Goal: Task Accomplishment & Management: Manage account settings

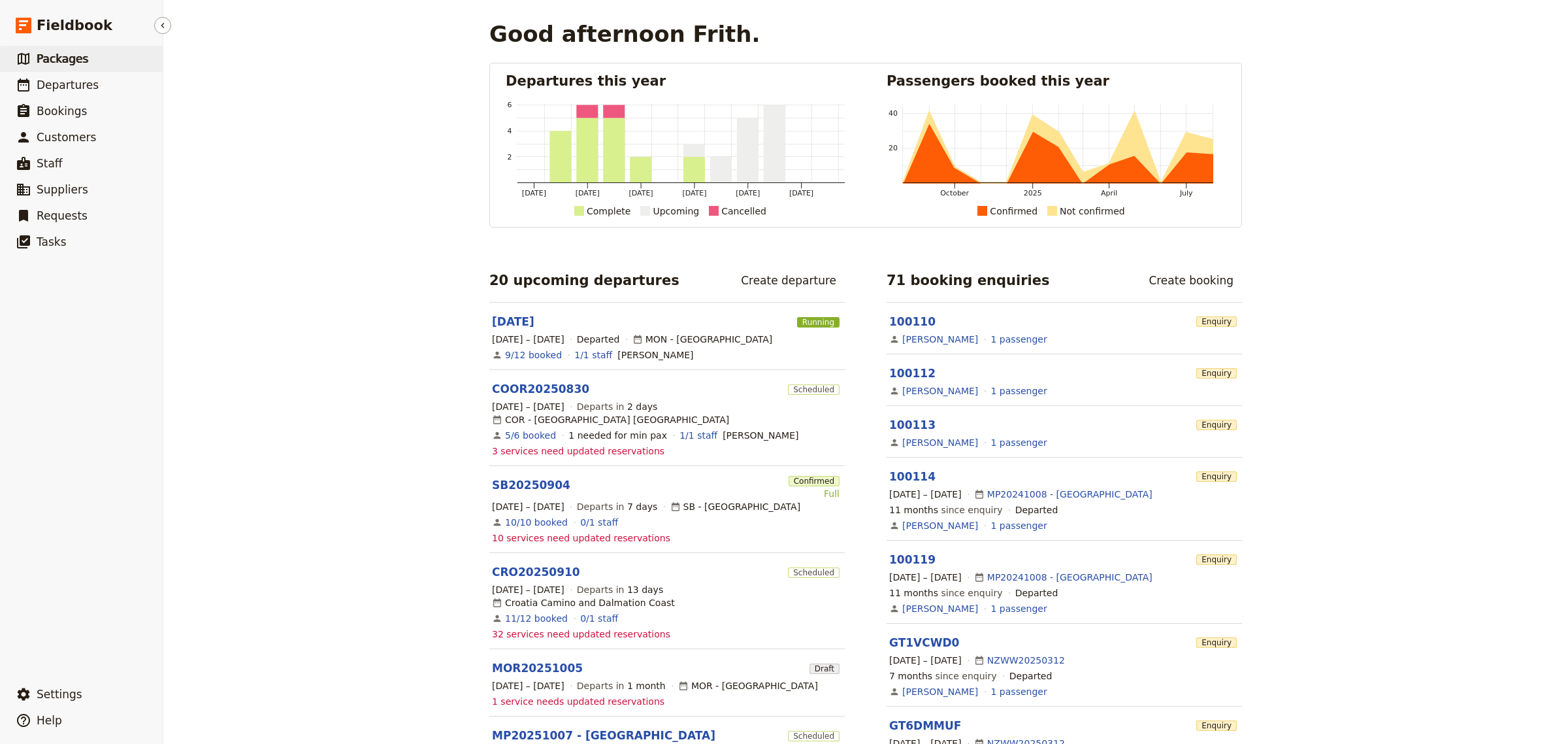
click at [74, 63] on span "Packages" at bounding box center [62, 59] width 52 height 13
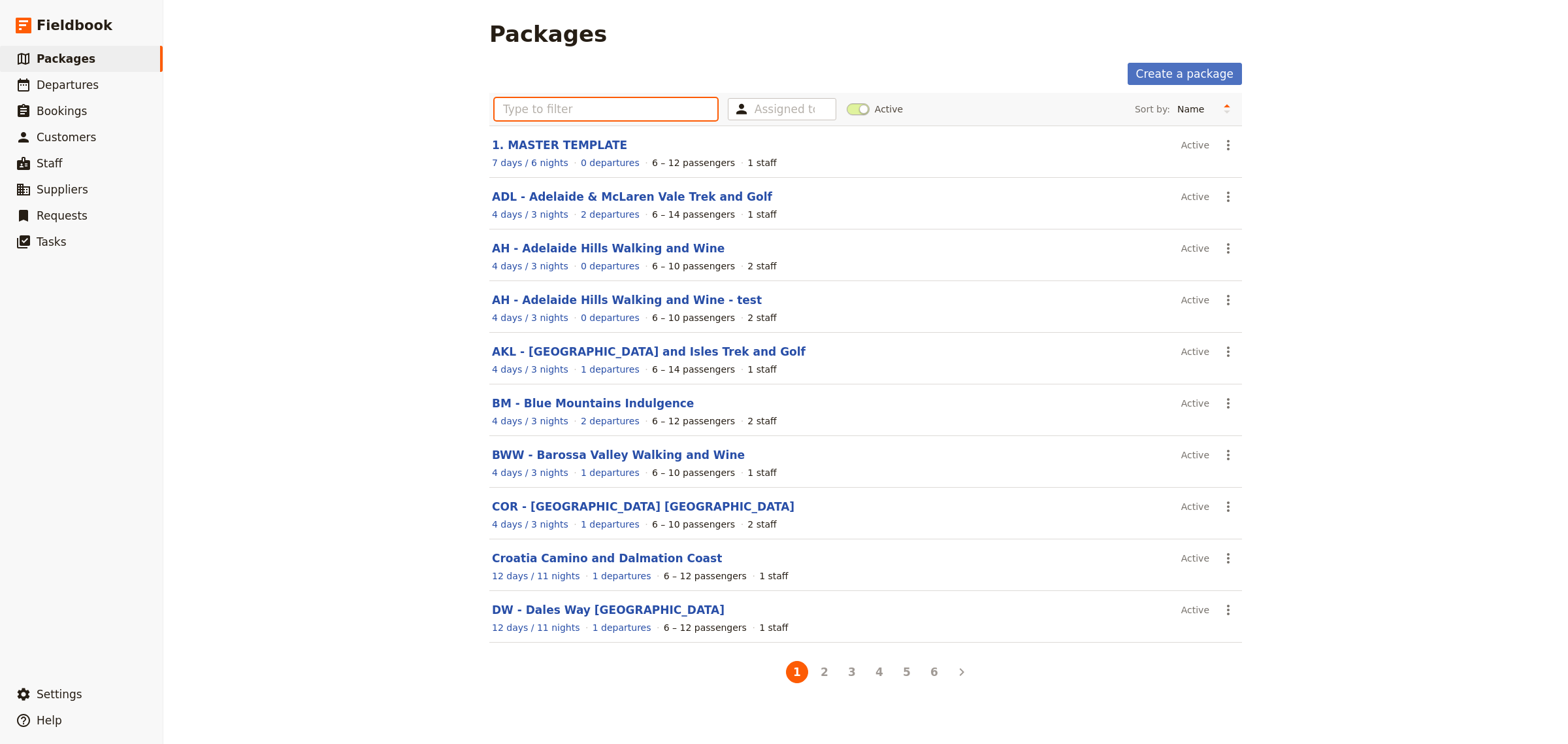
click at [592, 116] on input "text" at bounding box center [605, 109] width 223 height 22
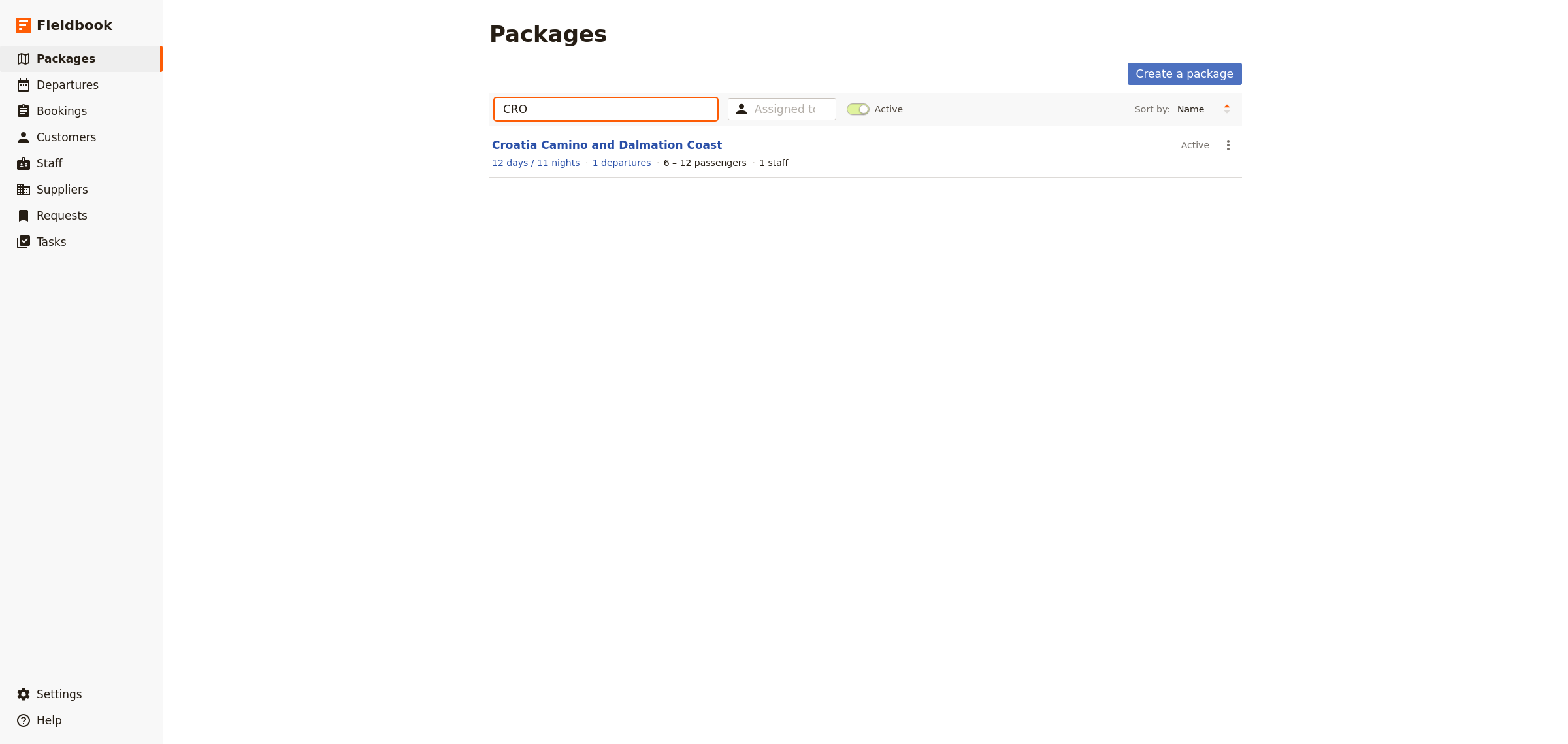
type input "CRO"
click at [589, 146] on link "Croatia Camino and Dalmation Coast" at bounding box center [606, 145] width 230 height 13
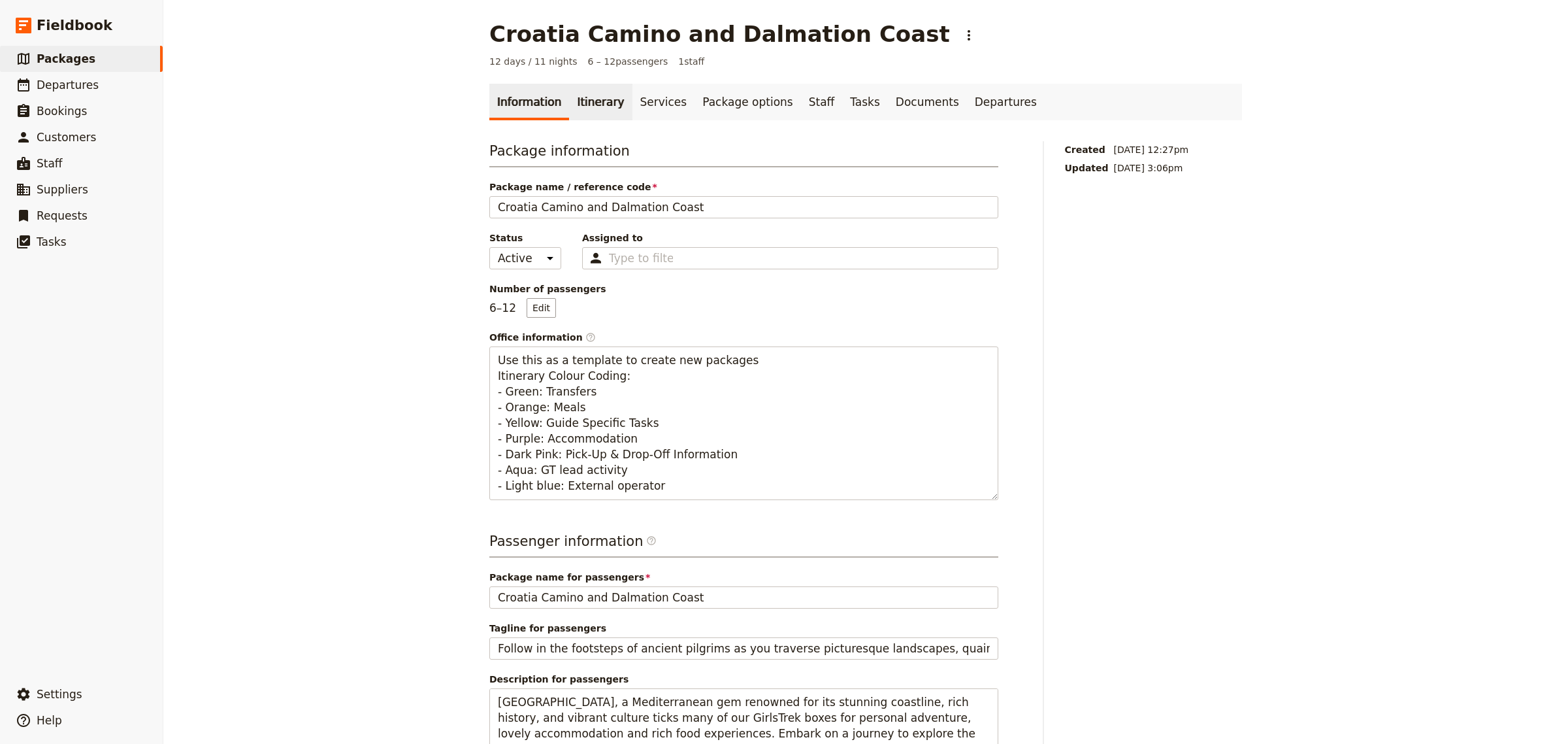
click at [596, 100] on link "Itinerary" at bounding box center [600, 102] width 63 height 36
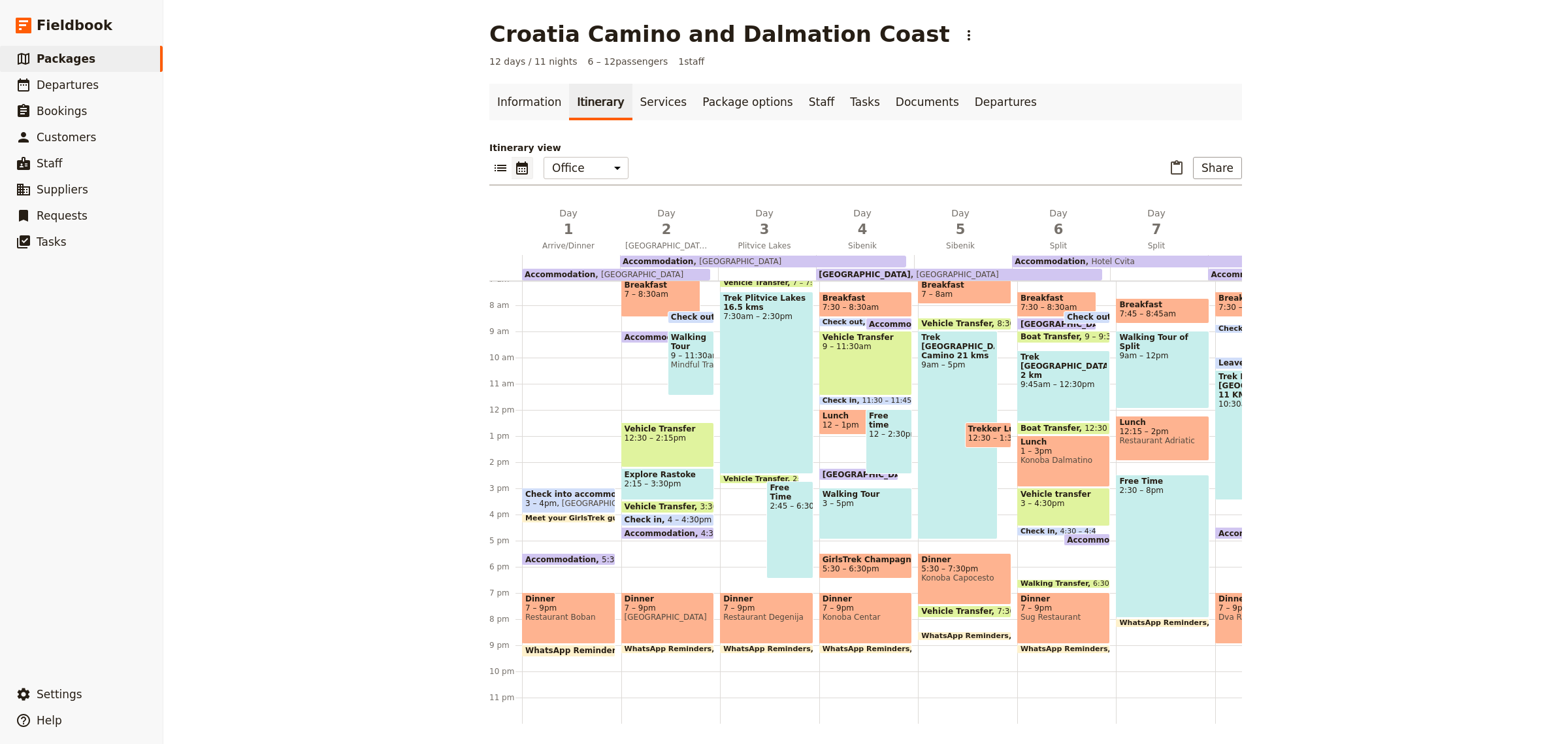
click at [677, 607] on div "Dinner 7 – 9pm [GEOGRAPHIC_DATA]" at bounding box center [668, 618] width 94 height 52
select select "2"
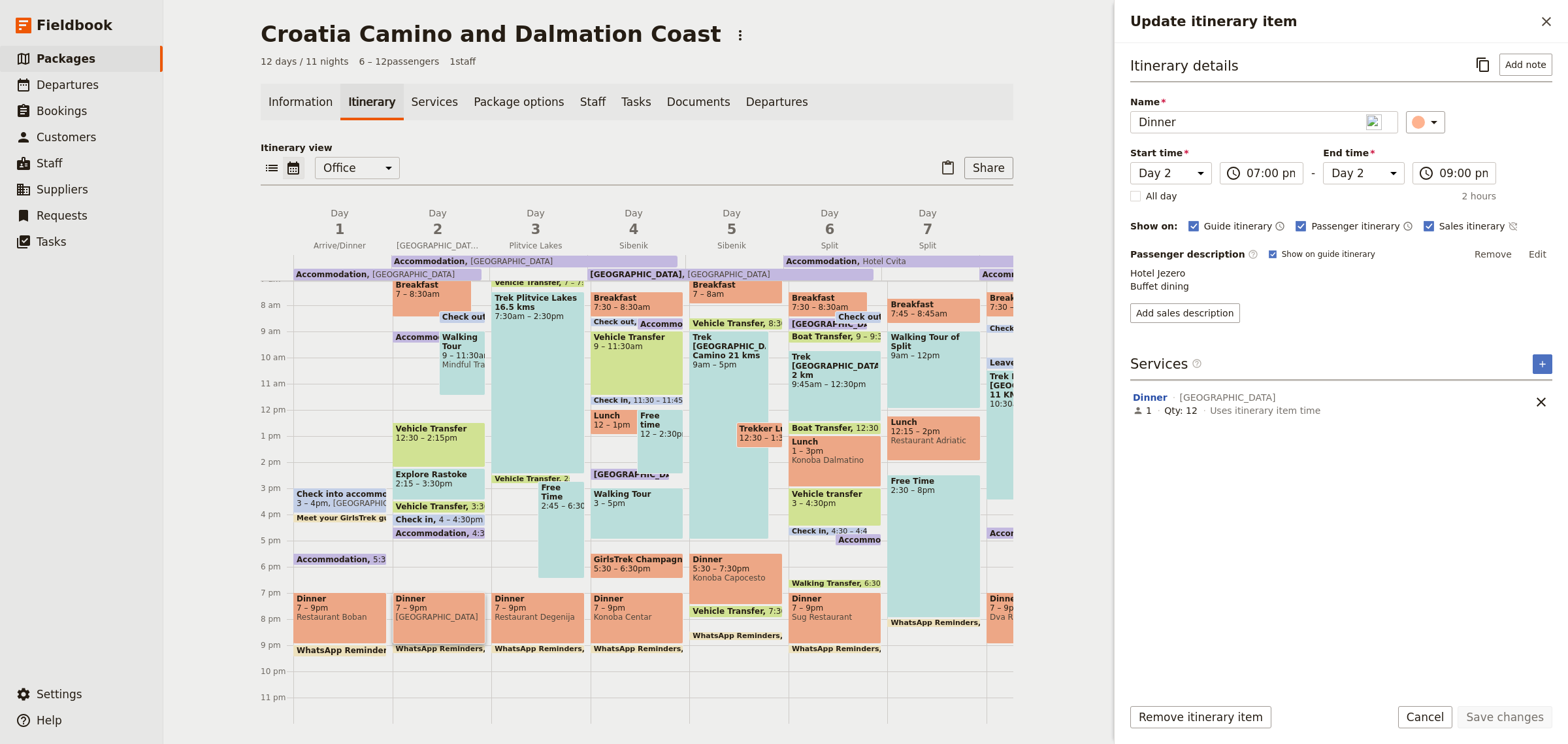
click at [544, 613] on span "Restaurant Degenija" at bounding box center [538, 618] width 87 height 9
select select "3"
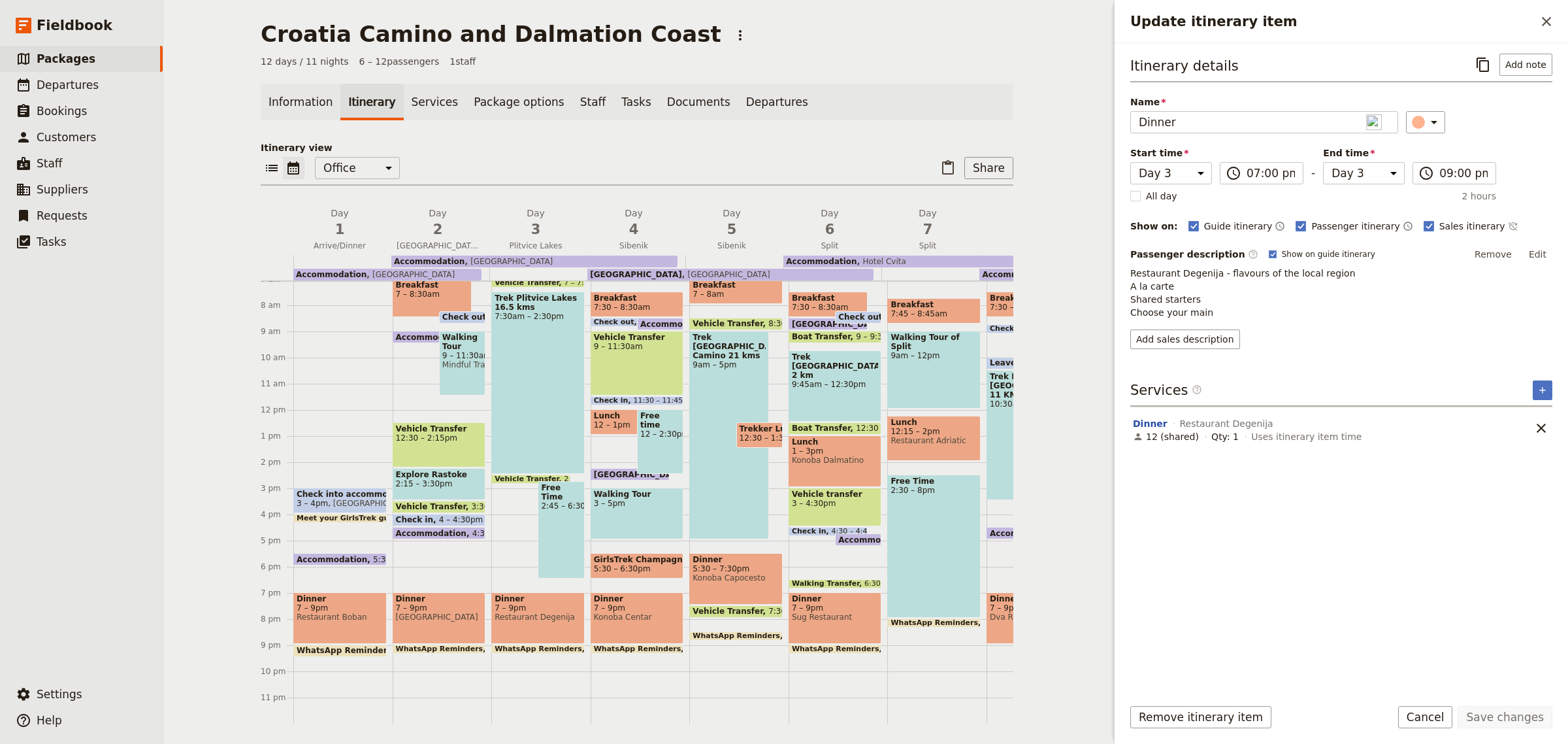
click at [544, 613] on span "Restaurant Degenija" at bounding box center [538, 618] width 87 height 9
select select "3"
click at [605, 601] on div "Dinner 7 – 9pm Konoba Centar" at bounding box center [637, 618] width 94 height 52
select select "4"
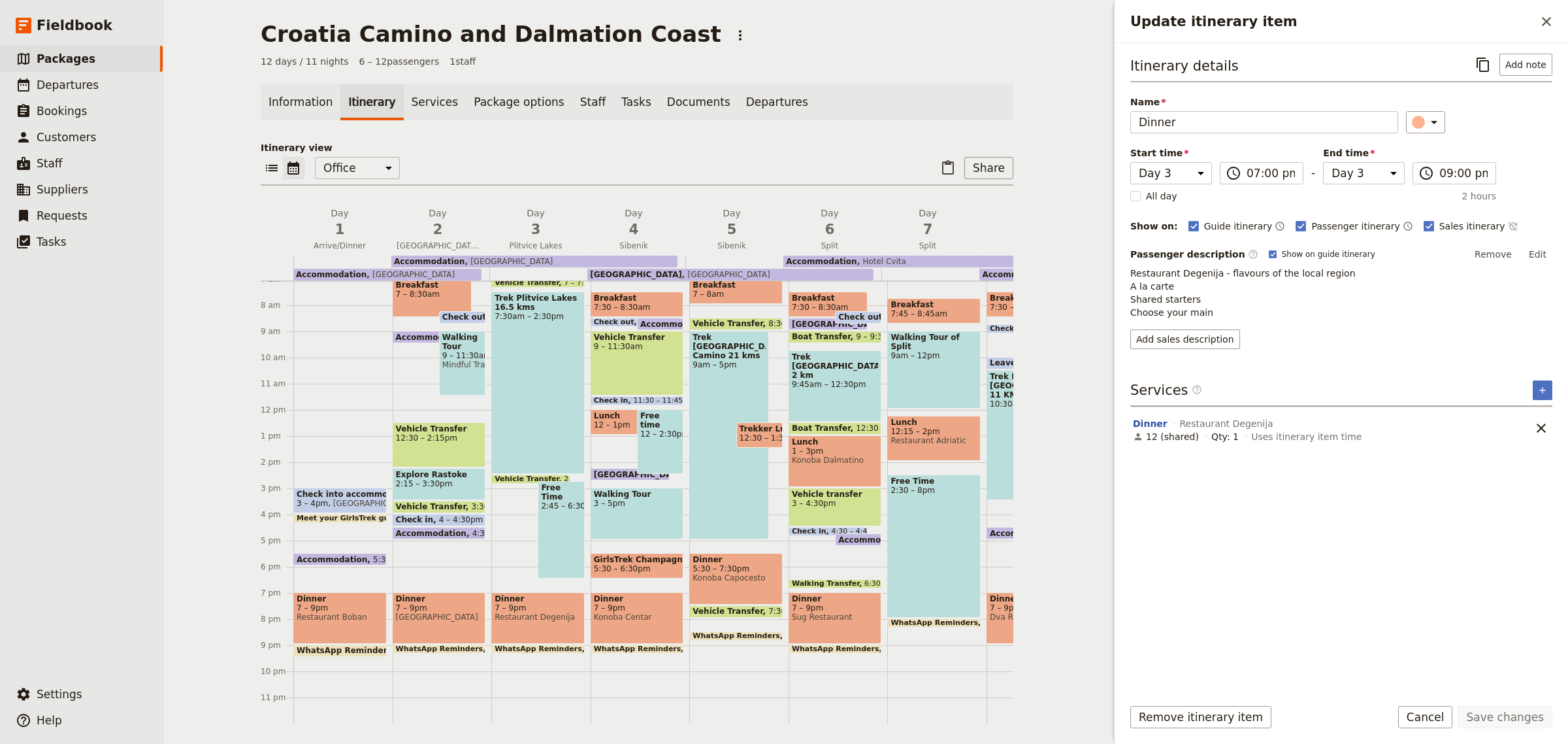
select select "4"
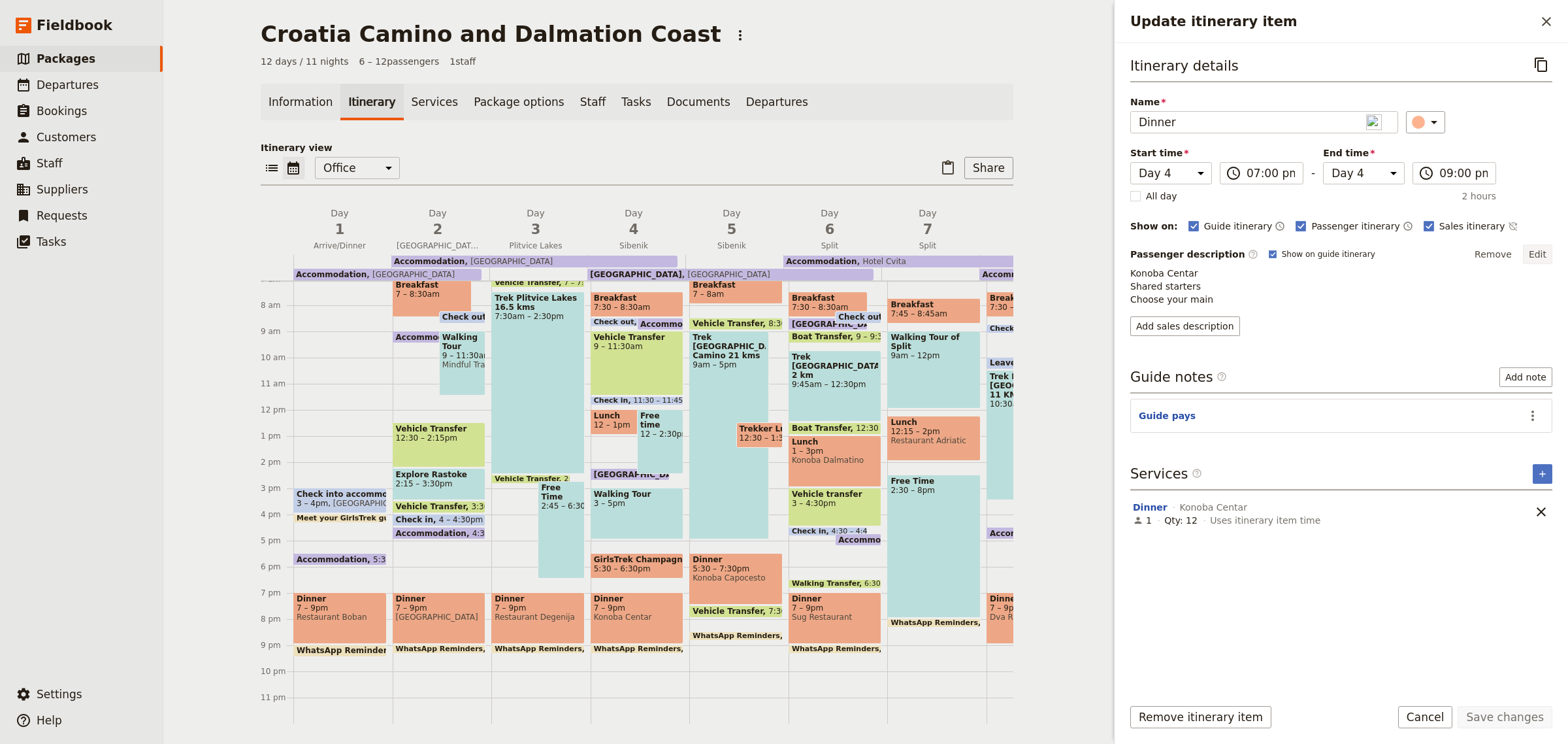
click at [1549, 256] on button "Edit" at bounding box center [1538, 255] width 29 height 20
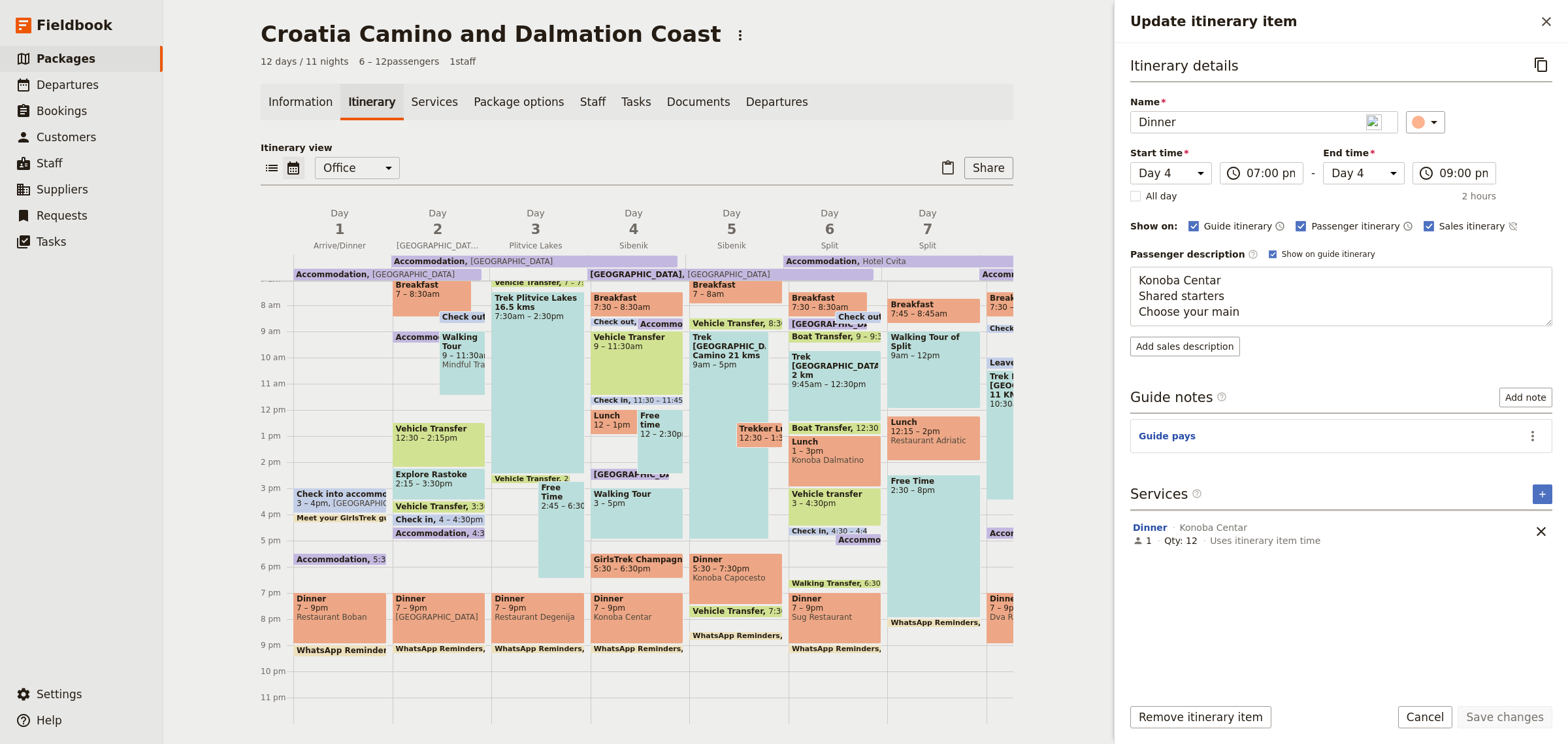
drag, startPoint x: 1254, startPoint y: 285, endPoint x: 1113, endPoint y: 287, distance: 141.0
click at [1113, 287] on div "Update itinerary item ​ Itinerary details ​ Name Dinner ​ Start time Day 1 Day …" at bounding box center [1339, 372] width 457 height 744
drag, startPoint x: 1214, startPoint y: 292, endPoint x: 1142, endPoint y: 302, distance: 72.7
click at [1142, 302] on textarea "Bronzin Shared starters Choose your main" at bounding box center [1342, 296] width 422 height 59
type textarea "Bronzin Choose your main"
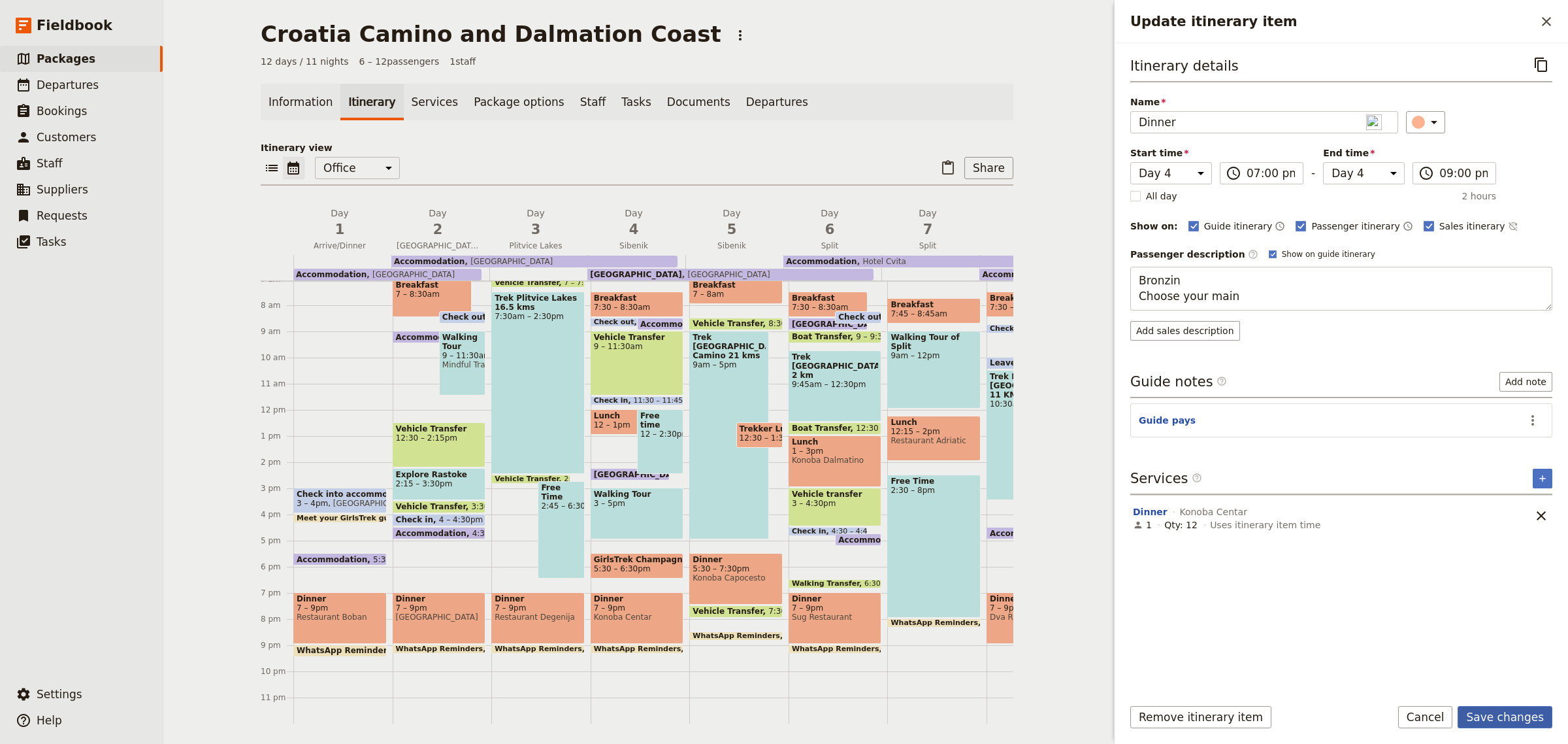
click at [1523, 715] on button "Save changes" at bounding box center [1505, 717] width 95 height 22
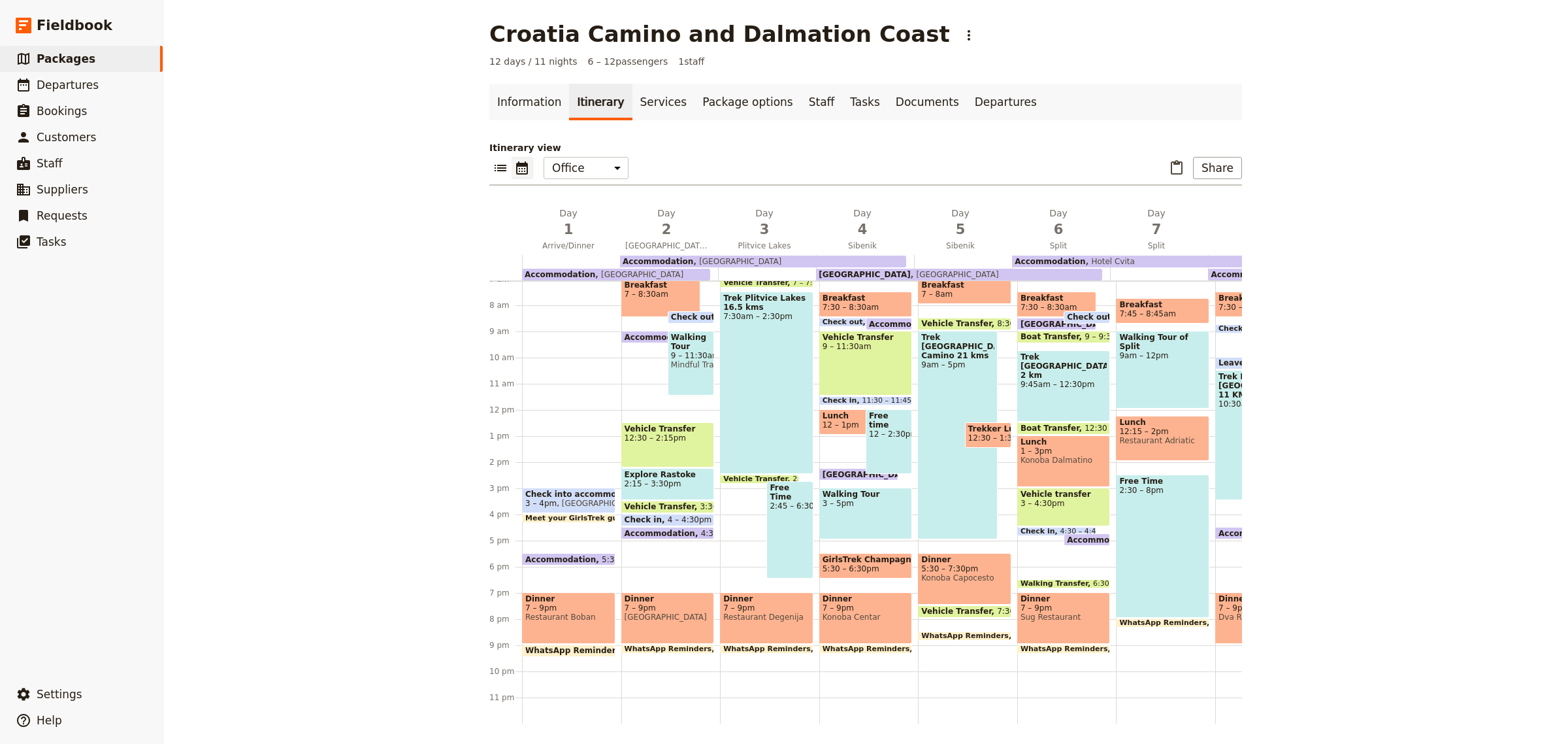
click at [852, 613] on span "Konoba Centar" at bounding box center [866, 618] width 87 height 9
select select "4"
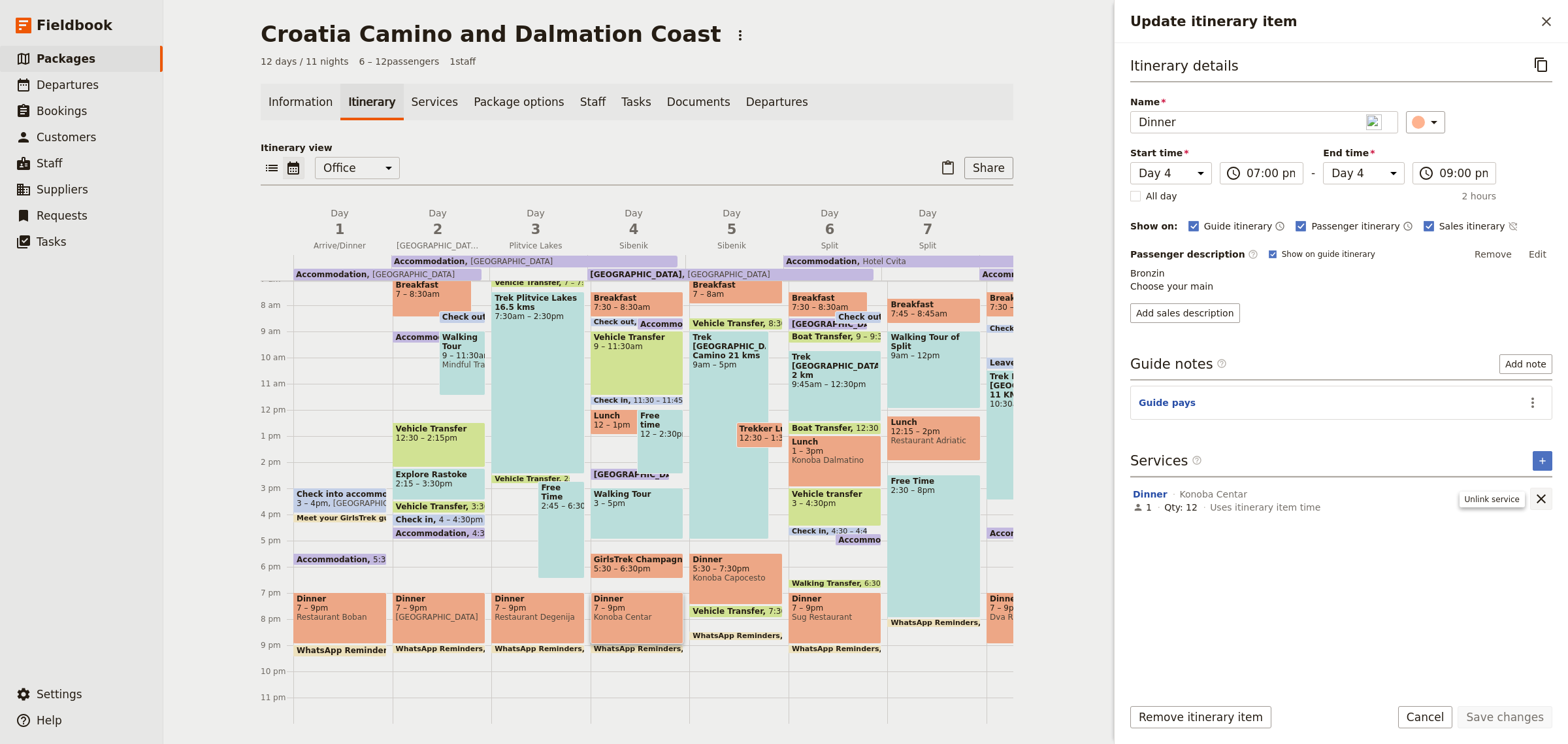
click at [1541, 500] on icon "Remove service" at bounding box center [1542, 498] width 9 height 9
click at [1543, 459] on icon "Add service inclusion" at bounding box center [1543, 460] width 5 height 5
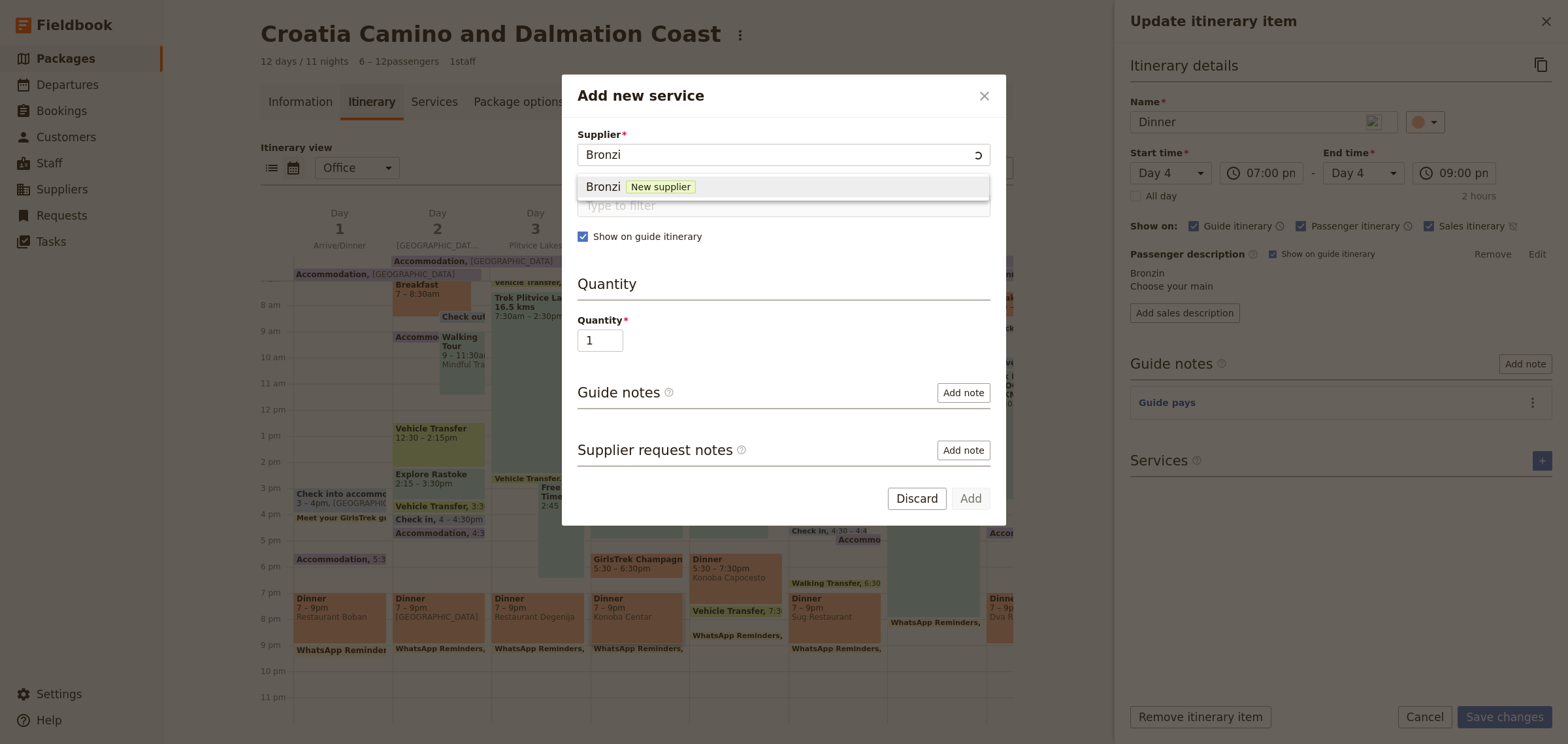
type input "Bronzin"
click at [657, 187] on span "New supplier" at bounding box center [668, 186] width 70 height 13
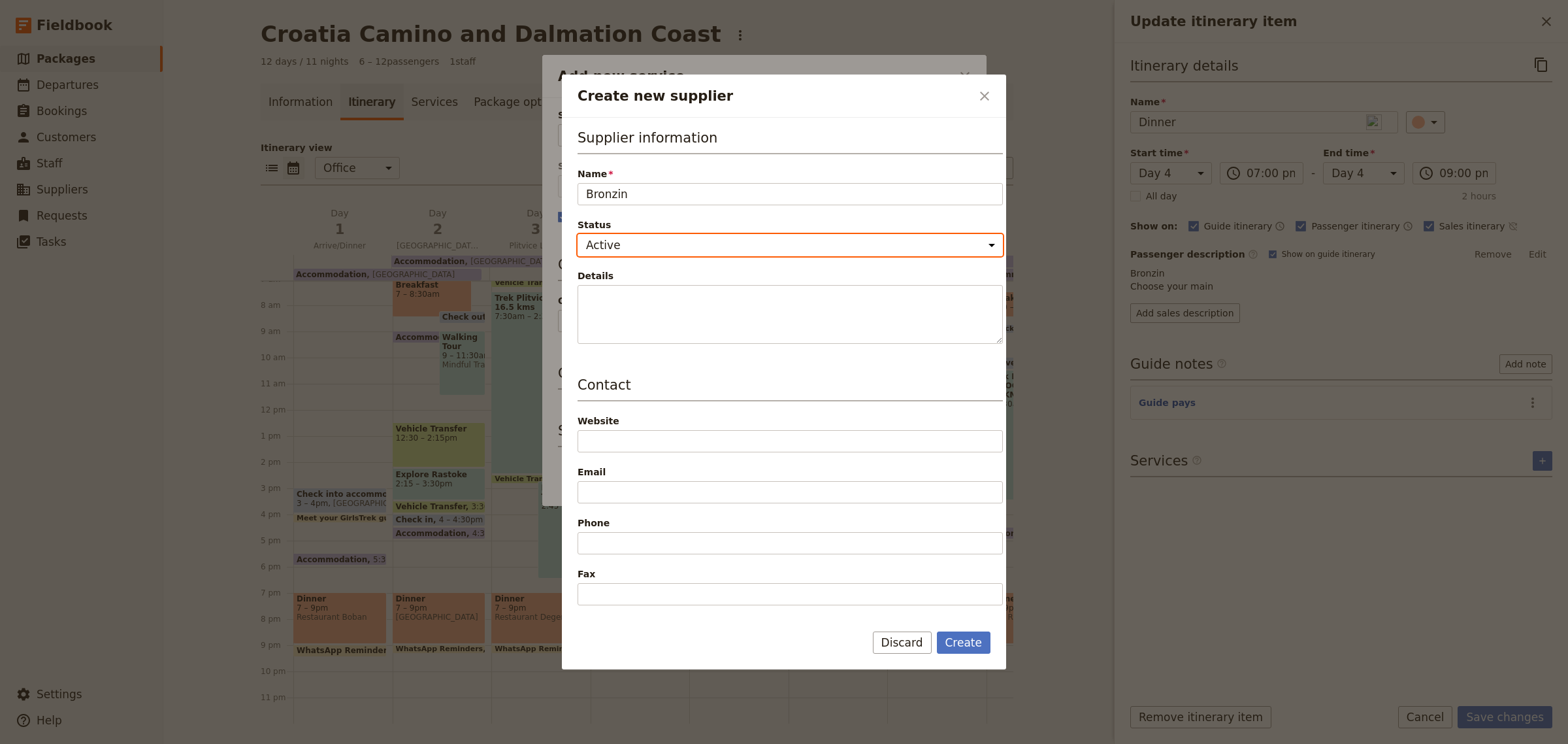
click at [643, 246] on select "Active Inactive" at bounding box center [791, 245] width 425 height 22
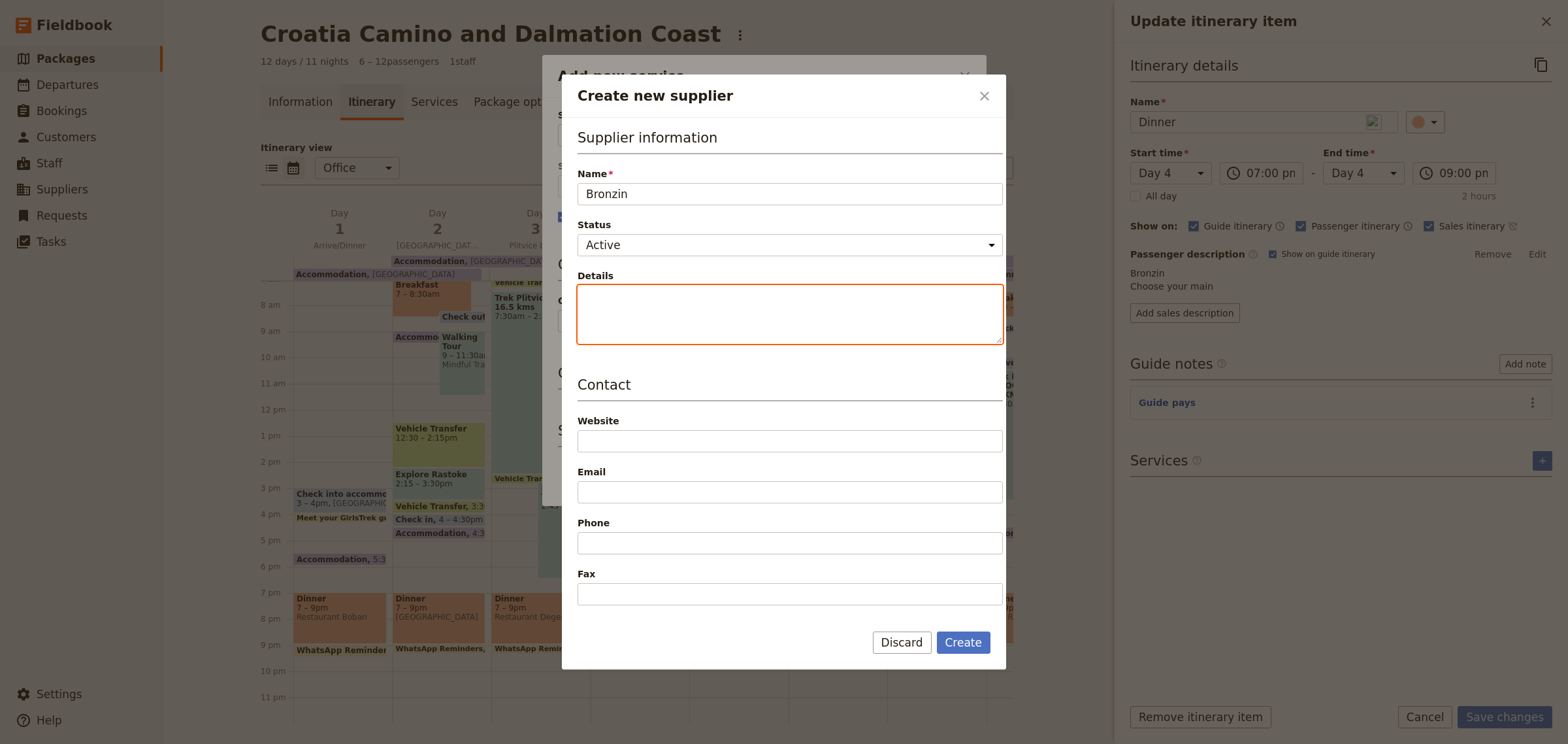
click at [628, 321] on textarea "Details" at bounding box center [791, 314] width 425 height 59
click at [957, 638] on button "Create" at bounding box center [964, 642] width 55 height 22
type input "Bronzin"
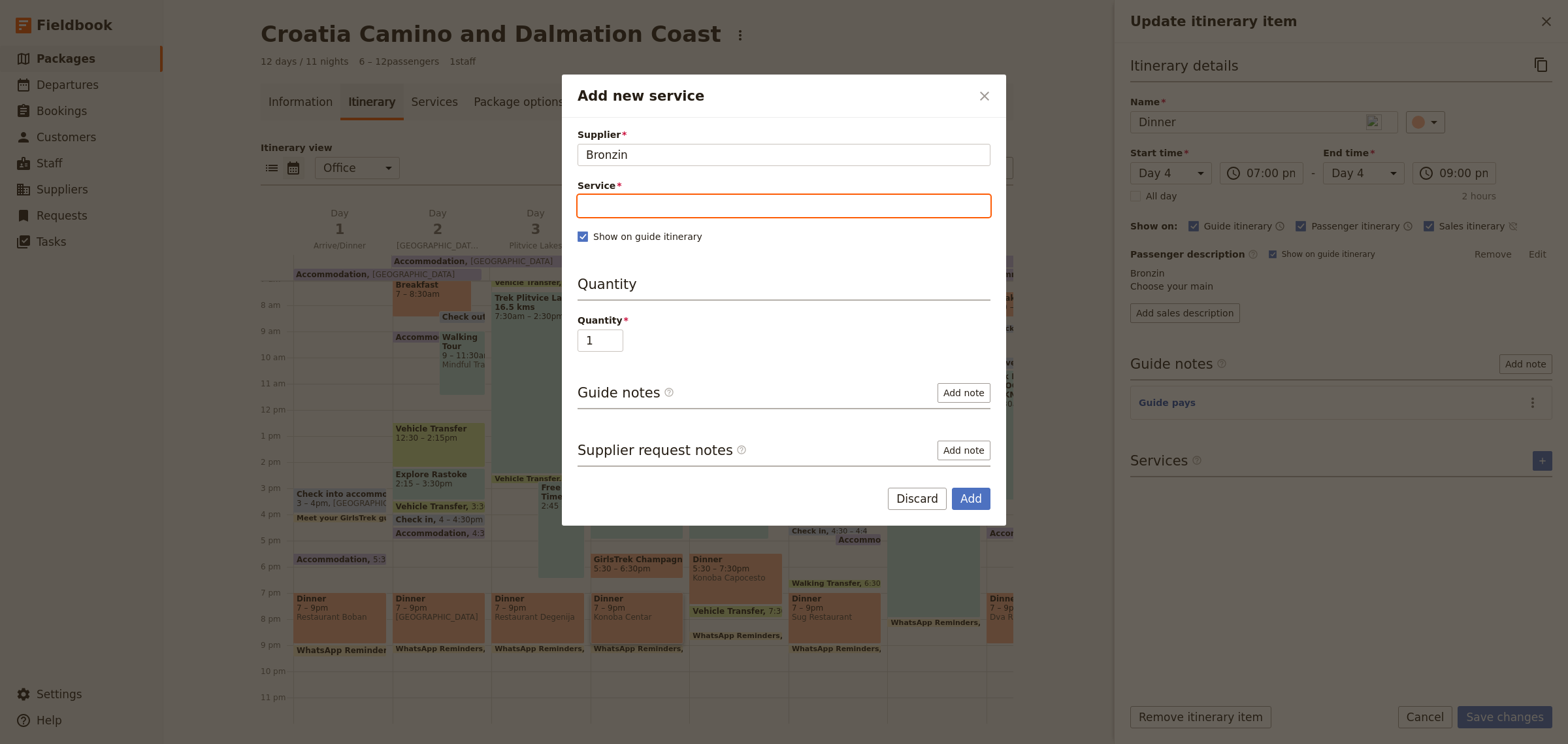
click at [639, 207] on input "Service" at bounding box center [784, 206] width 413 height 22
type input "Dinner"
click at [641, 234] on span "New service" at bounding box center [662, 237] width 66 height 13
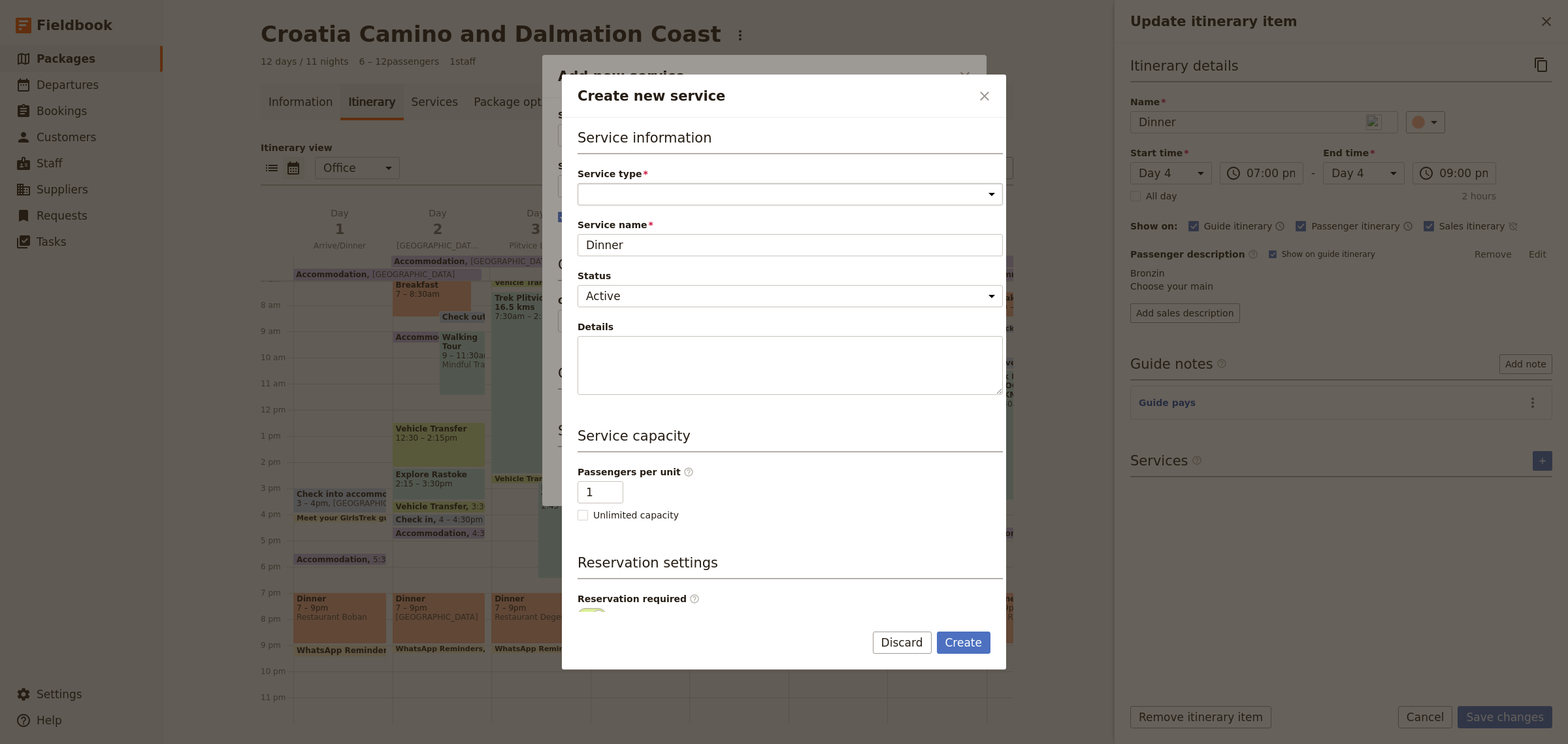
click at [655, 194] on select "Accommodation Activity Transport Flight Food and beverage Other" at bounding box center [791, 194] width 425 height 22
select select "FoodAndBeverageService"
click at [578, 183] on select "Accommodation Activity Transport Flight Food and beverage Other" at bounding box center [791, 194] width 425 height 22
click at [602, 495] on input "1" at bounding box center [601, 492] width 45 height 22
type input "12"
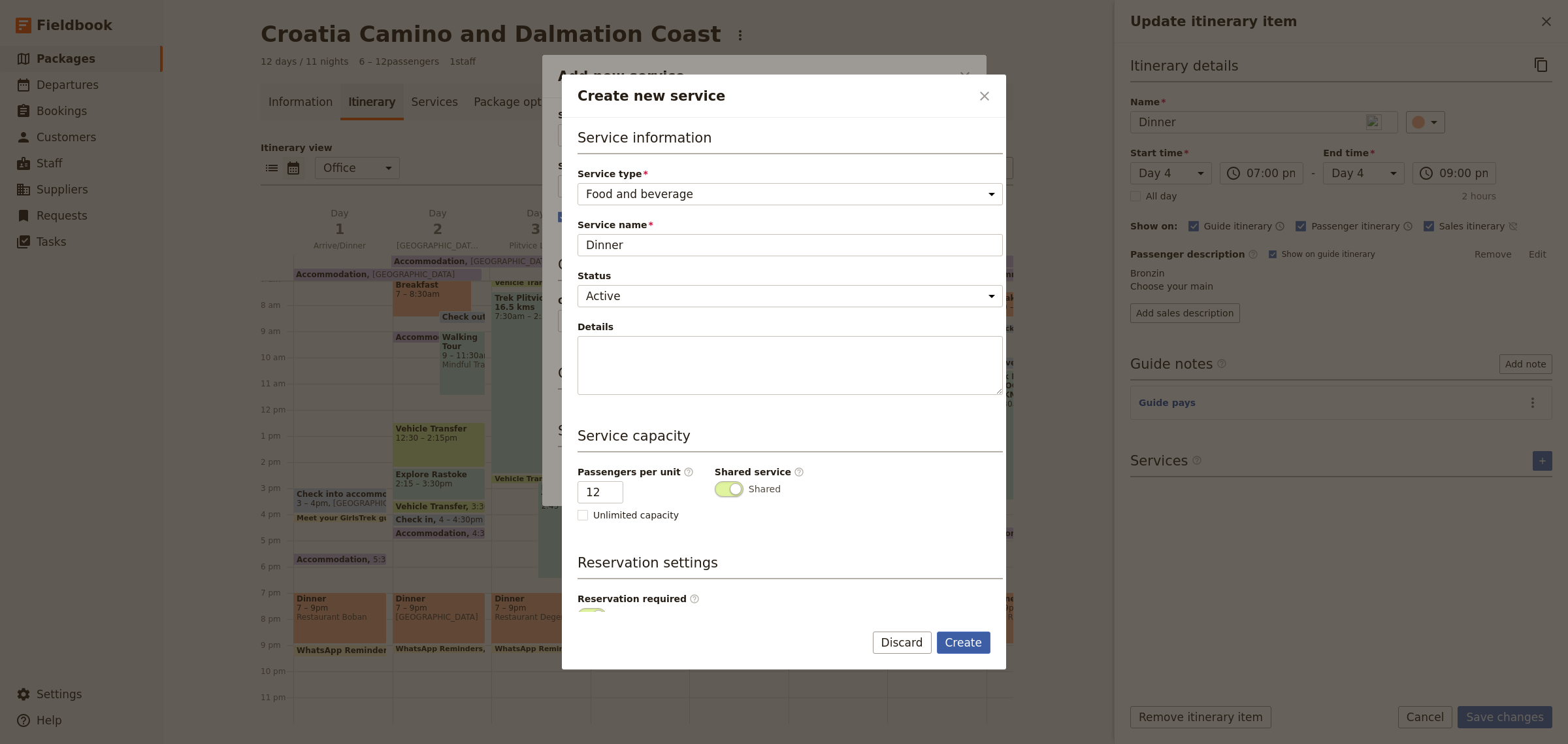
click at [962, 644] on button "Create" at bounding box center [964, 642] width 55 height 22
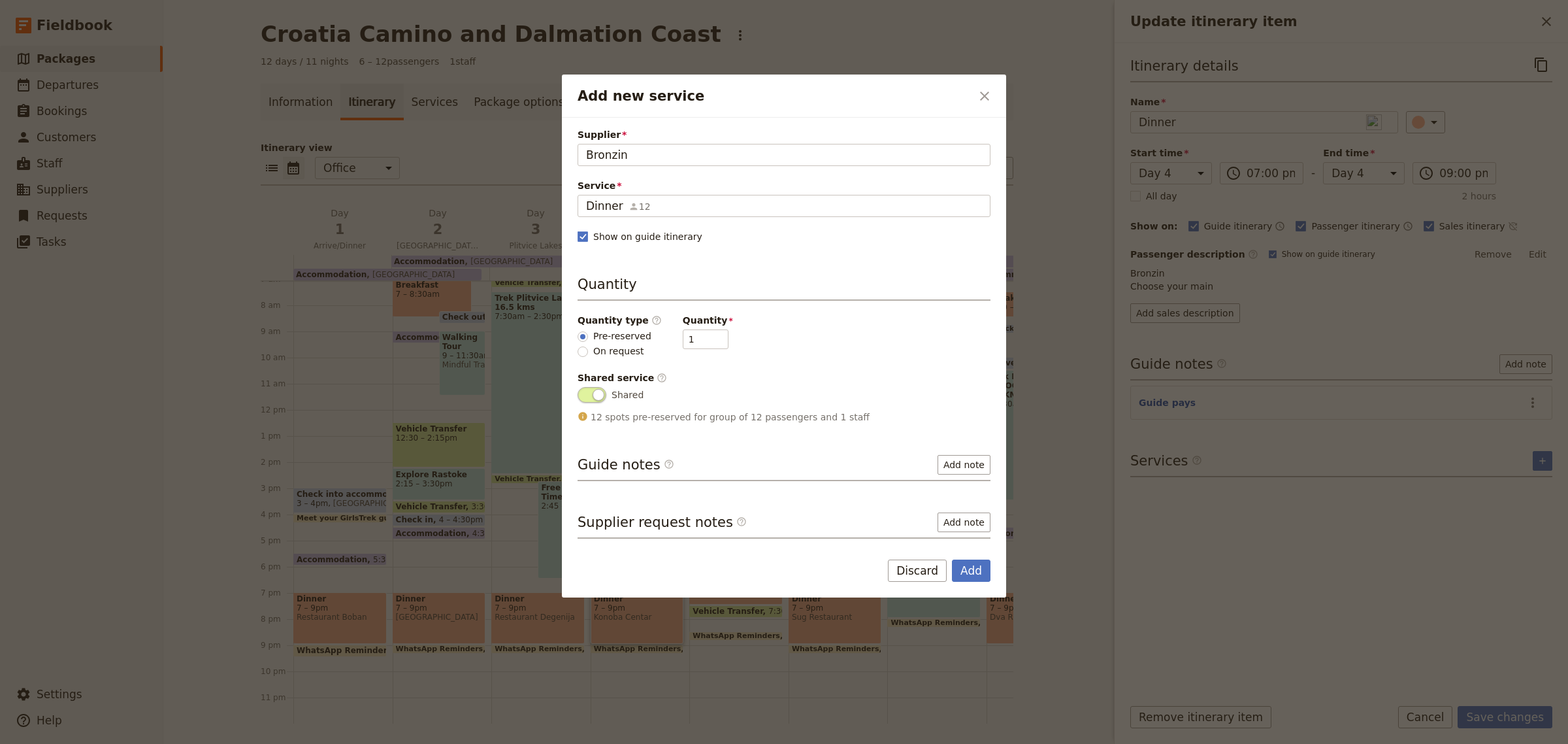
click at [967, 558] on form "Supplier Bronzin Bronzin Service Dinner 12 Dinner Show on guide itinerary Quant…" at bounding box center [784, 357] width 444 height 480
click at [975, 567] on button "Add" at bounding box center [971, 570] width 38 height 22
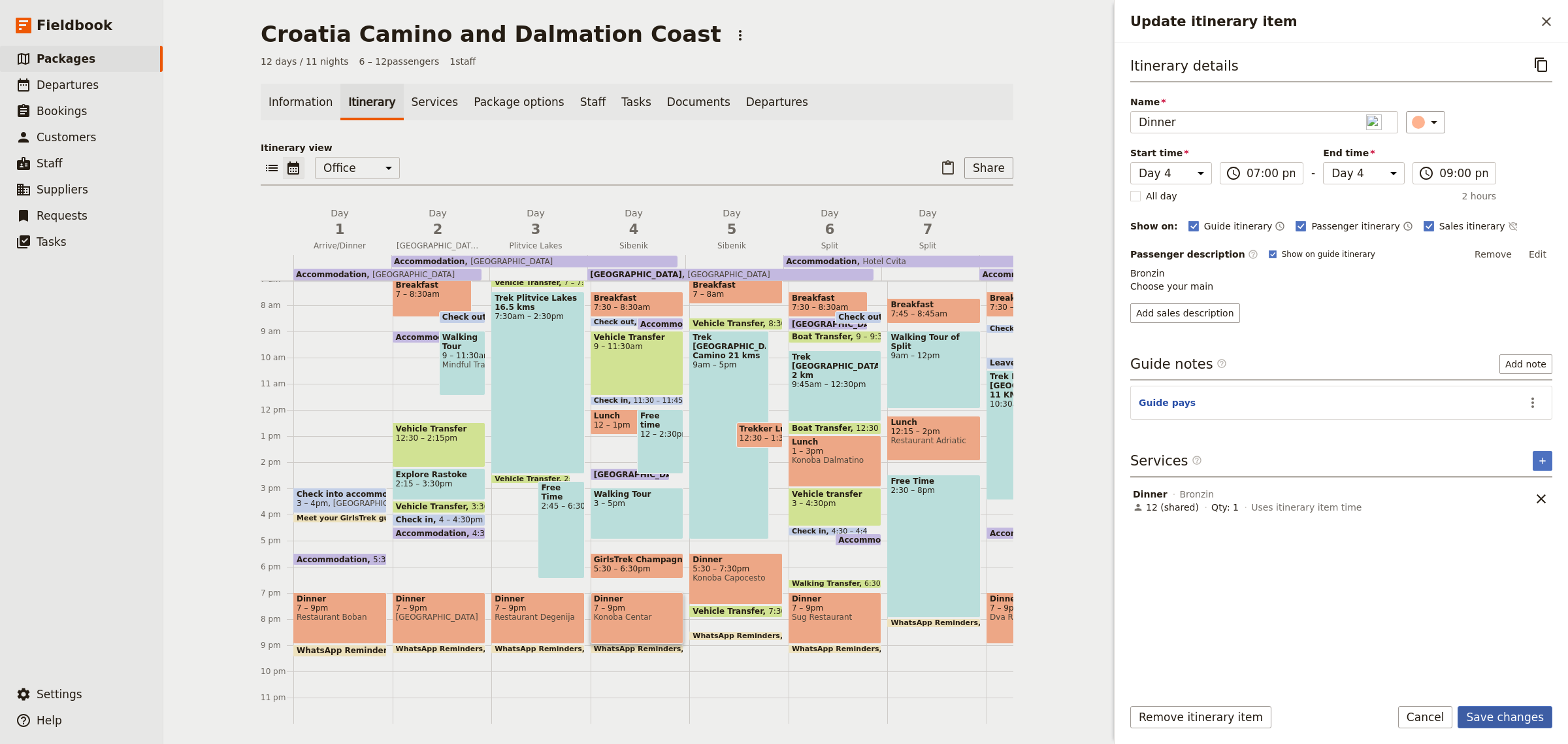
click at [1521, 723] on button "Save changes" at bounding box center [1505, 717] width 95 height 22
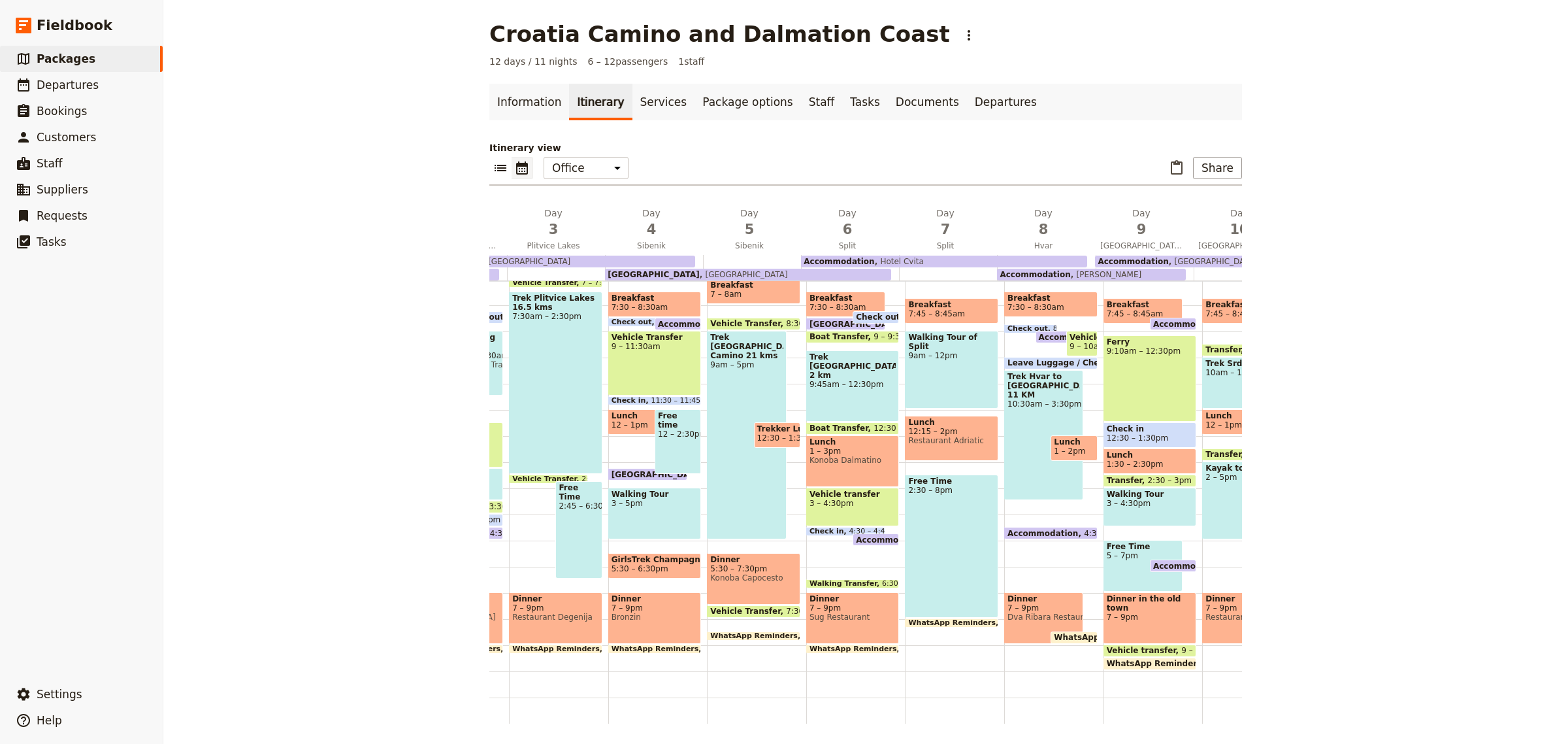
scroll to position [0, 259]
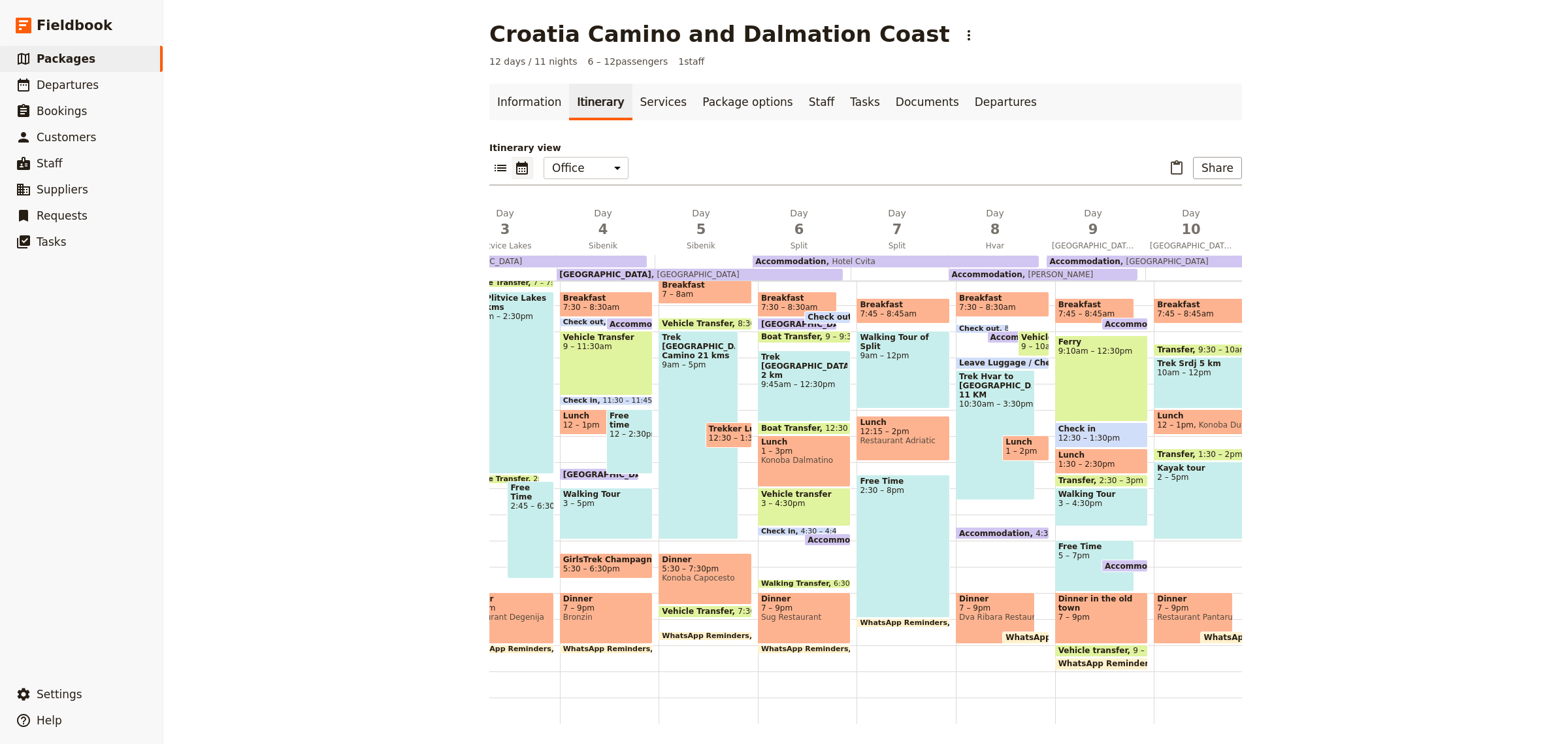
click at [1083, 613] on span "7 – 9pm" at bounding box center [1103, 618] width 87 height 9
select select "9"
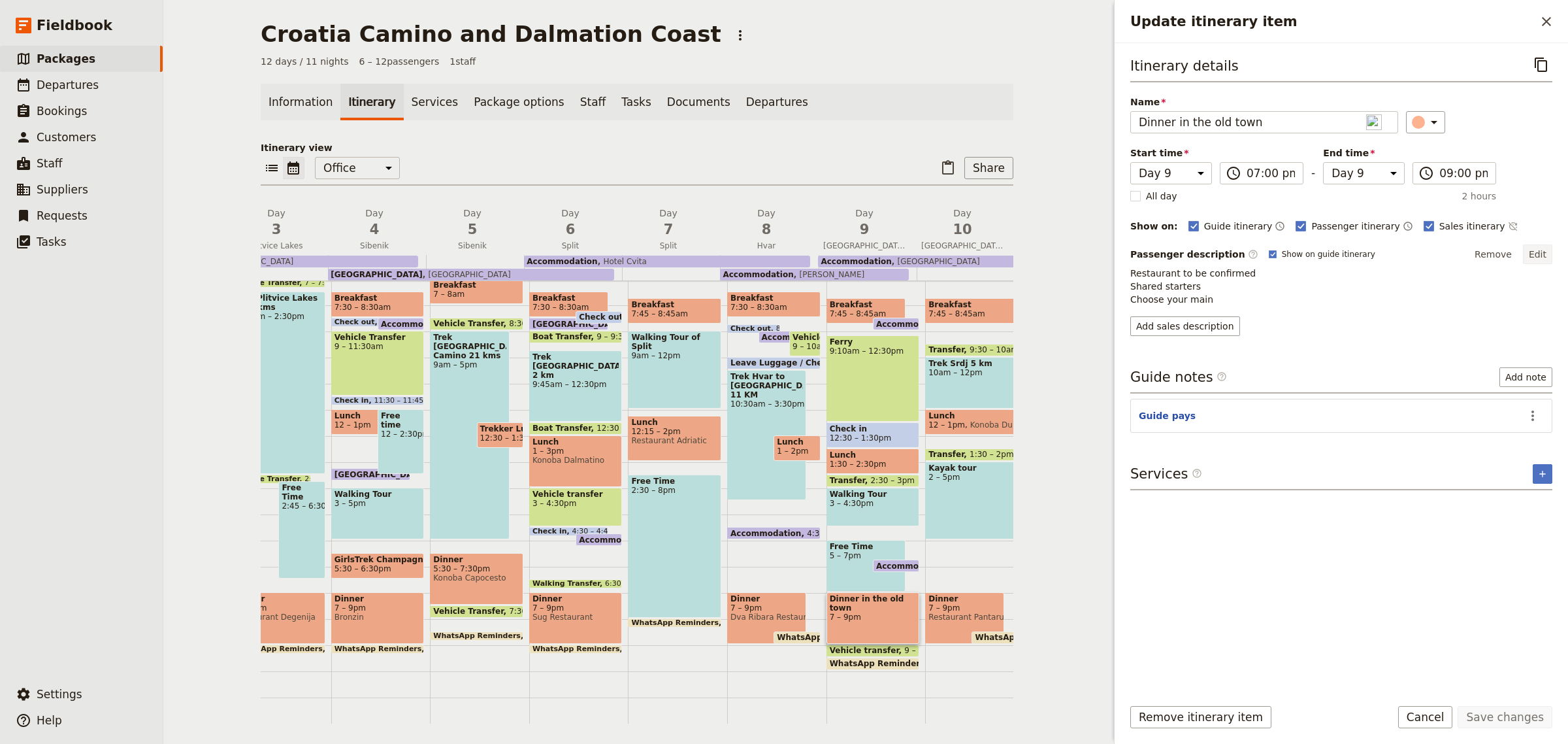
click at [1543, 248] on button "Edit" at bounding box center [1538, 255] width 29 height 20
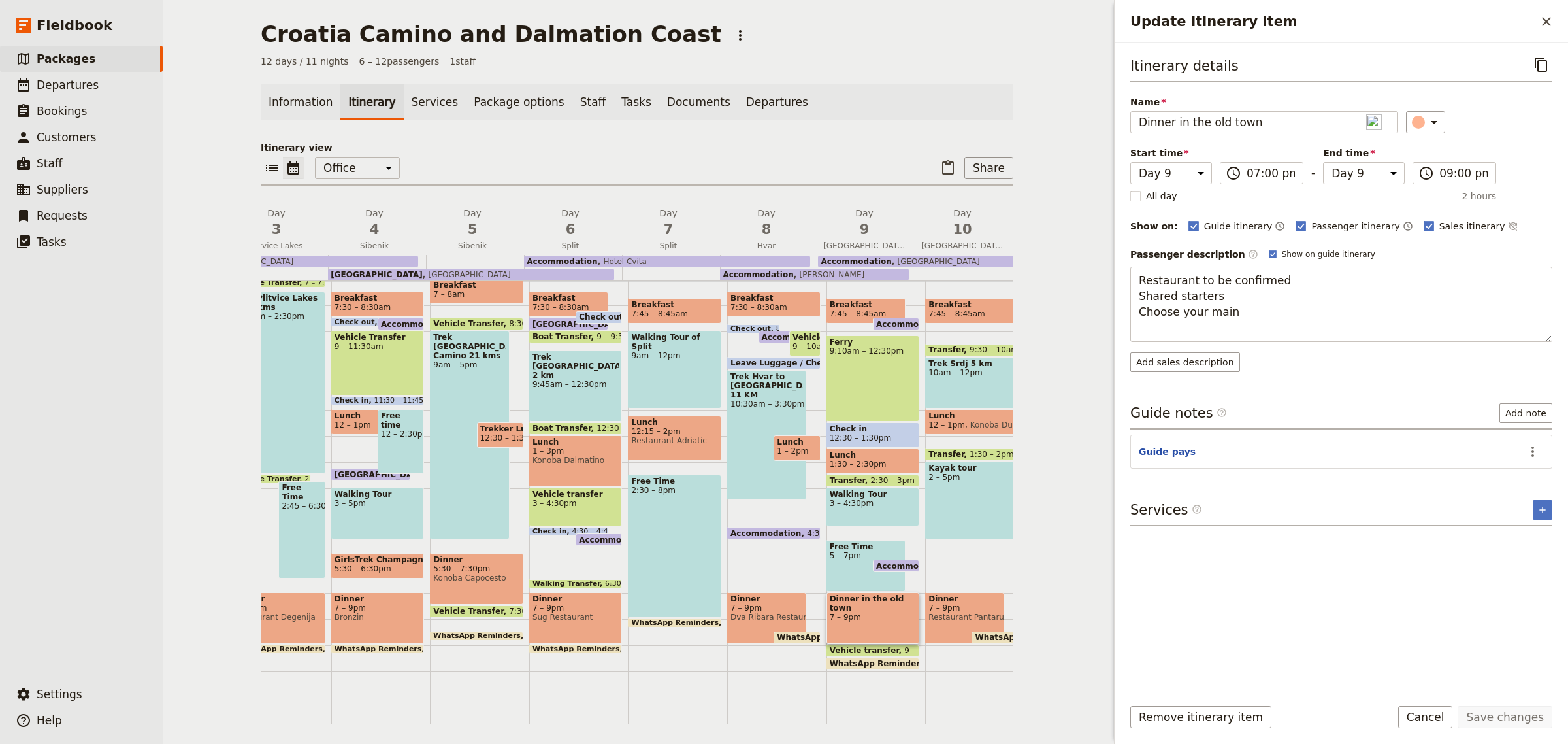
drag, startPoint x: 1238, startPoint y: 285, endPoint x: 1114, endPoint y: 285, distance: 124.0
click at [1114, 285] on div "Itinerary details ​ Name Dinner in the old town ​ Start time Day 1 Day 2 Day 3 …" at bounding box center [1341, 364] width 454 height 643
type textarea "Kopun Restaurant Shared starters Choose your main"
drag, startPoint x: 1230, startPoint y: 302, endPoint x: 1127, endPoint y: 305, distance: 103.0
click at [1127, 305] on div "Itinerary details ​ Name Dinner in the old town ​ Start time Day 1 Day 2 Day 3 …" at bounding box center [1341, 364] width 454 height 643
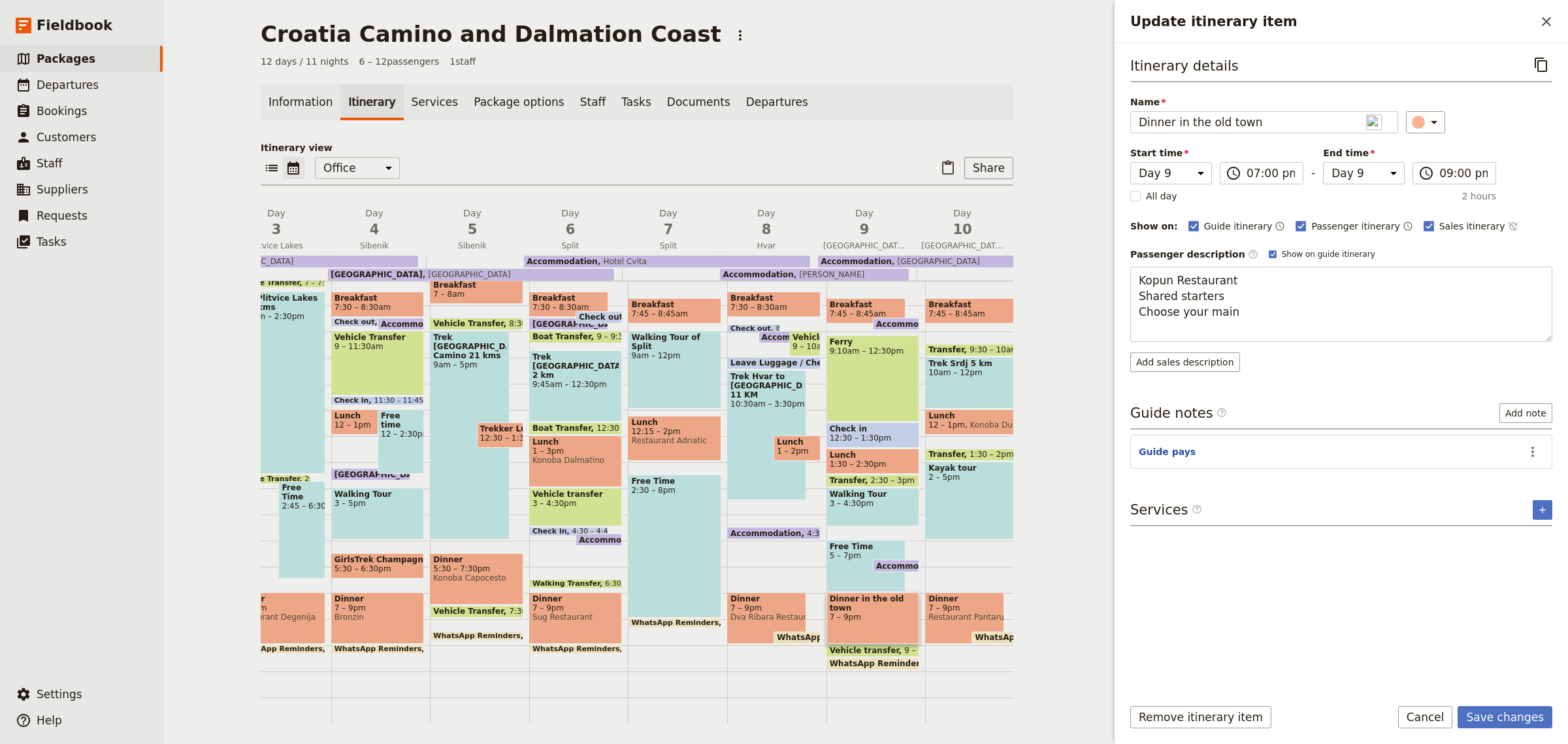
click at [1127, 305] on div "Itinerary details ​ Name Dinner in the old town ​ Start time Day 1 Day 2 Day 3 …" at bounding box center [1341, 364] width 454 height 643
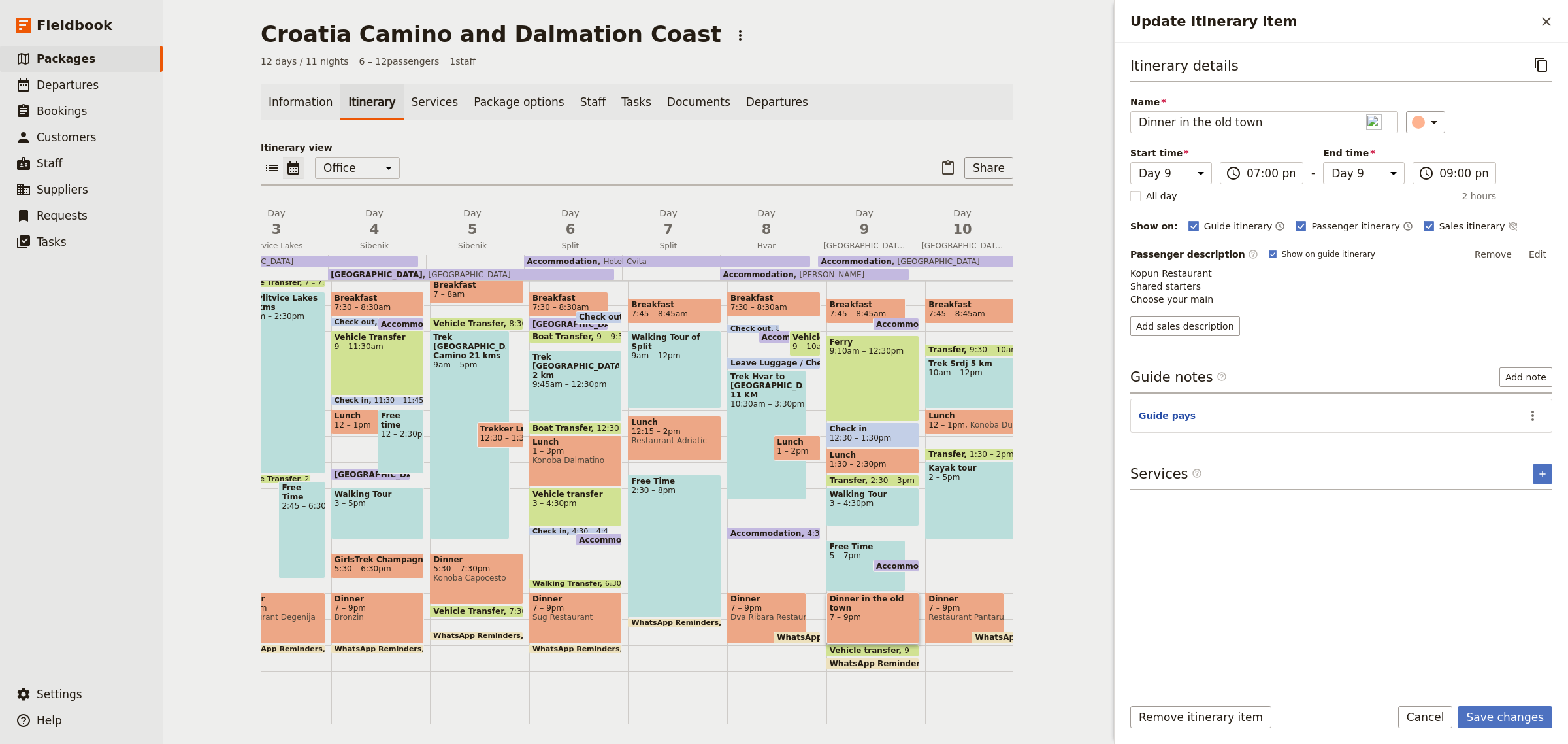
click at [1187, 289] on p "Kopun Restaurant Shared starters Choose your main" at bounding box center [1342, 286] width 422 height 39
drag, startPoint x: 1200, startPoint y: 286, endPoint x: 1123, endPoint y: 287, distance: 77.0
click at [1123, 287] on div "Itinerary details ​ Name Dinner in the old town ​ Start time Day 1 Day 2 Day 3 …" at bounding box center [1341, 364] width 454 height 643
click at [1324, 354] on div "Itinerary details ​ Name Dinner in the old town ​ Start time Day 1 Day 2 Day 3 …" at bounding box center [1342, 369] width 422 height 631
click at [1231, 288] on p "Kopun Restaurant Shared starters Choose your main" at bounding box center [1342, 286] width 422 height 39
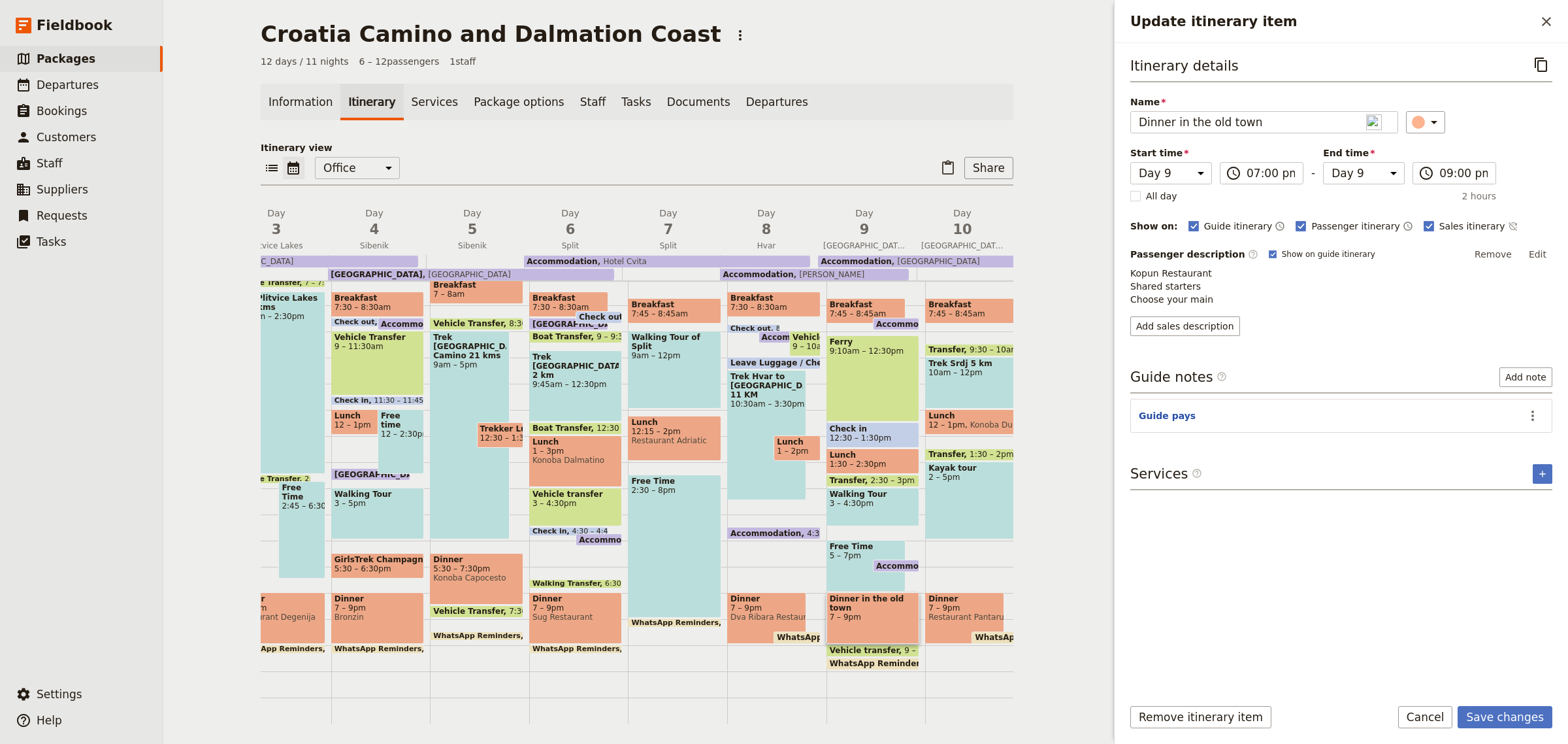
drag, startPoint x: 1205, startPoint y: 285, endPoint x: 1187, endPoint y: 285, distance: 18.0
click at [1193, 285] on p "Kopun Restaurant Shared starters Choose your main" at bounding box center [1342, 286] width 422 height 39
click at [1188, 285] on p "Kopun Restaurant Shared starters Choose your main" at bounding box center [1342, 286] width 422 height 39
drag, startPoint x: 1196, startPoint y: 283, endPoint x: 1122, endPoint y: 289, distance: 74.2
click at [1122, 289] on div "Itinerary details ​ Name Dinner in the old town ​ Start time Day 1 Day 2 Day 3 …" at bounding box center [1341, 364] width 454 height 643
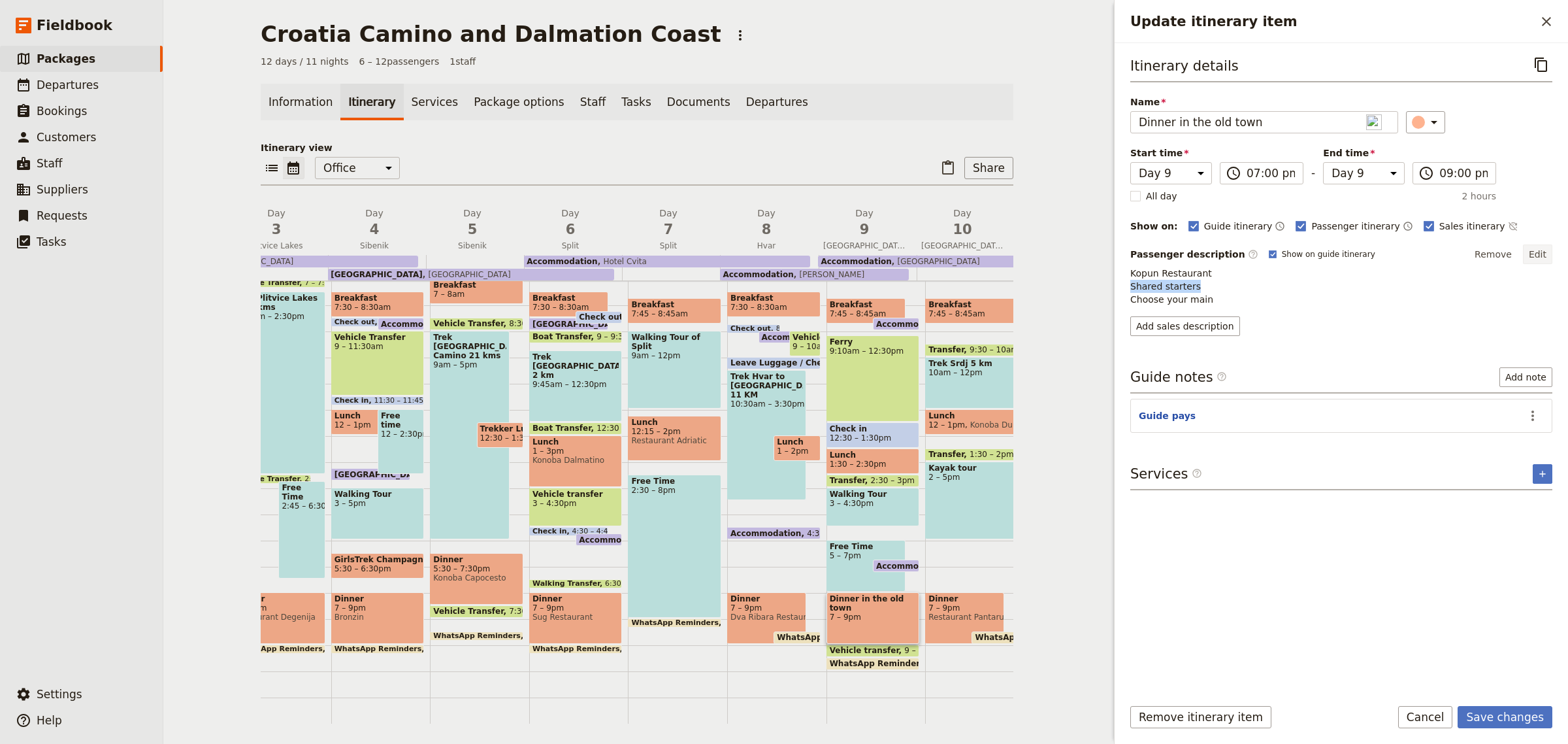
click at [1544, 256] on button "Edit" at bounding box center [1538, 255] width 29 height 20
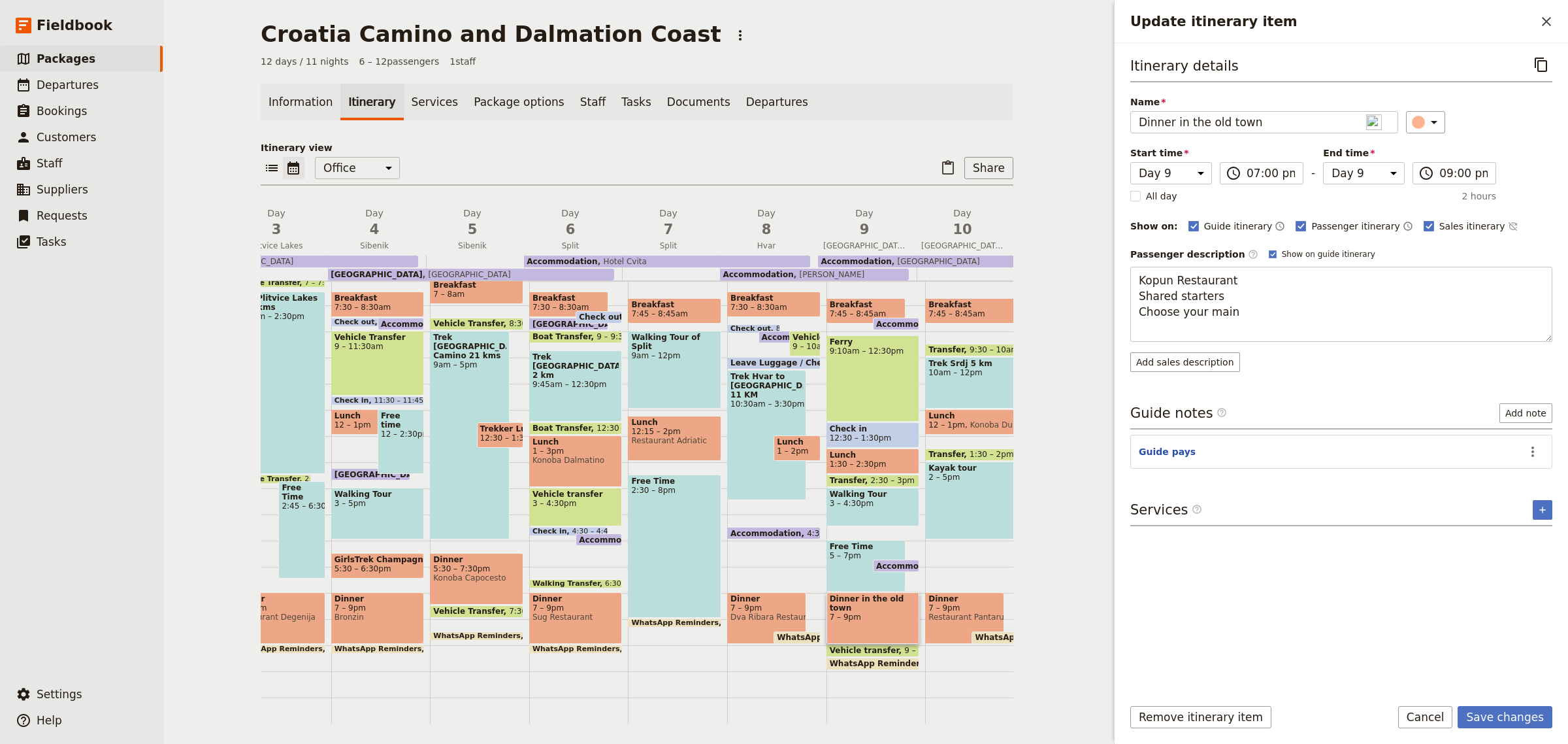
drag, startPoint x: 1220, startPoint y: 299, endPoint x: 1126, endPoint y: 299, distance: 94.0
click at [1126, 299] on div "Itinerary details ​ Name Dinner in the old town ​ Start time Day 1 Day 2 Day 3 …" at bounding box center [1341, 364] width 454 height 643
type textarea "Kopun Restaurant Choose your main"
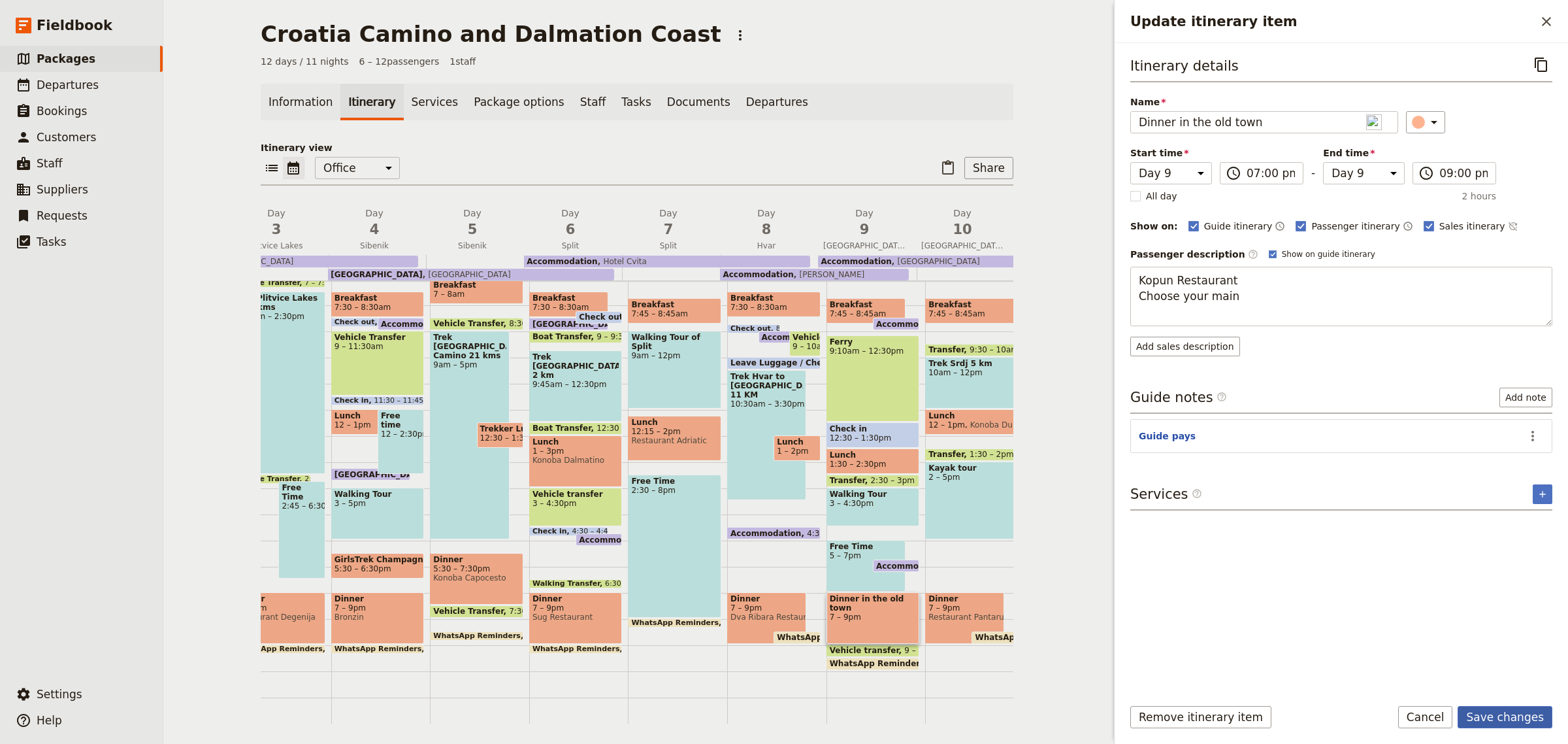
click at [1526, 722] on button "Save changes" at bounding box center [1505, 717] width 95 height 22
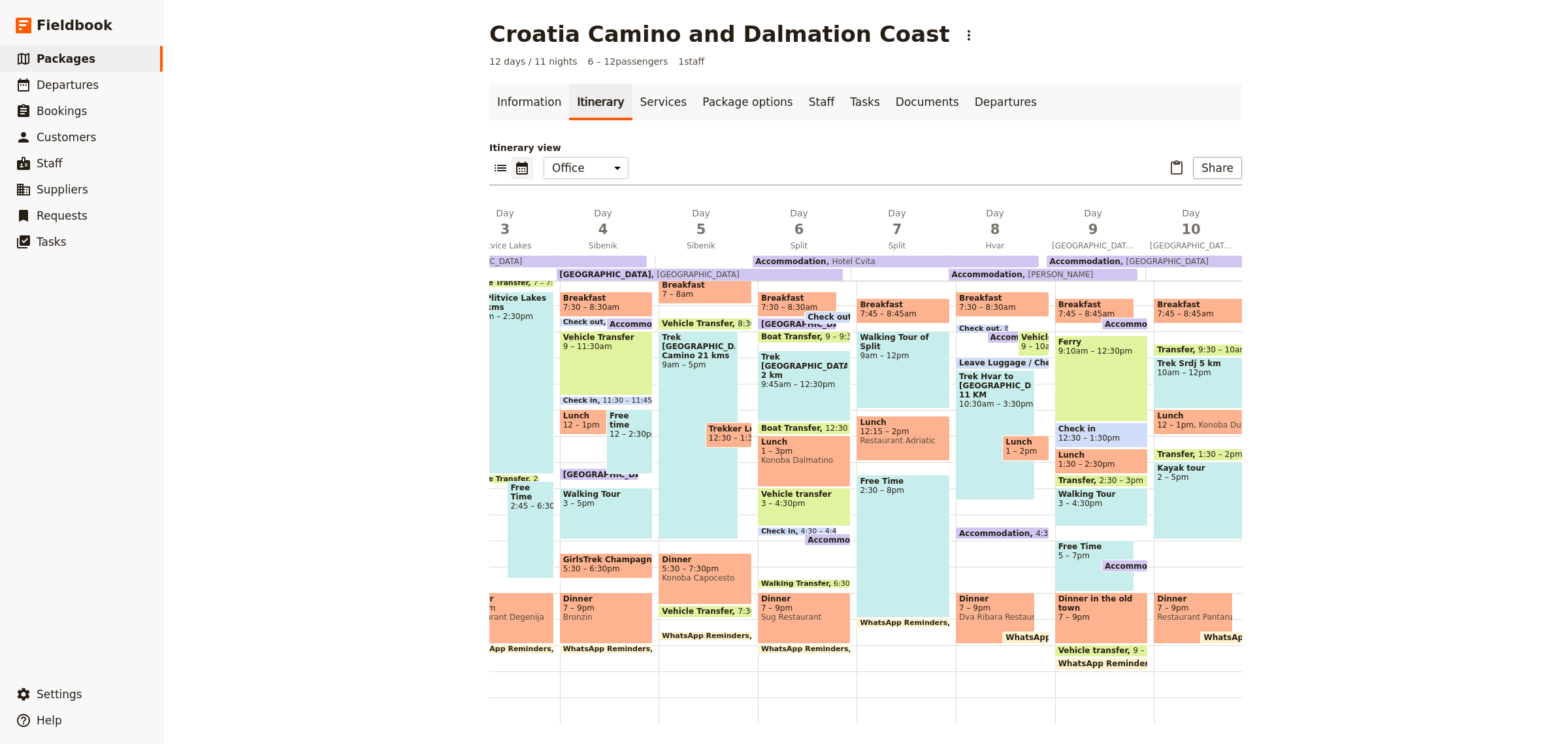
click at [1170, 604] on span "7 – 9pm" at bounding box center [1193, 608] width 73 height 9
select select "10"
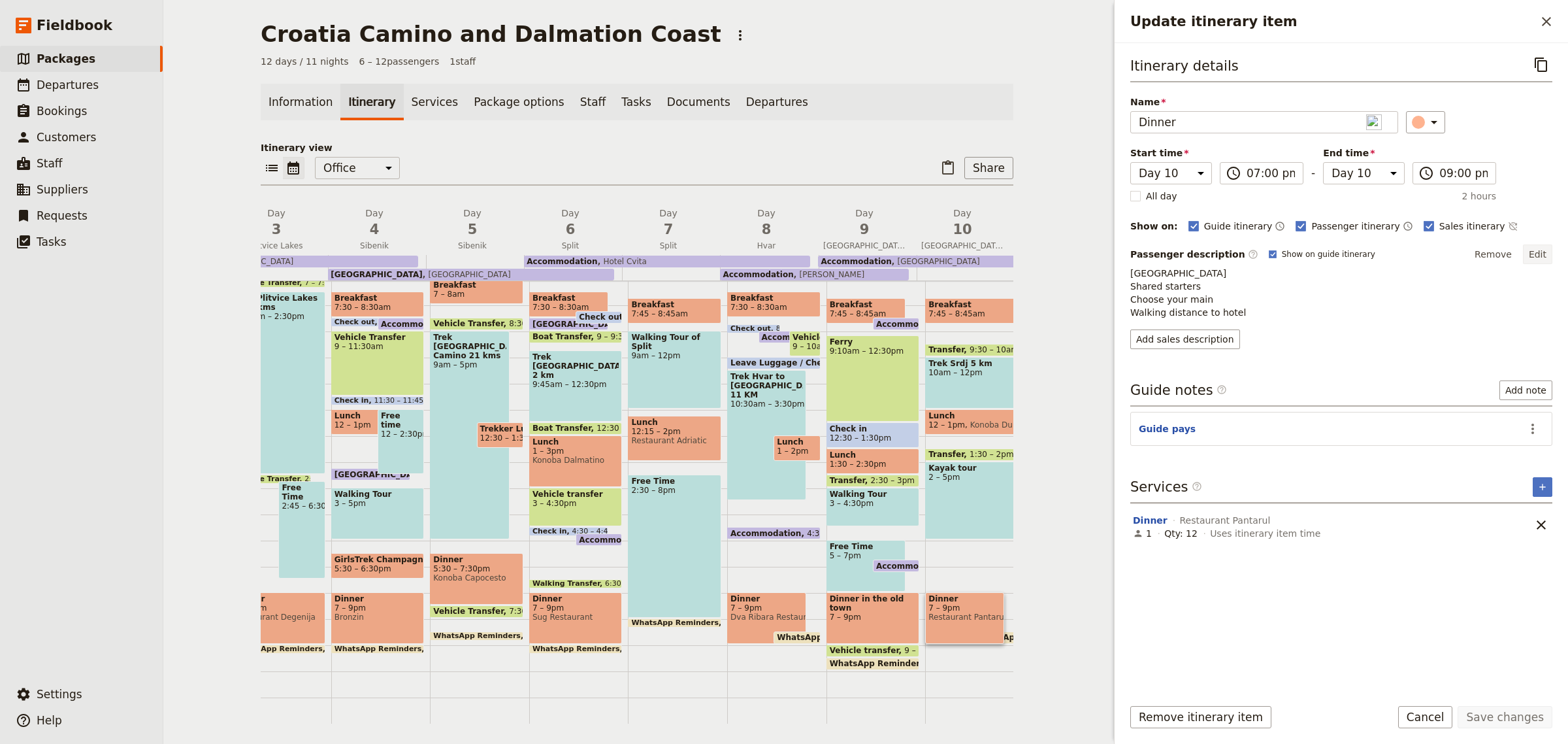
click at [1533, 252] on button "Edit" at bounding box center [1538, 255] width 29 height 20
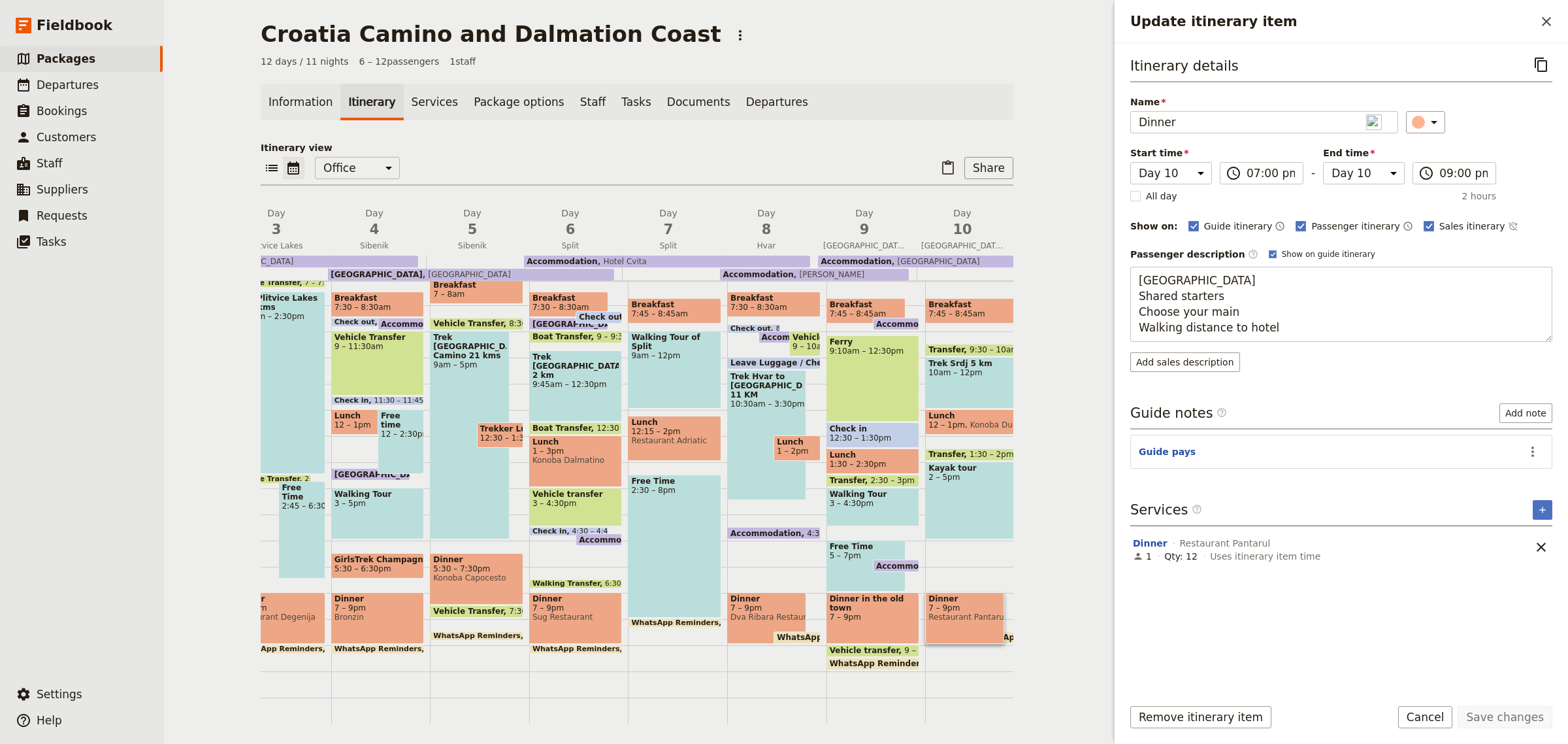
drag, startPoint x: 1240, startPoint y: 299, endPoint x: 1122, endPoint y: 295, distance: 118.1
click at [1122, 295] on div "Itinerary details ​ Name Dinner ​ Start time Day 1 Day 2 Day 3 Day 4 Day 5 Day …" at bounding box center [1341, 364] width 454 height 643
type textarea "[GEOGRAPHIC_DATA] Choose your main Walking distance to hotel"
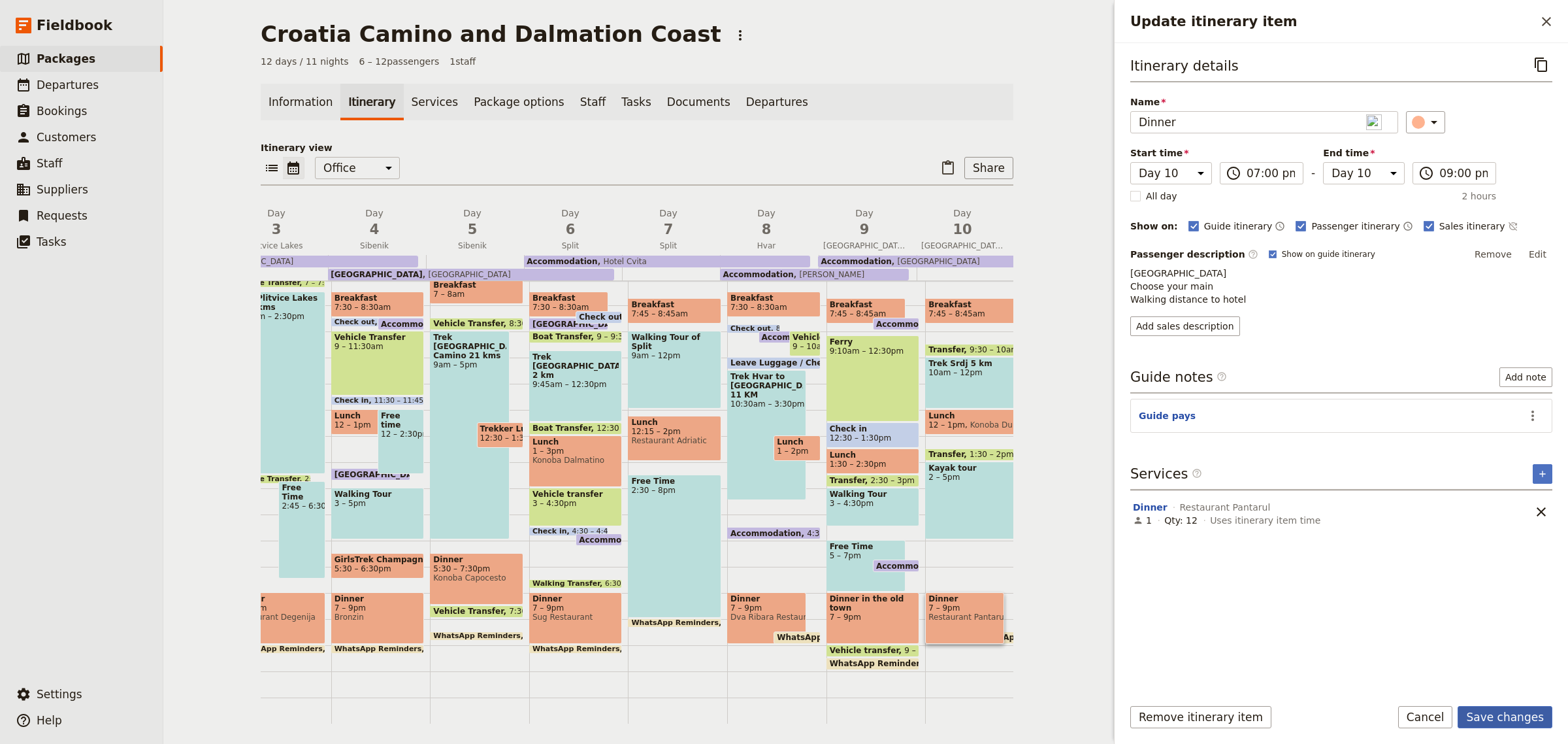
click at [1513, 720] on button "Save changes" at bounding box center [1505, 717] width 95 height 22
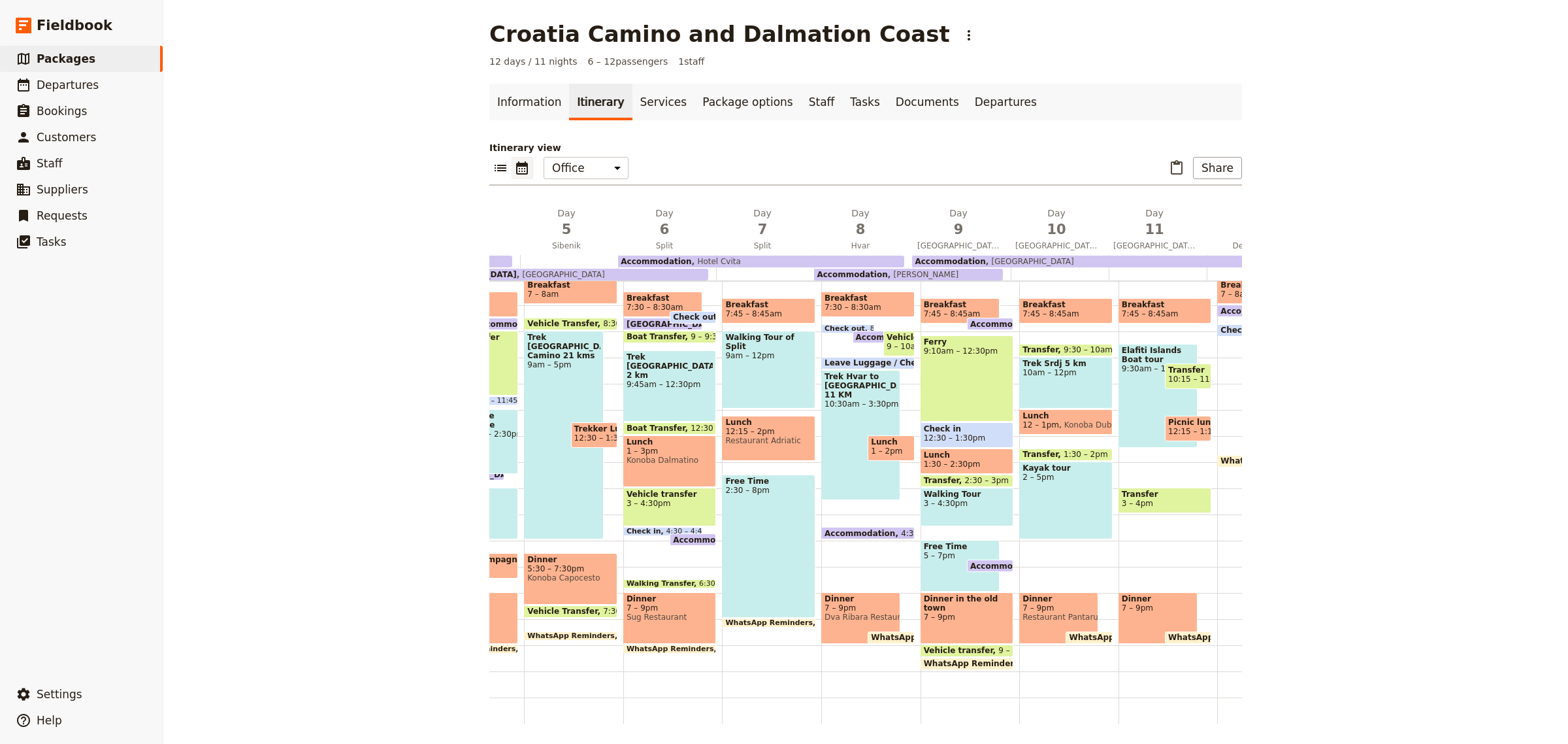
scroll to position [0, 459]
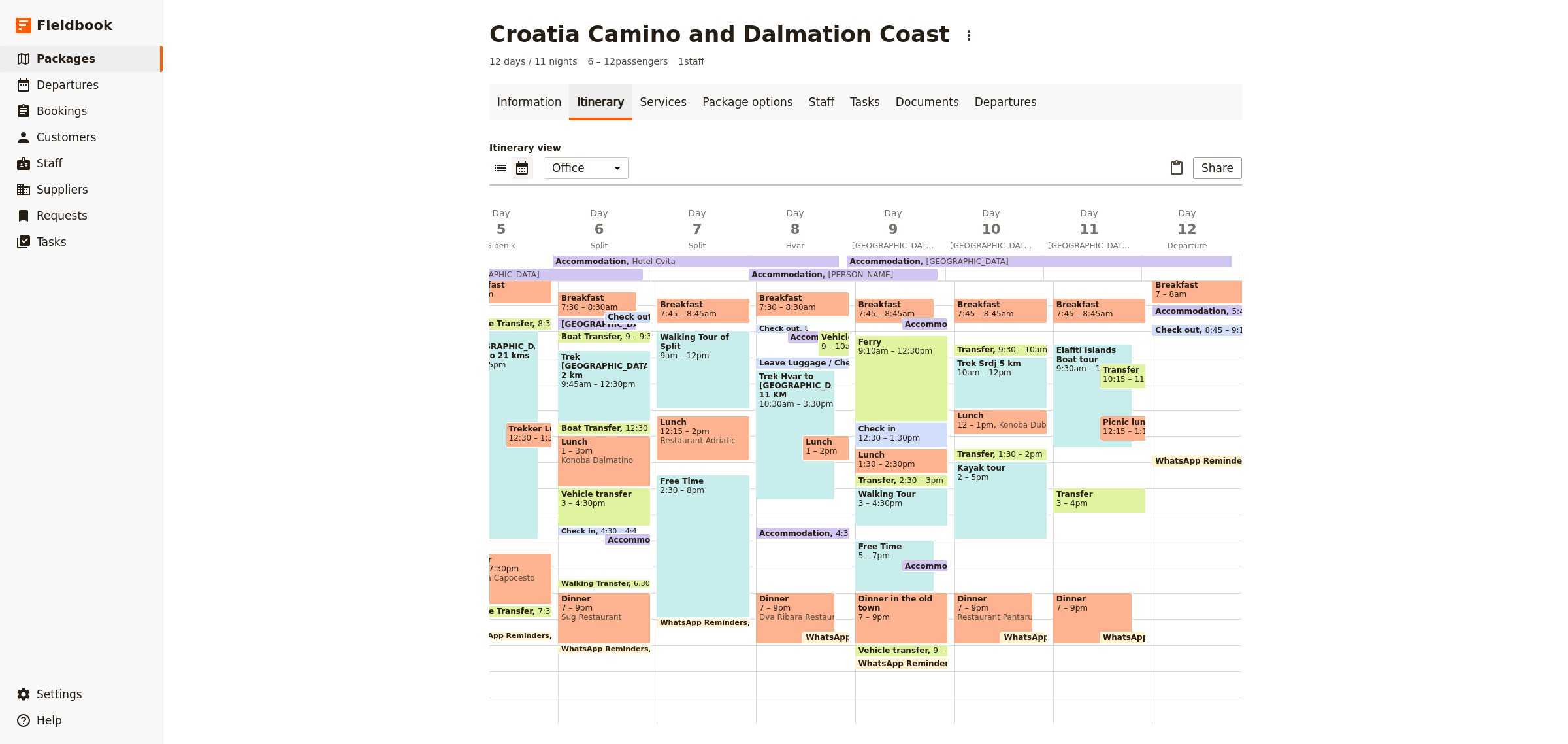
click at [1066, 604] on span "7 – 9pm" at bounding box center [1093, 608] width 73 height 9
select select "11"
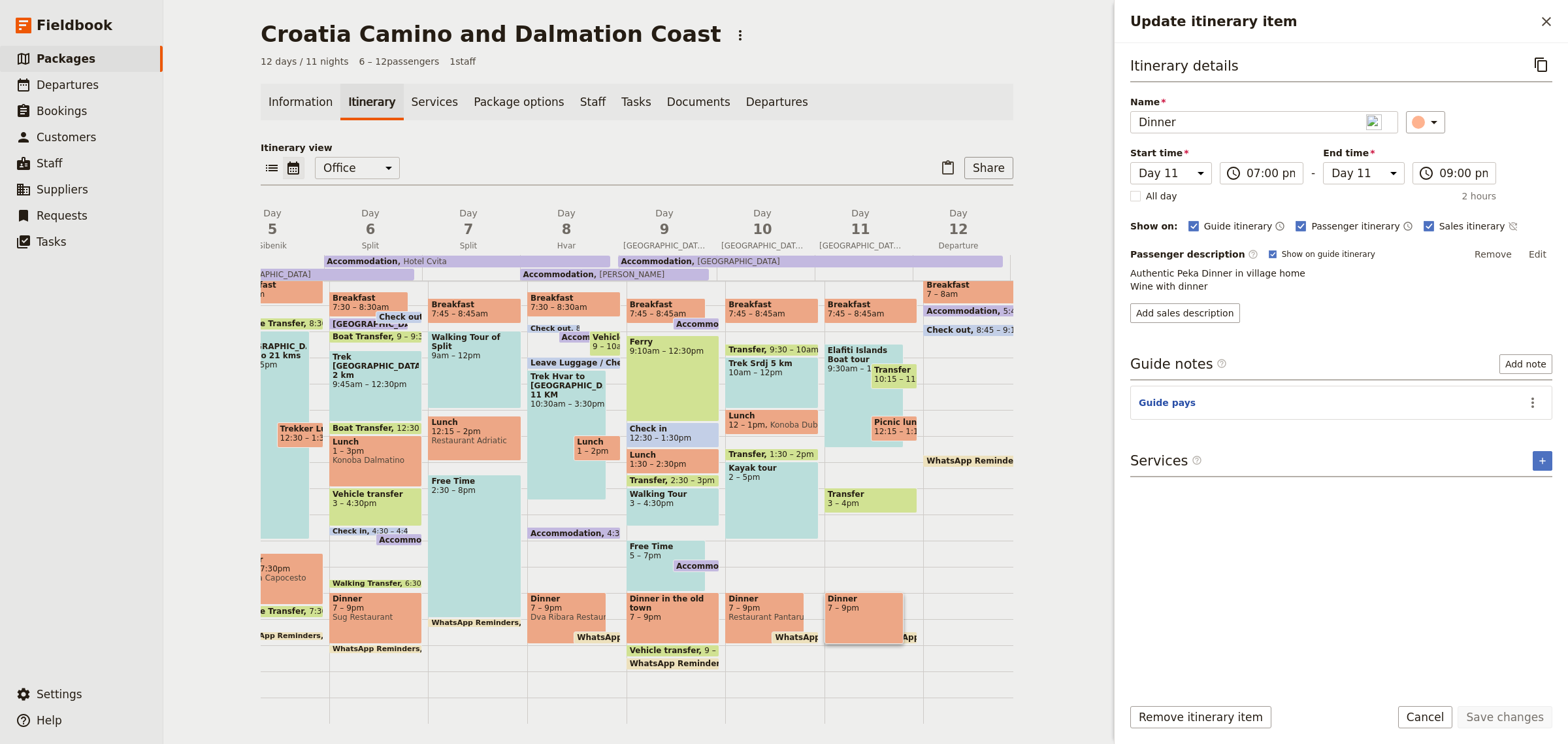
click at [671, 597] on div "Dinner in the old town 7 – 9pm" at bounding box center [673, 618] width 94 height 52
select select "9"
click at [1547, 462] on icon "Add service inclusion" at bounding box center [1543, 461] width 11 height 11
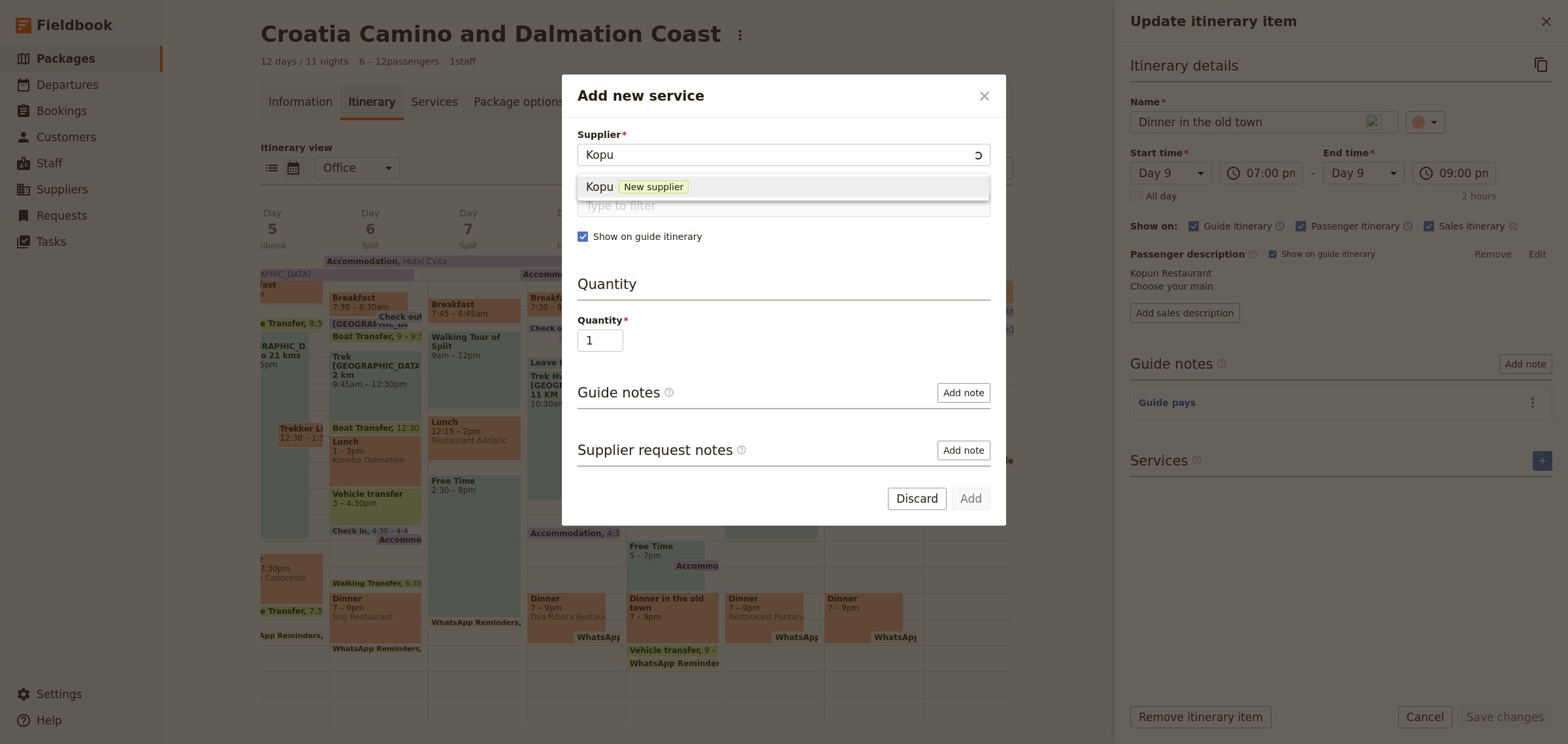
type input "Kopun"
click at [645, 186] on span "New supplier" at bounding box center [661, 186] width 70 height 13
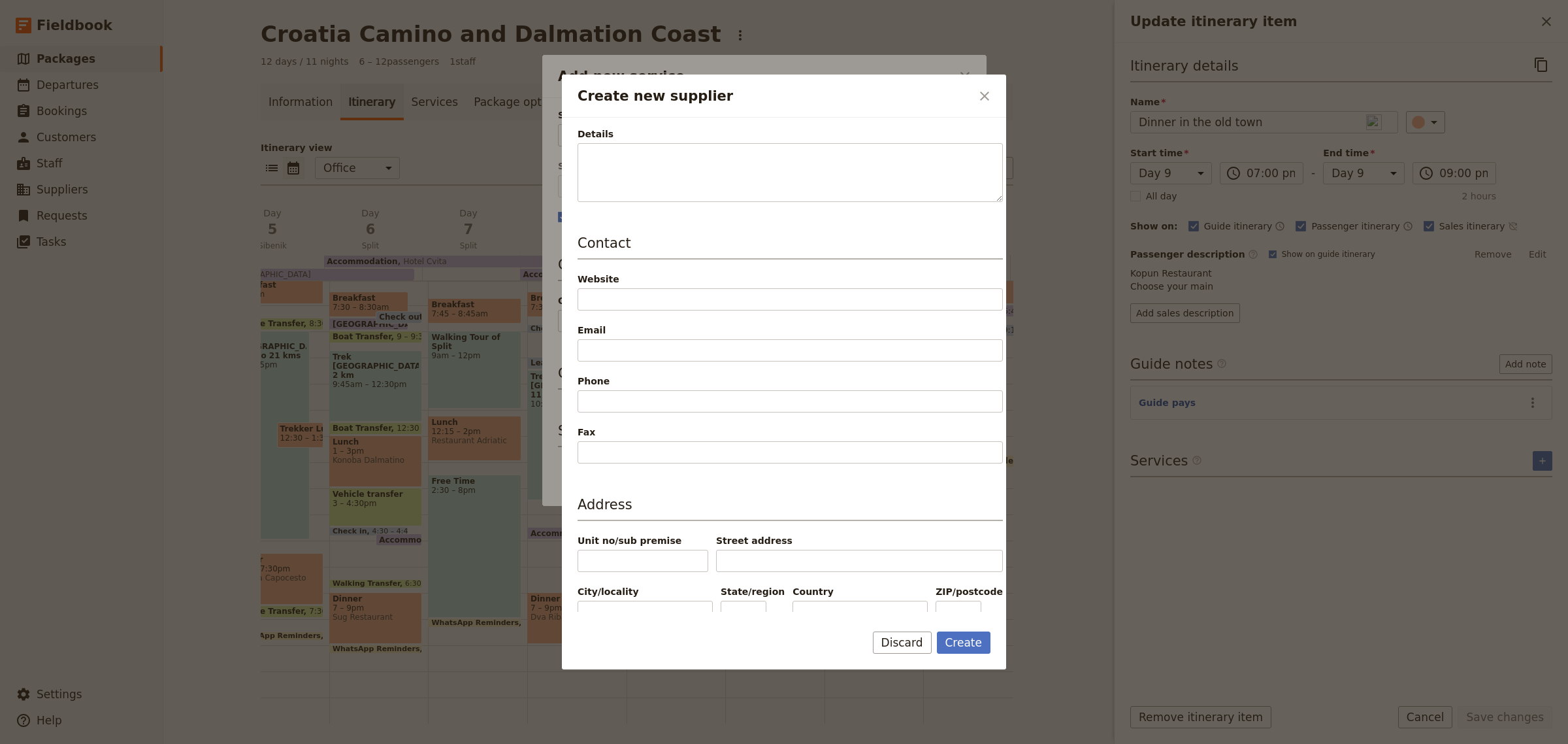
scroll to position [155, 0]
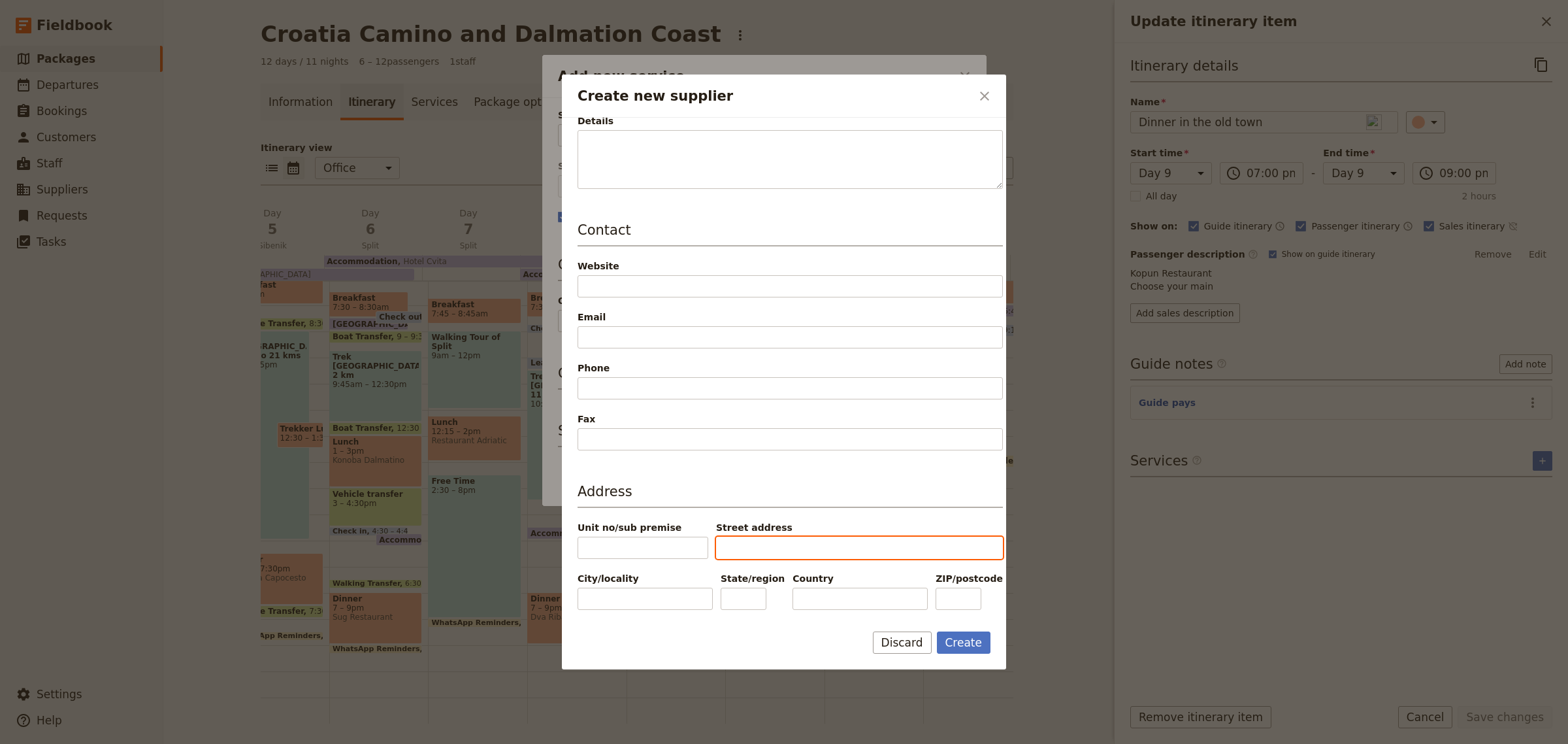
click at [738, 547] on input "Street address" at bounding box center [860, 548] width 287 height 22
type input "[PERSON_NAME]"
click at [629, 604] on input "City/locality" at bounding box center [645, 598] width 135 height 22
type input "[GEOGRAPHIC_DATA]"
click at [949, 642] on button "Create" at bounding box center [964, 642] width 55 height 22
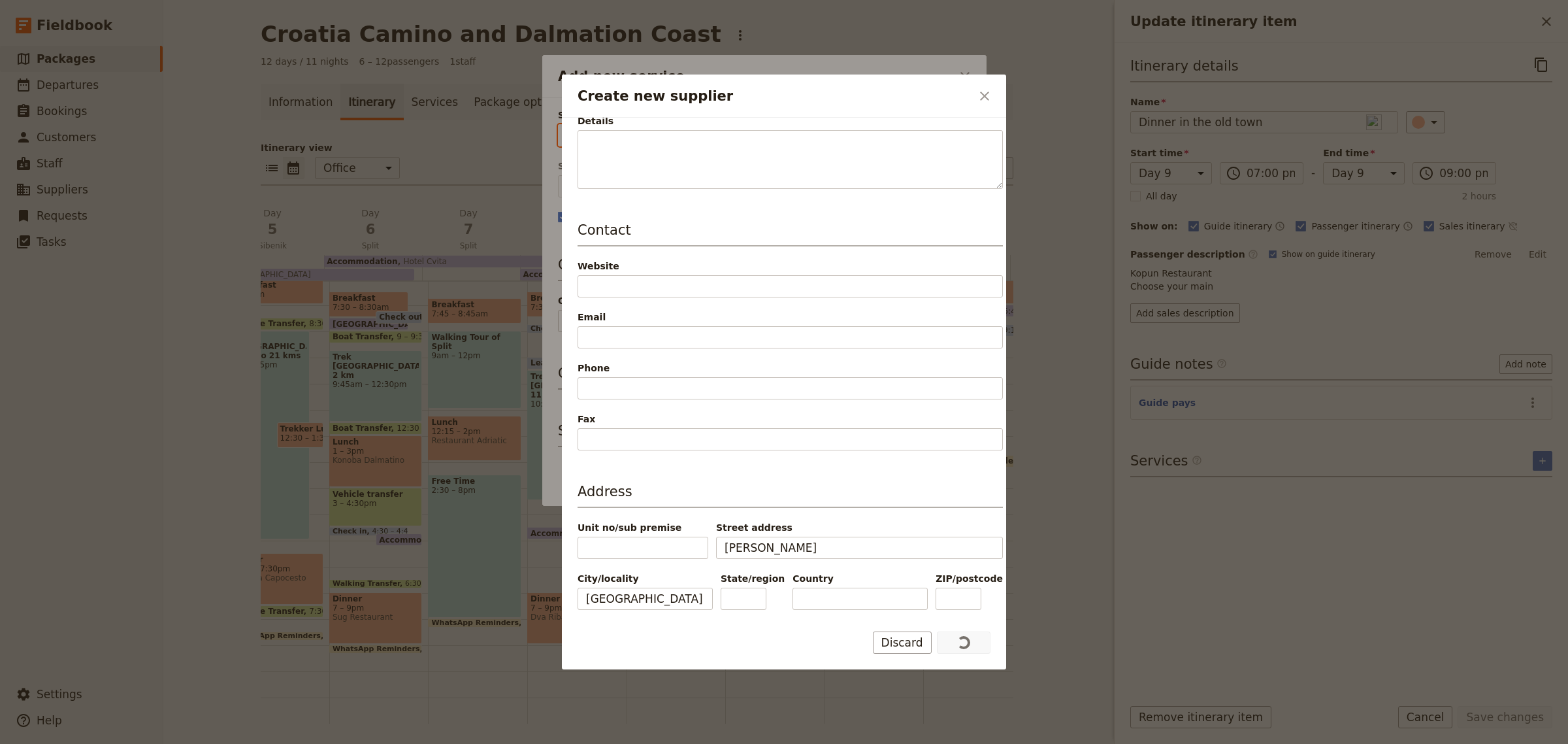
type input "Kopun"
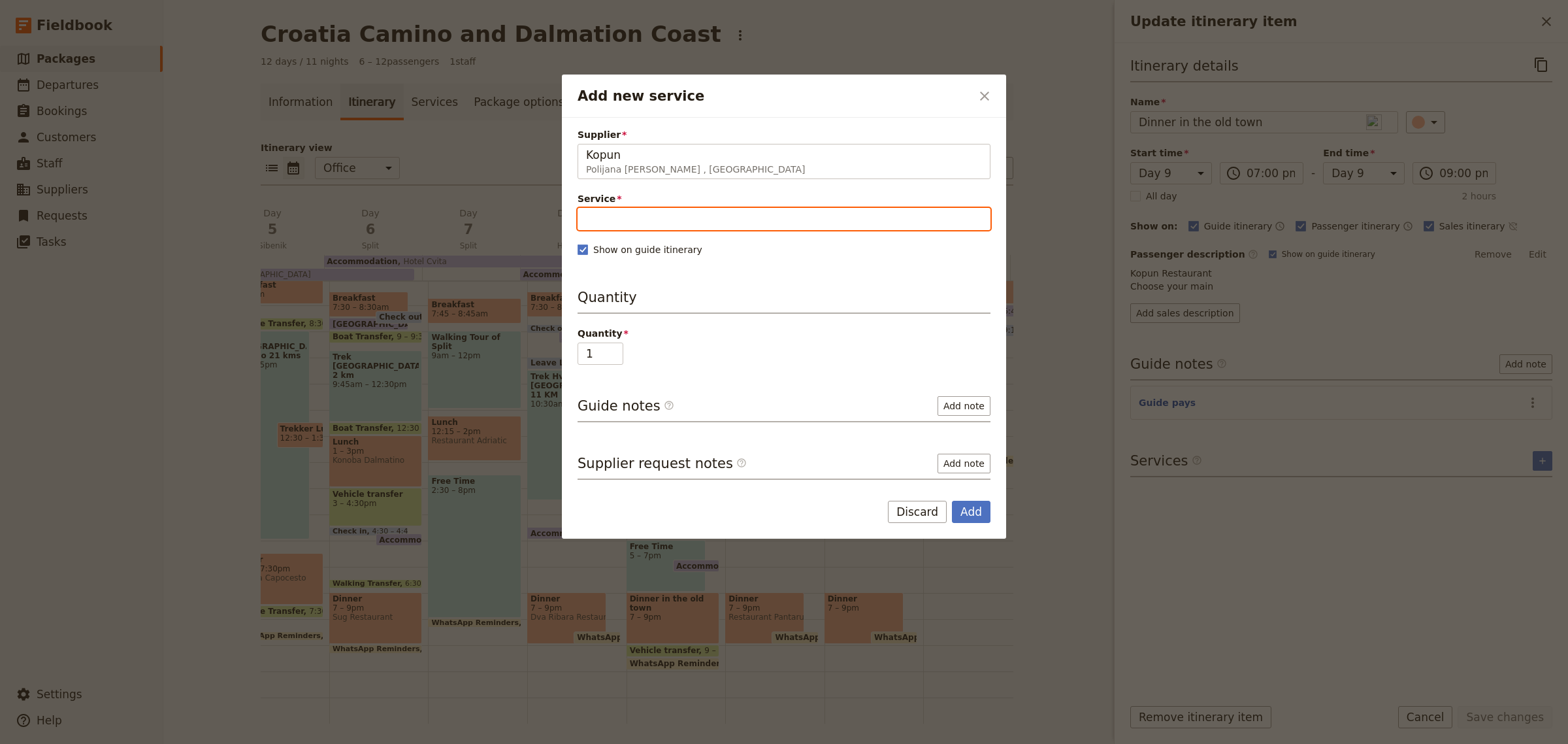
click at [632, 220] on input "Service" at bounding box center [784, 219] width 413 height 22
type input "Dinner"
click at [639, 246] on span "New service" at bounding box center [662, 251] width 66 height 13
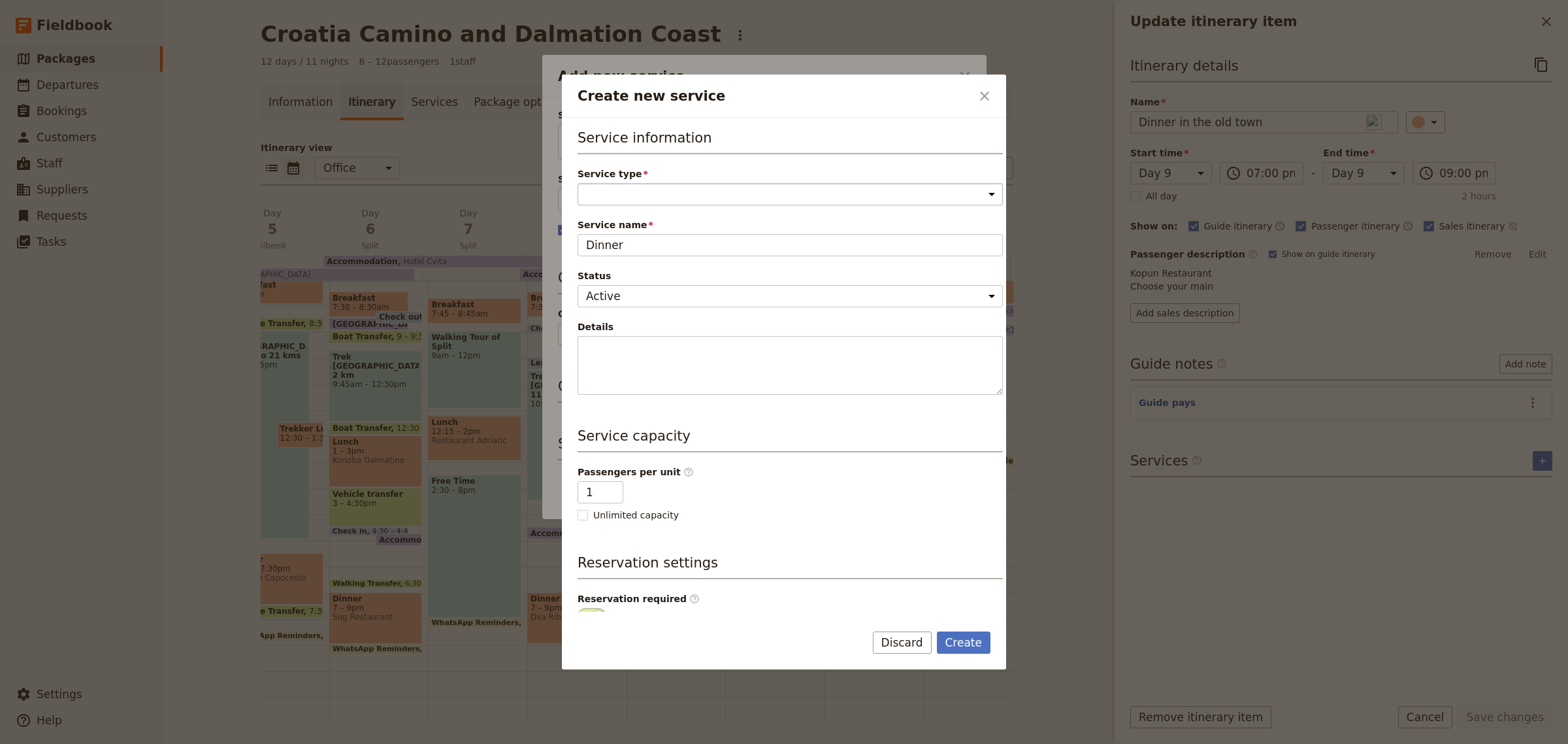
click at [621, 191] on select "Accommodation Activity Transport Flight Food and beverage Other" at bounding box center [791, 194] width 425 height 22
select select "FoodAndBeverageService"
click at [578, 183] on select "Accommodation Activity Transport Flight Food and beverage Other" at bounding box center [791, 194] width 425 height 22
click at [973, 644] on button "Create" at bounding box center [964, 642] width 55 height 22
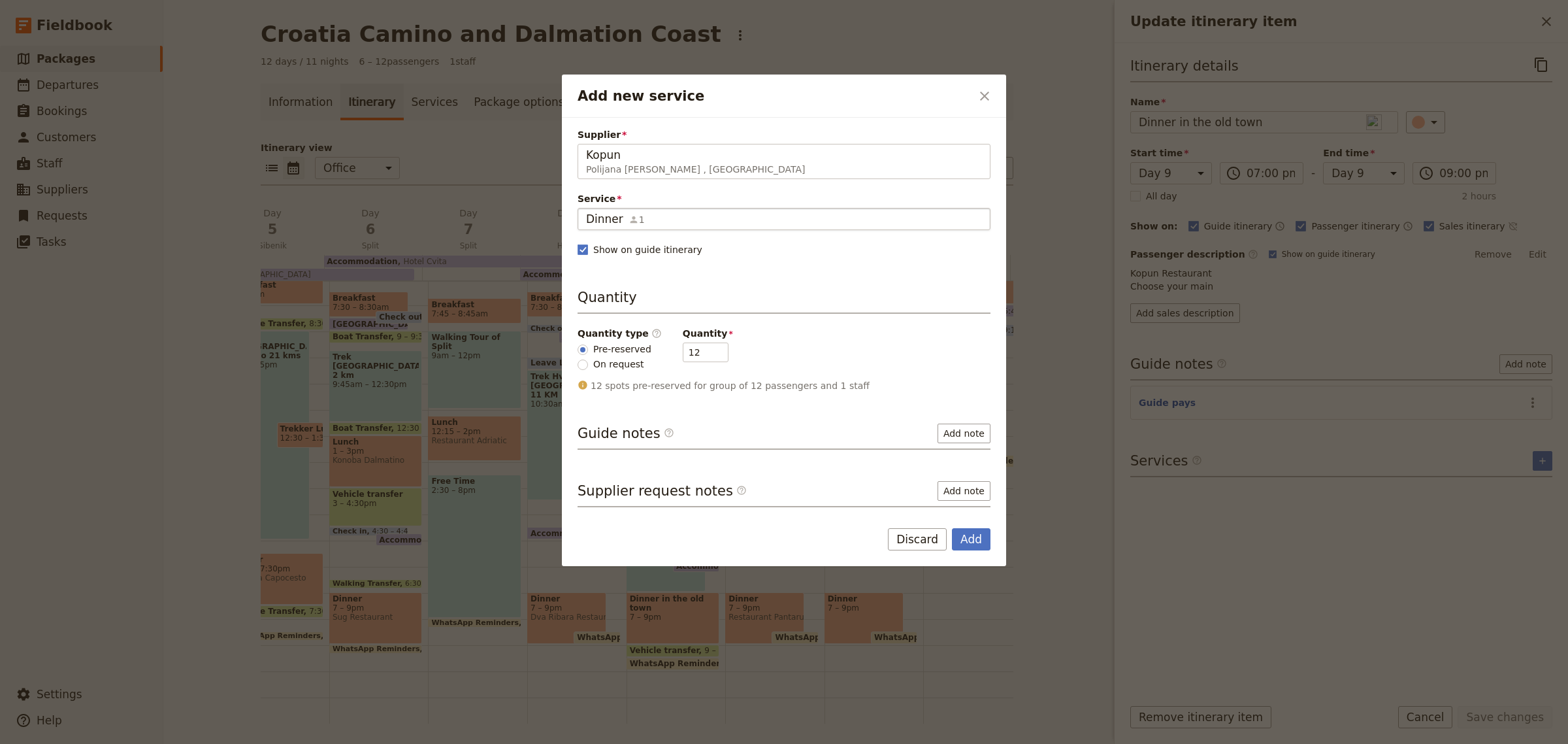
click at [629, 217] on icon "Add new service" at bounding box center [634, 220] width 11 height 11
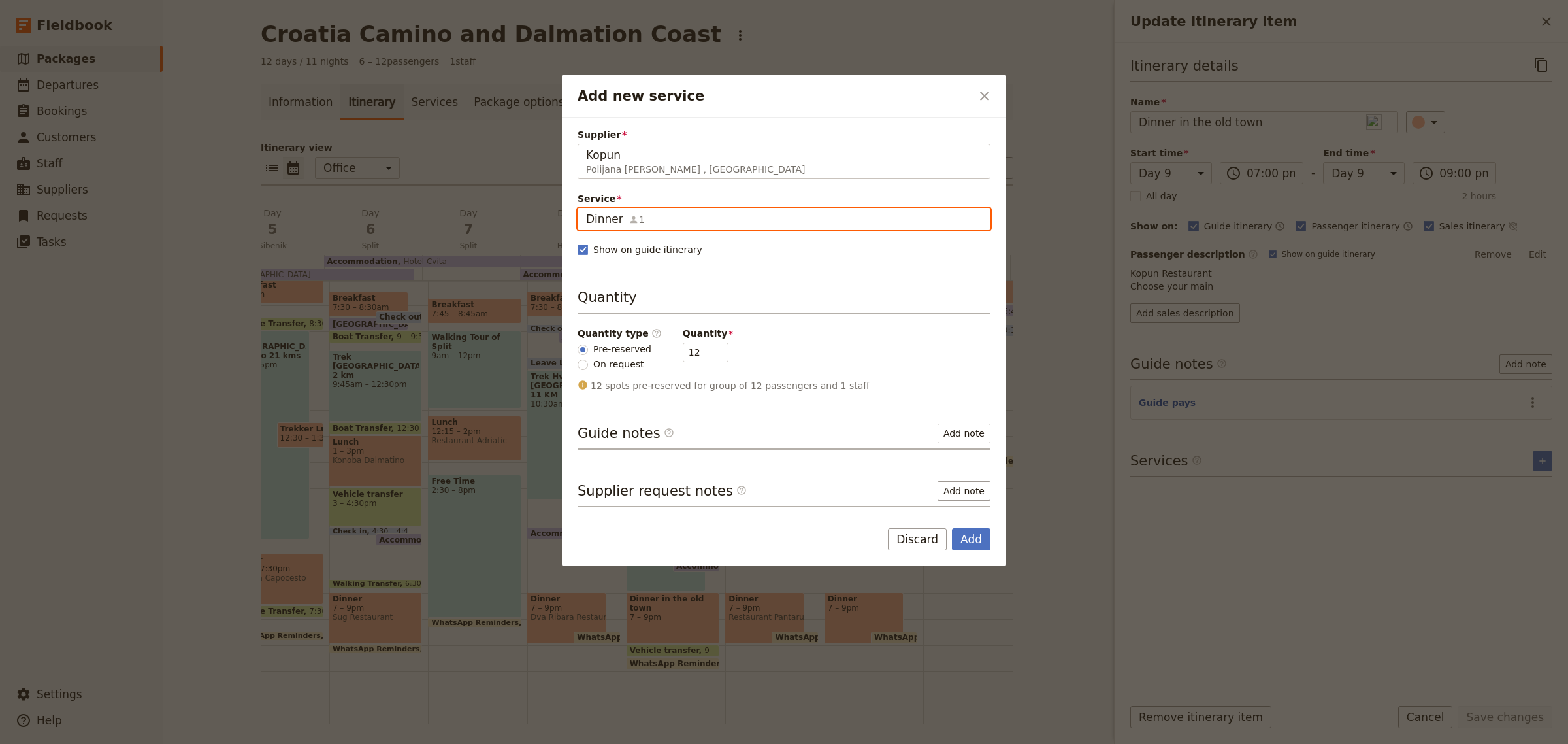
click at [586, 208] on input "Dinner" at bounding box center [585, 208] width 1 height 1
click at [606, 220] on input "Dinner" at bounding box center [784, 218] width 396 height 15
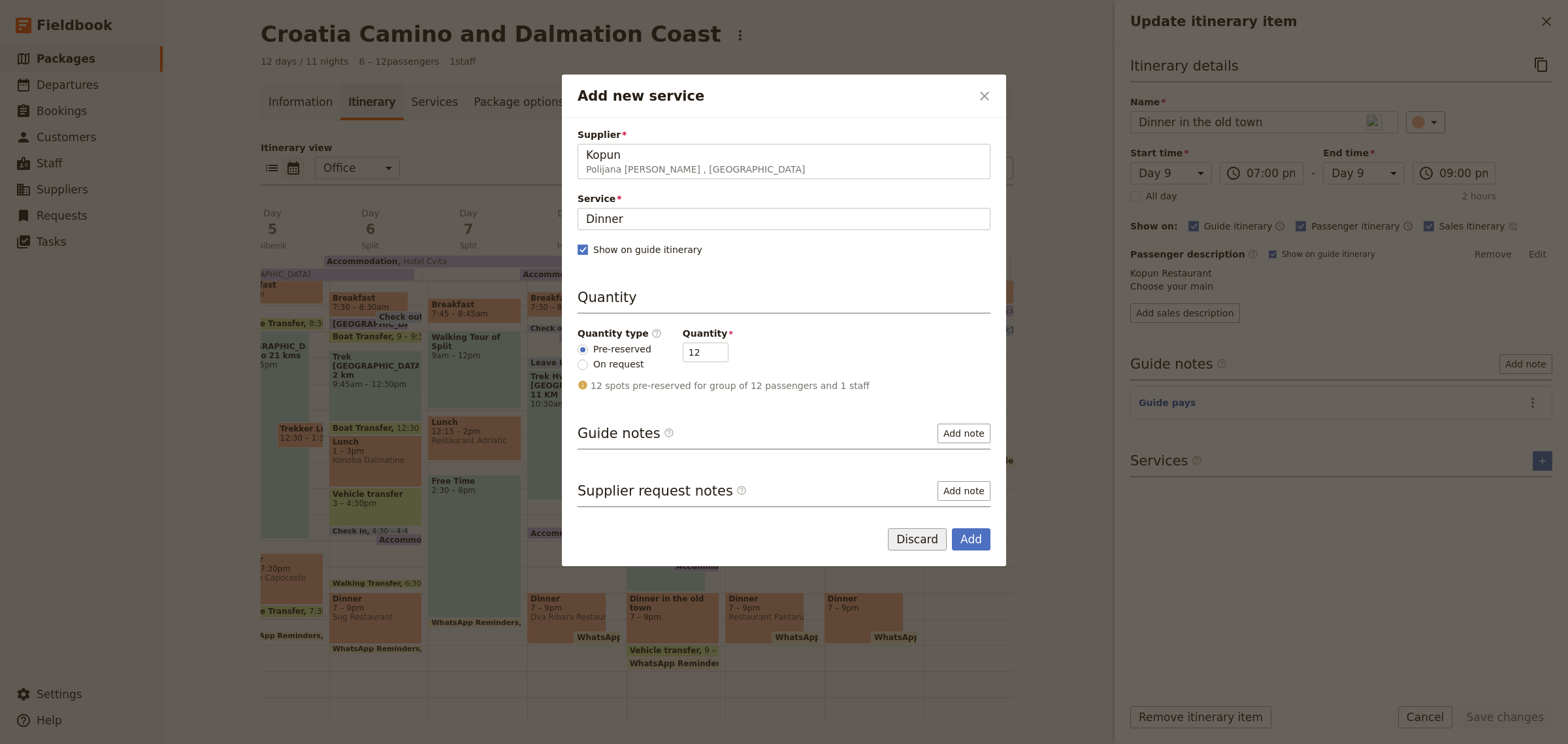
click at [917, 547] on button "Discard" at bounding box center [917, 539] width 59 height 22
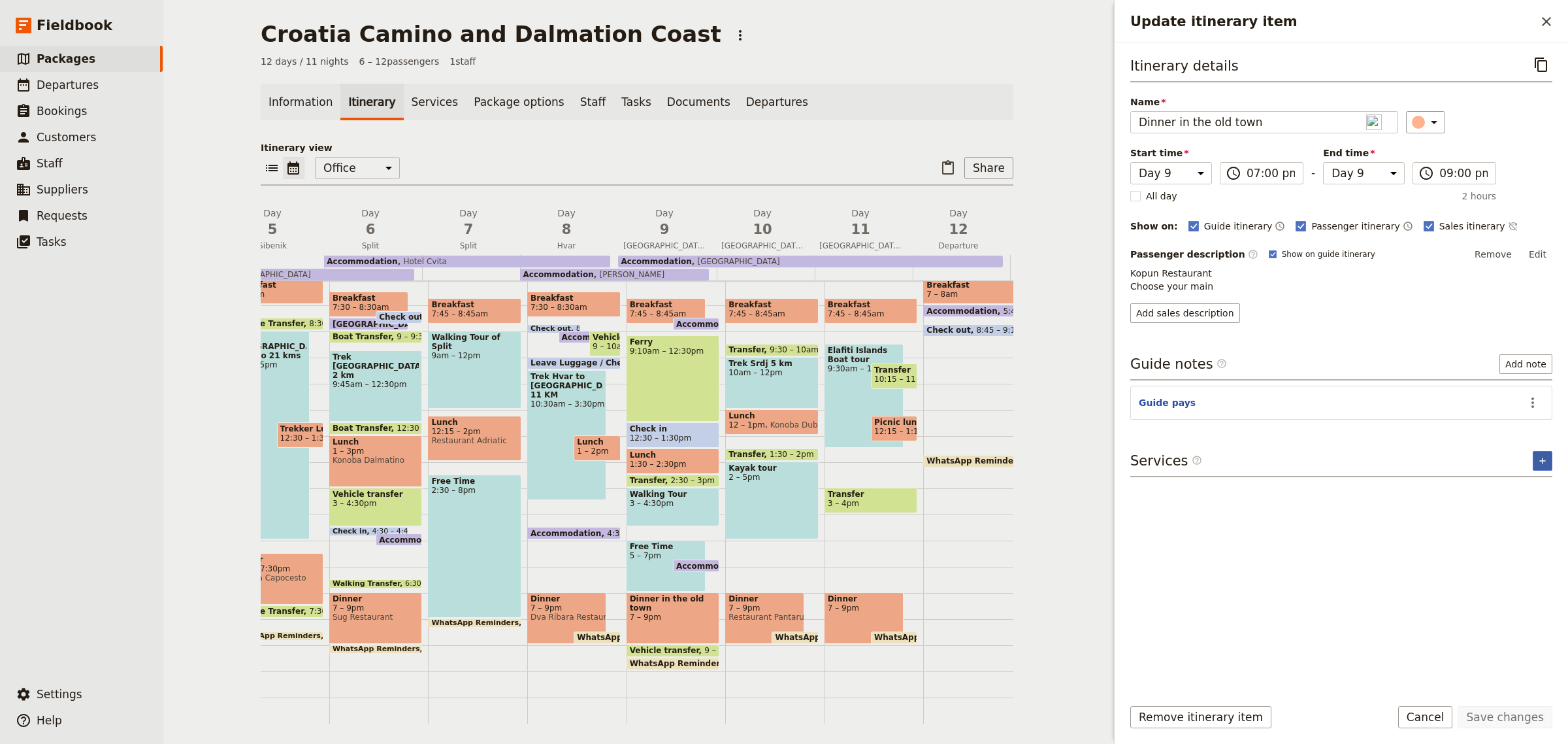
click at [1550, 467] on button "​" at bounding box center [1543, 461] width 20 height 20
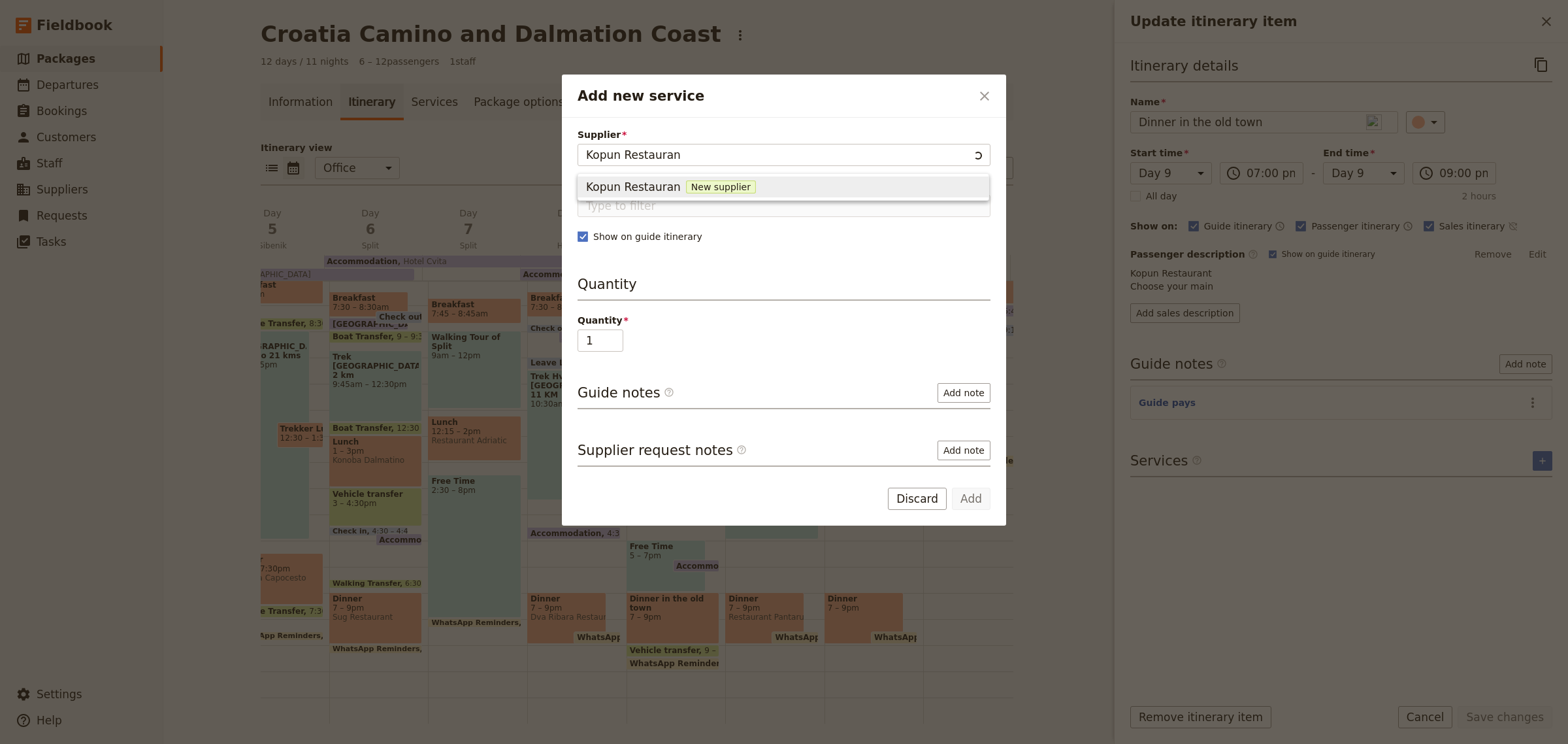
type input "Kopun Restaurant"
click at [693, 180] on span "New supplier" at bounding box center [725, 186] width 70 height 13
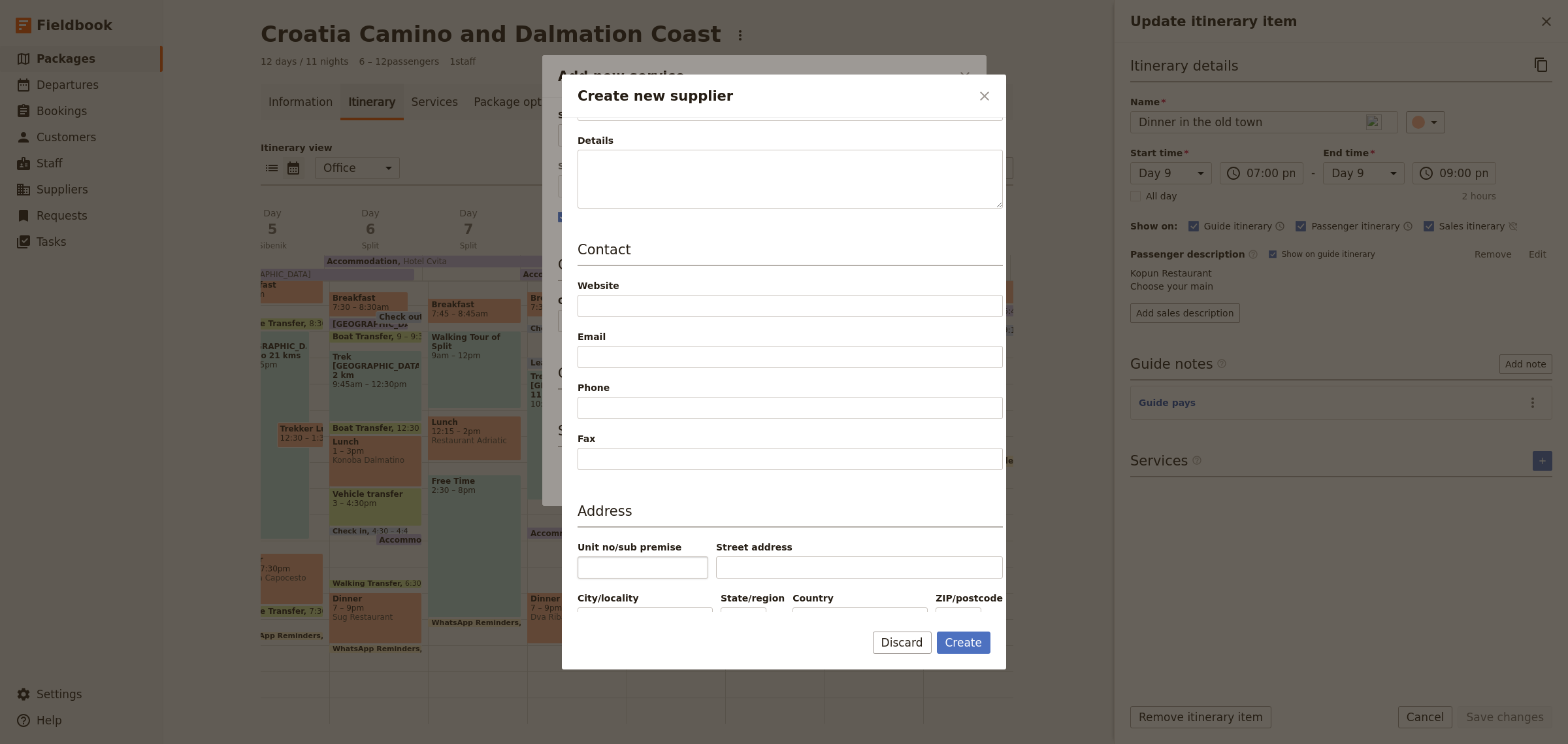
scroll to position [155, 0]
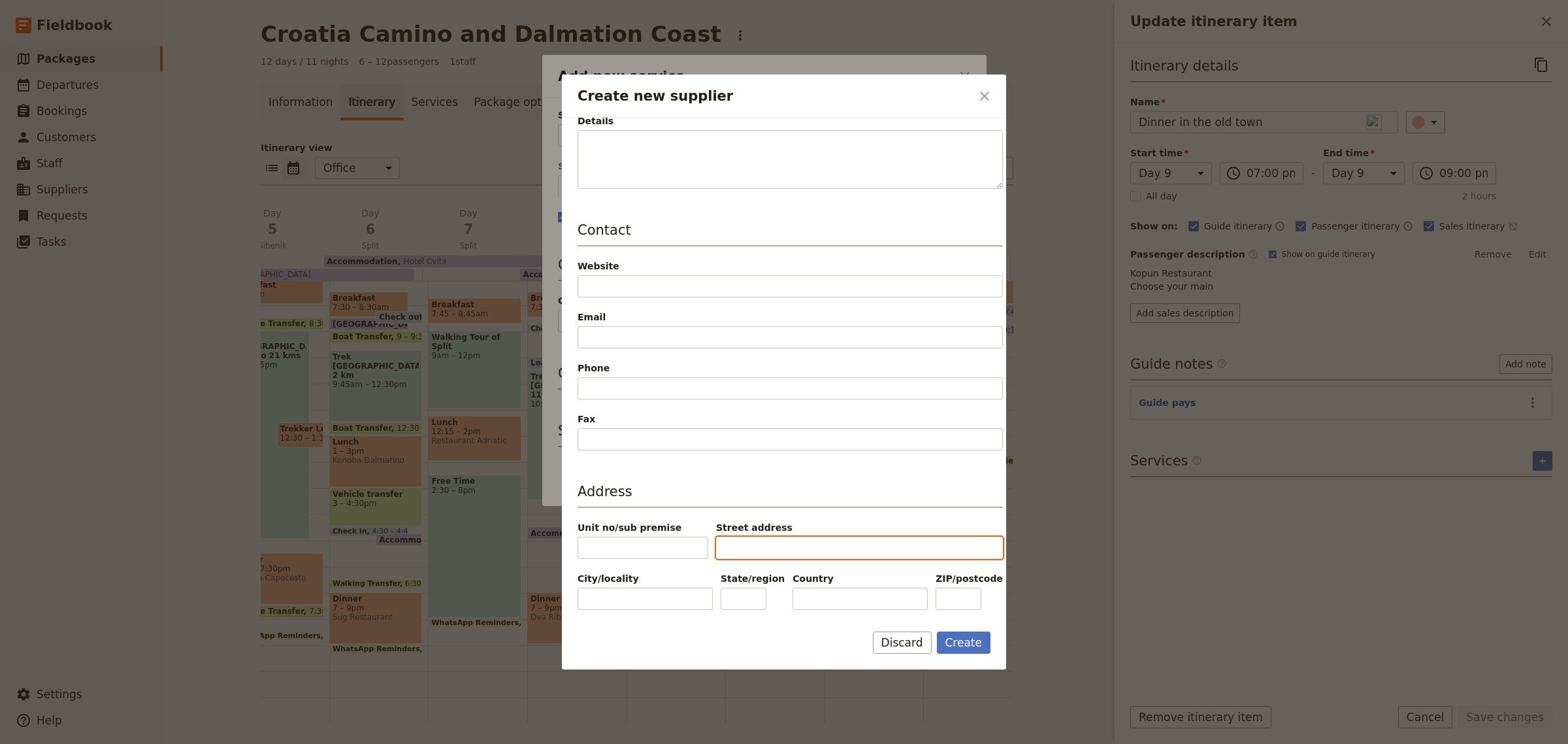
click at [760, 552] on input "Street address" at bounding box center [860, 548] width 287 height 22
type input "[PERSON_NAME]"
click at [623, 592] on input "City/locality" at bounding box center [645, 598] width 135 height 22
type input "[GEOGRAPHIC_DATA]"
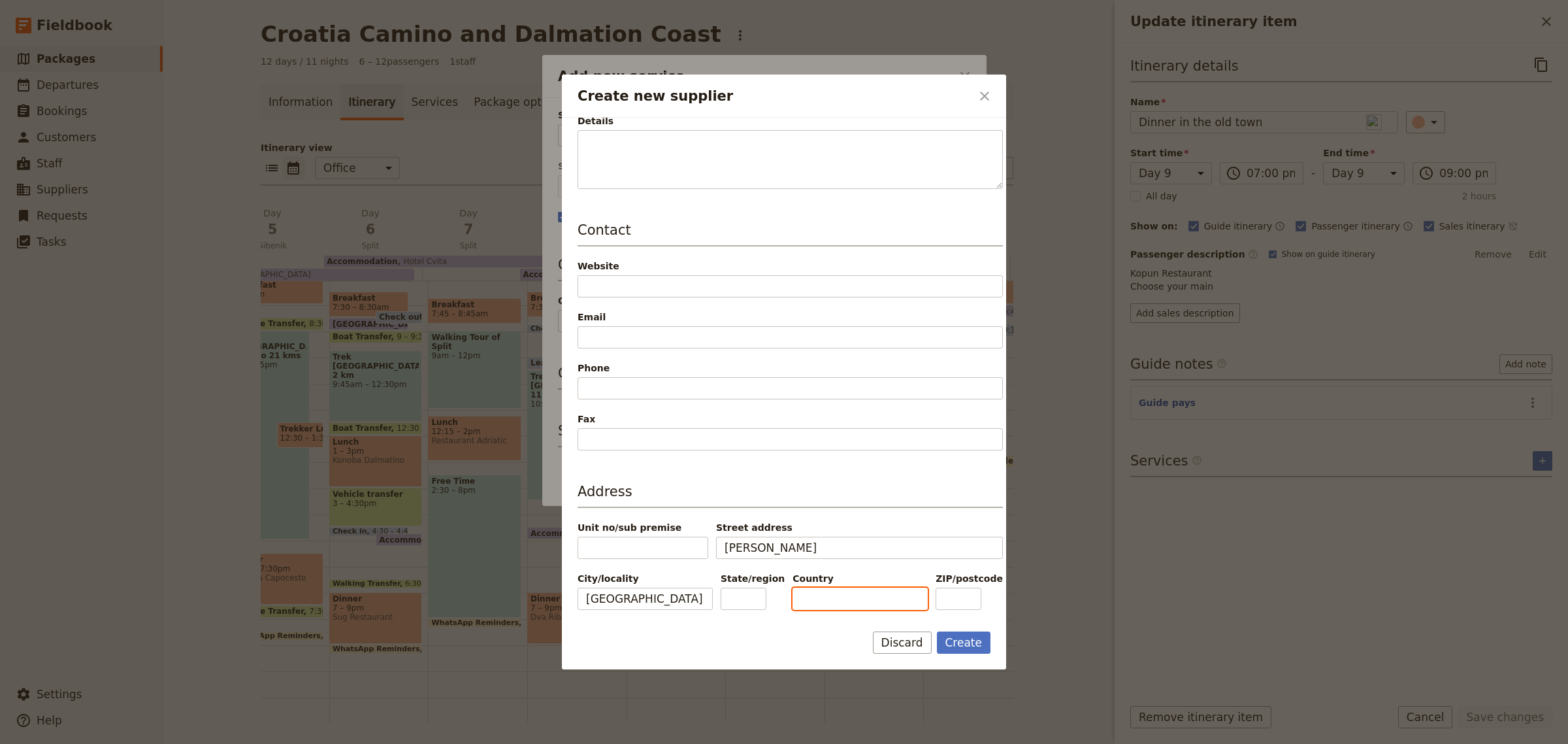
click at [812, 594] on input "Country" at bounding box center [860, 598] width 135 height 22
click at [969, 649] on button "Create" at bounding box center [964, 642] width 55 height 22
type input "Kopun Restaurant"
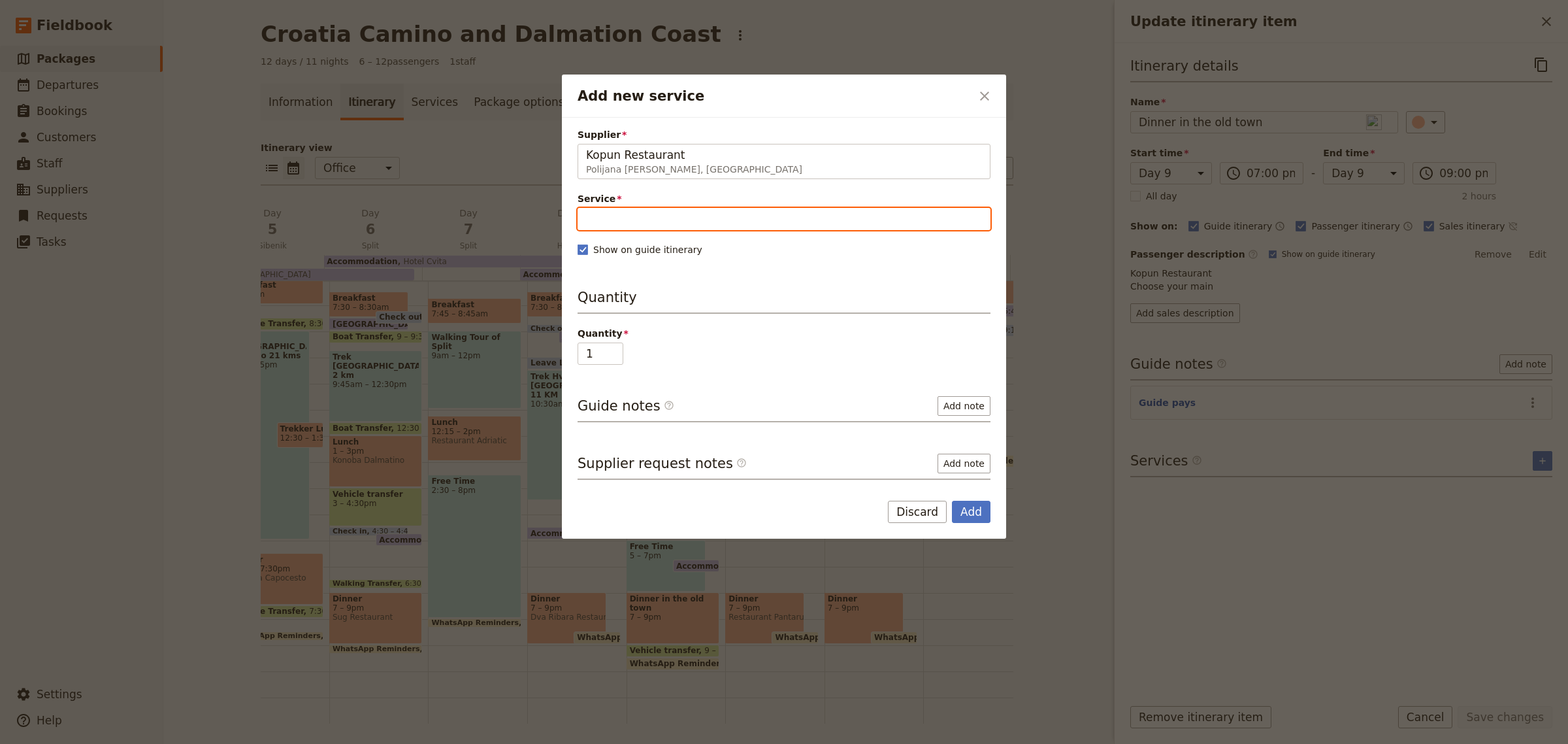
click at [678, 224] on input "Service" at bounding box center [784, 219] width 413 height 22
type input "d"
type input "Dinner"
click at [664, 252] on span "New service" at bounding box center [662, 251] width 66 height 13
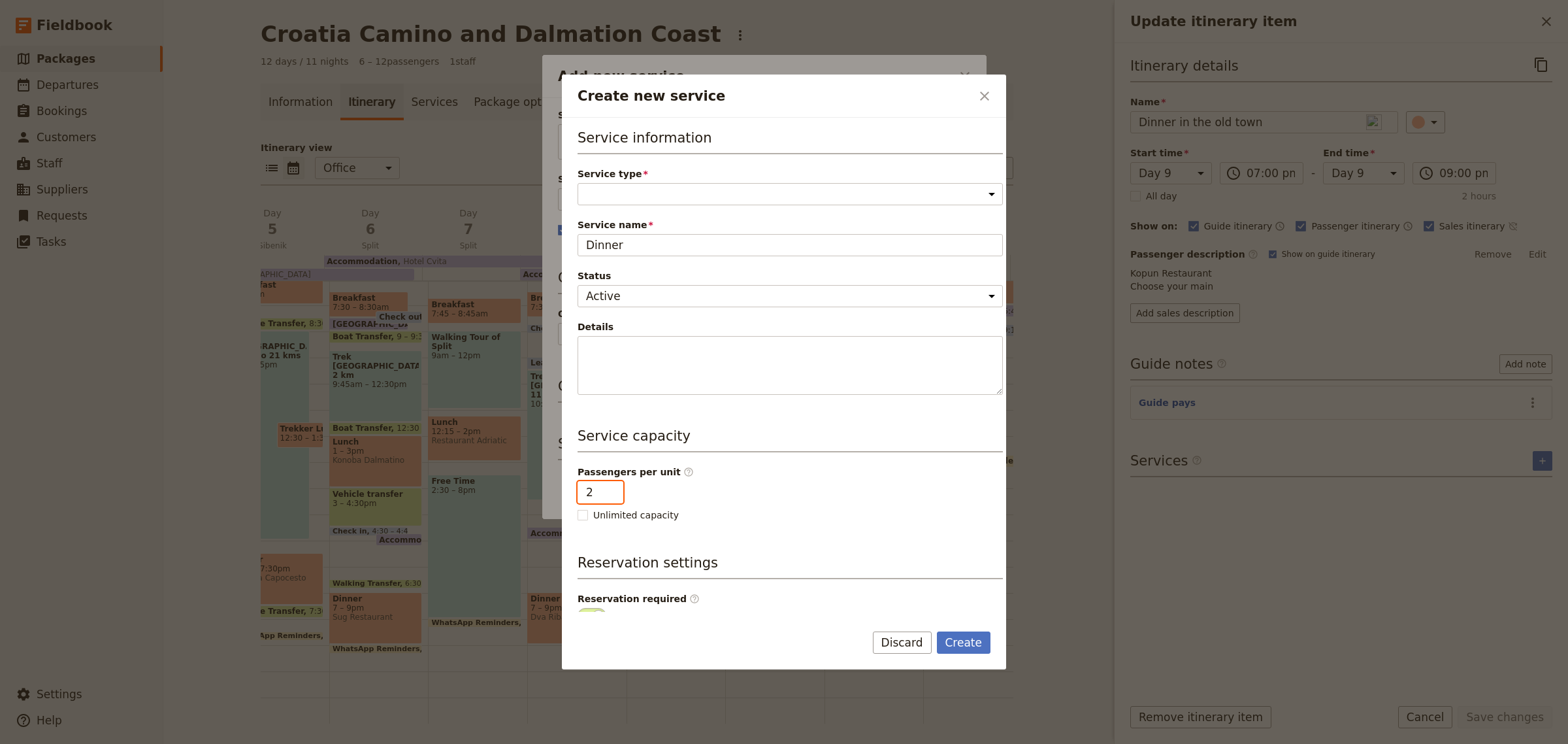
click at [604, 489] on input "2" at bounding box center [601, 492] width 45 height 22
drag, startPoint x: 596, startPoint y: 494, endPoint x: 563, endPoint y: 492, distance: 33.1
click at [563, 492] on div "Service information Service type Accommodation Activity Transport Flight Food a…" at bounding box center [784, 364] width 444 height 494
type input "12"
click at [804, 508] on div "Passengers per unit ​ 12 Unlimited capacity Shared service ​ Shared" at bounding box center [791, 494] width 425 height 56
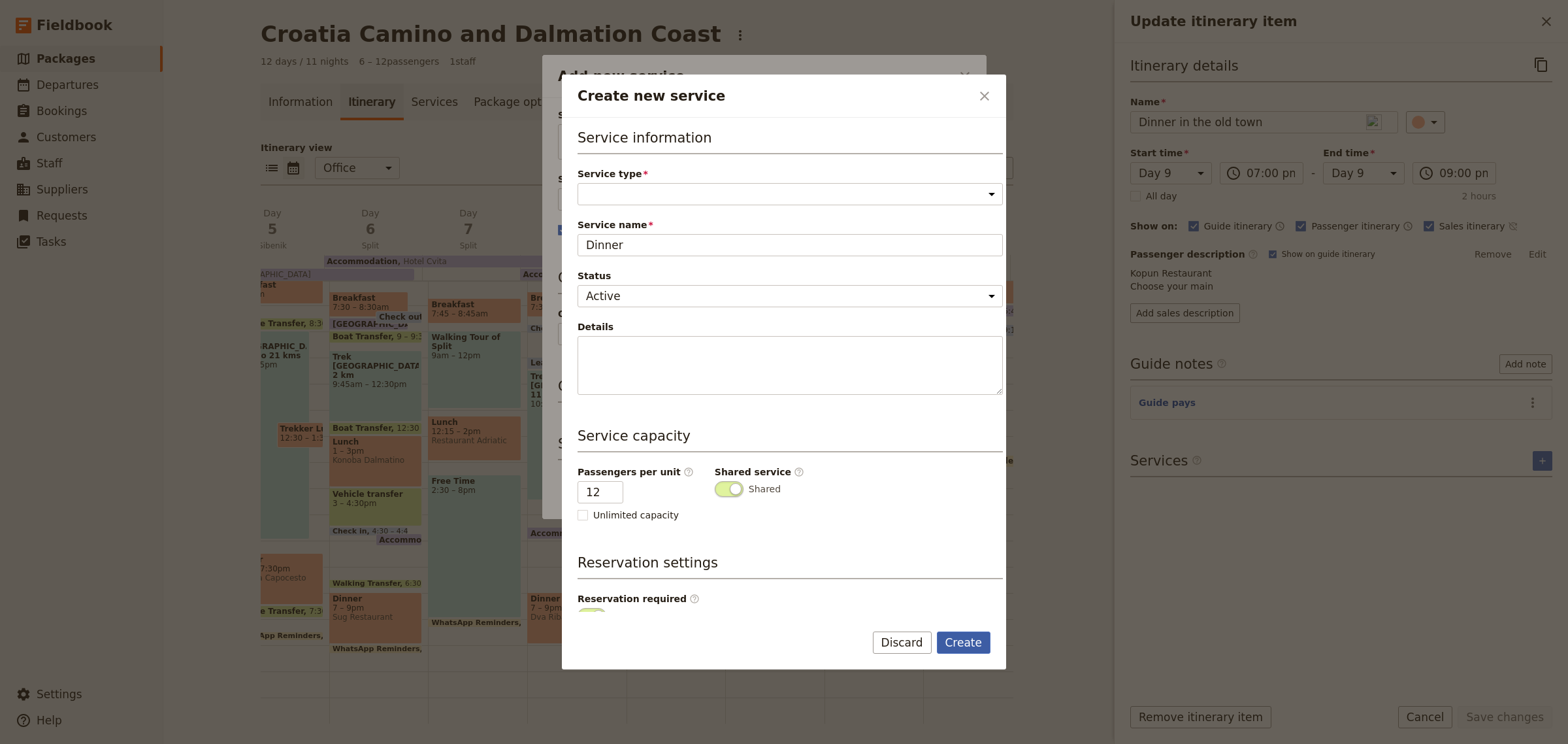
click at [952, 638] on button "Create" at bounding box center [964, 642] width 55 height 22
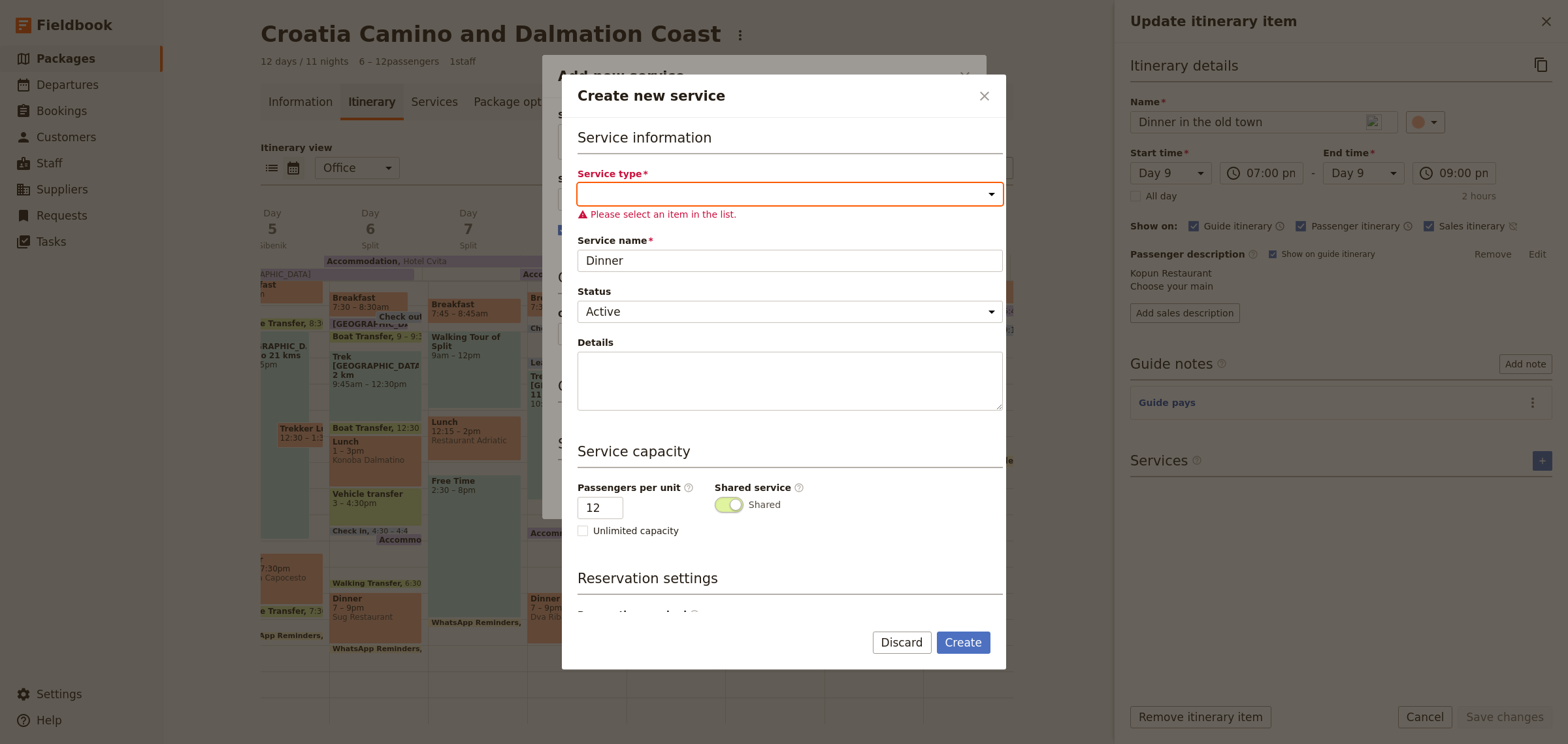
click at [642, 187] on select "Accommodation Activity Transport Flight Food and beverage Other" at bounding box center [791, 194] width 425 height 22
select select "FoodAndBeverageService"
click at [578, 183] on select "Accommodation Activity Transport Flight Food and beverage Other" at bounding box center [791, 194] width 425 height 22
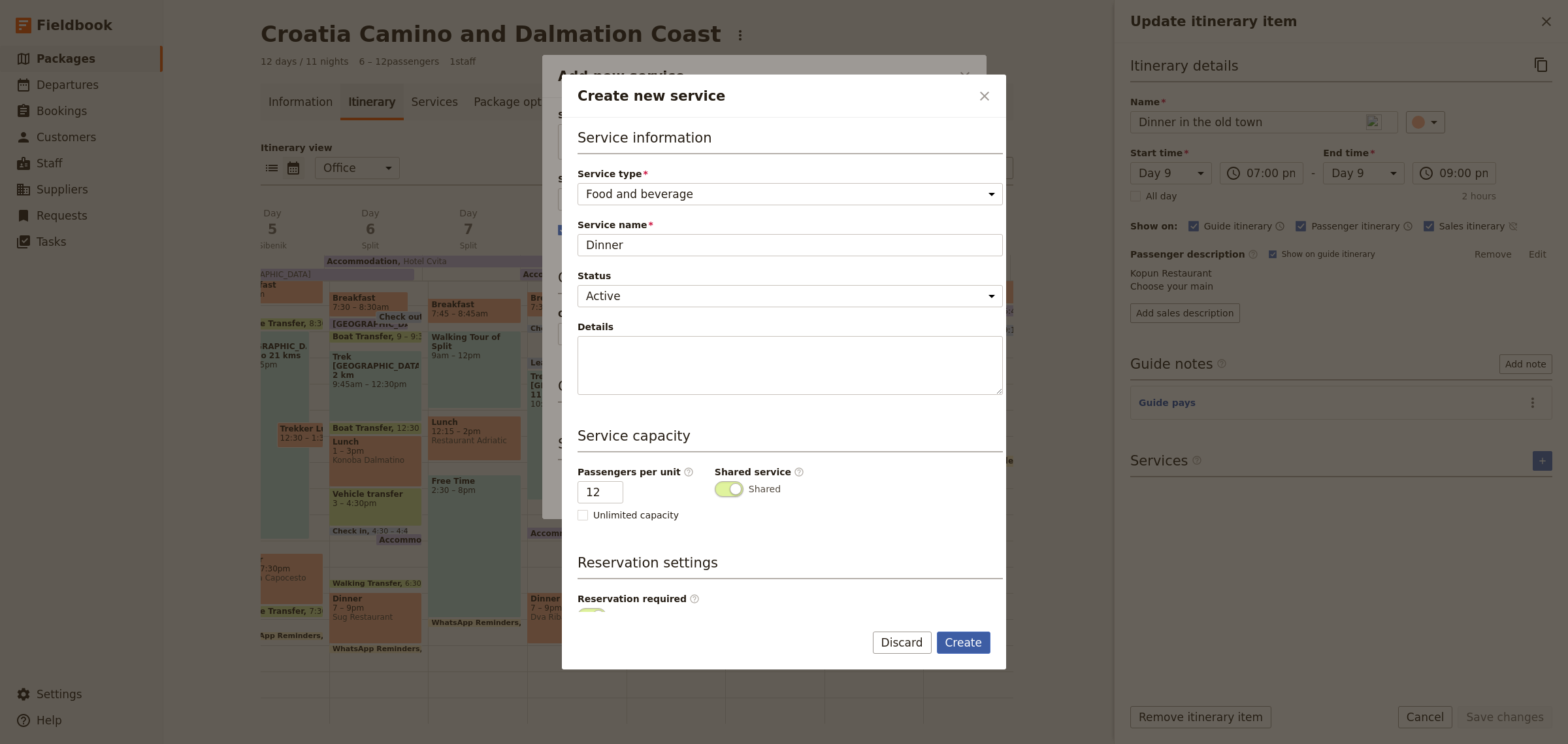
click at [969, 649] on button "Create" at bounding box center [964, 642] width 55 height 22
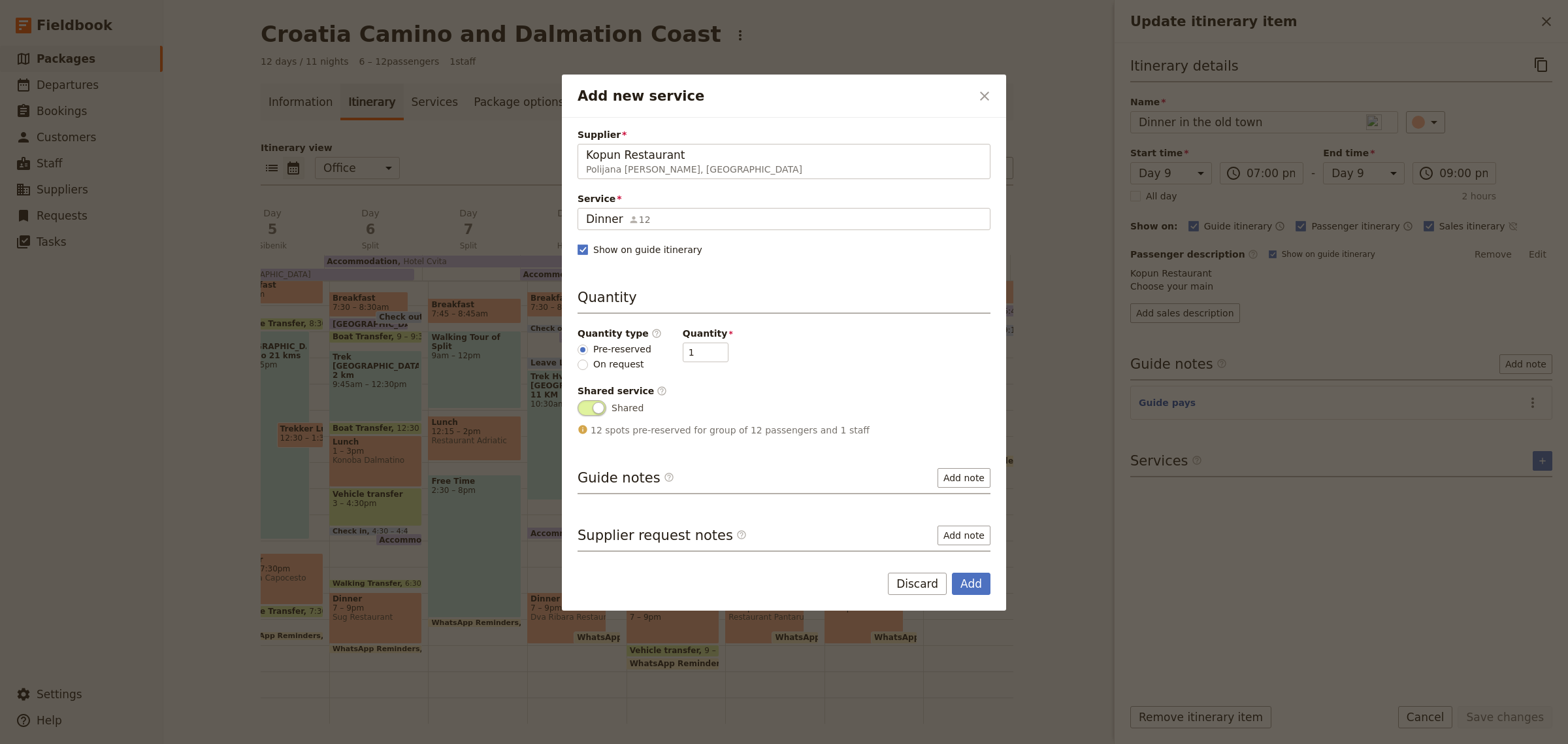
click at [977, 597] on div "Add Discard" at bounding box center [784, 592] width 444 height 38
click at [959, 578] on button "Add" at bounding box center [971, 584] width 38 height 22
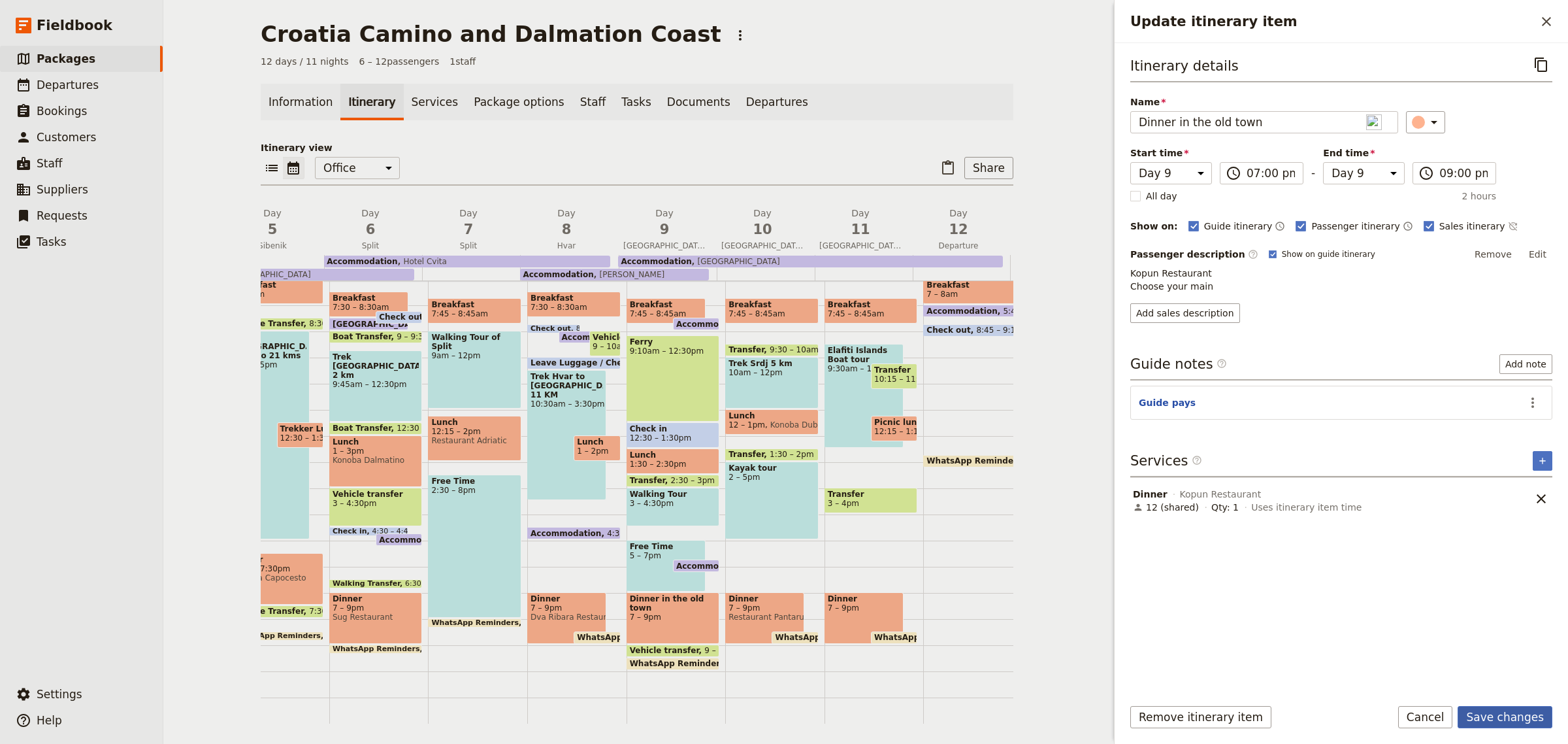
click at [1492, 718] on button "Save changes" at bounding box center [1505, 717] width 95 height 22
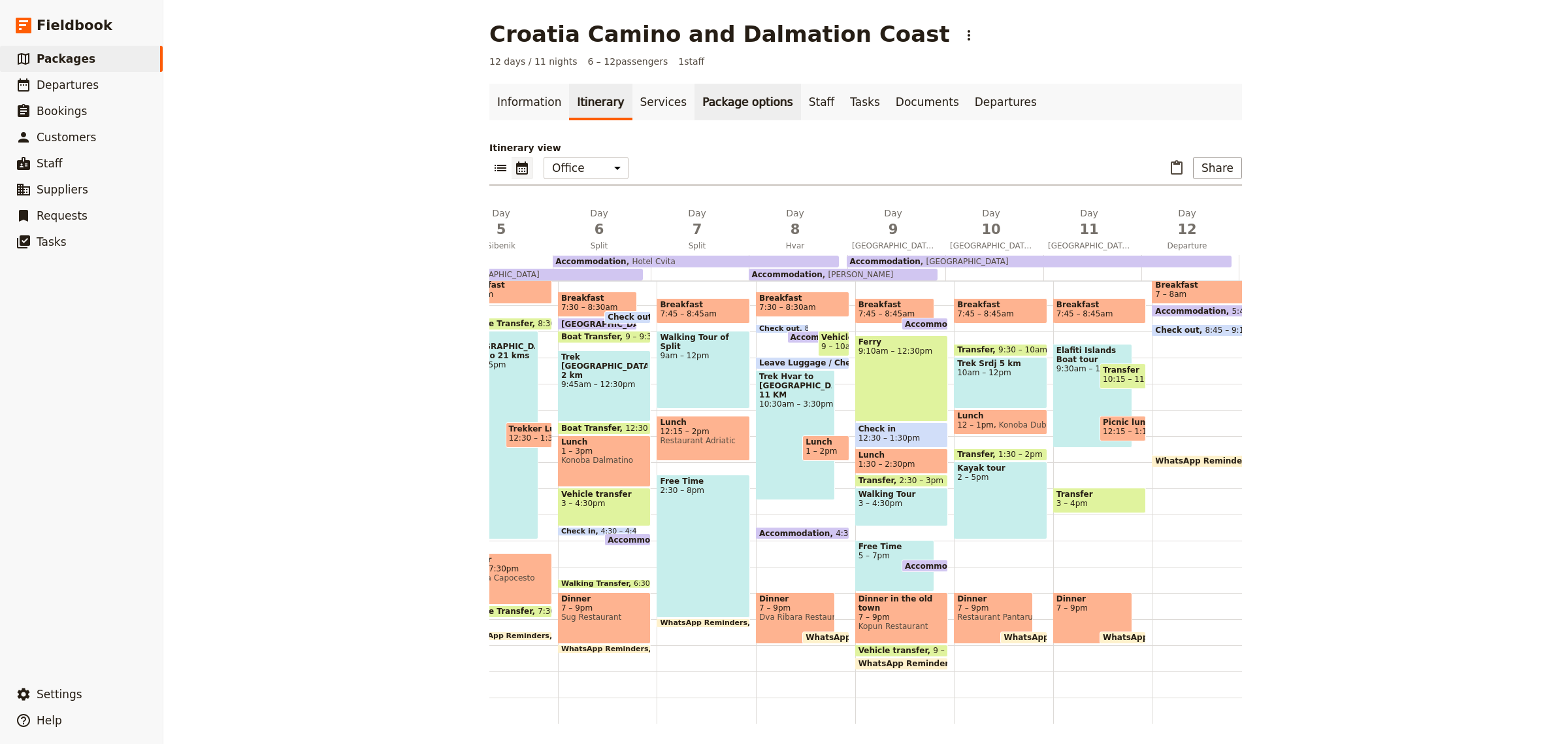
click at [704, 105] on link "Package options" at bounding box center [747, 102] width 105 height 36
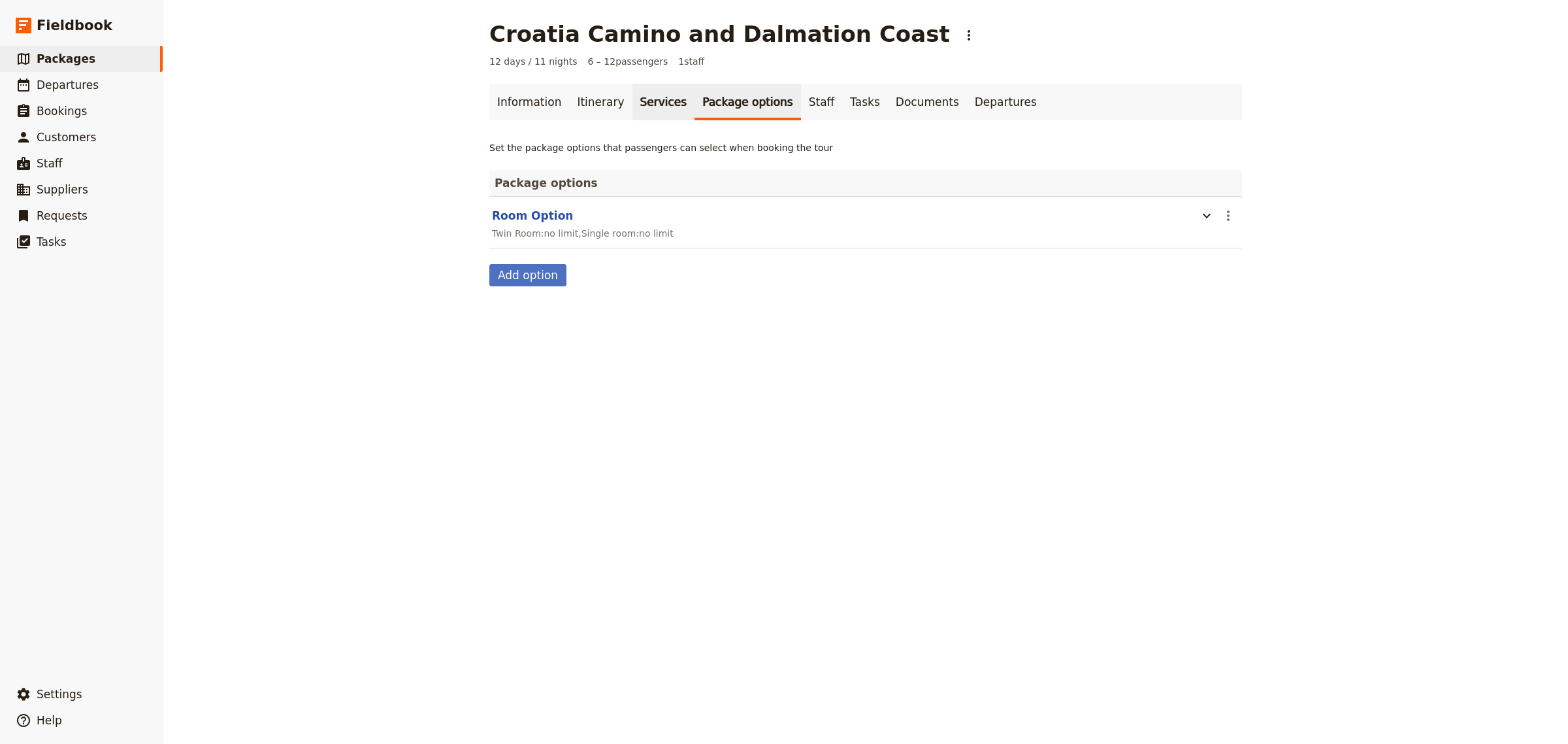
click at [642, 98] on link "Services" at bounding box center [664, 102] width 63 height 36
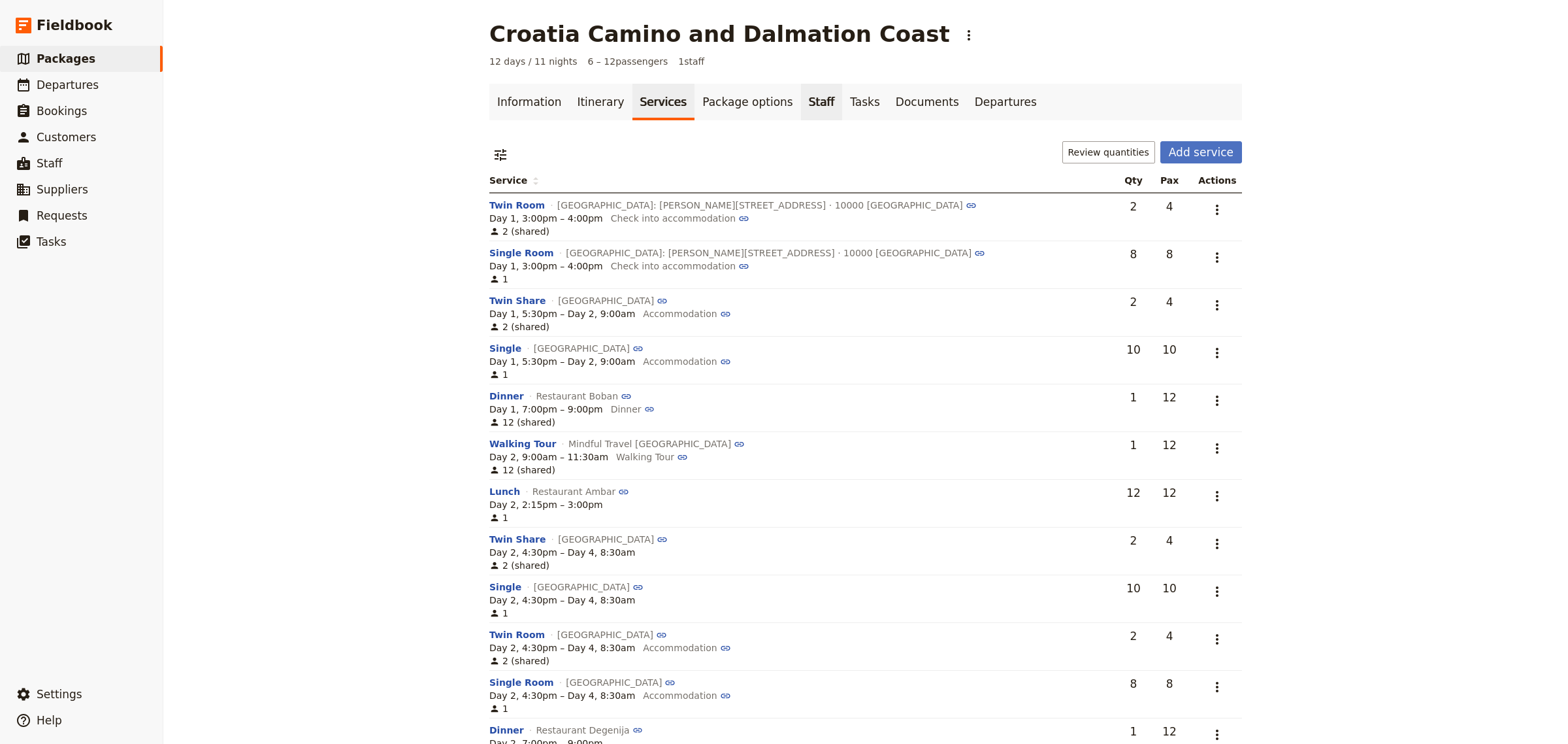
click at [801, 99] on link "Staff" at bounding box center [822, 102] width 42 height 36
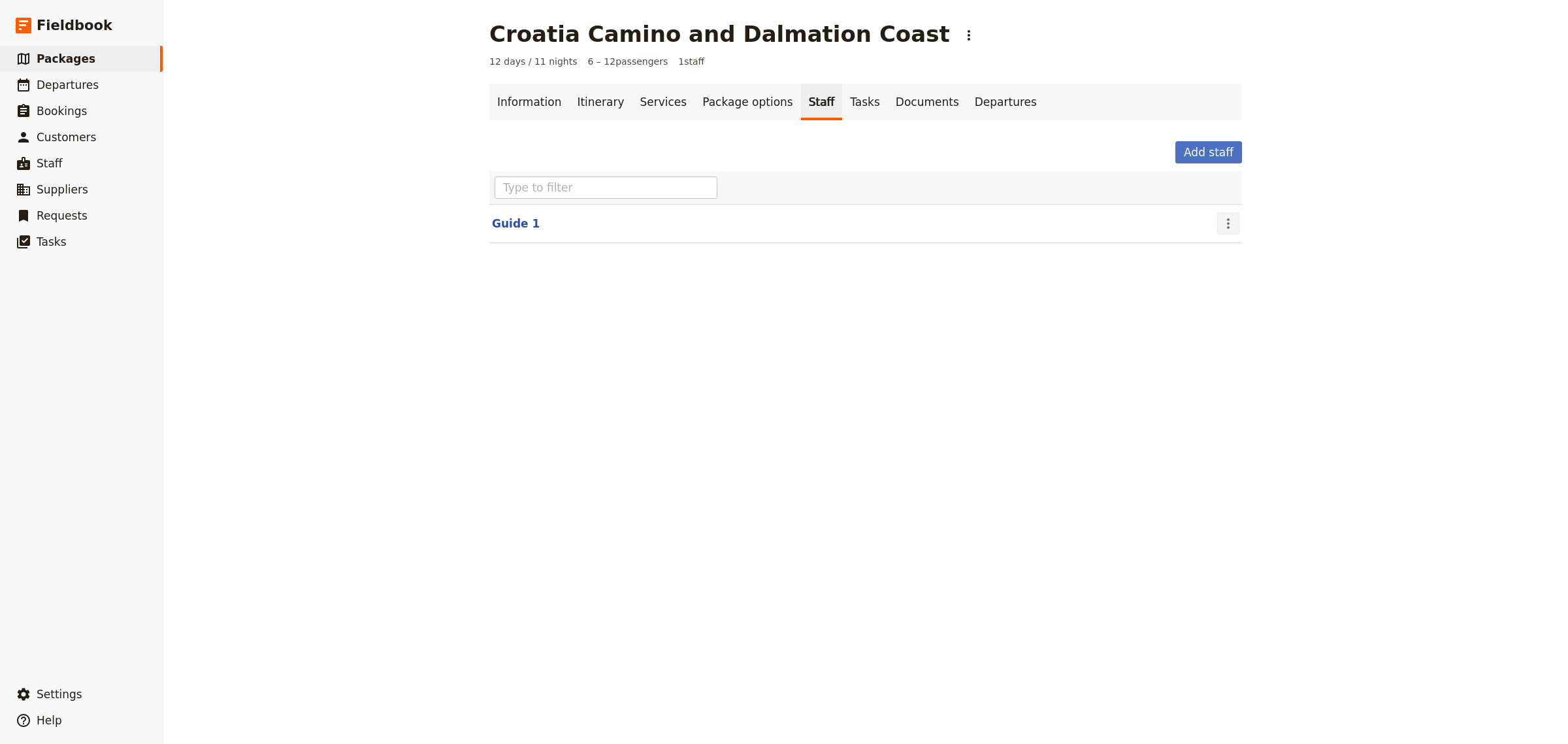
click at [1221, 226] on icon "Actions" at bounding box center [1228, 223] width 15 height 15
click at [1235, 252] on span "Edit staff" at bounding box center [1239, 254] width 41 height 13
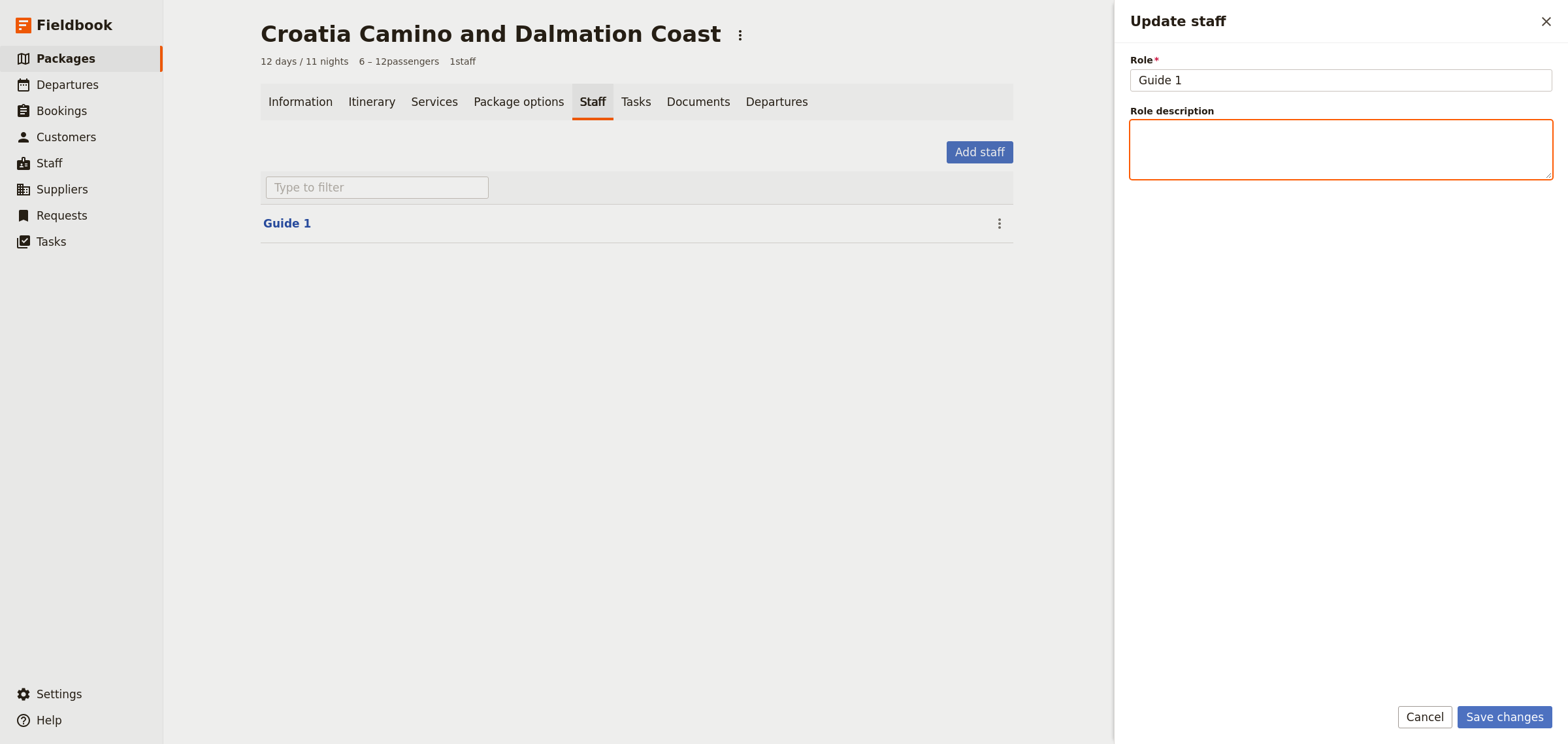
click at [1203, 141] on textarea "Role description" at bounding box center [1342, 149] width 422 height 59
click at [998, 227] on icon "Actions" at bounding box center [999, 224] width 3 height 11
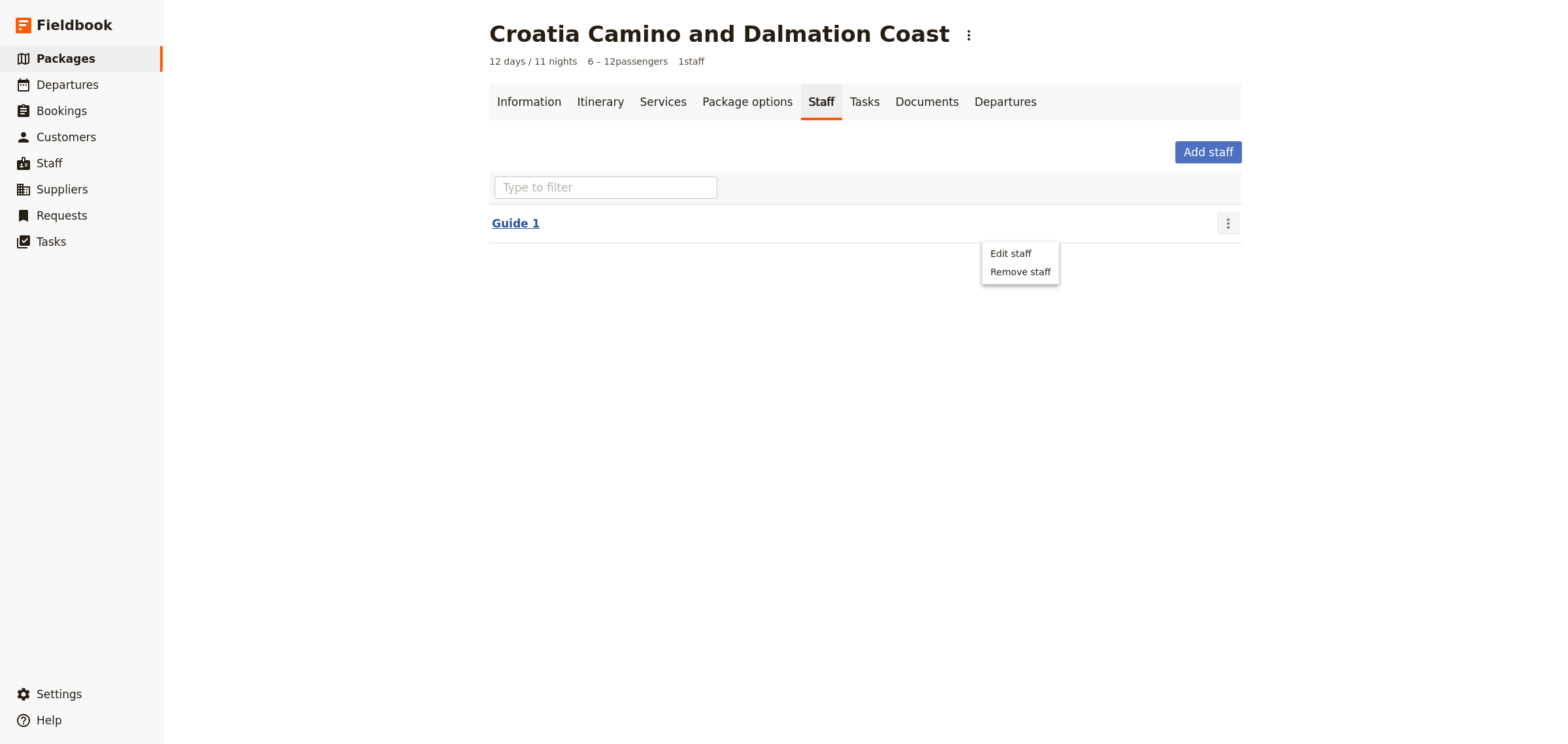
click at [496, 225] on button "Guide 1" at bounding box center [515, 223] width 47 height 15
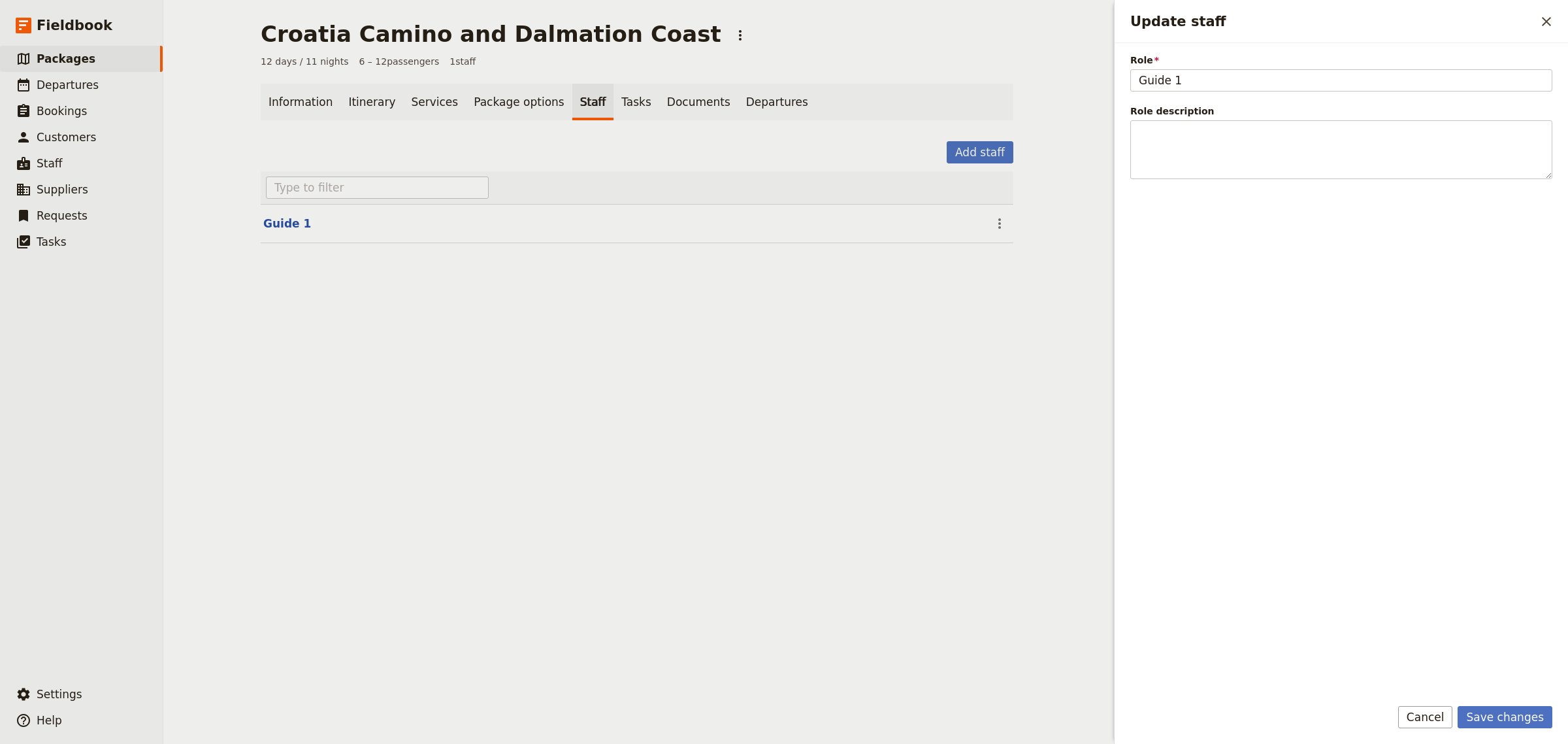
click at [885, 225] on header "Guide 1" at bounding box center [626, 223] width 725 height 15
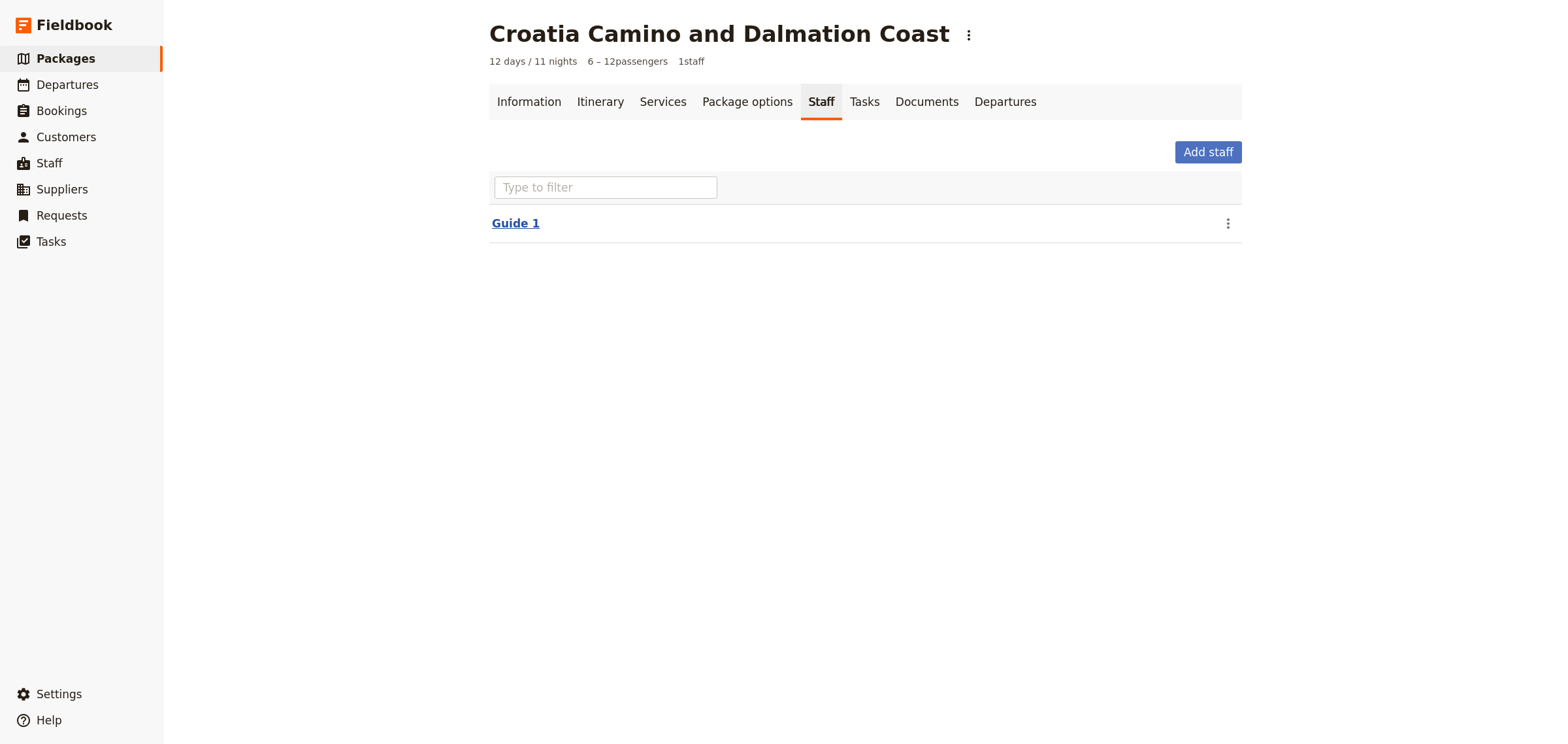
click at [510, 224] on button "Guide 1" at bounding box center [515, 223] width 47 height 15
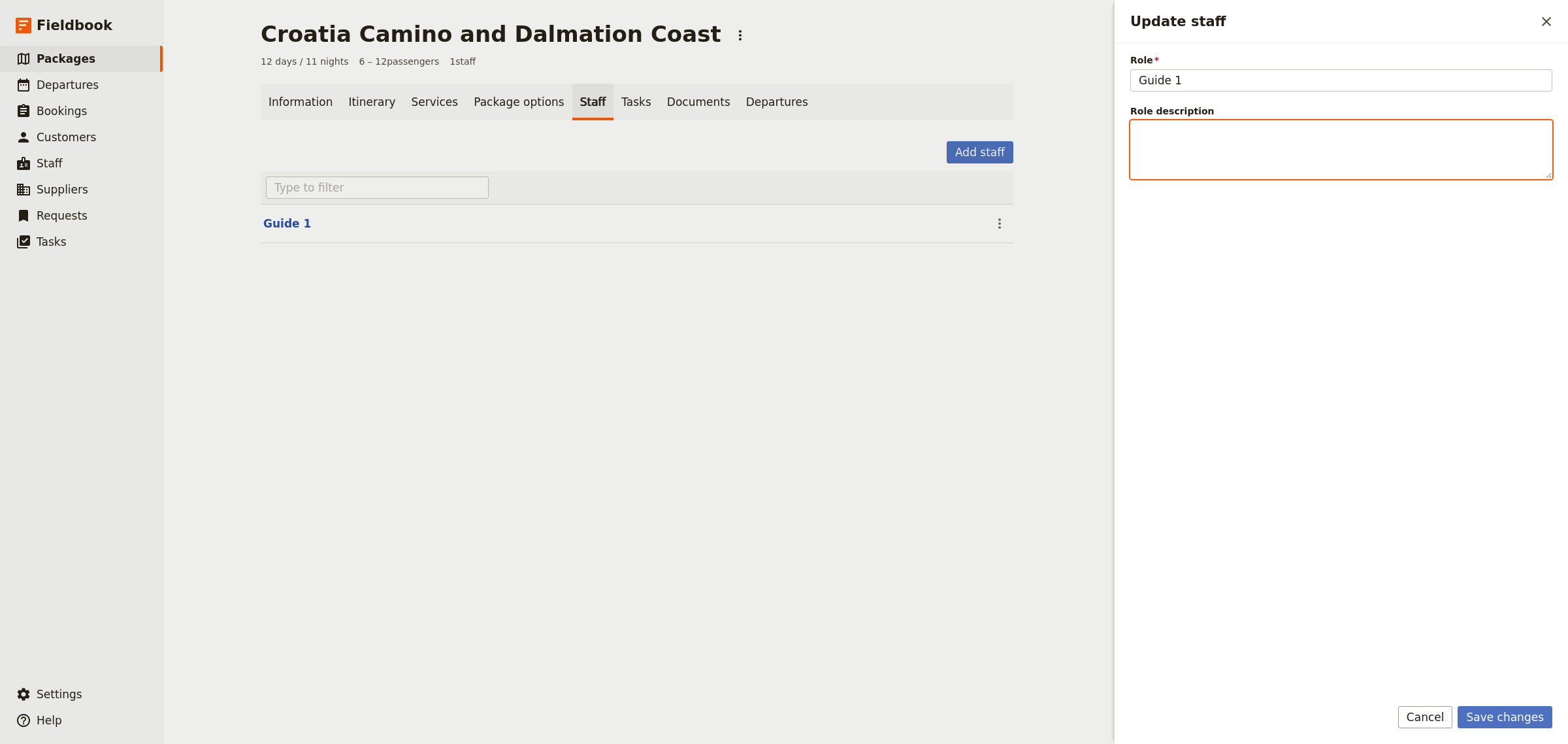
click at [1180, 133] on textarea "Role description" at bounding box center [1342, 149] width 422 height 59
click at [414, 358] on div "Croatia Camino and Dalmation Coast ​ 12 days / 11 nights 6 – 12 passengers 1 st…" at bounding box center [637, 372] width 947 height 744
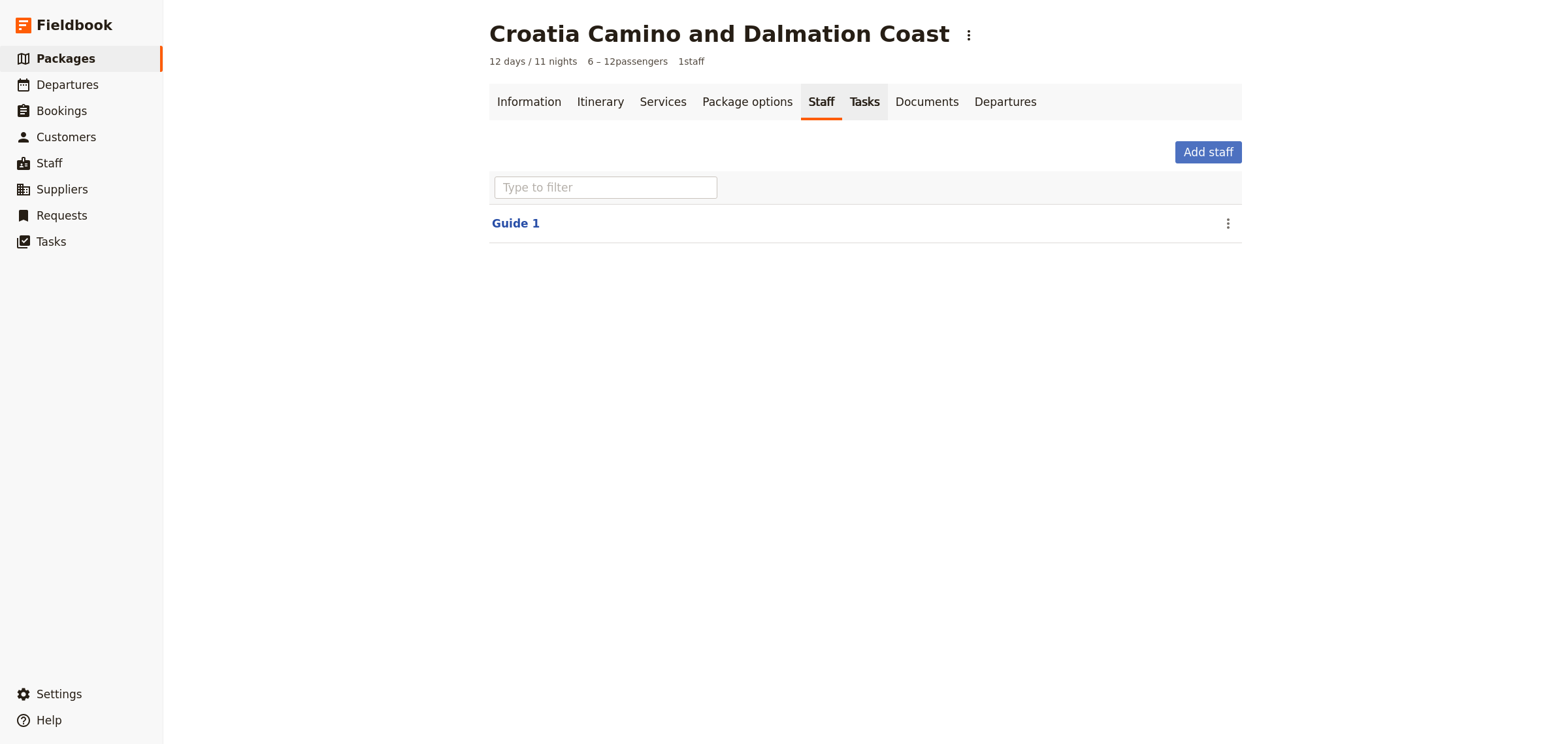
click at [843, 109] on link "Tasks" at bounding box center [865, 102] width 45 height 36
click at [720, 102] on link "Package options" at bounding box center [747, 102] width 105 height 36
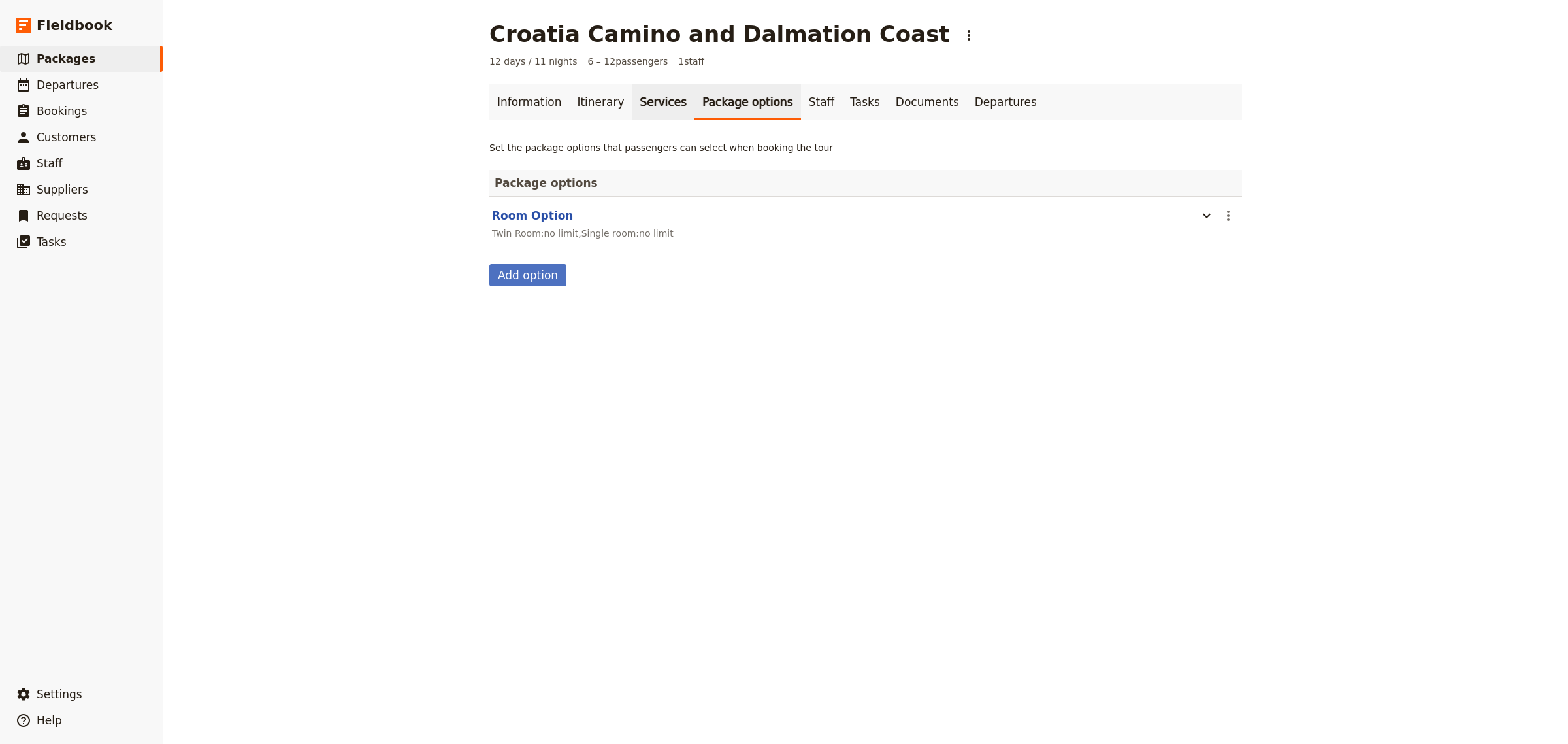
click at [633, 103] on link "Services" at bounding box center [664, 102] width 63 height 36
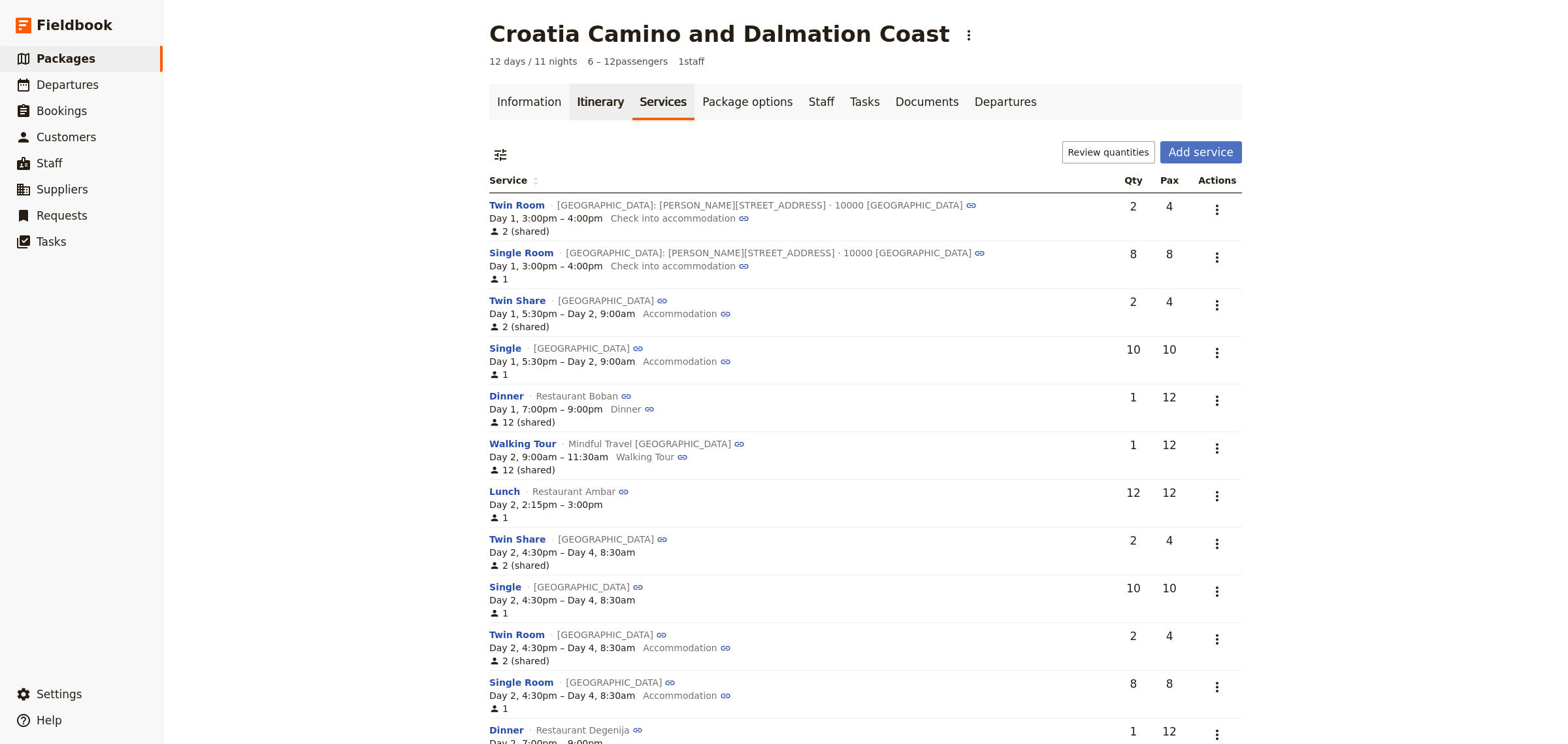
click at [576, 101] on link "Itinerary" at bounding box center [600, 102] width 63 height 36
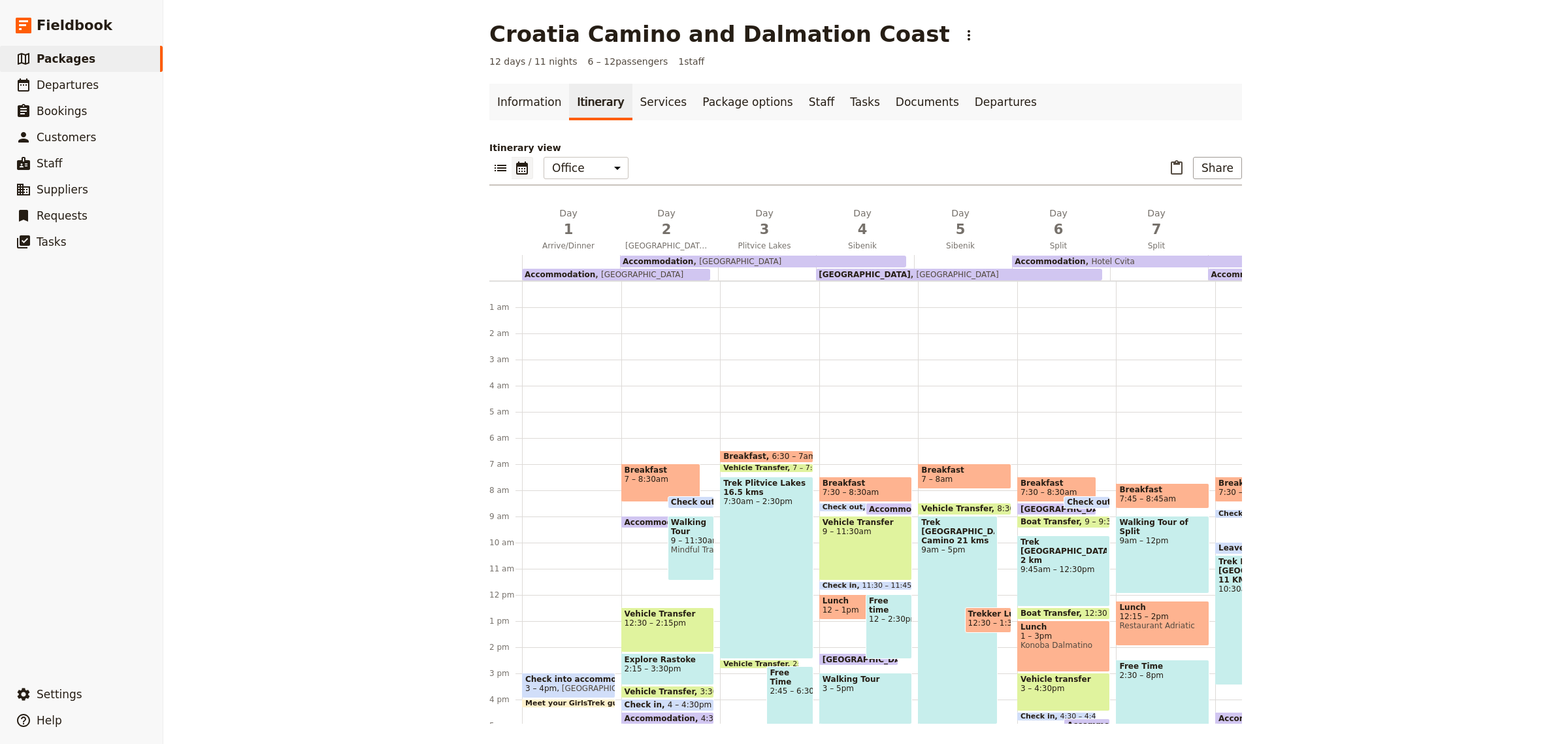
scroll to position [157, 0]
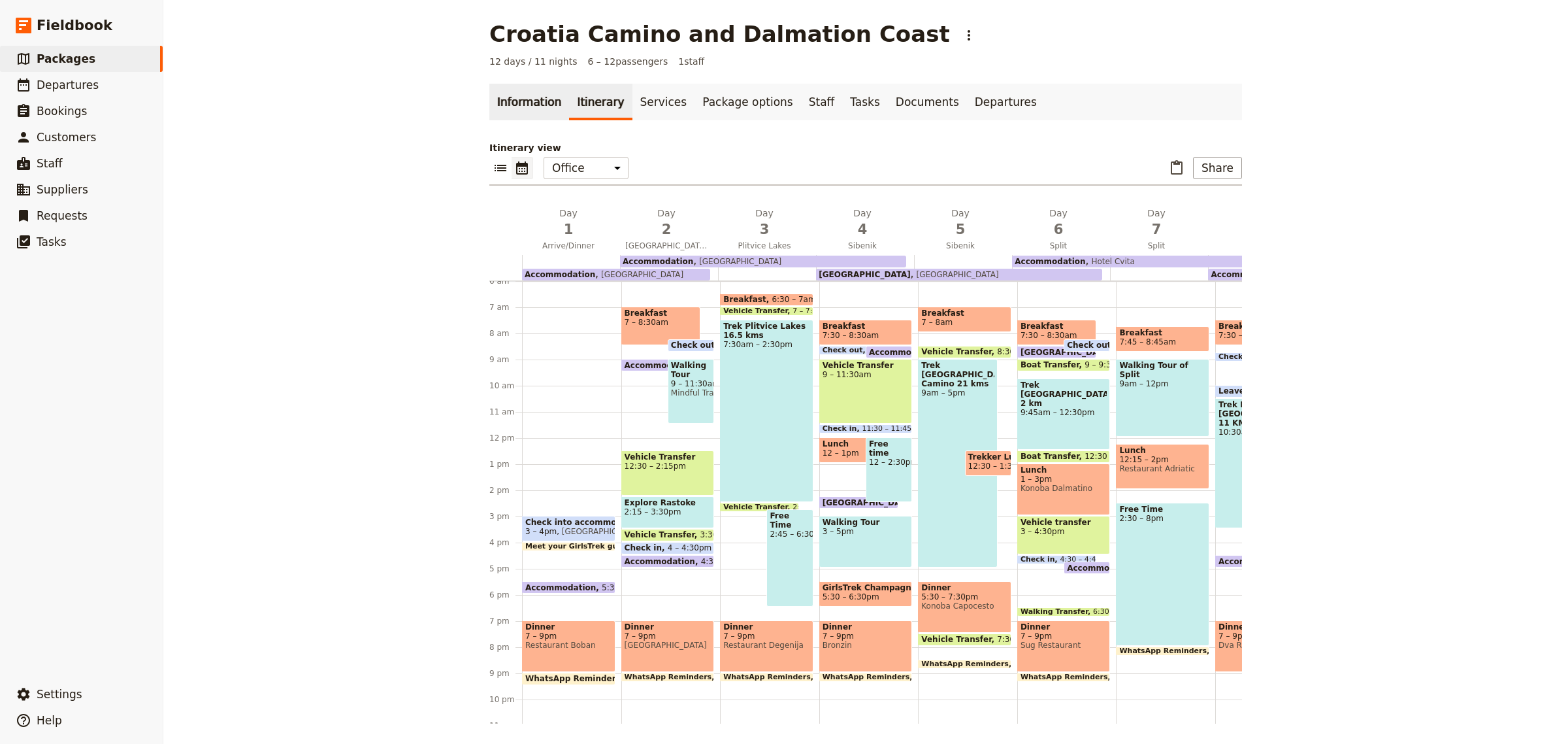
click at [508, 99] on link "Information" at bounding box center [529, 102] width 80 height 36
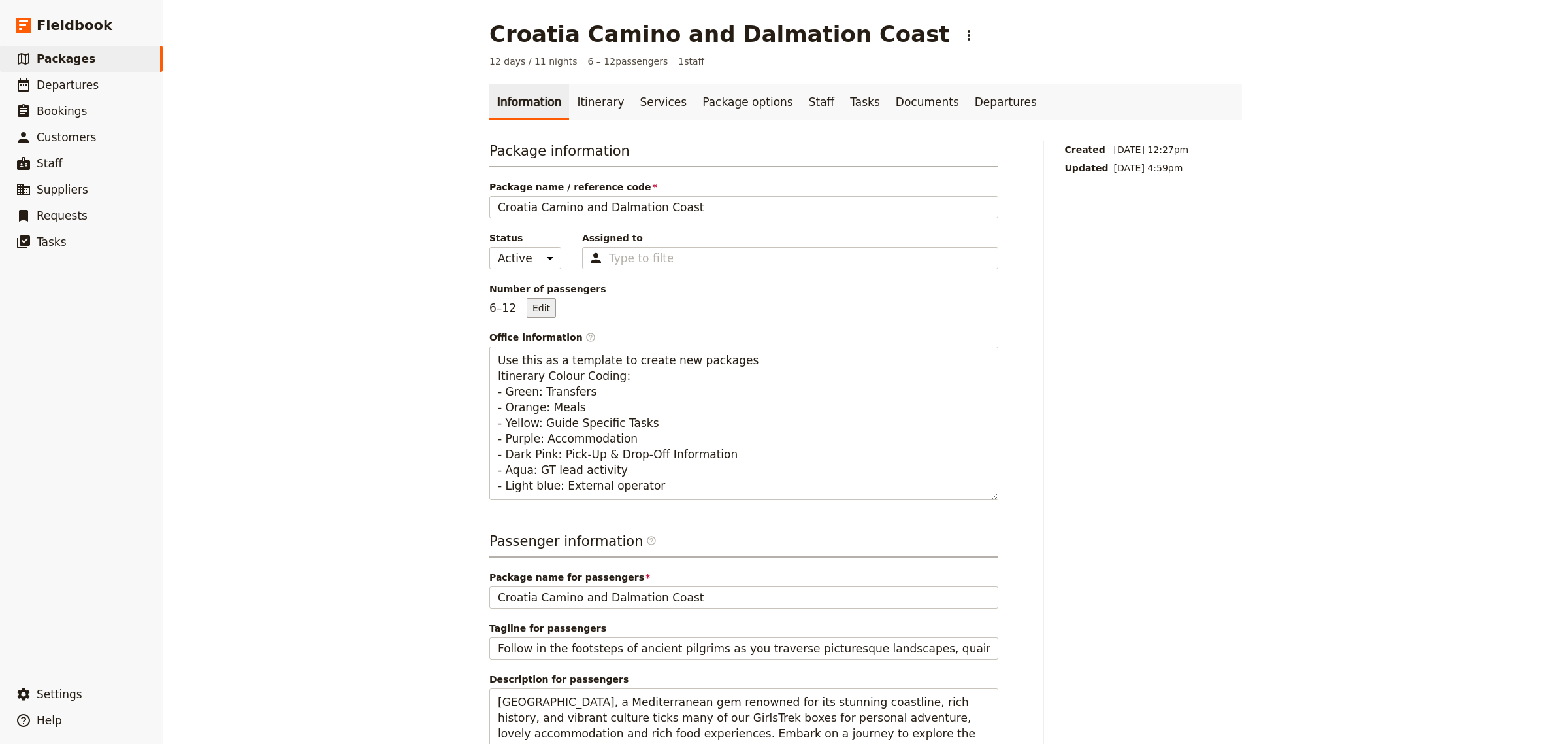
click at [529, 304] on button "Edit" at bounding box center [541, 308] width 29 height 20
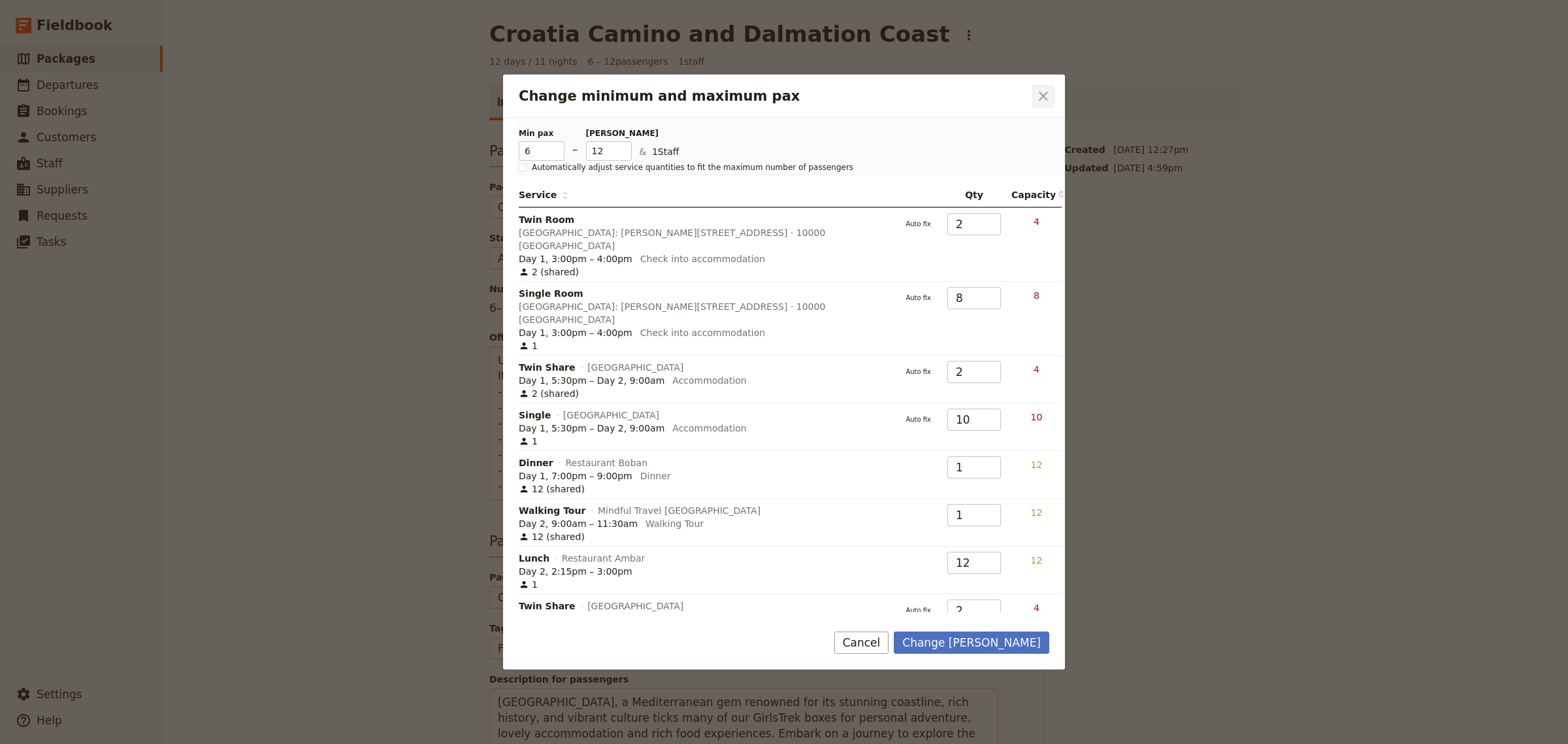
click at [1046, 94] on icon "Close dialog" at bounding box center [1044, 96] width 9 height 9
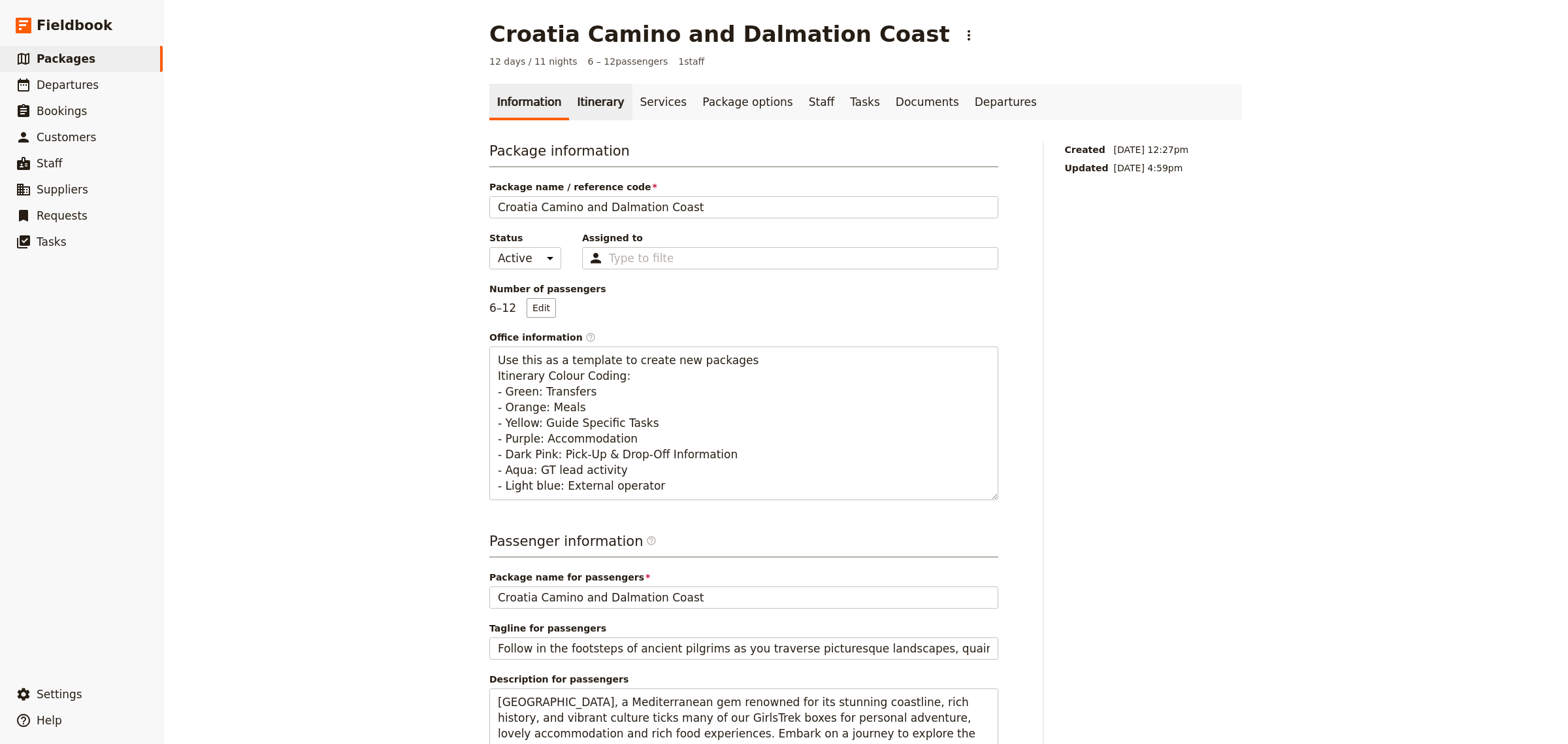
click at [583, 96] on link "Itinerary" at bounding box center [600, 102] width 63 height 36
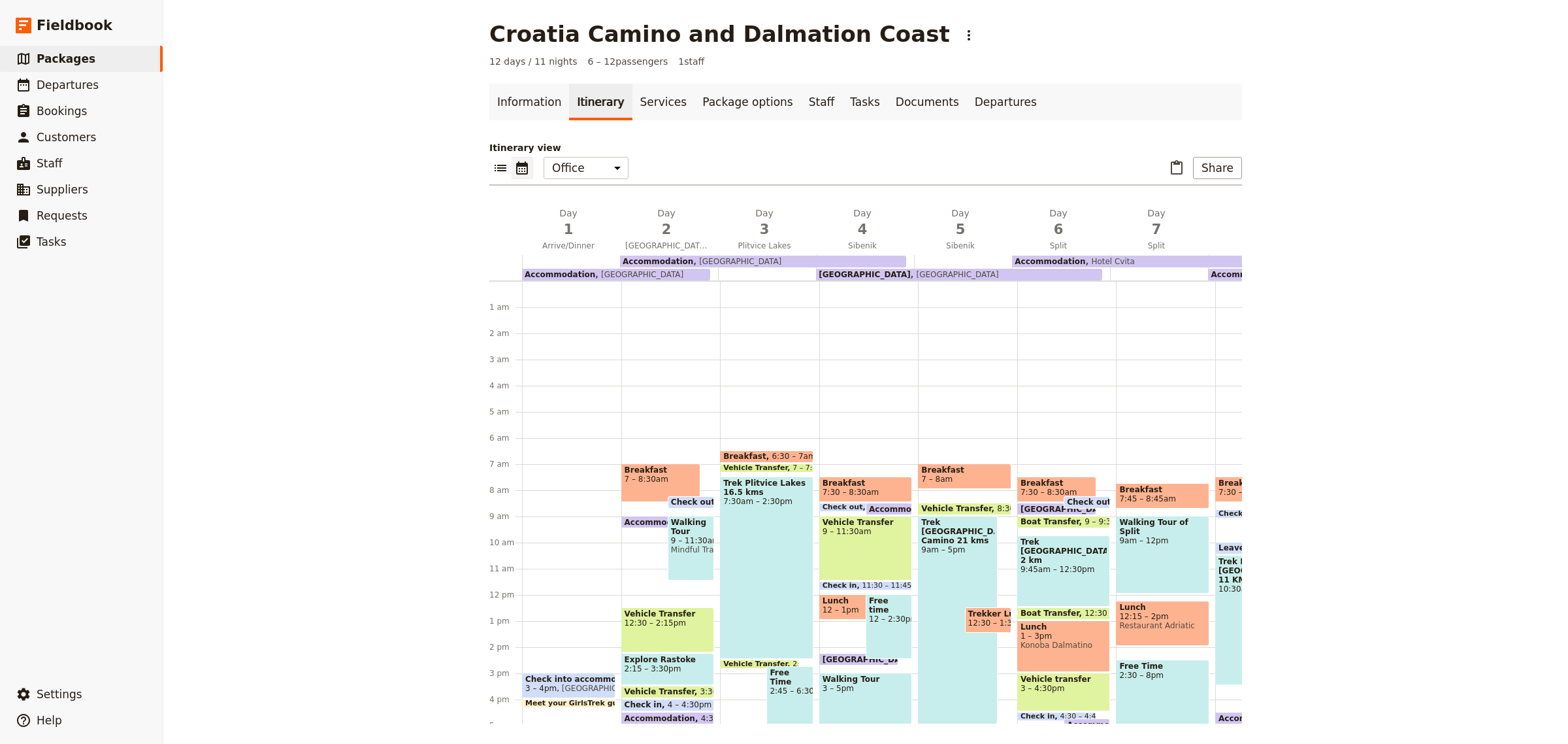
scroll to position [157, 0]
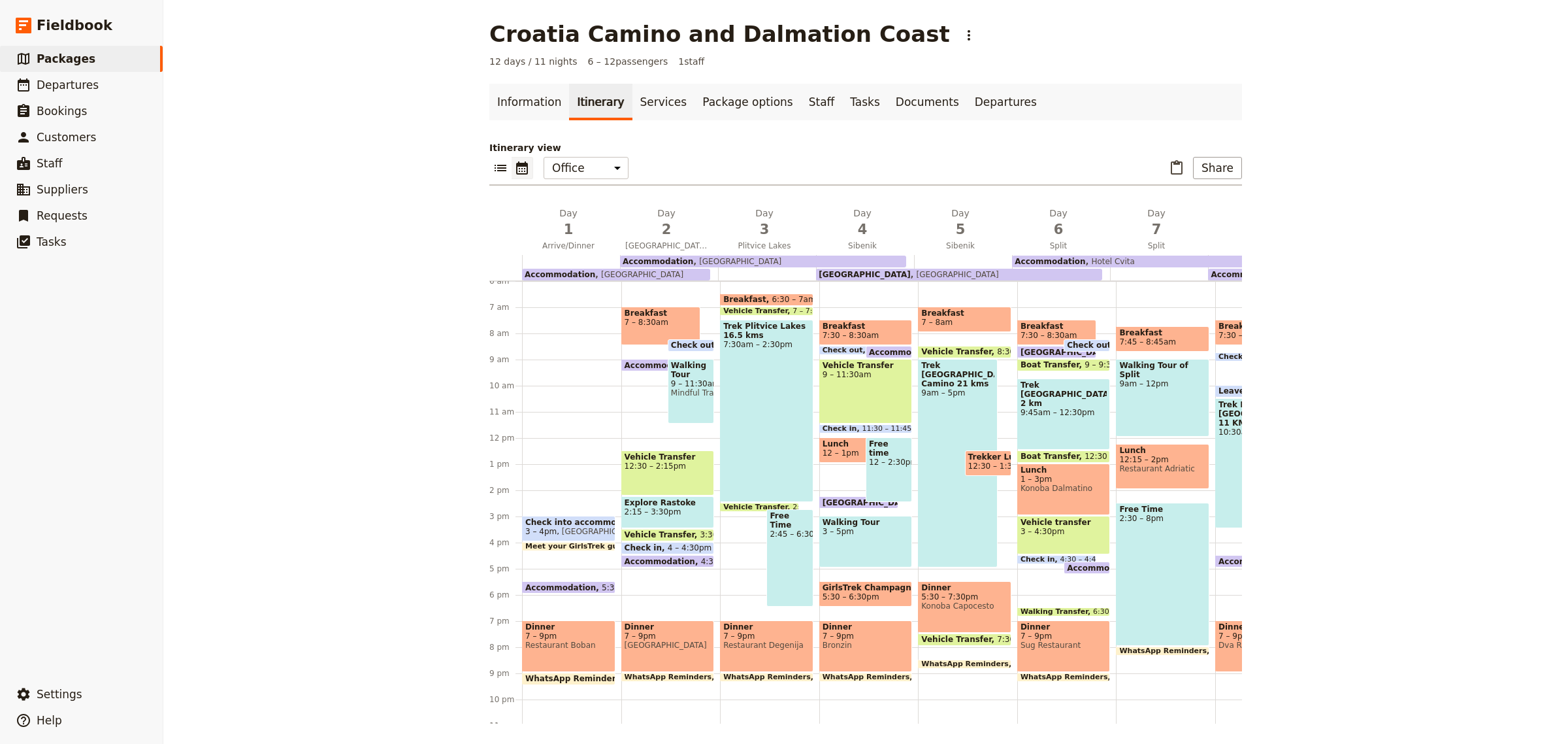
click at [564, 584] on span "Accommodation" at bounding box center [564, 587] width 76 height 8
select select "2"
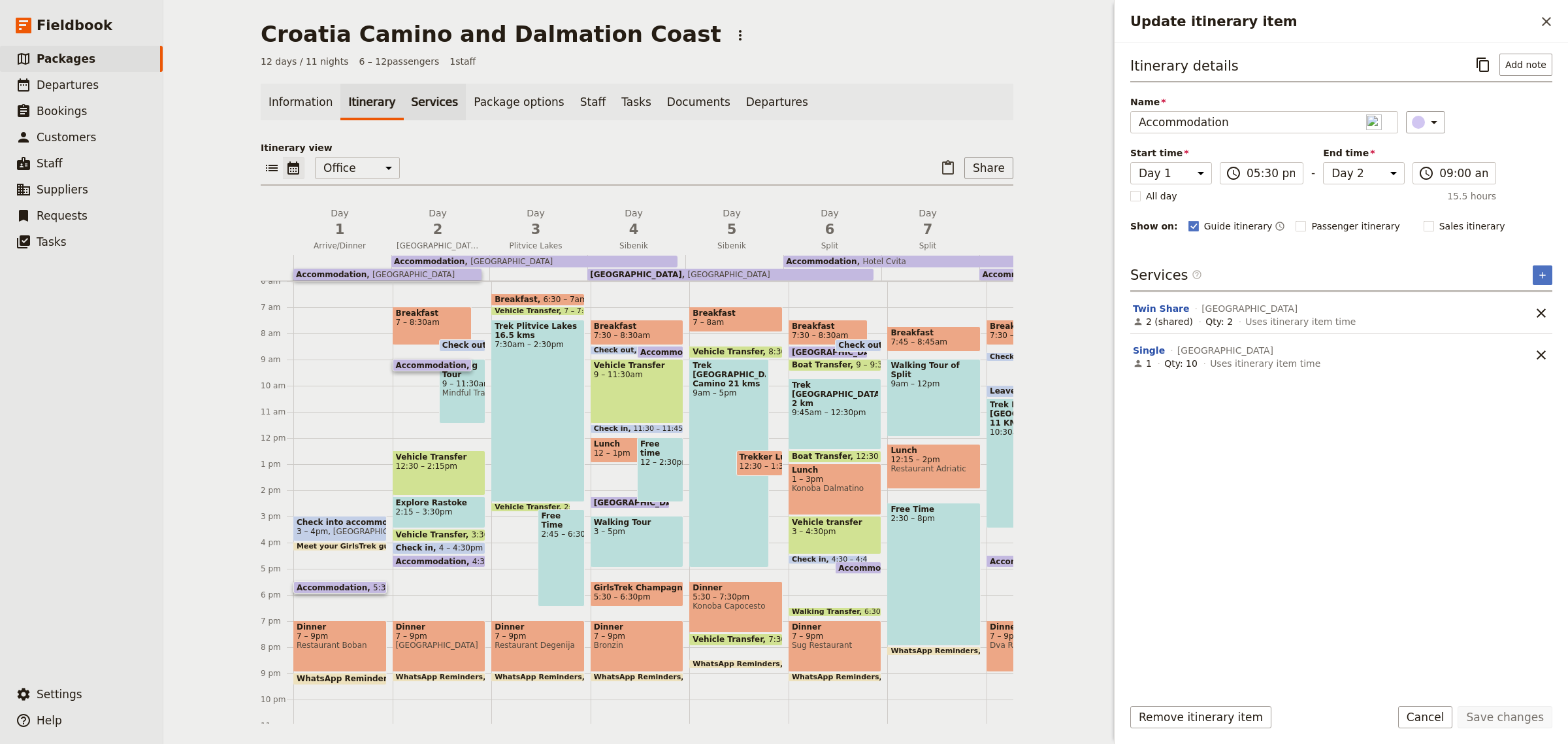
click at [404, 96] on link "Services" at bounding box center [434, 102] width 63 height 36
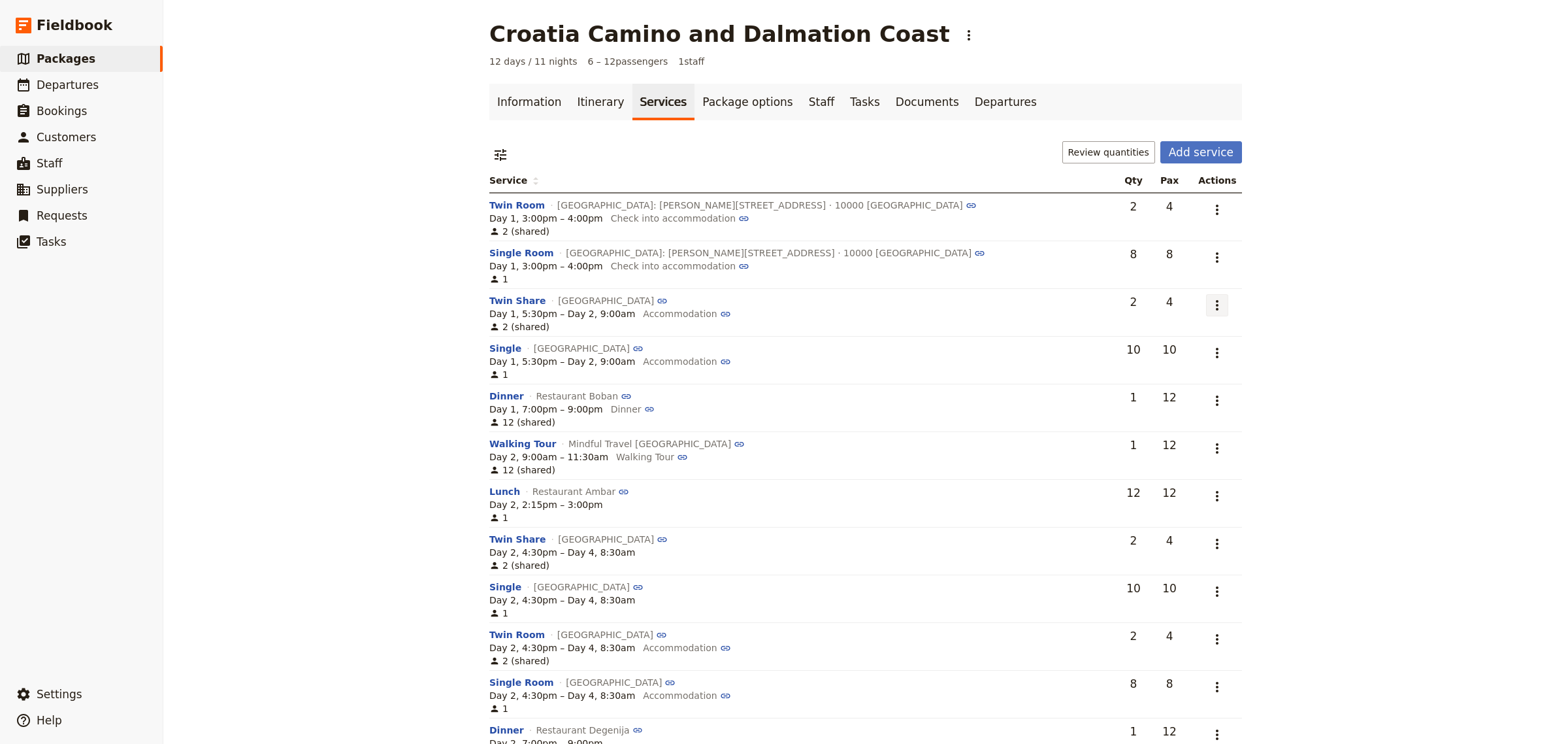
click at [1216, 306] on icon "Actions" at bounding box center [1217, 306] width 3 height 11
click at [1161, 373] on span "Remove service" at bounding box center [1142, 371] width 73 height 13
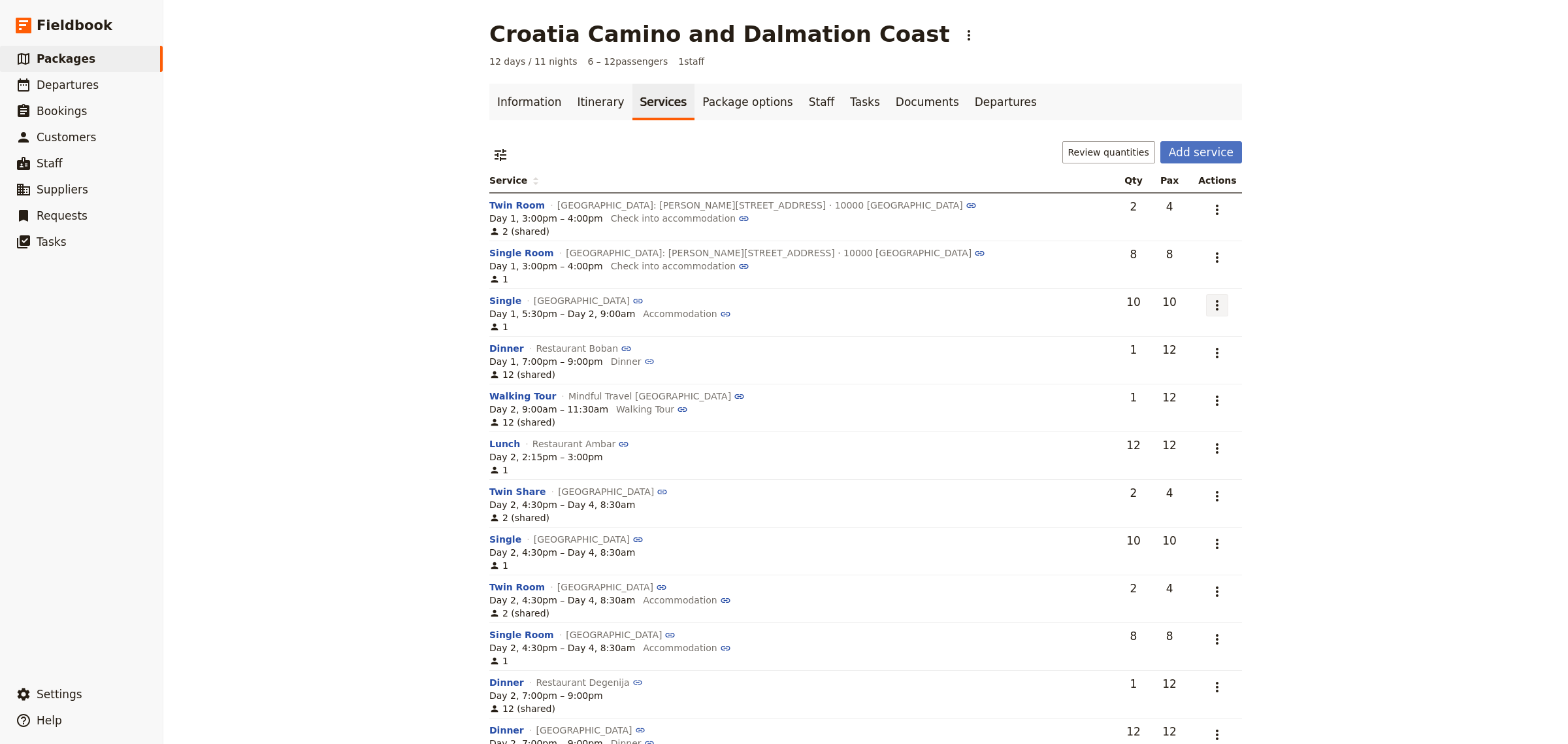
click at [1216, 306] on icon "Actions" at bounding box center [1217, 306] width 3 height 11
click at [1173, 371] on span "Remove service" at bounding box center [1163, 371] width 73 height 13
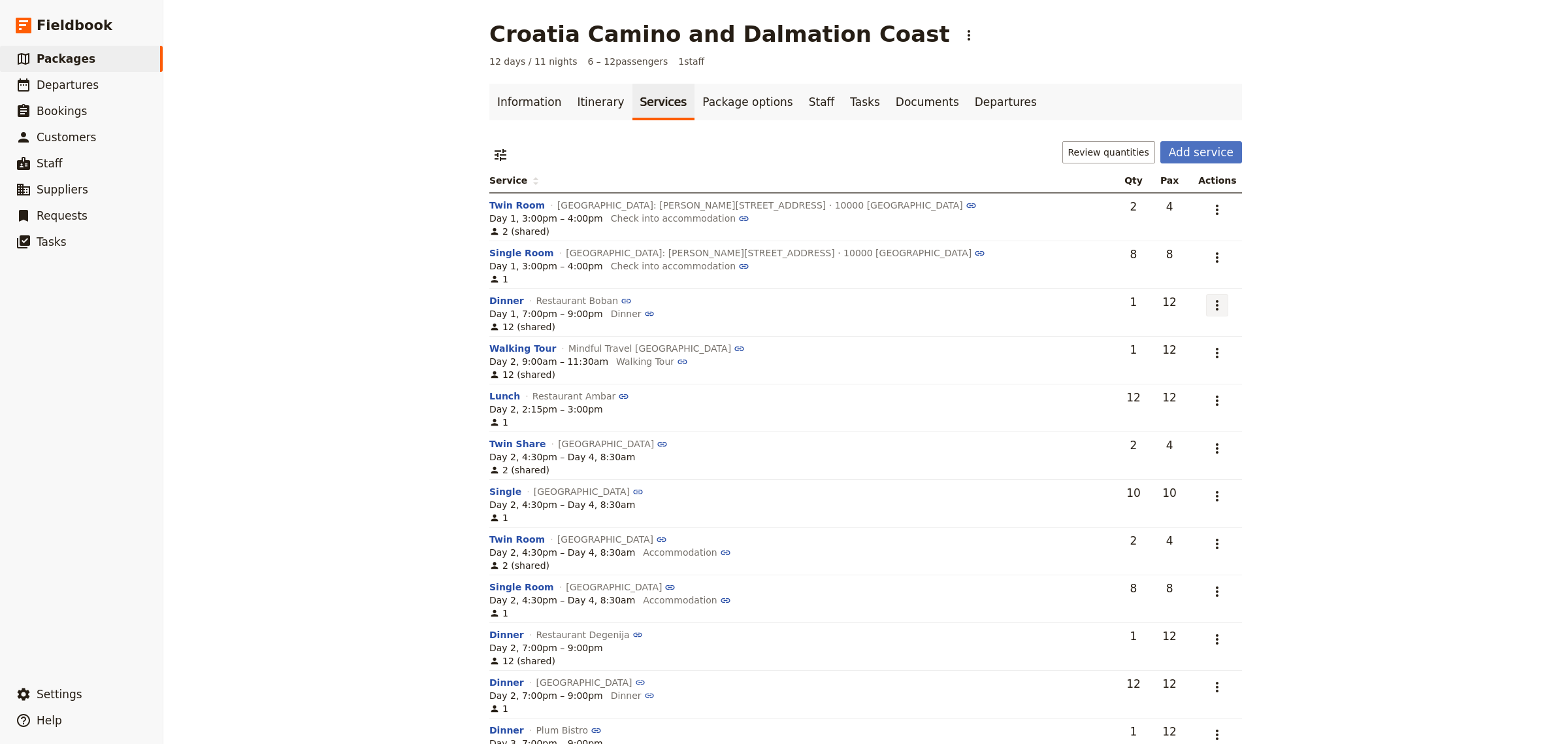
click at [1216, 308] on icon "Actions" at bounding box center [1217, 306] width 3 height 11
click at [1165, 337] on span "Edit service" at bounding box center [1150, 335] width 54 height 13
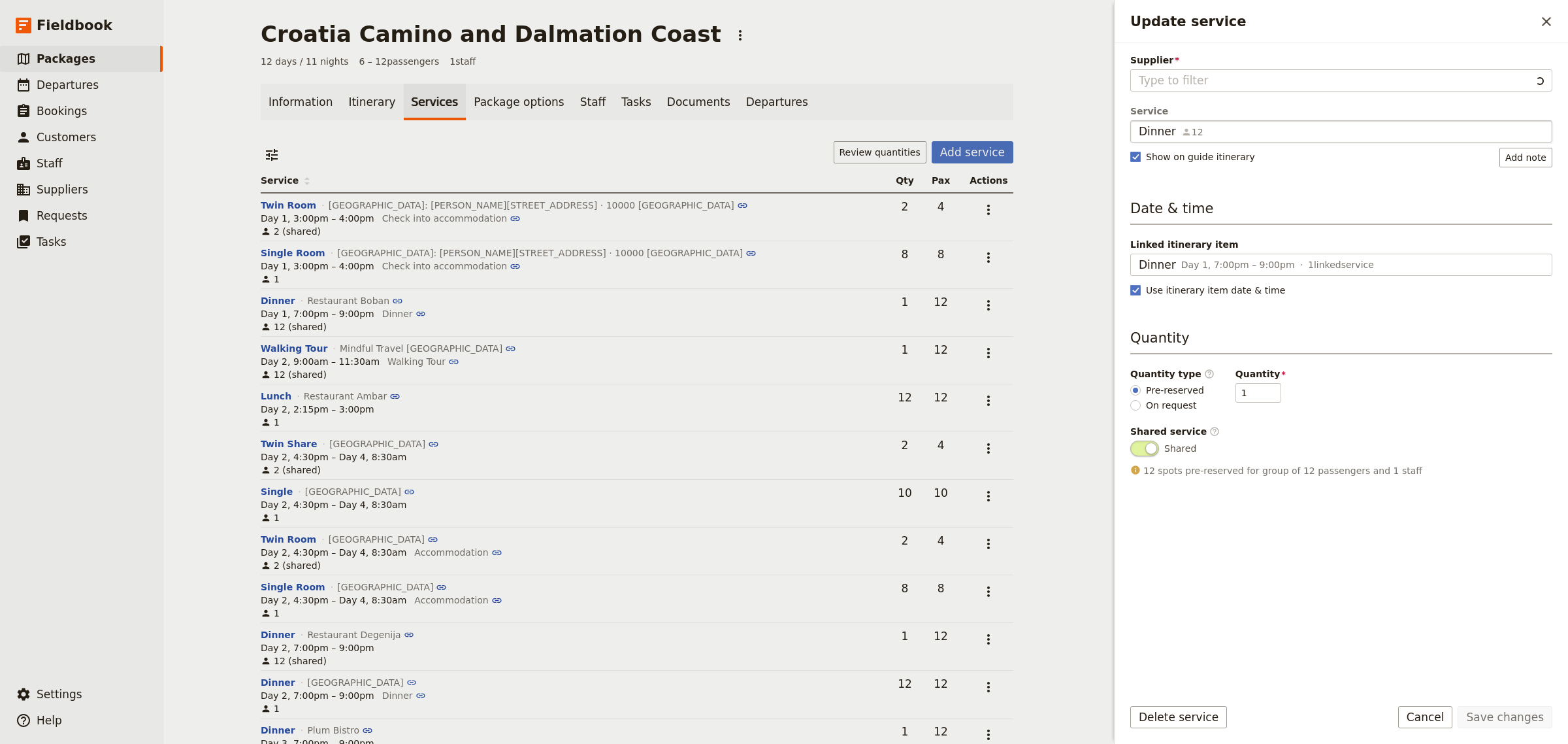
type input "Restaurant Boban"
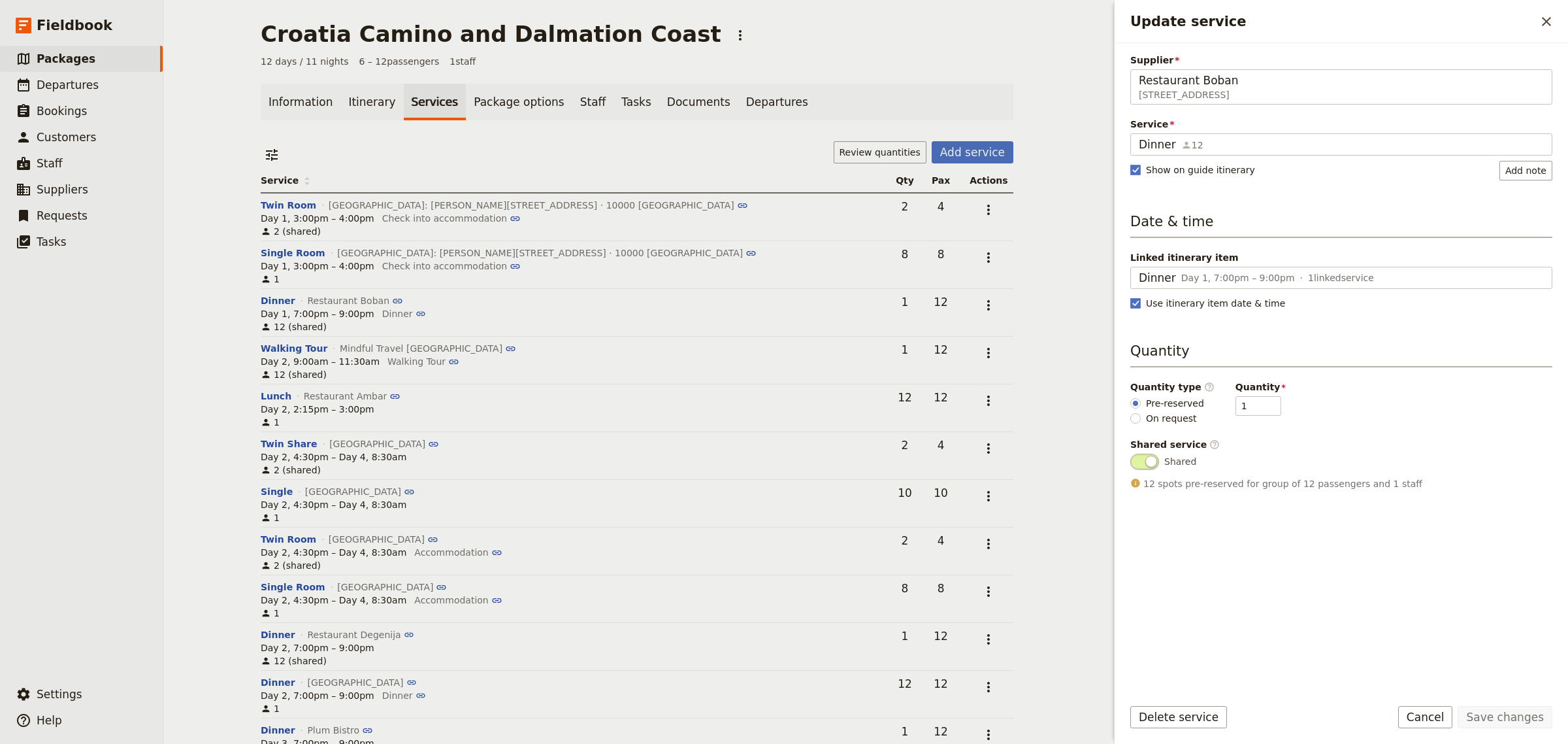
click at [1069, 112] on div "Croatia Camino and Dalmation Coast ​ 12 days / 11 nights 6 – 12 passengers 1 st…" at bounding box center [637, 372] width 947 height 744
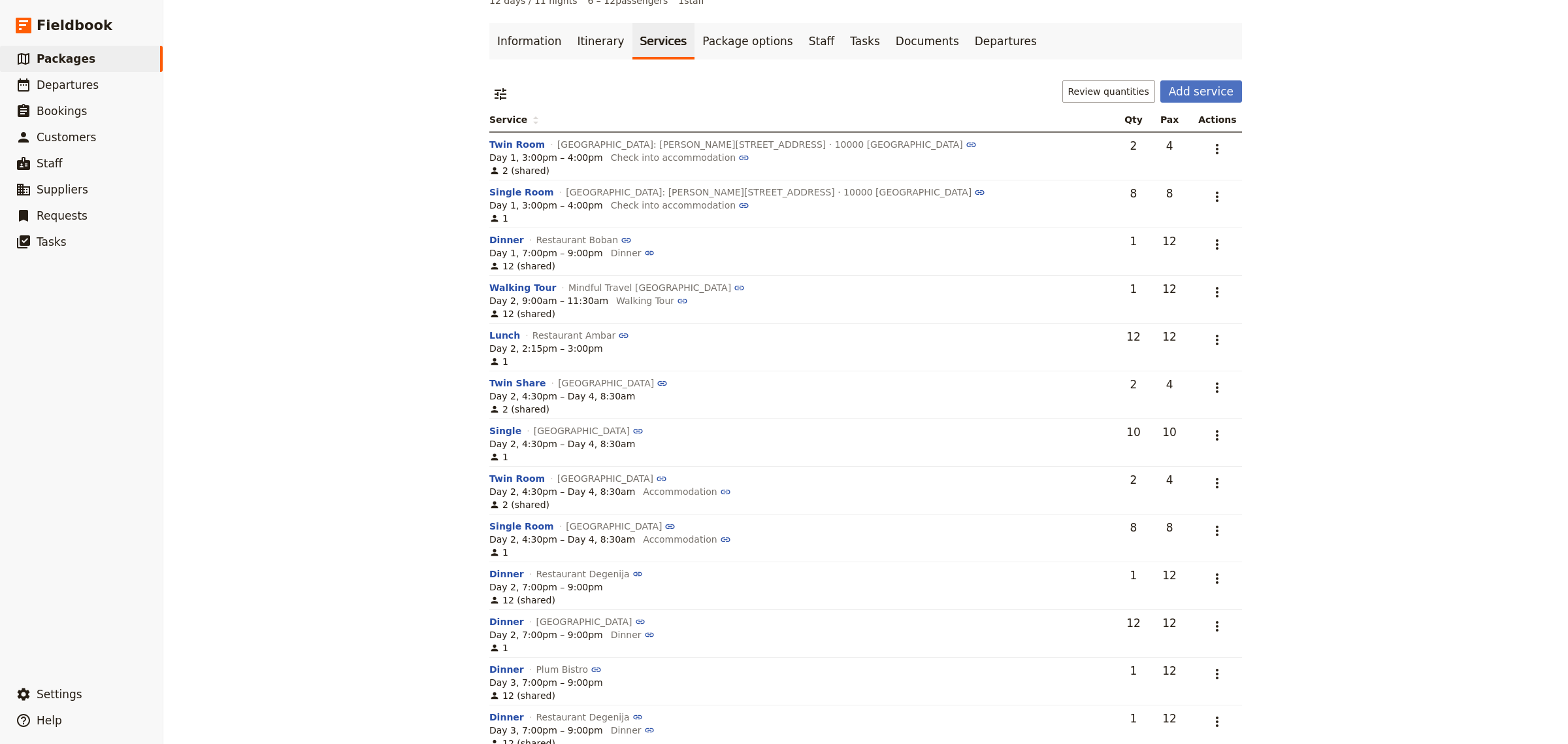
scroll to position [62, 0]
click at [1210, 387] on icon "Actions" at bounding box center [1217, 386] width 15 height 15
click at [1147, 453] on span "Remove service" at bounding box center [1142, 452] width 73 height 13
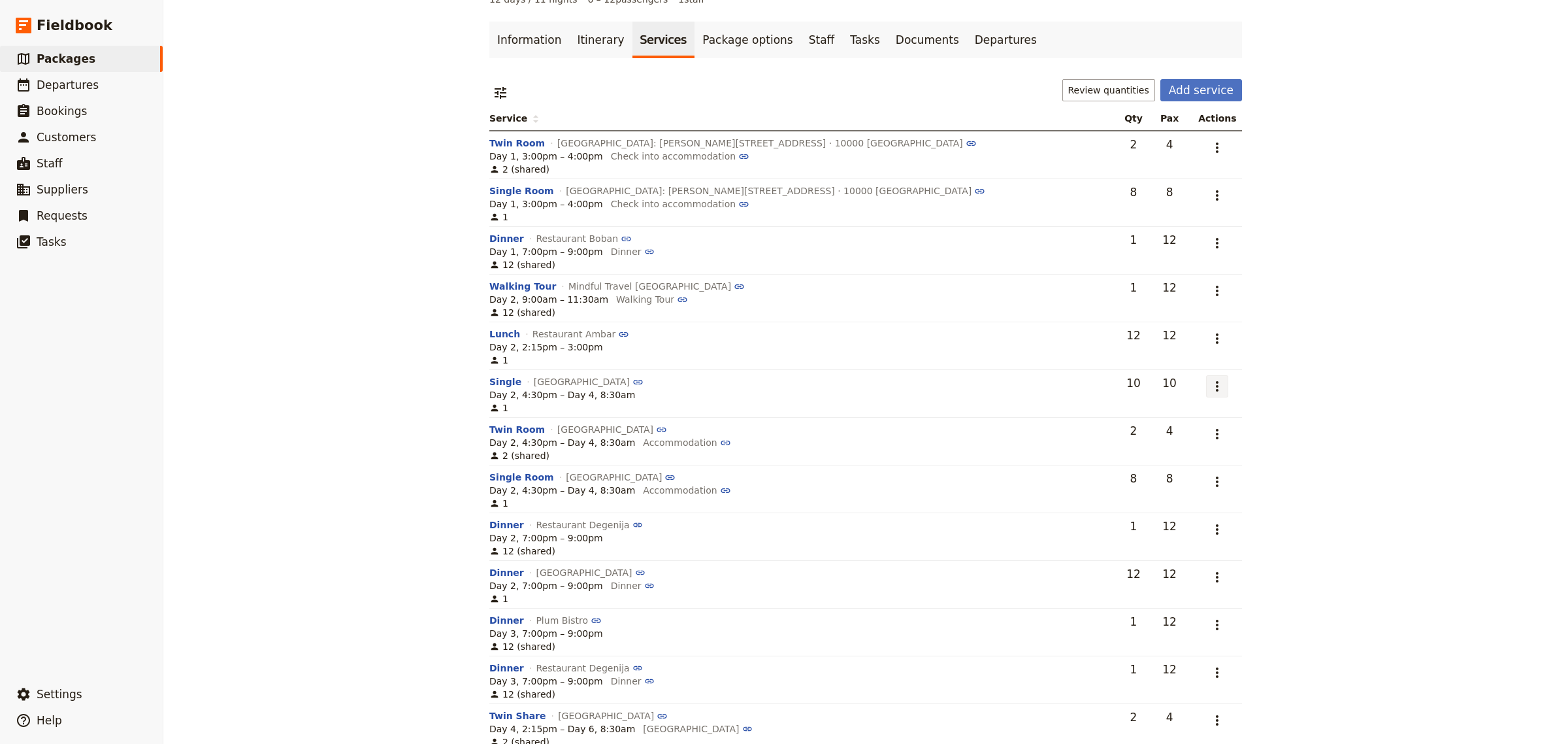
click at [1210, 387] on icon "Actions" at bounding box center [1217, 386] width 15 height 15
click at [1174, 452] on span "Remove service" at bounding box center [1163, 452] width 73 height 13
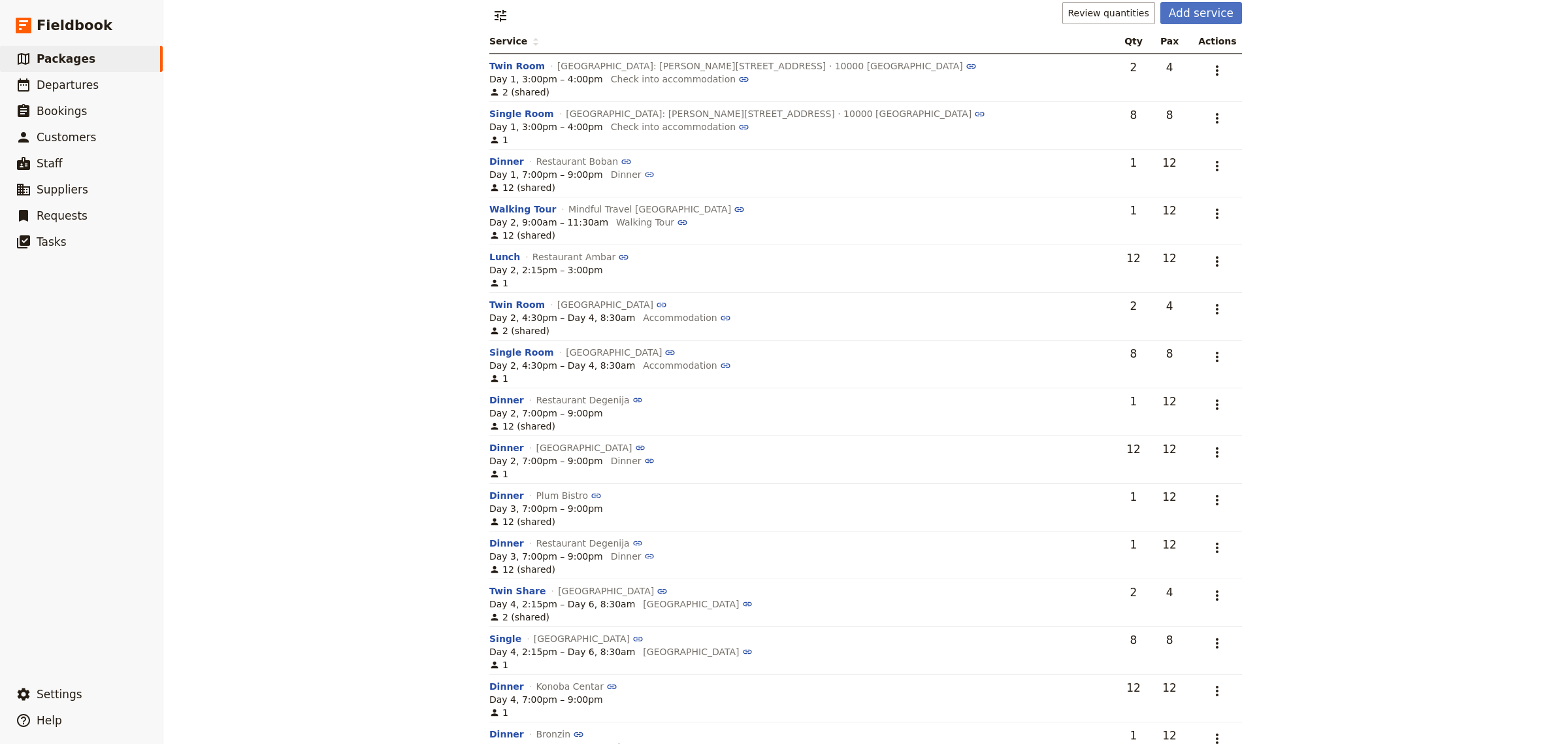
scroll to position [143, 0]
click at [1210, 401] on icon "Actions" at bounding box center [1217, 401] width 15 height 15
click at [1168, 465] on span "Remove service" at bounding box center [1160, 468] width 73 height 13
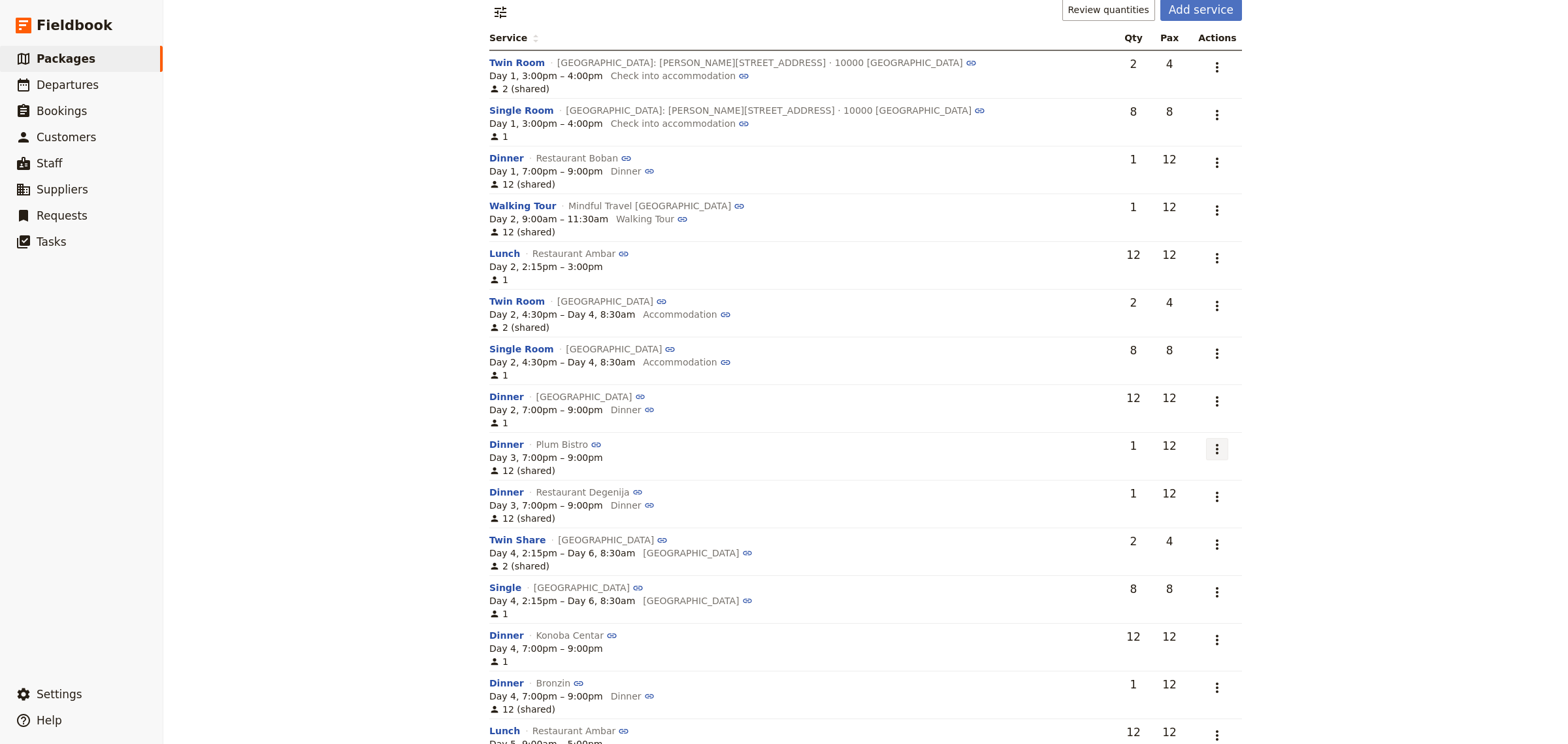
click at [1210, 451] on icon "Actions" at bounding box center [1217, 448] width 15 height 15
click at [1181, 512] on span "Remove service" at bounding box center [1160, 515] width 73 height 13
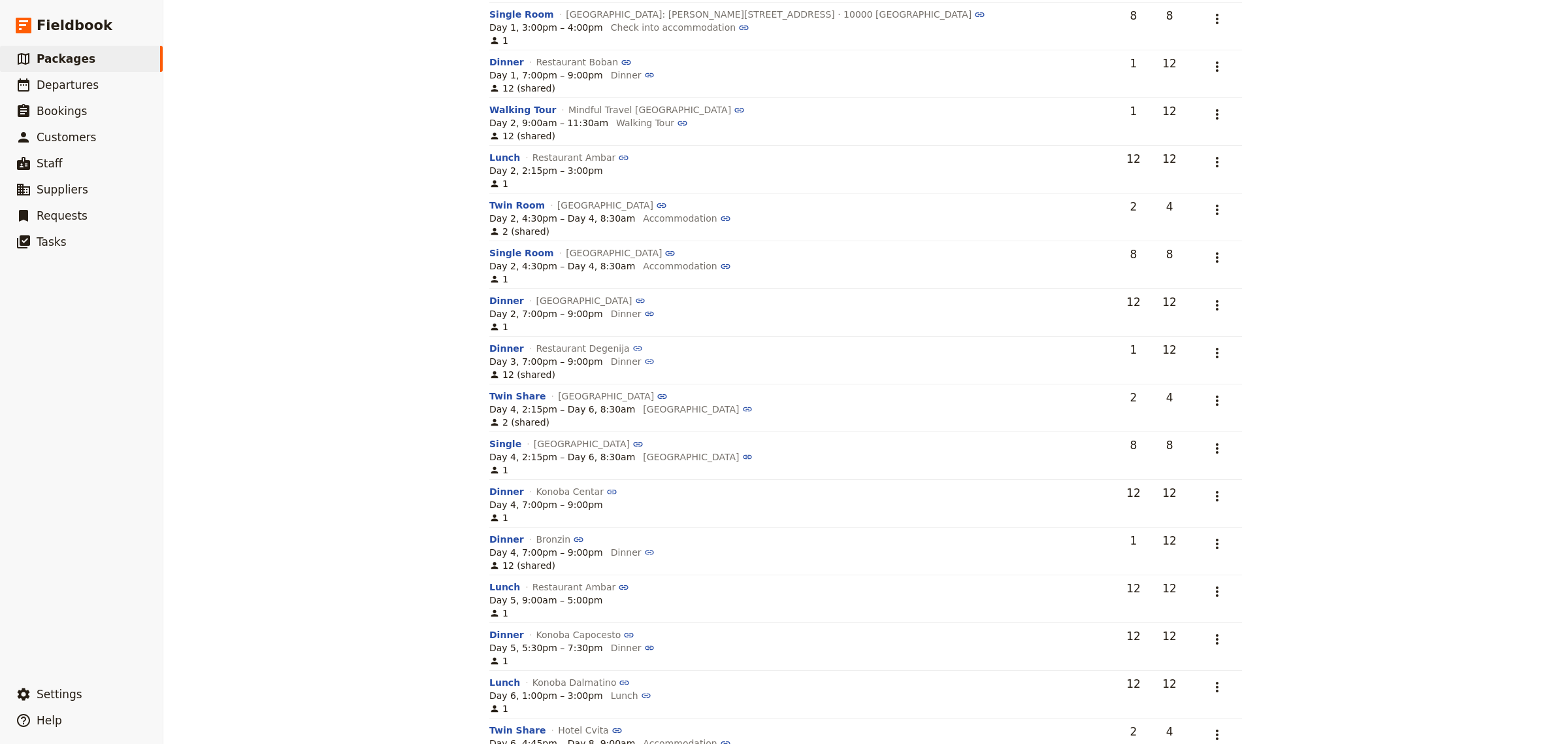
scroll to position [242, 0]
click at [1210, 501] on icon "Actions" at bounding box center [1217, 492] width 15 height 15
click at [1186, 557] on span "Remove service" at bounding box center [1160, 560] width 73 height 13
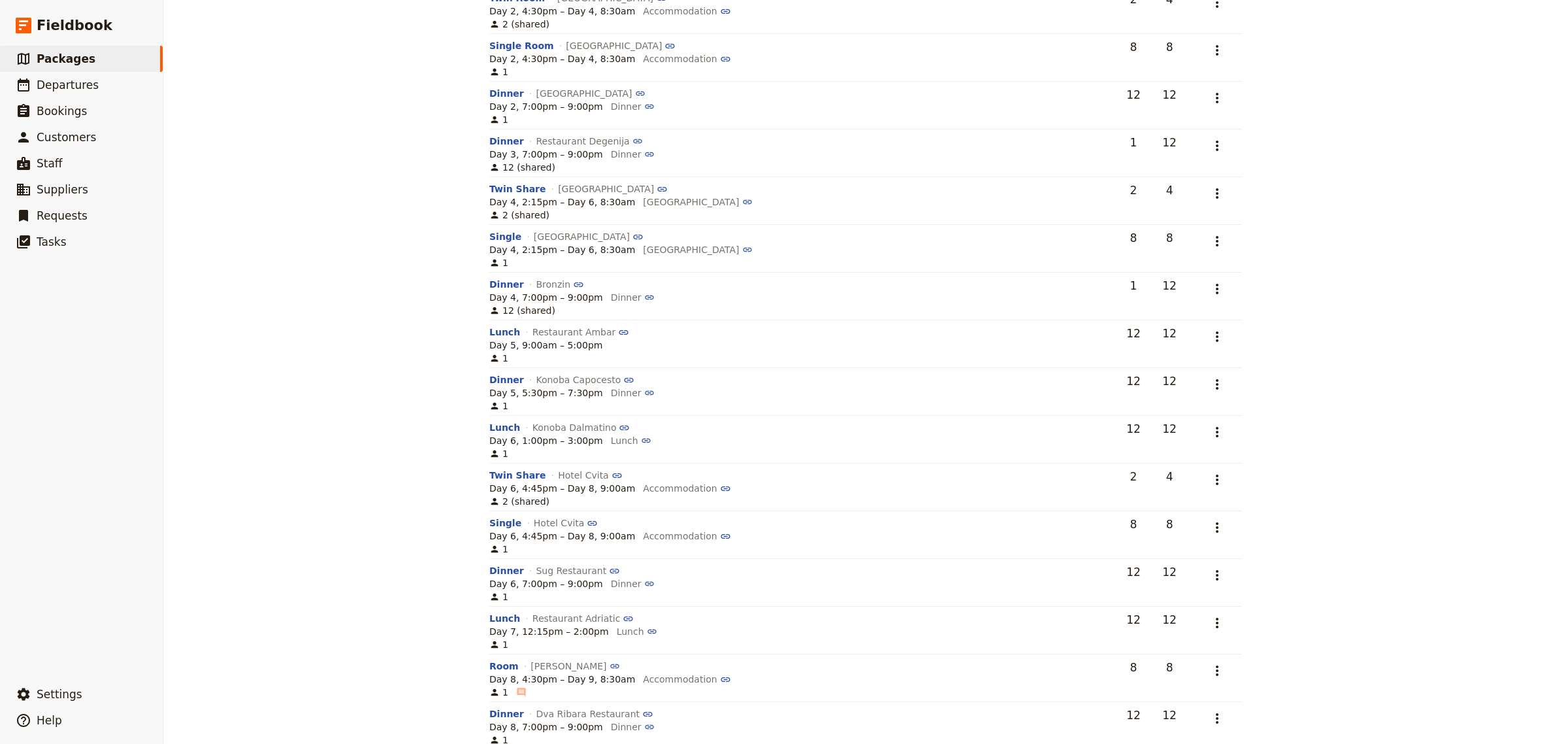
scroll to position [457, 0]
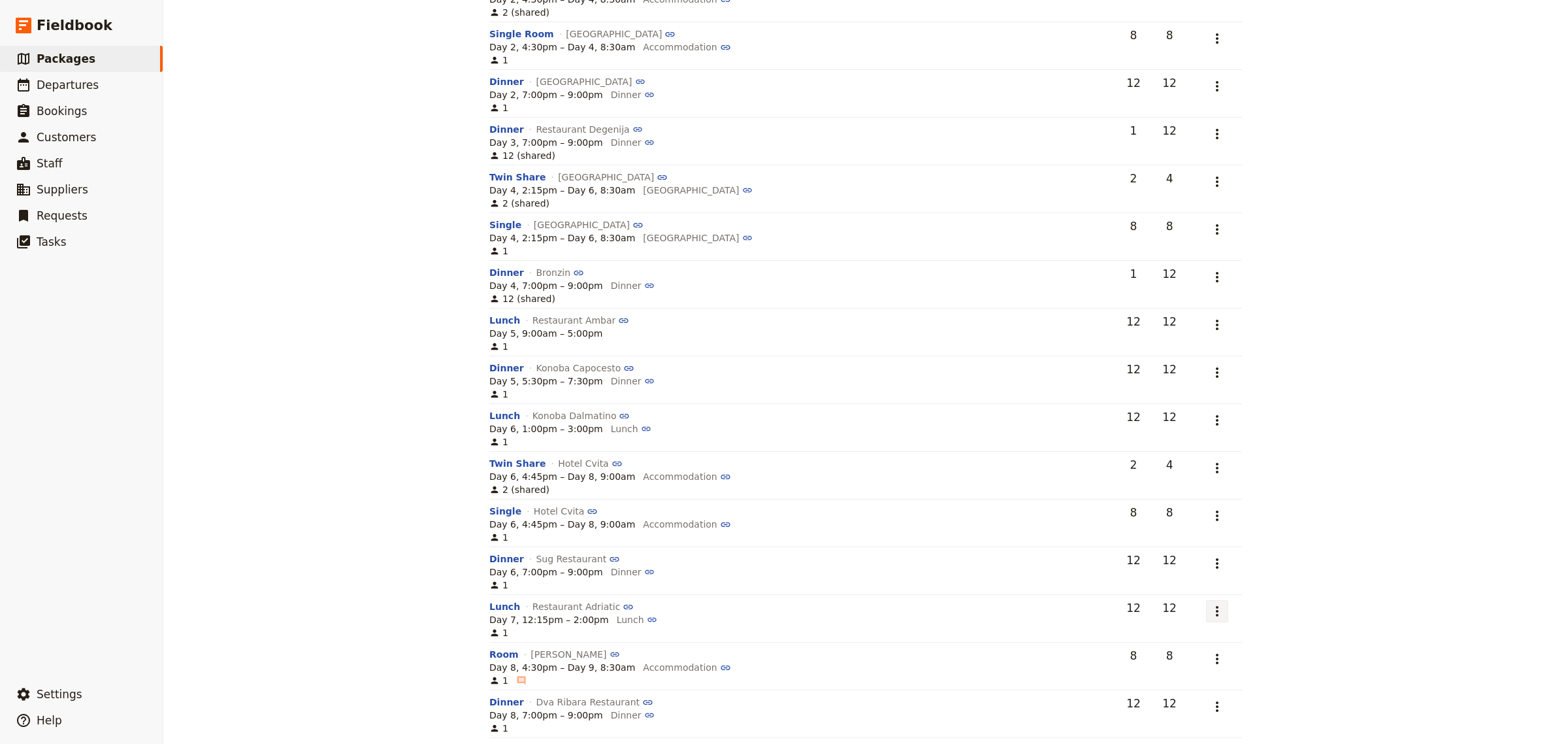
click at [1210, 615] on icon "Actions" at bounding box center [1217, 611] width 15 height 15
click at [1170, 680] on span "Remove service" at bounding box center [1163, 679] width 73 height 13
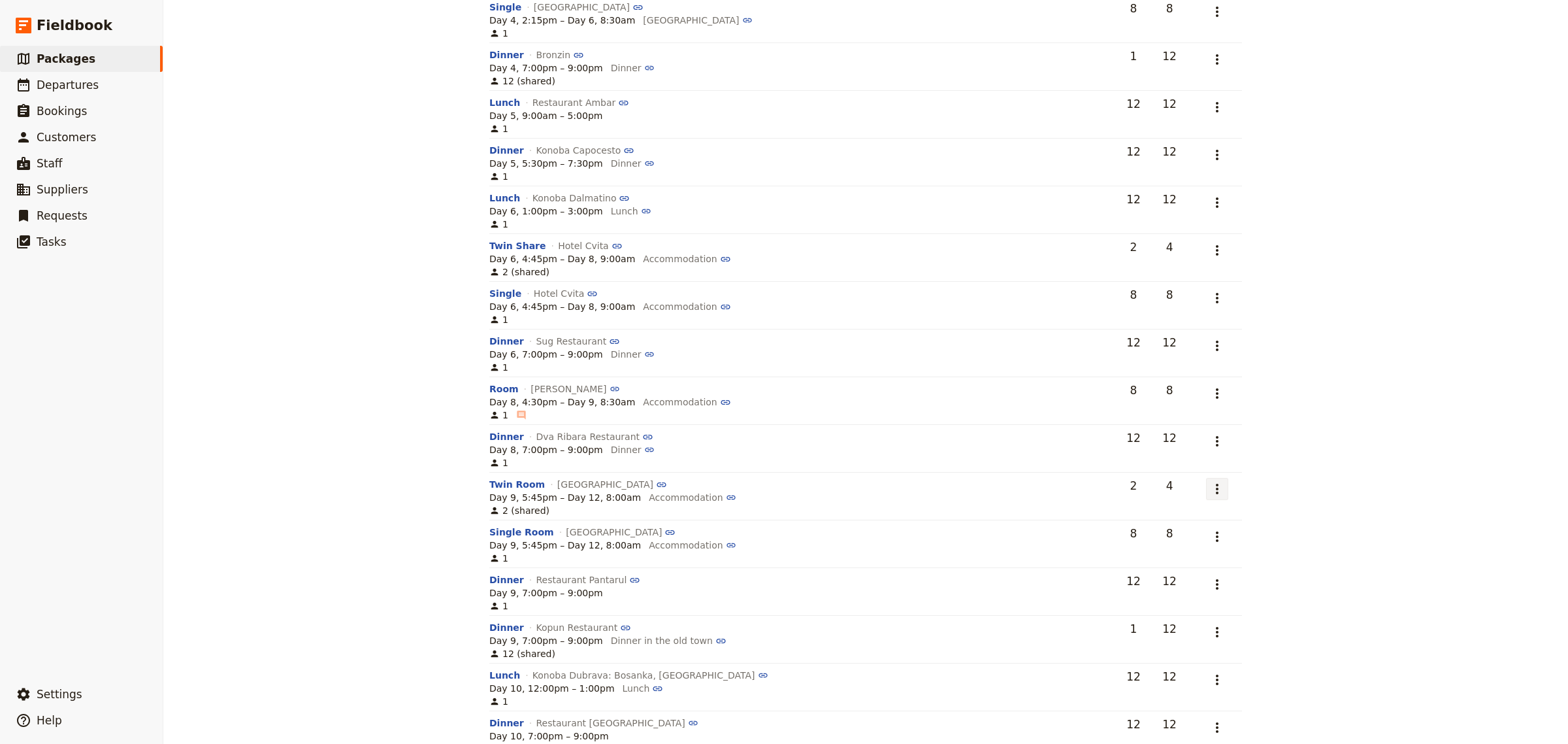
scroll to position [683, 0]
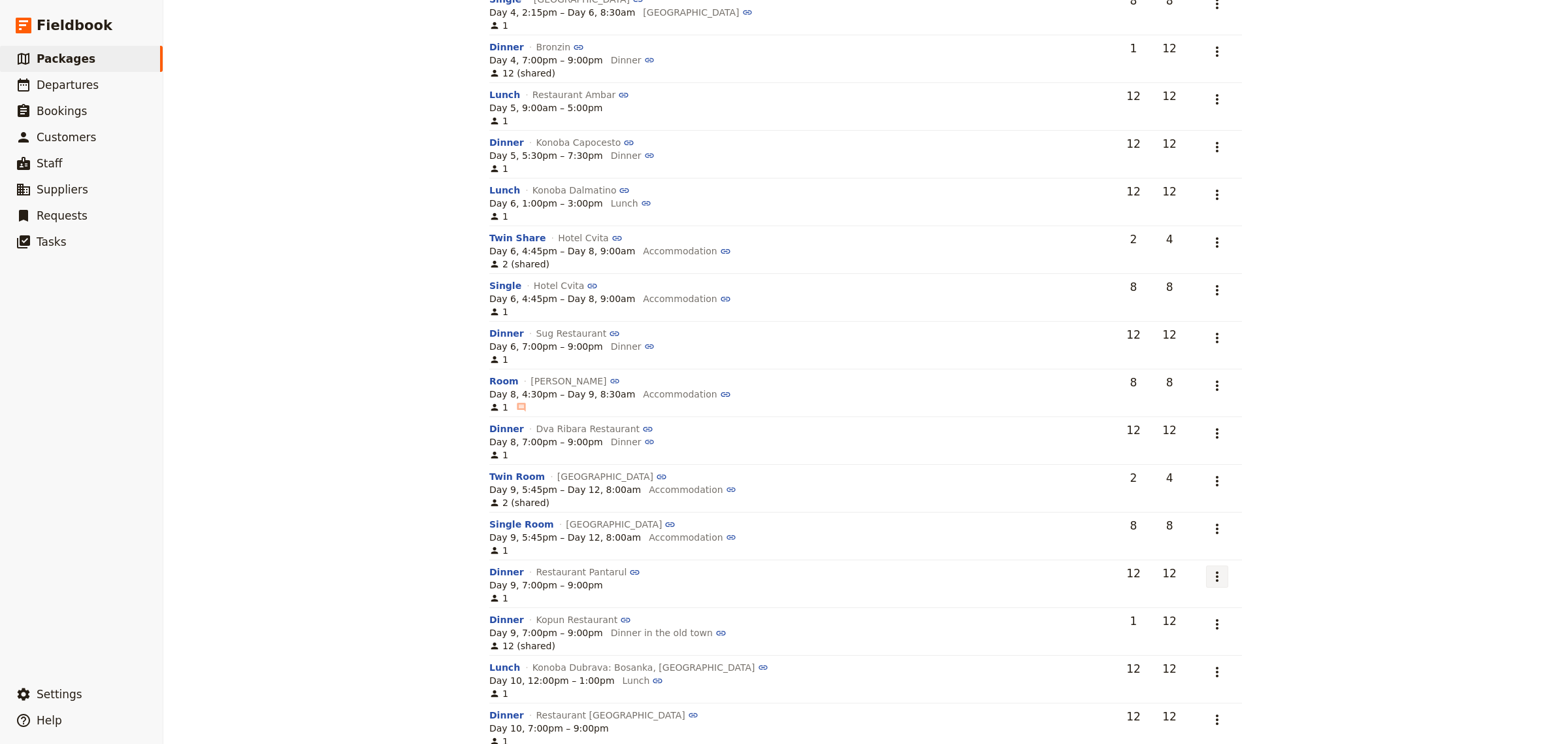
click at [1210, 583] on icon "Actions" at bounding box center [1217, 576] width 15 height 15
click at [1144, 648] on span "Remove service" at bounding box center [1160, 645] width 73 height 13
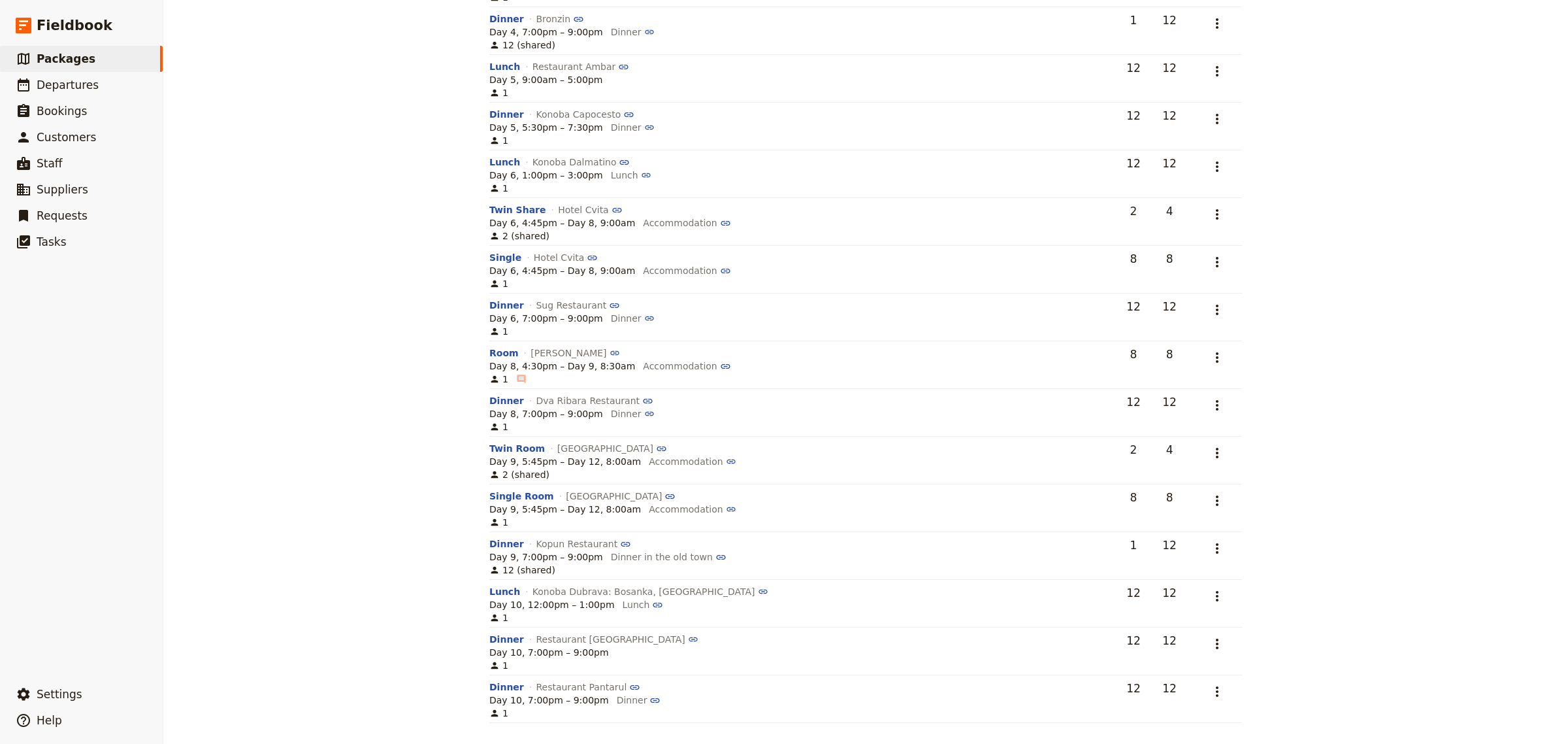
scroll to position [714, 0]
click at [1210, 646] on icon "Actions" at bounding box center [1217, 643] width 15 height 15
click at [1144, 709] on span "Remove service" at bounding box center [1160, 710] width 73 height 13
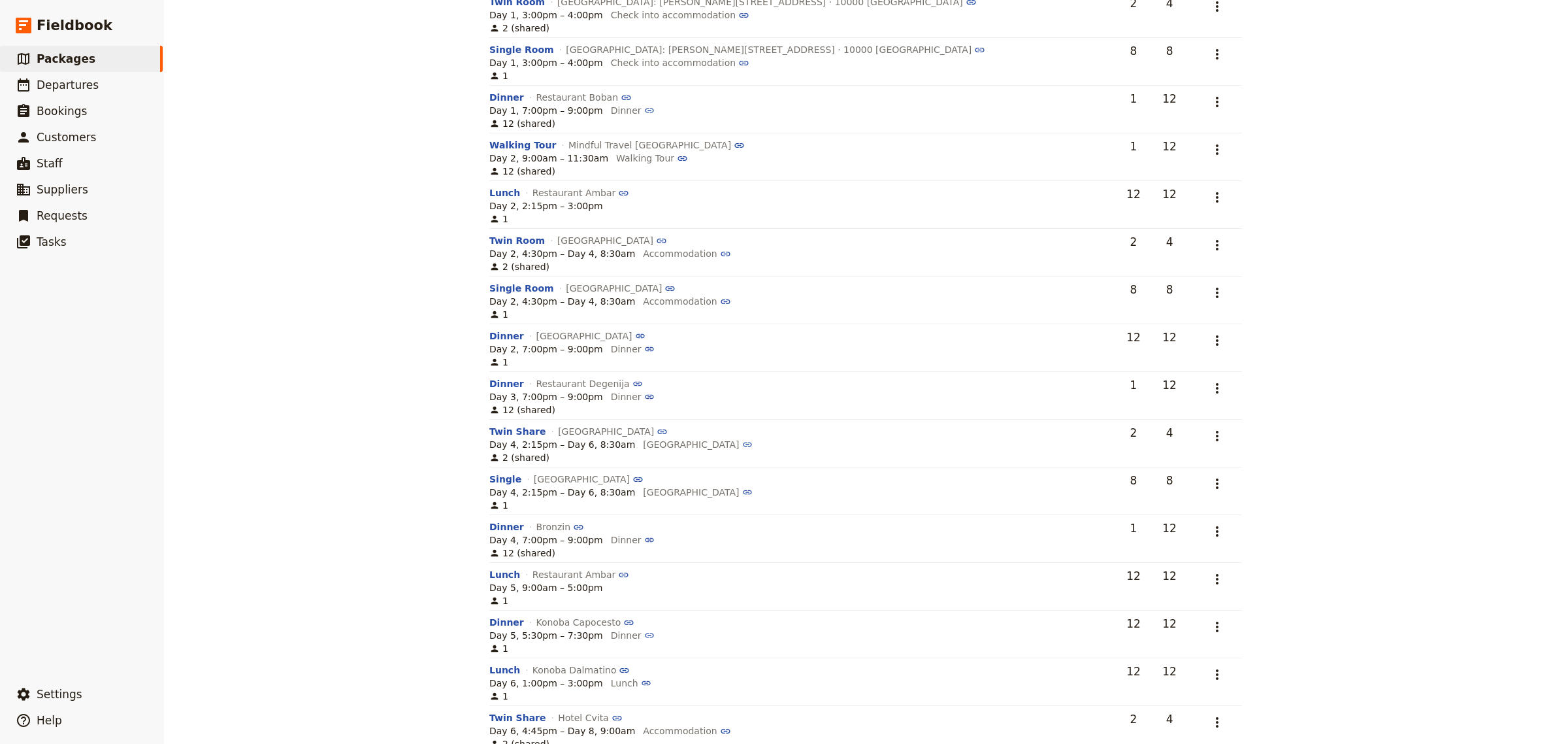
scroll to position [0, 0]
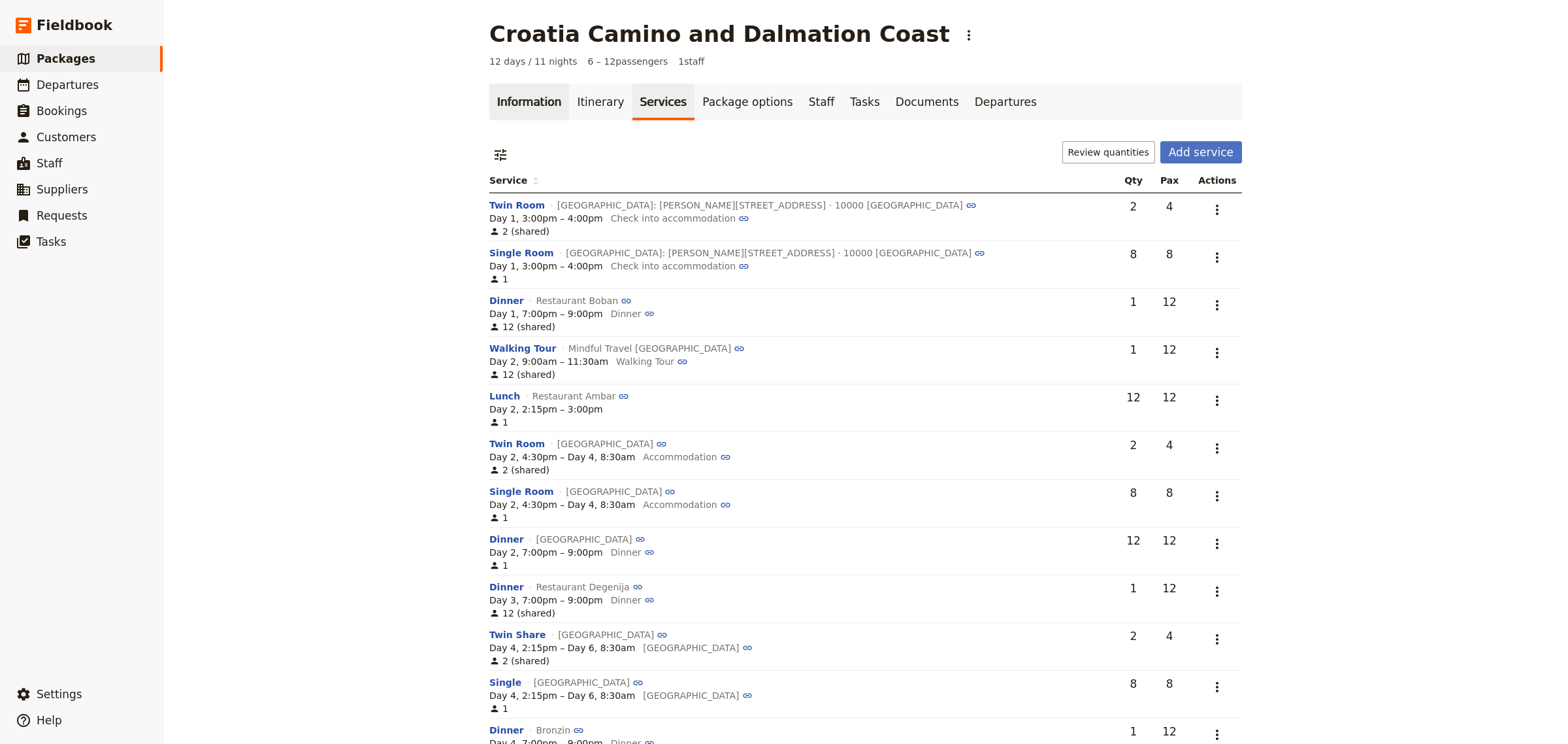
click at [514, 110] on link "Information" at bounding box center [529, 102] width 80 height 36
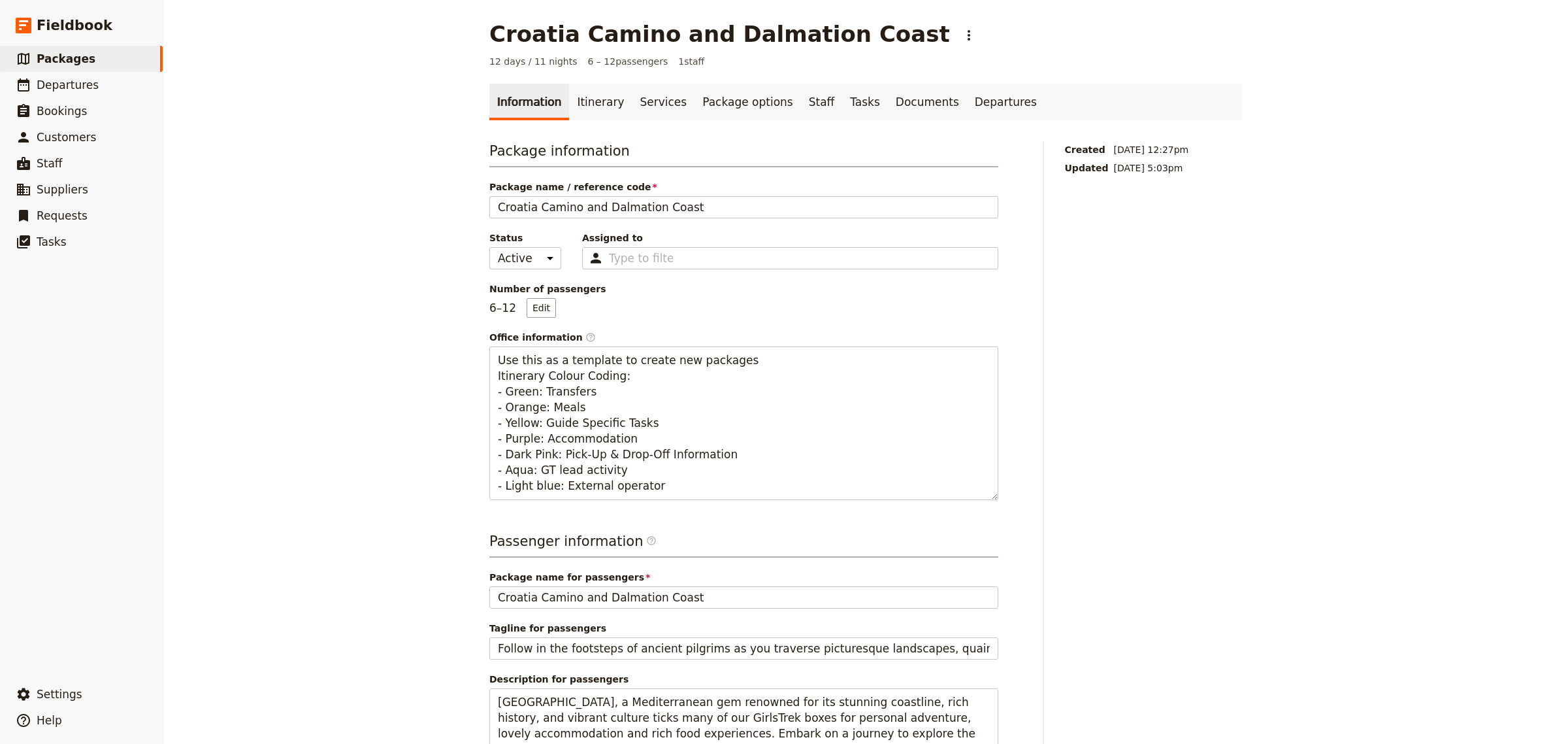
click at [385, 101] on div "Croatia Camino and Dalmation Coast ​ 12 days / 11 nights 6 – 12 passengers 1 st…" at bounding box center [866, 372] width 1405 height 744
click at [84, 54] on link "​ Packages" at bounding box center [81, 58] width 163 height 26
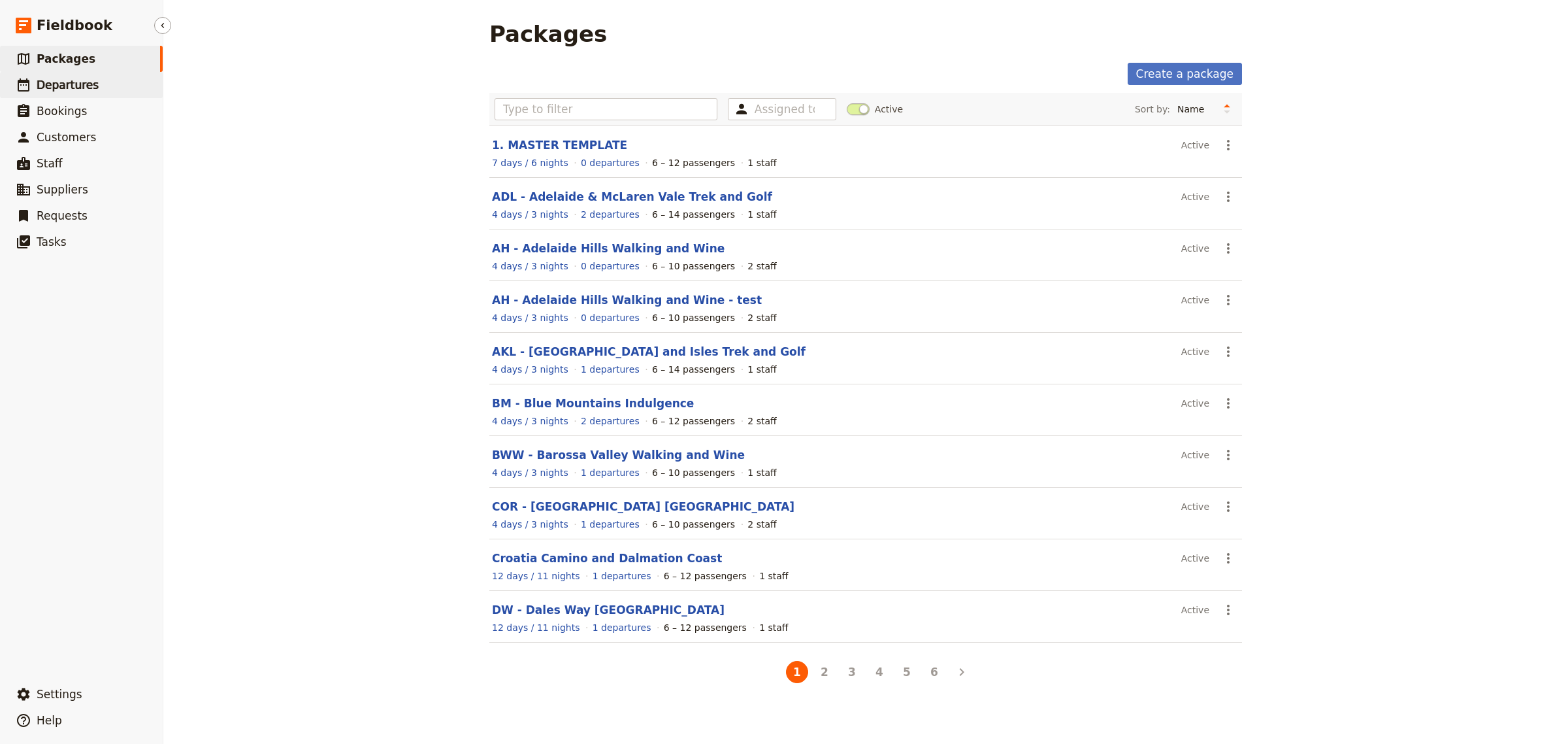
click at [93, 79] on link "​ Departures" at bounding box center [81, 85] width 163 height 26
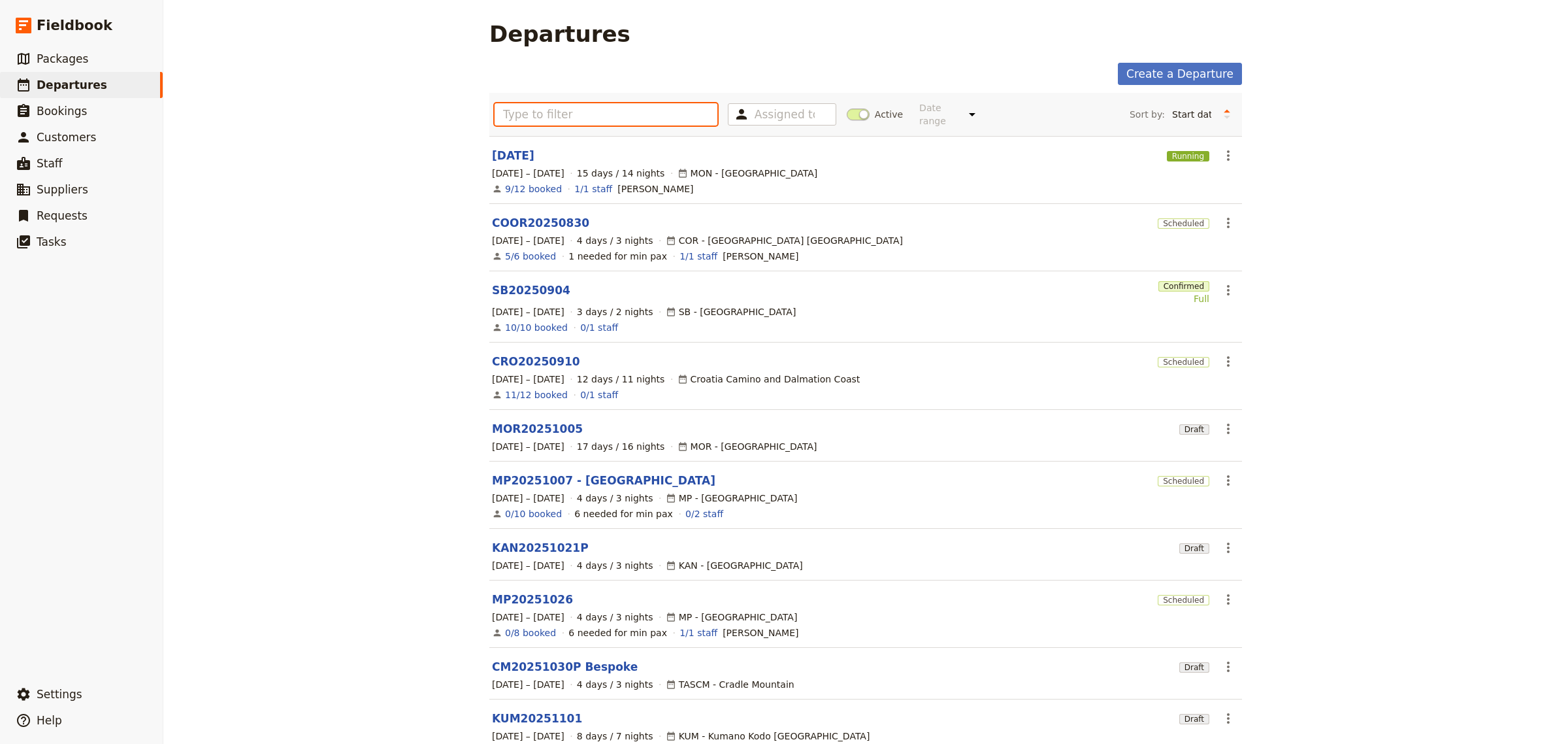
click at [533, 118] on input "text" at bounding box center [605, 115] width 223 height 22
click at [534, 355] on link "CRO20250910" at bounding box center [535, 361] width 88 height 15
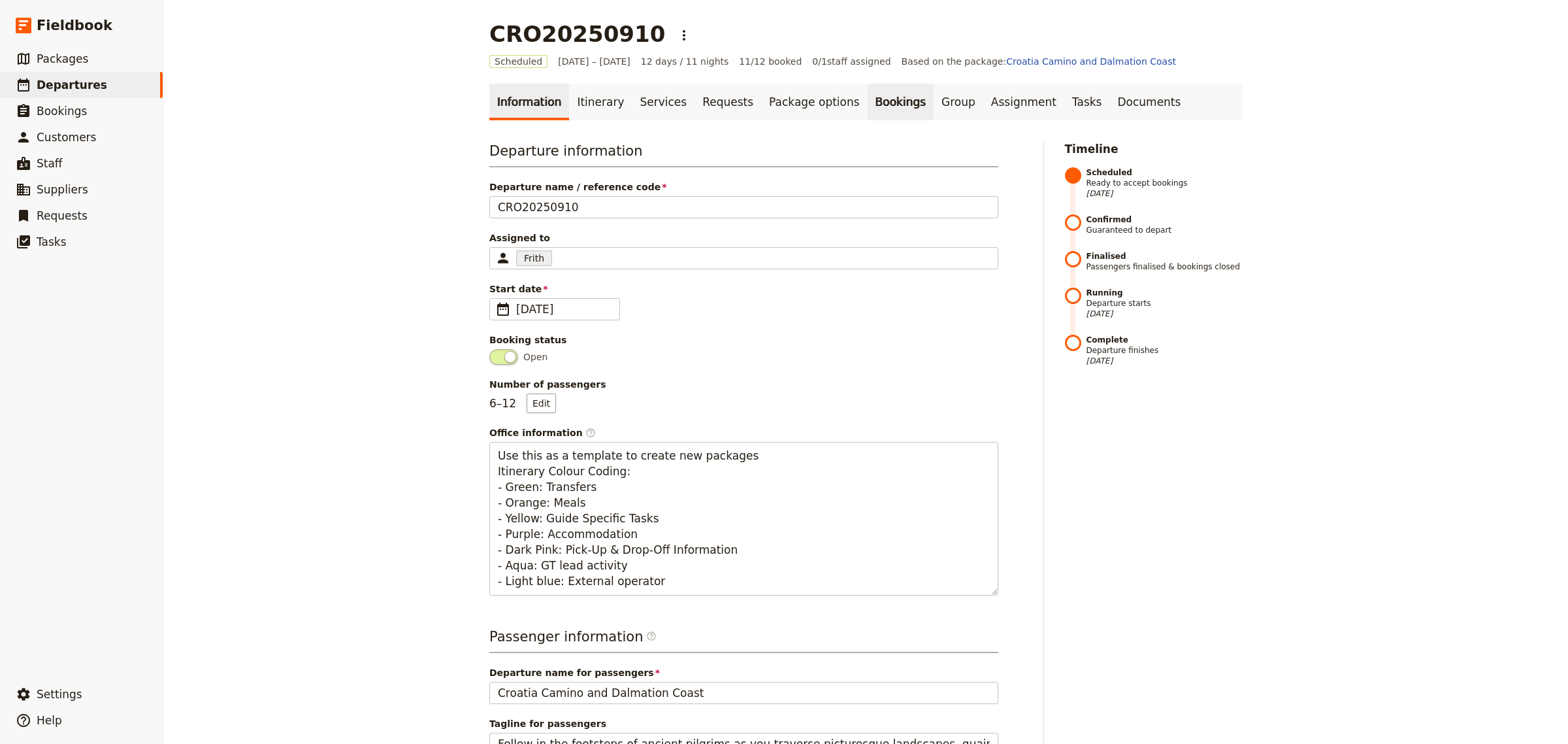
click at [868, 100] on link "Bookings" at bounding box center [901, 102] width 66 height 36
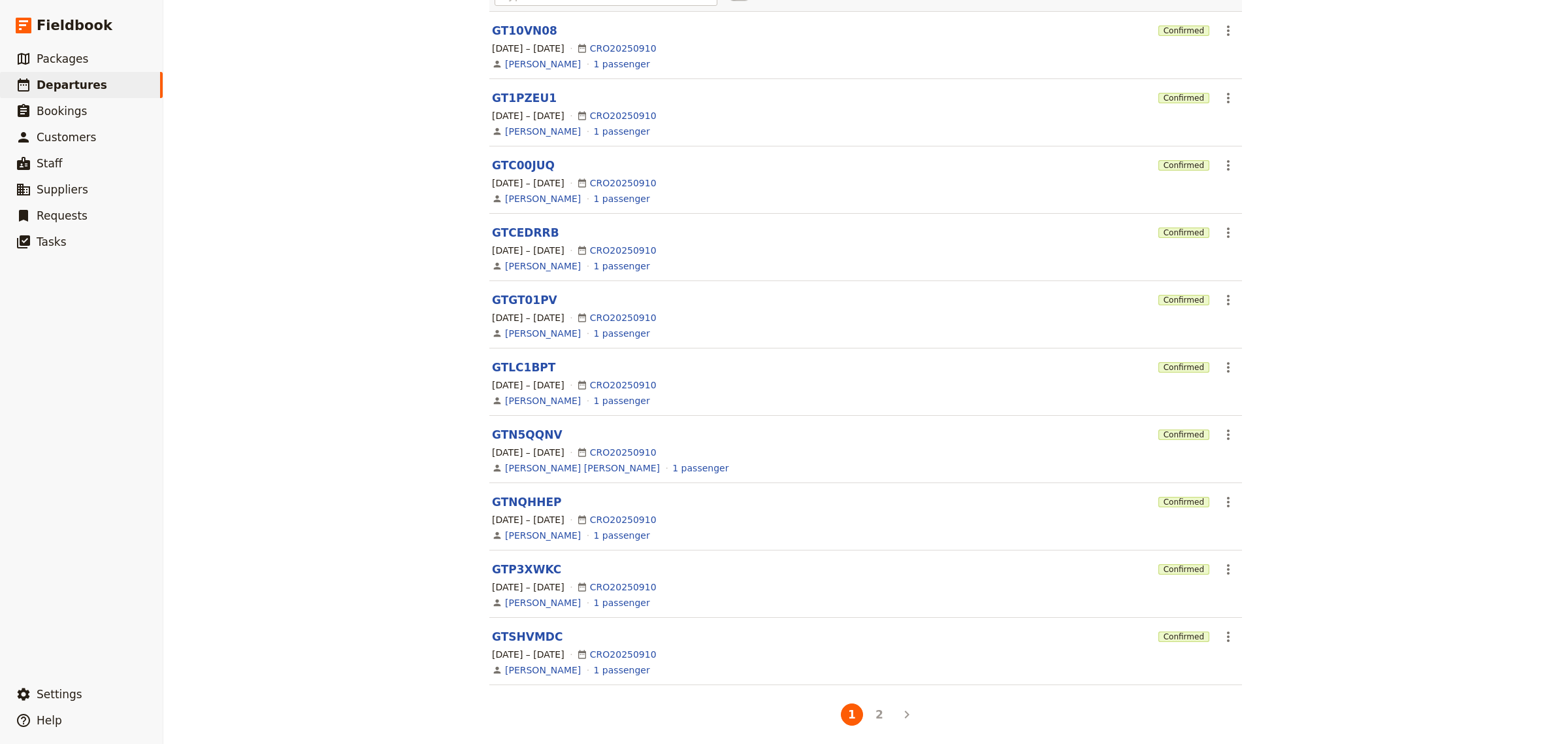
scroll to position [203, 0]
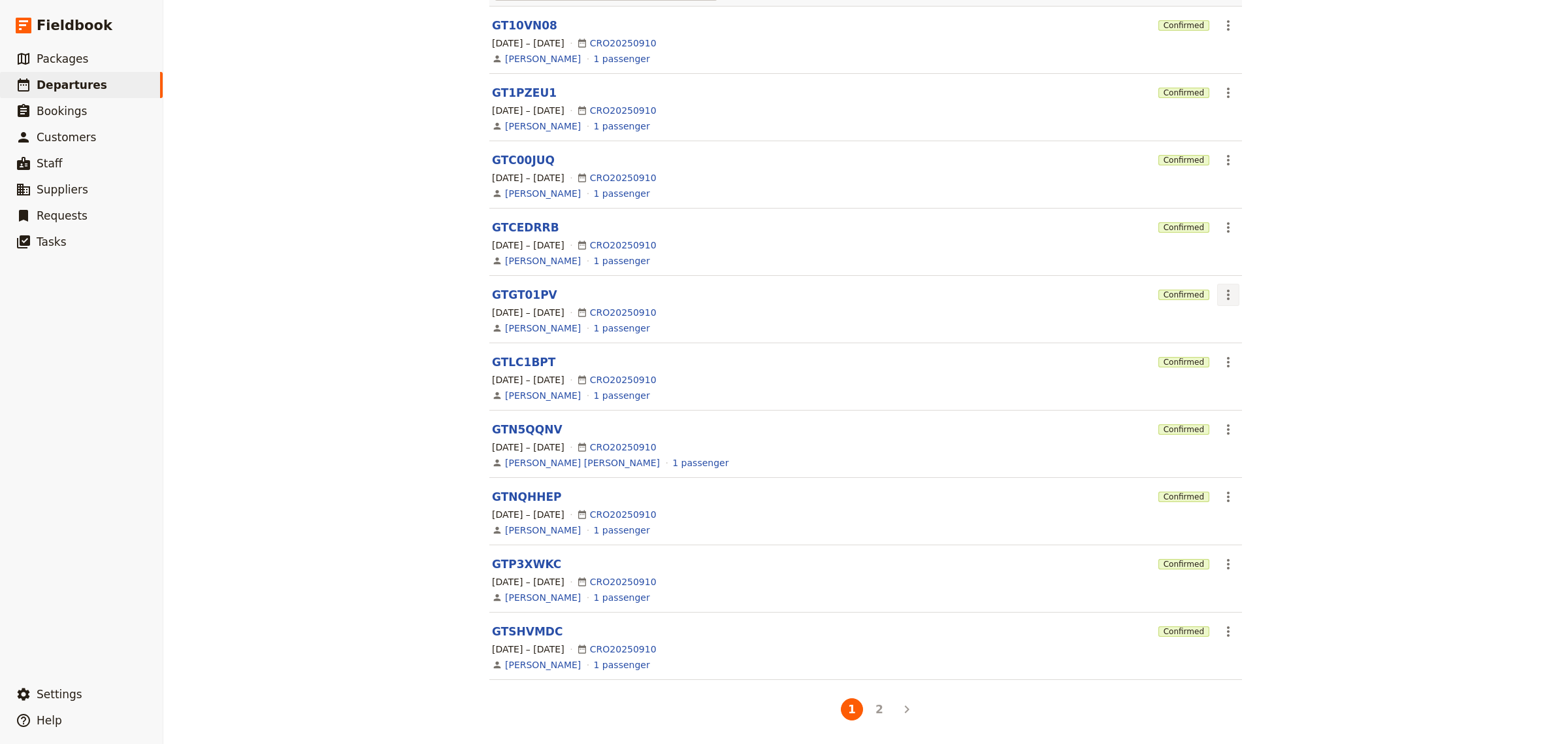
click at [1221, 296] on icon "Actions" at bounding box center [1228, 295] width 15 height 15
click at [1252, 380] on span "Cancel booking" at bounding box center [1254, 379] width 71 height 13
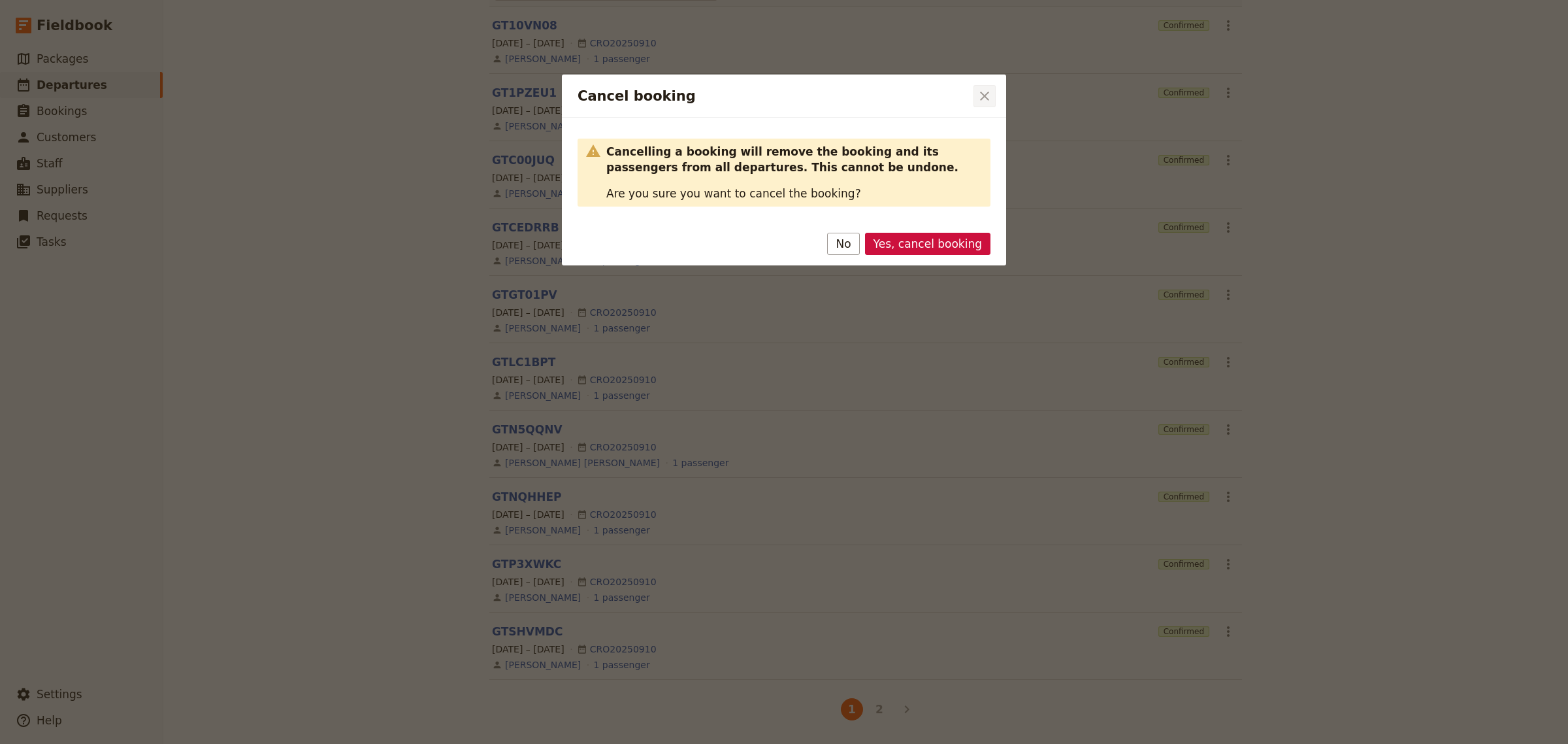
click at [984, 96] on icon "Close dialog" at bounding box center [984, 96] width 9 height 9
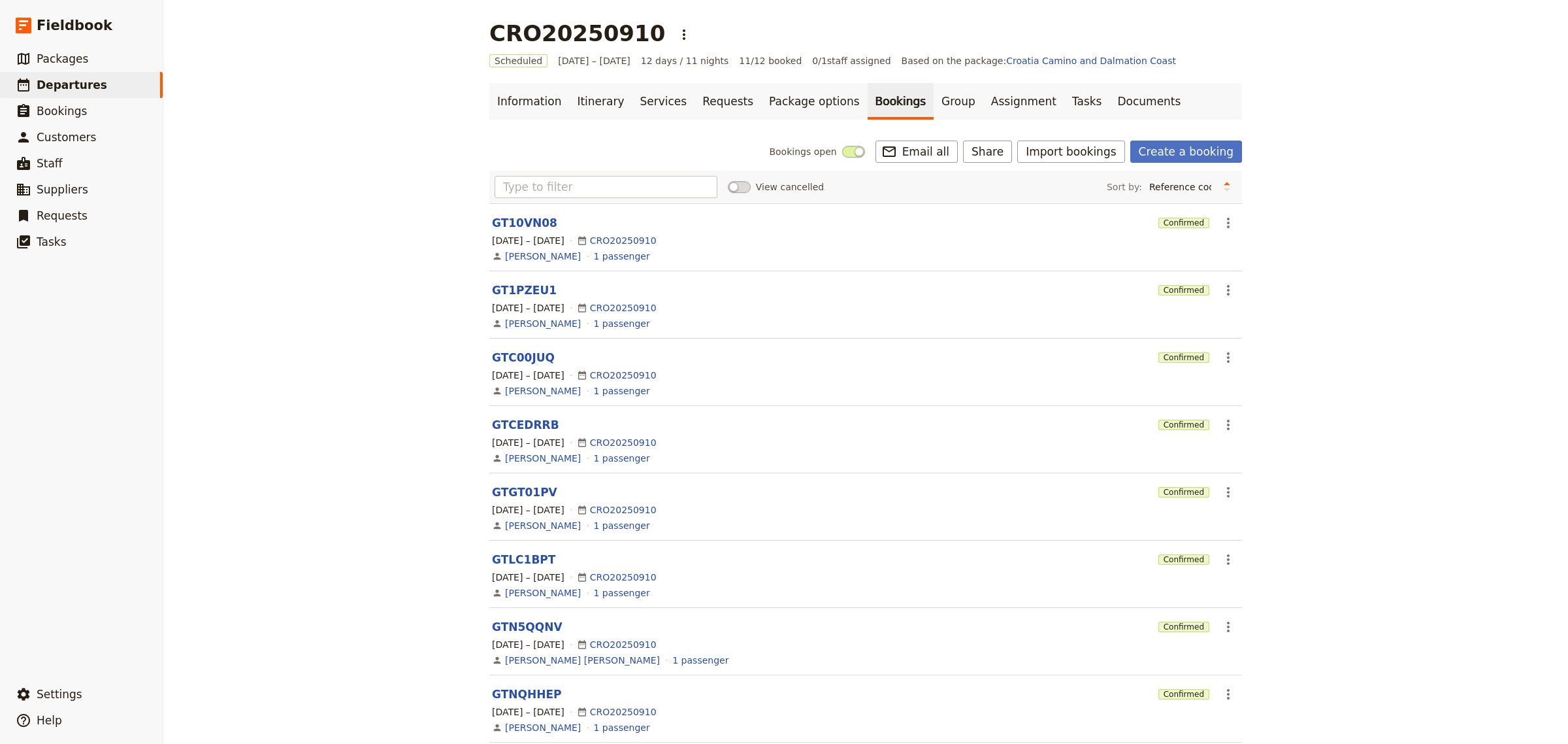
scroll to position [0, 0]
click at [645, 101] on link "Services" at bounding box center [664, 102] width 63 height 36
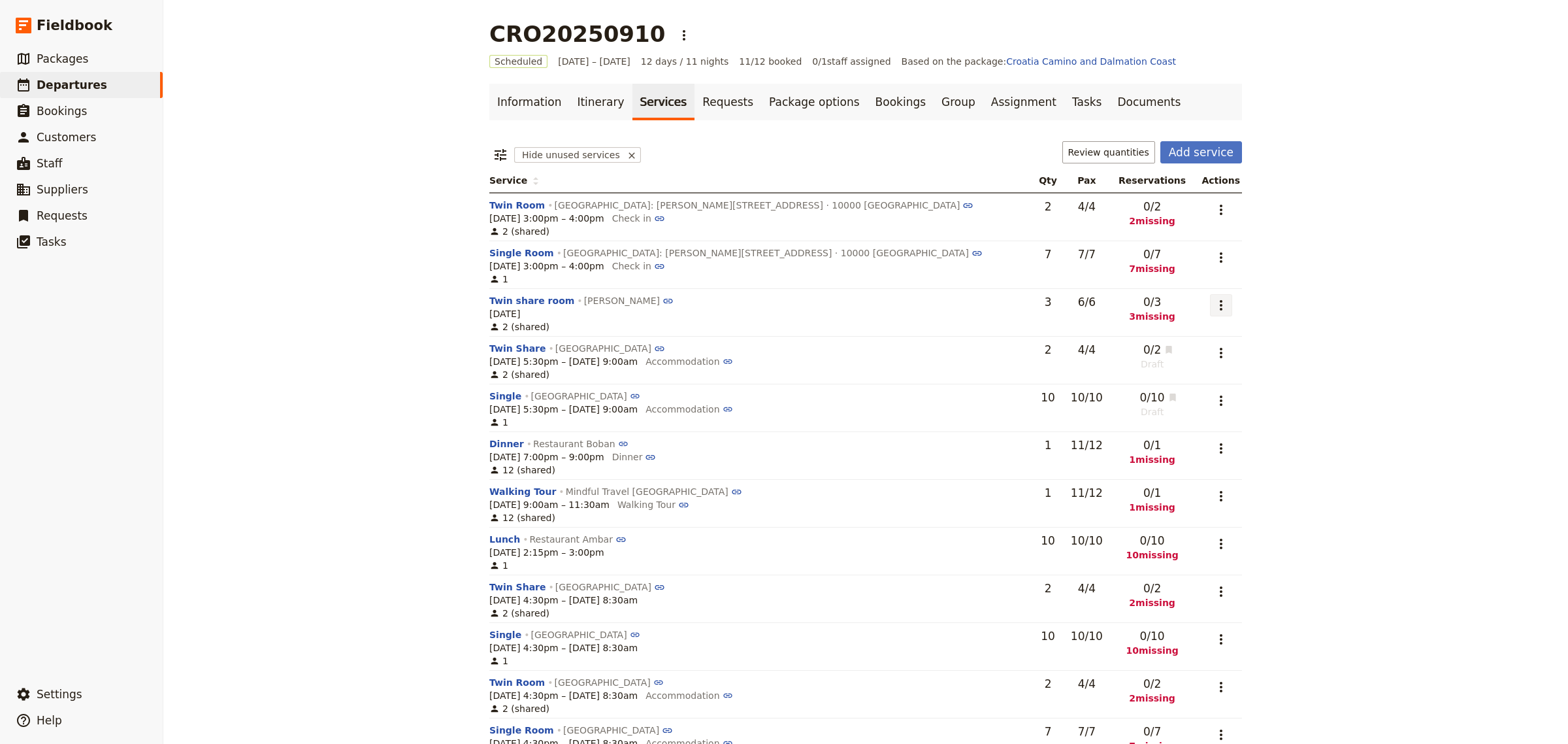
click at [1213, 305] on icon "Actions" at bounding box center [1221, 305] width 15 height 15
click at [1179, 392] on span "Remove service" at bounding box center [1143, 389] width 73 height 13
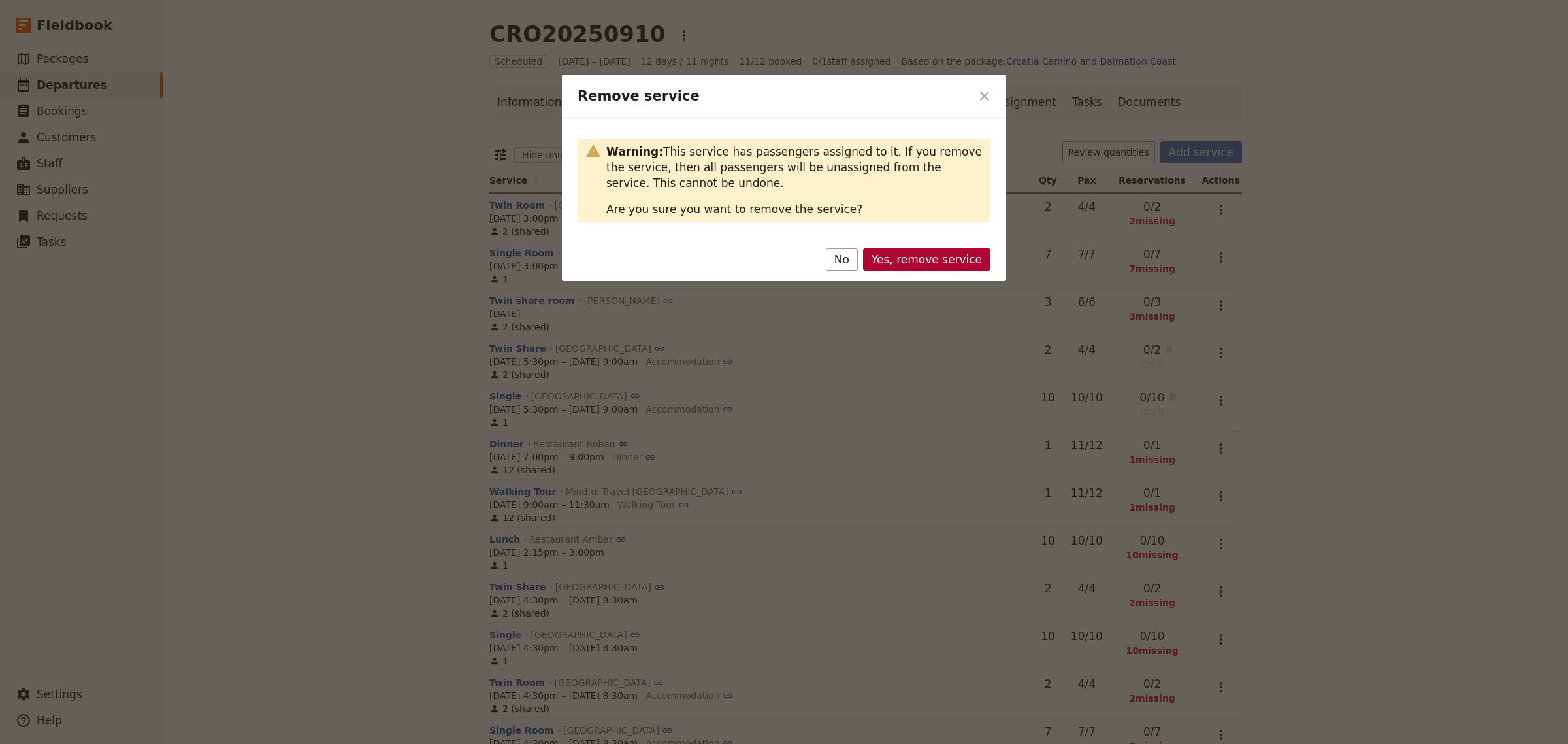
click at [928, 256] on button "Yes, remove service" at bounding box center [927, 259] width 127 height 22
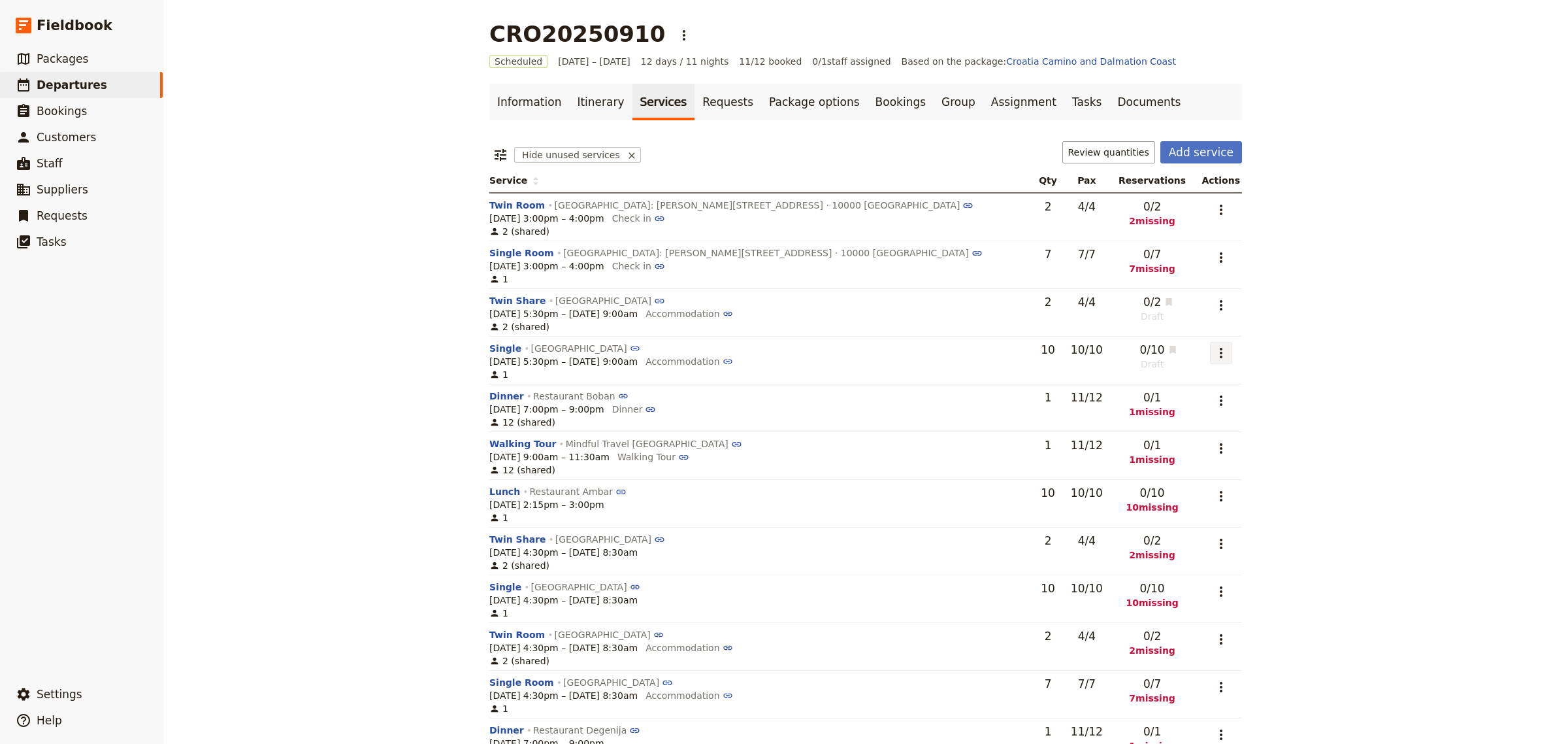
click at [1213, 355] on icon "Actions" at bounding box center [1221, 353] width 15 height 15
click at [1164, 437] on span "Remove service" at bounding box center [1134, 437] width 73 height 13
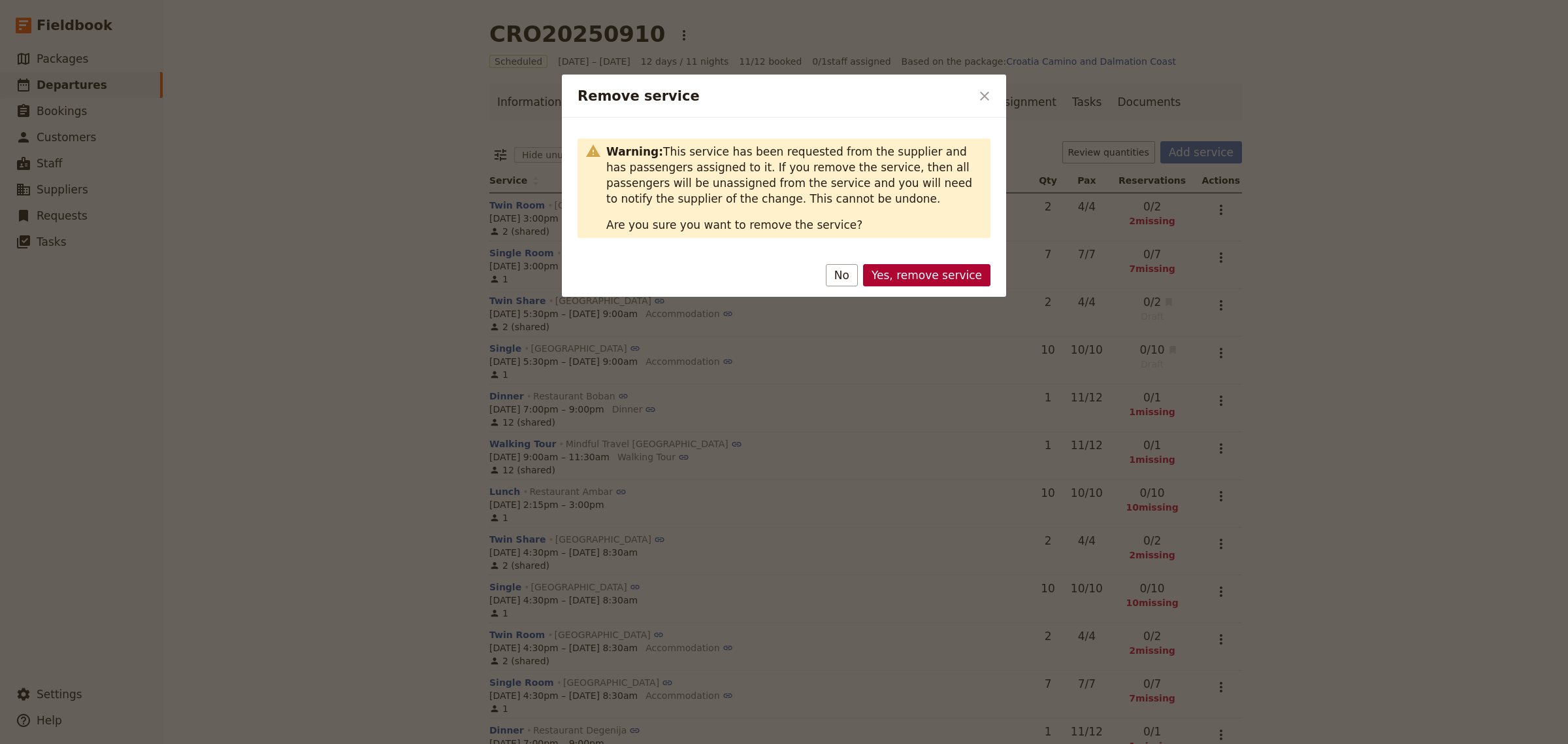
click at [982, 280] on button "Yes, remove service" at bounding box center [927, 275] width 127 height 22
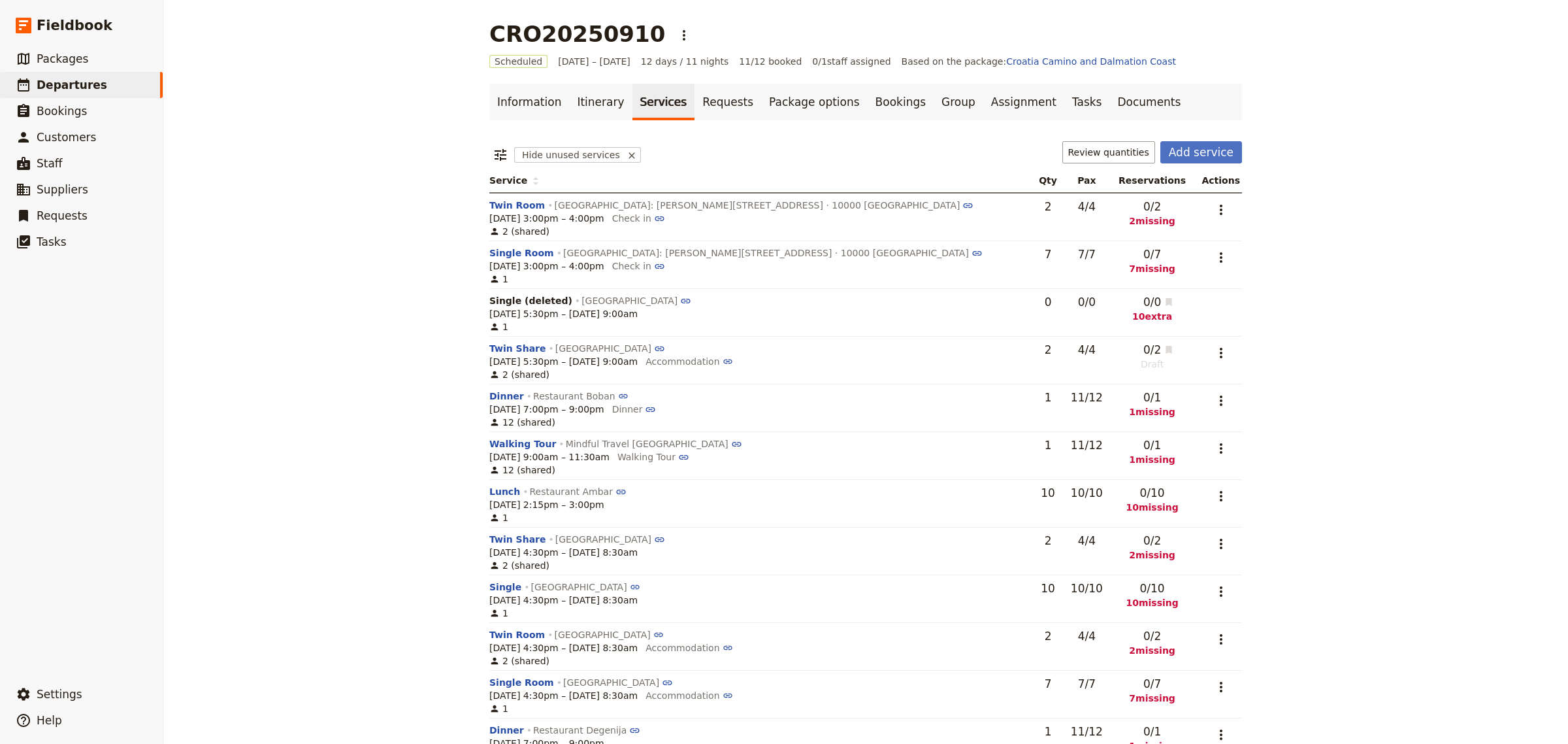
click at [1337, 331] on div "CRO20250910 ​ Scheduled [DATE] – [DATE] 12 days / 11 nights 11/12 booked 0 / 1 …" at bounding box center [866, 372] width 1405 height 744
click at [1210, 355] on button "​" at bounding box center [1221, 353] width 22 height 22
click at [1126, 435] on span "Remove service" at bounding box center [1133, 437] width 73 height 13
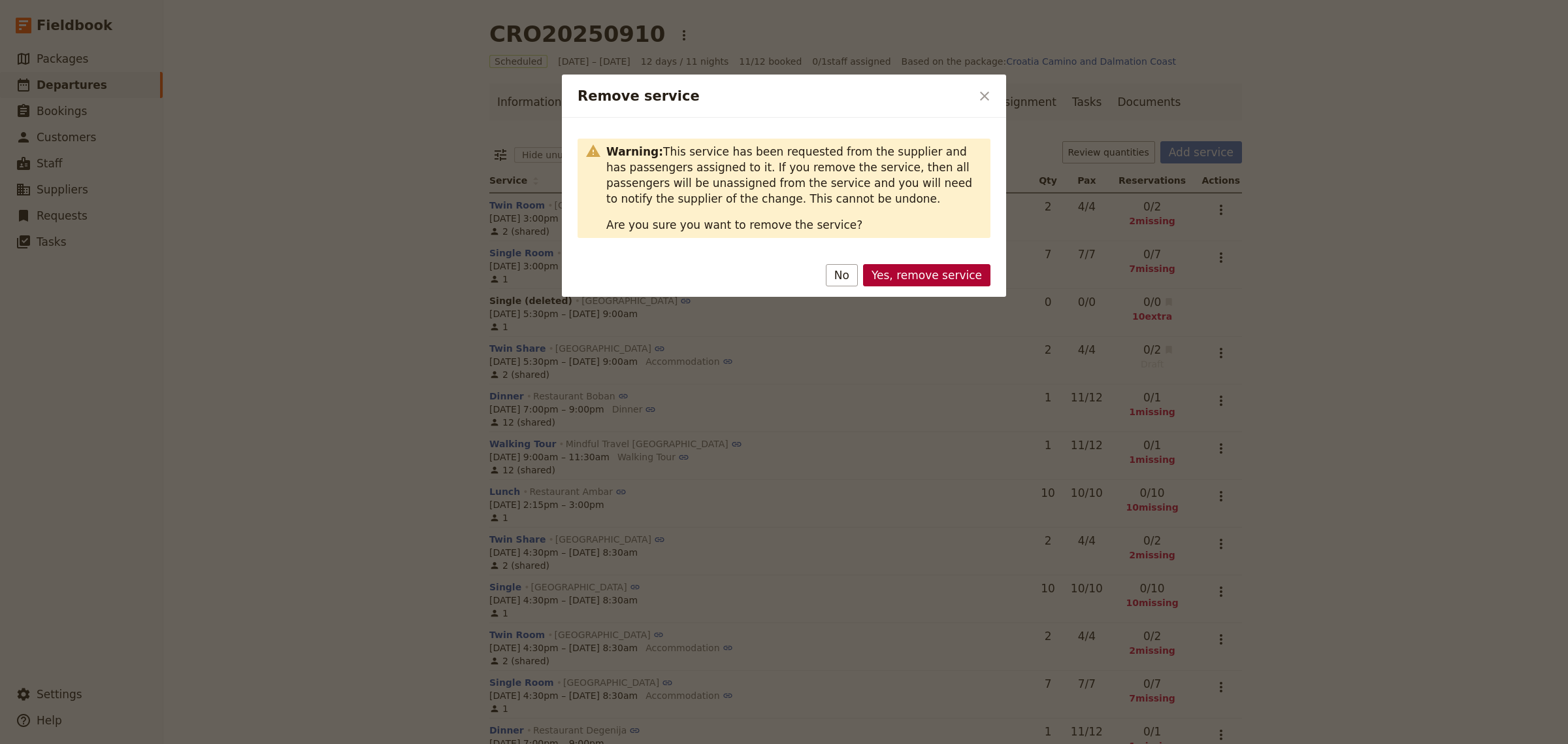
click at [951, 278] on button "Yes, remove service" at bounding box center [927, 275] width 127 height 22
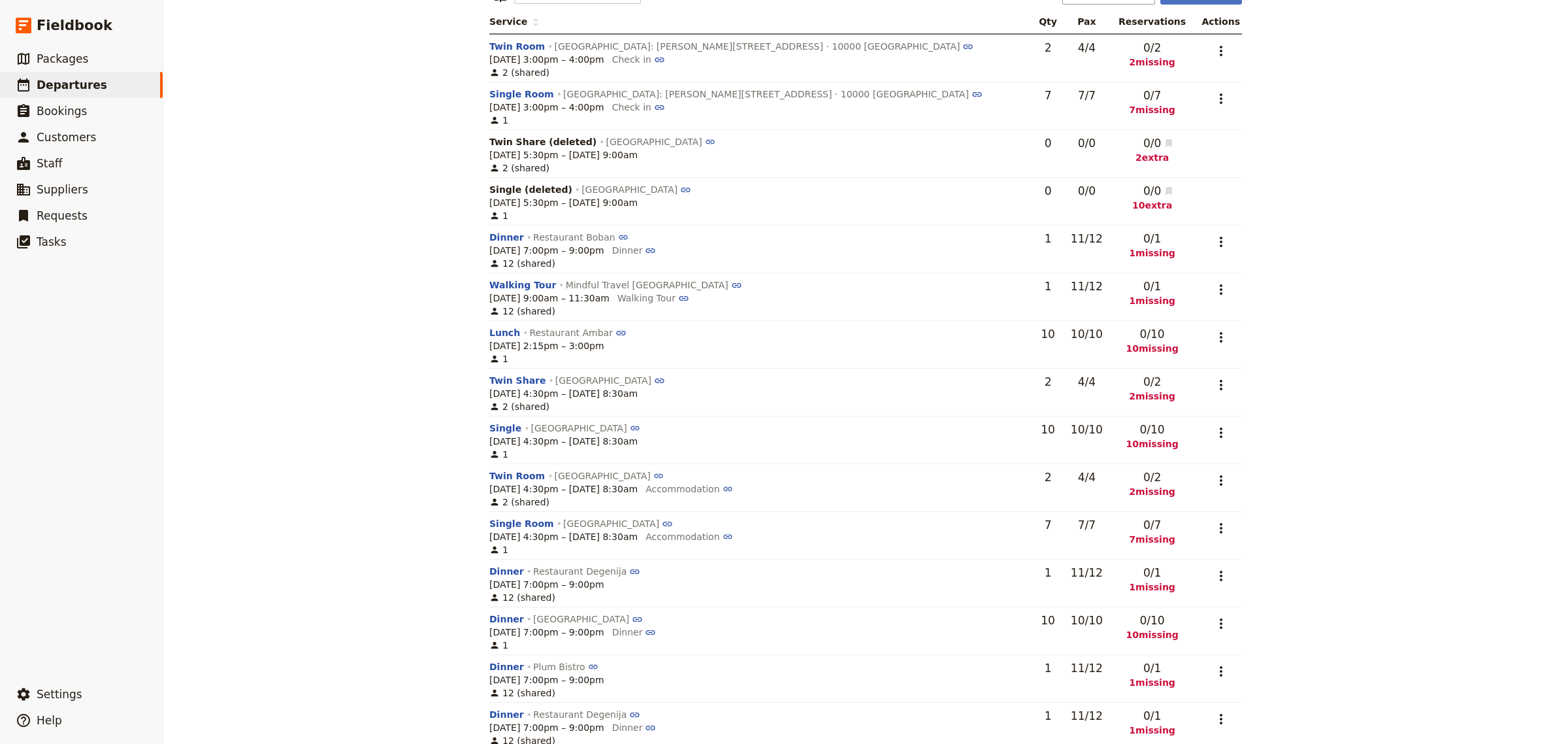
scroll to position [171, 0]
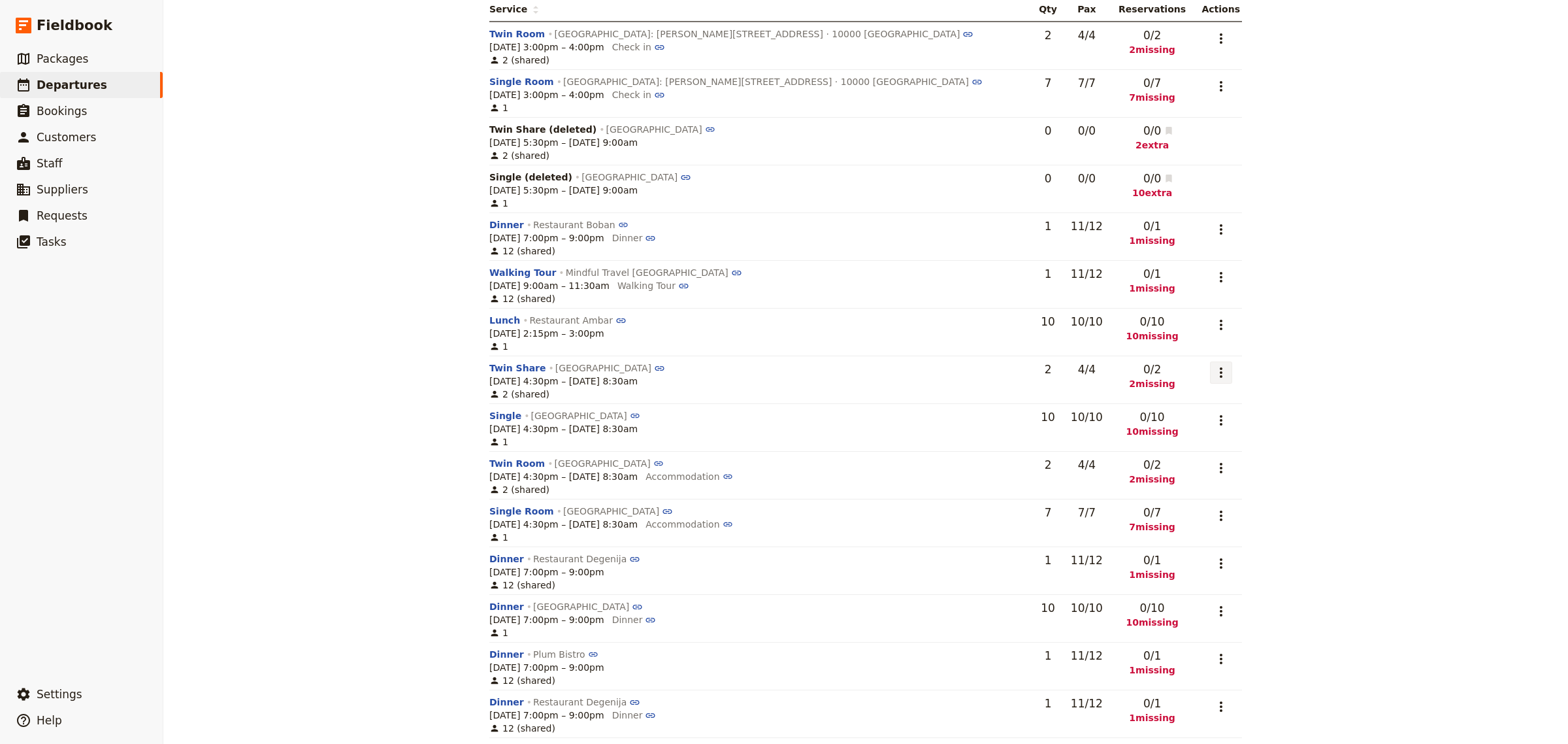
click at [1210, 370] on button "​" at bounding box center [1221, 373] width 22 height 22
click at [1151, 457] on span "Remove service" at bounding box center [1142, 457] width 73 height 13
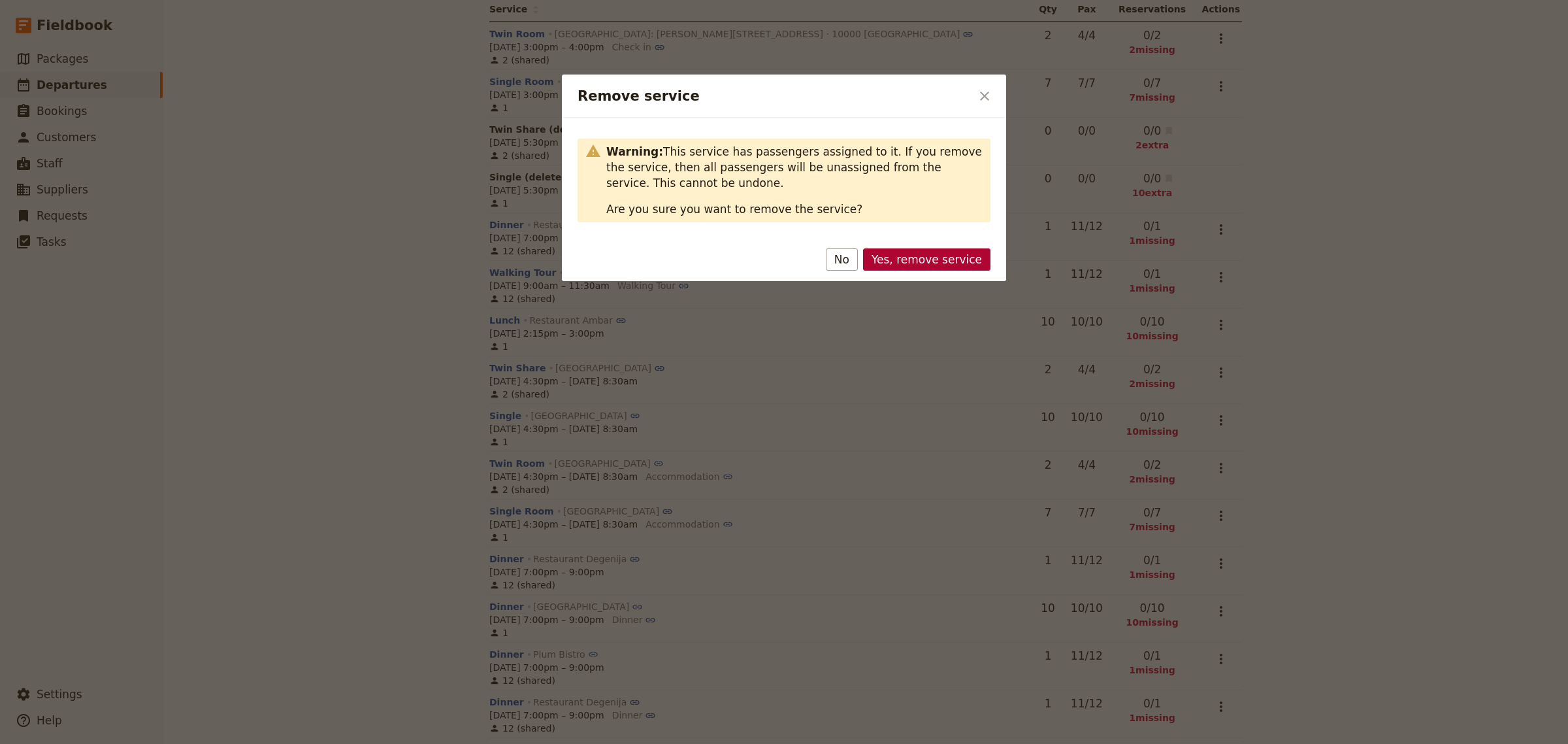
click at [959, 262] on button "Yes, remove service" at bounding box center [927, 259] width 127 height 22
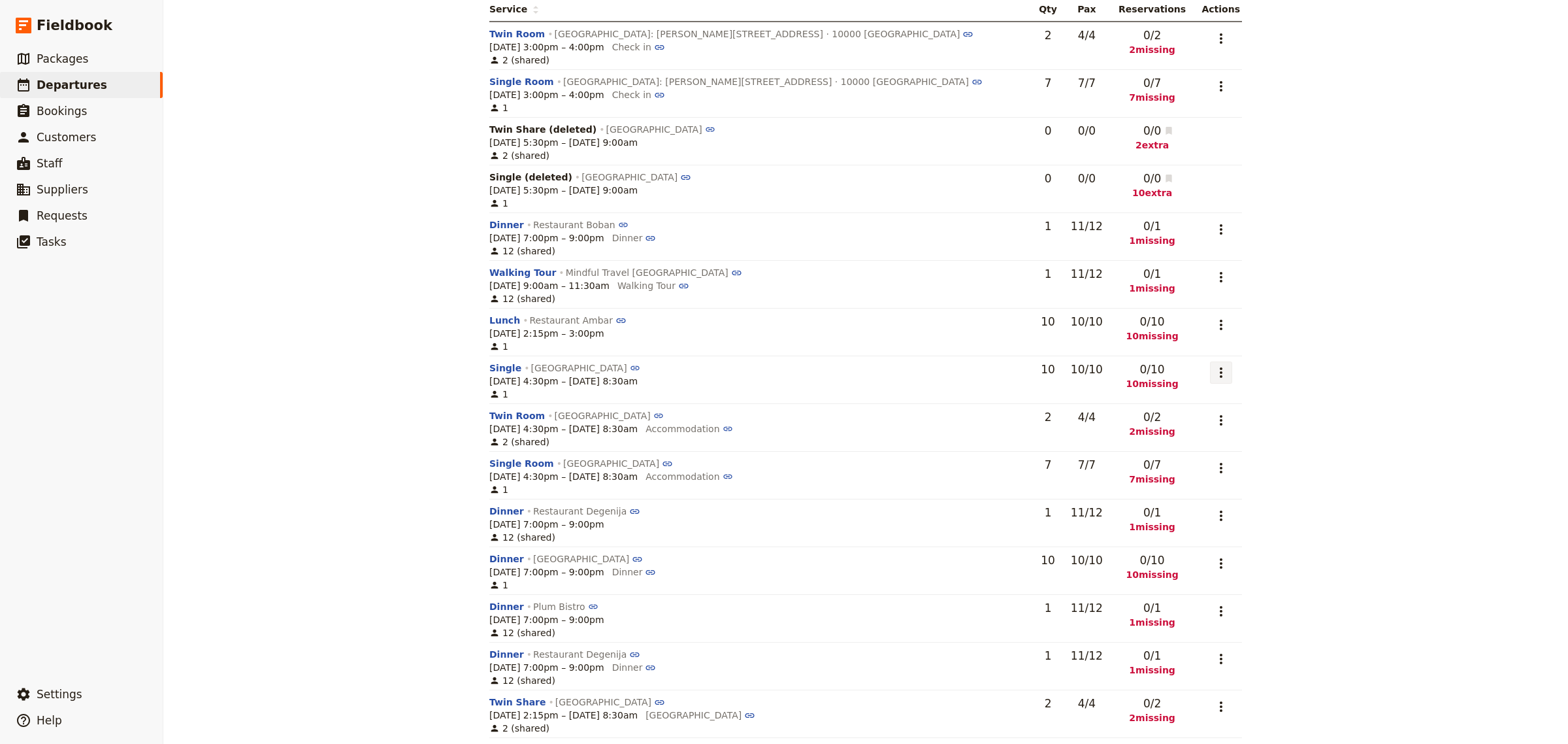
click at [1213, 374] on icon "Actions" at bounding box center [1221, 372] width 15 height 15
click at [1151, 451] on span "Remove service" at bounding box center [1142, 457] width 73 height 13
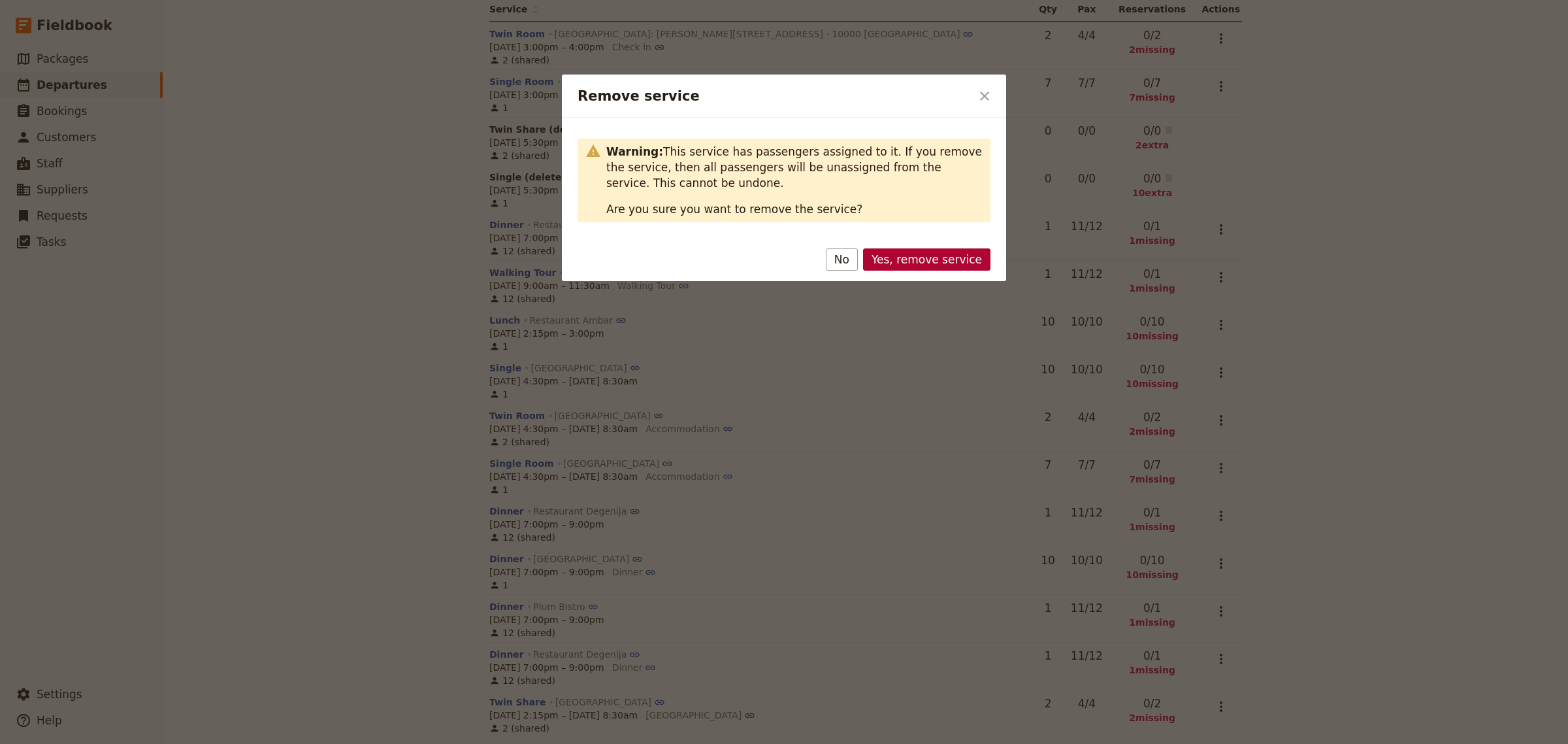
click at [924, 259] on button "Yes, remove service" at bounding box center [927, 259] width 127 height 22
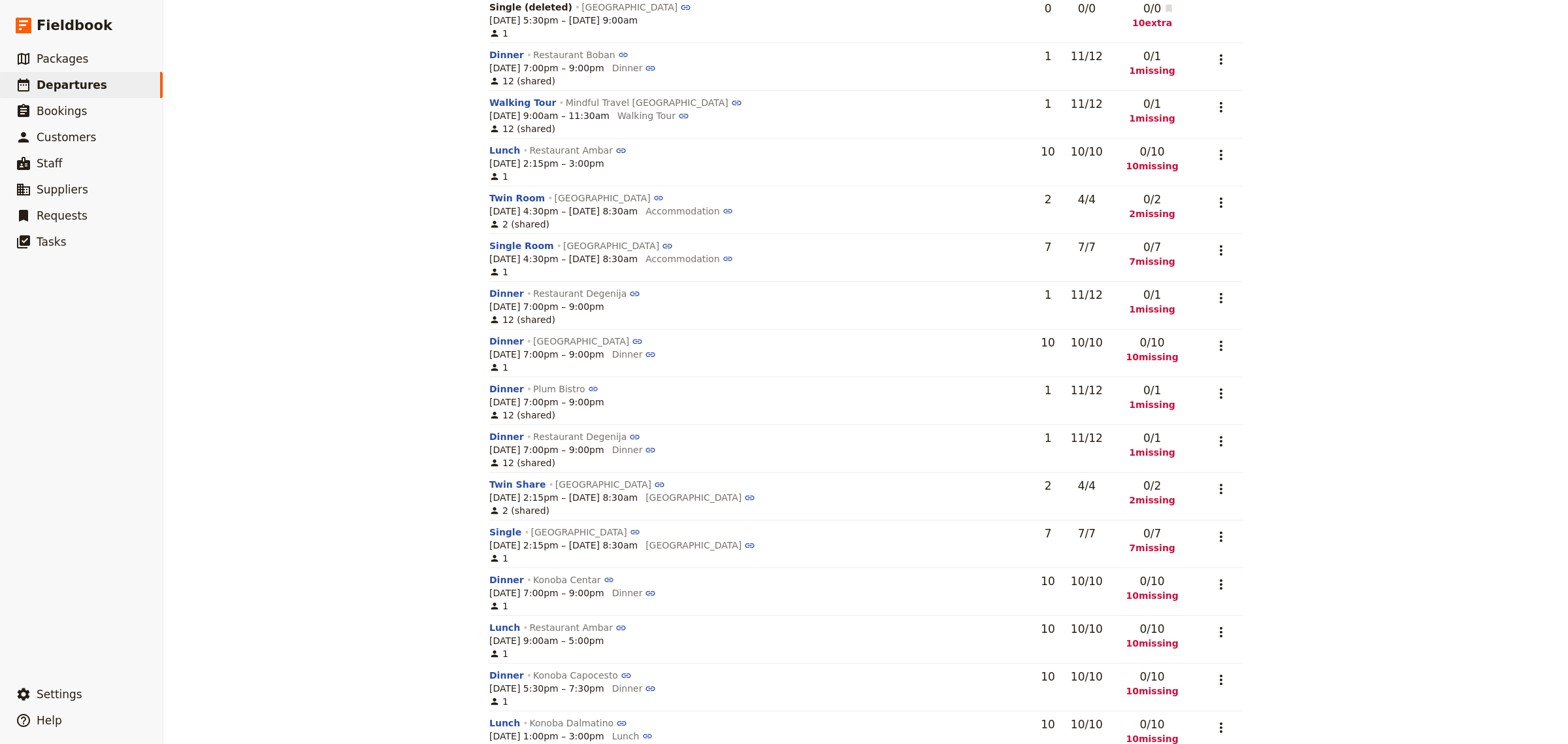
scroll to position [355, 0]
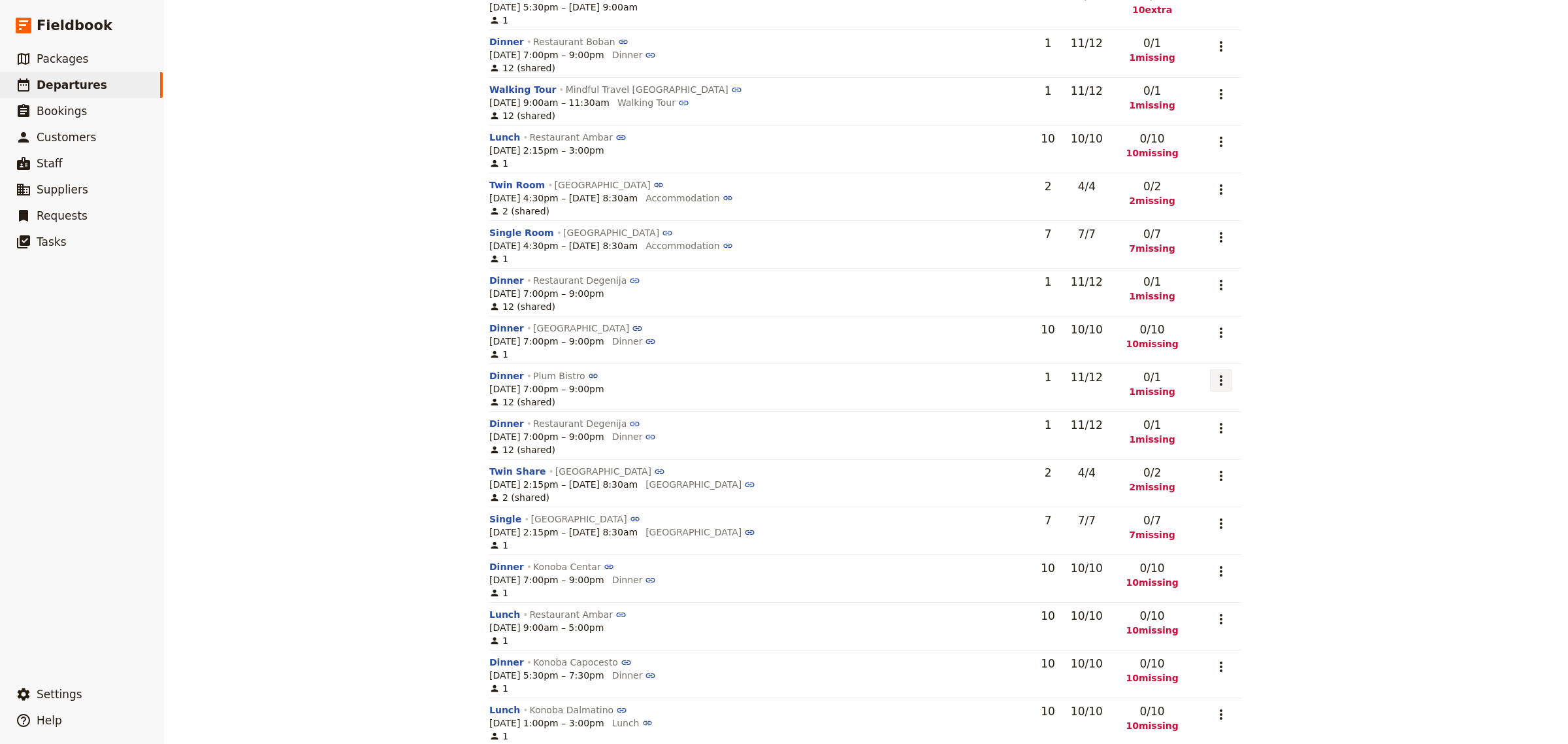
click at [1217, 385] on icon "Actions" at bounding box center [1221, 380] width 15 height 15
click at [1175, 467] on span "Remove service" at bounding box center [1142, 466] width 73 height 13
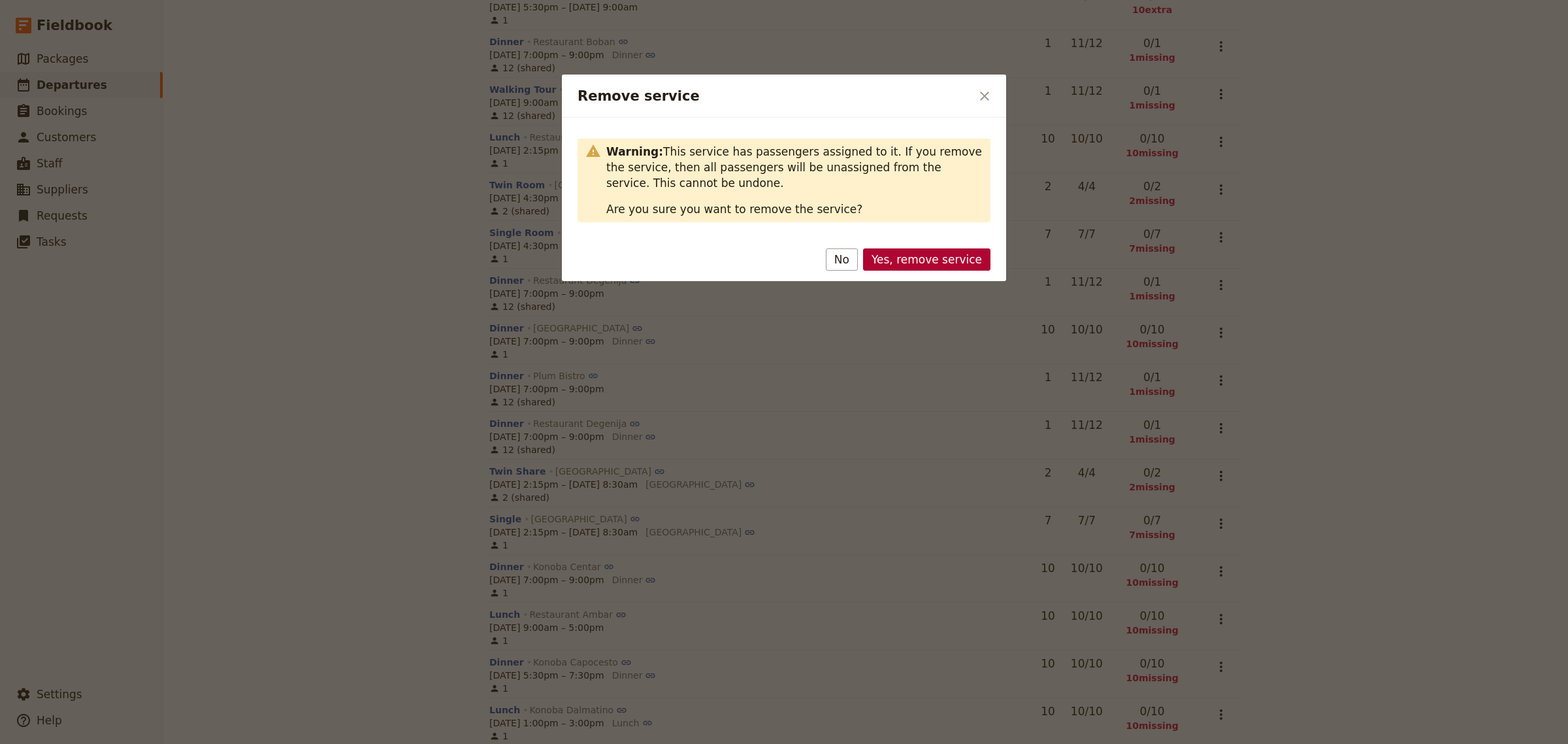
click at [924, 254] on button "Yes, remove service" at bounding box center [927, 259] width 127 height 22
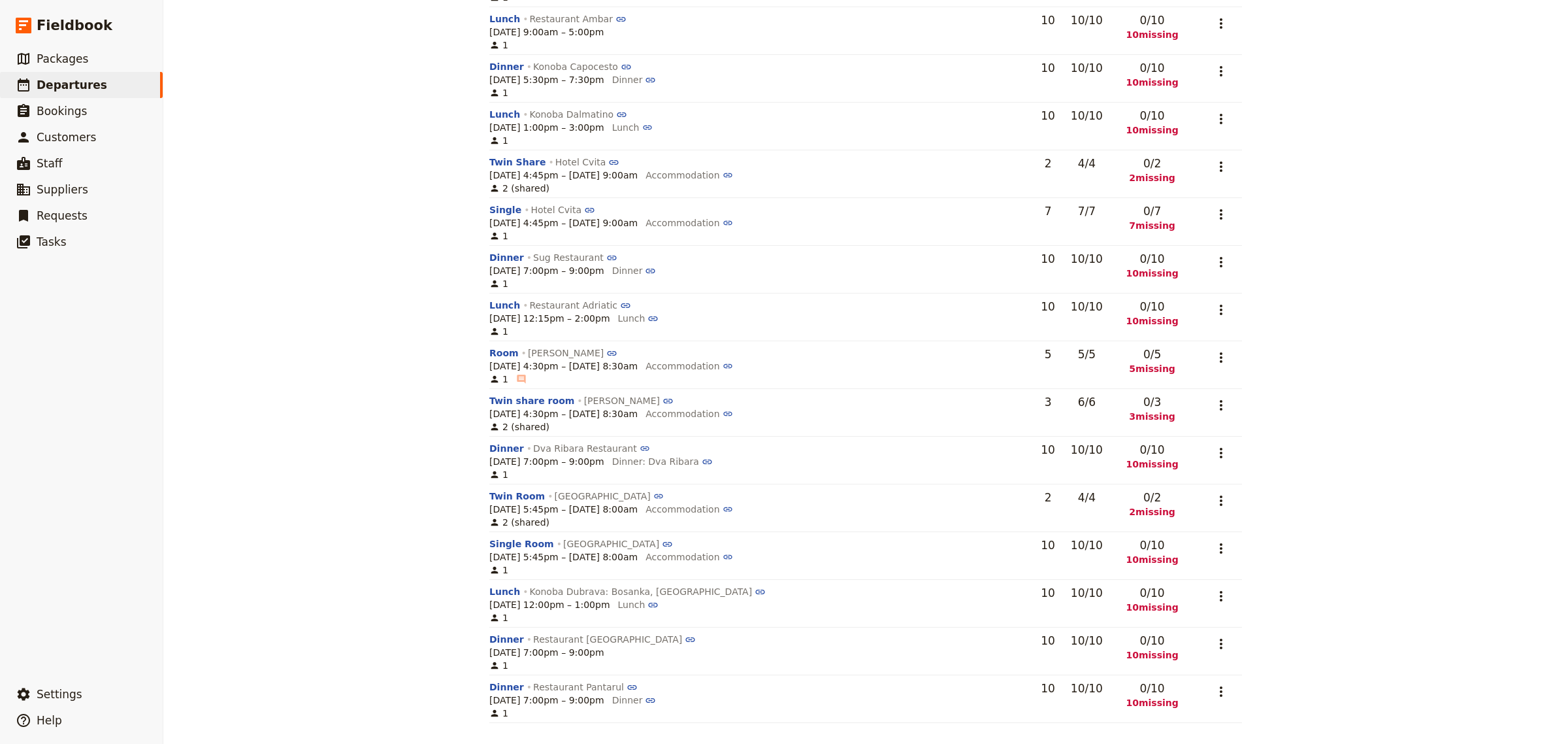
scroll to position [906, 0]
click at [1213, 646] on icon "Actions" at bounding box center [1221, 643] width 15 height 15
click at [1139, 613] on span "Remove service" at bounding box center [1142, 616] width 73 height 13
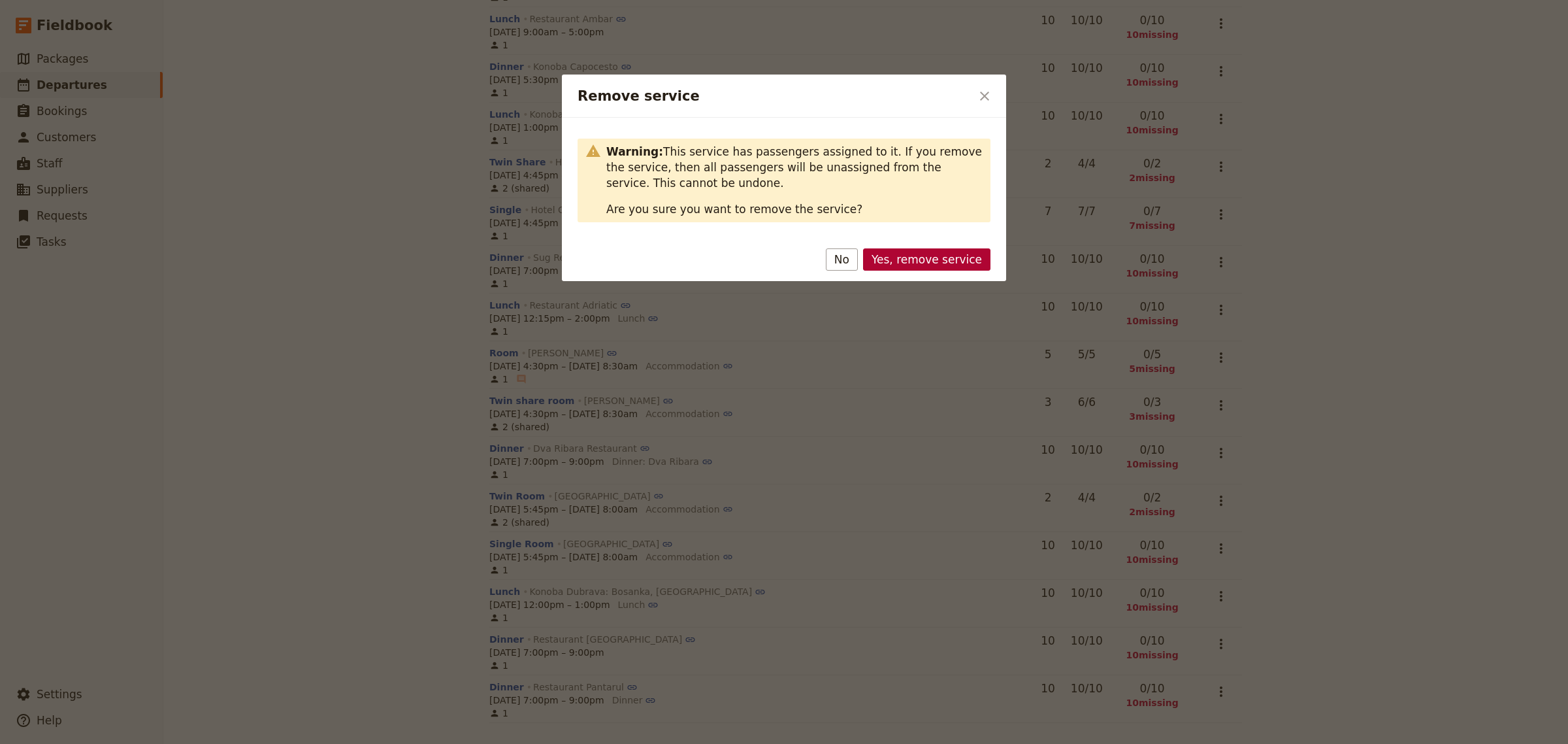
click at [887, 252] on button "Yes, remove service" at bounding box center [927, 259] width 127 height 22
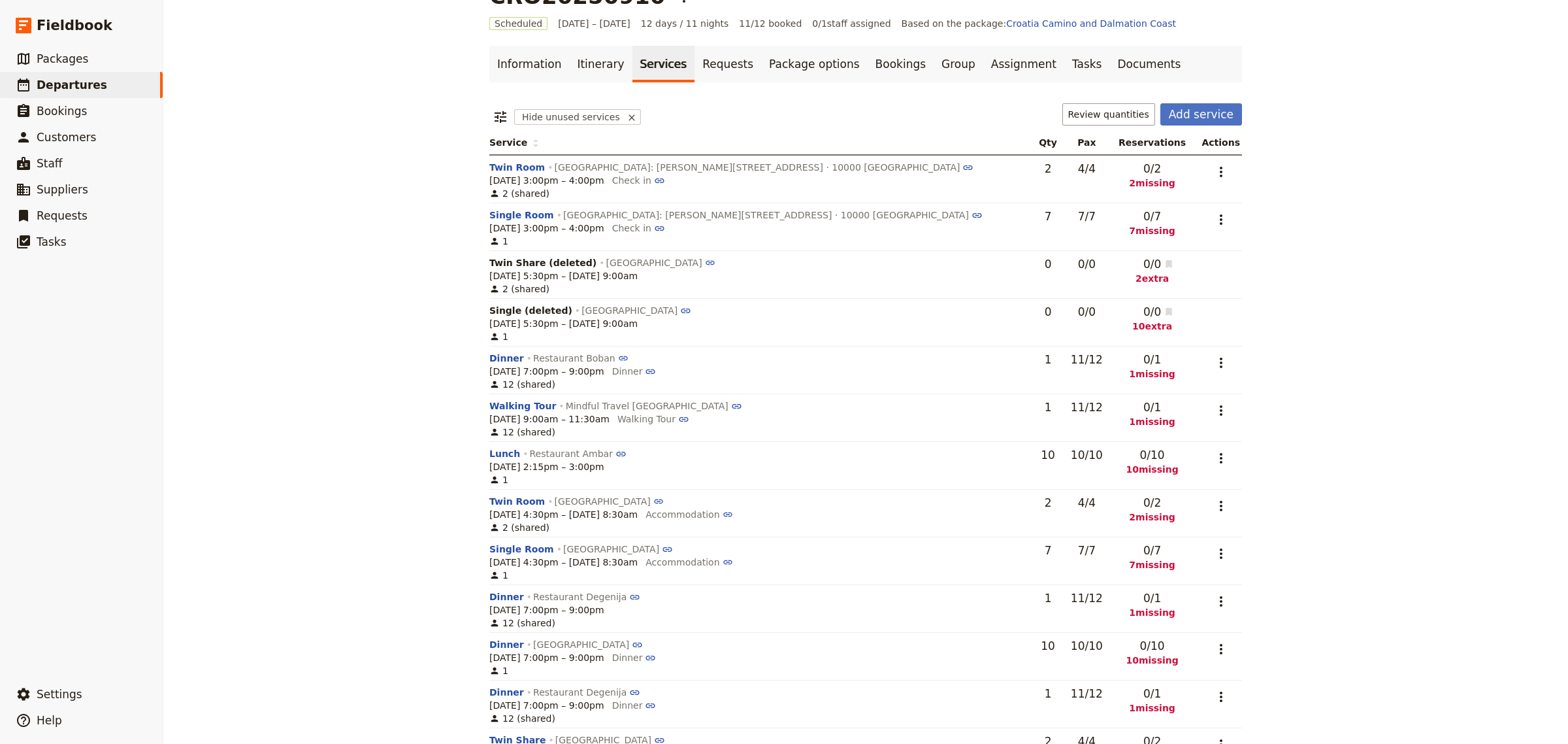
scroll to position [0, 0]
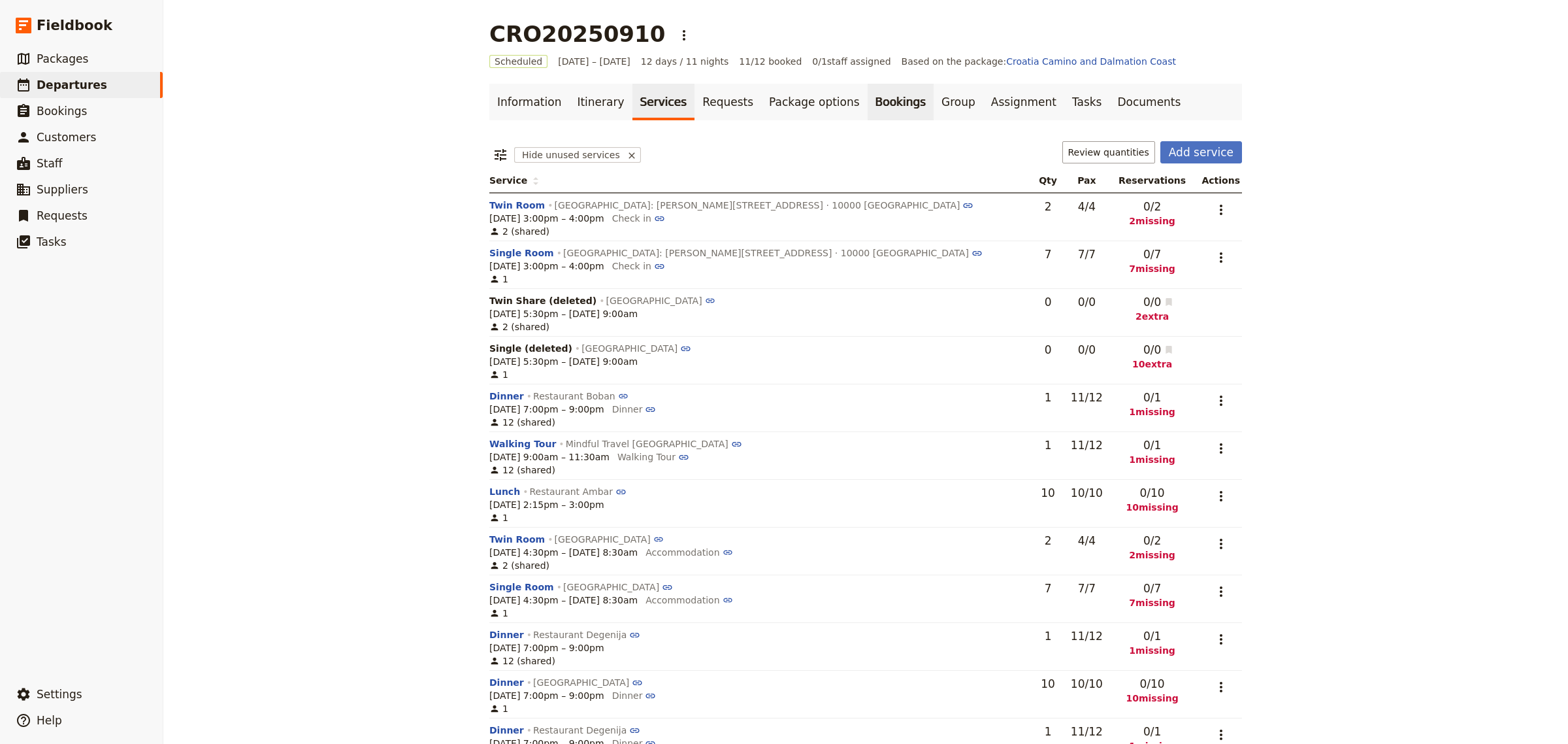
click at [869, 99] on link "Bookings" at bounding box center [901, 102] width 66 height 36
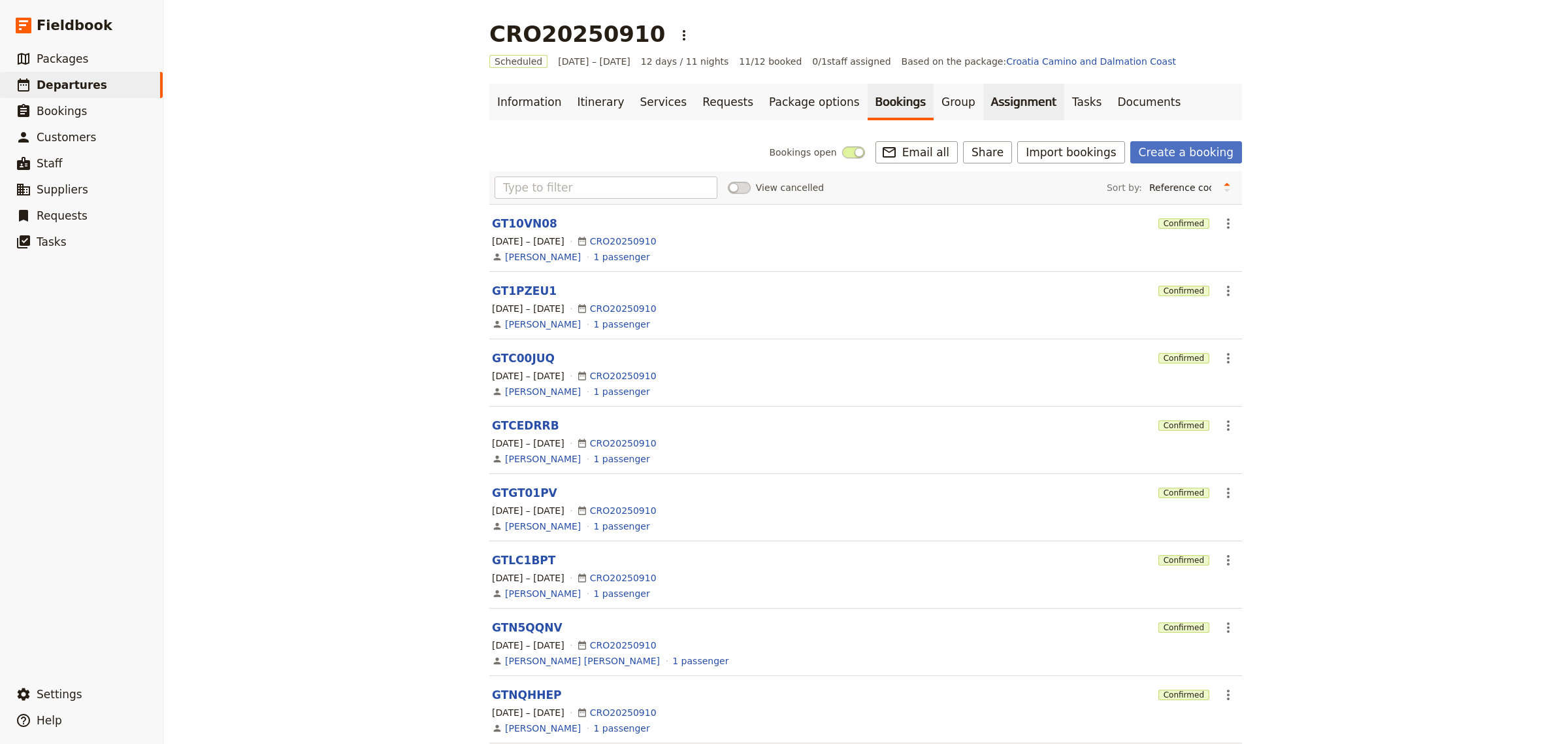
click at [984, 100] on link "Assignment" at bounding box center [1024, 102] width 81 height 36
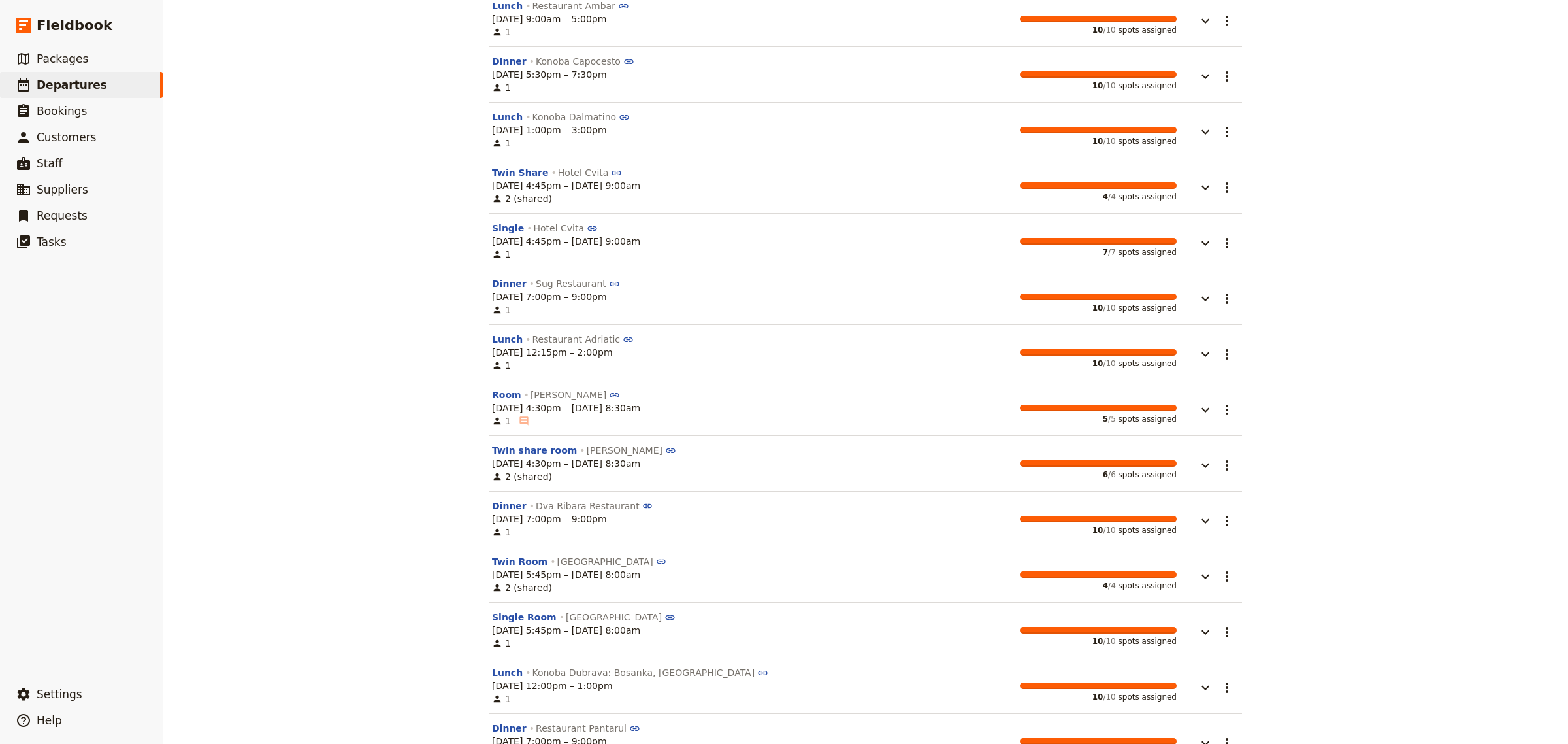
scroll to position [953, 0]
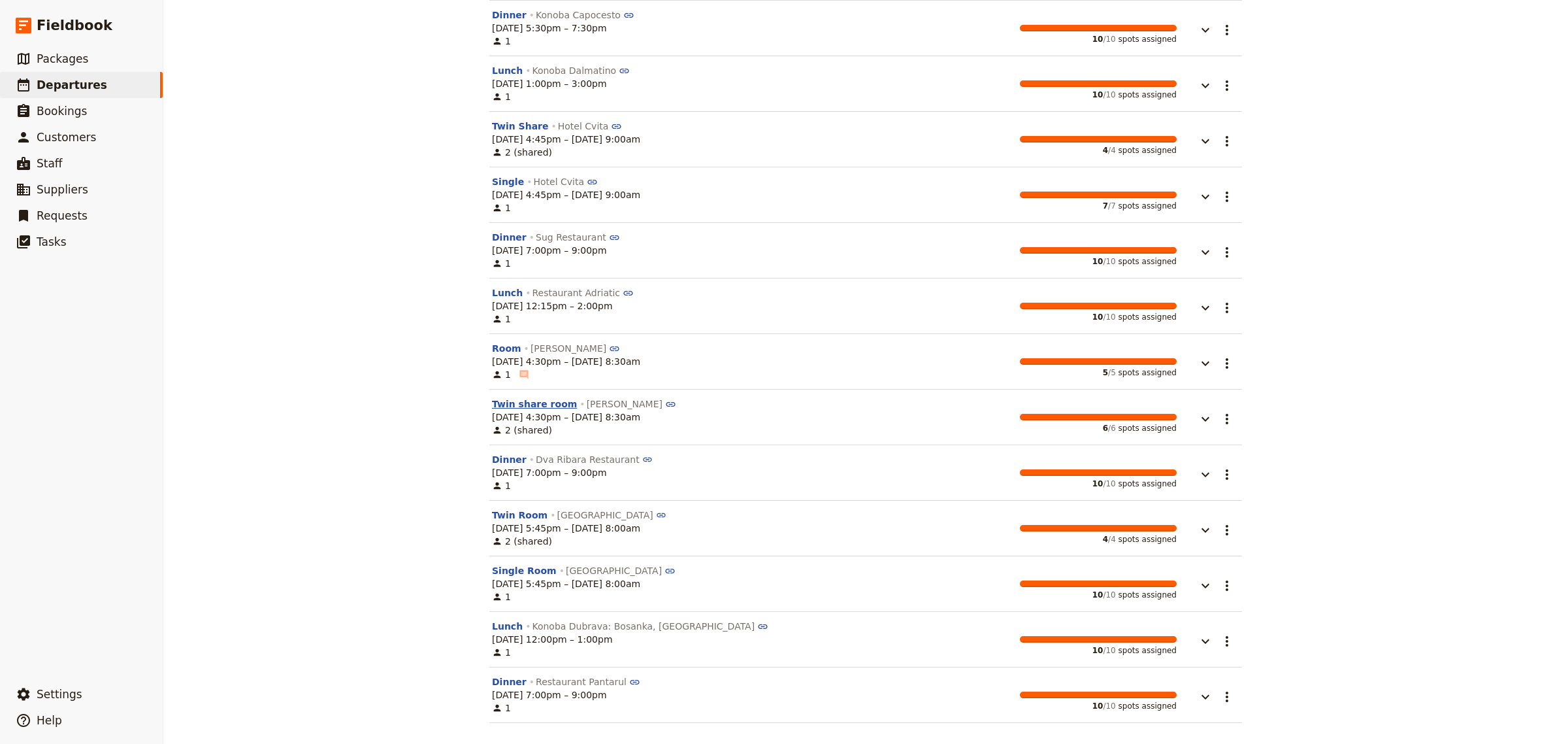
click at [529, 400] on button "Twin share room" at bounding box center [534, 404] width 85 height 13
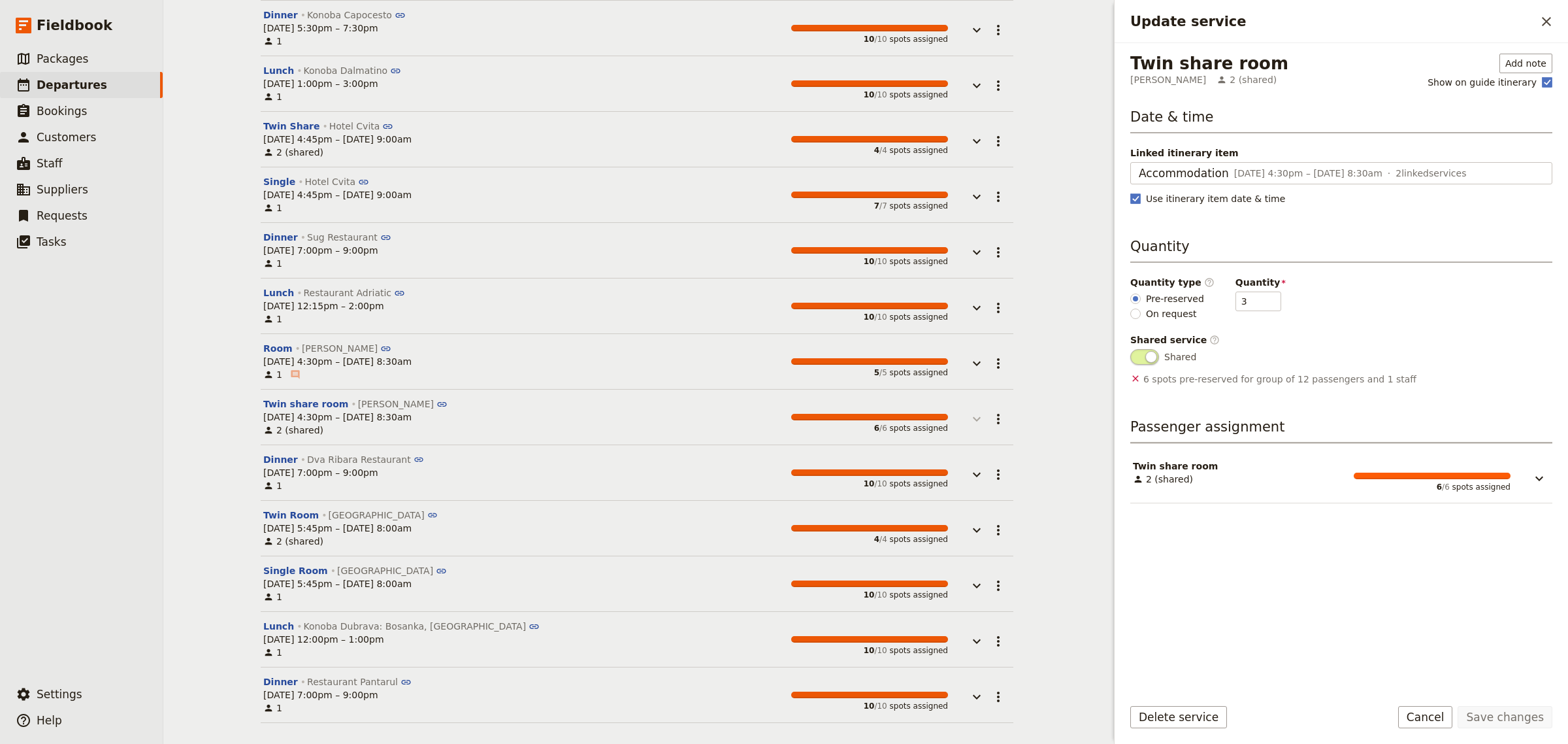
click at [973, 414] on icon "button" at bounding box center [976, 418] width 15 height 15
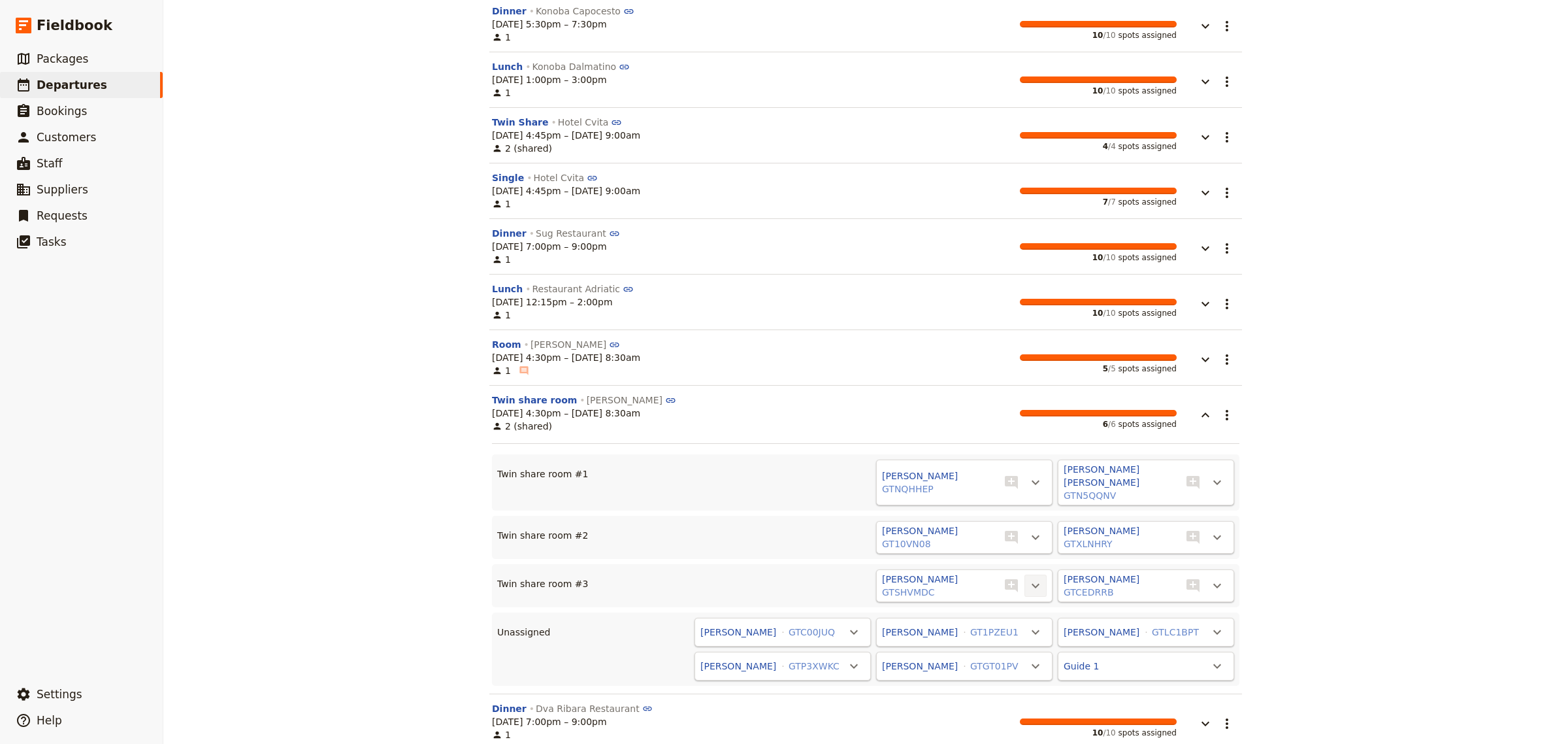
click at [1028, 578] on icon "Actions" at bounding box center [1035, 586] width 15 height 15
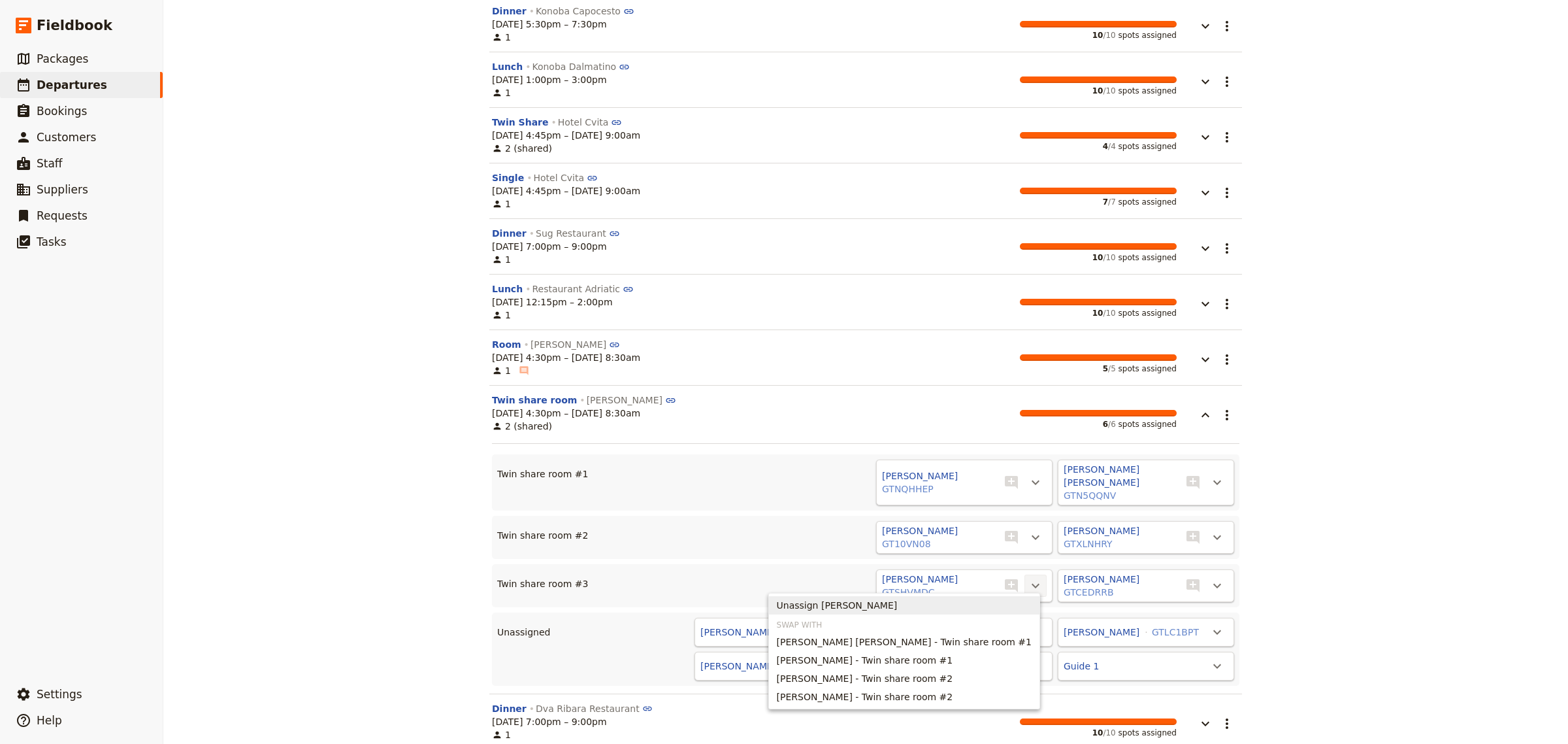
click at [896, 604] on span "Unassign [PERSON_NAME]" at bounding box center [837, 606] width 121 height 13
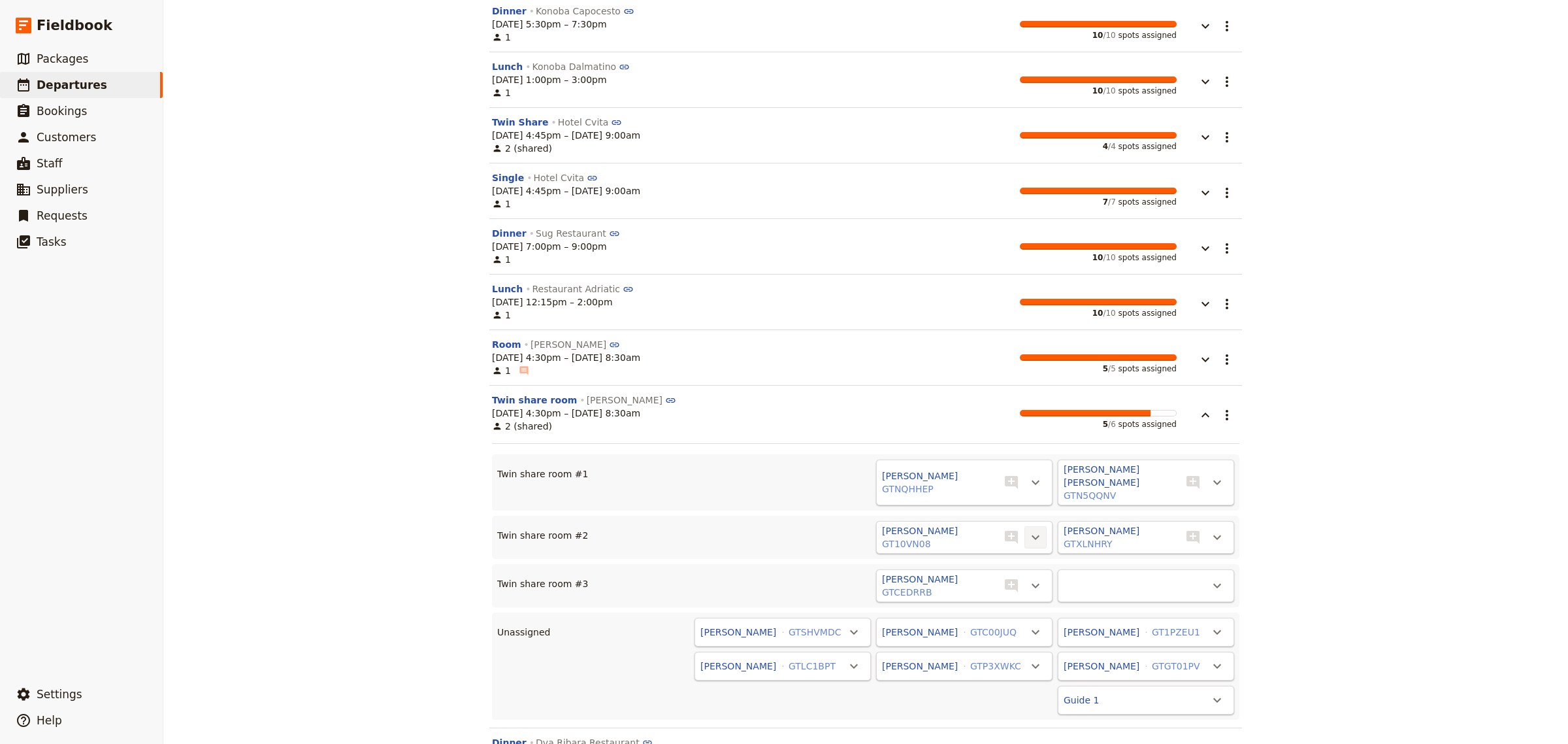
click at [1030, 529] on icon "Actions" at bounding box center [1035, 537] width 15 height 15
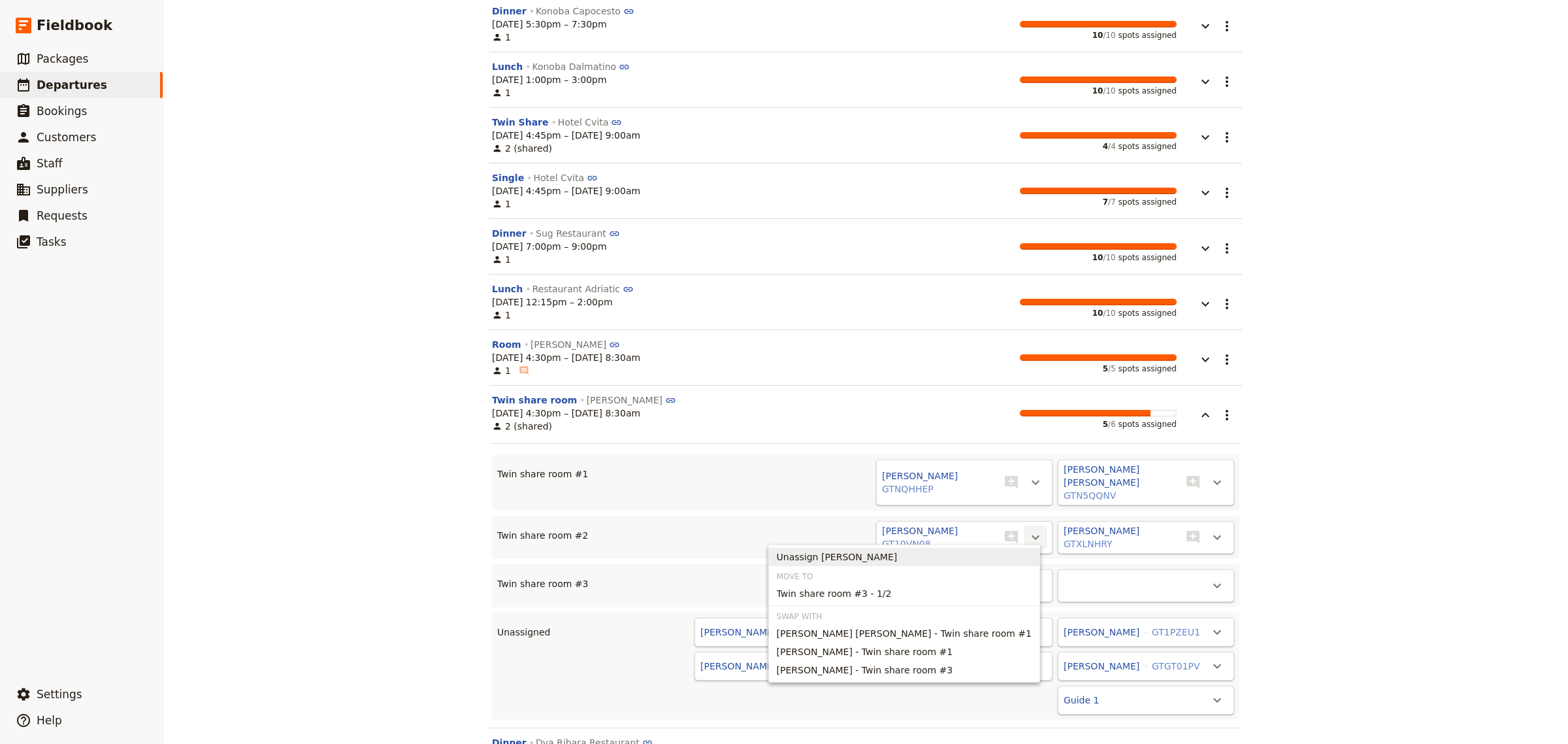
click at [898, 557] on span "Unassign [PERSON_NAME]" at bounding box center [837, 557] width 121 height 13
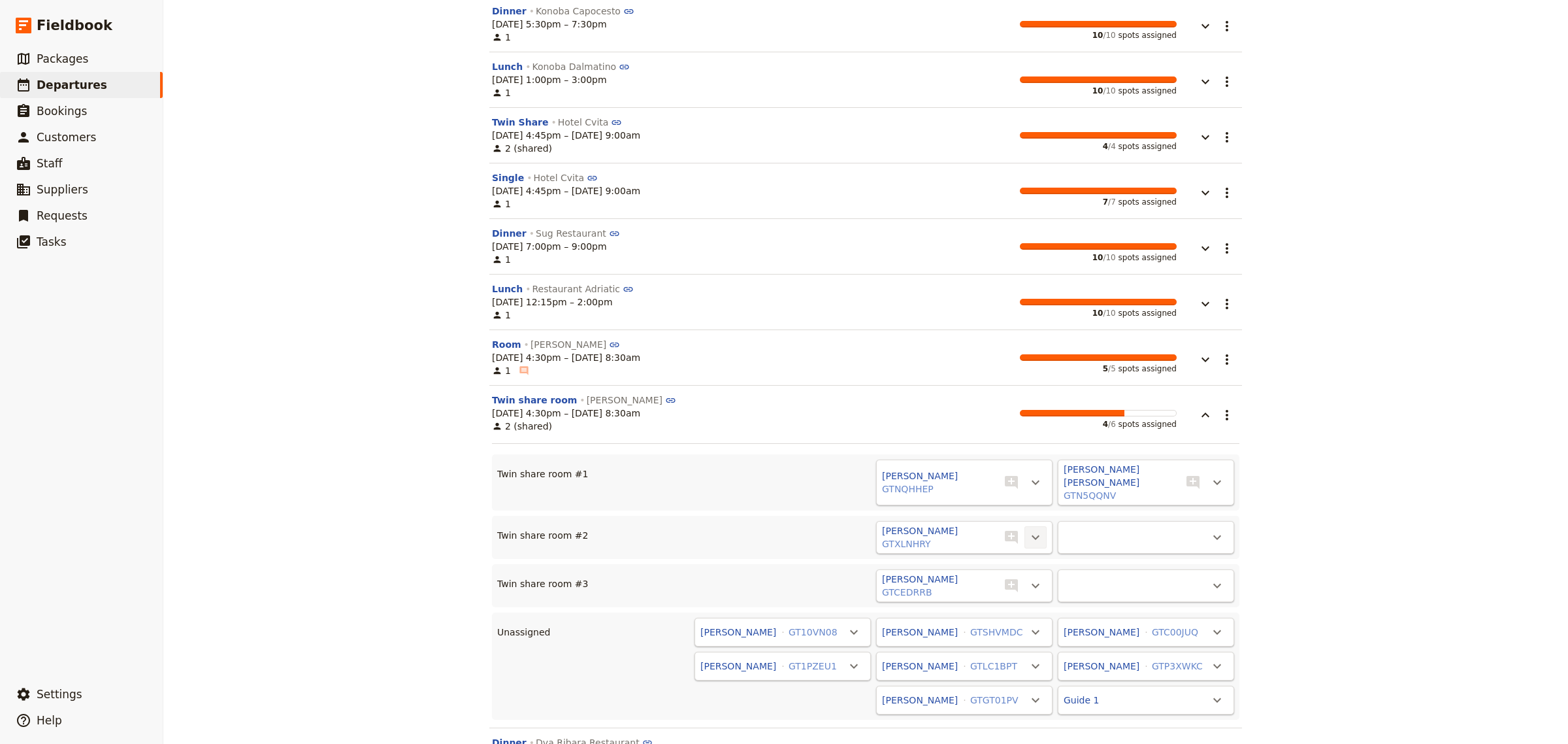
click at [1028, 529] on icon "Actions" at bounding box center [1035, 537] width 15 height 15
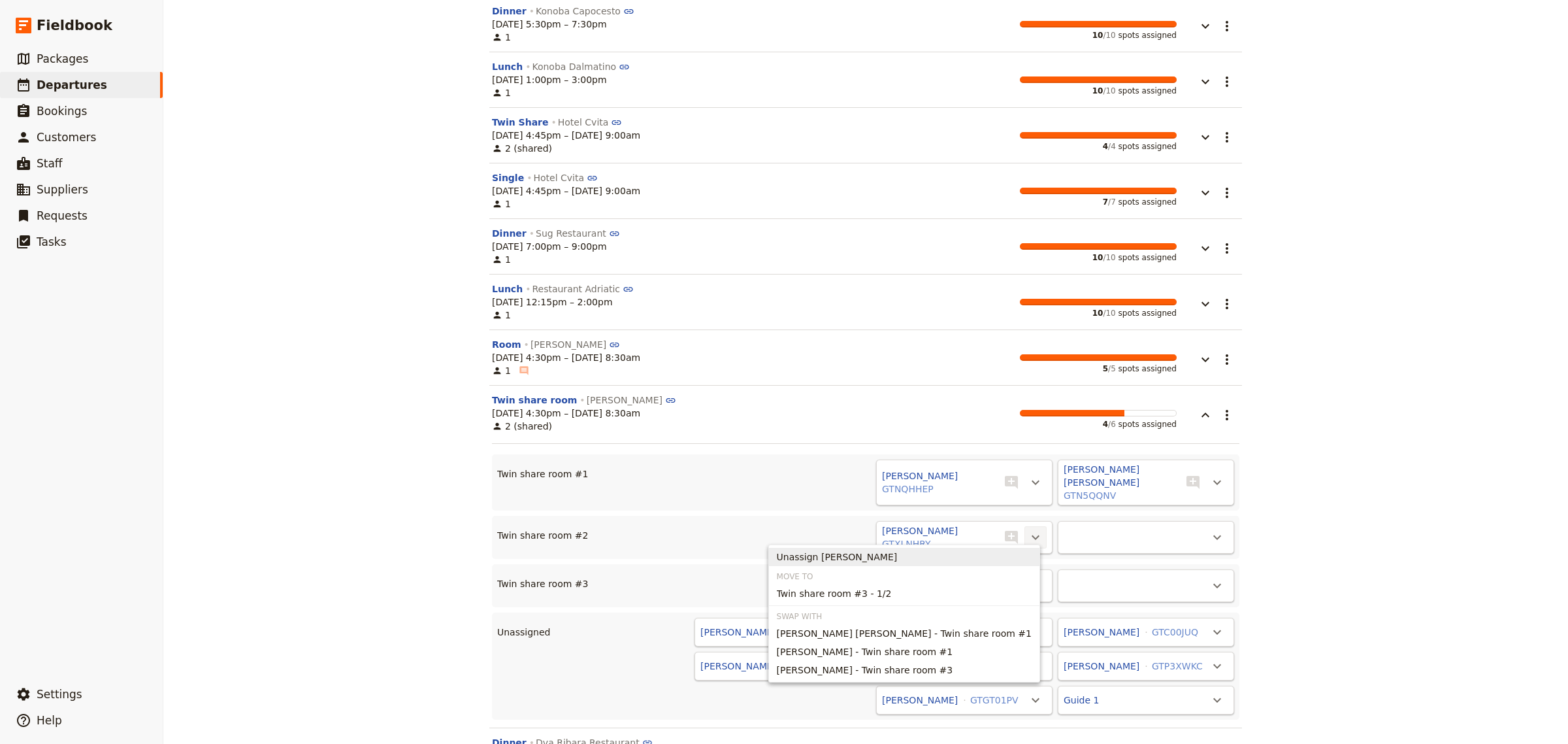
click at [898, 556] on span "Unassign [PERSON_NAME]" at bounding box center [837, 557] width 121 height 13
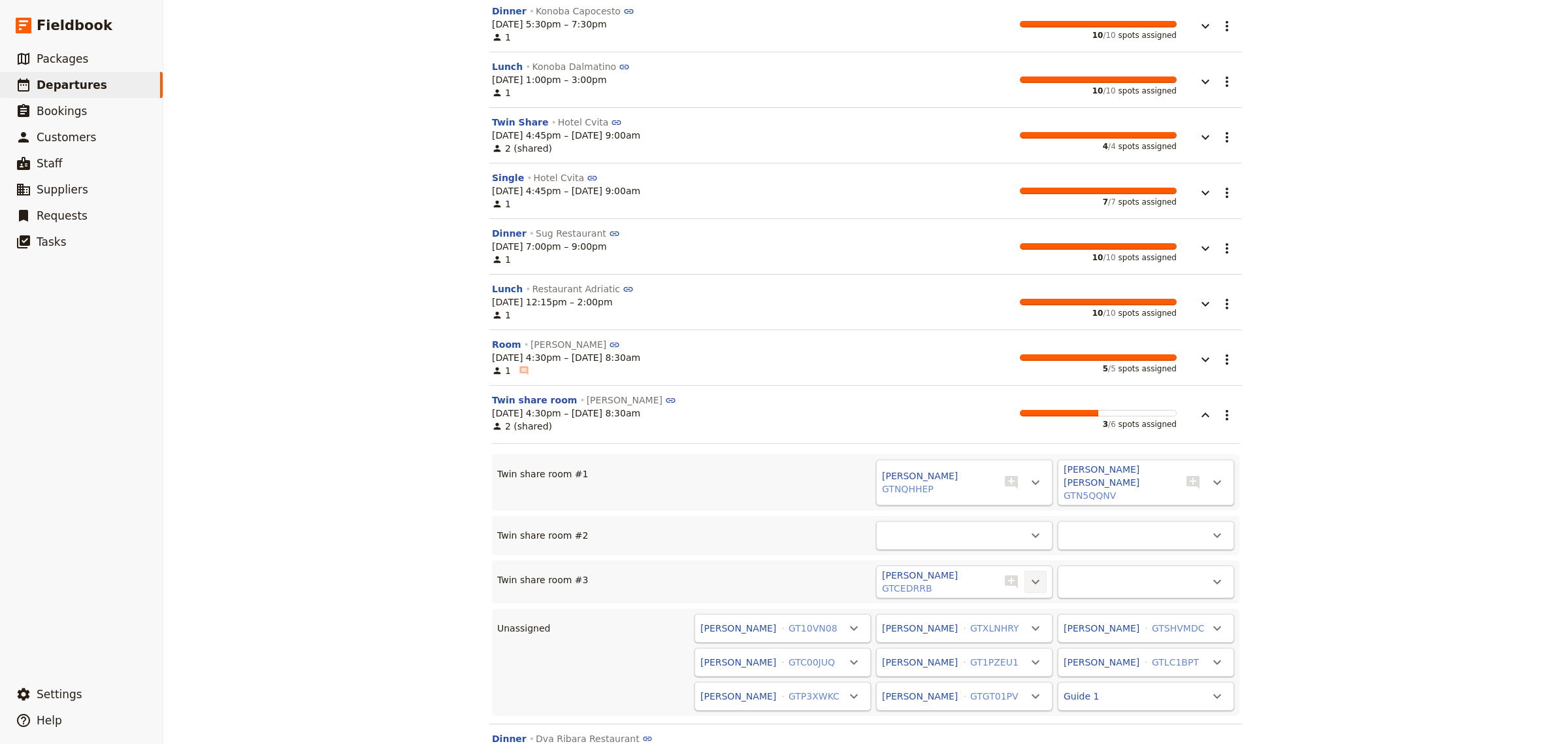
click at [1029, 574] on icon "Actions" at bounding box center [1035, 581] width 15 height 15
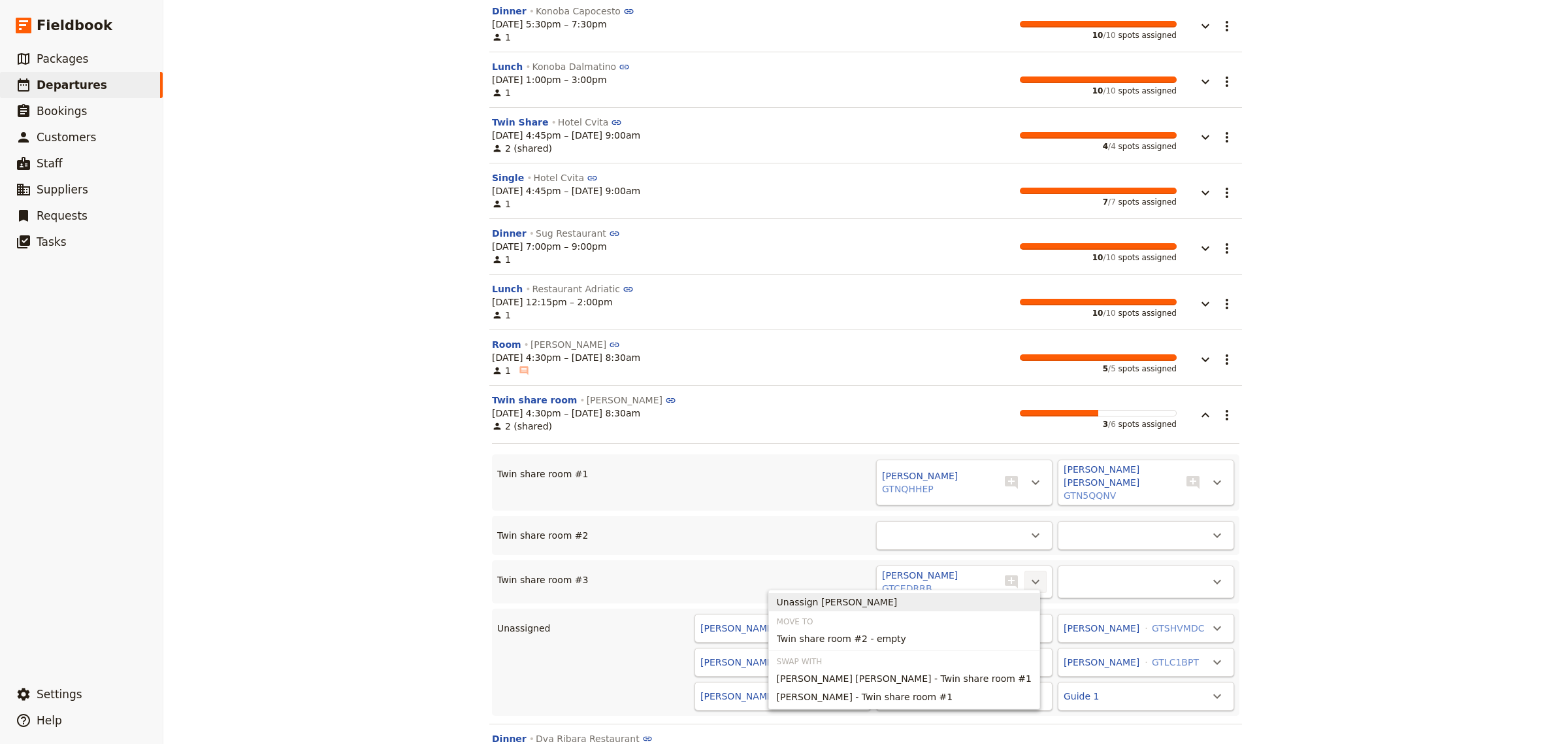
click at [931, 604] on span "Unassign [PERSON_NAME]" at bounding box center [904, 602] width 255 height 13
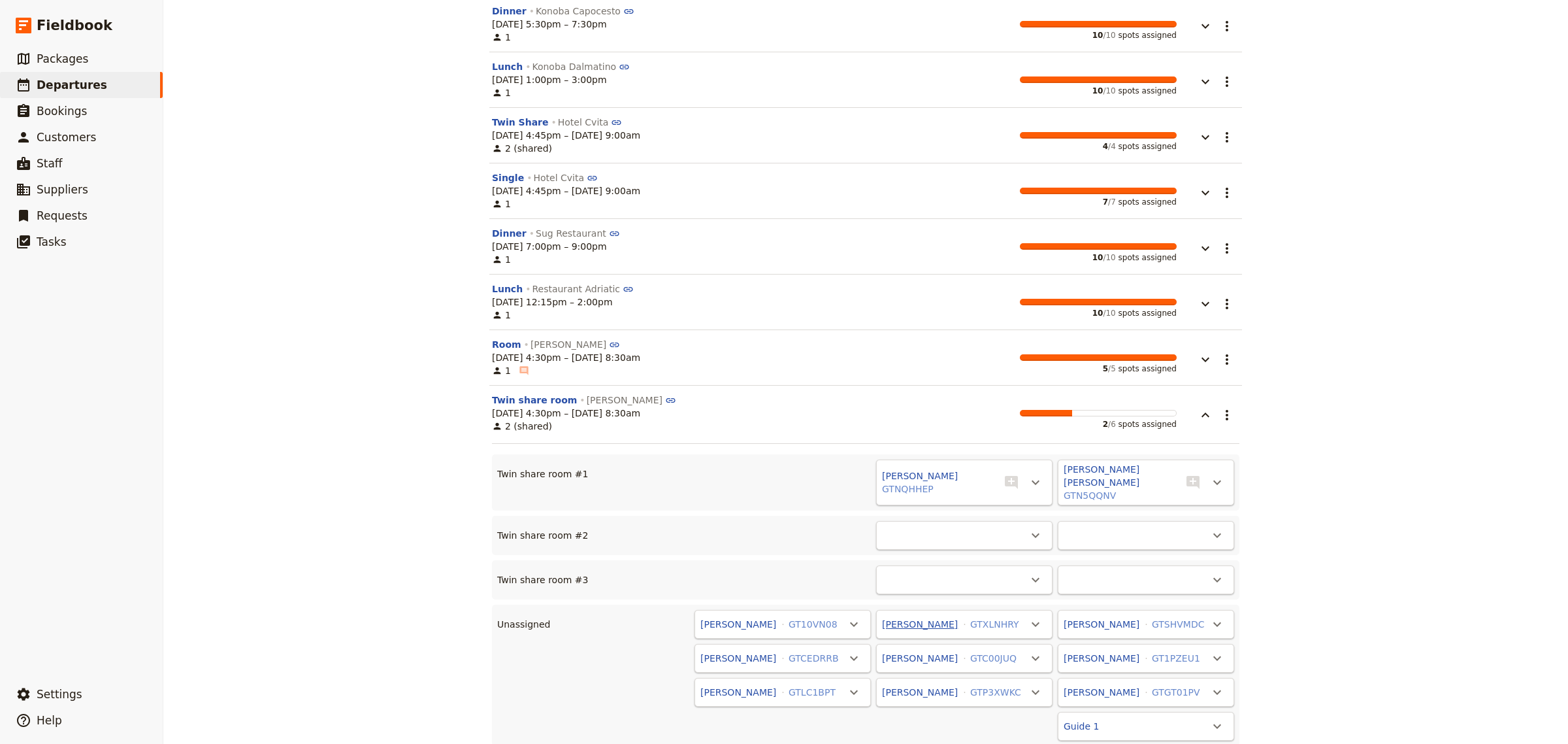
drag, startPoint x: 941, startPoint y: 619, endPoint x: 920, endPoint y: 620, distance: 21.0
click at [920, 620] on button "[PERSON_NAME]" at bounding box center [920, 624] width 75 height 13
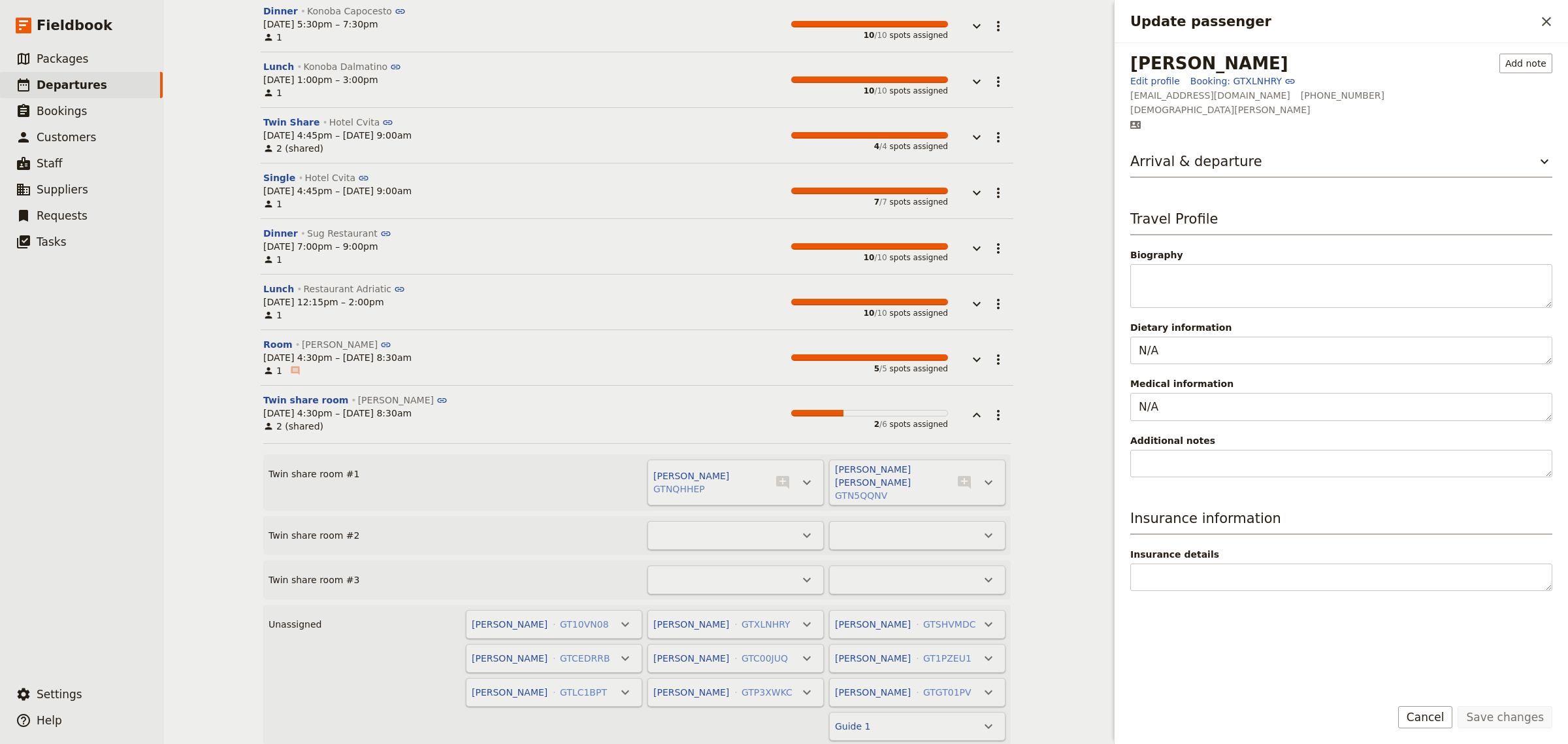
drag, startPoint x: 505, startPoint y: 664, endPoint x: 454, endPoint y: 651, distance: 52.6
click at [504, 662] on div "[PERSON_NAME] GTCEDRRB ​" at bounding box center [554, 659] width 176 height 29
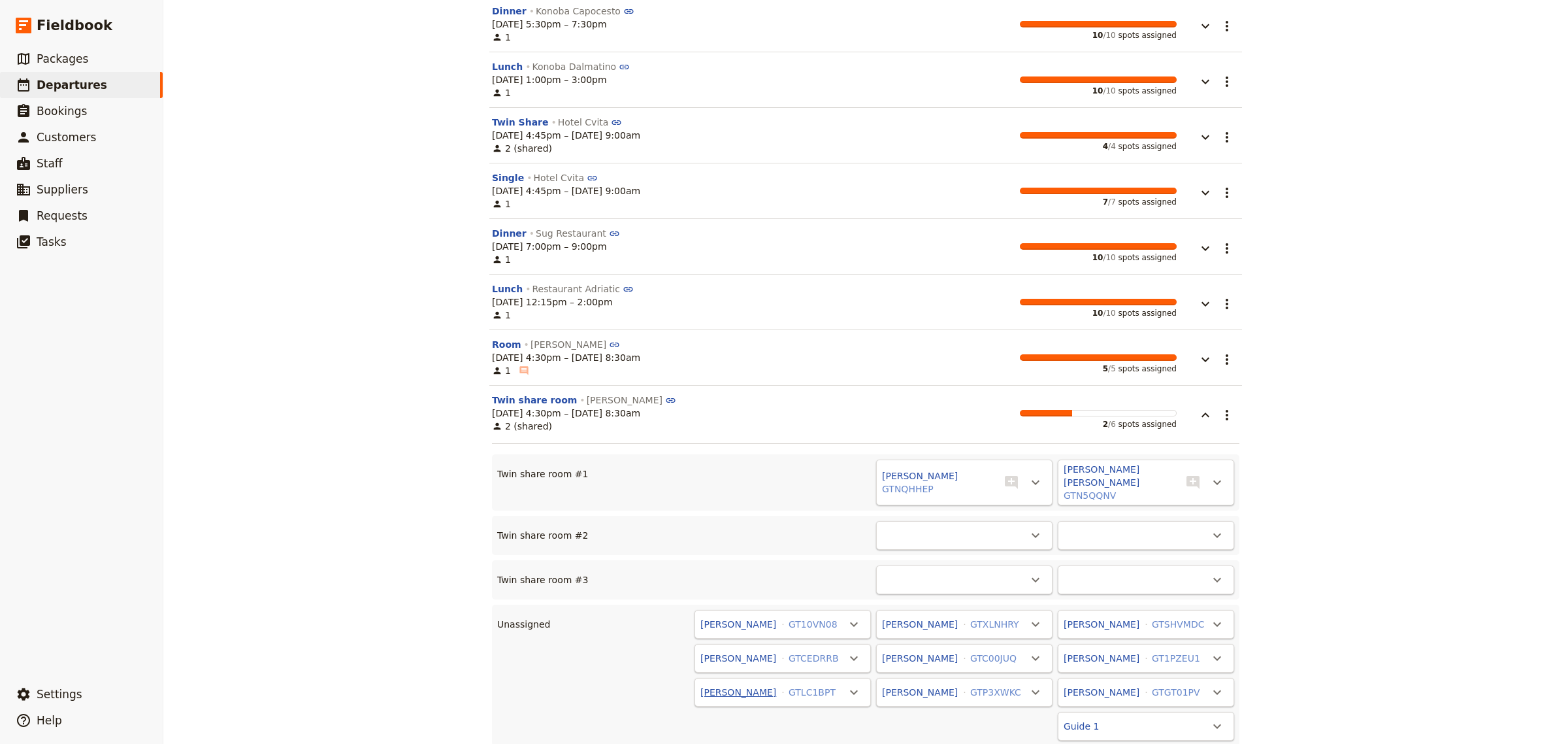
click at [752, 688] on button "[PERSON_NAME]" at bounding box center [738, 692] width 75 height 13
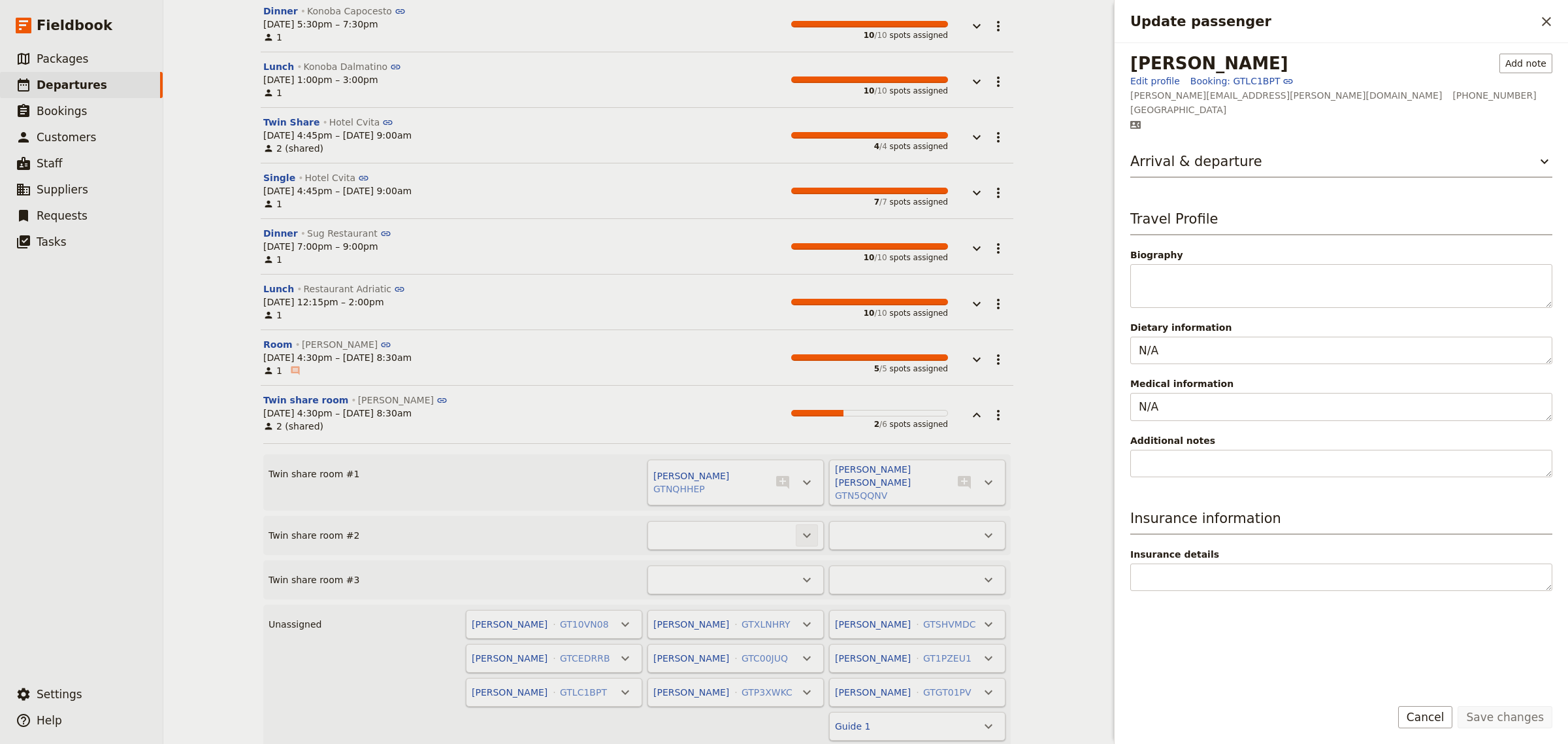
click at [799, 528] on icon "Actions" at bounding box center [806, 535] width 15 height 15
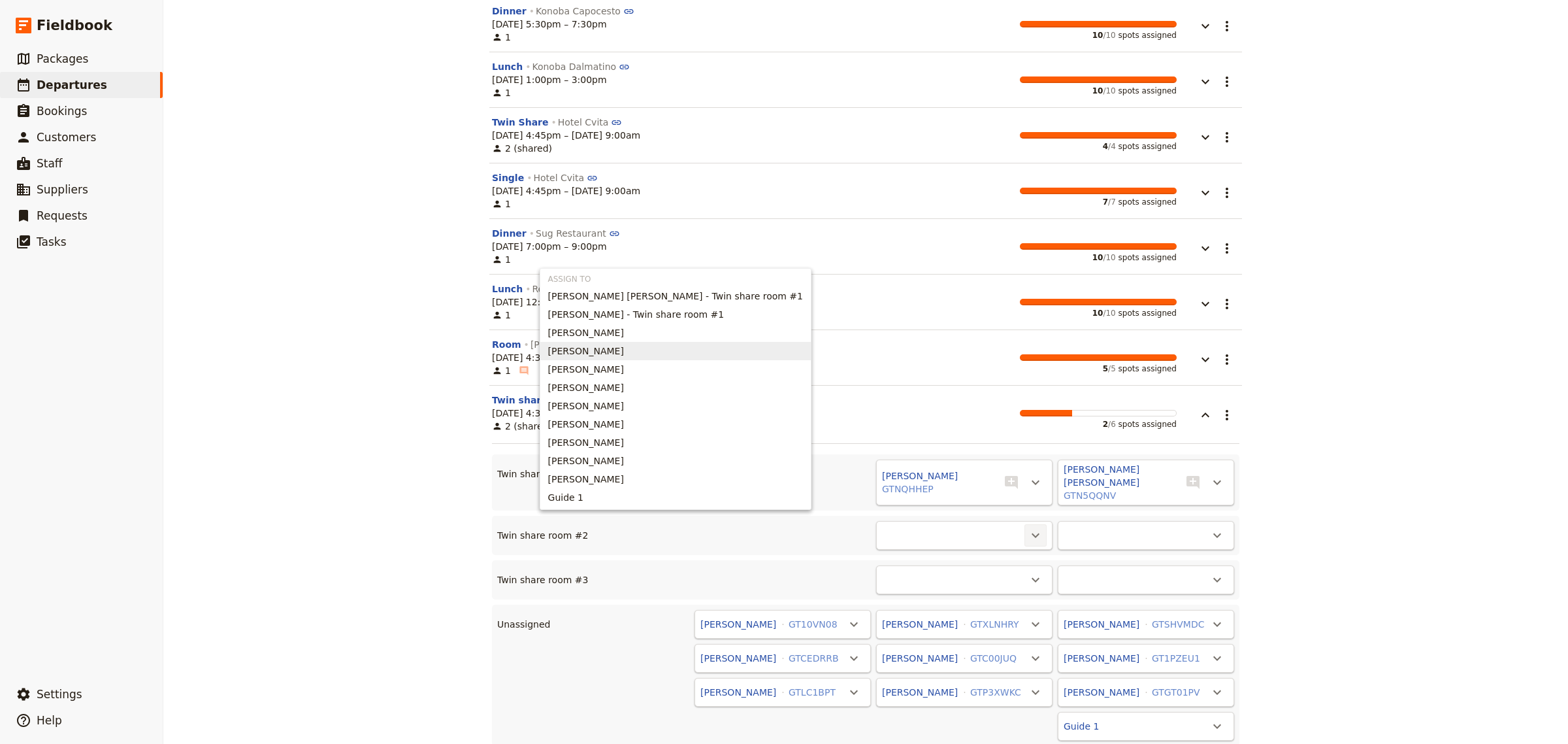
click at [624, 355] on span "[PERSON_NAME]" at bounding box center [585, 351] width 75 height 13
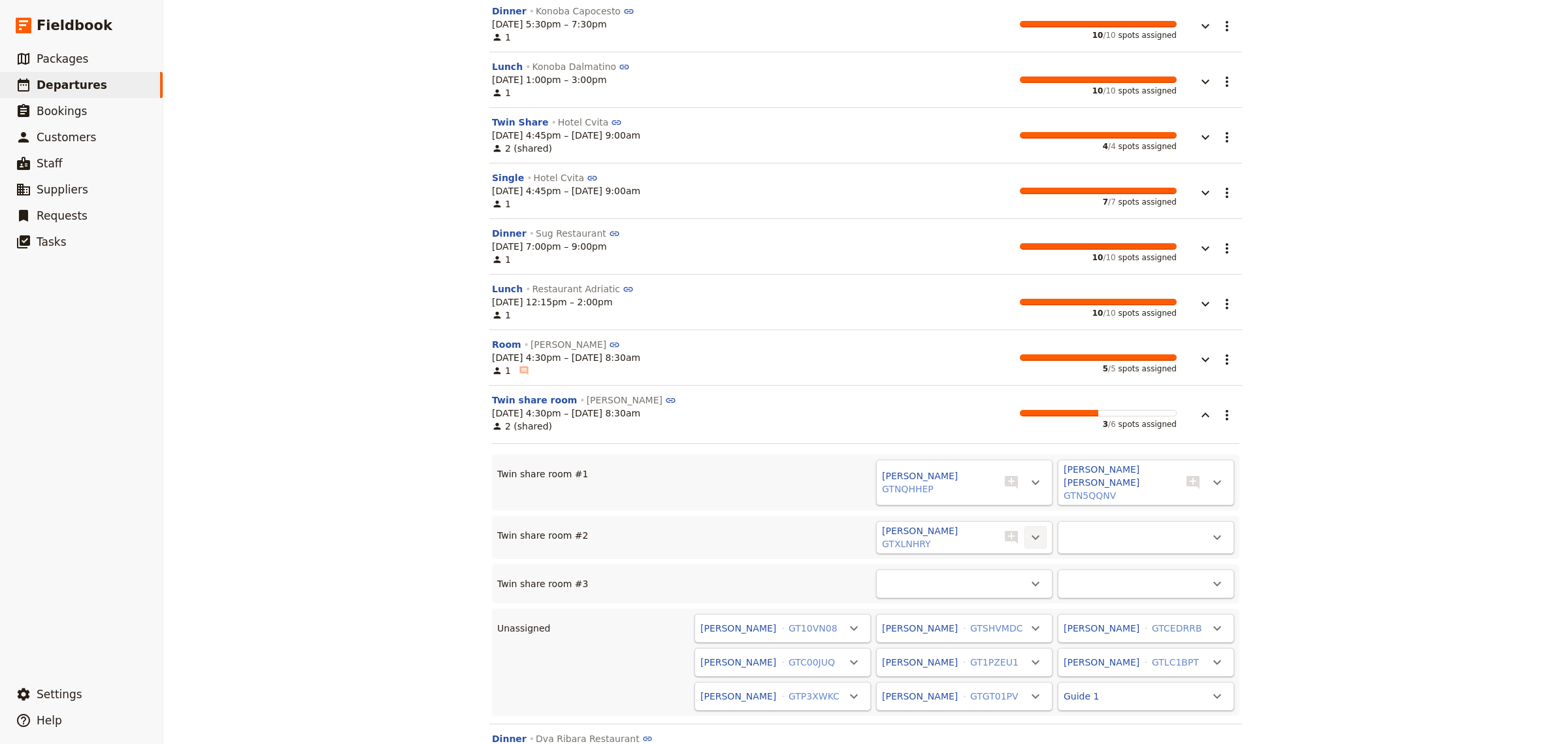
click at [1032, 536] on icon "Actions" at bounding box center [1035, 538] width 8 height 5
click at [898, 559] on span "Unassign [PERSON_NAME]" at bounding box center [837, 557] width 121 height 13
click at [1032, 534] on icon "Actions" at bounding box center [1035, 536] width 8 height 5
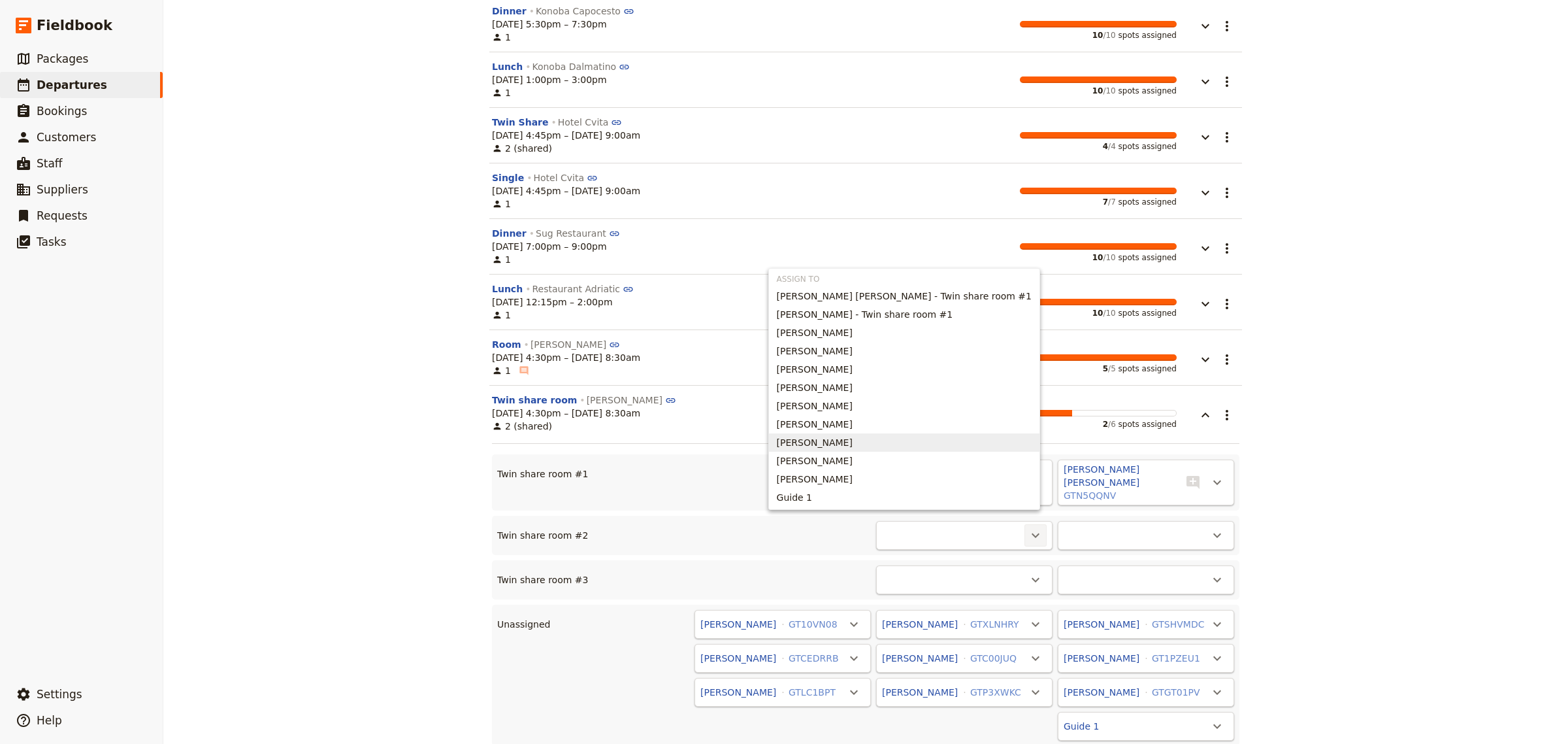
click at [853, 442] on span "[PERSON_NAME]" at bounding box center [814, 443] width 75 height 13
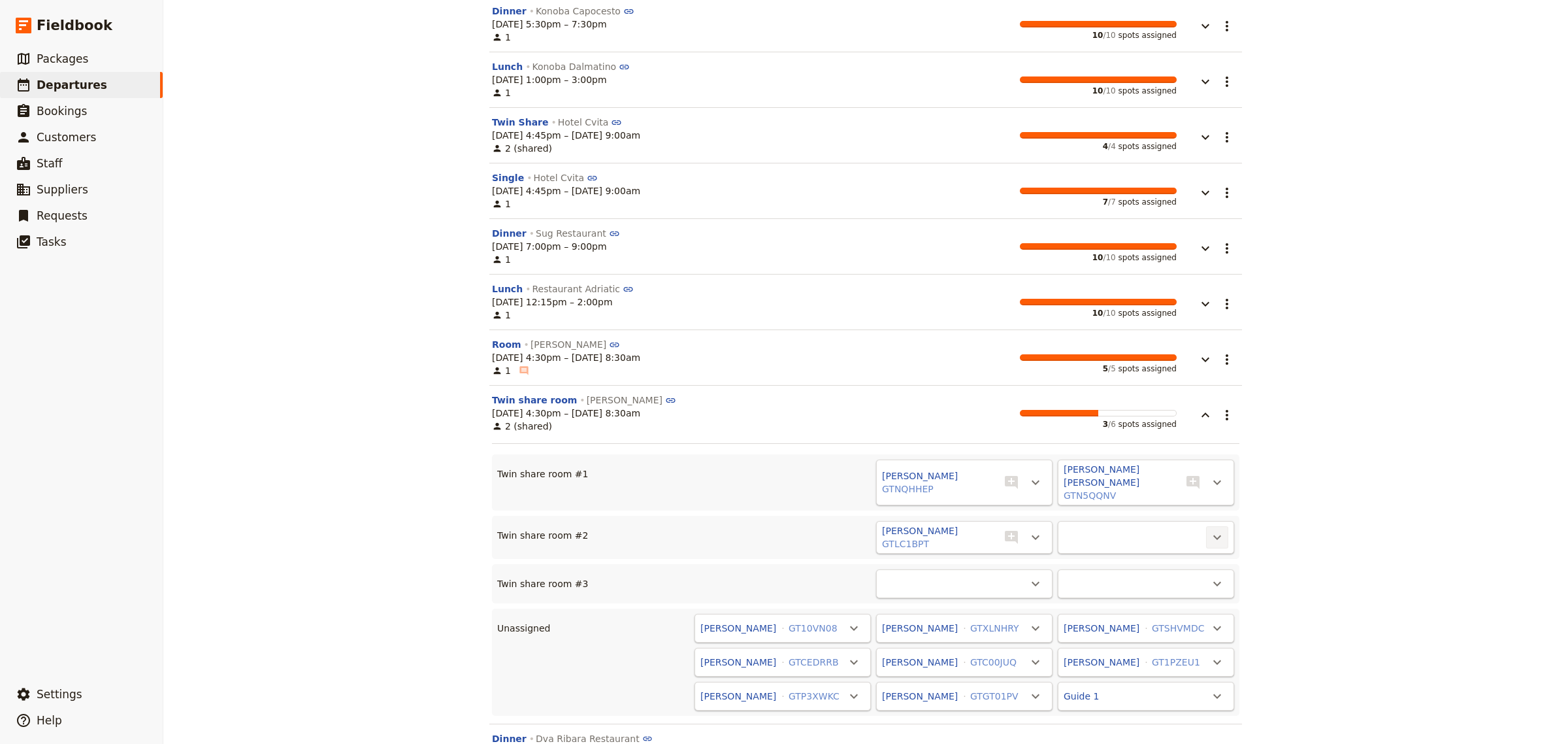
click at [1210, 529] on icon "Actions" at bounding box center [1217, 537] width 15 height 15
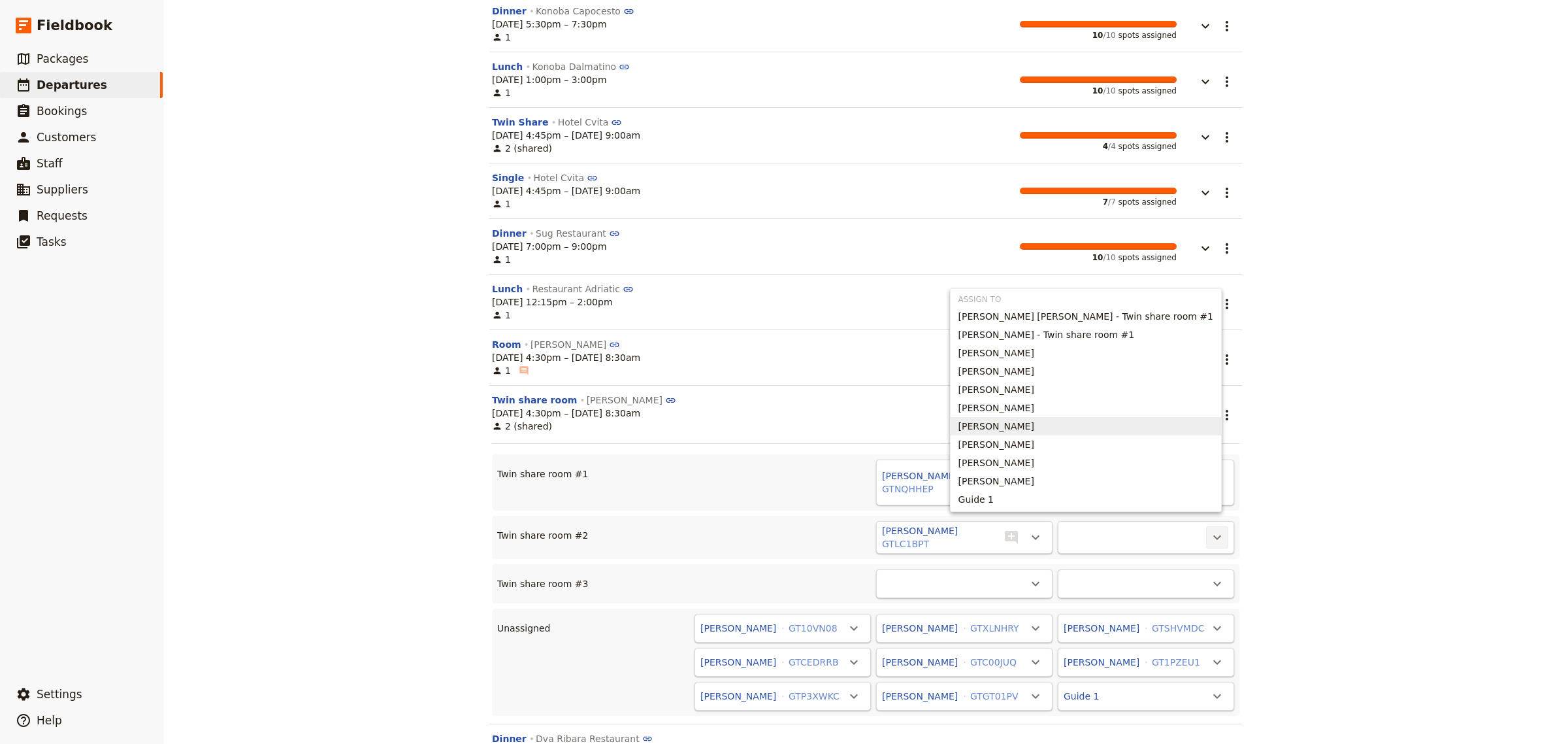
click at [1034, 420] on span "[PERSON_NAME]" at bounding box center [996, 427] width 75 height 13
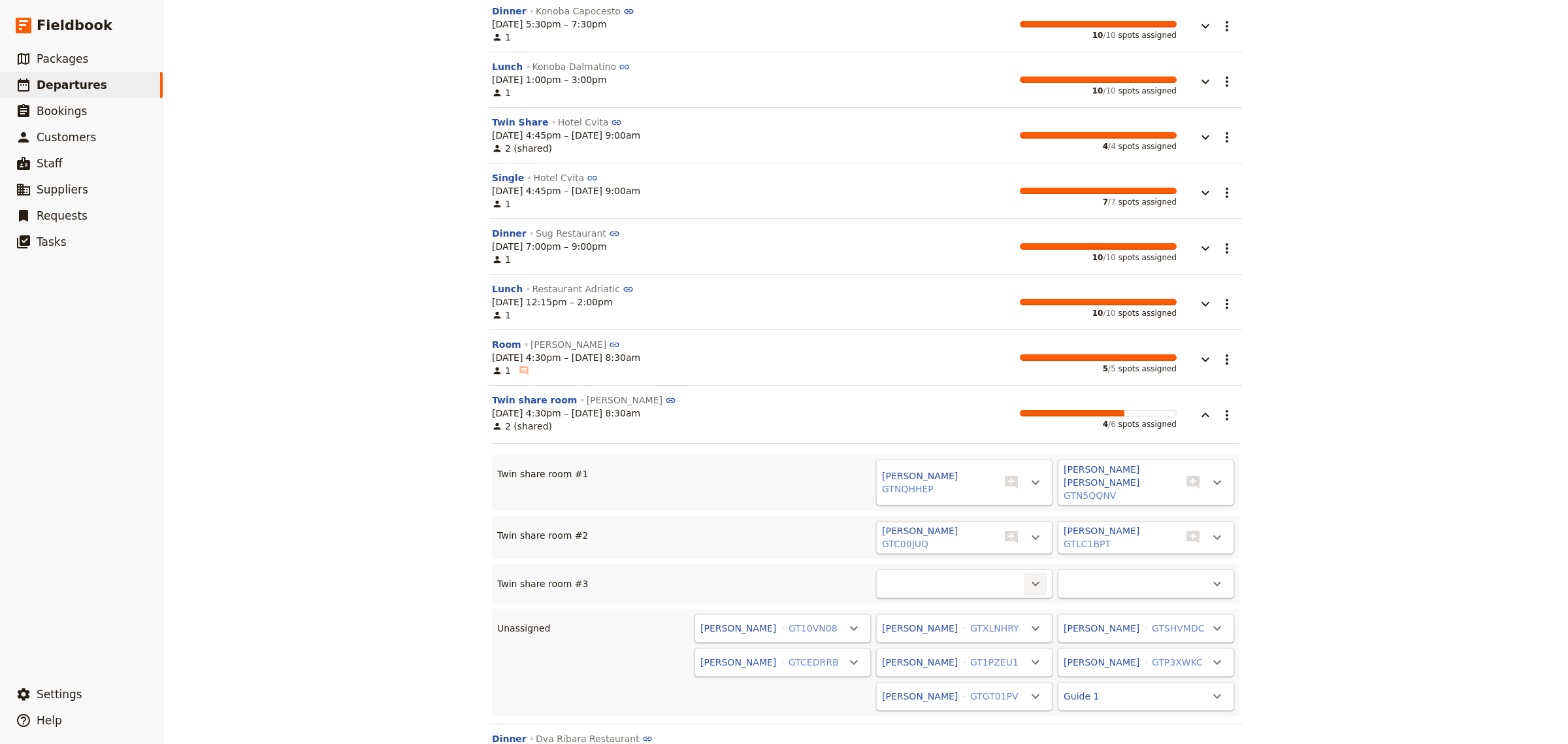
click at [1034, 576] on icon "Actions" at bounding box center [1035, 583] width 15 height 15
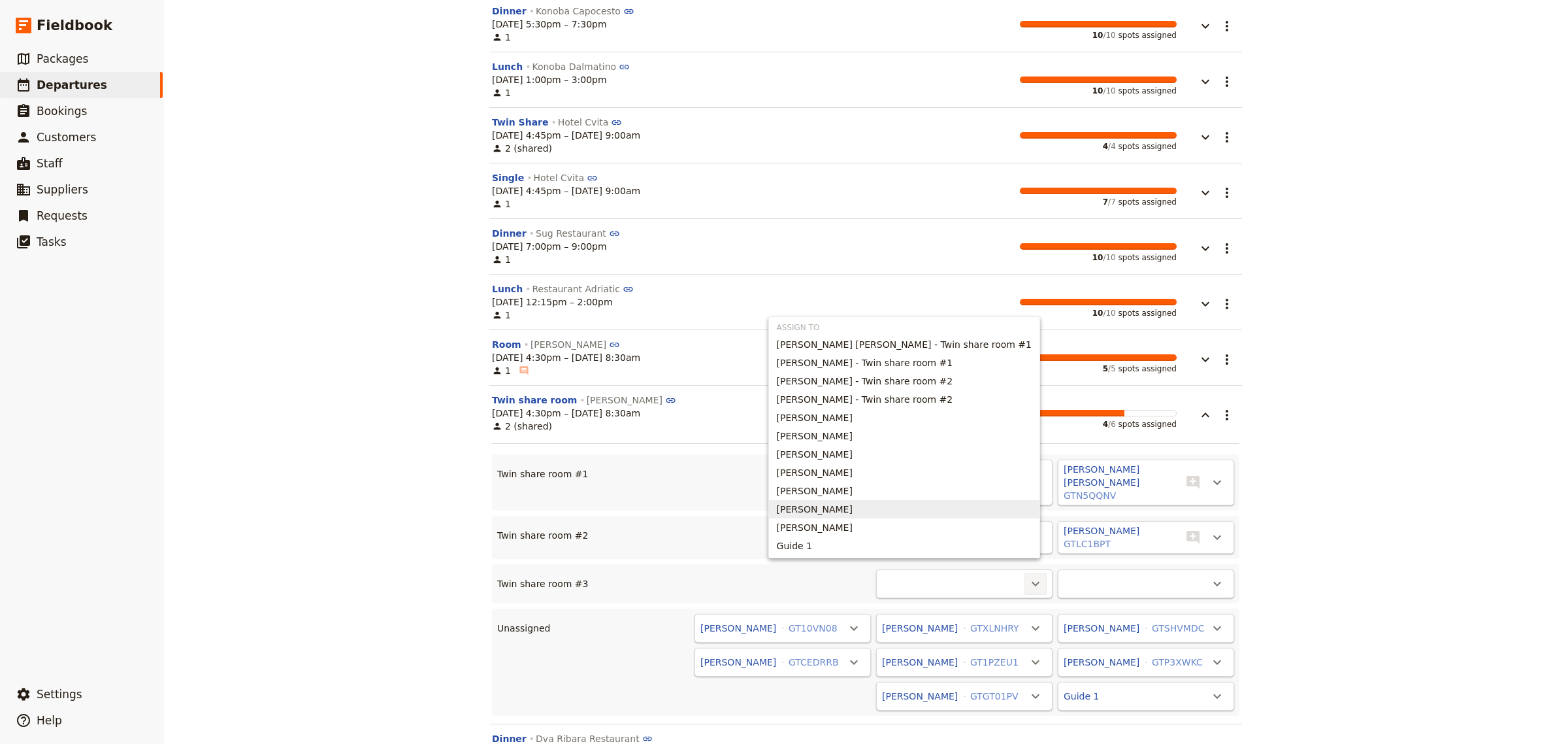
click at [899, 504] on span "[PERSON_NAME]" at bounding box center [904, 509] width 255 height 13
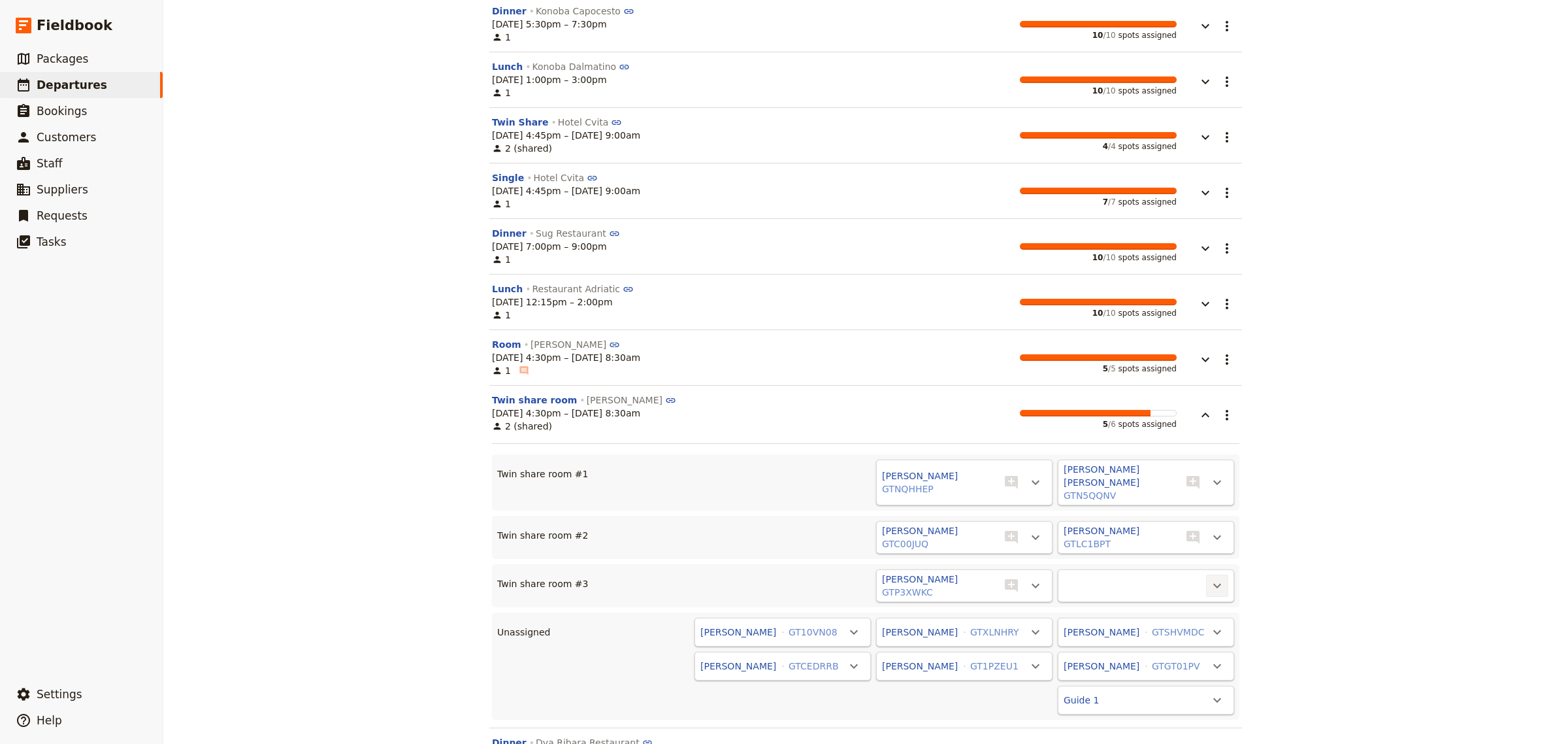
click at [1210, 578] on icon "Actions" at bounding box center [1217, 586] width 15 height 15
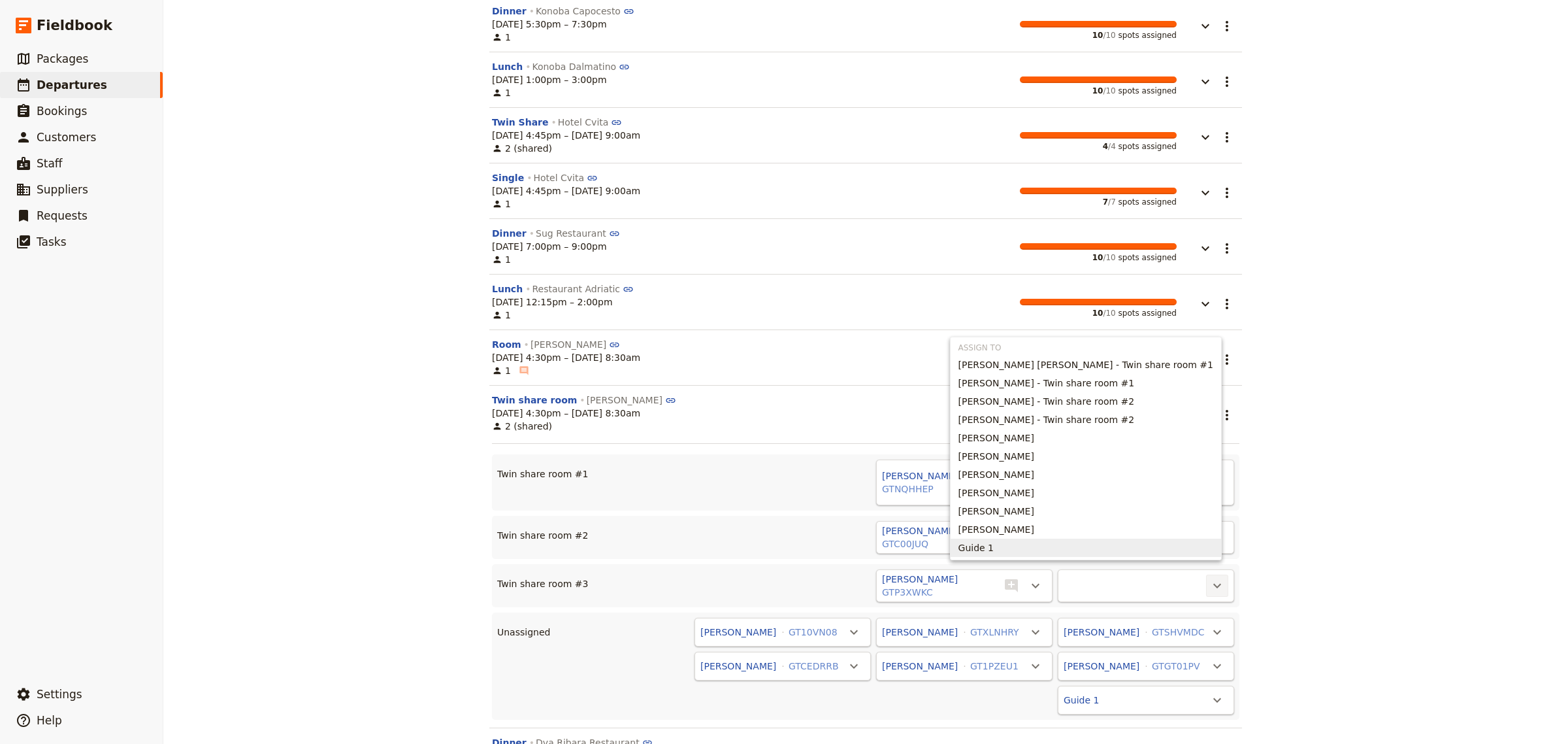
click at [1060, 548] on span "Guide 1" at bounding box center [1086, 548] width 255 height 13
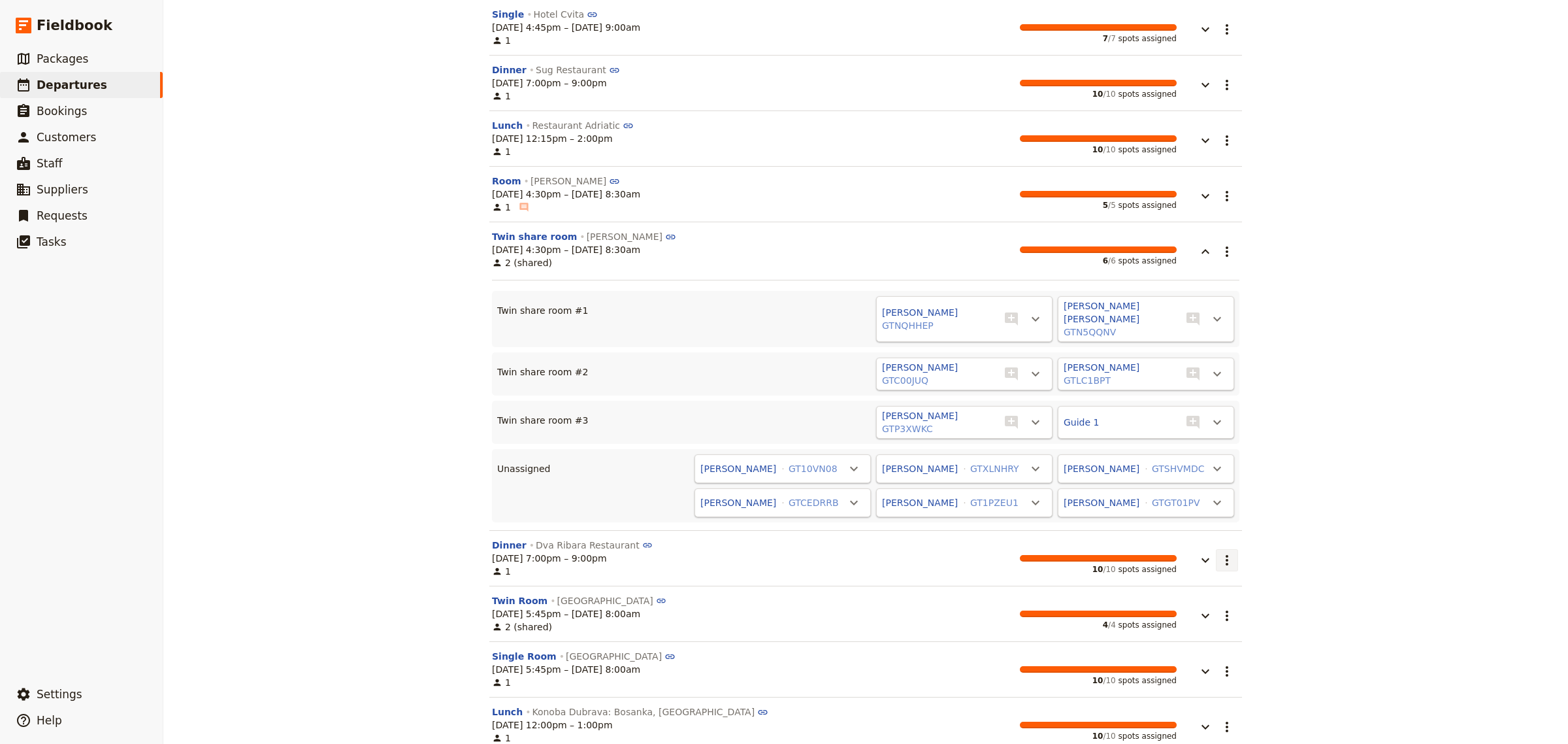
scroll to position [1119, 0]
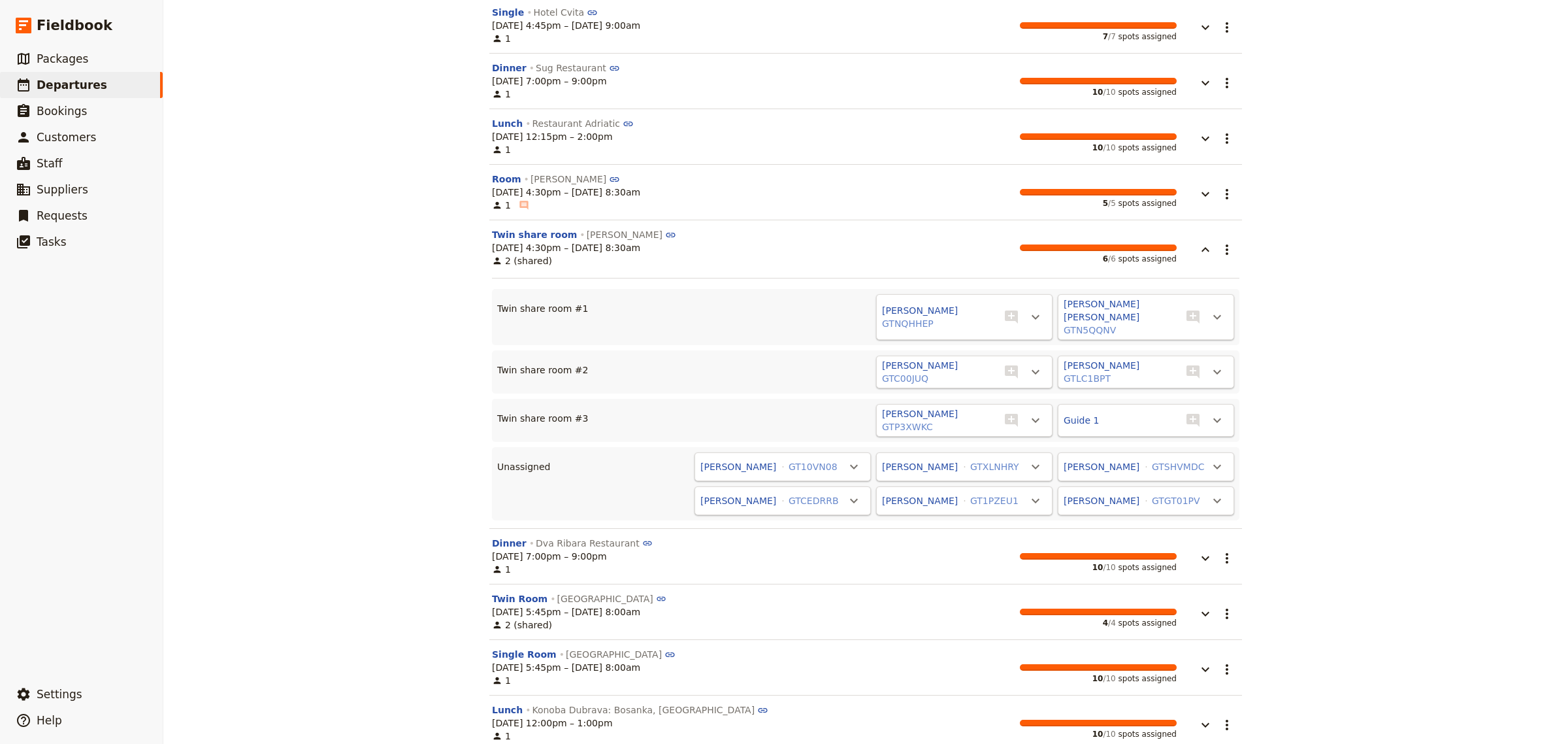
click at [822, 201] on div "[DATE] 4:30pm – [DATE] 8:30am 1 ​ 5 / 5 spots assigned" at bounding box center [834, 198] width 684 height 26
click at [1198, 201] on icon "button" at bounding box center [1205, 194] width 15 height 15
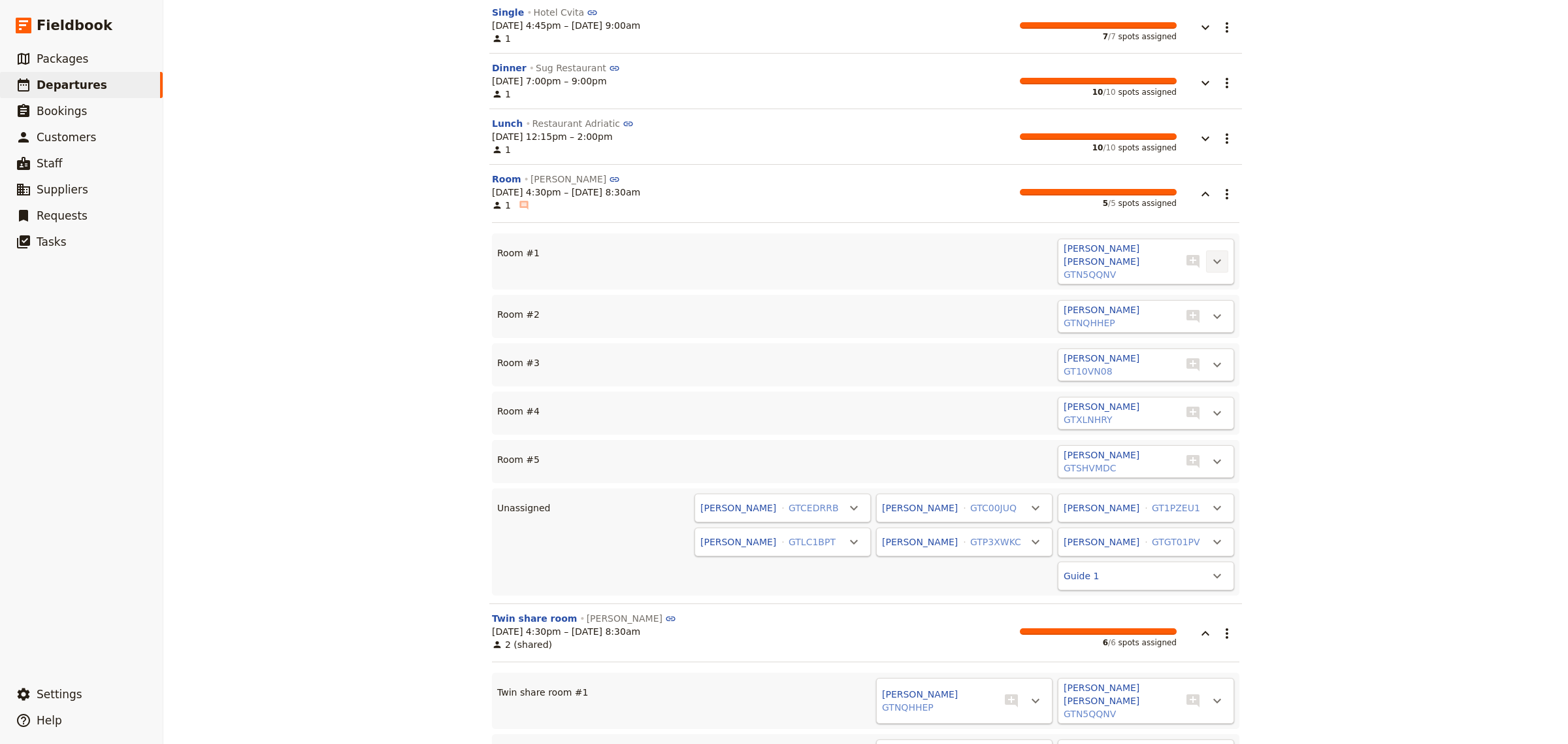
click at [1210, 260] on icon "Actions" at bounding box center [1217, 261] width 15 height 15
click at [1142, 345] on span "[PERSON_NAME] - Room #3" at bounding box center [1078, 343] width 127 height 13
click at [1213, 308] on icon "Actions" at bounding box center [1217, 303] width 15 height 15
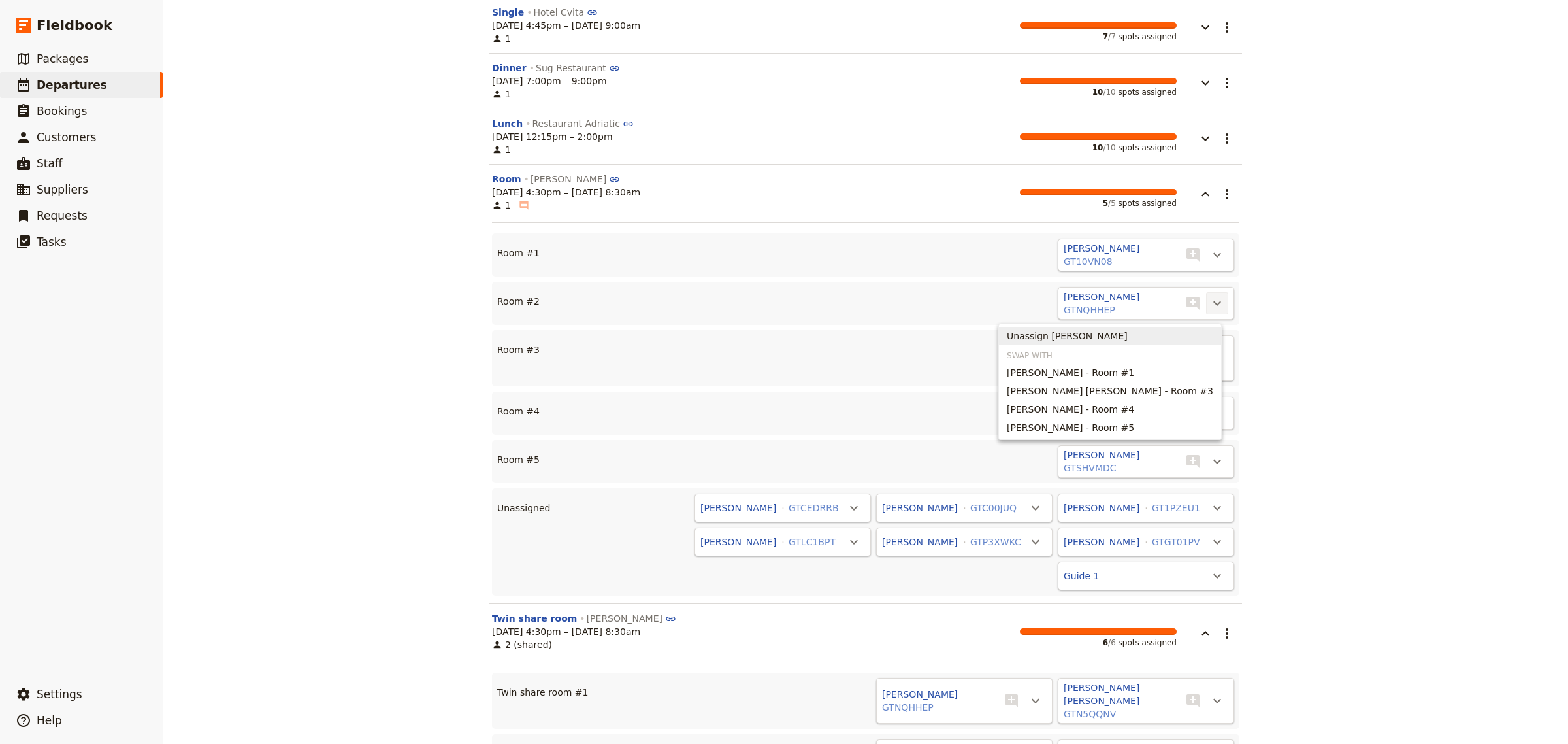
click at [1128, 336] on span "Unassign [PERSON_NAME]" at bounding box center [1067, 336] width 121 height 13
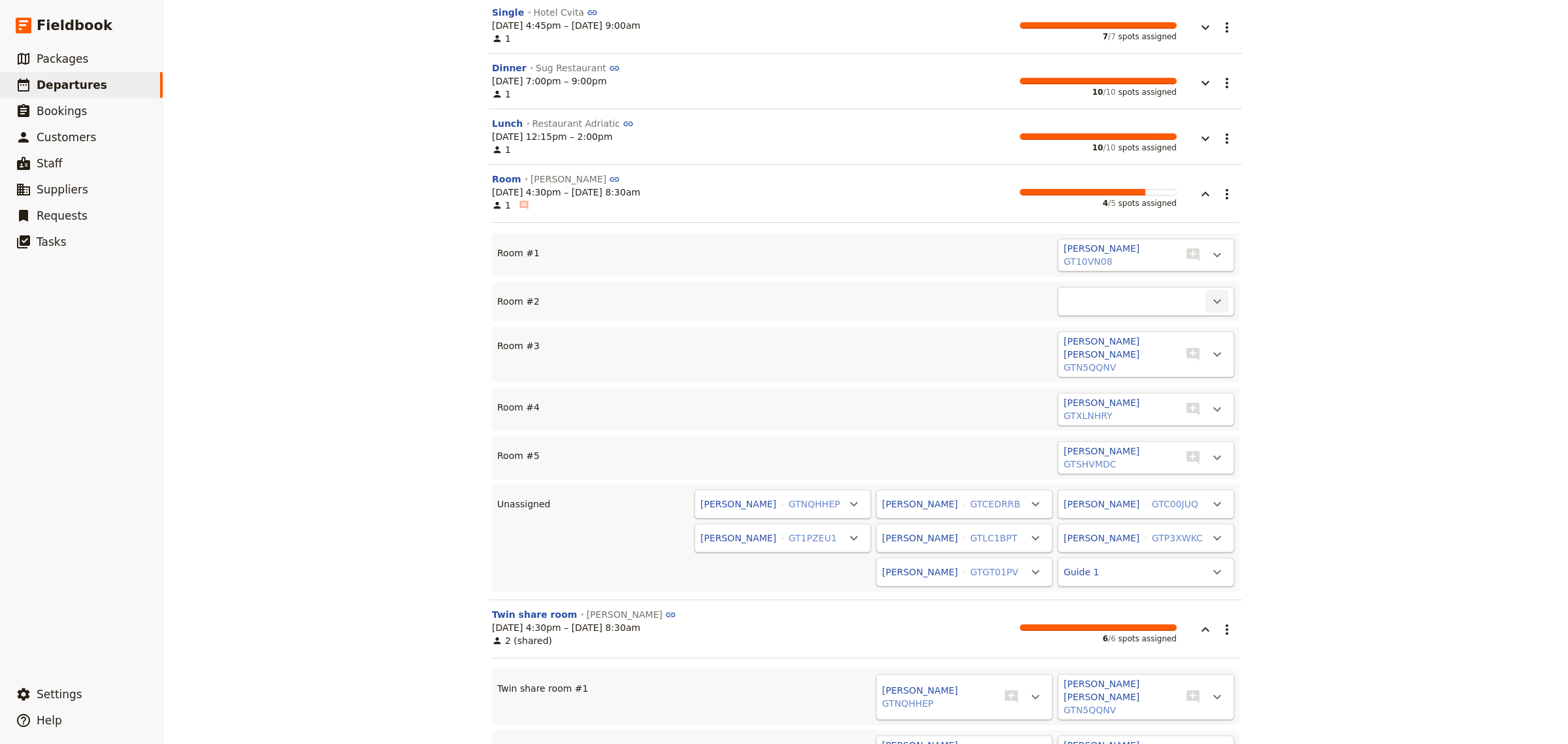
click at [1211, 301] on icon "Actions" at bounding box center [1217, 301] width 15 height 15
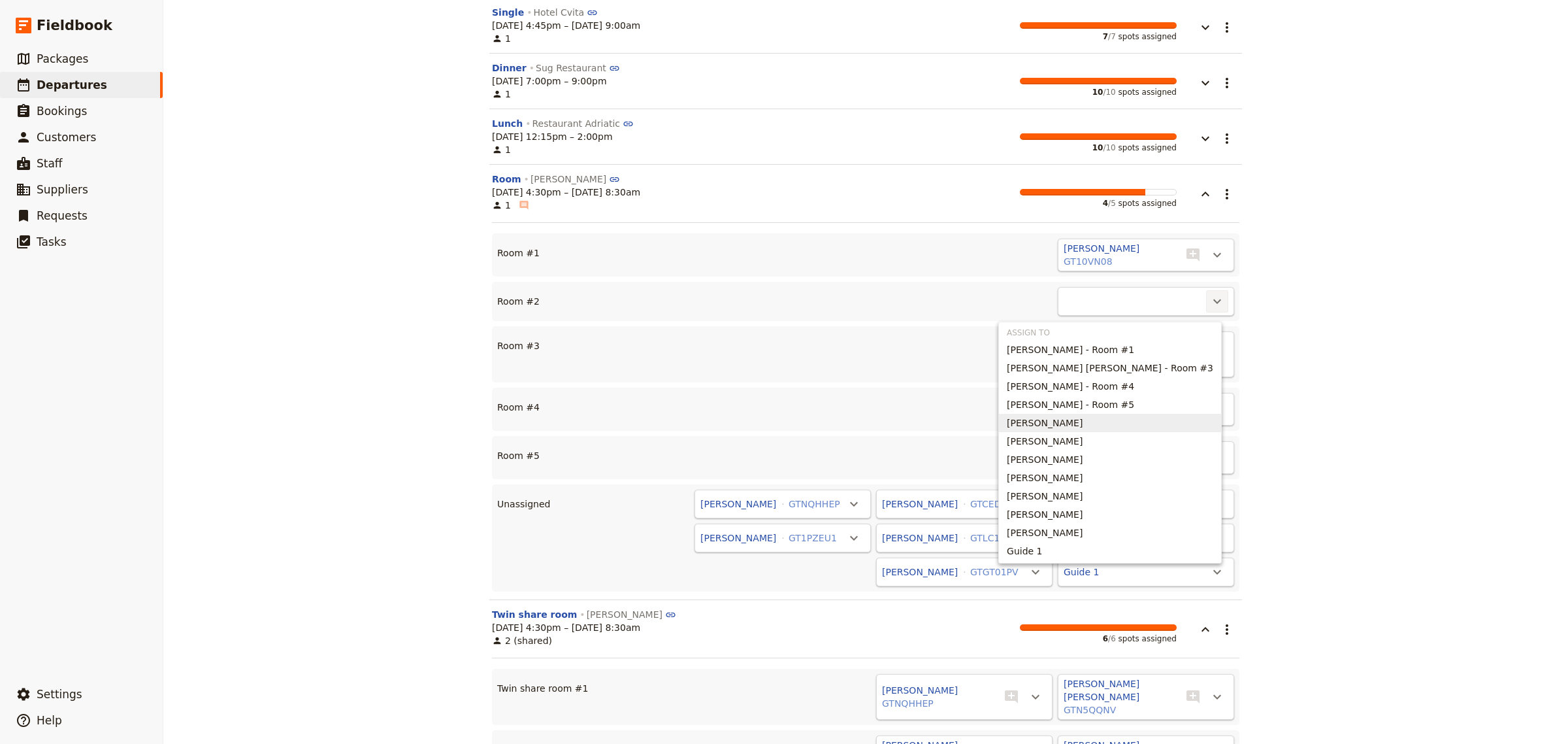
click at [1083, 424] on span "[PERSON_NAME]" at bounding box center [1044, 423] width 75 height 13
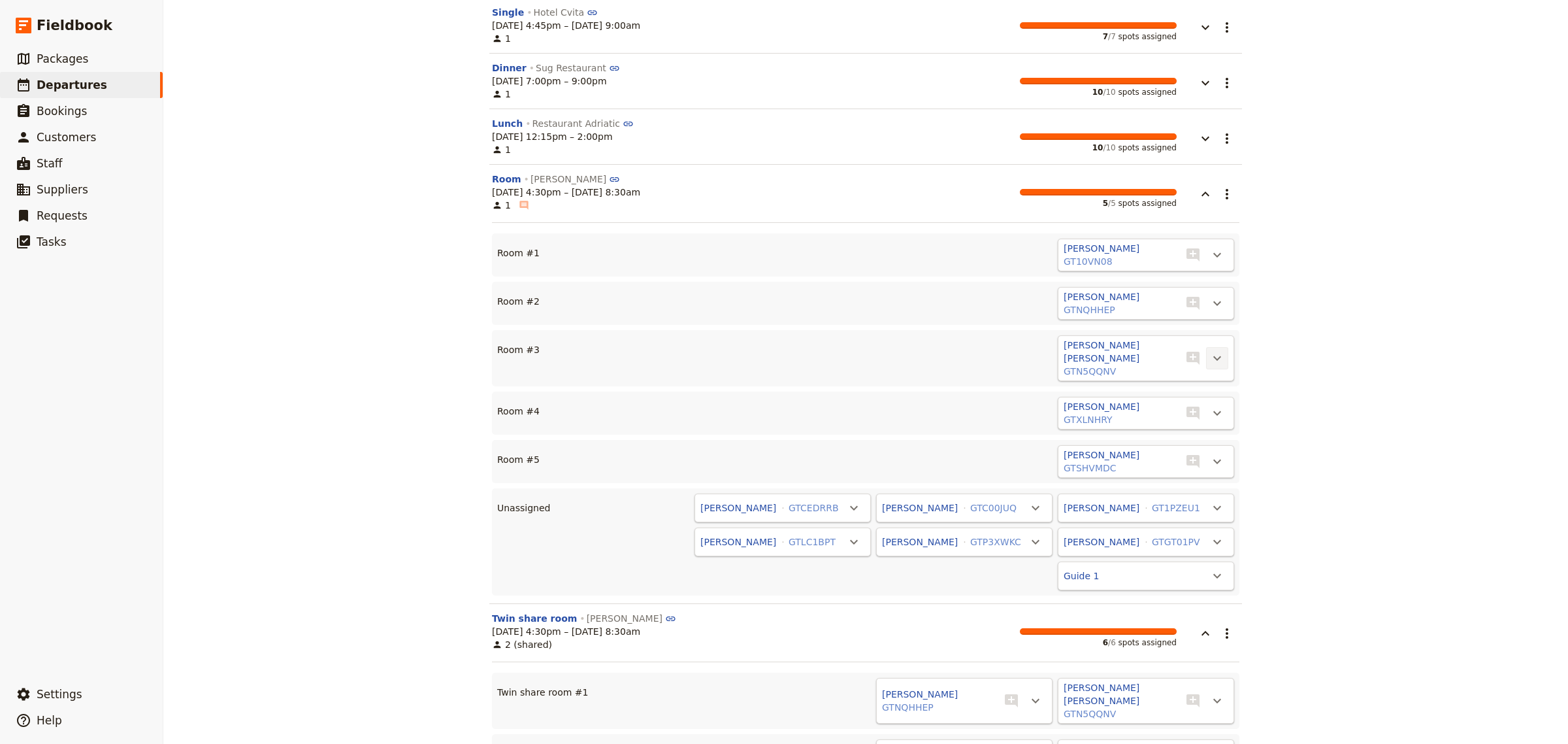
click at [1213, 350] on icon "Actions" at bounding box center [1217, 357] width 15 height 15
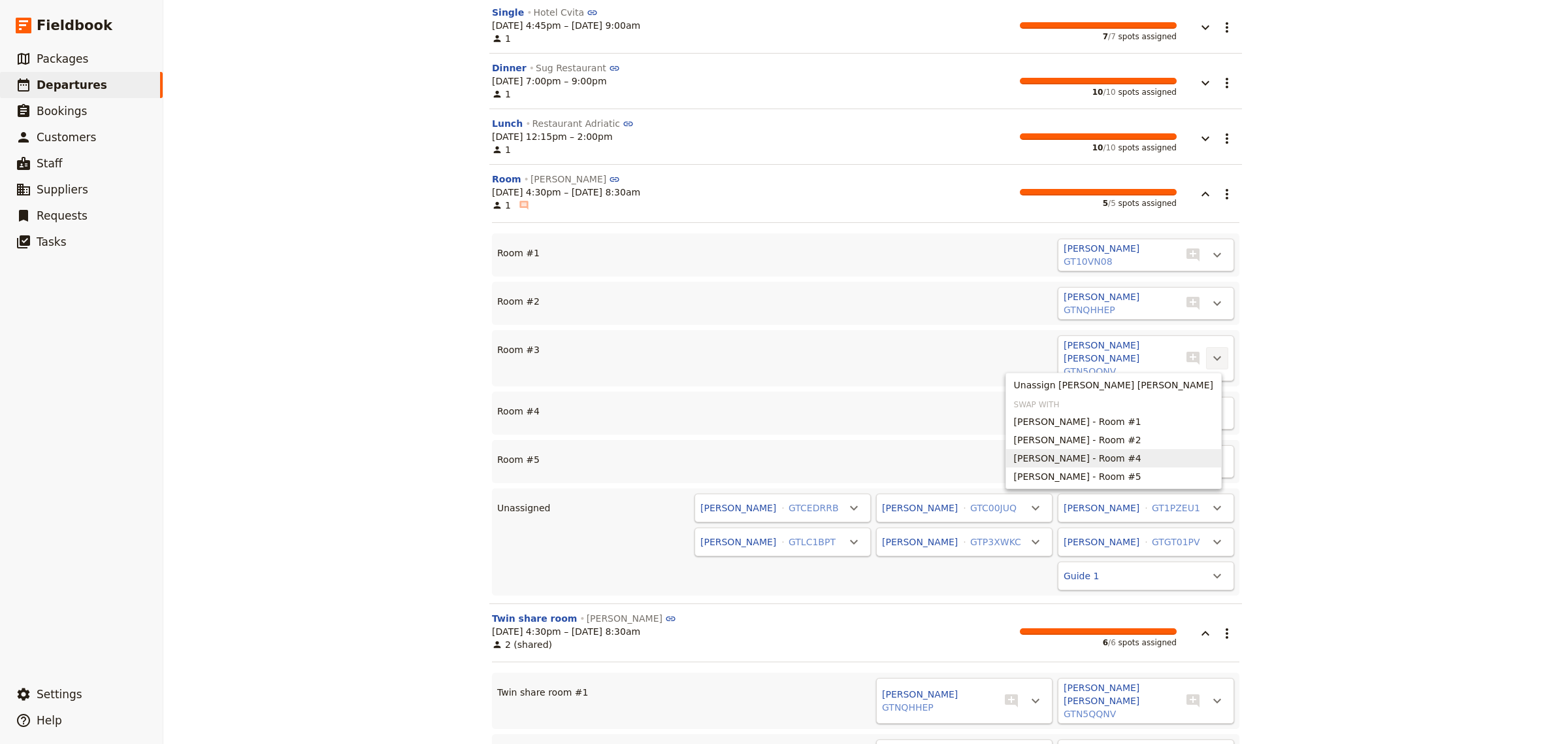
click at [1134, 457] on span "[PERSON_NAME] - Room #4" at bounding box center [1078, 458] width 127 height 13
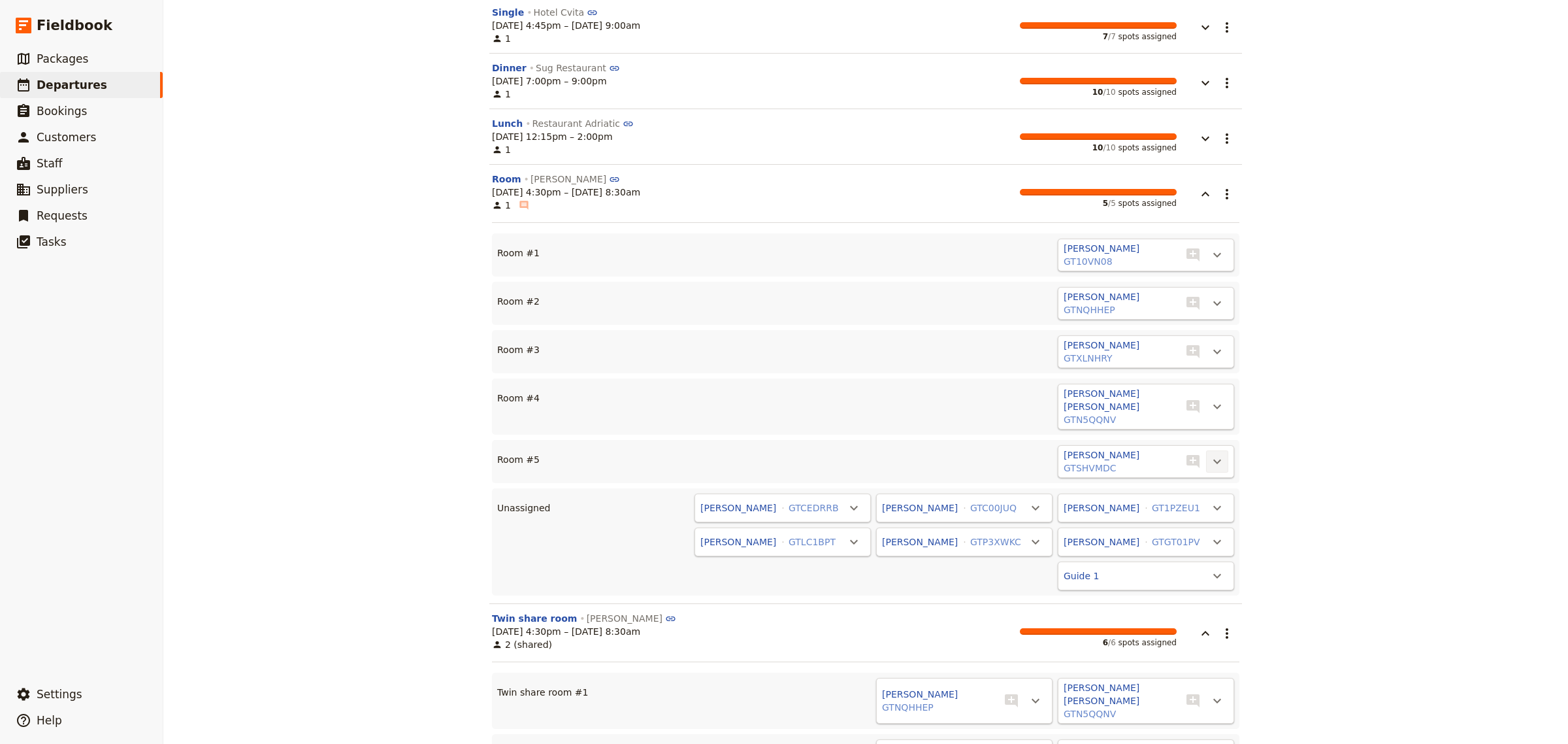
click at [1213, 454] on icon "Actions" at bounding box center [1217, 461] width 15 height 15
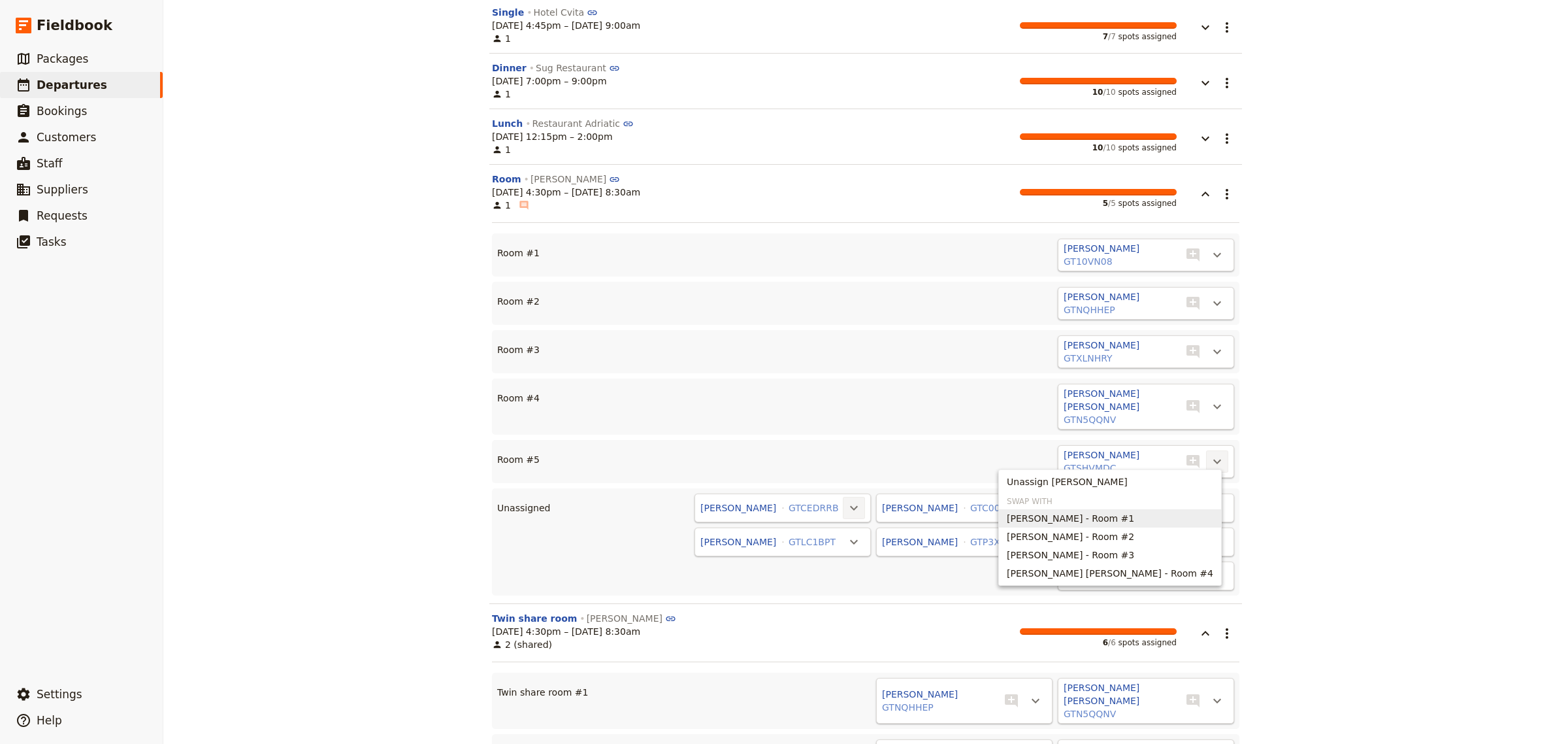
click at [846, 501] on icon "Actions" at bounding box center [854, 508] width 15 height 15
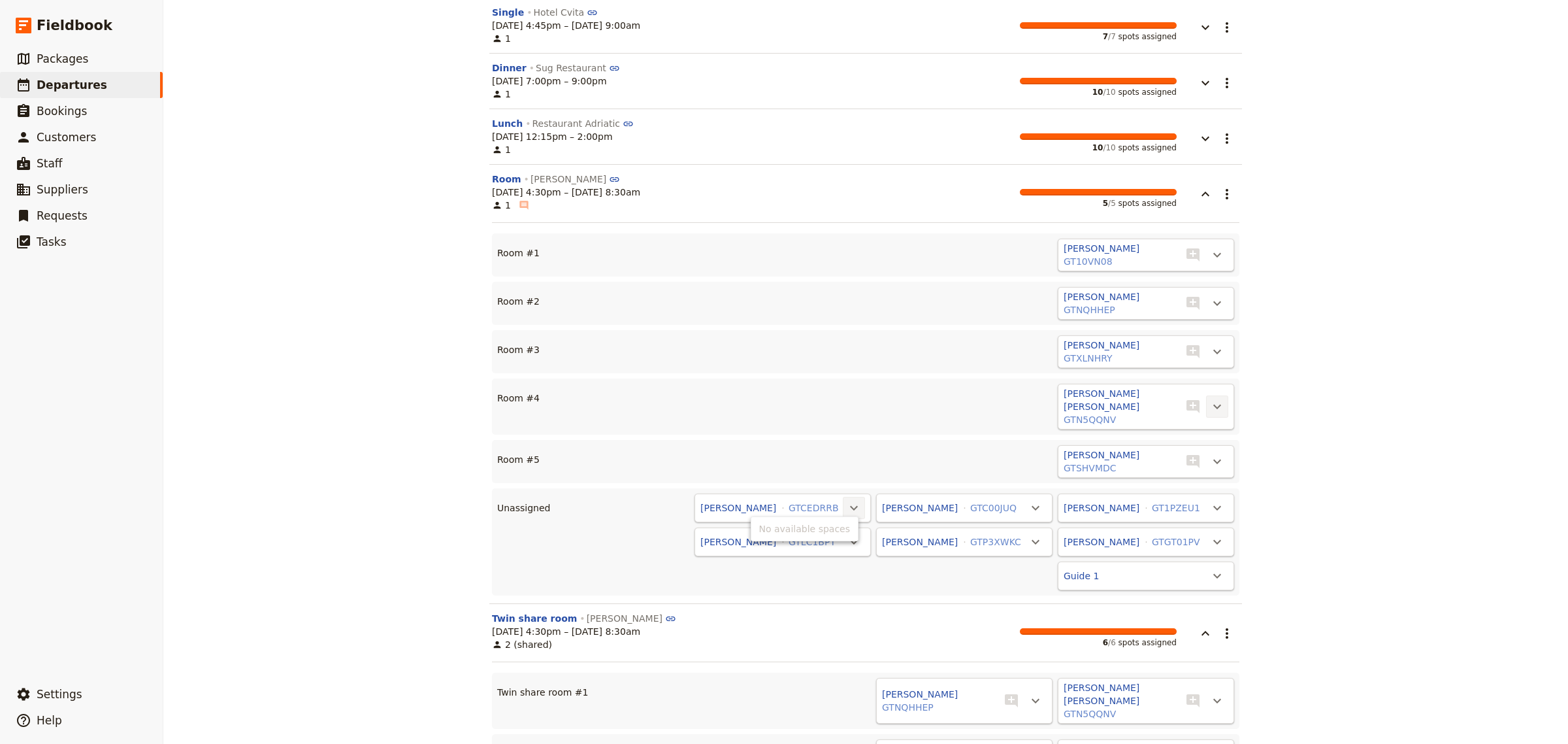
click at [1210, 407] on icon "Actions" at bounding box center [1217, 407] width 15 height 15
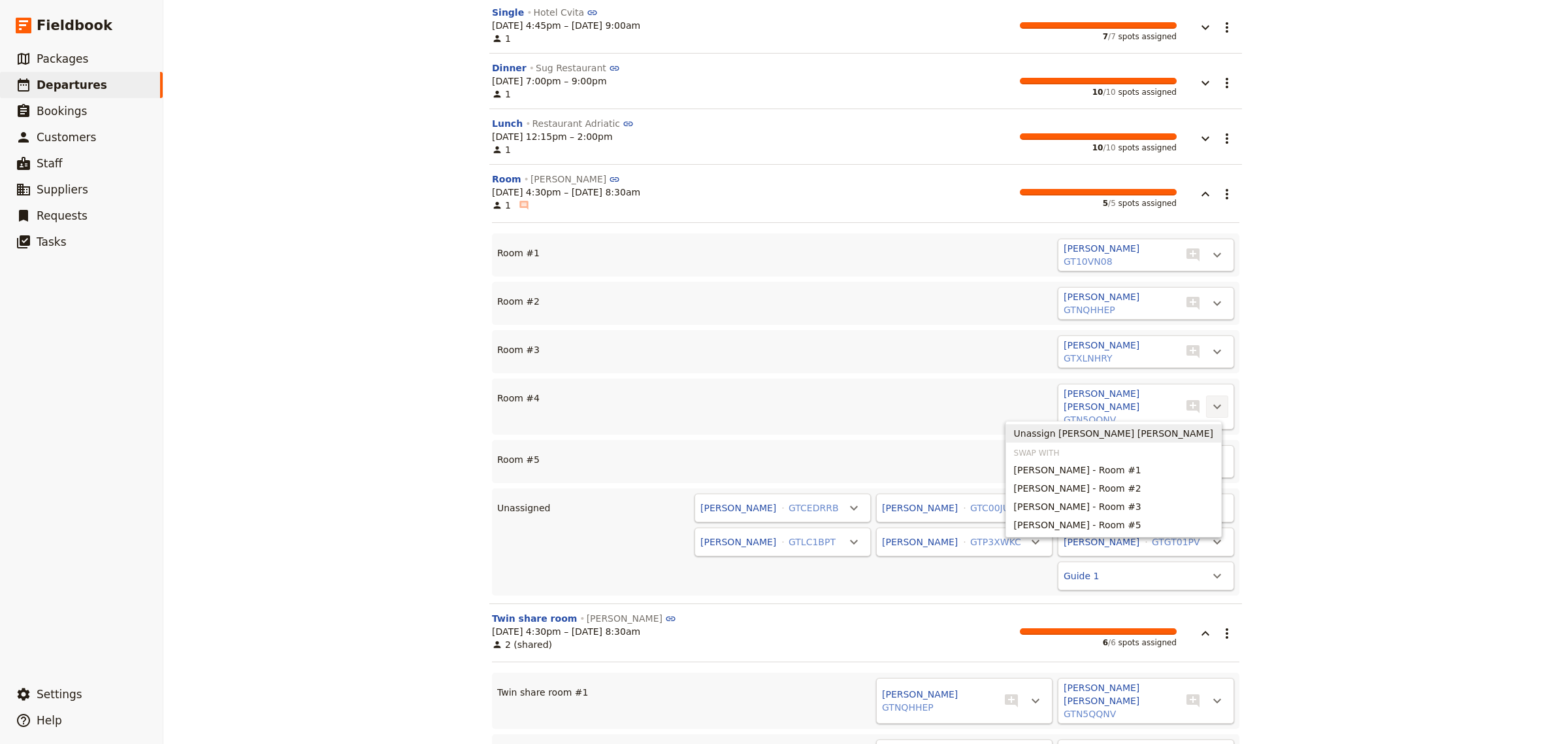
click at [1281, 393] on div "CRO20250910 ​ Scheduled [DATE] – [DATE] 12 days / 11 nights 11/12 booked 0 / 1 …" at bounding box center [866, 372] width 1405 height 744
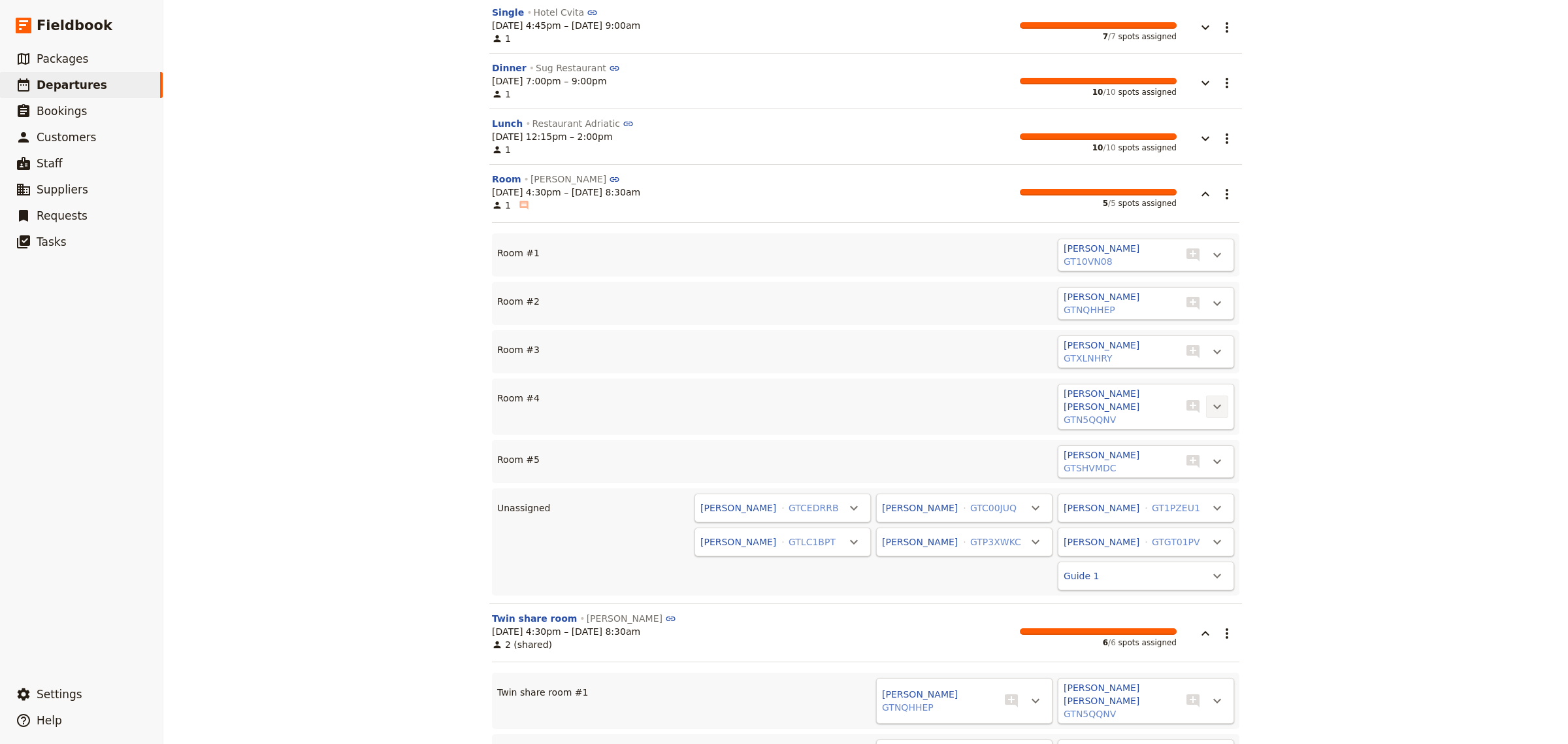
click at [1214, 407] on icon "Actions" at bounding box center [1217, 407] width 15 height 15
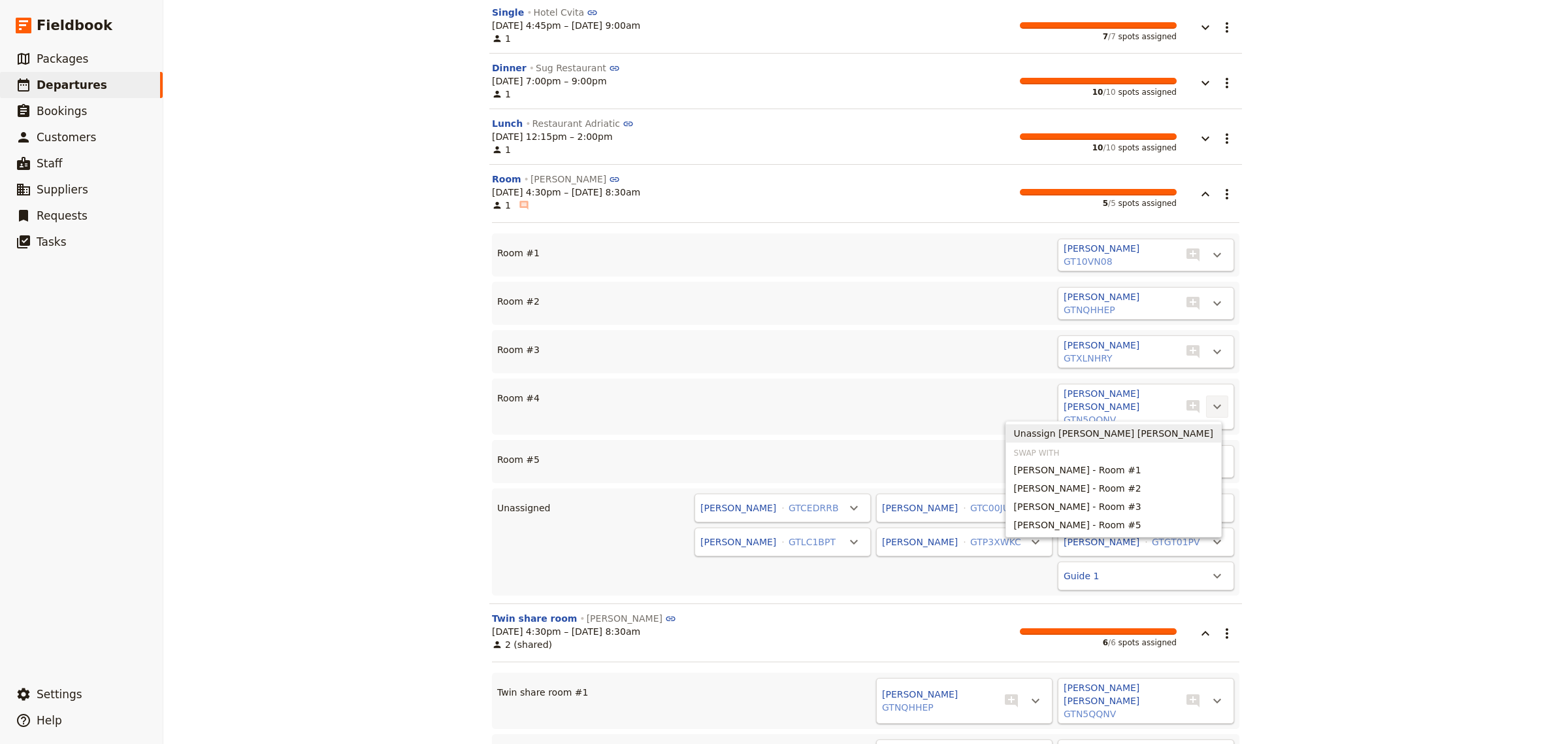
click at [1154, 435] on span "Unassign [PERSON_NAME] [PERSON_NAME]" at bounding box center [1114, 433] width 199 height 13
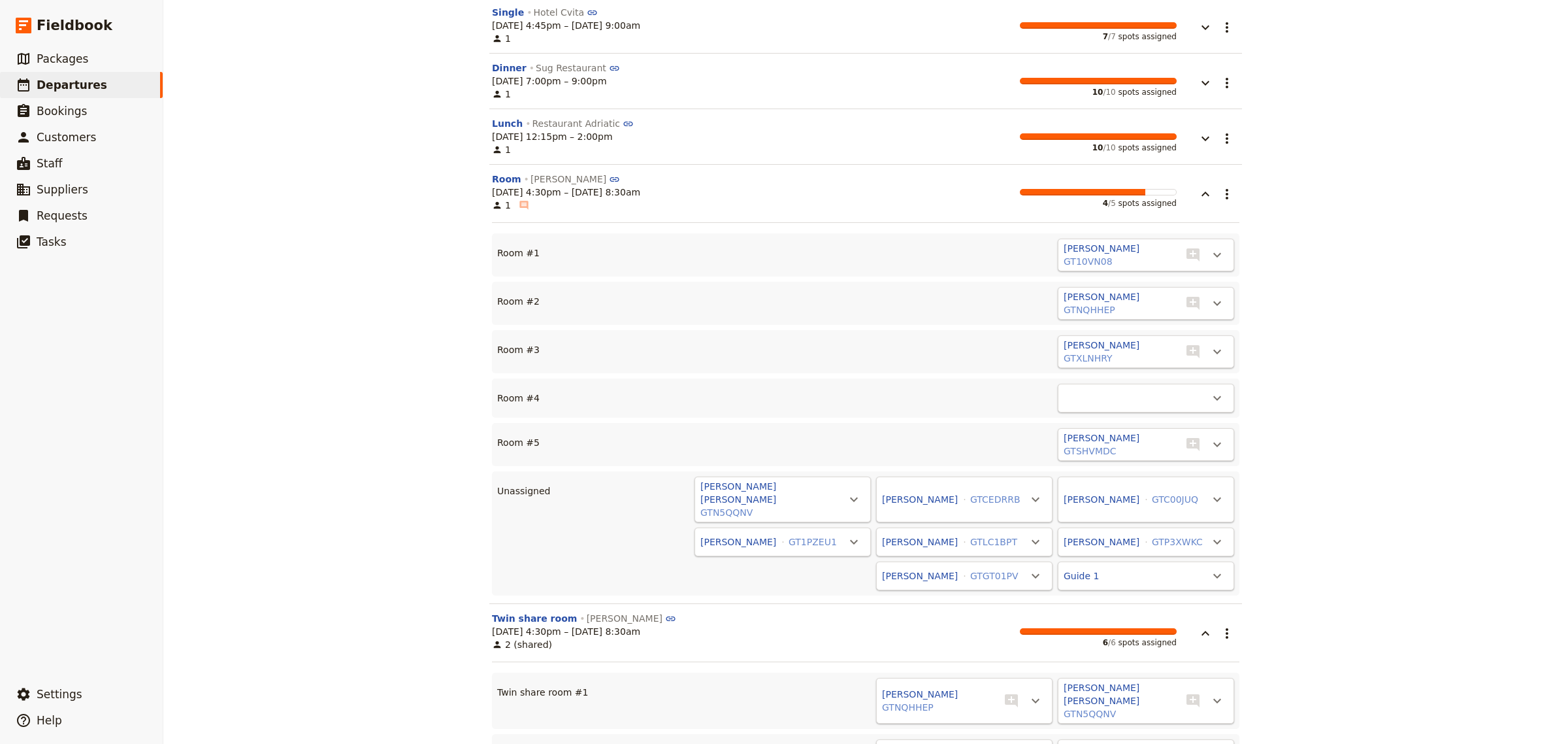
click at [1189, 407] on div "​" at bounding box center [1146, 398] width 176 height 29
click at [1213, 401] on icon "Actions" at bounding box center [1217, 398] width 8 height 5
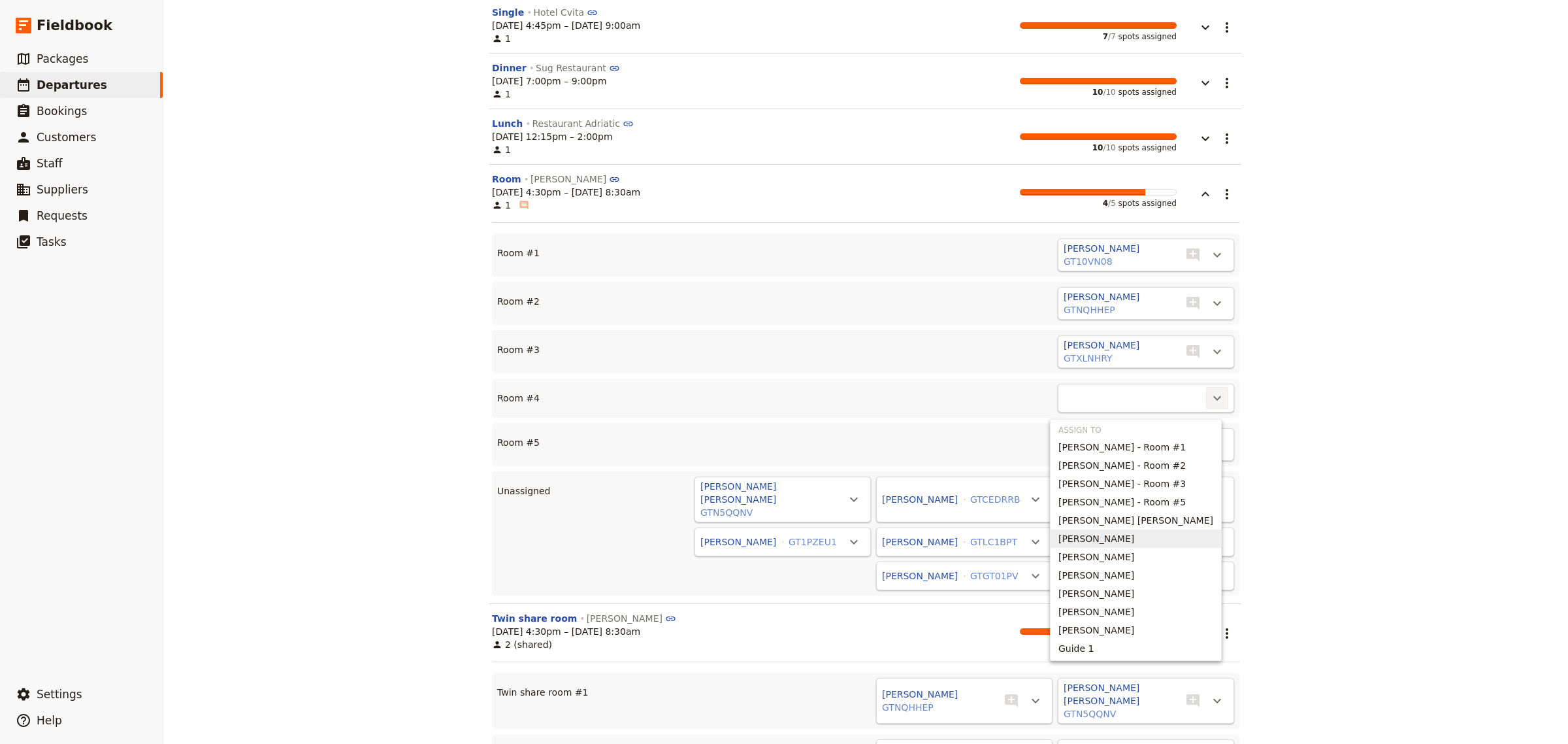
click at [1114, 537] on span "[PERSON_NAME]" at bounding box center [1096, 538] width 75 height 13
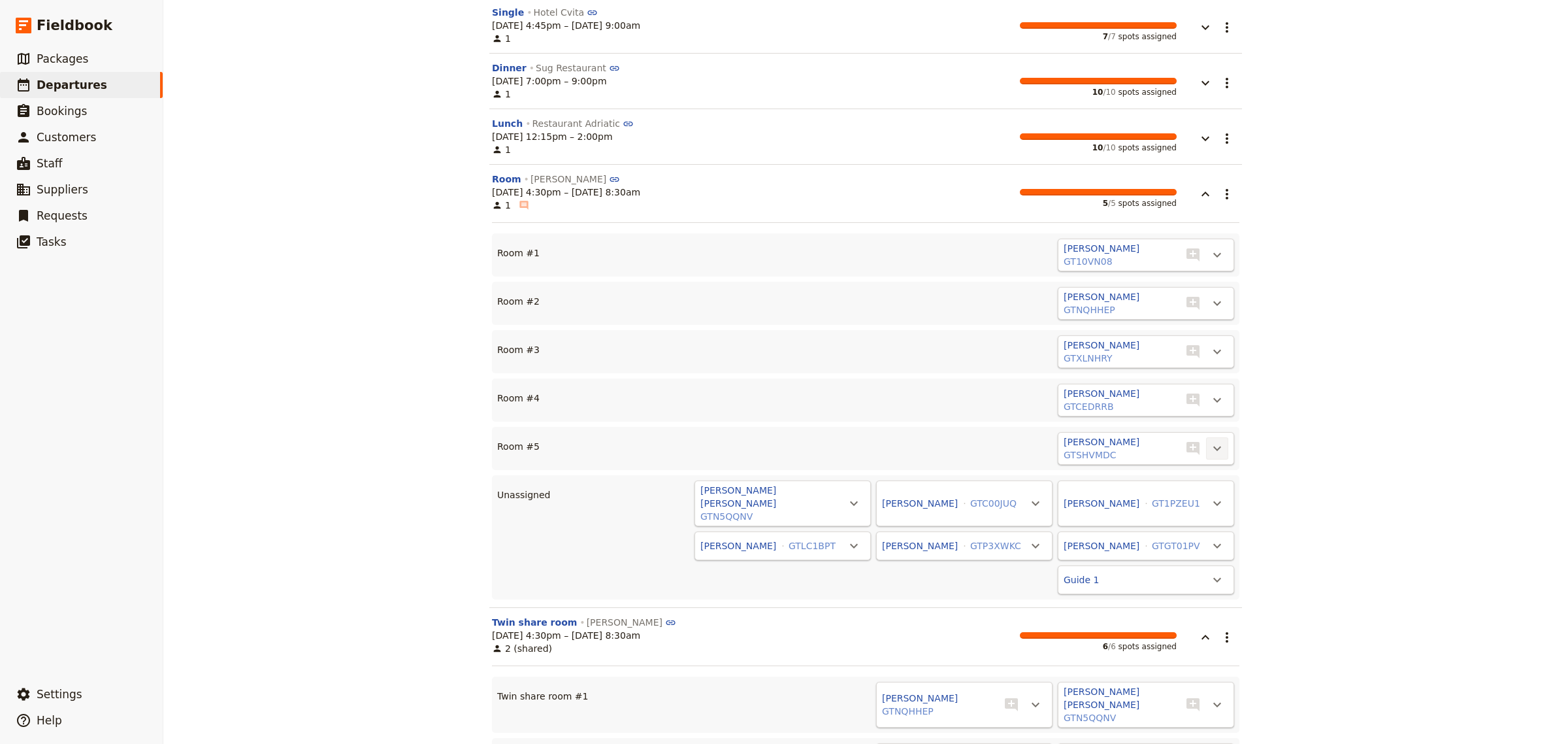
click at [1213, 451] on icon "Actions" at bounding box center [1217, 448] width 15 height 15
click at [982, 451] on div "[PERSON_NAME] GTSHVMDC ​ ​" at bounding box center [892, 448] width 684 height 33
click at [1206, 448] on button "​" at bounding box center [1217, 448] width 22 height 22
click at [1138, 476] on span "Unassign [PERSON_NAME]" at bounding box center [1146, 482] width 121 height 13
click at [1210, 452] on icon "Actions" at bounding box center [1217, 446] width 15 height 15
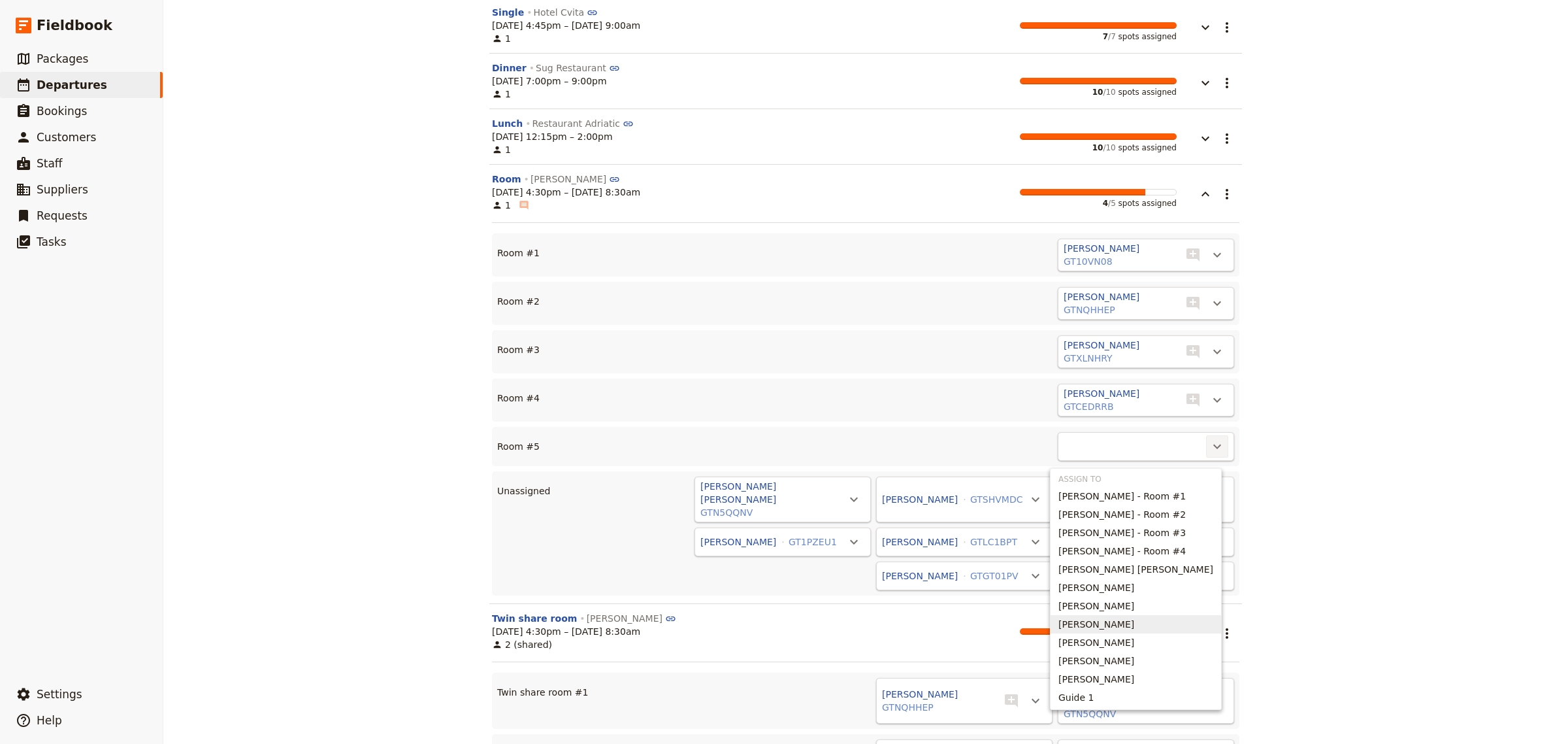
click at [1134, 618] on span "[PERSON_NAME]" at bounding box center [1096, 624] width 75 height 13
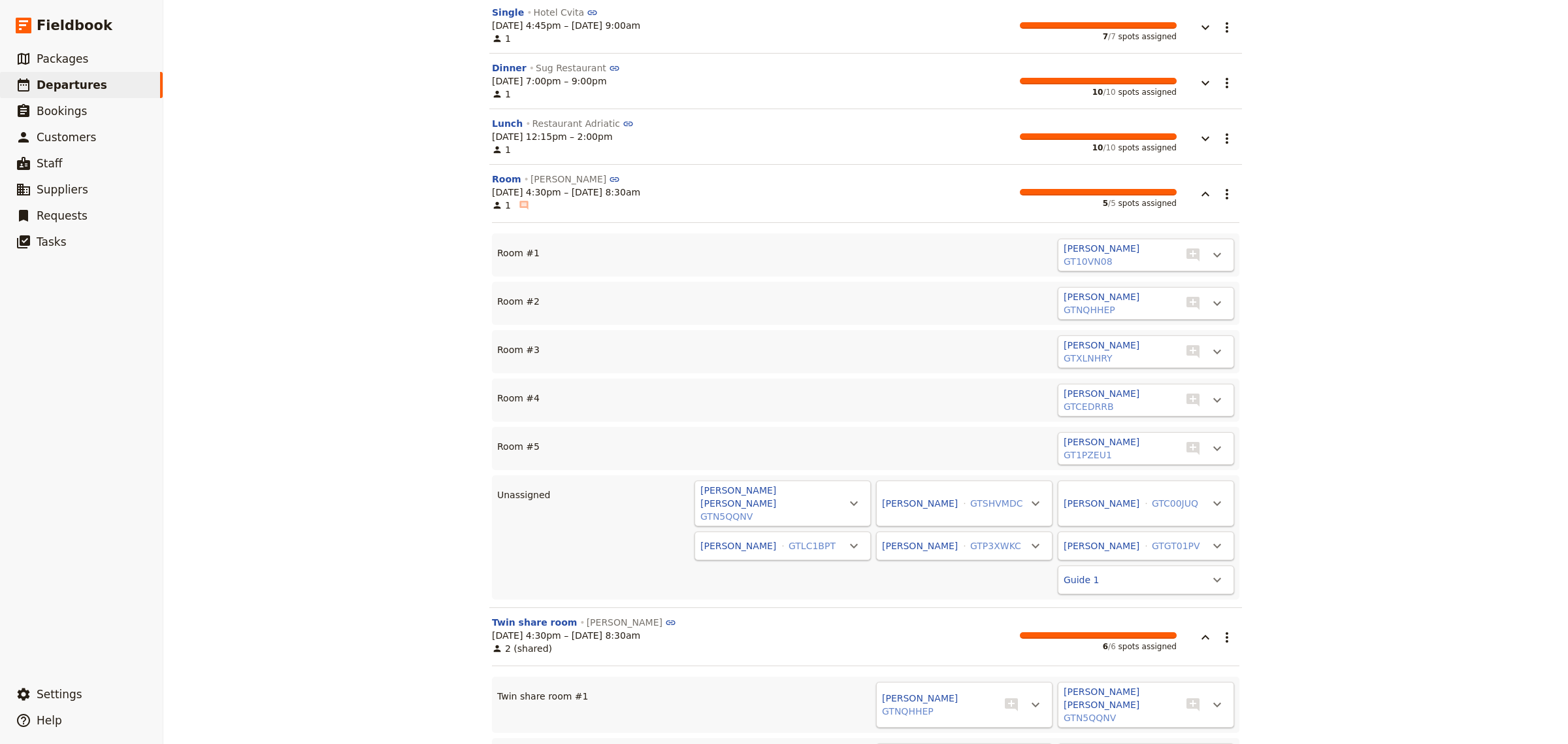
click at [948, 582] on div "[PERSON_NAME] [PERSON_NAME] GTN5QQNV ​ [PERSON_NAME] GTSHVMDC ​ [PERSON_NAME] G…" at bounding box center [897, 537] width 674 height 114
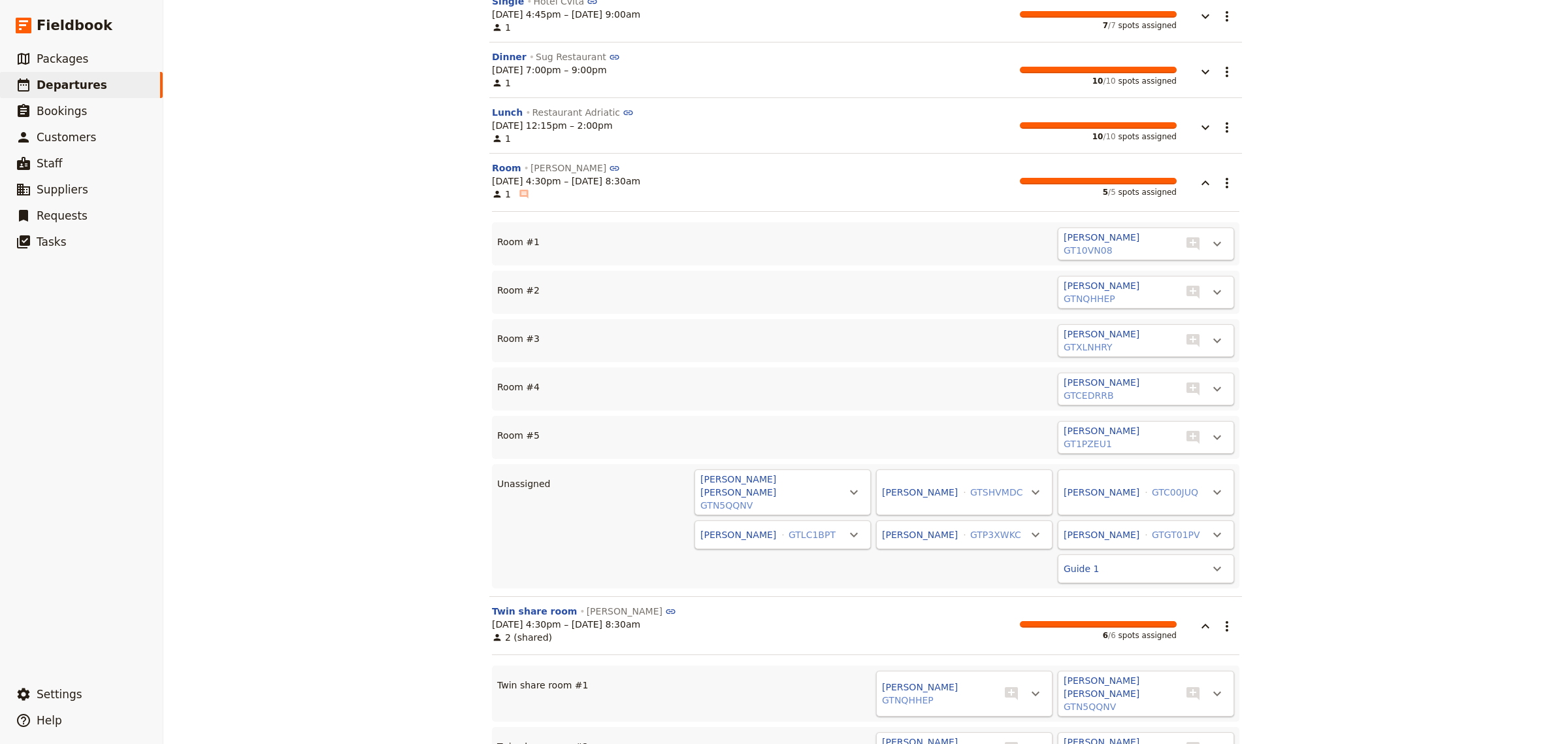
scroll to position [1123, 0]
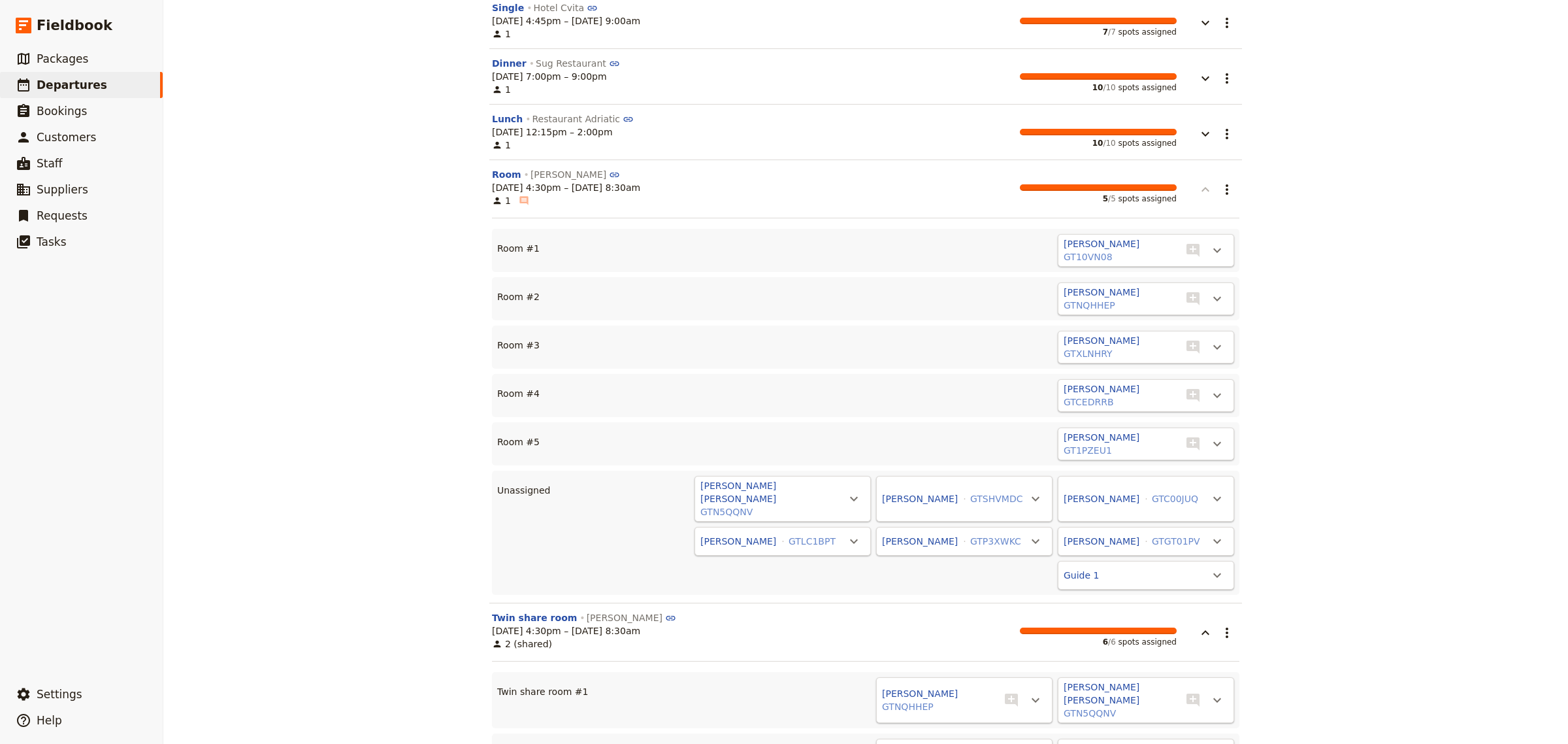
click at [1198, 187] on icon "button" at bounding box center [1205, 189] width 15 height 15
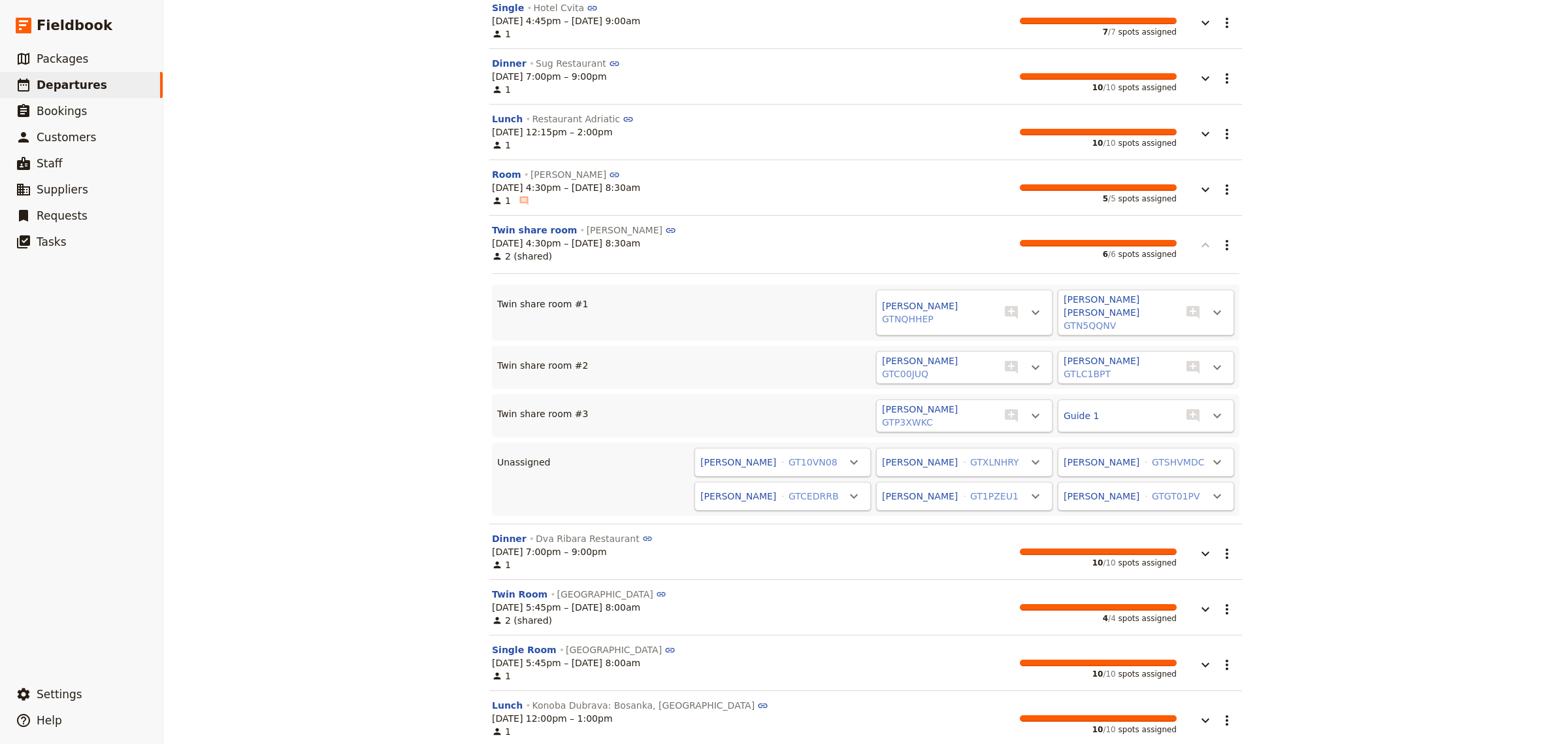
click at [1203, 250] on icon "button" at bounding box center [1205, 245] width 15 height 15
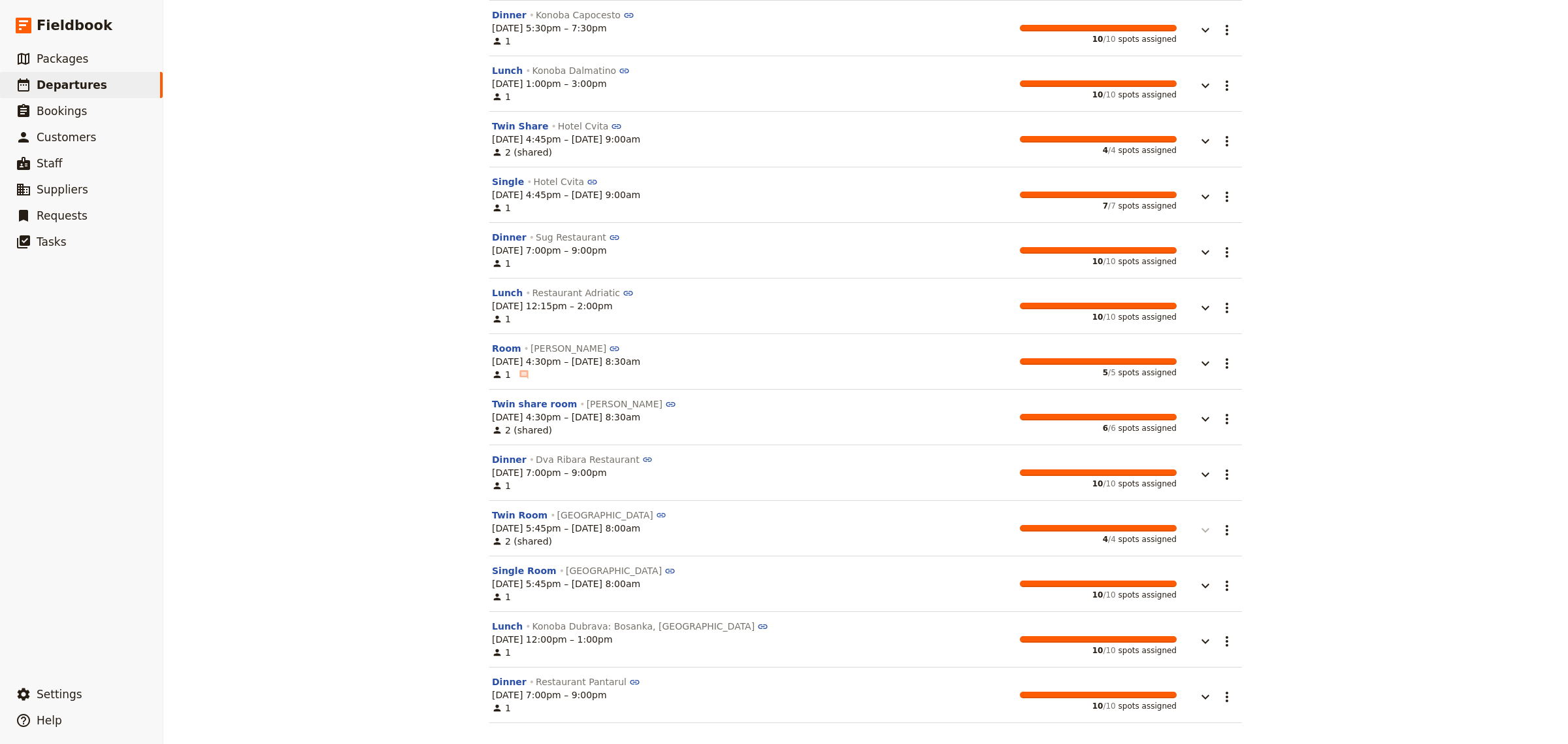
click at [1198, 529] on icon "button" at bounding box center [1205, 529] width 15 height 15
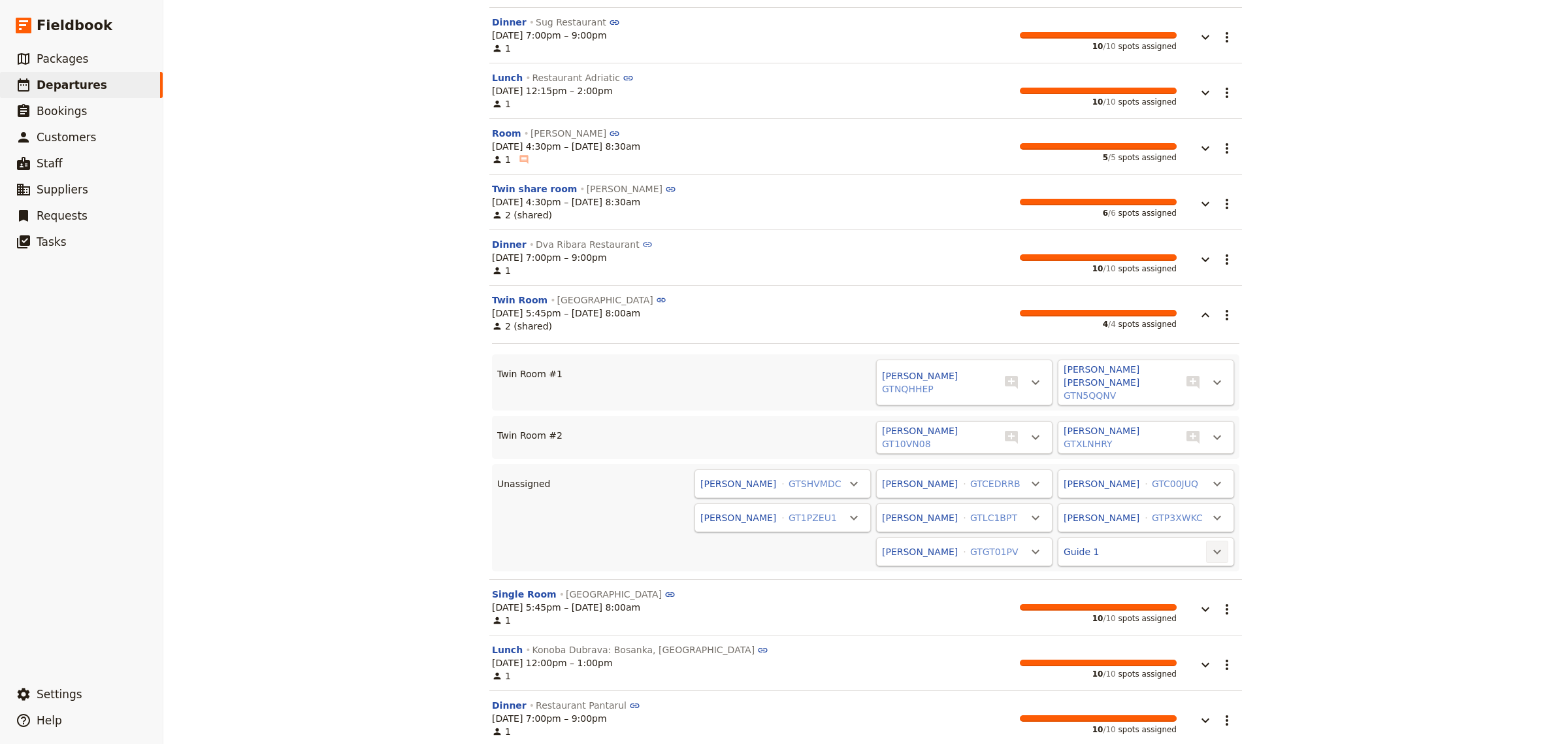
scroll to position [1171, 0]
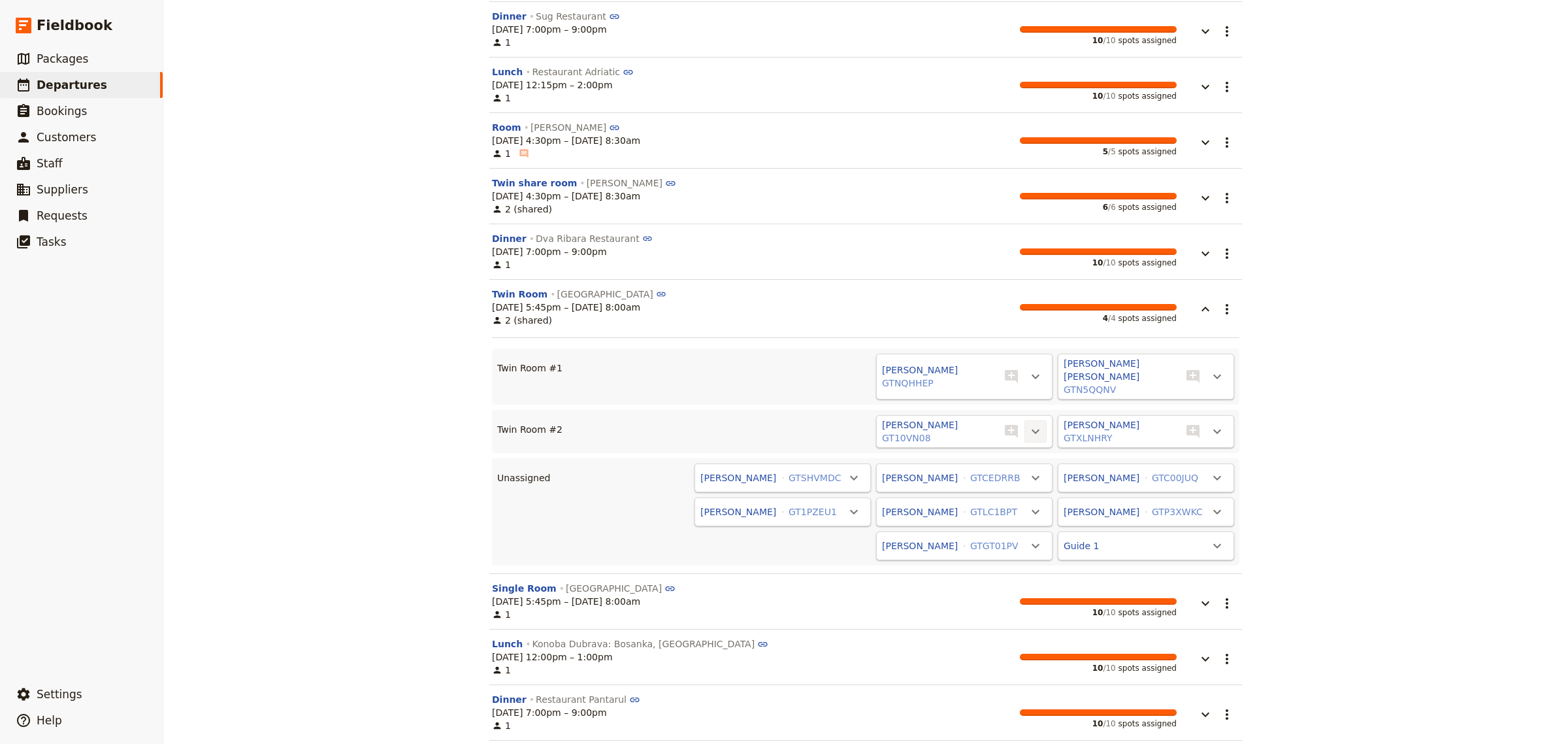
click at [1028, 426] on icon "Actions" at bounding box center [1035, 431] width 15 height 15
click at [926, 443] on button "Unassign [PERSON_NAME]" at bounding box center [917, 452] width 245 height 18
click at [1034, 425] on icon "Actions" at bounding box center [1035, 431] width 15 height 15
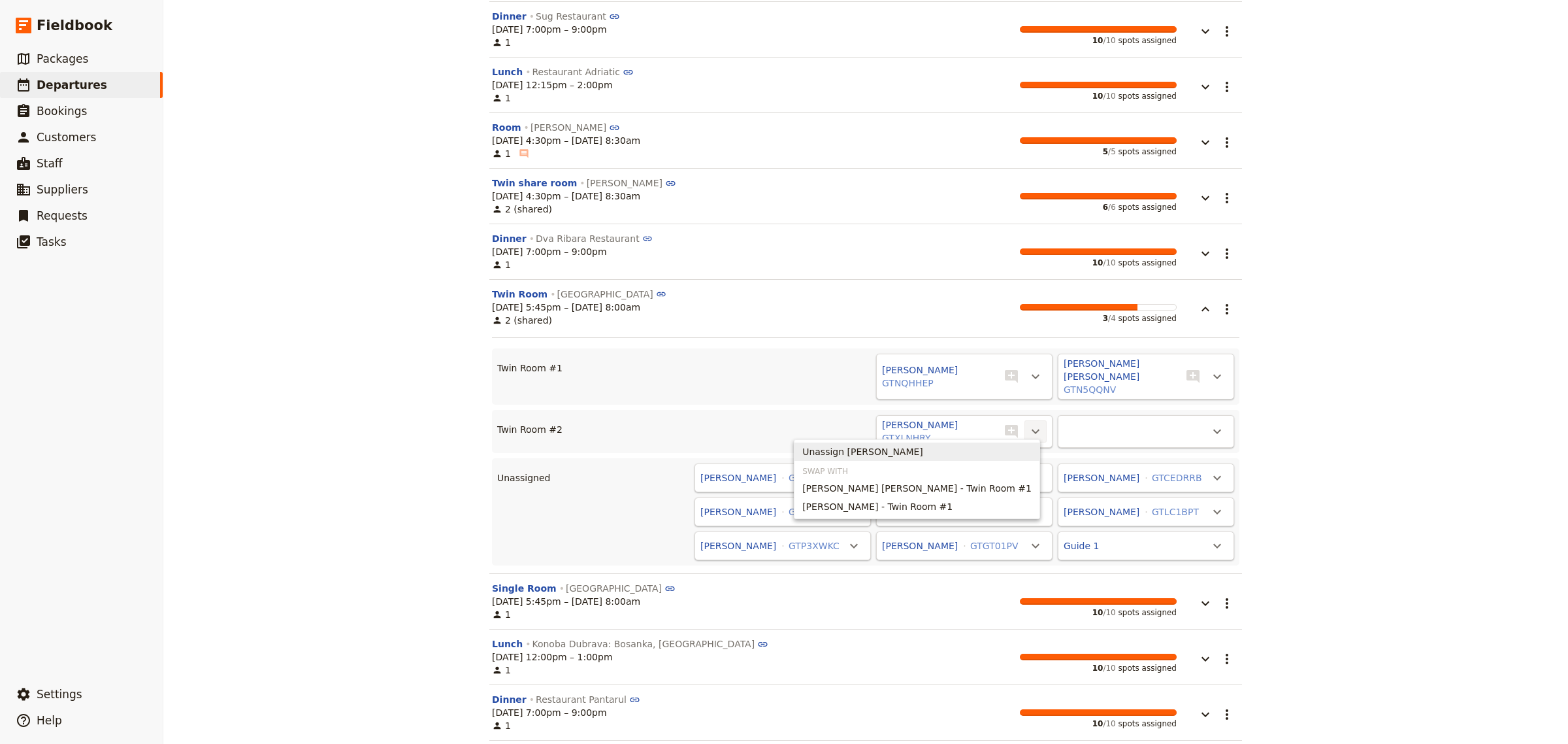
click at [924, 451] on span "Unassign [PERSON_NAME]" at bounding box center [863, 452] width 121 height 13
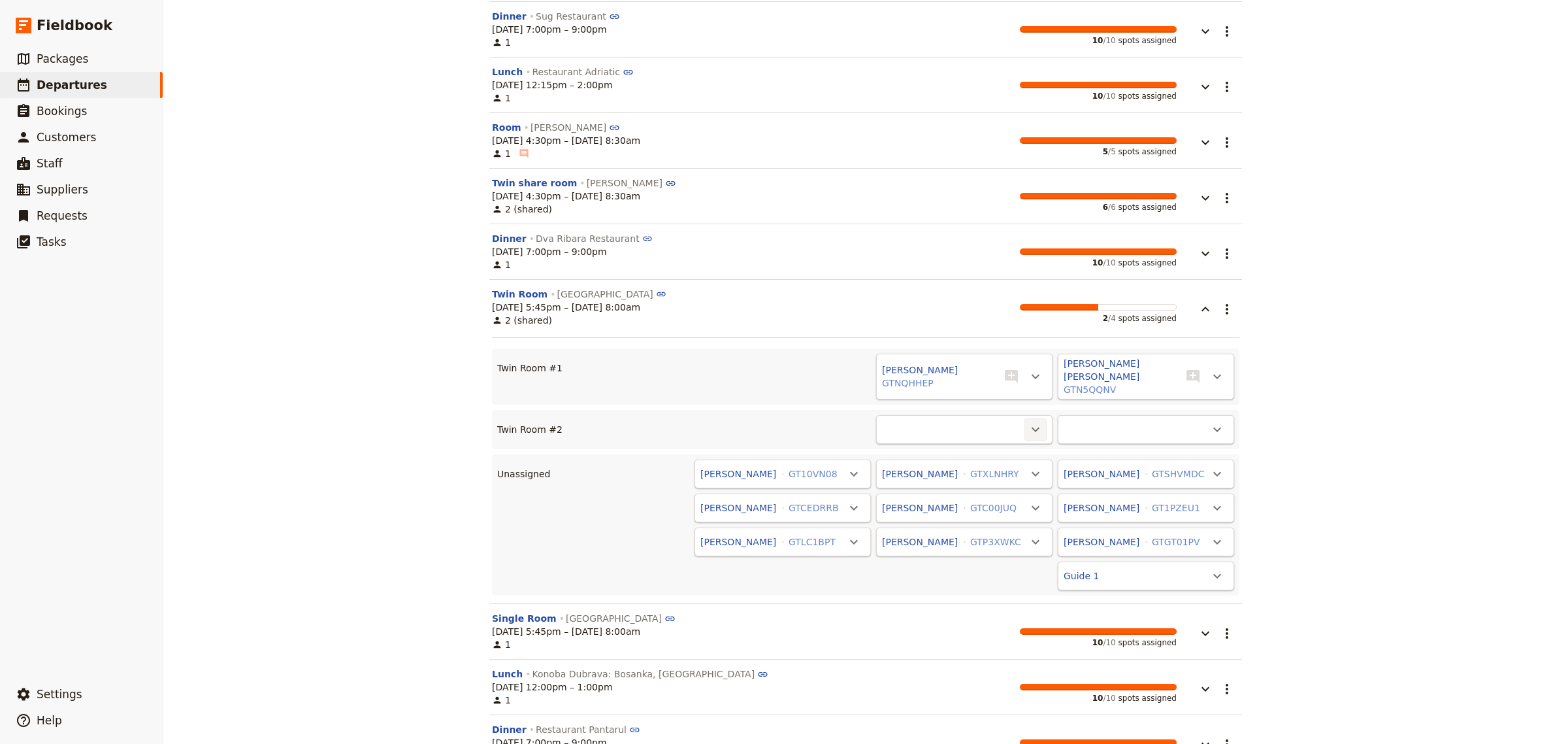
click at [1028, 422] on icon "Actions" at bounding box center [1035, 429] width 15 height 15
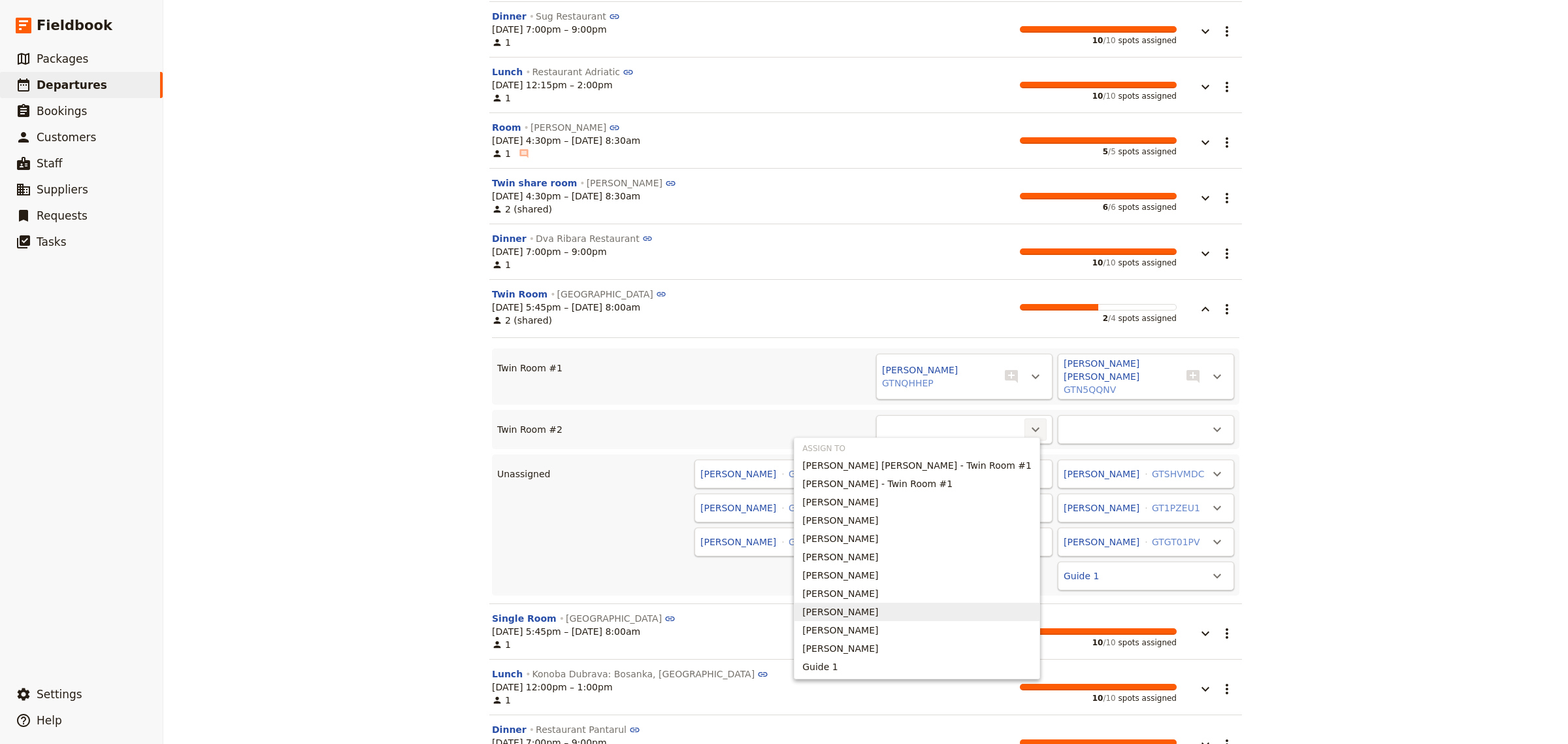
click at [878, 612] on span "[PERSON_NAME]" at bounding box center [840, 612] width 75 height 13
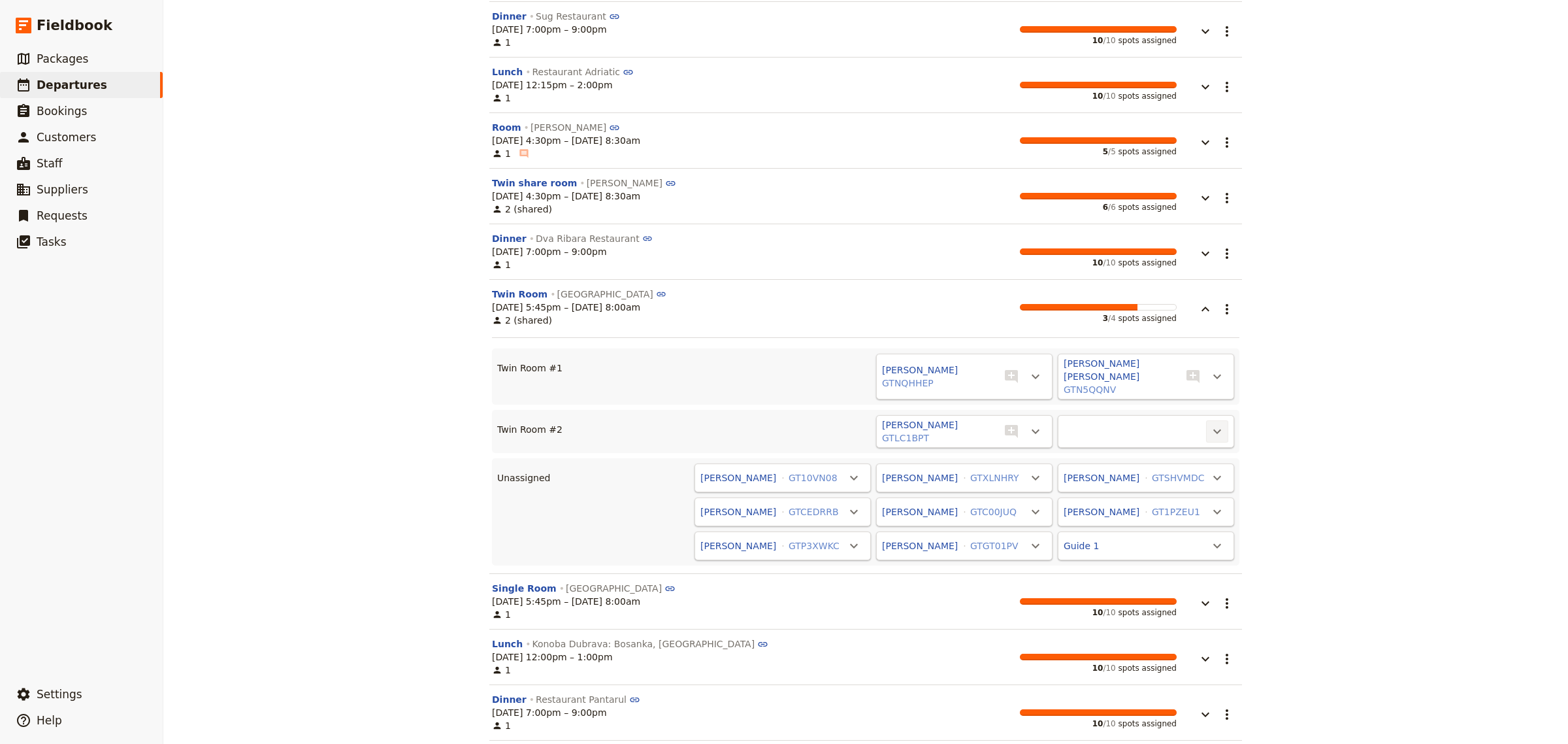
click at [1217, 426] on icon "Actions" at bounding box center [1217, 431] width 15 height 15
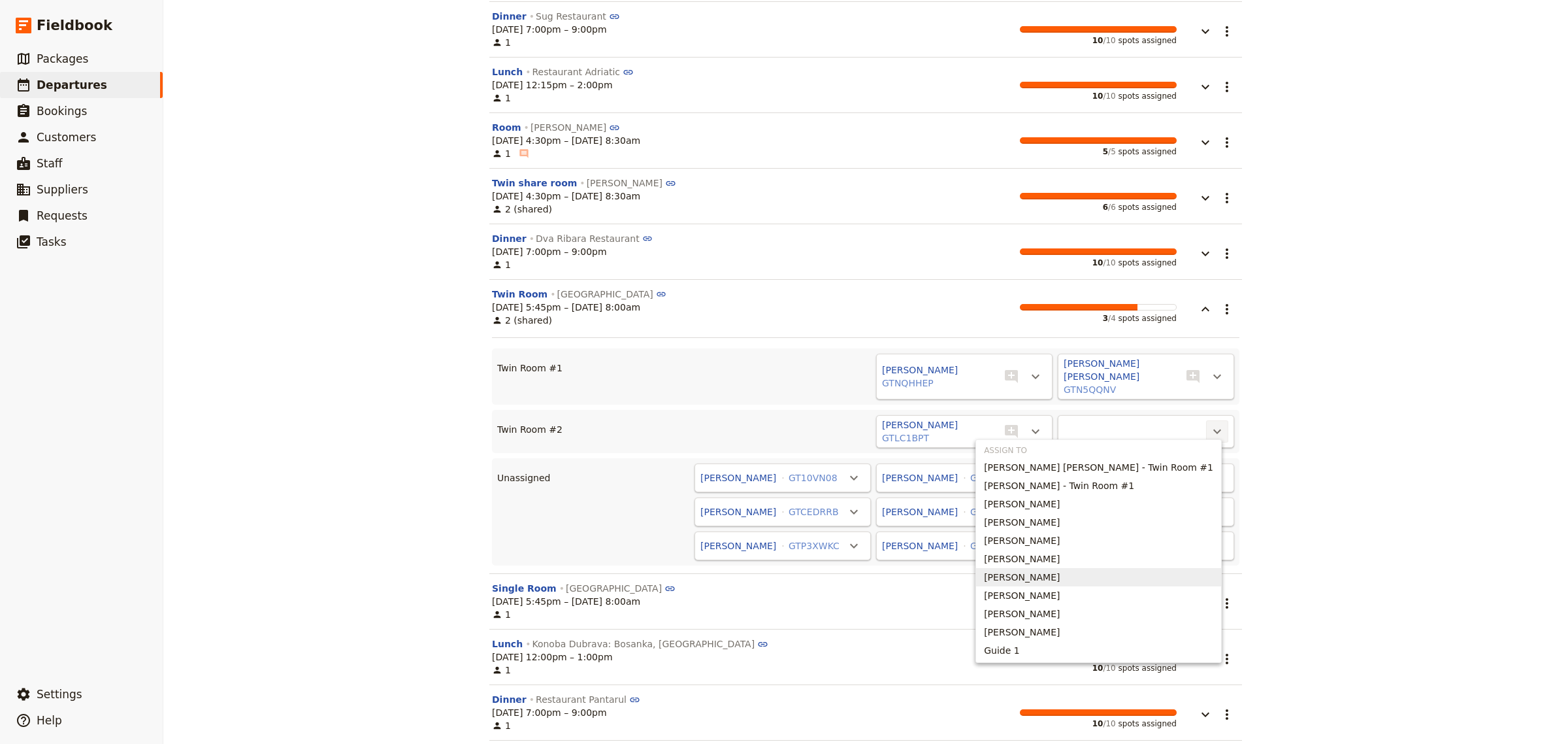
click at [1060, 577] on span "[PERSON_NAME]" at bounding box center [1022, 578] width 75 height 13
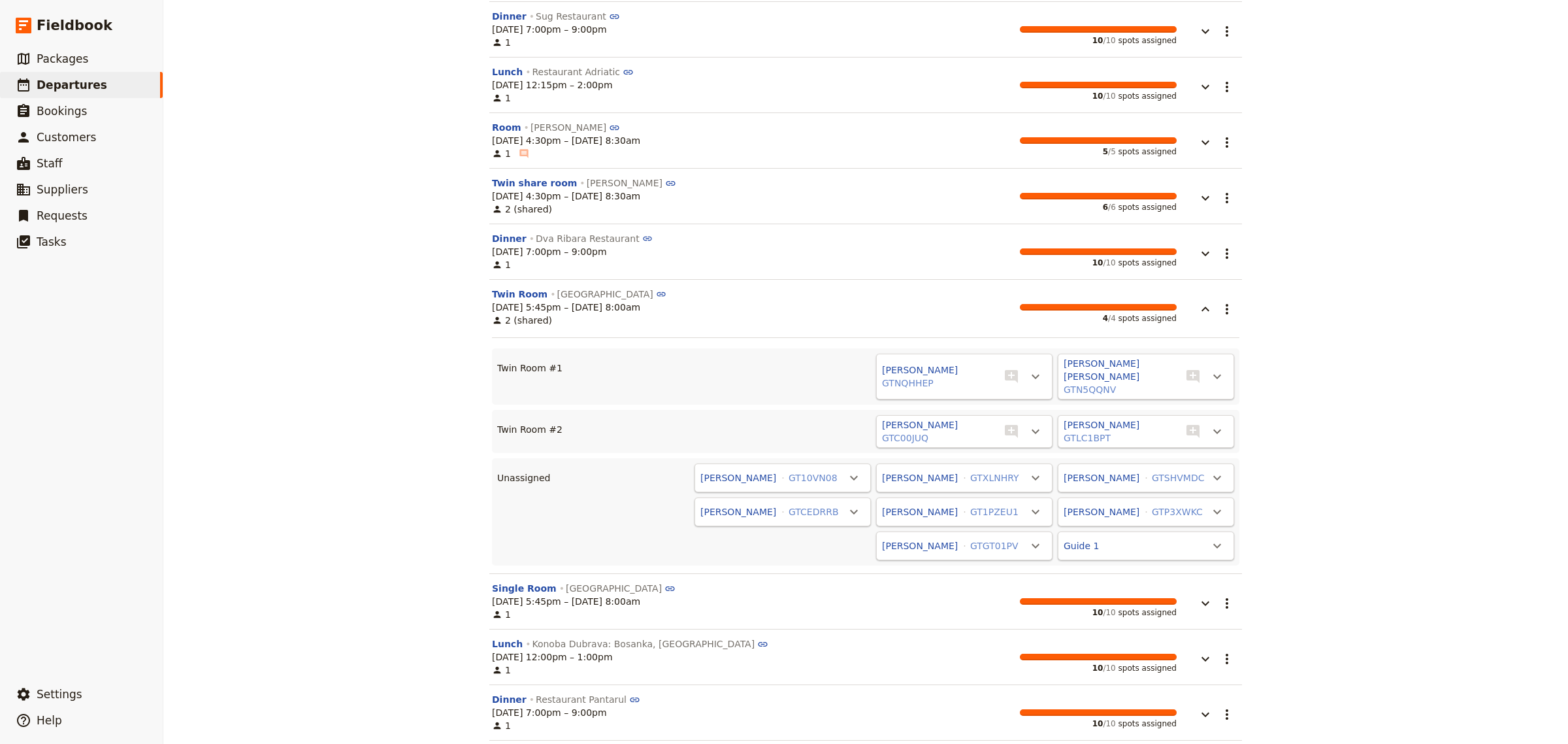
scroll to position [1181, 0]
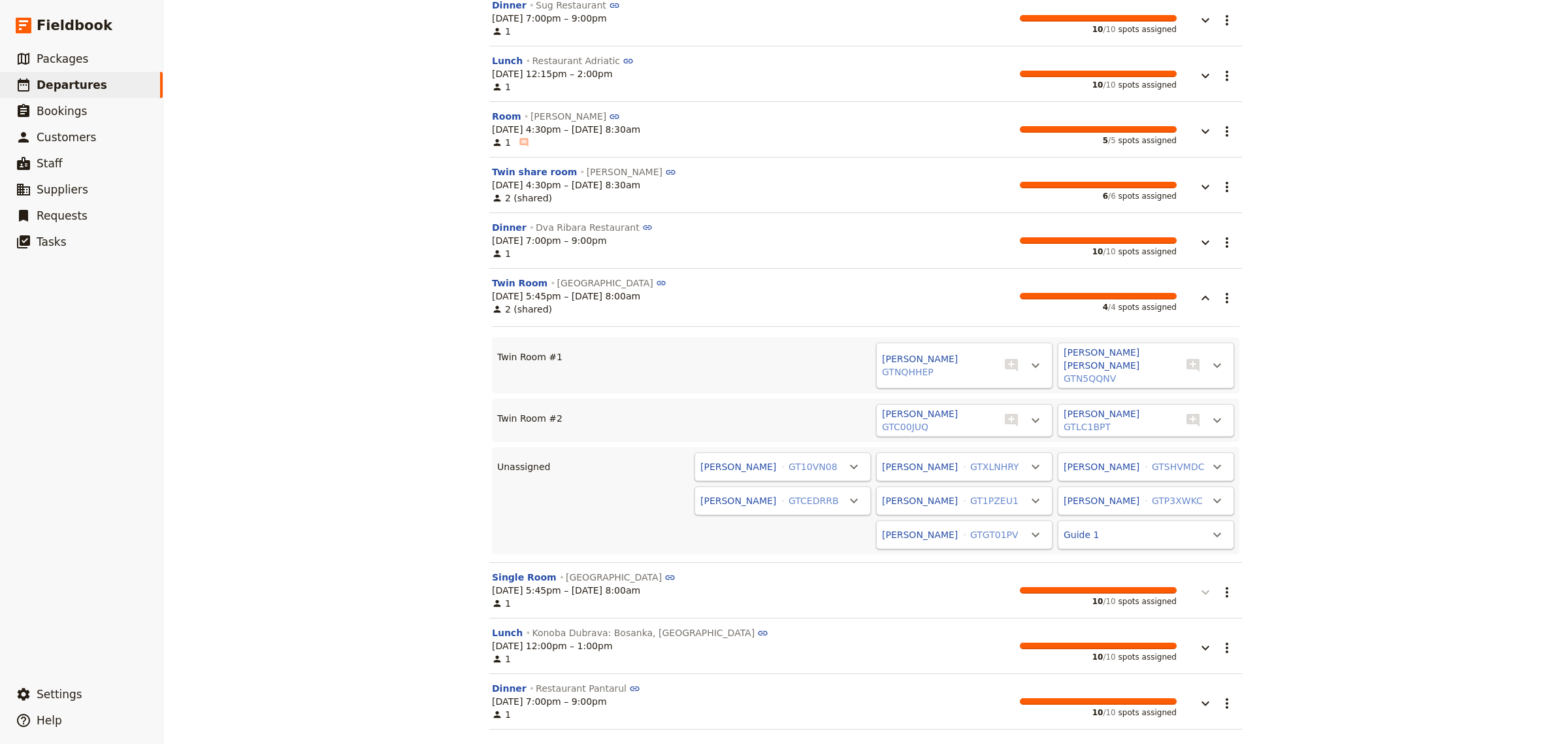
click at [1198, 588] on icon "button" at bounding box center [1205, 592] width 15 height 15
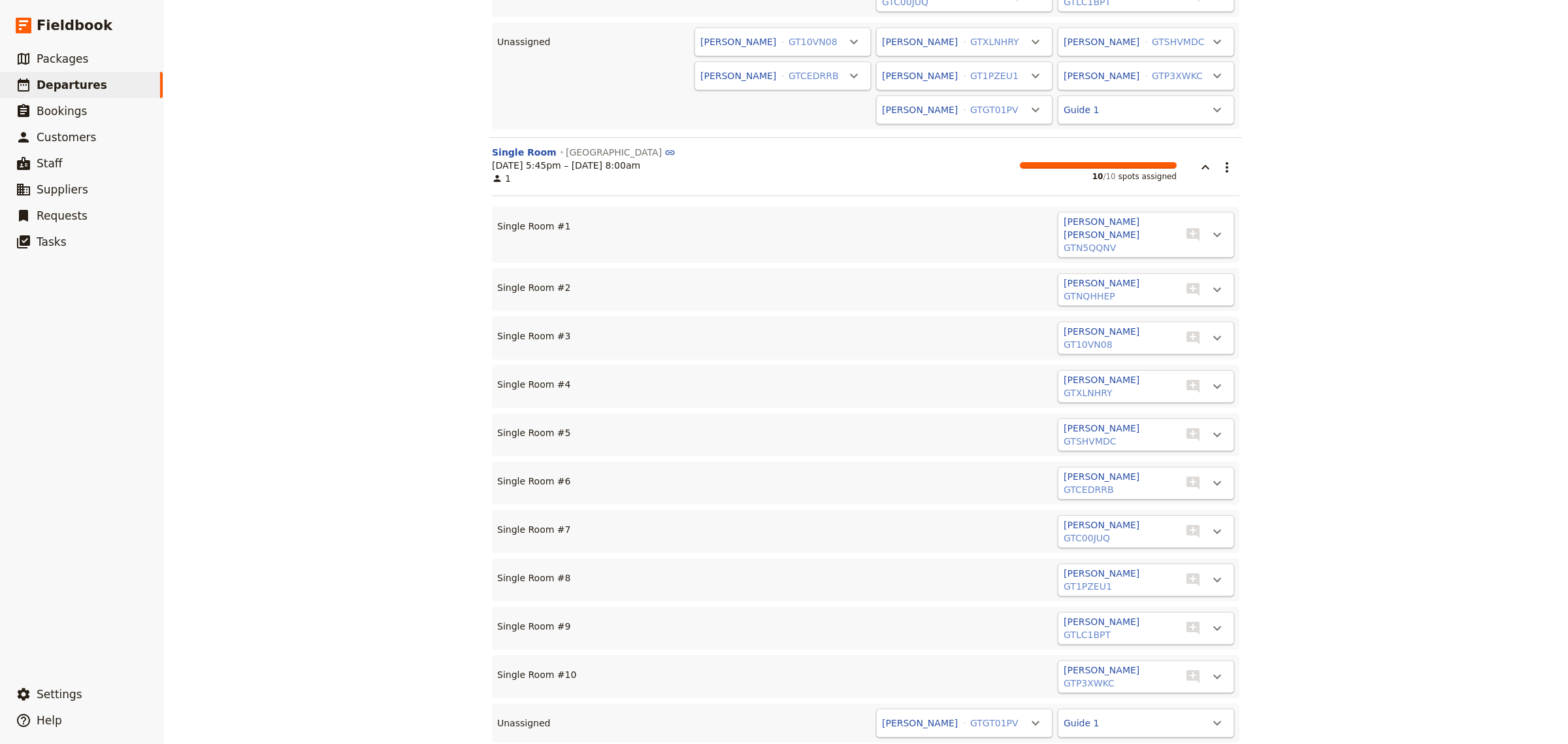
scroll to position [1556, 0]
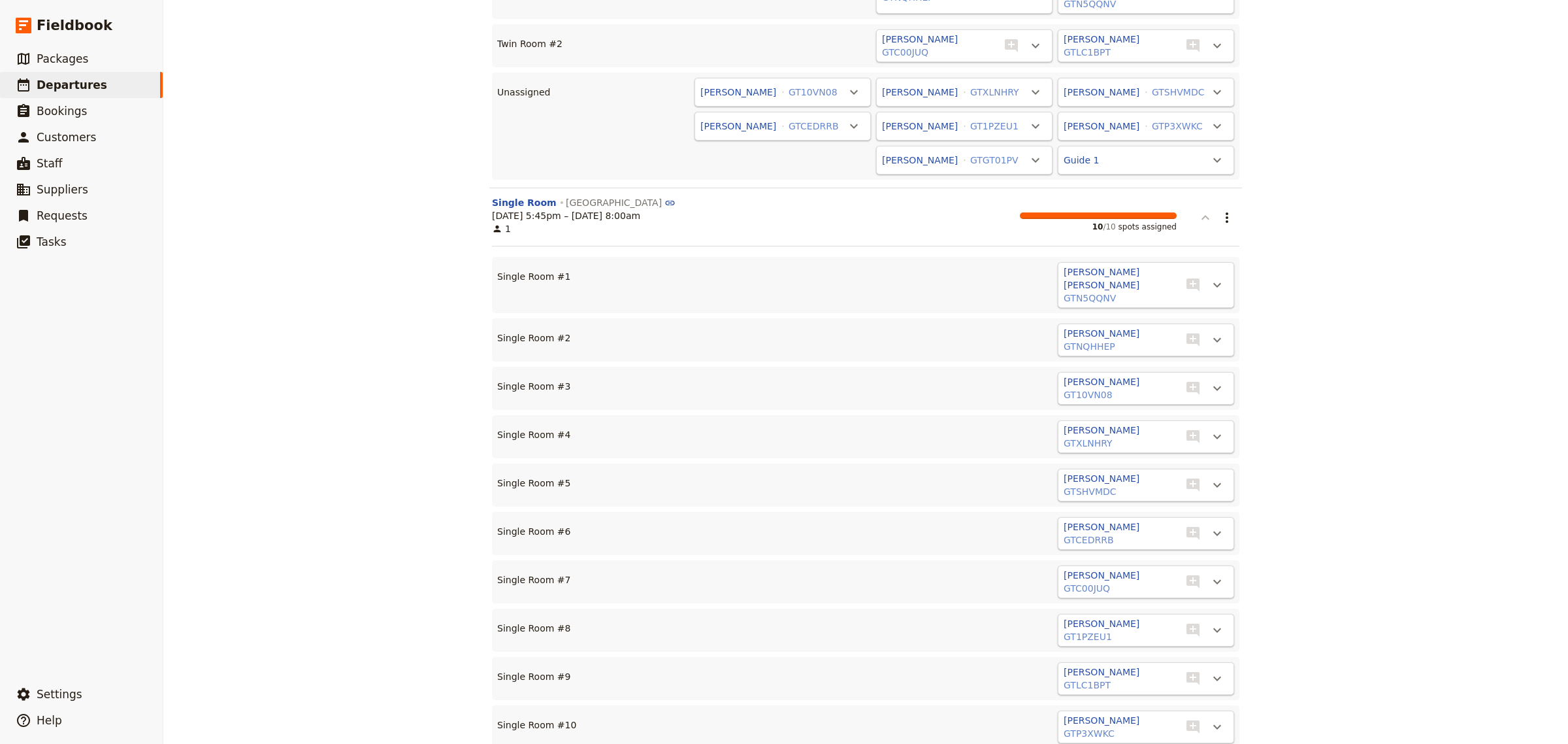
click at [1198, 213] on icon "button" at bounding box center [1205, 217] width 15 height 15
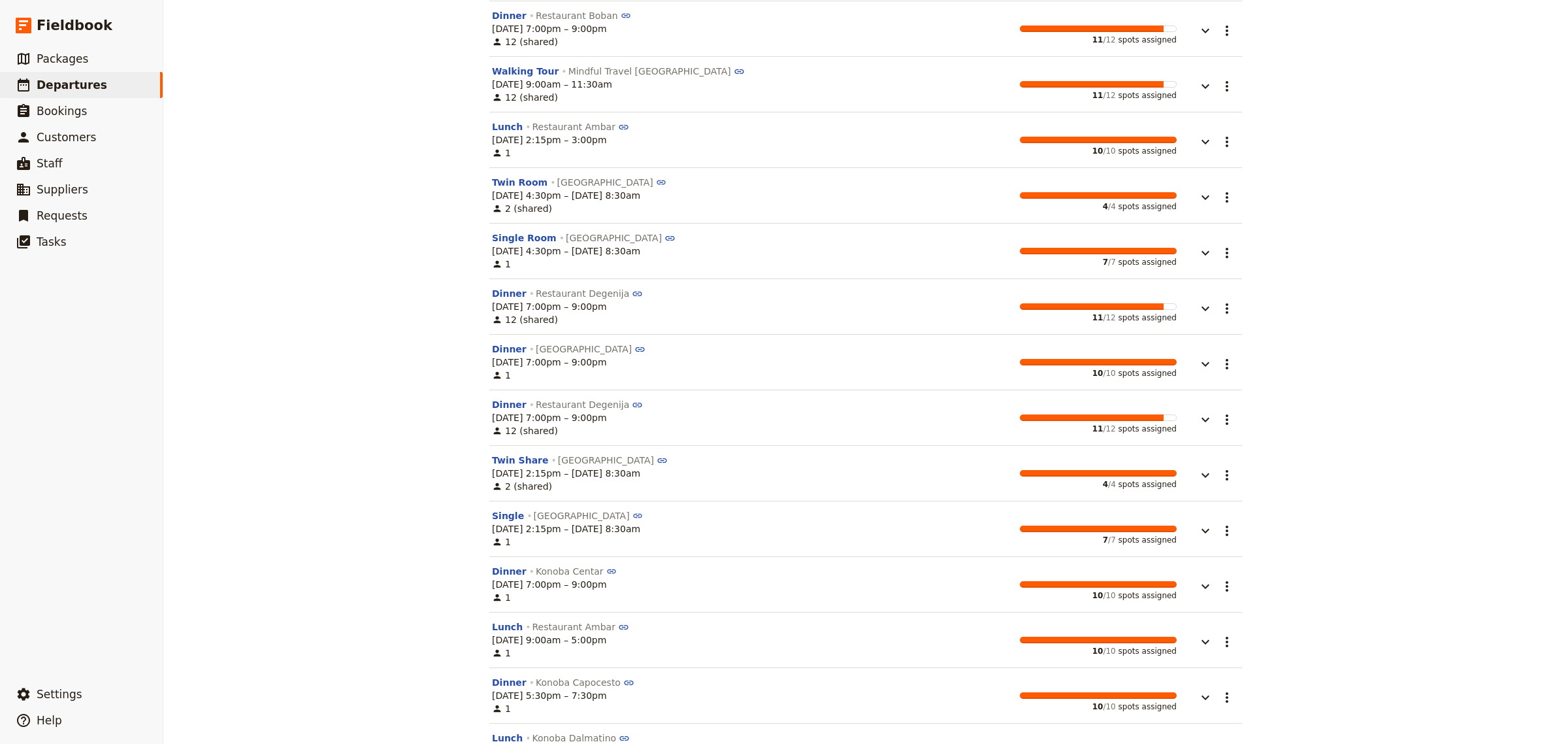
scroll to position [0, 0]
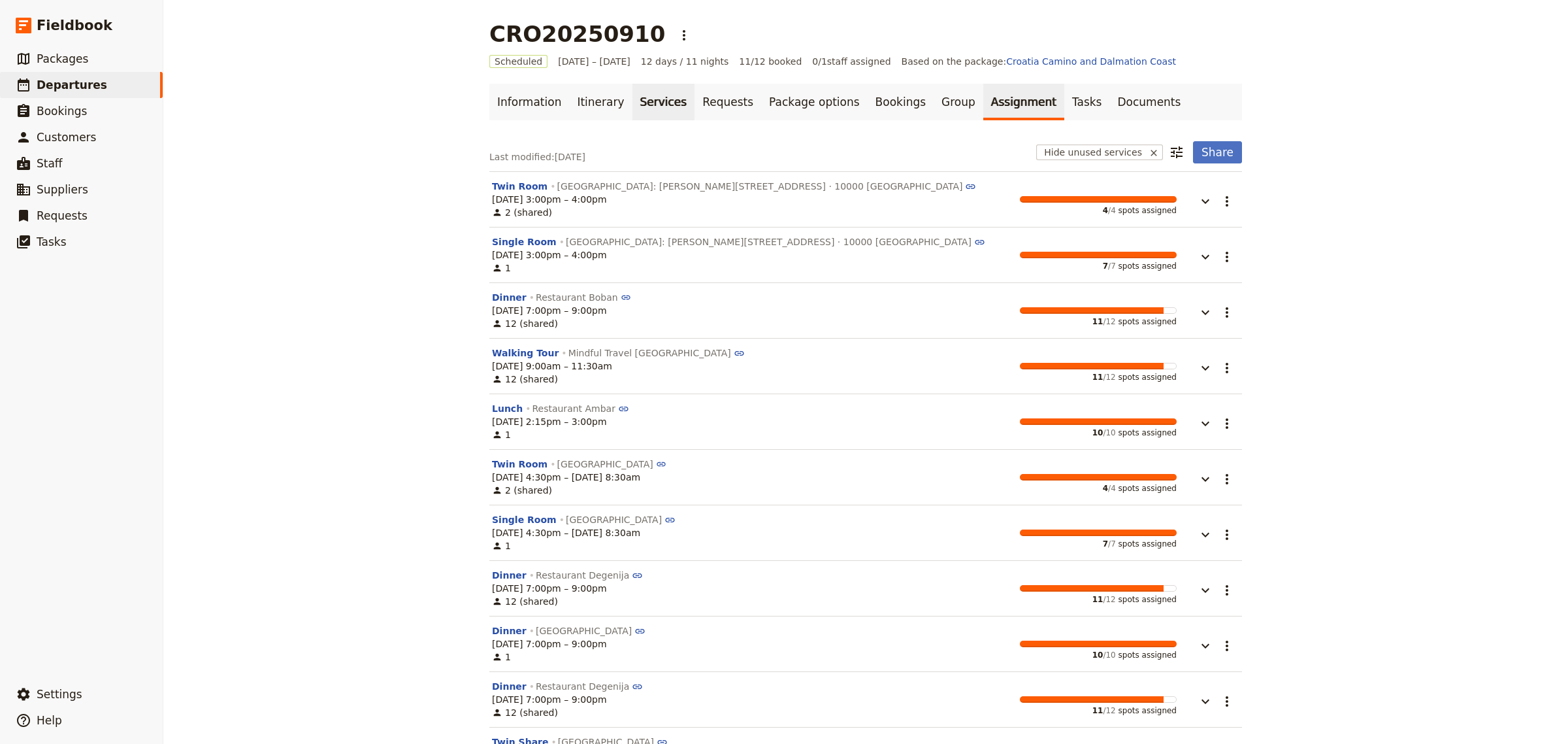
click at [633, 94] on link "Services" at bounding box center [664, 102] width 63 height 36
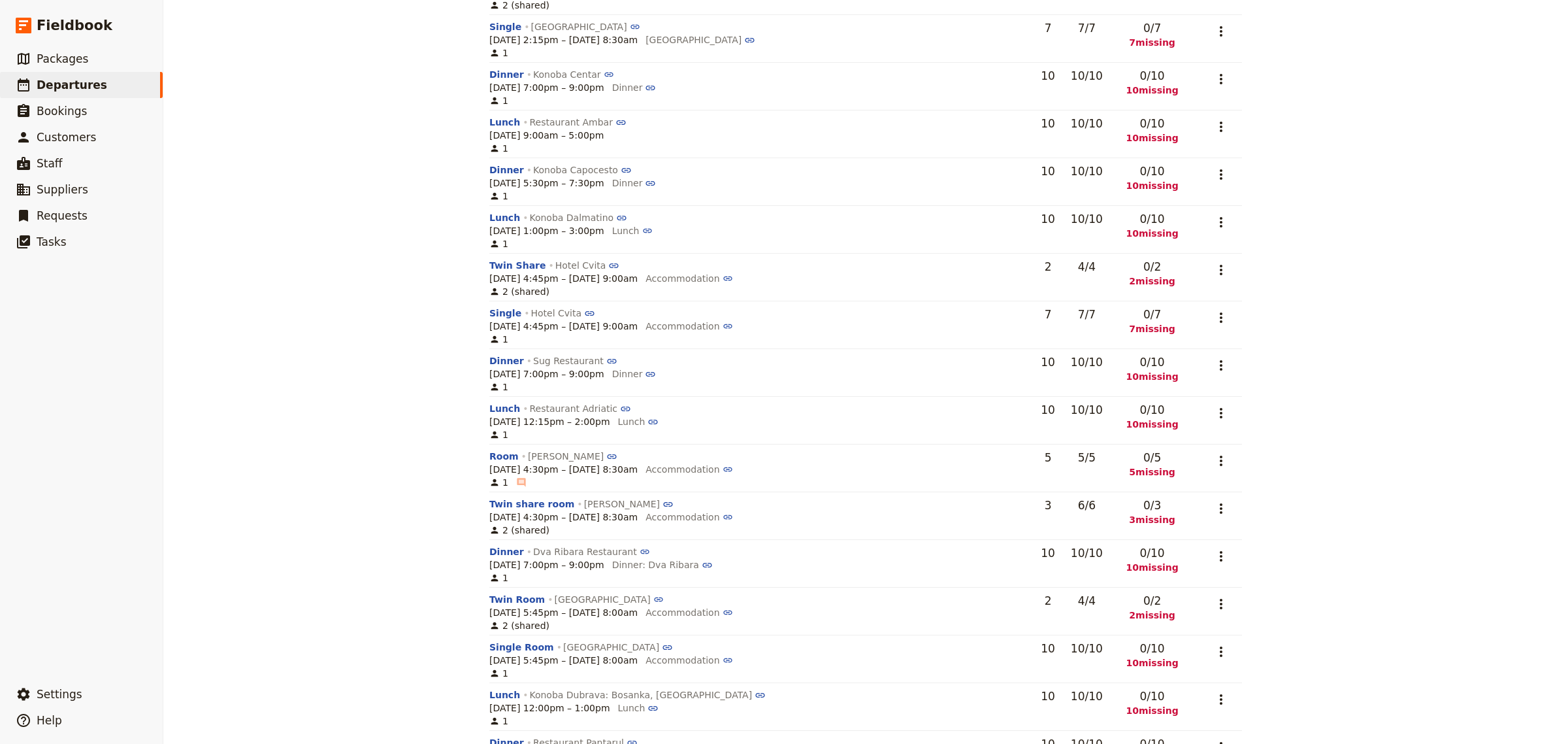
scroll to position [858, 0]
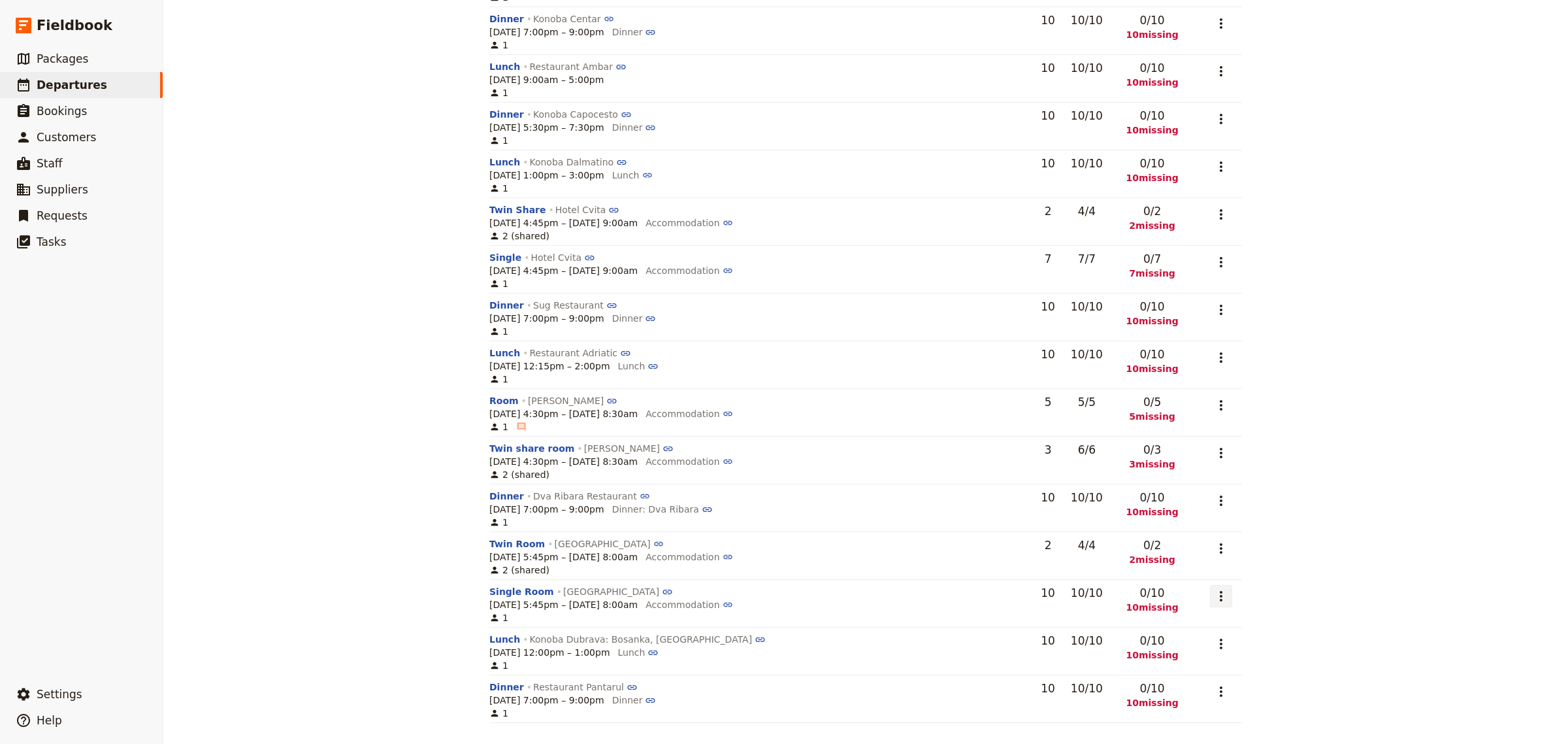
click at [1216, 603] on icon "Actions" at bounding box center [1221, 596] width 15 height 15
click at [1170, 644] on span "Go to service page" at bounding box center [1148, 643] width 86 height 13
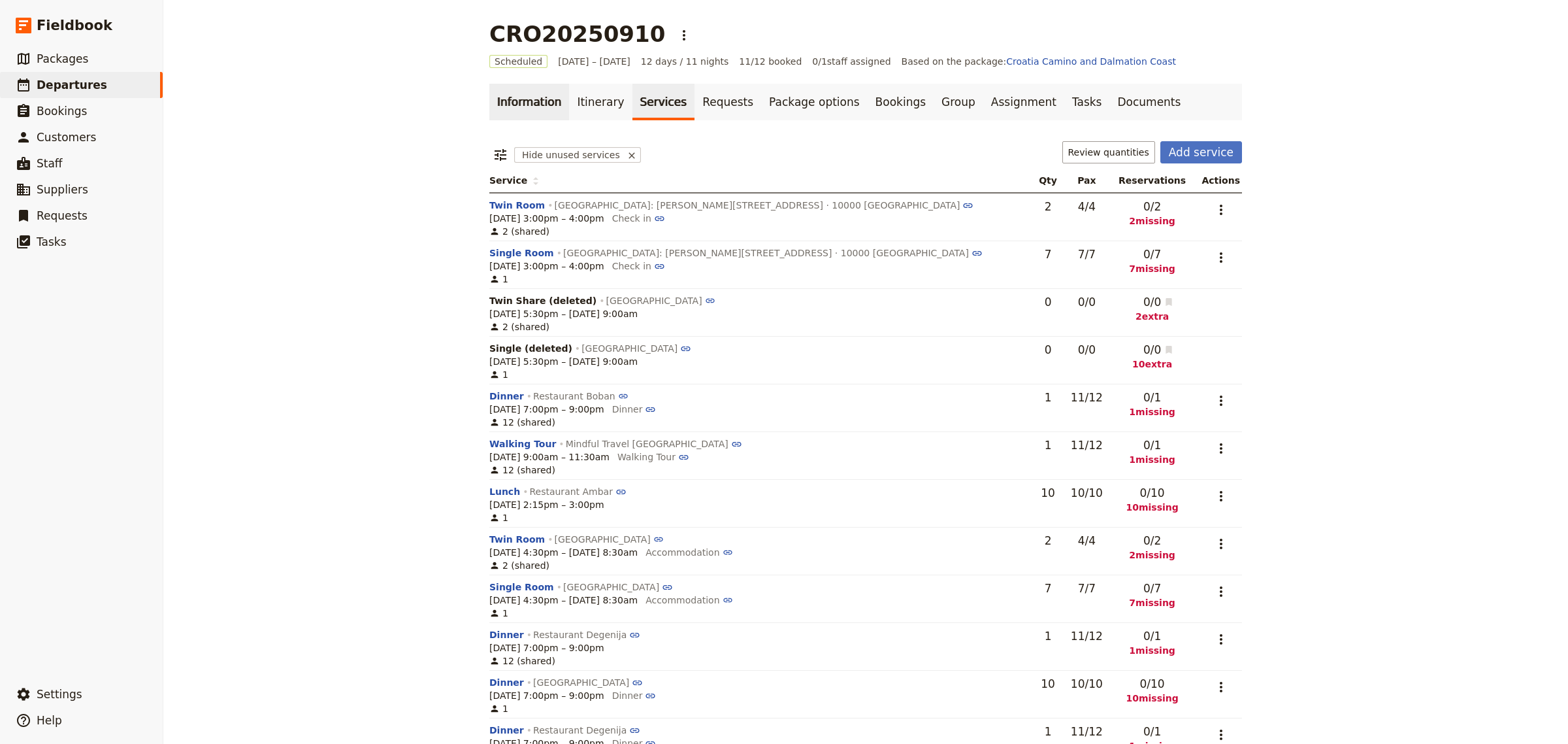
click at [524, 99] on link "Information" at bounding box center [529, 102] width 80 height 36
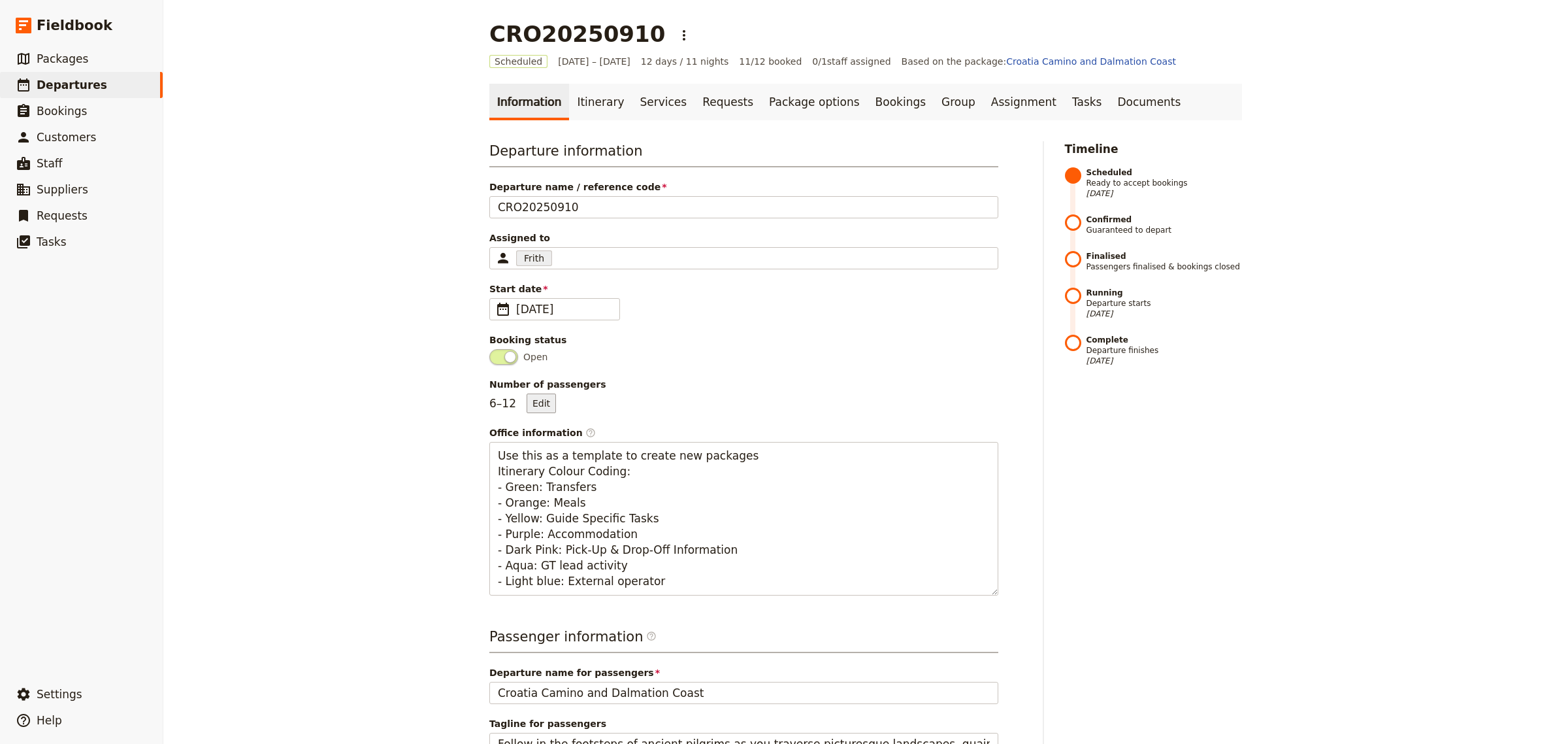
click at [540, 399] on button "Edit" at bounding box center [541, 404] width 29 height 20
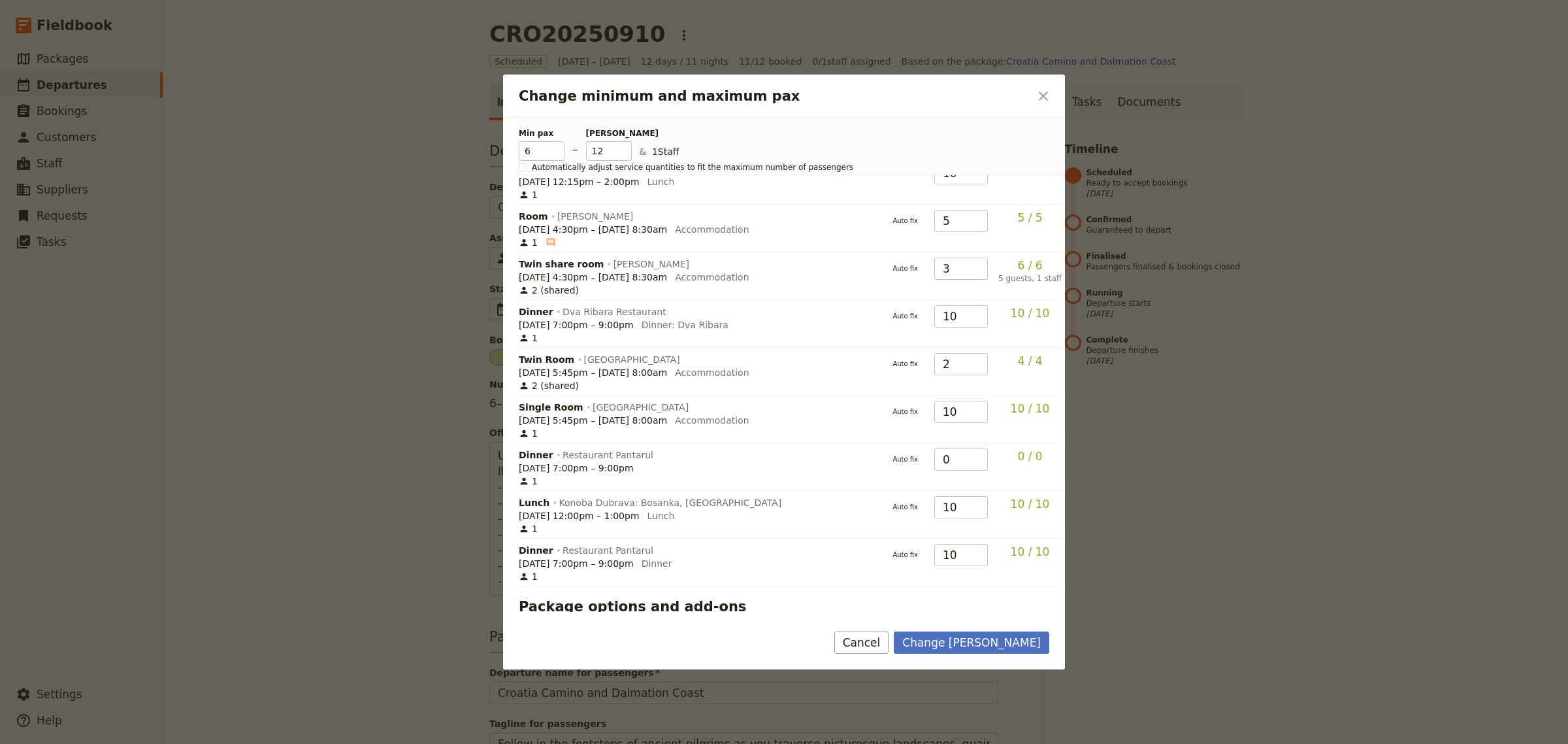
scroll to position [1043, 0]
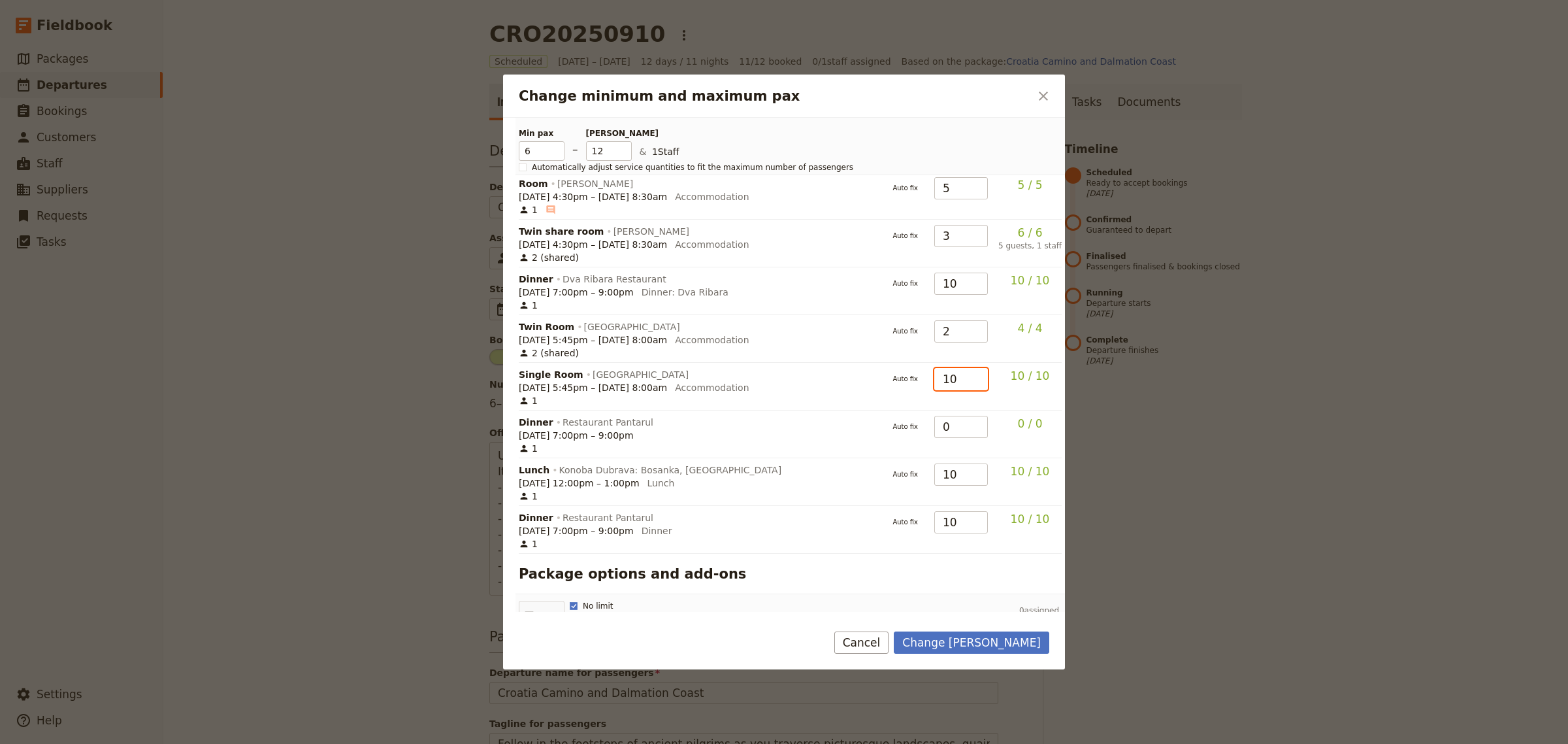
drag, startPoint x: 953, startPoint y: 336, endPoint x: 922, endPoint y: 334, distance: 31.1
click at [0, 0] on tr "Single Room [GEOGRAPHIC_DATA] [DATE] 5:45pm – [DATE] 8:00am Accommodation 1 Aut…" at bounding box center [0, 0] width 0 height 0
type input "8"
click at [822, 368] on div "Single Room [GEOGRAPHIC_DATA]" at bounding box center [697, 375] width 357 height 13
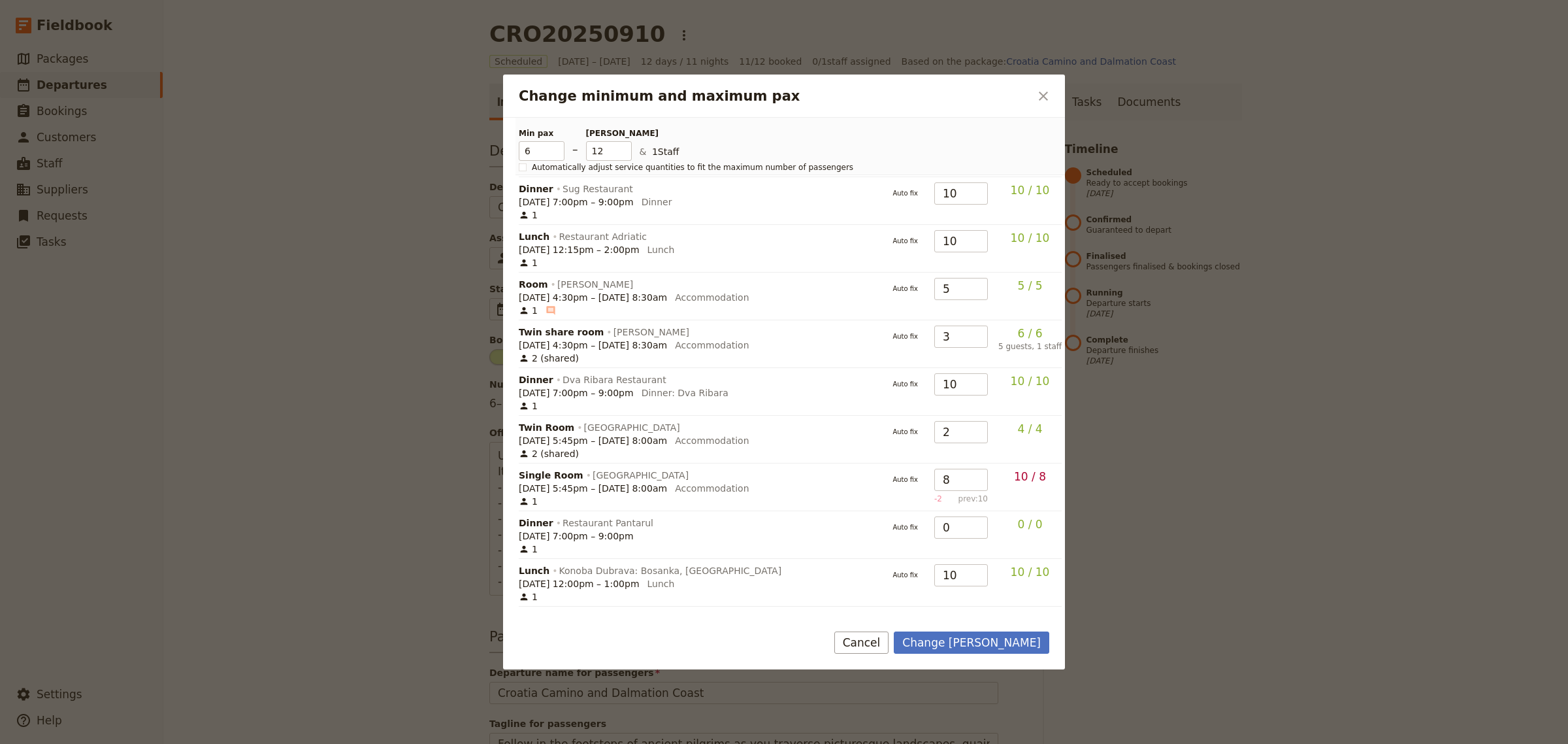
scroll to position [939, 0]
drag, startPoint x: 958, startPoint y: 337, endPoint x: 925, endPoint y: 336, distance: 33.0
click at [0, 0] on tr "Dinner [GEOGRAPHIC_DATA] [DATE] 7:00pm – 9:00pm Dinner: Dva Ribara 1 Auto fix 1…" at bounding box center [0, 0] width 0 height 0
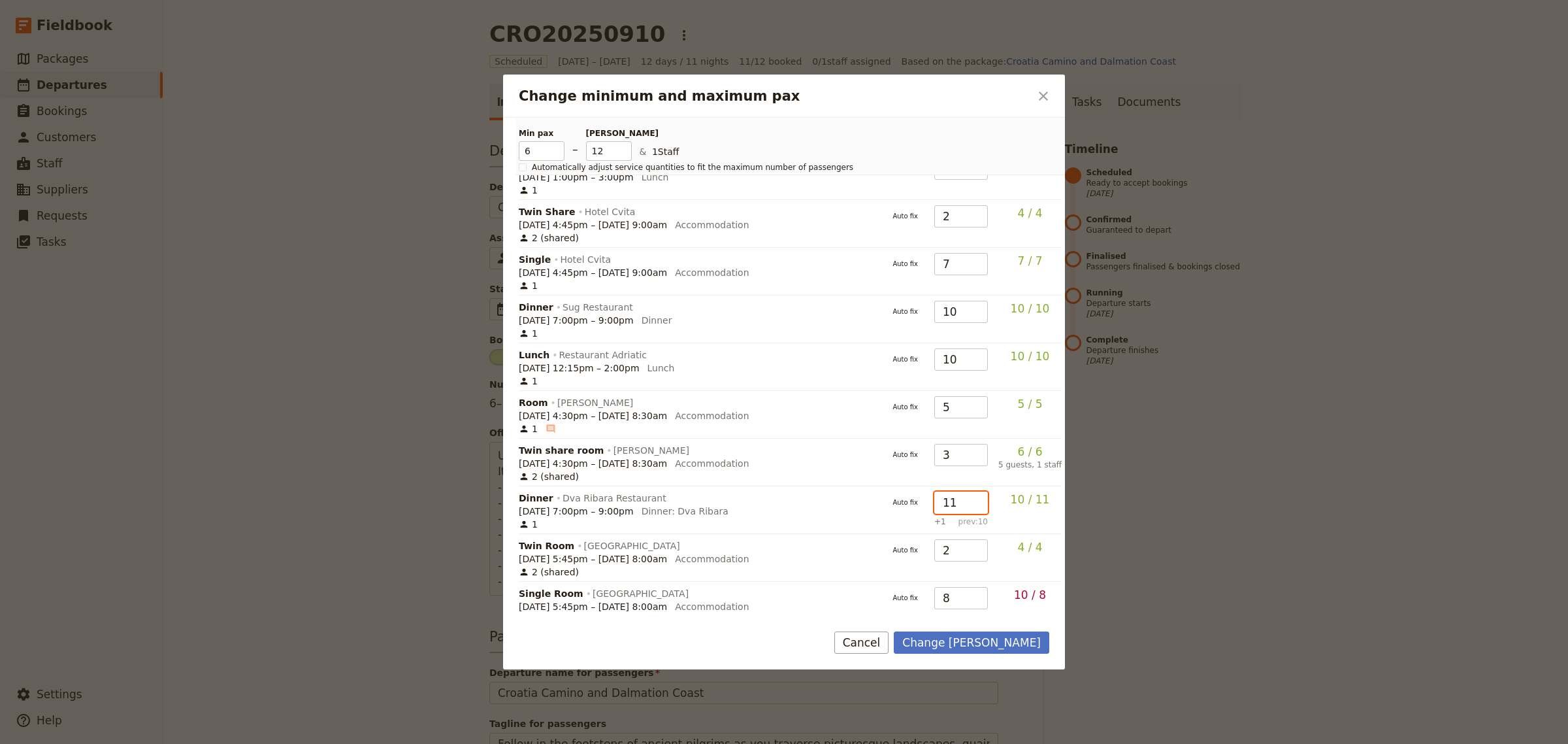
scroll to position [816, 0]
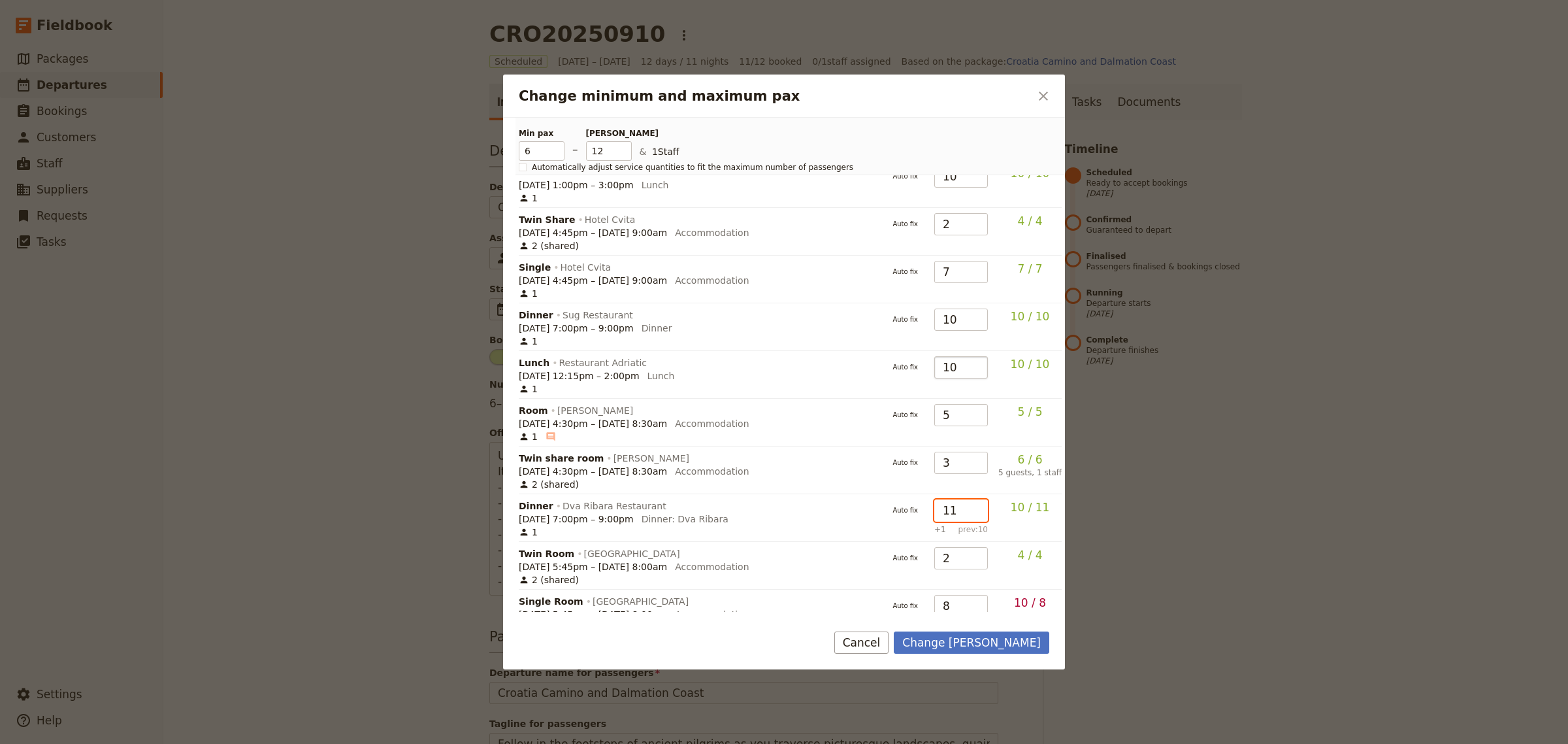
type input "11"
drag, startPoint x: 964, startPoint y: 317, endPoint x: 941, endPoint y: 317, distance: 23.0
click at [941, 357] on input "10" at bounding box center [961, 367] width 54 height 22
type input "11"
drag, startPoint x: 954, startPoint y: 271, endPoint x: 939, endPoint y: 270, distance: 15.0
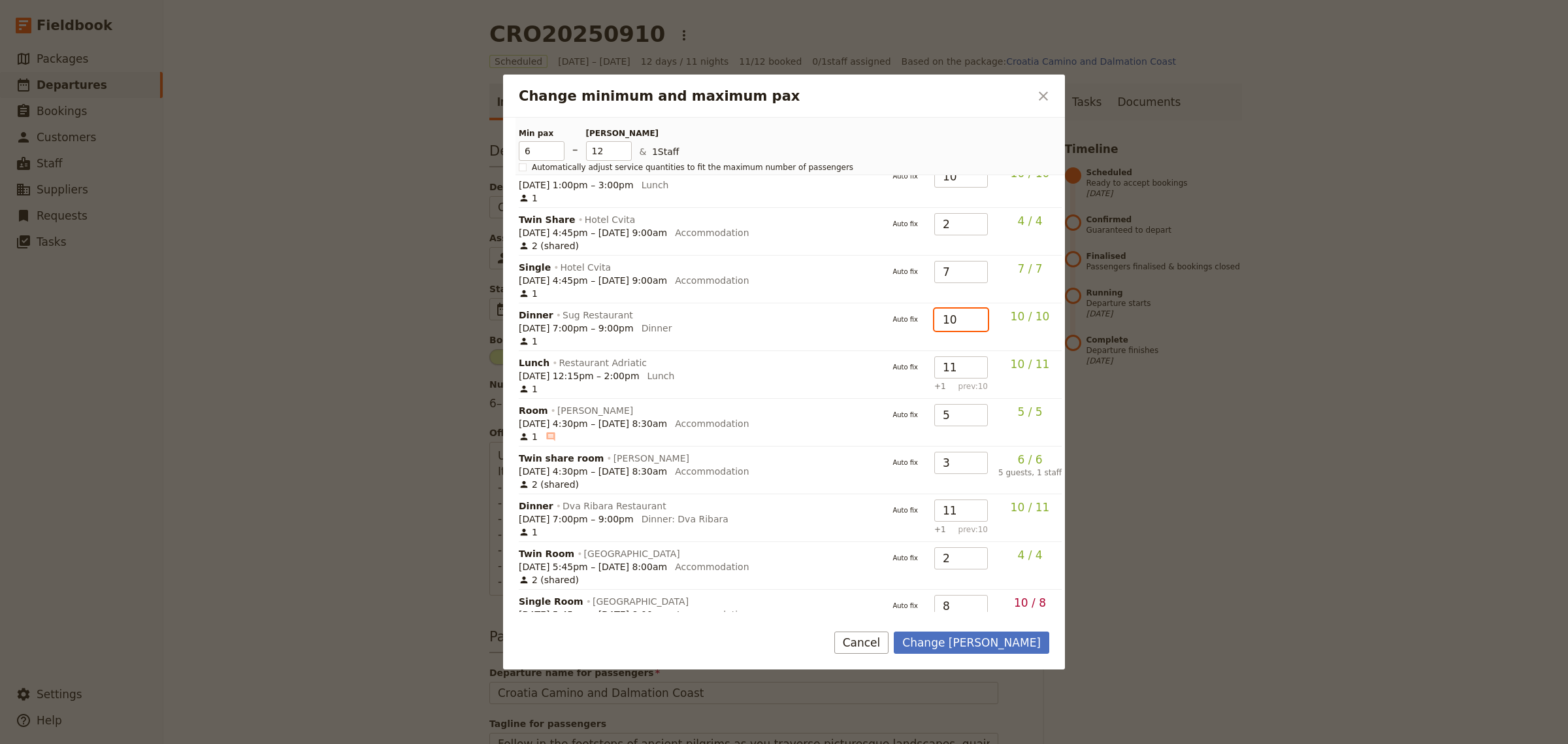
click at [939, 308] on input "10" at bounding box center [961, 319] width 54 height 22
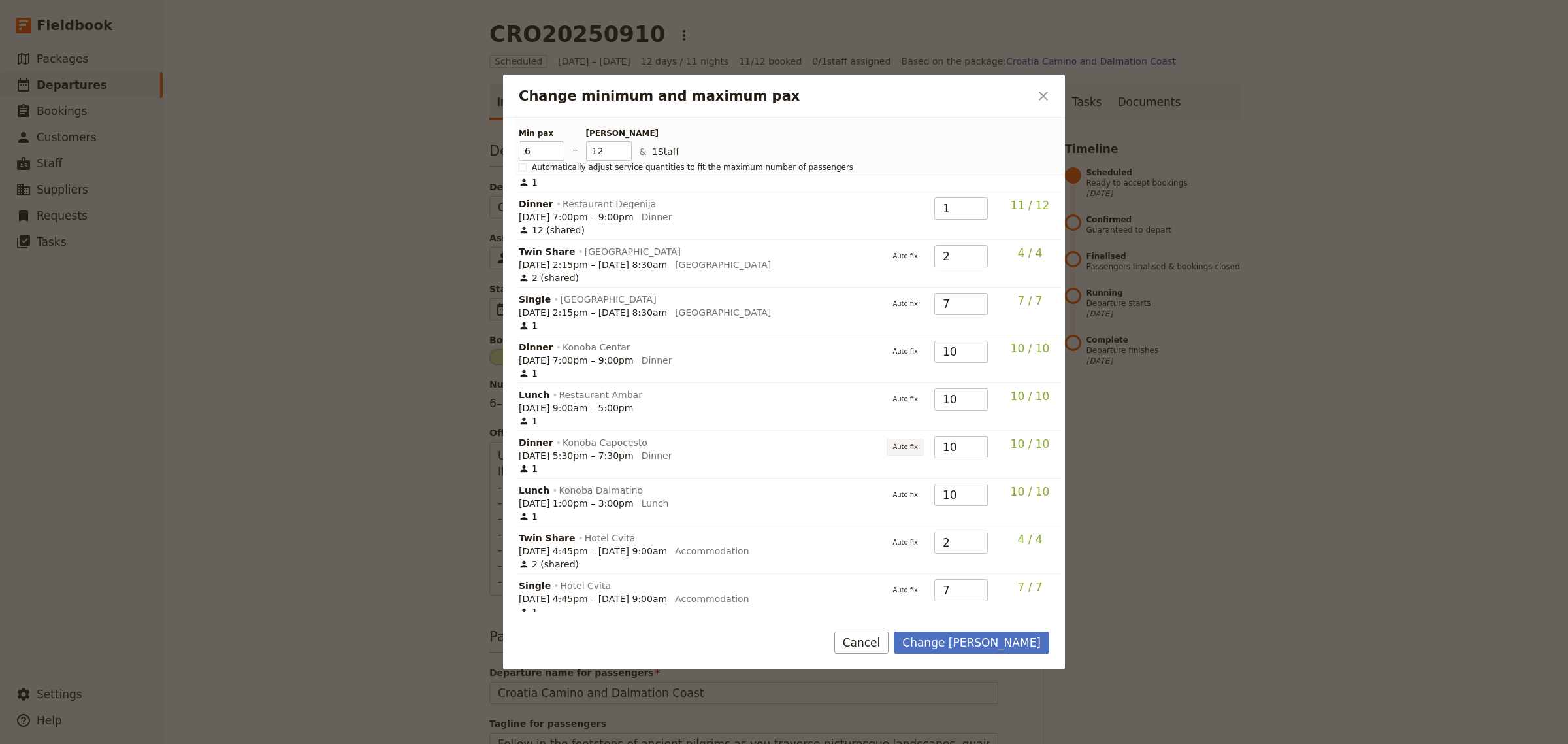
scroll to position [498, 0]
type input "11"
drag, startPoint x: 966, startPoint y: 445, endPoint x: 929, endPoint y: 443, distance: 37.1
click at [929, 478] on td "10" at bounding box center [961, 502] width 64 height 47
type input "11"
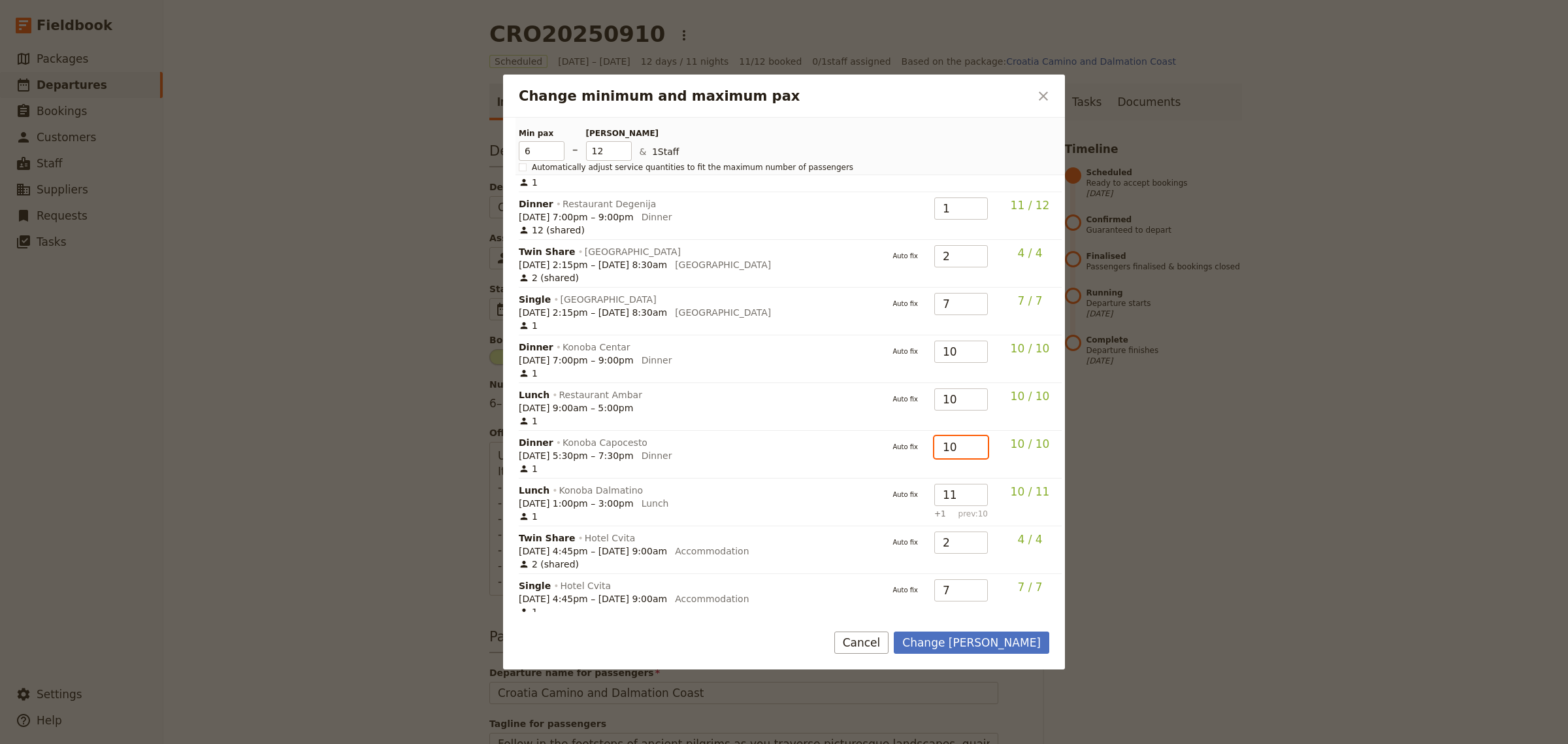
drag, startPoint x: 955, startPoint y: 393, endPoint x: 935, endPoint y: 393, distance: 20.0
click at [935, 437] on input "10" at bounding box center [961, 447] width 54 height 22
type input "11"
drag, startPoint x: 963, startPoint y: 350, endPoint x: 933, endPoint y: 350, distance: 30.0
click at [934, 388] on input "10" at bounding box center [961, 399] width 54 height 22
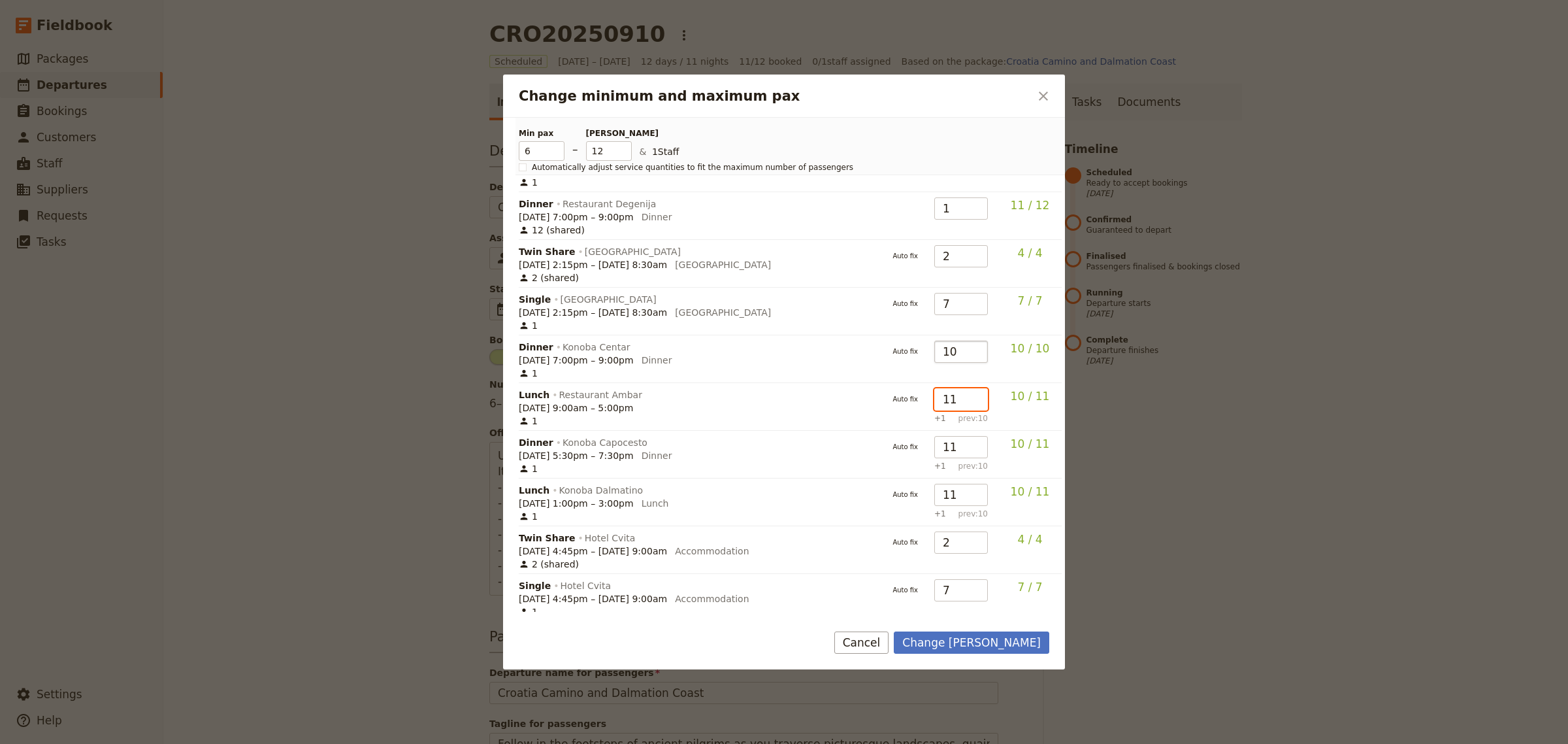
type input "11"
drag, startPoint x: 954, startPoint y: 304, endPoint x: 938, endPoint y: 304, distance: 16.0
click at [938, 341] on input "10" at bounding box center [961, 352] width 54 height 22
type input "11"
click at [956, 293] on input "7" at bounding box center [961, 304] width 54 height 22
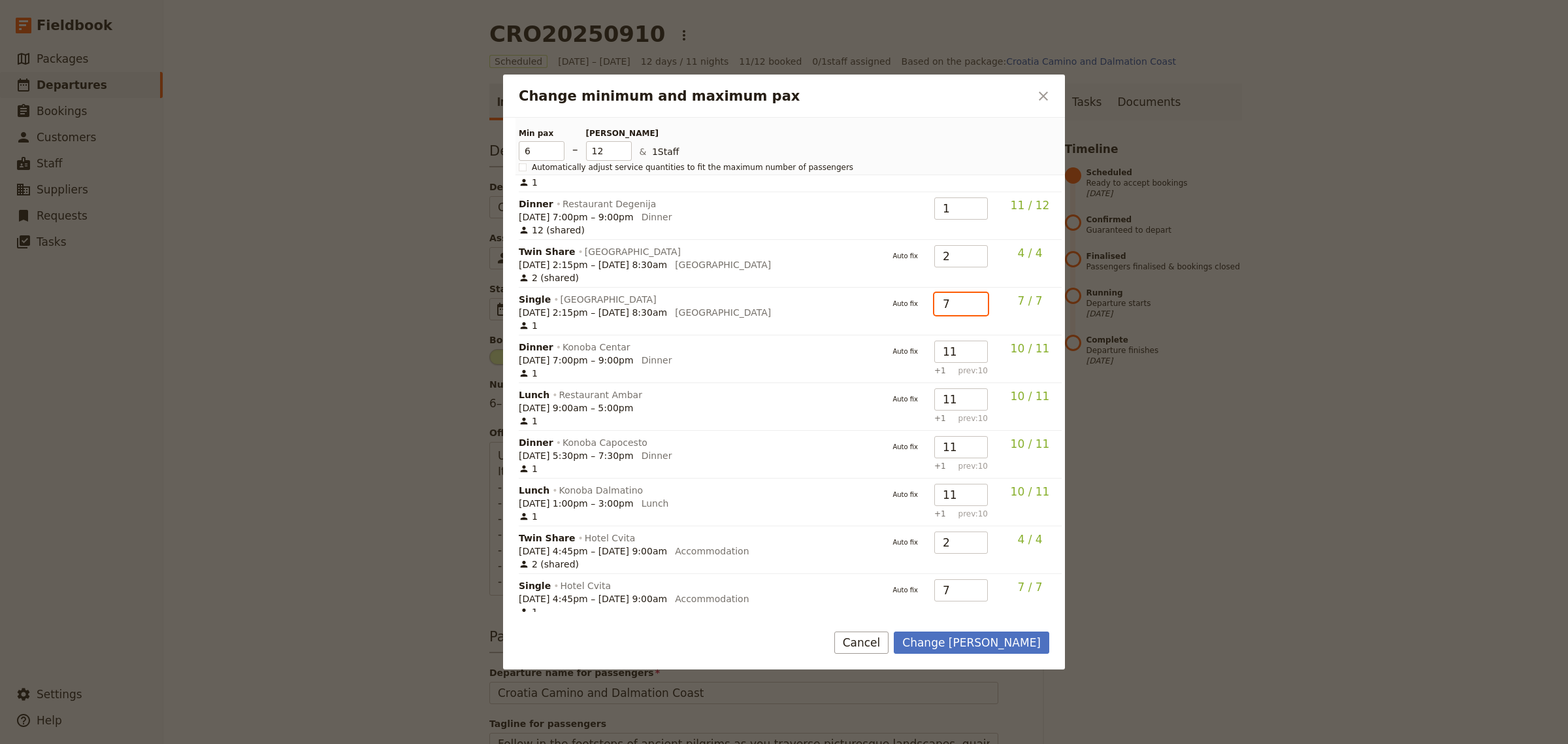
drag, startPoint x: 956, startPoint y: 256, endPoint x: 932, endPoint y: 256, distance: 24.0
click at [934, 293] on input "7" at bounding box center [961, 304] width 54 height 22
type input "8"
click at [808, 367] on div "1" at bounding box center [697, 373] width 357 height 13
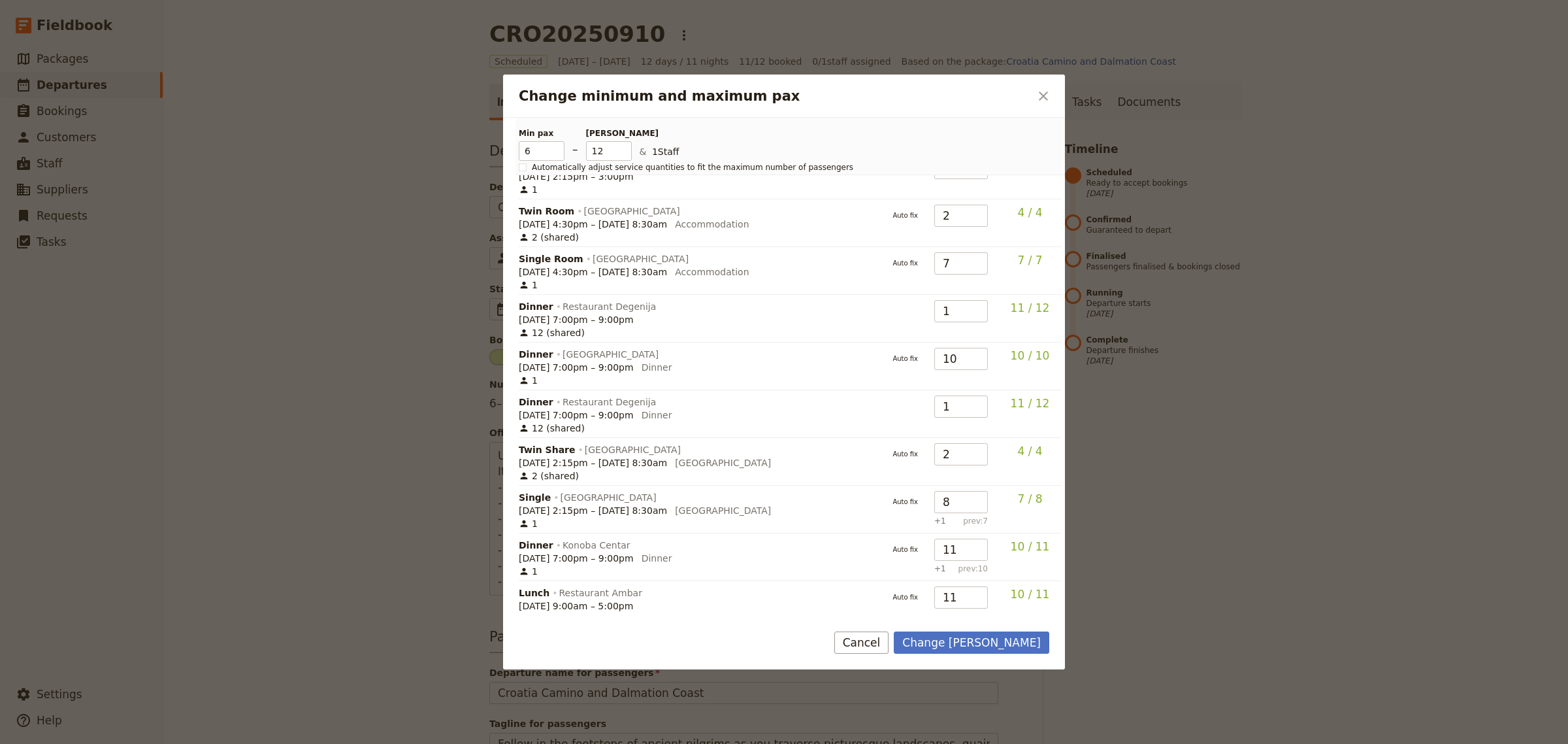
scroll to position [301, 0]
drag, startPoint x: 964, startPoint y: 308, endPoint x: 929, endPoint y: 306, distance: 35.1
click at [929, 341] on td "10" at bounding box center [961, 365] width 64 height 47
type input "11"
click at [831, 394] on div "Dinner Restaurant Degenija" at bounding box center [697, 400] width 357 height 13
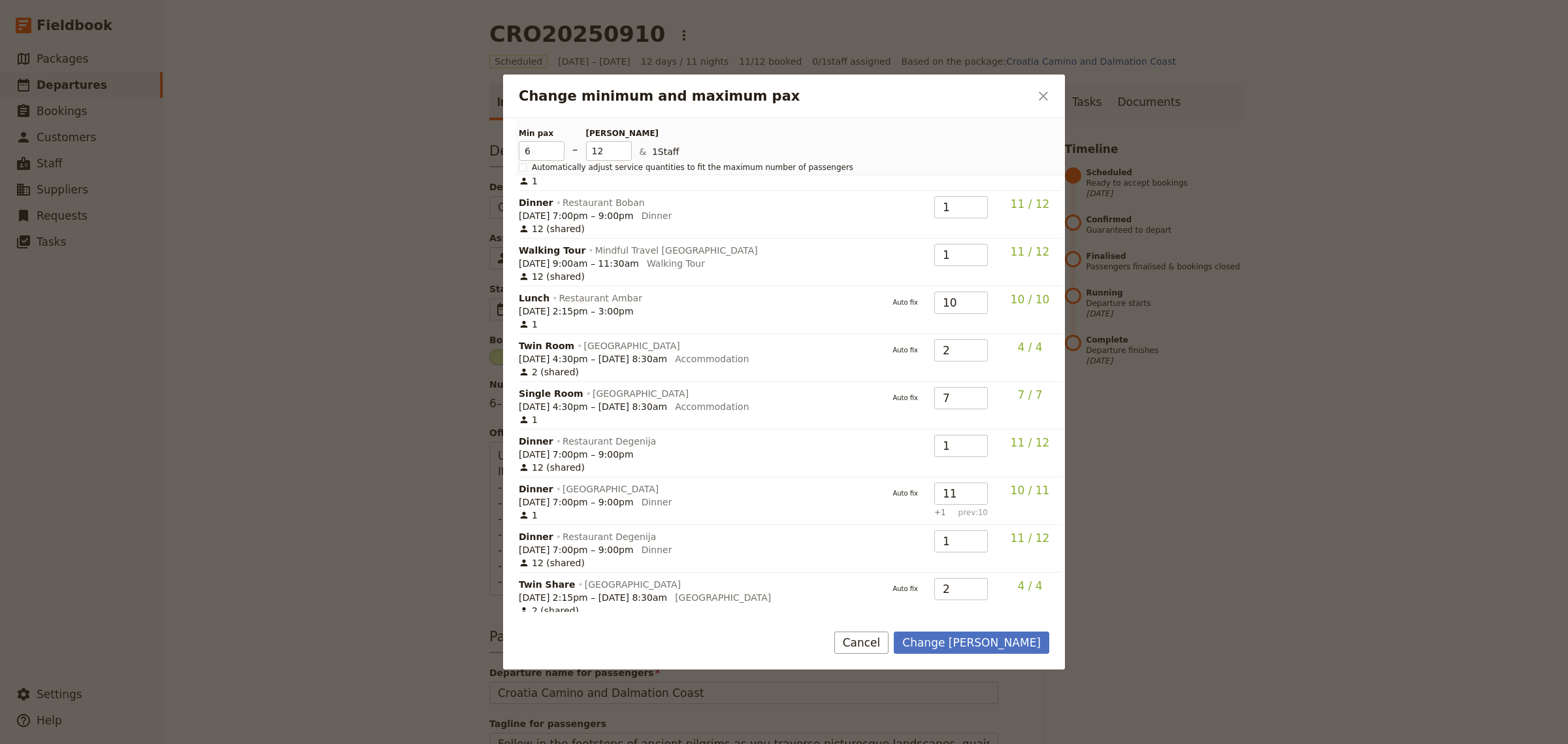
scroll to position [141, 0]
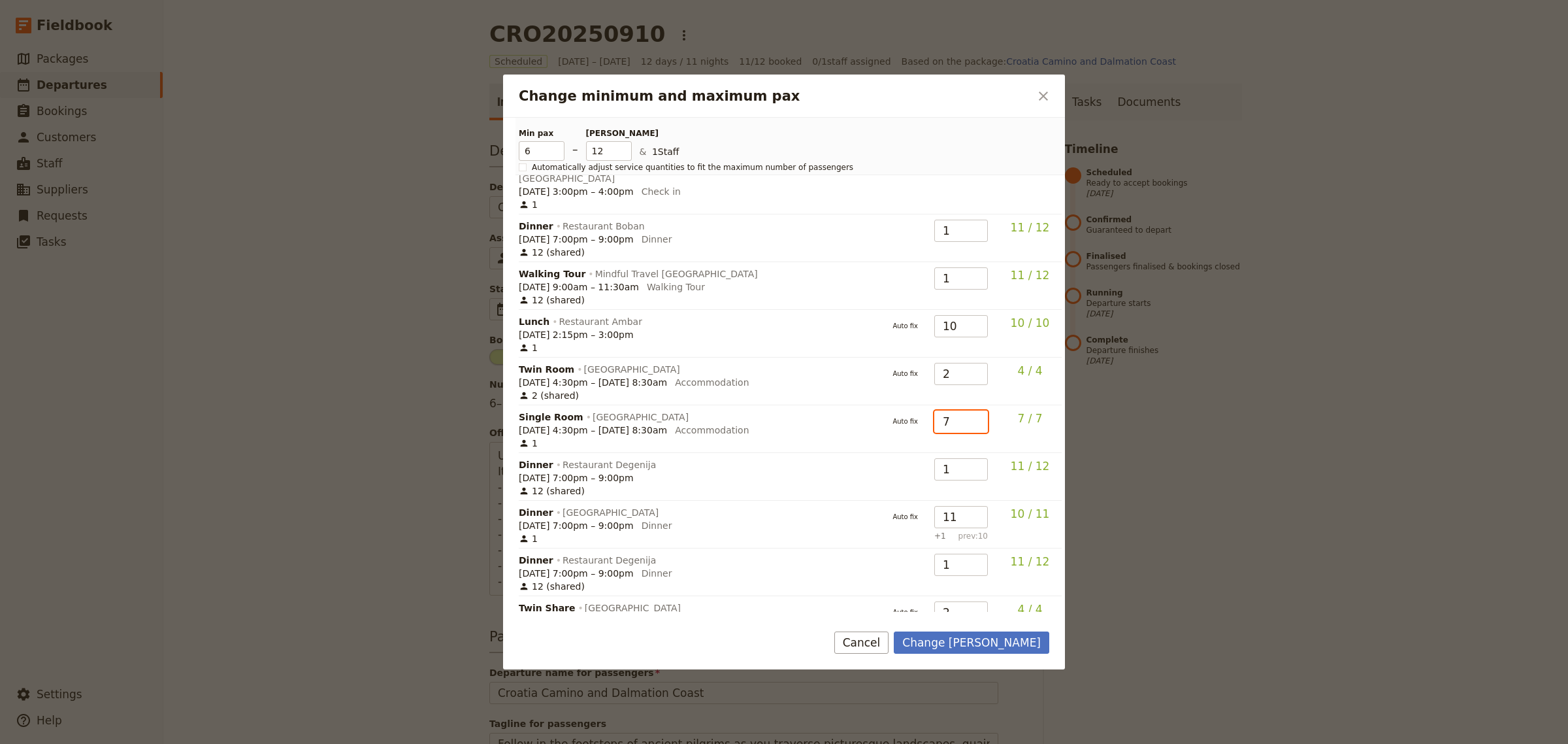
drag, startPoint x: 955, startPoint y: 369, endPoint x: 932, endPoint y: 368, distance: 23.0
click at [934, 410] on input "7" at bounding box center [961, 421] width 54 height 22
type input "8"
click at [831, 406] on td "Single Room [GEOGRAPHIC_DATA] [DATE] 4:30pm – [DATE] 8:30am Accommodation 1" at bounding box center [700, 429] width 363 height 47
drag, startPoint x: 954, startPoint y: 271, endPoint x: 934, endPoint y: 275, distance: 20.4
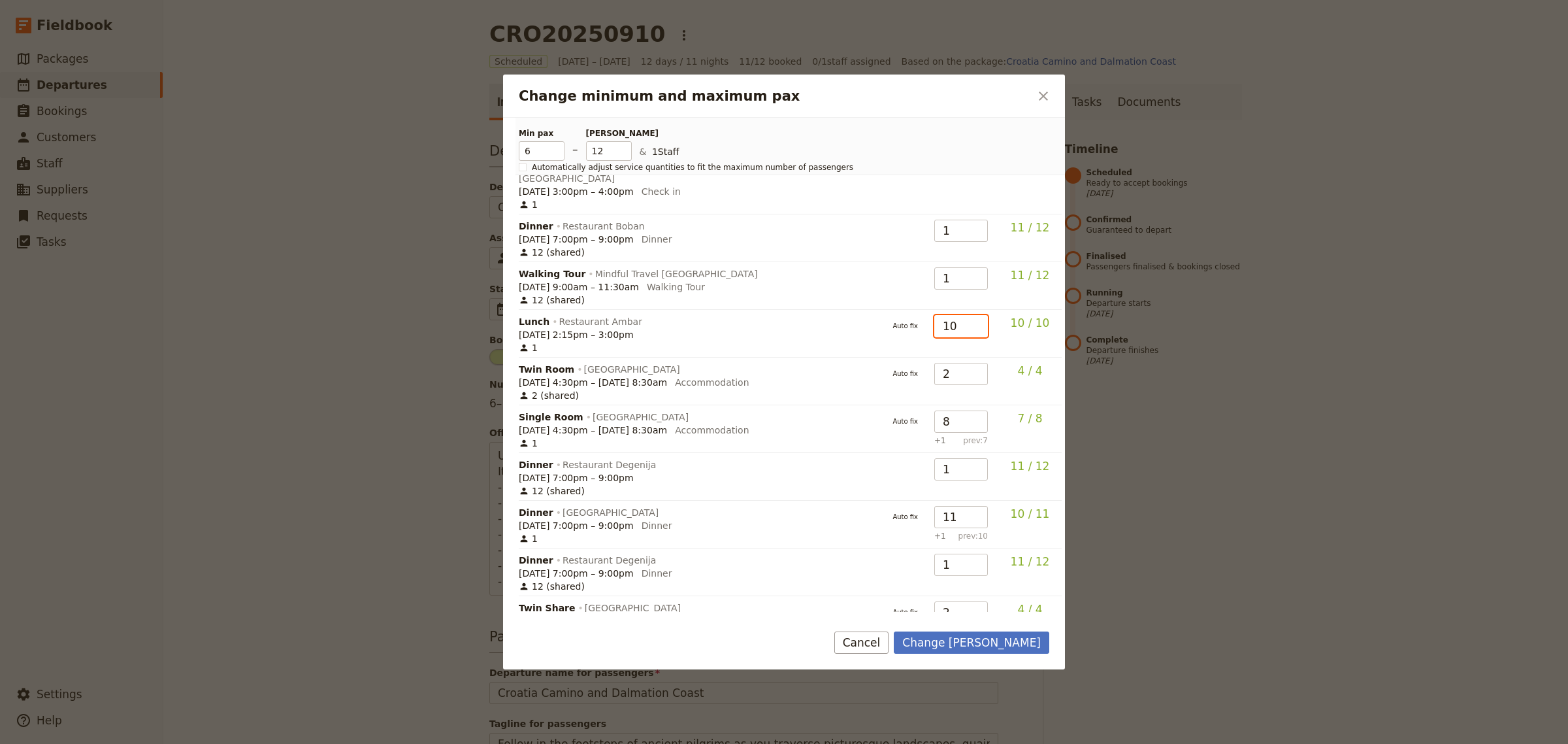
click at [934, 316] on input "10" at bounding box center [961, 327] width 54 height 22
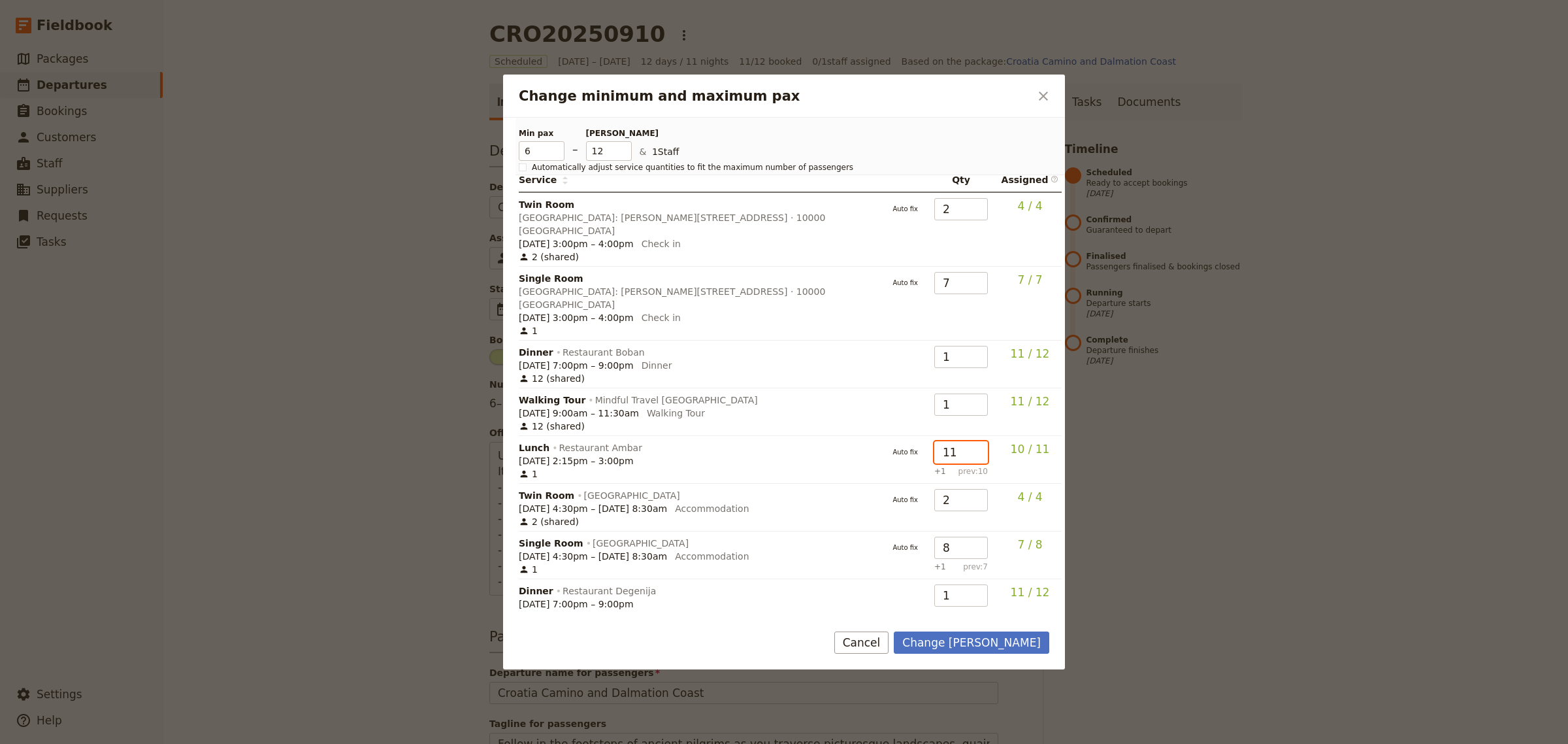
scroll to position [0, 0]
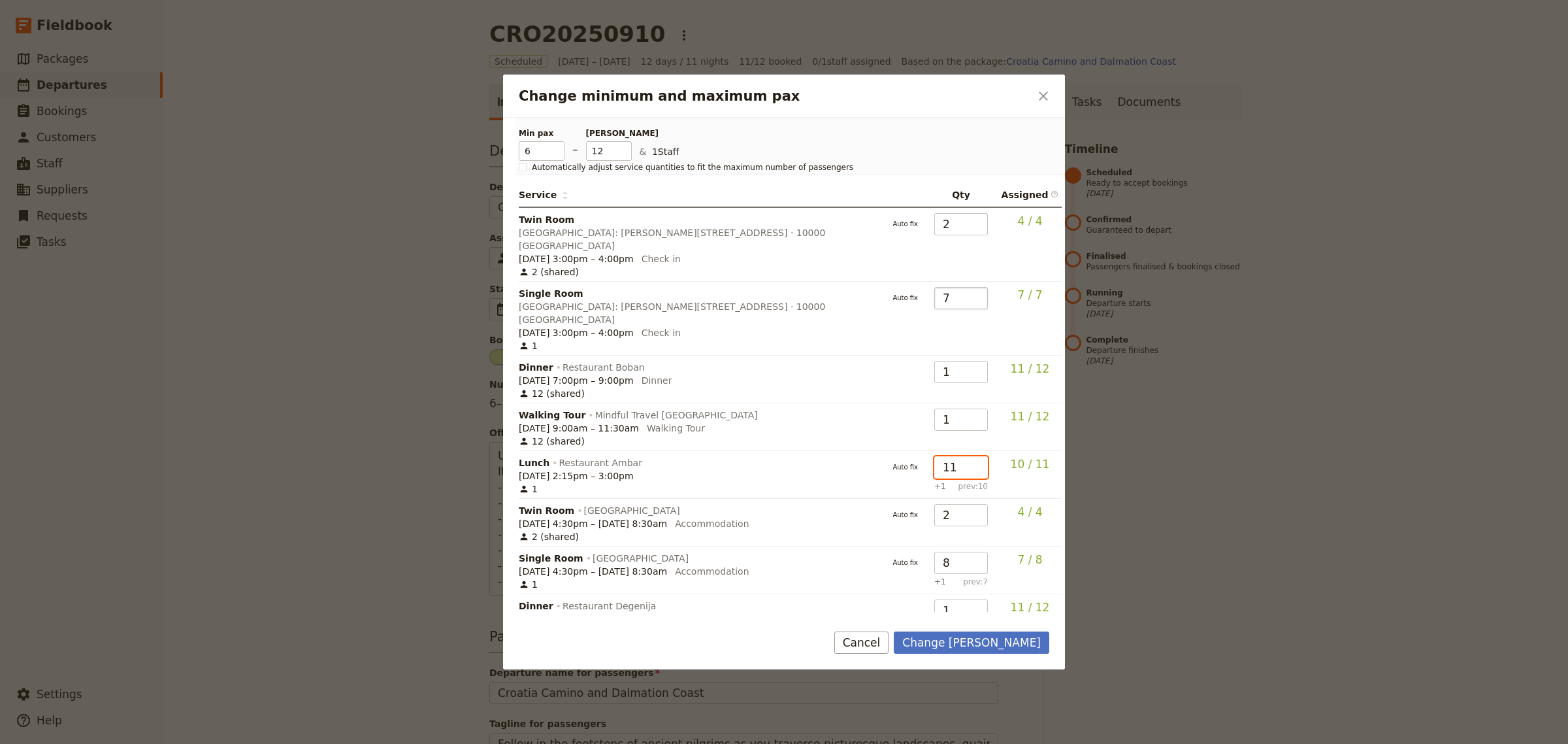
type input "11"
drag, startPoint x: 952, startPoint y: 276, endPoint x: 942, endPoint y: 276, distance: 10.0
click at [942, 287] on input "7" at bounding box center [961, 298] width 54 height 22
type input "8"
click at [968, 642] on button "Change [PERSON_NAME]" at bounding box center [971, 642] width 155 height 22
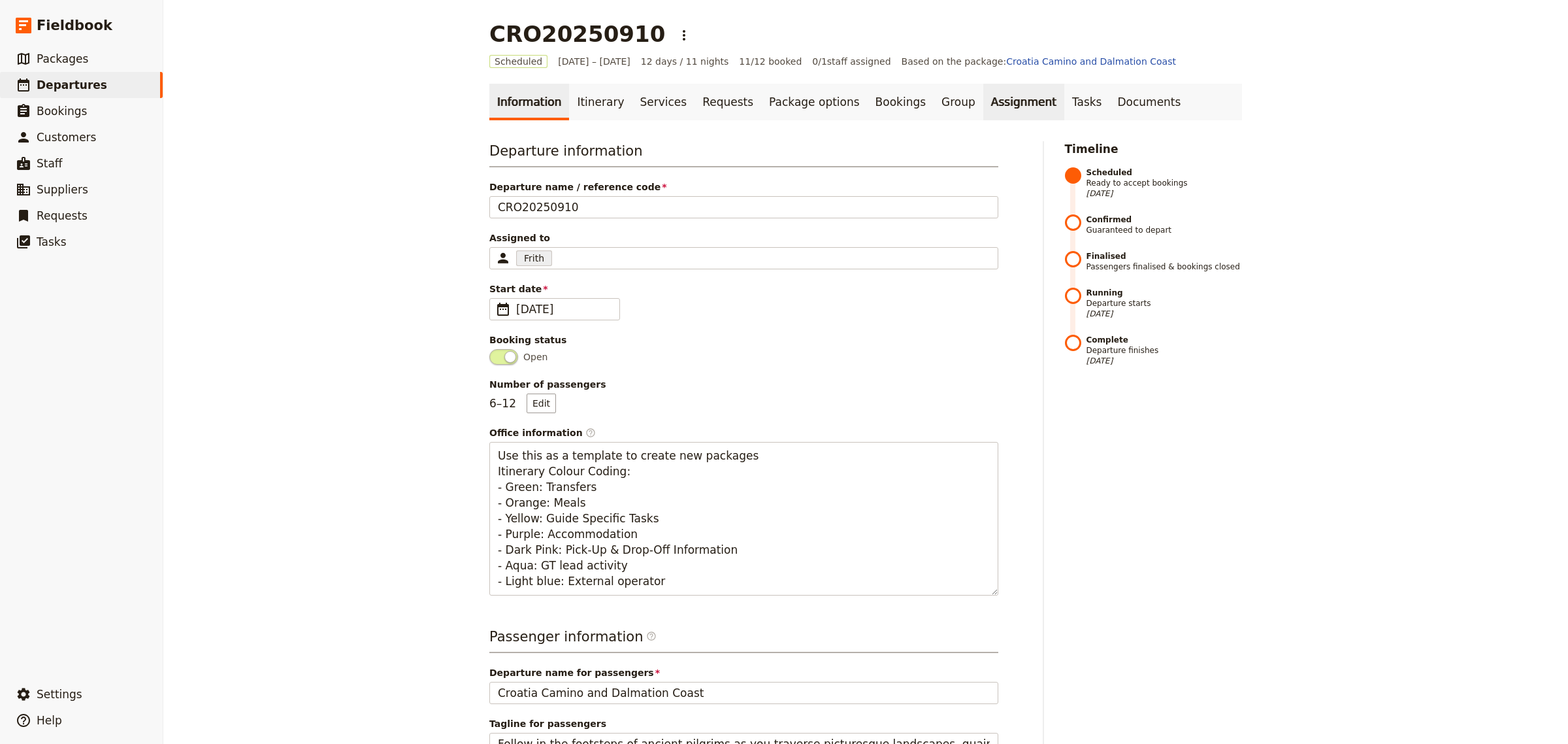
click at [984, 106] on link "Assignment" at bounding box center [1024, 102] width 81 height 36
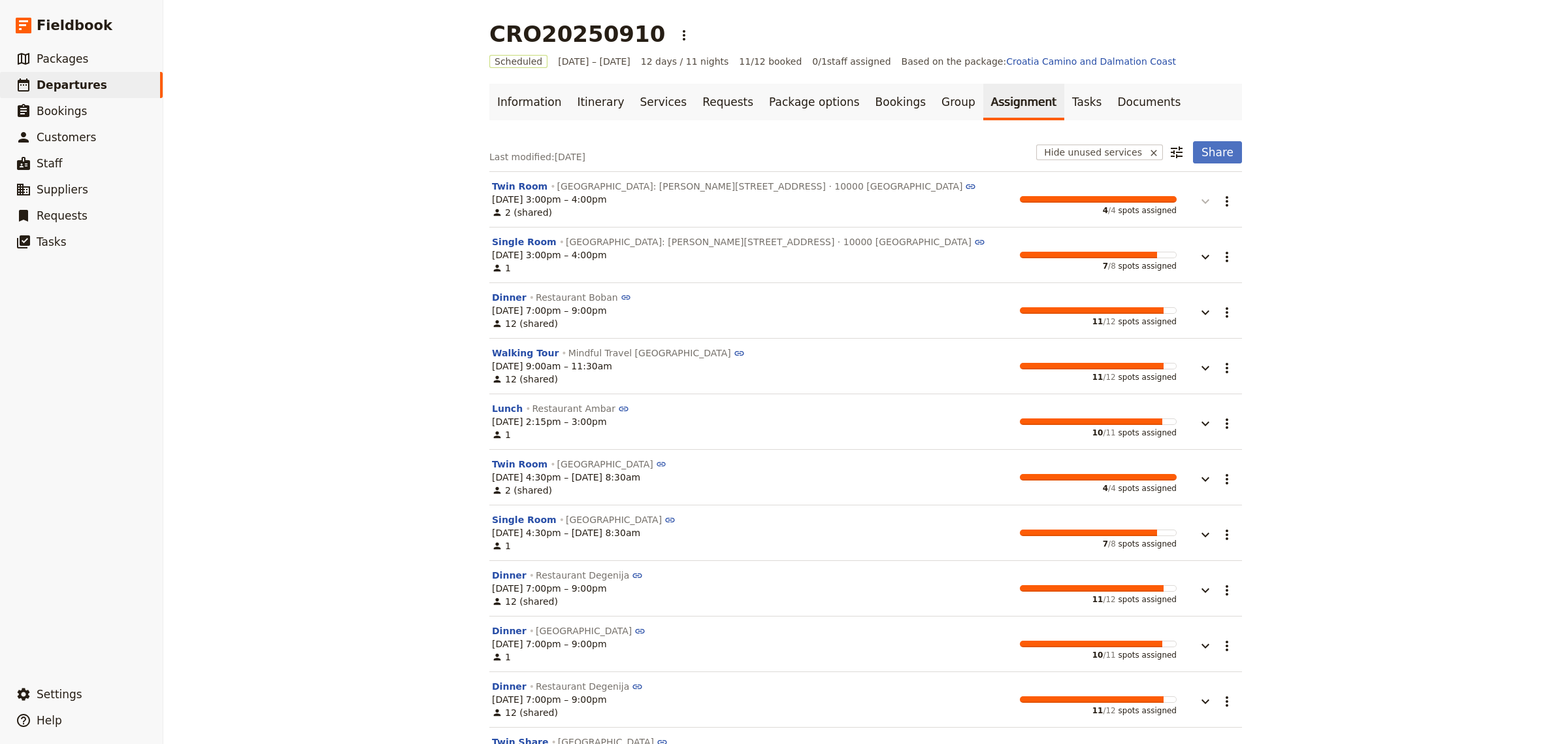
click at [1200, 206] on icon "button" at bounding box center [1205, 201] width 15 height 15
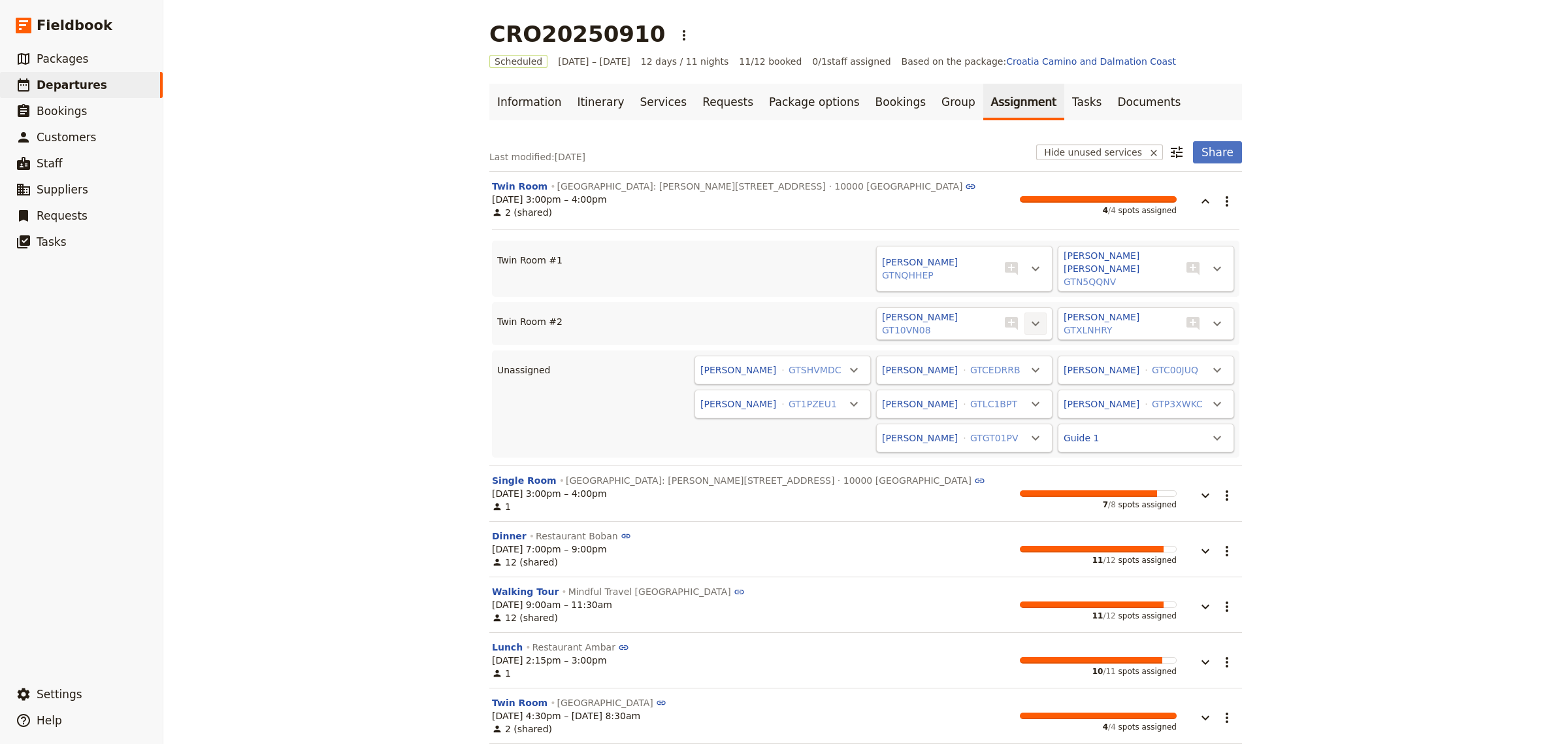
click at [1034, 316] on icon "Actions" at bounding box center [1035, 323] width 15 height 15
click at [962, 340] on span "Unassign [PERSON_NAME]" at bounding box center [917, 340] width 229 height 13
click at [1034, 261] on icon "Actions" at bounding box center [1035, 268] width 15 height 15
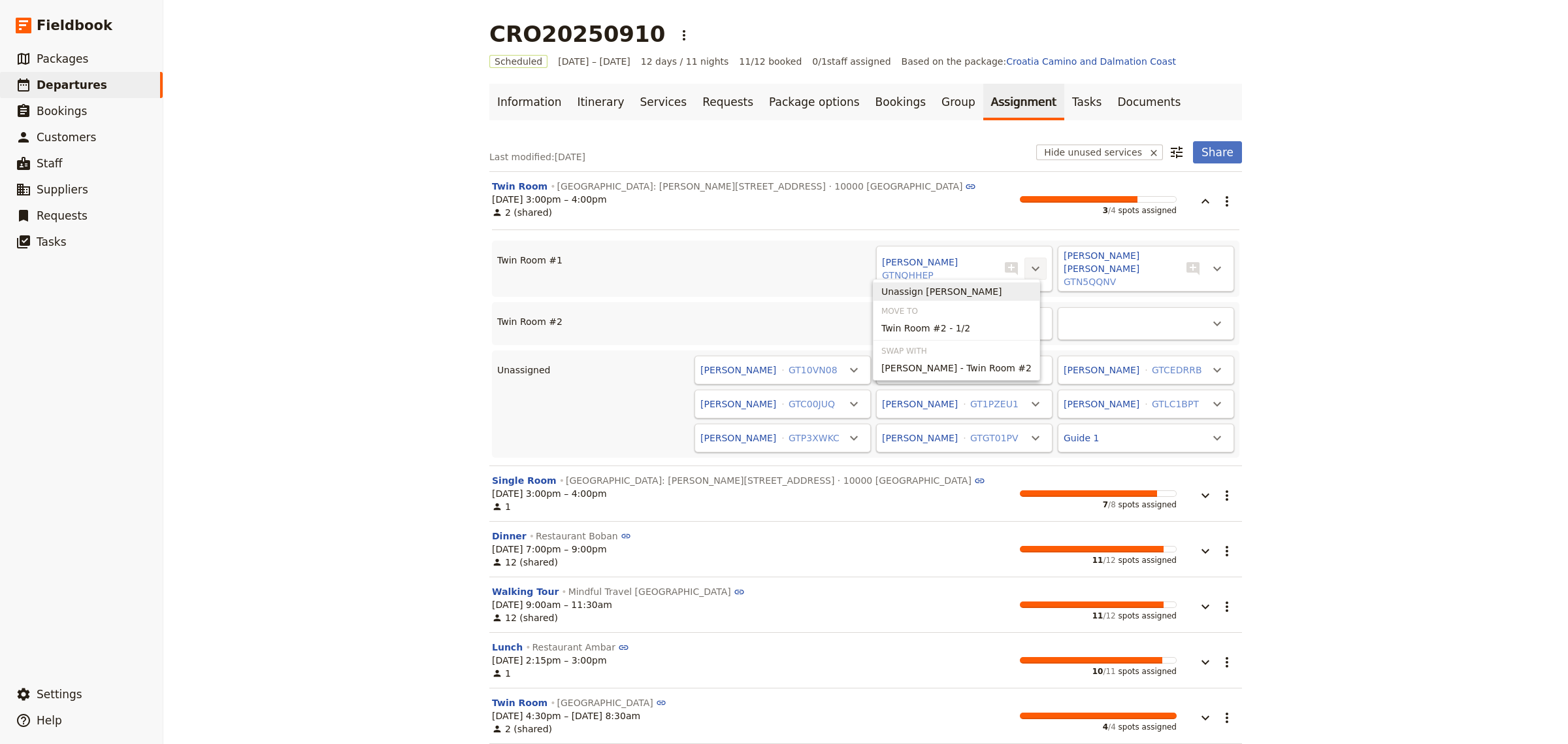
click at [977, 291] on span "Unassign [PERSON_NAME]" at bounding box center [942, 291] width 121 height 13
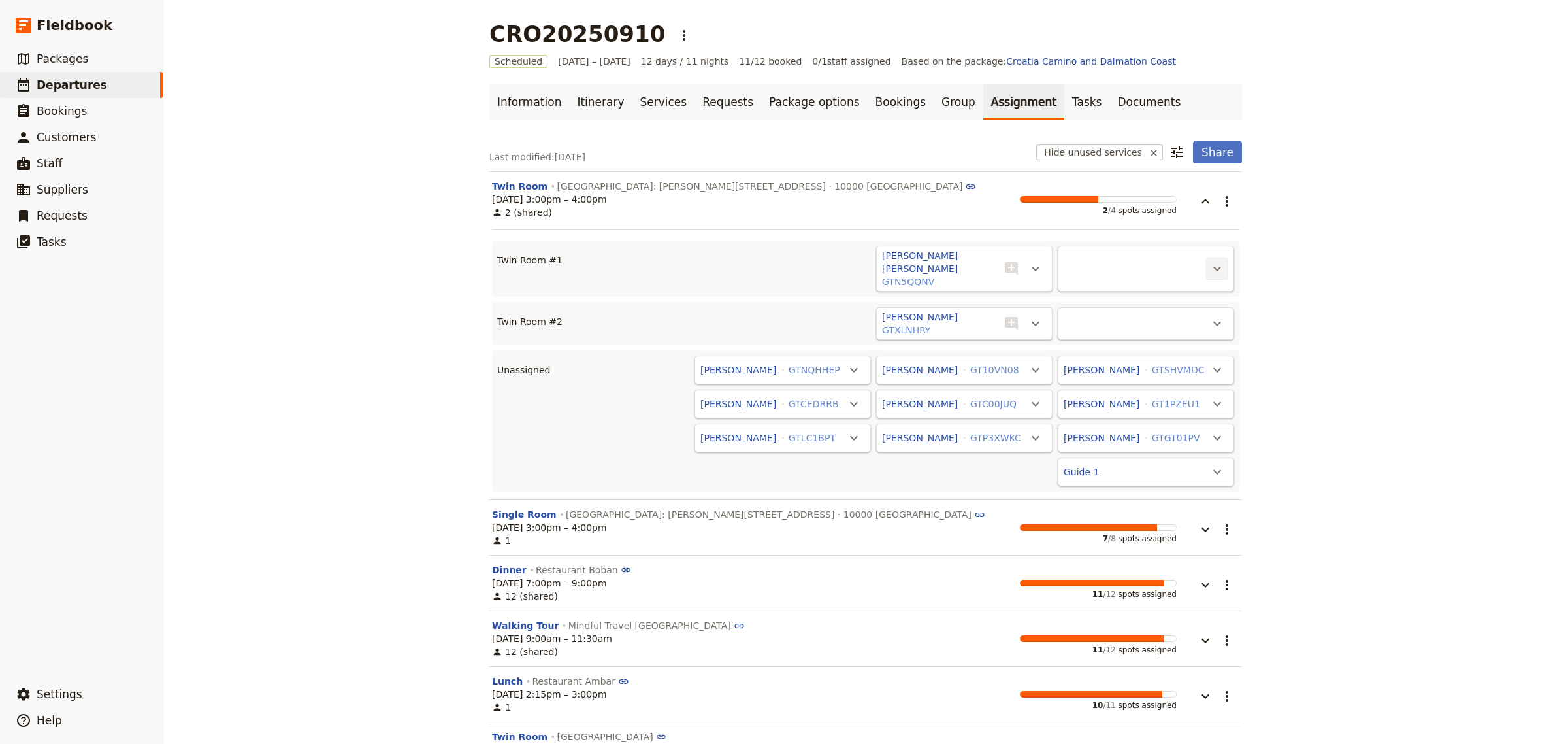
click at [1213, 266] on icon "Actions" at bounding box center [1217, 268] width 8 height 5
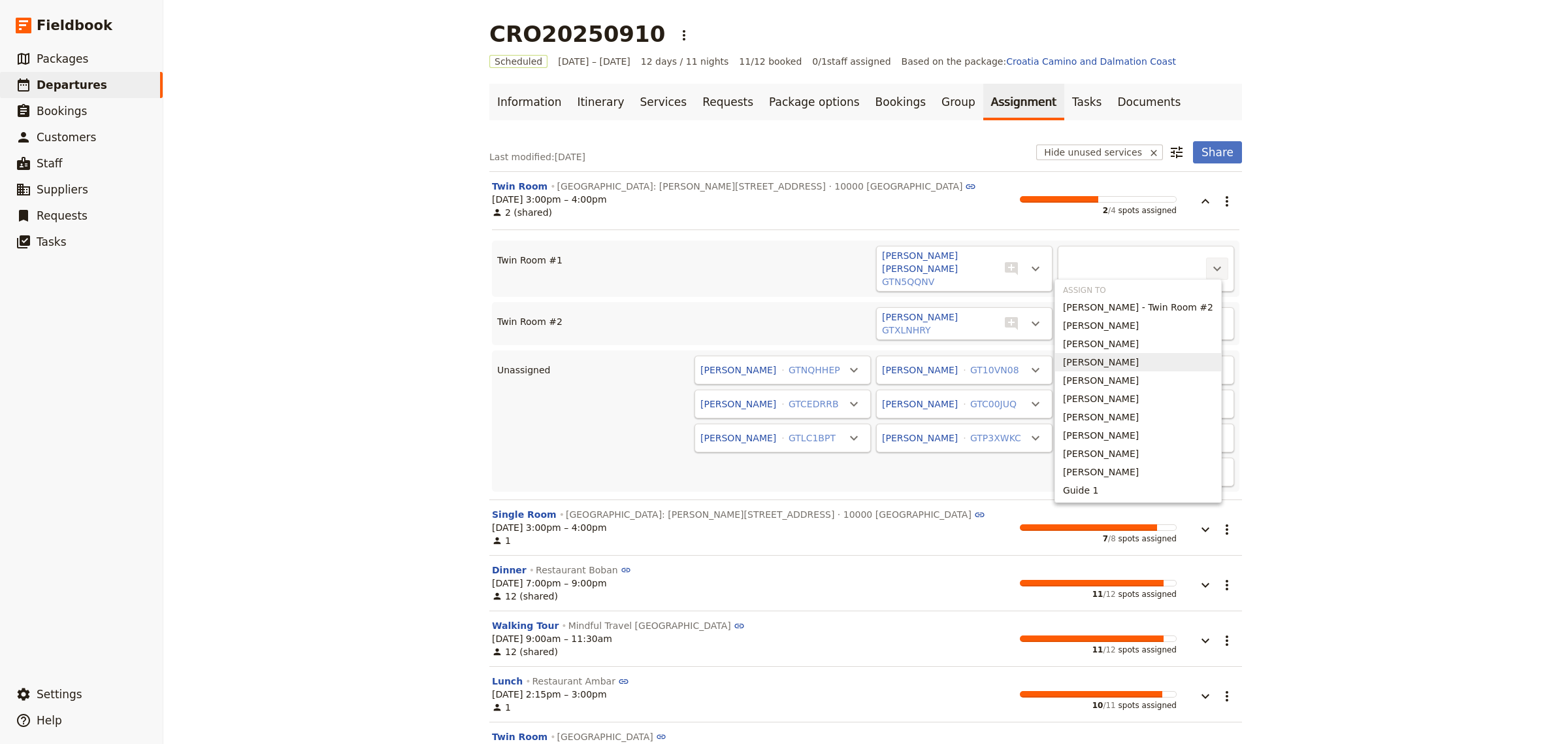
click at [1139, 359] on span "[PERSON_NAME]" at bounding box center [1101, 362] width 75 height 13
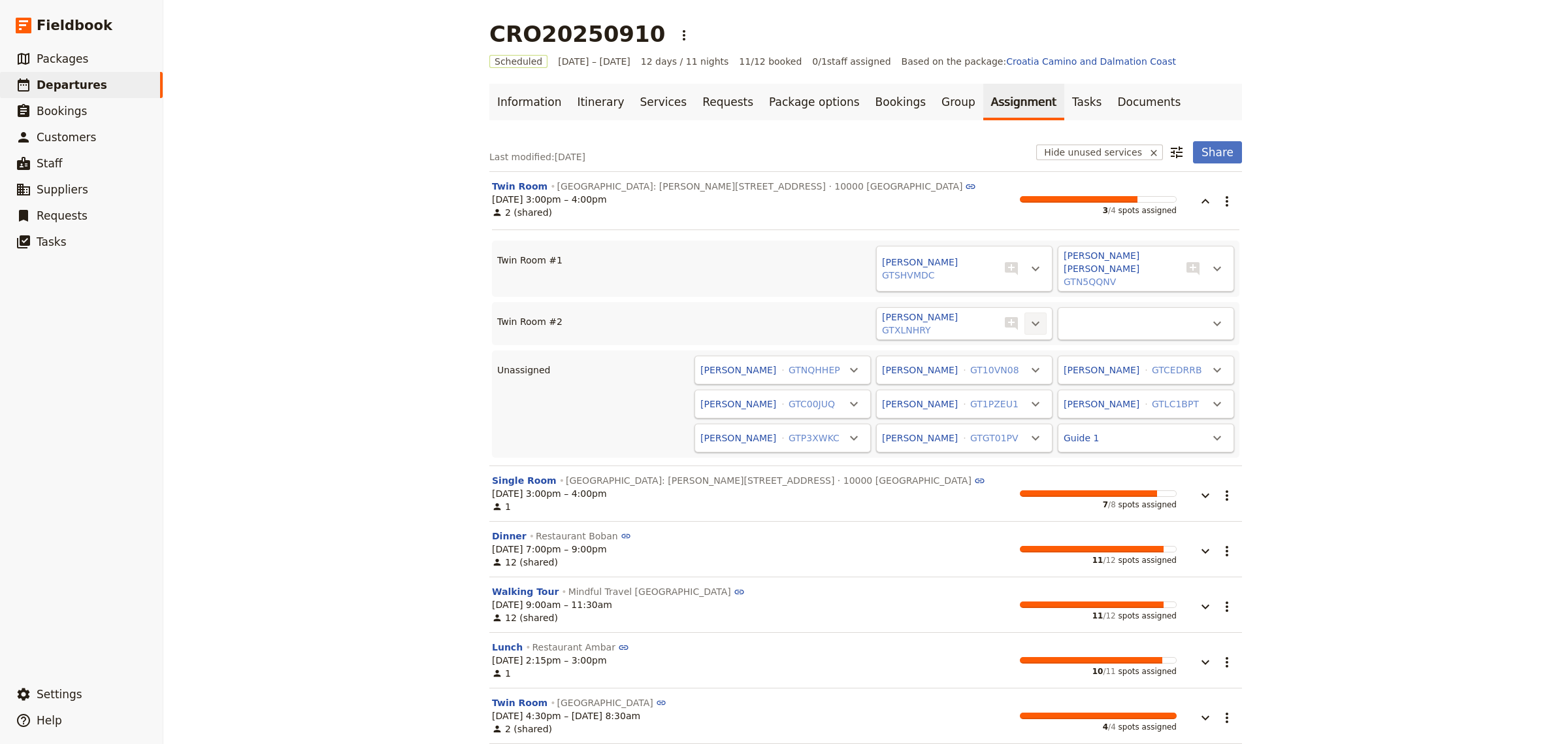
click at [1032, 322] on icon "Actions" at bounding box center [1035, 324] width 8 height 5
click at [924, 345] on span "Unassign [PERSON_NAME]" at bounding box center [863, 340] width 121 height 13
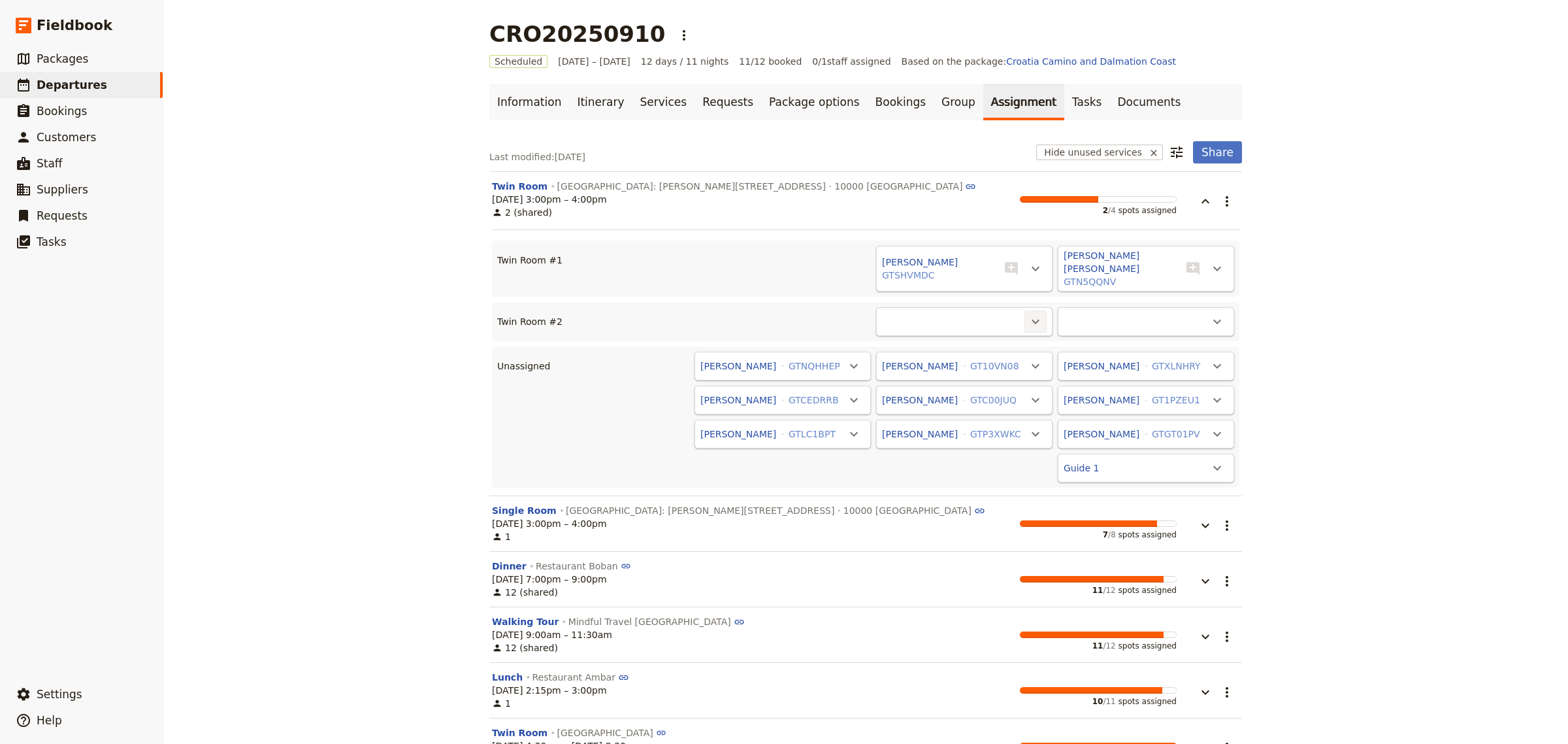
click at [1034, 314] on icon "Actions" at bounding box center [1035, 321] width 15 height 15
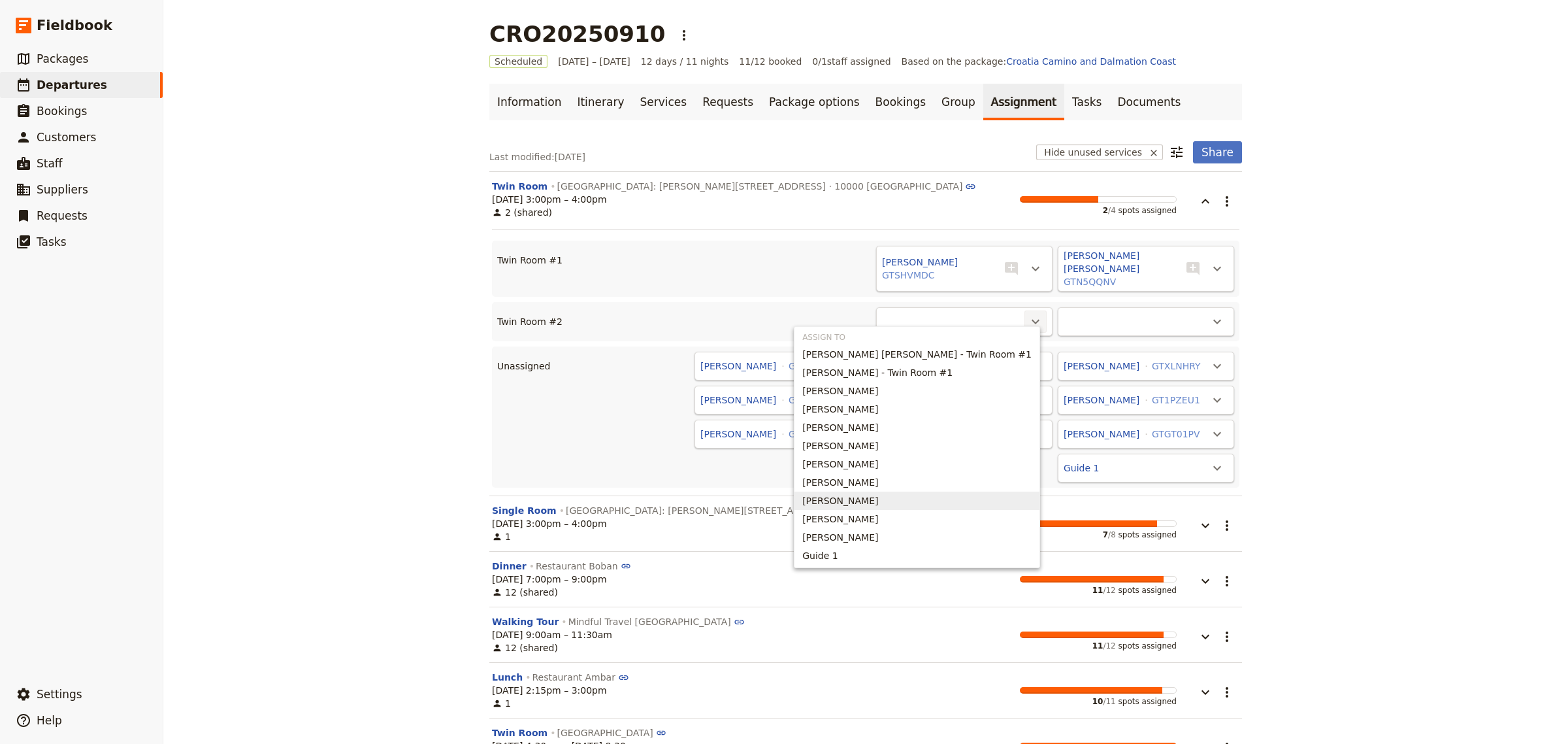
click at [878, 499] on span "[PERSON_NAME]" at bounding box center [840, 500] width 75 height 13
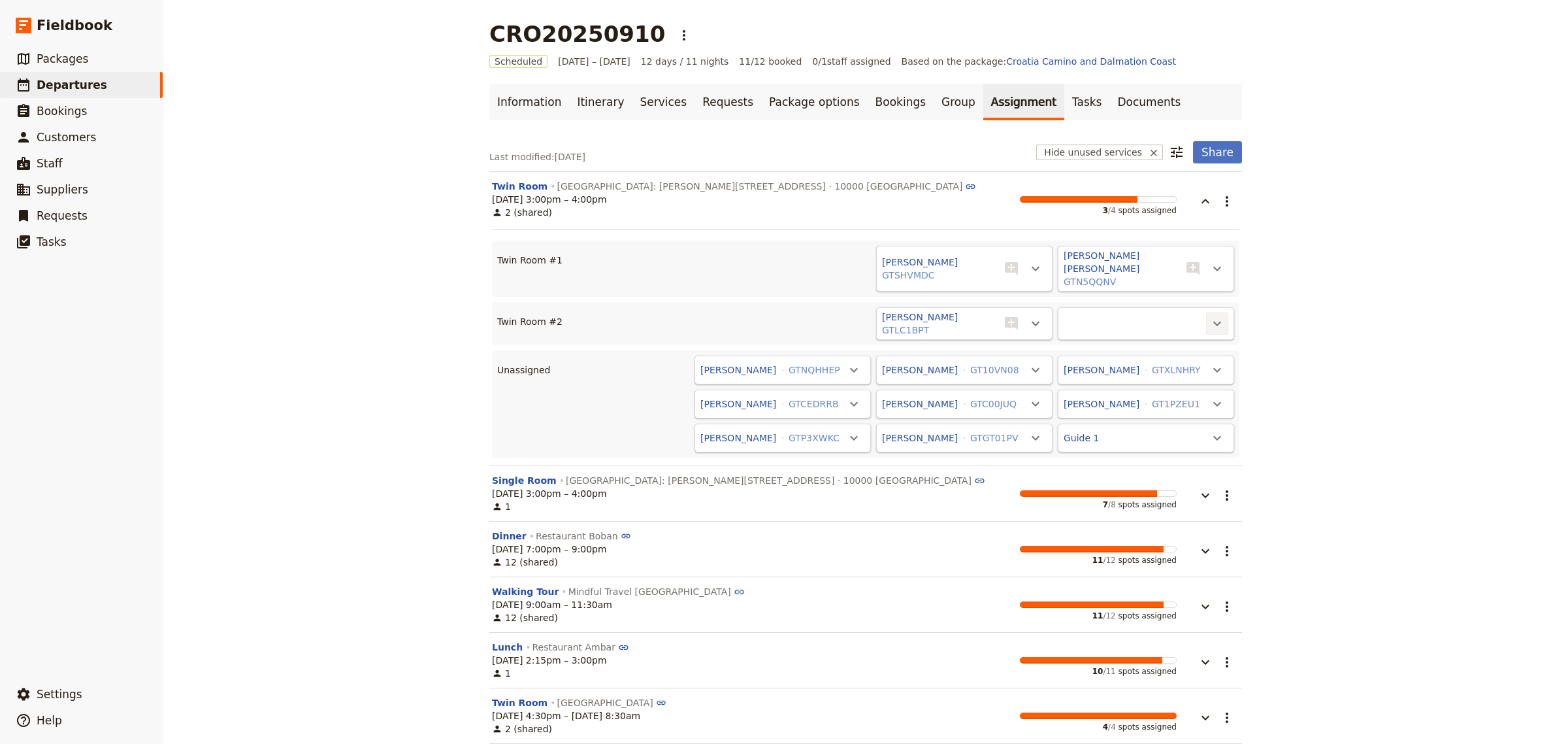
click at [1210, 316] on icon "Actions" at bounding box center [1217, 323] width 15 height 15
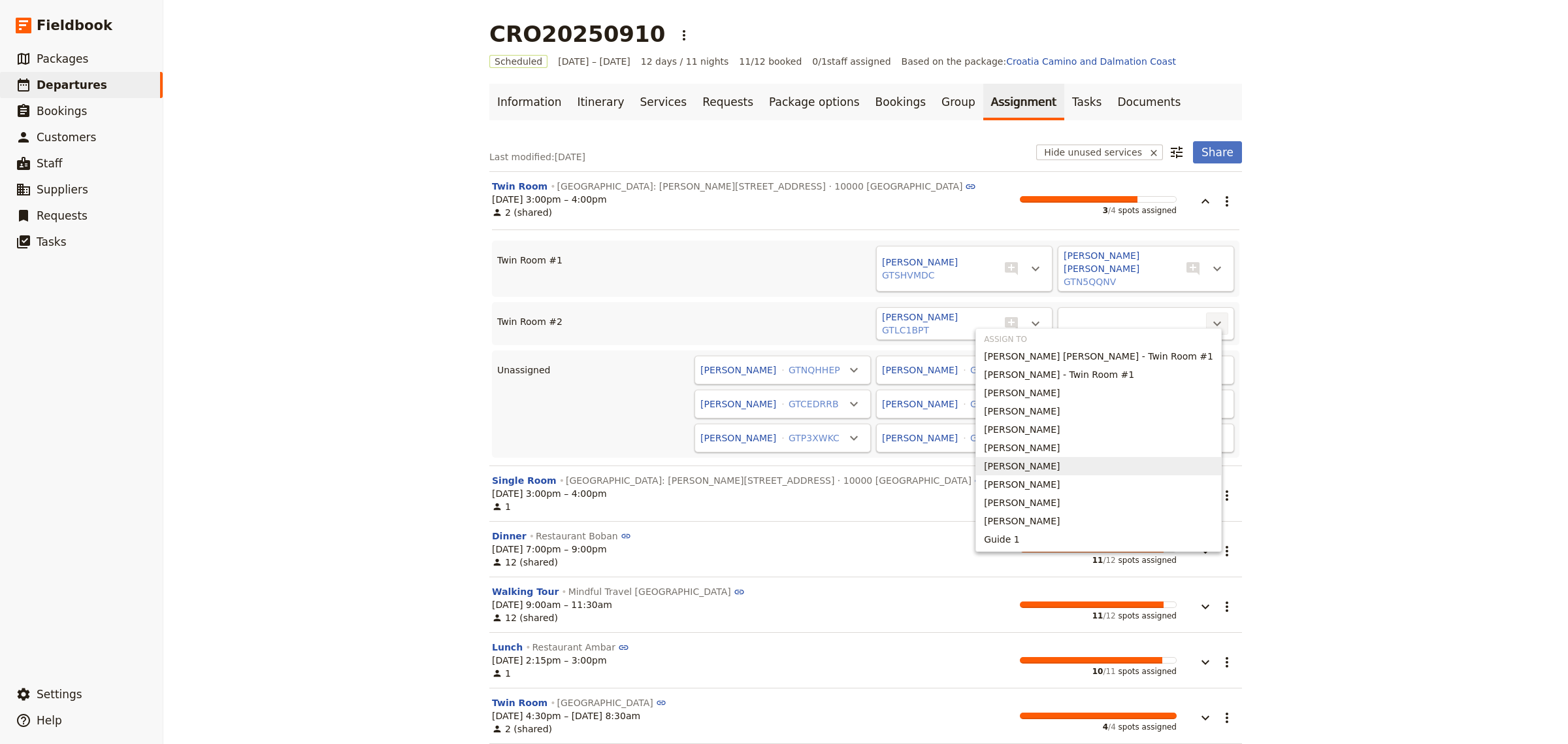
click at [1113, 458] on button "[PERSON_NAME]" at bounding box center [1099, 467] width 245 height 18
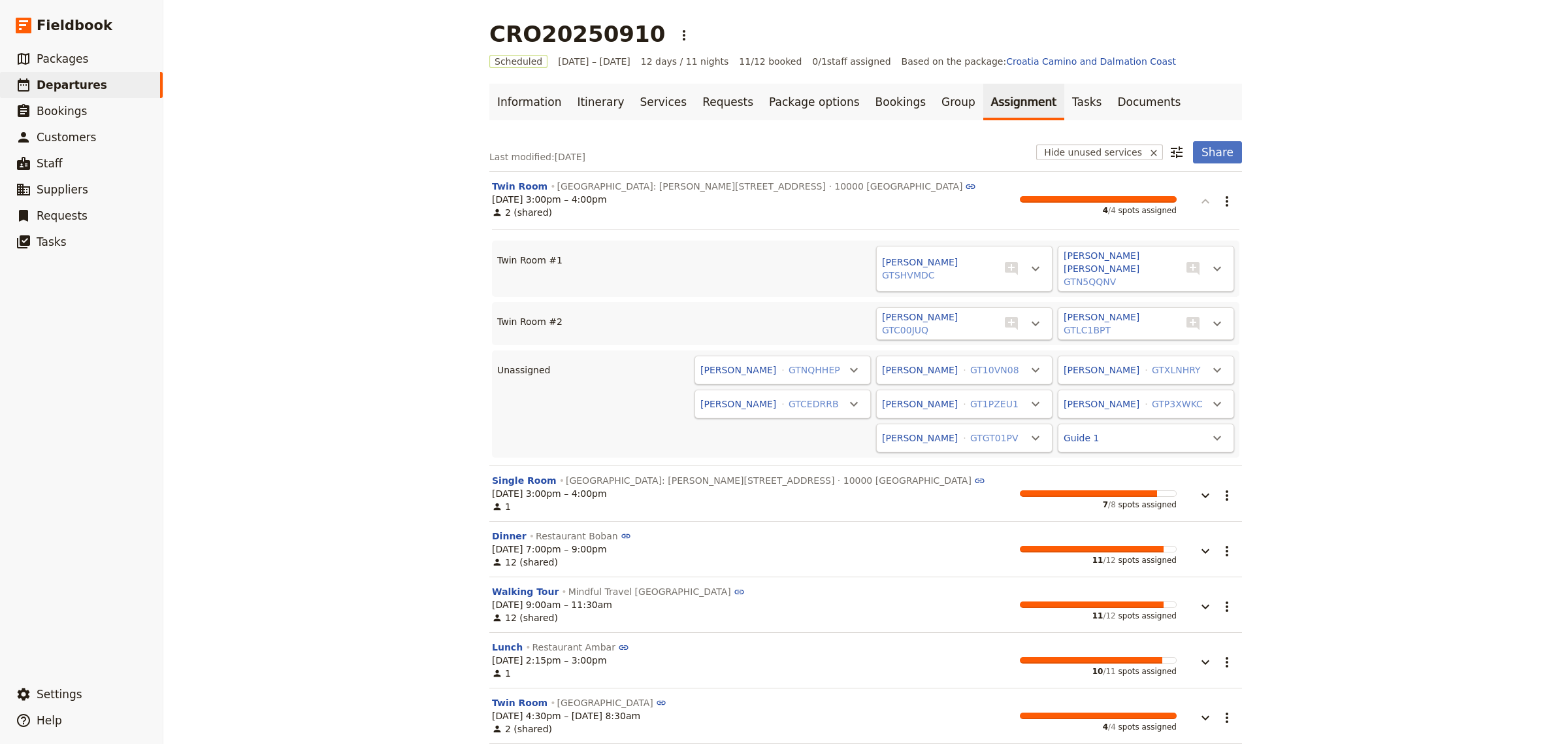
click at [1204, 204] on icon "button" at bounding box center [1205, 201] width 15 height 15
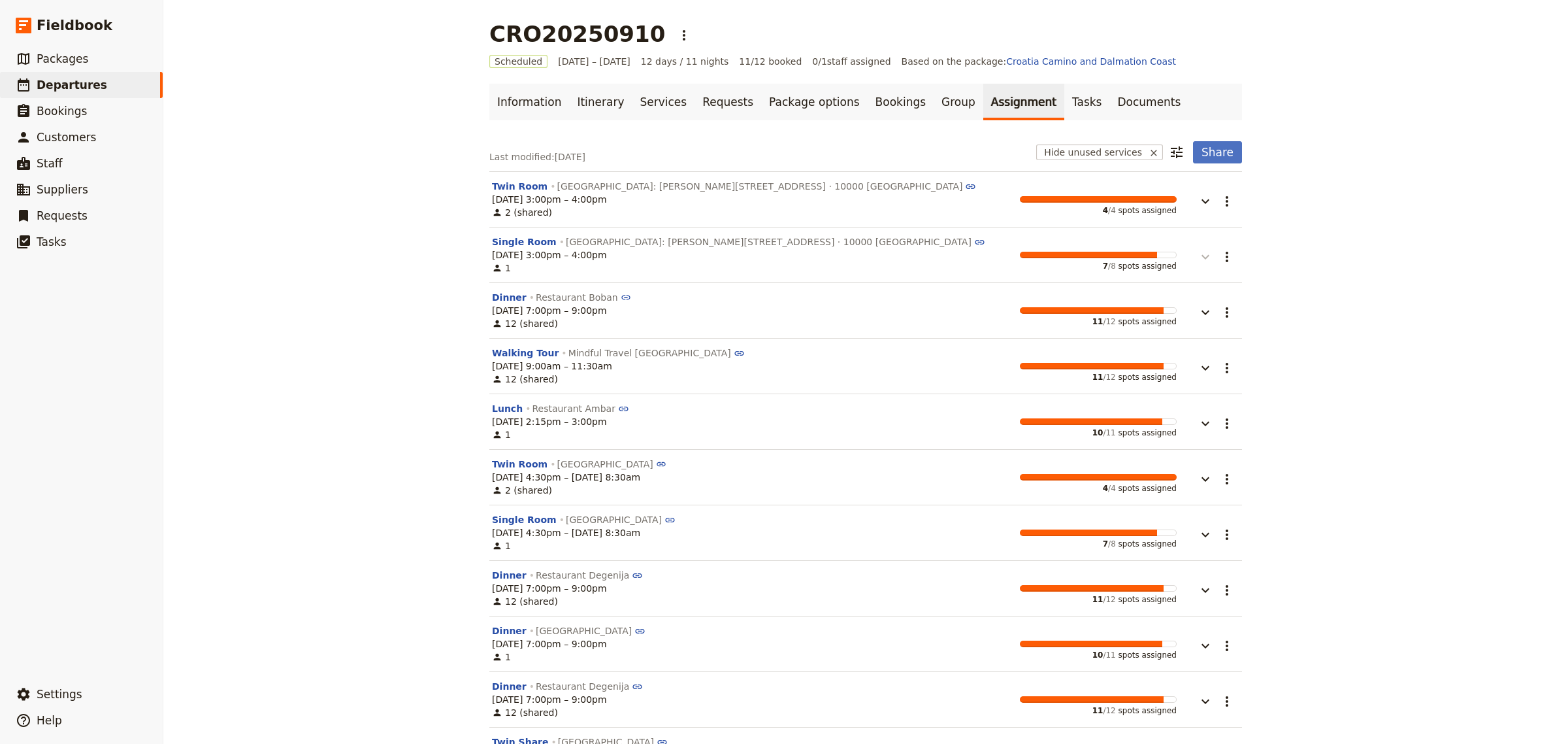
click at [1203, 258] on icon "button" at bounding box center [1205, 256] width 15 height 15
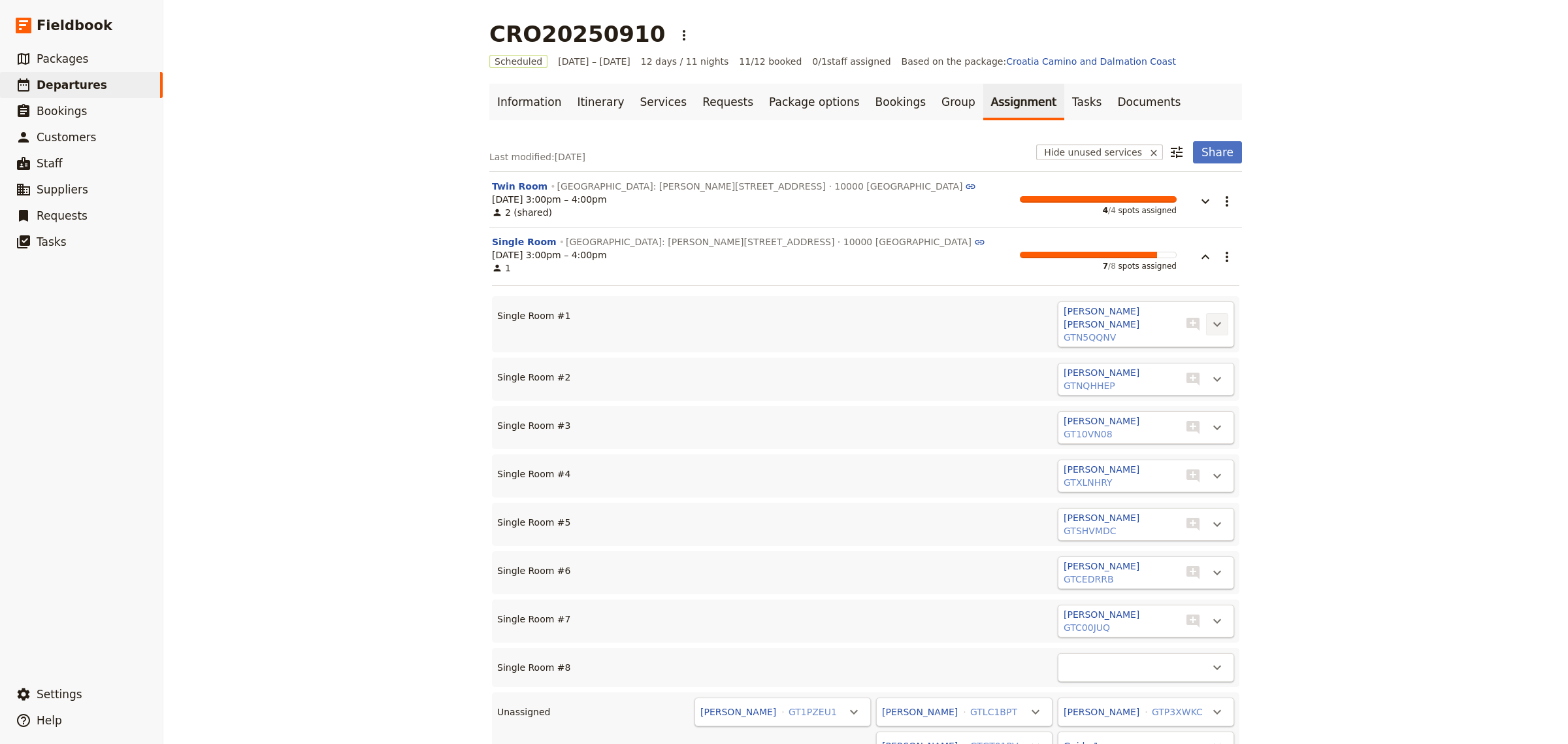
click at [1210, 317] on icon "Actions" at bounding box center [1217, 324] width 15 height 15
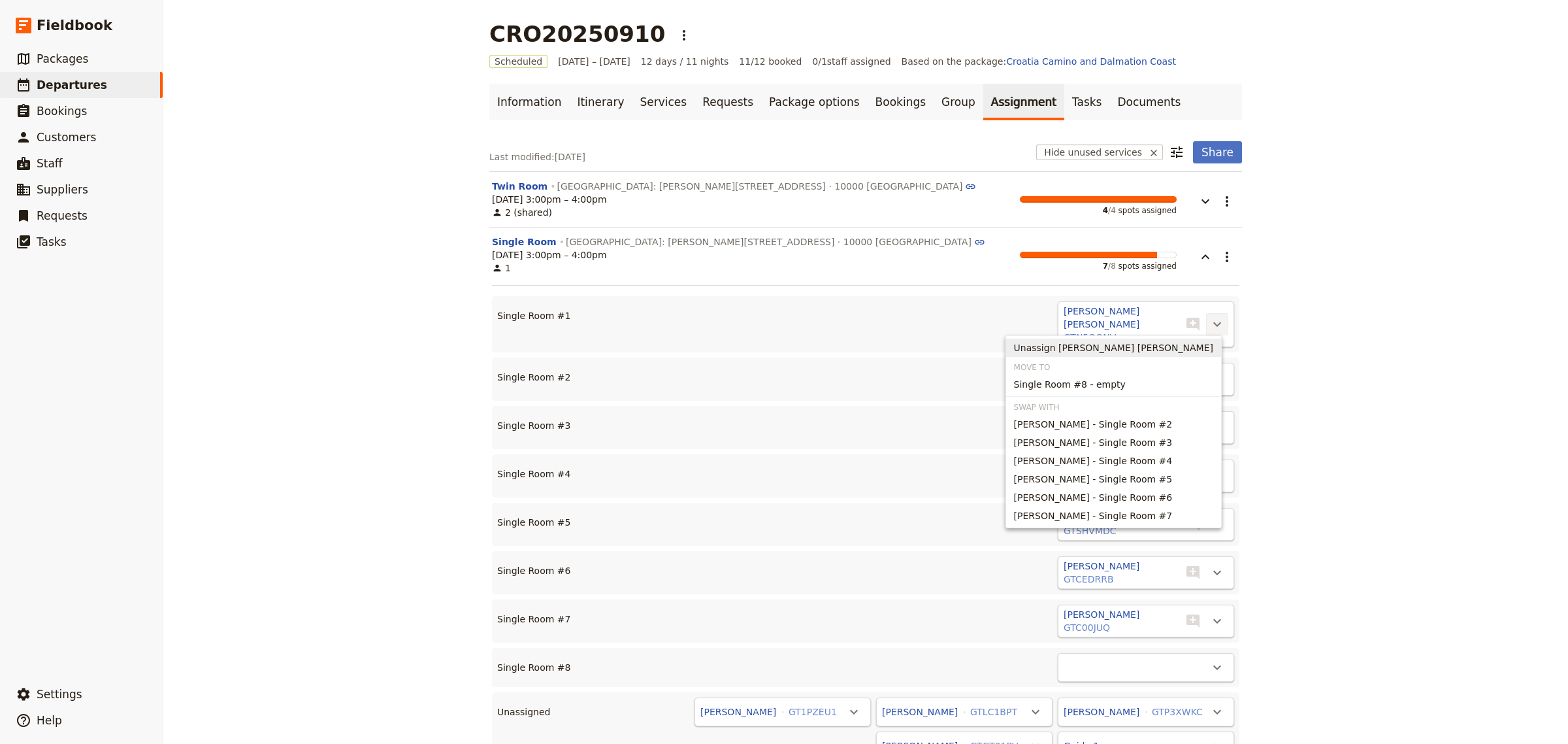
click at [1142, 350] on span "Unassign [PERSON_NAME] [PERSON_NAME]" at bounding box center [1114, 347] width 199 height 13
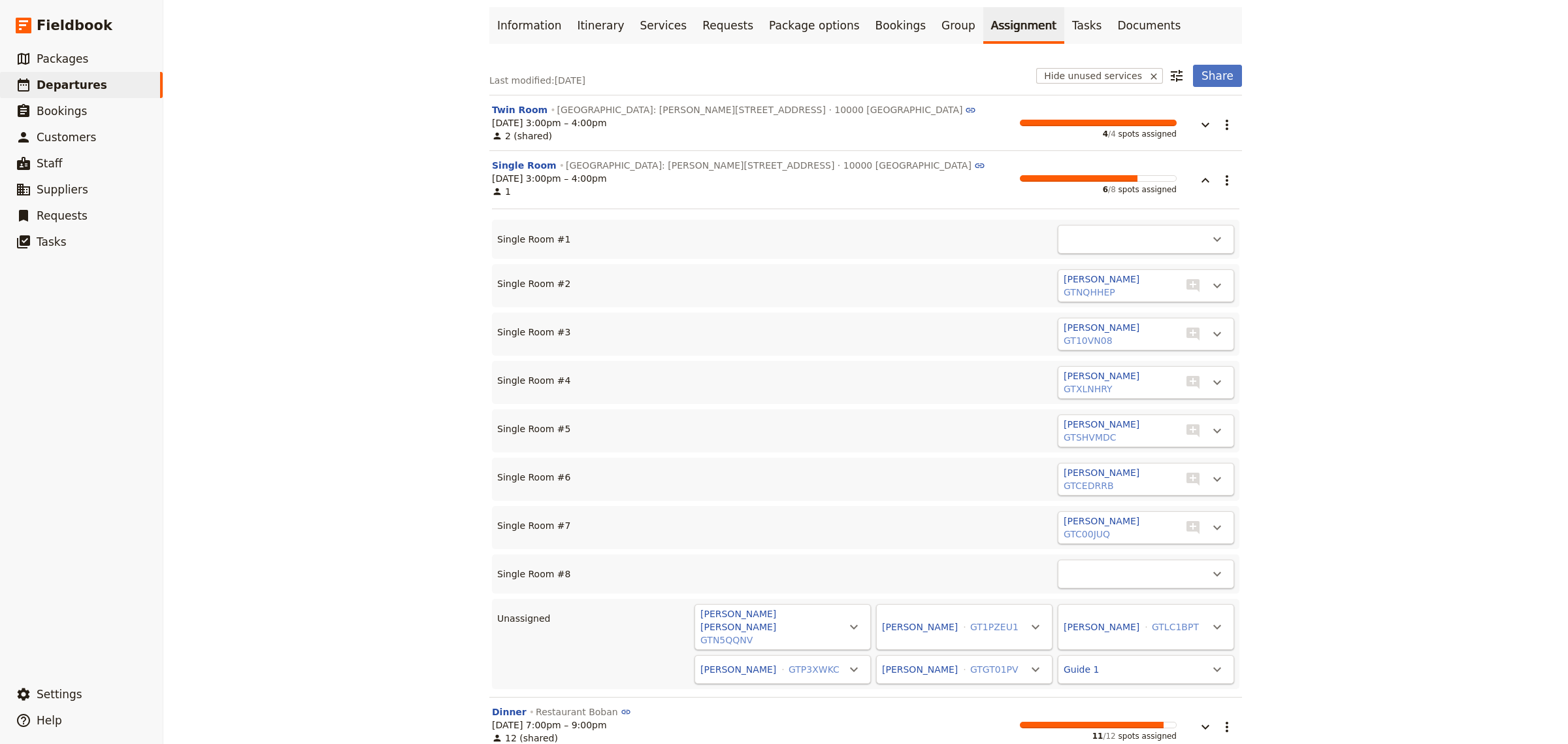
scroll to position [129, 0]
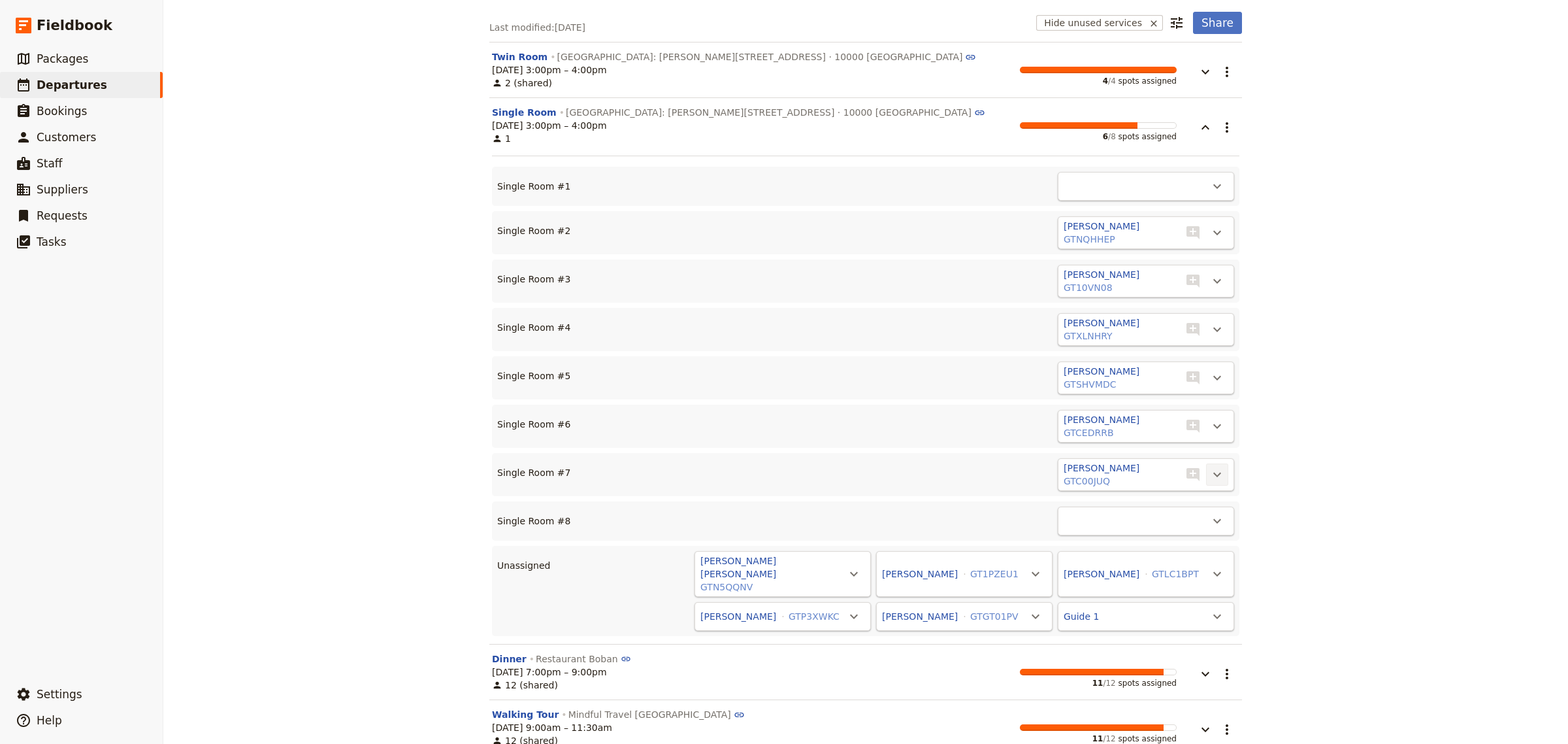
click at [1210, 476] on icon "Actions" at bounding box center [1217, 474] width 15 height 15
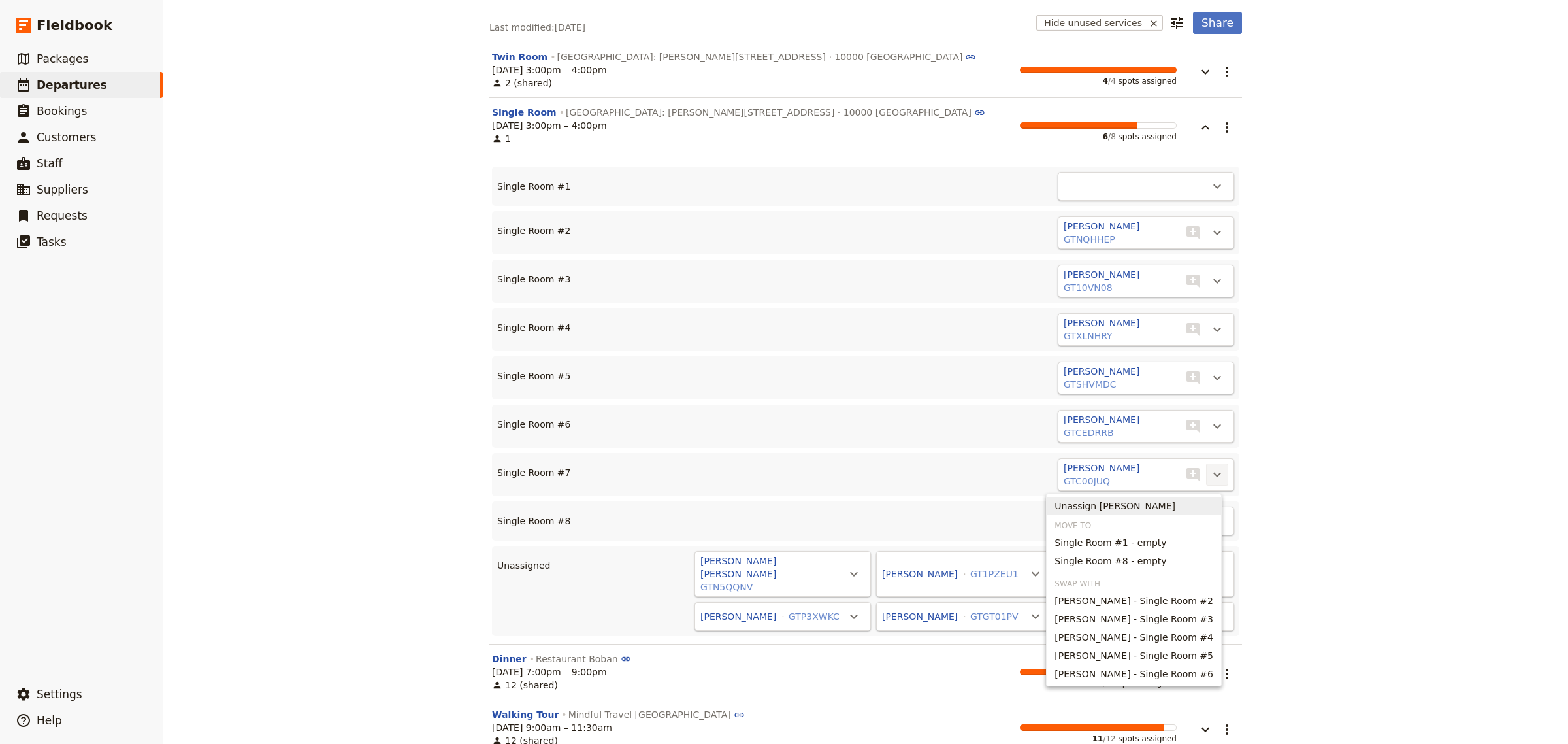
click at [1138, 506] on span "Unassign [PERSON_NAME]" at bounding box center [1114, 506] width 121 height 13
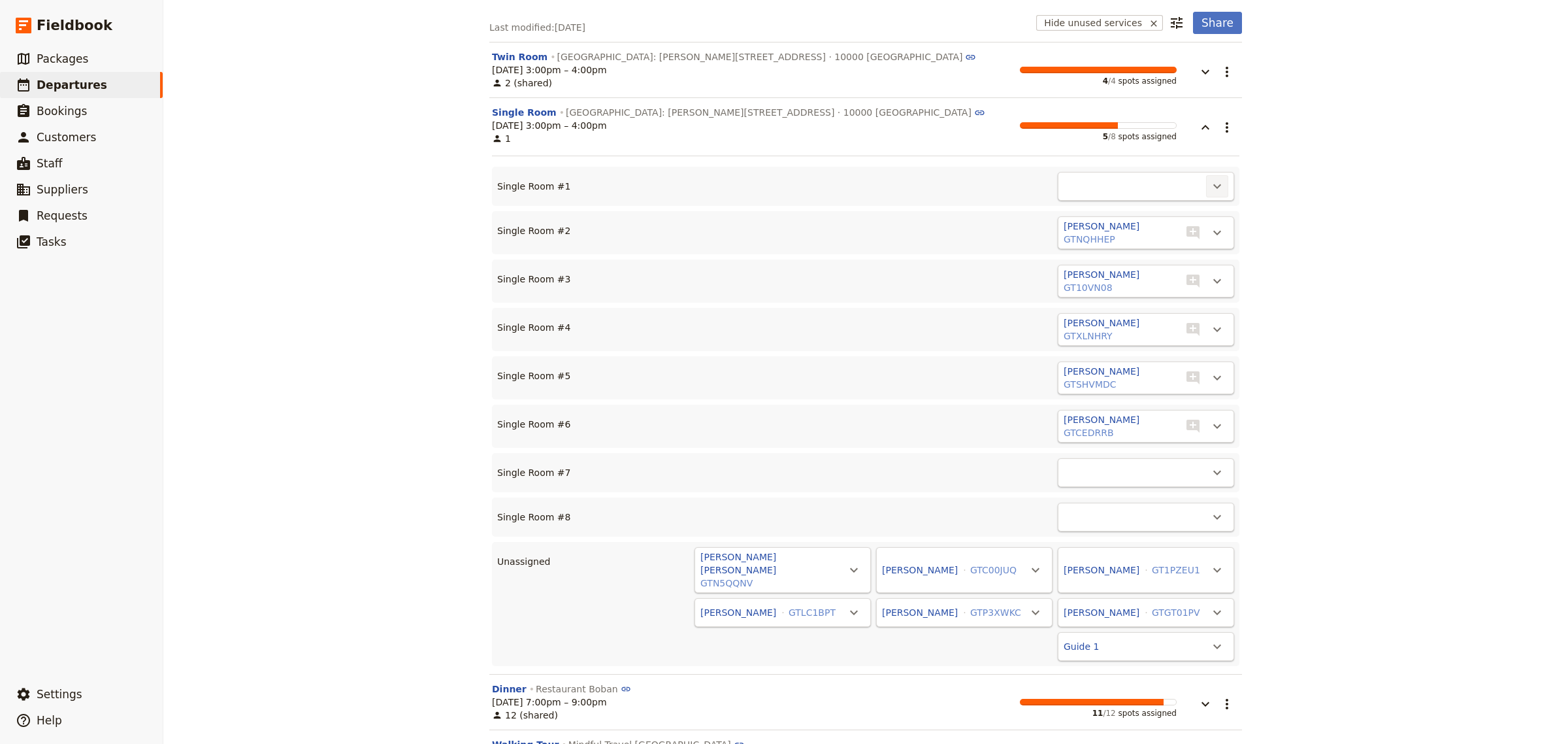
click at [1210, 186] on icon "Actions" at bounding box center [1217, 186] width 15 height 15
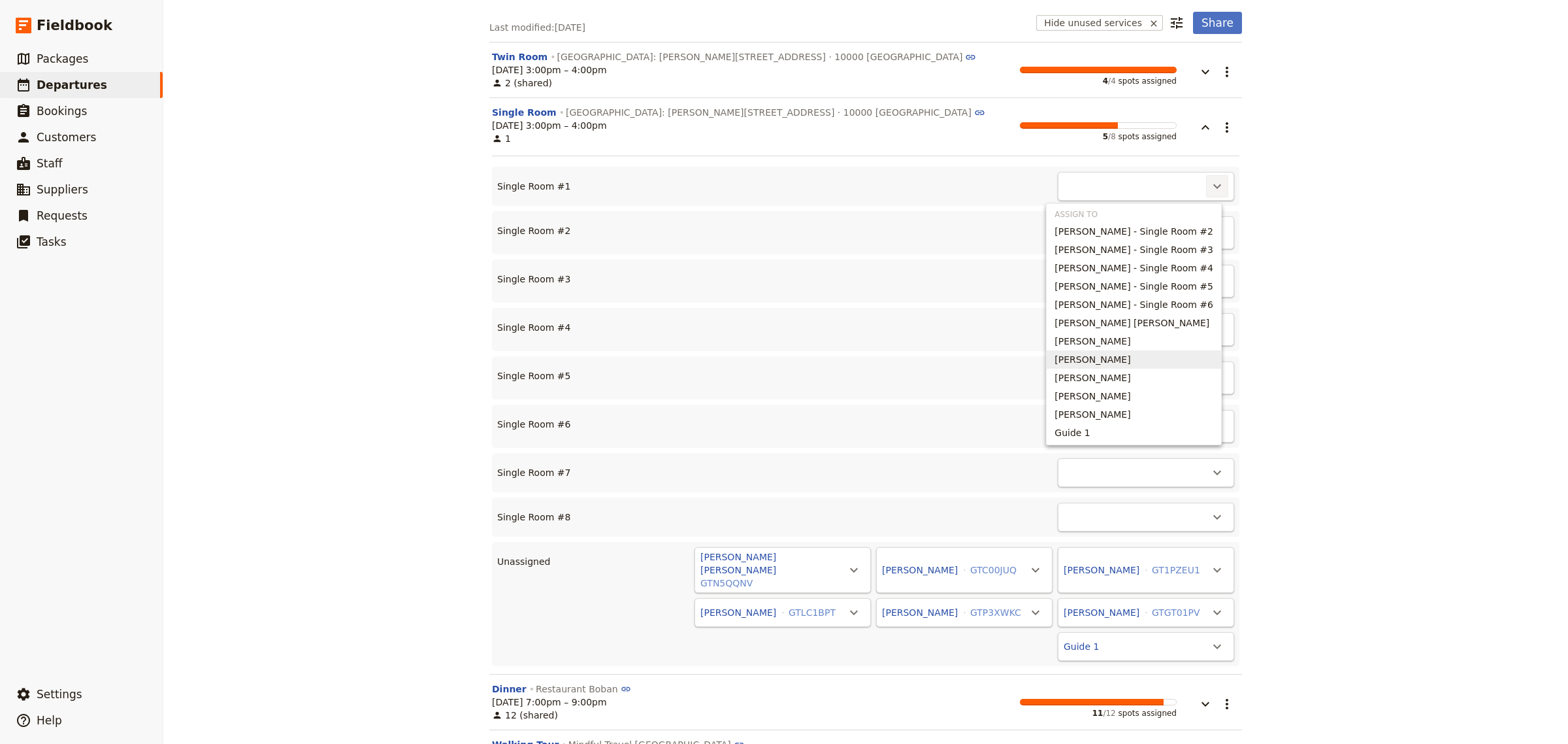
click at [1116, 353] on span "[PERSON_NAME]" at bounding box center [1092, 359] width 75 height 13
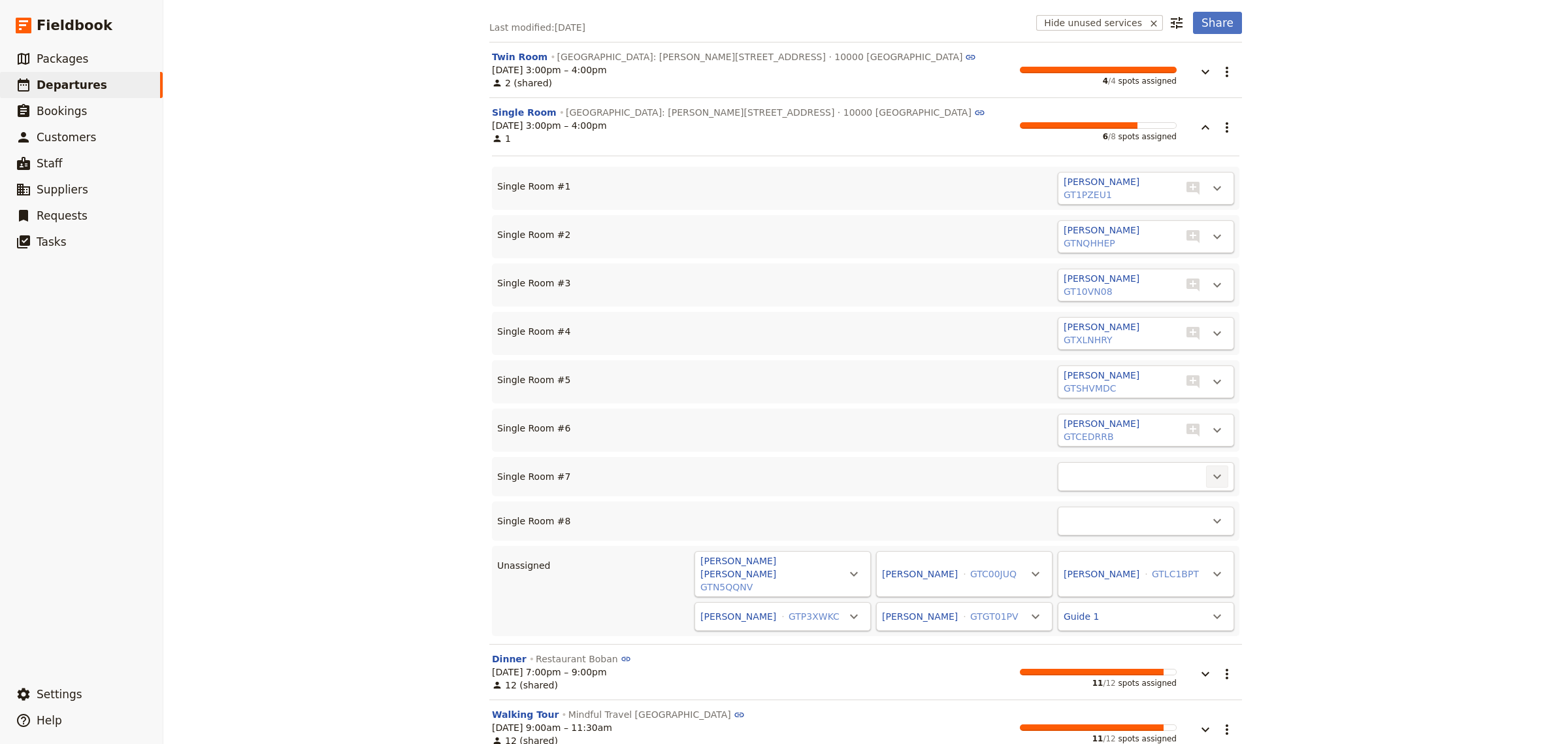
click at [1210, 476] on icon "Actions" at bounding box center [1217, 476] width 15 height 15
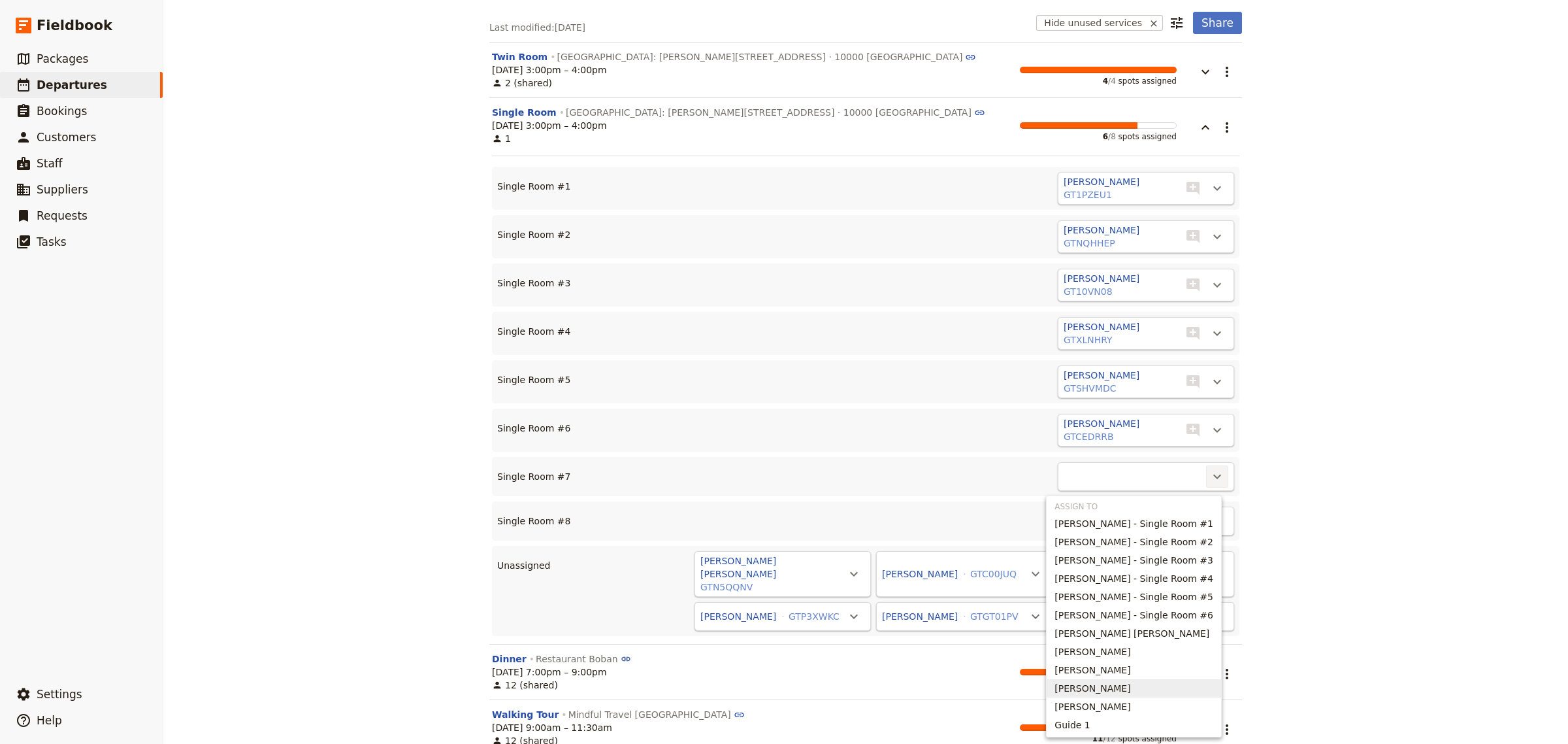
click at [1098, 685] on span "[PERSON_NAME]" at bounding box center [1092, 689] width 75 height 13
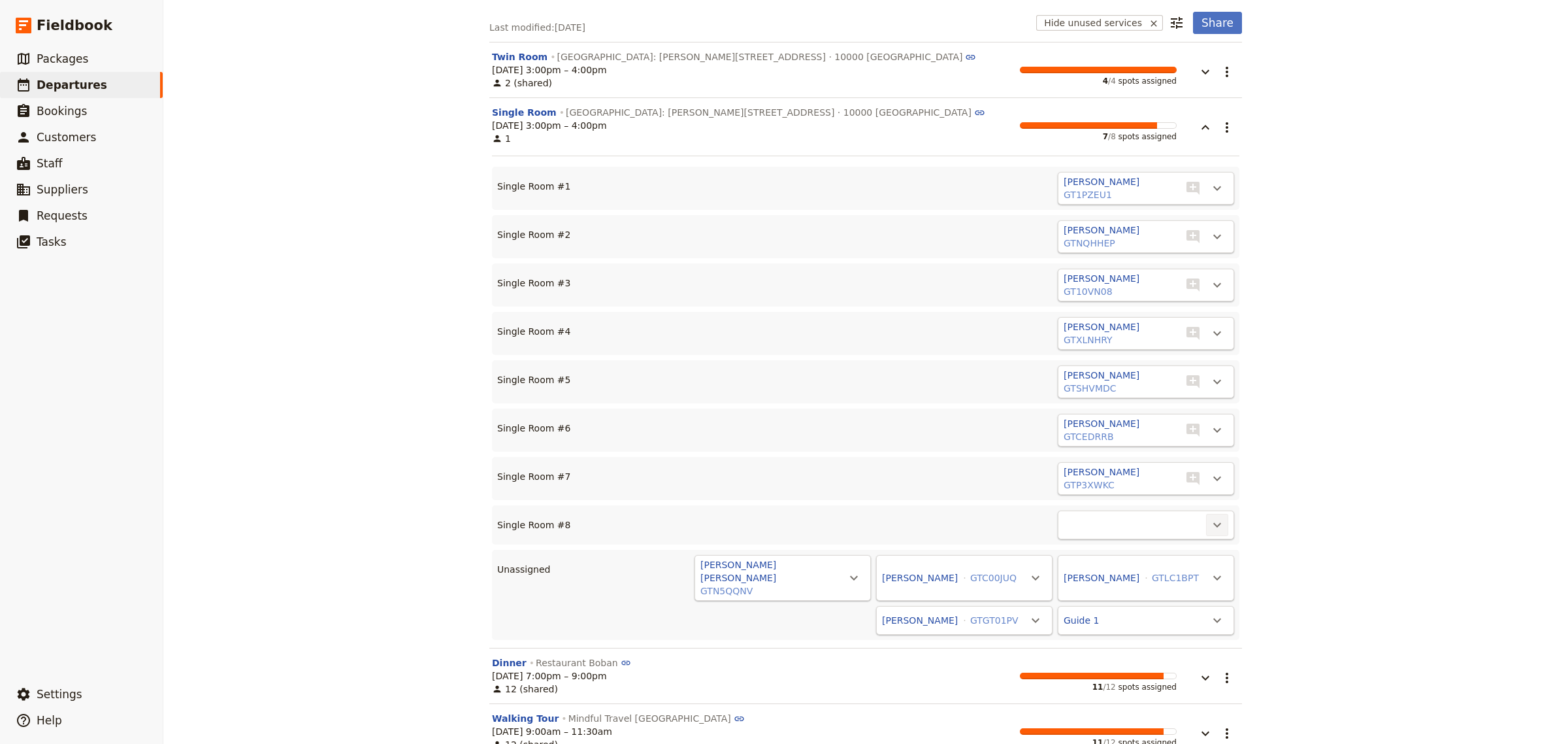
click at [1213, 528] on icon "Actions" at bounding box center [1217, 525] width 8 height 5
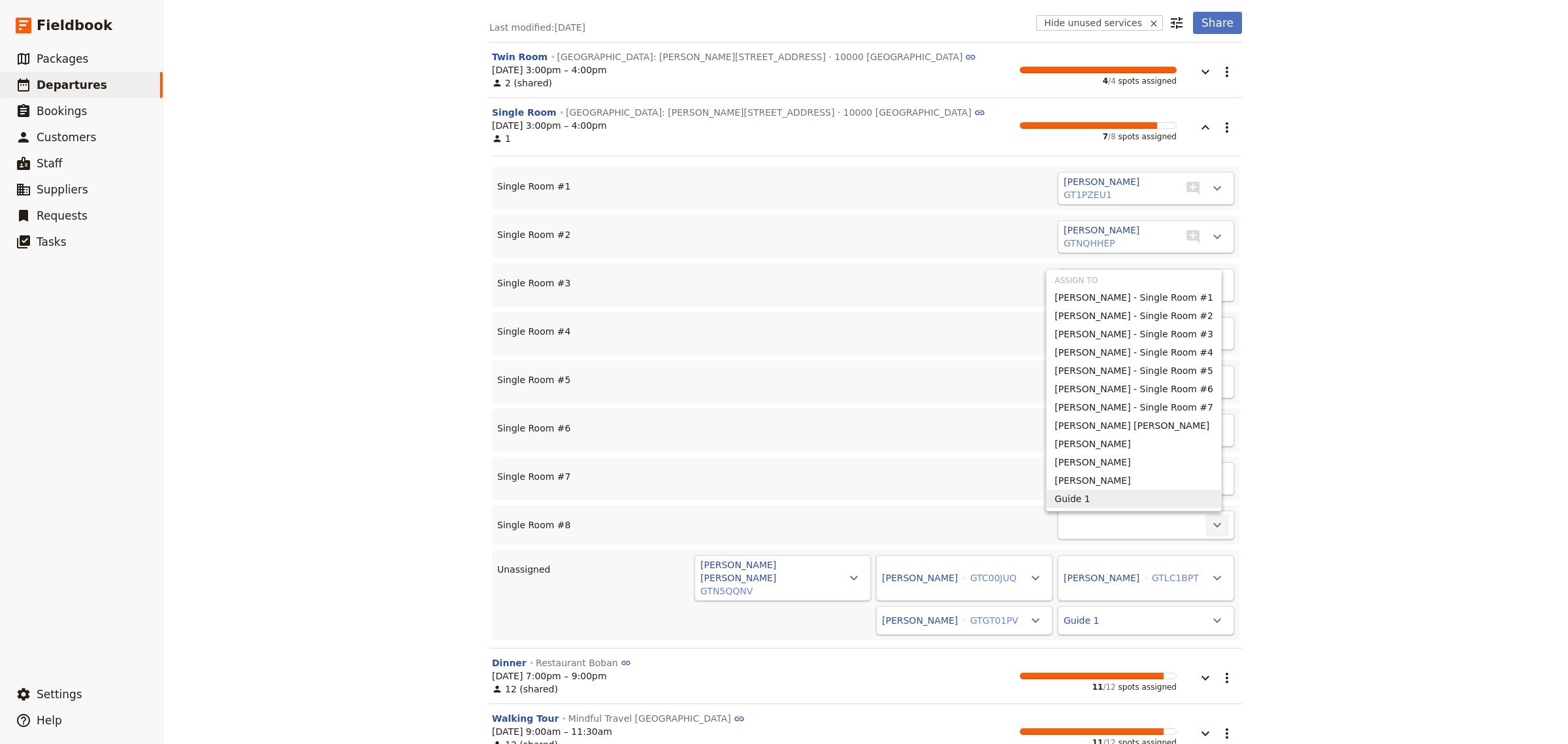
click at [1098, 506] on button "Guide 1" at bounding box center [1134, 498] width 175 height 18
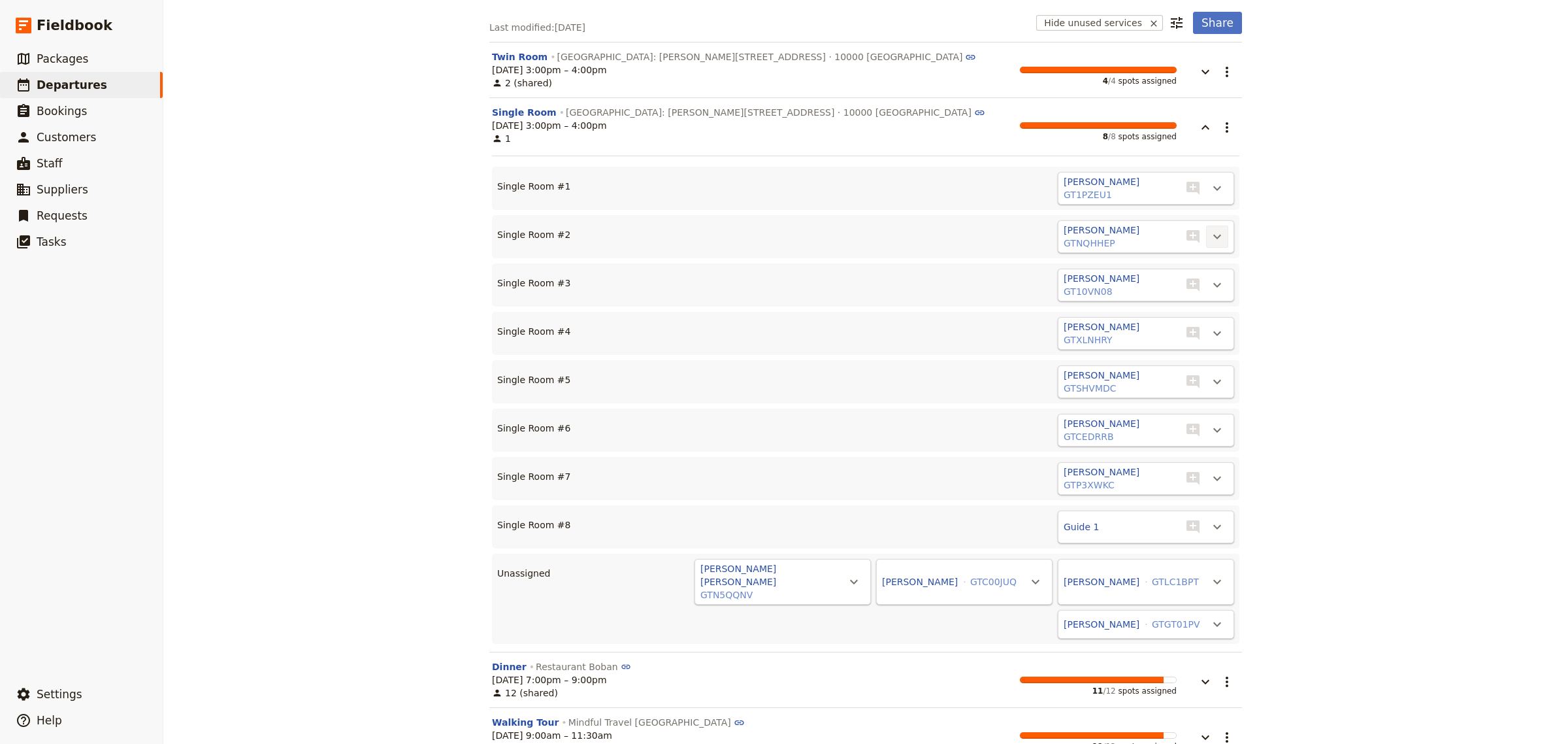
click at [1214, 241] on icon "Actions" at bounding box center [1217, 236] width 15 height 15
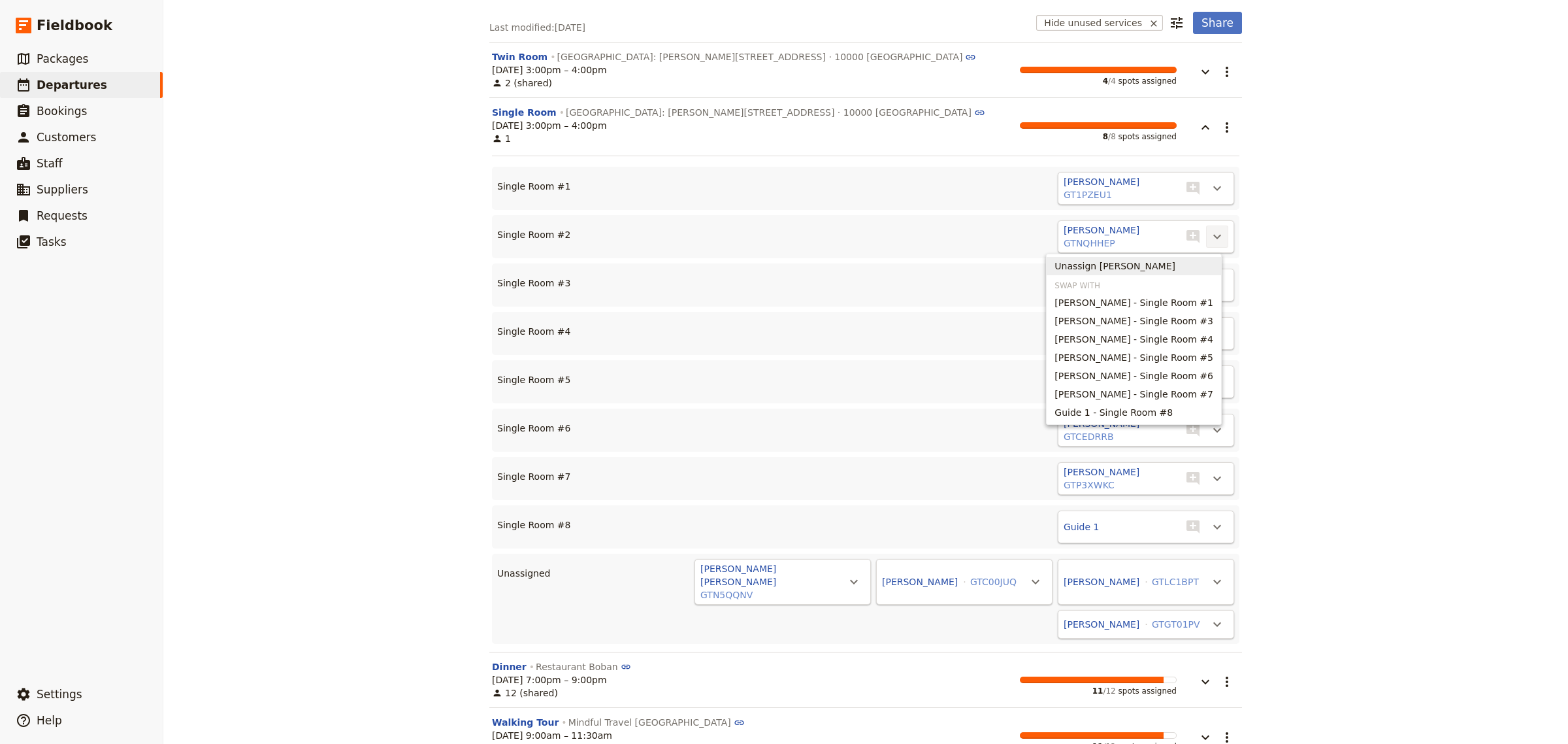
click at [1170, 266] on span "Unassign [PERSON_NAME]" at bounding box center [1114, 266] width 121 height 13
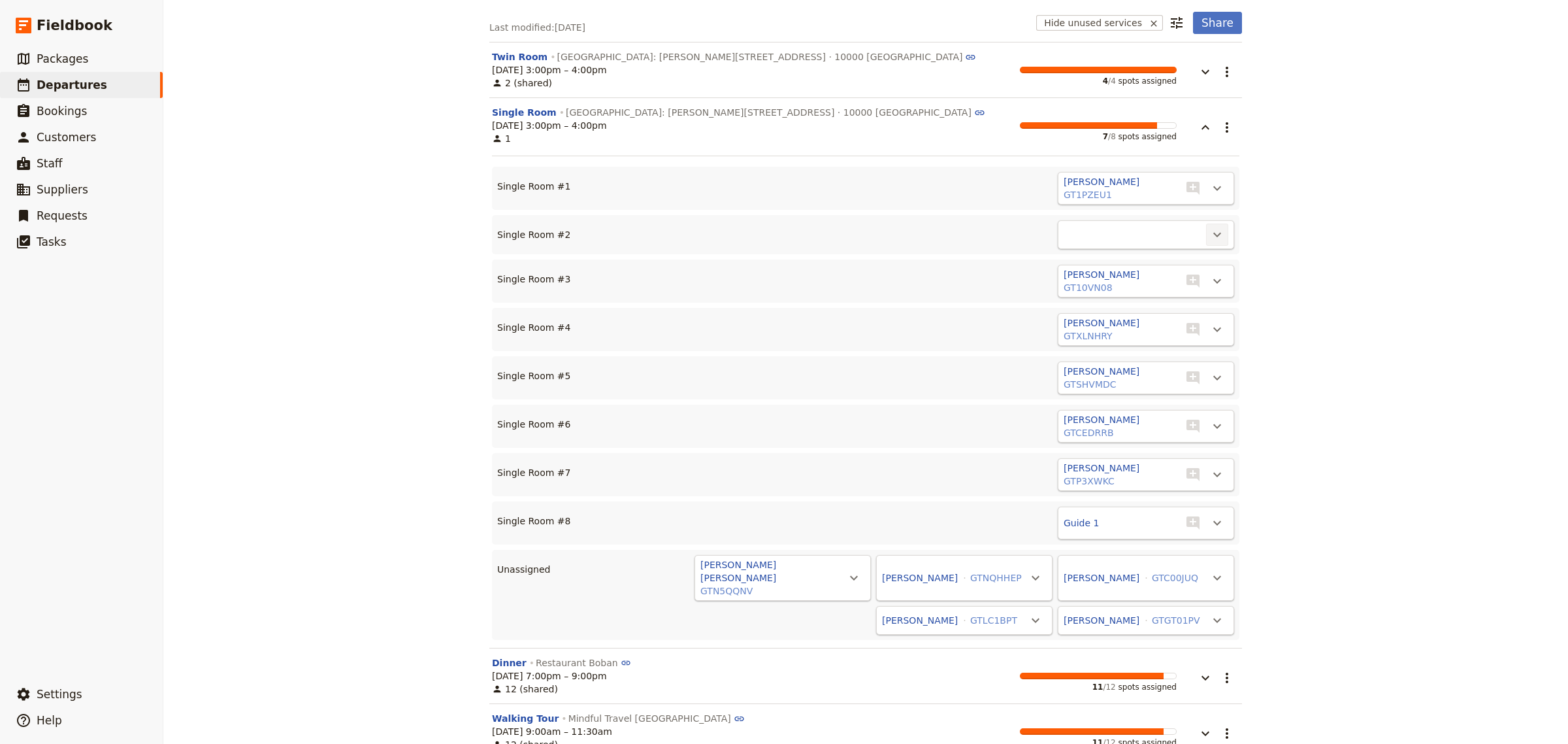
click at [1211, 236] on icon "Actions" at bounding box center [1217, 234] width 15 height 15
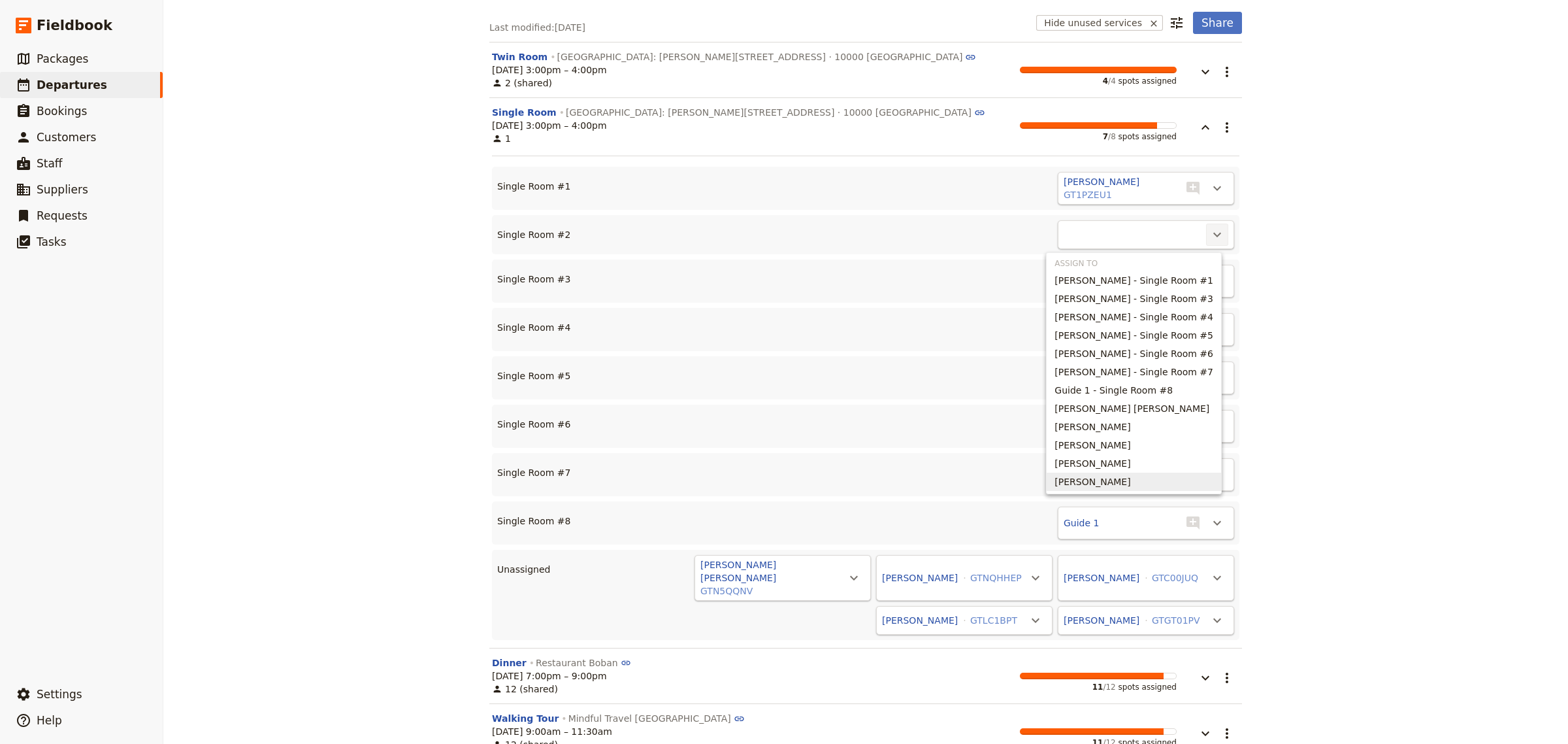
click at [1298, 567] on div "CRO20250910 ​ Scheduled [DATE] – [DATE] 12 days / 11 nights 11/12 booked 0 / 1 …" at bounding box center [866, 372] width 1405 height 744
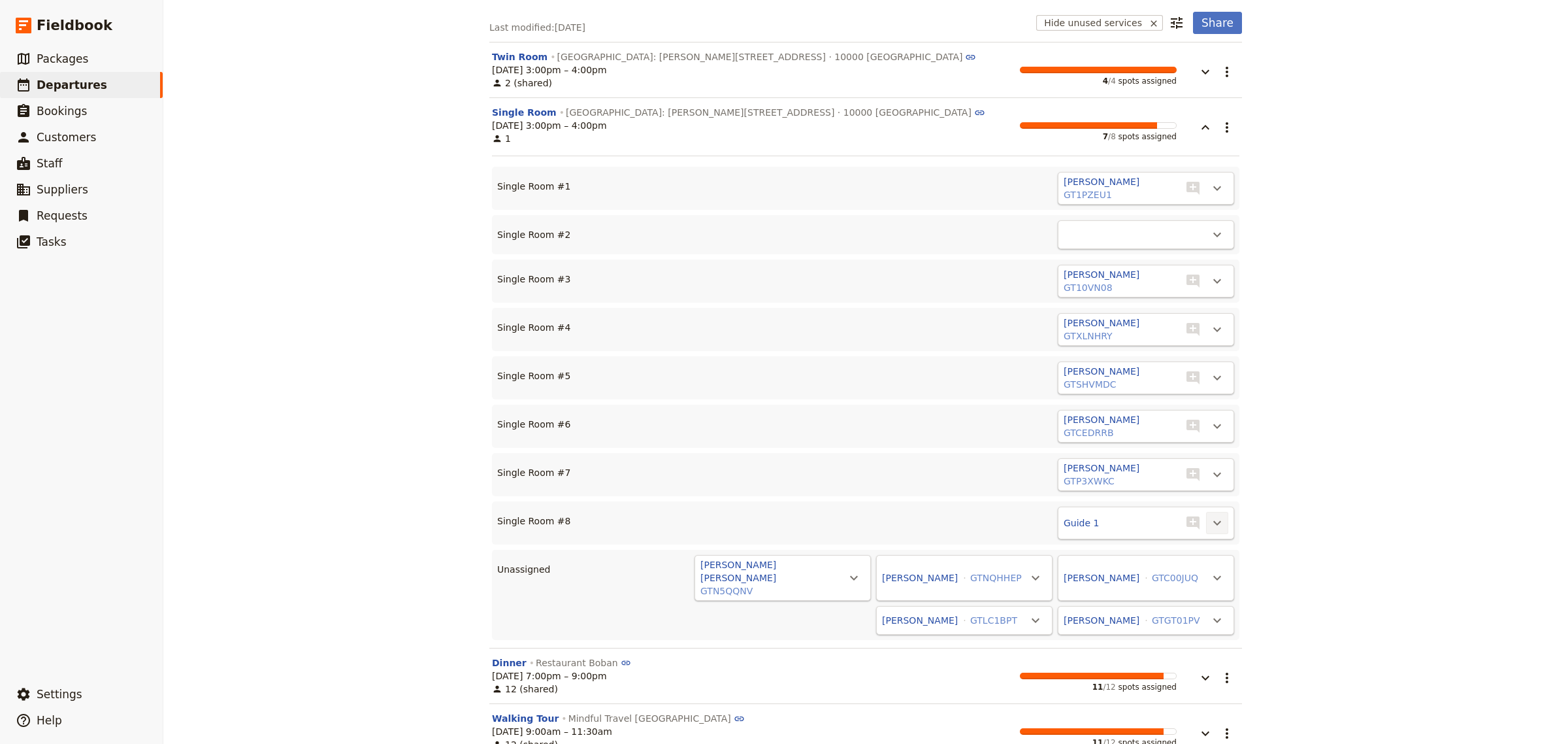
click at [1210, 525] on icon "Actions" at bounding box center [1217, 522] width 15 height 15
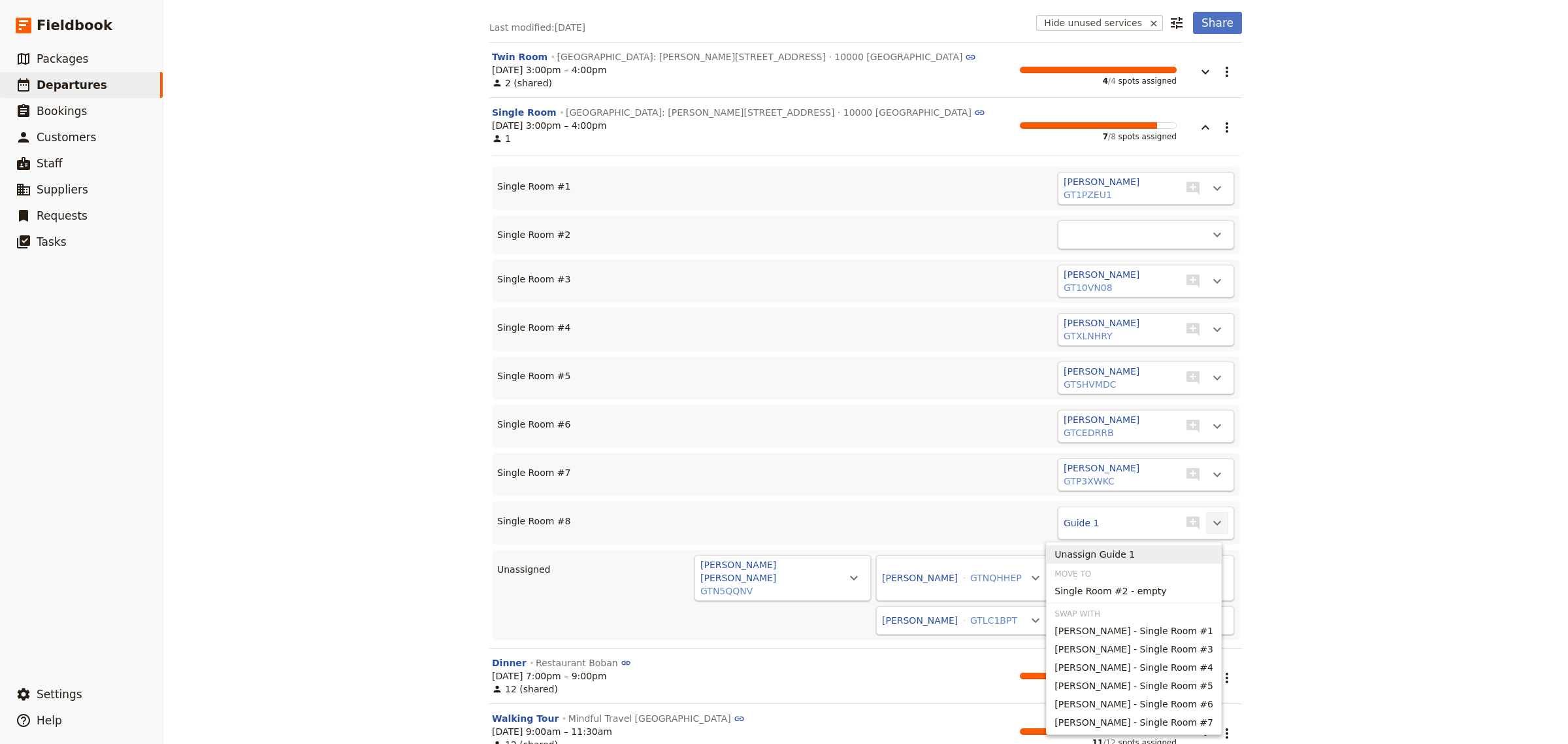
click at [1135, 551] on span "Unassign Guide 1" at bounding box center [1094, 554] width 80 height 13
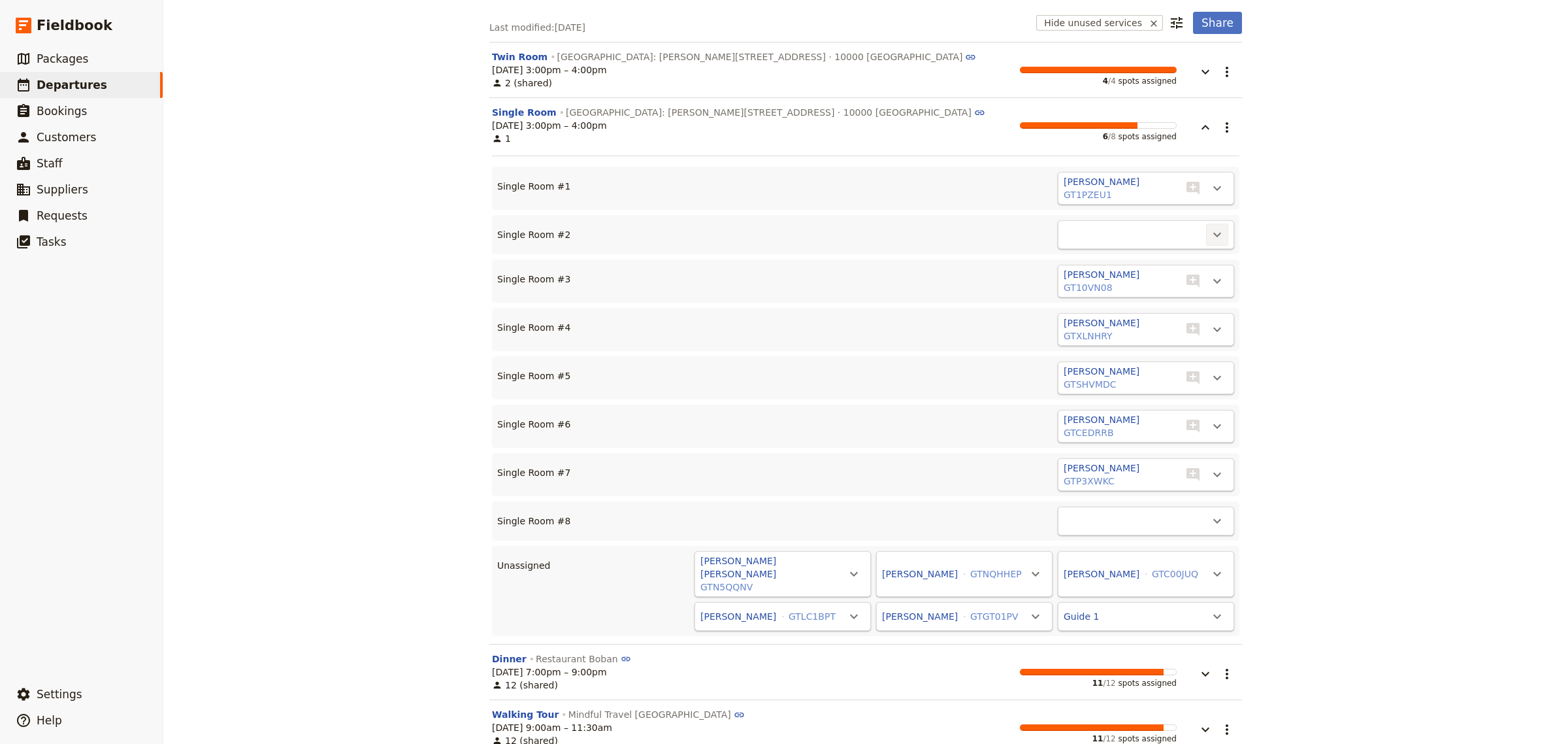
click at [1213, 226] on icon "Actions" at bounding box center [1217, 234] width 15 height 15
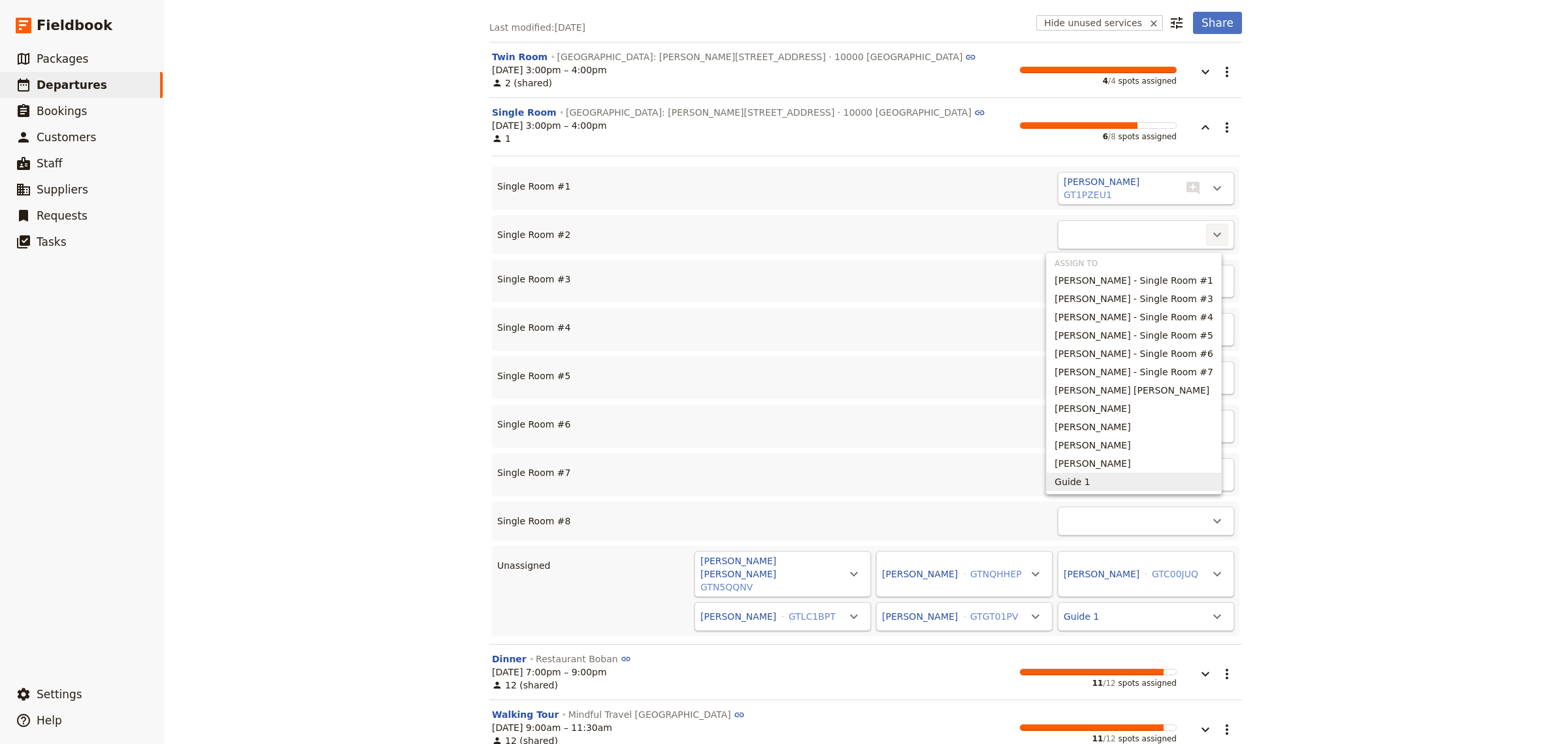
click at [1085, 476] on span "Guide 1" at bounding box center [1072, 482] width 35 height 13
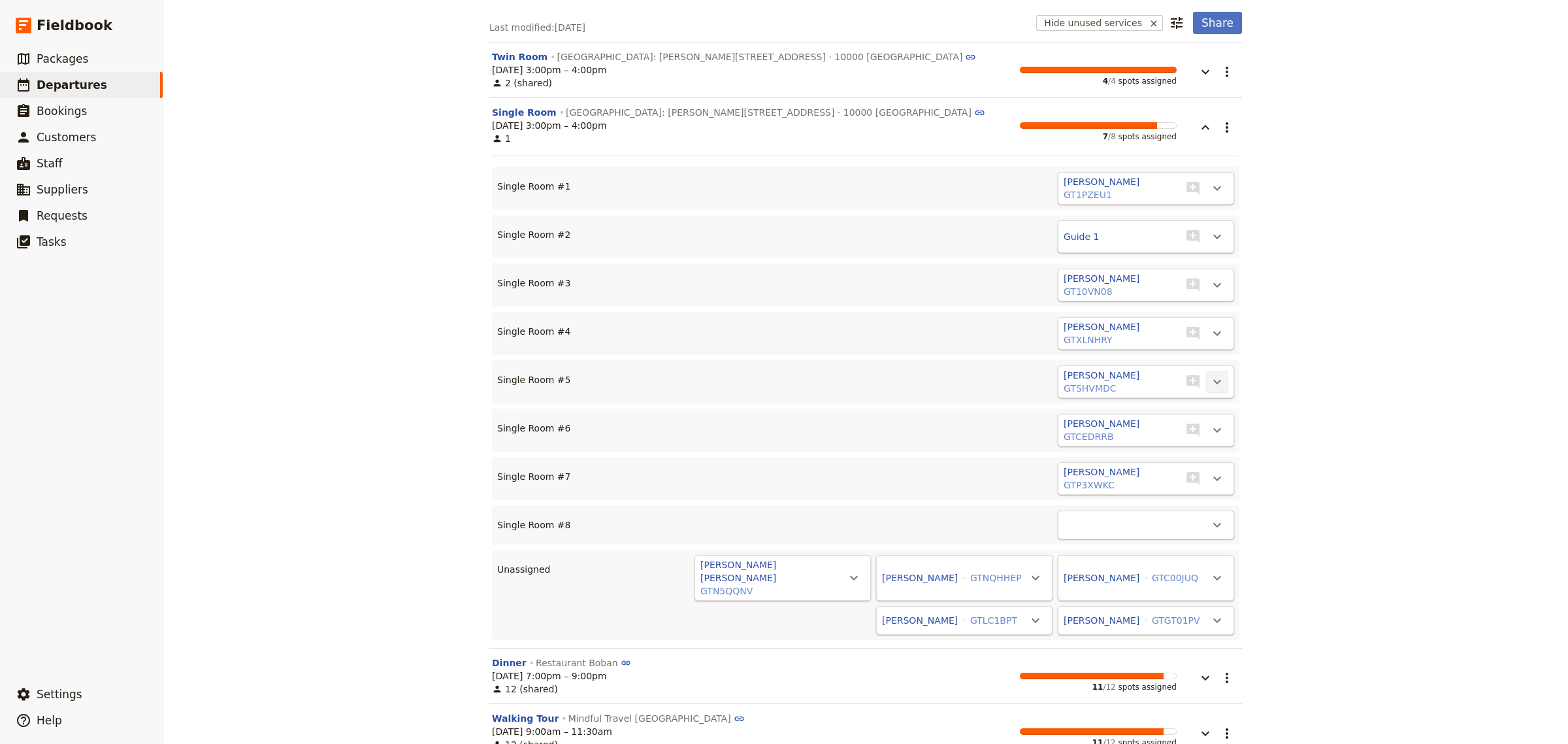
click at [1214, 386] on icon "Actions" at bounding box center [1217, 381] width 15 height 15
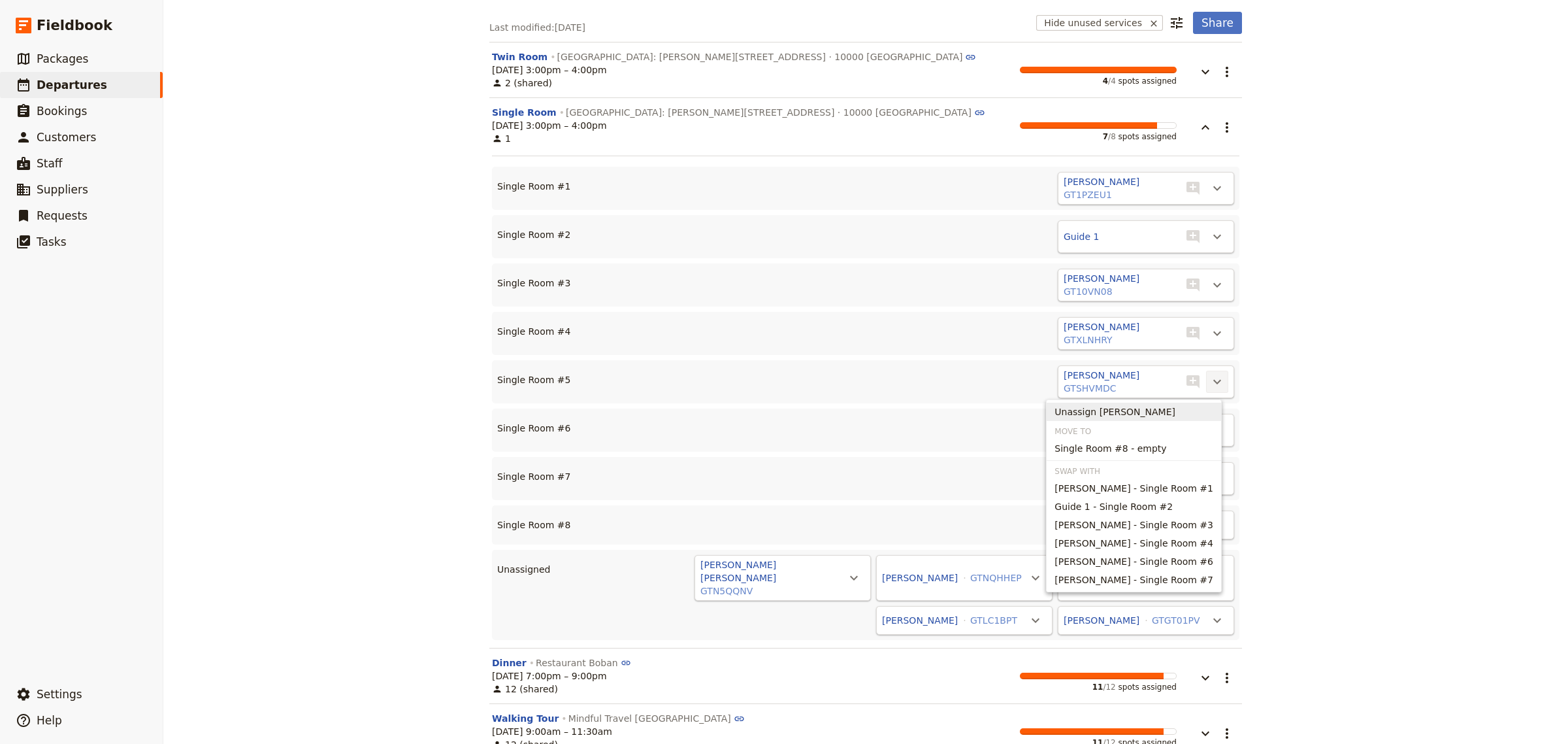
click at [1157, 410] on span "Unassign [PERSON_NAME]" at bounding box center [1114, 412] width 121 height 13
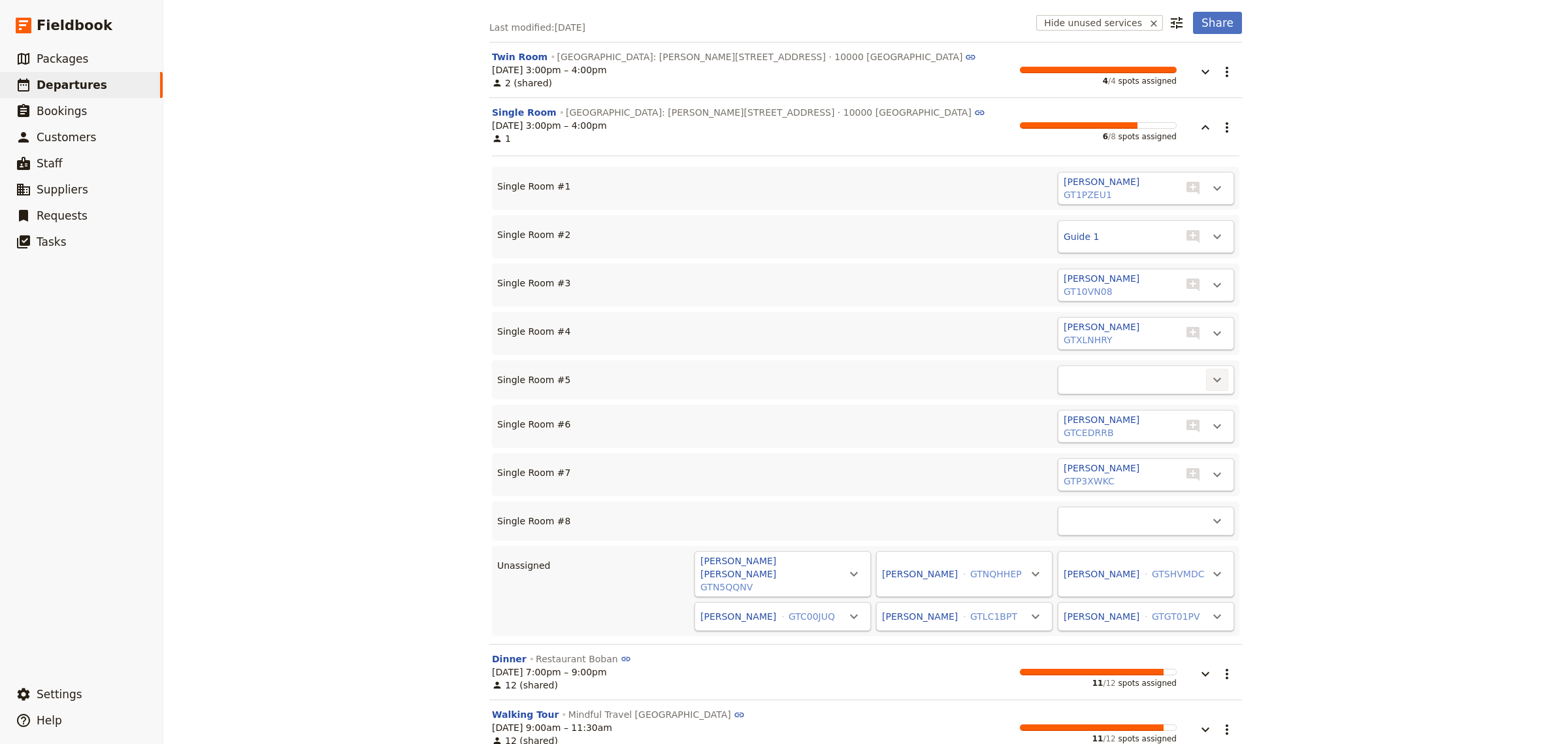
click at [1213, 380] on icon "Actions" at bounding box center [1217, 380] width 8 height 5
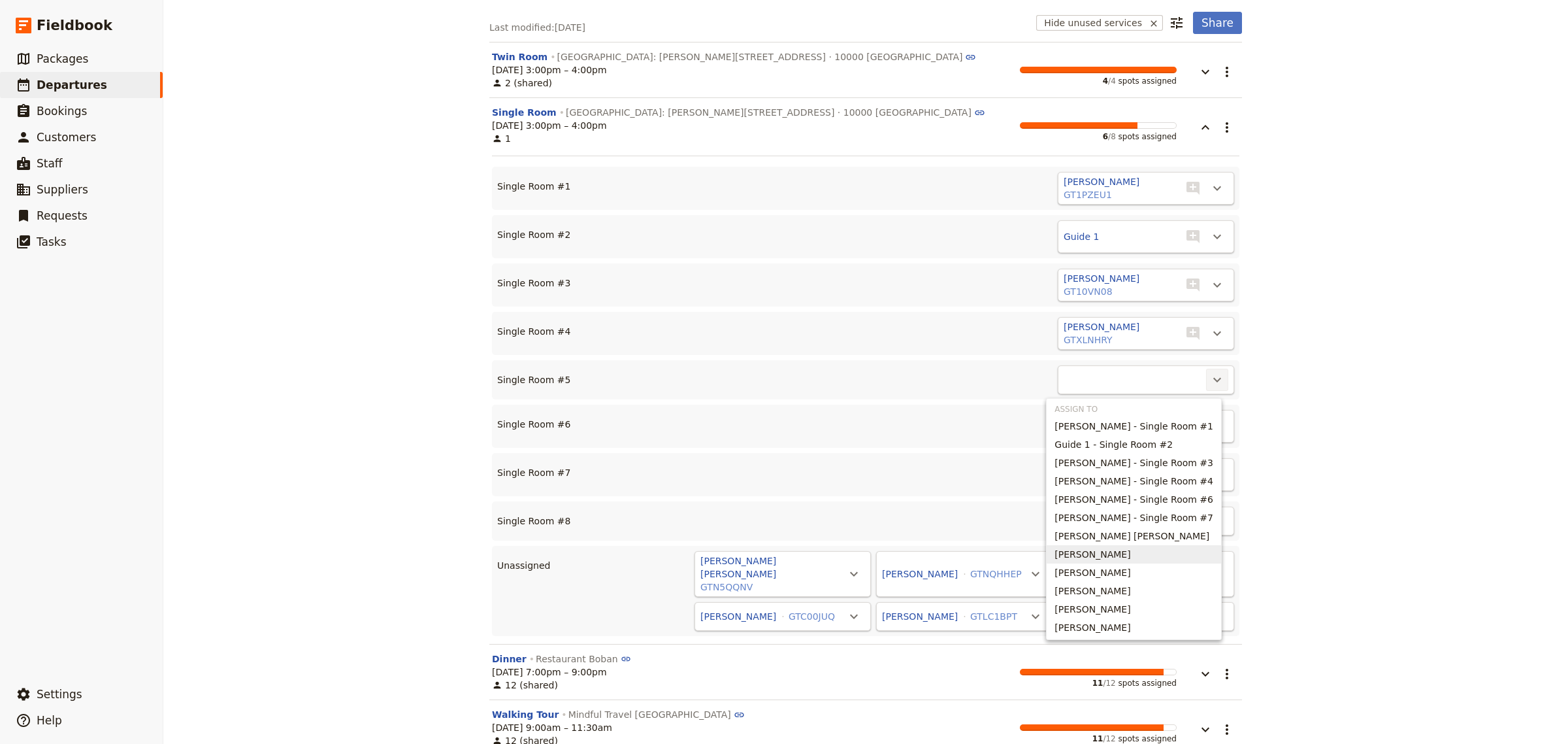
click at [1129, 551] on span "[PERSON_NAME]" at bounding box center [1092, 554] width 75 height 13
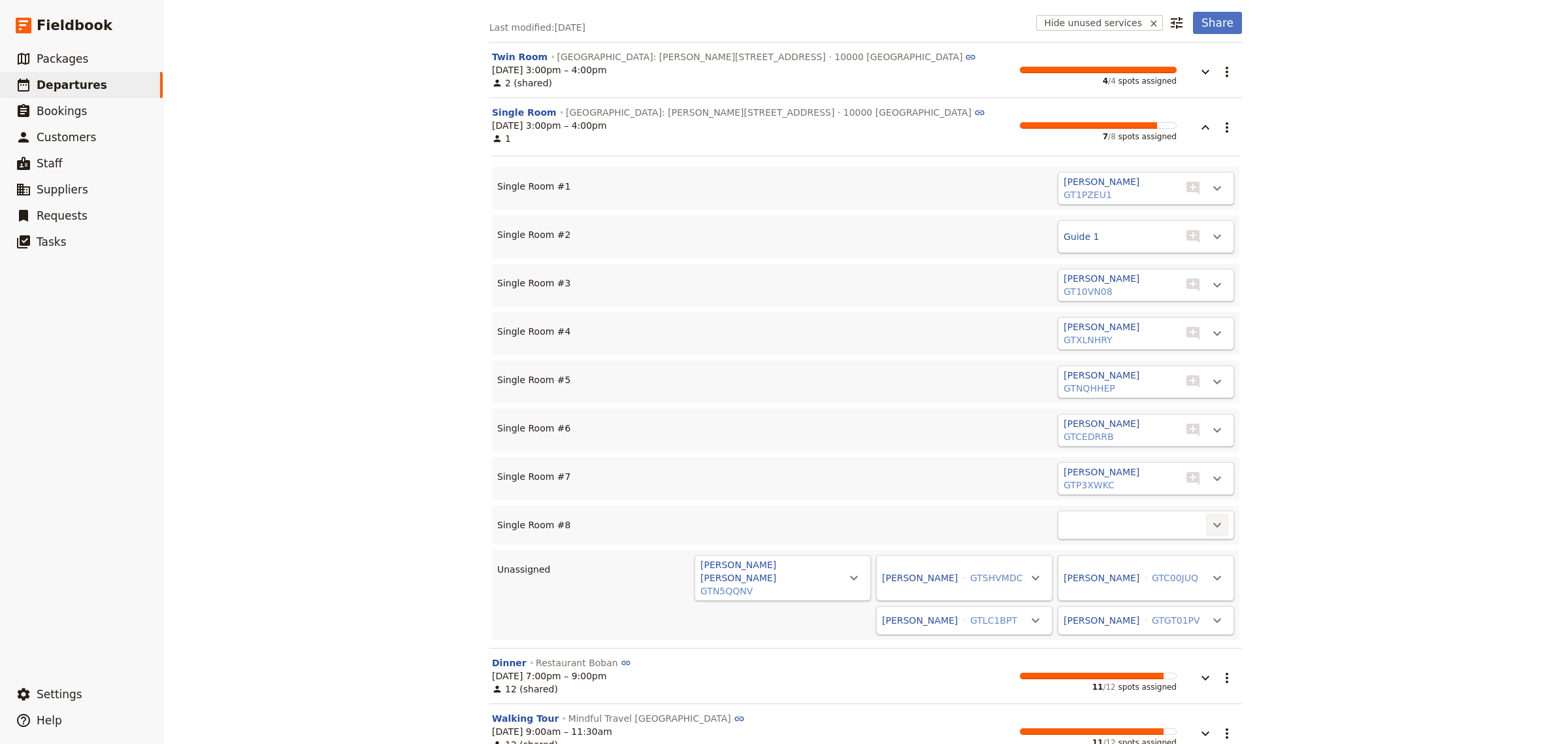
click at [1210, 529] on icon "Actions" at bounding box center [1217, 525] width 15 height 15
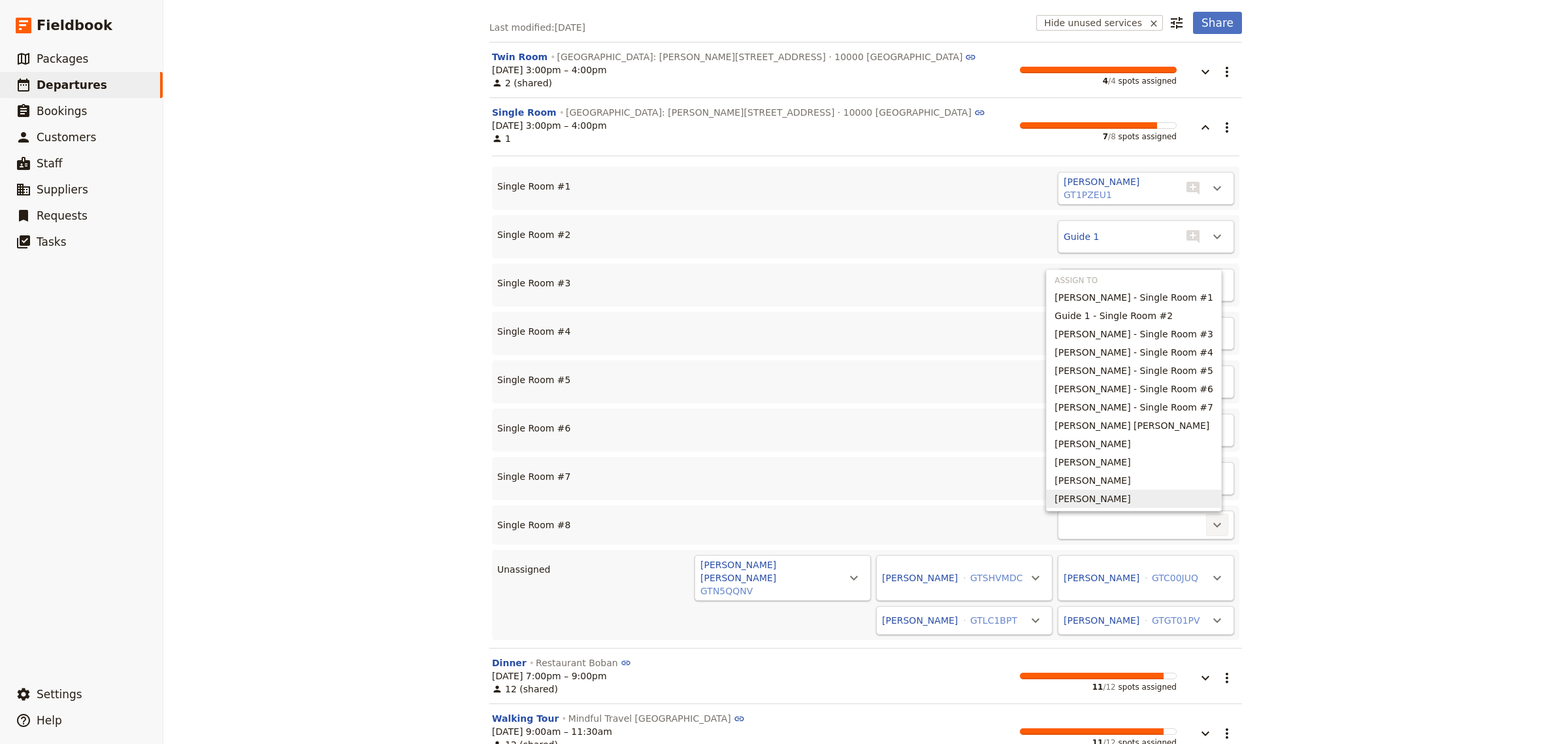
click at [1102, 498] on span "[PERSON_NAME]" at bounding box center [1092, 498] width 75 height 13
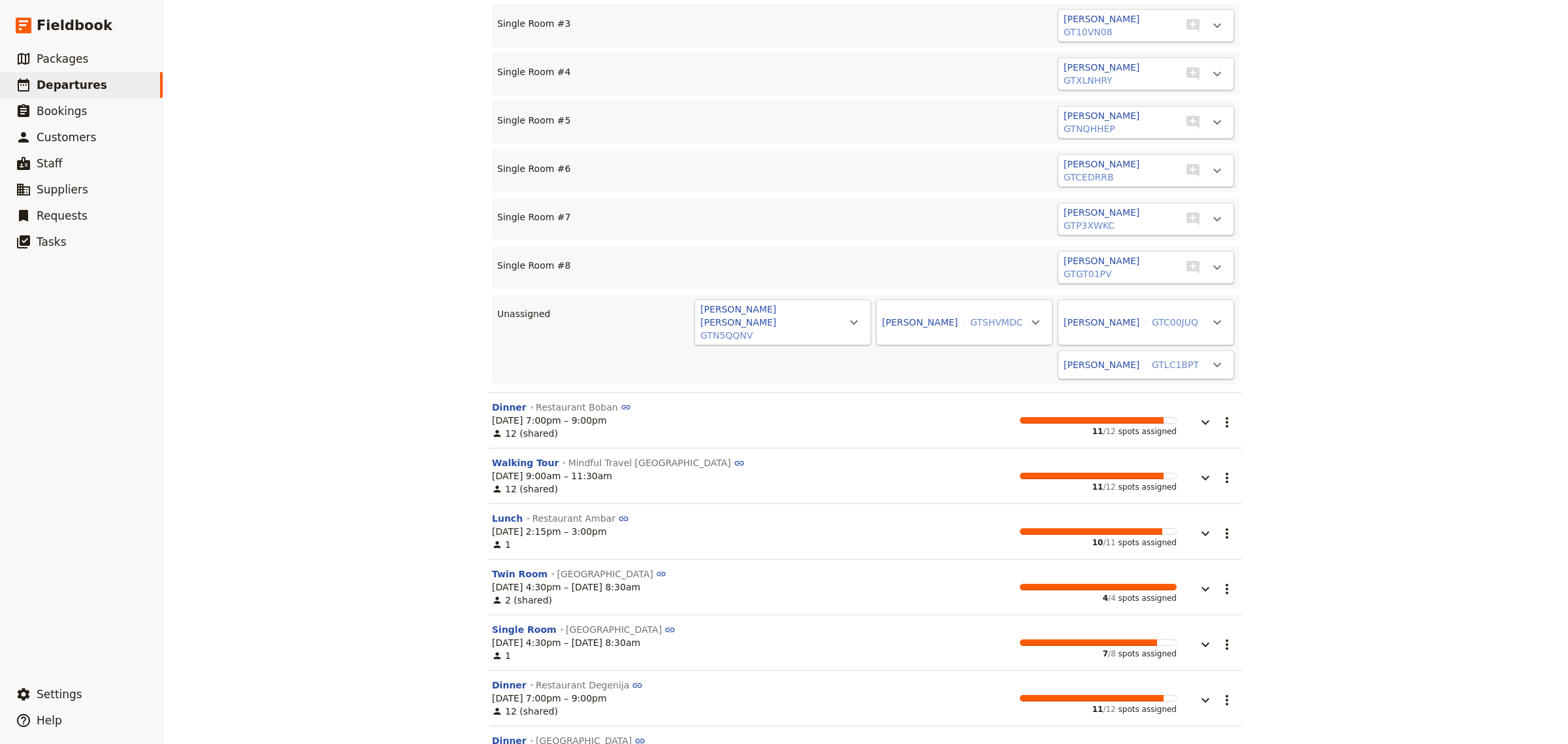
scroll to position [393, 0]
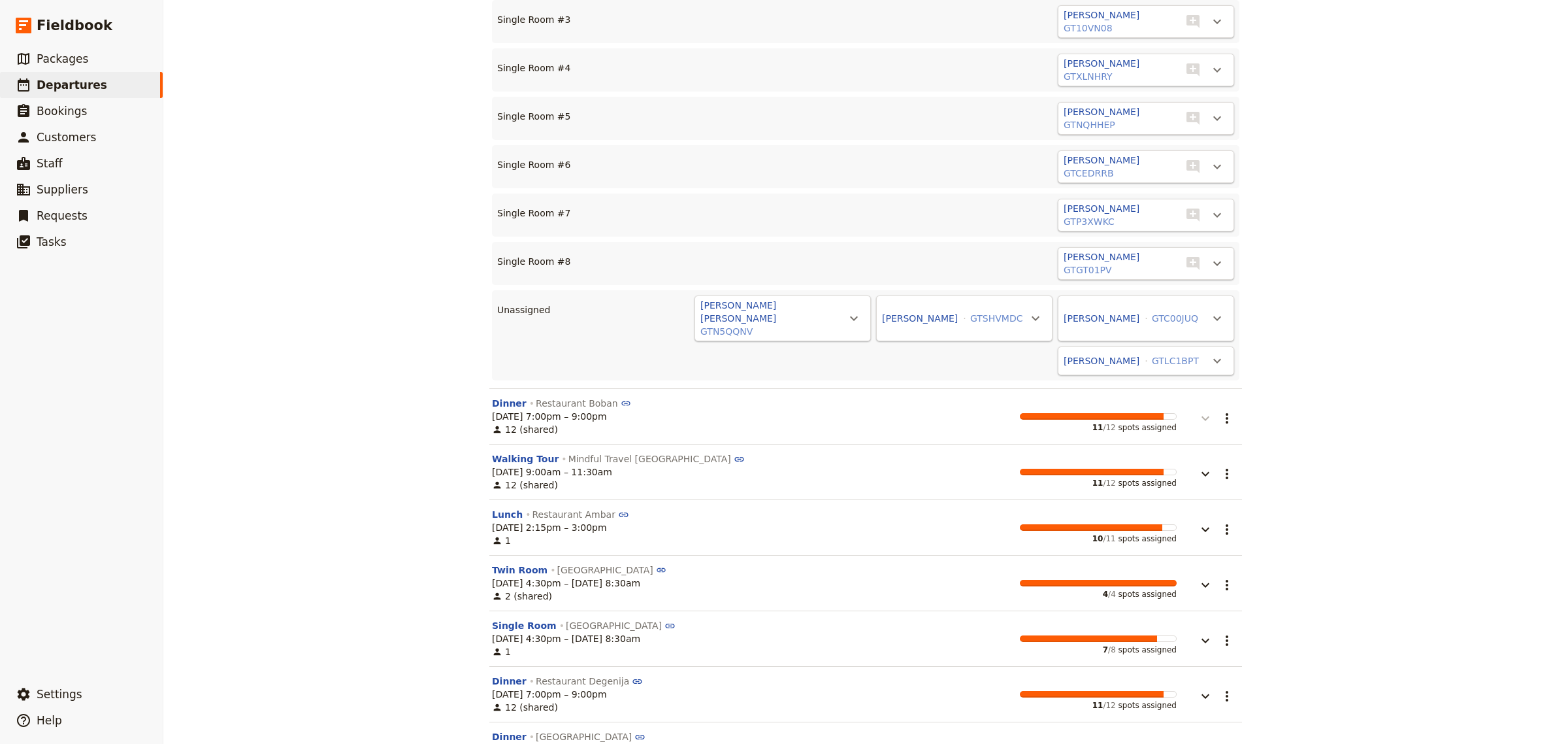
click at [1207, 407] on button "button" at bounding box center [1196, 411] width 39 height 29
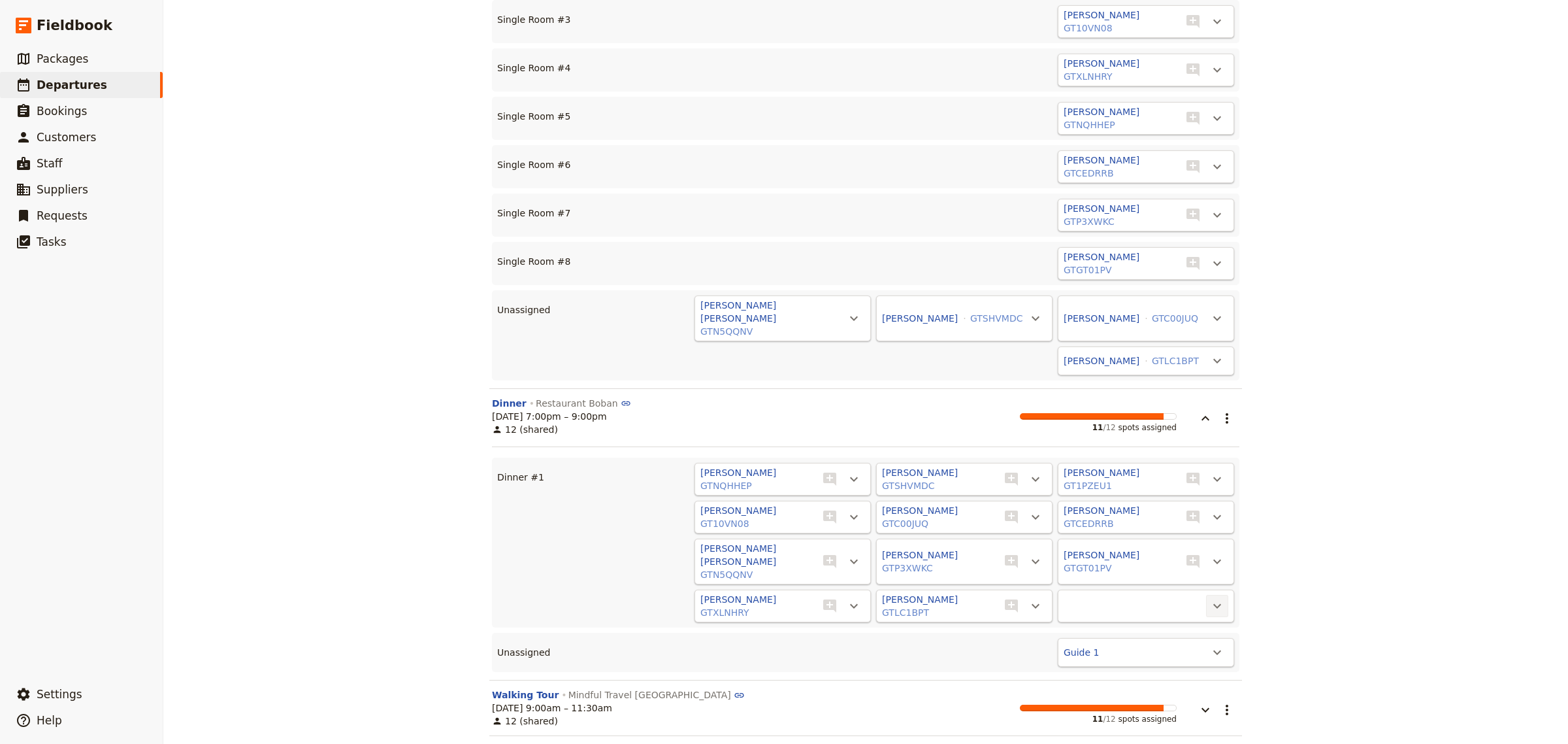
click at [1210, 598] on icon "Actions" at bounding box center [1217, 606] width 15 height 15
click at [1154, 629] on span "Guide 1" at bounding box center [1161, 629] width 105 height 13
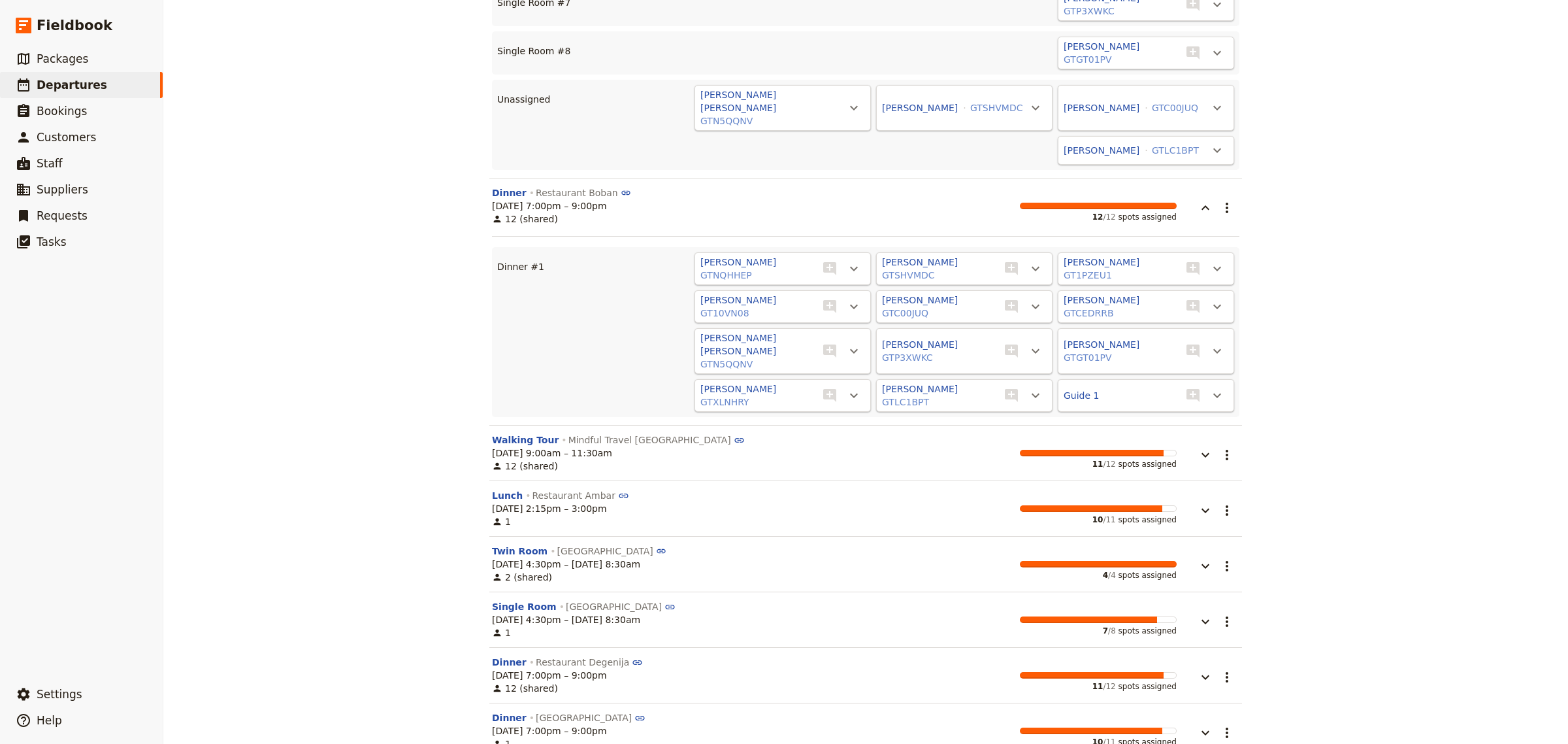
scroll to position [626, 0]
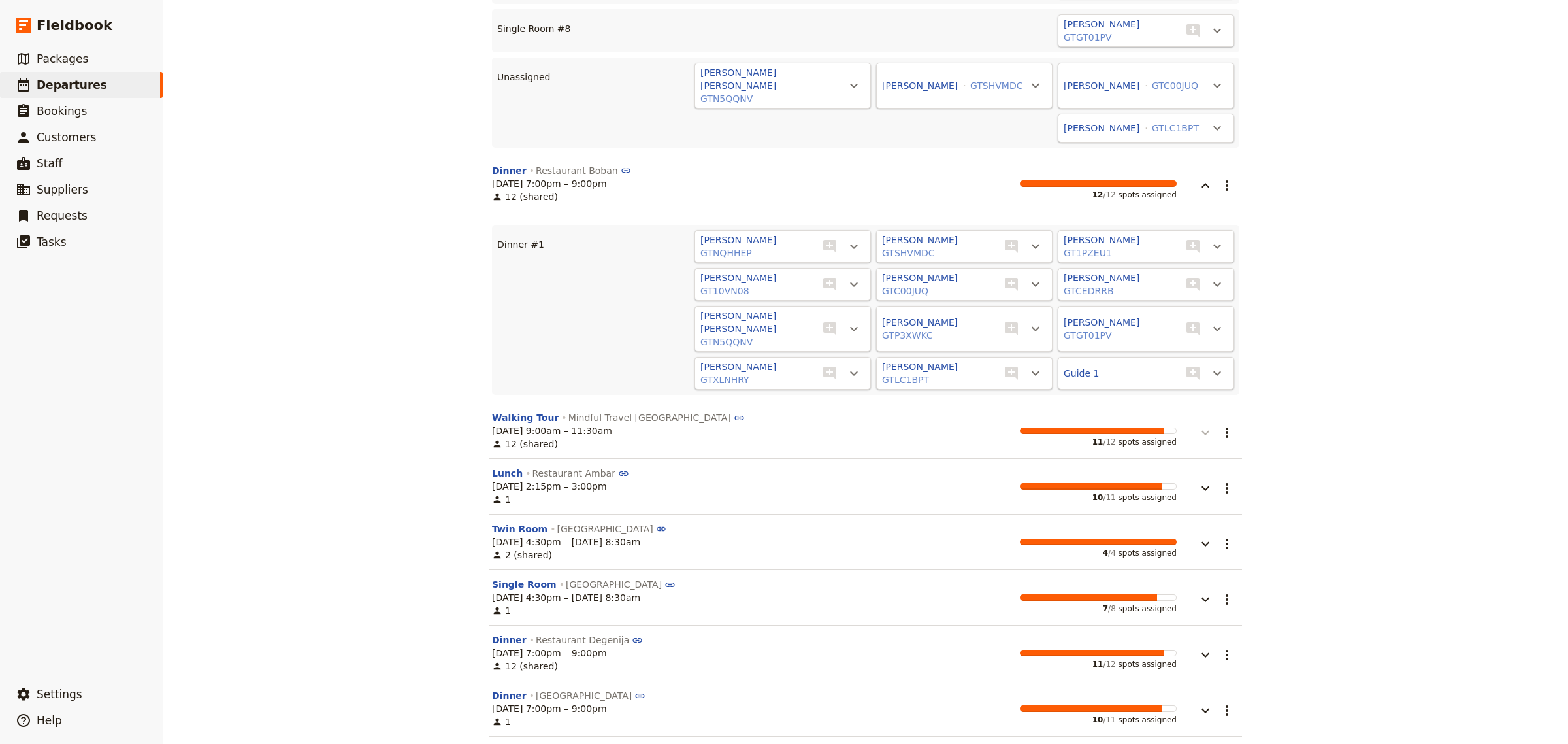
click at [1203, 425] on icon "button" at bounding box center [1205, 432] width 15 height 15
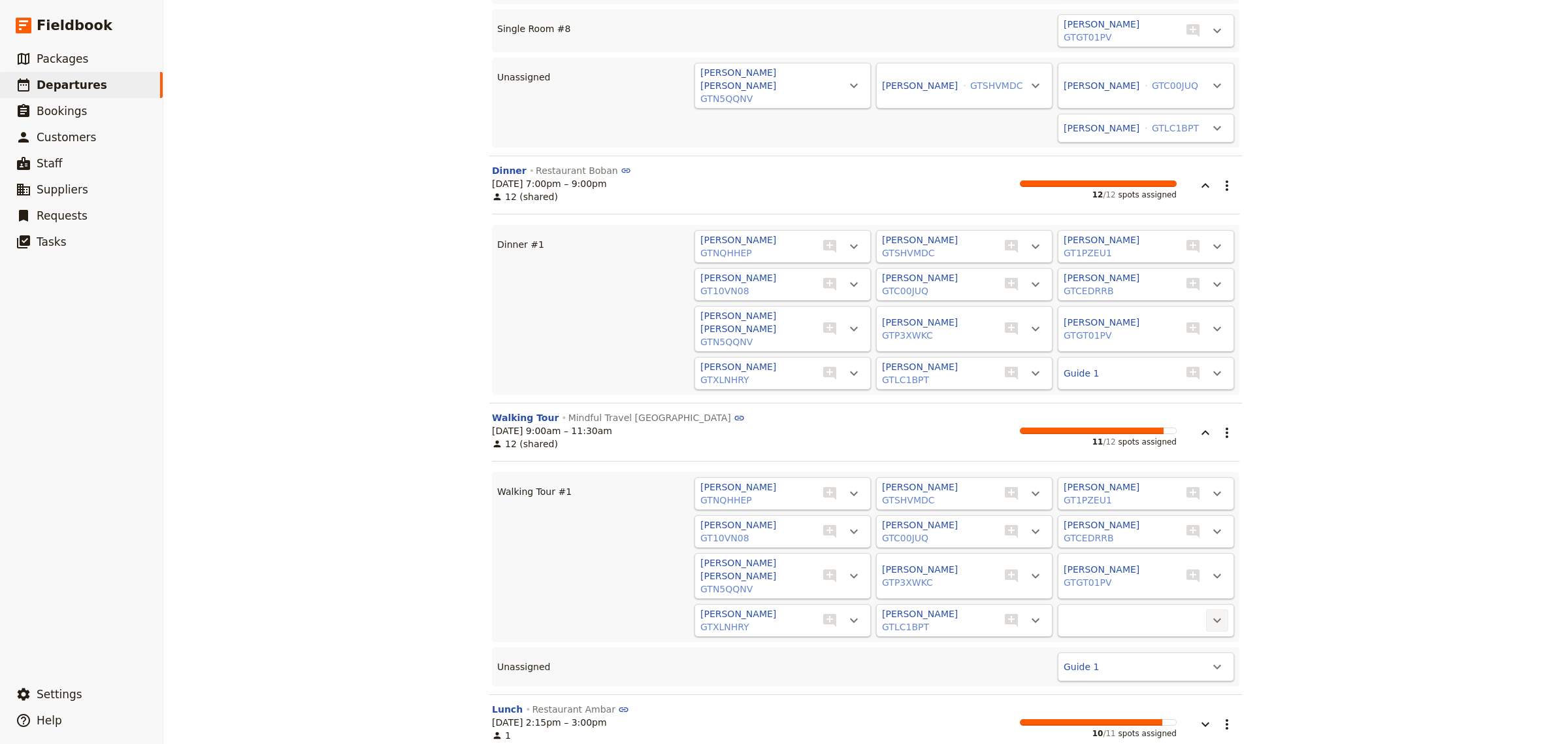
click at [1211, 613] on icon "Actions" at bounding box center [1217, 620] width 15 height 15
click at [1160, 631] on span "Guide 1" at bounding box center [1161, 632] width 105 height 13
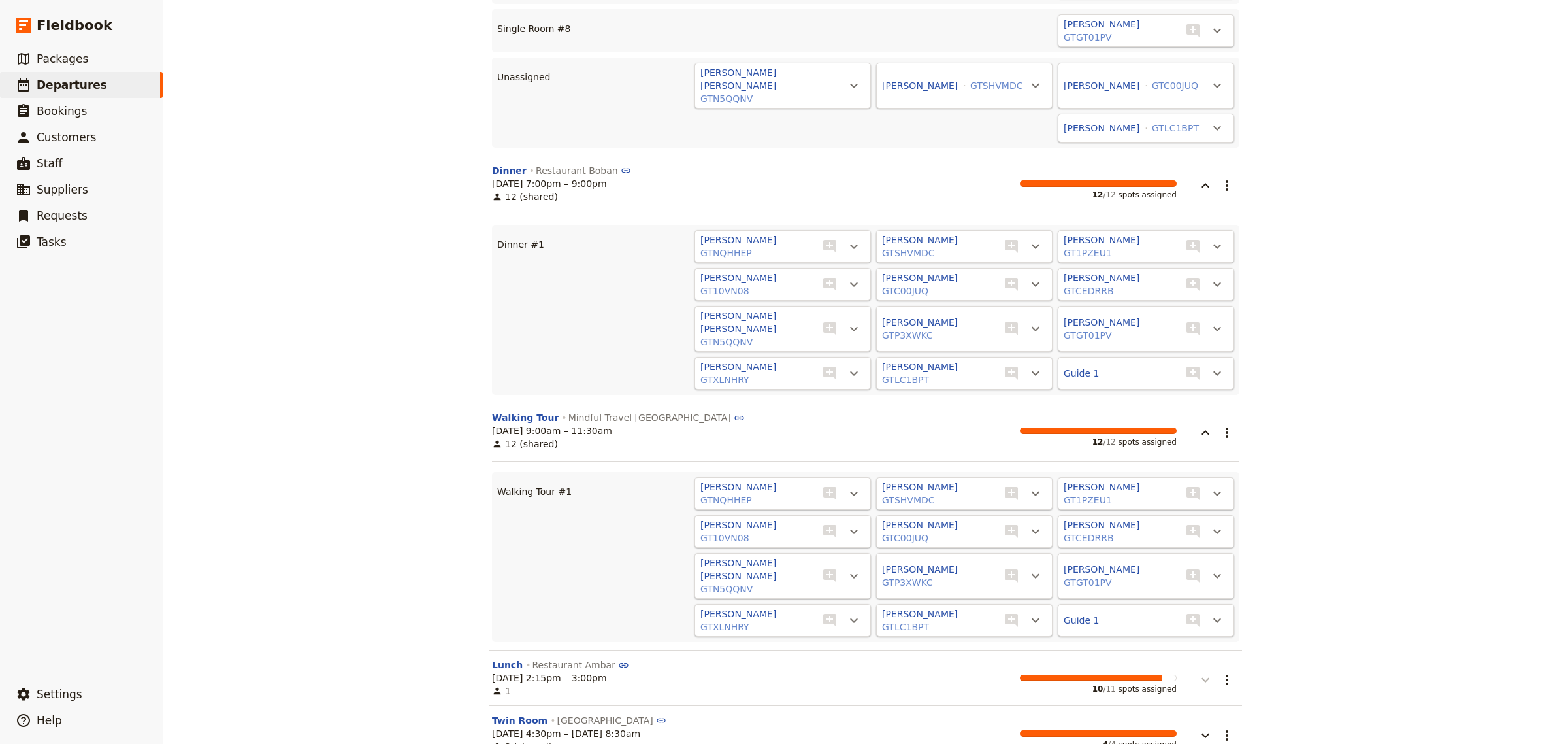
click at [1198, 672] on icon "button" at bounding box center [1205, 679] width 15 height 15
click at [1138, 728] on button "[PERSON_NAME] [PERSON_NAME]" at bounding box center [1121, 740] width 115 height 26
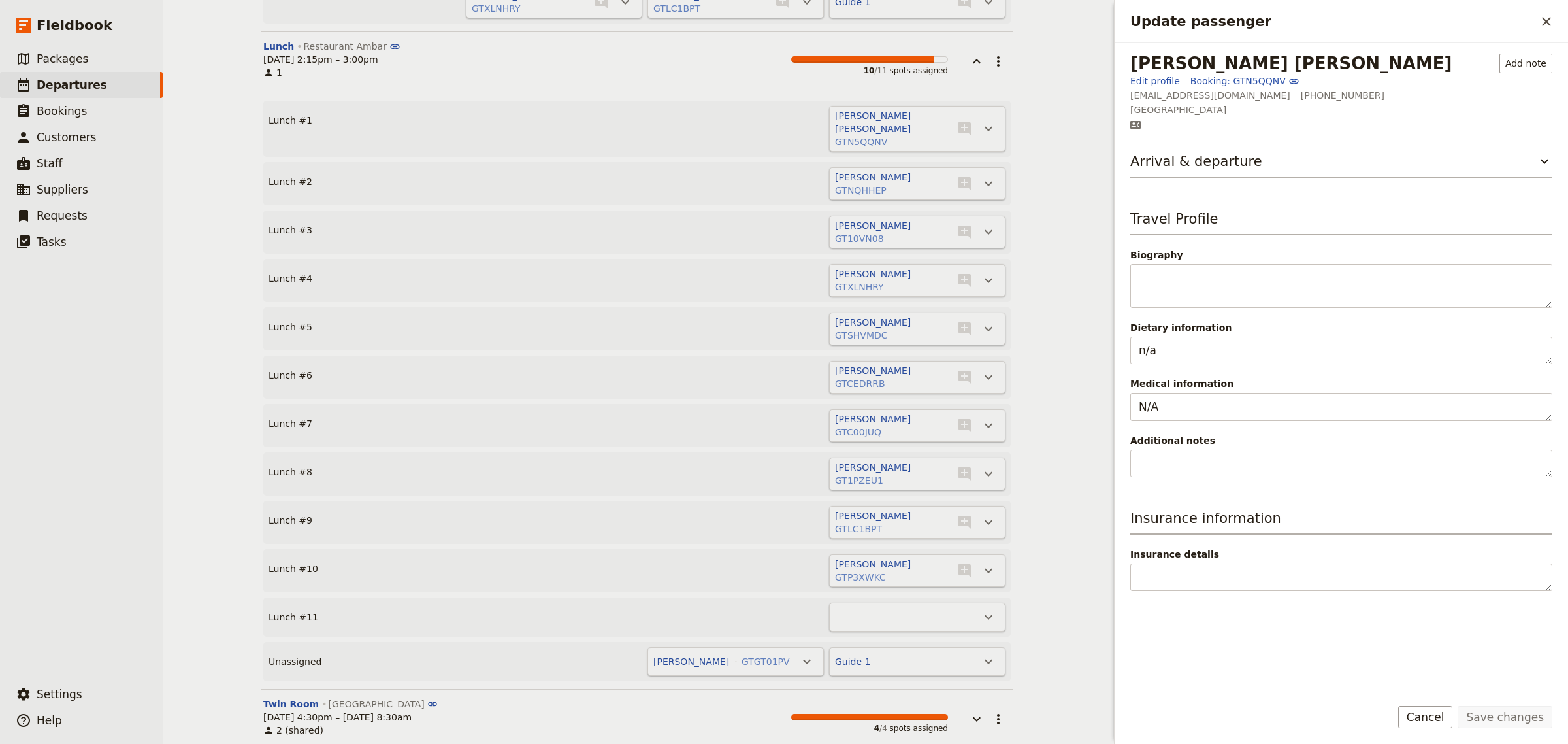
scroll to position [1271, 0]
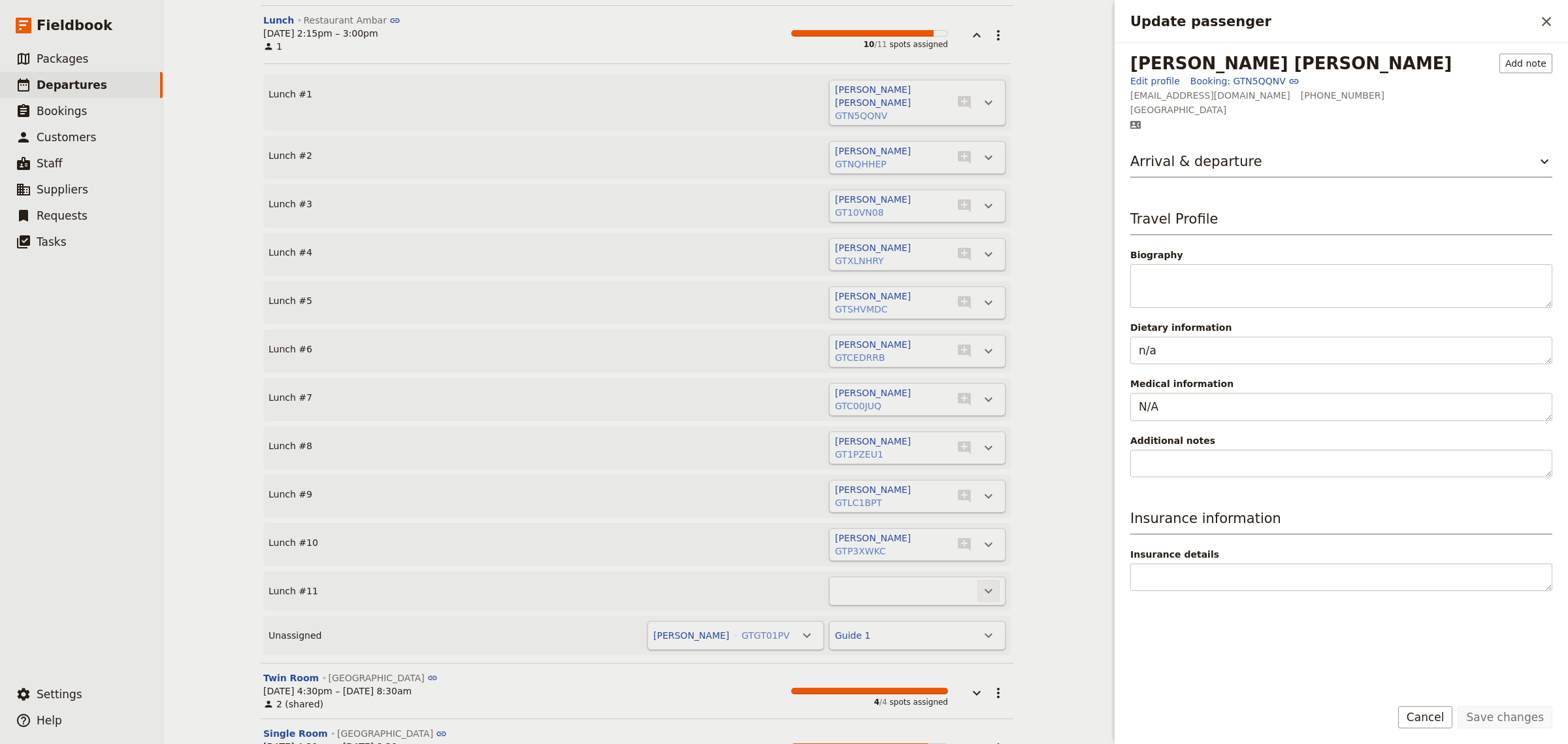
click at [982, 580] on button "​" at bounding box center [988, 591] width 22 height 22
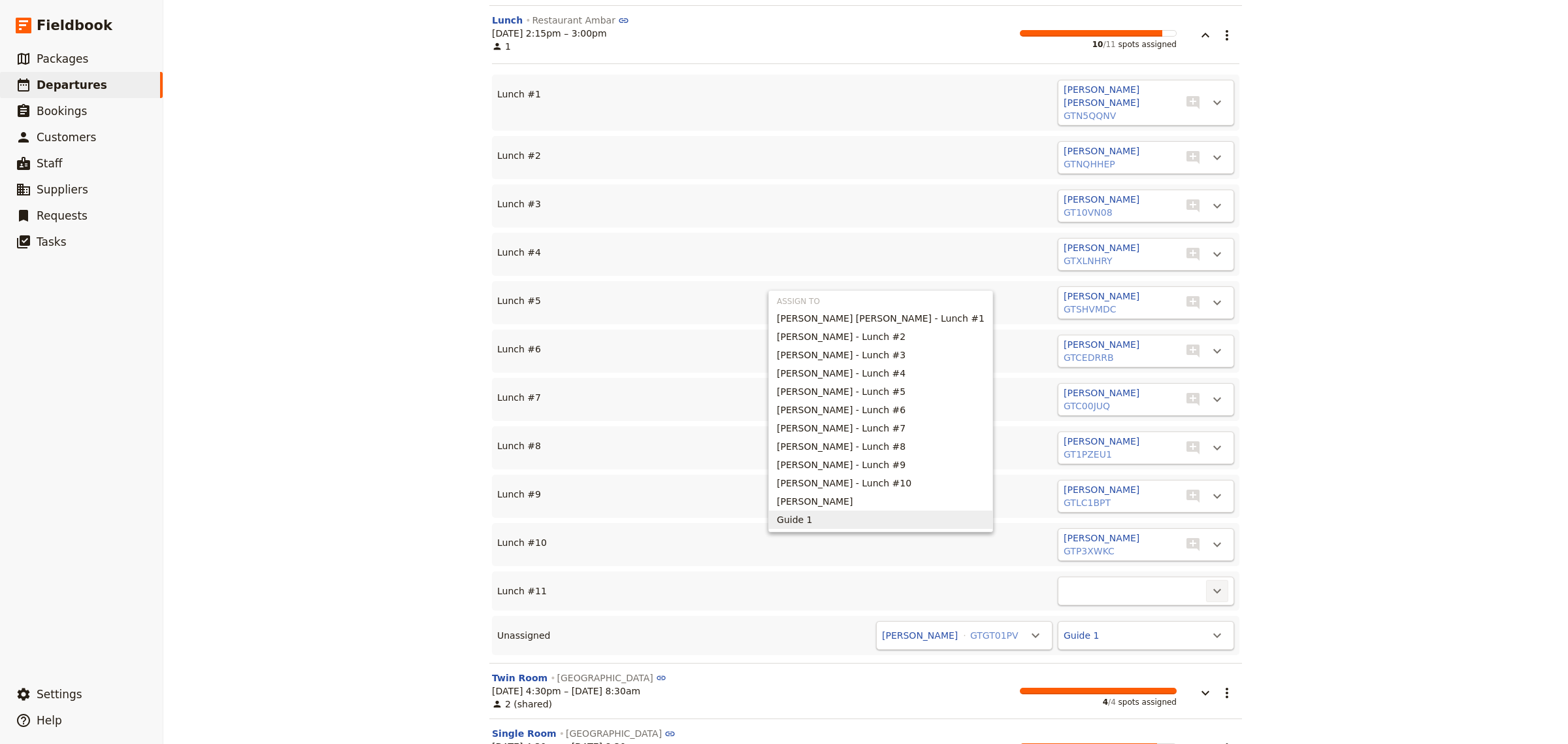
click at [869, 525] on span "Guide 1" at bounding box center [881, 519] width 208 height 13
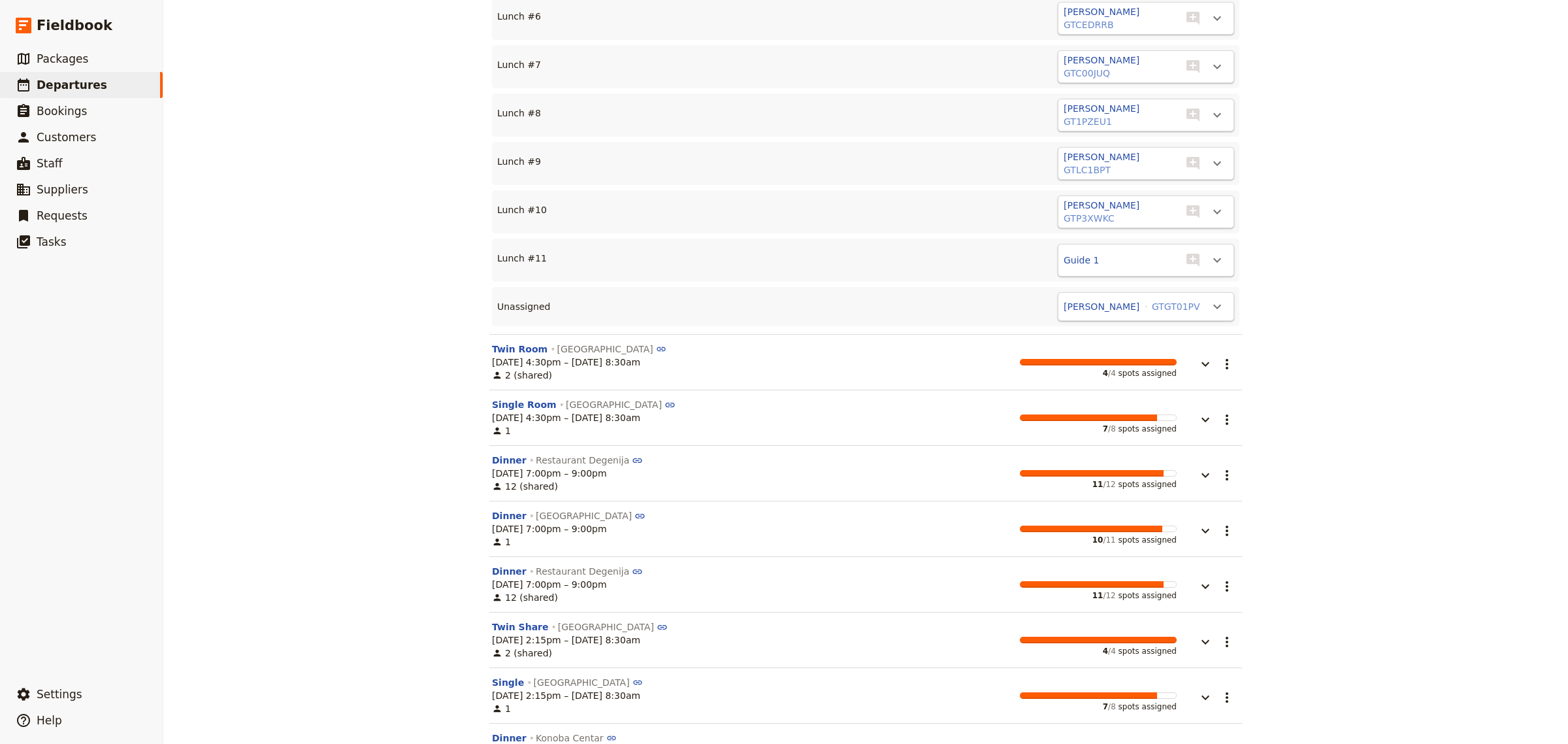
scroll to position [1607, 0]
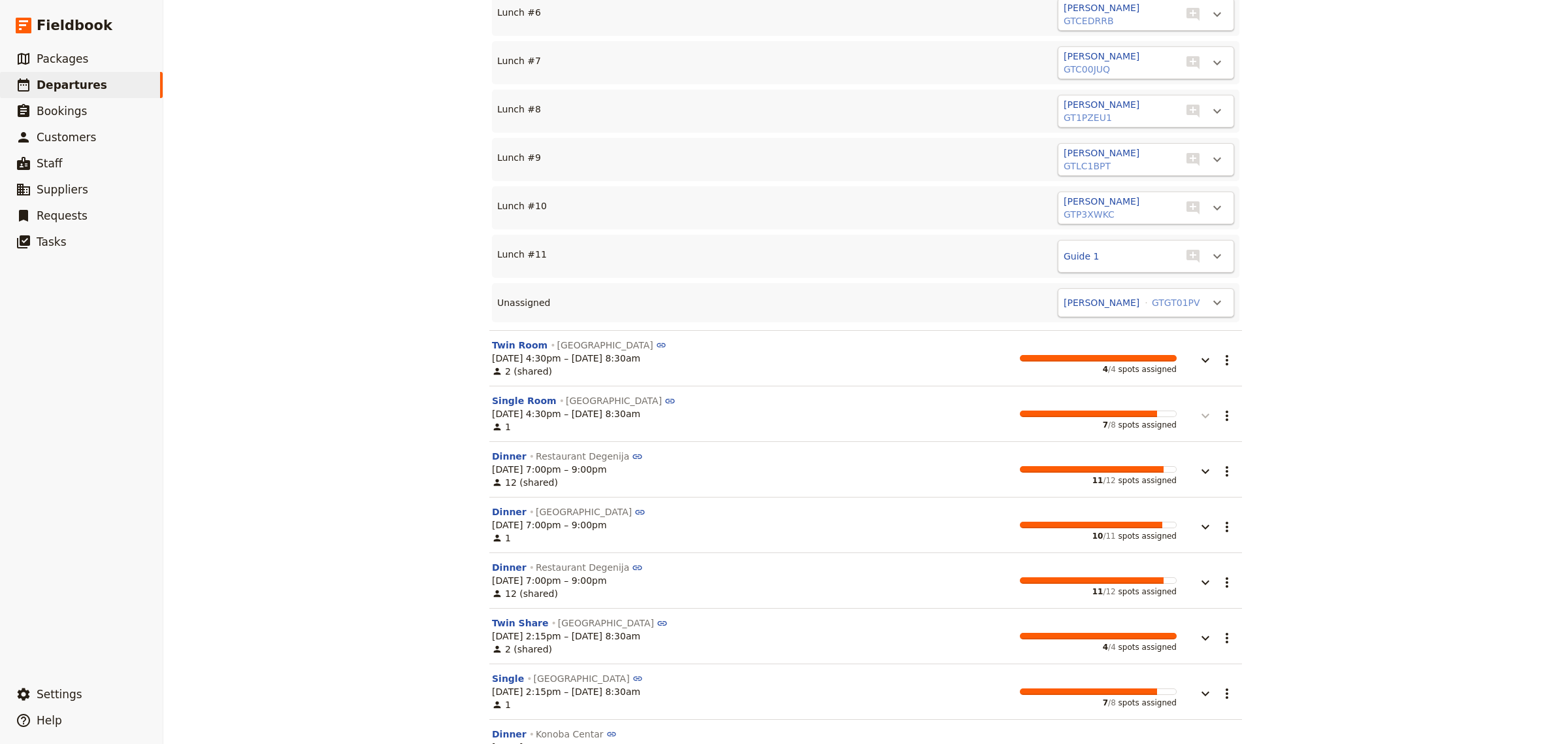
click at [1198, 408] on icon "button" at bounding box center [1205, 416] width 15 height 15
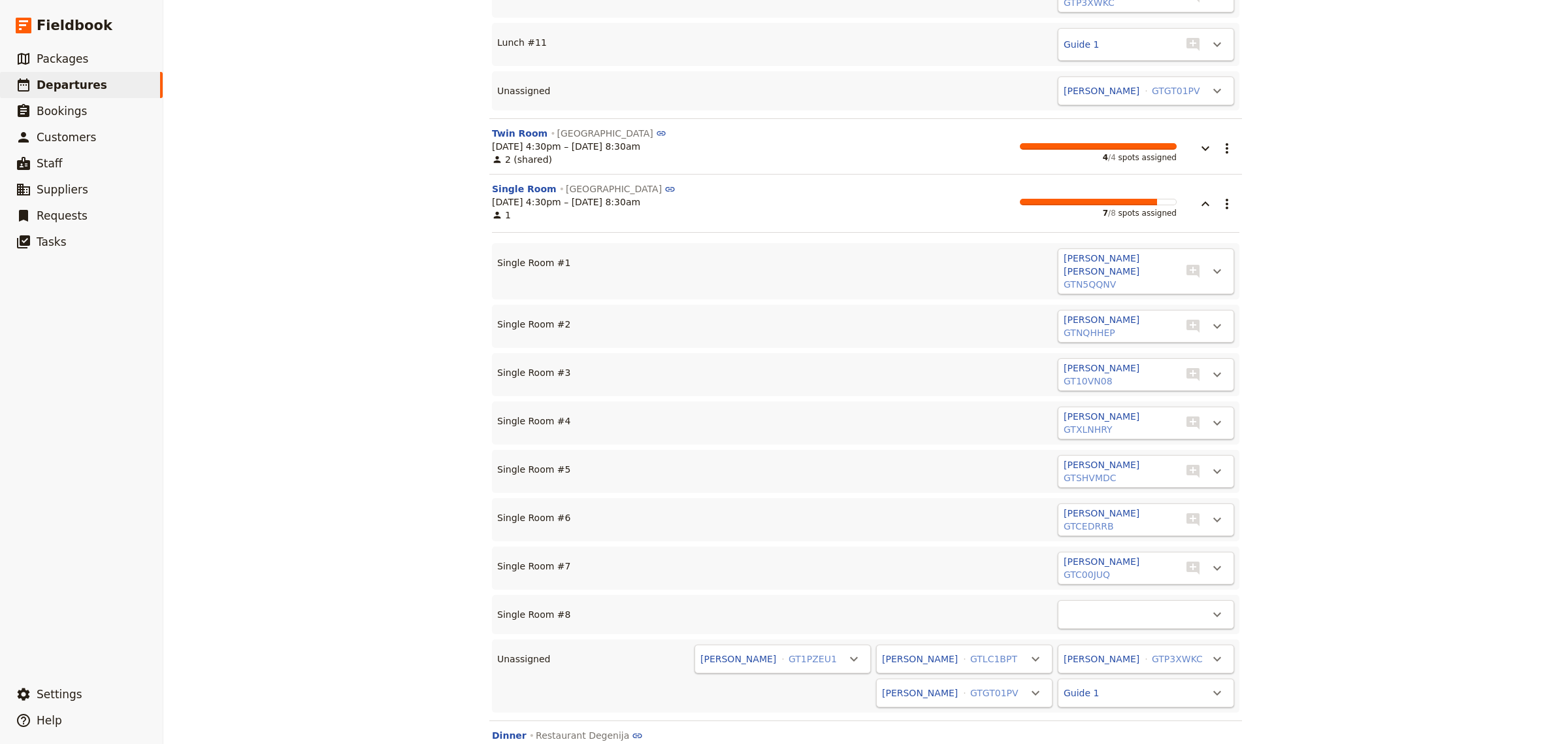
scroll to position [1794, 0]
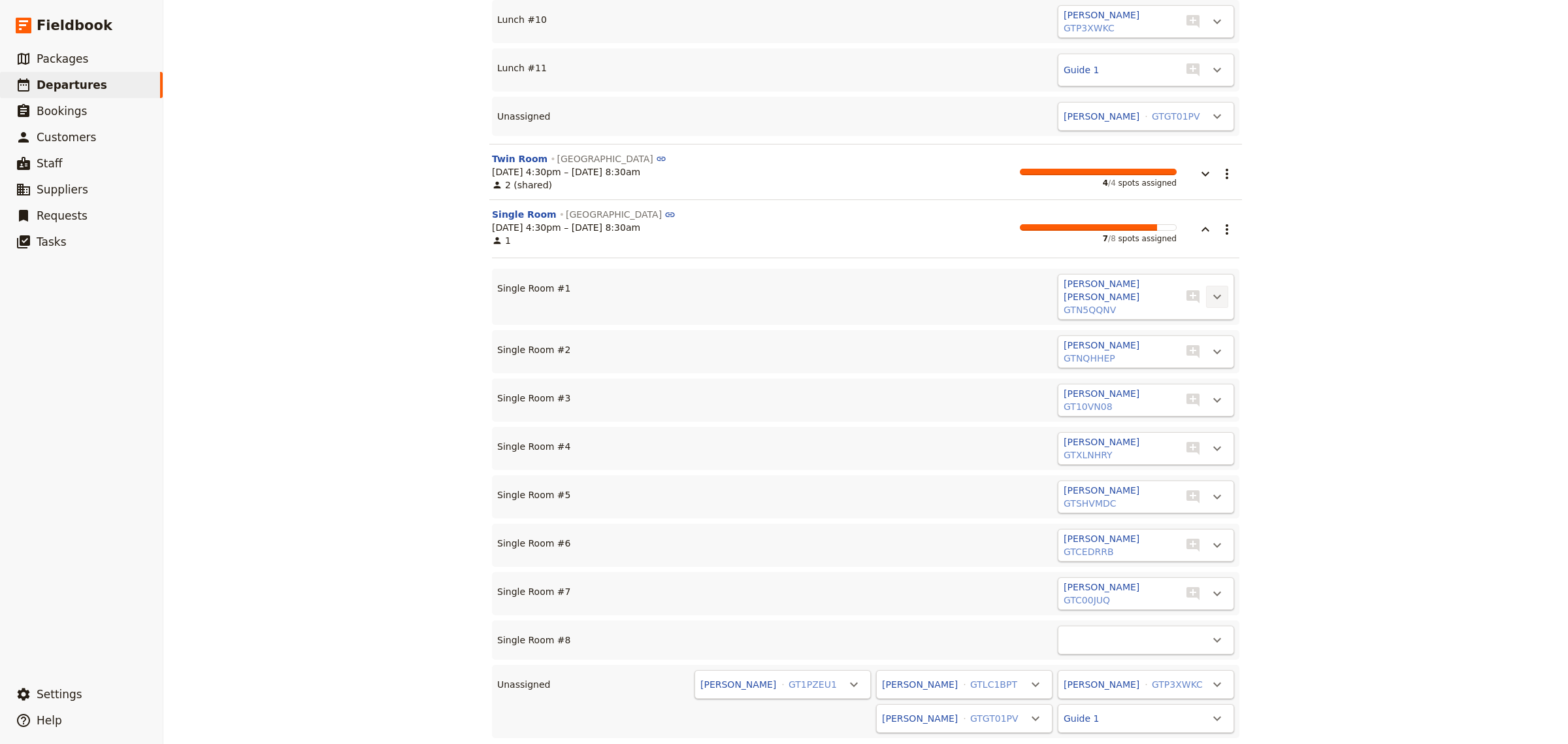
click at [1210, 289] on icon "Actions" at bounding box center [1217, 297] width 15 height 15
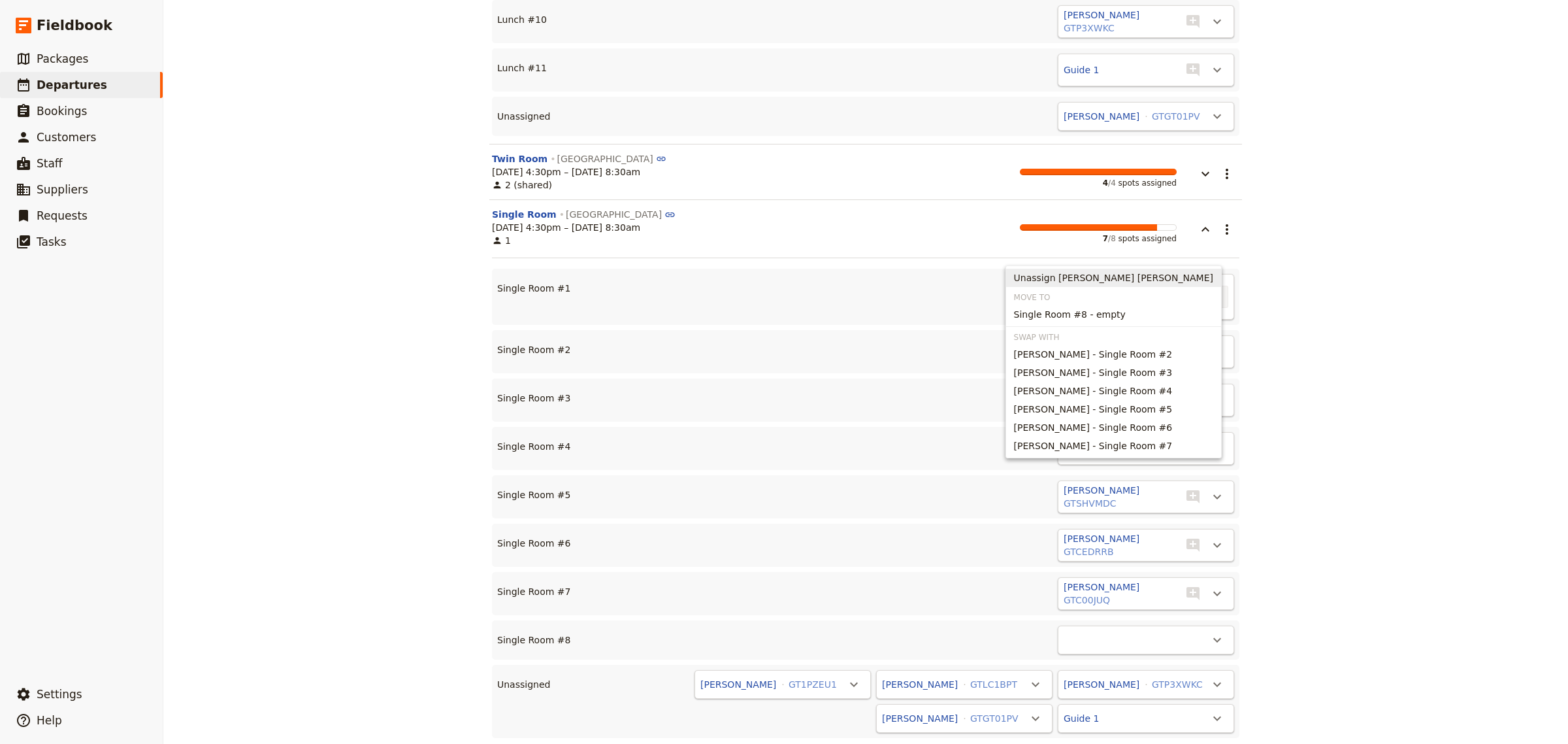
click at [1164, 282] on span "Unassign [PERSON_NAME] [PERSON_NAME]" at bounding box center [1114, 277] width 199 height 13
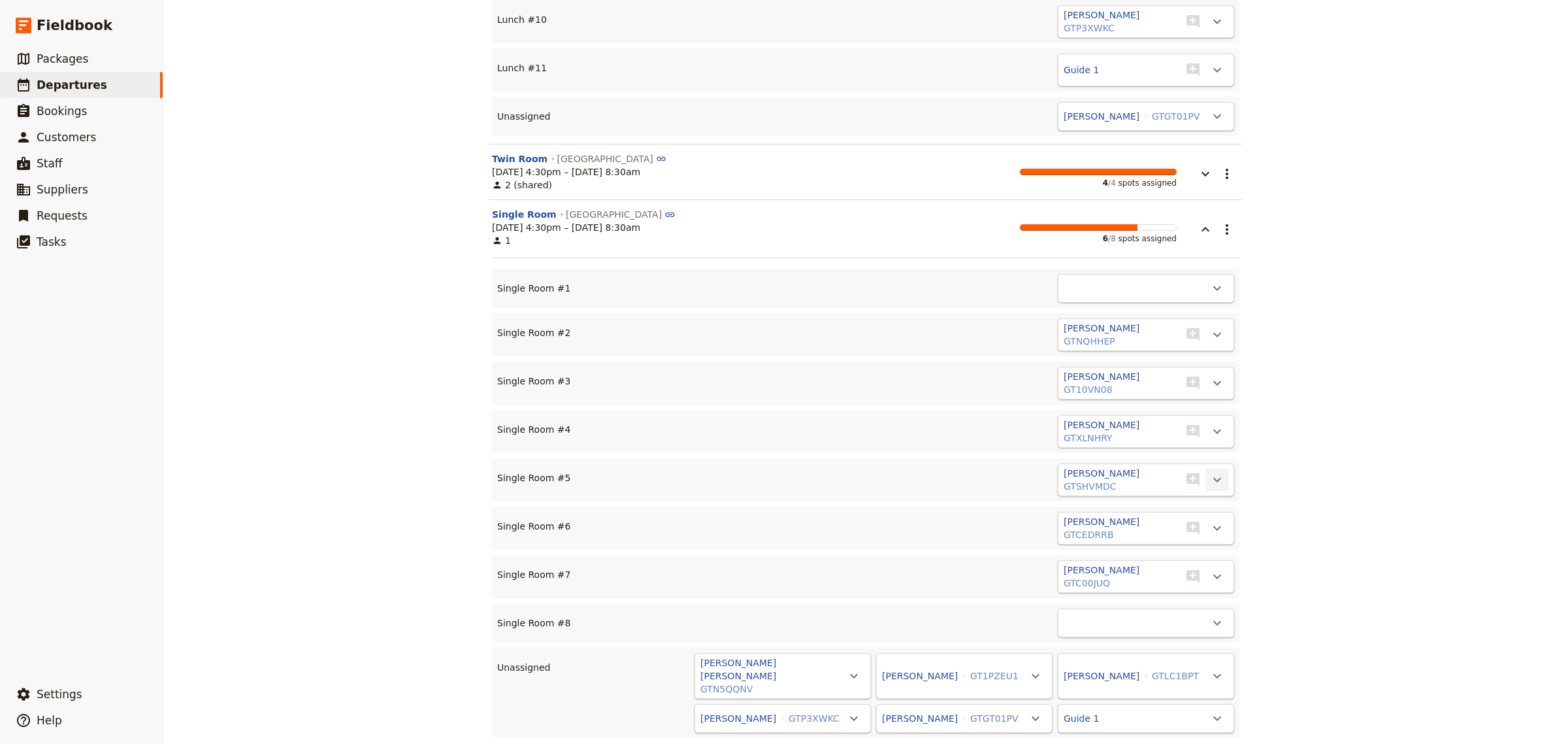
click at [1210, 472] on icon "Actions" at bounding box center [1217, 479] width 15 height 15
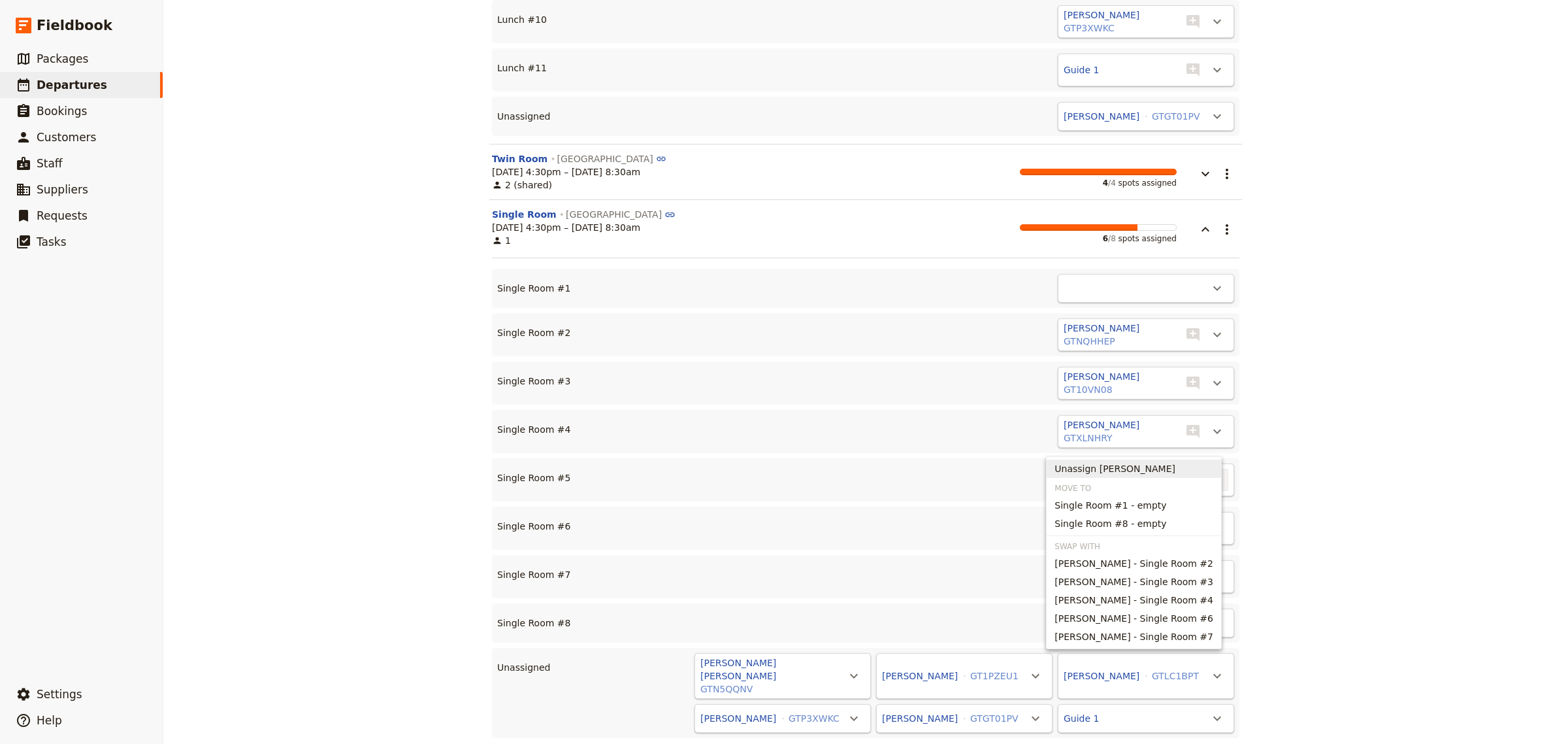
click at [1145, 468] on span "Unassign [PERSON_NAME]" at bounding box center [1114, 468] width 121 height 13
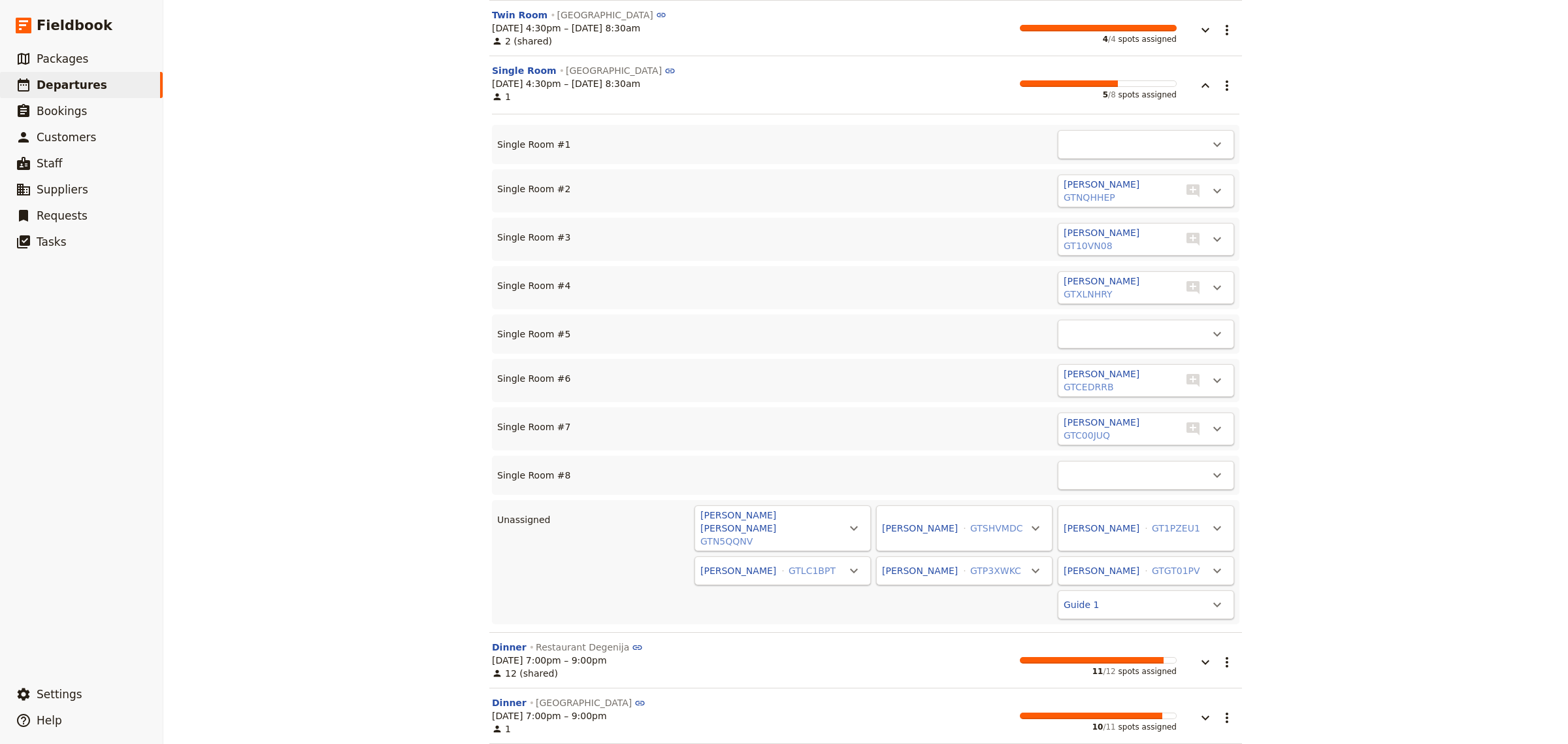
scroll to position [1939, 0]
click at [1193, 128] on div "​" at bounding box center [1146, 143] width 176 height 29
click at [1213, 135] on icon "Actions" at bounding box center [1217, 142] width 15 height 15
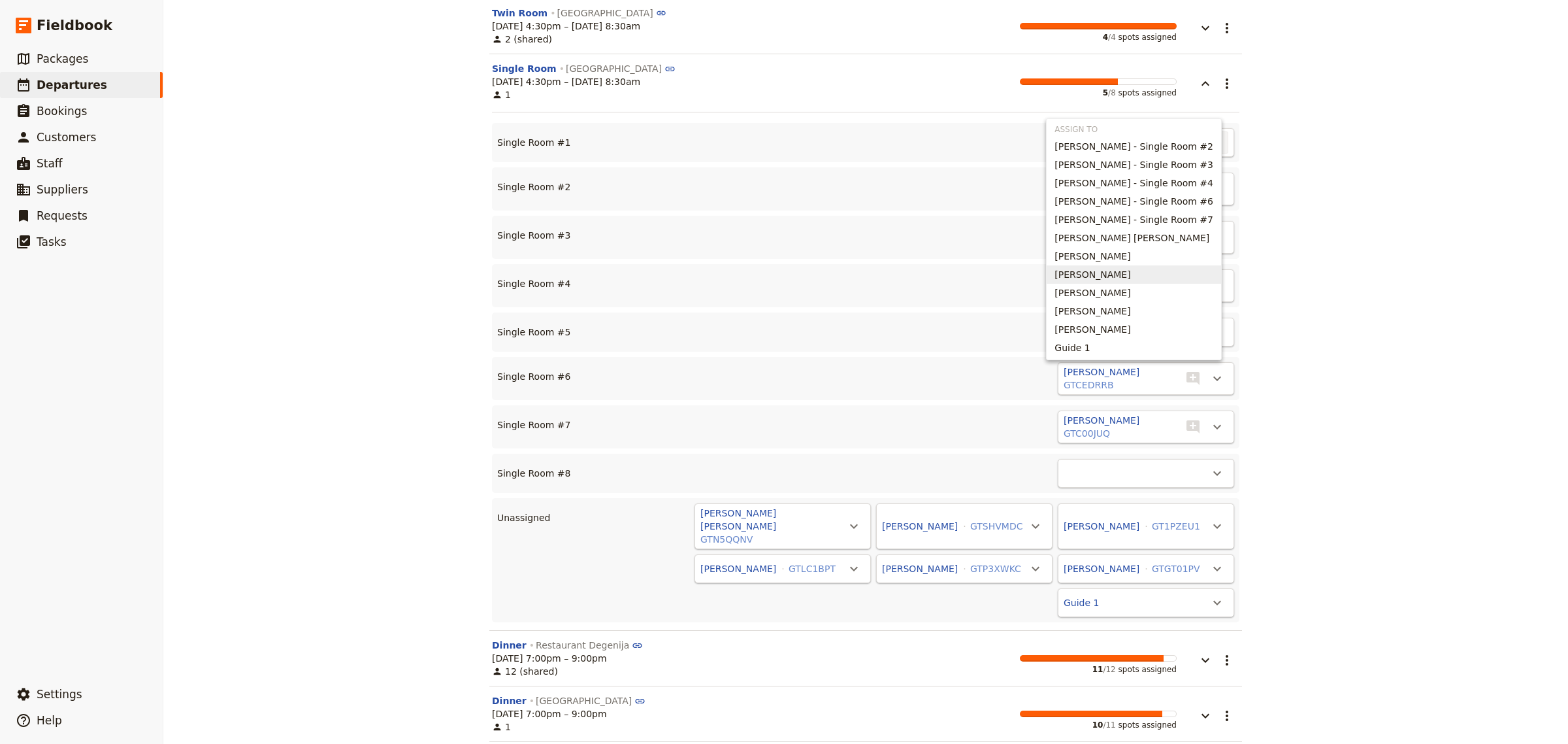
click at [1119, 272] on span "[PERSON_NAME]" at bounding box center [1092, 275] width 75 height 13
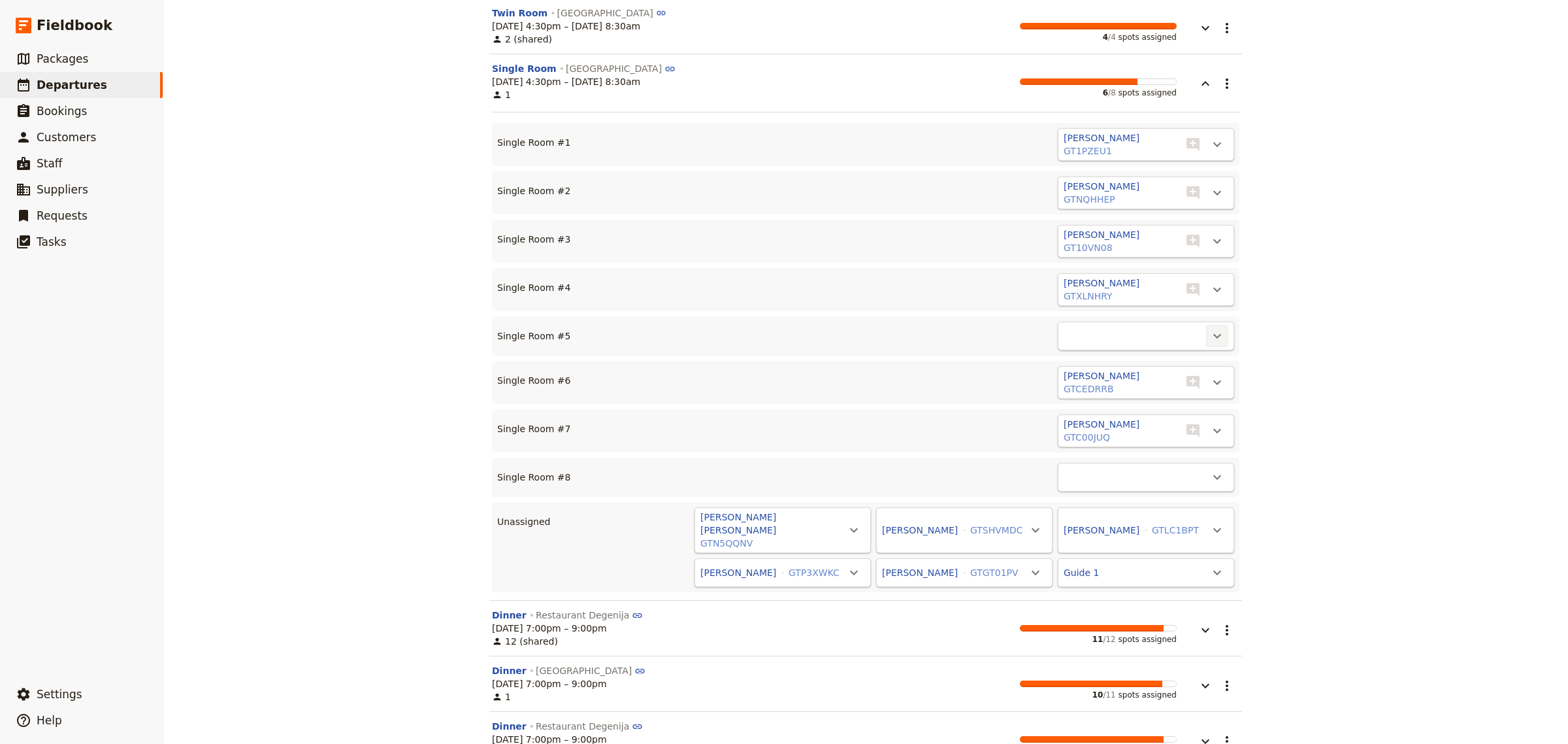
click at [1213, 334] on icon "Actions" at bounding box center [1217, 336] width 8 height 5
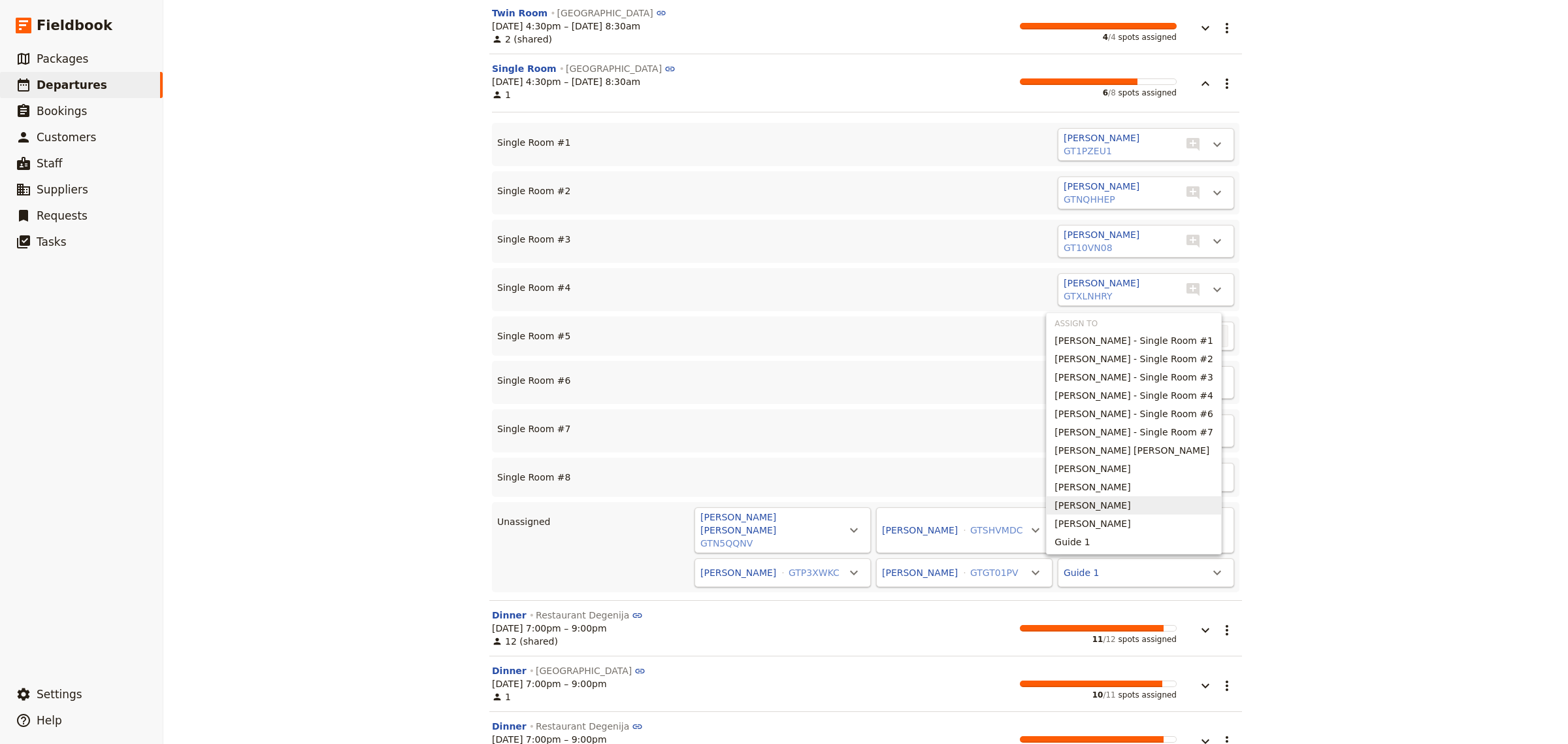
click at [1117, 499] on span "[PERSON_NAME]" at bounding box center [1092, 506] width 75 height 13
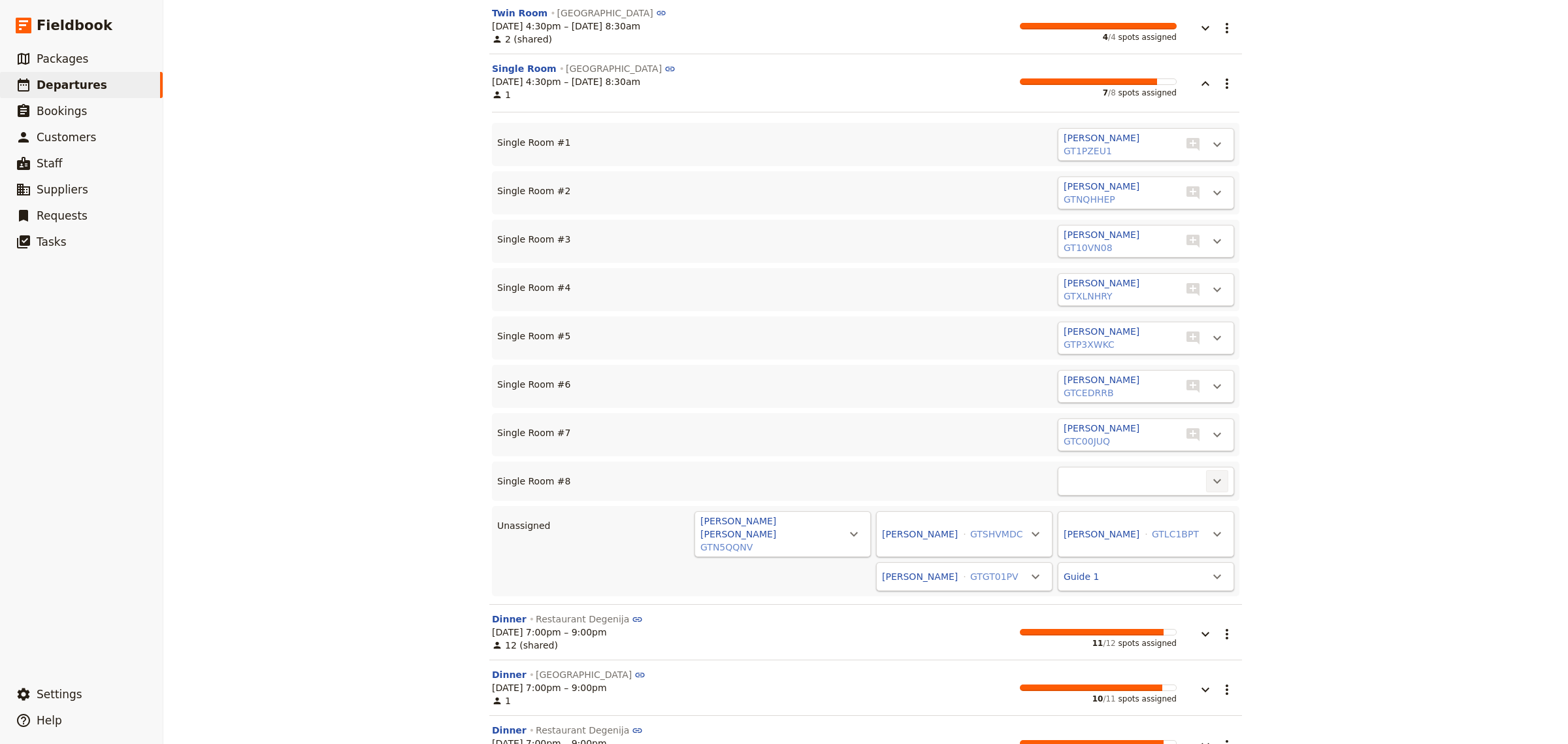
click at [1216, 473] on icon "Actions" at bounding box center [1217, 480] width 15 height 15
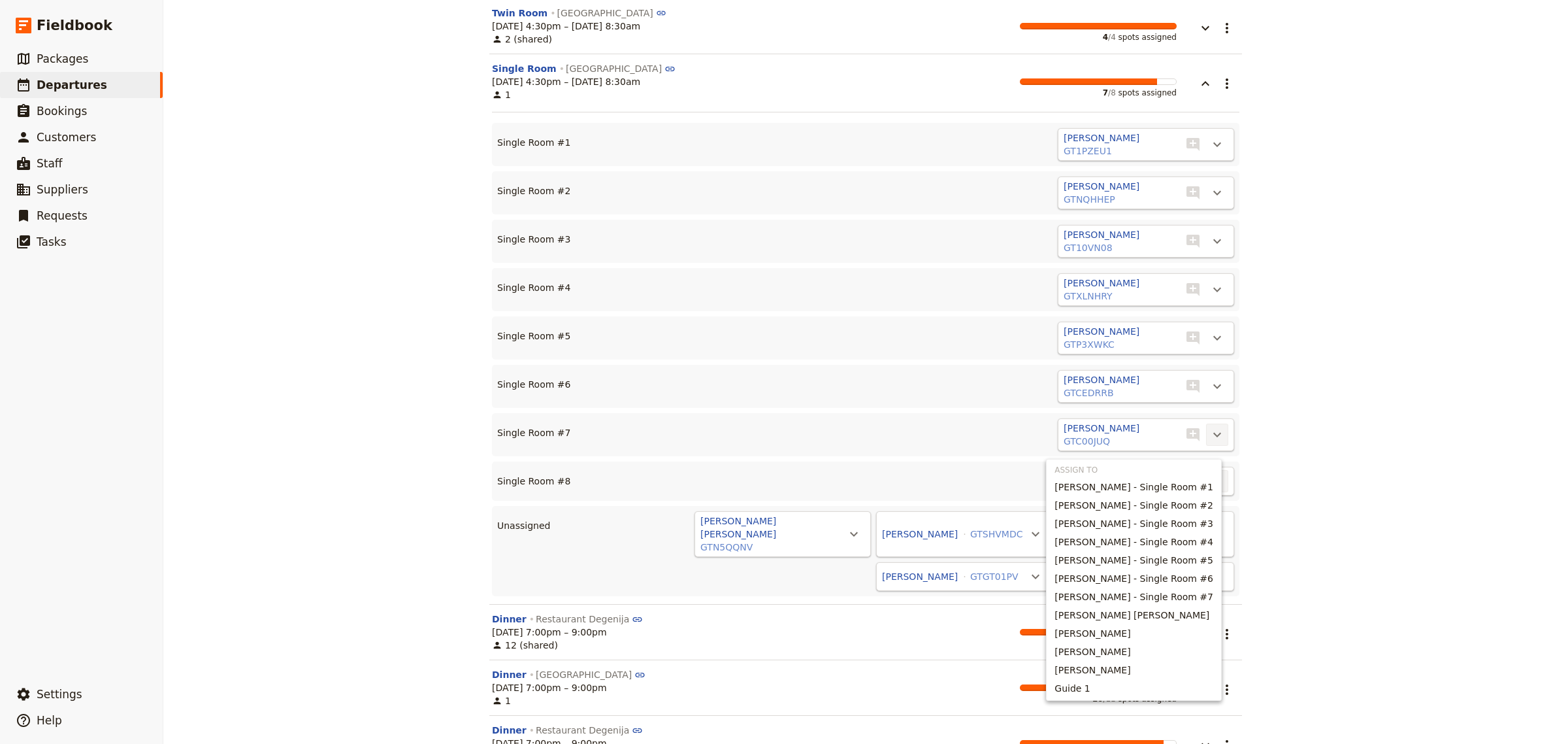
click at [1217, 427] on icon "Actions" at bounding box center [1217, 434] width 15 height 15
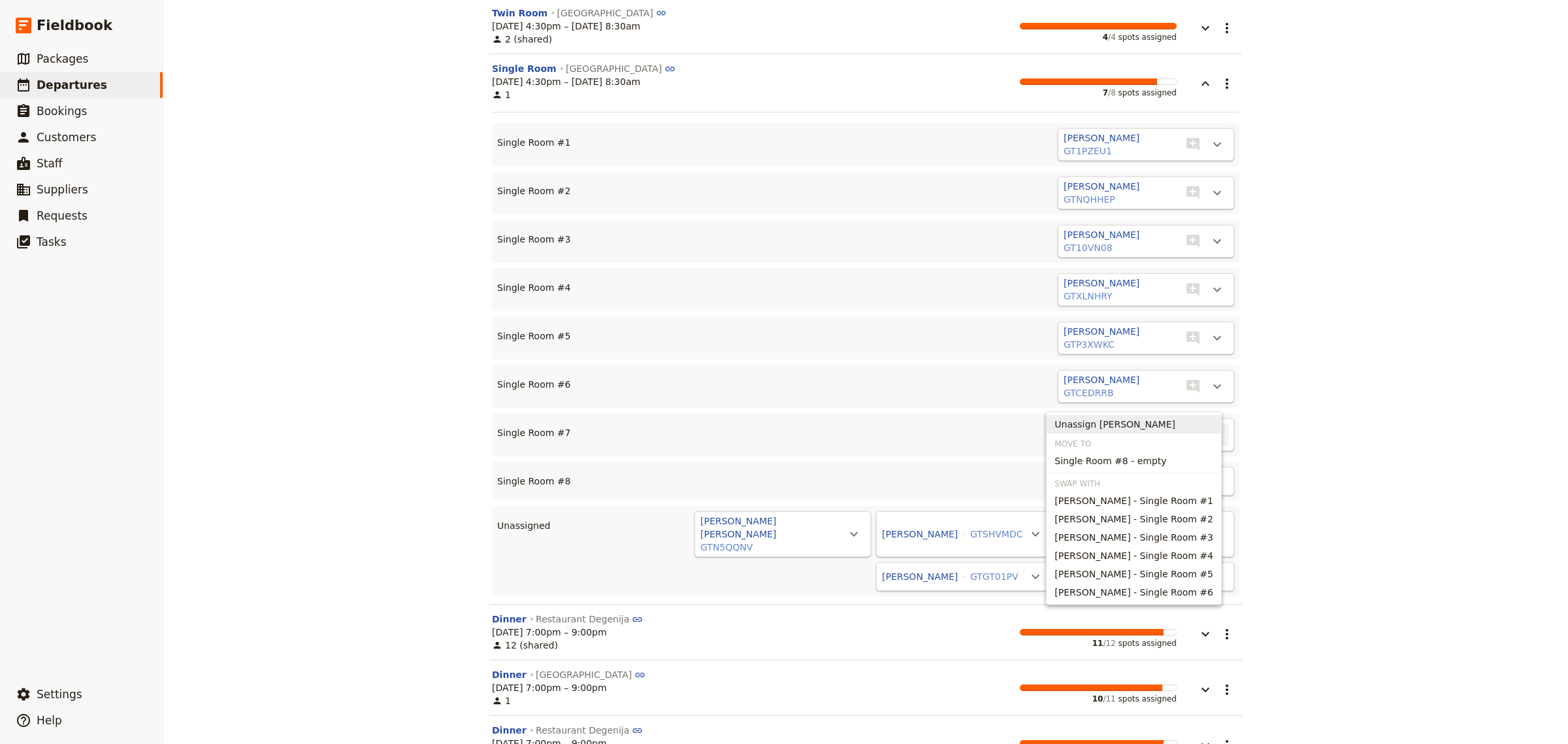
click at [1171, 427] on span "Unassign [PERSON_NAME]" at bounding box center [1114, 424] width 121 height 13
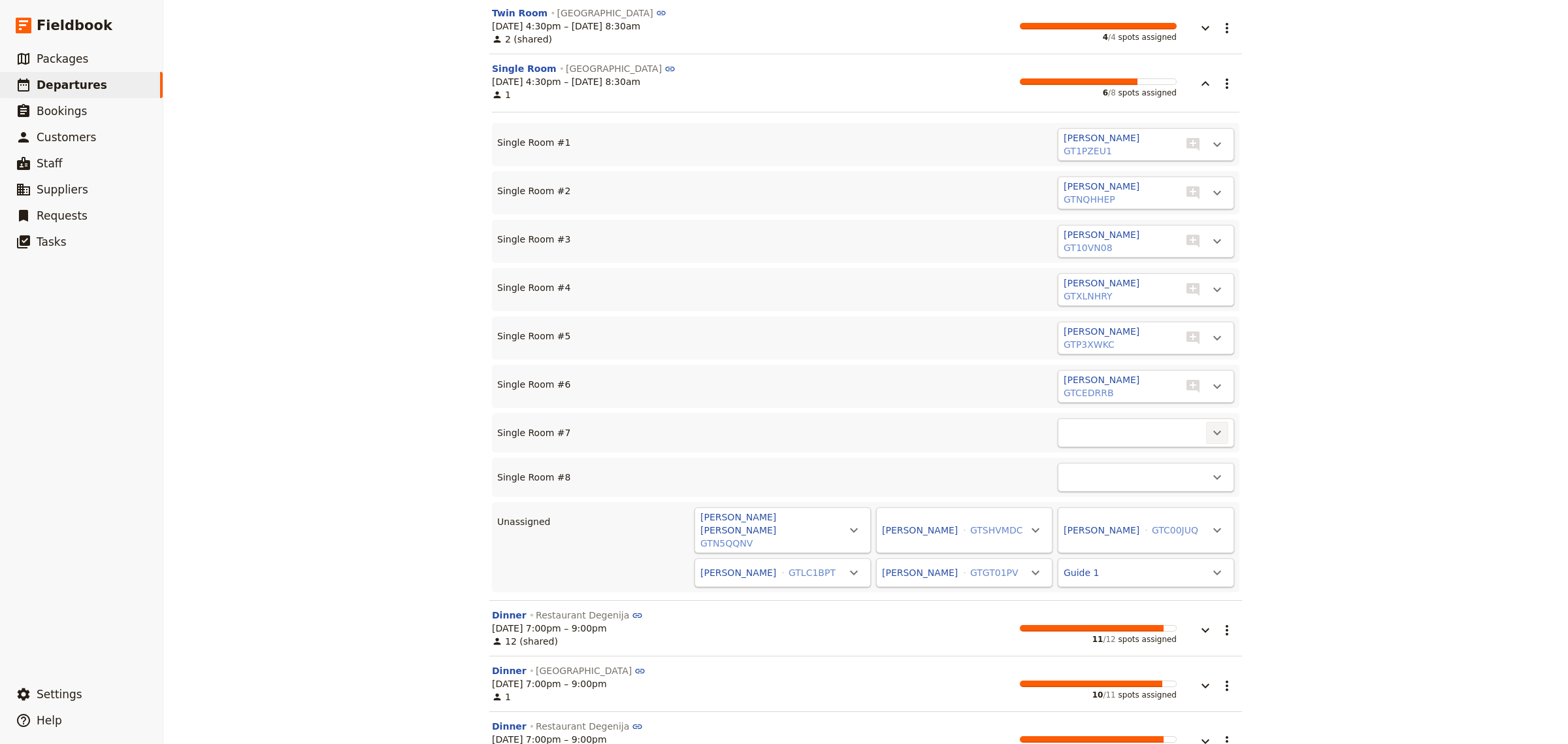
click at [1214, 425] on icon "Actions" at bounding box center [1217, 432] width 15 height 15
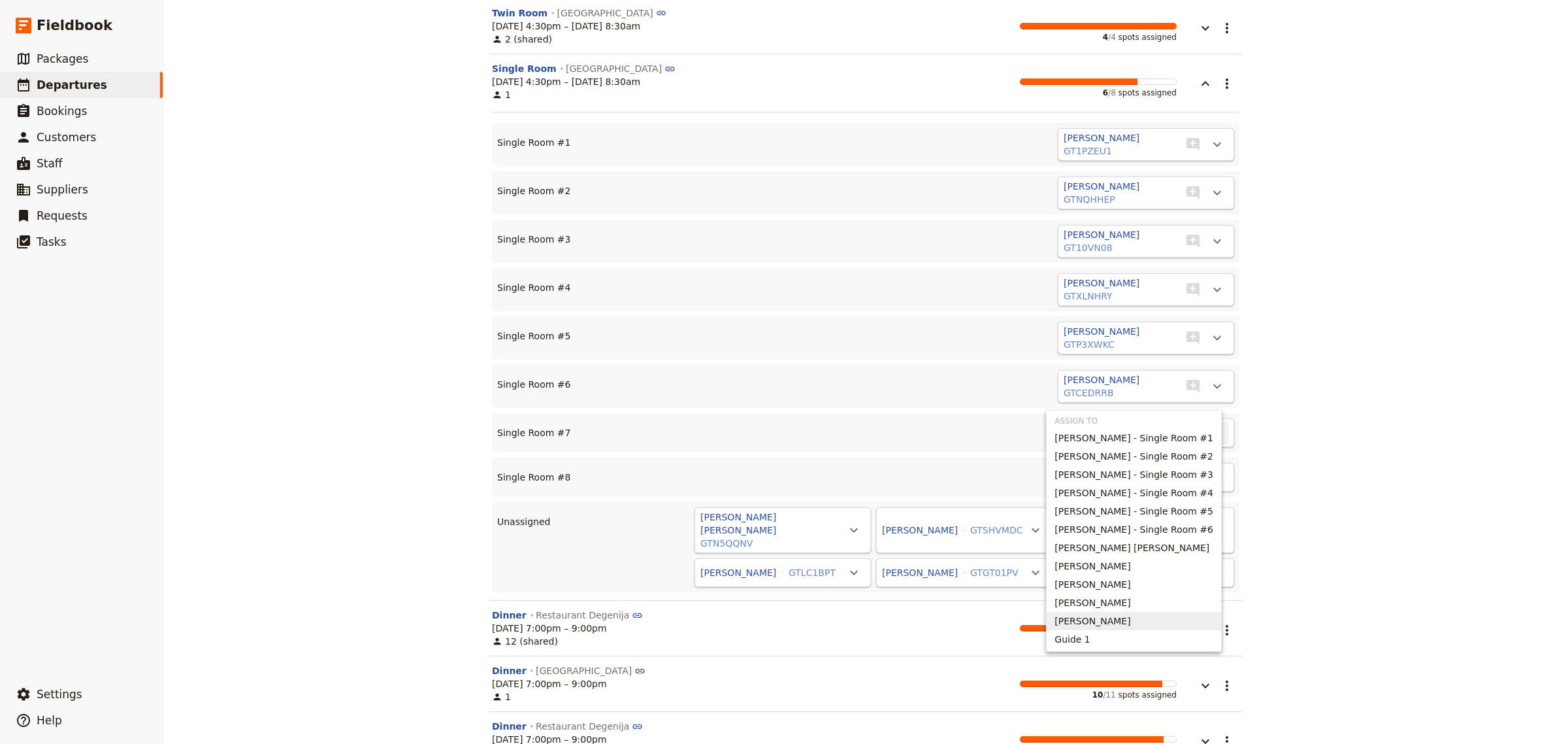
click at [1100, 621] on span "[PERSON_NAME]" at bounding box center [1092, 621] width 75 height 13
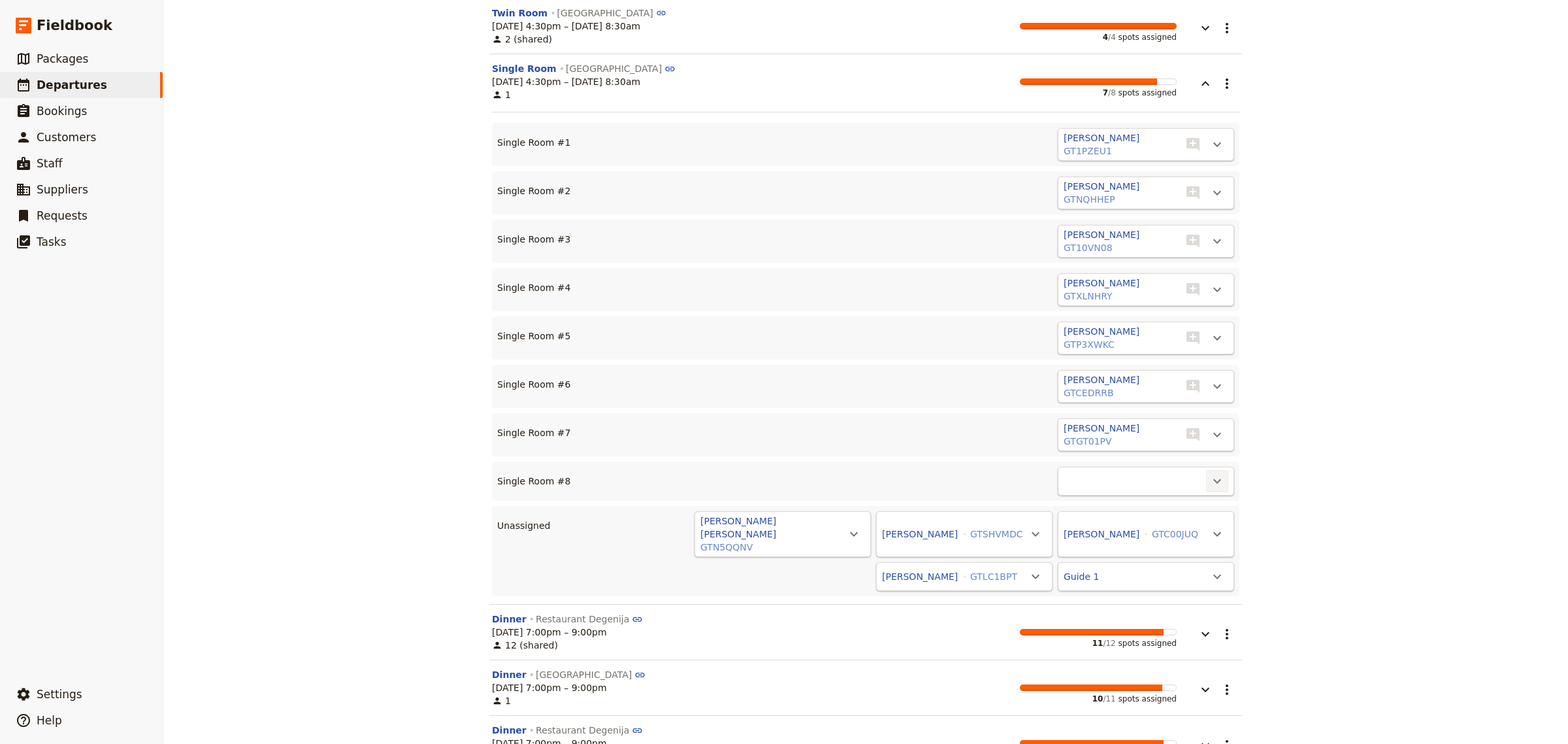
click at [1210, 473] on icon "Actions" at bounding box center [1217, 480] width 15 height 15
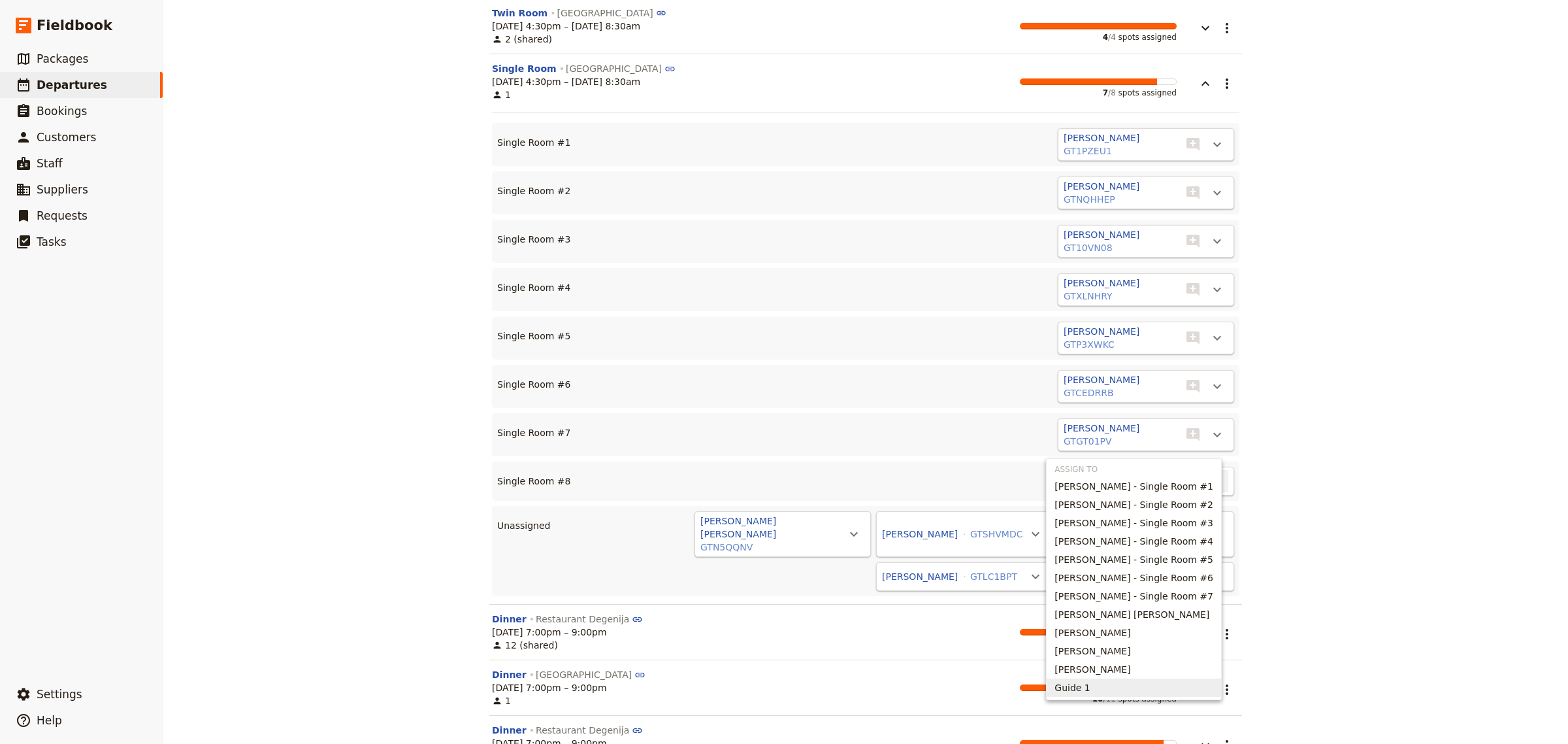
click at [1087, 685] on span "Guide 1" at bounding box center [1072, 688] width 35 height 13
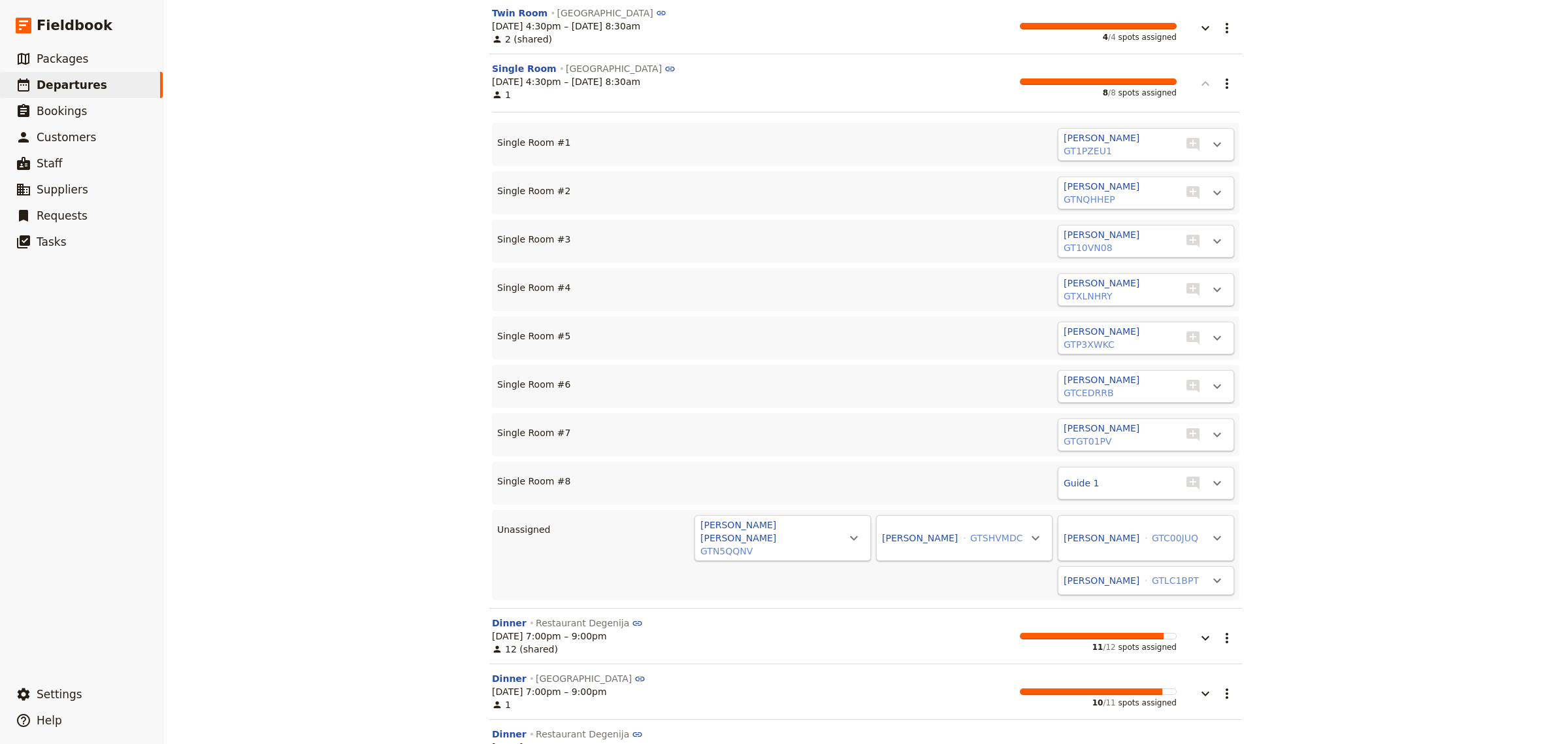
click at [1200, 75] on icon "button" at bounding box center [1205, 83] width 15 height 15
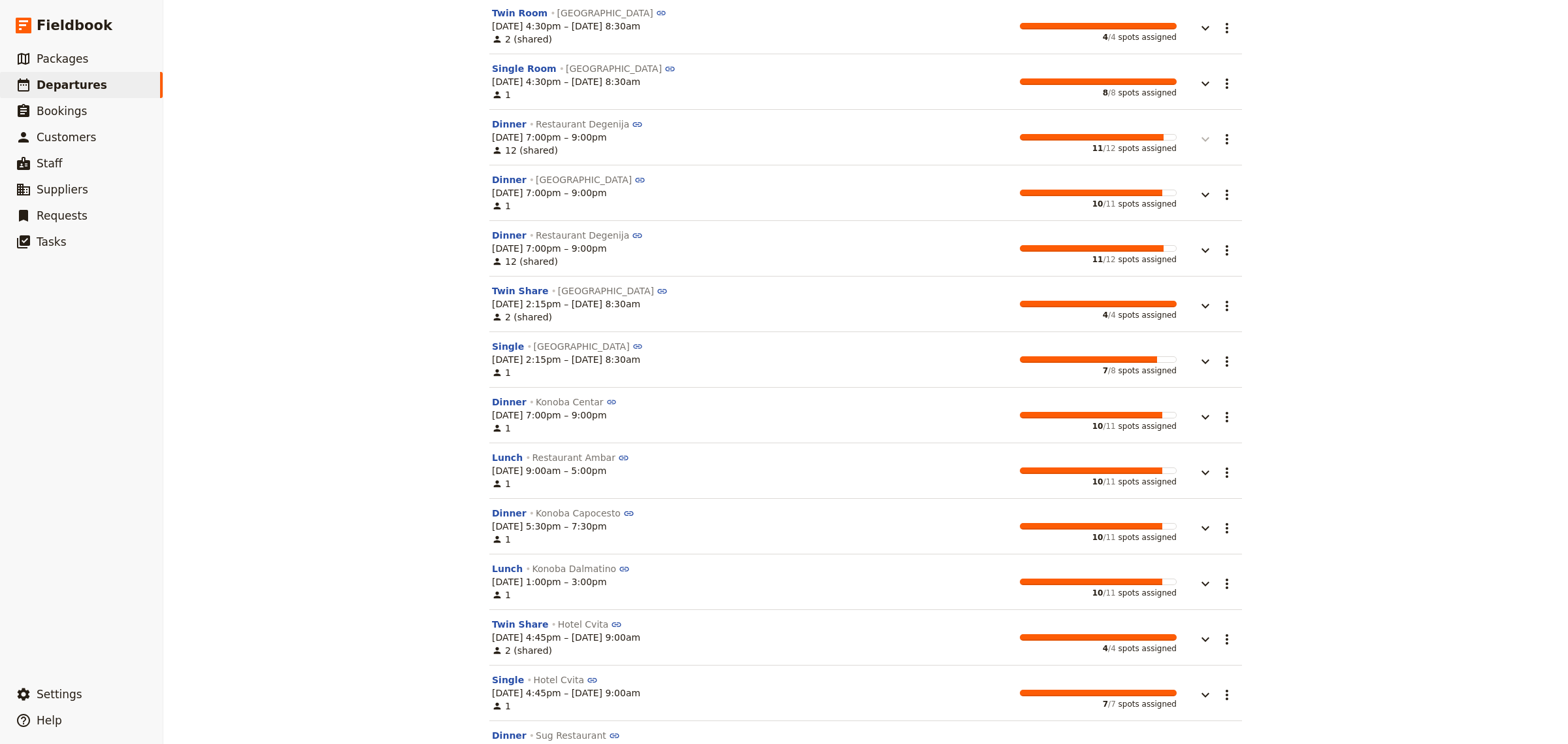
click at [1201, 131] on icon "button" at bounding box center [1205, 138] width 15 height 15
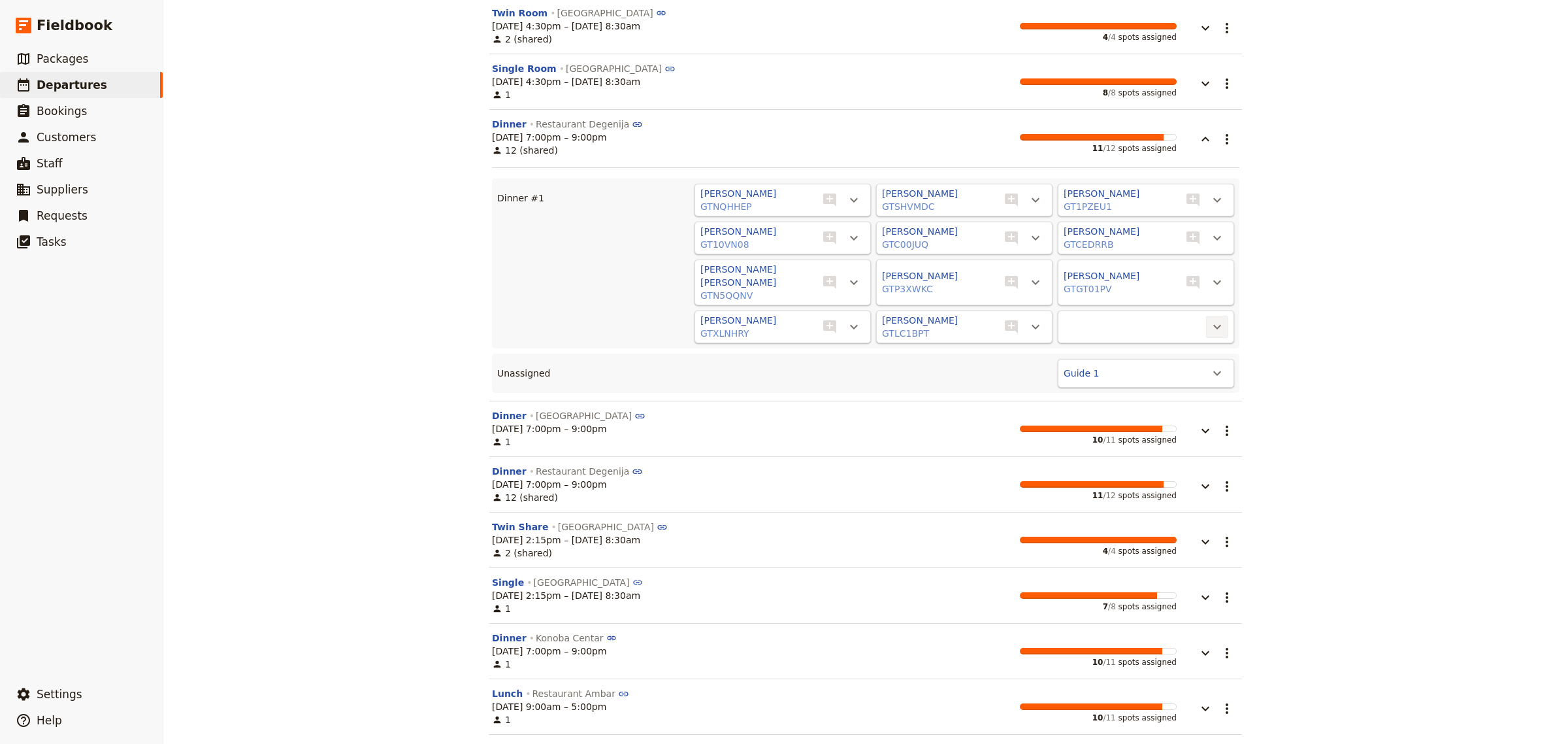
click at [1211, 319] on icon "Actions" at bounding box center [1217, 327] width 15 height 15
click at [1145, 319] on span "Guide 1" at bounding box center [1161, 318] width 105 height 13
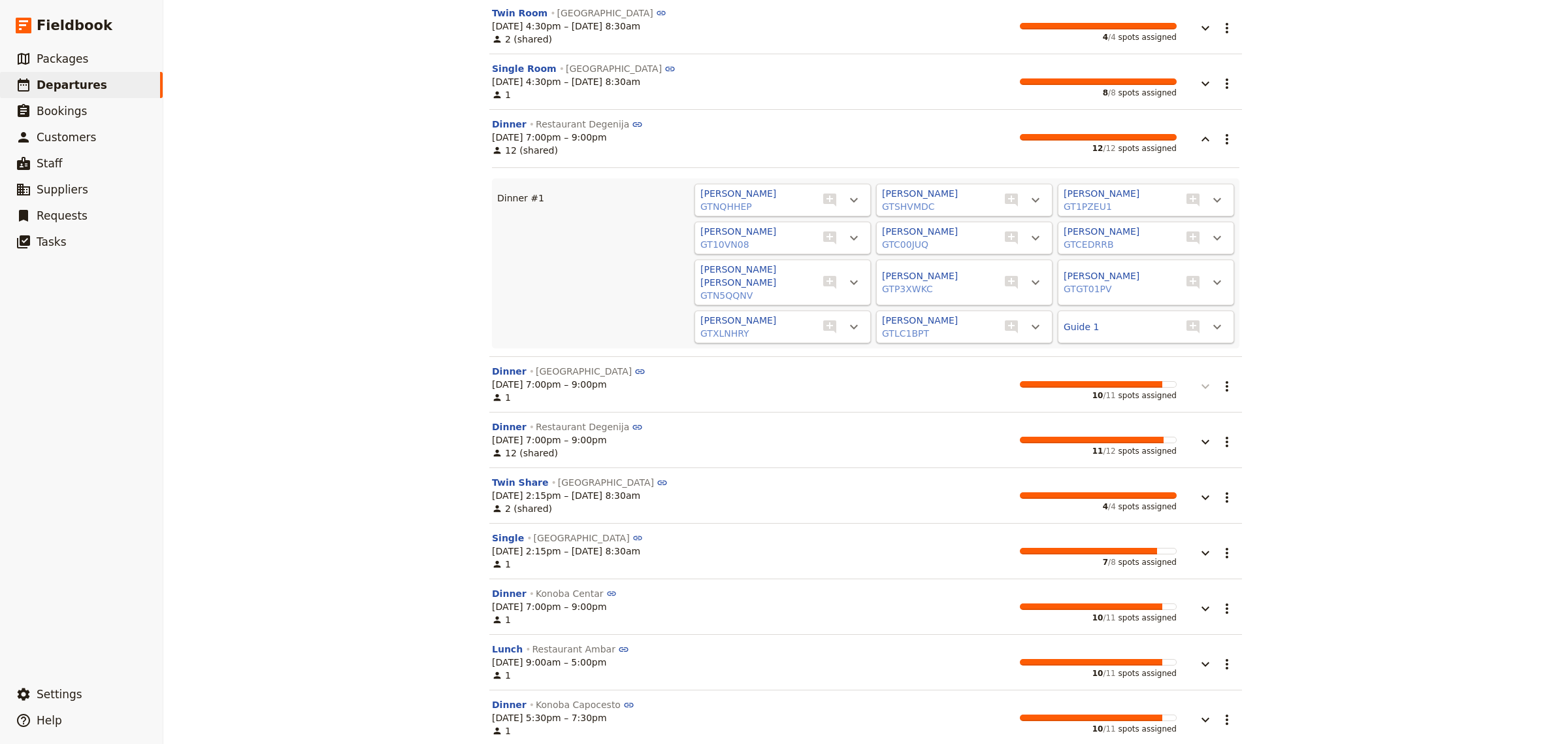
click at [1202, 385] on icon "button" at bounding box center [1205, 387] width 8 height 5
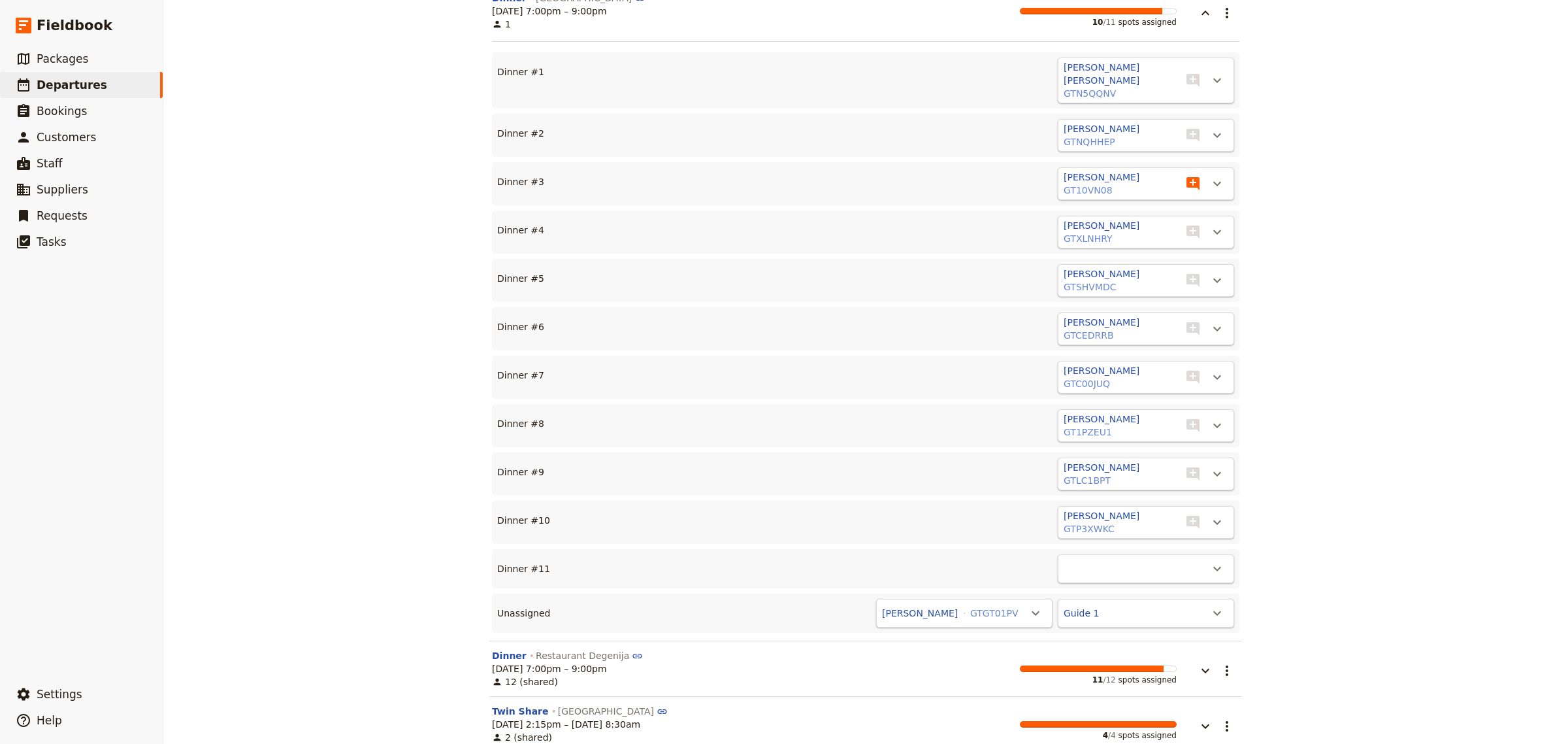
scroll to position [2362, 0]
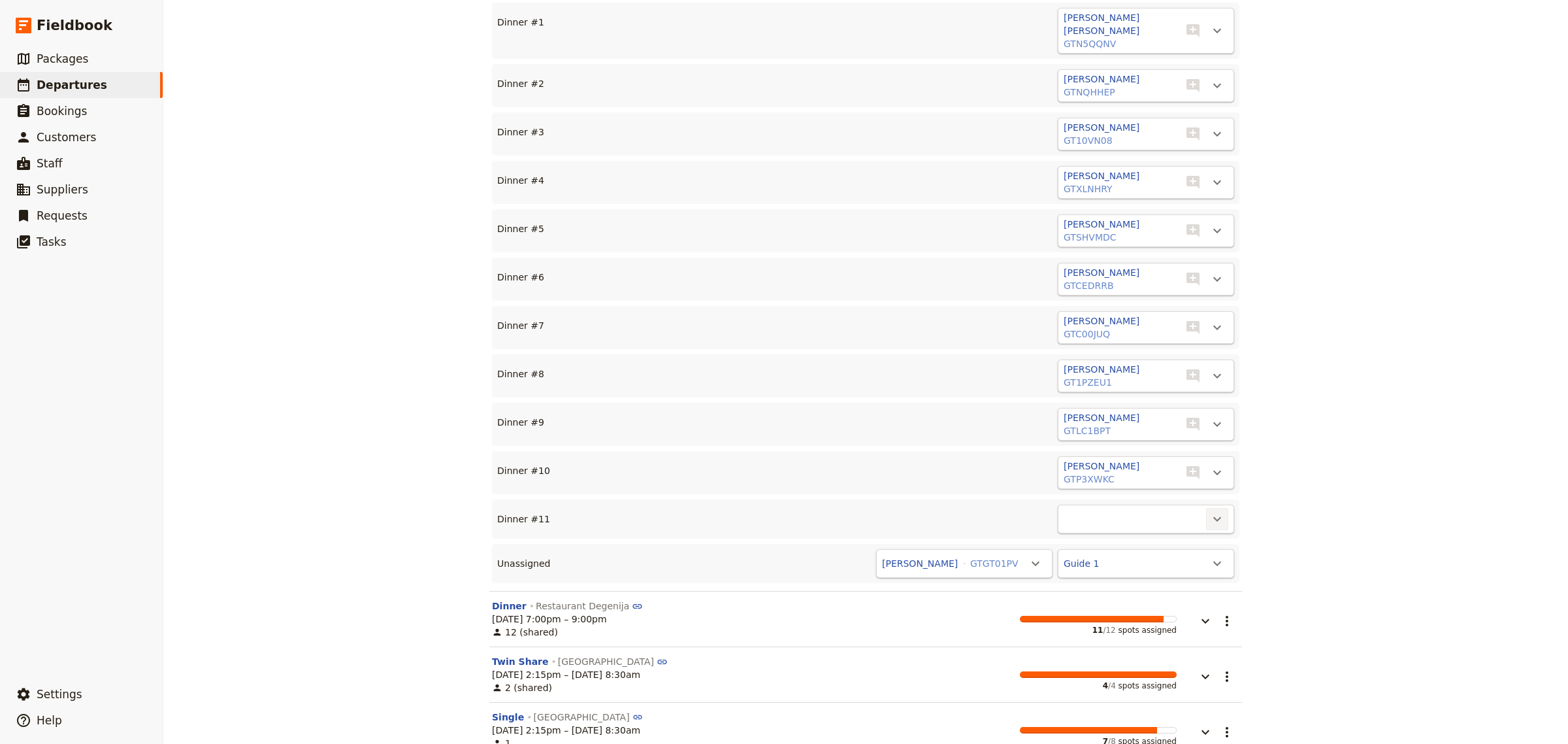
click at [1210, 511] on icon "Actions" at bounding box center [1217, 518] width 15 height 15
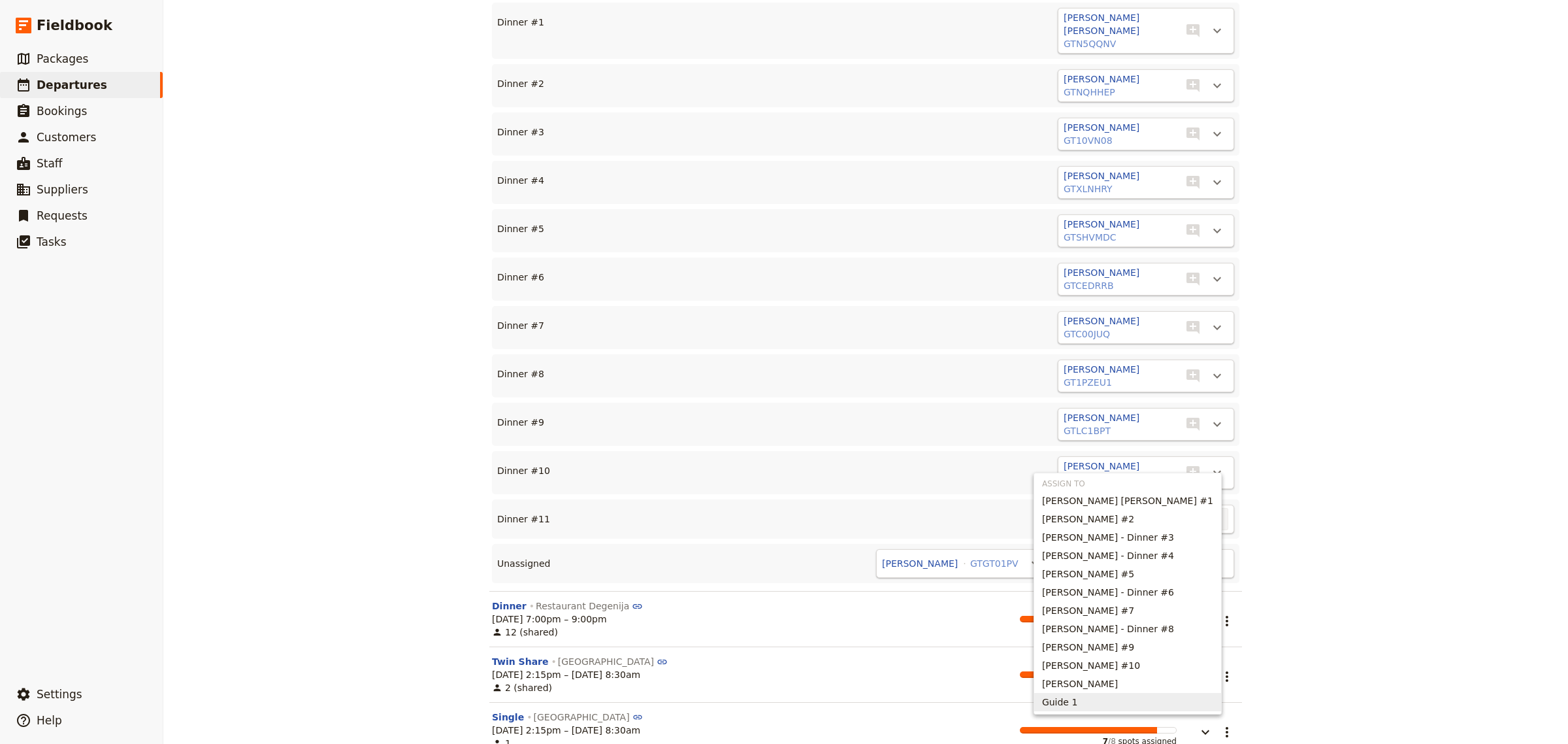
drag, startPoint x: 1090, startPoint y: 699, endPoint x: 1096, endPoint y: 697, distance: 6.3
click at [1092, 699] on span "Guide 1" at bounding box center [1128, 702] width 171 height 13
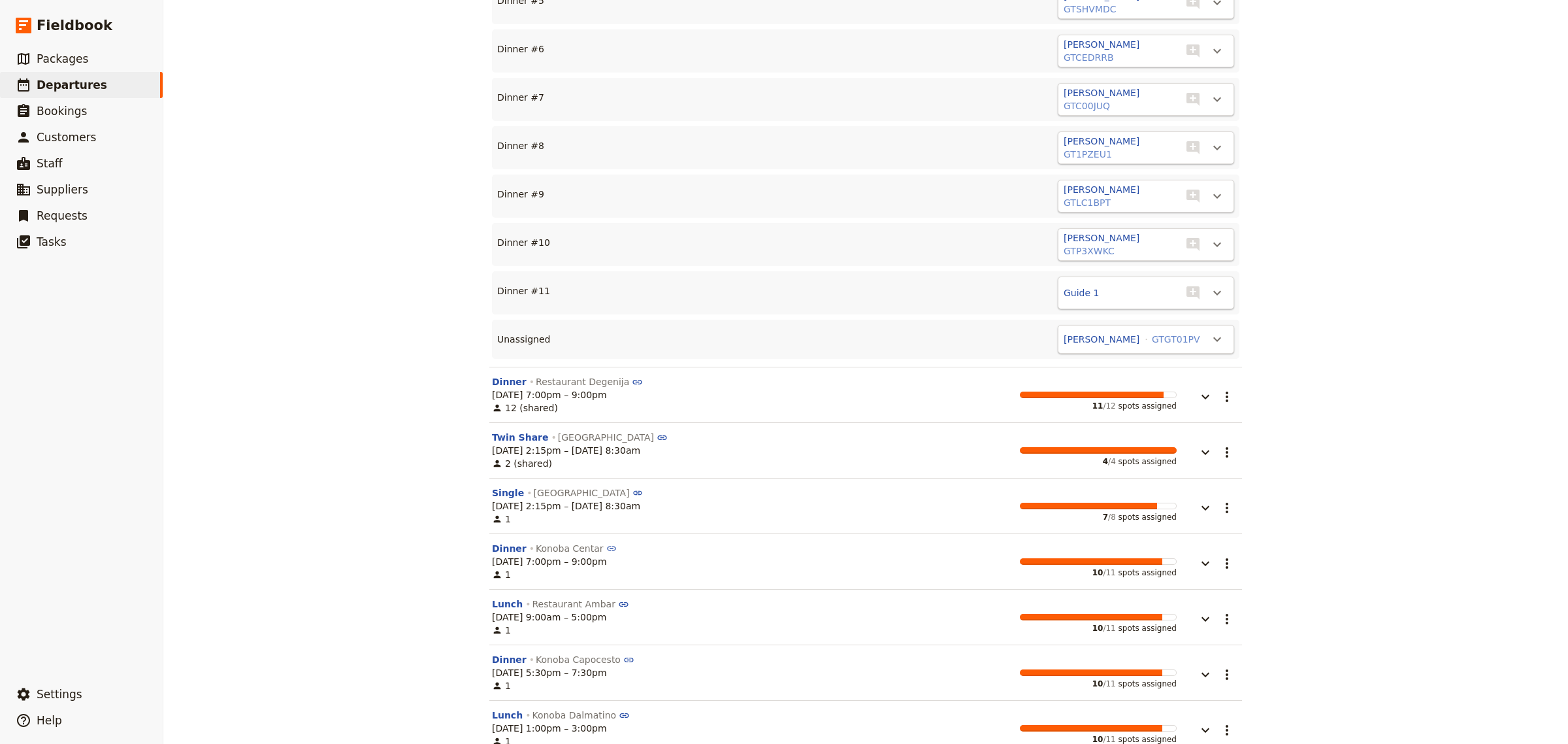
scroll to position [2619, 0]
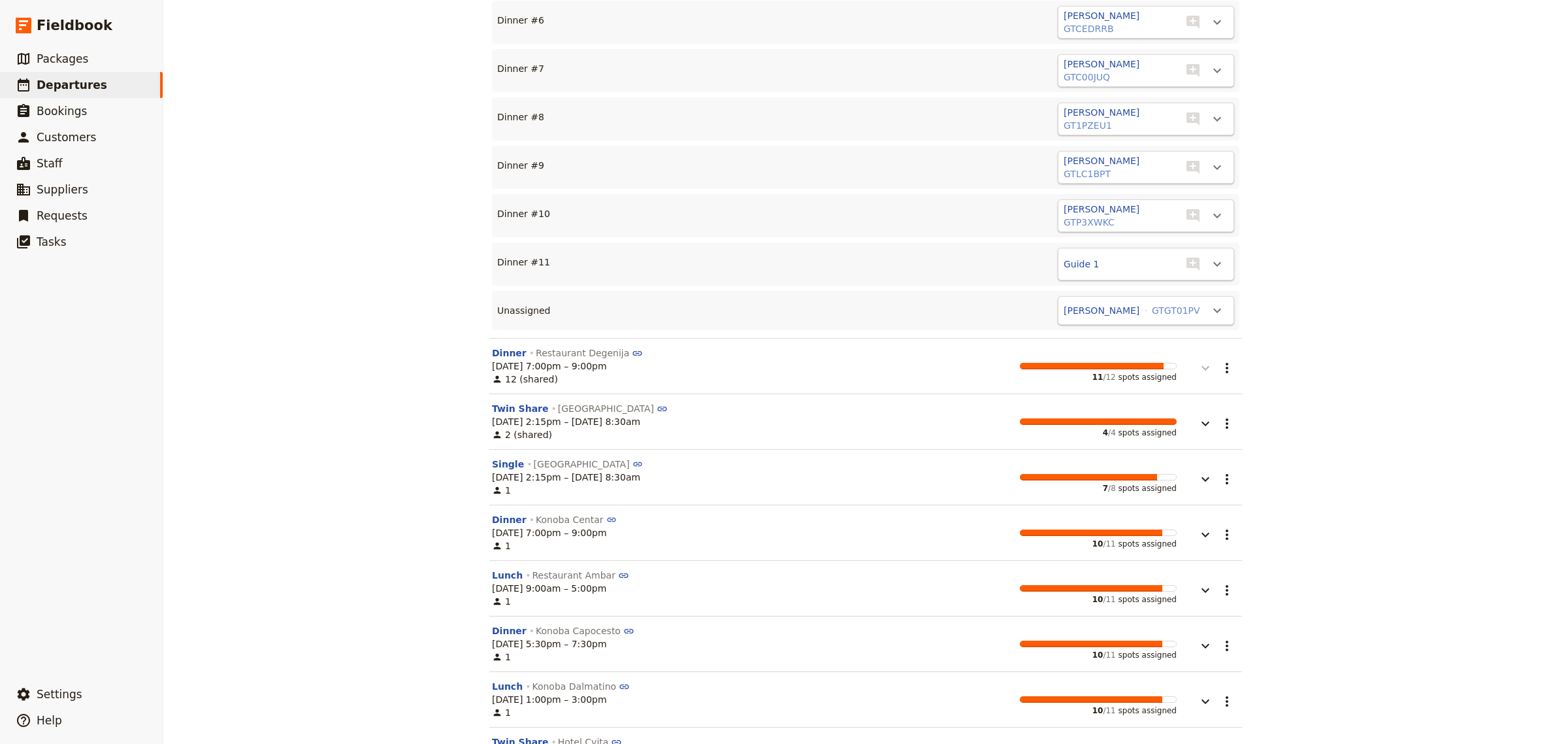
click at [1207, 347] on button "button" at bounding box center [1196, 361] width 39 height 29
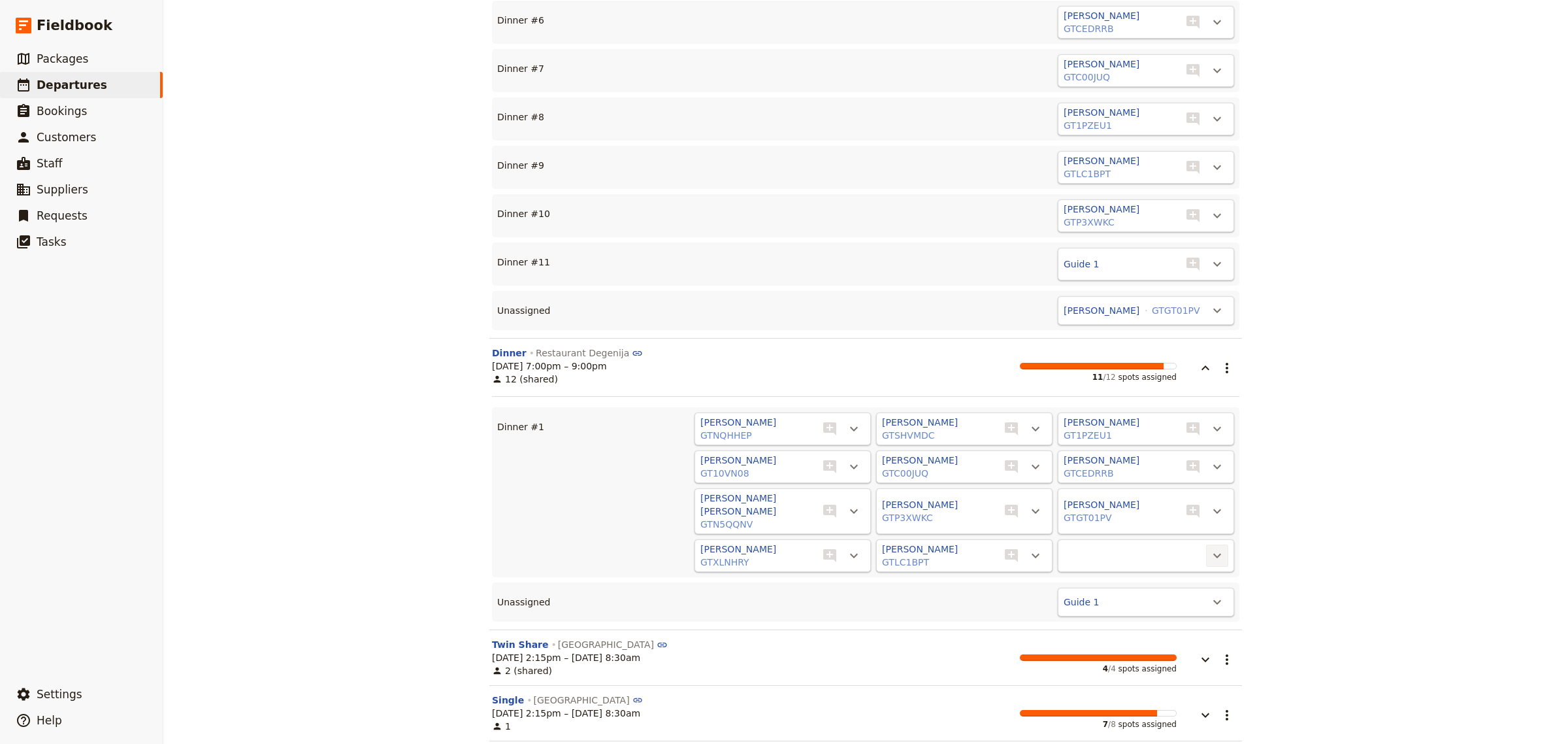
click at [1216, 548] on icon "Actions" at bounding box center [1217, 555] width 15 height 15
click at [1172, 531] on span "Guide 1" at bounding box center [1161, 527] width 105 height 13
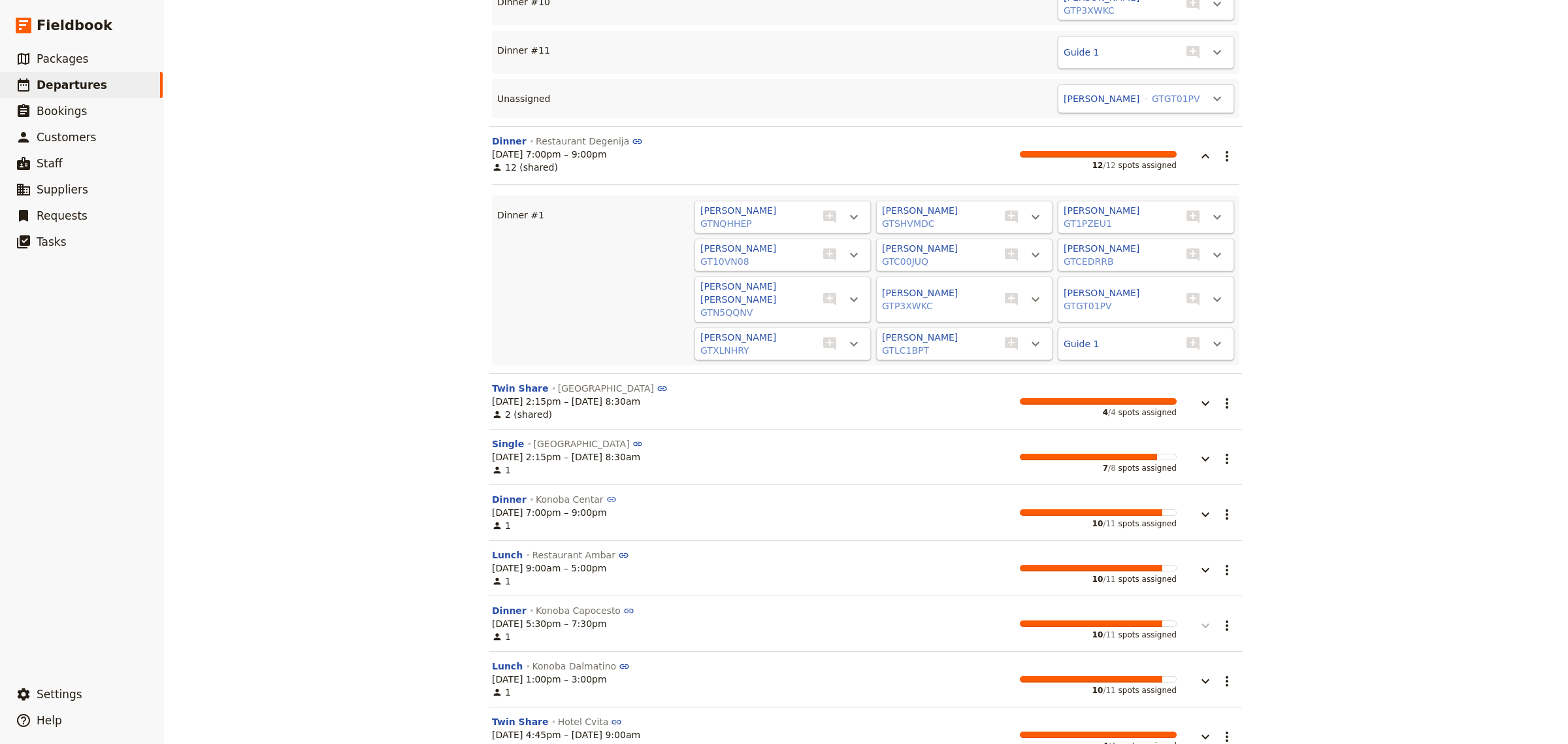
scroll to position [2833, 0]
click at [1203, 449] on icon "button" at bounding box center [1205, 457] width 15 height 15
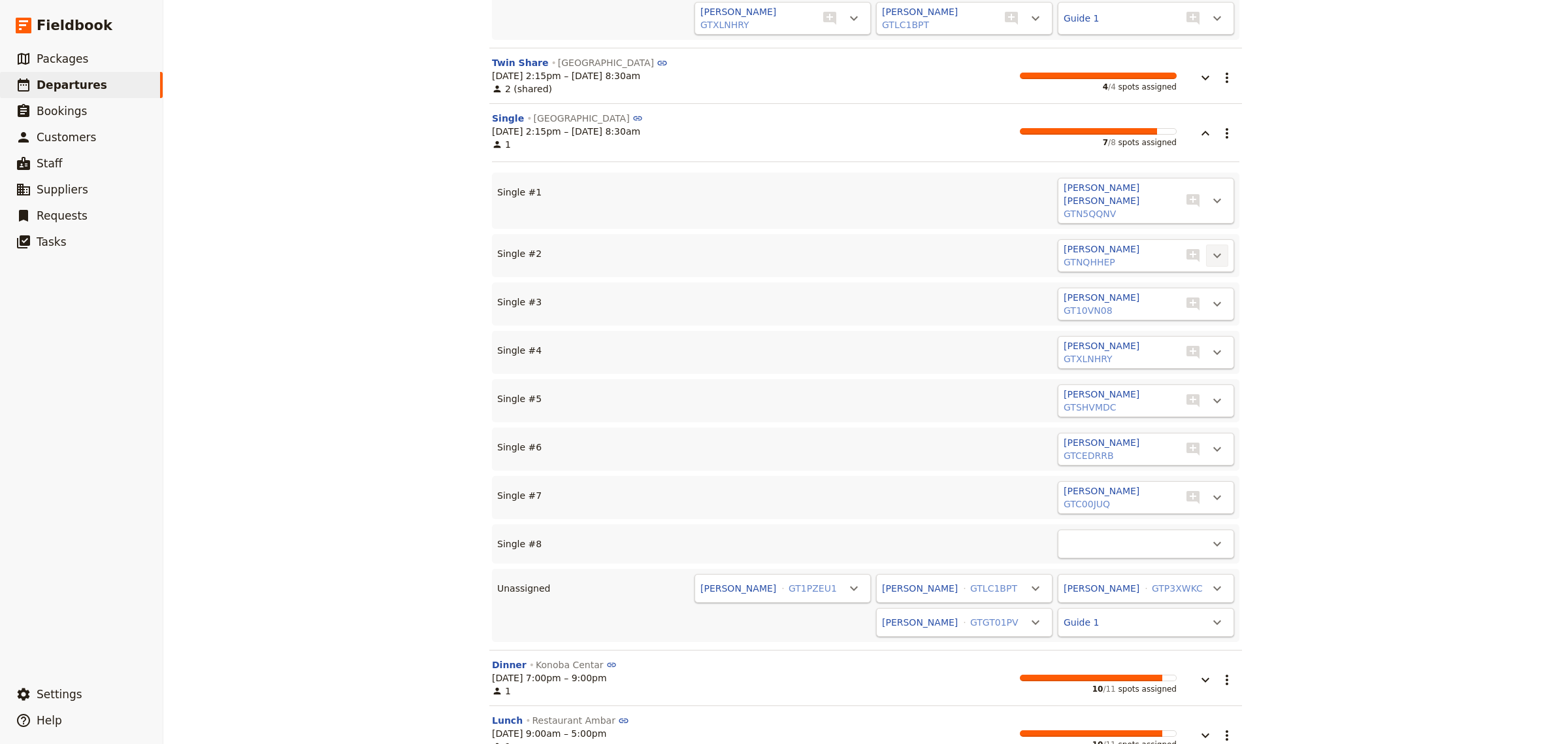
scroll to position [3172, 0]
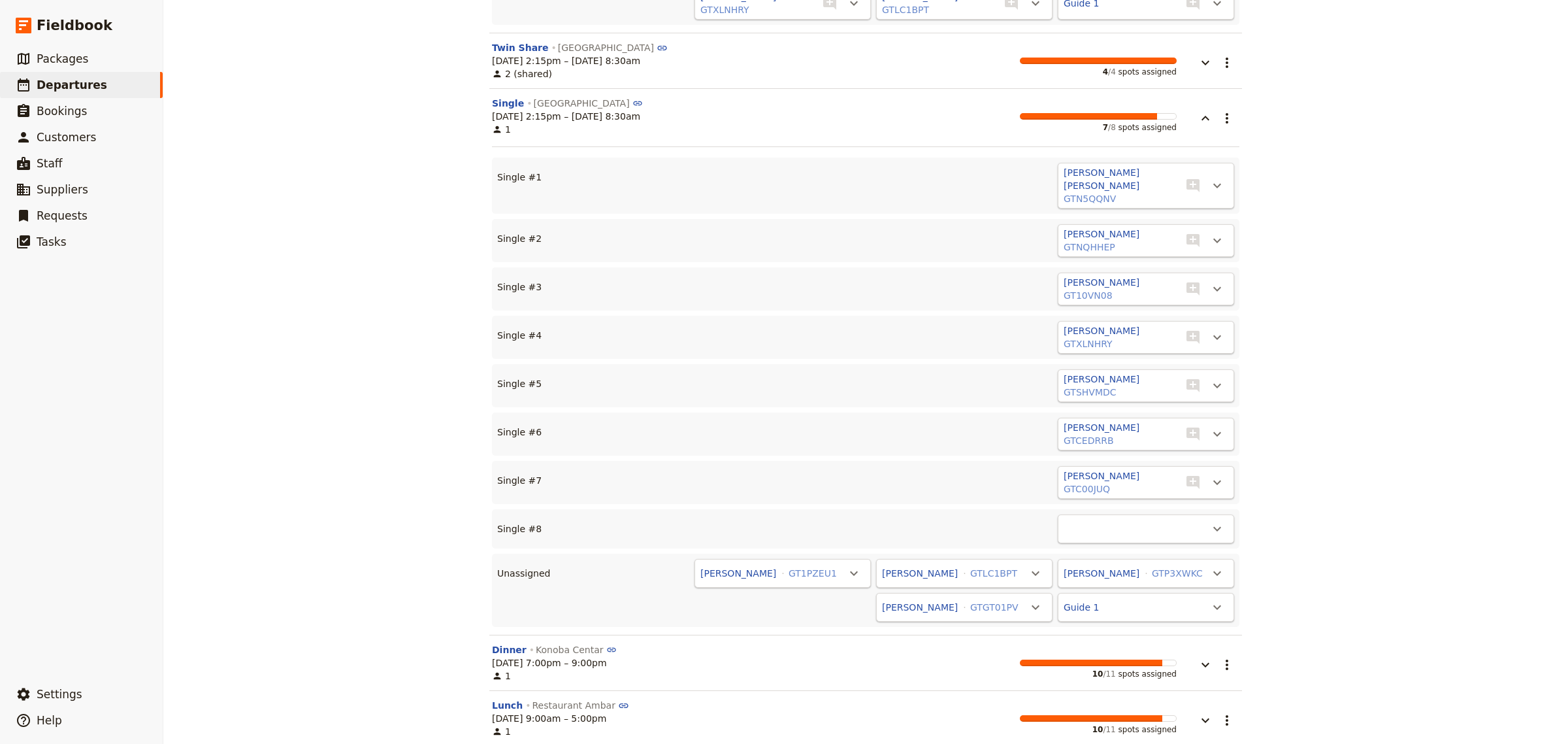
click at [1129, 165] on div "[PERSON_NAME] [PERSON_NAME] GTN5QQNV" at bounding box center [1121, 186] width 117 height 42
click at [1210, 178] on icon "Actions" at bounding box center [1217, 186] width 15 height 15
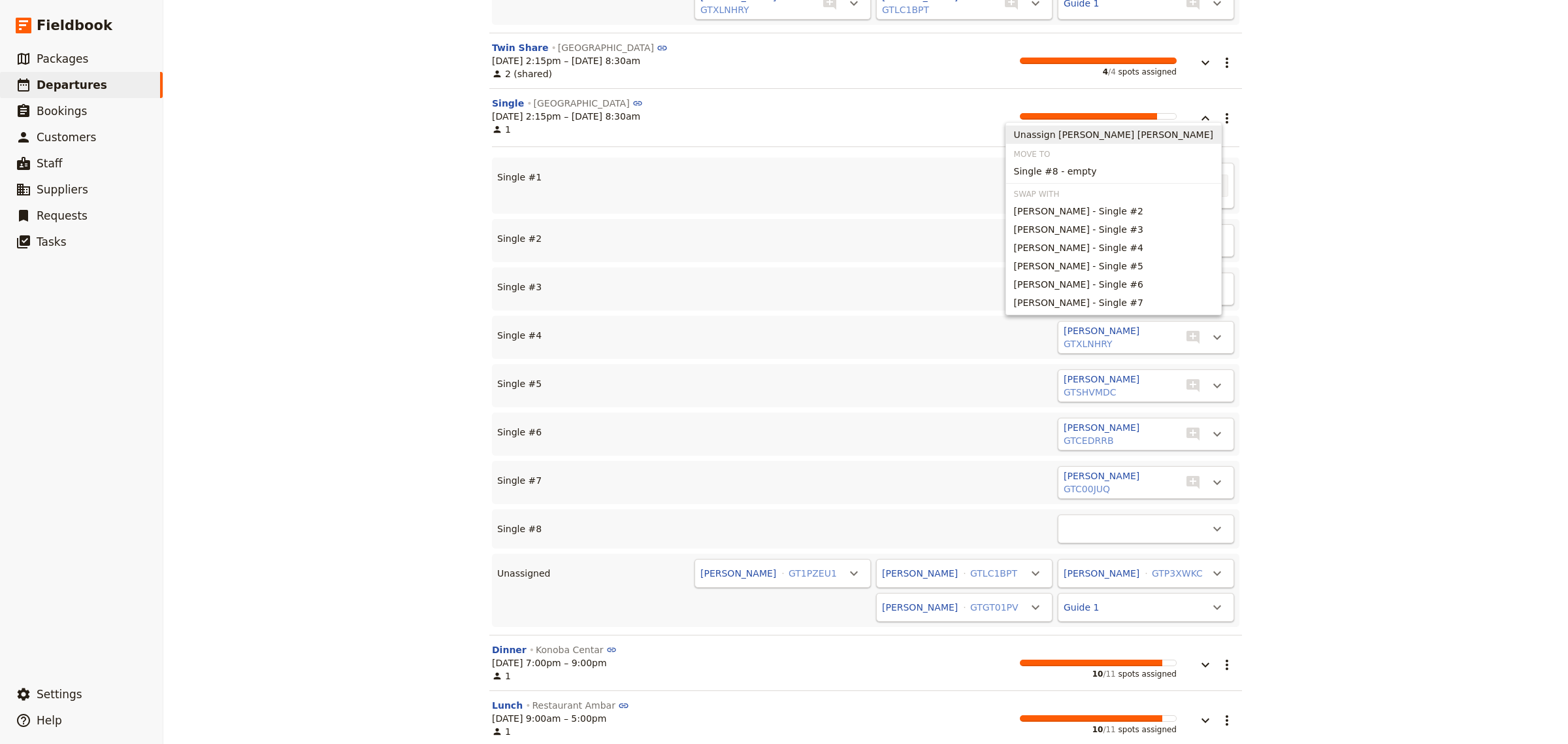
click at [1148, 131] on span "Unassign [PERSON_NAME] [PERSON_NAME]" at bounding box center [1114, 135] width 199 height 13
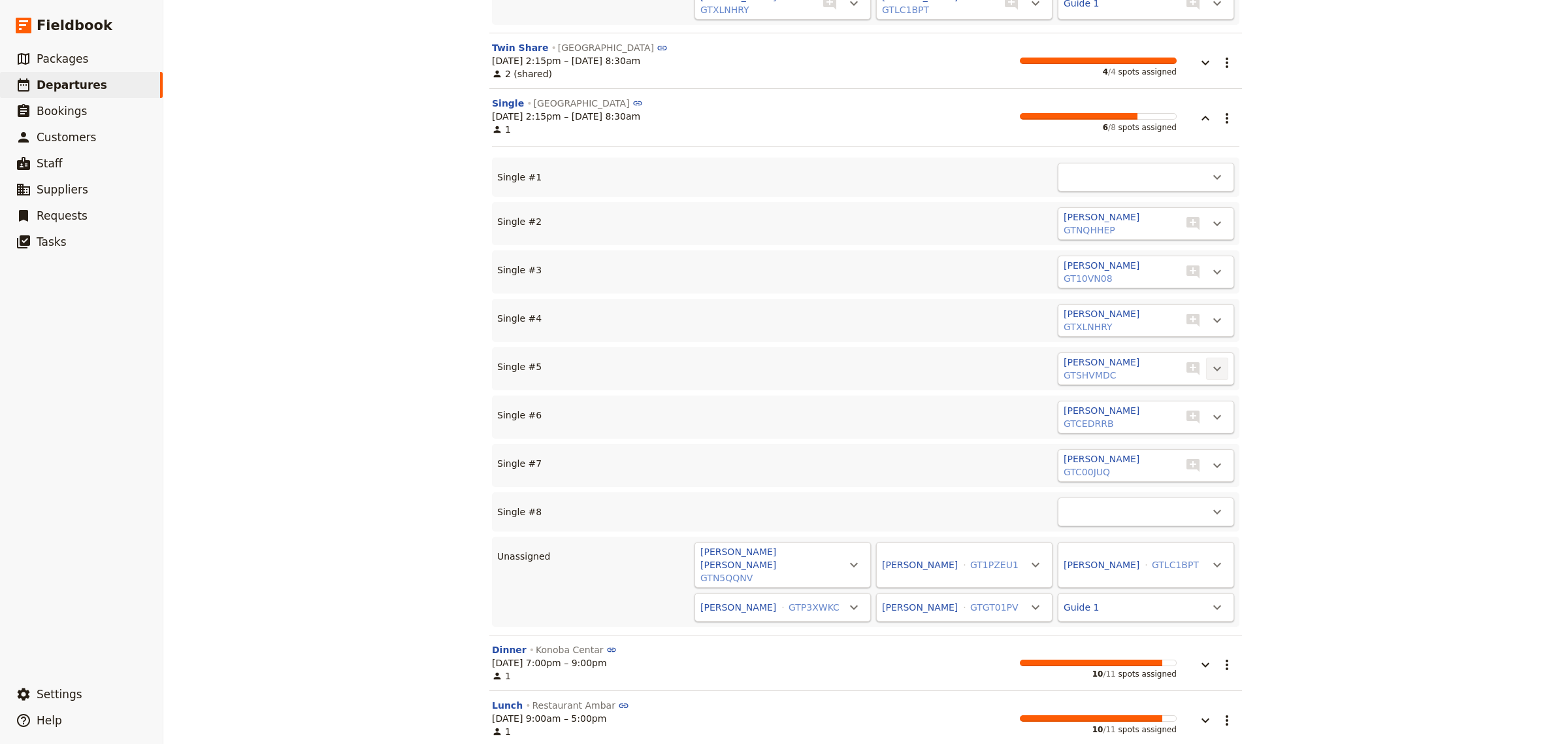
click at [1213, 367] on icon "Actions" at bounding box center [1217, 368] width 8 height 5
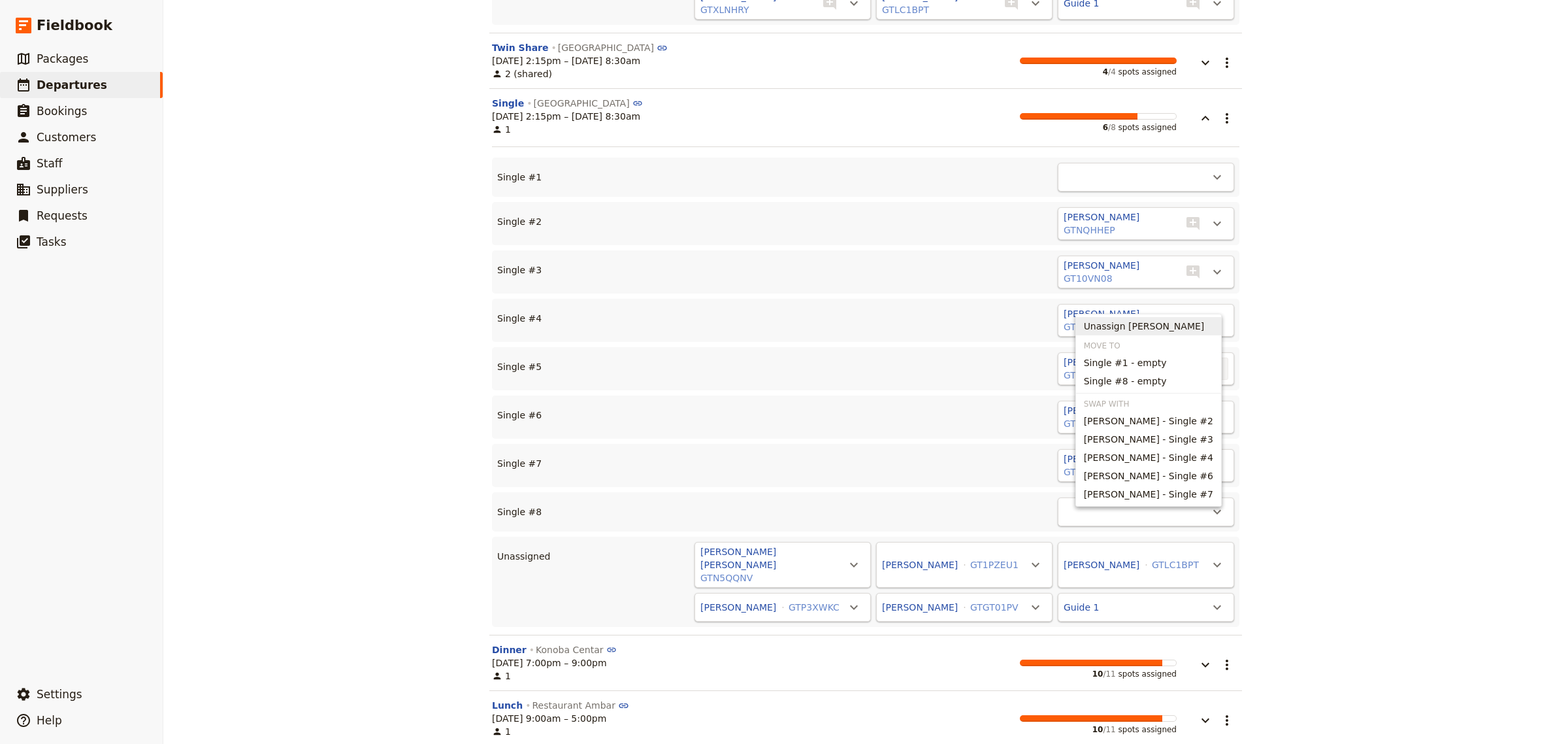
click at [1158, 324] on span "Unassign [PERSON_NAME]" at bounding box center [1144, 327] width 121 height 13
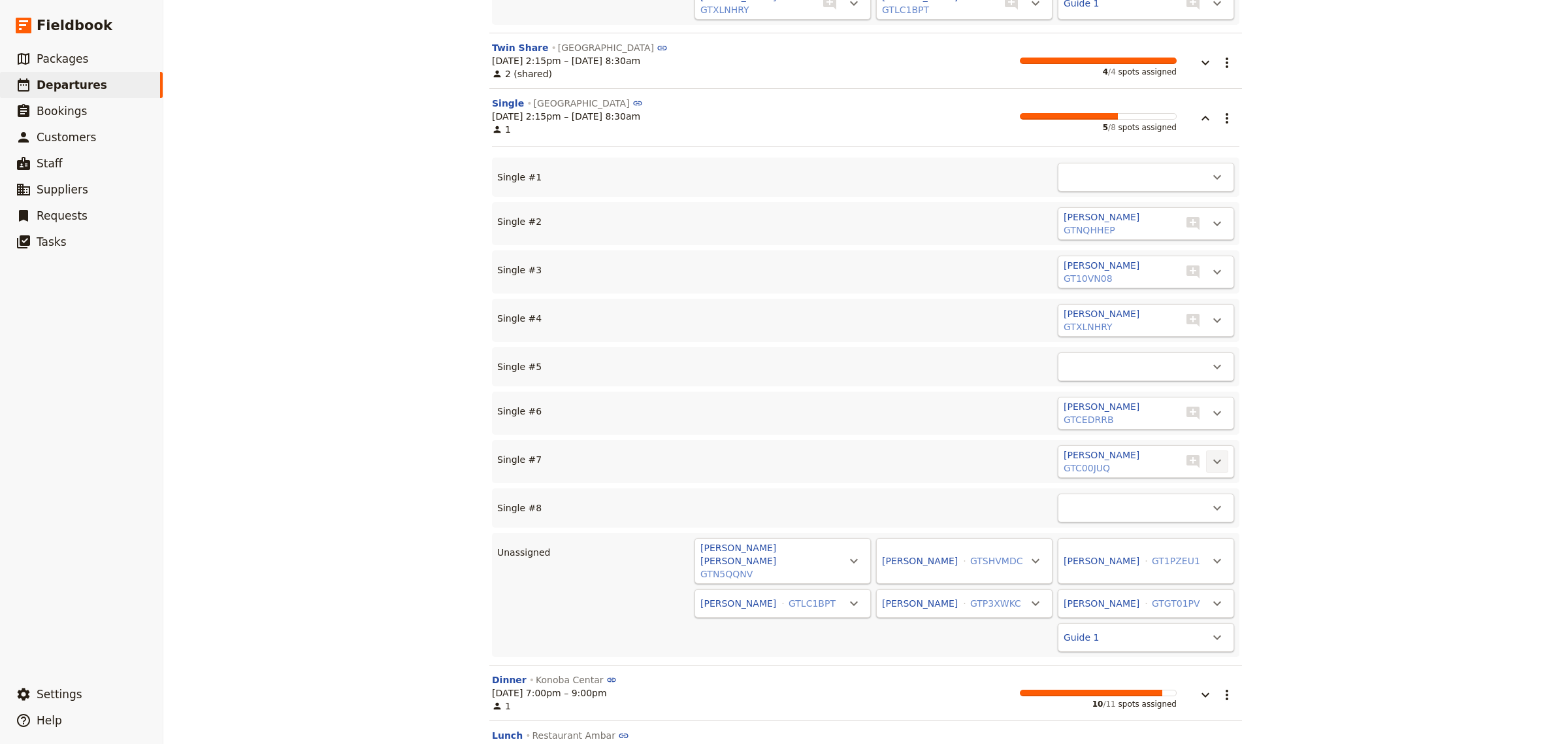
click at [1210, 454] on icon "Actions" at bounding box center [1217, 461] width 15 height 15
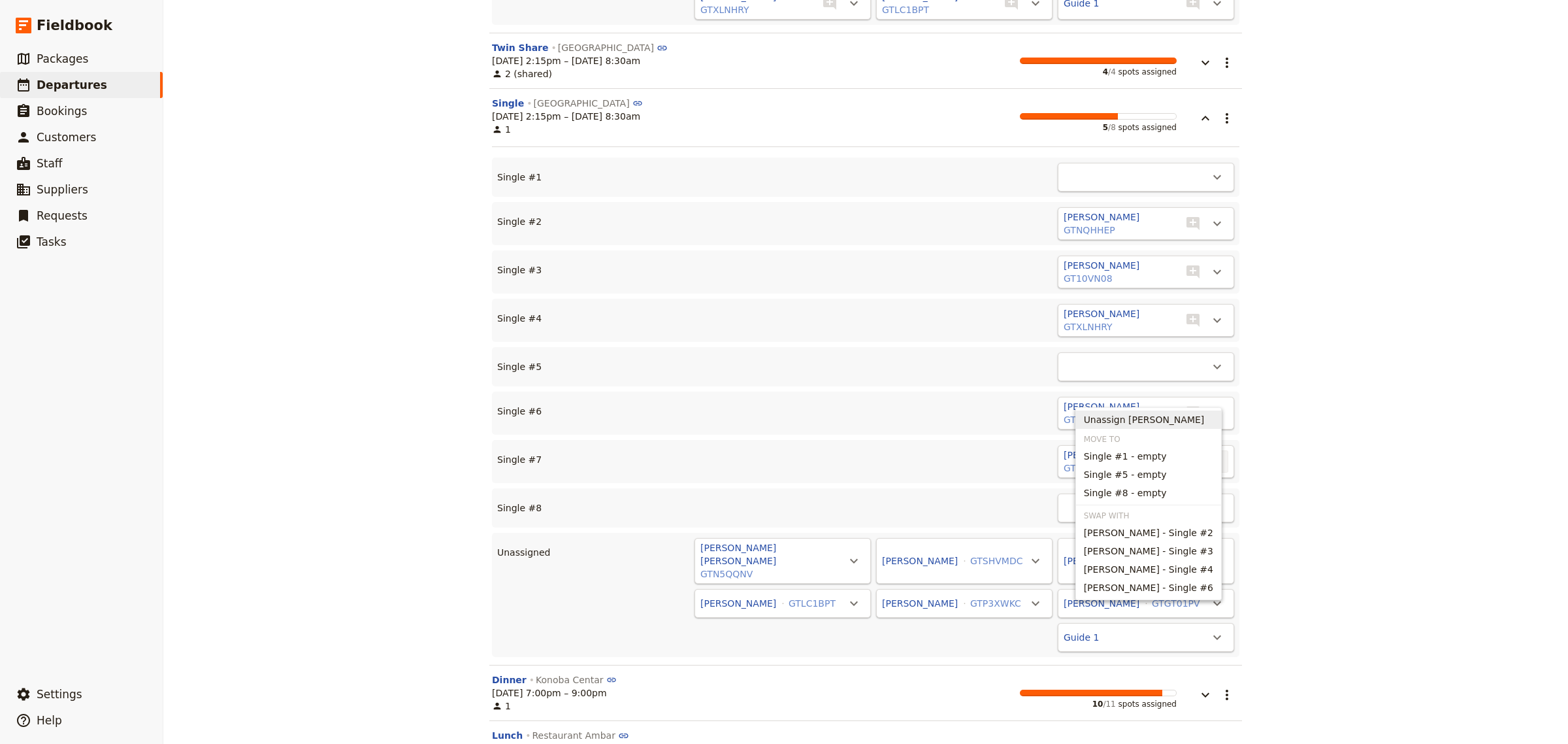
click at [1139, 422] on span "Unassign [PERSON_NAME]" at bounding box center [1144, 419] width 121 height 13
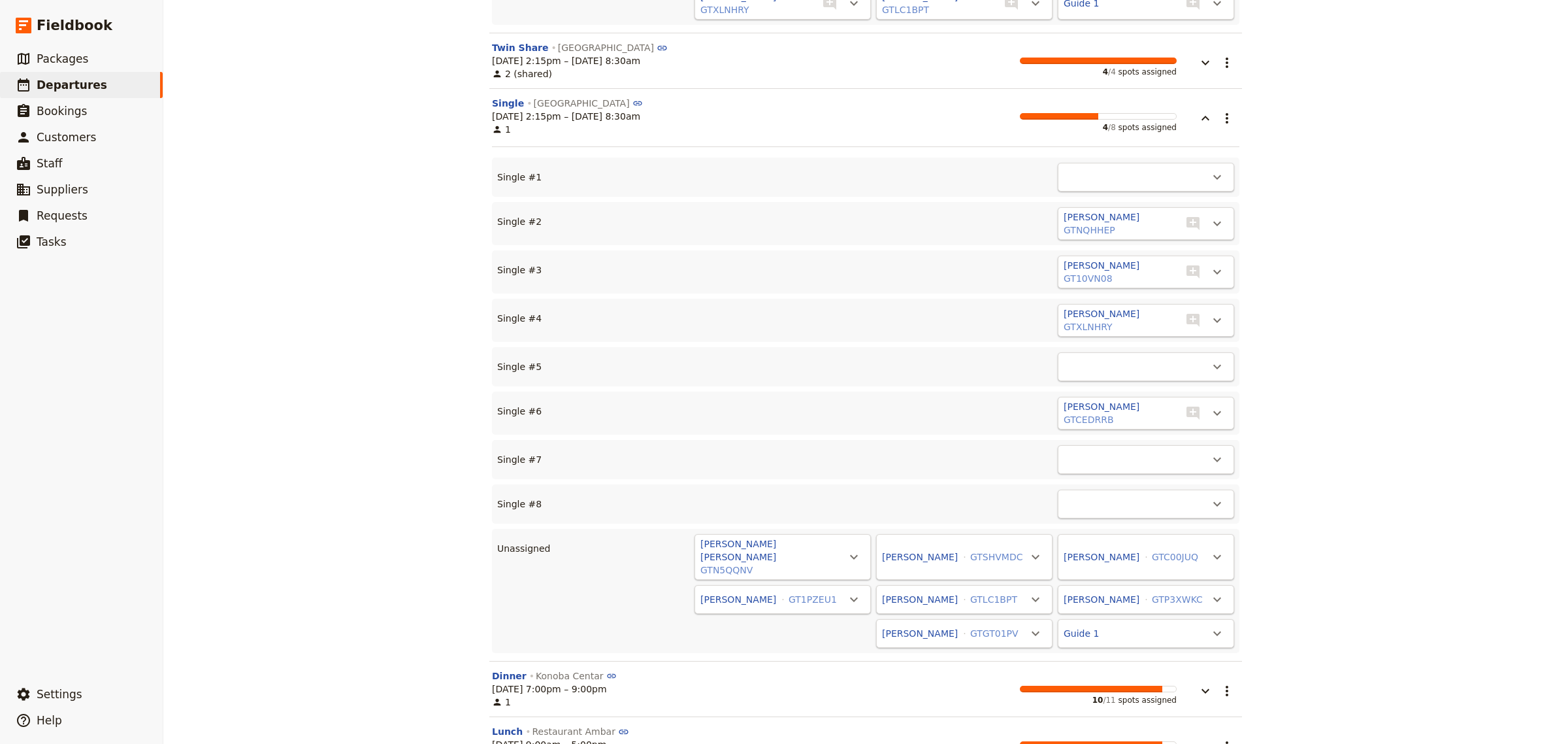
click at [819, 592] on div "[PERSON_NAME] GT1PZEU1" at bounding box center [771, 599] width 144 height 15
click at [846, 592] on icon "Actions" at bounding box center [854, 599] width 15 height 15
drag, startPoint x: 801, startPoint y: 563, endPoint x: 815, endPoint y: 560, distance: 14.3
click at [802, 563] on span "Single #1 - empty" at bounding box center [785, 561] width 83 height 13
click at [1028, 596] on icon "Actions" at bounding box center [1035, 603] width 15 height 15
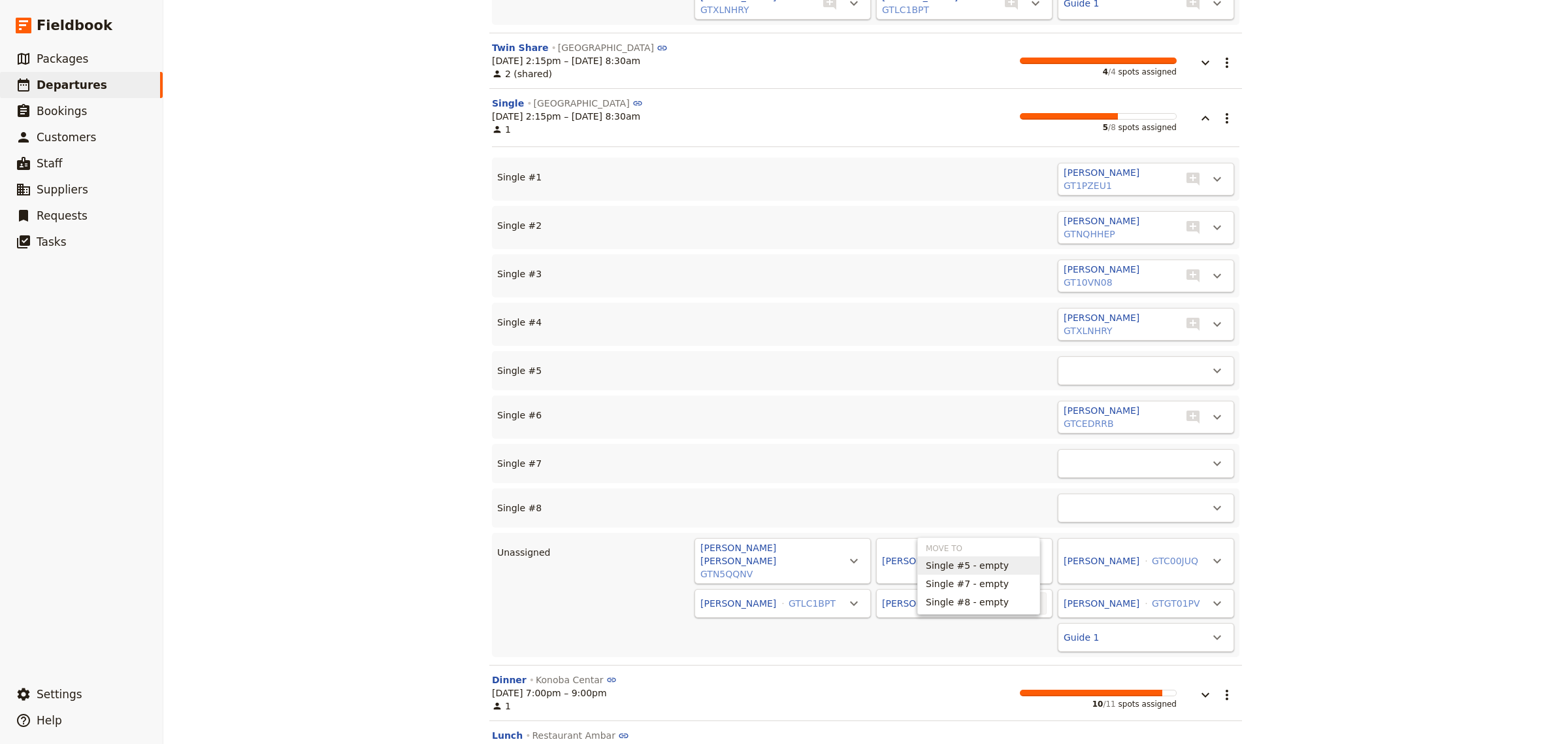
click at [964, 568] on span "Single #5 - empty" at bounding box center [967, 566] width 83 height 13
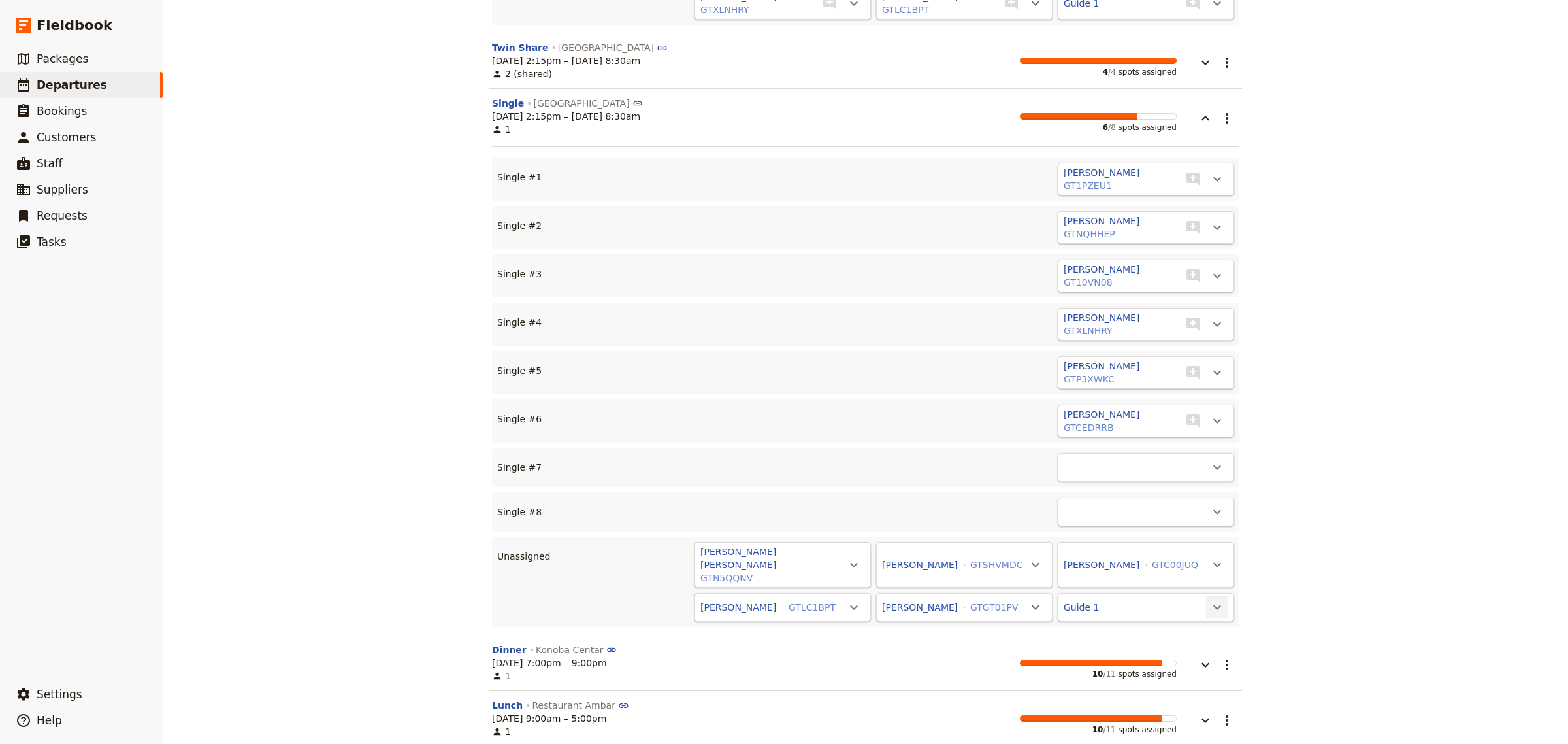
click at [1217, 599] on icon "Actions" at bounding box center [1217, 607] width 15 height 15
click at [1140, 570] on span "Single #7 - empty" at bounding box center [1149, 568] width 83 height 13
click at [1213, 604] on icon "Actions" at bounding box center [1217, 611] width 15 height 15
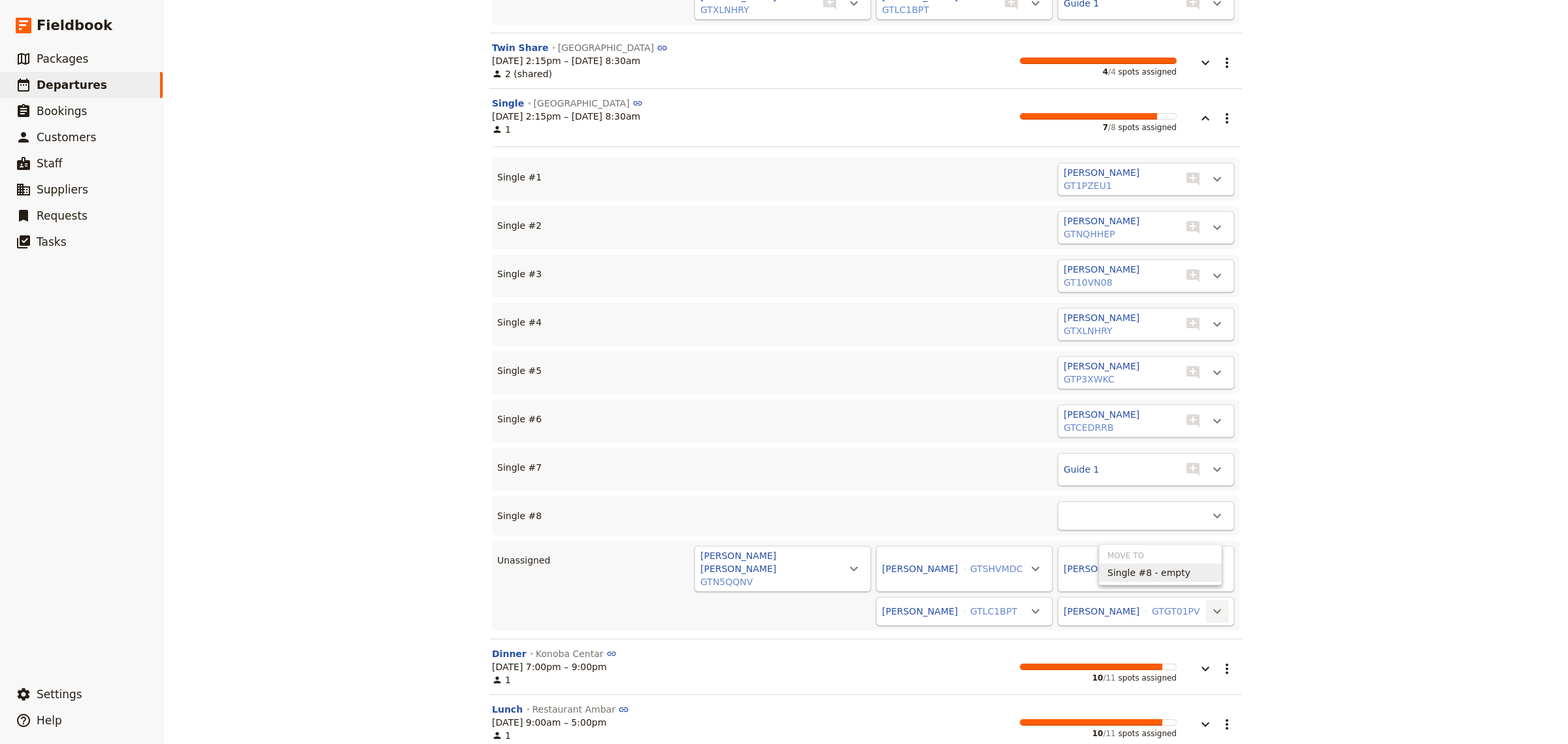
click at [1138, 570] on span "Single #8 - empty" at bounding box center [1149, 573] width 83 height 13
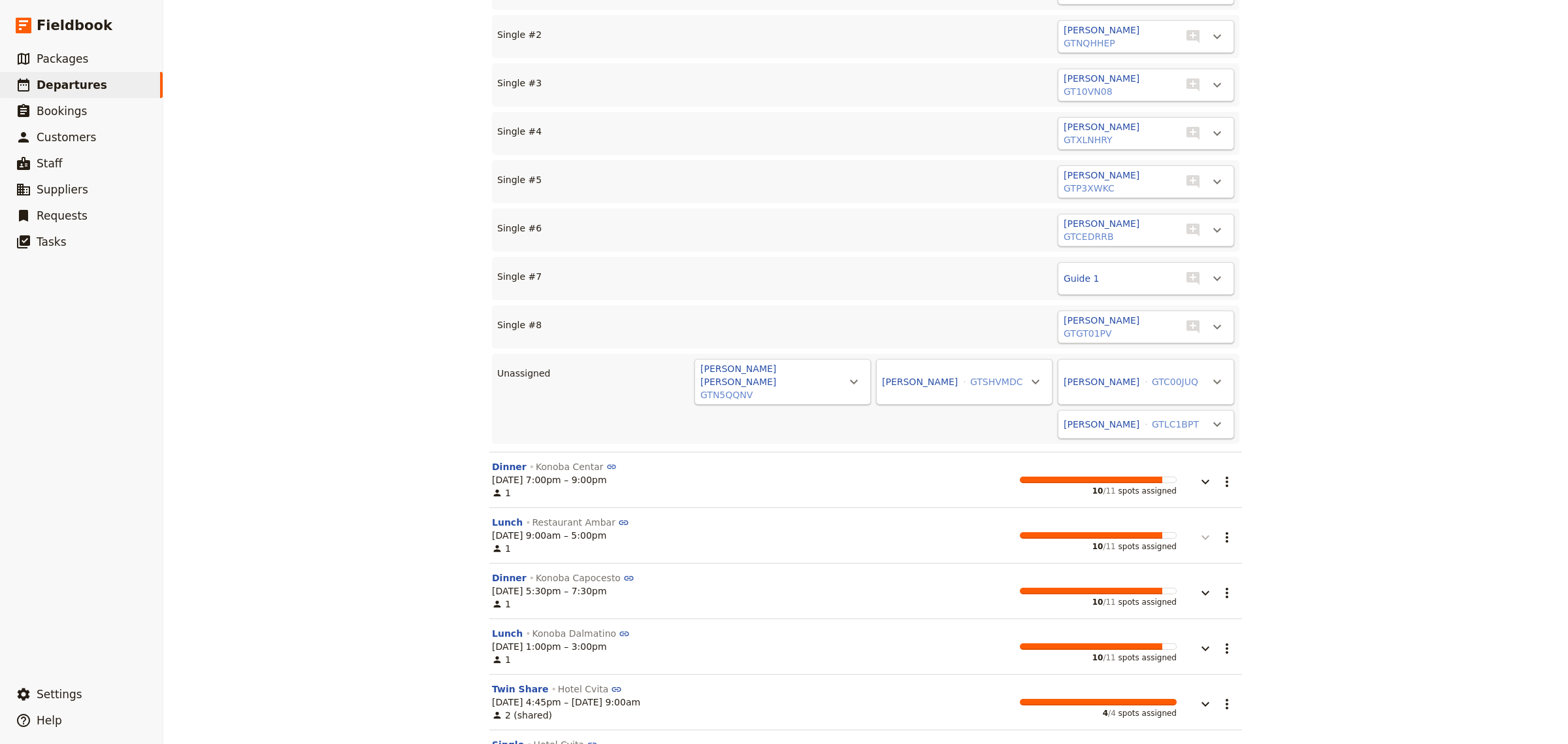
scroll to position [3364, 0]
click at [1201, 473] on icon "button" at bounding box center [1205, 480] width 15 height 15
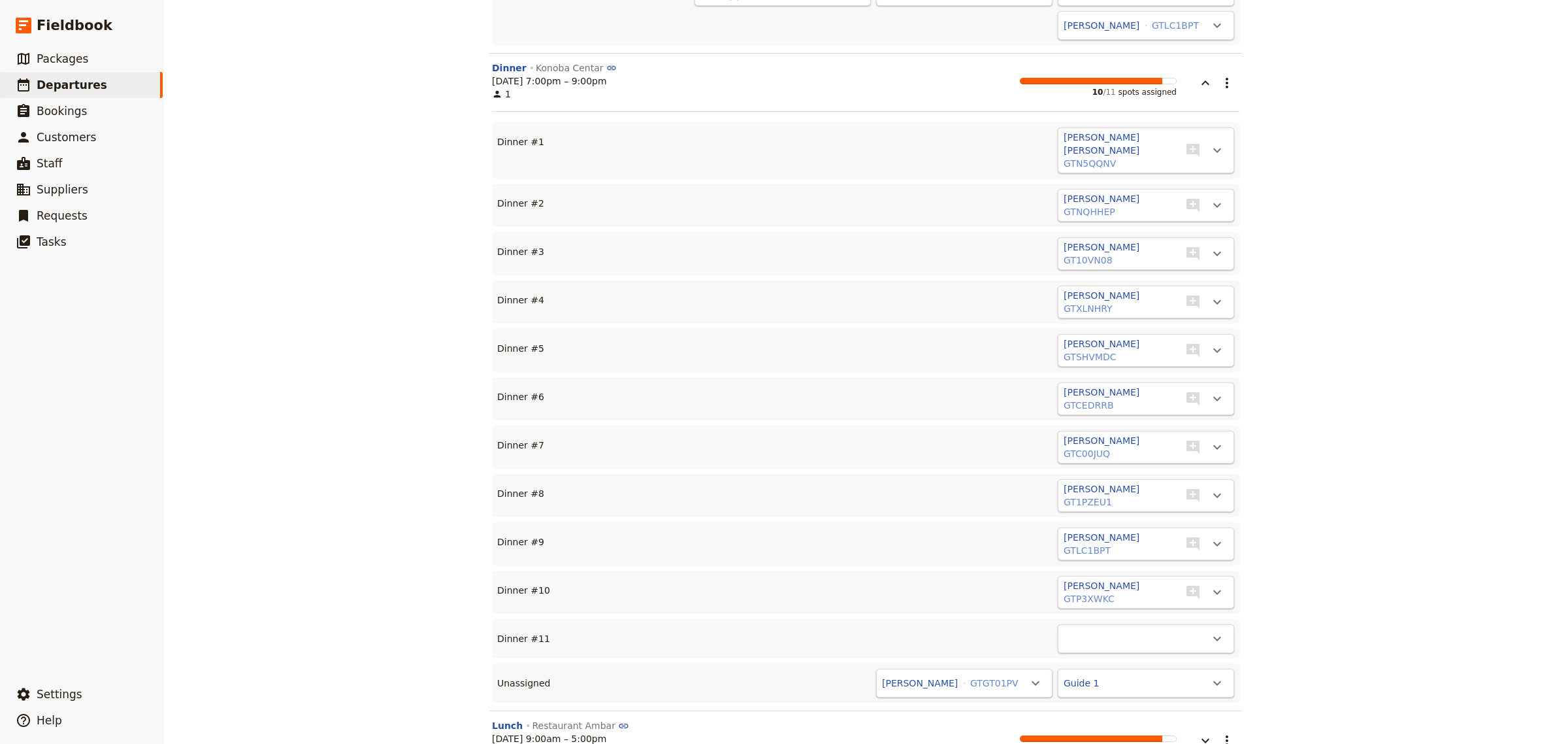
scroll to position [3780, 0]
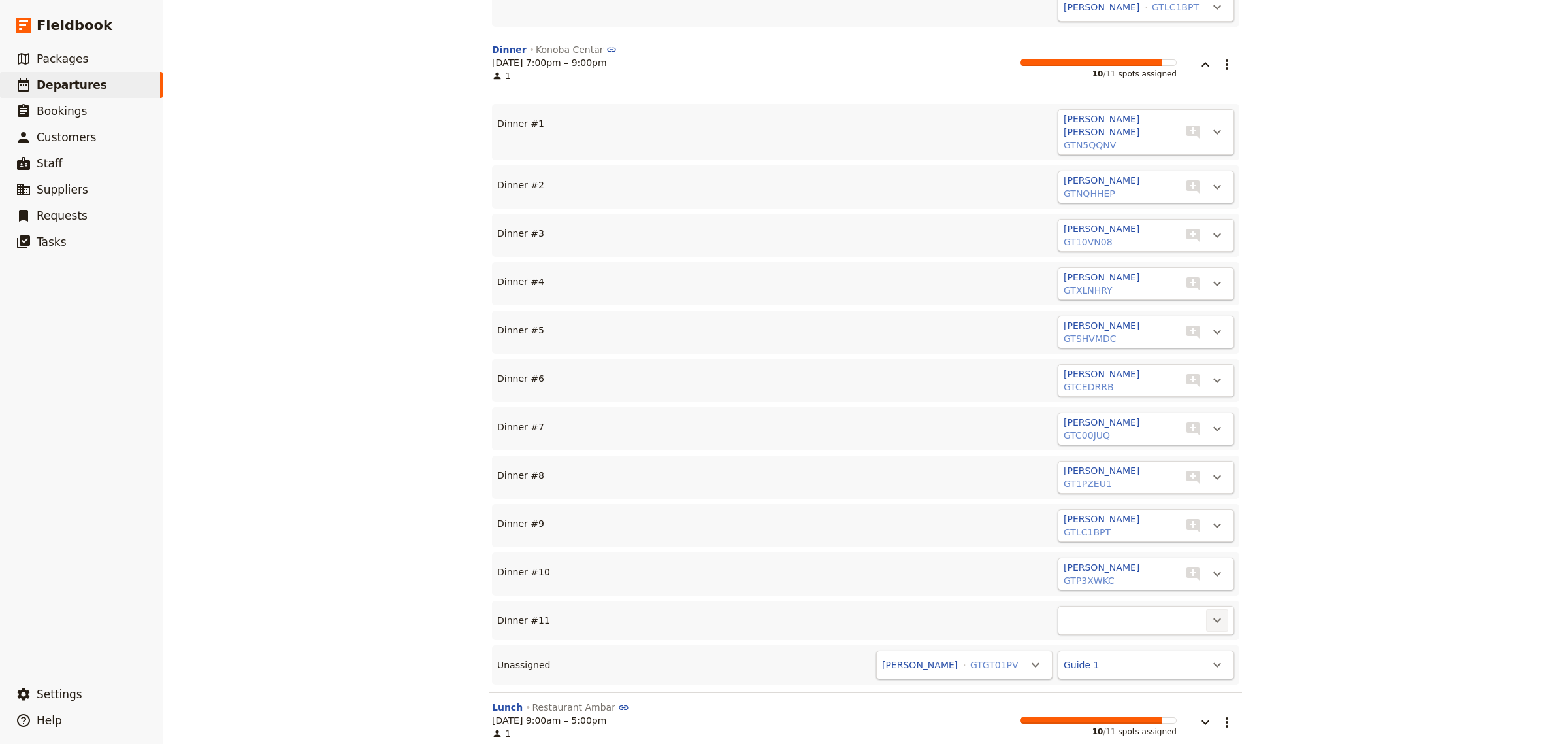
click at [1211, 613] on icon "Actions" at bounding box center [1217, 620] width 15 height 15
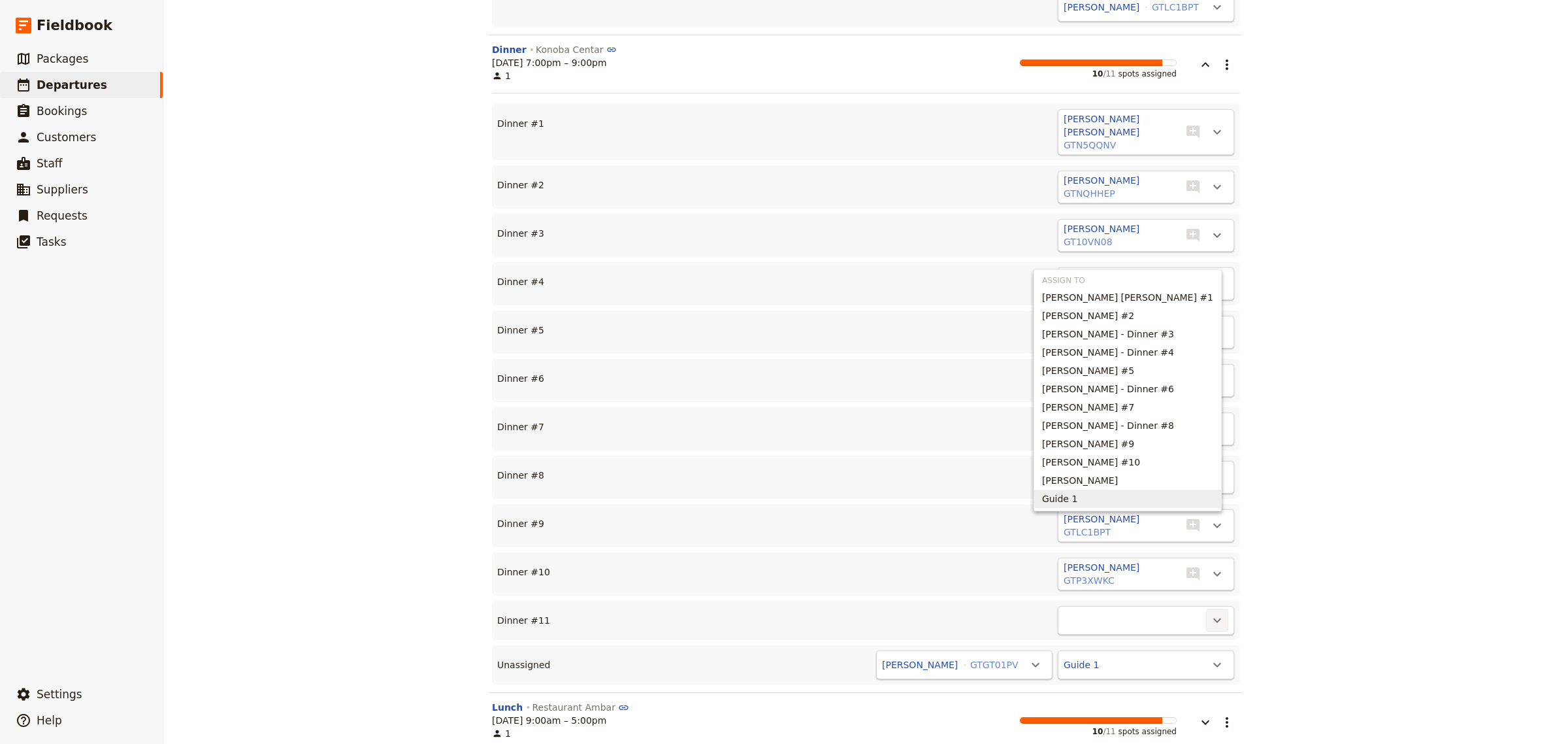
click at [1103, 499] on span "Guide 1" at bounding box center [1128, 498] width 171 height 13
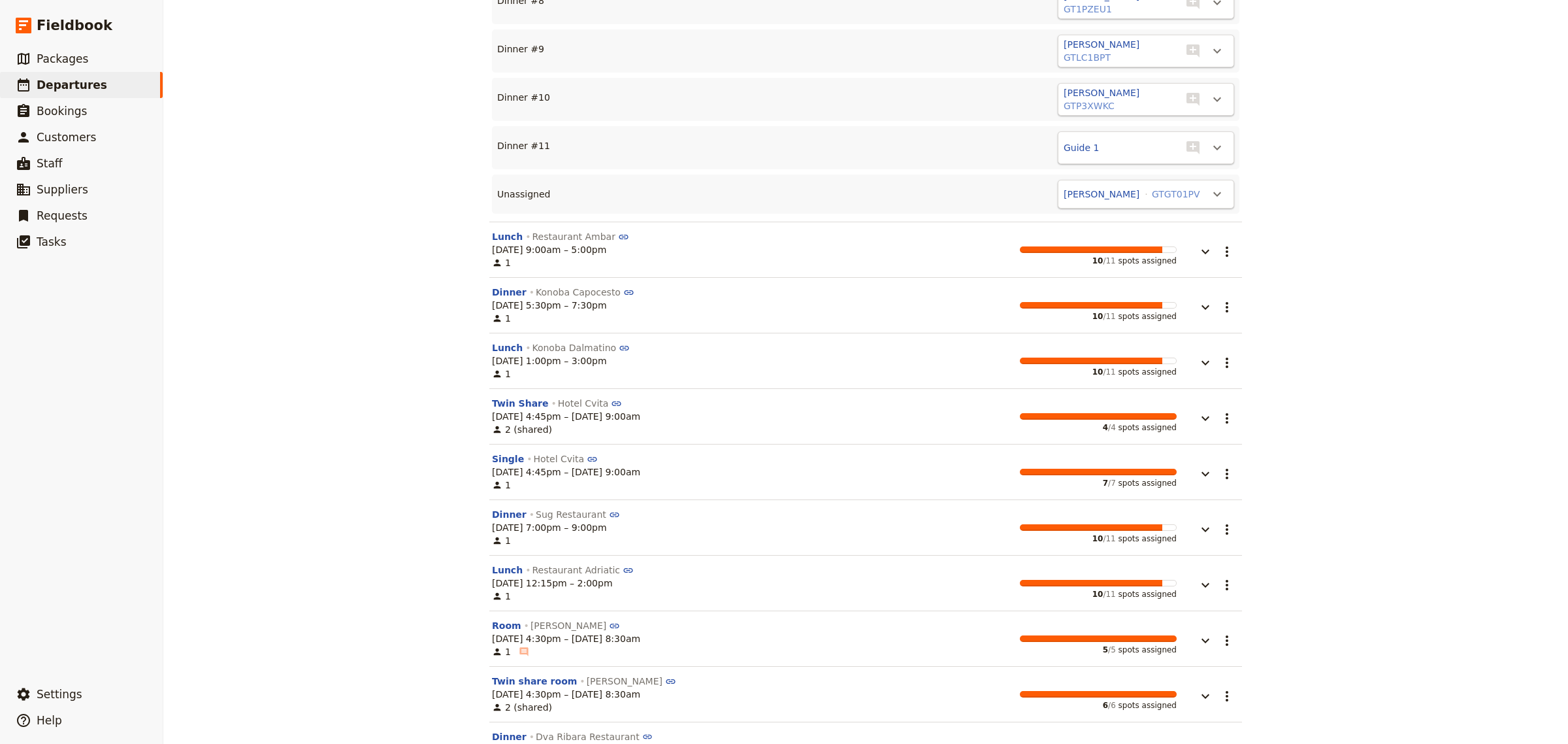
scroll to position [4234, 0]
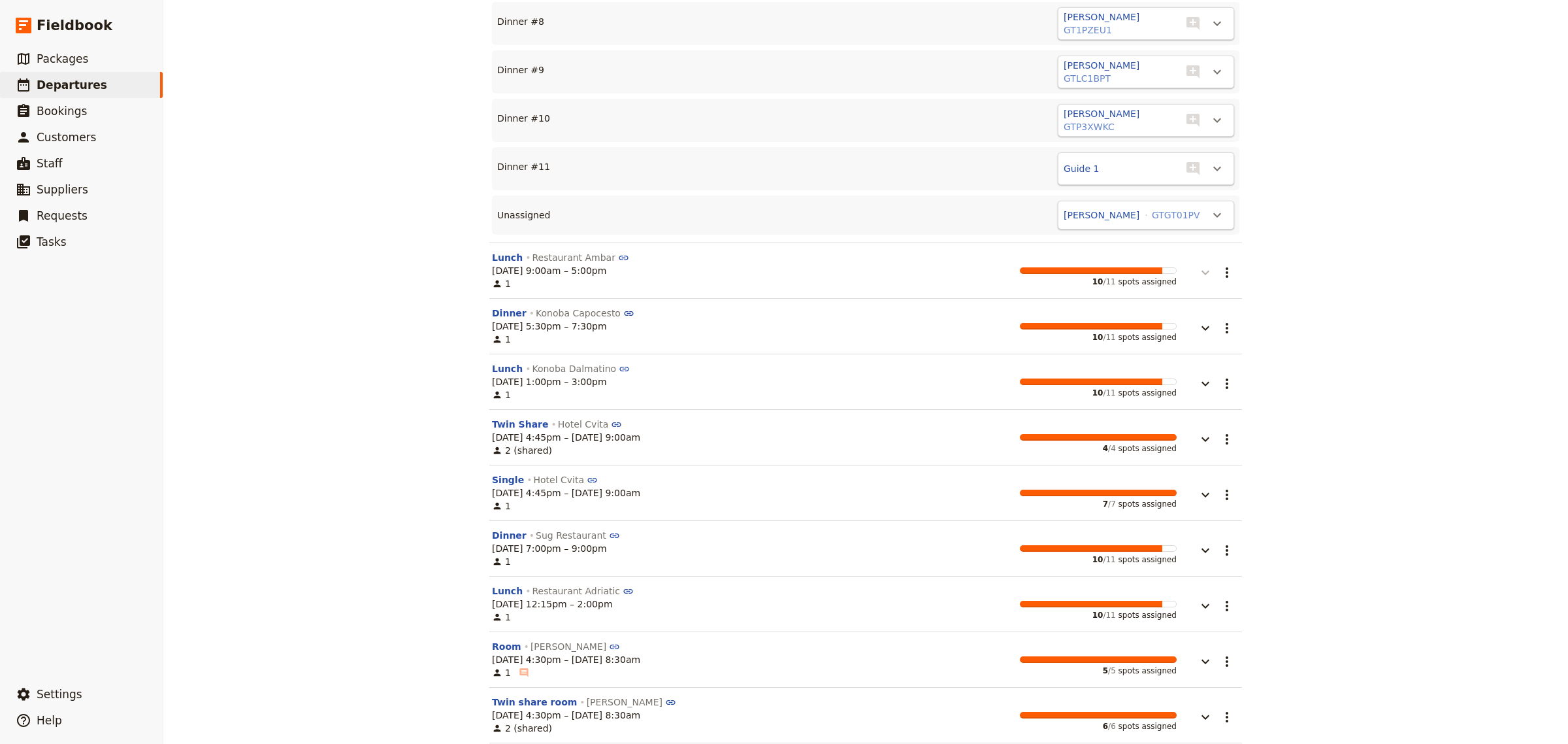
click at [1198, 265] on icon "button" at bounding box center [1205, 272] width 15 height 15
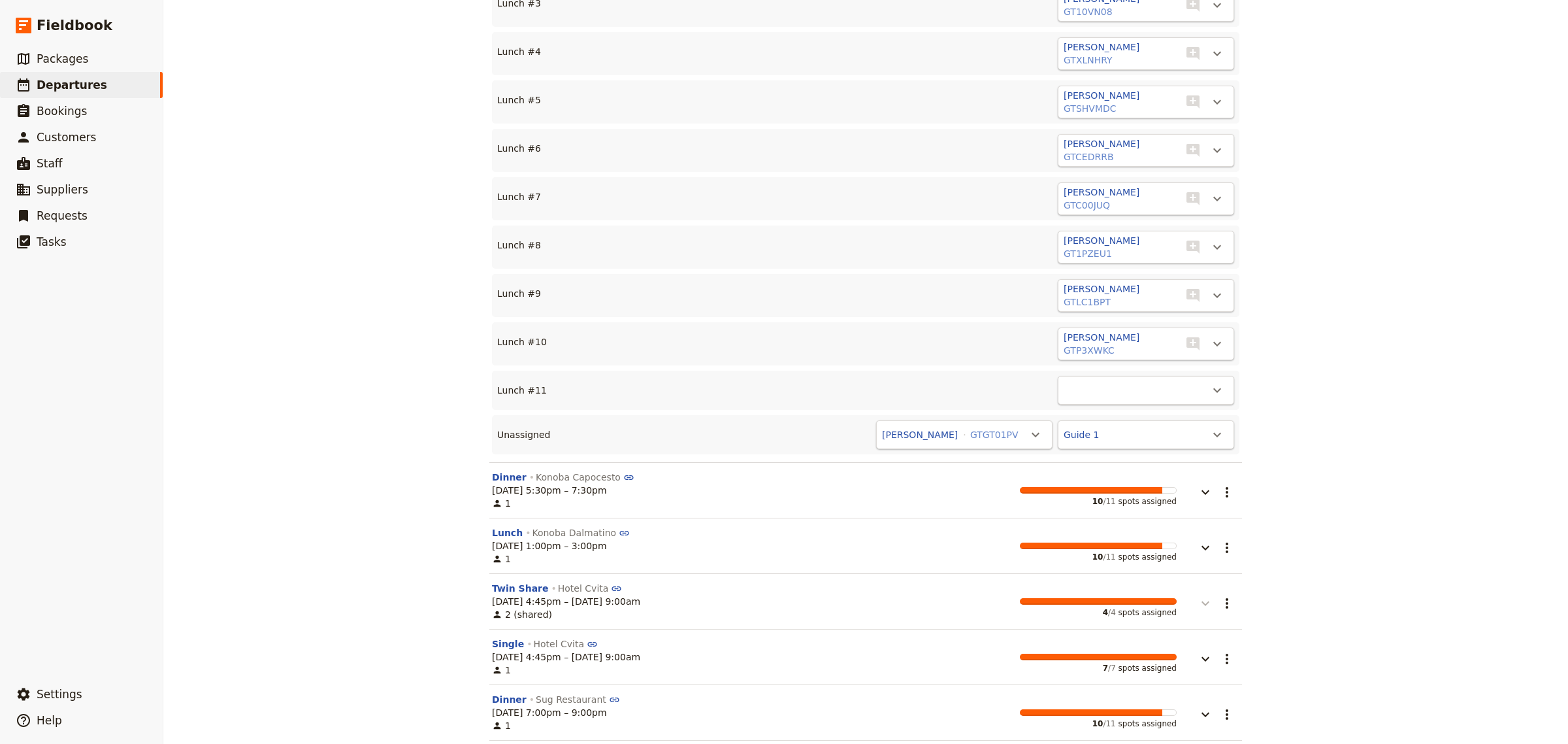
scroll to position [4673, 0]
click at [1217, 381] on icon "Actions" at bounding box center [1217, 388] width 15 height 15
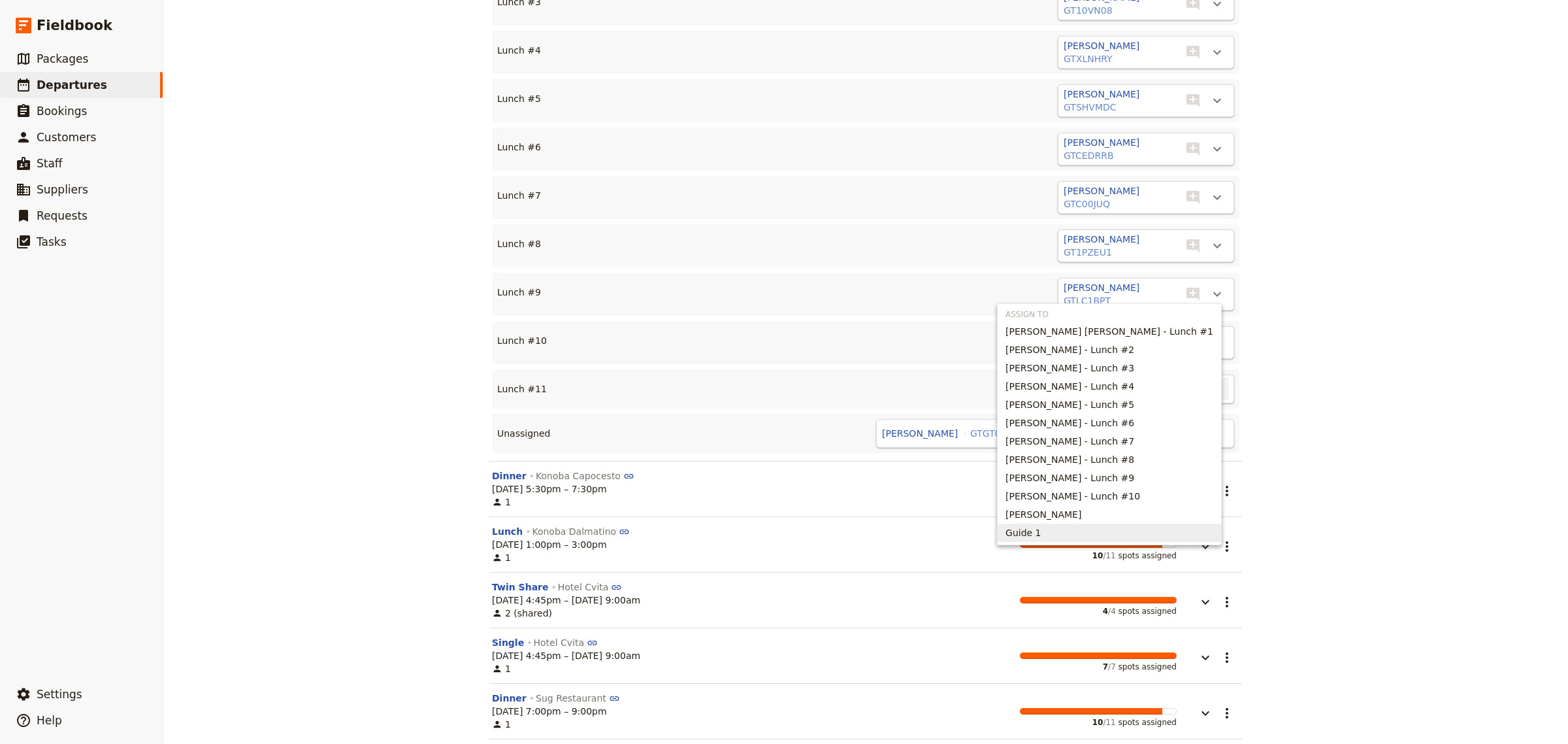
click at [1094, 534] on span "Guide 1" at bounding box center [1109, 533] width 208 height 13
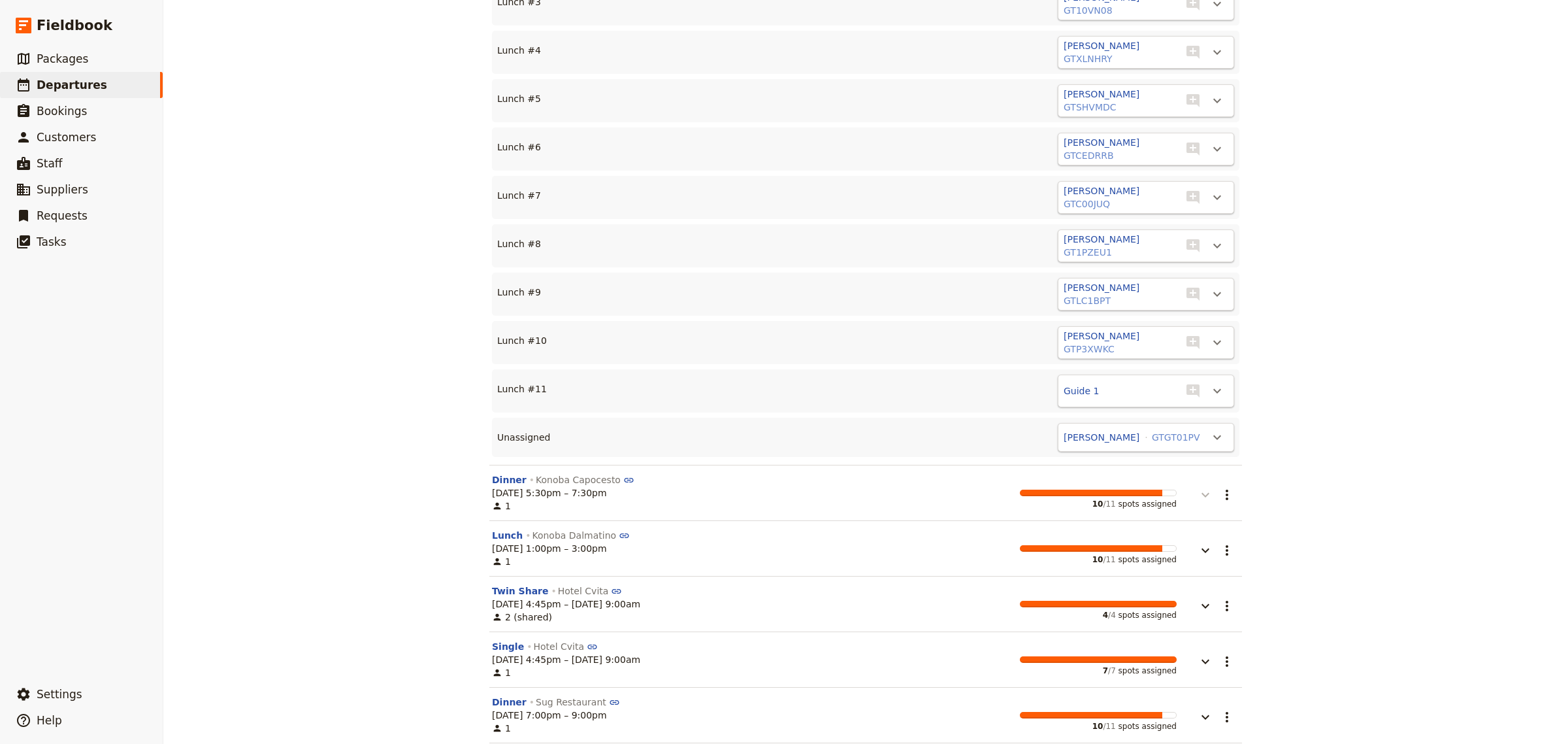
click at [1200, 488] on icon "button" at bounding box center [1205, 495] width 15 height 15
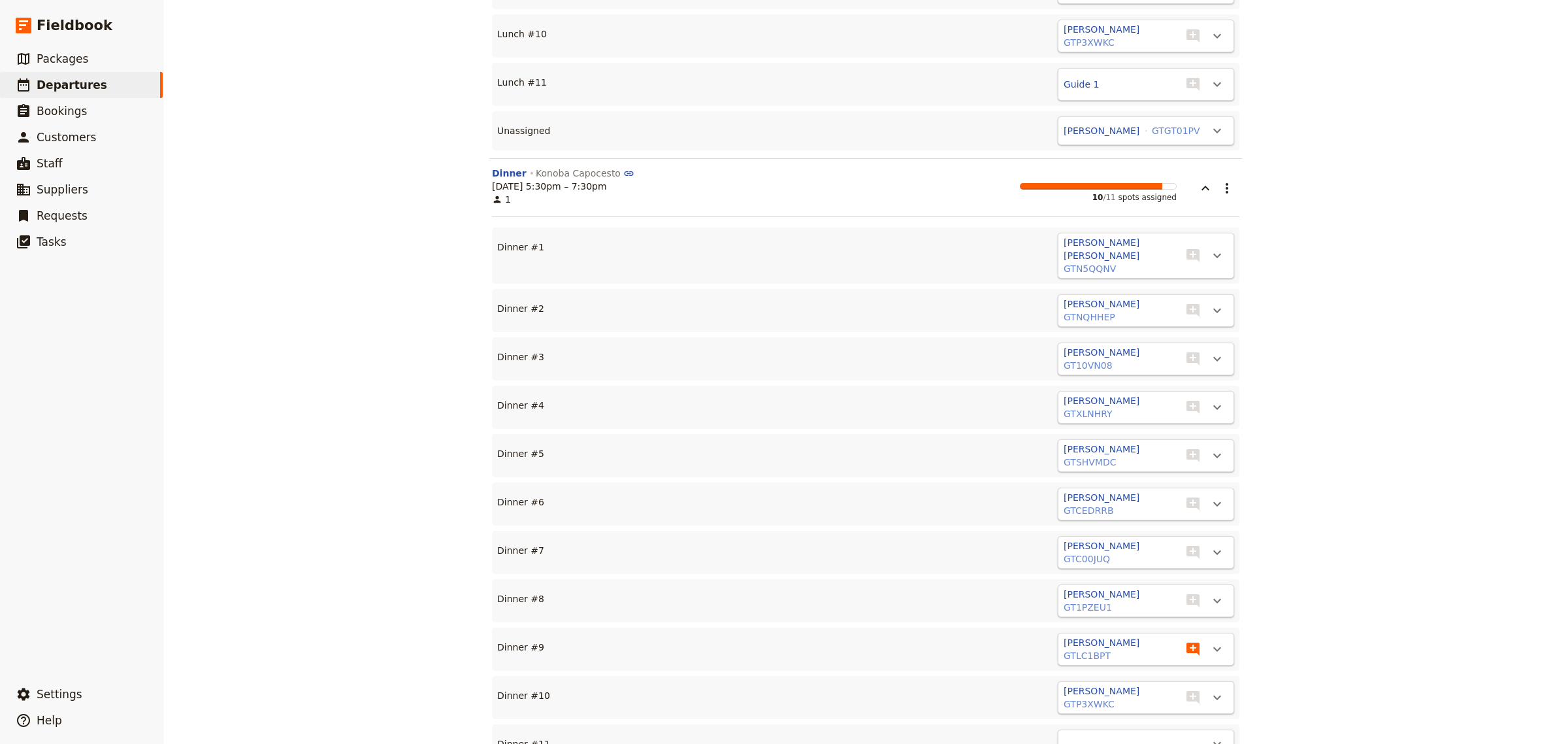
scroll to position [4932, 0]
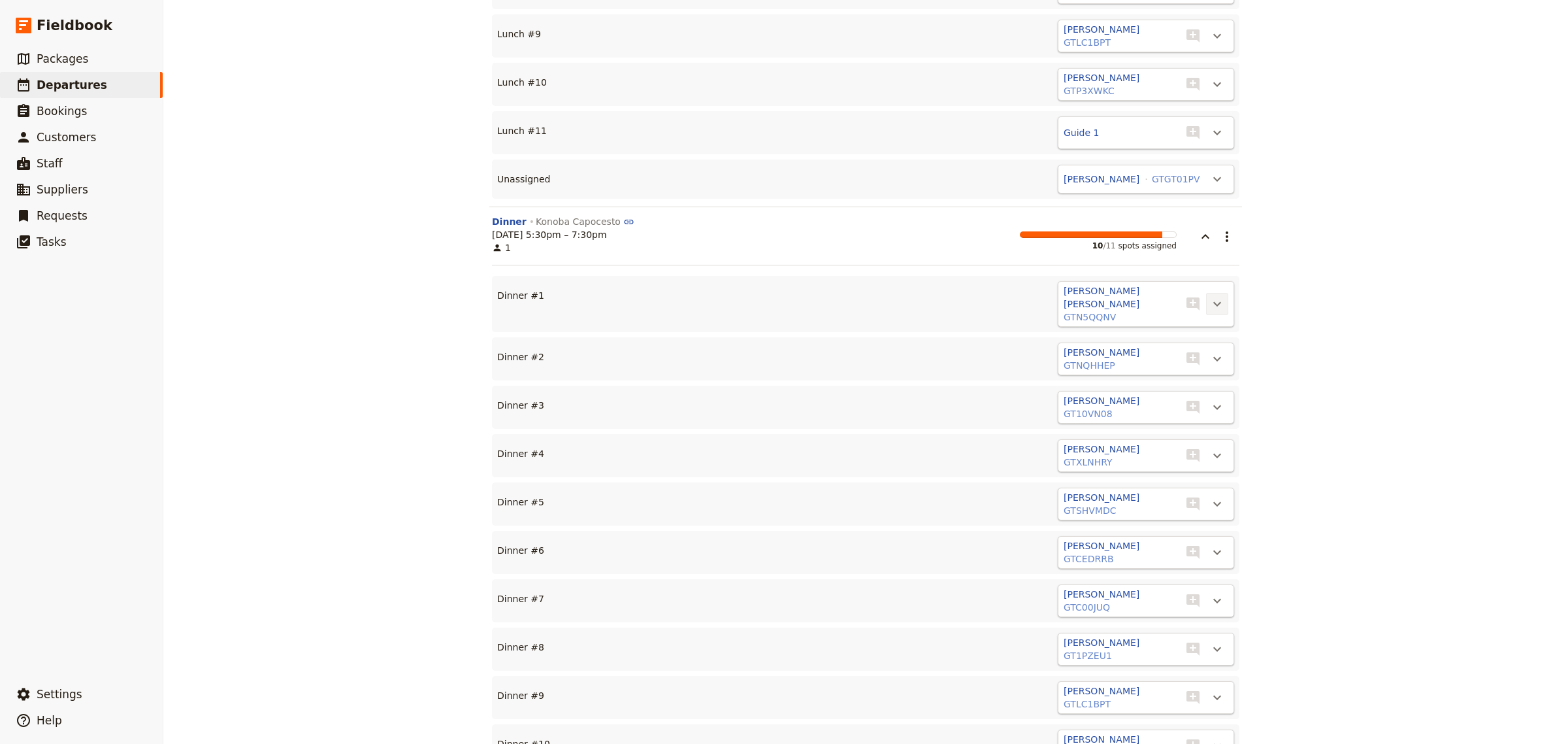
click at [1217, 297] on icon "Actions" at bounding box center [1217, 304] width 15 height 15
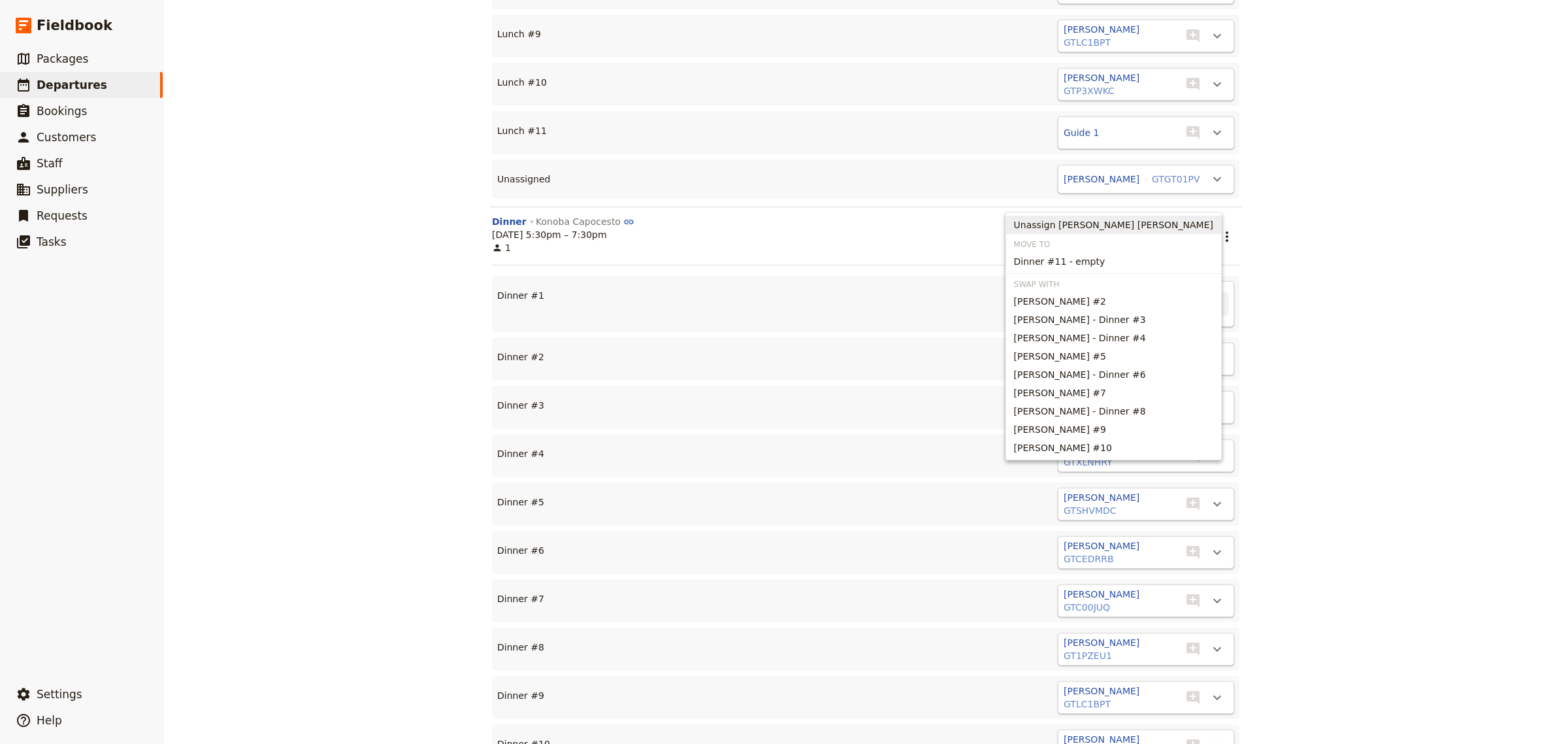
click at [1192, 226] on span "Unassign [PERSON_NAME] [PERSON_NAME]" at bounding box center [1114, 225] width 199 height 13
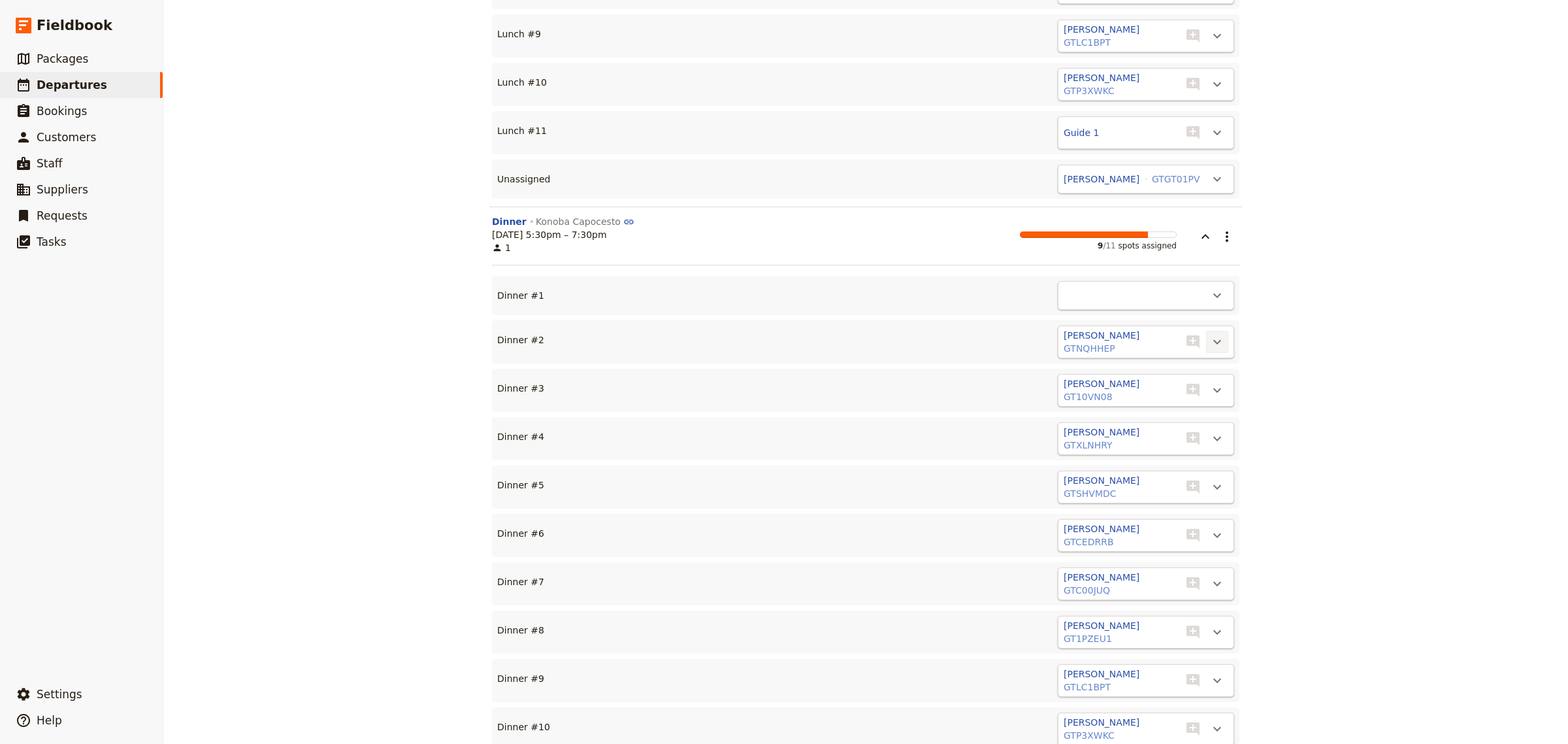
click at [1210, 334] on icon "Actions" at bounding box center [1217, 341] width 15 height 15
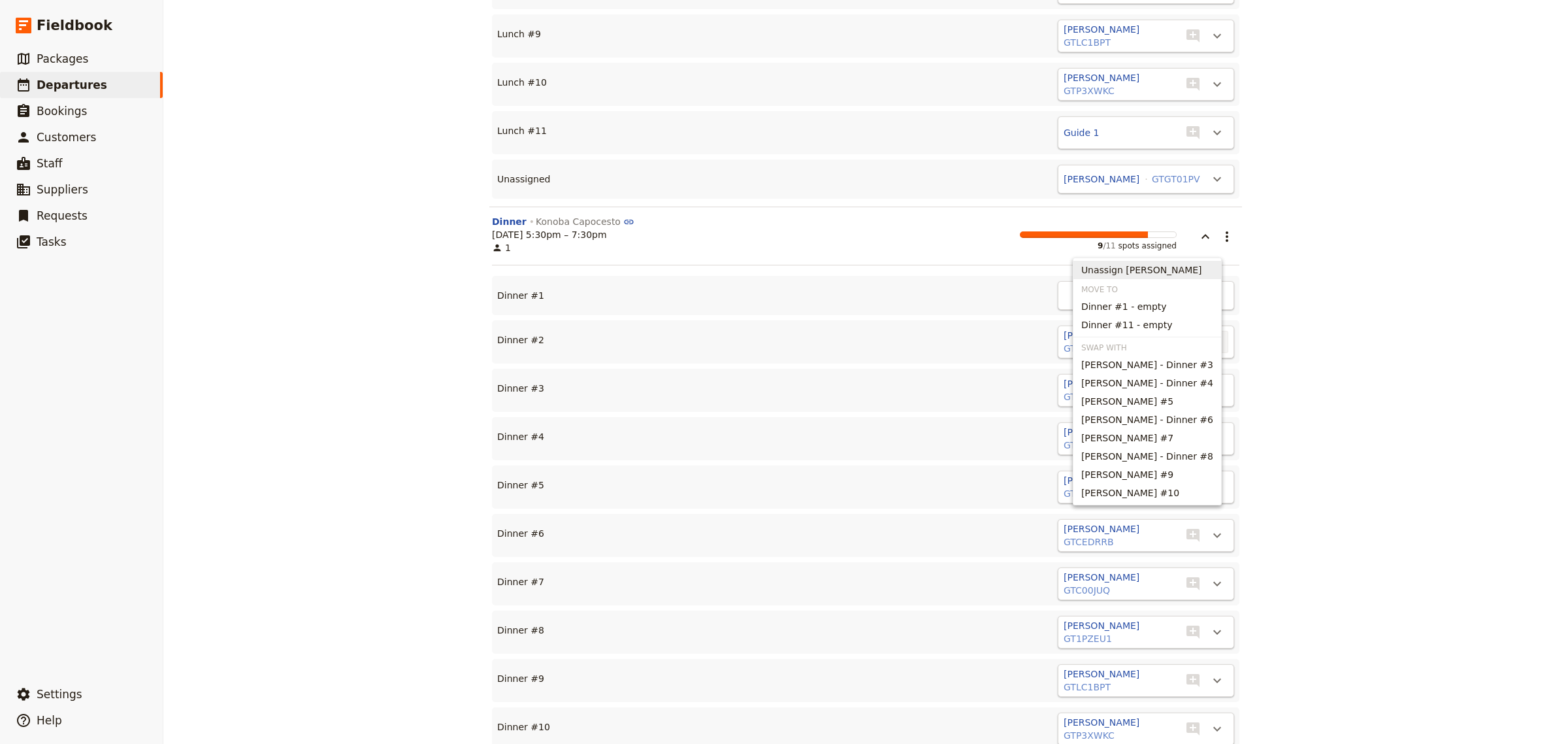
click at [1186, 270] on span "Unassign [PERSON_NAME]" at bounding box center [1142, 270] width 121 height 13
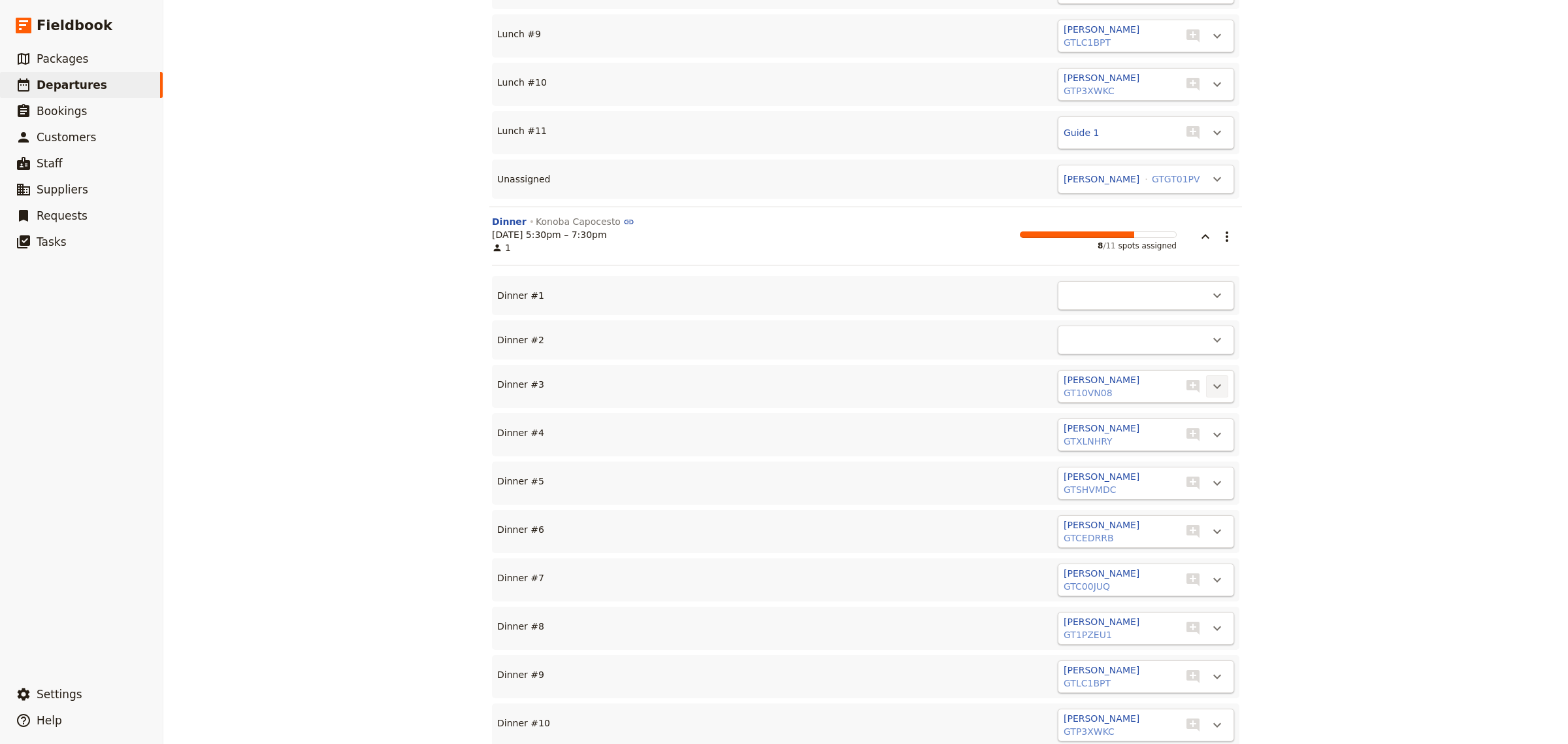
click at [1210, 378] on icon "Actions" at bounding box center [1217, 386] width 15 height 15
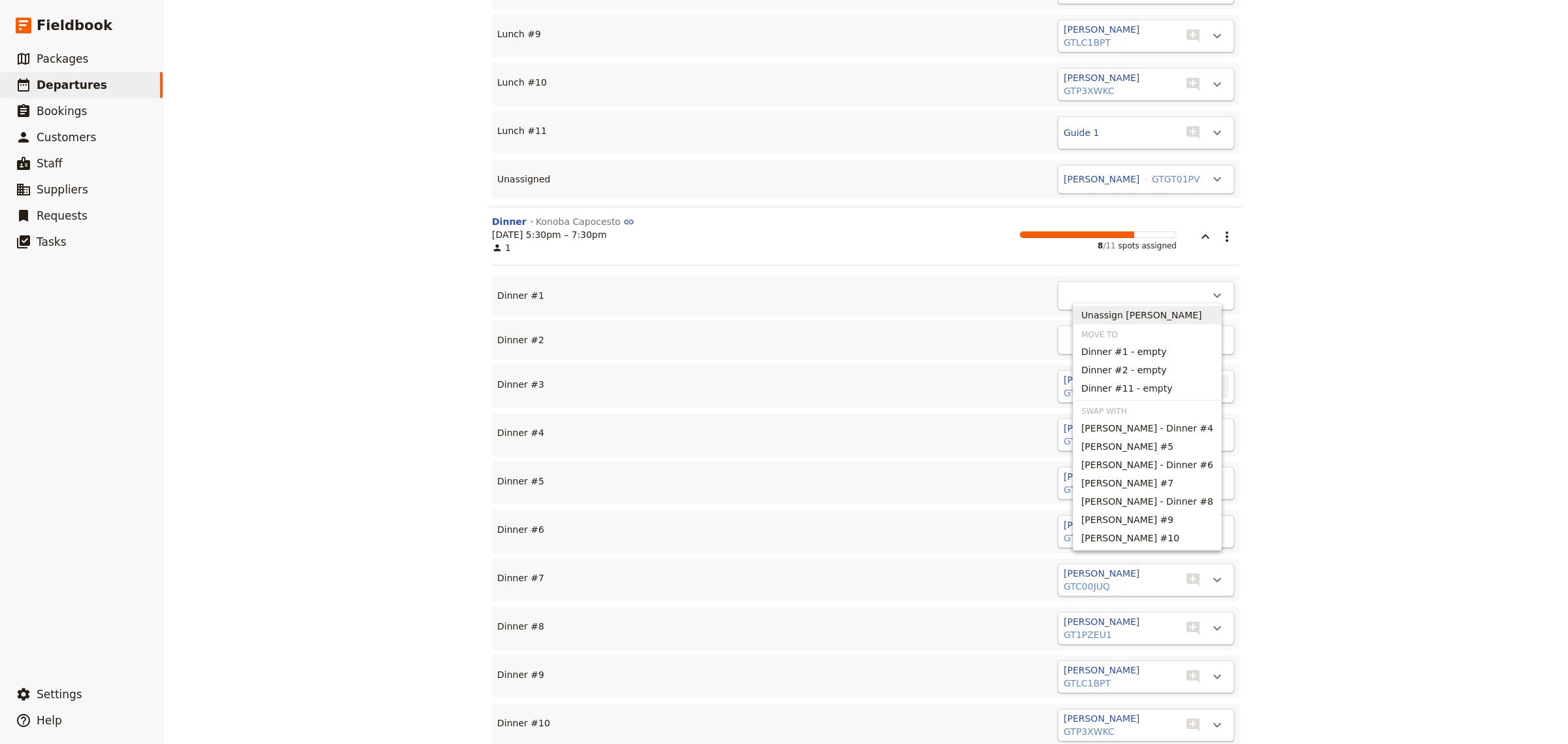
click at [1183, 316] on span "Unassign [PERSON_NAME]" at bounding box center [1147, 315] width 132 height 13
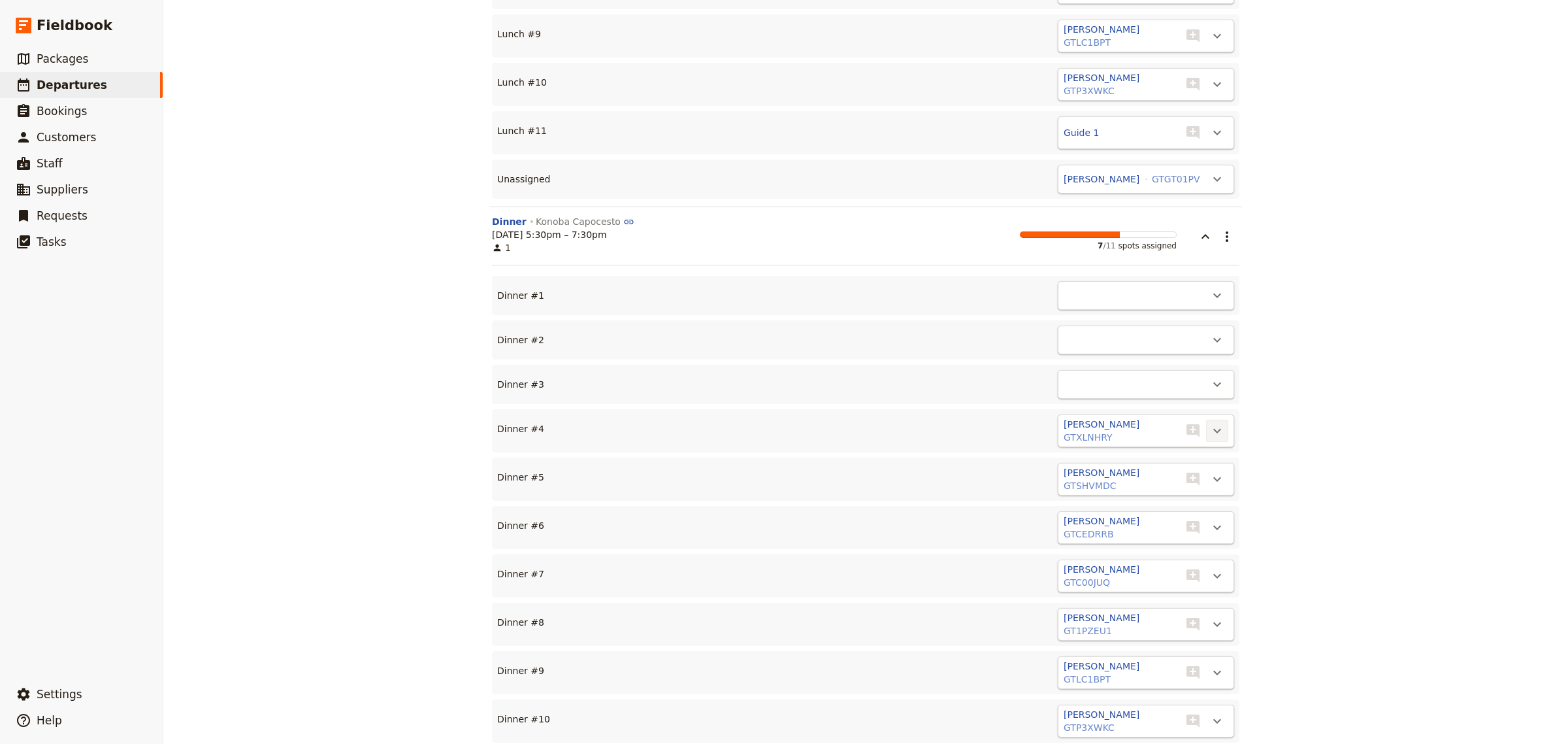
click at [1215, 423] on icon "Actions" at bounding box center [1217, 430] width 15 height 15
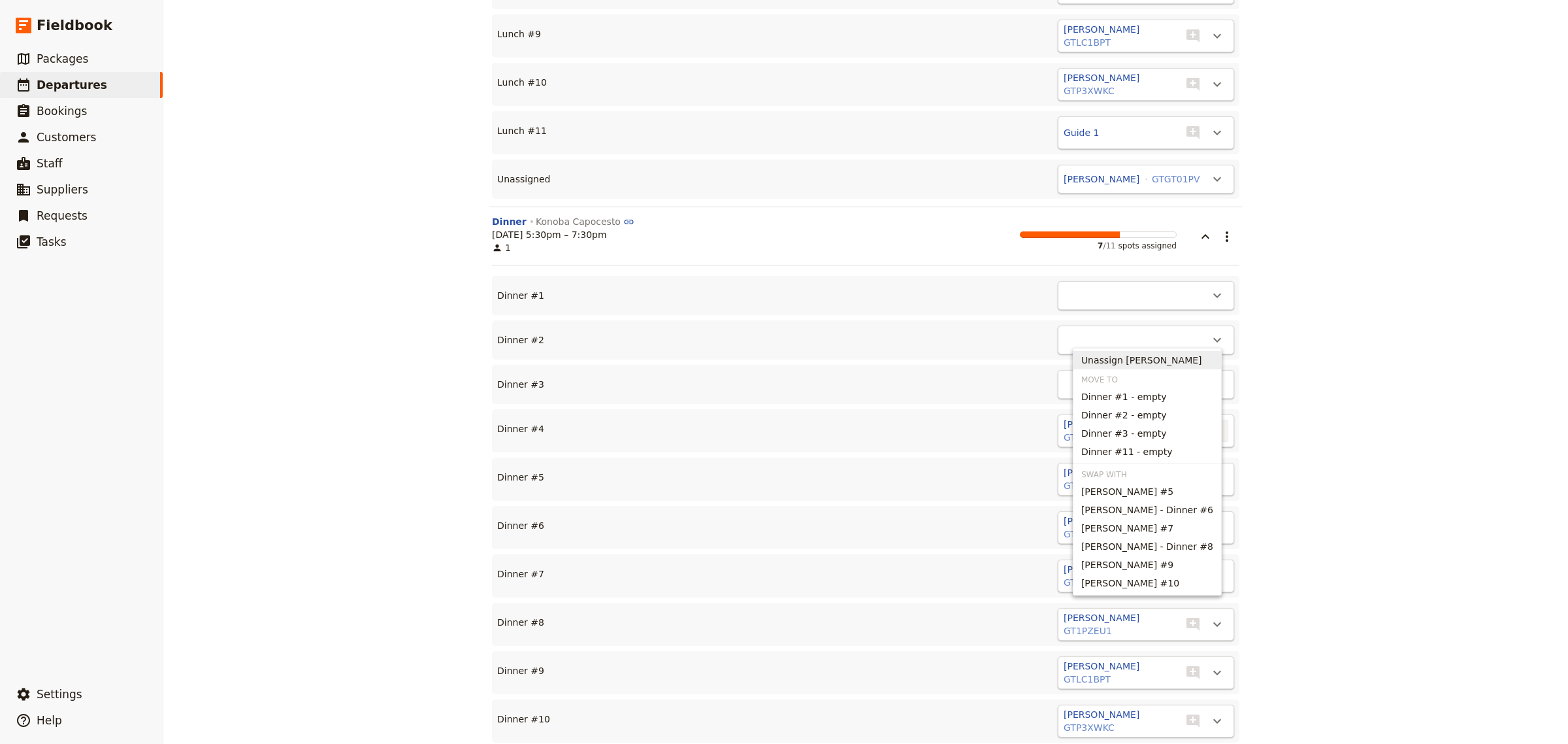
click at [1184, 358] on span "Unassign [PERSON_NAME]" at bounding box center [1142, 360] width 121 height 13
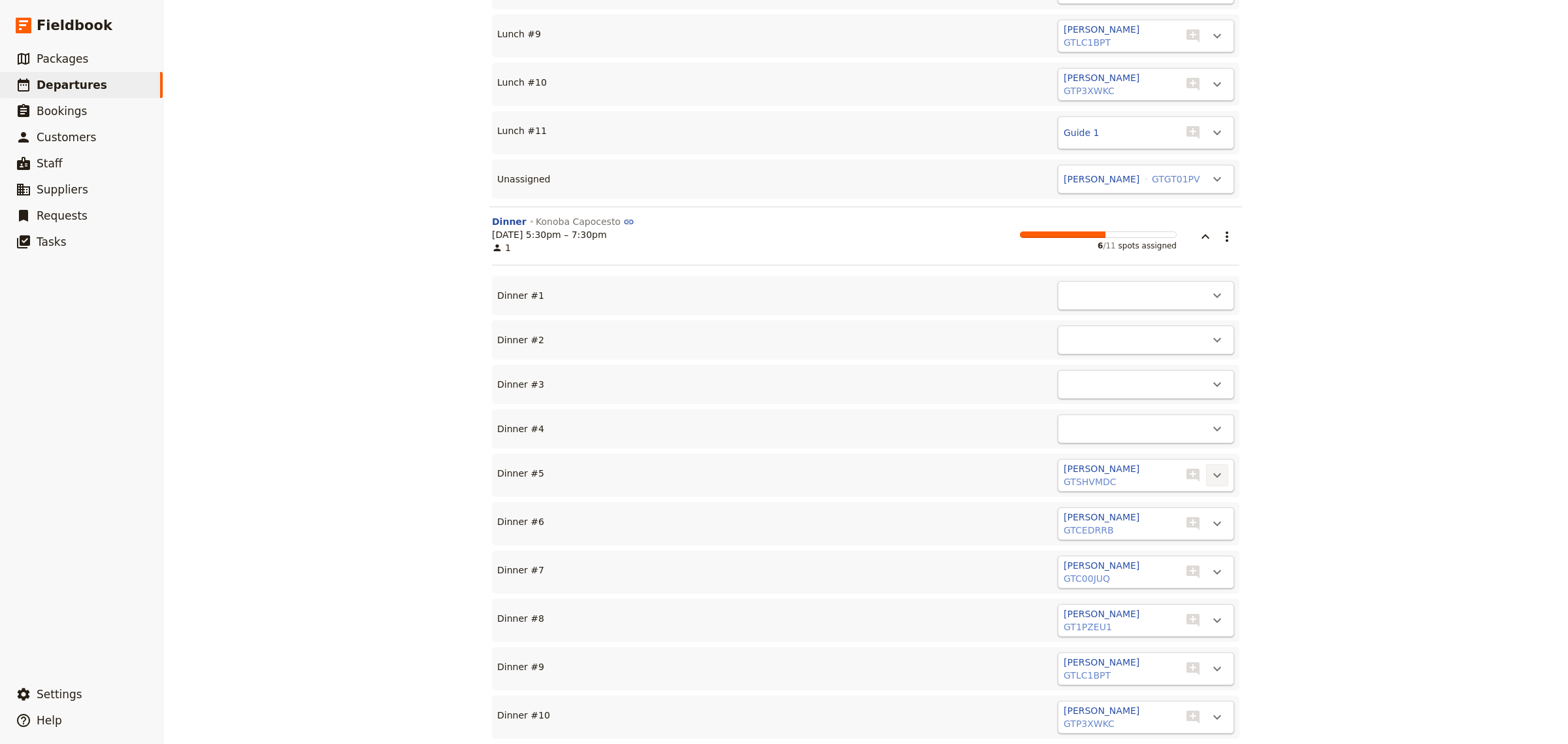
click at [1210, 468] on icon "Actions" at bounding box center [1217, 475] width 15 height 15
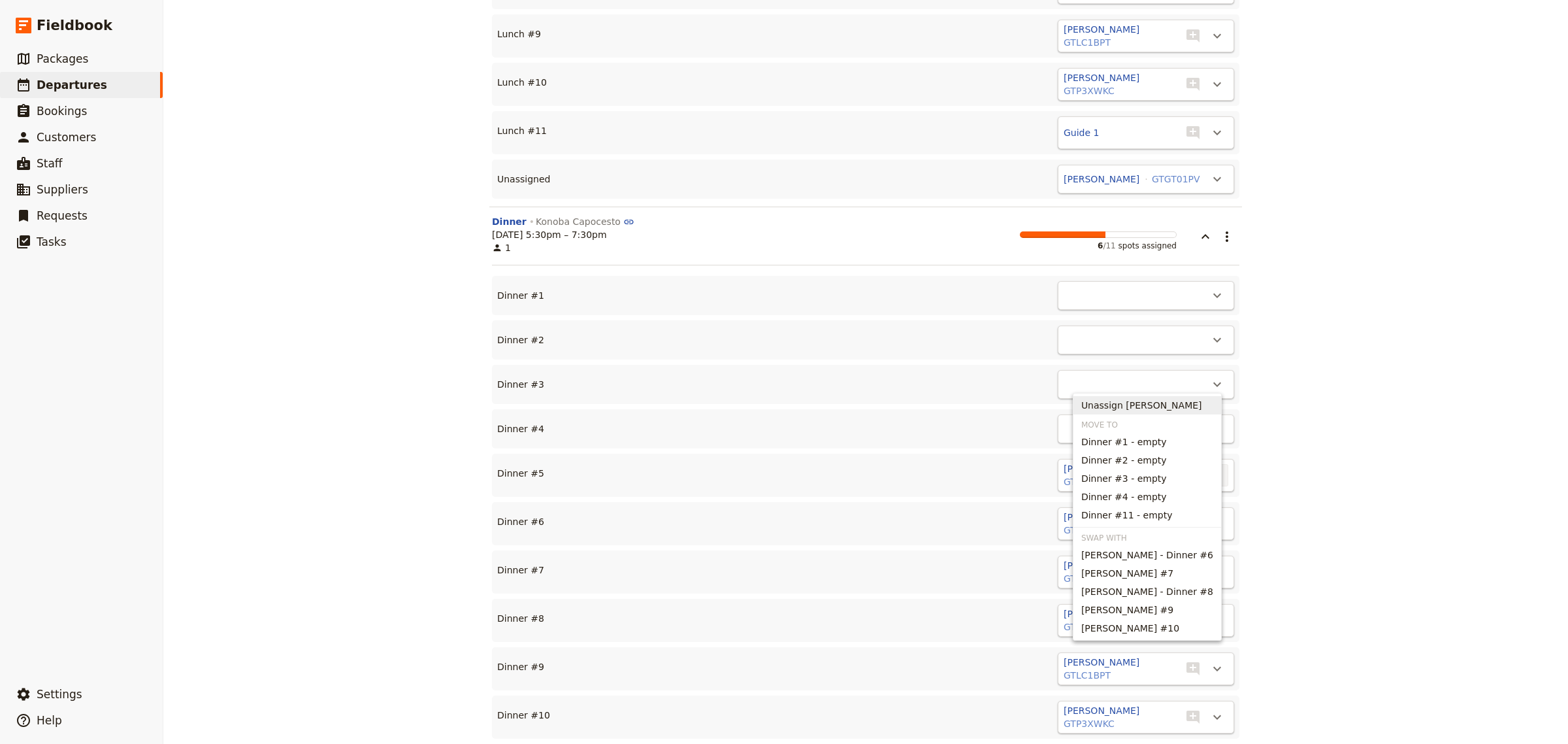
click at [1180, 401] on span "Unassign [PERSON_NAME]" at bounding box center [1142, 406] width 121 height 13
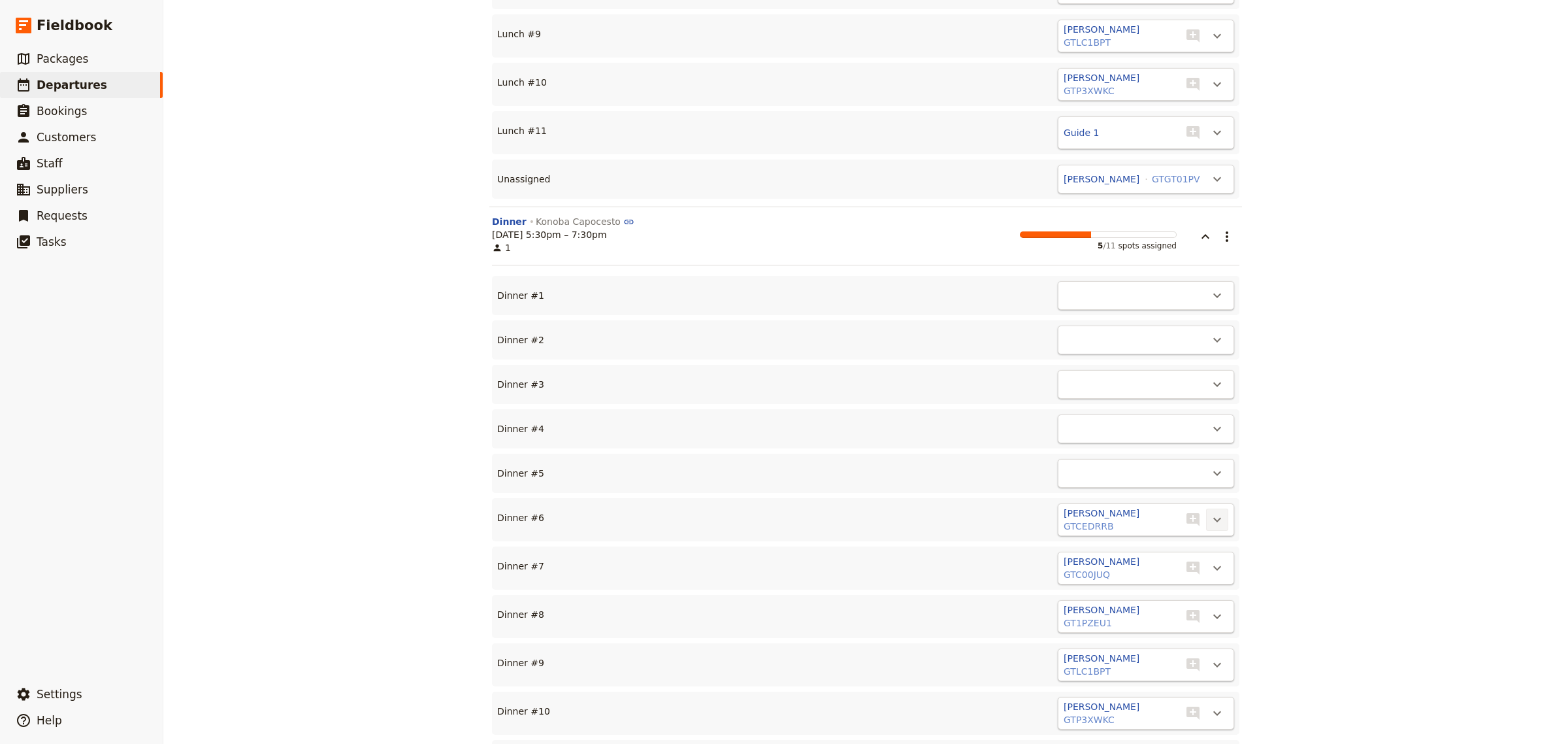
click at [1210, 512] on icon "Actions" at bounding box center [1217, 519] width 15 height 15
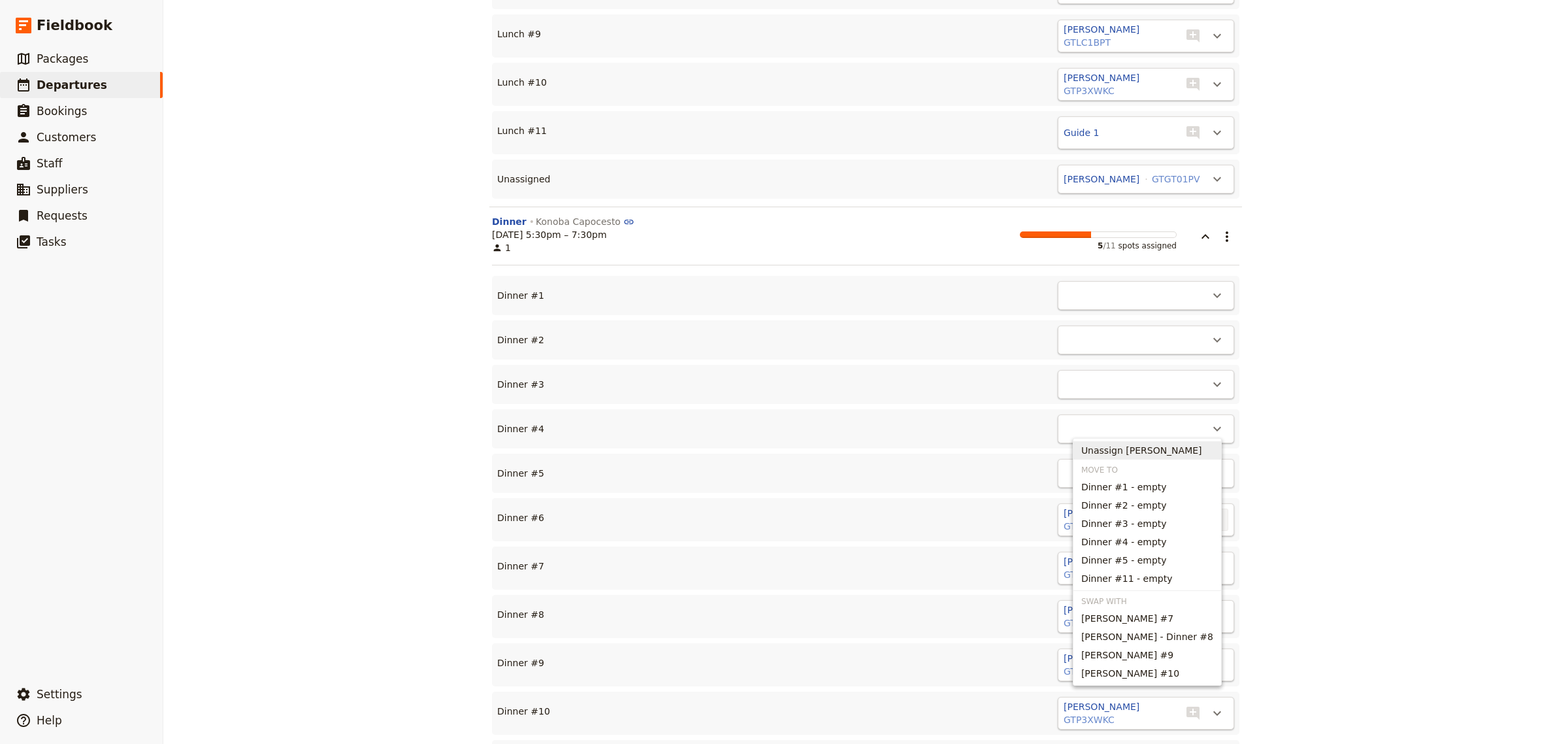
click at [1138, 446] on span "Unassign [PERSON_NAME]" at bounding box center [1142, 450] width 121 height 13
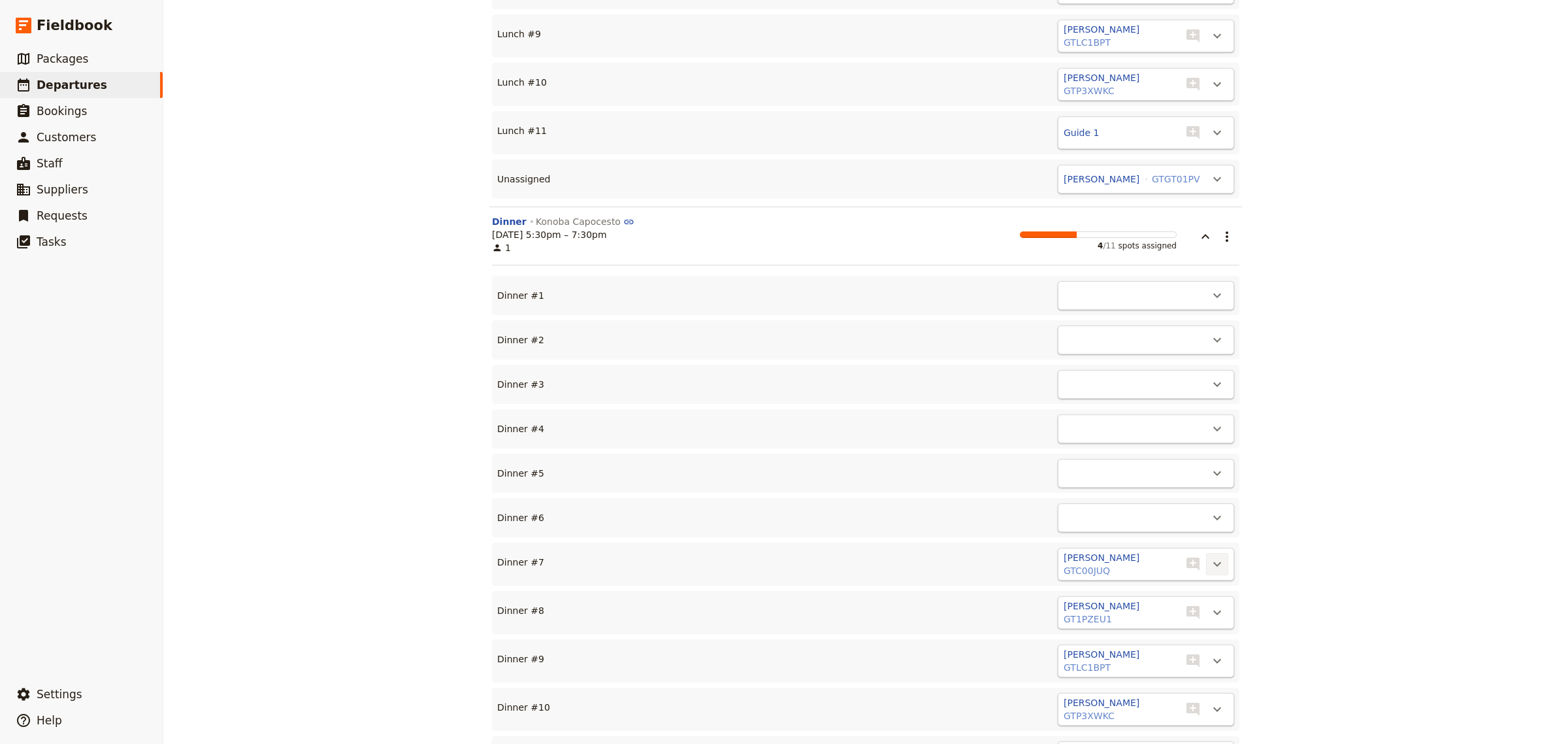
click at [1211, 557] on icon "Actions" at bounding box center [1217, 564] width 15 height 15
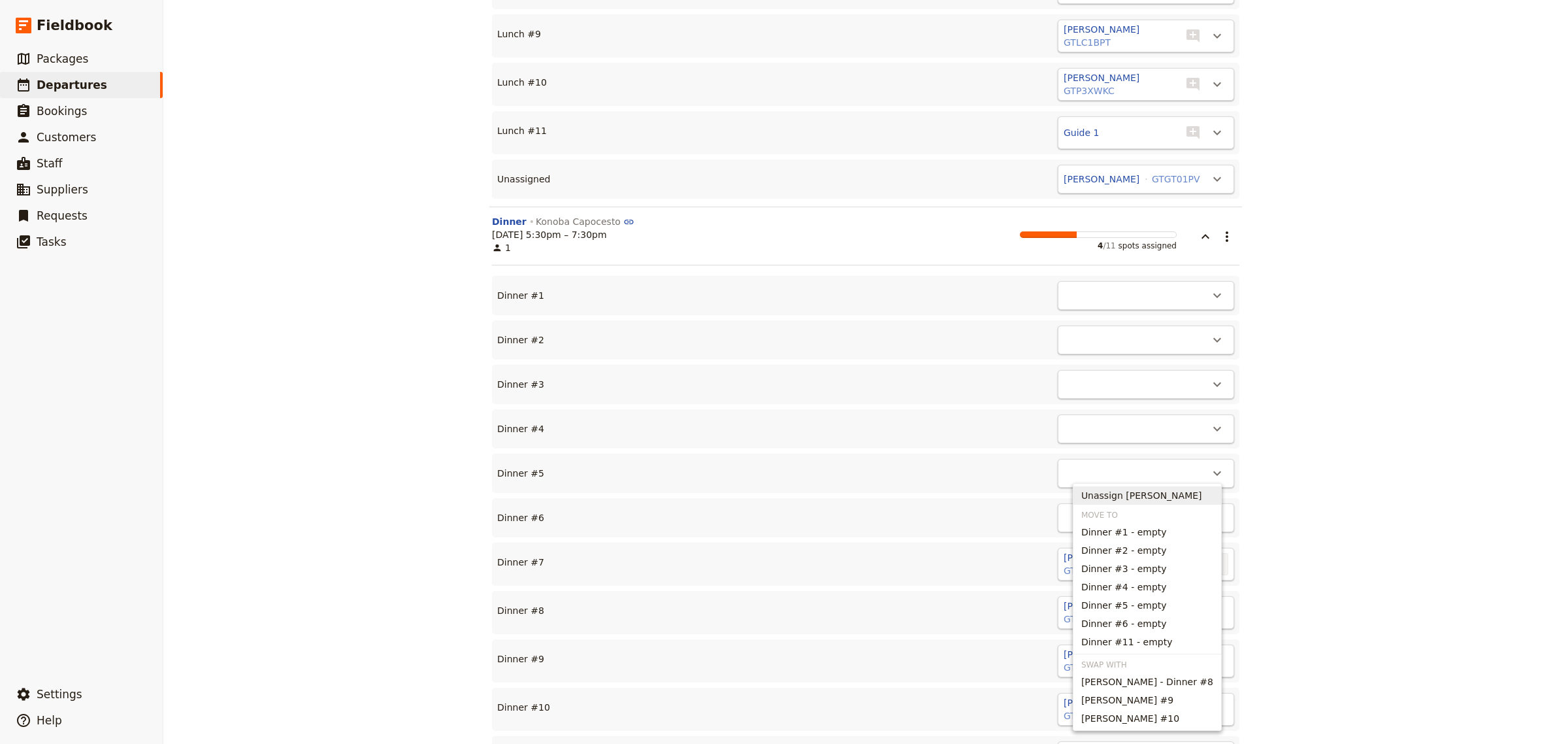
click at [1116, 495] on span "Unassign [PERSON_NAME]" at bounding box center [1142, 496] width 121 height 13
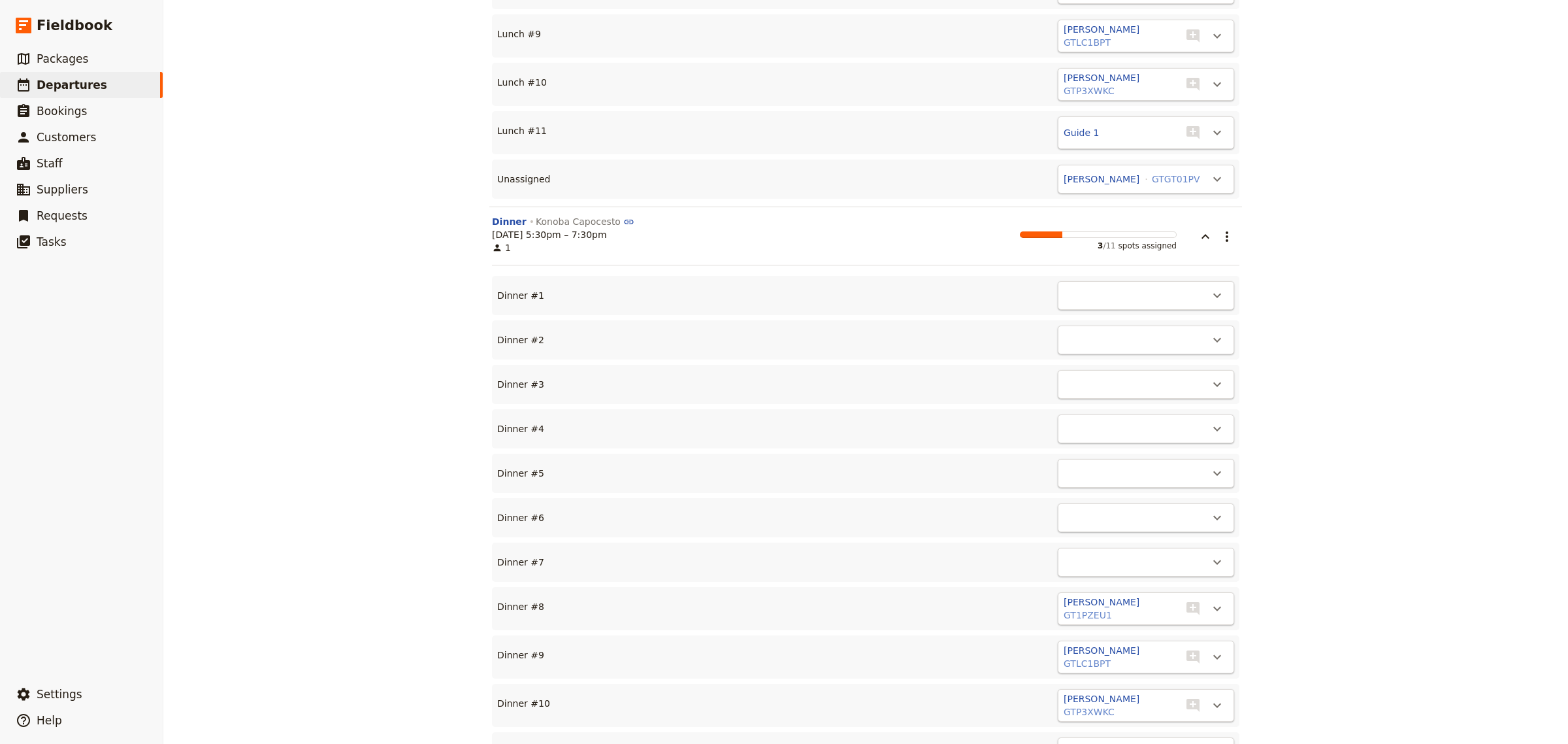
drag, startPoint x: 1206, startPoint y: 511, endPoint x: 1135, endPoint y: 511, distance: 71.0
click at [1210, 601] on icon "Actions" at bounding box center [1217, 608] width 15 height 15
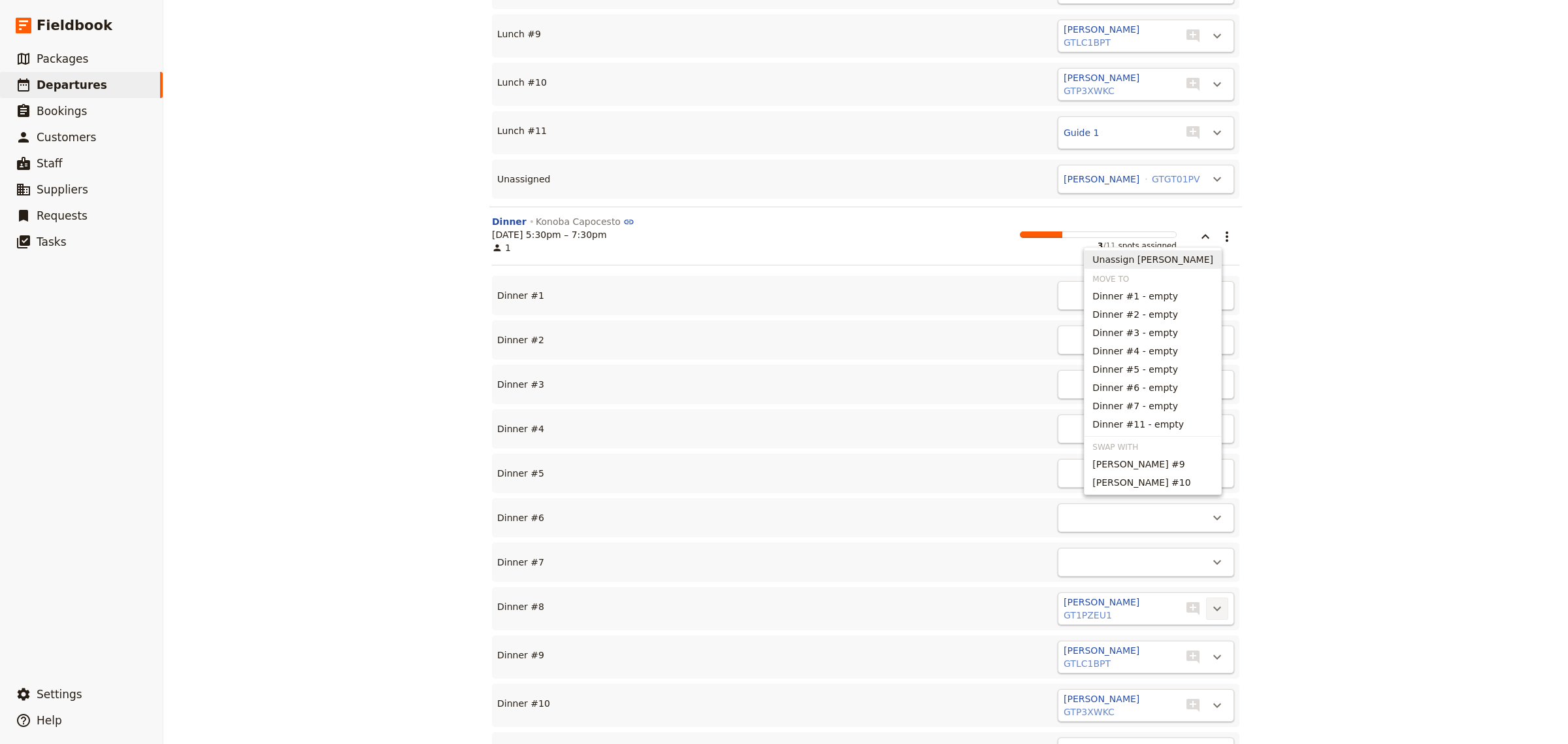
click at [1173, 262] on span "Unassign [PERSON_NAME]" at bounding box center [1153, 259] width 121 height 13
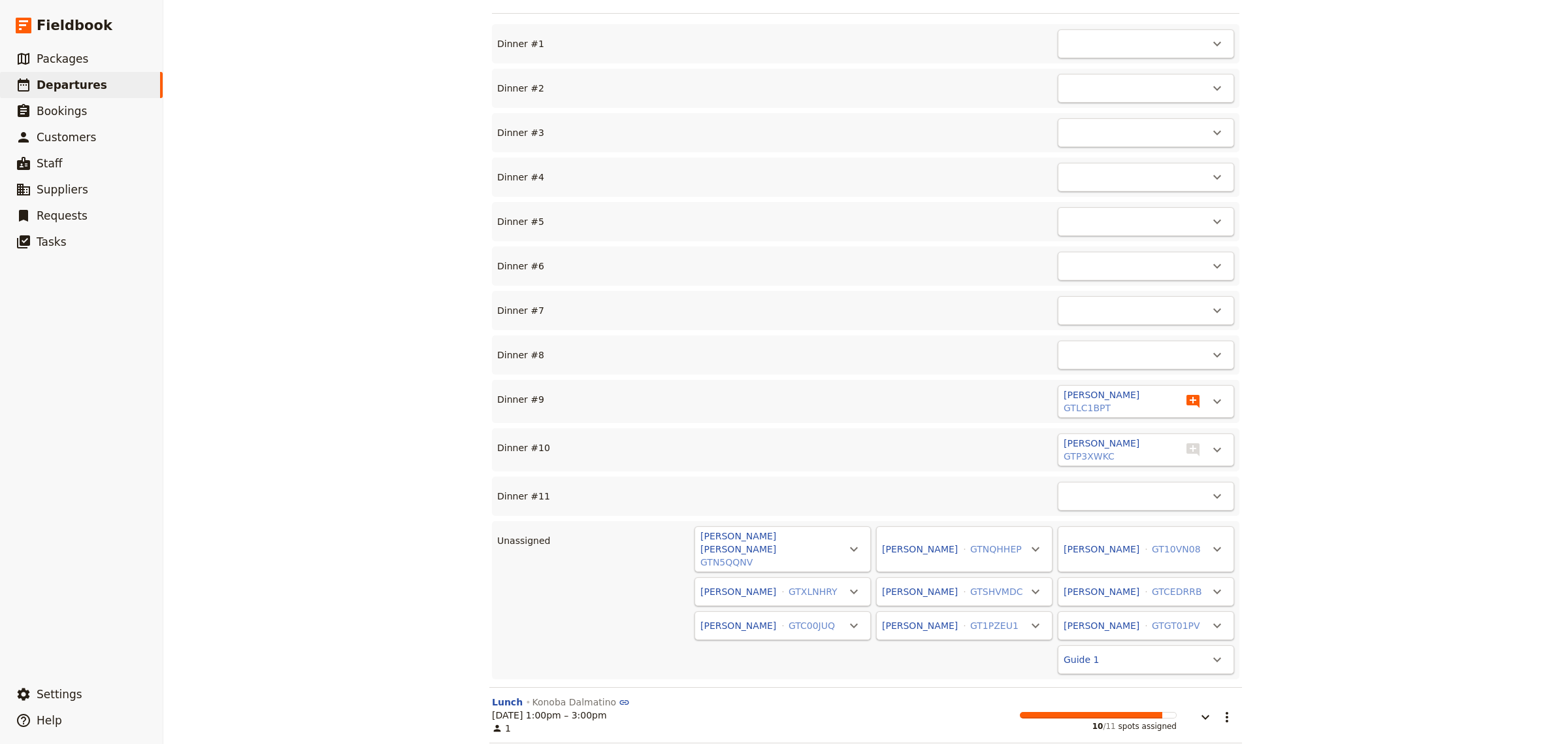
scroll to position [5183, 0]
click at [1210, 393] on icon "Actions" at bounding box center [1217, 400] width 15 height 15
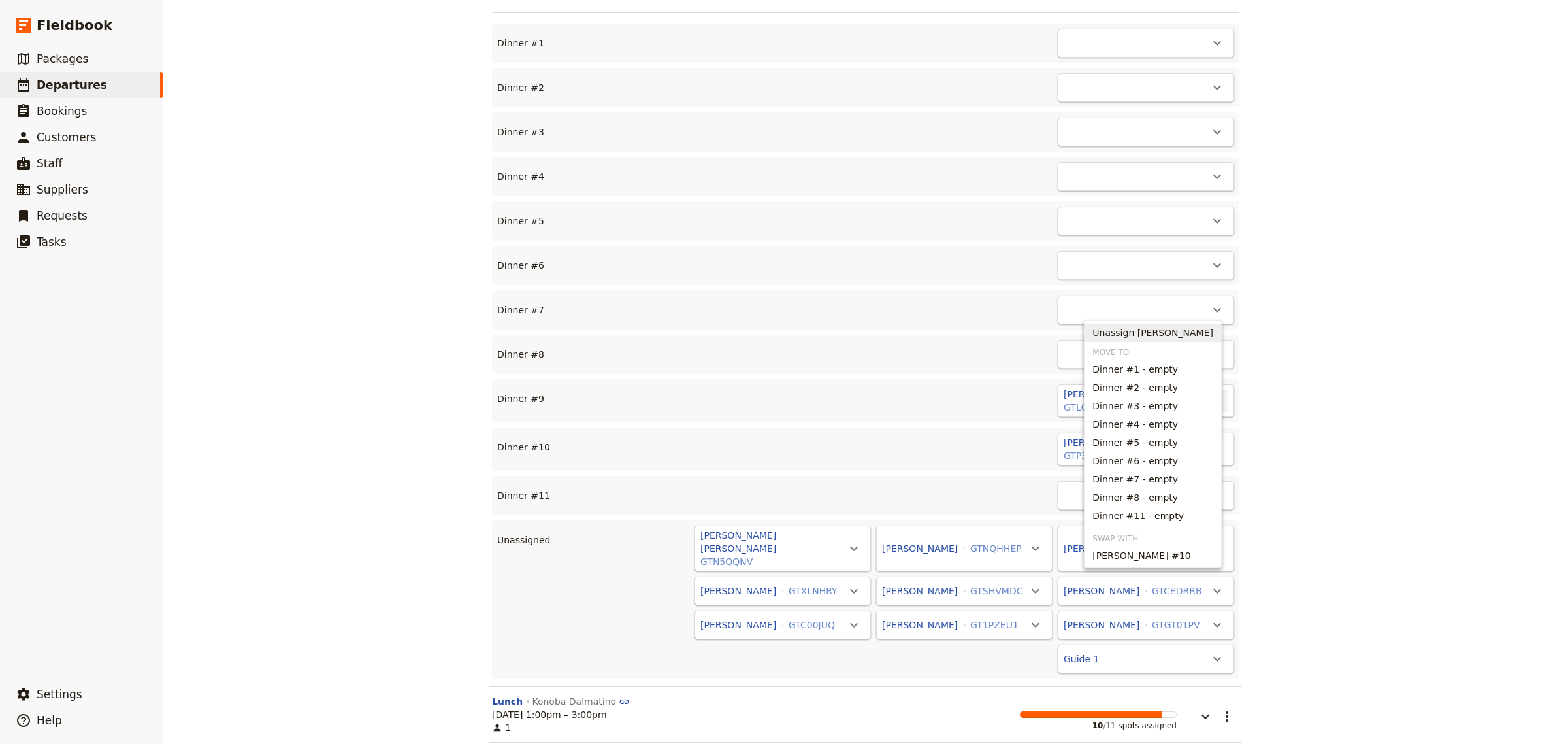
click at [1116, 334] on span "Unassign [PERSON_NAME]" at bounding box center [1153, 333] width 121 height 13
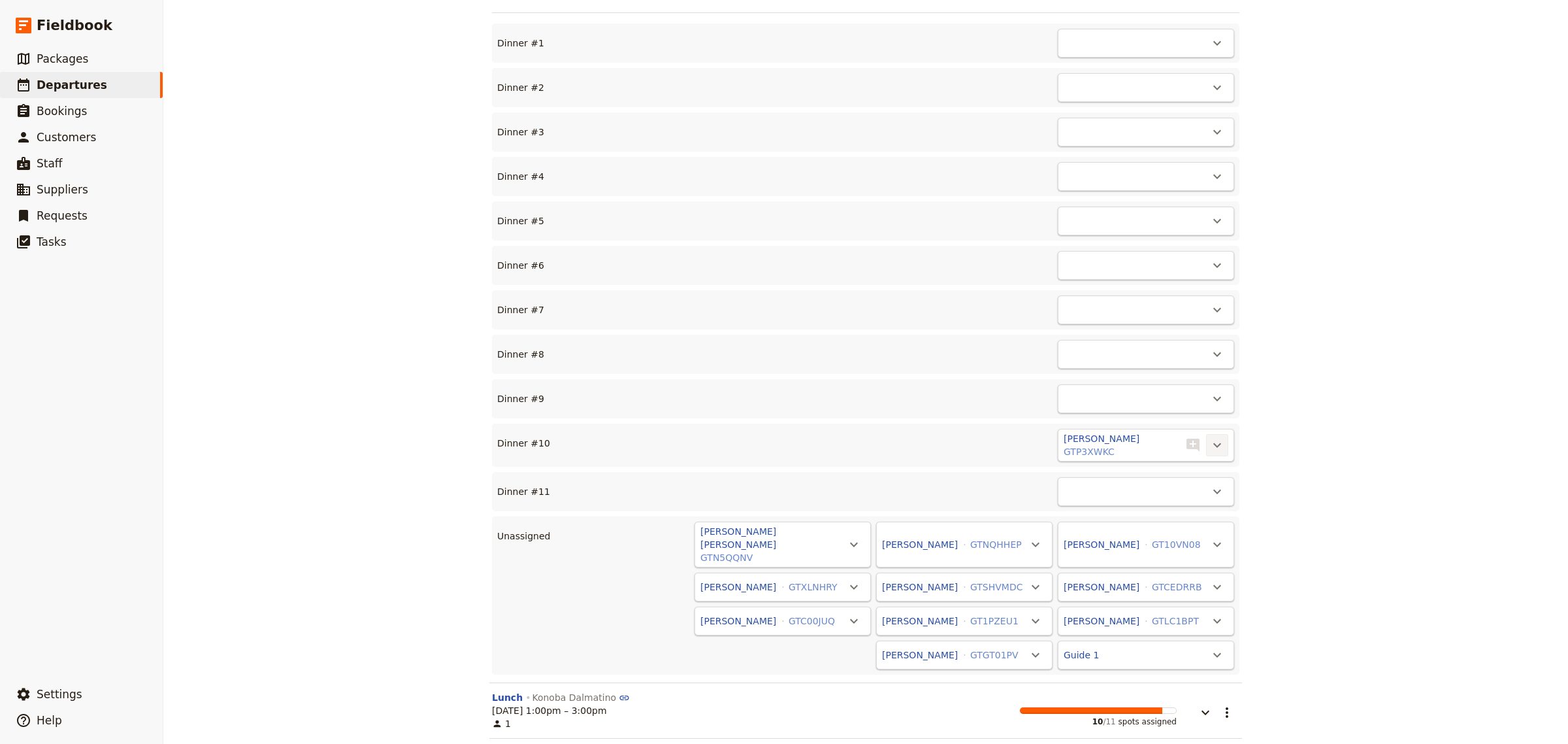
click at [1213, 443] on icon "Actions" at bounding box center [1217, 445] width 8 height 5
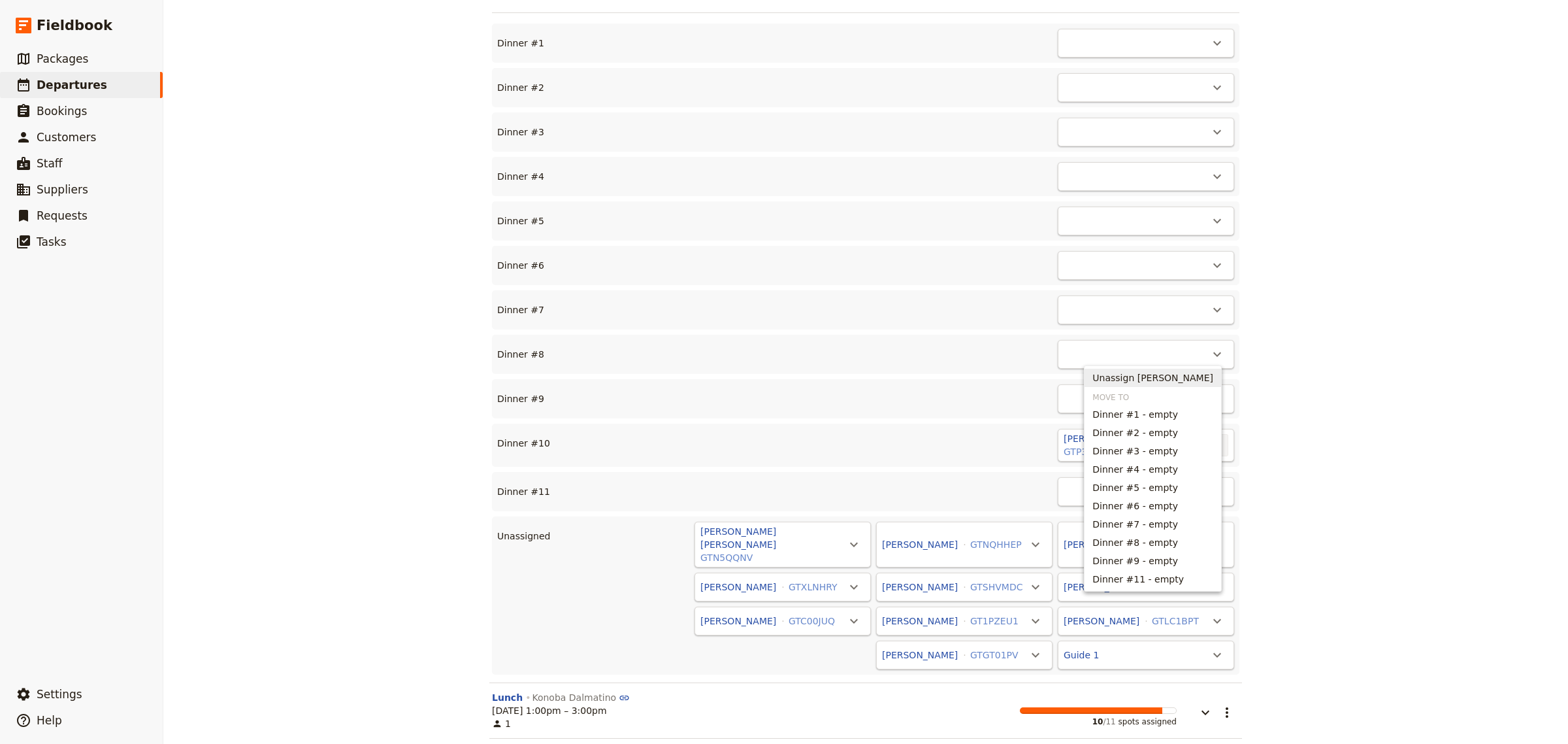
click at [1129, 380] on span "Unassign [PERSON_NAME]" at bounding box center [1153, 377] width 121 height 13
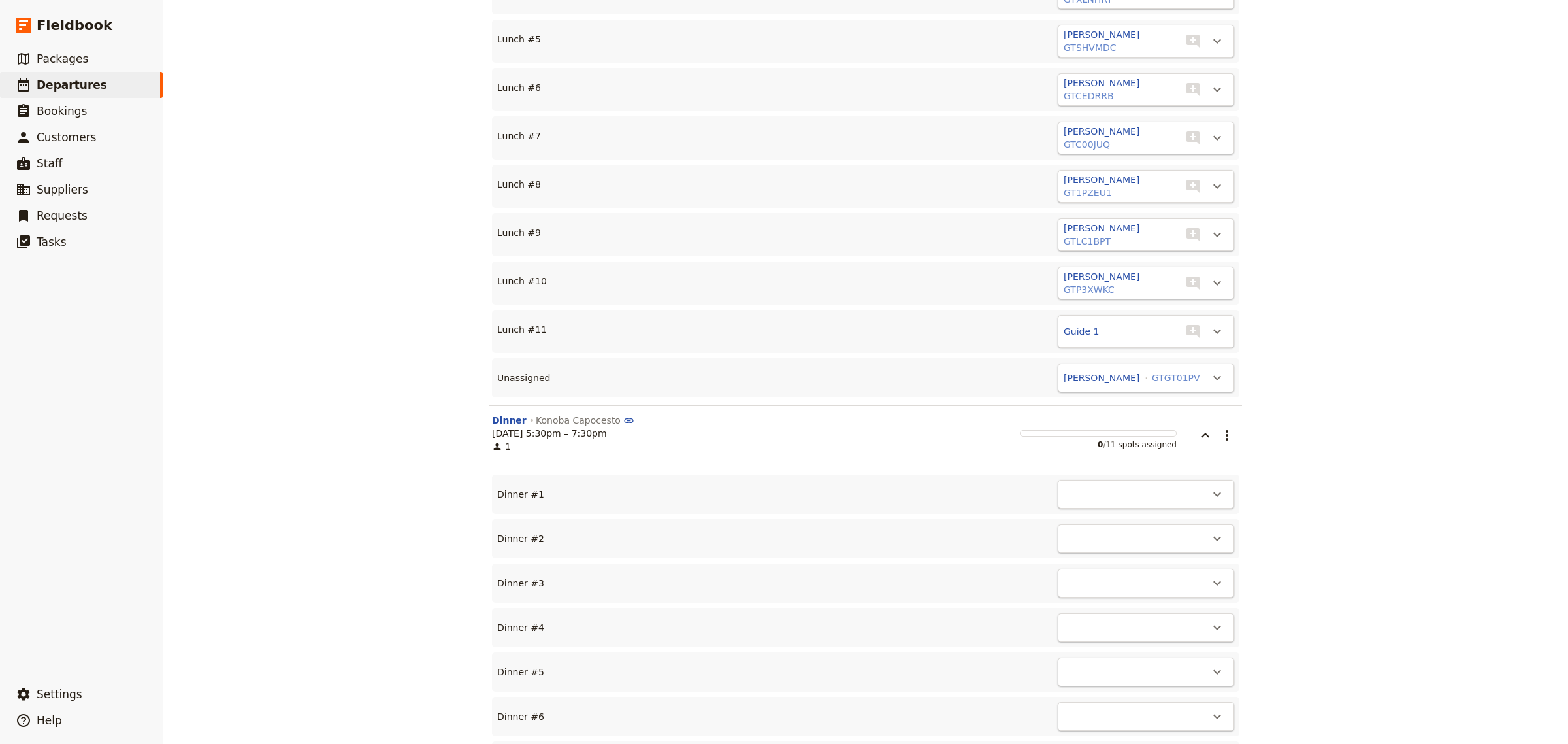
scroll to position [4641, 0]
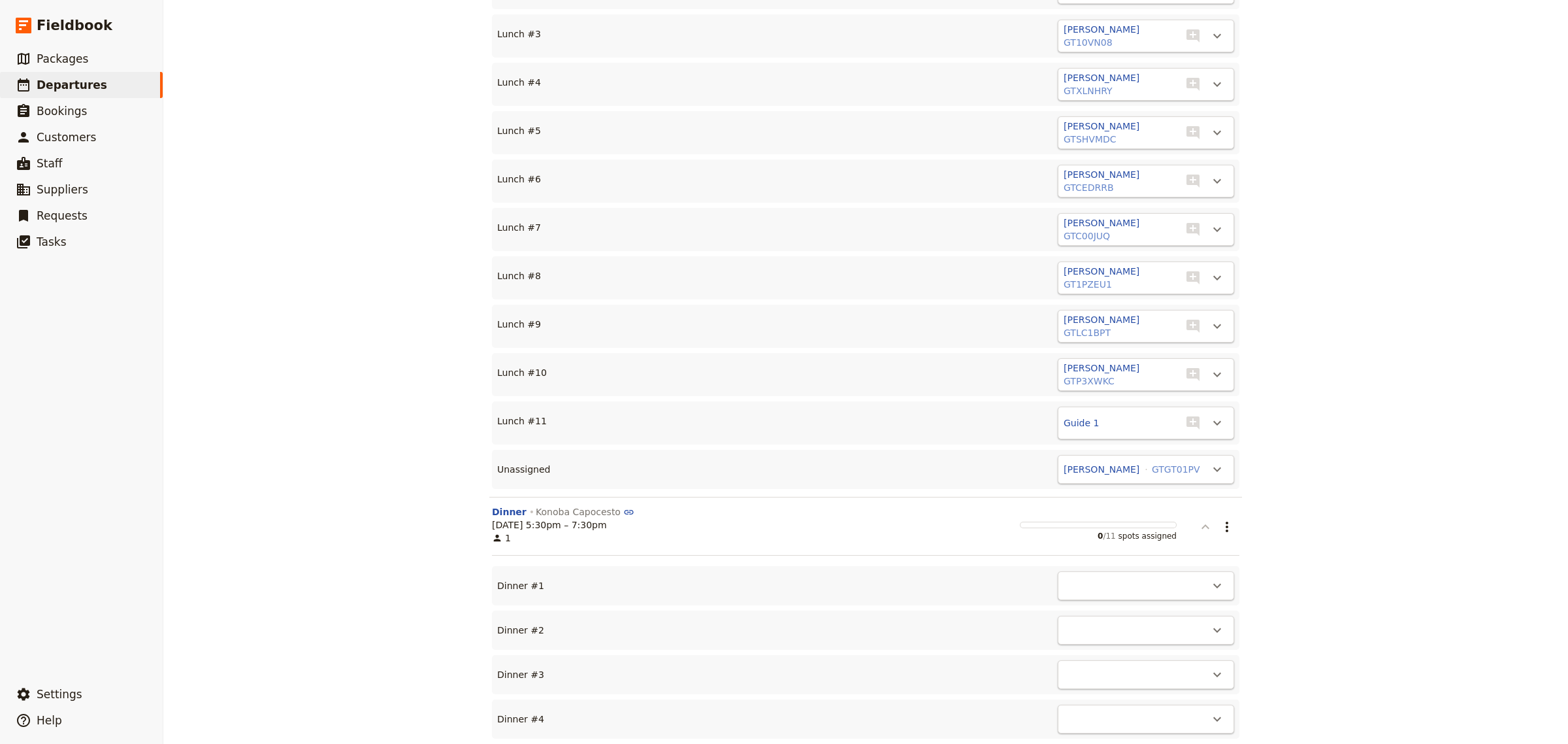
click at [1203, 519] on icon "button" at bounding box center [1205, 527] width 15 height 15
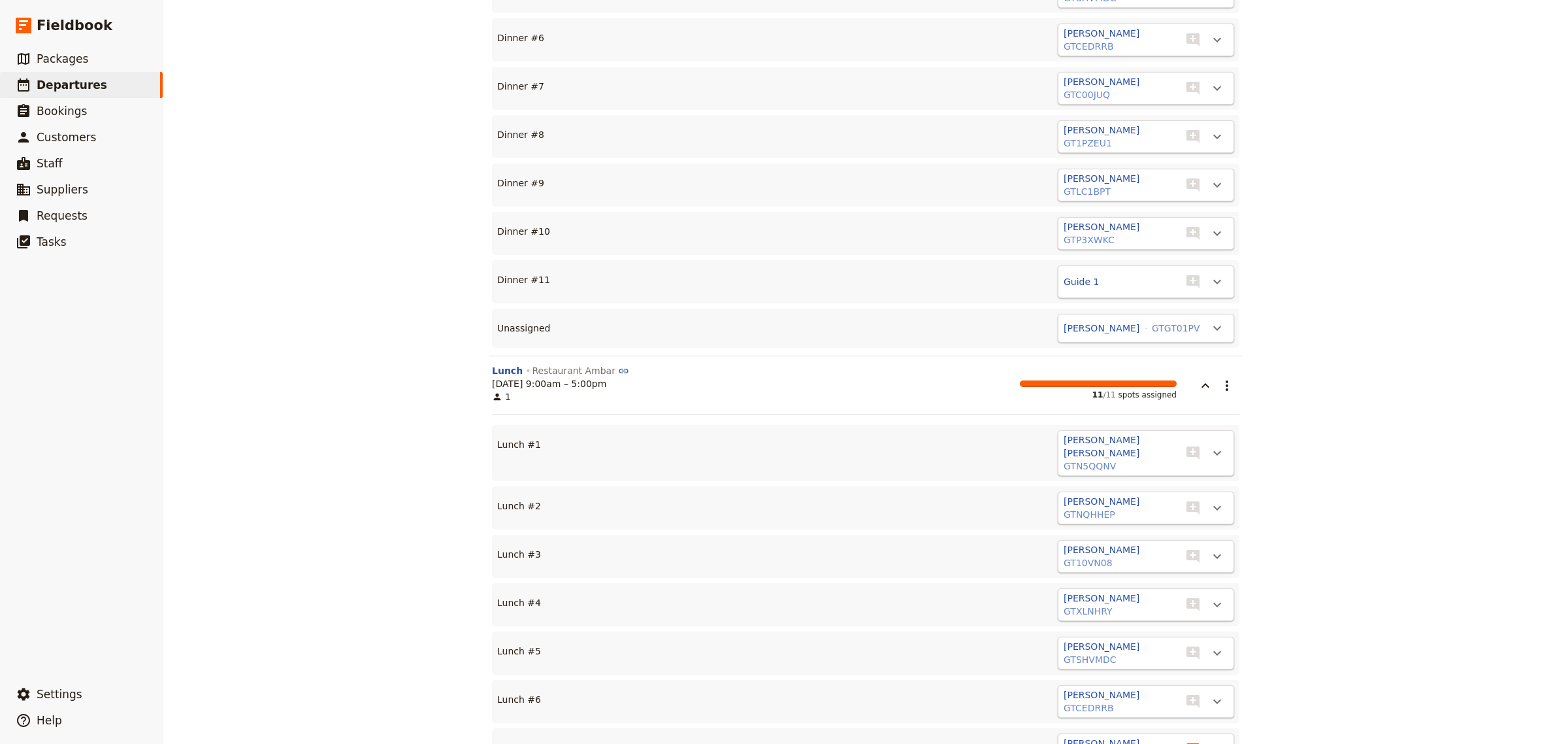
scroll to position [4102, 0]
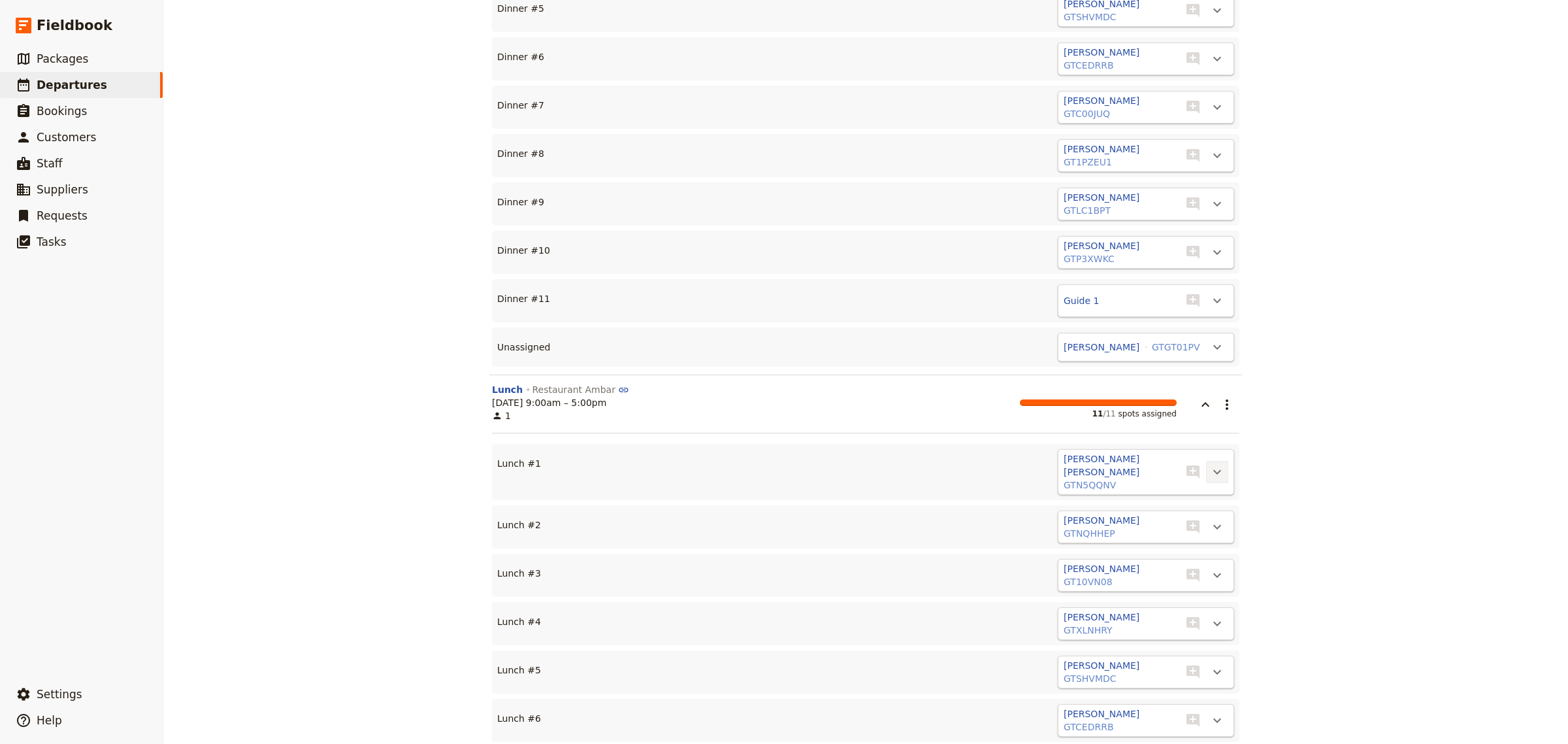
drag, startPoint x: 1210, startPoint y: 365, endPoint x: 1206, endPoint y: 371, distance: 7.2
click at [1210, 464] on icon "Actions" at bounding box center [1217, 471] width 15 height 15
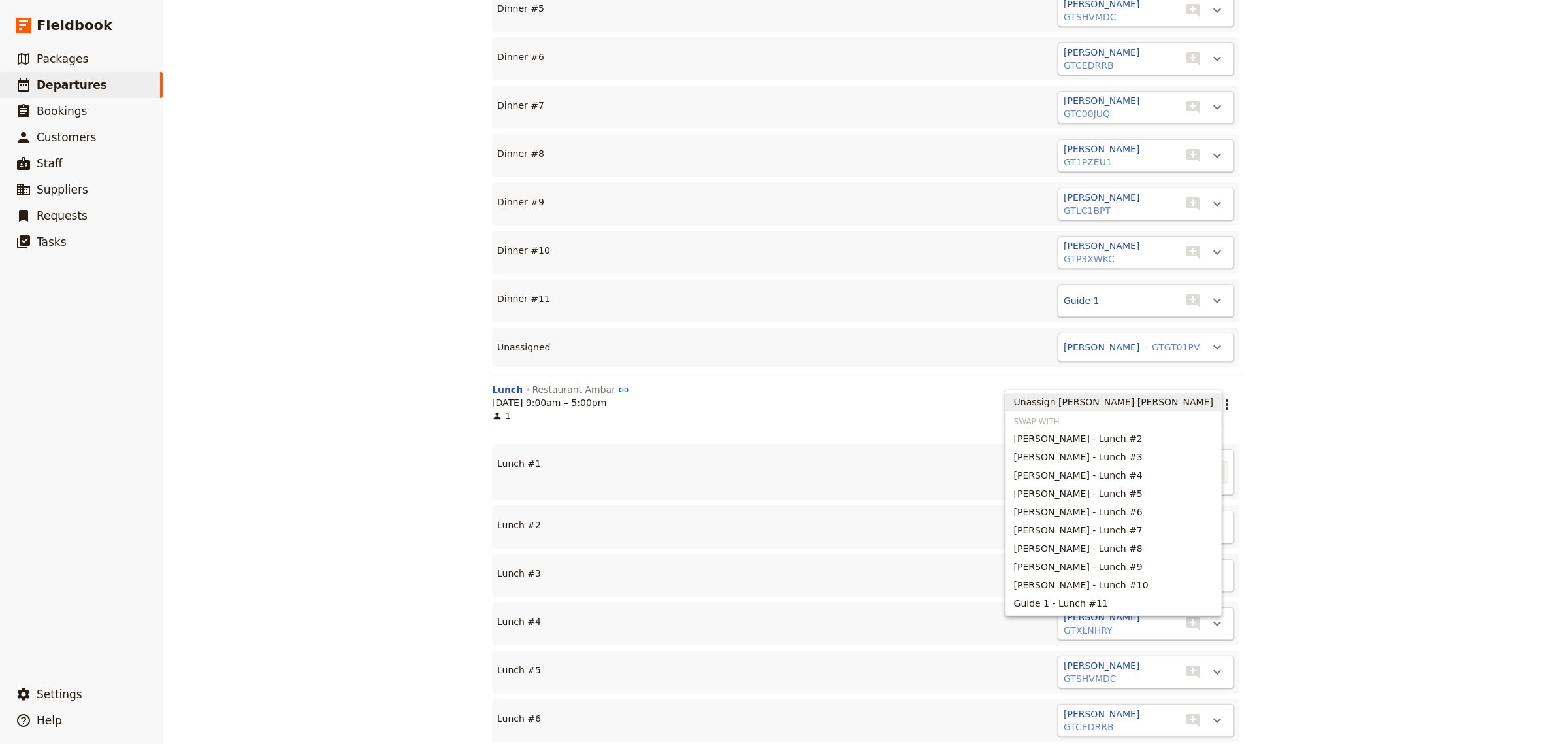
click at [1184, 397] on span "Unassign [PERSON_NAME] [PERSON_NAME]" at bounding box center [1114, 402] width 199 height 13
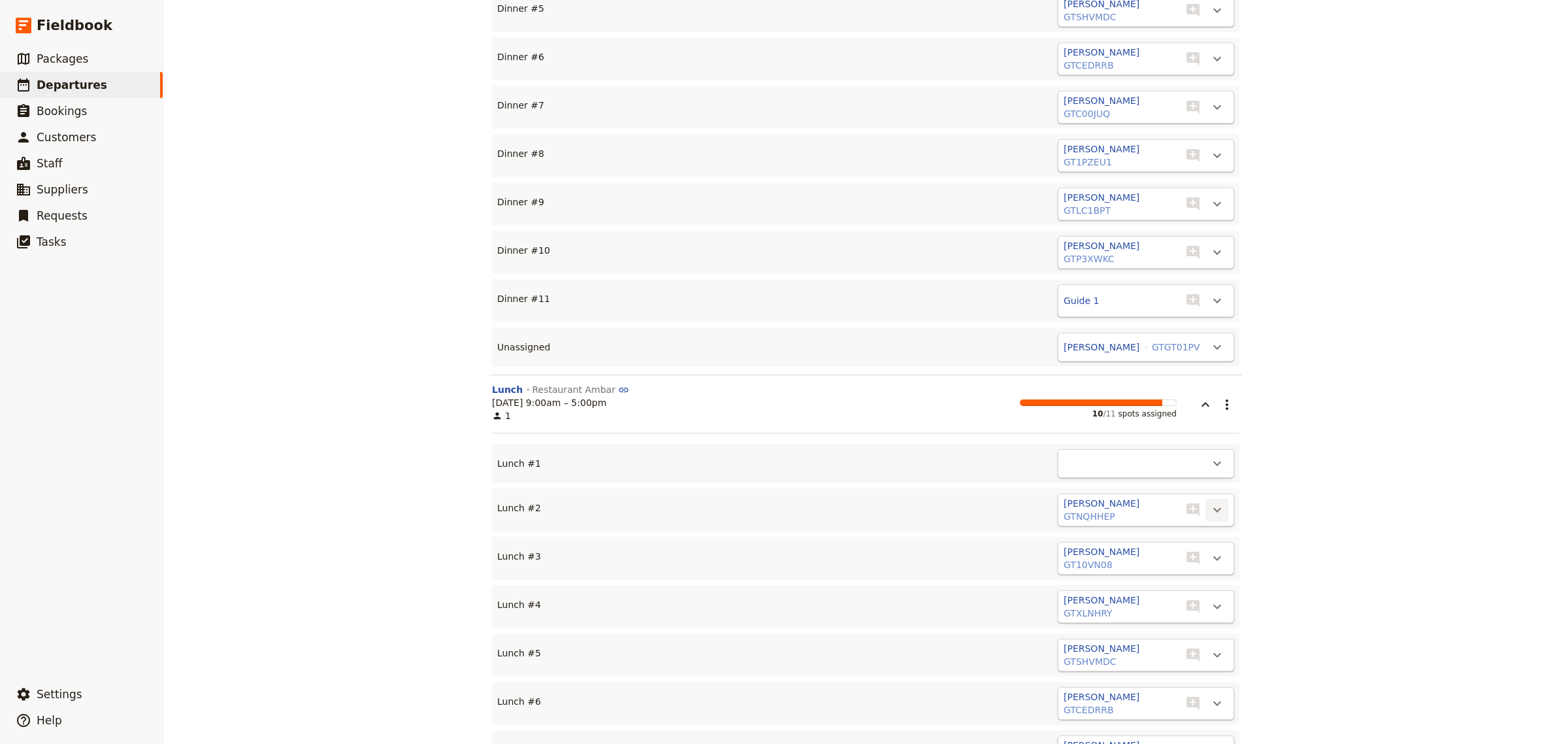
click at [1213, 502] on icon "Actions" at bounding box center [1217, 509] width 15 height 15
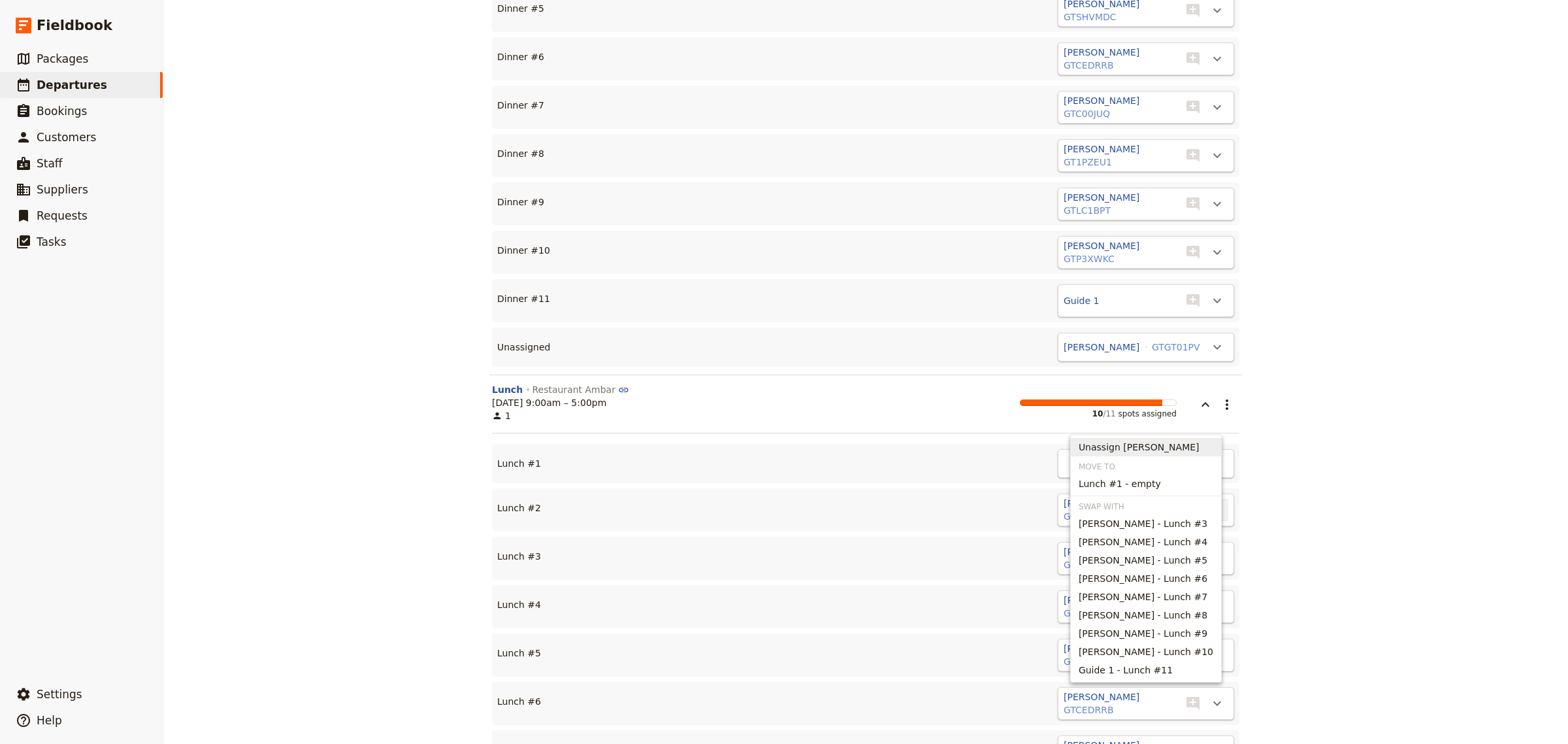
click at [1144, 445] on span "Unassign [PERSON_NAME]" at bounding box center [1139, 447] width 121 height 13
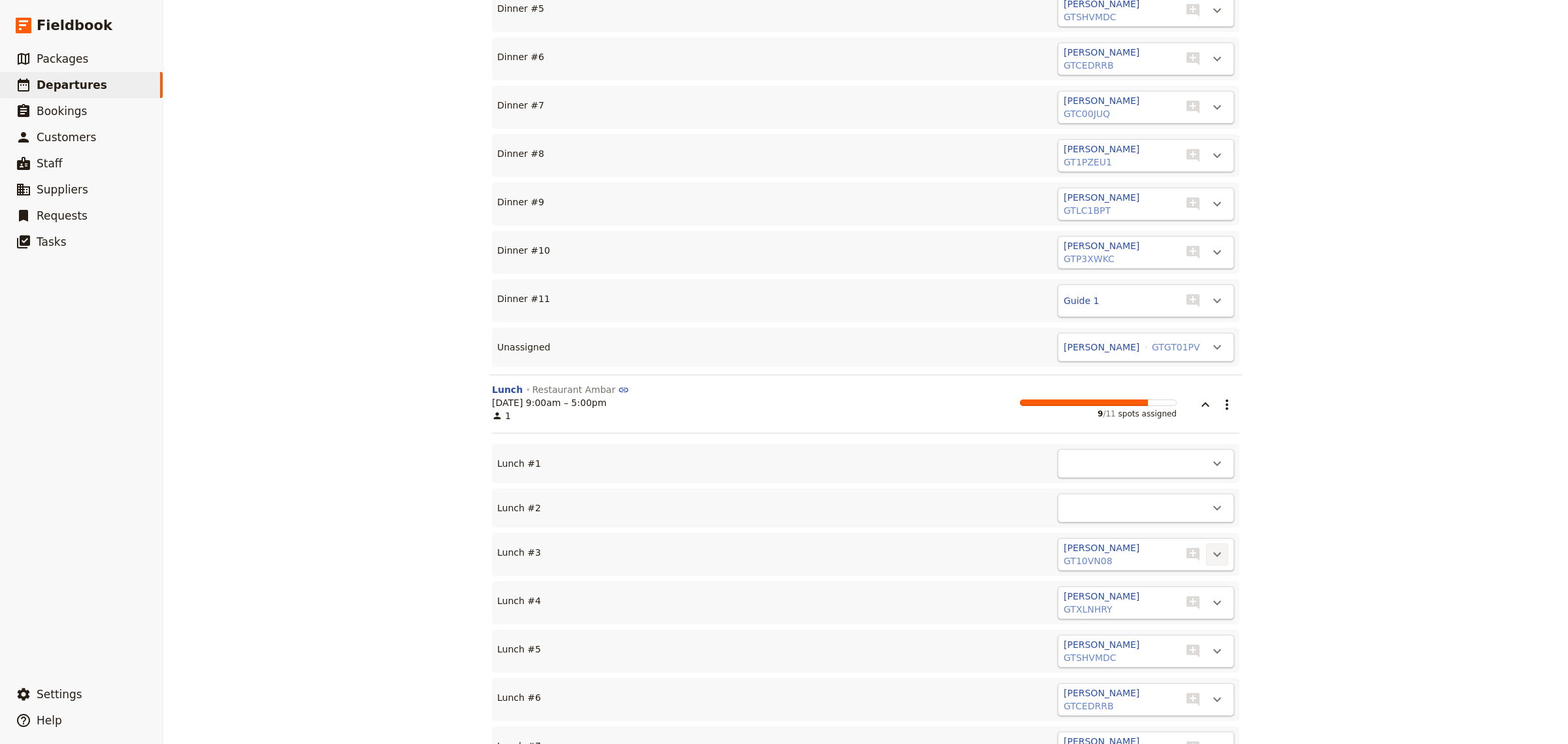
click at [1210, 547] on icon "Actions" at bounding box center [1217, 554] width 15 height 15
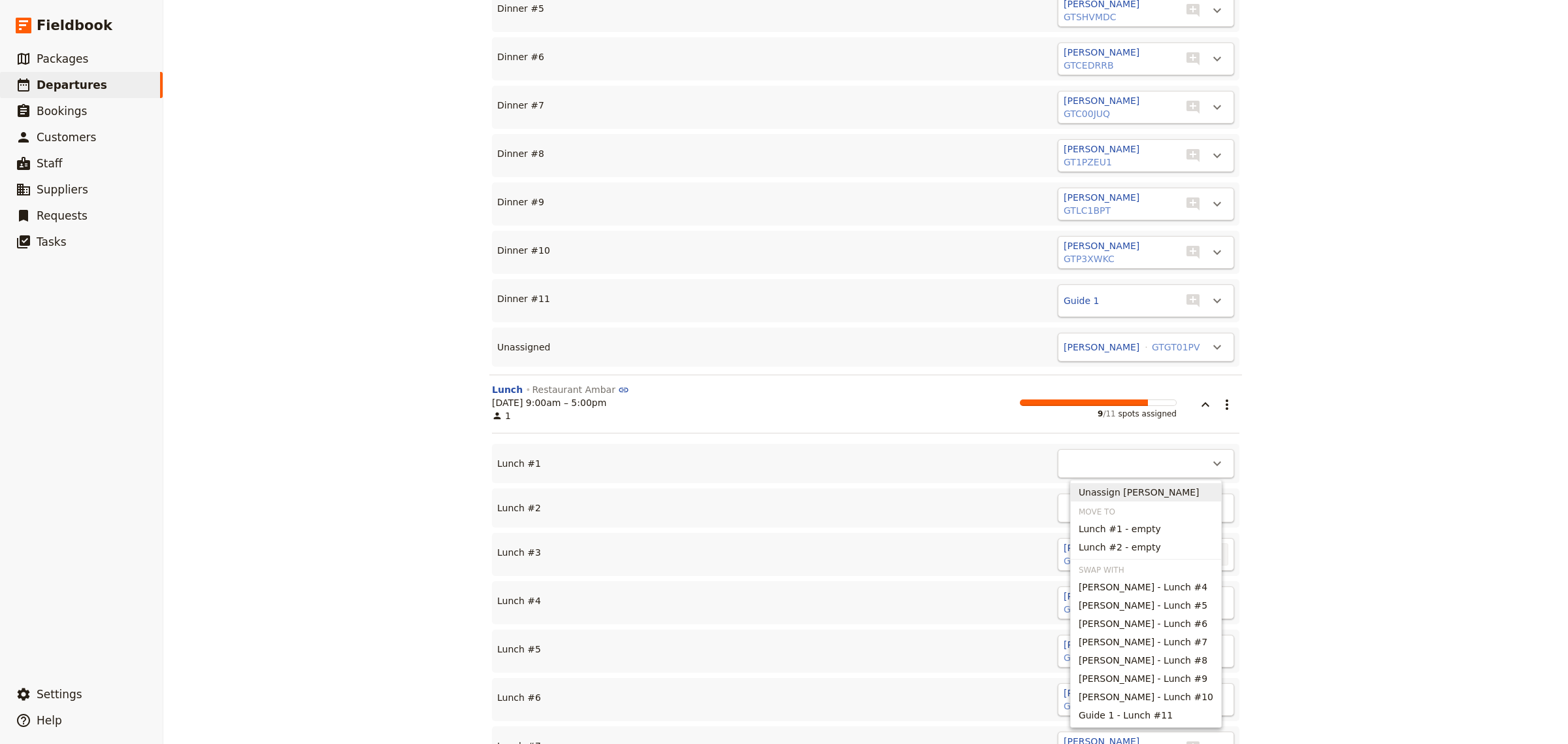
click at [1143, 492] on span "Unassign [PERSON_NAME]" at bounding box center [1139, 492] width 121 height 13
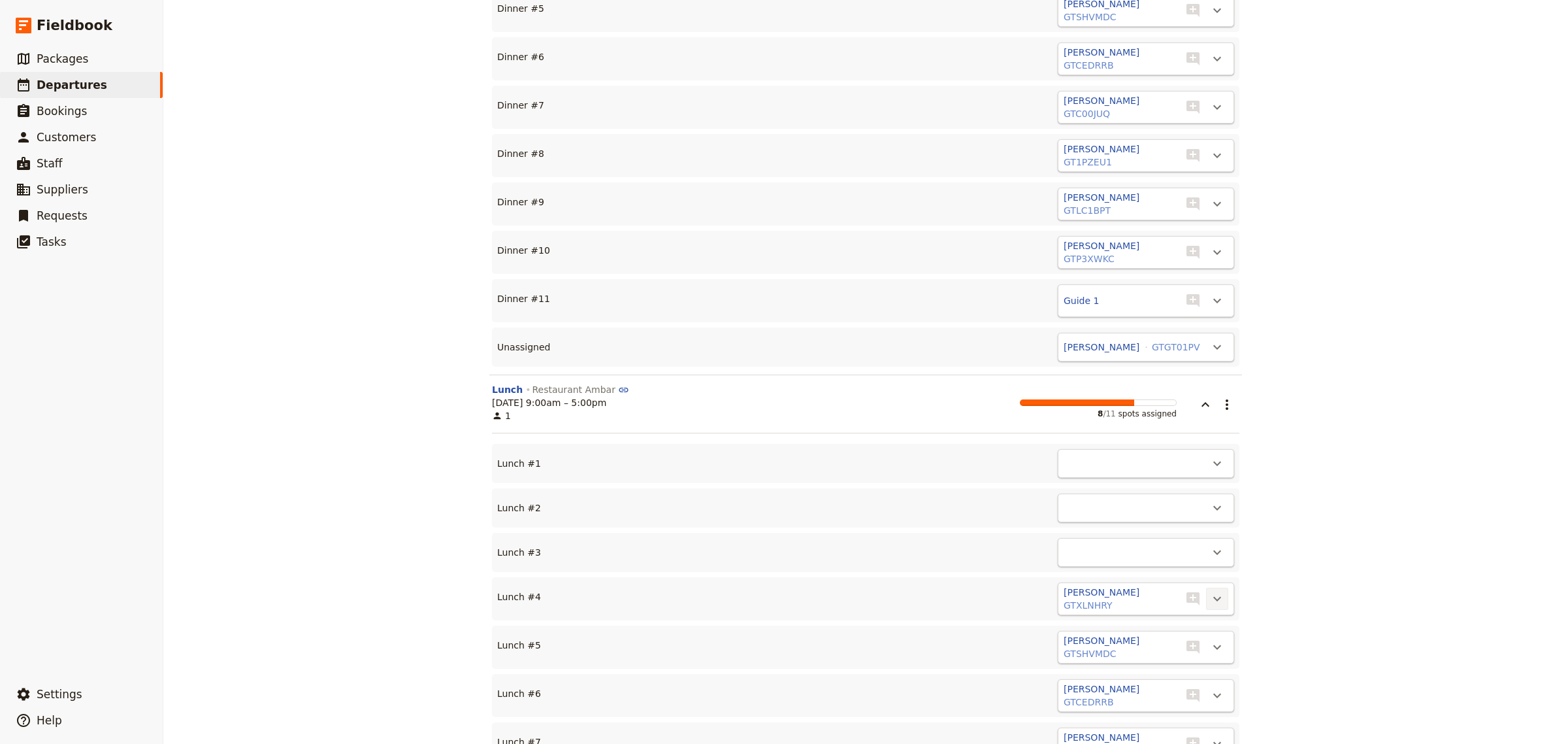
click at [1210, 591] on icon "Actions" at bounding box center [1217, 598] width 15 height 15
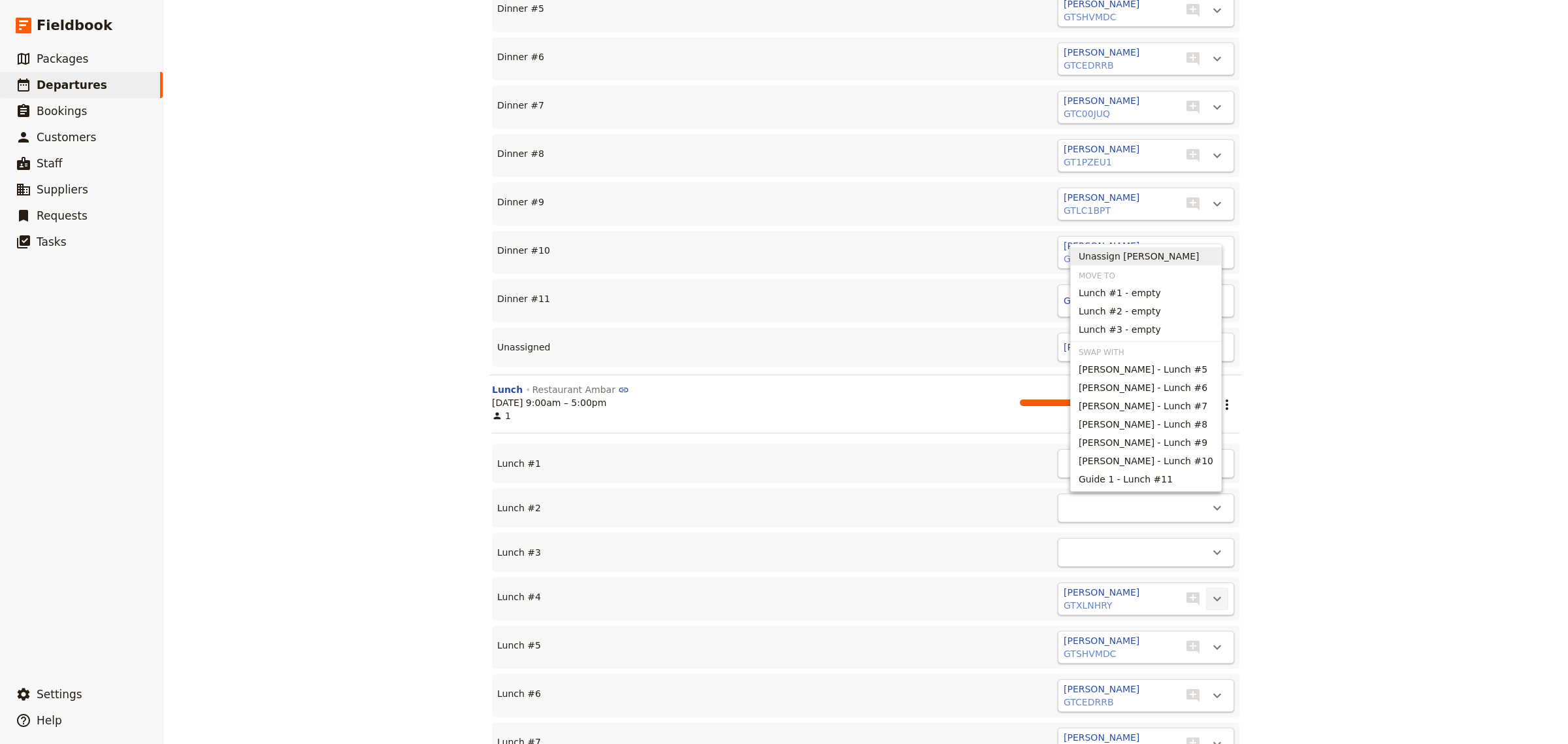
click at [1141, 258] on span "Unassign [PERSON_NAME]" at bounding box center [1139, 256] width 121 height 13
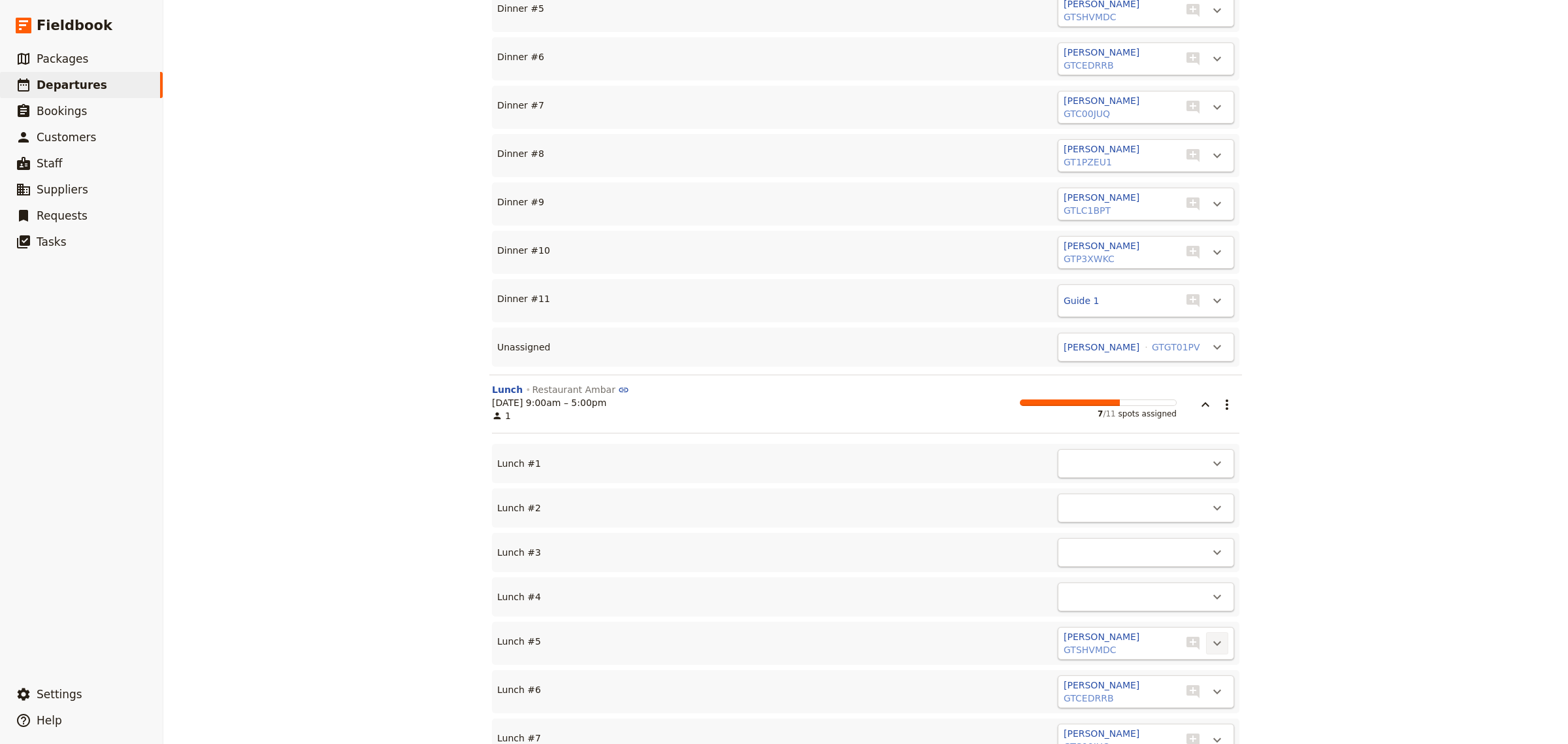
click at [1210, 636] on icon "Actions" at bounding box center [1217, 643] width 15 height 15
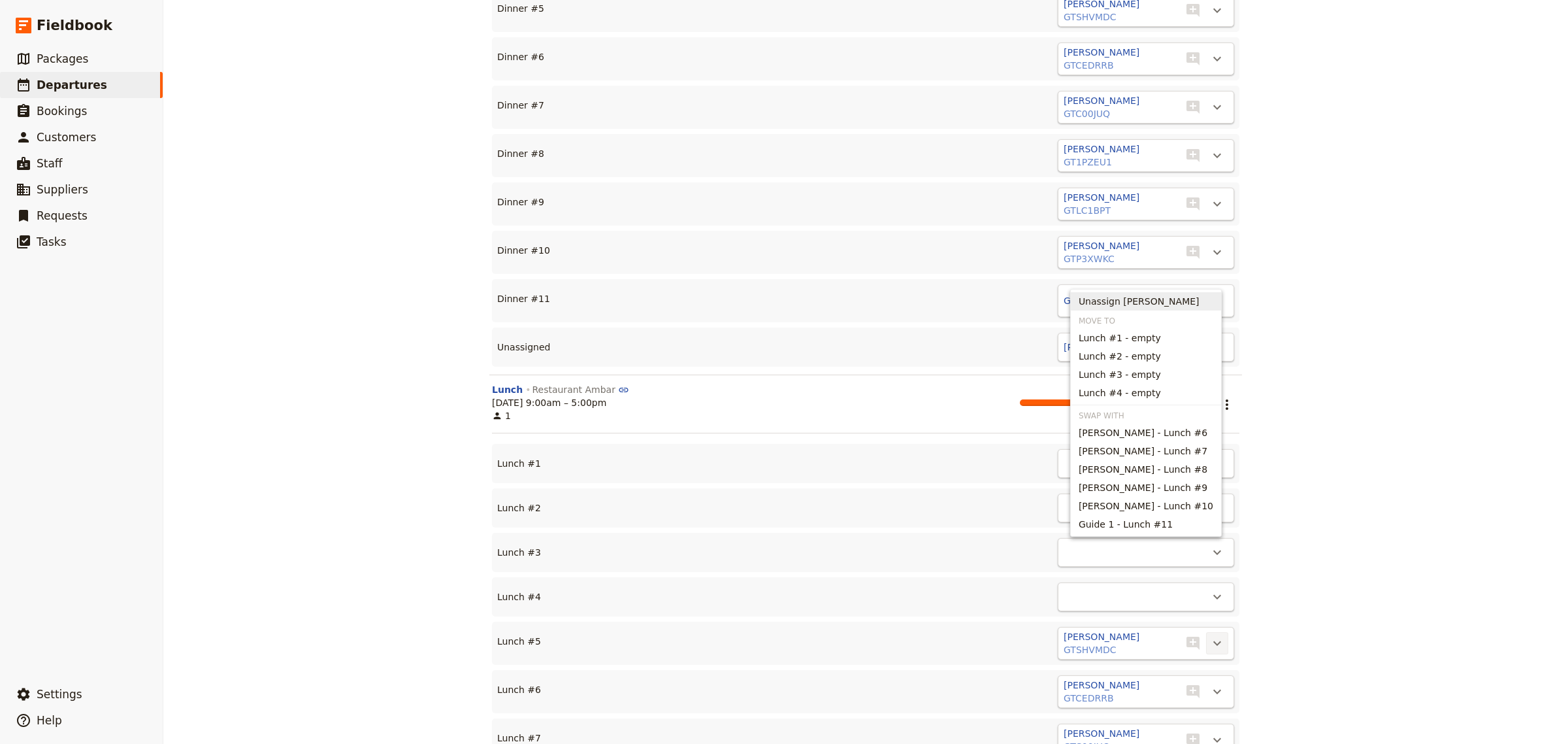
click at [1150, 301] on span "Unassign [PERSON_NAME]" at bounding box center [1139, 301] width 121 height 13
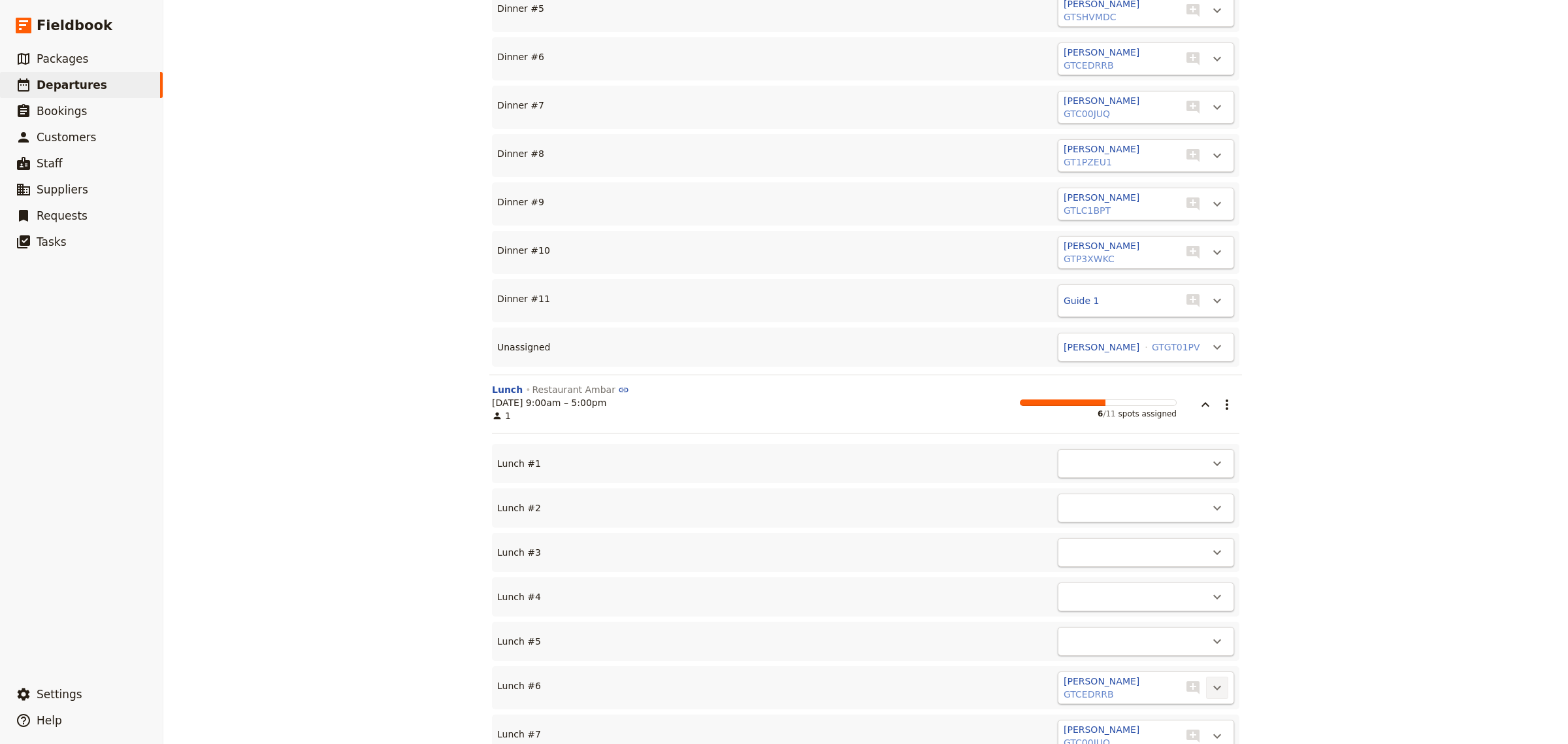
click at [1210, 680] on icon "Actions" at bounding box center [1217, 688] width 15 height 15
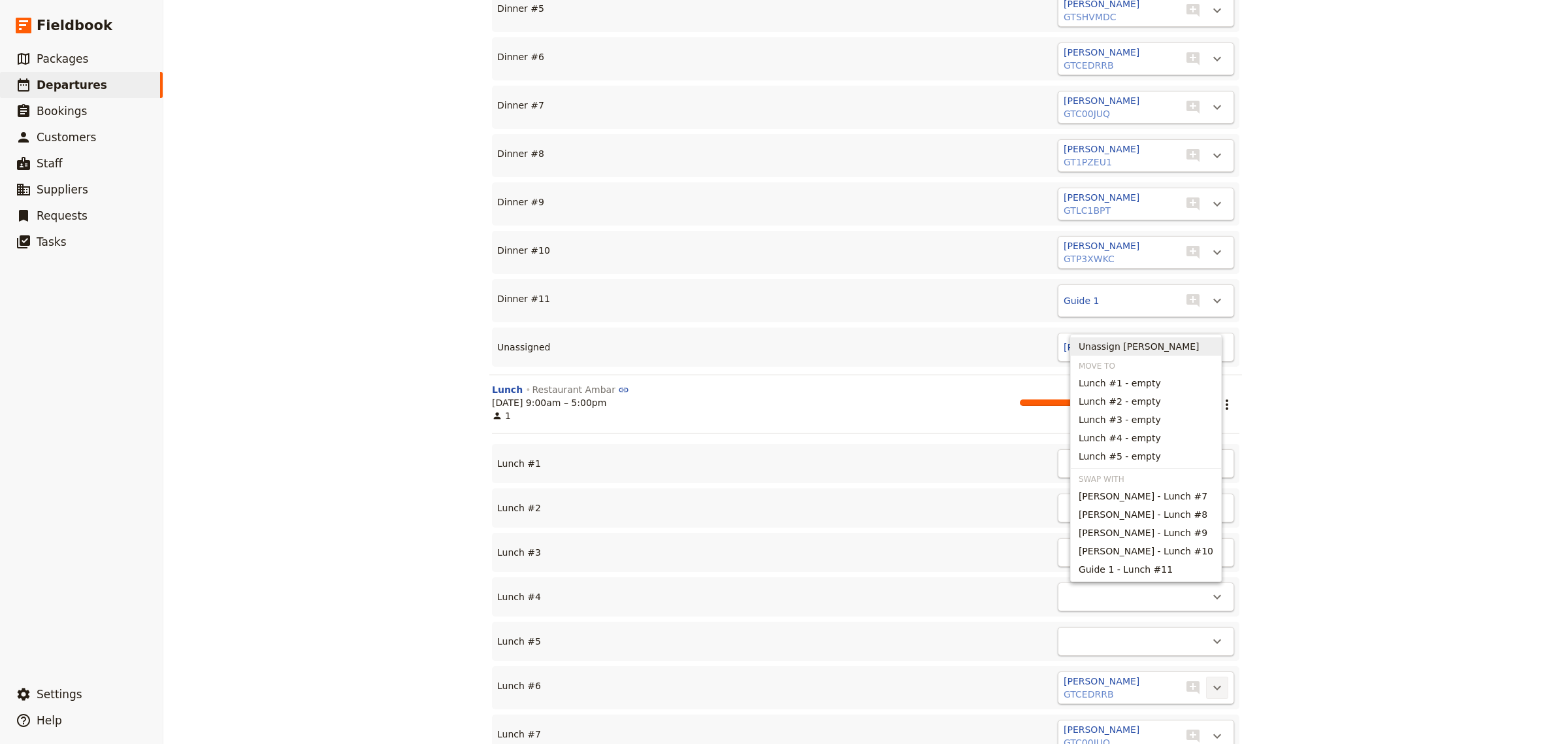
click at [1140, 347] on span "Unassign [PERSON_NAME]" at bounding box center [1139, 347] width 121 height 13
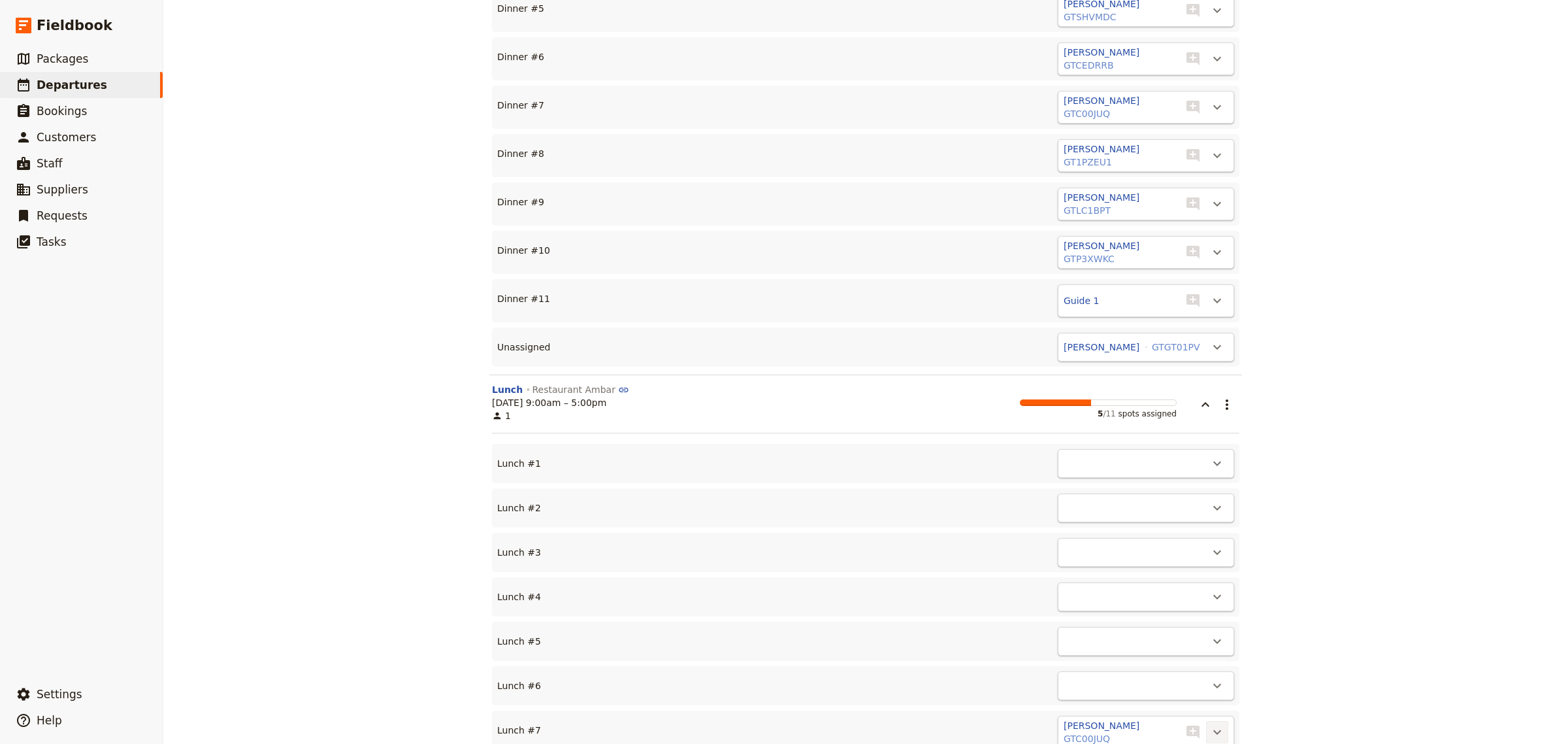
click at [1213, 725] on icon "Actions" at bounding box center [1217, 732] width 15 height 15
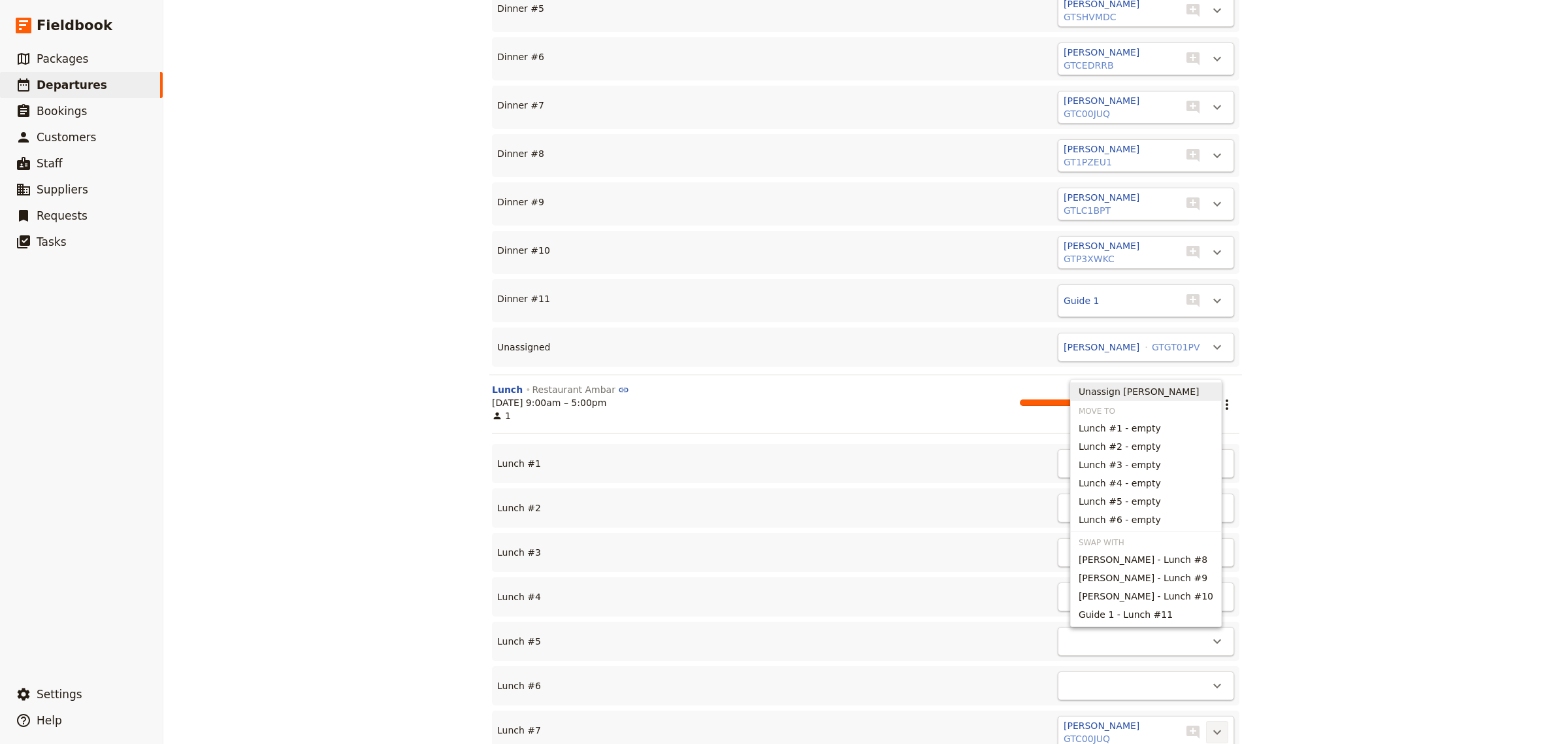
click at [1174, 387] on span "Unassign [PERSON_NAME]" at bounding box center [1139, 391] width 121 height 13
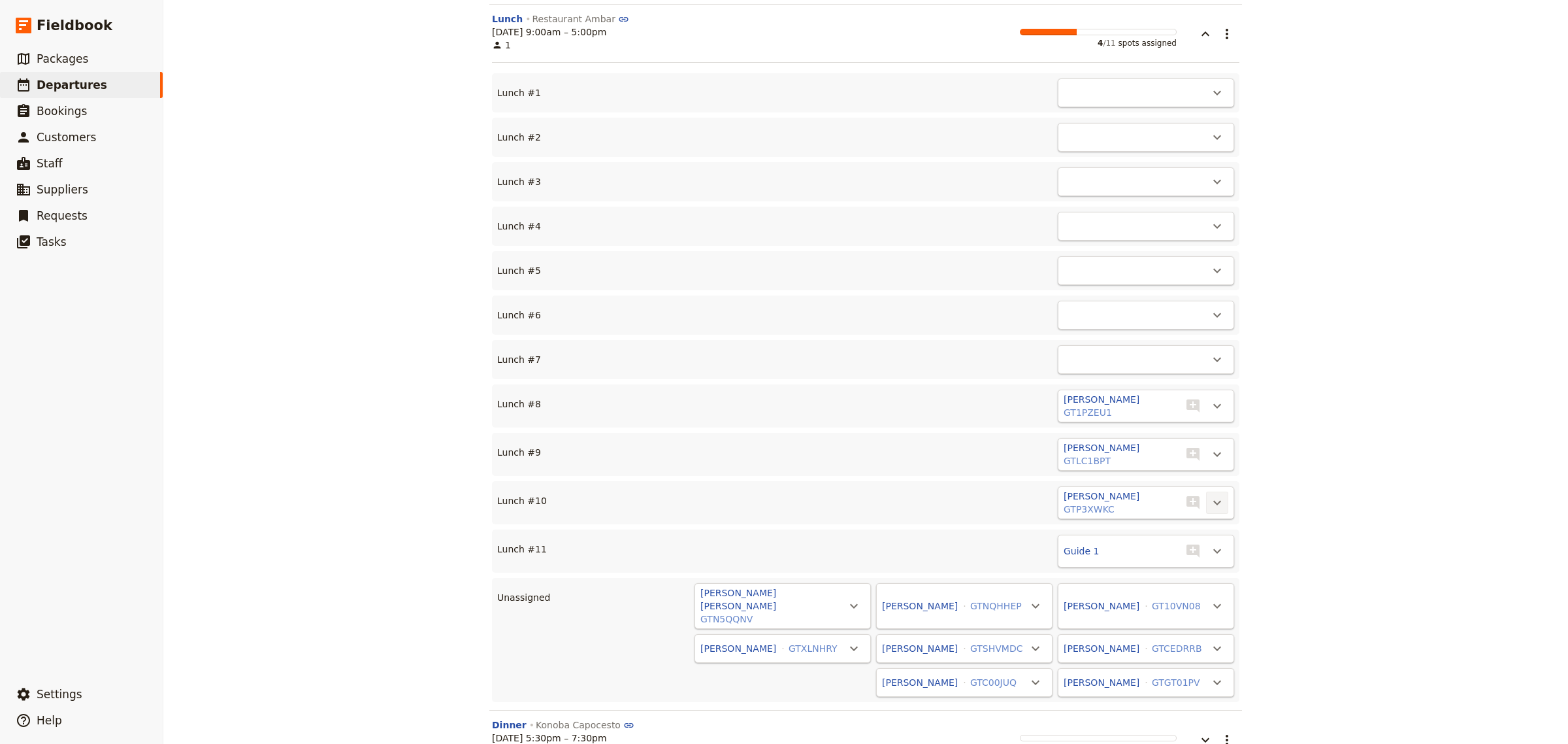
scroll to position [4507, 0]
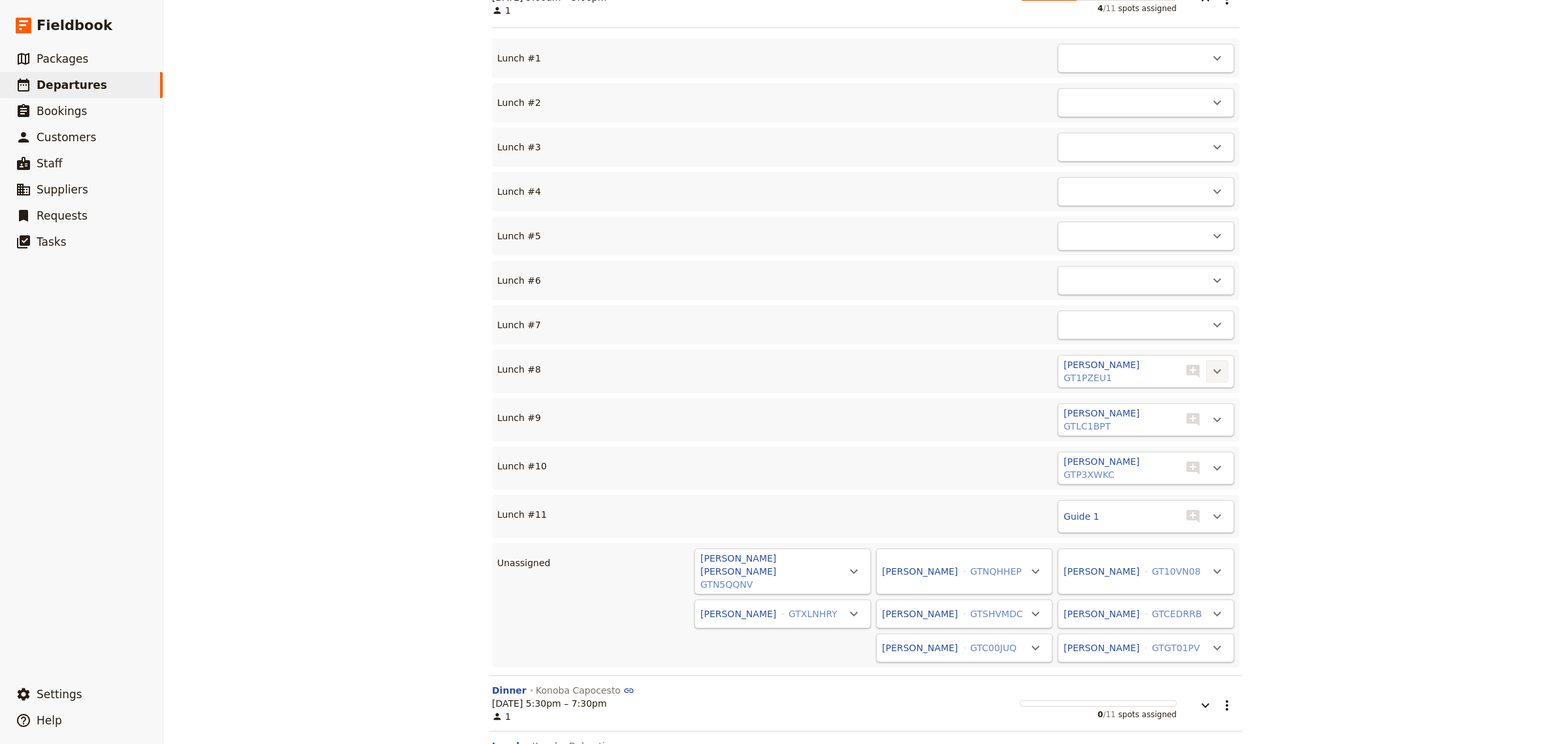
click at [1214, 364] on icon "Actions" at bounding box center [1217, 371] width 15 height 15
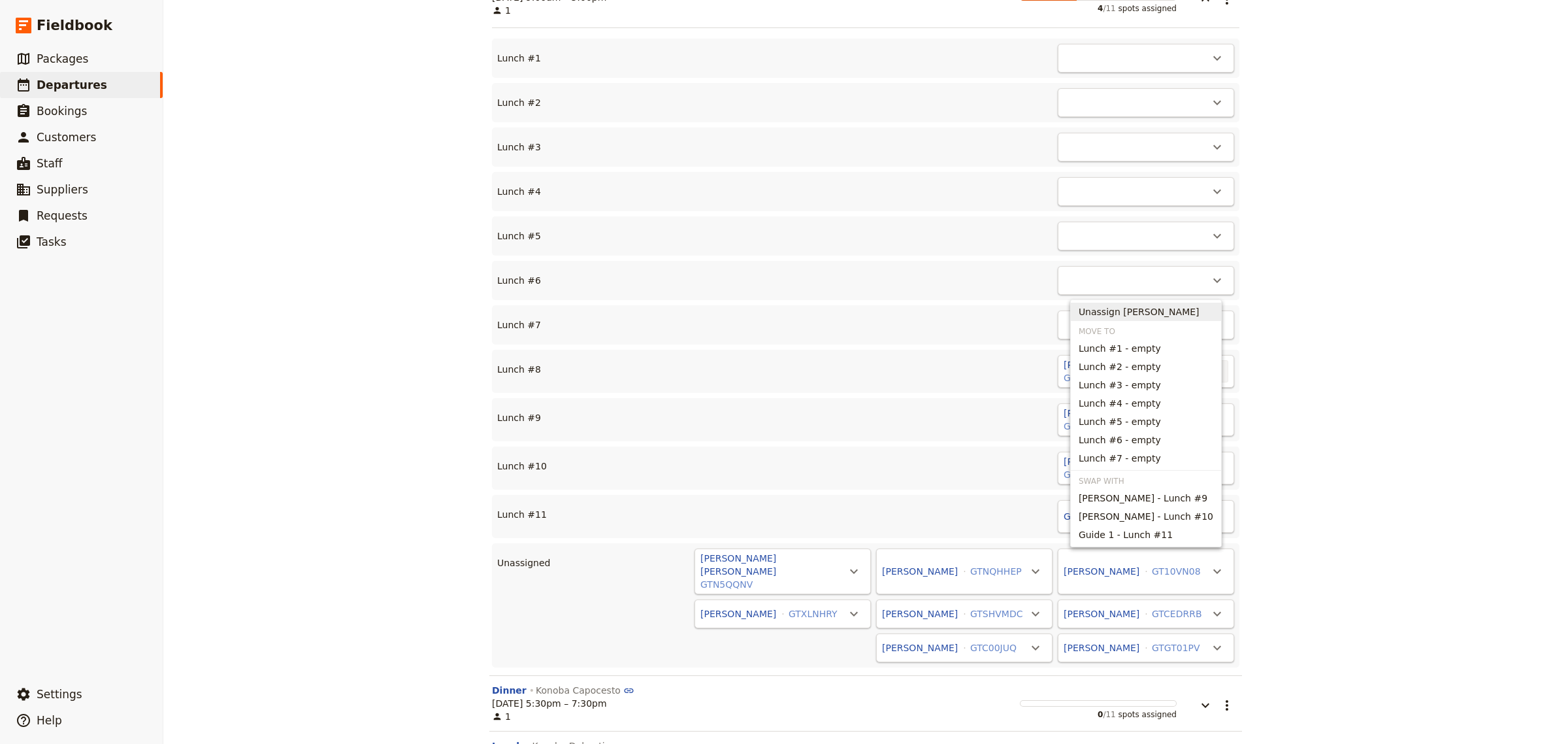
click at [1143, 308] on span "Unassign [PERSON_NAME]" at bounding box center [1139, 312] width 121 height 13
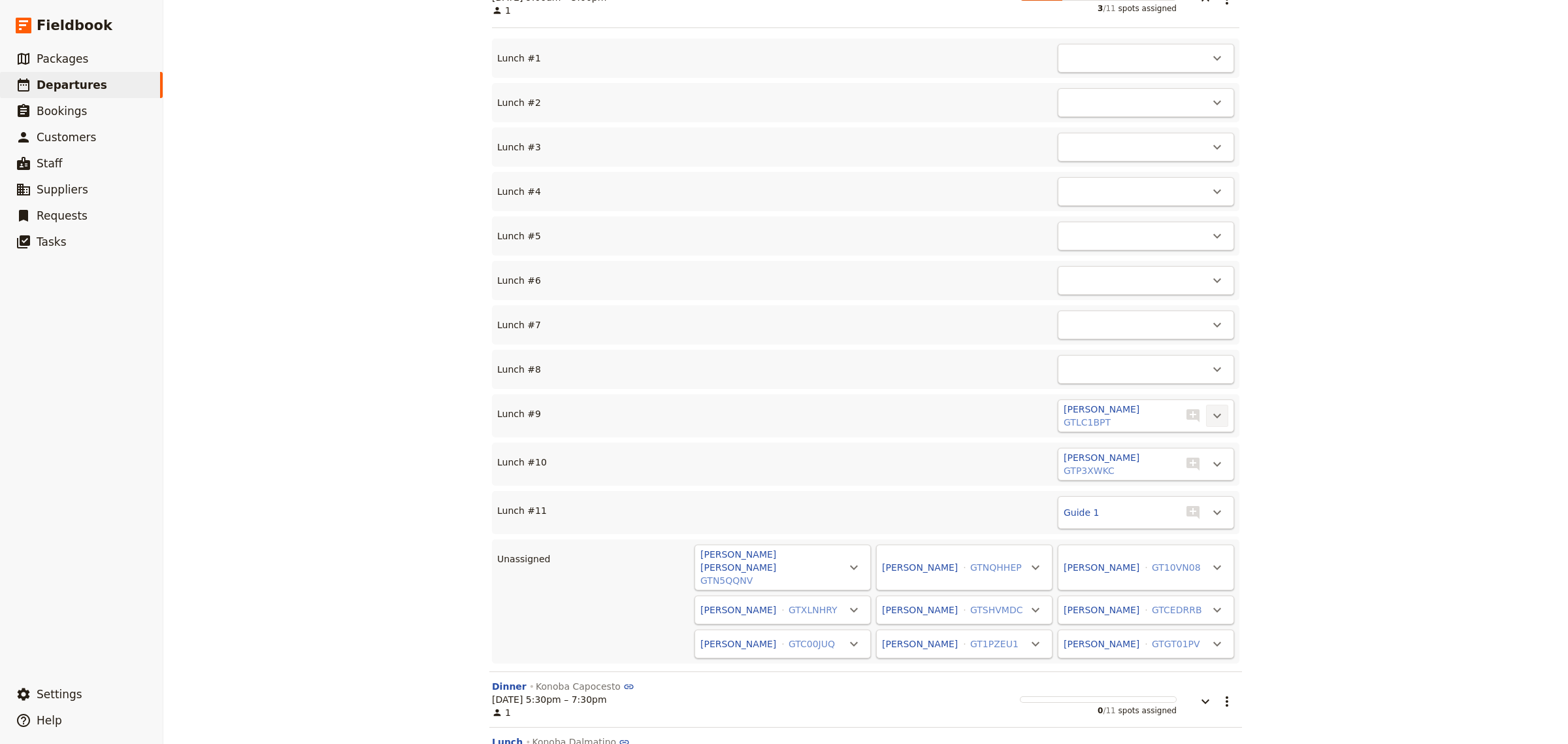
click at [1213, 408] on icon "Actions" at bounding box center [1217, 416] width 15 height 15
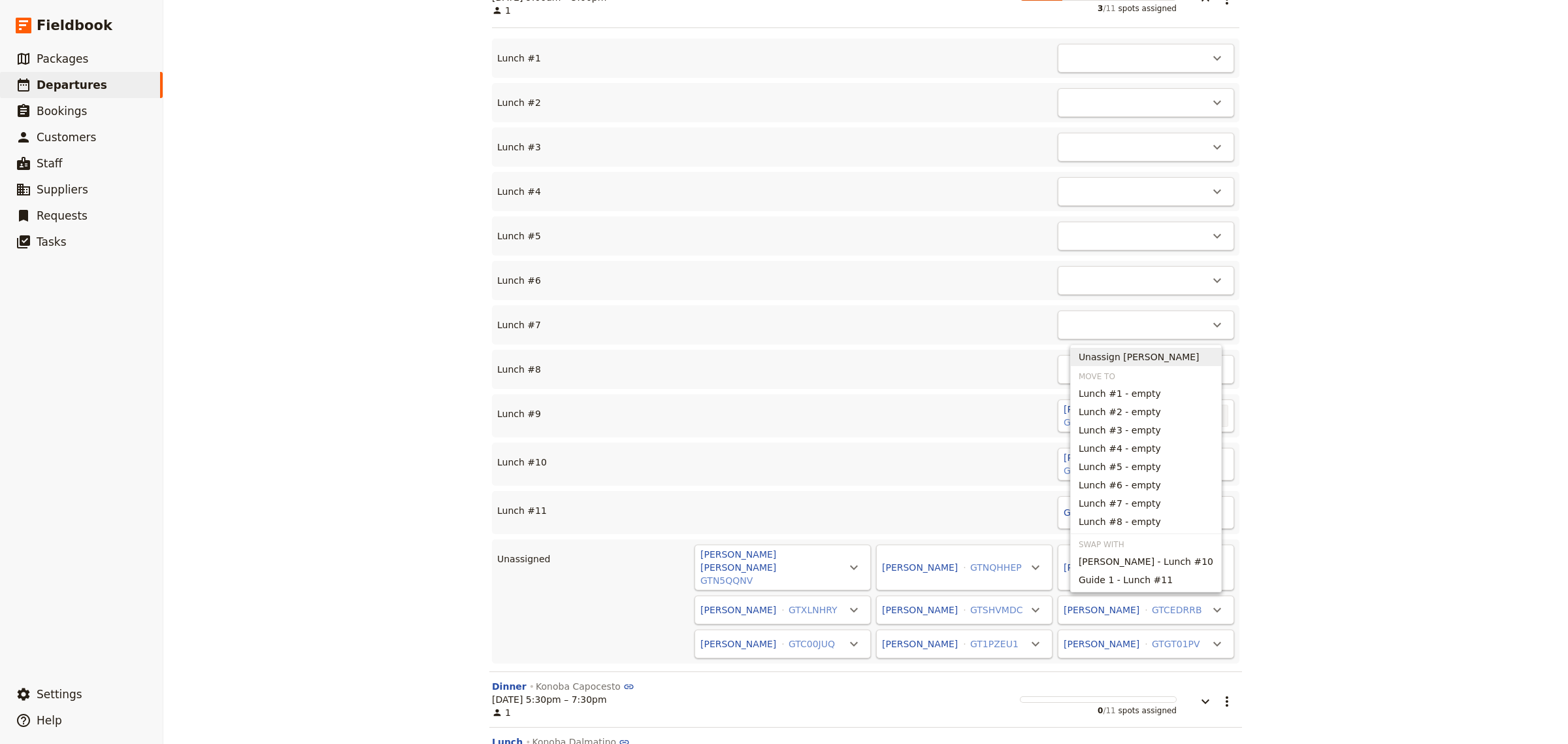
click at [1139, 355] on span "Unassign [PERSON_NAME]" at bounding box center [1139, 357] width 121 height 13
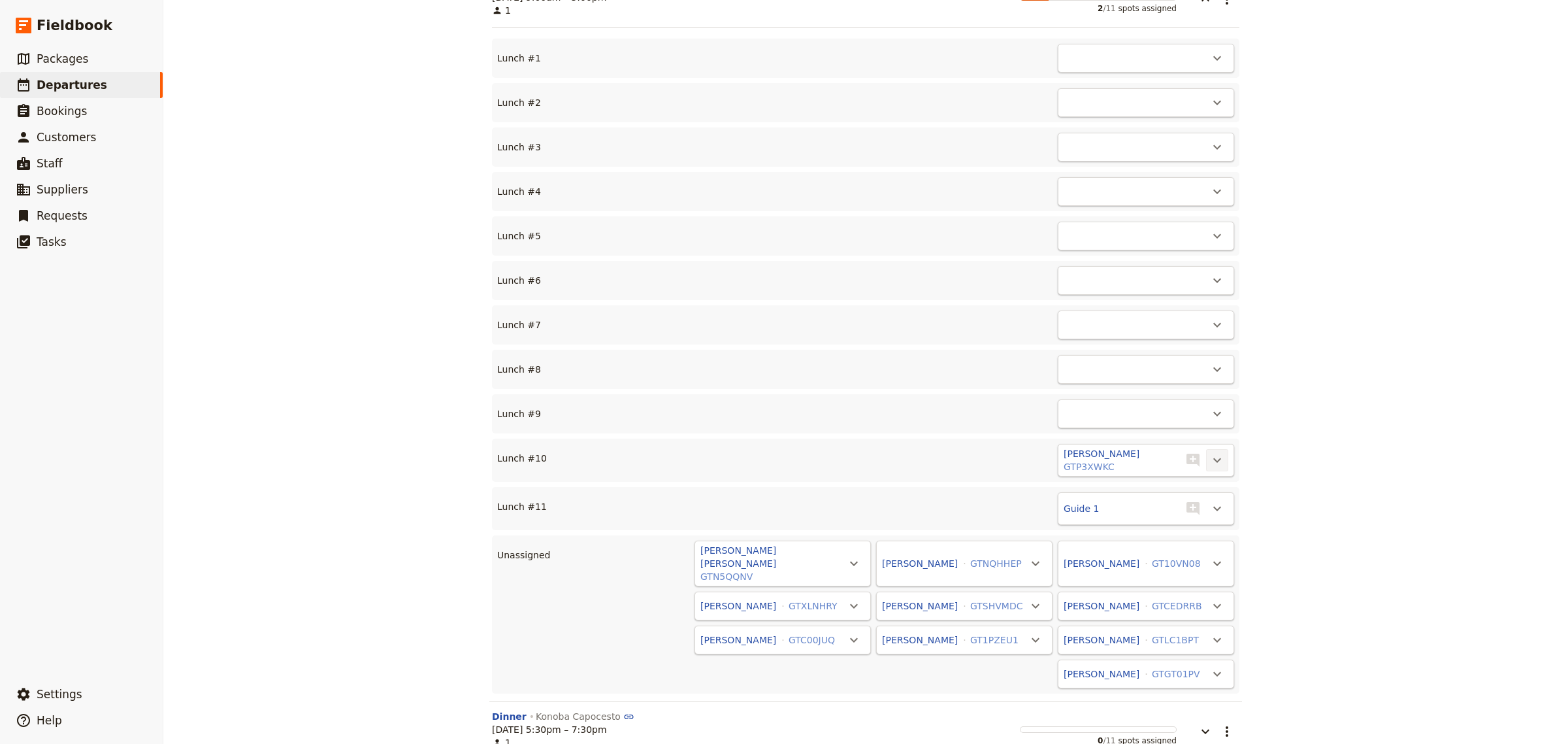
click at [1210, 452] on icon "Actions" at bounding box center [1217, 459] width 15 height 15
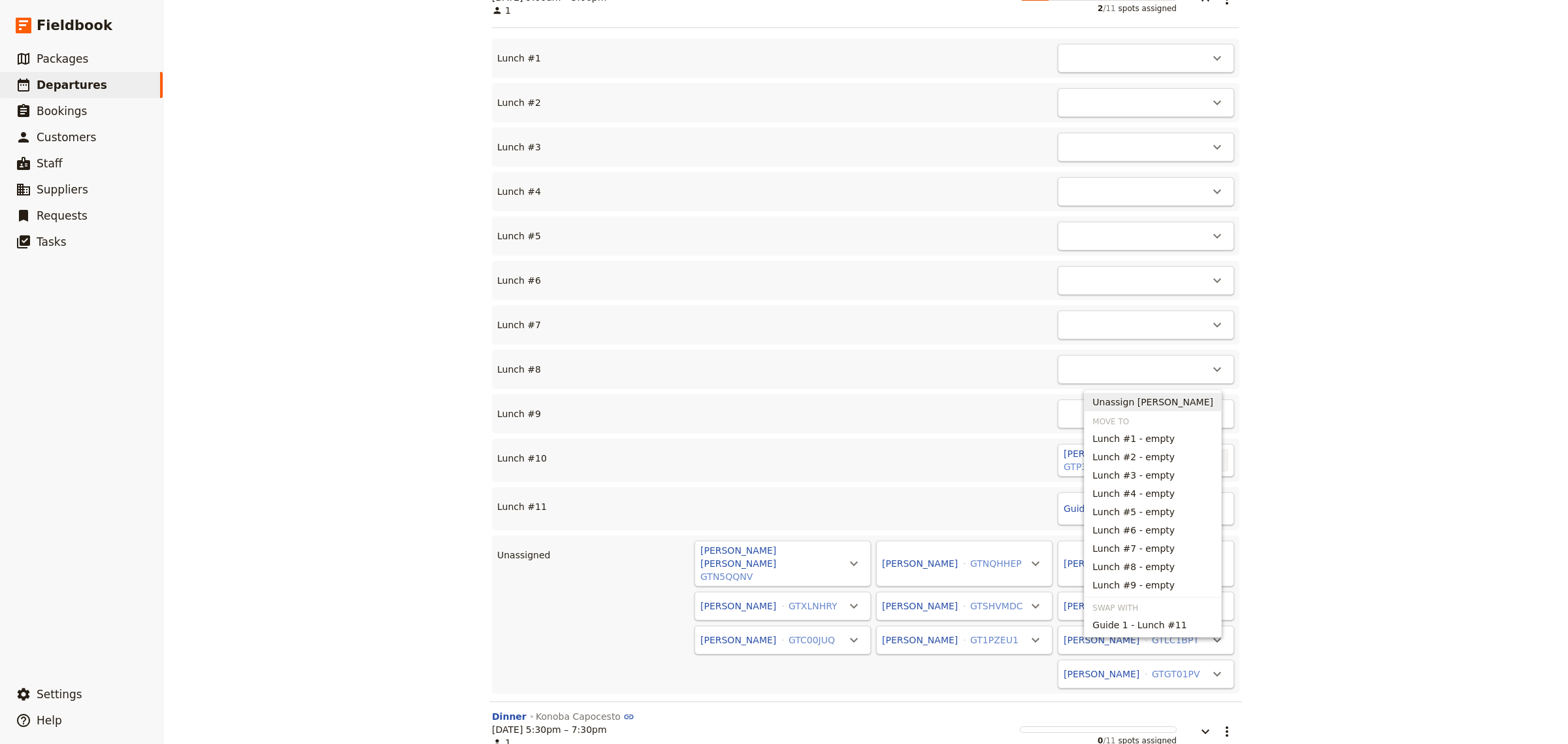
click at [1137, 397] on span "Unassign [PERSON_NAME]" at bounding box center [1153, 402] width 121 height 13
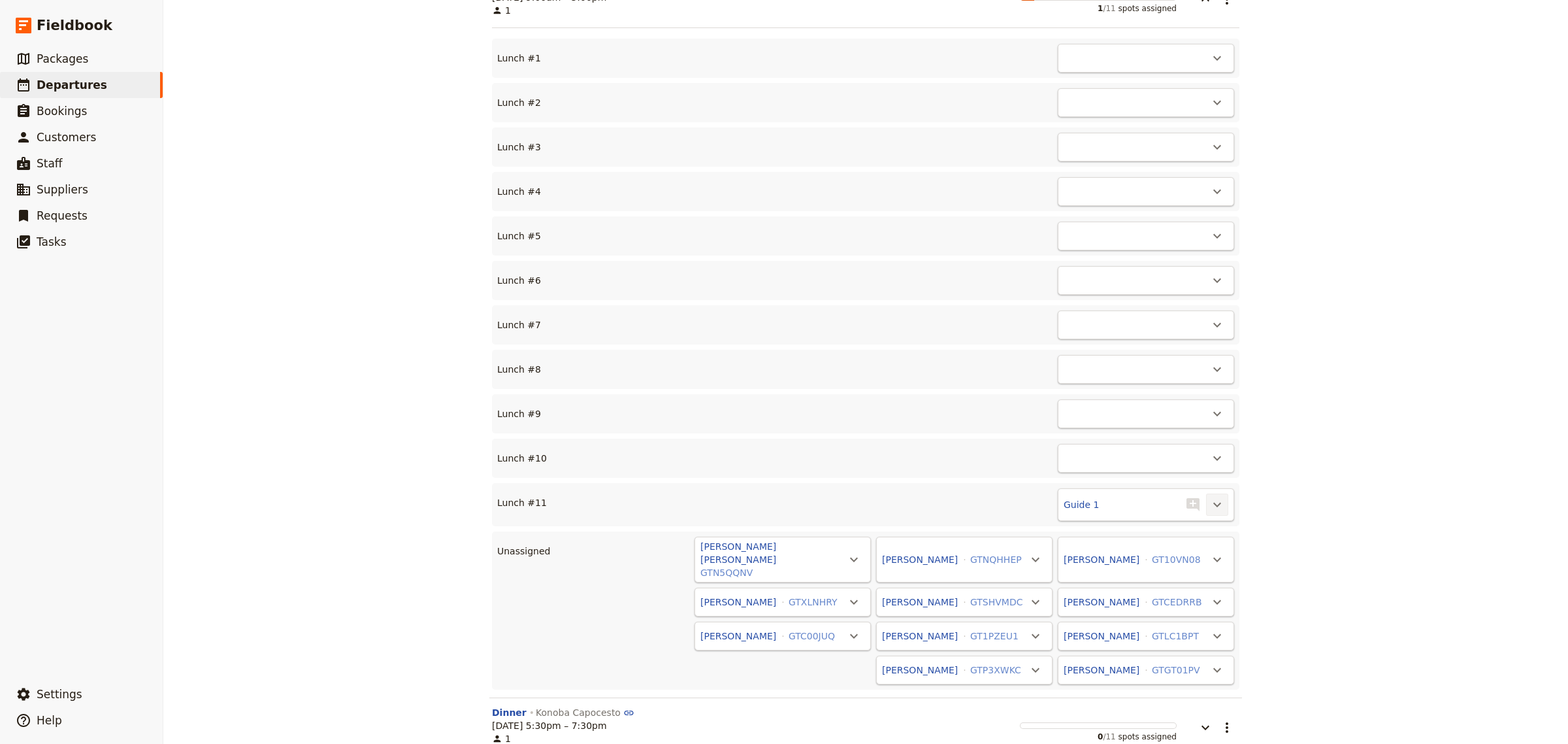
click at [1213, 503] on icon "Actions" at bounding box center [1217, 505] width 8 height 5
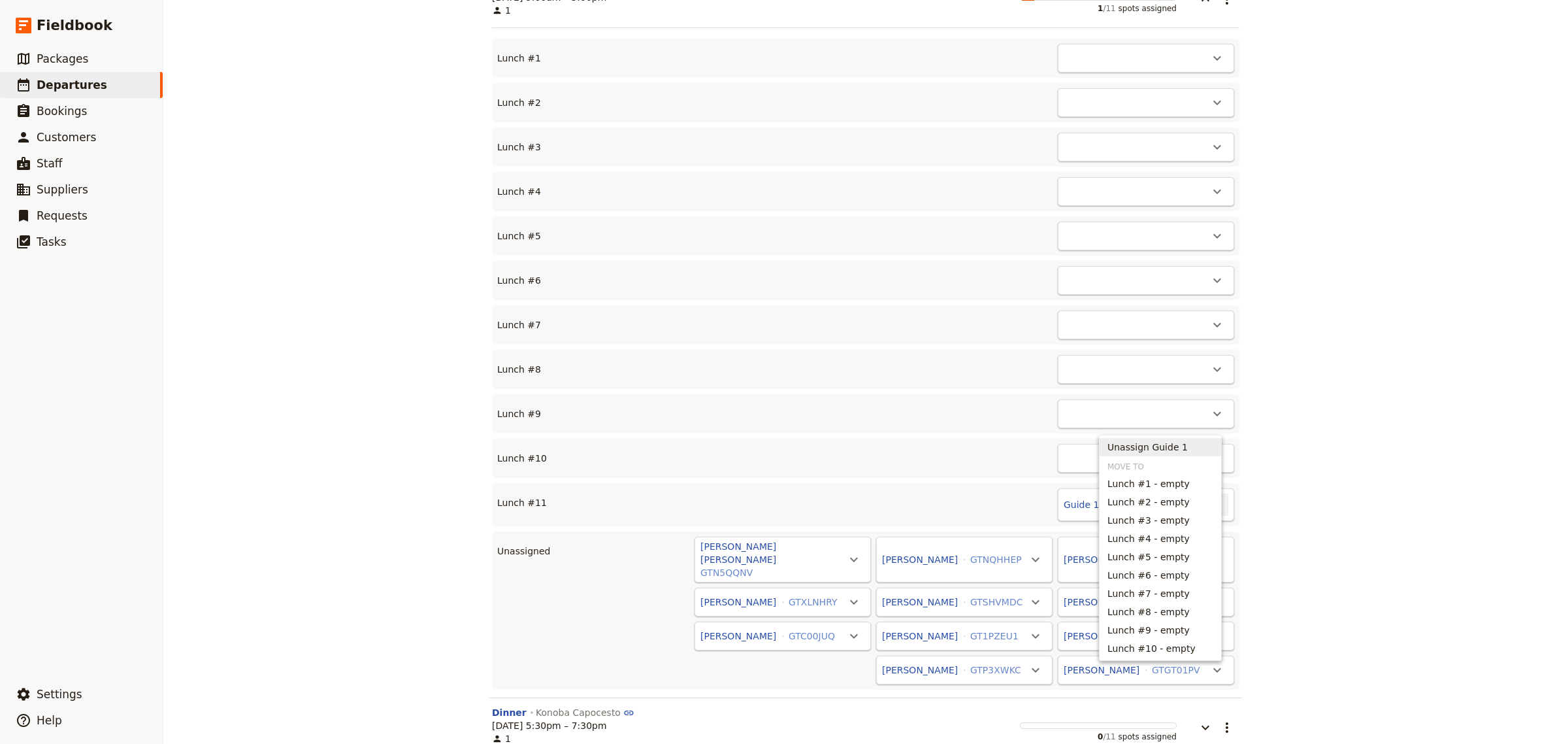
click at [1126, 448] on span "Unassign Guide 1" at bounding box center [1148, 447] width 80 height 13
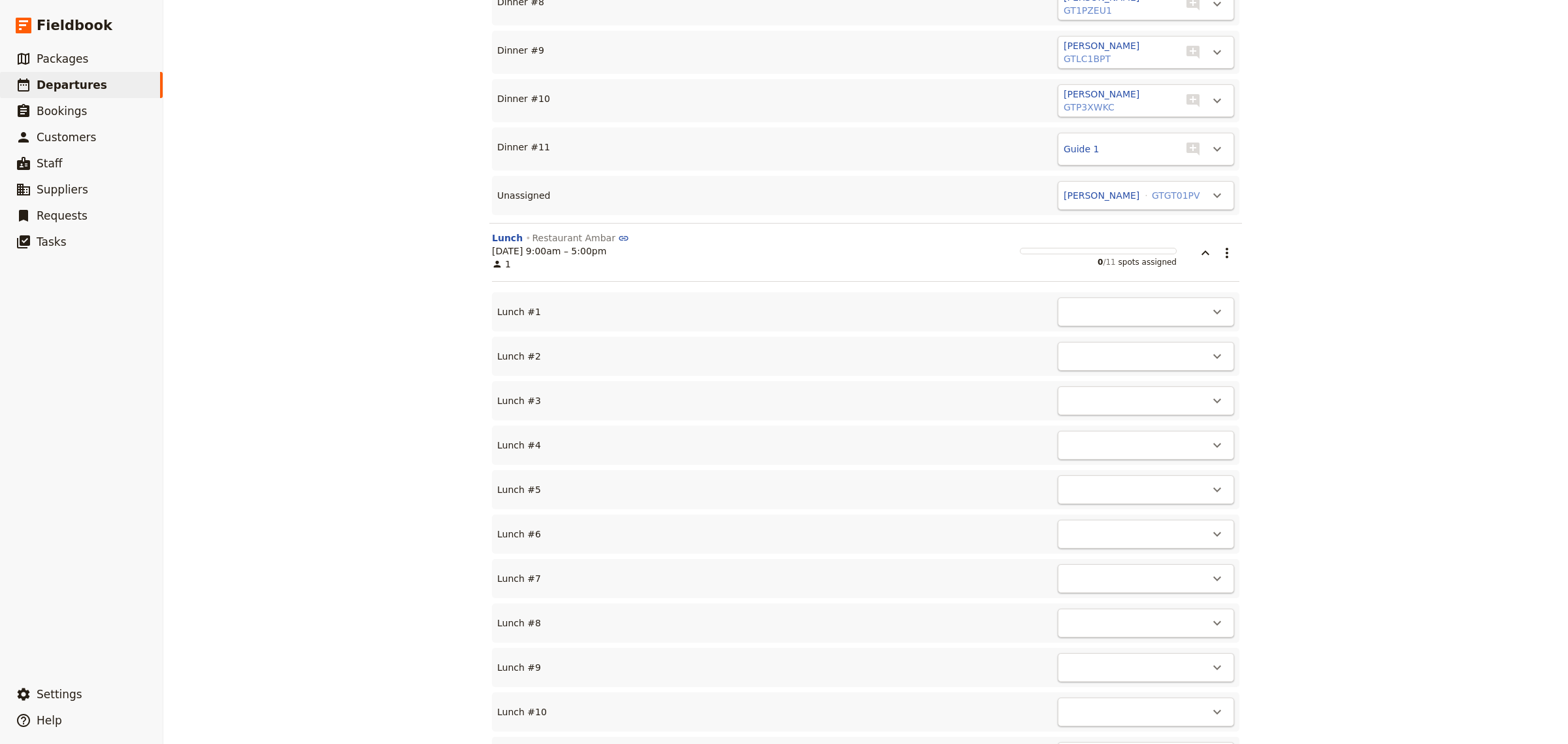
scroll to position [4252, 0]
click at [1201, 246] on icon "button" at bounding box center [1205, 254] width 15 height 15
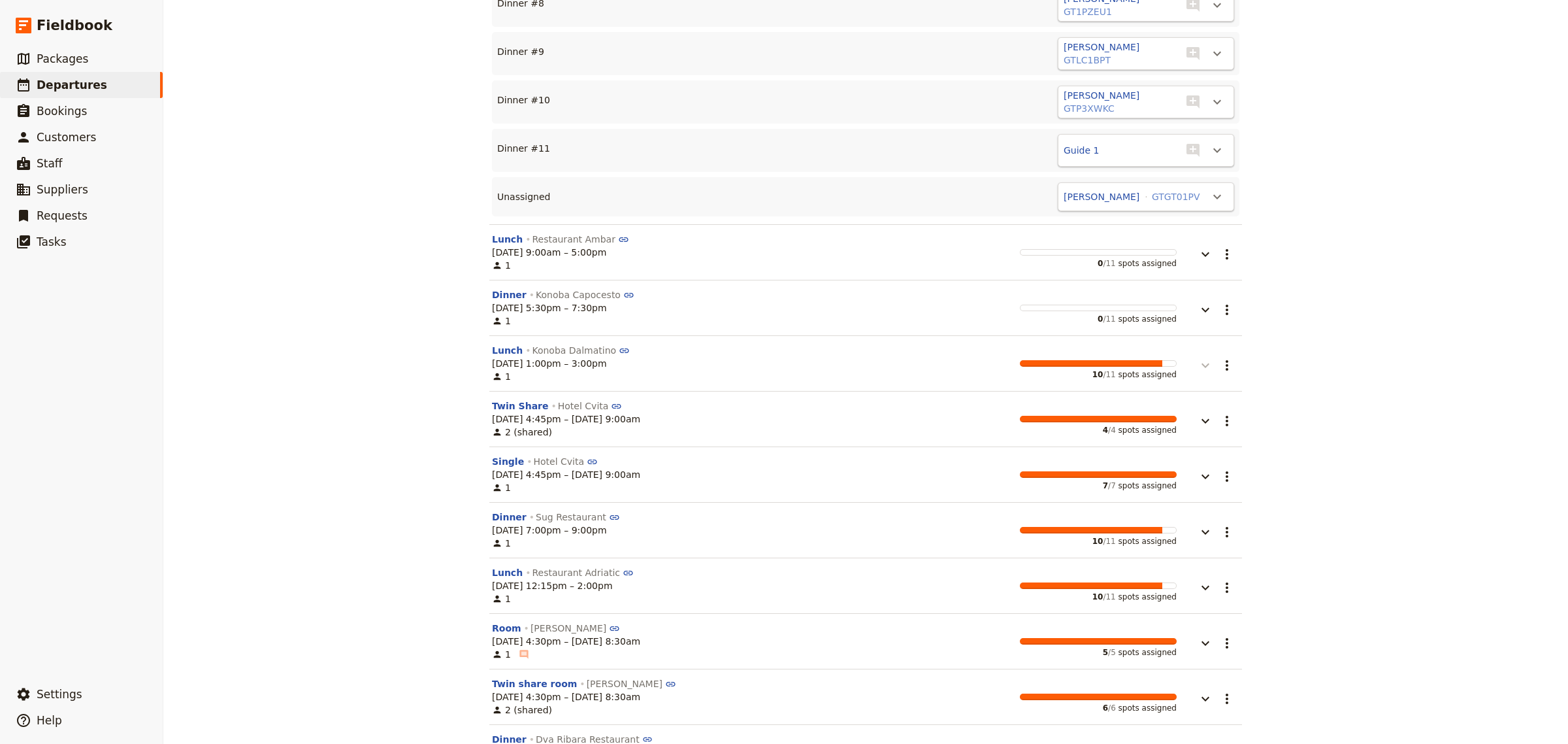
click at [1203, 357] on icon "button" at bounding box center [1205, 365] width 15 height 15
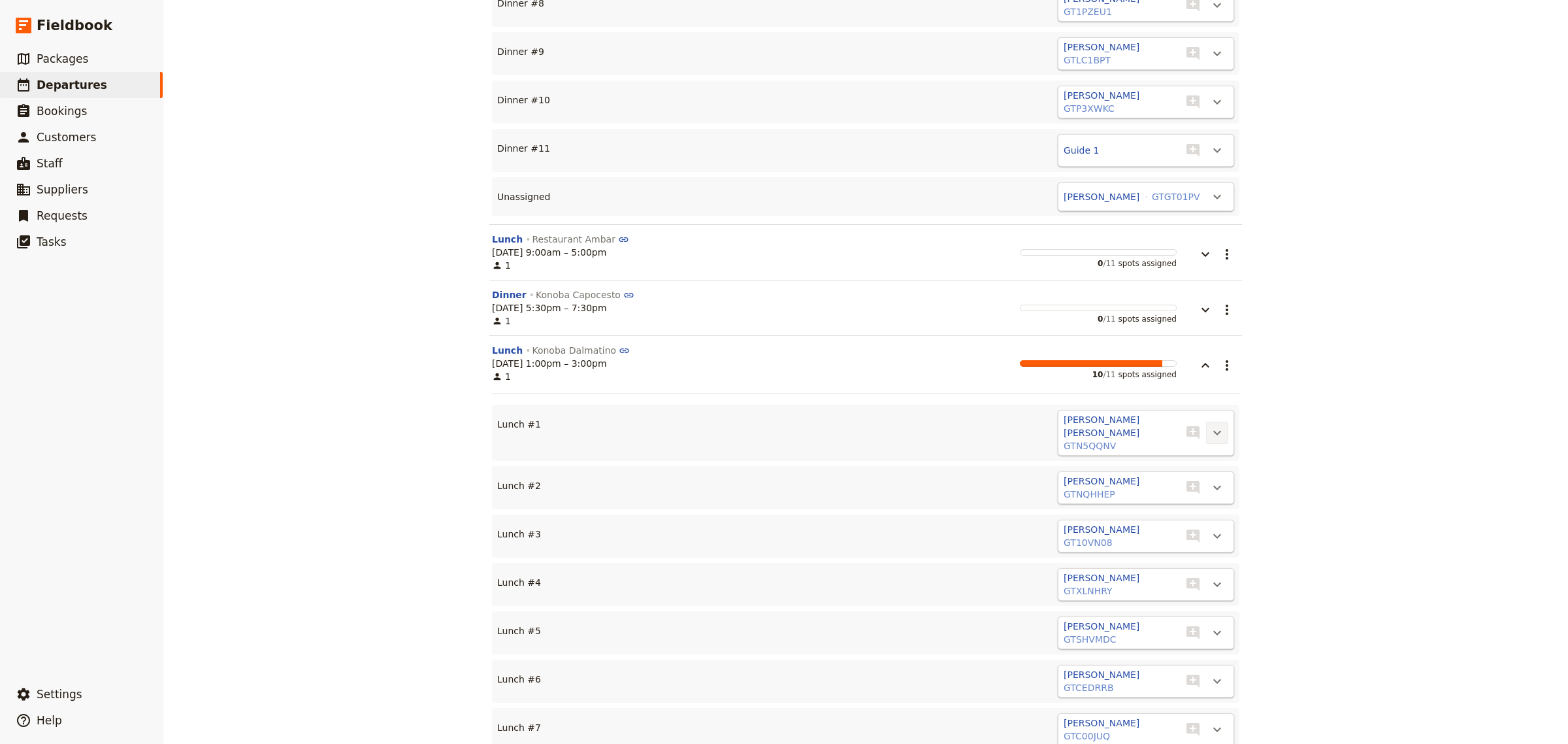
drag, startPoint x: 1215, startPoint y: 331, endPoint x: 1205, endPoint y: 345, distance: 17.2
click at [1215, 425] on icon "Actions" at bounding box center [1217, 432] width 15 height 15
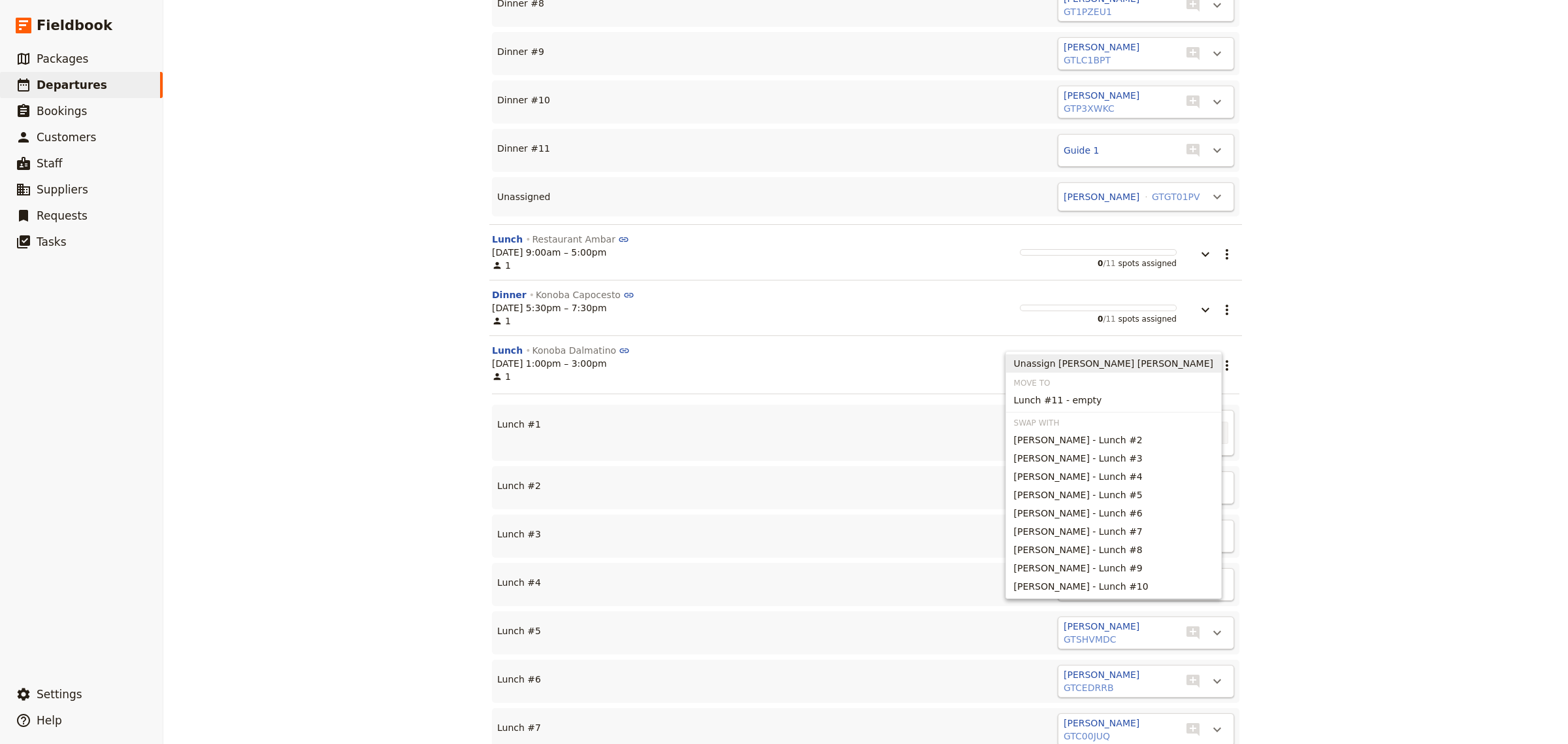
click at [1180, 365] on span "Unassign [PERSON_NAME] [PERSON_NAME]" at bounding box center [1114, 364] width 199 height 13
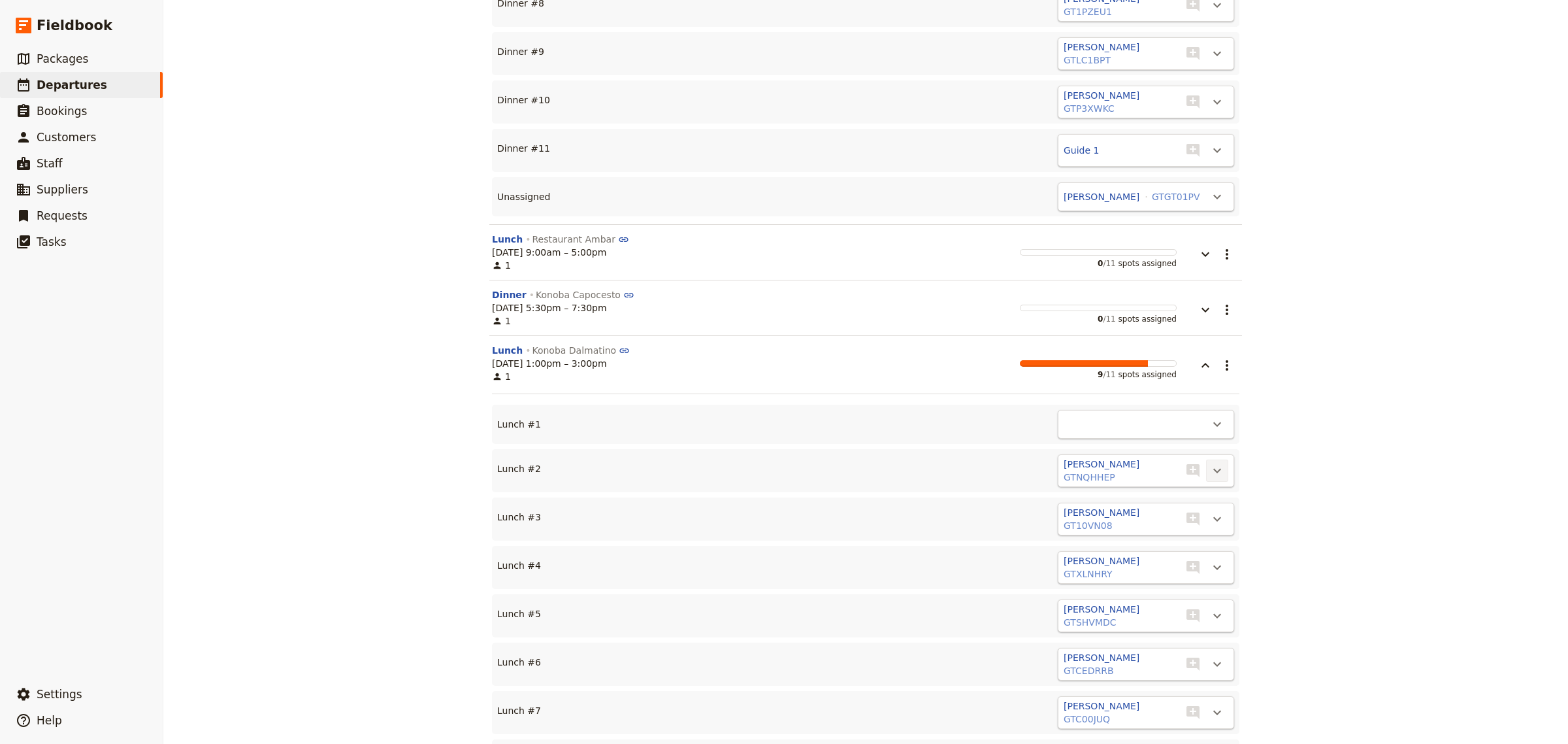
click at [1213, 463] on icon "Actions" at bounding box center [1217, 470] width 15 height 15
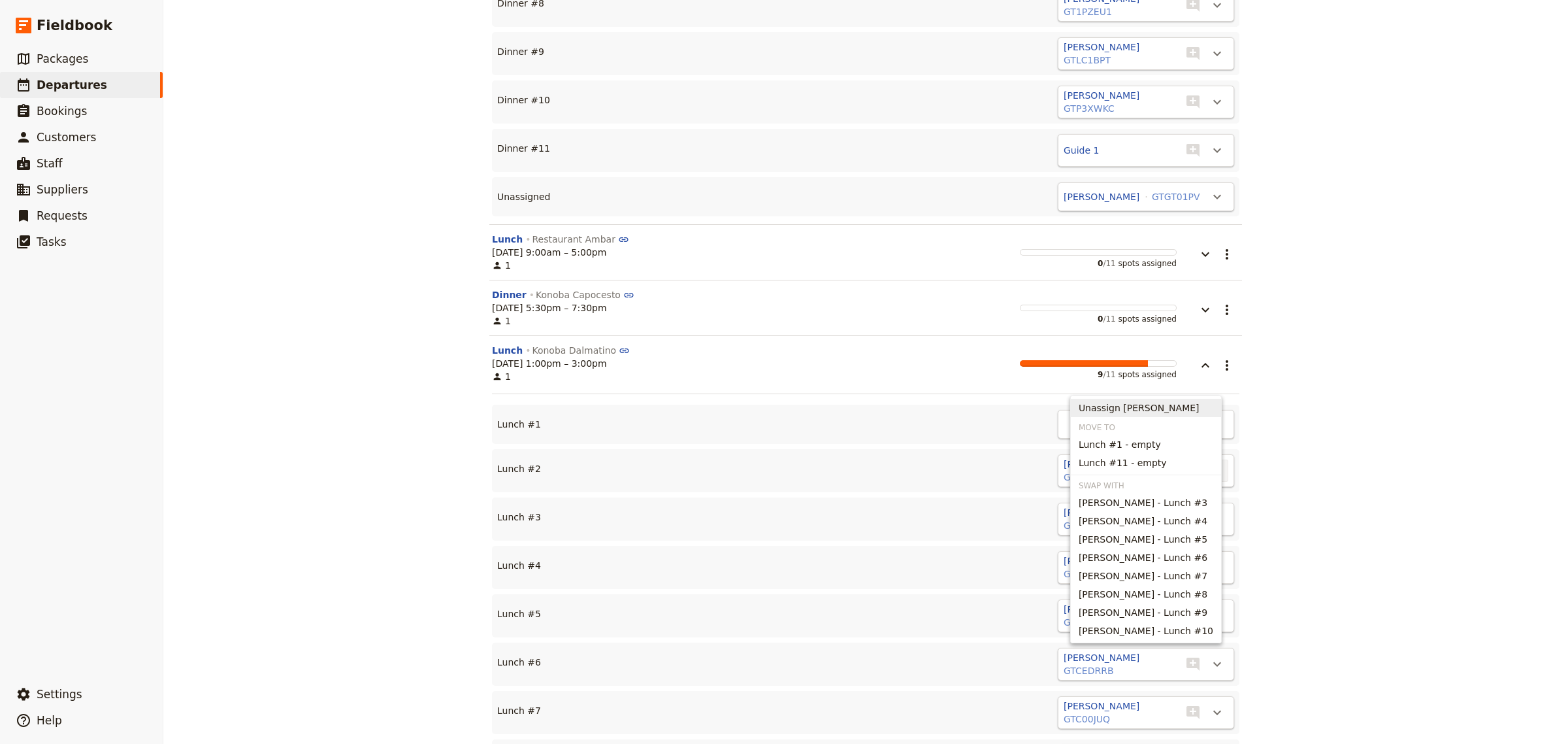
click at [1196, 406] on span "Unassign [PERSON_NAME]" at bounding box center [1139, 407] width 121 height 13
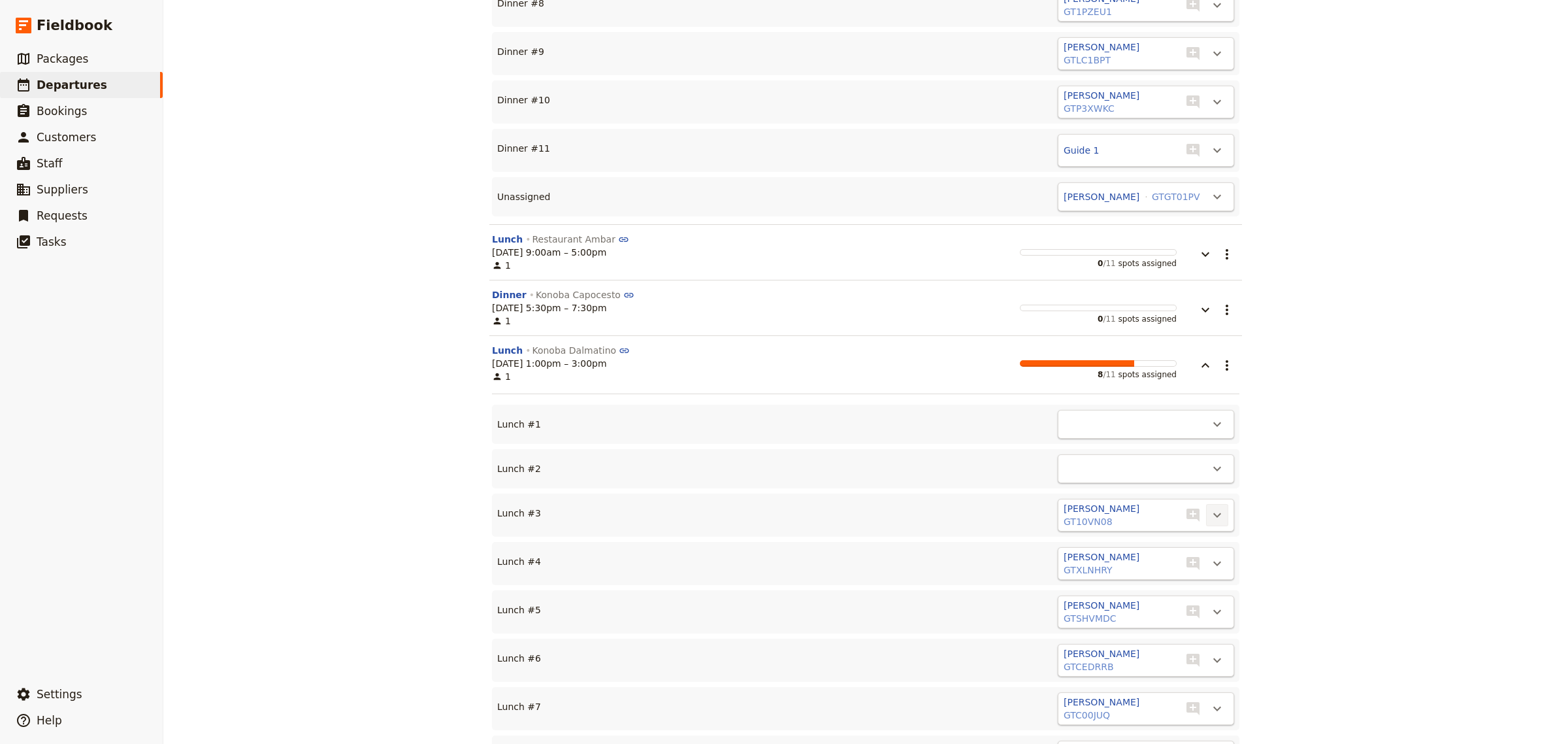
click at [1210, 508] on icon "Actions" at bounding box center [1217, 515] width 15 height 15
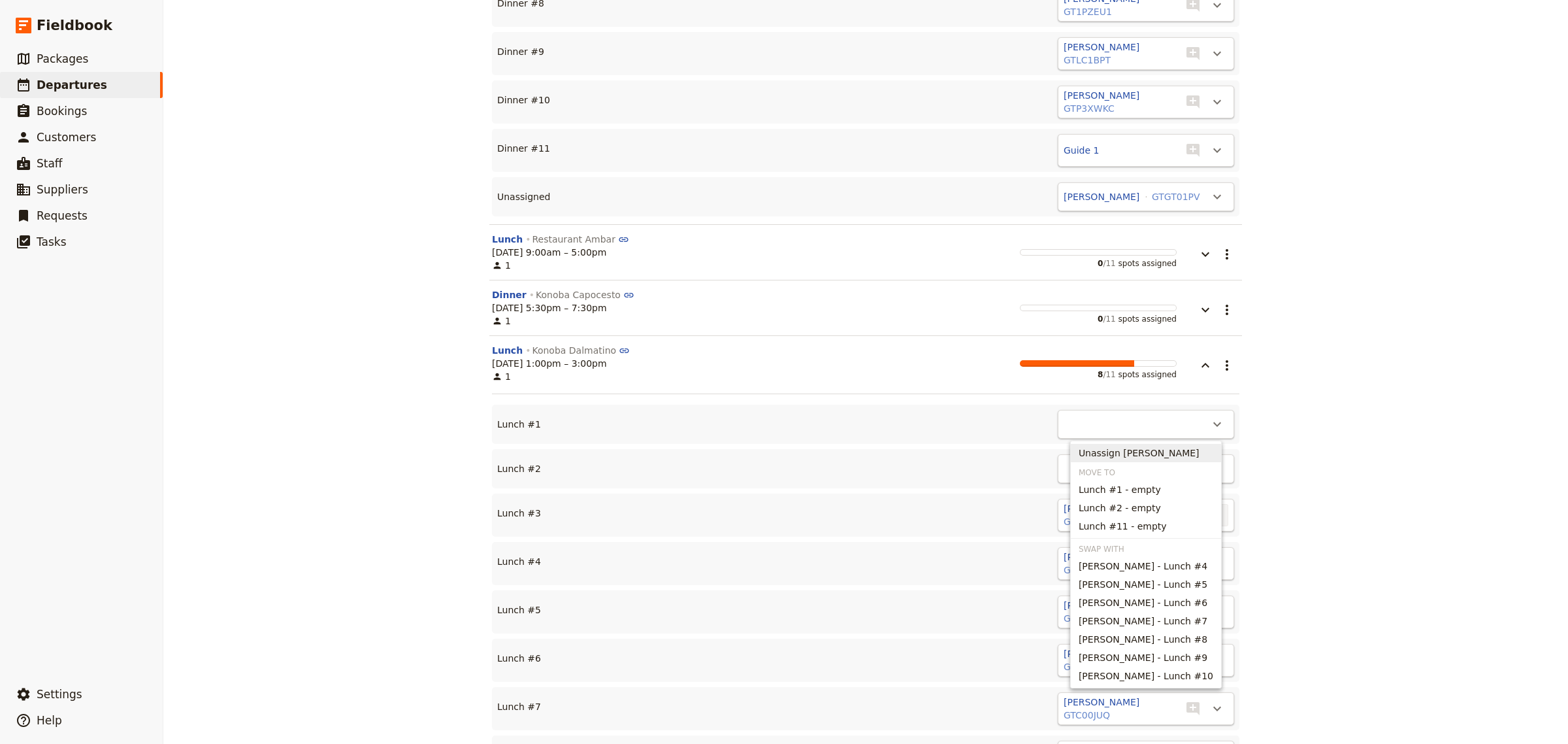
click at [1178, 457] on span "Unassign [PERSON_NAME]" at bounding box center [1139, 453] width 121 height 13
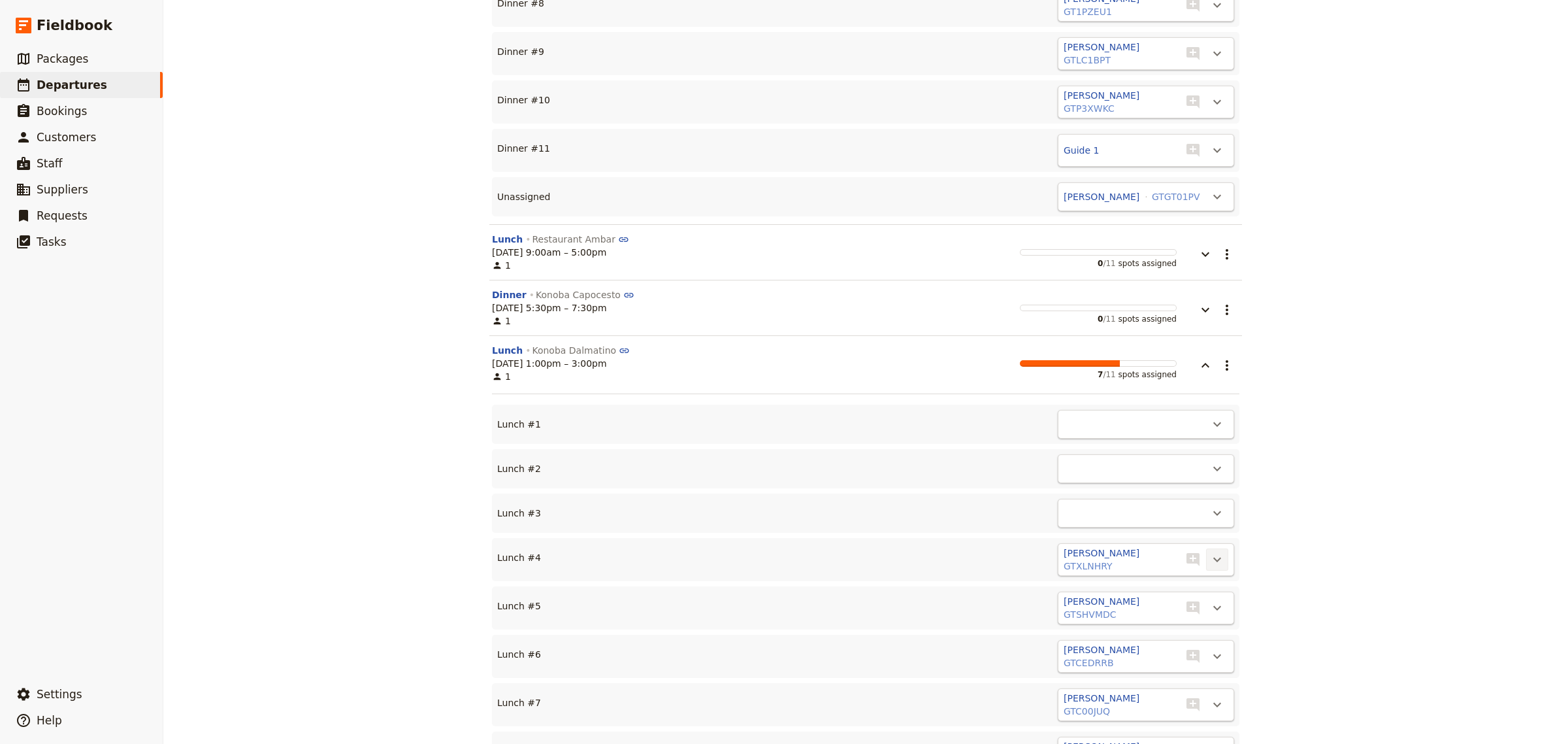
click at [1210, 552] on icon "Actions" at bounding box center [1217, 559] width 15 height 15
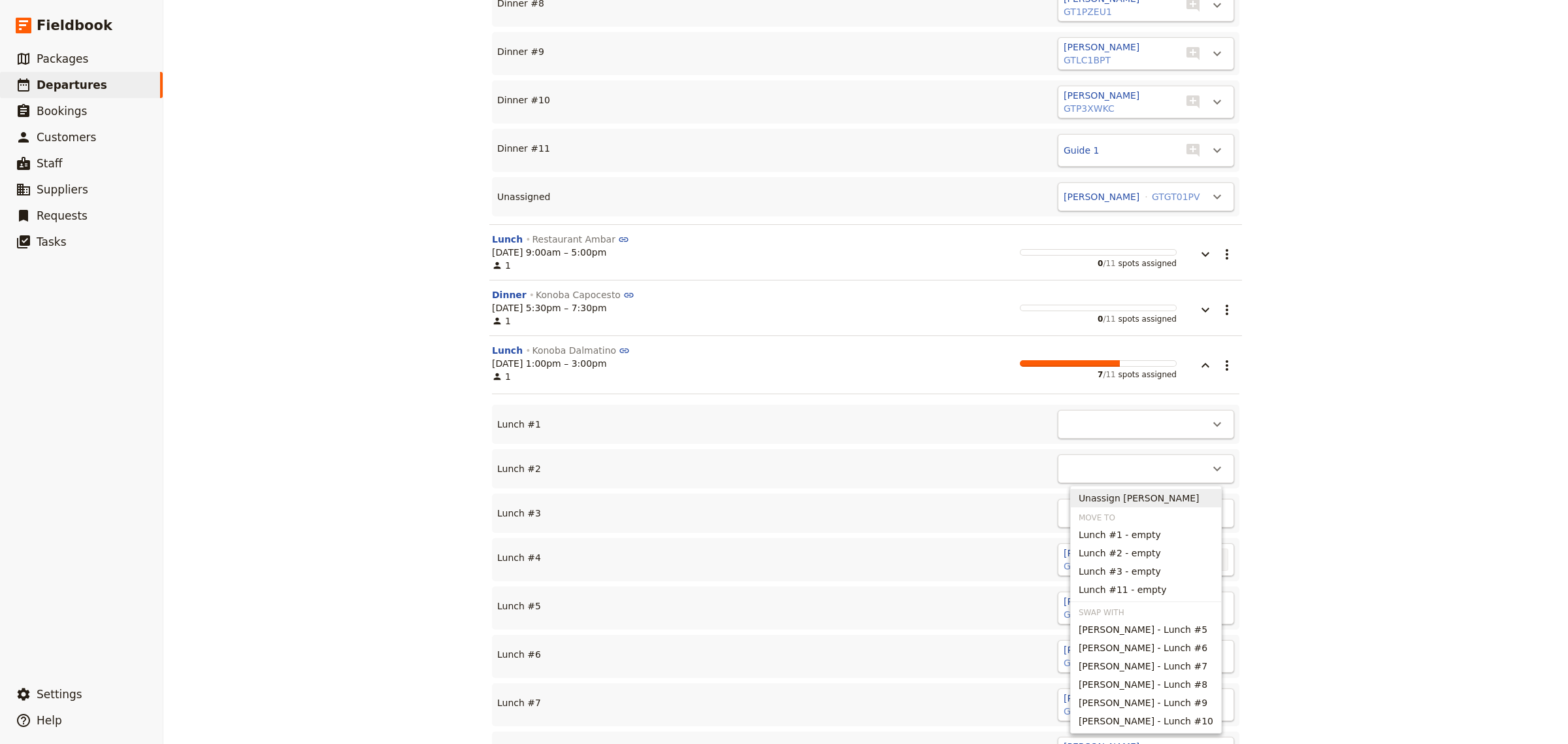
click at [1174, 504] on span "Unassign [PERSON_NAME]" at bounding box center [1139, 498] width 121 height 13
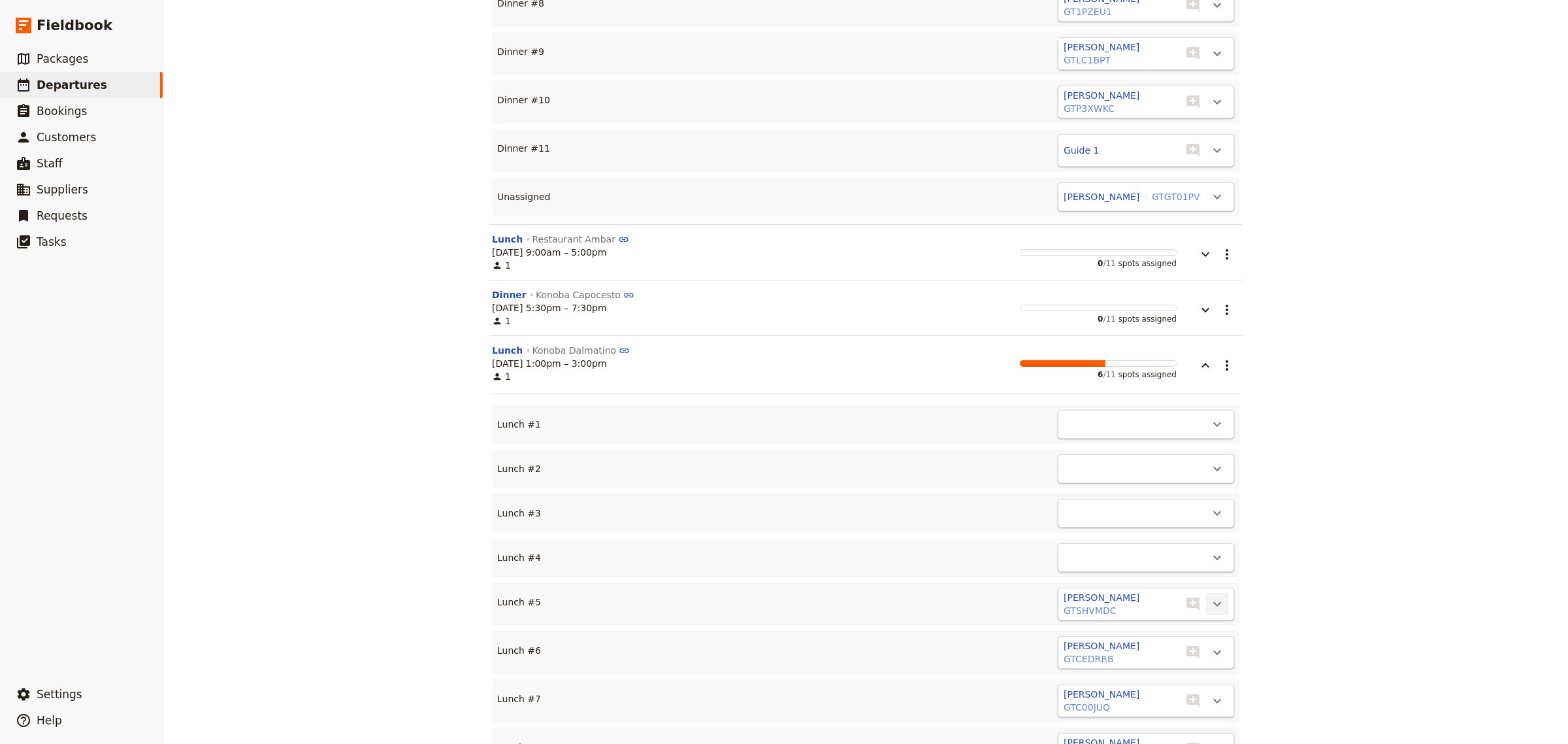
click at [1210, 597] on icon "Actions" at bounding box center [1217, 604] width 15 height 15
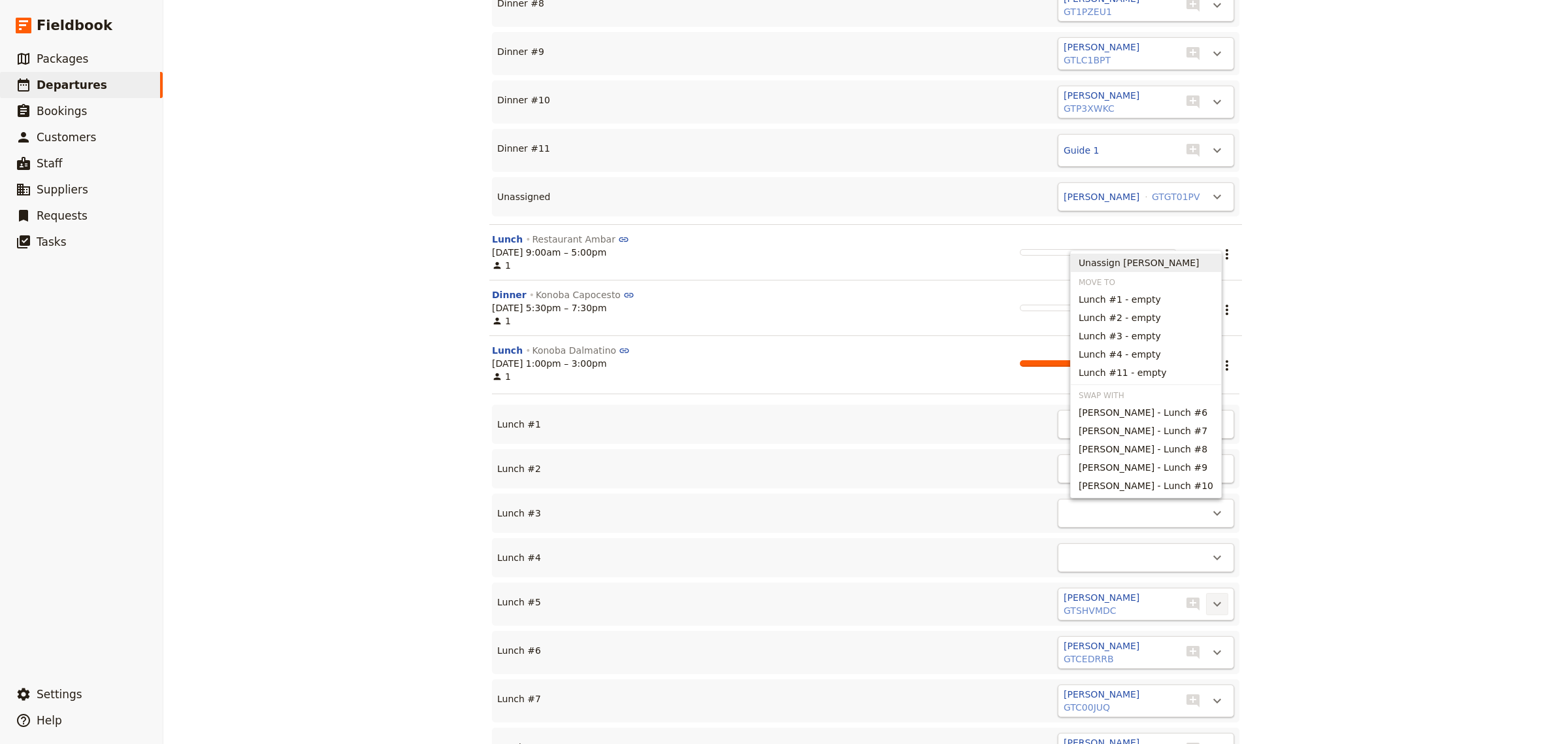
click at [1170, 269] on span "Unassign [PERSON_NAME]" at bounding box center [1139, 263] width 121 height 13
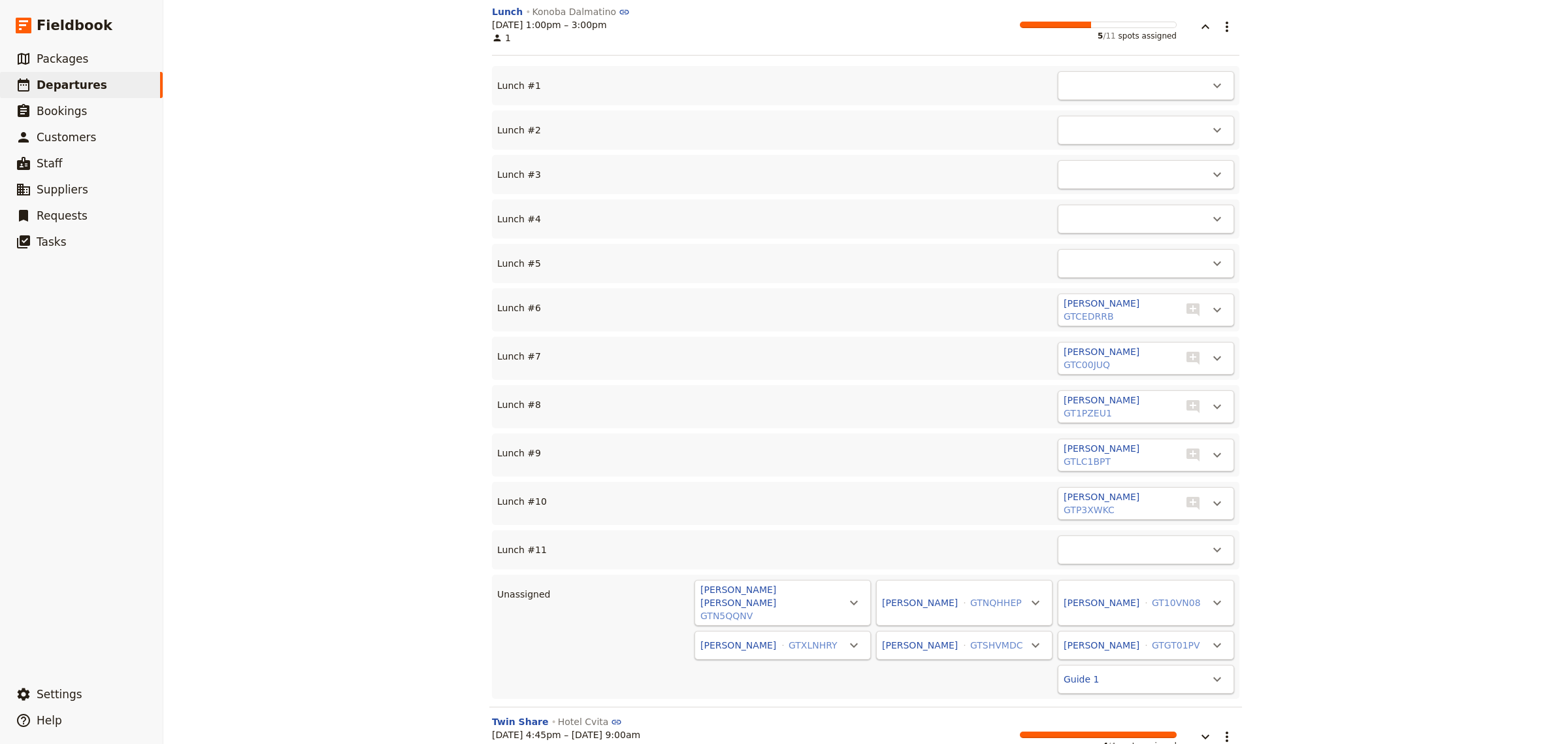
scroll to position [4631, 0]
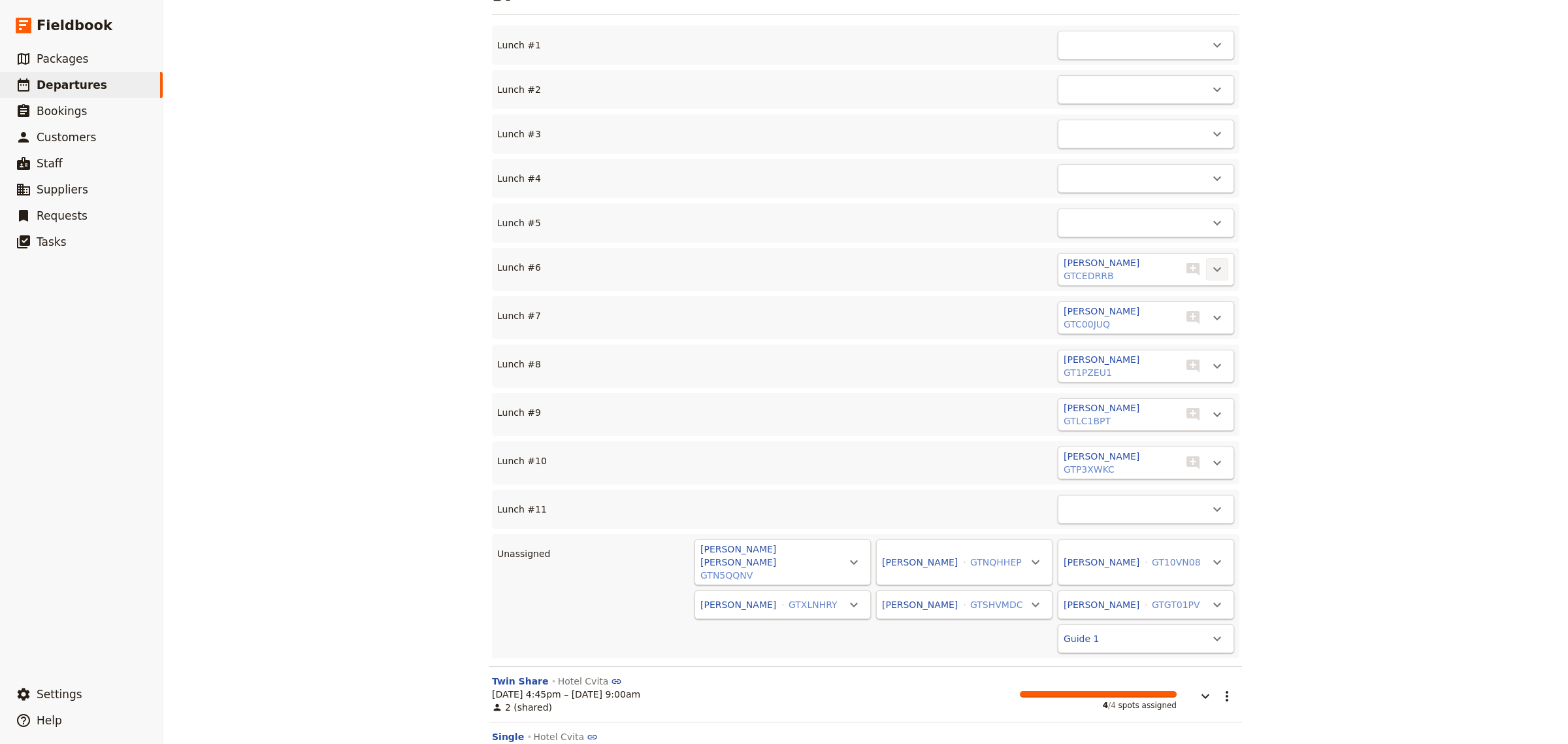
click at [1213, 267] on icon "Actions" at bounding box center [1217, 269] width 8 height 5
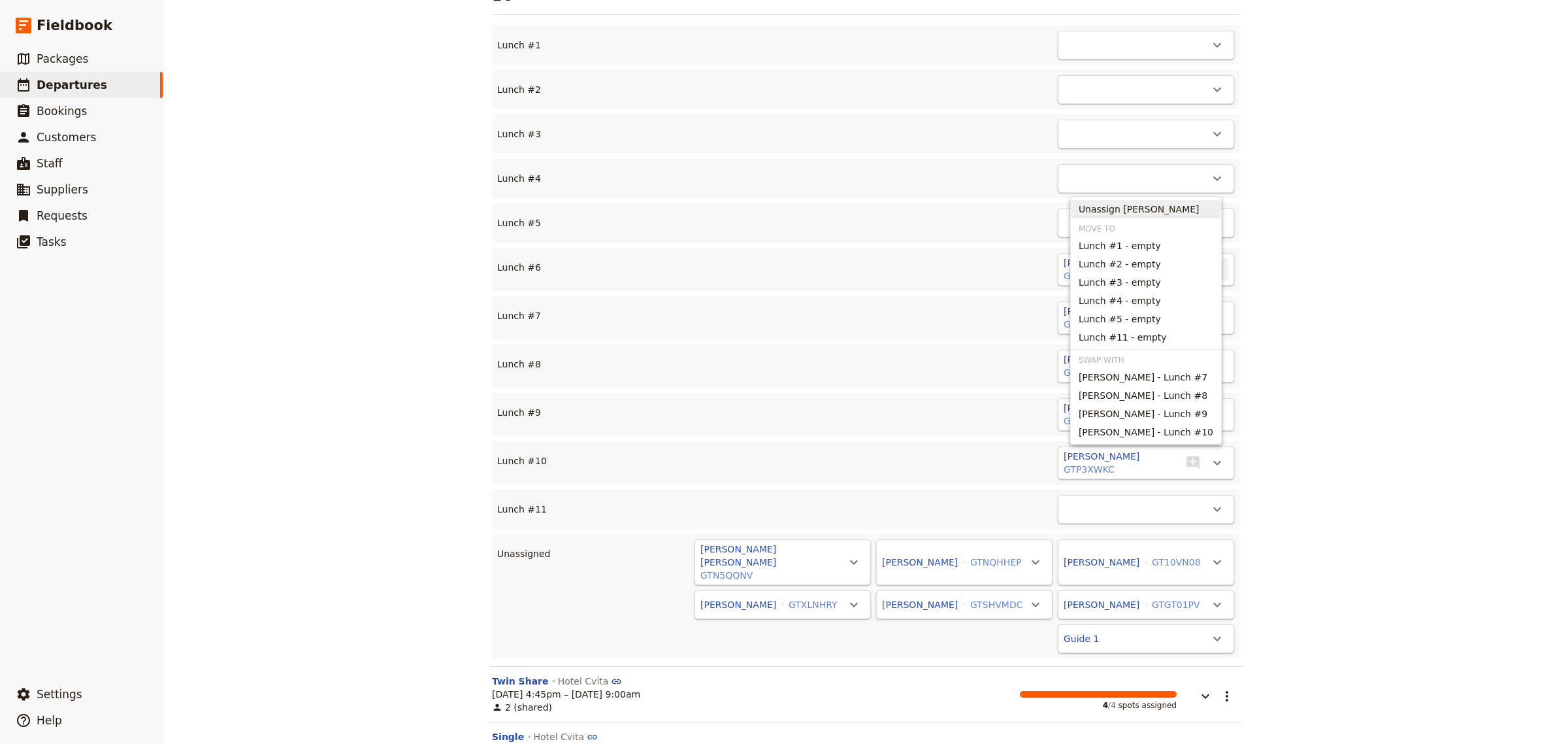
click at [1154, 207] on span "Unassign [PERSON_NAME]" at bounding box center [1139, 209] width 121 height 13
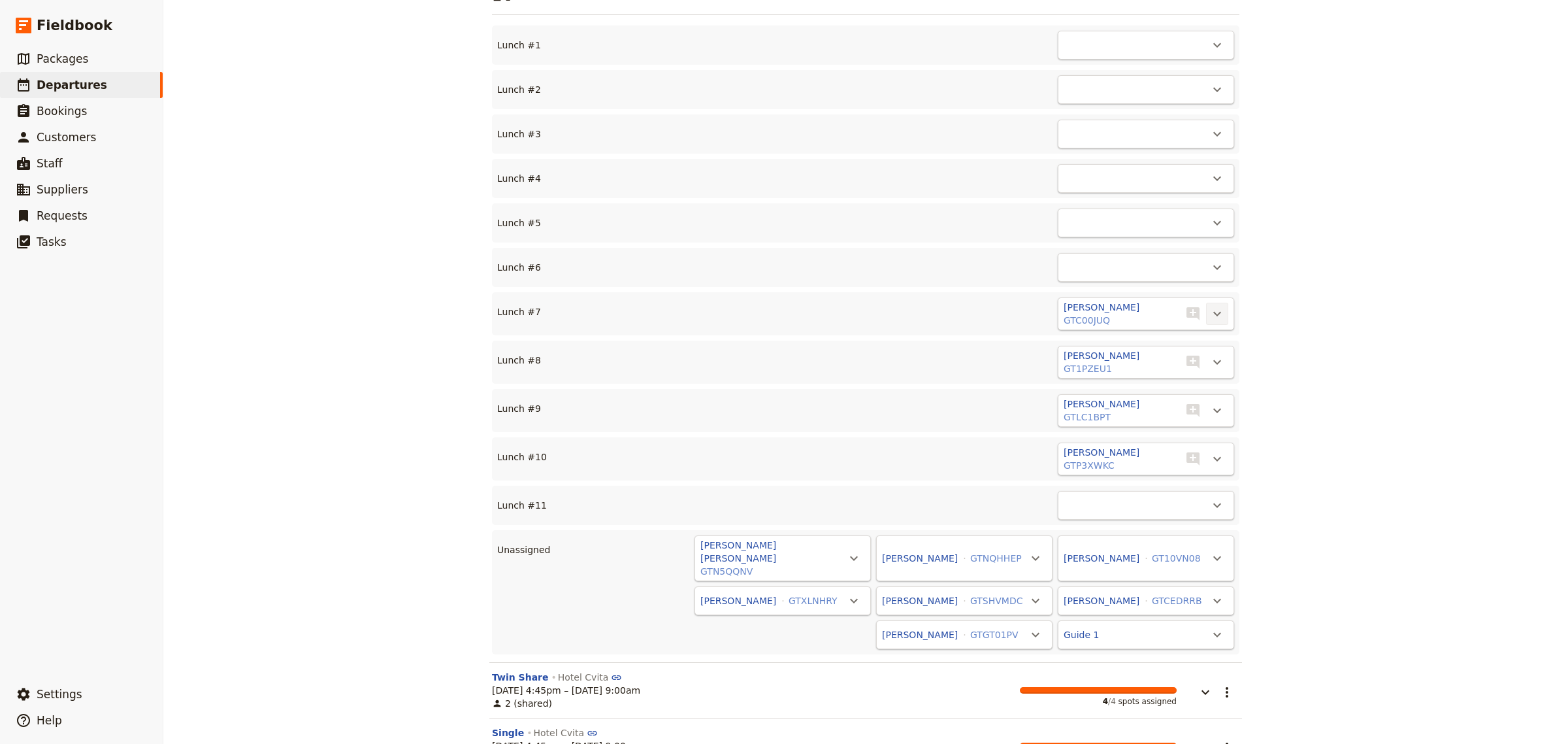
click at [1214, 312] on icon "Actions" at bounding box center [1217, 314] width 8 height 5
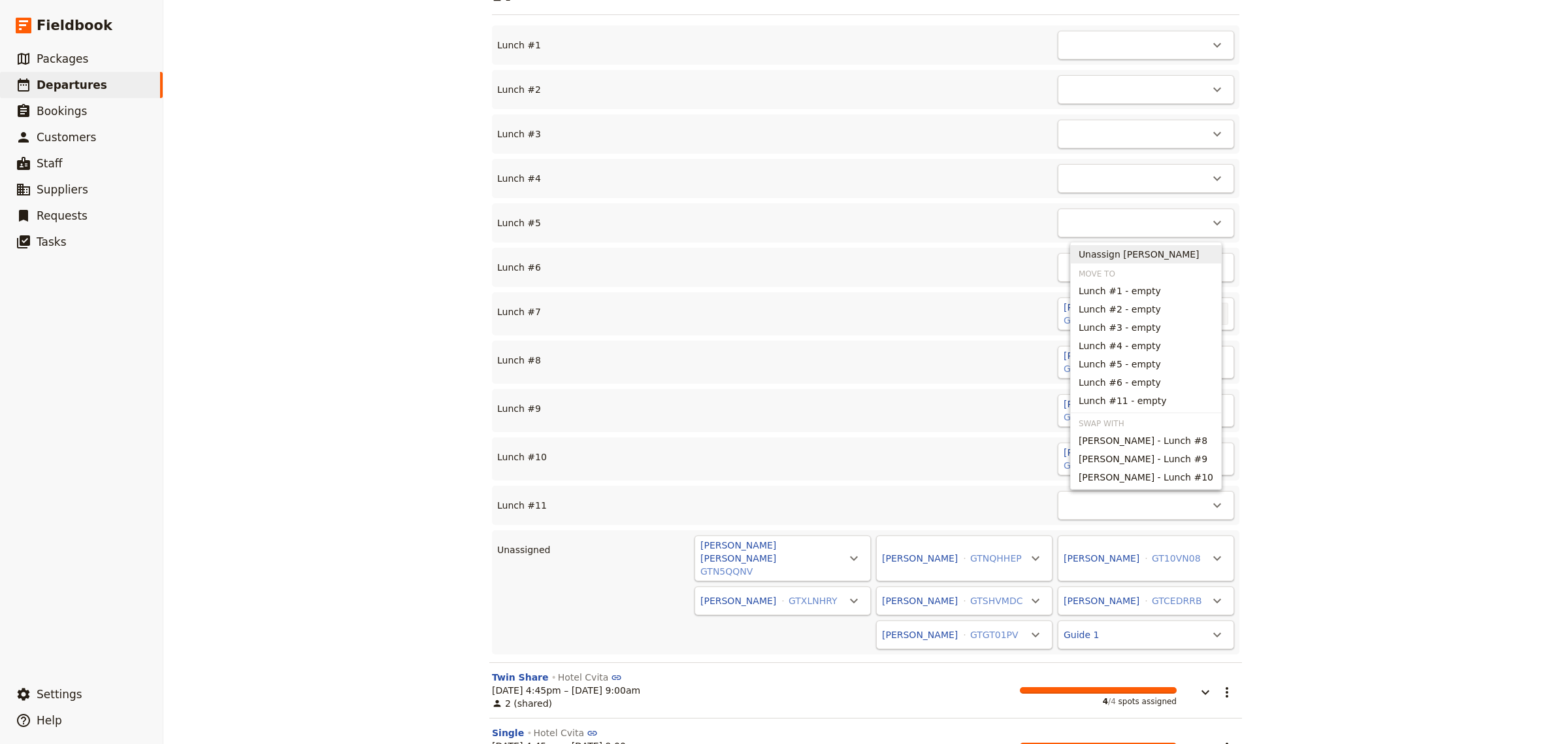
click at [1165, 250] on span "Unassign [PERSON_NAME]" at bounding box center [1139, 254] width 121 height 13
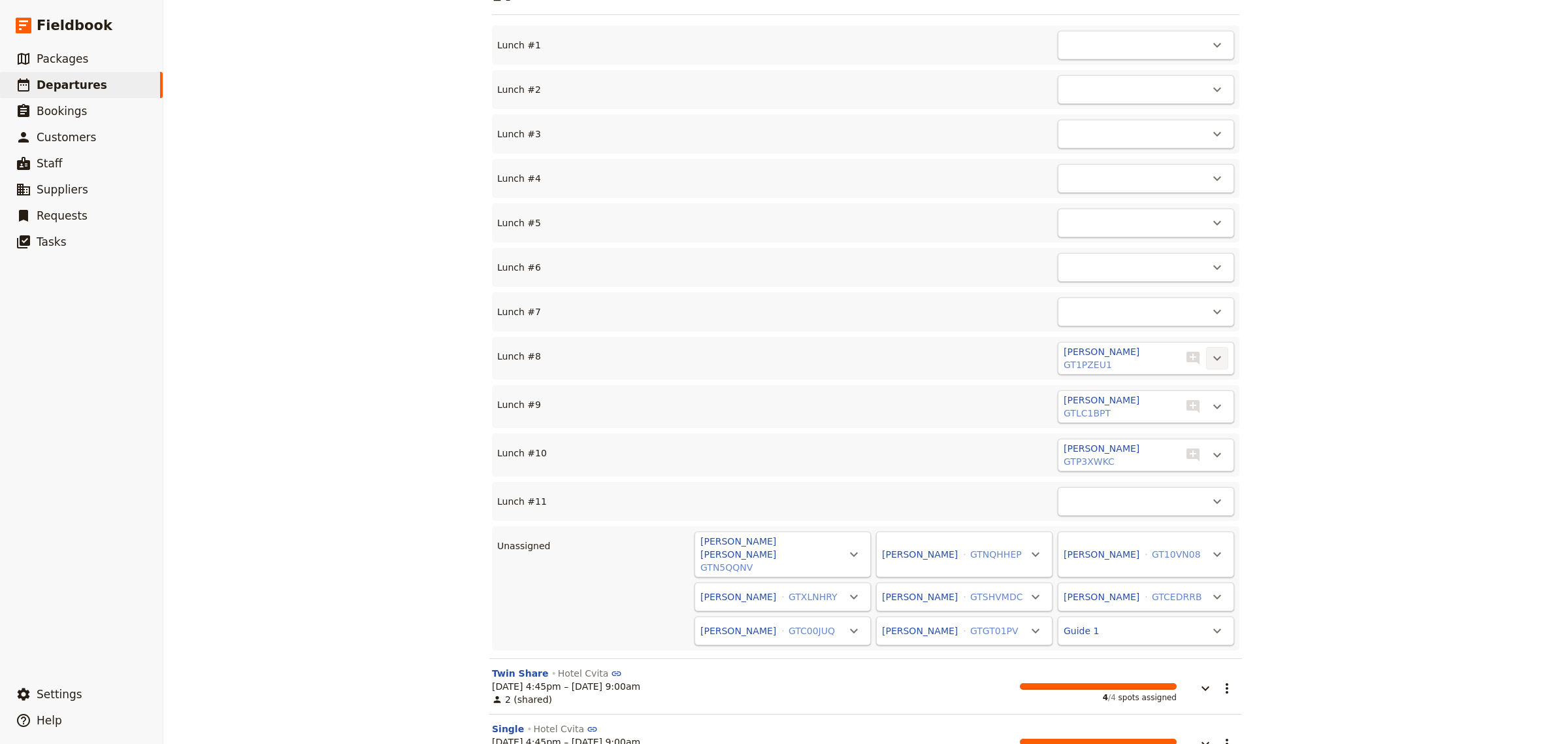
click at [1210, 350] on icon "Actions" at bounding box center [1217, 357] width 15 height 15
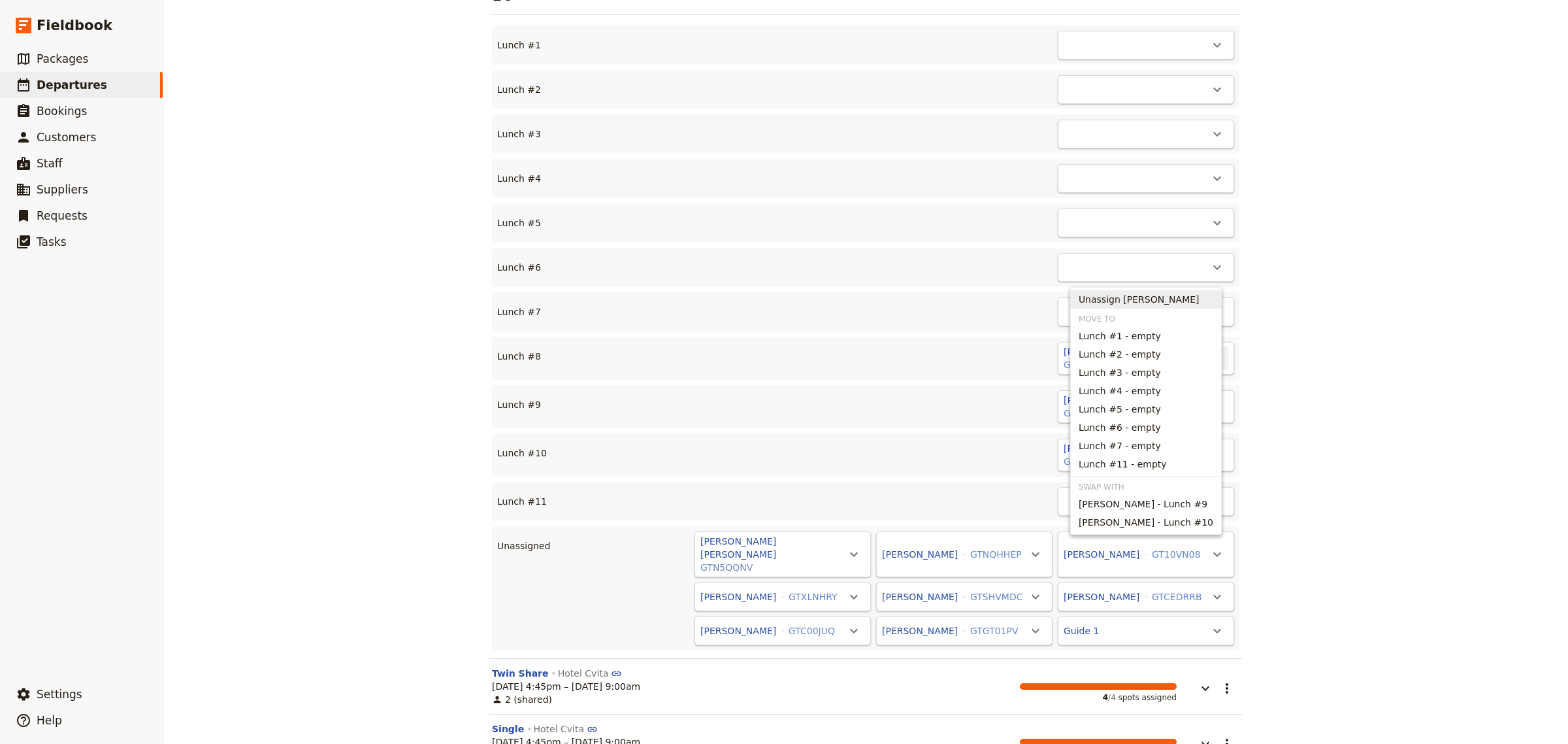
click at [1159, 303] on span "Unassign [PERSON_NAME]" at bounding box center [1139, 299] width 121 height 13
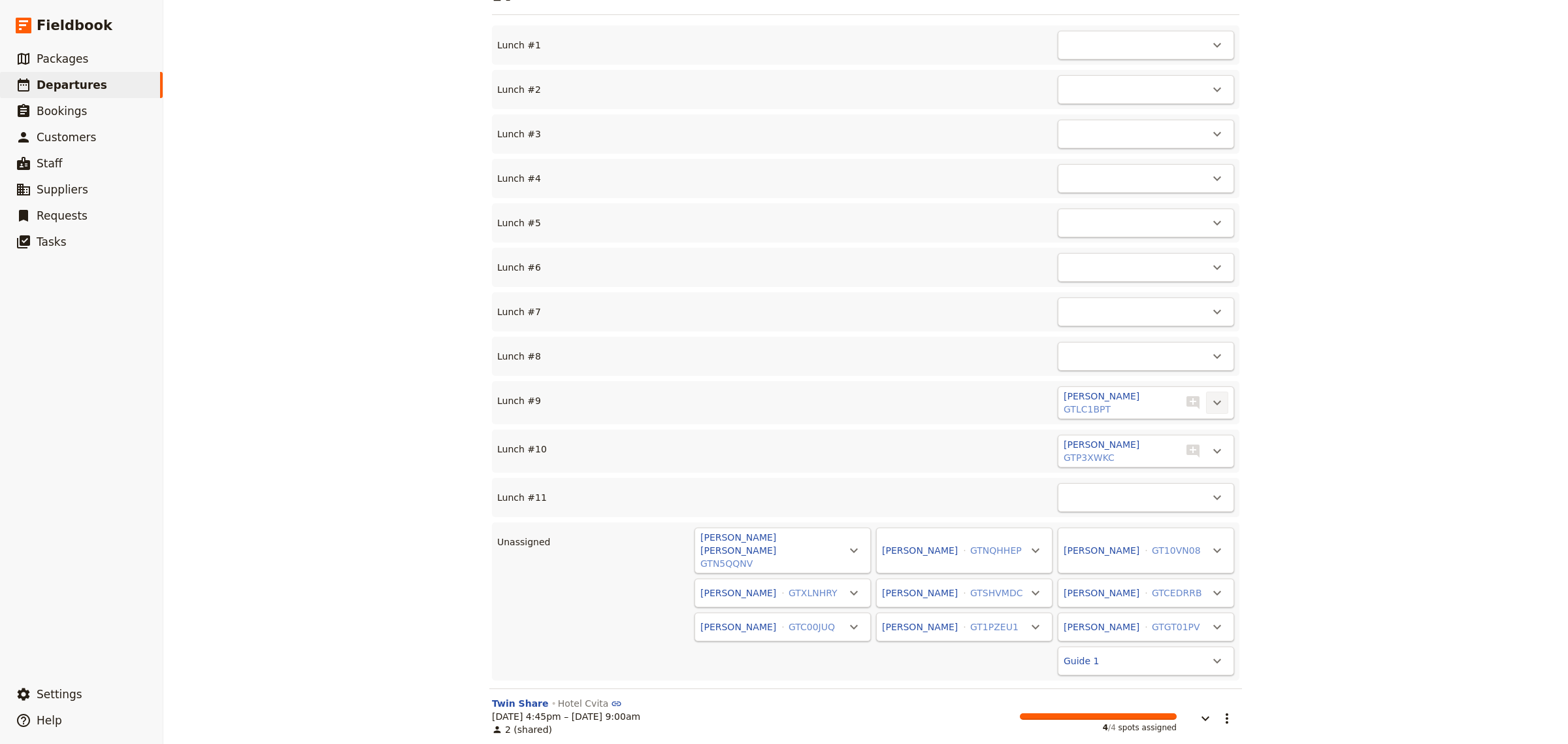
click at [1211, 395] on icon "Actions" at bounding box center [1217, 402] width 15 height 15
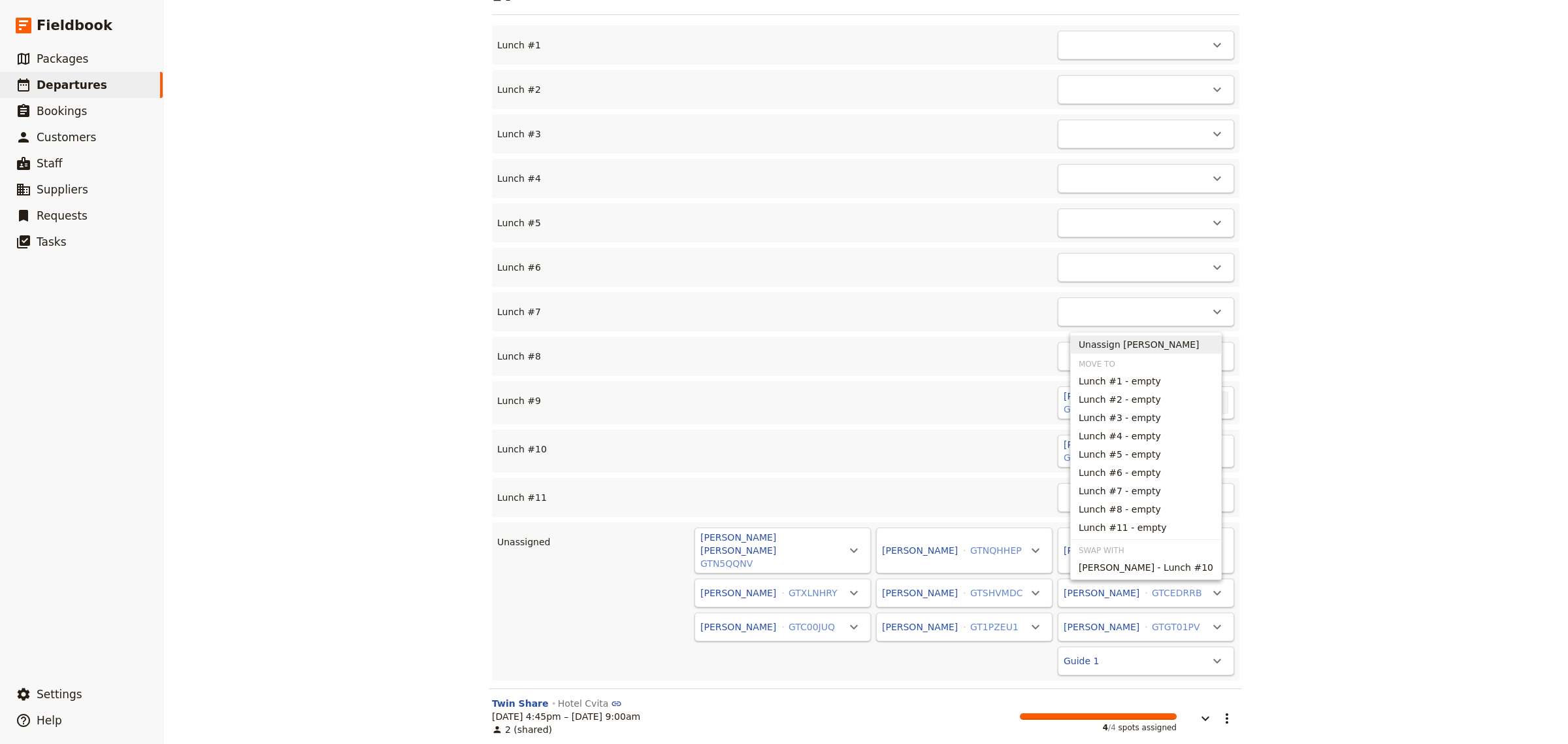
click at [1174, 350] on span "Unassign [PERSON_NAME]" at bounding box center [1139, 345] width 121 height 13
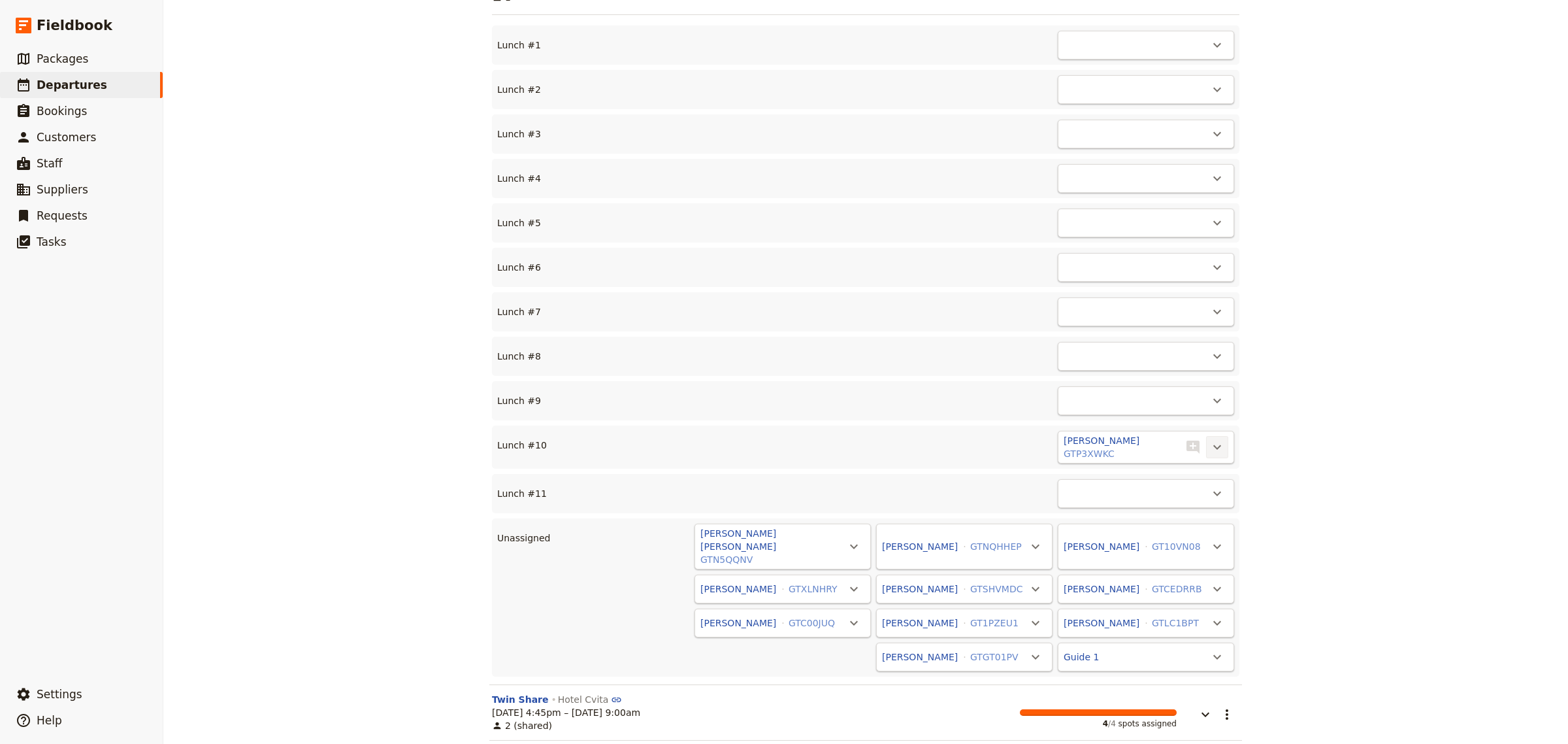
click at [1210, 439] on icon "Actions" at bounding box center [1217, 447] width 15 height 15
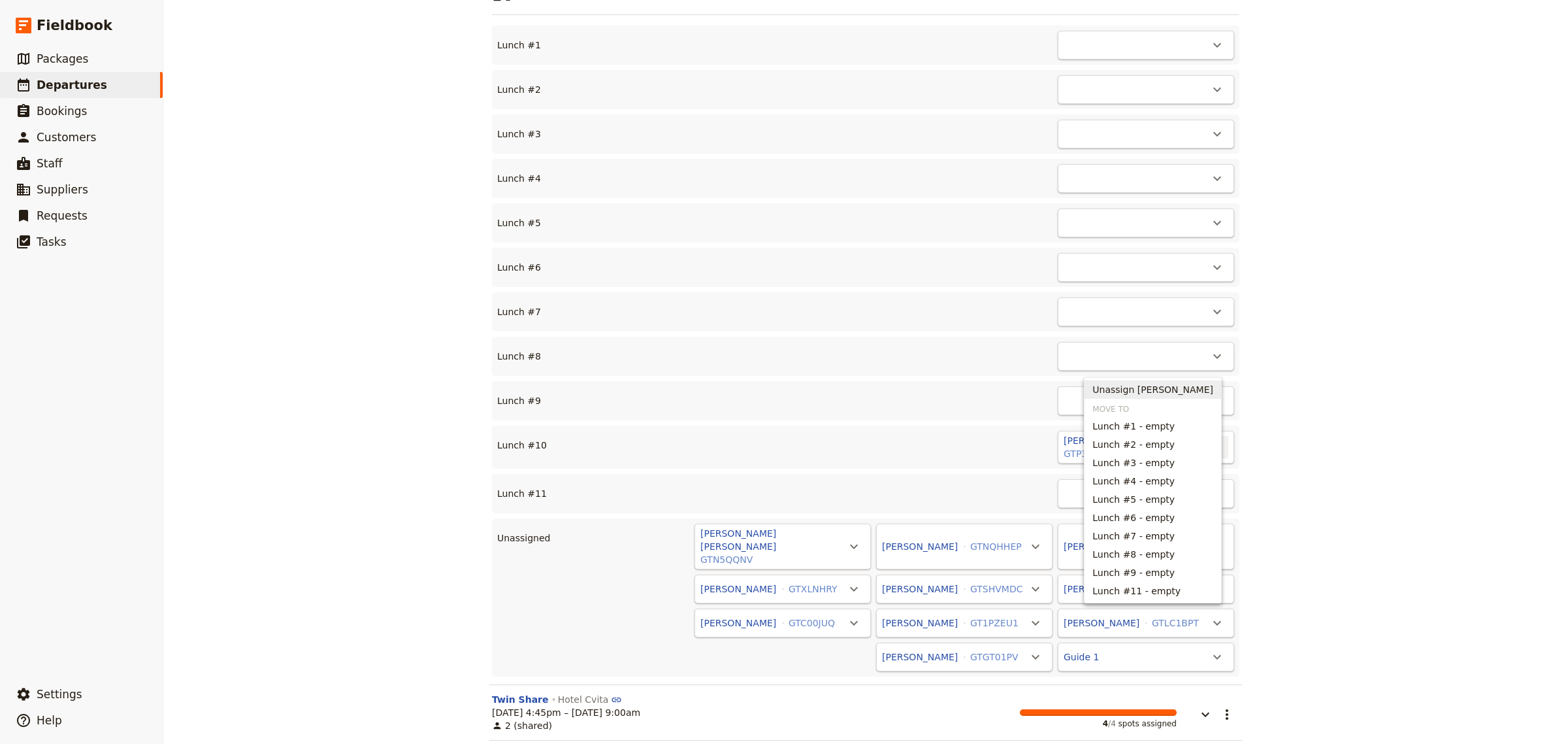
click at [1145, 390] on span "Unassign [PERSON_NAME]" at bounding box center [1153, 389] width 121 height 13
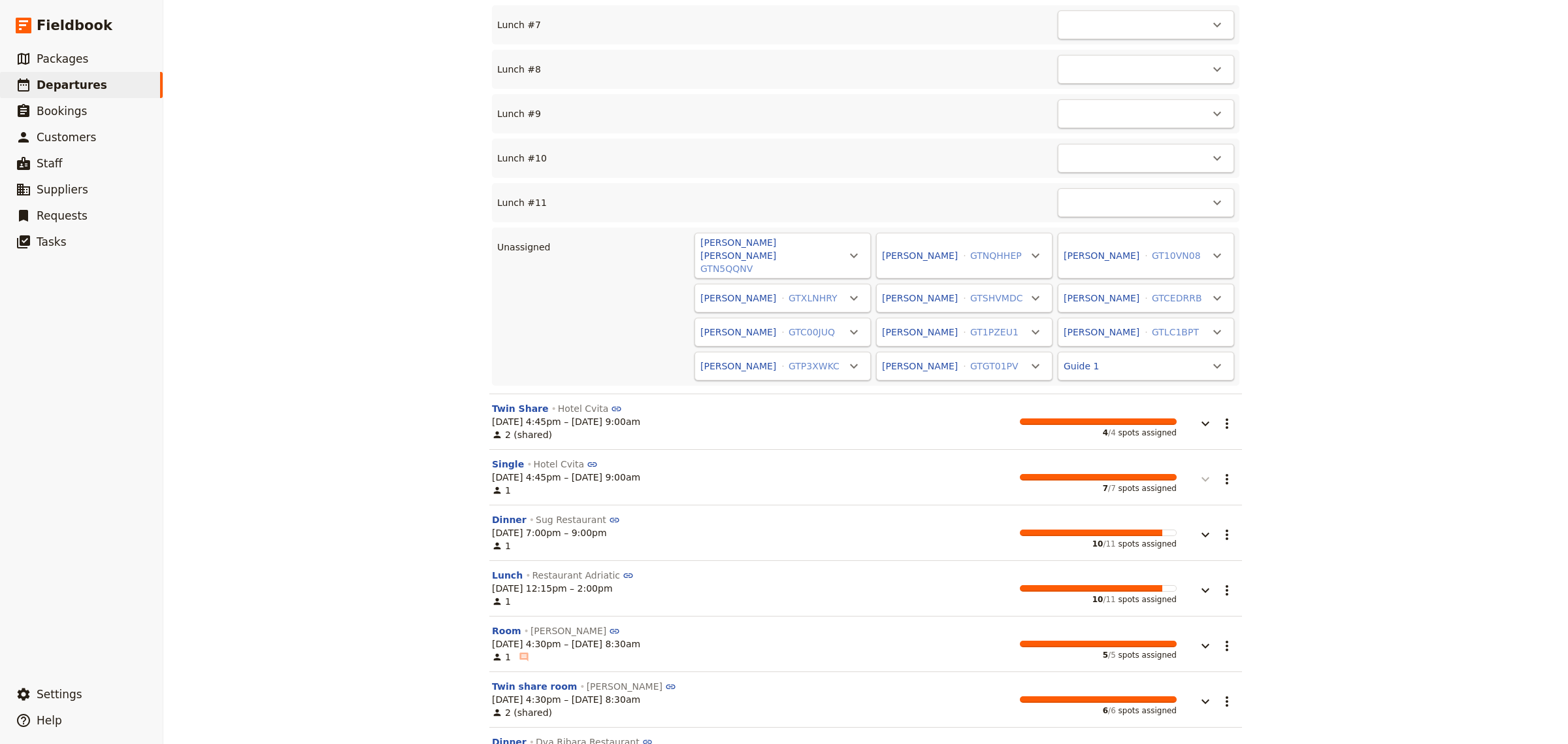
scroll to position [4921, 0]
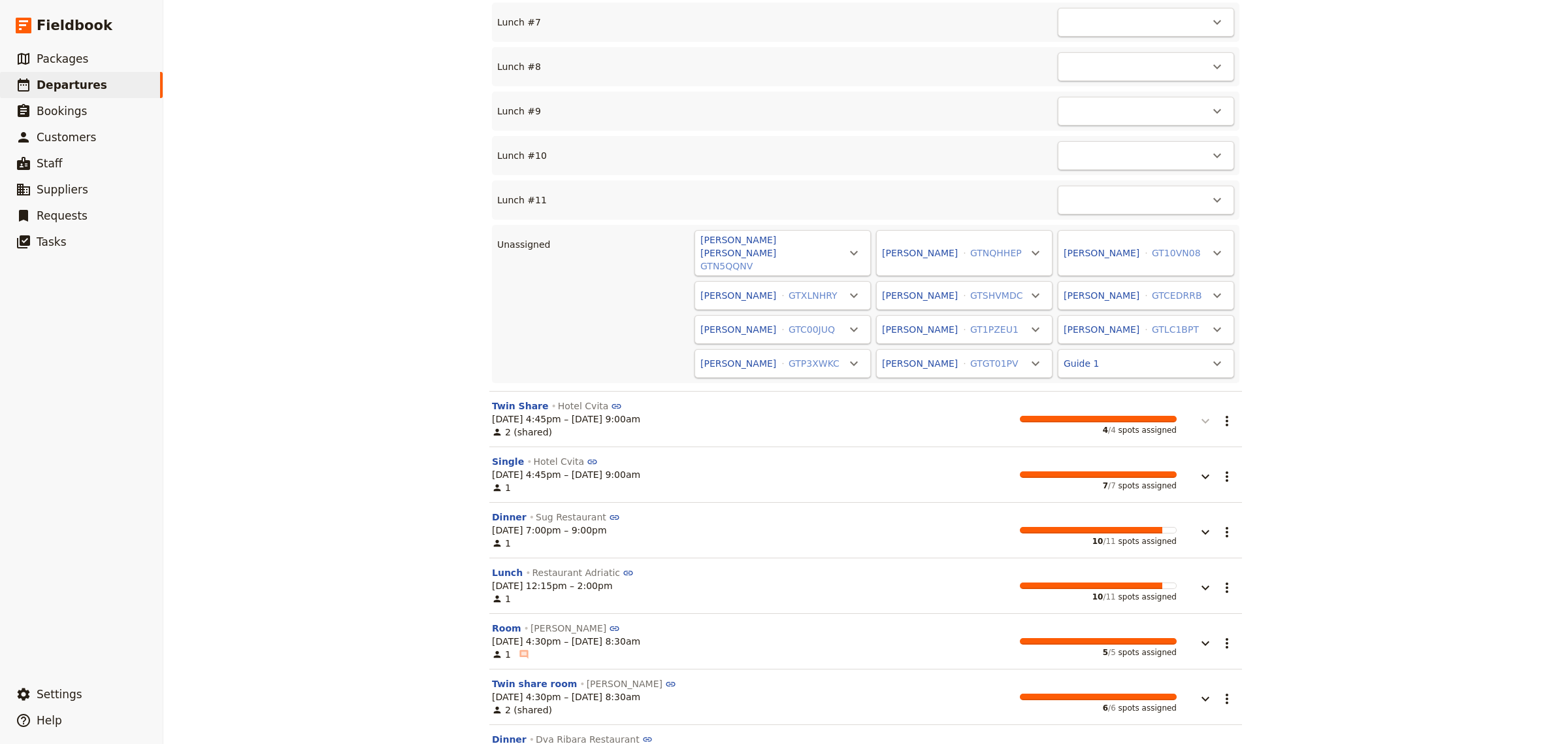
click at [1198, 413] on icon "button" at bounding box center [1205, 420] width 15 height 15
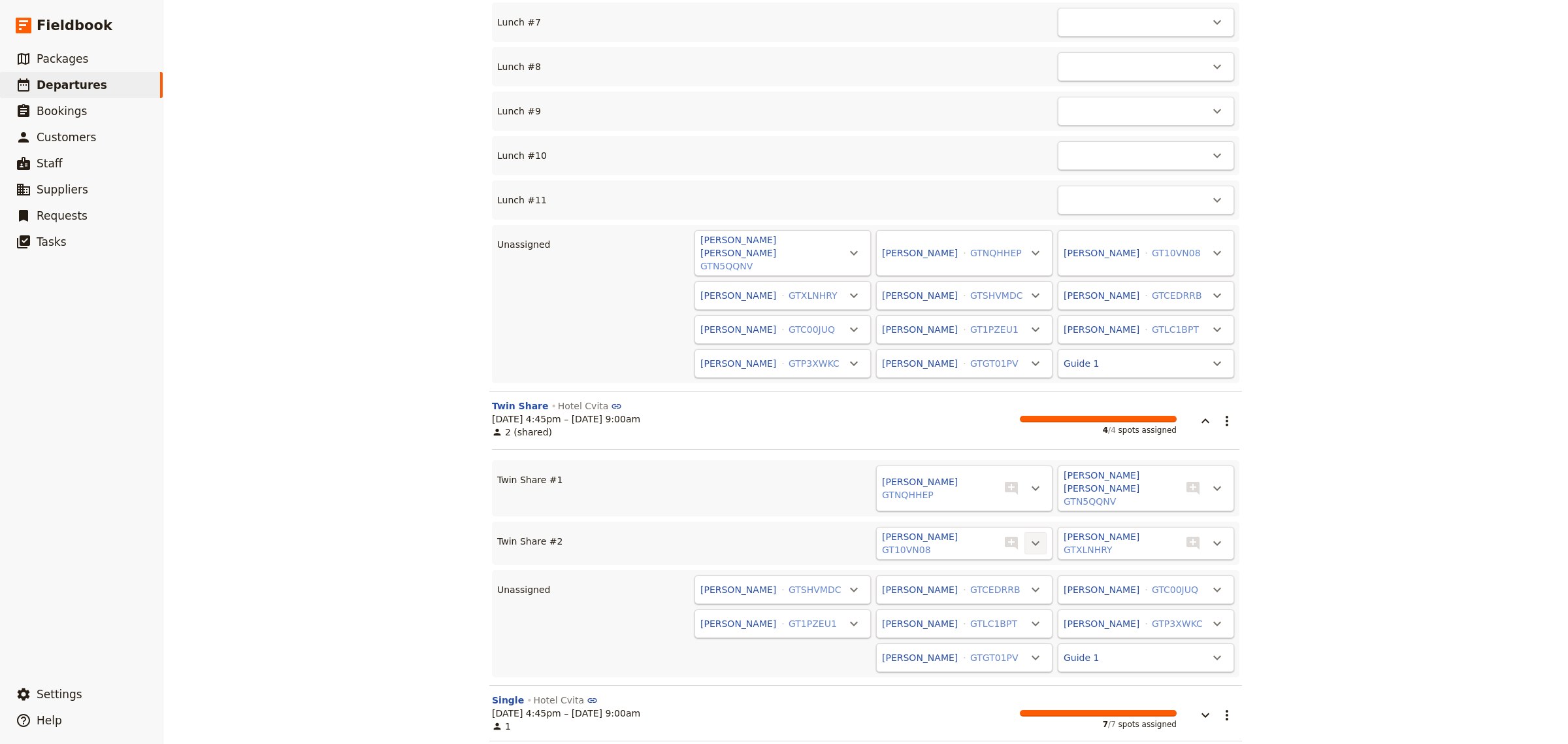
click at [1036, 536] on icon "Actions" at bounding box center [1035, 543] width 15 height 15
click at [965, 468] on span "Unassign [PERSON_NAME]" at bounding box center [917, 464] width 229 height 13
click at [1210, 536] on icon "Actions" at bounding box center [1217, 543] width 15 height 15
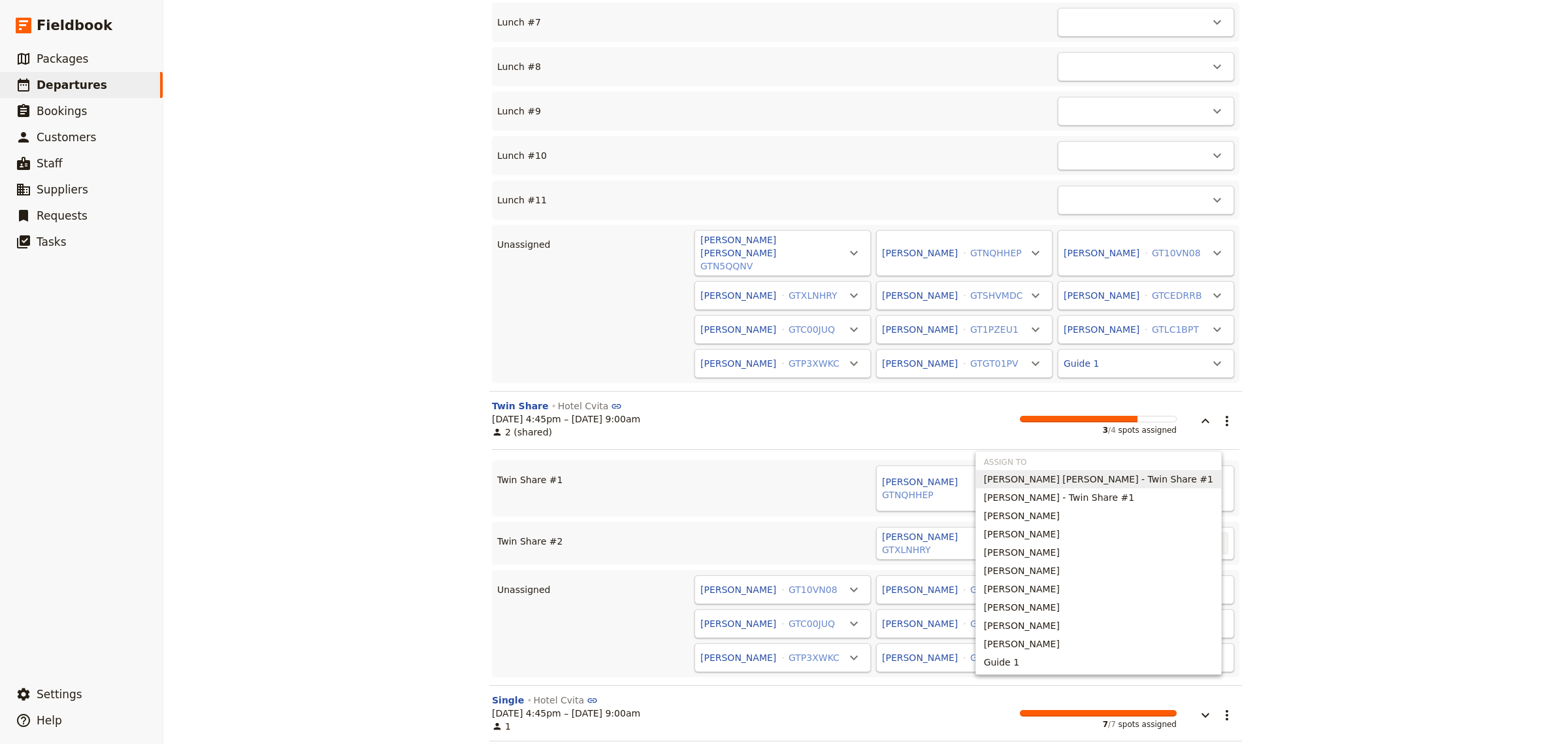
click at [978, 529] on div "[PERSON_NAME] GTXLNHRY" at bounding box center [939, 544] width 117 height 29
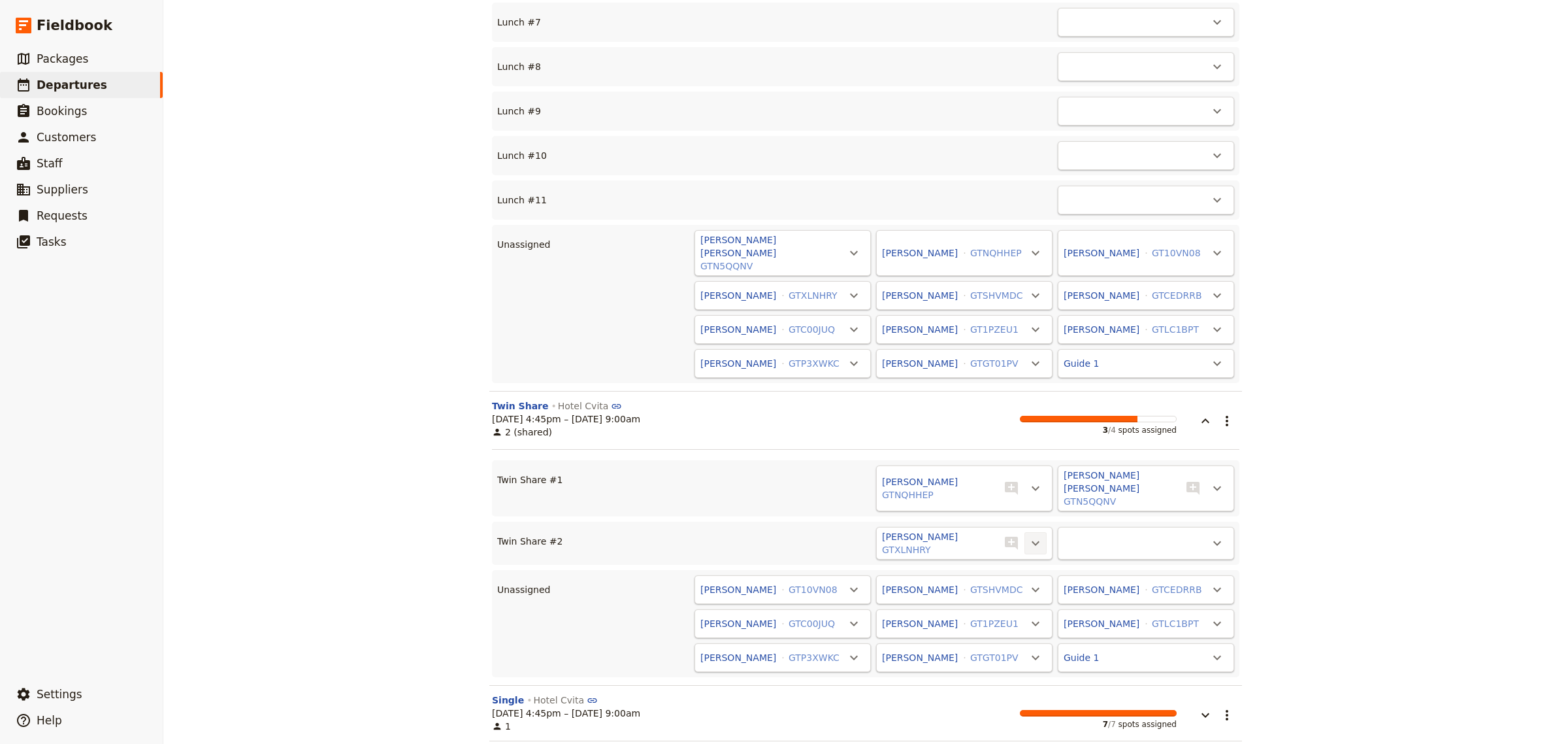
click at [1031, 536] on icon "Actions" at bounding box center [1035, 543] width 15 height 15
click at [969, 461] on span "Unassign [PERSON_NAME]" at bounding box center [917, 464] width 229 height 13
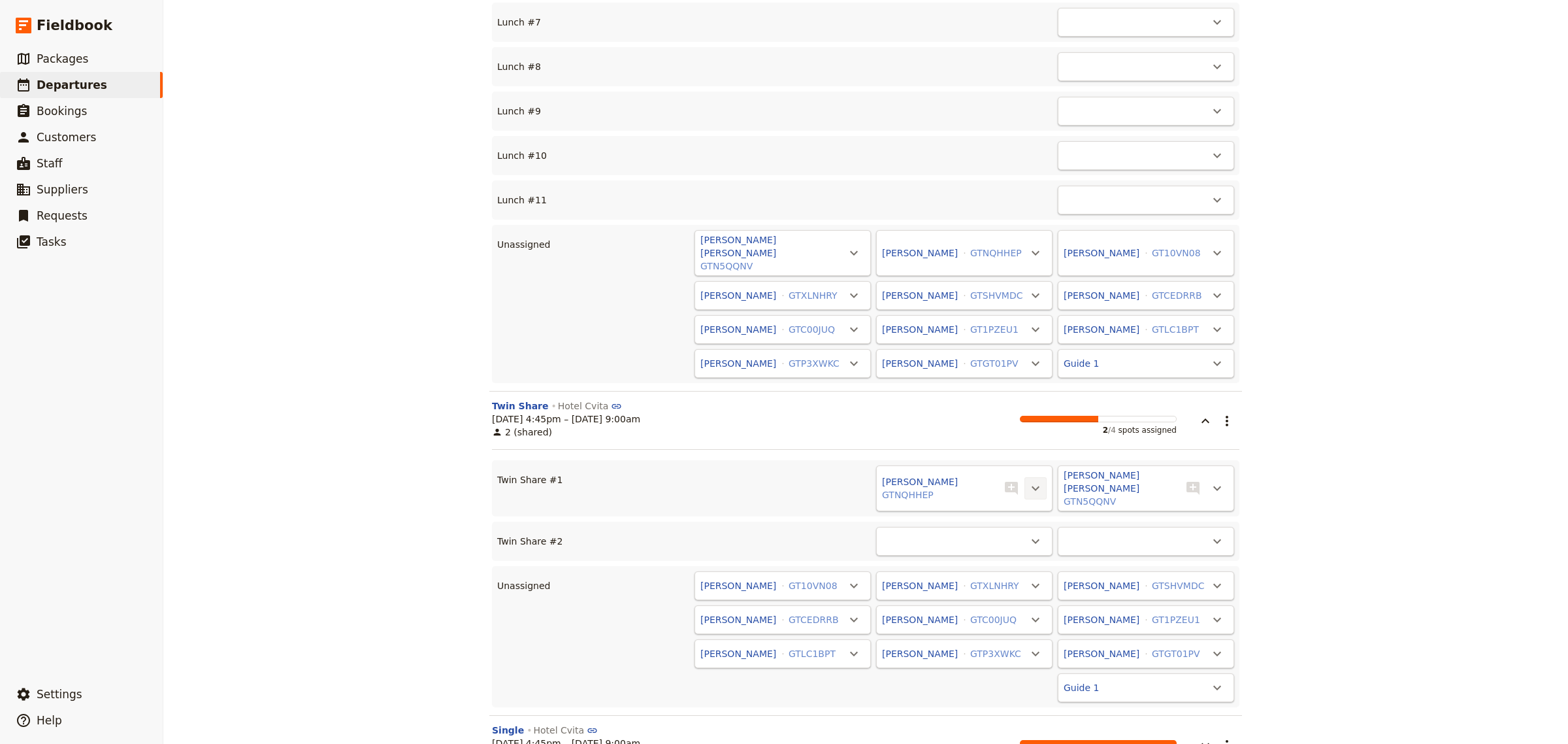
click at [1028, 480] on icon "Actions" at bounding box center [1035, 488] width 15 height 15
click at [1002, 414] on span "Unassign [PERSON_NAME]" at bounding box center [971, 415] width 121 height 13
drag, startPoint x: 754, startPoint y: 510, endPoint x: 781, endPoint y: 508, distance: 27.1
click at [754, 613] on button "[PERSON_NAME]" at bounding box center [738, 619] width 75 height 13
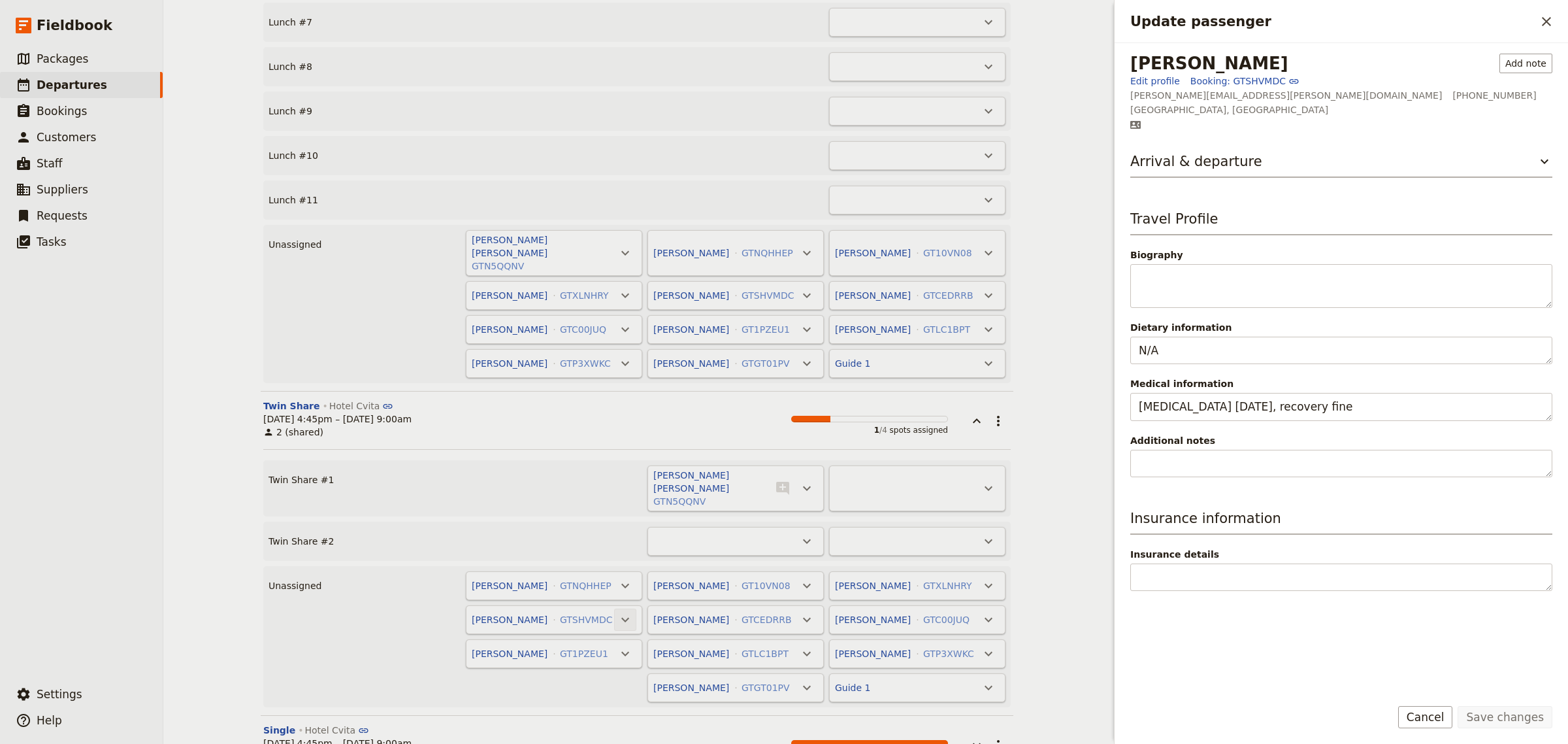
click at [617, 612] on icon "Actions" at bounding box center [624, 619] width 15 height 15
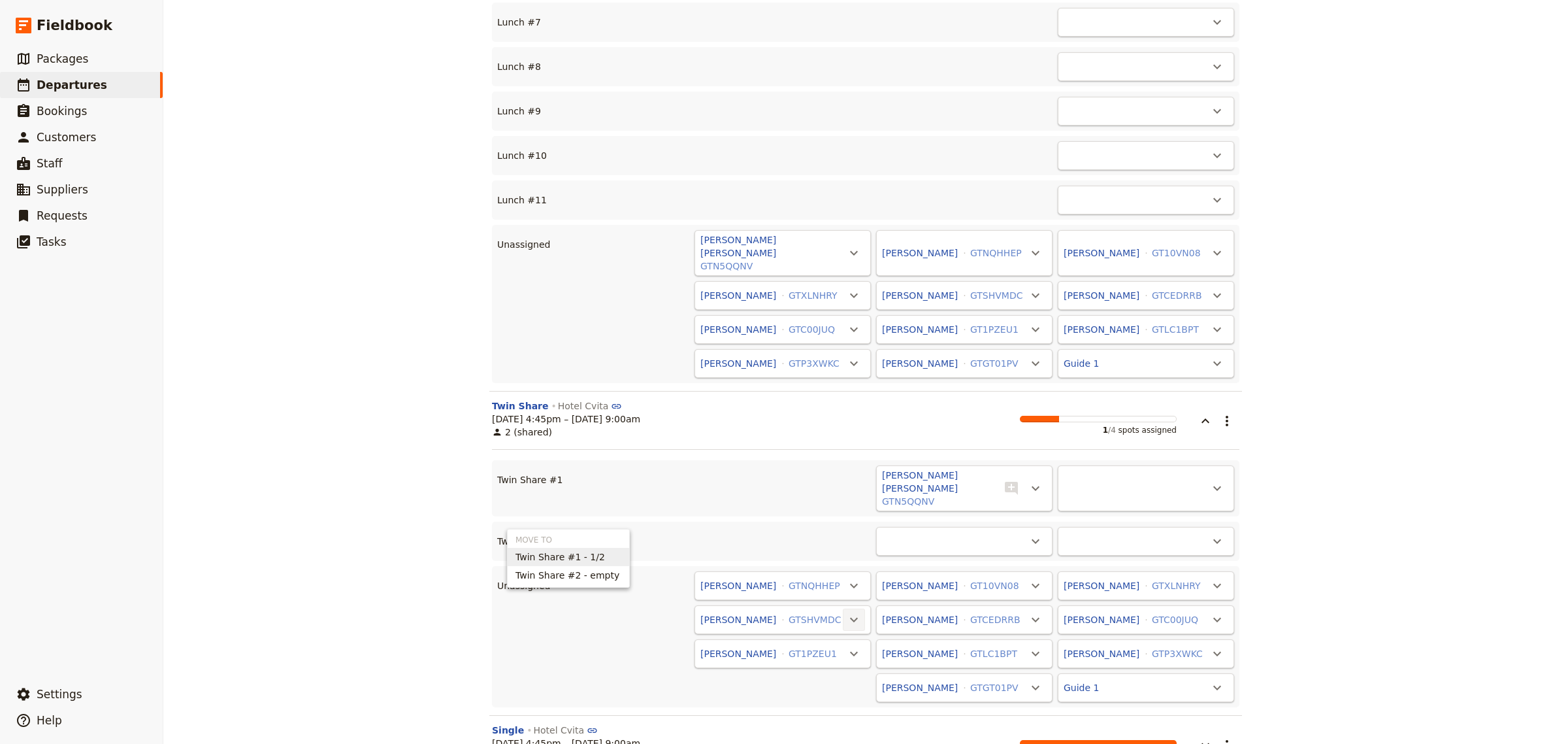
click at [589, 559] on span "Twin Share #1 - 1/2" at bounding box center [560, 557] width 89 height 13
click at [846, 646] on icon "Actions" at bounding box center [854, 653] width 15 height 15
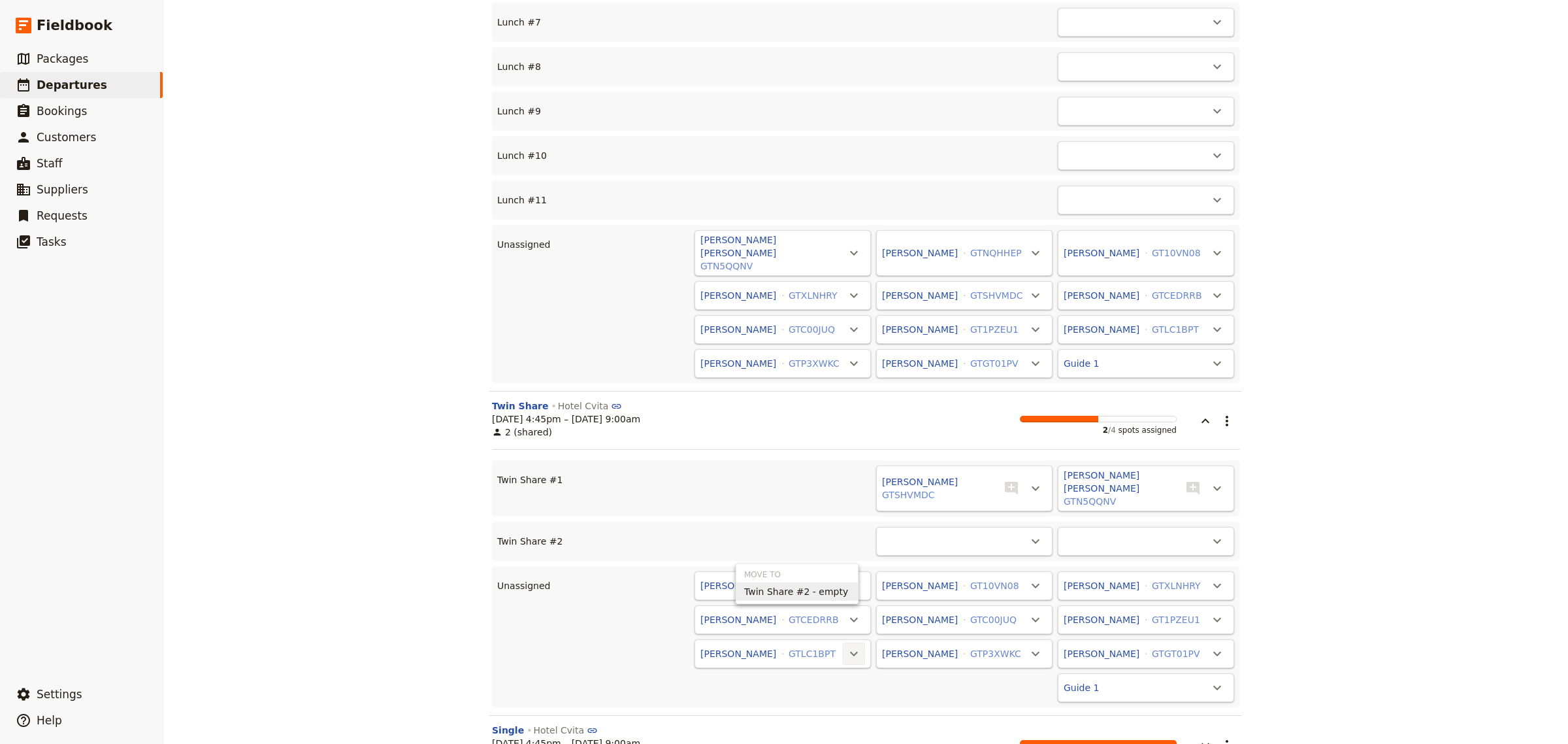
click at [786, 596] on span "Twin Share #2 - empty" at bounding box center [796, 591] width 104 height 13
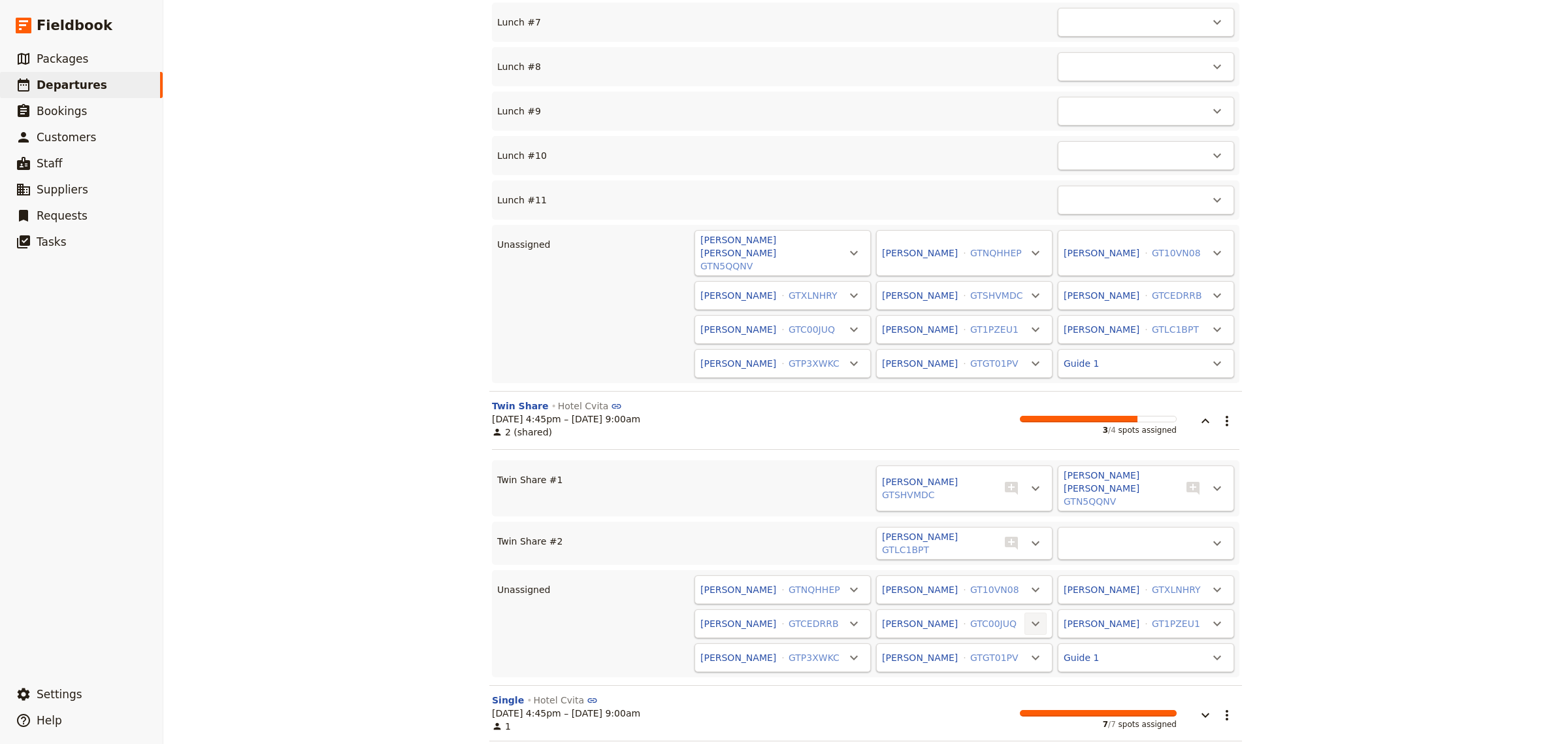
click at [1028, 616] on icon "Actions" at bounding box center [1035, 623] width 15 height 15
click at [952, 559] on span "Twin Share #2 - 1/2" at bounding box center [971, 560] width 89 height 13
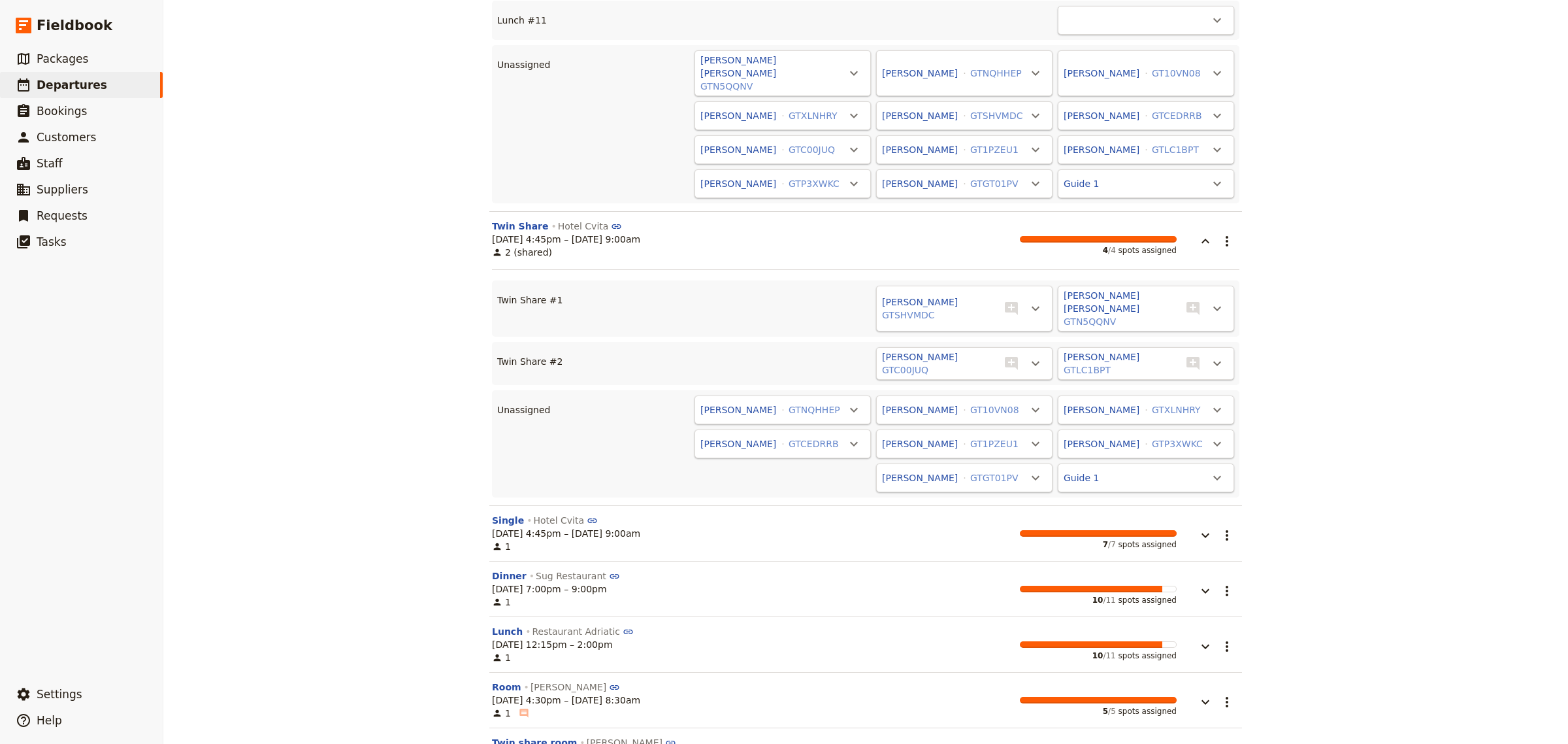
scroll to position [5103, 0]
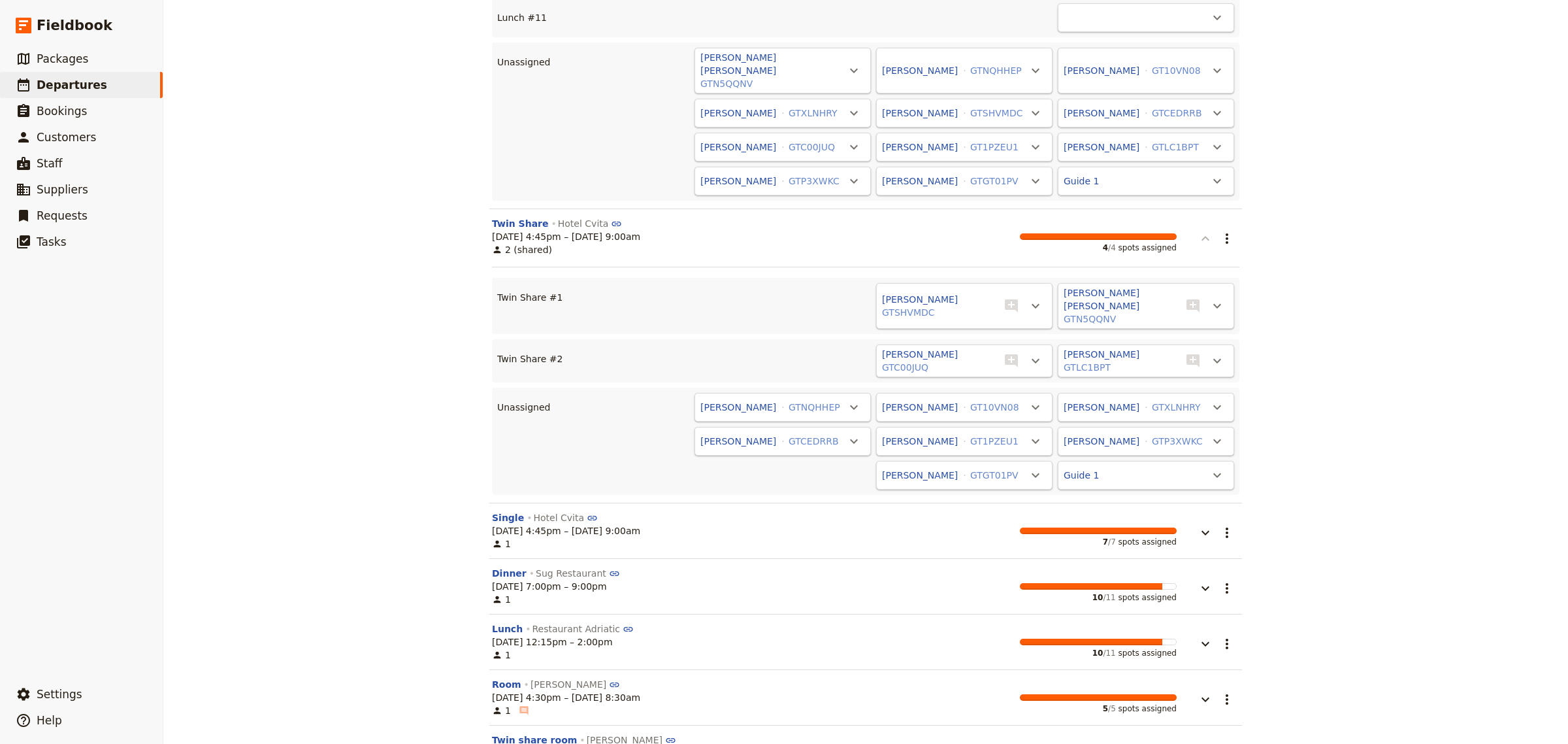
click at [1205, 231] on icon "button" at bounding box center [1205, 238] width 15 height 15
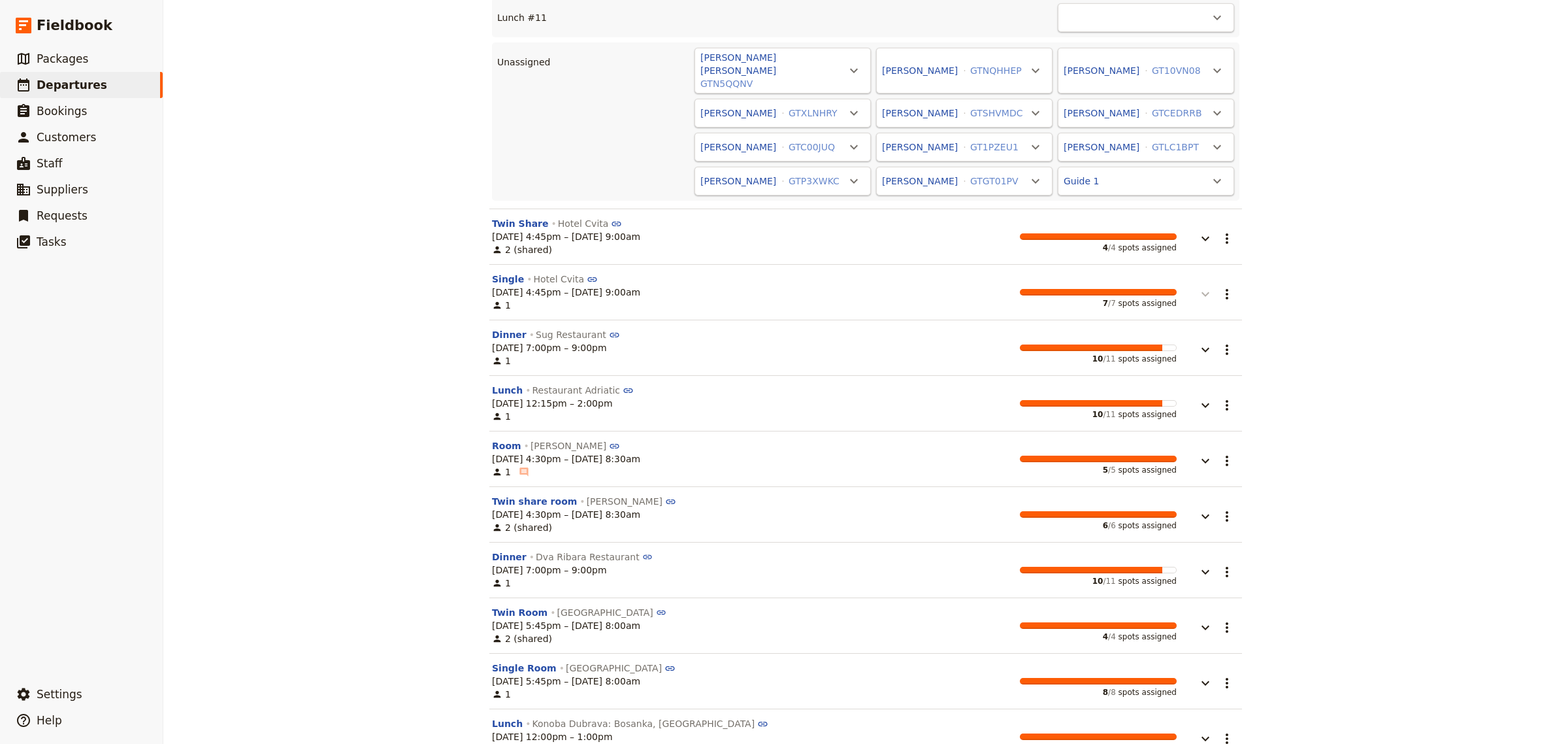
click at [1190, 273] on button "button" at bounding box center [1196, 287] width 39 height 29
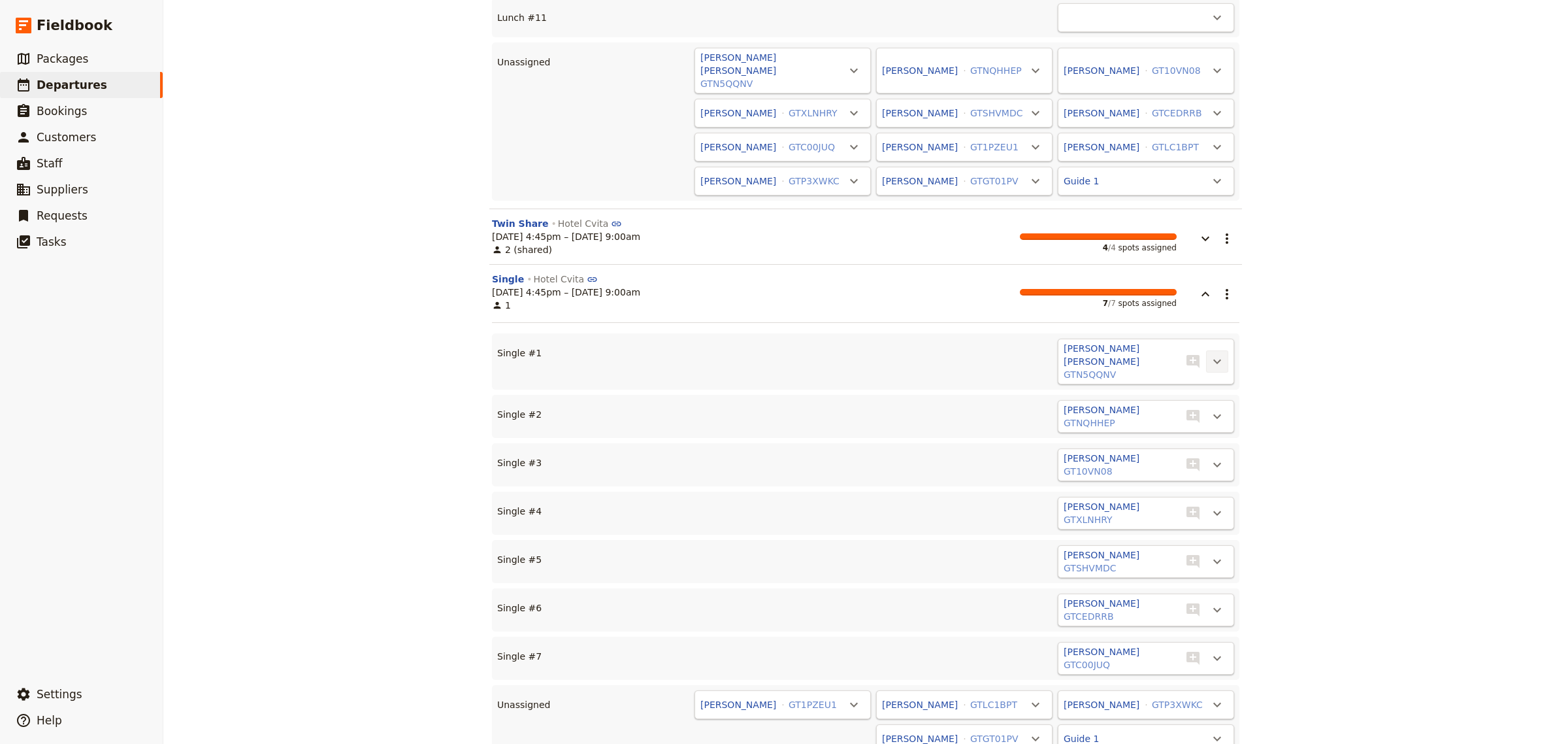
click at [1219, 350] on button "​" at bounding box center [1217, 361] width 22 height 22
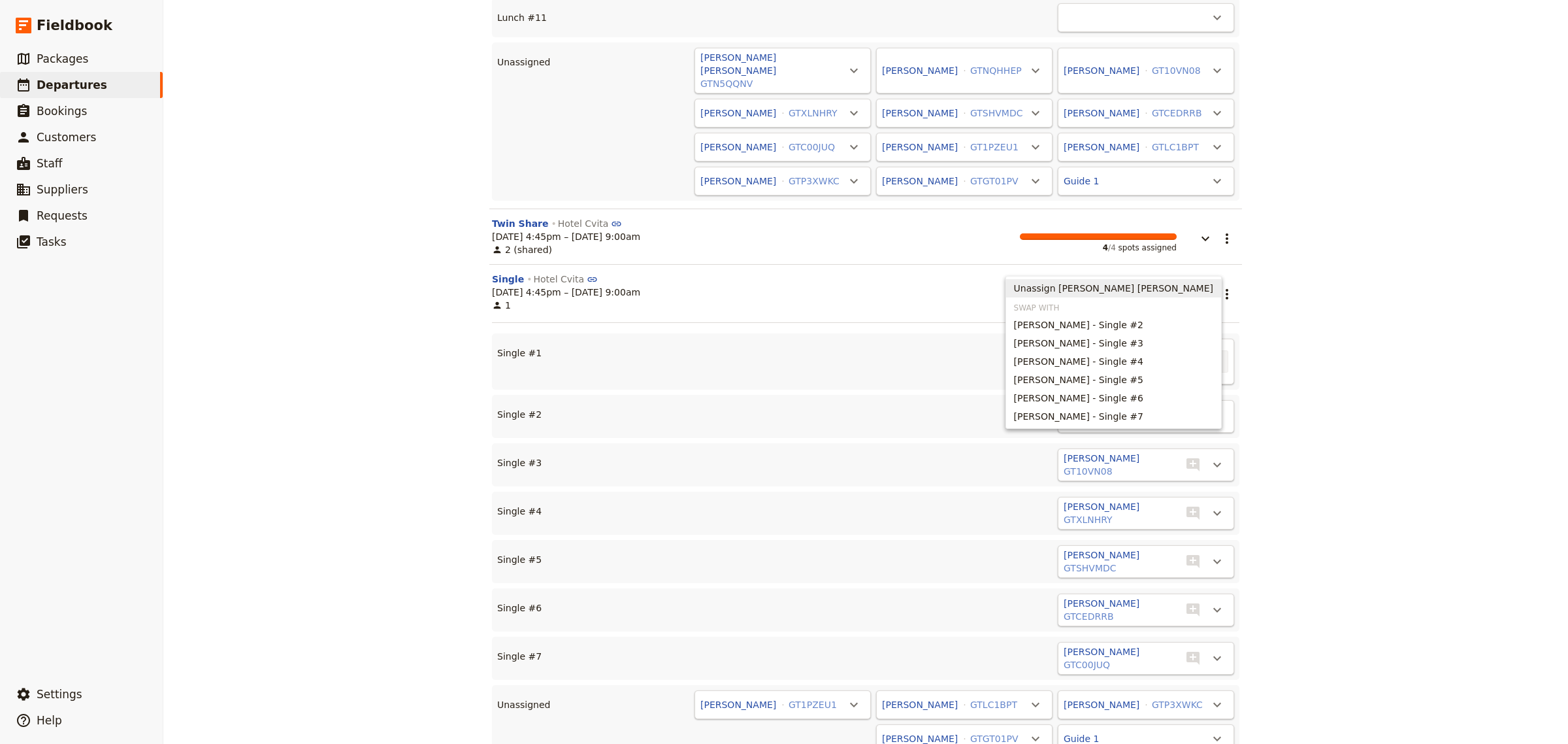
click at [1190, 291] on span "Unassign [PERSON_NAME] [PERSON_NAME]" at bounding box center [1114, 288] width 199 height 13
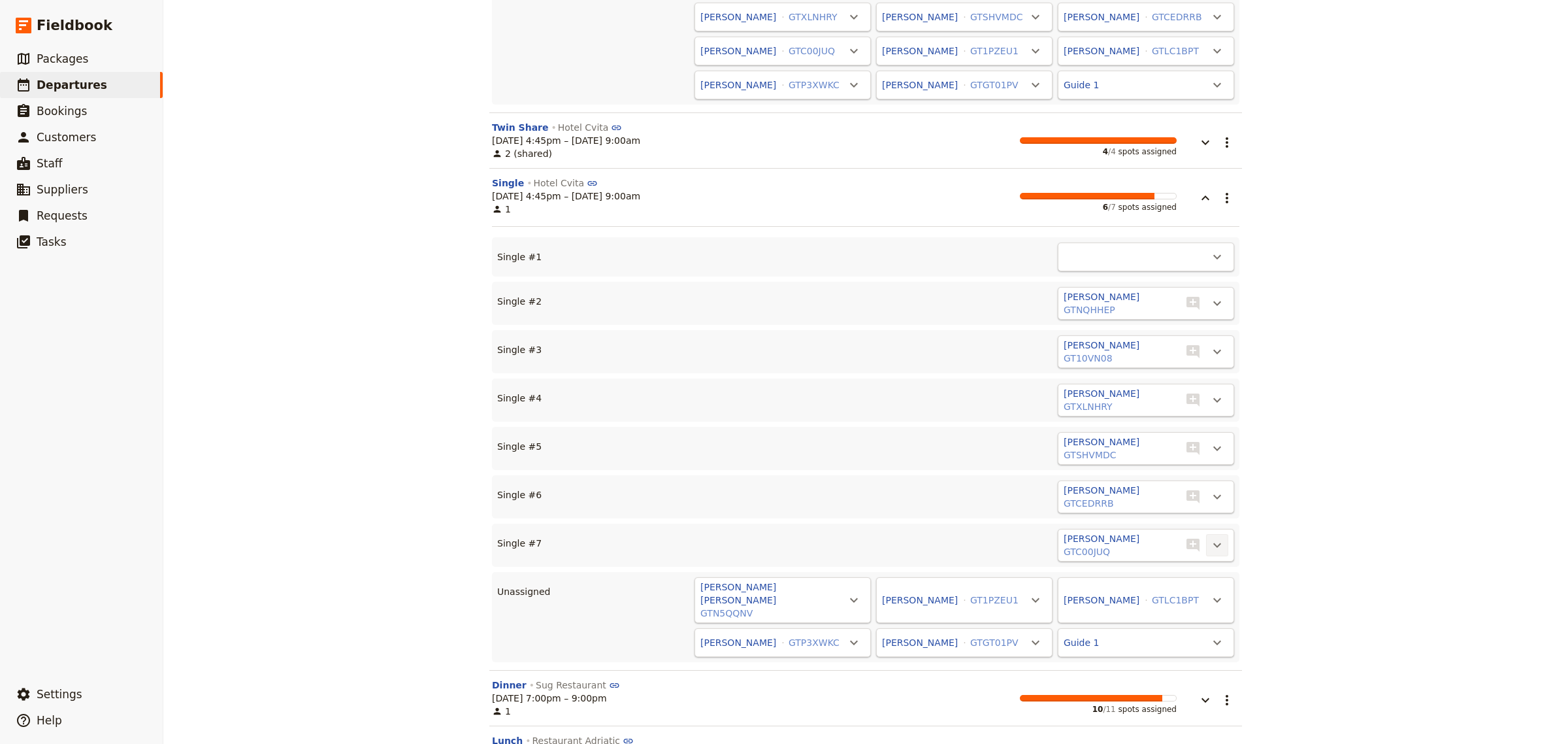
scroll to position [5233, 0]
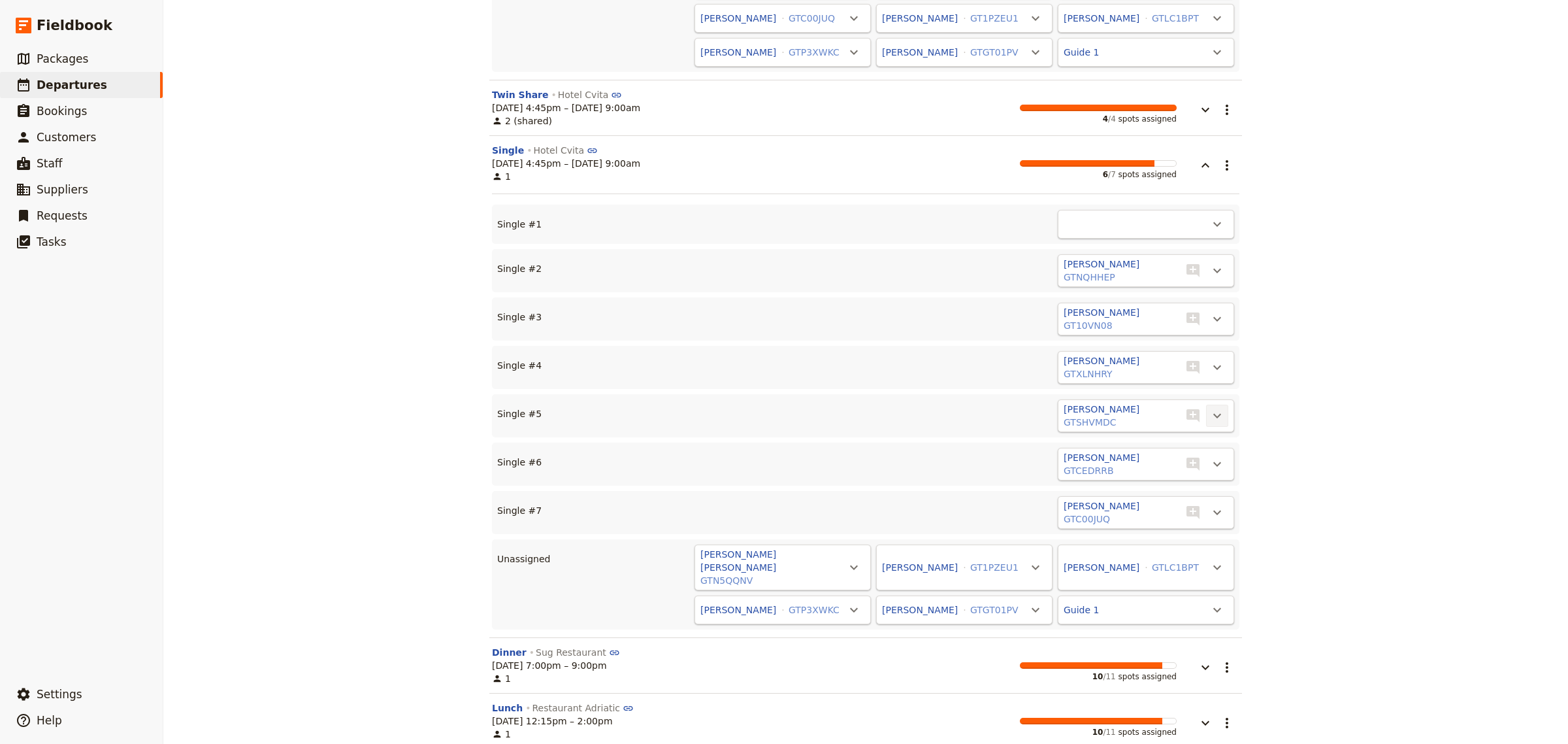
click at [1210, 408] on icon "Actions" at bounding box center [1217, 416] width 15 height 15
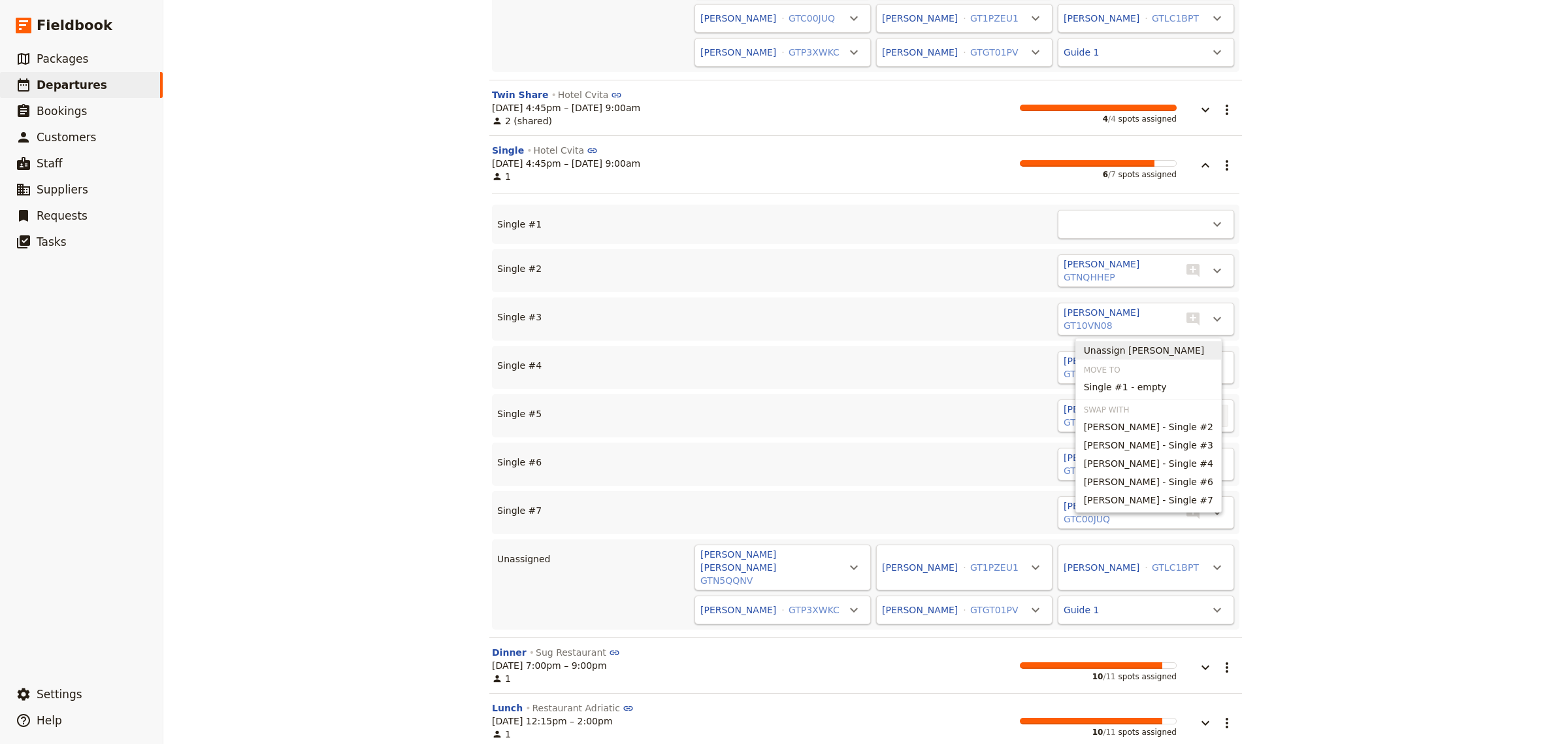
click at [1183, 352] on span "Unassign [PERSON_NAME]" at bounding box center [1144, 350] width 121 height 13
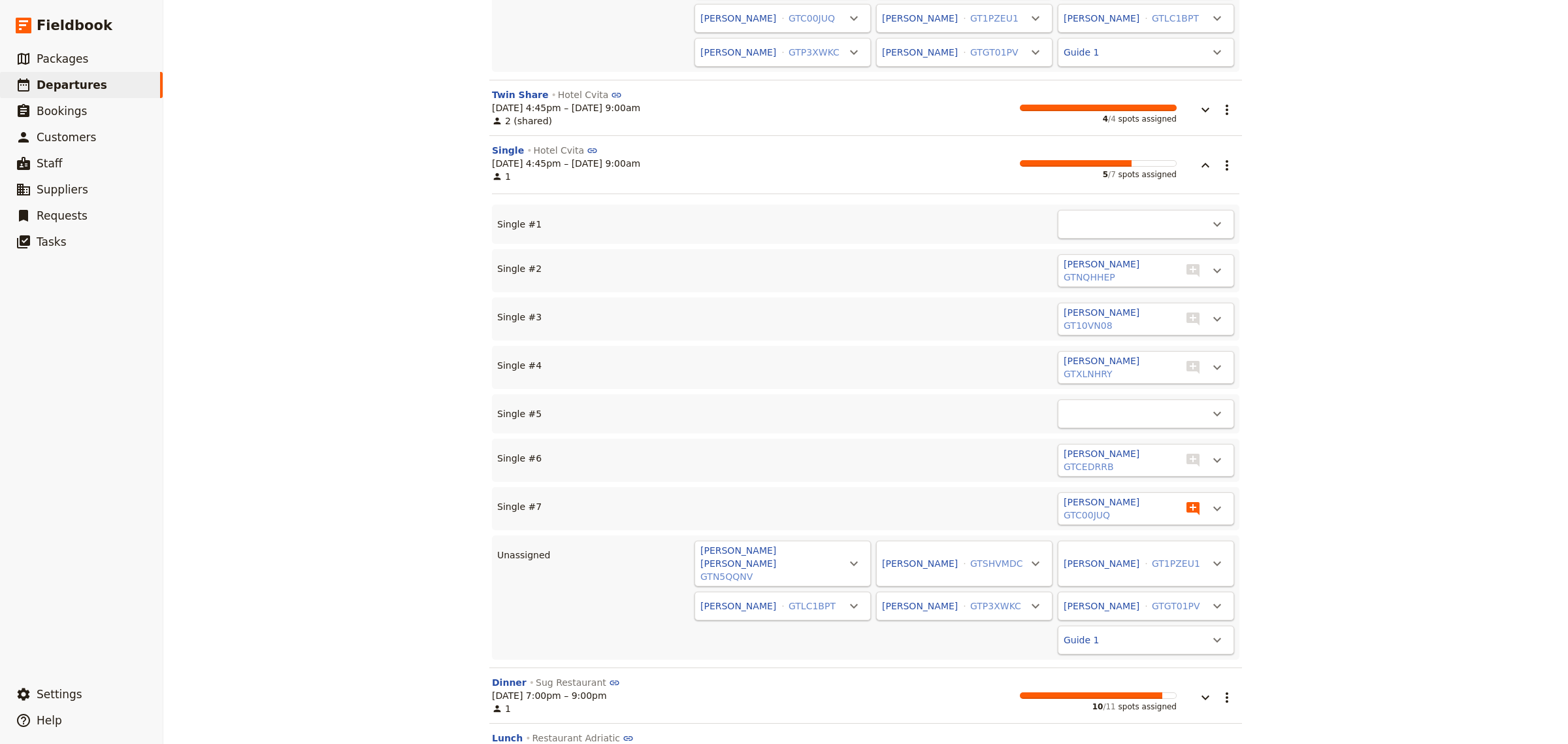
drag, startPoint x: 1213, startPoint y: 417, endPoint x: 1184, endPoint y: 427, distance: 30.7
click at [1210, 501] on icon "Actions" at bounding box center [1217, 508] width 15 height 15
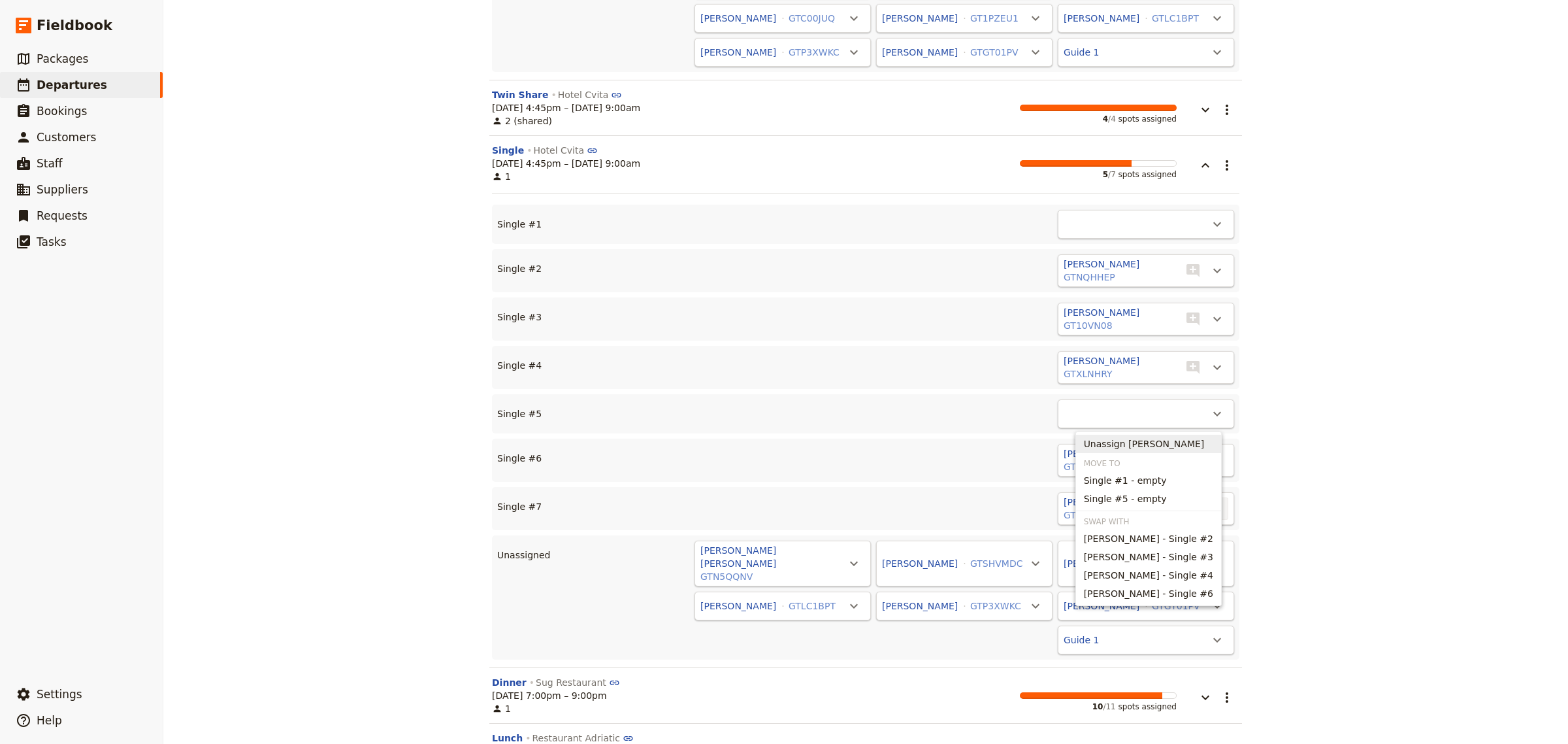
click at [1154, 445] on span "Unassign [PERSON_NAME]" at bounding box center [1144, 444] width 121 height 13
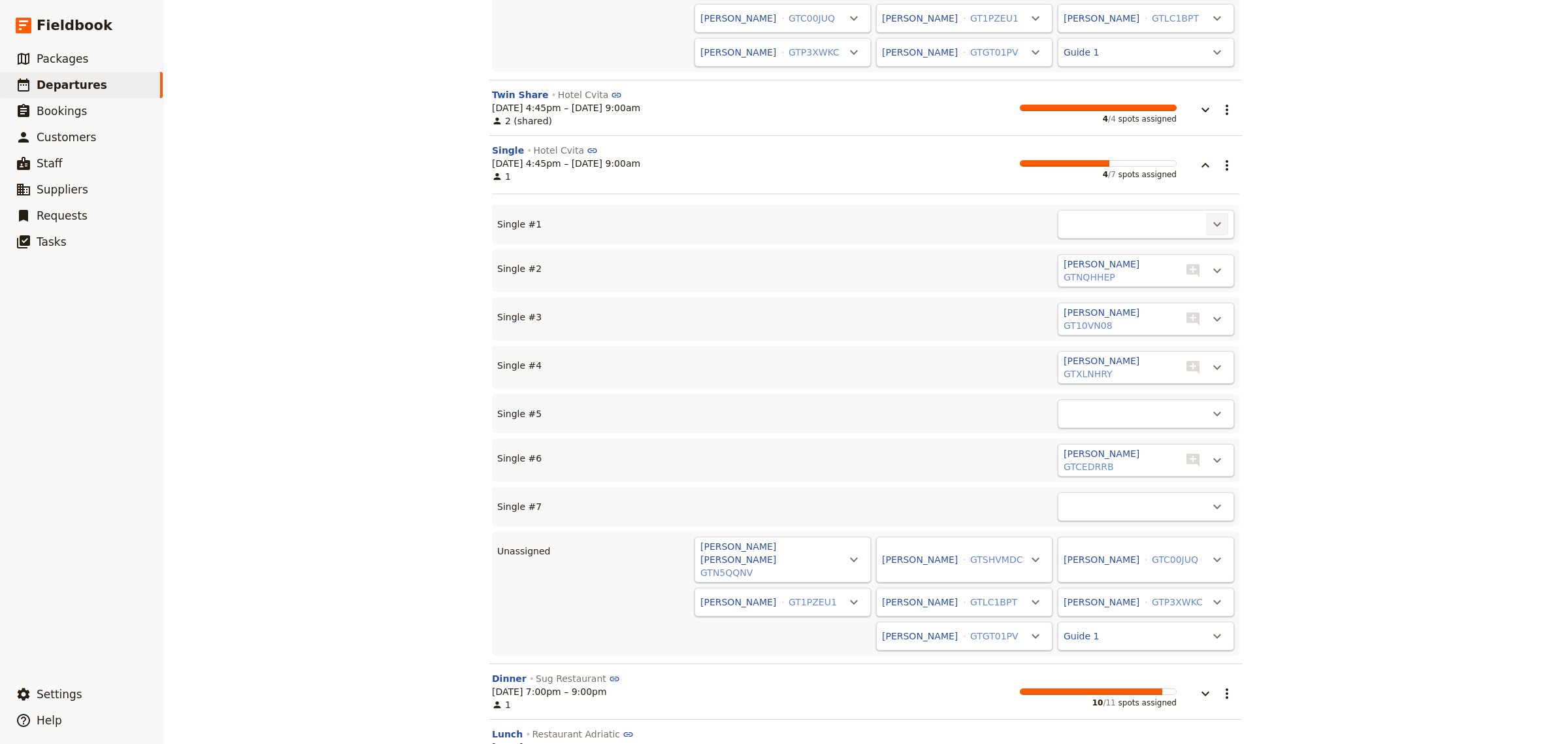
click at [1210, 216] on icon "Actions" at bounding box center [1217, 224] width 15 height 15
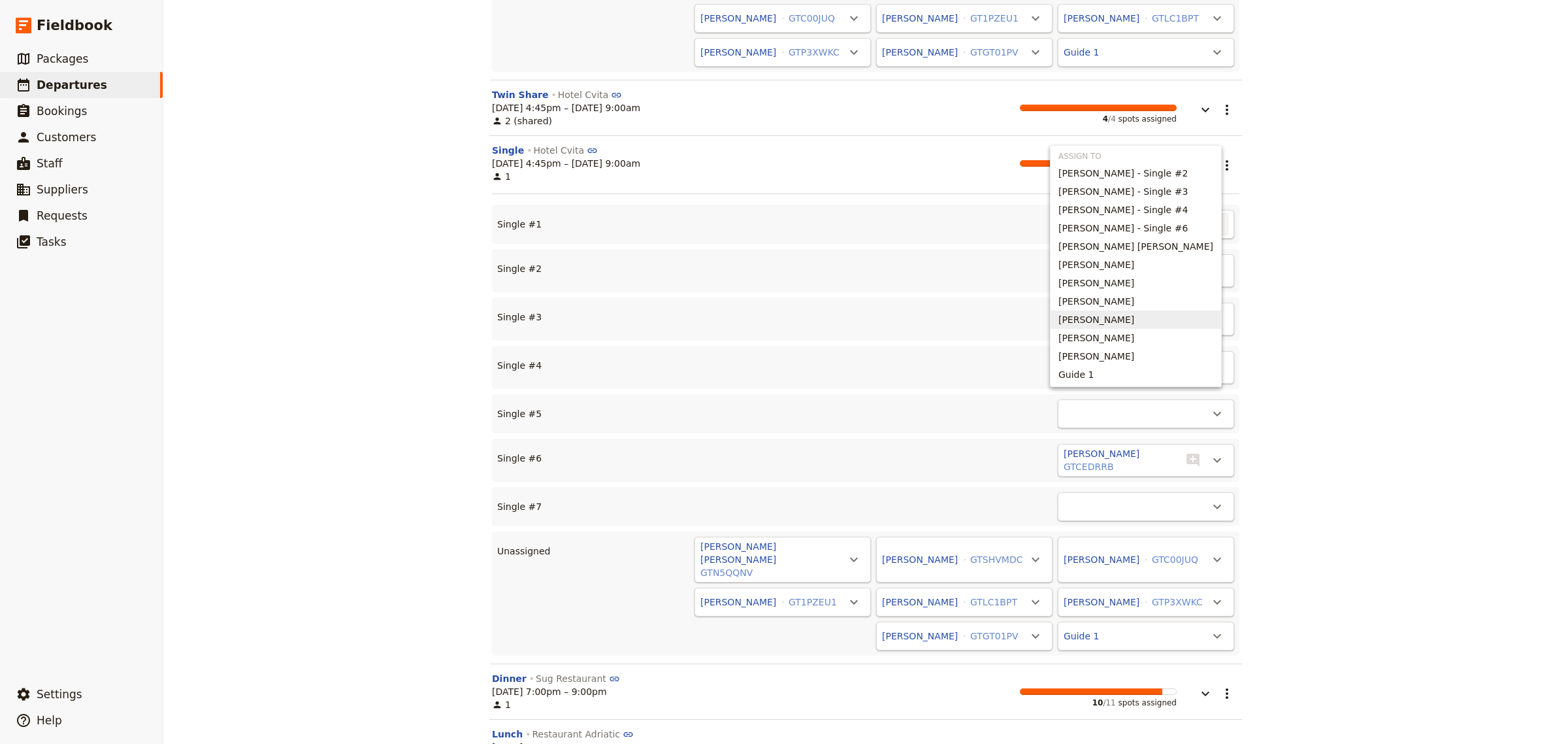
click at [814, 444] on div "[PERSON_NAME] GTCEDRRB ​ ​" at bounding box center [893, 460] width 683 height 33
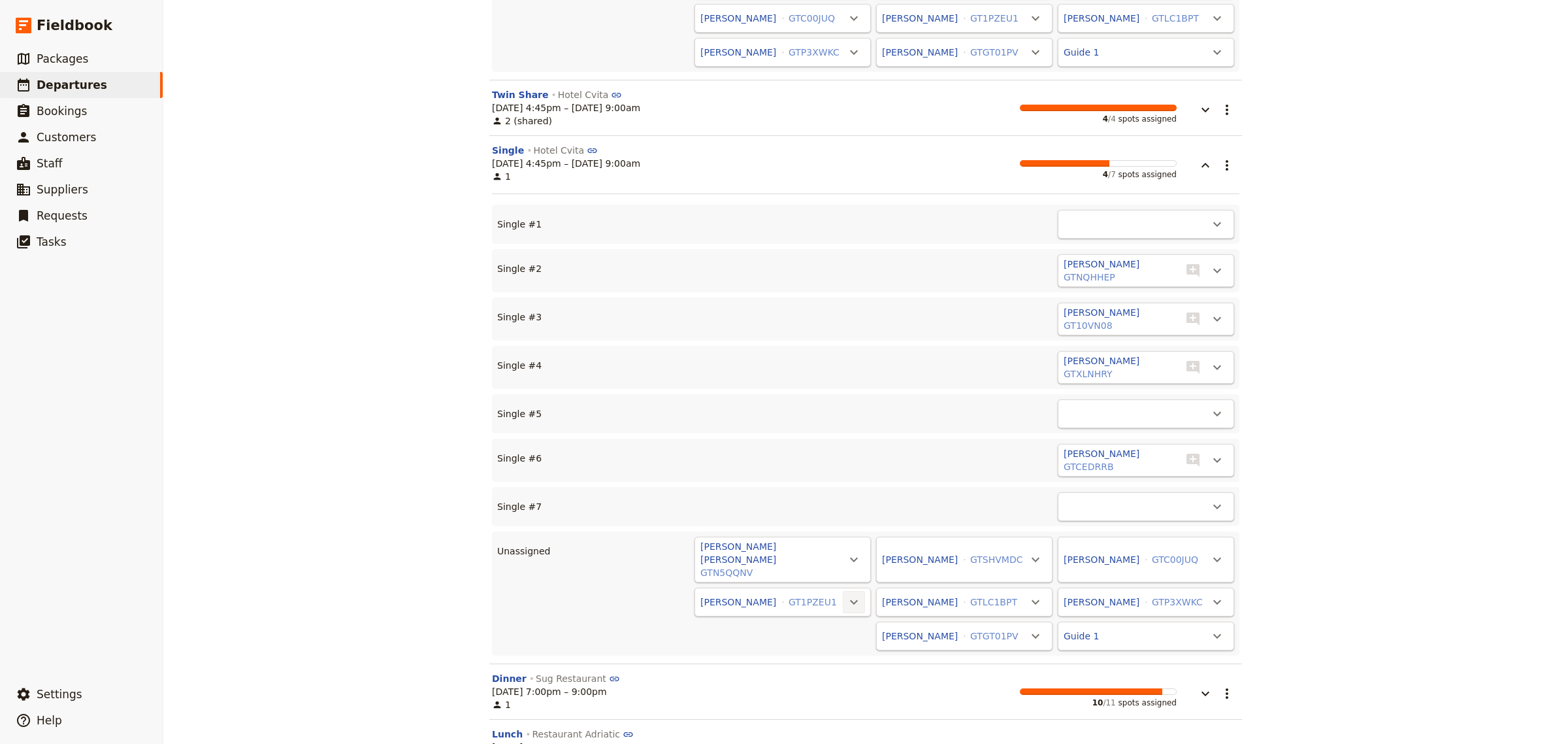
click at [847, 594] on icon "Actions" at bounding box center [854, 601] width 15 height 15
drag, startPoint x: 811, startPoint y: 544, endPoint x: 844, endPoint y: 540, distance: 33.2
click at [819, 543] on span "Single #1 - empty" at bounding box center [797, 540] width 105 height 13
click at [1029, 598] on icon "Actions" at bounding box center [1035, 606] width 15 height 15
click at [987, 547] on span "Single #5 - empty" at bounding box center [967, 545] width 83 height 13
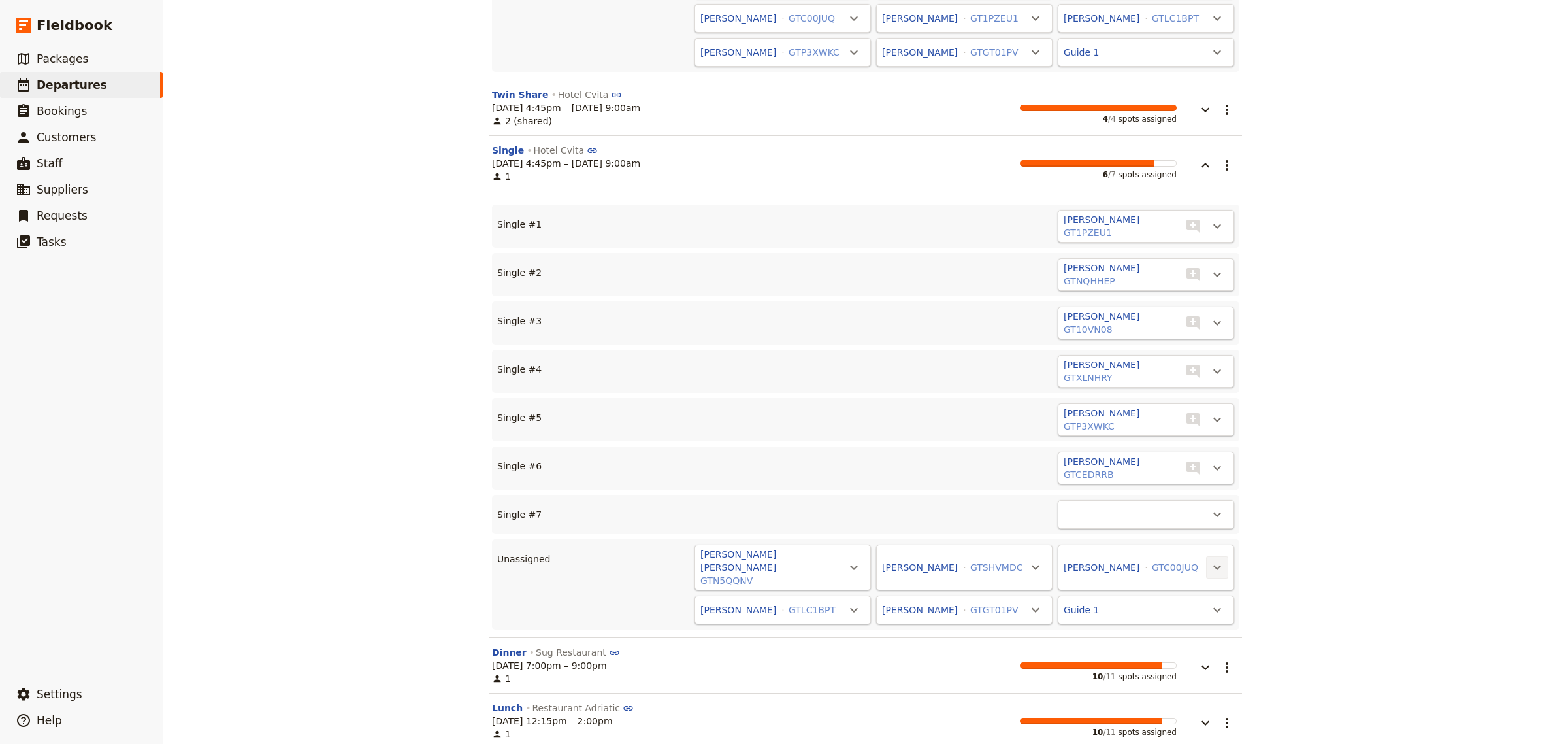
click at [1214, 559] on icon "Actions" at bounding box center [1217, 567] width 15 height 15
click at [1305, 531] on div "CRO20250910 ​ Scheduled [DATE] – [DATE] 12 days / 11 nights 11/12 booked 0 / 1 …" at bounding box center [866, 372] width 1405 height 744
click at [1210, 602] on icon "Actions" at bounding box center [1217, 609] width 15 height 15
click at [1152, 543] on span "Single #7 - empty" at bounding box center [1149, 548] width 83 height 13
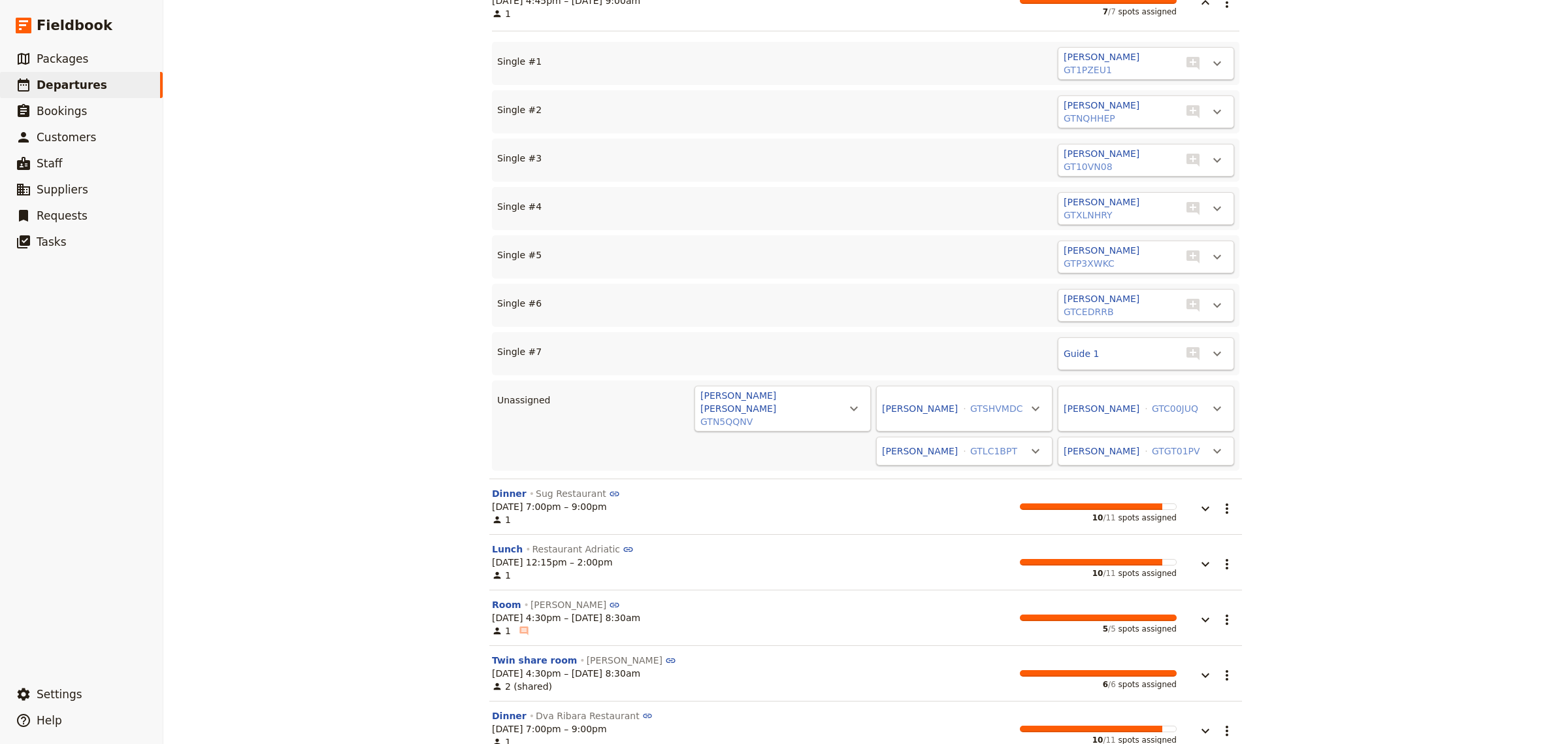
scroll to position [5395, 0]
click at [1202, 506] on icon "button" at bounding box center [1205, 508] width 8 height 5
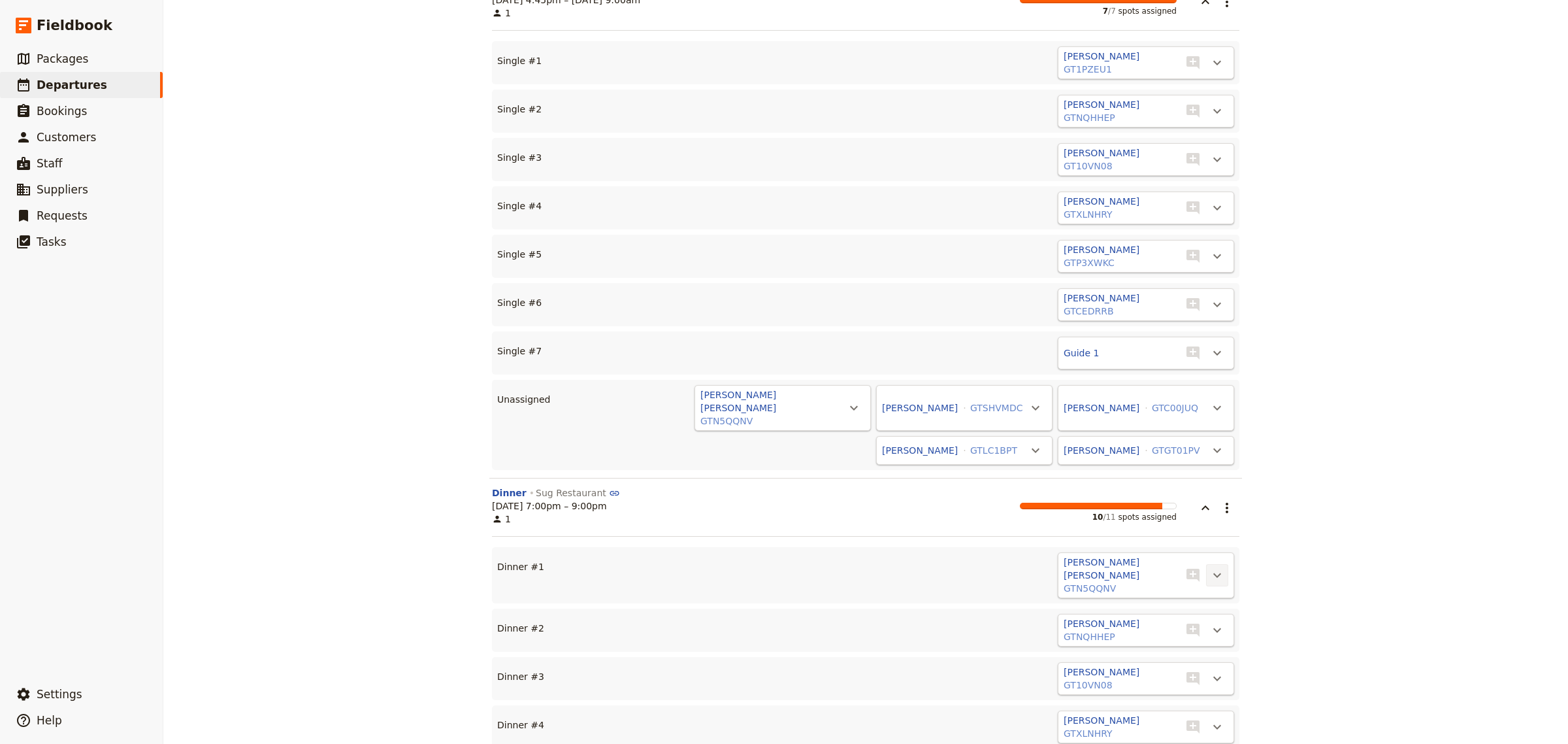
click at [1213, 573] on icon "Actions" at bounding box center [1217, 575] width 8 height 5
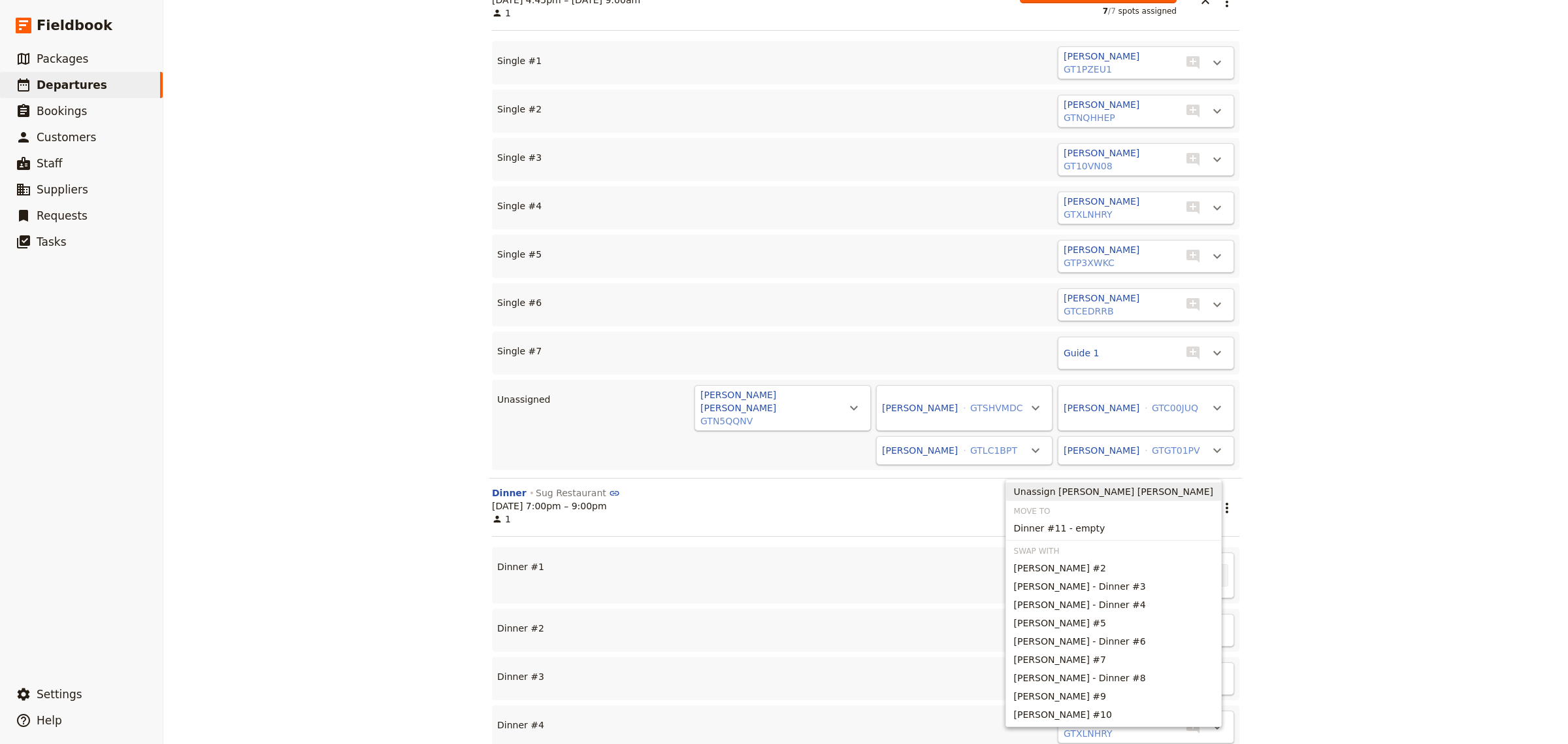
click at [1199, 490] on span "Unassign [PERSON_NAME] [PERSON_NAME]" at bounding box center [1114, 491] width 199 height 13
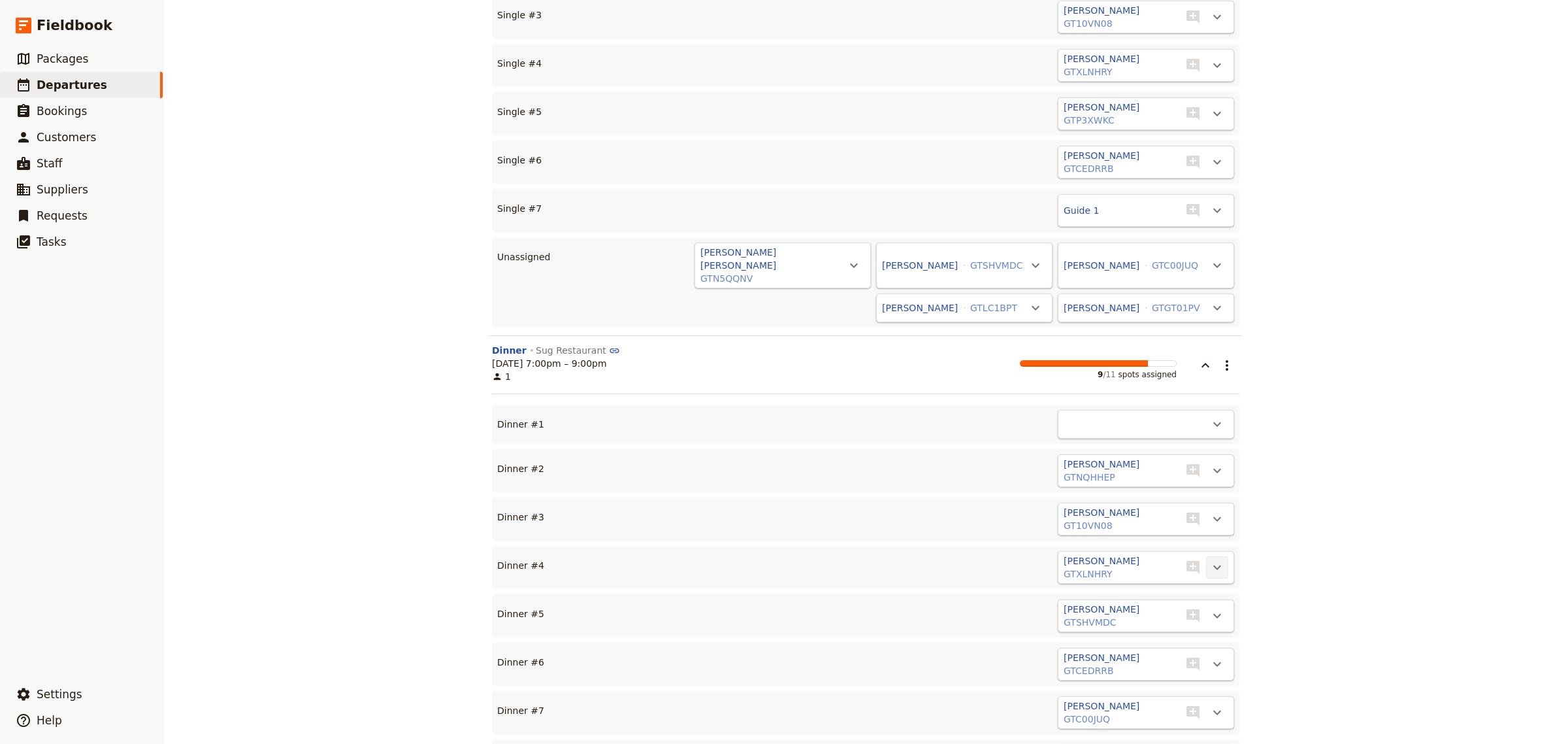
scroll to position [5566, 0]
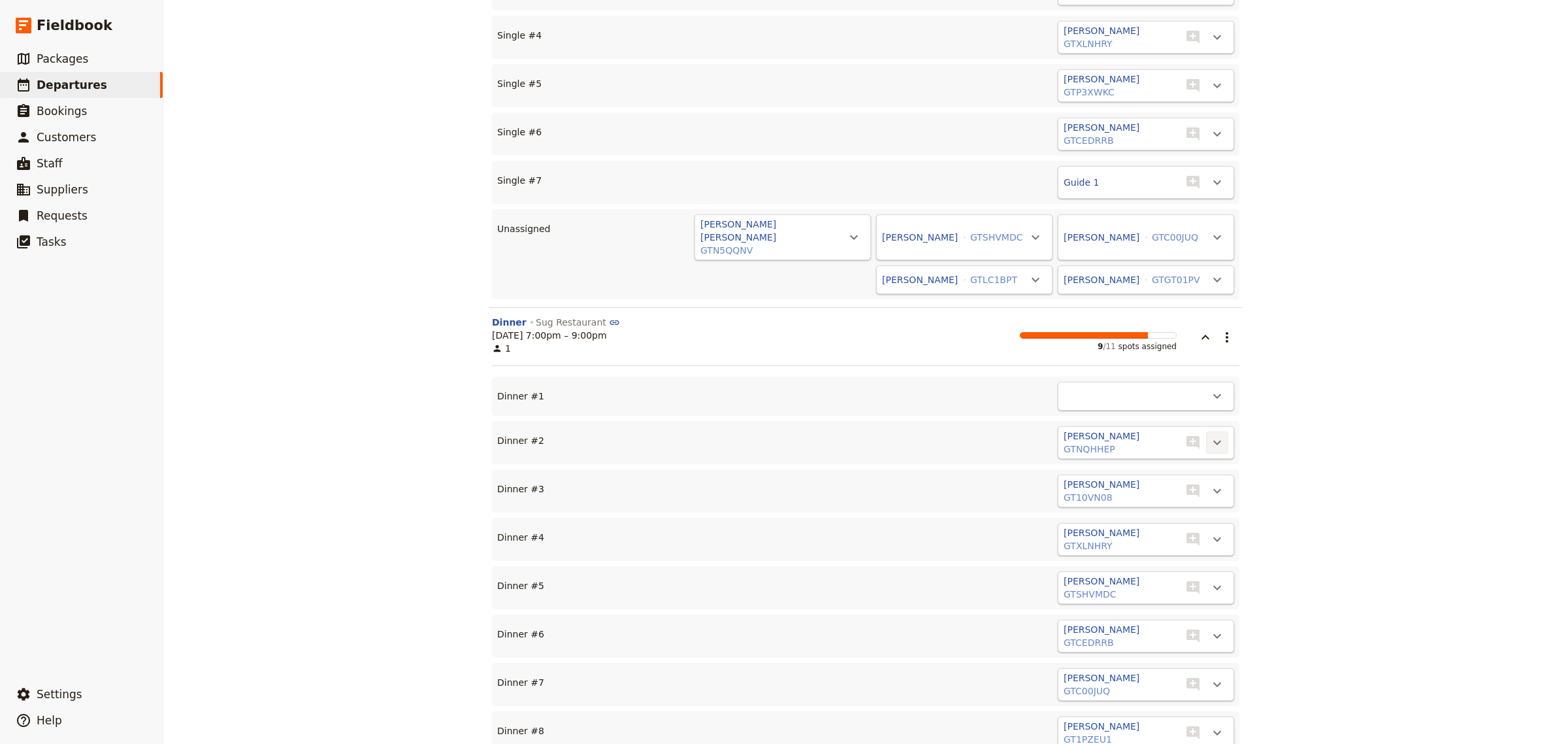
click at [1214, 435] on icon "Actions" at bounding box center [1217, 442] width 15 height 15
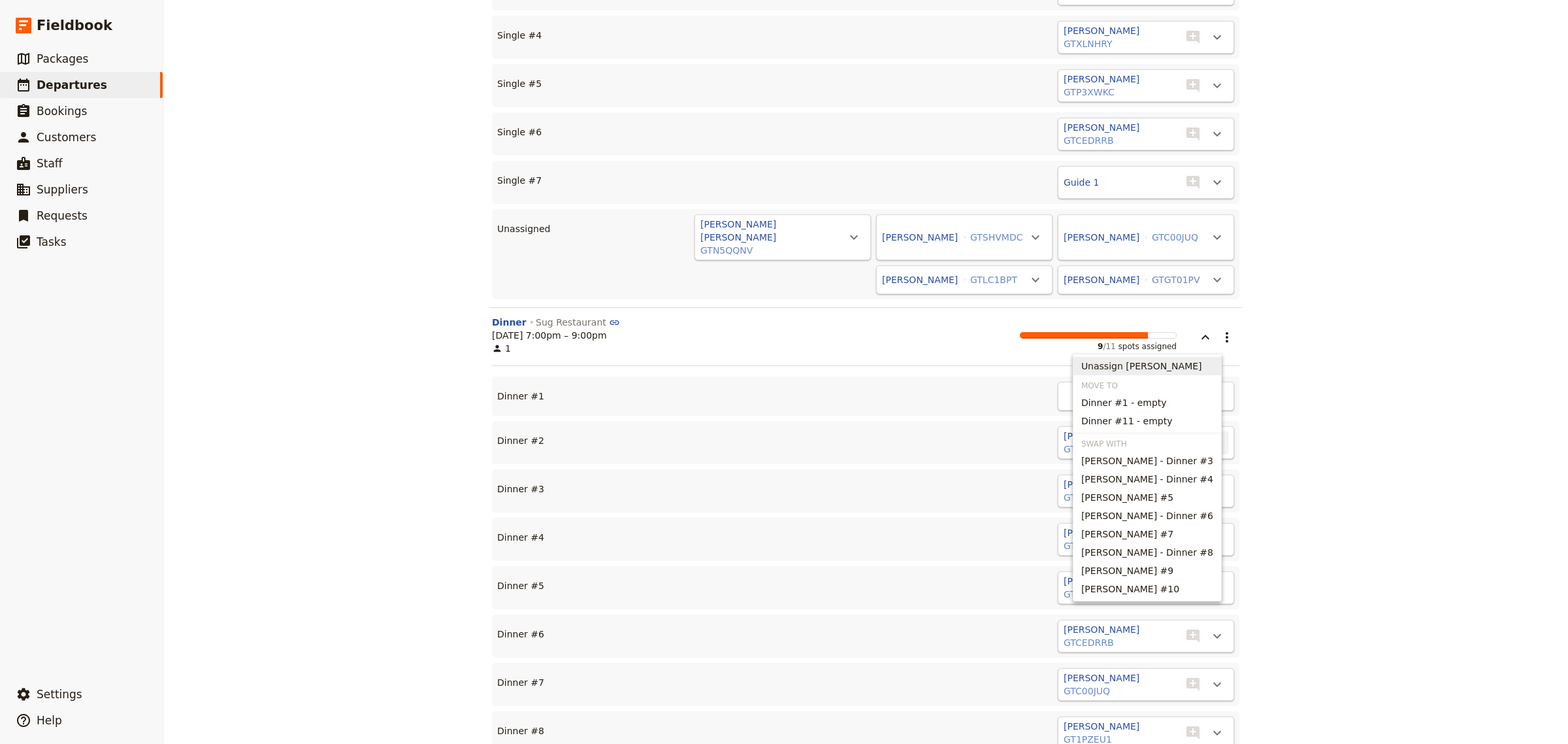
click at [1180, 369] on span "Unassign [PERSON_NAME]" at bounding box center [1142, 366] width 121 height 13
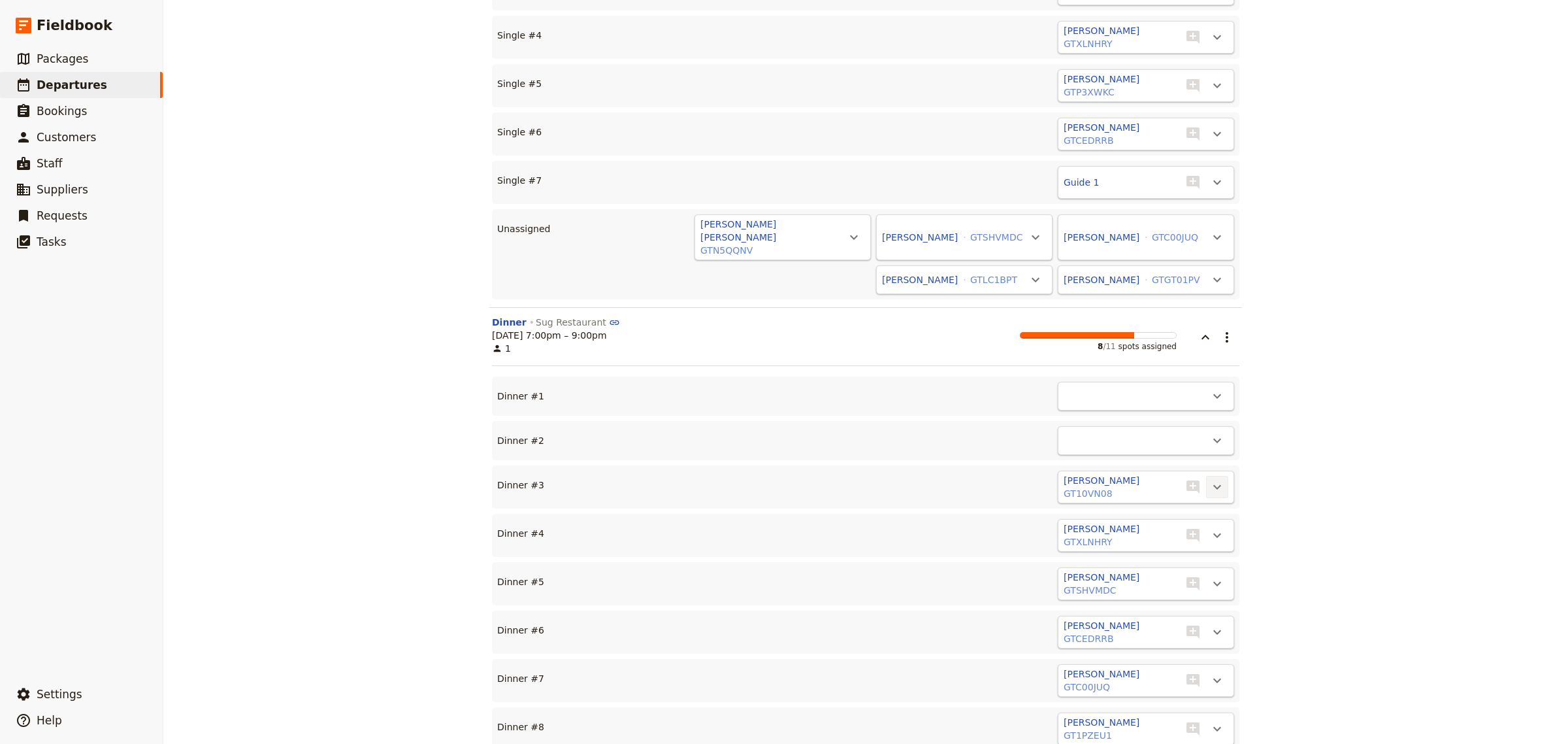
click at [1213, 479] on icon "Actions" at bounding box center [1217, 487] width 15 height 15
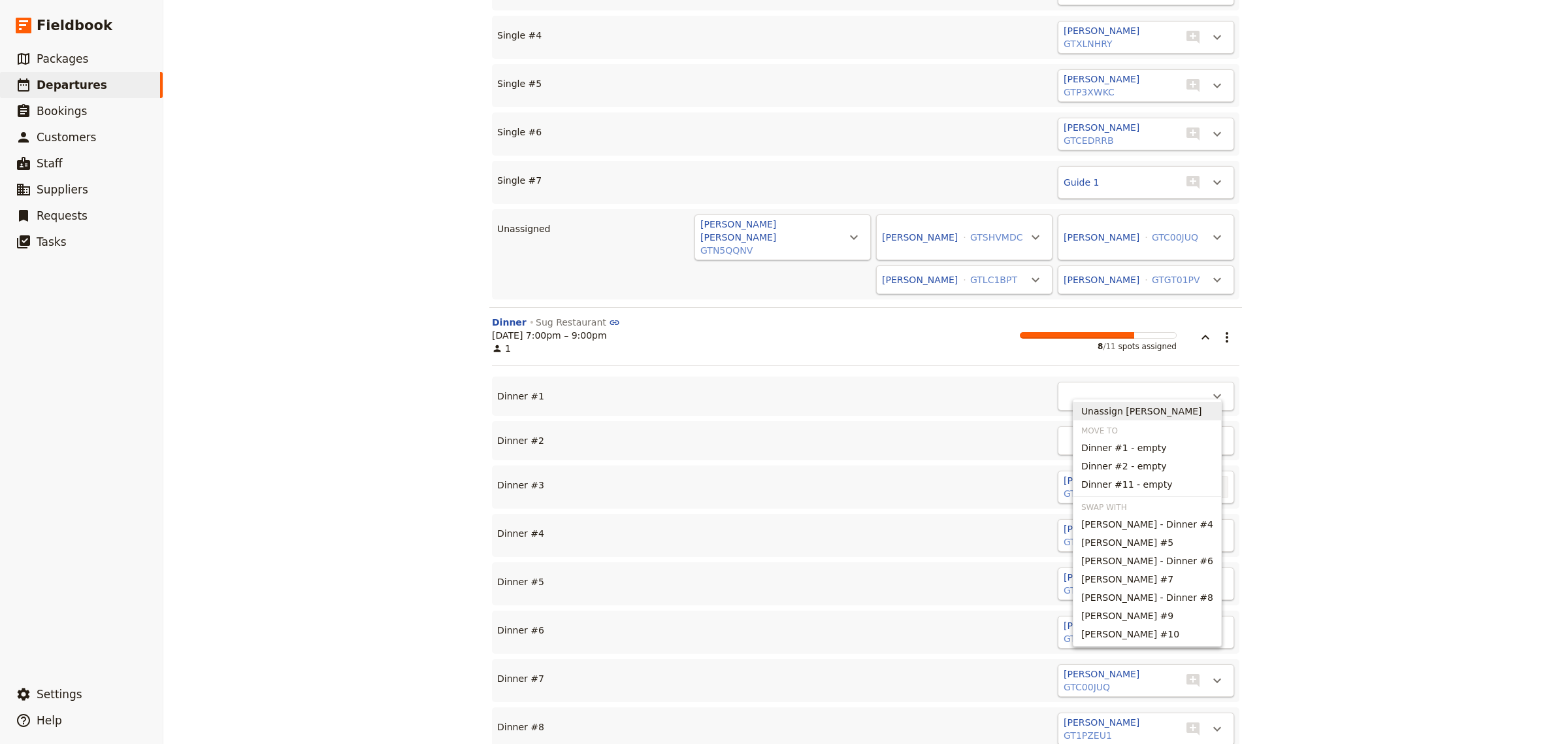
click at [1171, 406] on span "Unassign [PERSON_NAME]" at bounding box center [1142, 411] width 121 height 13
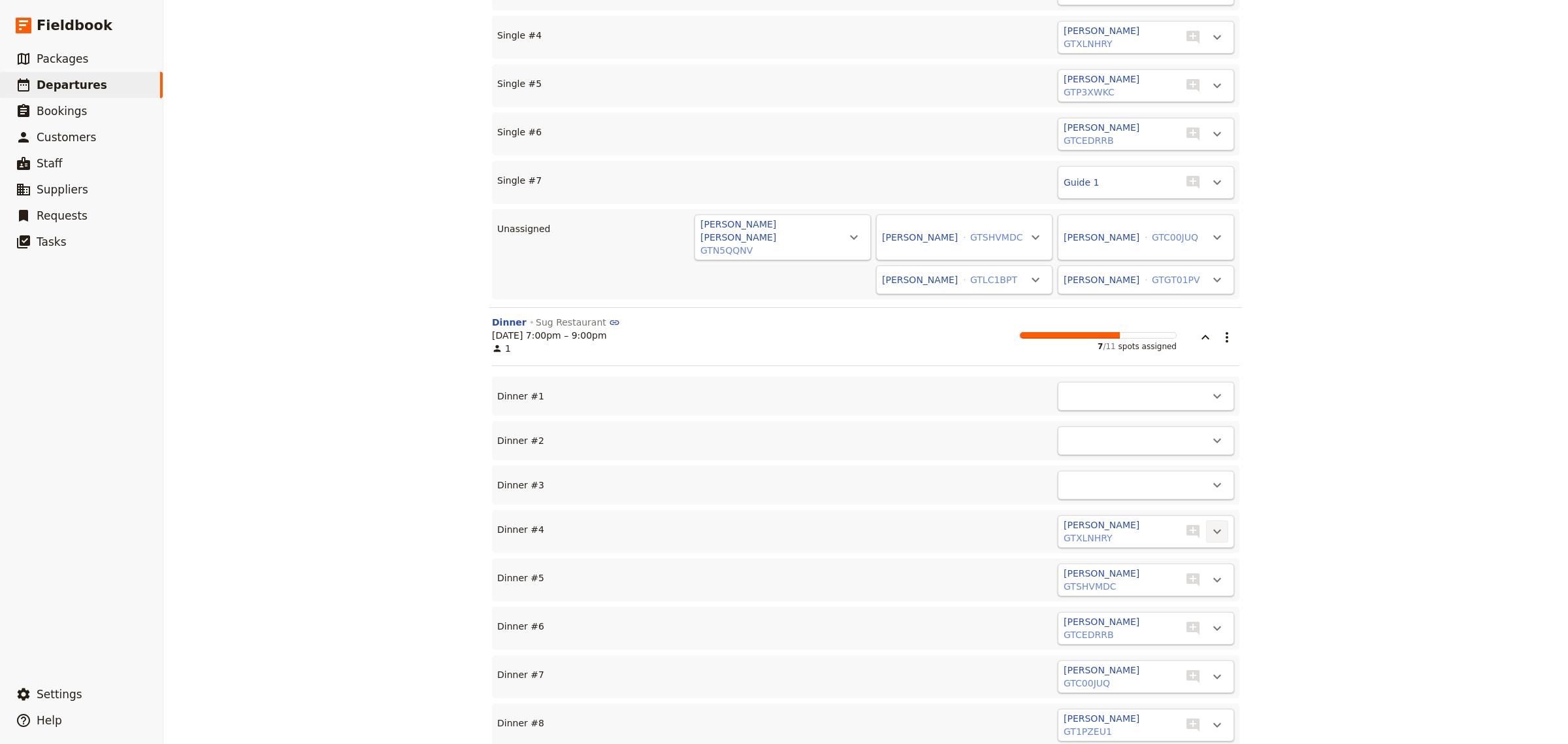
click at [1213, 529] on icon "Actions" at bounding box center [1217, 531] width 8 height 5
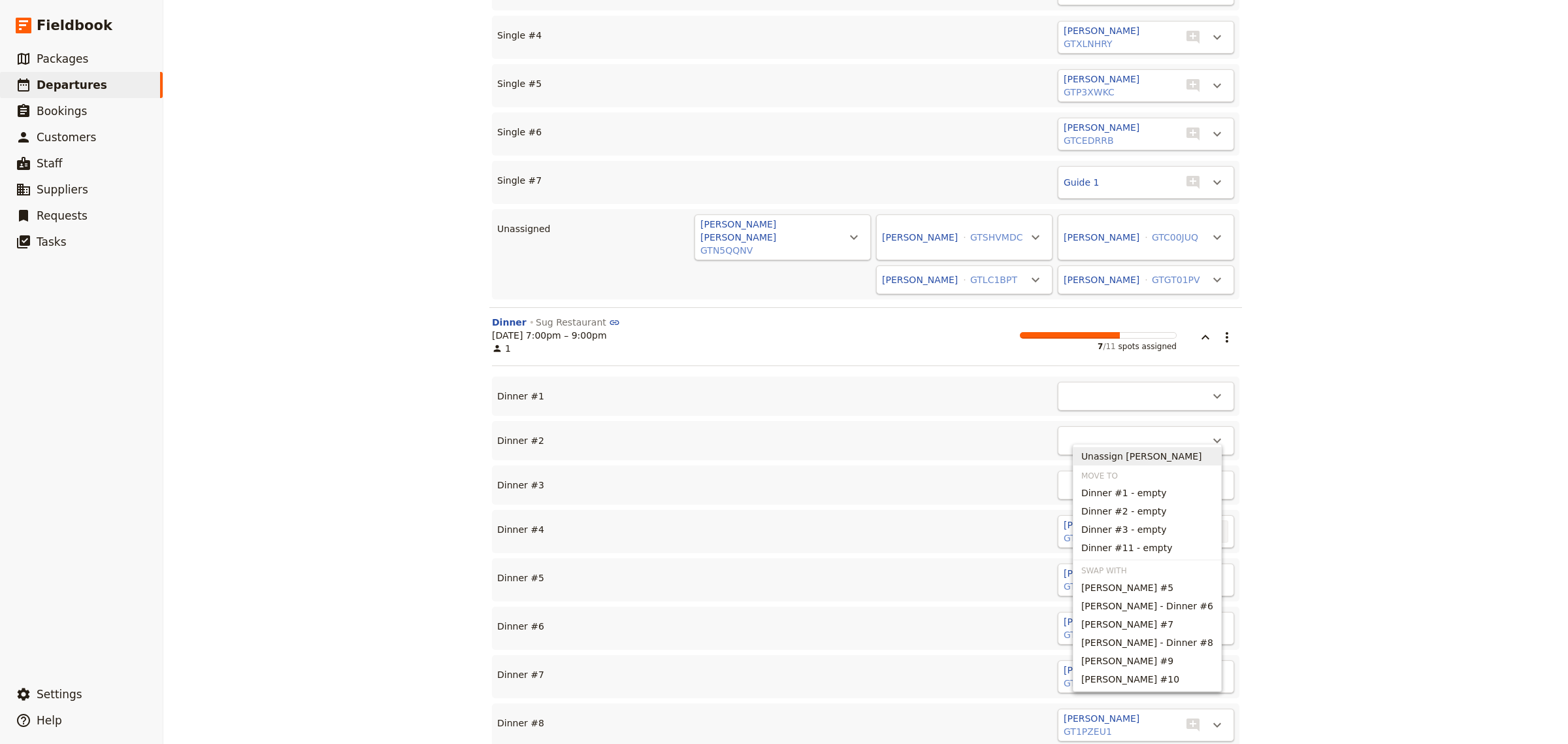
click at [1154, 455] on span "Unassign [PERSON_NAME]" at bounding box center [1142, 457] width 121 height 13
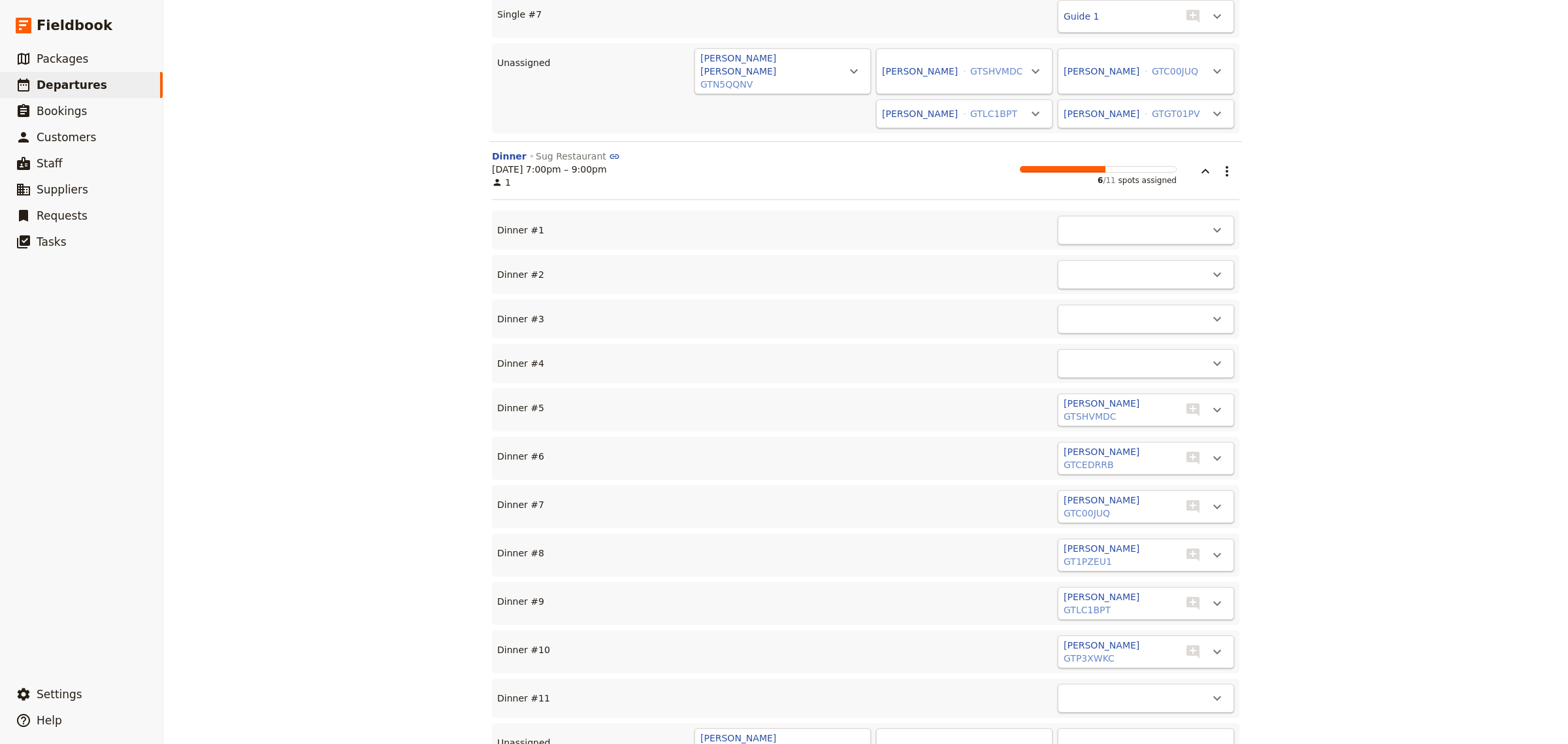
scroll to position [5739, 0]
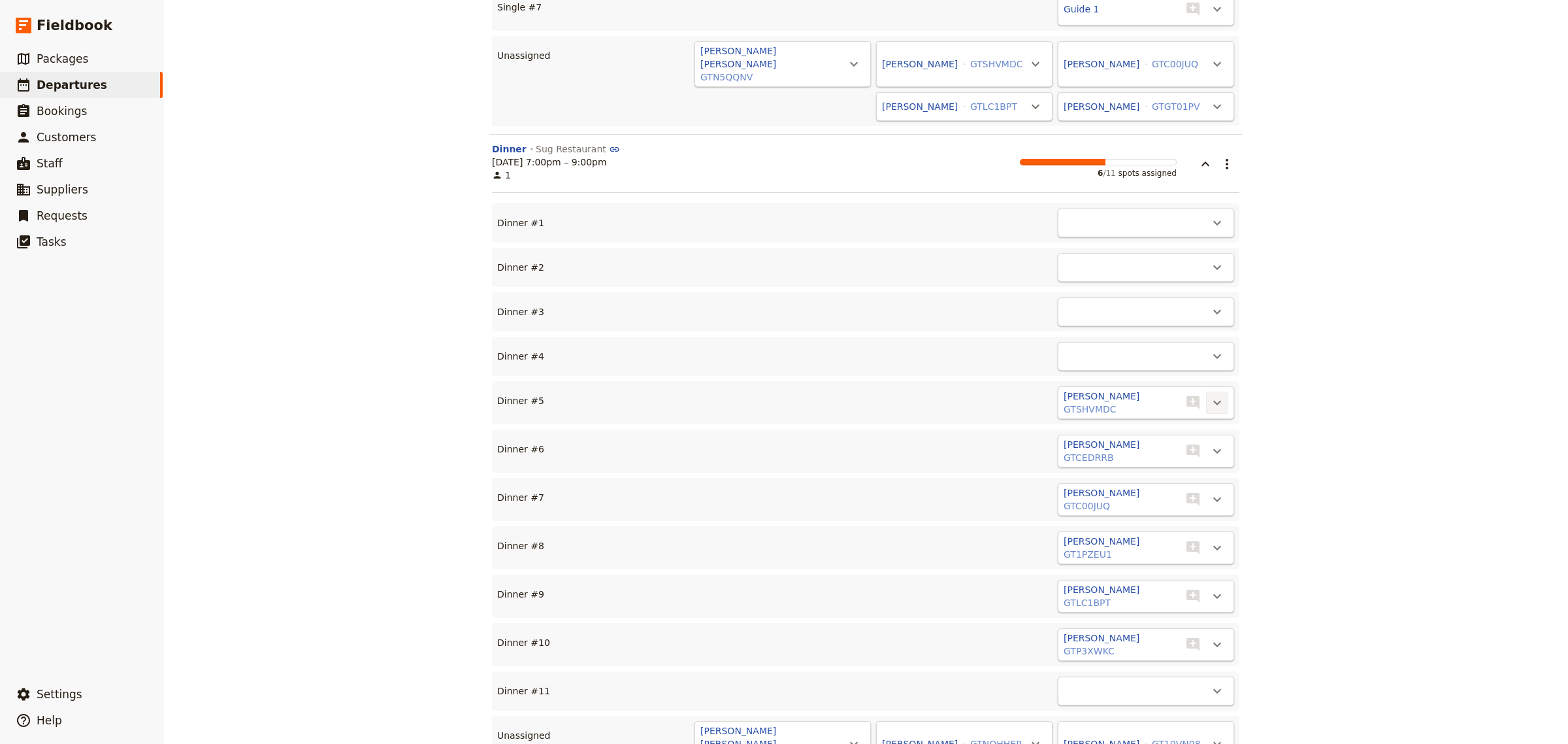
click at [1211, 395] on icon "Actions" at bounding box center [1217, 402] width 15 height 15
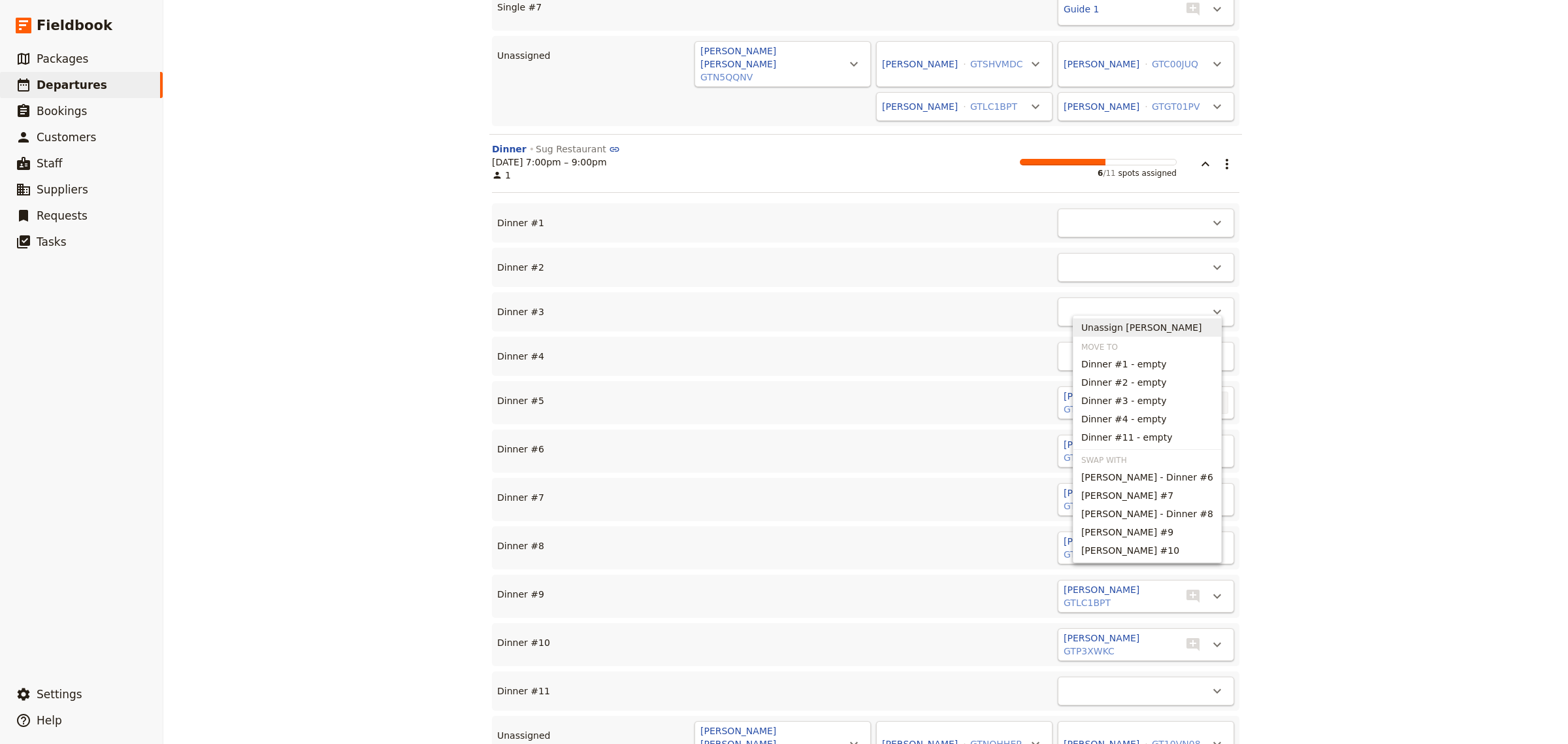
click at [1161, 328] on span "Unassign [PERSON_NAME]" at bounding box center [1142, 327] width 121 height 13
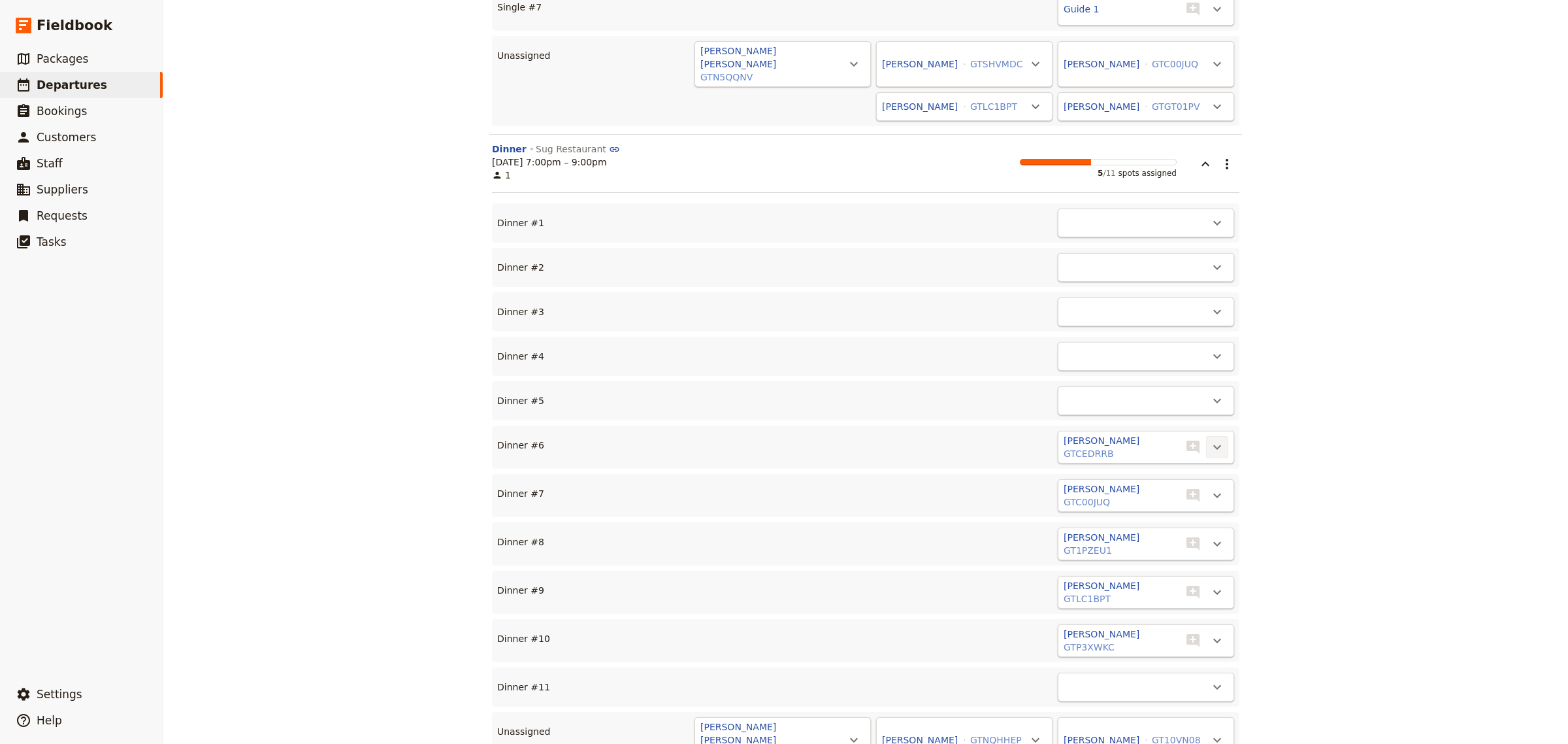
click at [1210, 439] on icon "Actions" at bounding box center [1217, 447] width 15 height 15
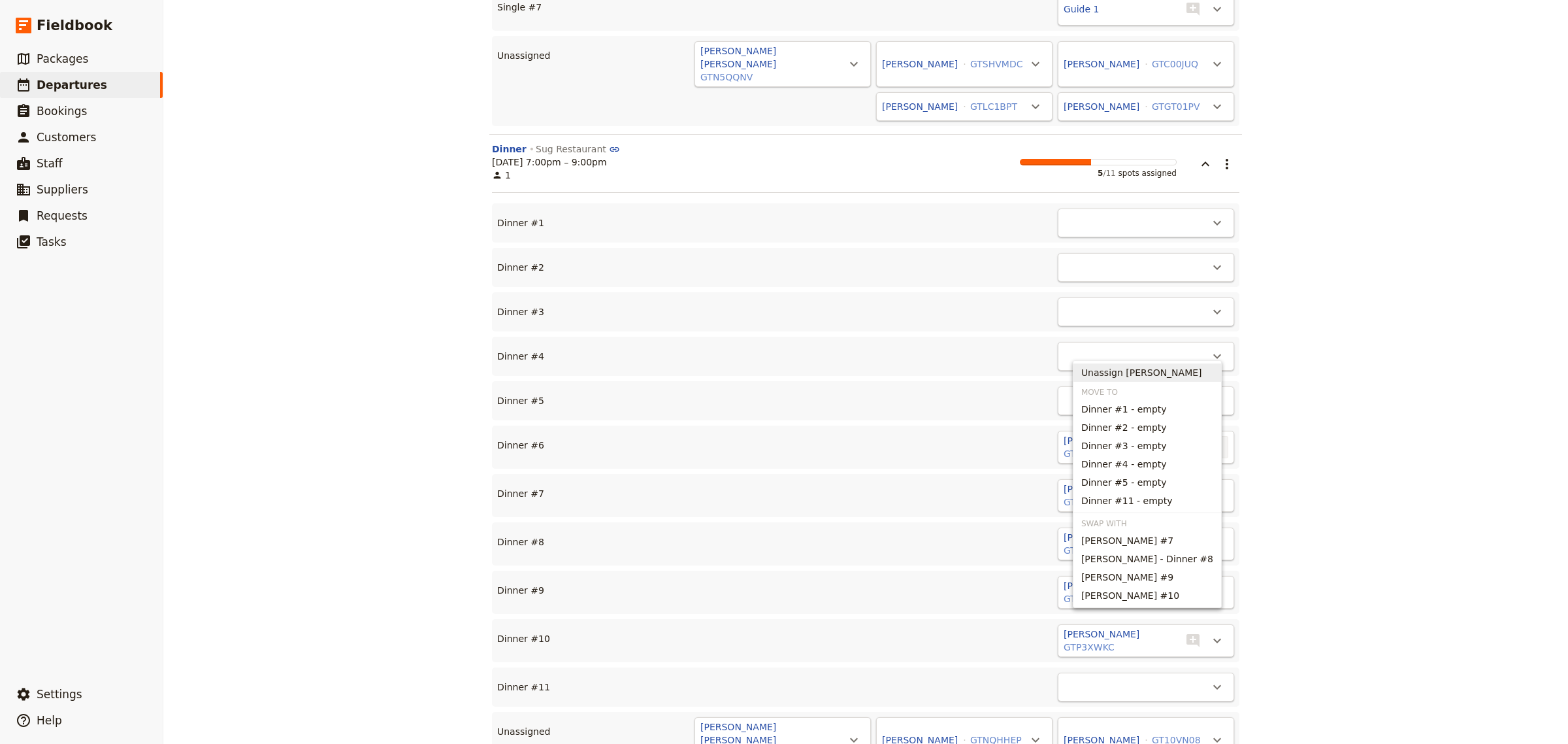
click at [1151, 367] on span "Unassign [PERSON_NAME]" at bounding box center [1142, 373] width 121 height 13
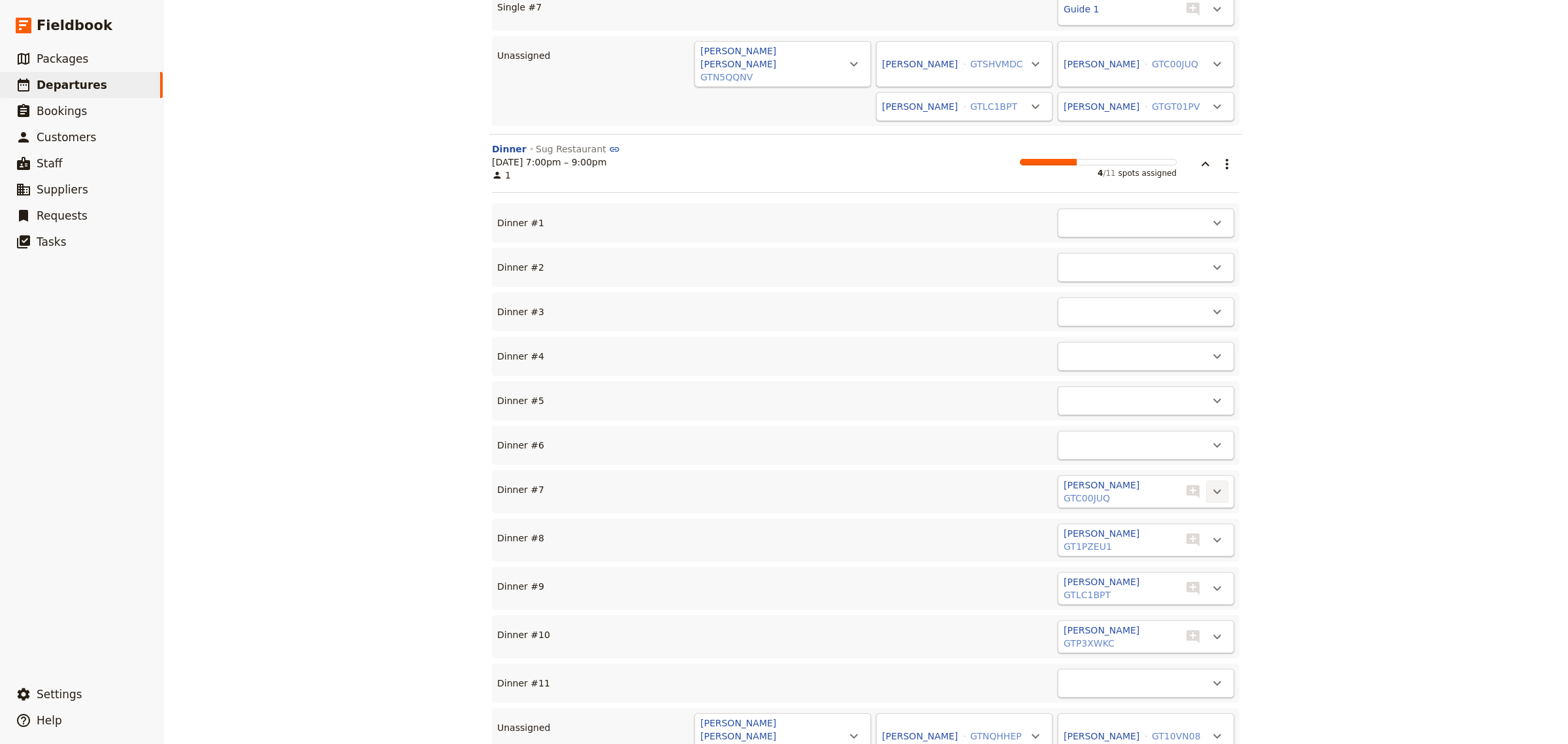
click at [1213, 489] on icon "Actions" at bounding box center [1217, 491] width 8 height 5
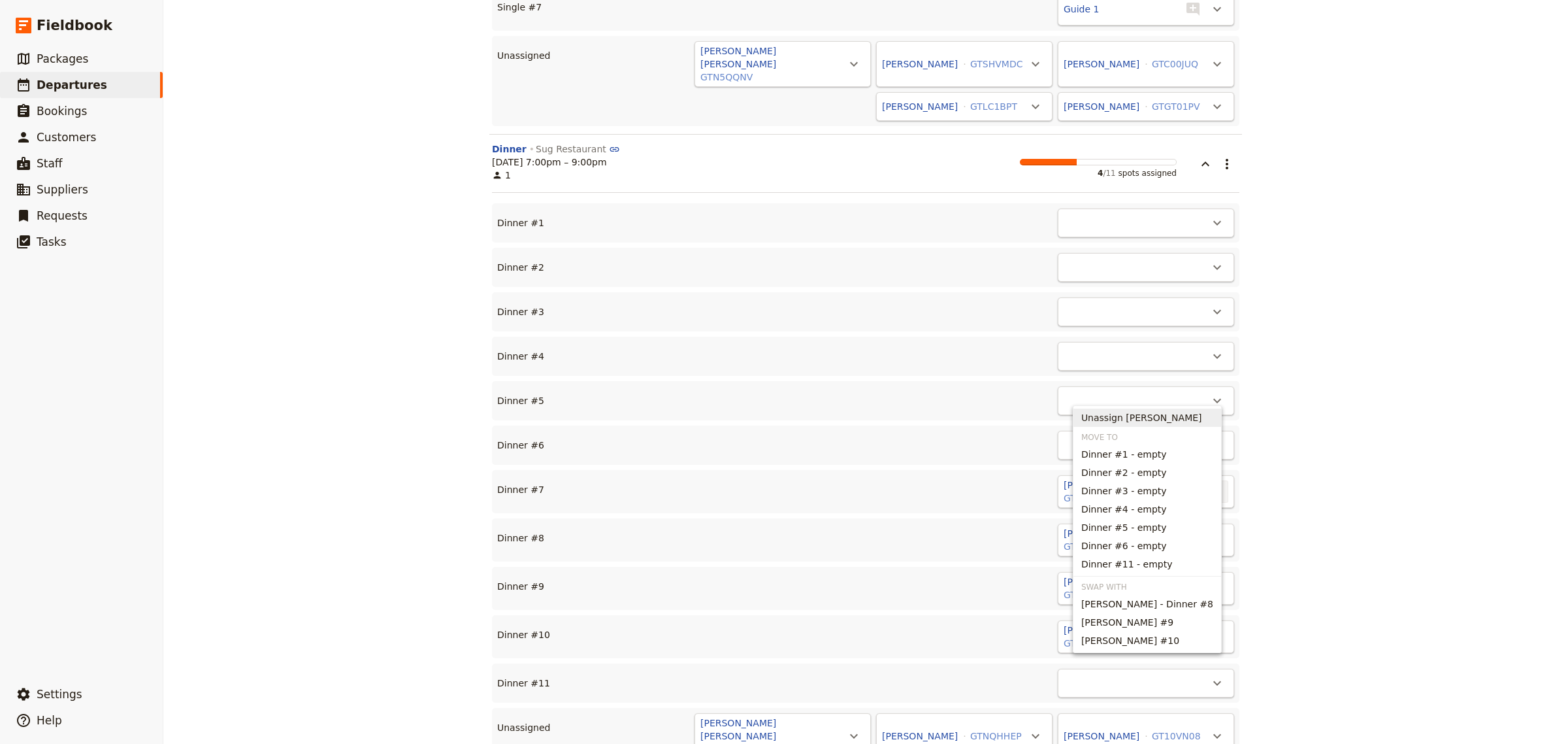
click at [1147, 418] on span "Unassign [PERSON_NAME]" at bounding box center [1142, 417] width 121 height 13
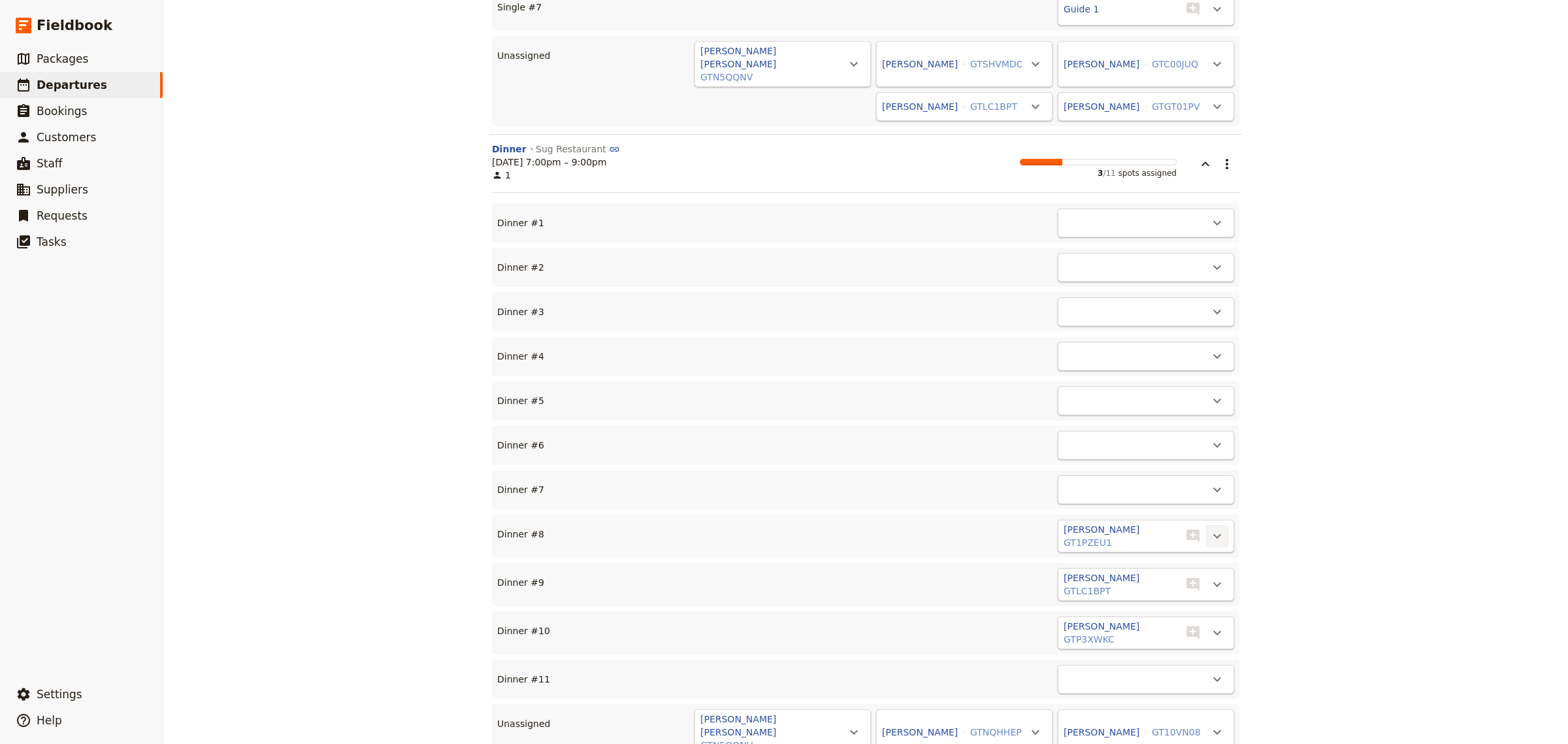
click at [1210, 528] on icon "Actions" at bounding box center [1217, 536] width 15 height 15
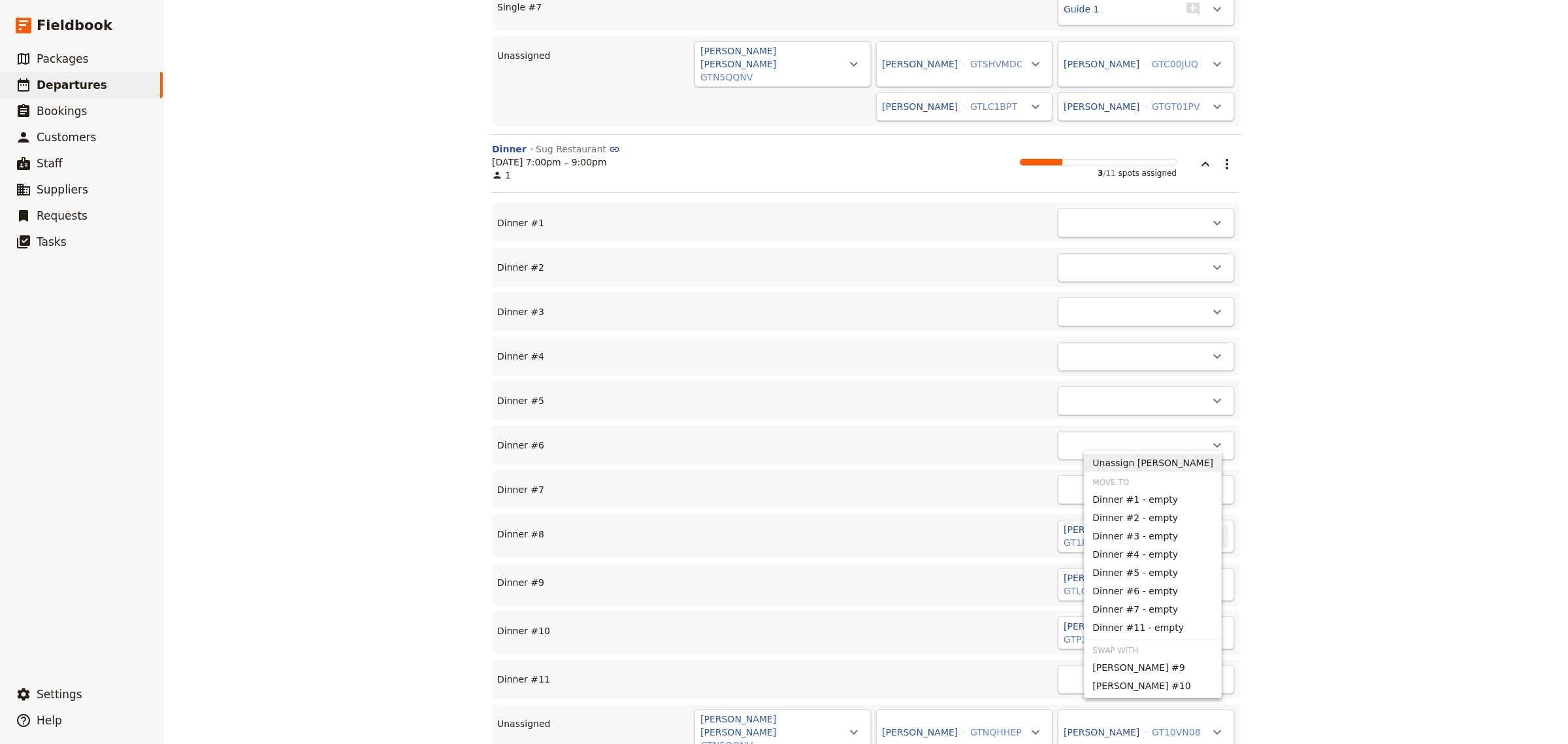
click at [1125, 466] on span "Unassign [PERSON_NAME]" at bounding box center [1153, 463] width 121 height 13
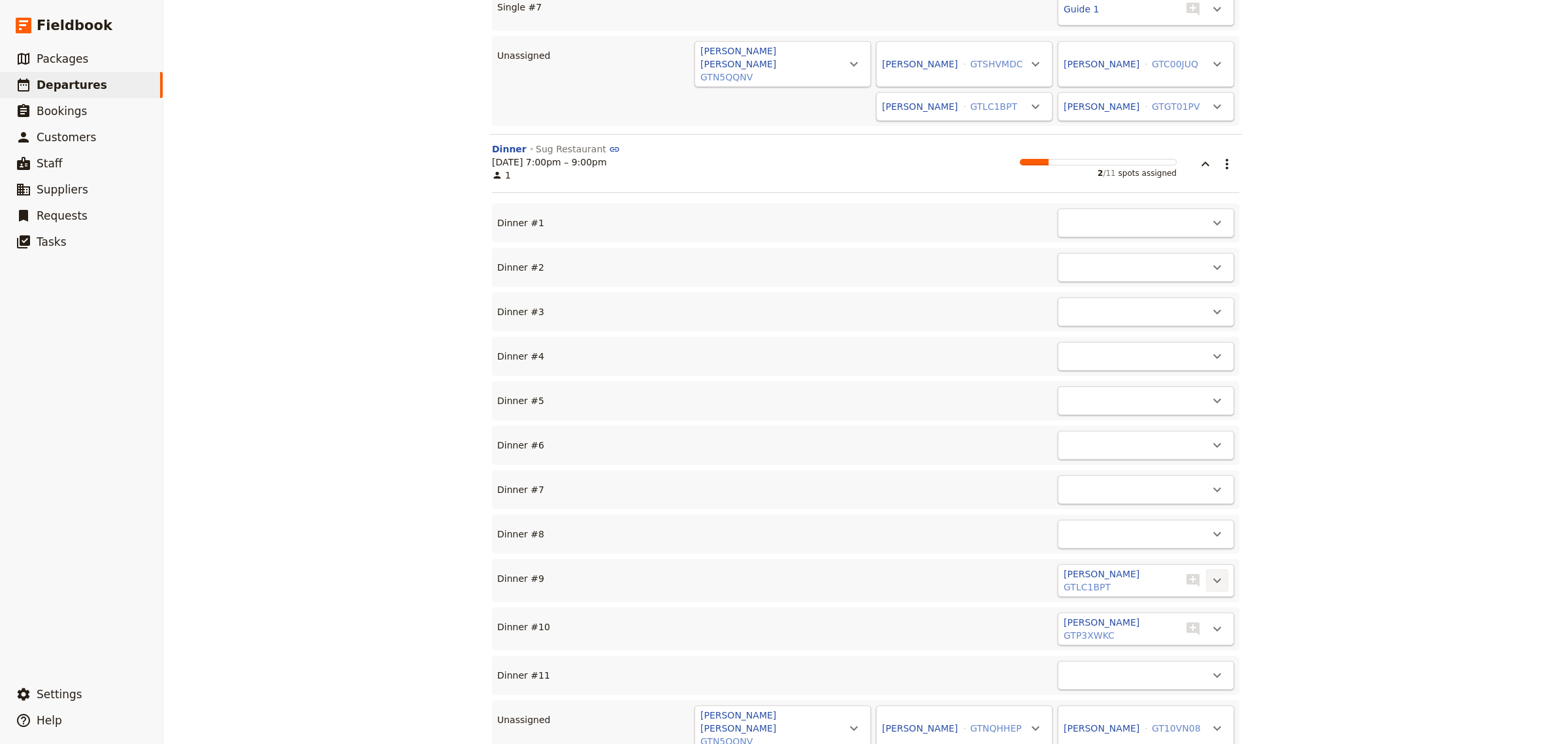
click at [1213, 578] on icon "Actions" at bounding box center [1217, 580] width 8 height 5
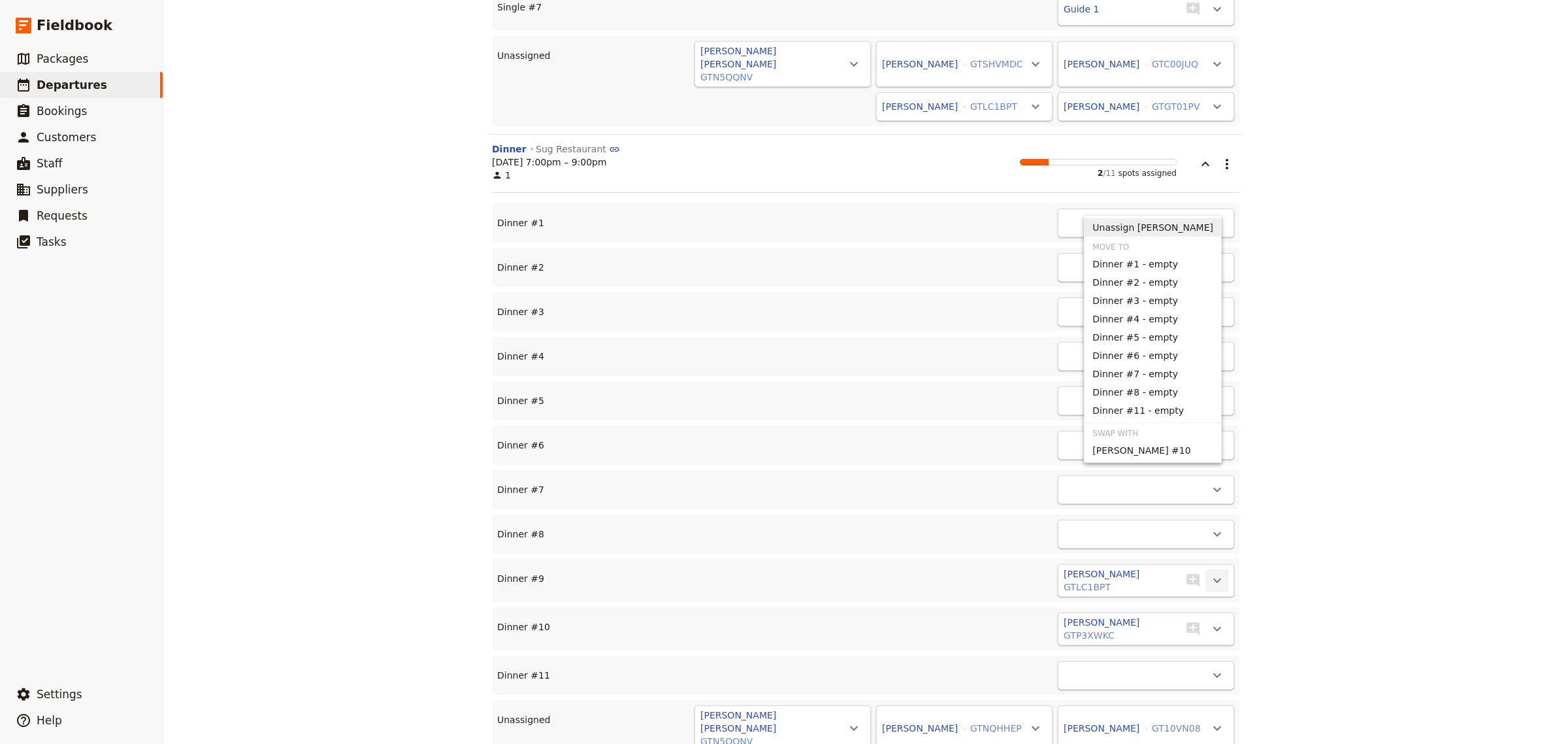
click at [1166, 229] on span "Unassign [PERSON_NAME]" at bounding box center [1153, 227] width 121 height 13
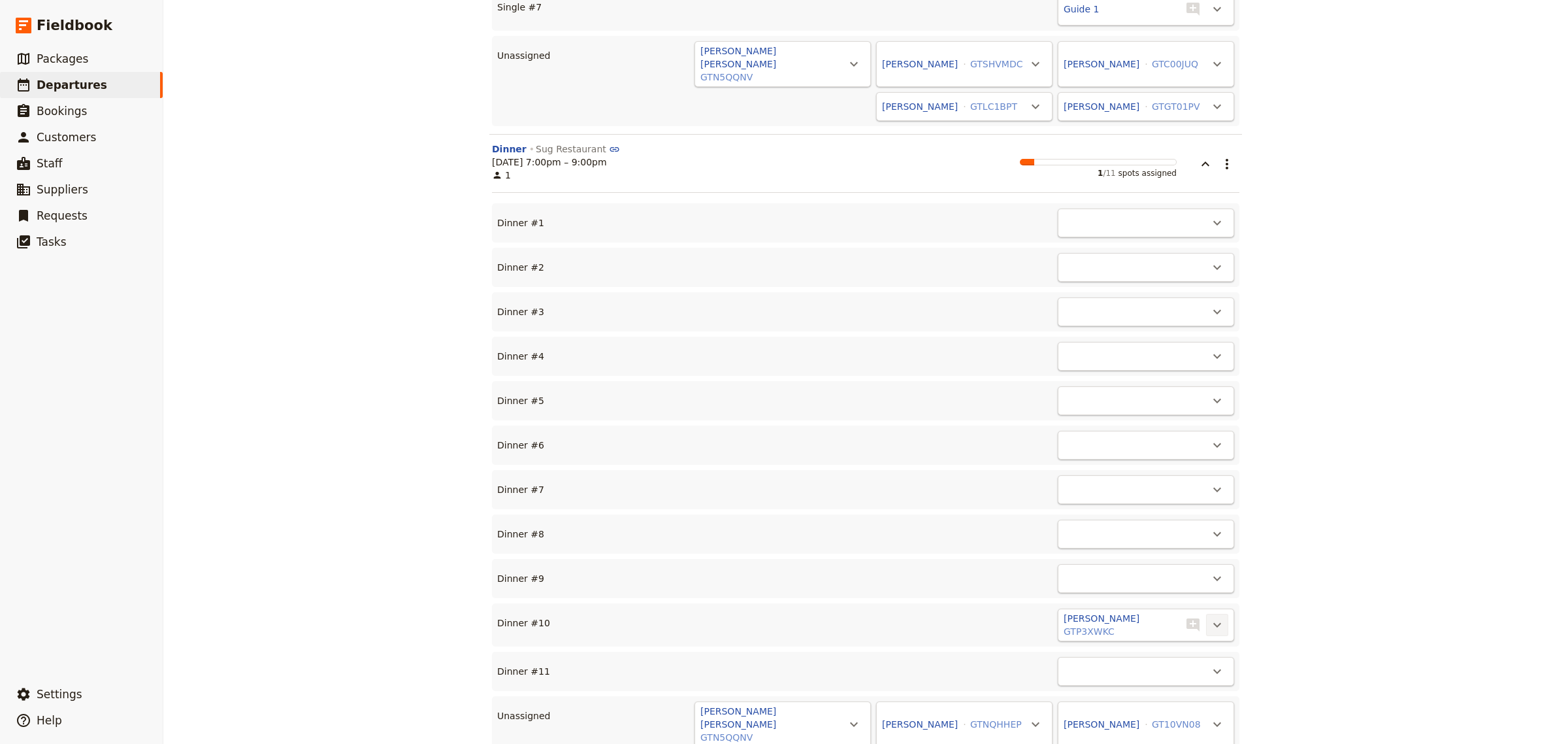
click at [1210, 618] on icon "Actions" at bounding box center [1217, 625] width 15 height 15
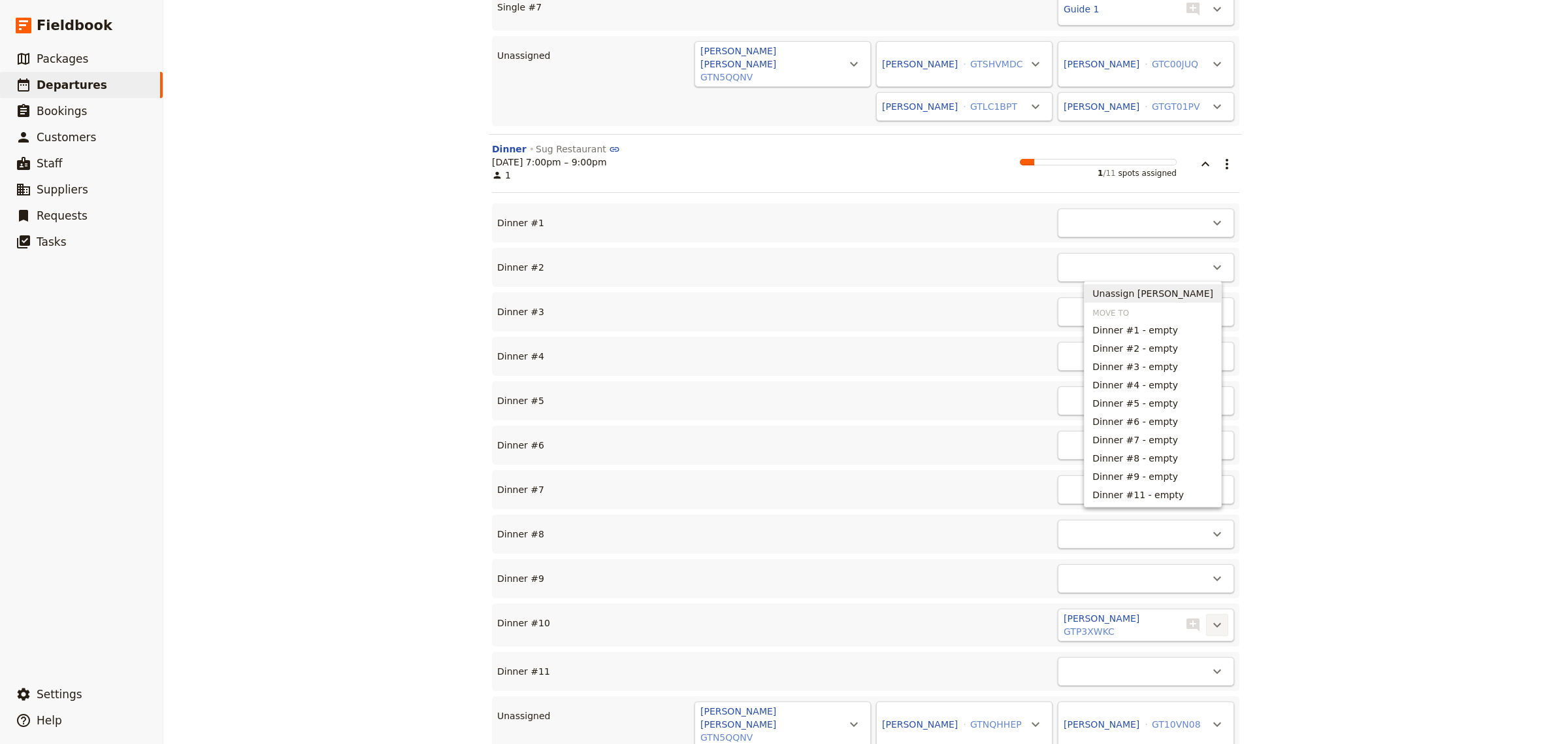
click at [1187, 295] on span "Unassign [PERSON_NAME]" at bounding box center [1153, 294] width 121 height 13
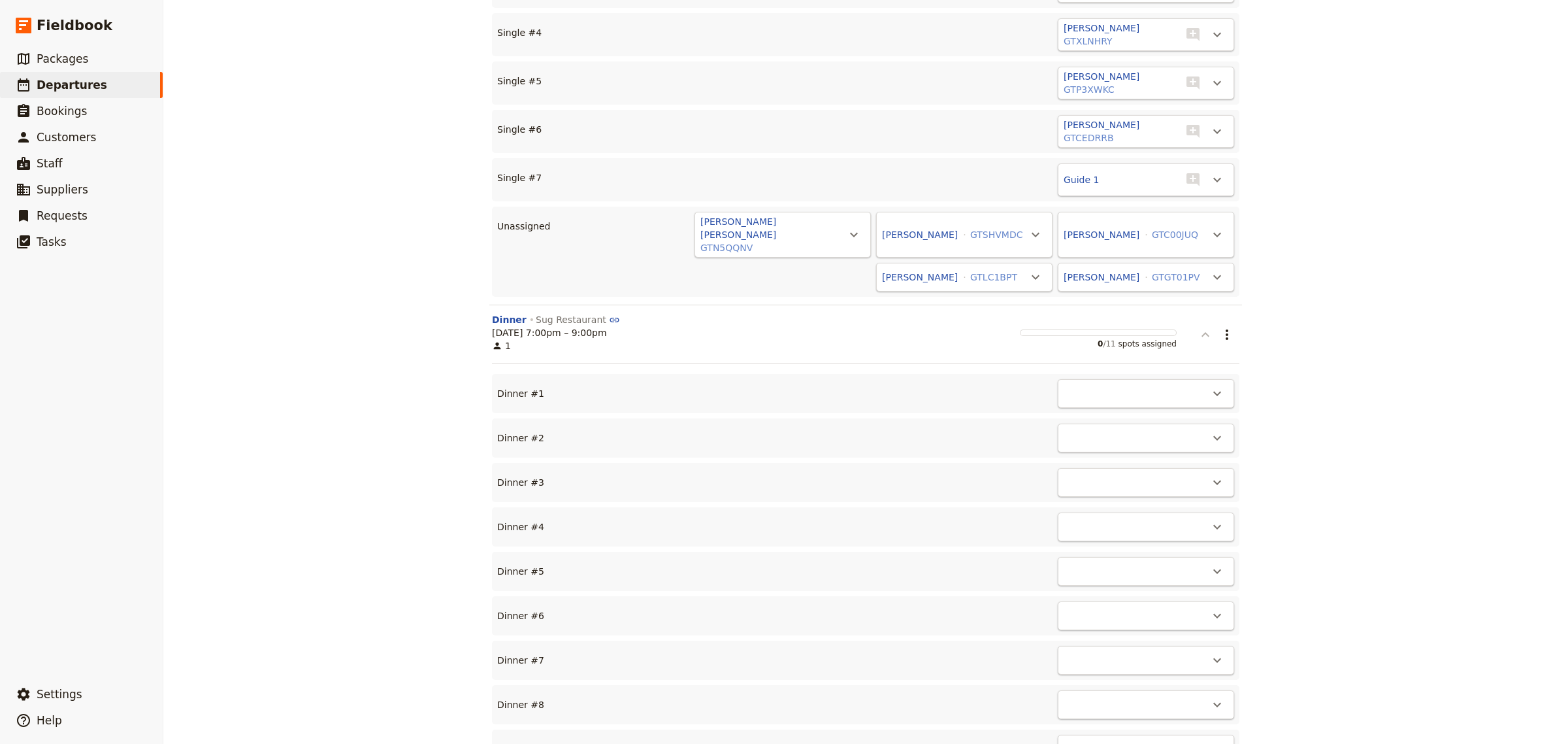
click at [1201, 327] on icon "button" at bounding box center [1205, 334] width 15 height 15
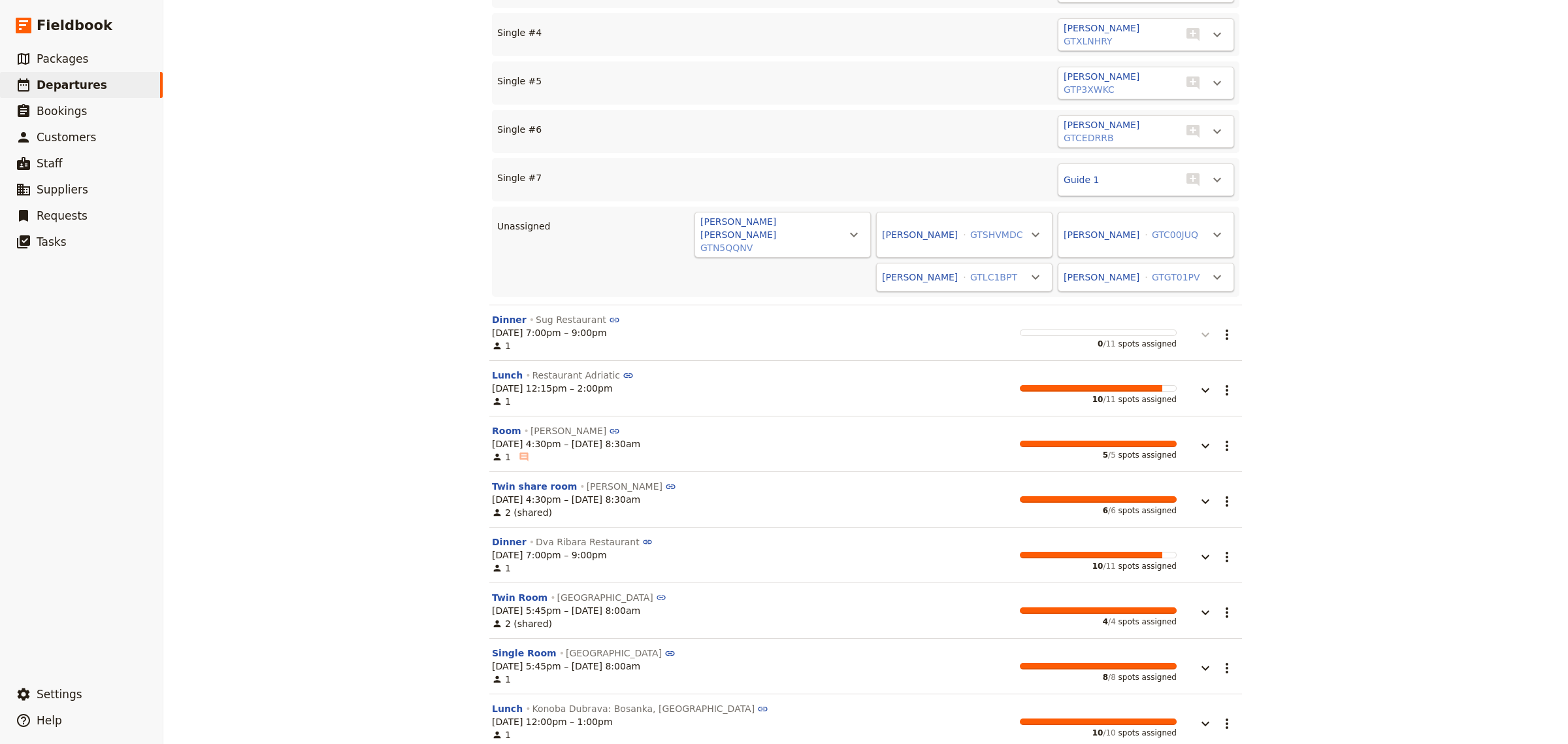
scroll to position [5546, 0]
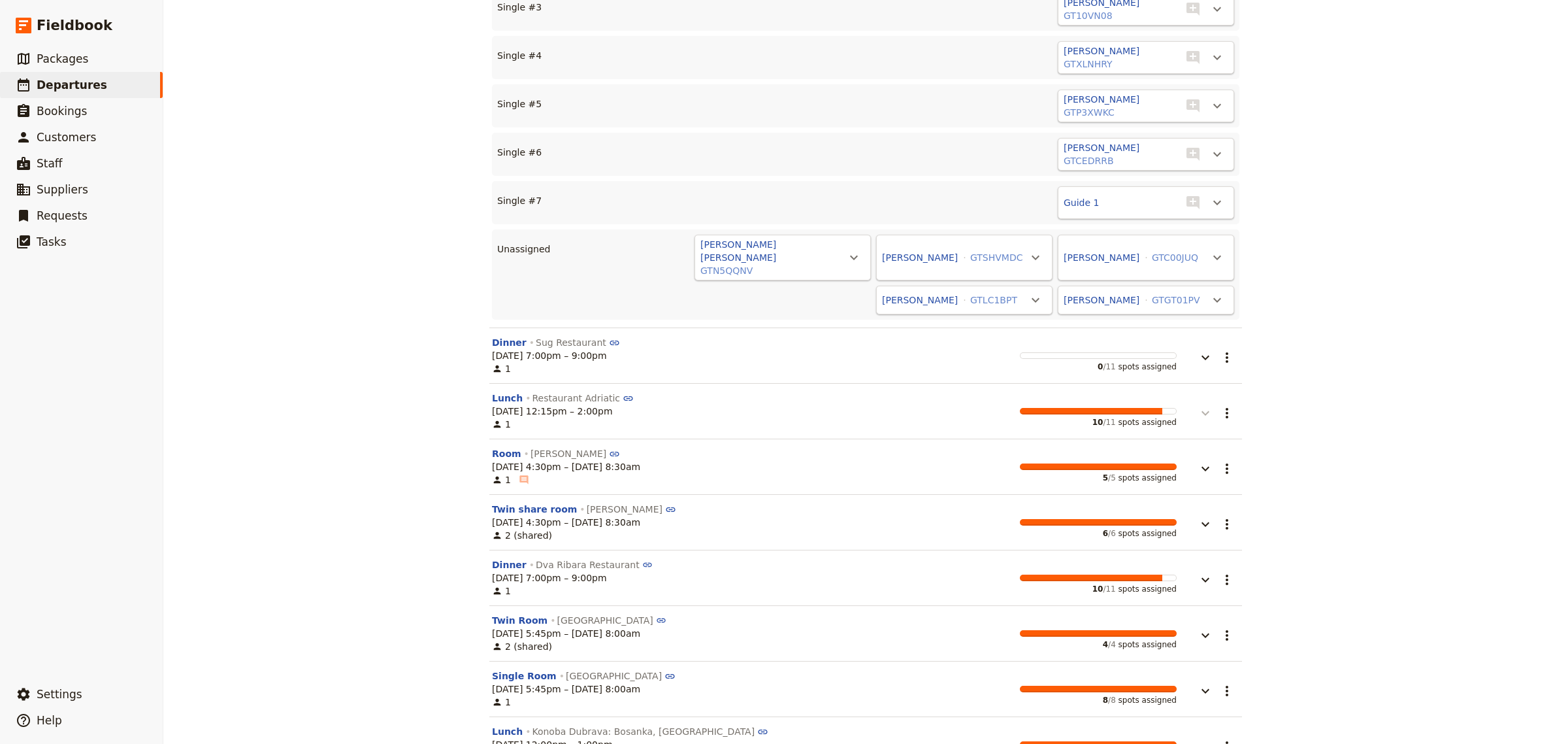
click at [1201, 406] on icon "button" at bounding box center [1205, 413] width 15 height 15
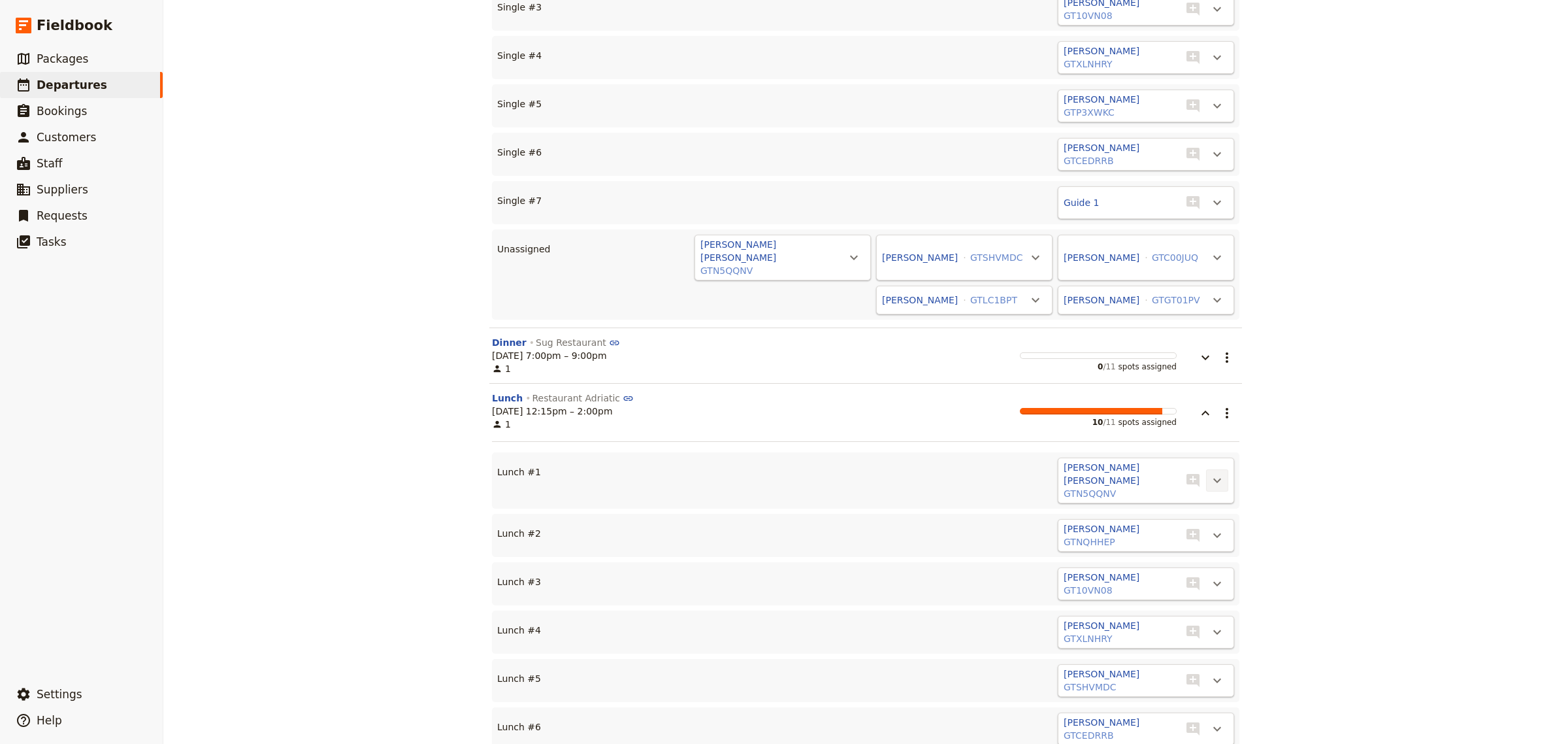
click at [1210, 473] on icon "Actions" at bounding box center [1217, 480] width 15 height 15
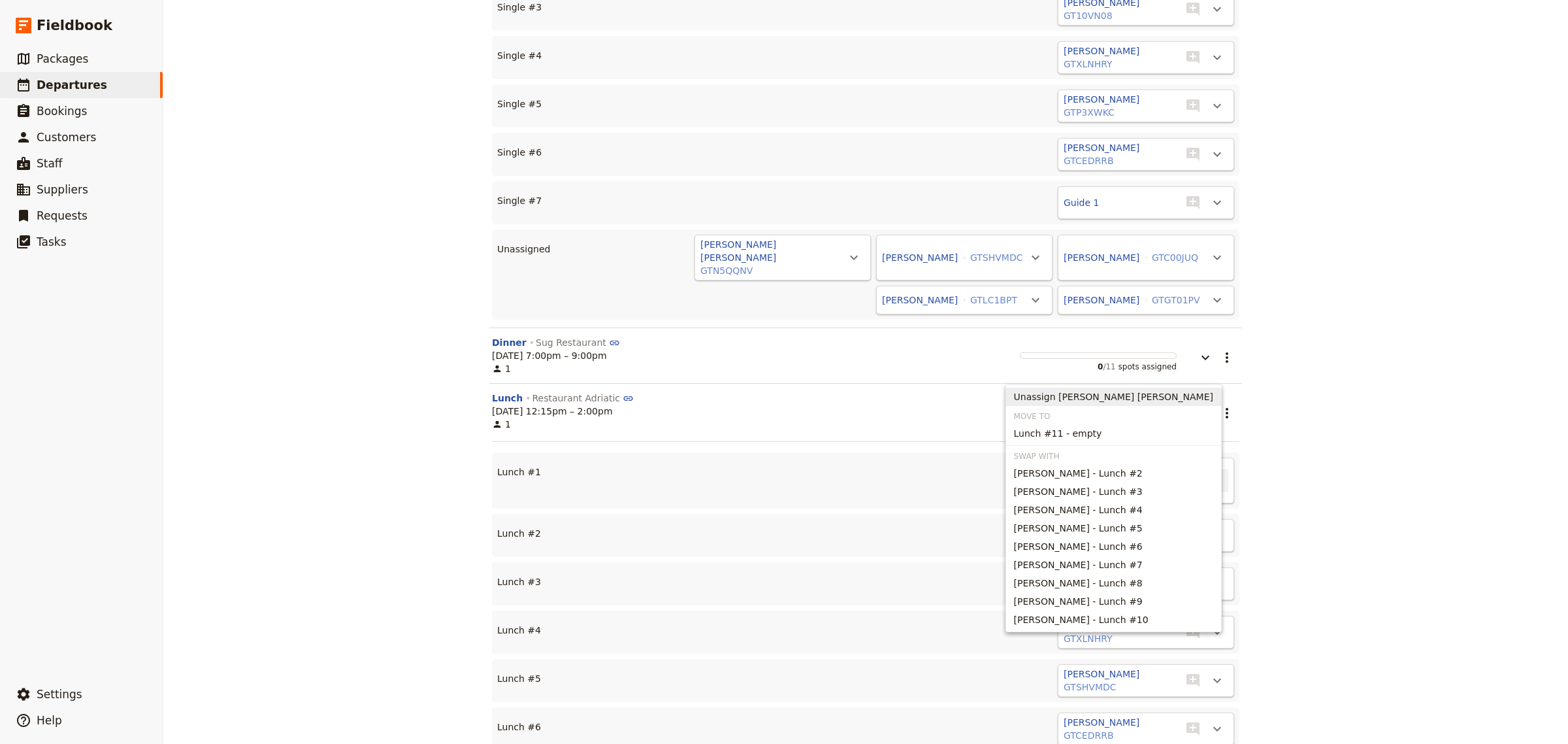
click at [1199, 397] on span "Unassign [PERSON_NAME] [PERSON_NAME]" at bounding box center [1114, 397] width 199 height 13
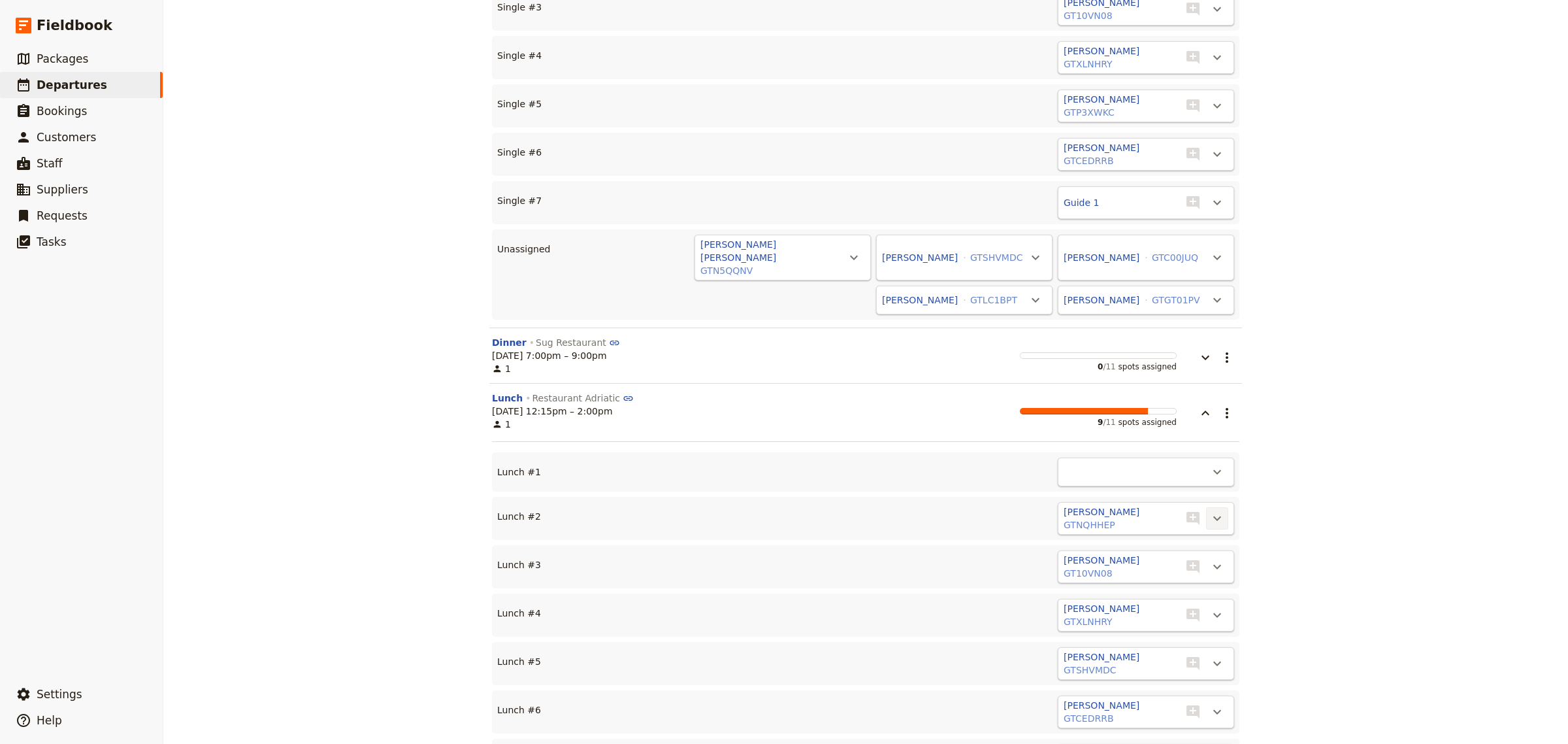
click at [1210, 510] on icon "Actions" at bounding box center [1217, 518] width 15 height 15
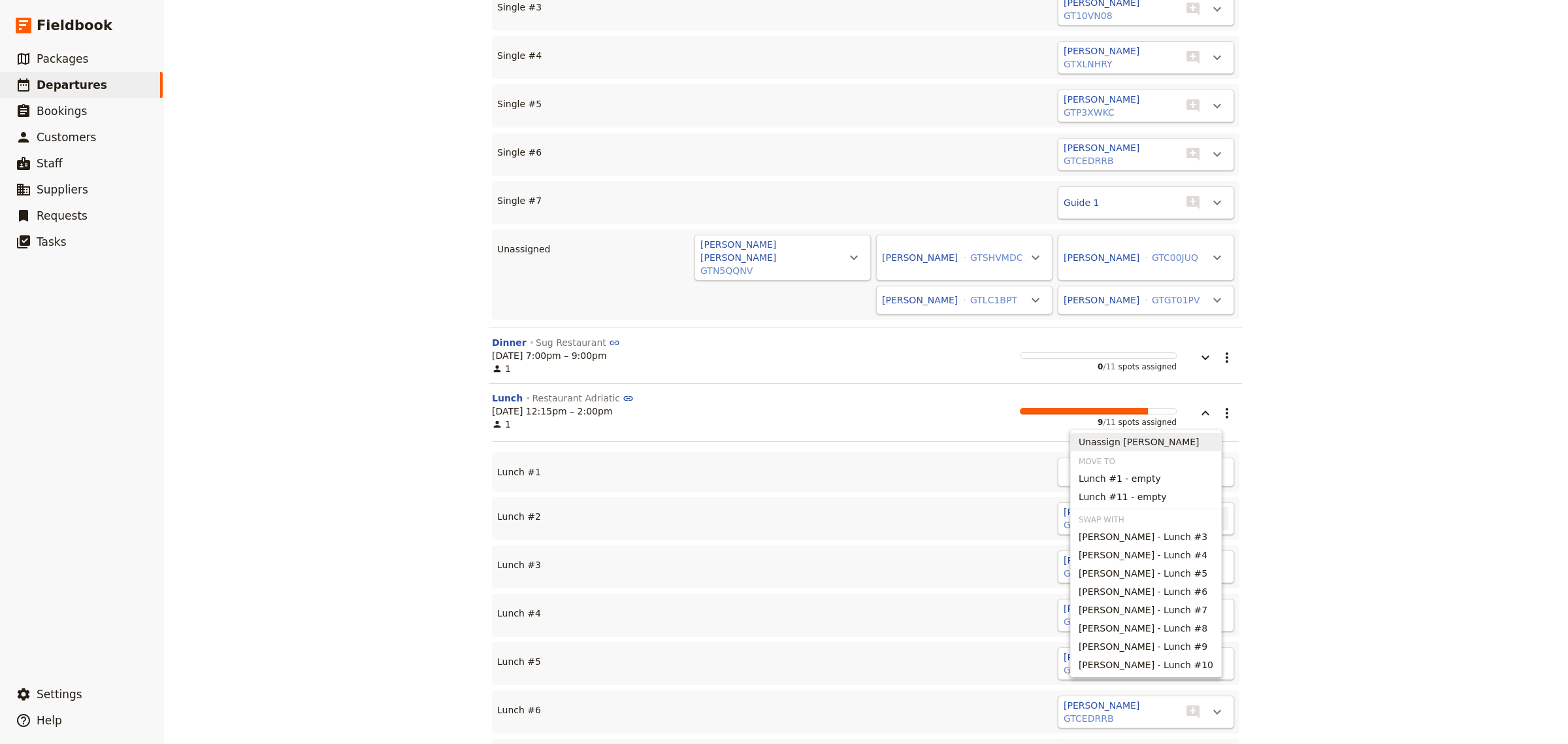
click at [1175, 441] on span "Unassign [PERSON_NAME]" at bounding box center [1139, 442] width 121 height 13
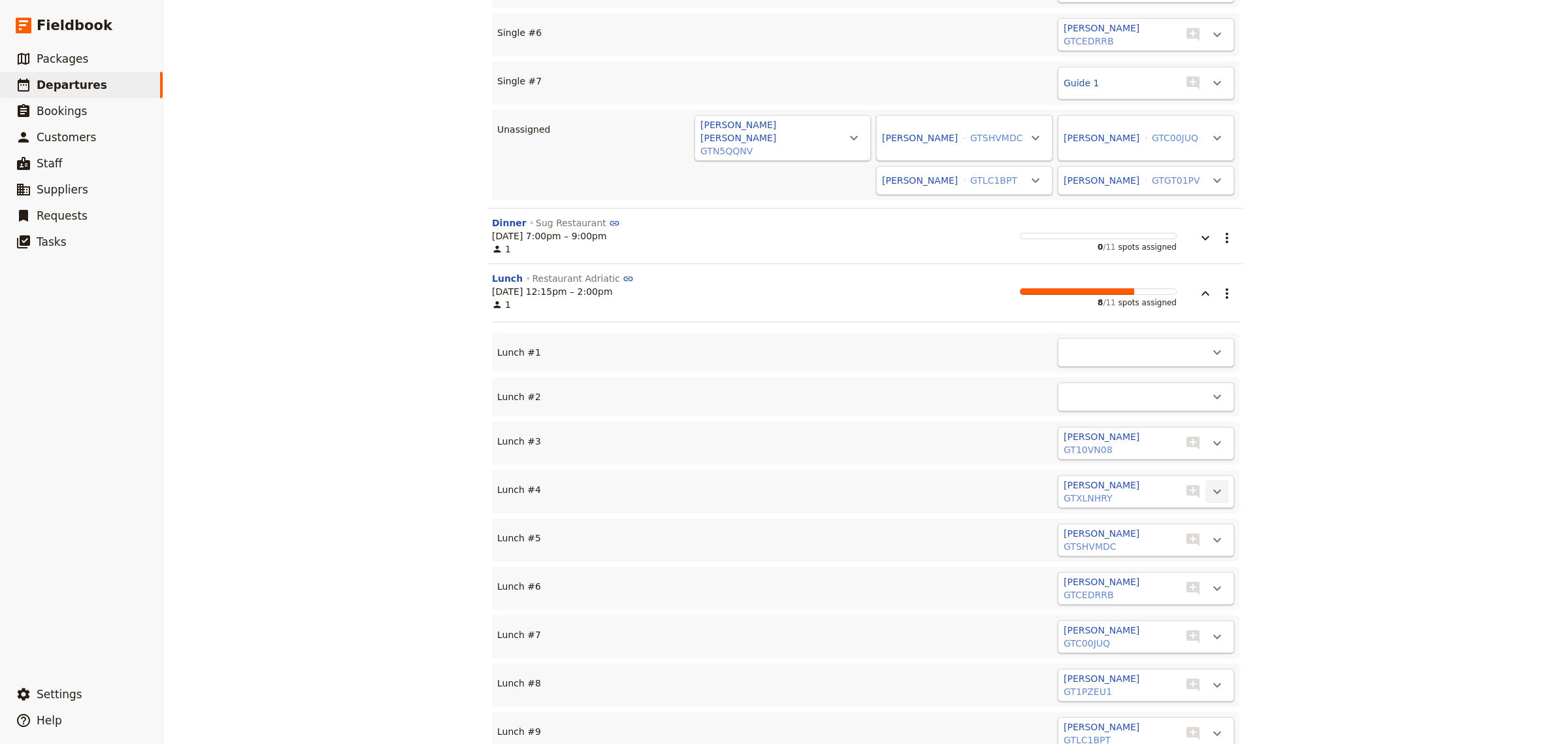
scroll to position [5684, 0]
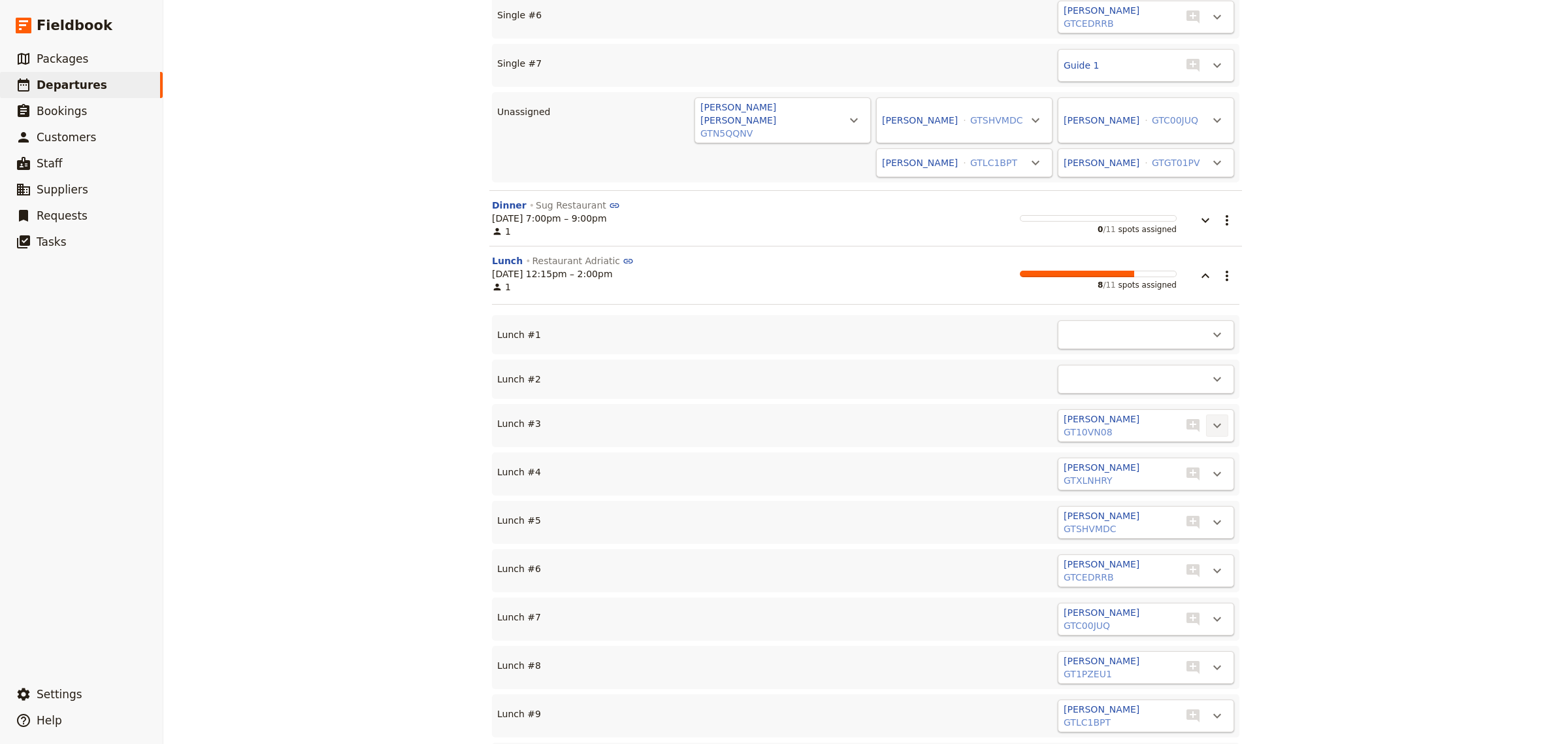
drag, startPoint x: 1210, startPoint y: 319, endPoint x: 1206, endPoint y: 325, distance: 7.2
click at [1210, 417] on icon "Actions" at bounding box center [1217, 425] width 15 height 15
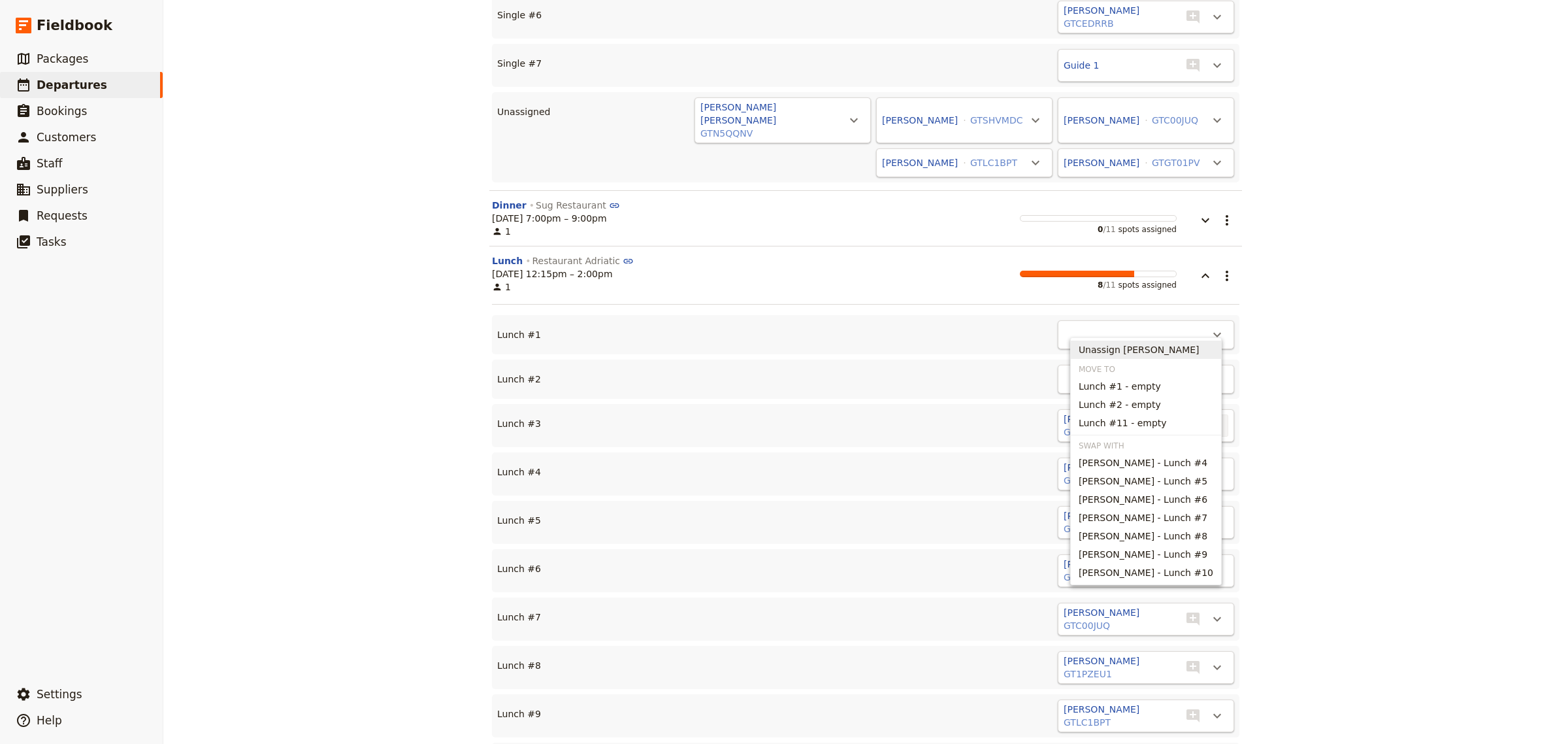
click at [1168, 355] on span "Unassign [PERSON_NAME]" at bounding box center [1139, 349] width 121 height 13
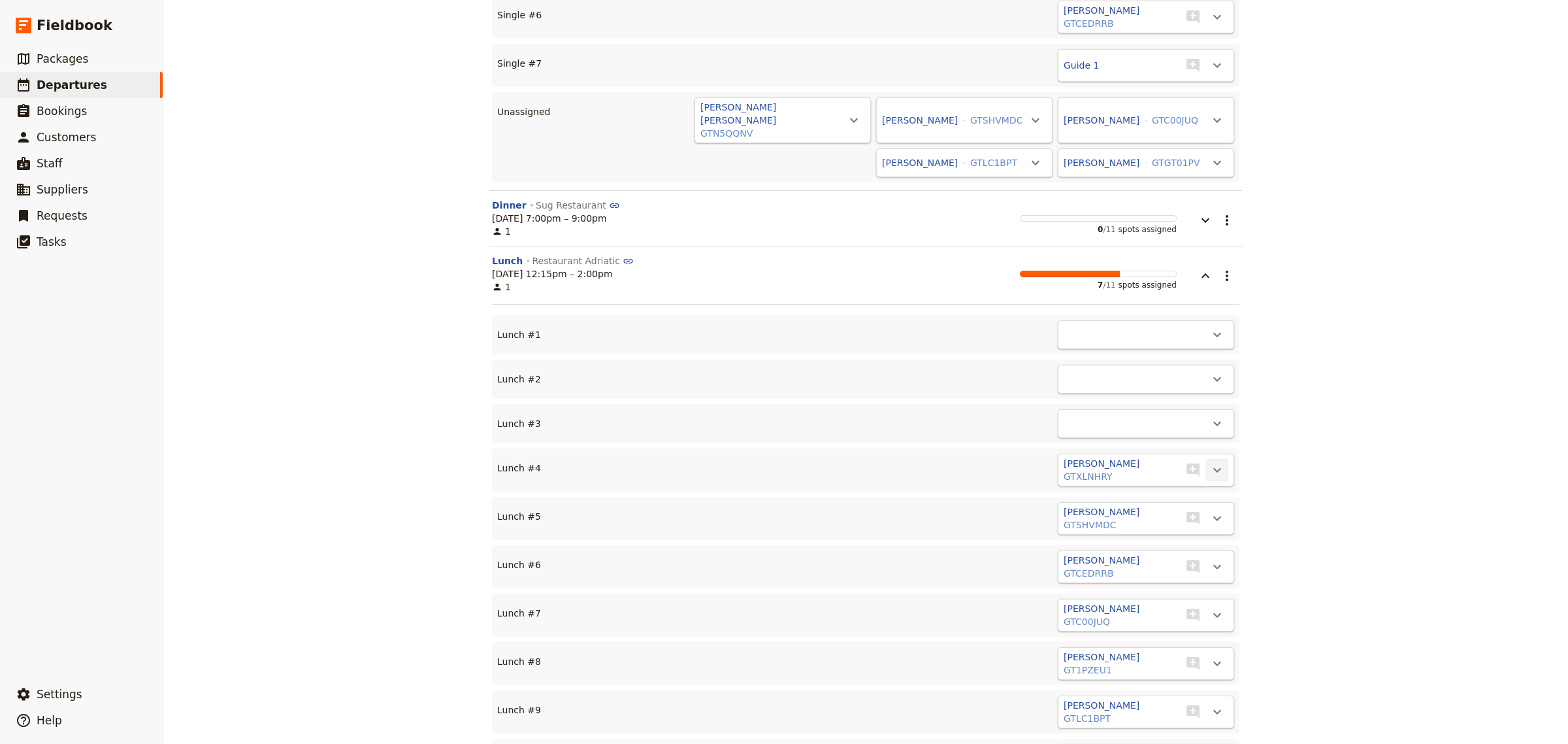
click at [1211, 462] on icon "Actions" at bounding box center [1217, 469] width 15 height 15
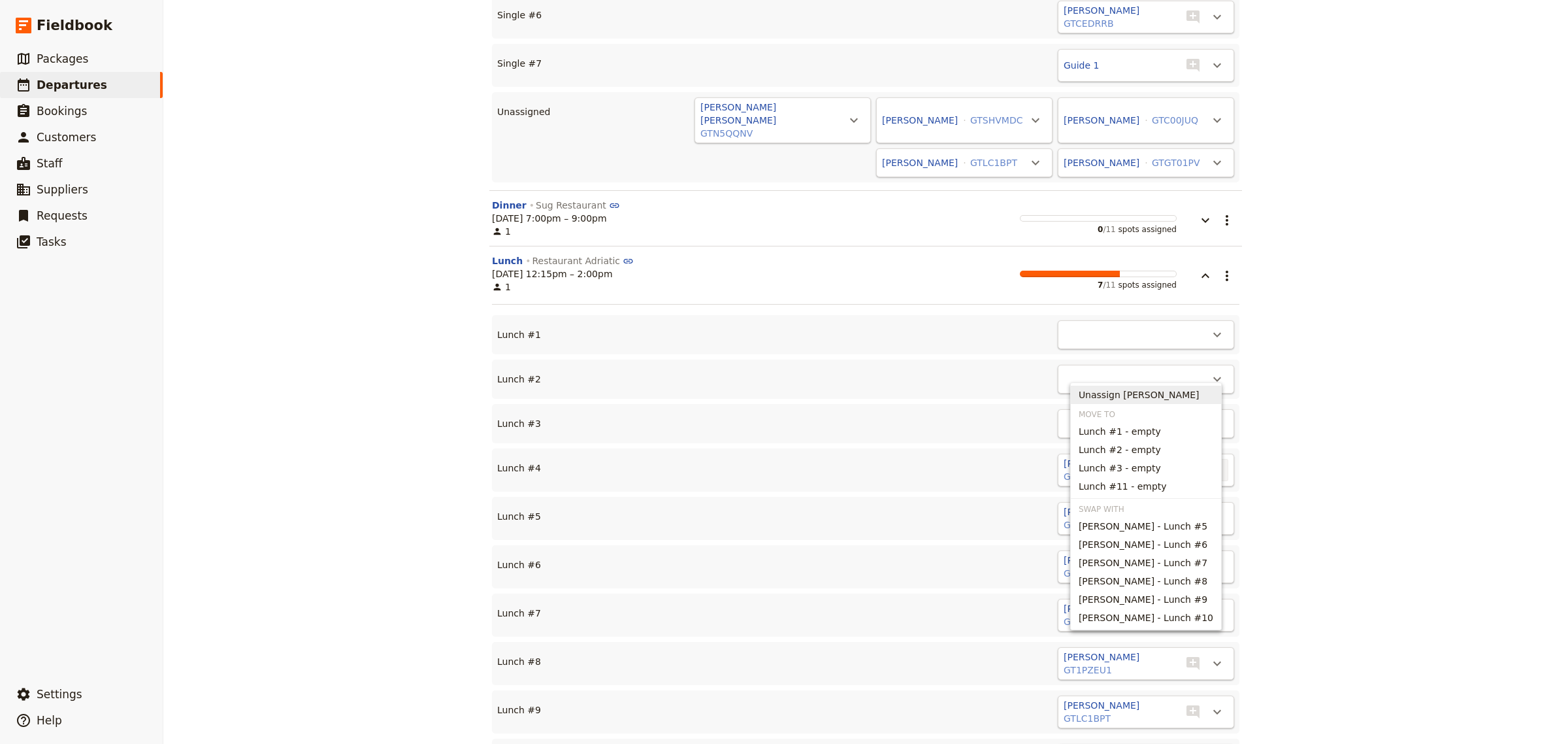
click at [1168, 394] on span "Unassign [PERSON_NAME]" at bounding box center [1139, 395] width 121 height 13
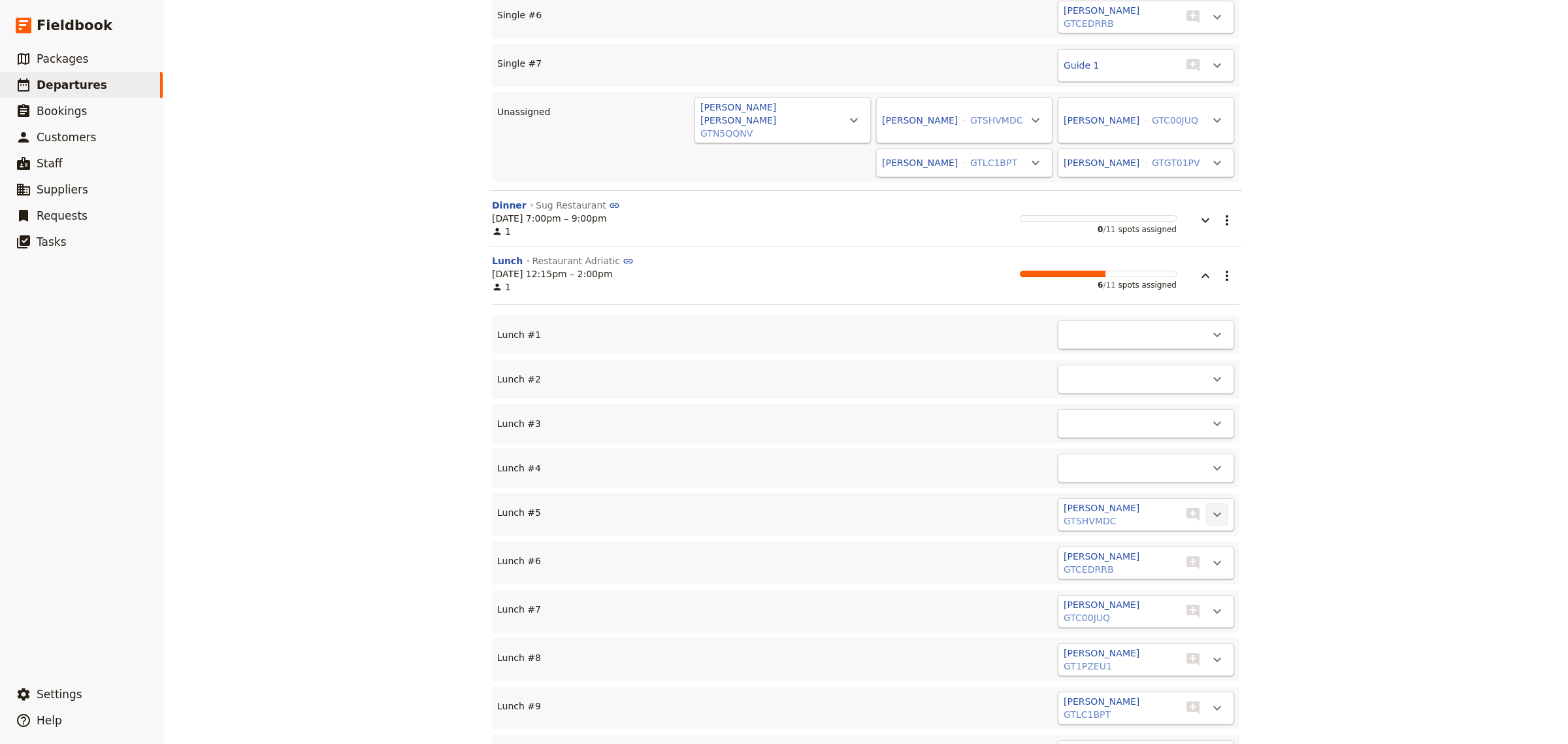
click at [1210, 507] on icon "Actions" at bounding box center [1217, 514] width 15 height 15
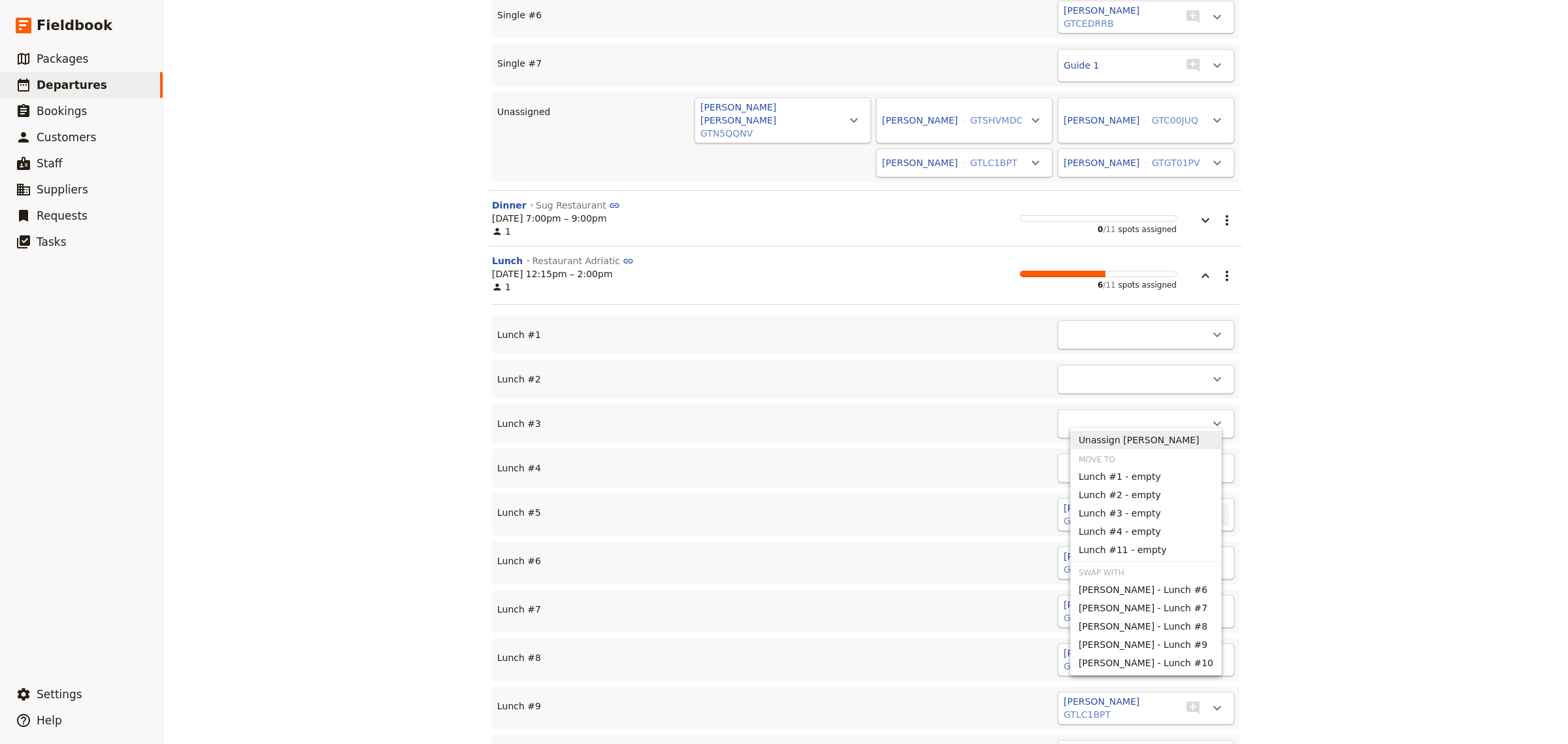
click at [1166, 440] on span "Unassign [PERSON_NAME]" at bounding box center [1139, 440] width 121 height 13
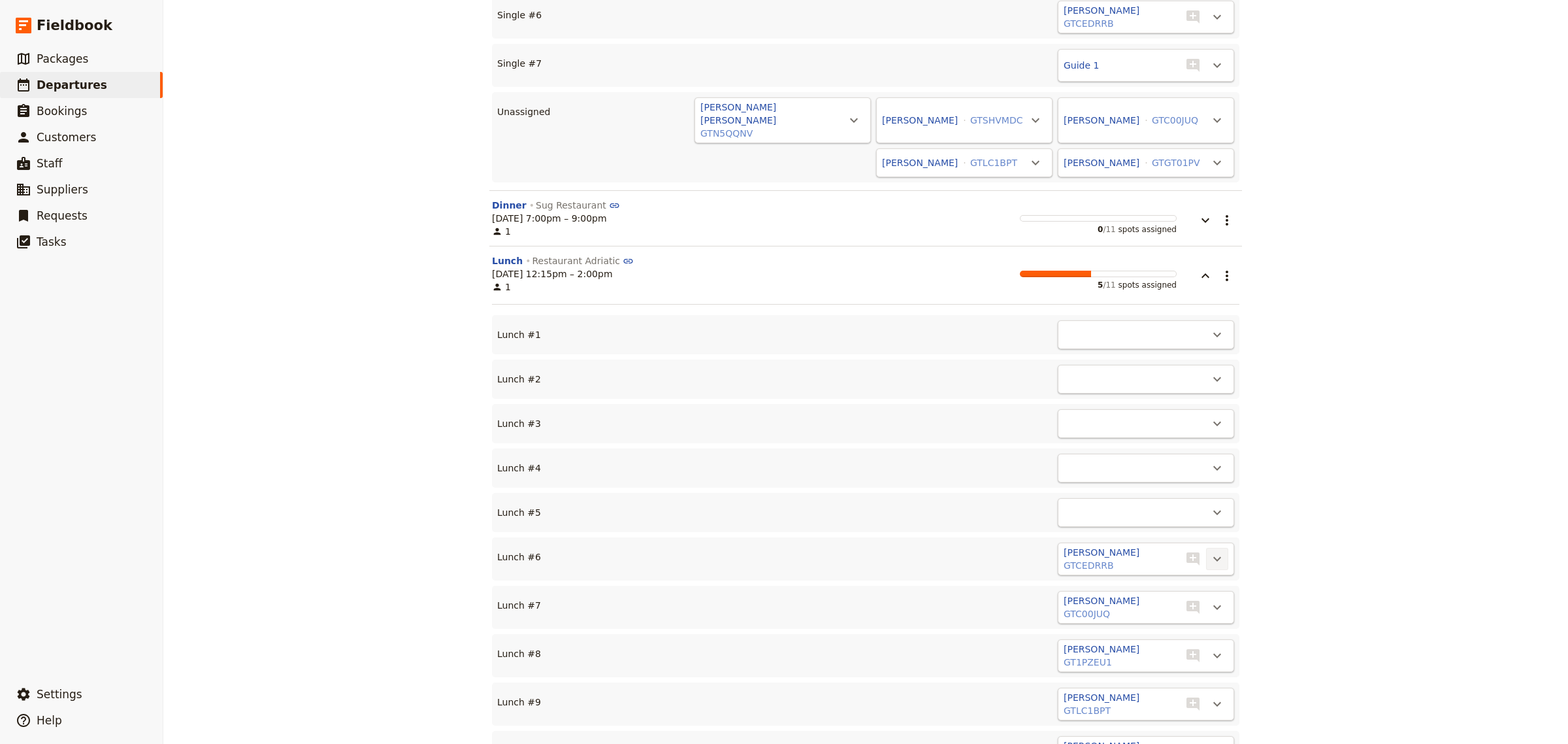
click at [1213, 557] on icon "Actions" at bounding box center [1217, 558] width 8 height 5
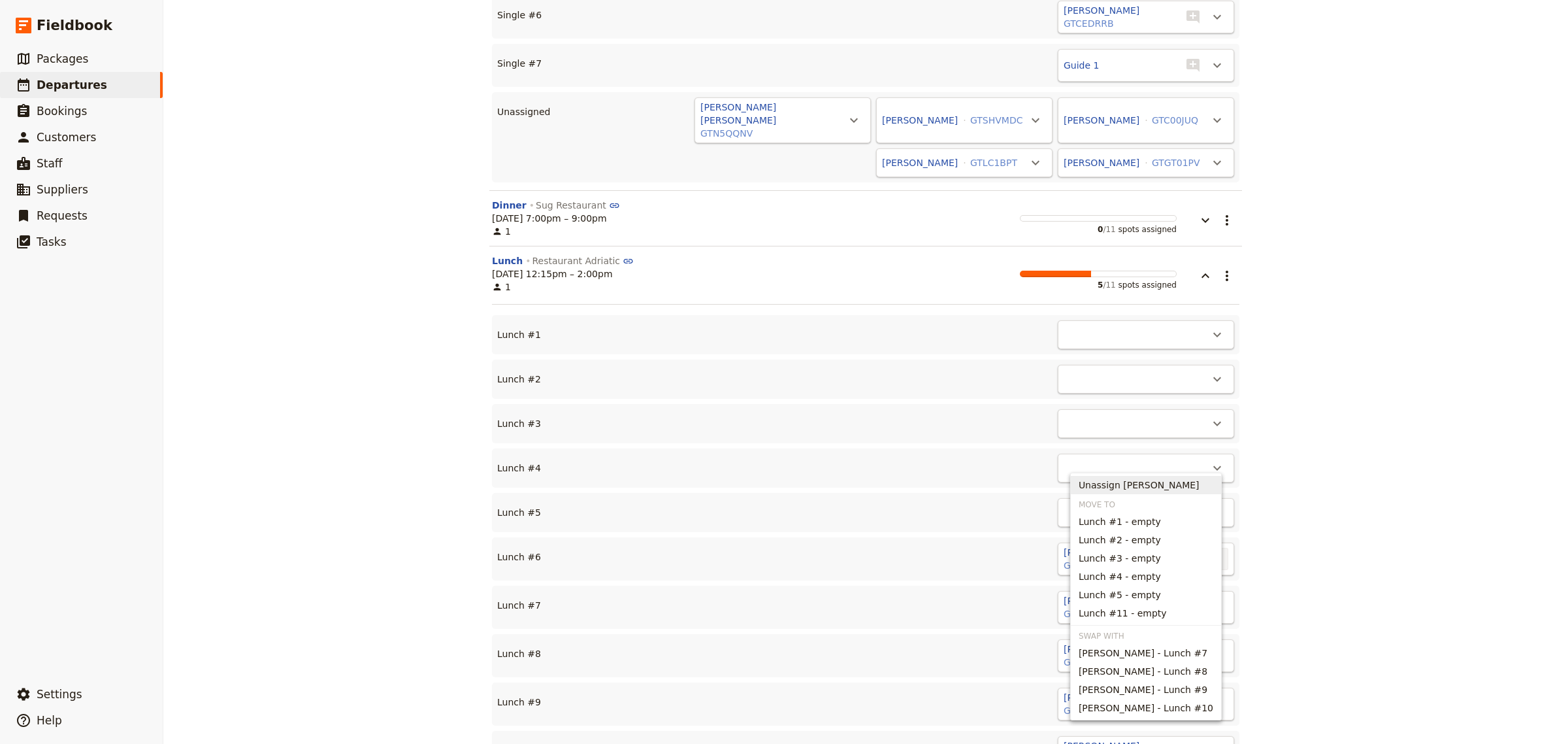
click at [1152, 485] on span "Unassign [PERSON_NAME]" at bounding box center [1139, 485] width 121 height 13
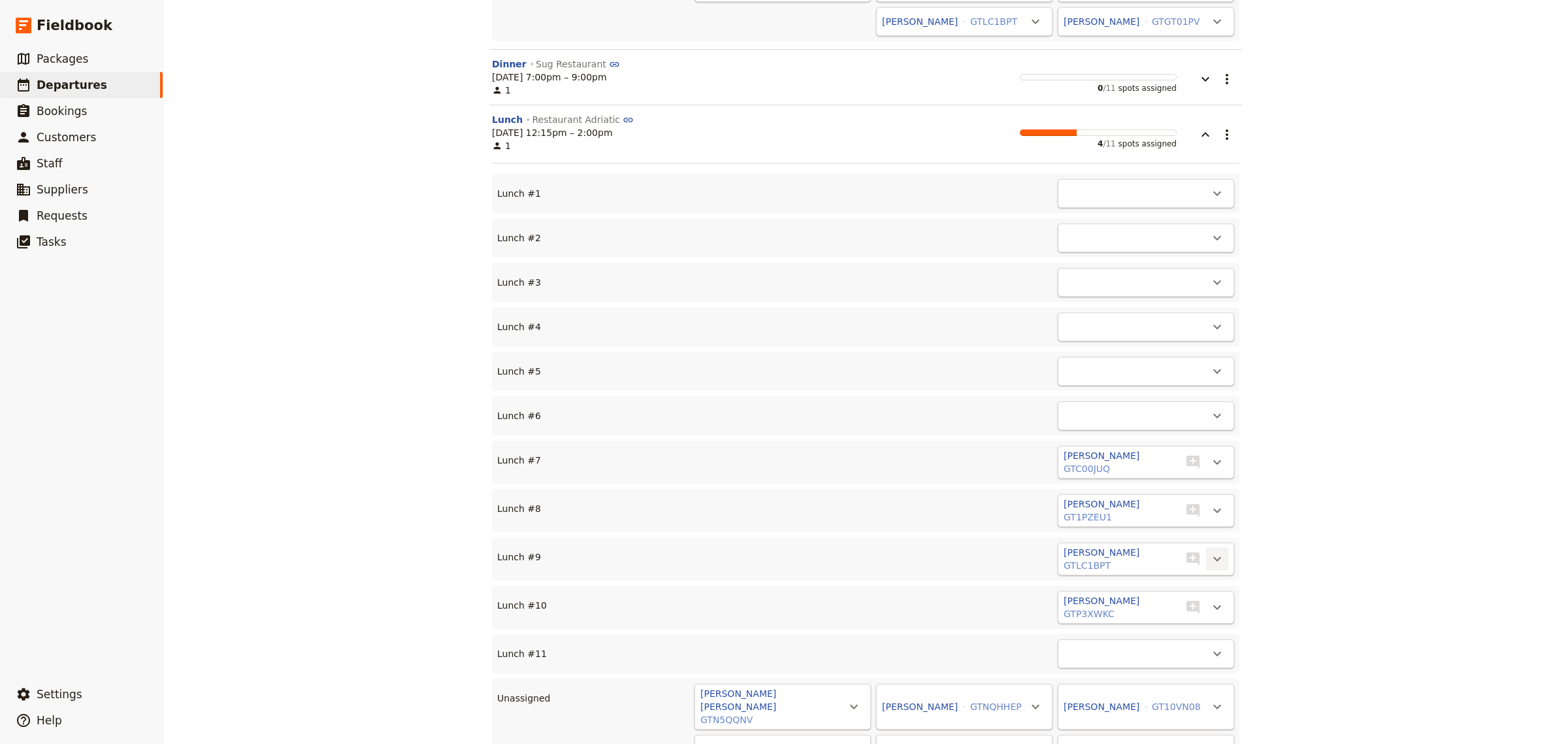
scroll to position [5864, 0]
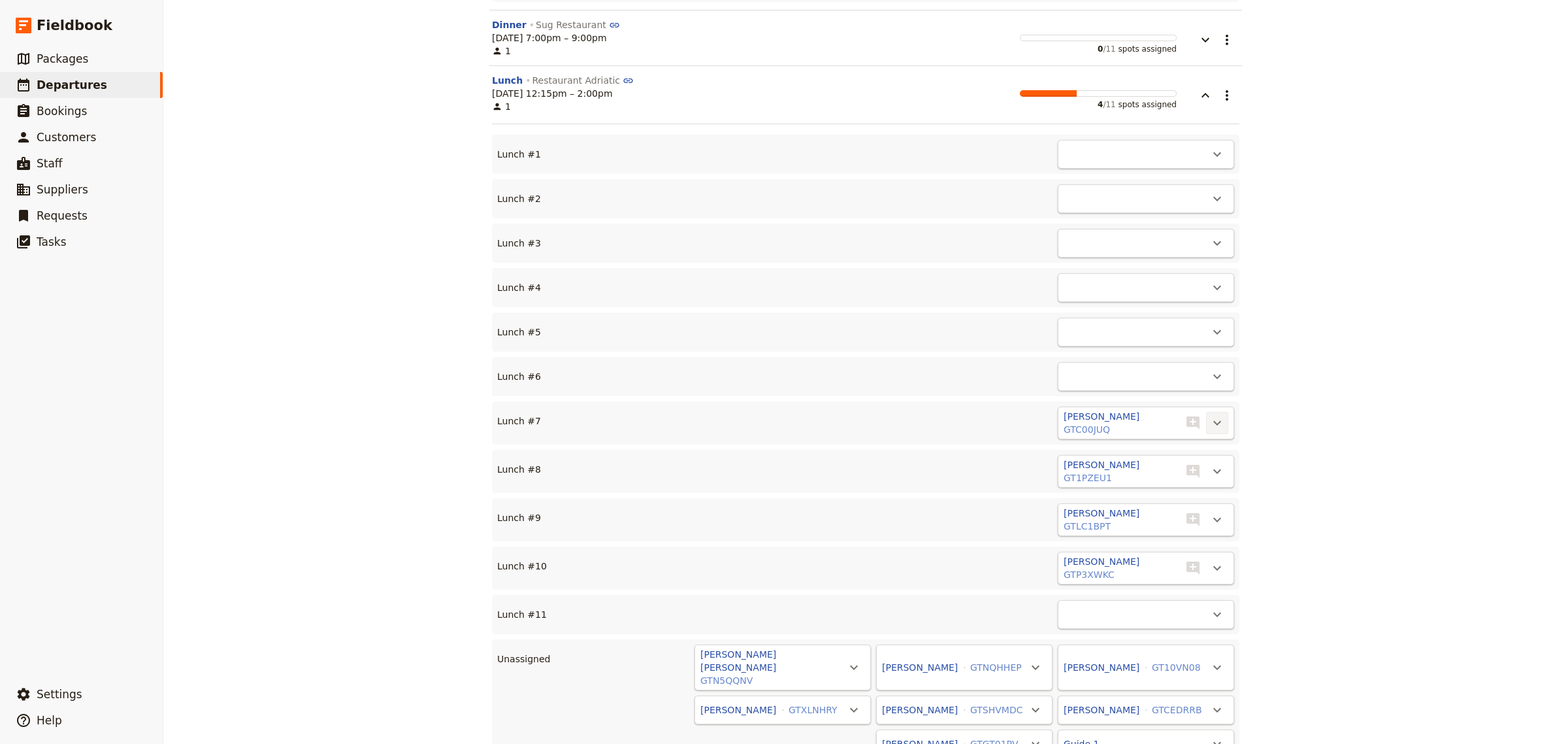
click at [1213, 421] on icon "Actions" at bounding box center [1217, 423] width 8 height 5
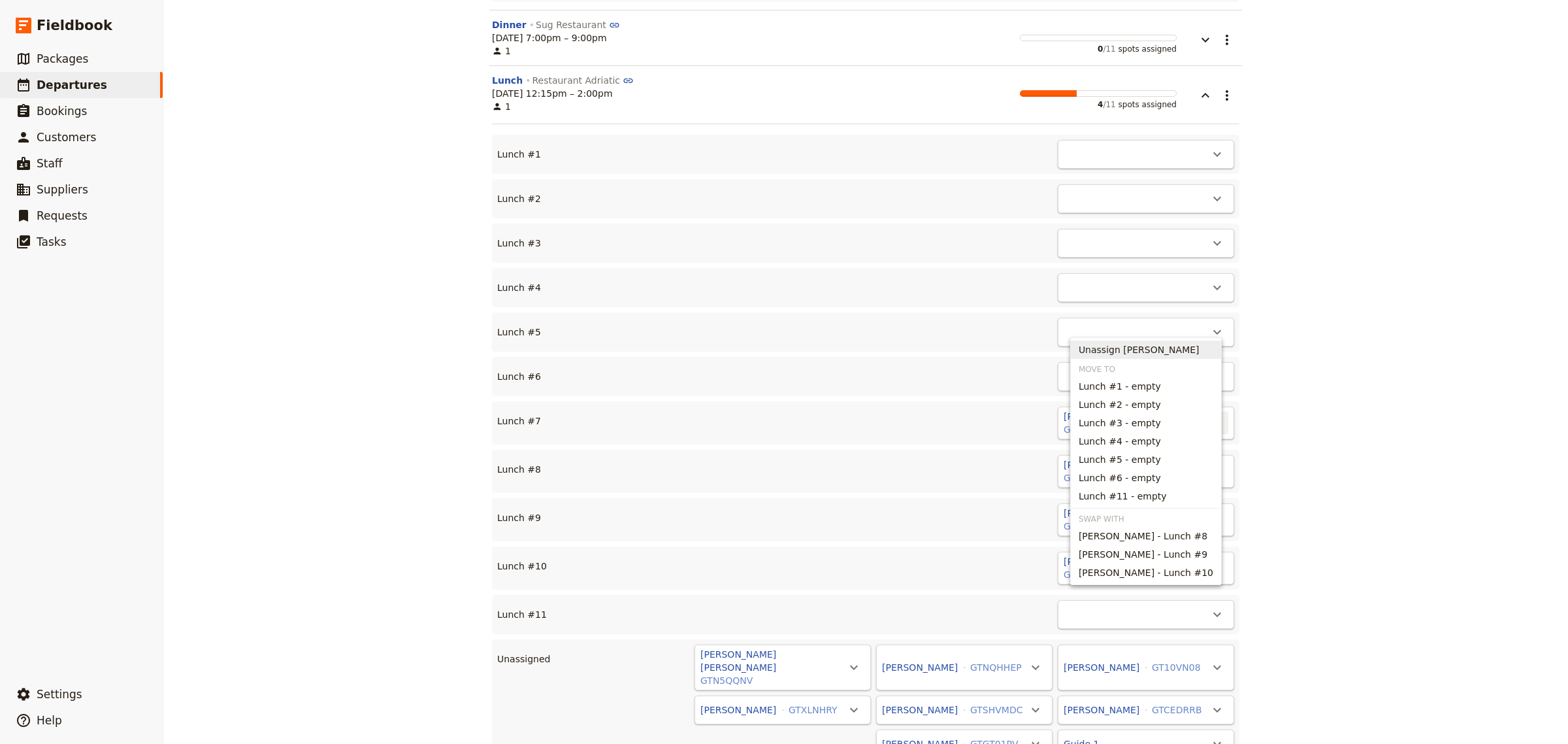
click at [1177, 350] on span "Unassign [PERSON_NAME]" at bounding box center [1139, 349] width 121 height 13
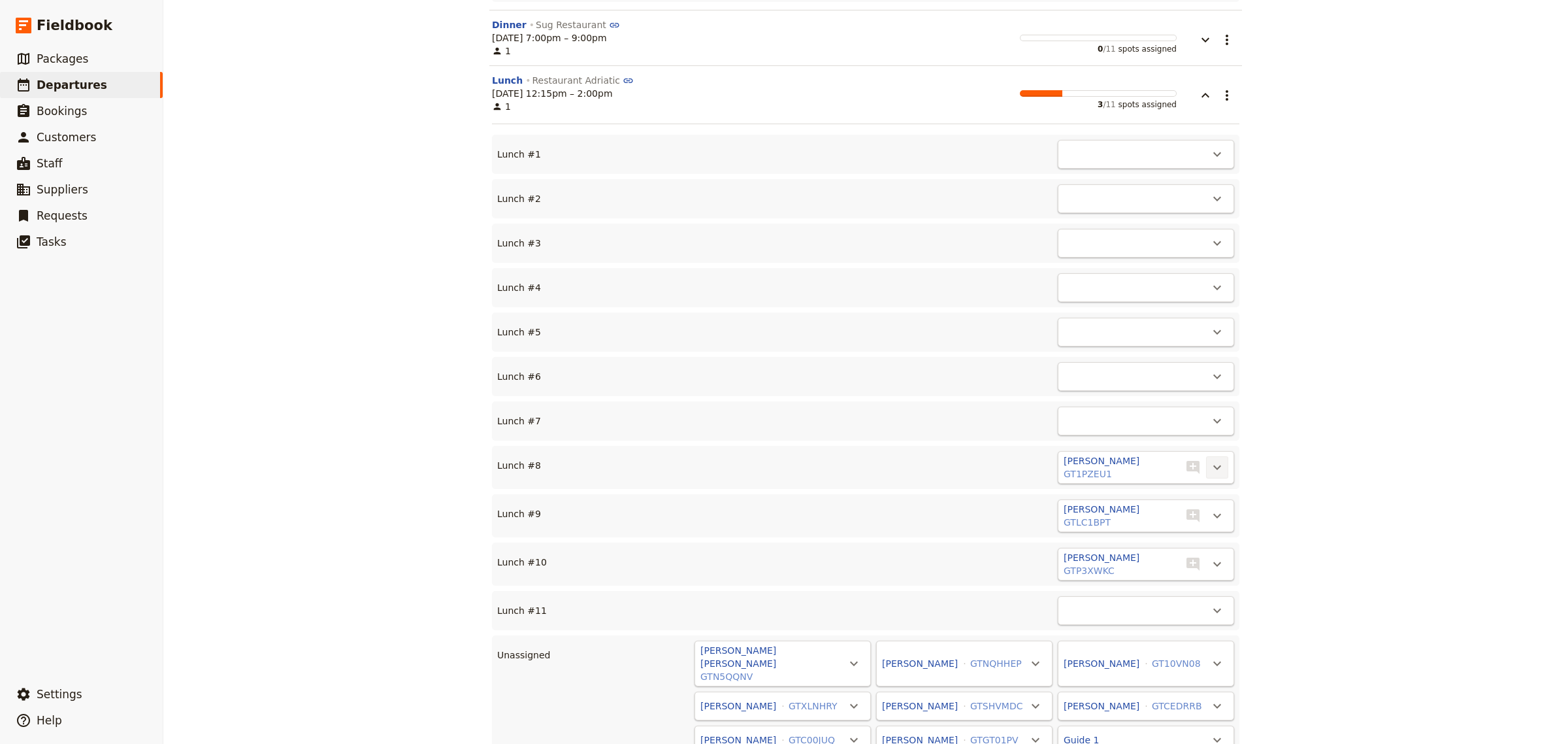
click at [1213, 466] on icon "Actions" at bounding box center [1217, 468] width 8 height 5
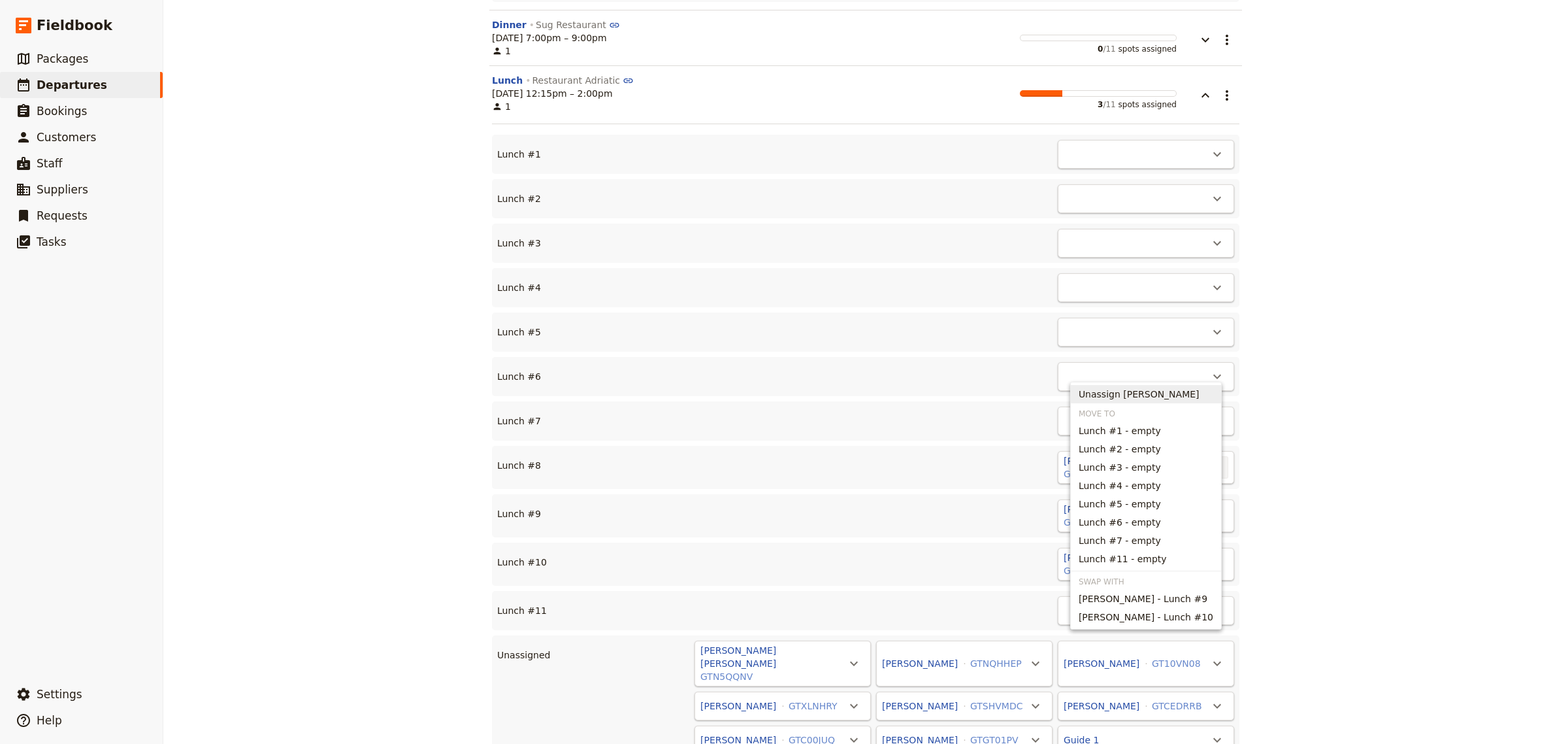
click at [1164, 394] on span "Unassign [PERSON_NAME]" at bounding box center [1139, 394] width 121 height 13
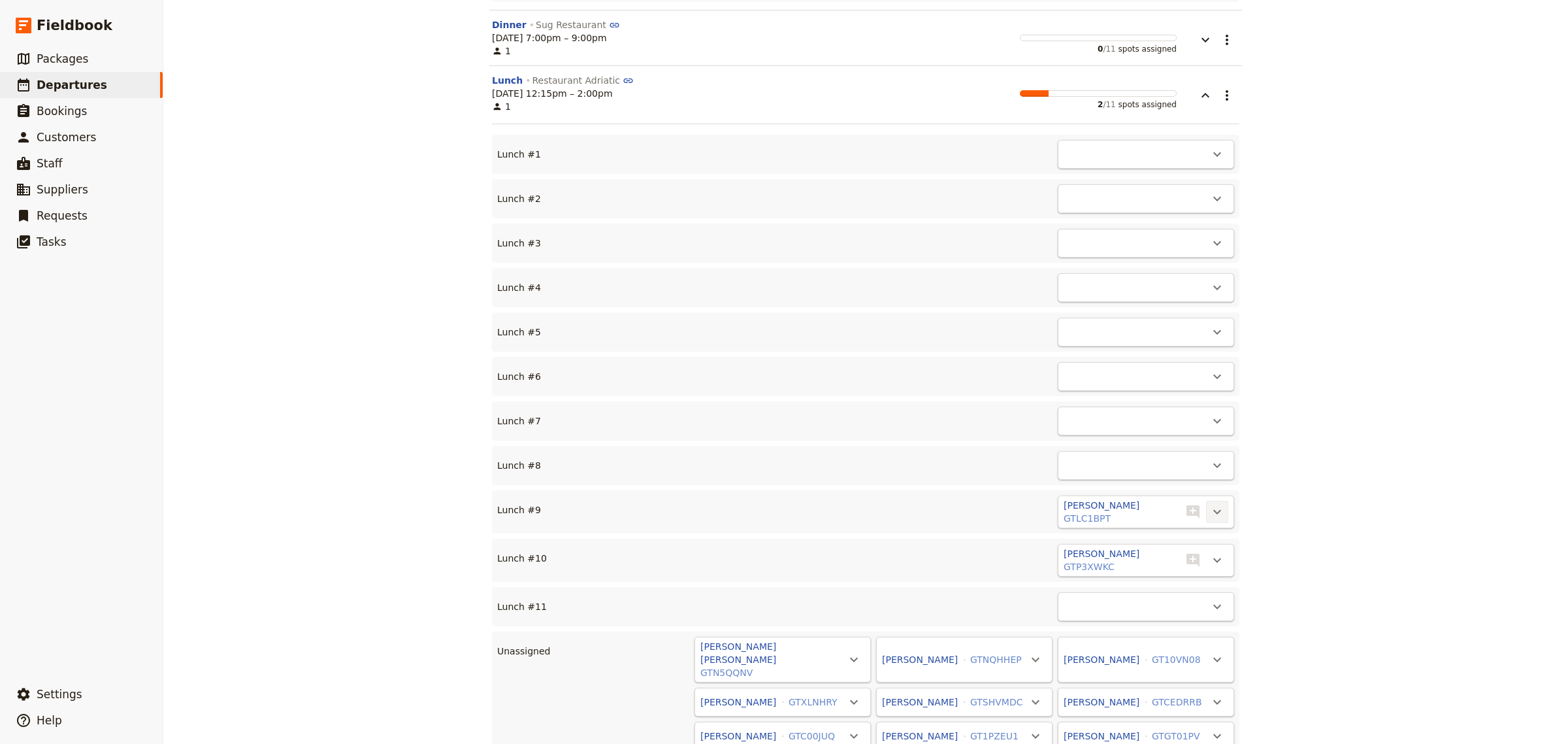
click at [1210, 504] on icon "Actions" at bounding box center [1217, 511] width 15 height 15
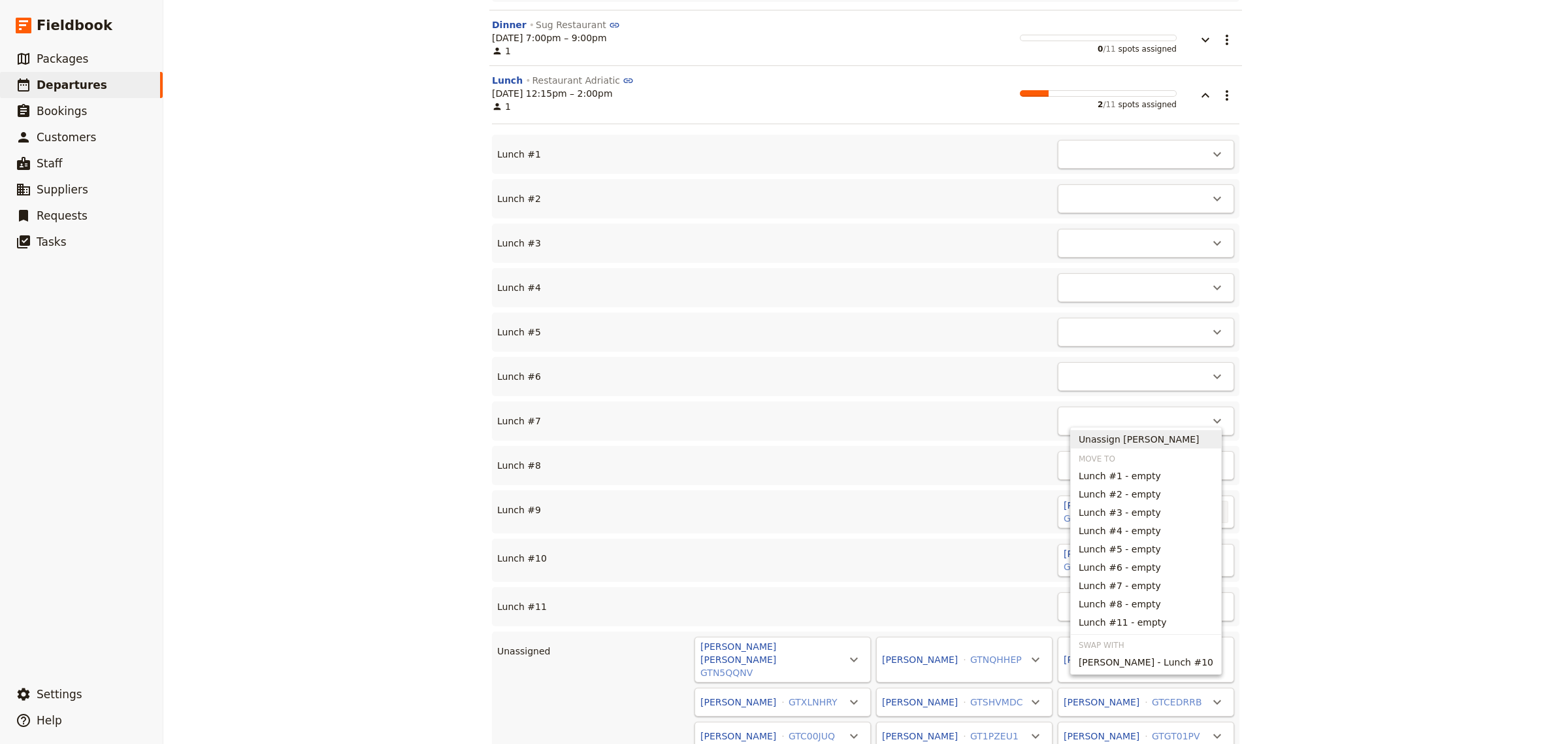
click at [1150, 437] on span "Unassign [PERSON_NAME]" at bounding box center [1139, 439] width 121 height 13
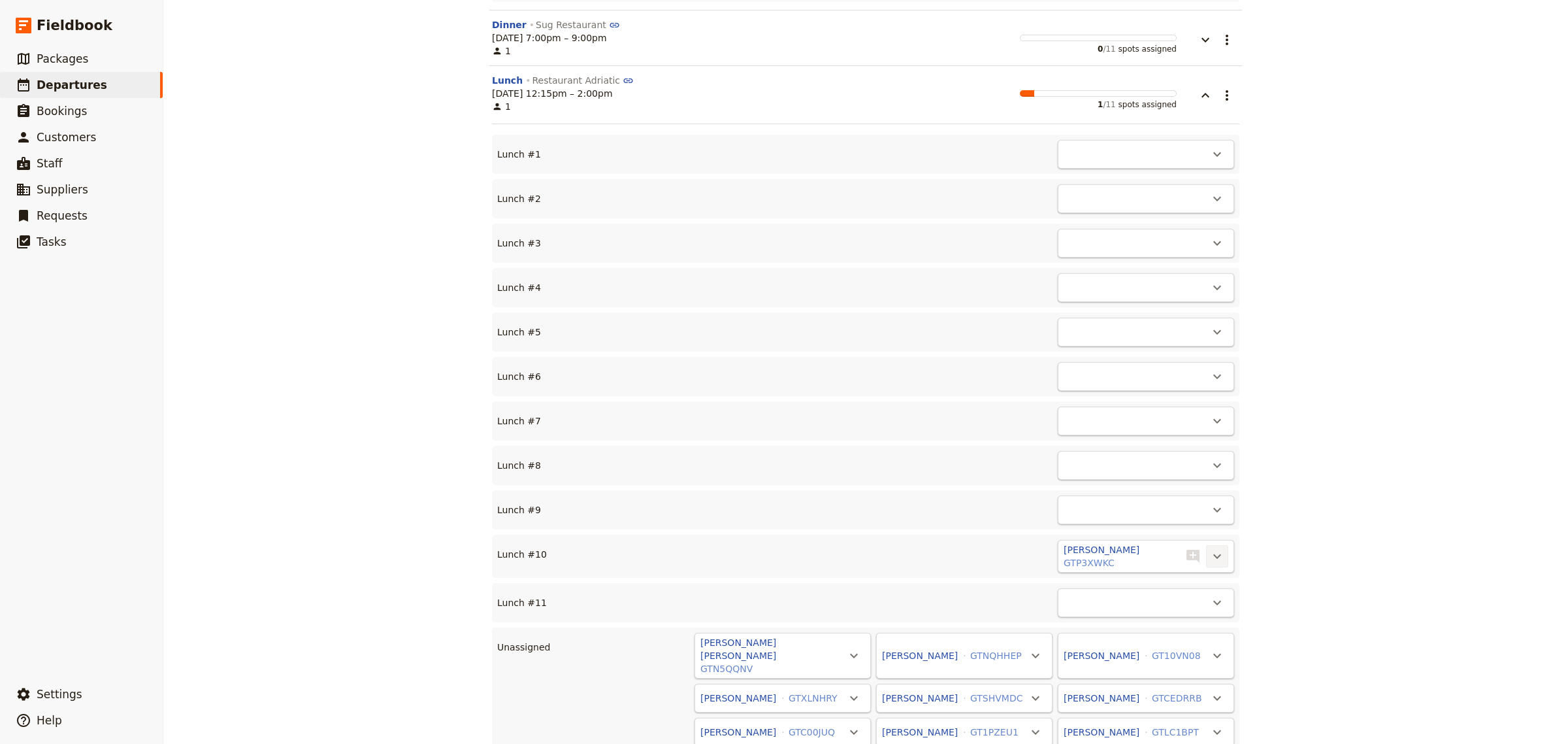
click at [1213, 548] on icon "Actions" at bounding box center [1217, 556] width 15 height 15
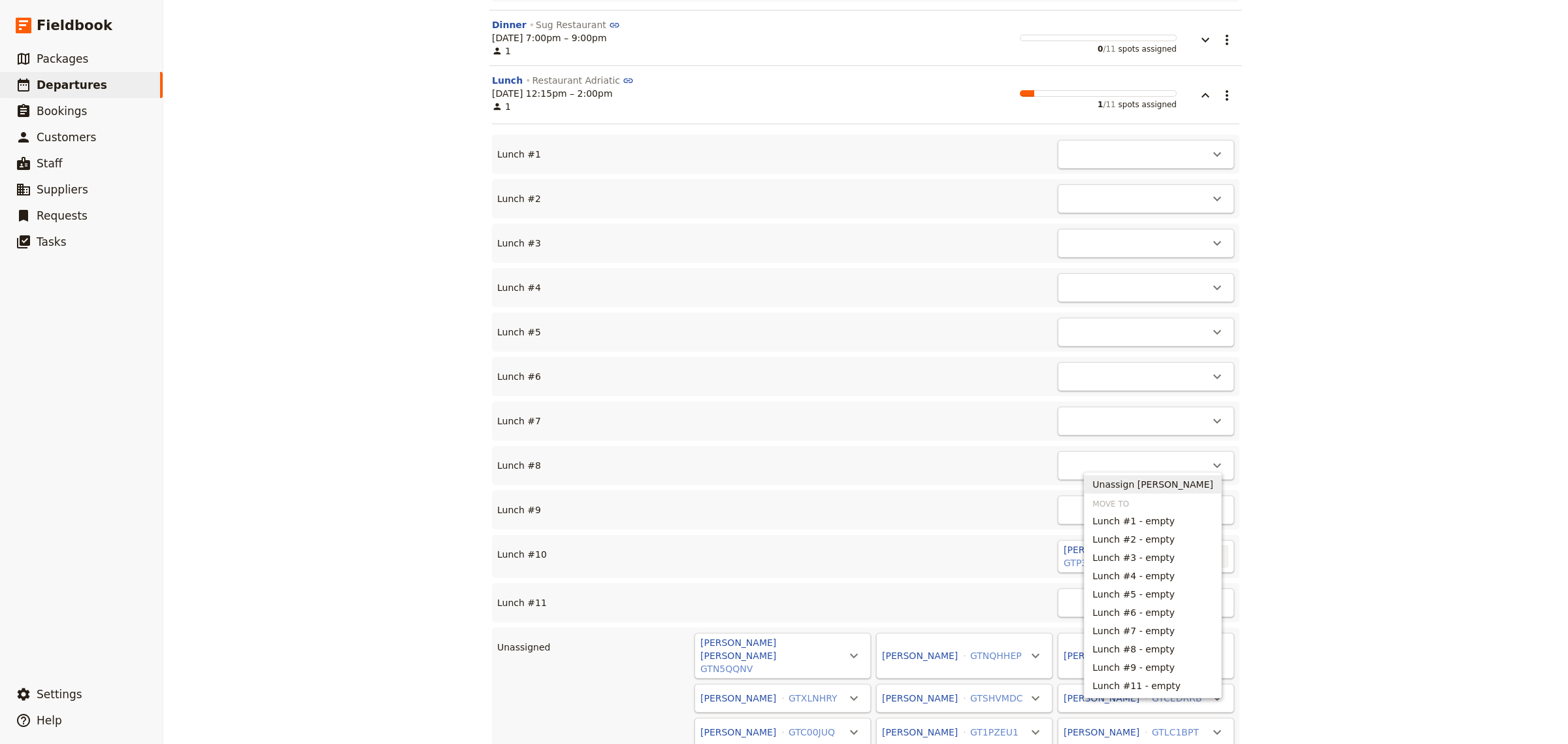
click at [1151, 488] on span "Unassign [PERSON_NAME]" at bounding box center [1153, 485] width 121 height 13
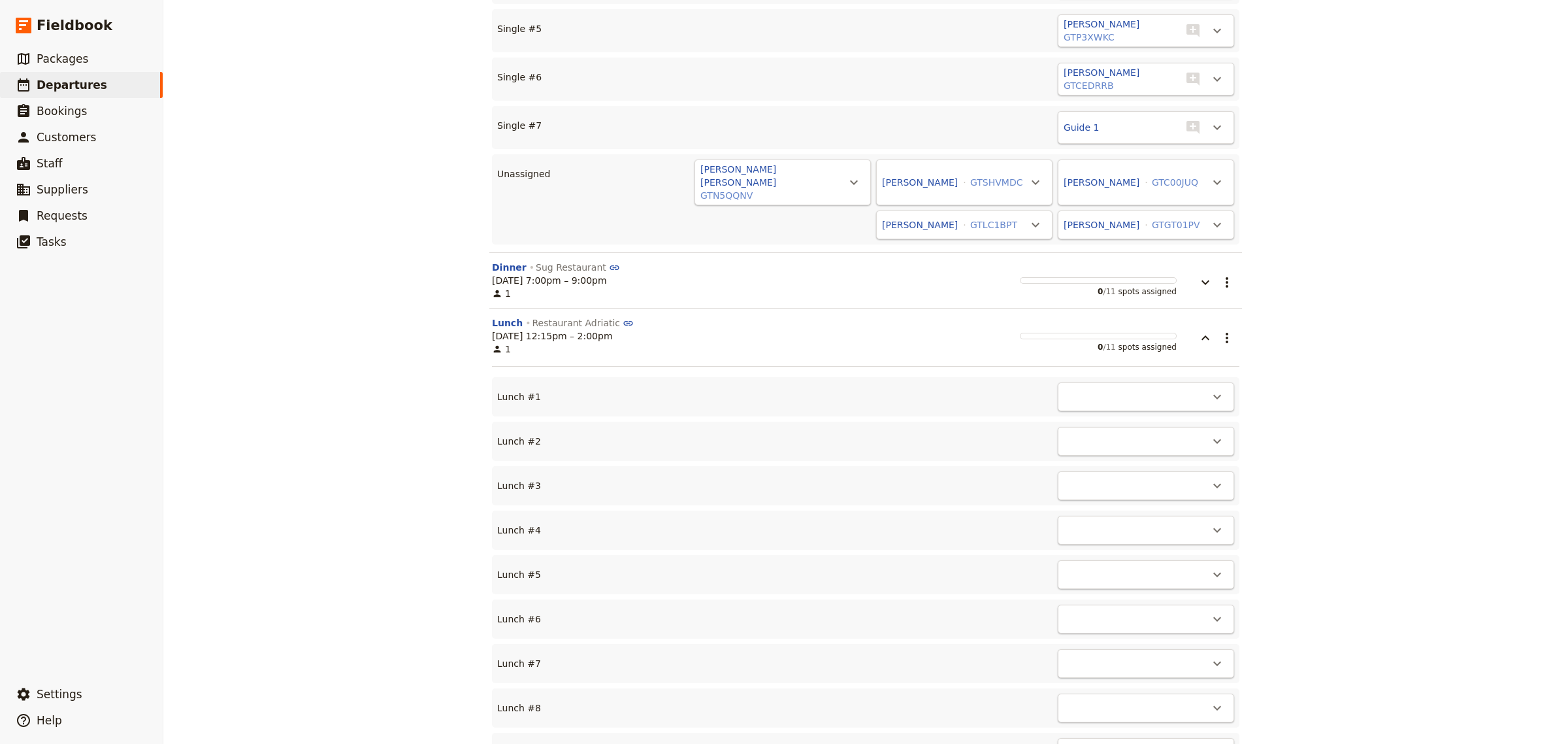
scroll to position [5612, 0]
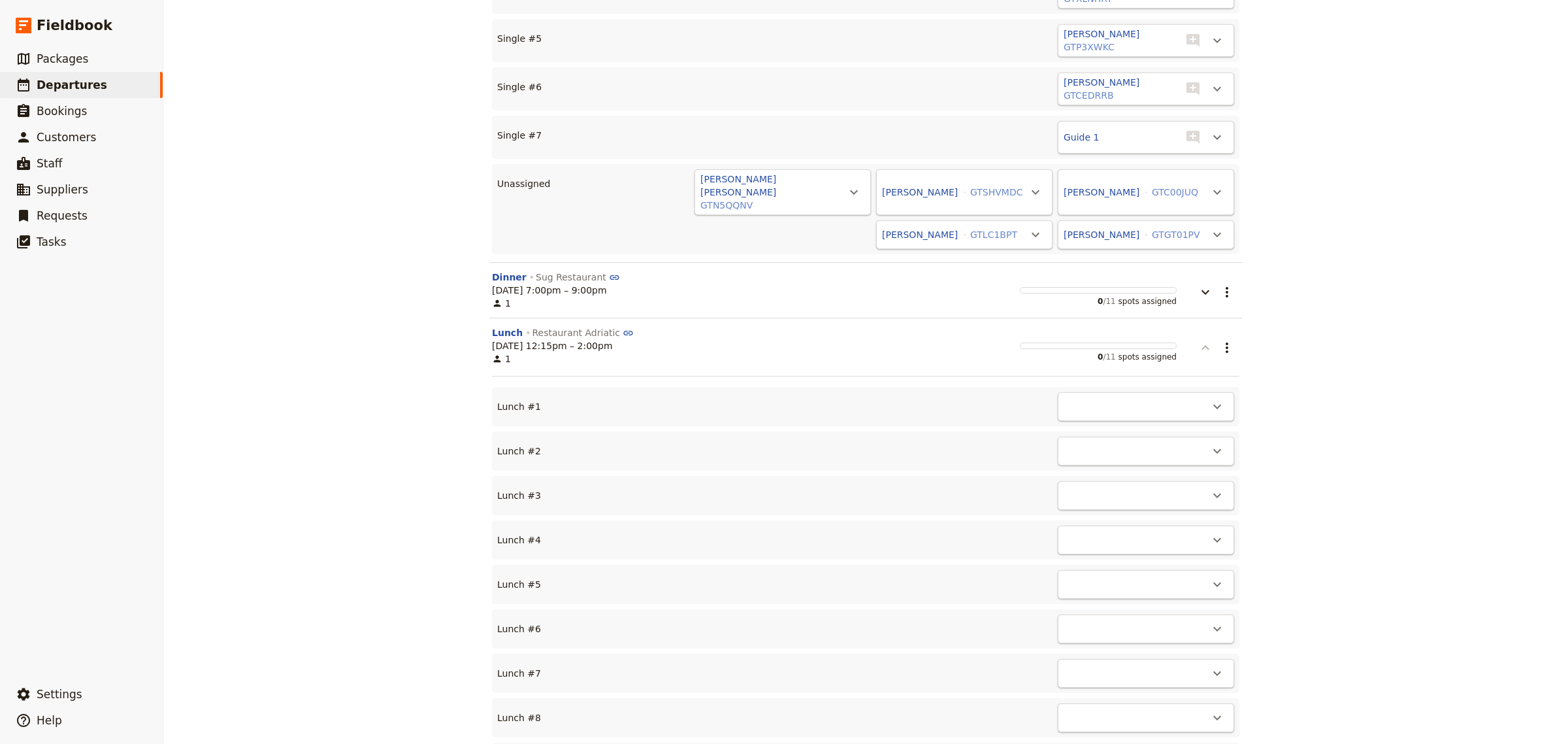
click at [1202, 346] on icon "button" at bounding box center [1205, 347] width 8 height 5
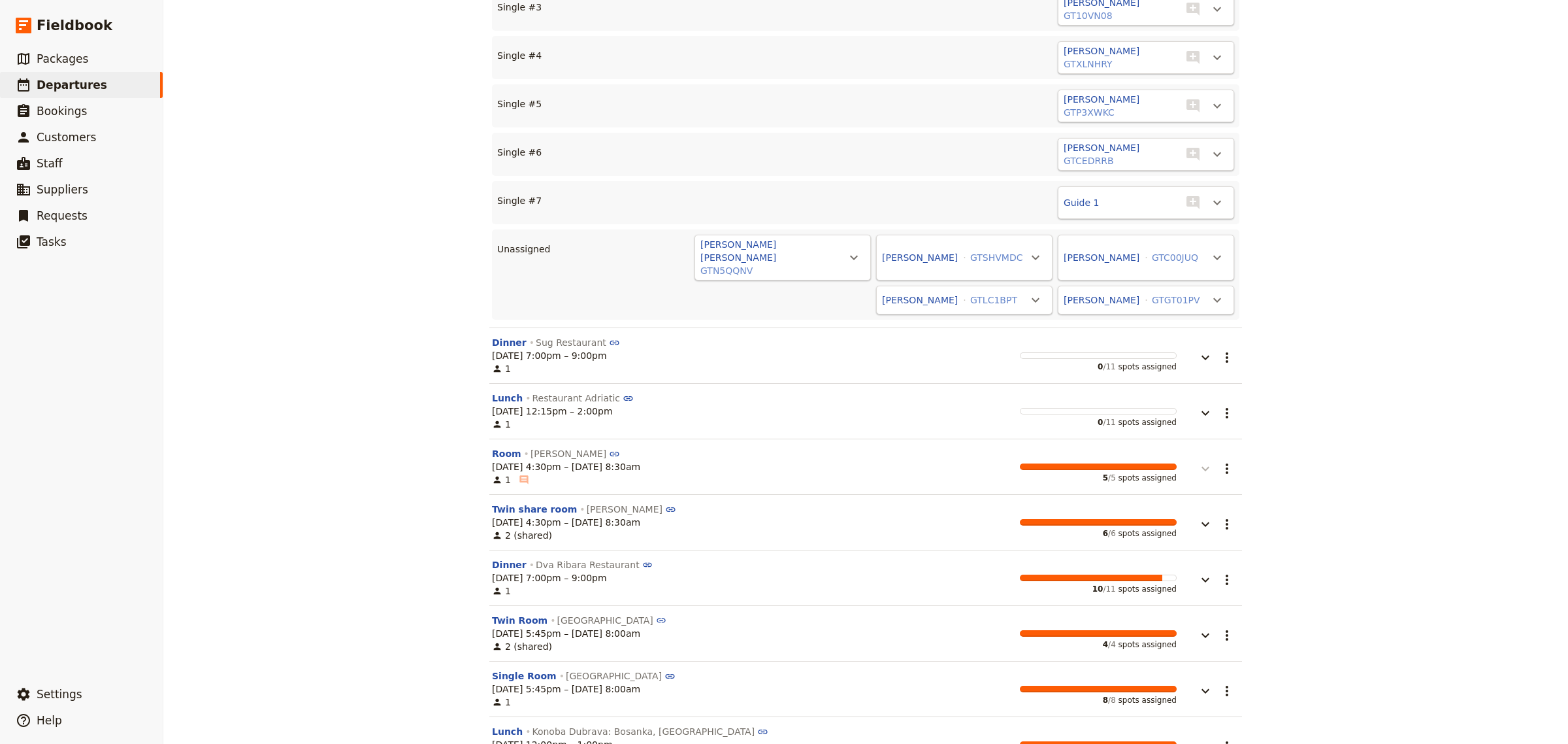
click at [1198, 461] on icon "button" at bounding box center [1205, 468] width 15 height 15
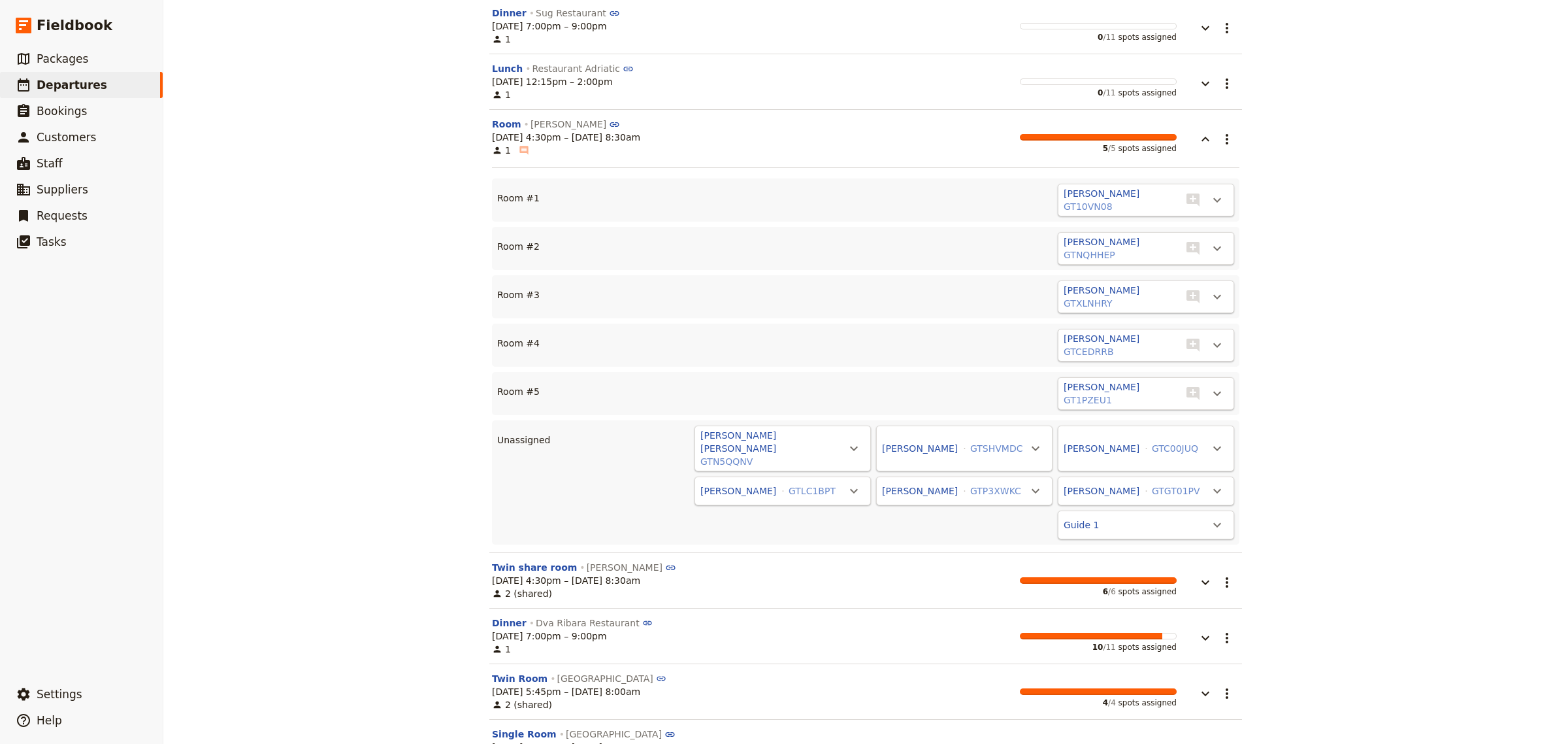
scroll to position [5912, 0]
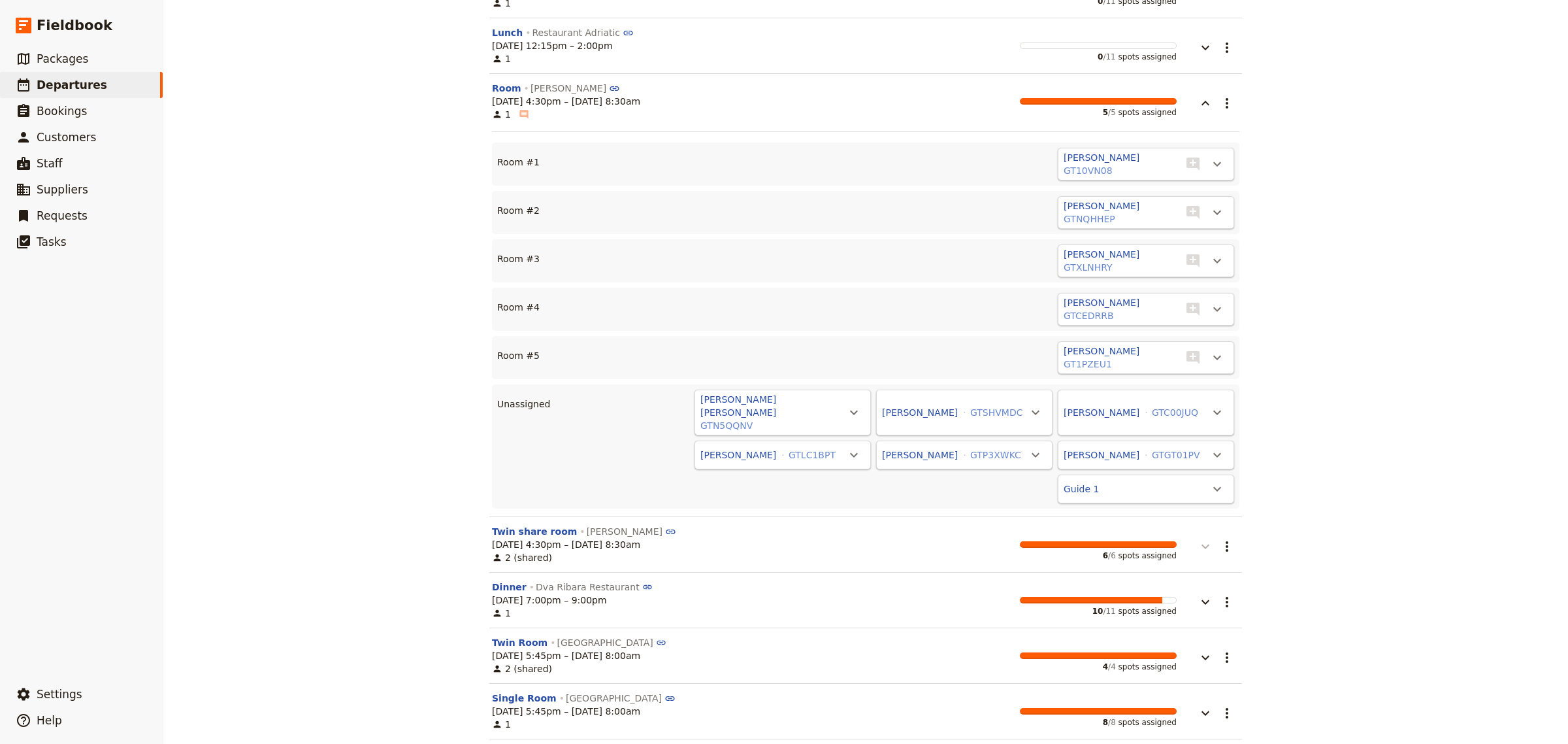
click at [1202, 545] on icon "button" at bounding box center [1205, 547] width 8 height 5
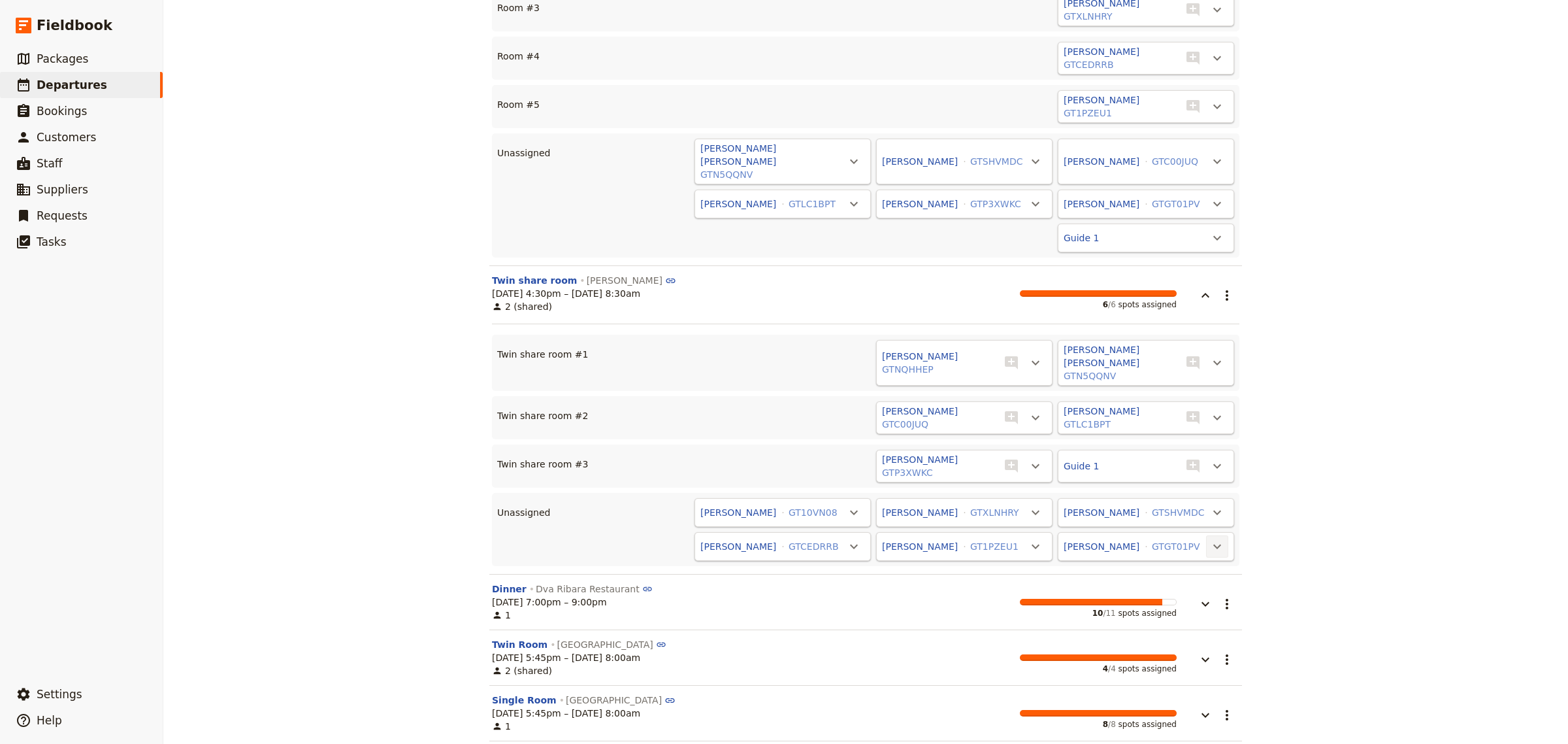
scroll to position [6166, 0]
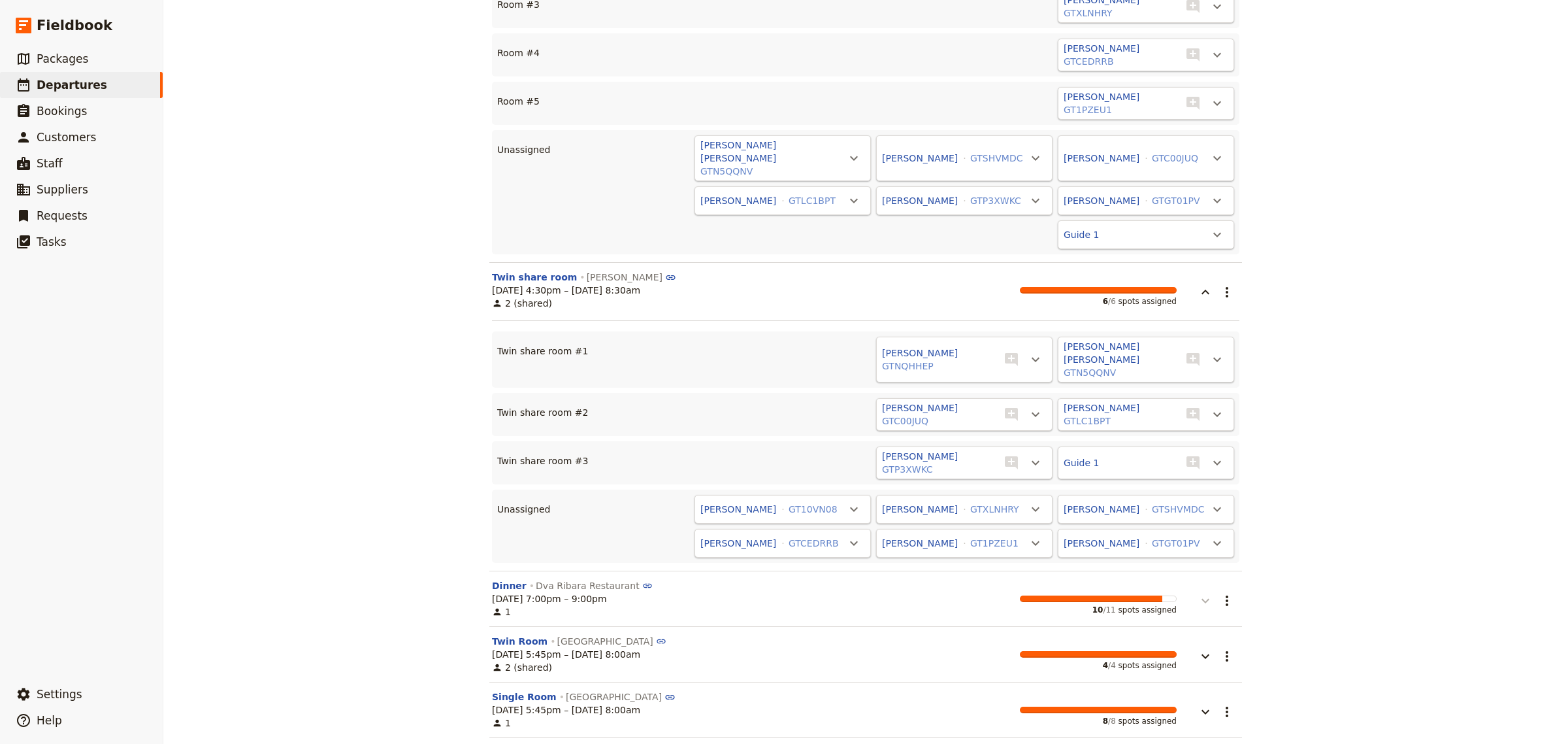
click at [1203, 593] on icon "button" at bounding box center [1205, 600] width 15 height 15
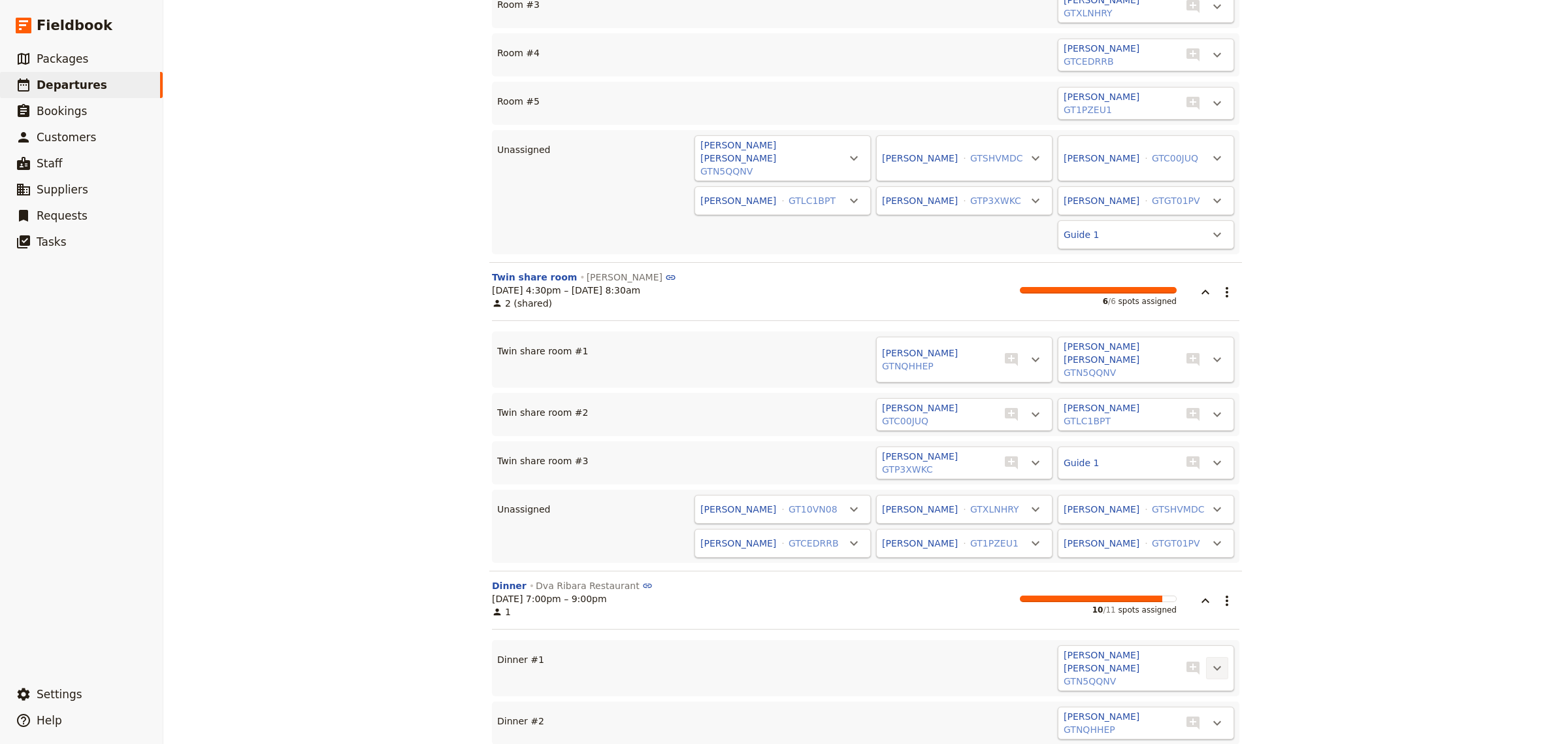
click at [1213, 660] on icon "Actions" at bounding box center [1217, 668] width 15 height 15
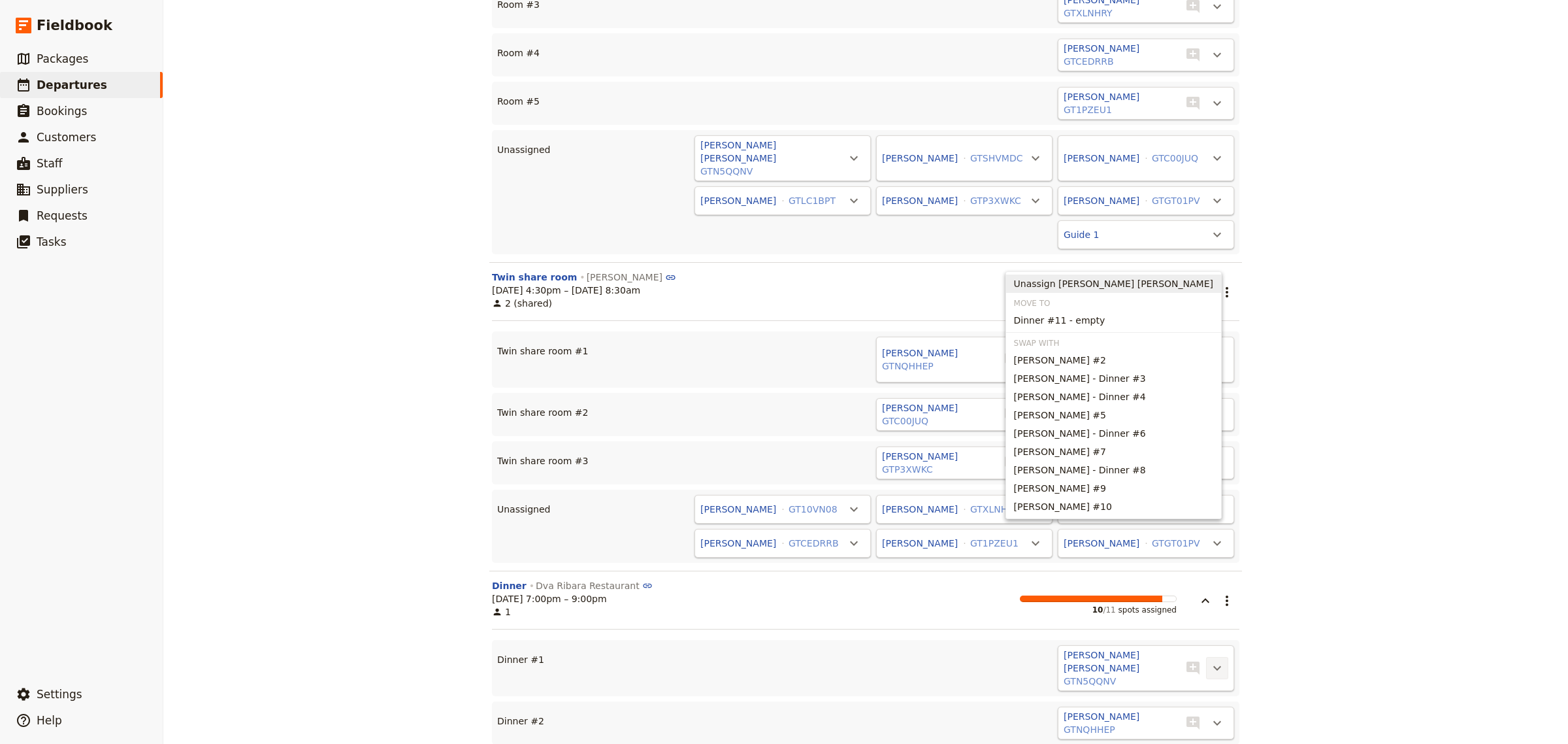
click at [1113, 278] on span "Unassign [PERSON_NAME] [PERSON_NAME]" at bounding box center [1114, 284] width 199 height 13
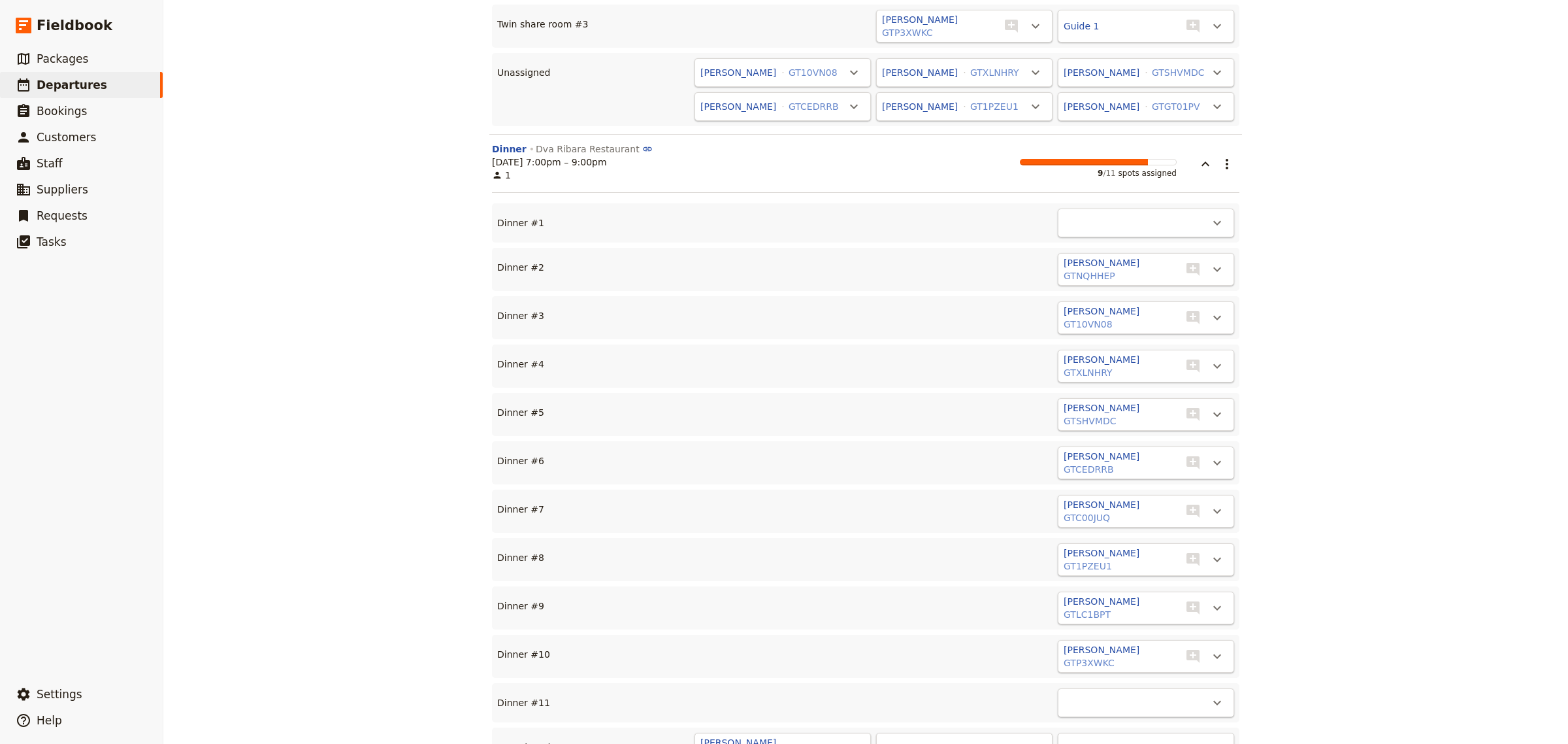
scroll to position [6649, 0]
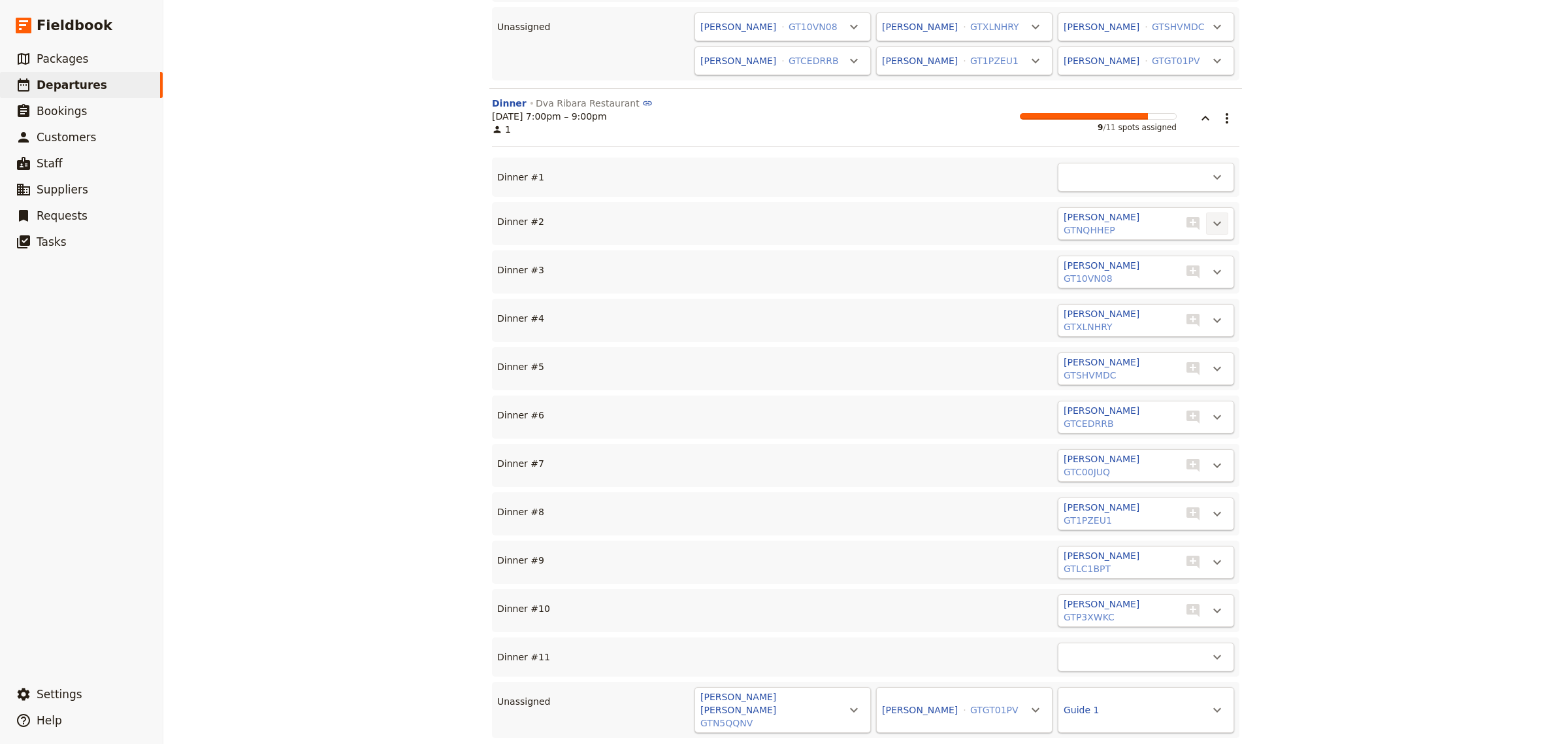
click at [1210, 216] on icon "Actions" at bounding box center [1217, 223] width 15 height 15
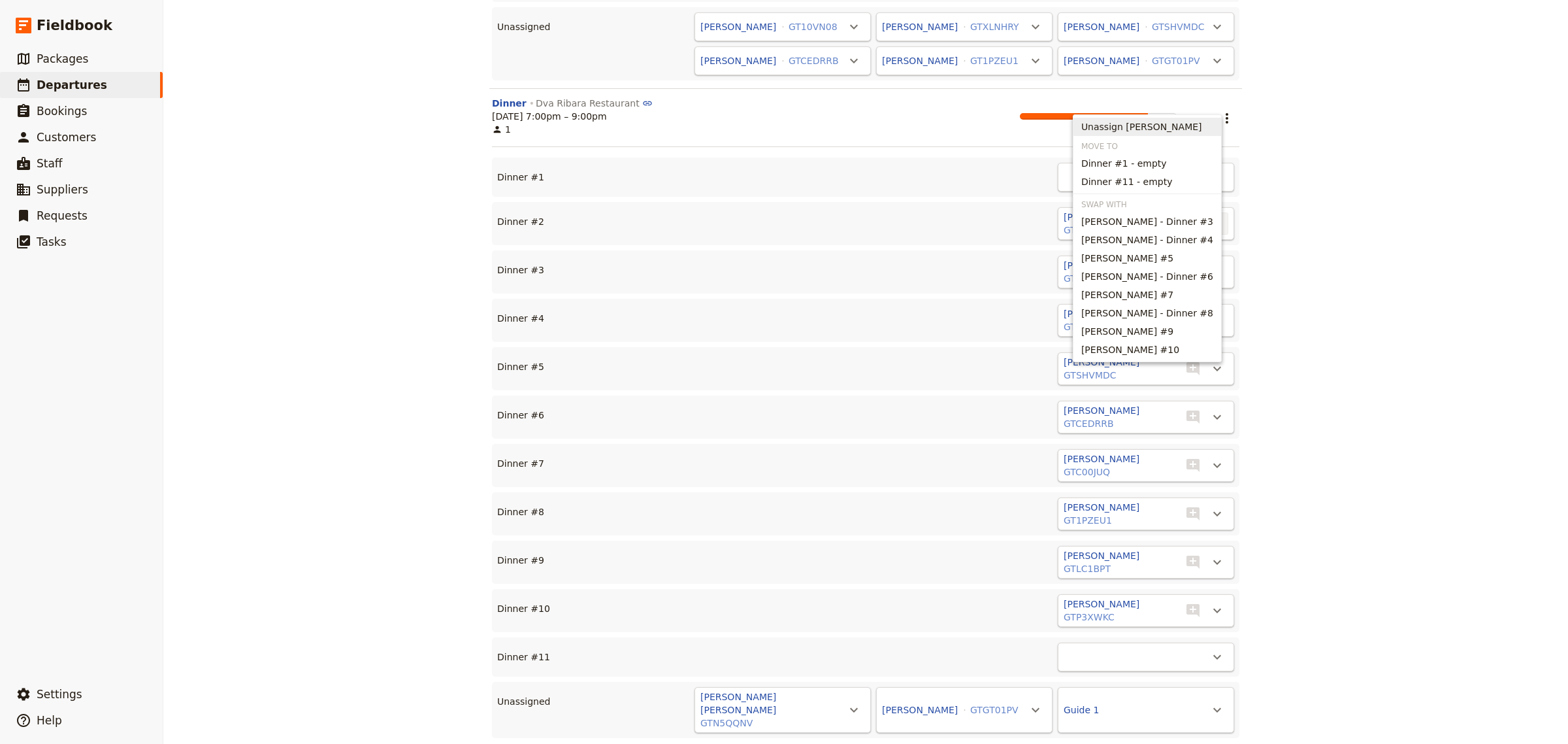
click at [1154, 125] on span "Unassign [PERSON_NAME]" at bounding box center [1142, 126] width 121 height 13
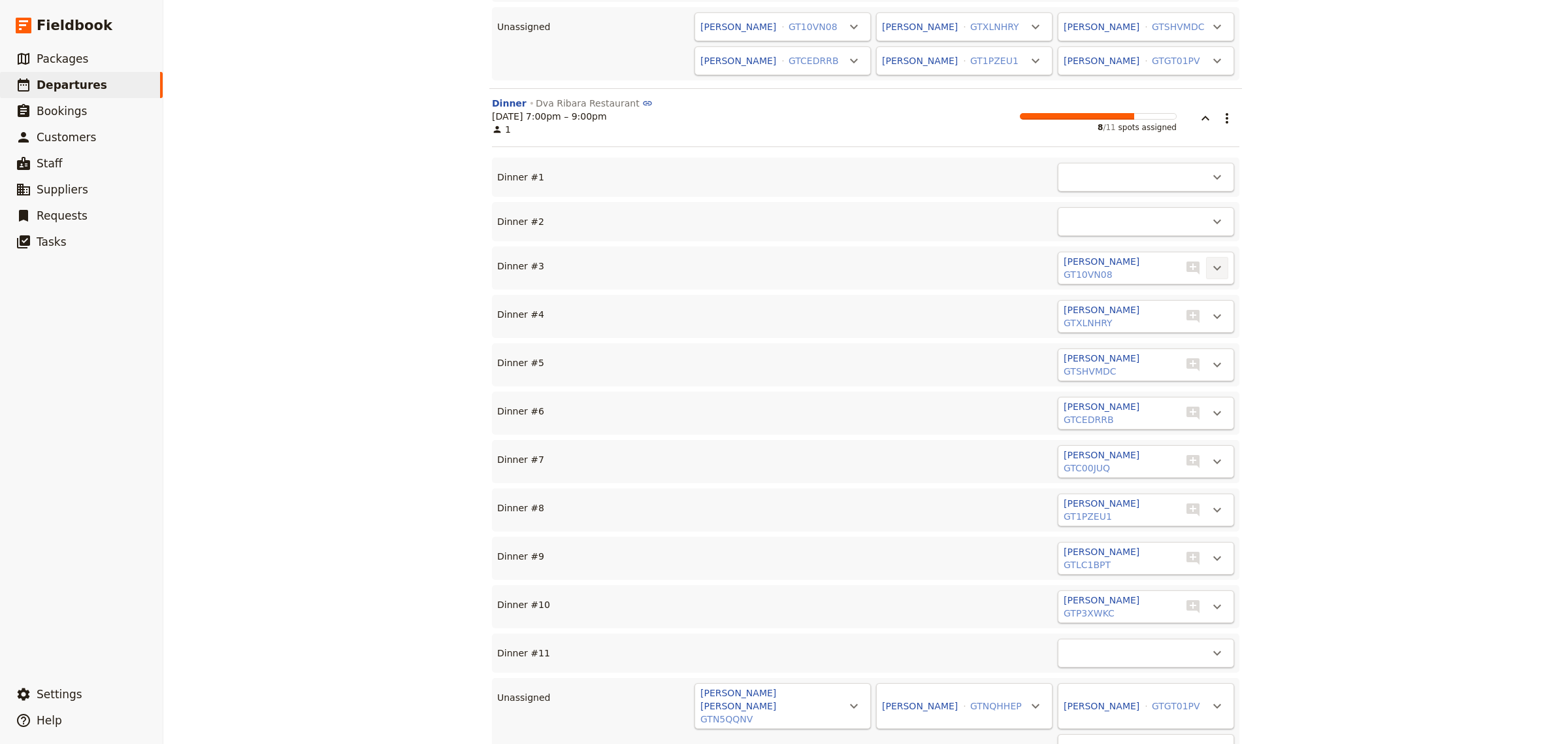
click at [1210, 260] on icon "Actions" at bounding box center [1217, 267] width 15 height 15
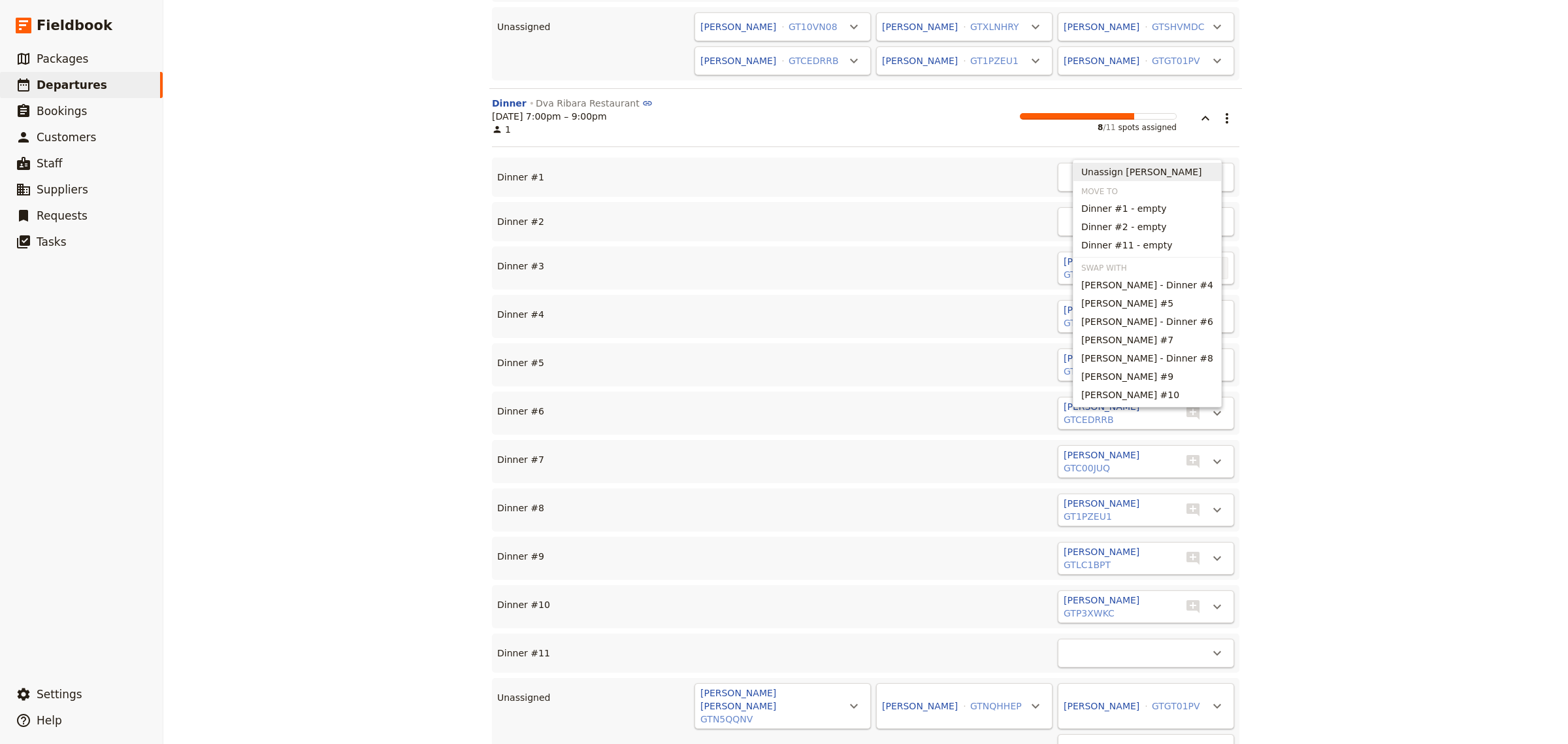
click at [1167, 166] on span "Unassign [PERSON_NAME]" at bounding box center [1142, 172] width 121 height 13
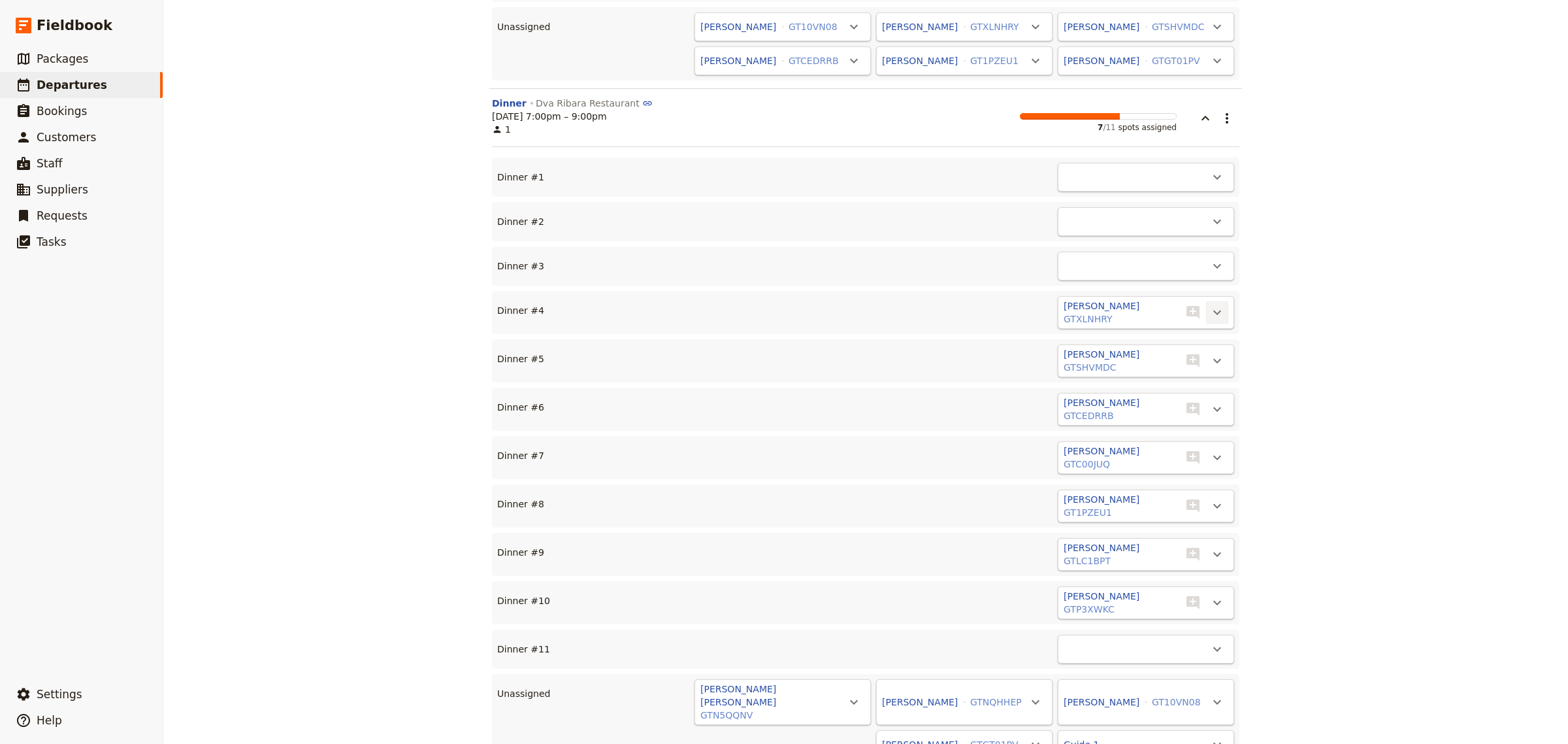
click at [1213, 310] on icon "Actions" at bounding box center [1217, 312] width 8 height 5
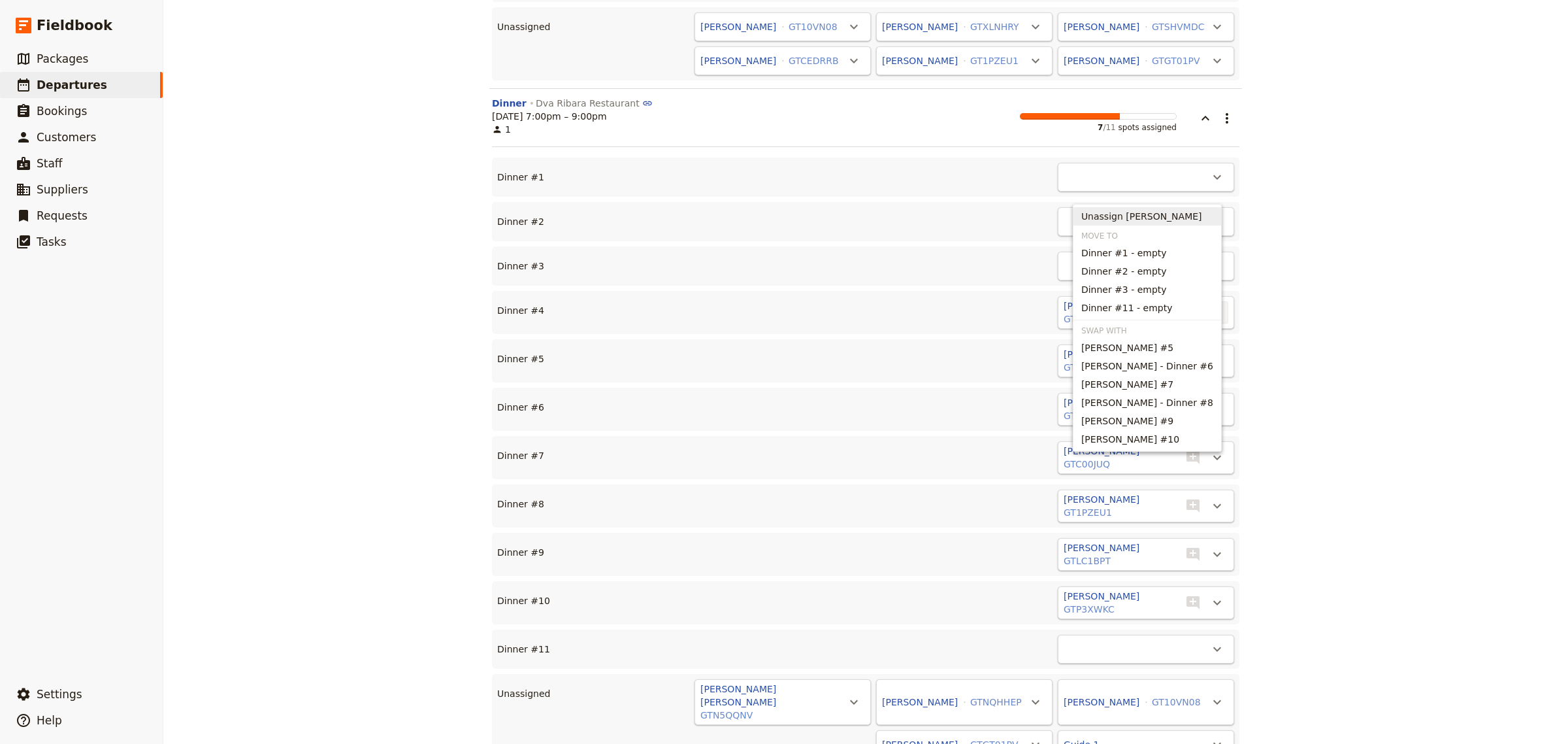
click at [1154, 216] on span "Unassign [PERSON_NAME]" at bounding box center [1142, 216] width 121 height 13
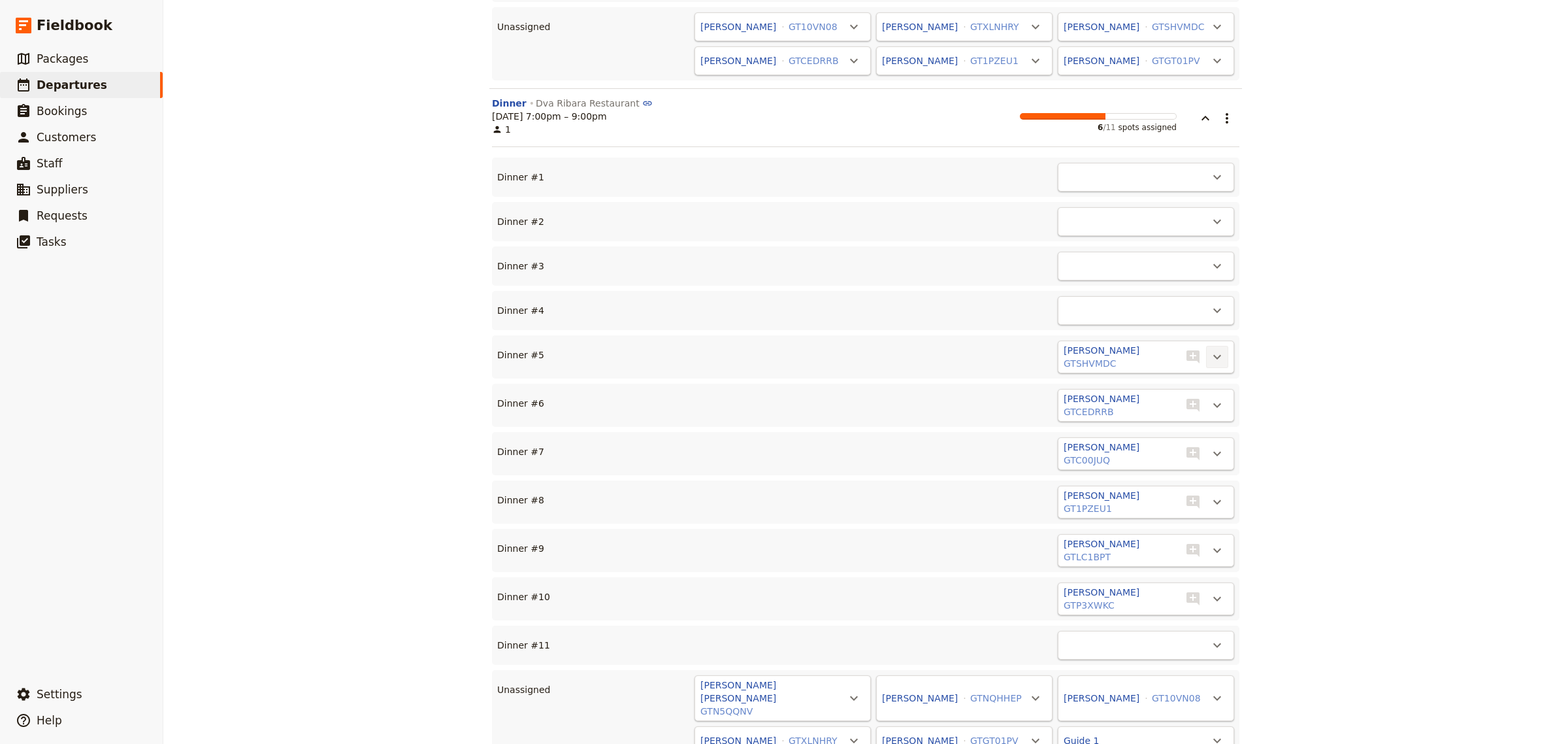
click at [1213, 355] on icon "Actions" at bounding box center [1217, 357] width 8 height 5
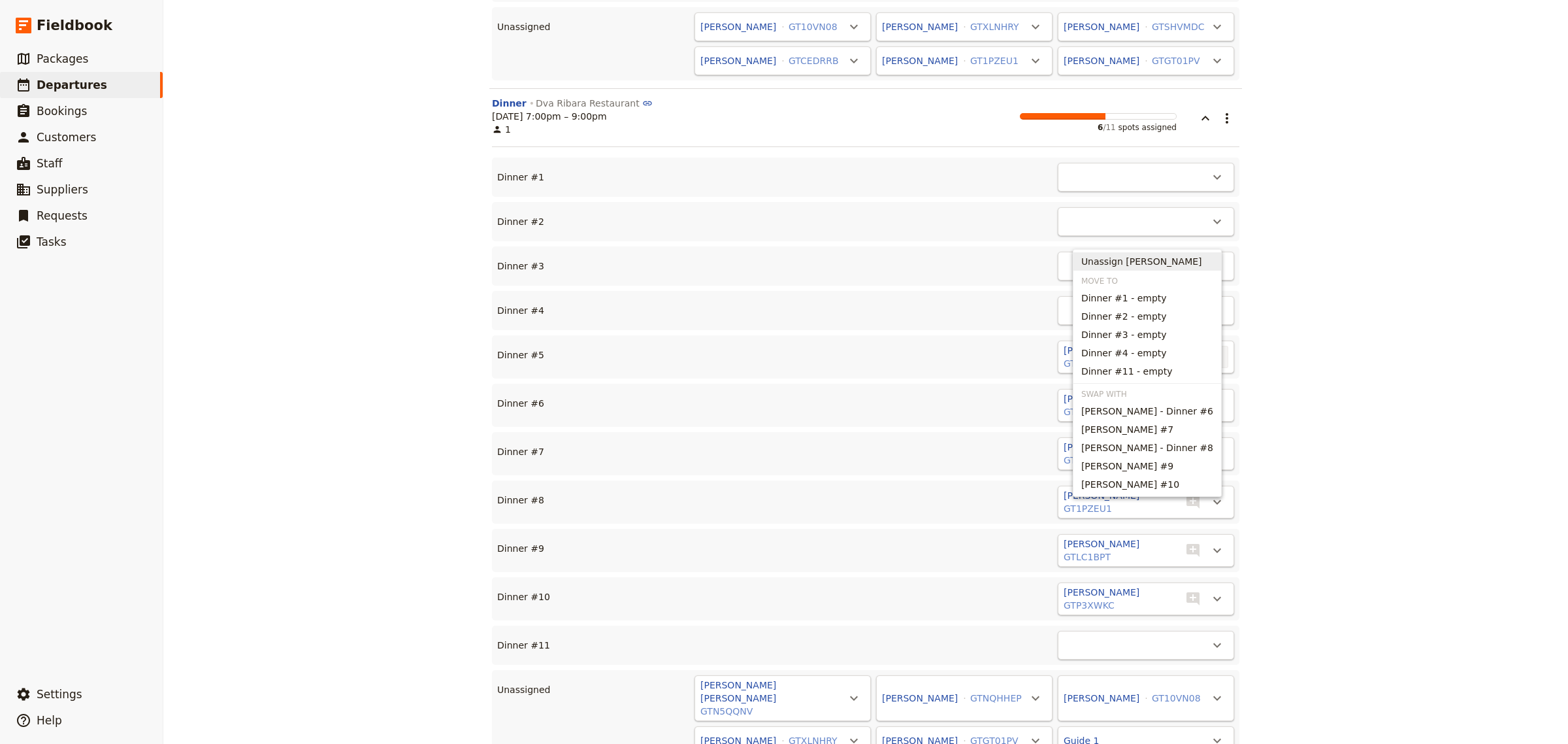
click at [1129, 257] on span "Unassign [PERSON_NAME]" at bounding box center [1142, 261] width 121 height 13
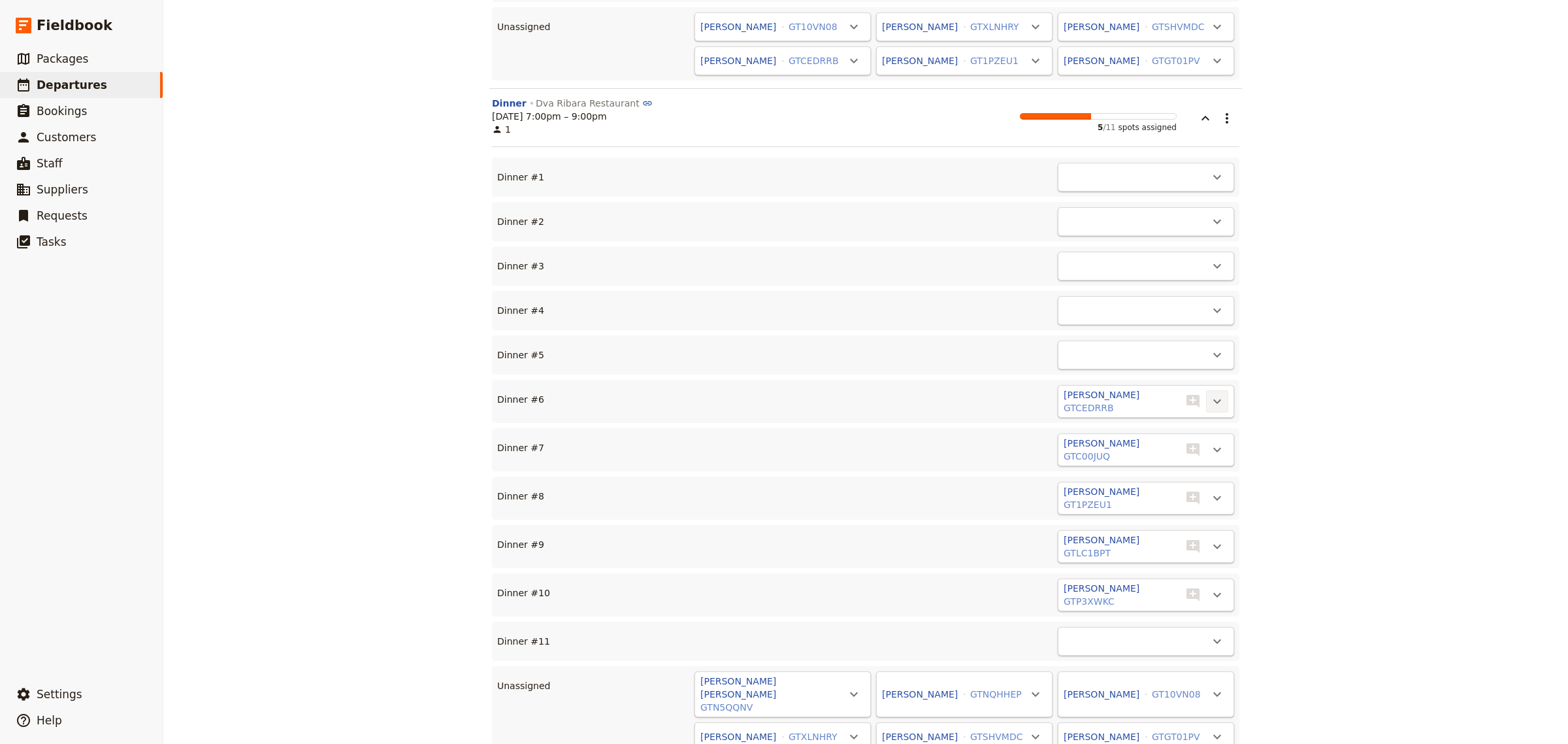
click at [1213, 399] on icon "Actions" at bounding box center [1217, 401] width 8 height 5
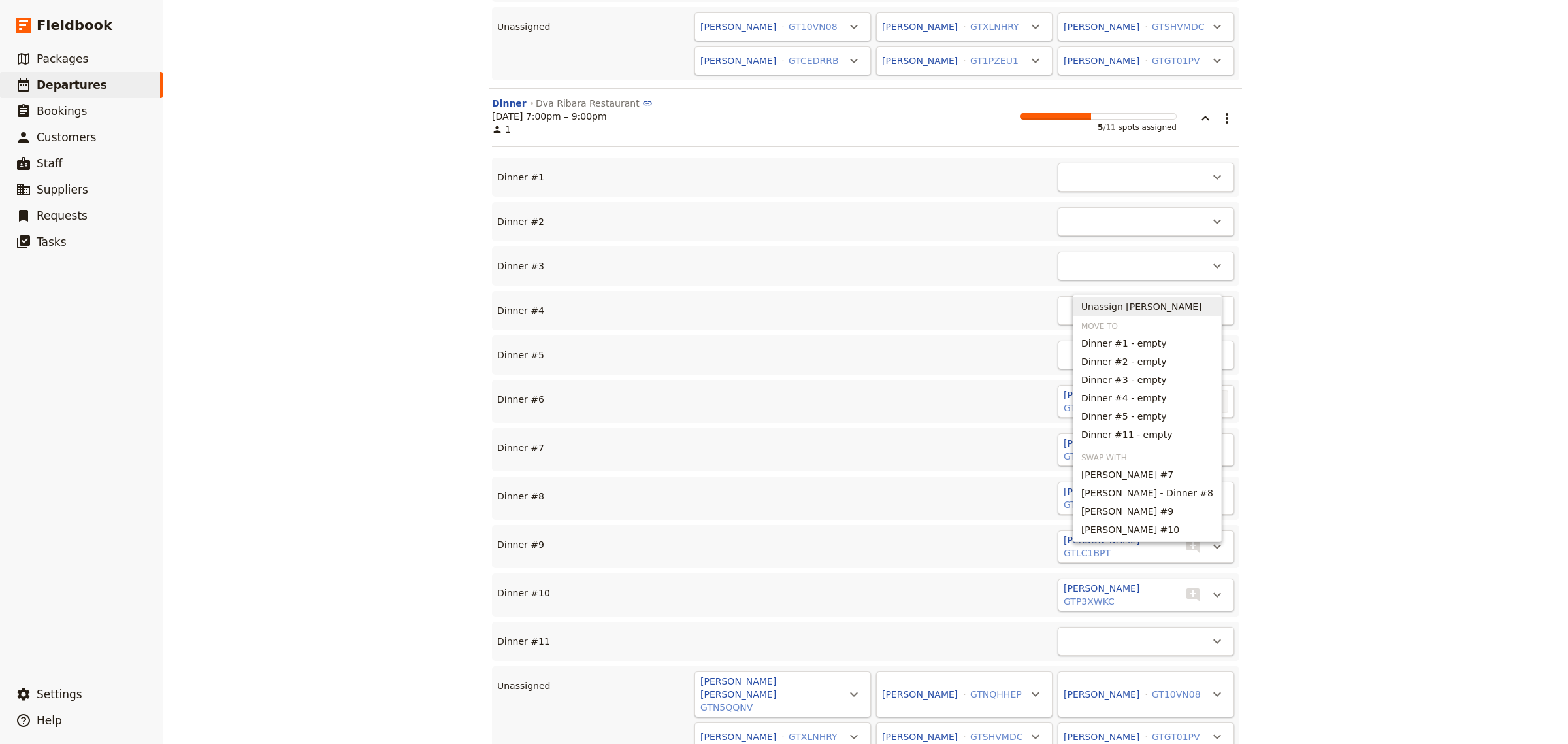
click at [1114, 304] on span "Unassign [PERSON_NAME]" at bounding box center [1142, 307] width 121 height 13
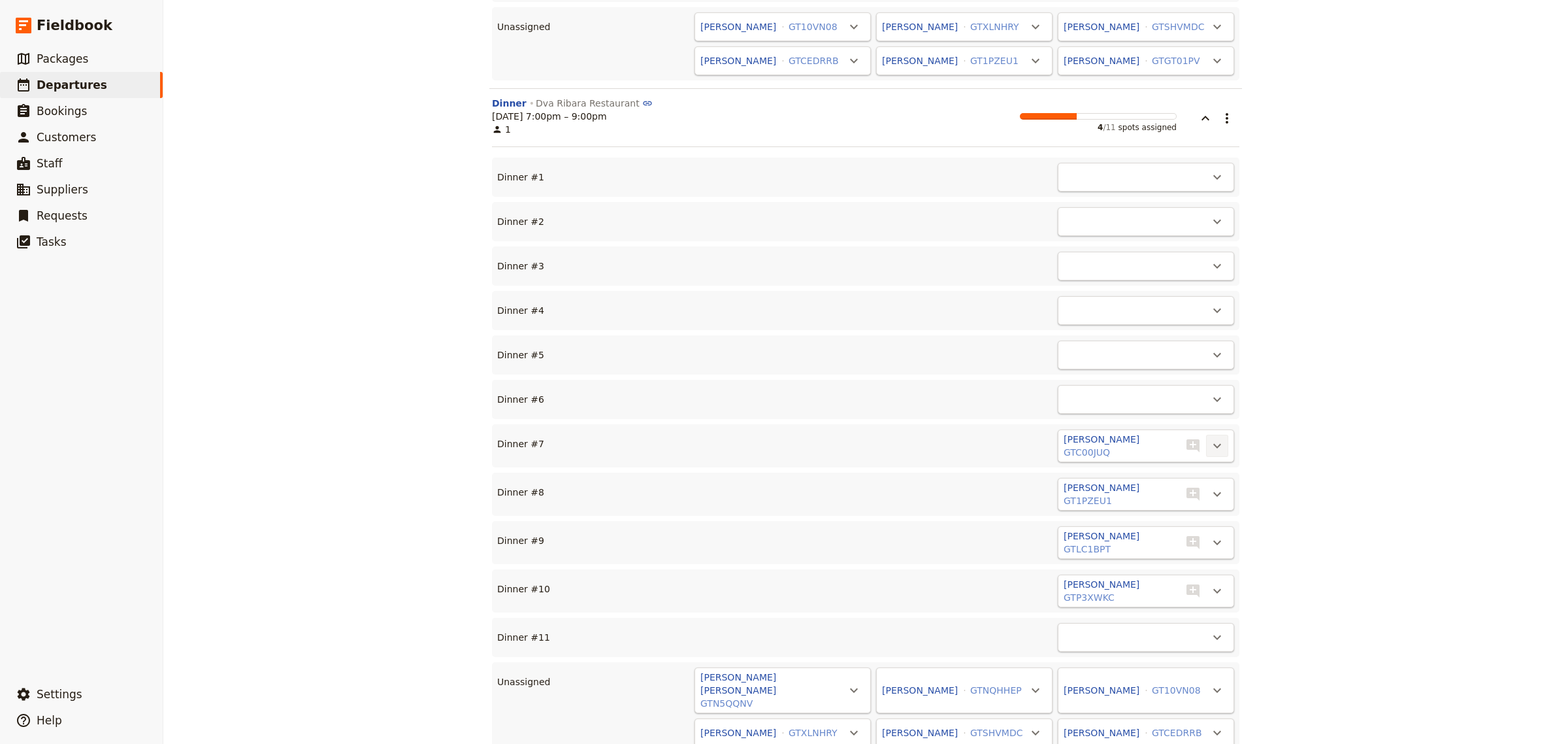
click at [1210, 438] on icon "Actions" at bounding box center [1217, 446] width 15 height 15
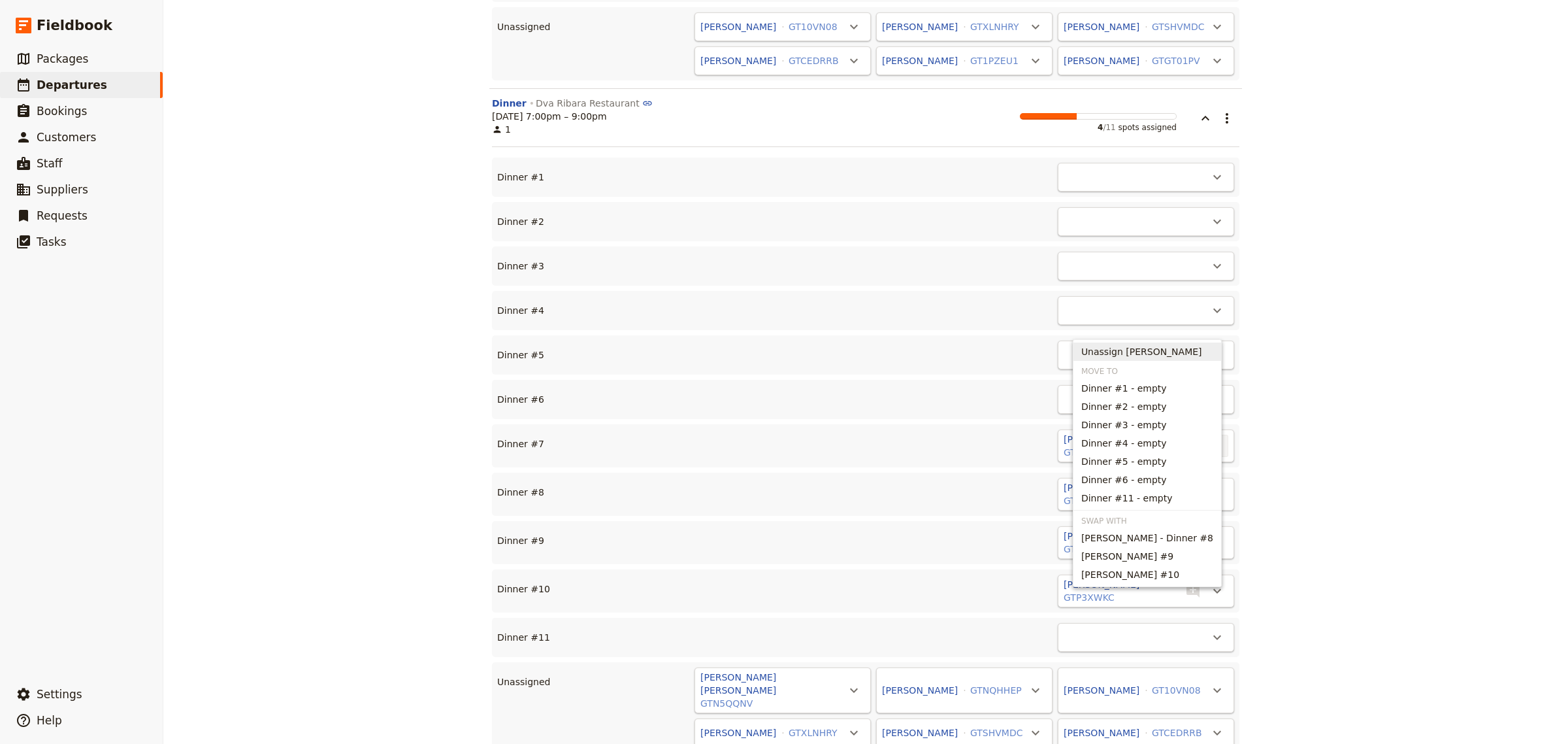
click at [1131, 350] on span "Unassign [PERSON_NAME]" at bounding box center [1142, 352] width 121 height 13
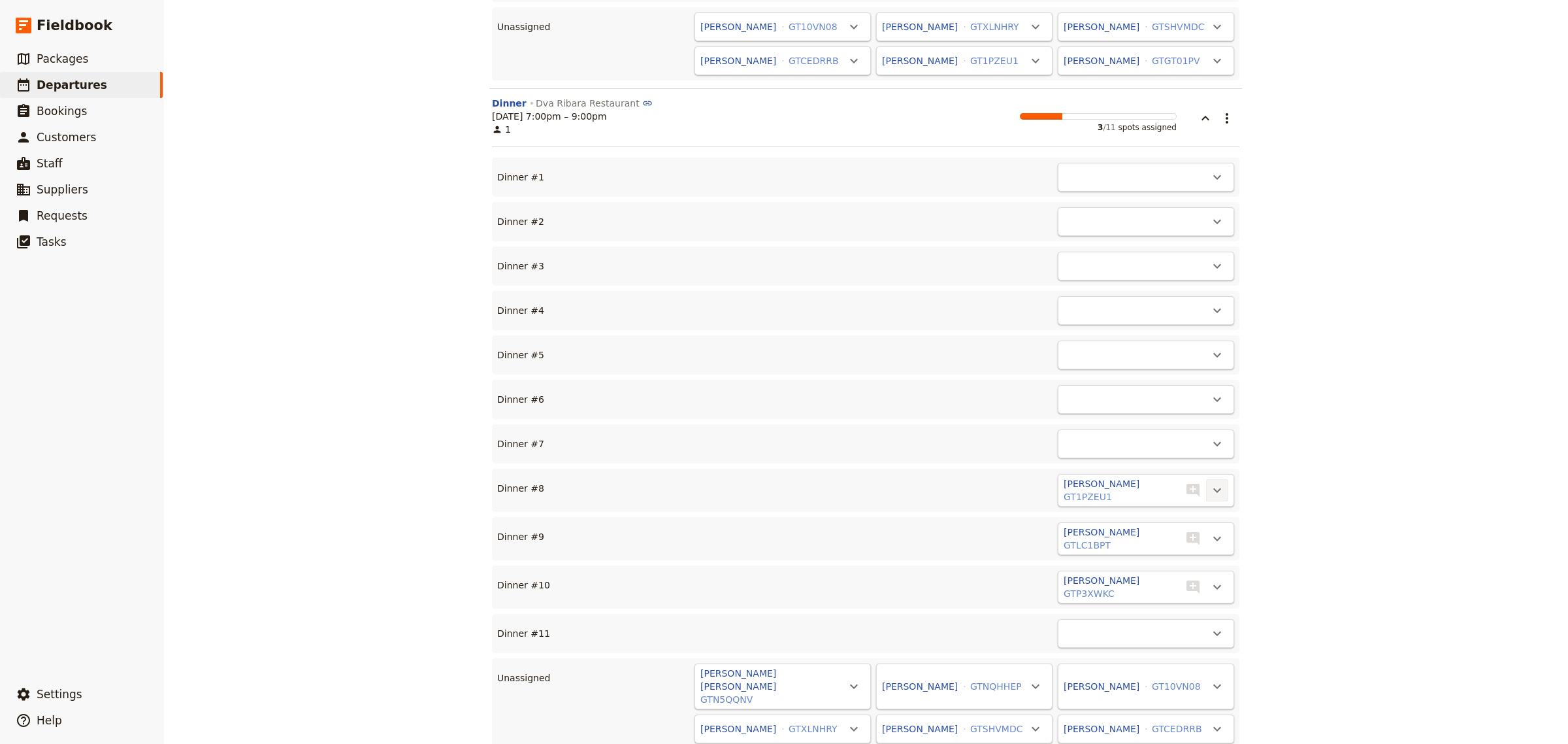
click at [1210, 483] on icon "Actions" at bounding box center [1217, 490] width 15 height 15
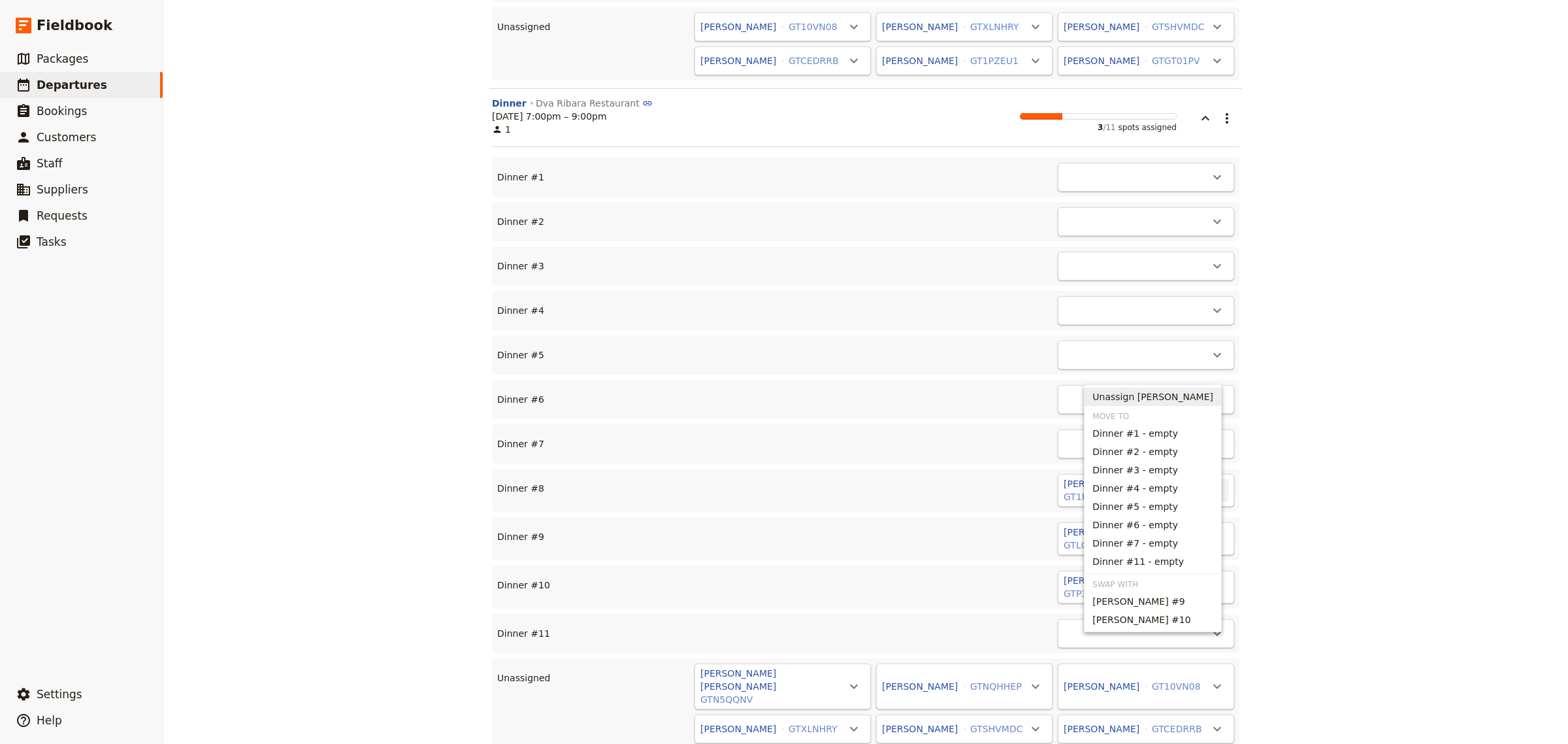
drag, startPoint x: 1105, startPoint y: 393, endPoint x: 1190, endPoint y: 387, distance: 85.2
click at [1108, 393] on span "Unassign [PERSON_NAME]" at bounding box center [1153, 397] width 121 height 13
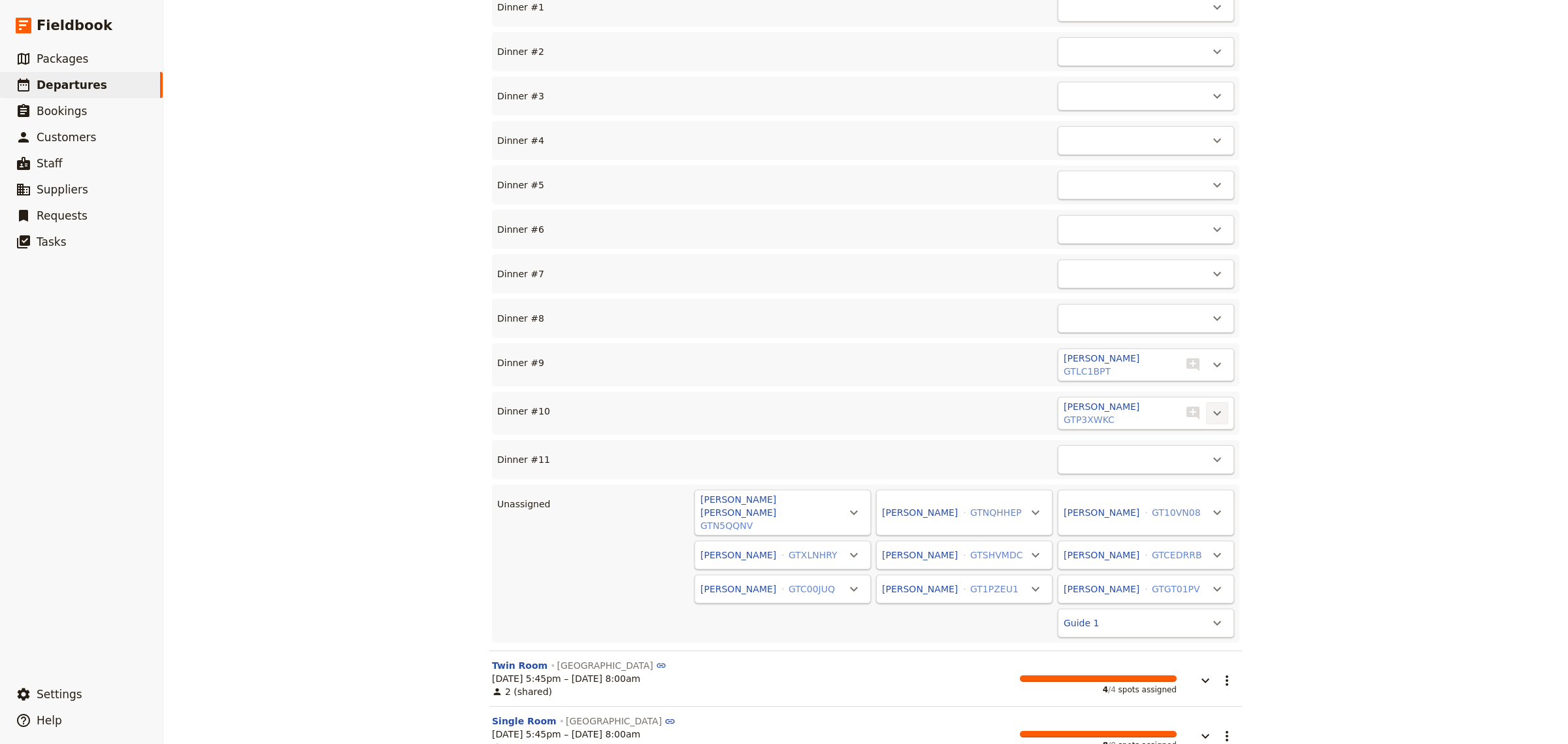
scroll to position [6831, 0]
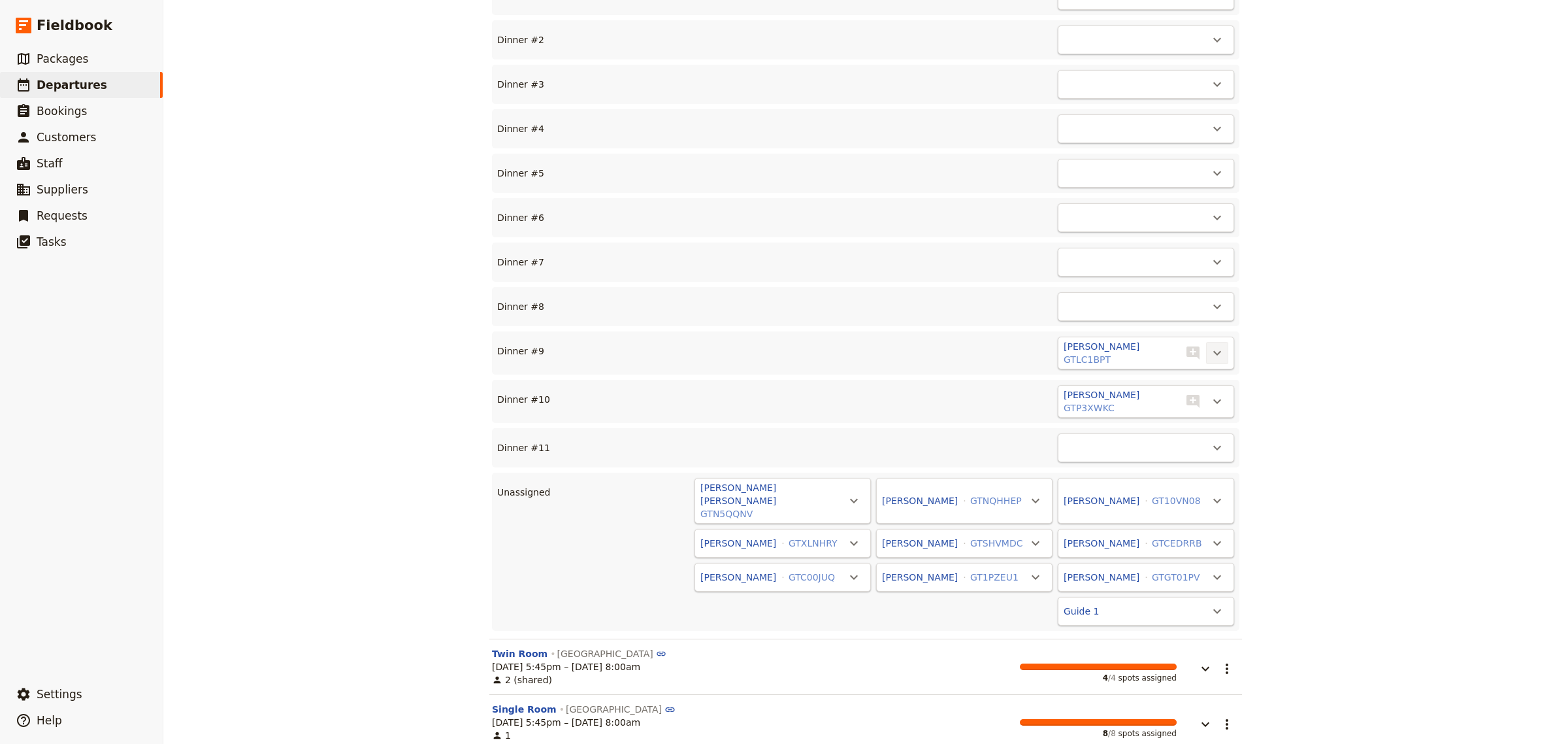
click at [1211, 346] on icon "Actions" at bounding box center [1217, 353] width 15 height 15
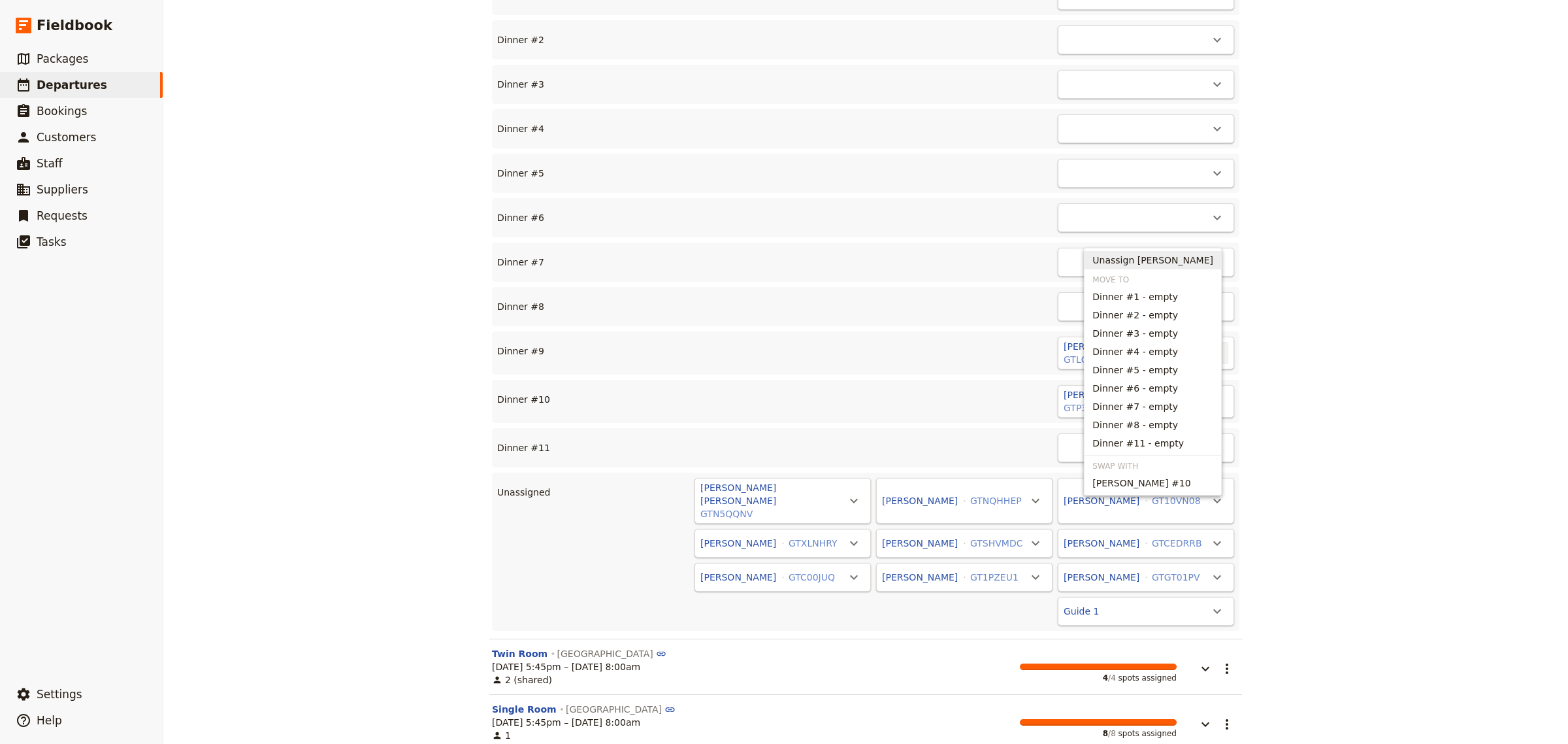
click at [1137, 262] on span "Unassign [PERSON_NAME]" at bounding box center [1153, 260] width 121 height 13
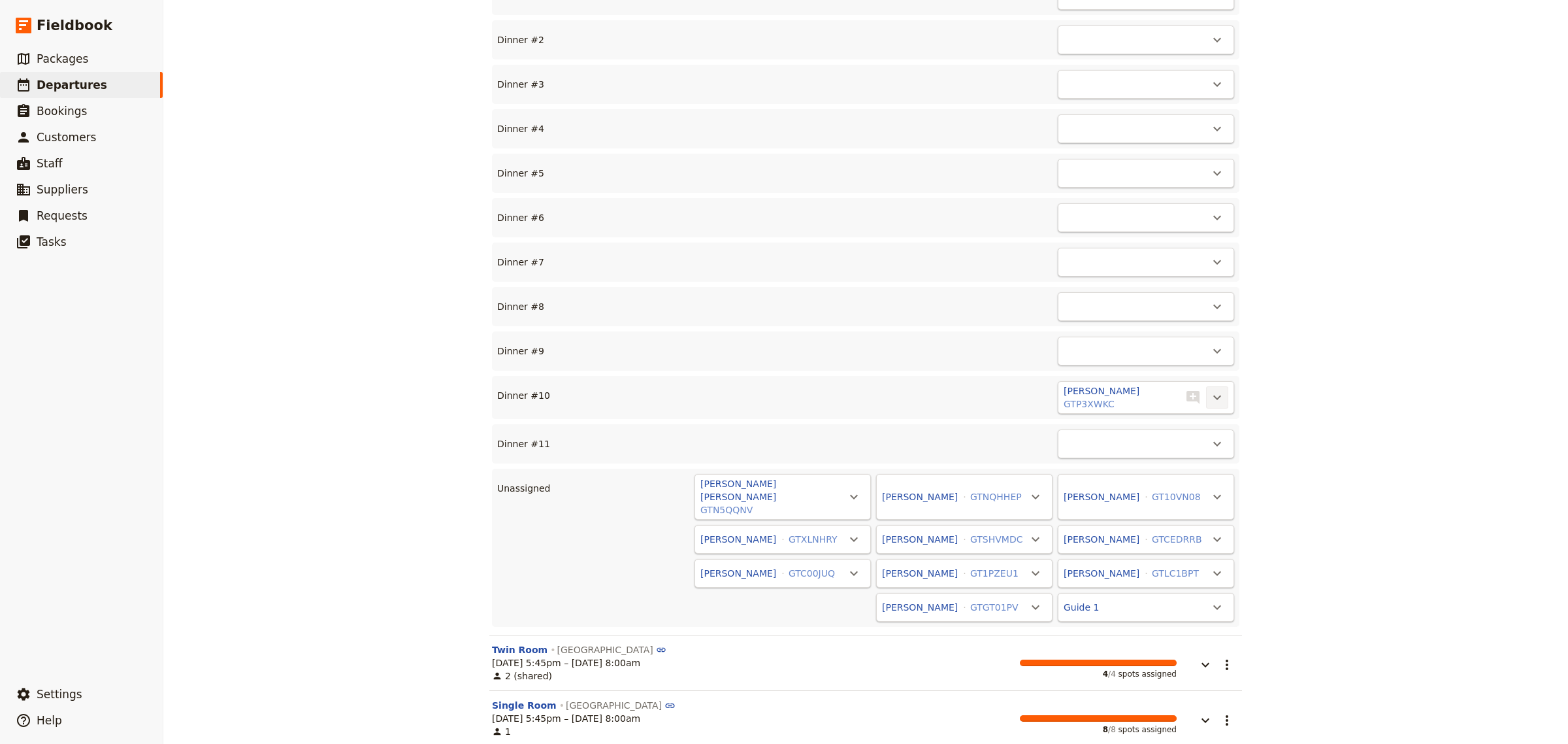
click at [1210, 389] on icon "Actions" at bounding box center [1217, 397] width 15 height 15
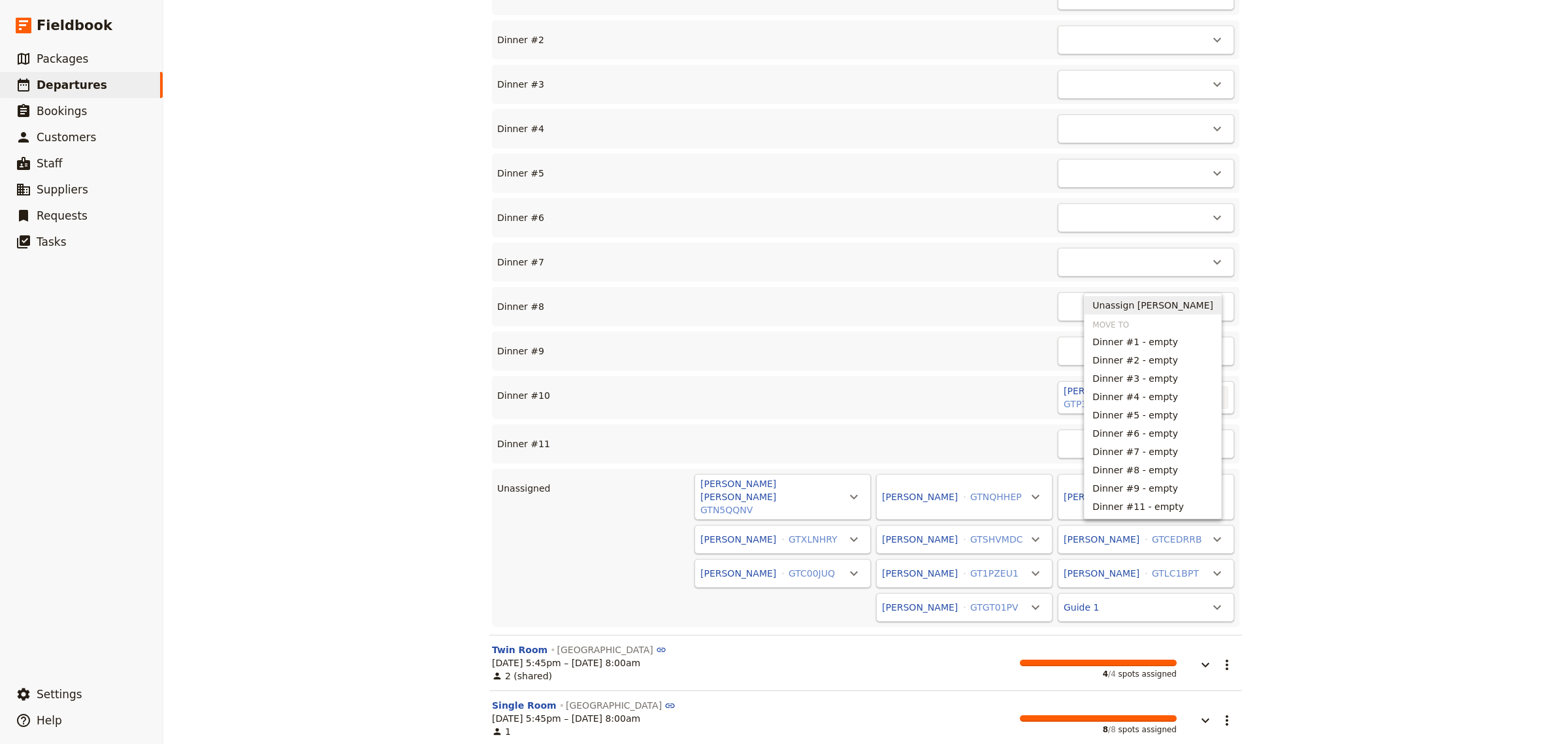
click at [1134, 304] on span "Unassign [PERSON_NAME]" at bounding box center [1153, 306] width 121 height 13
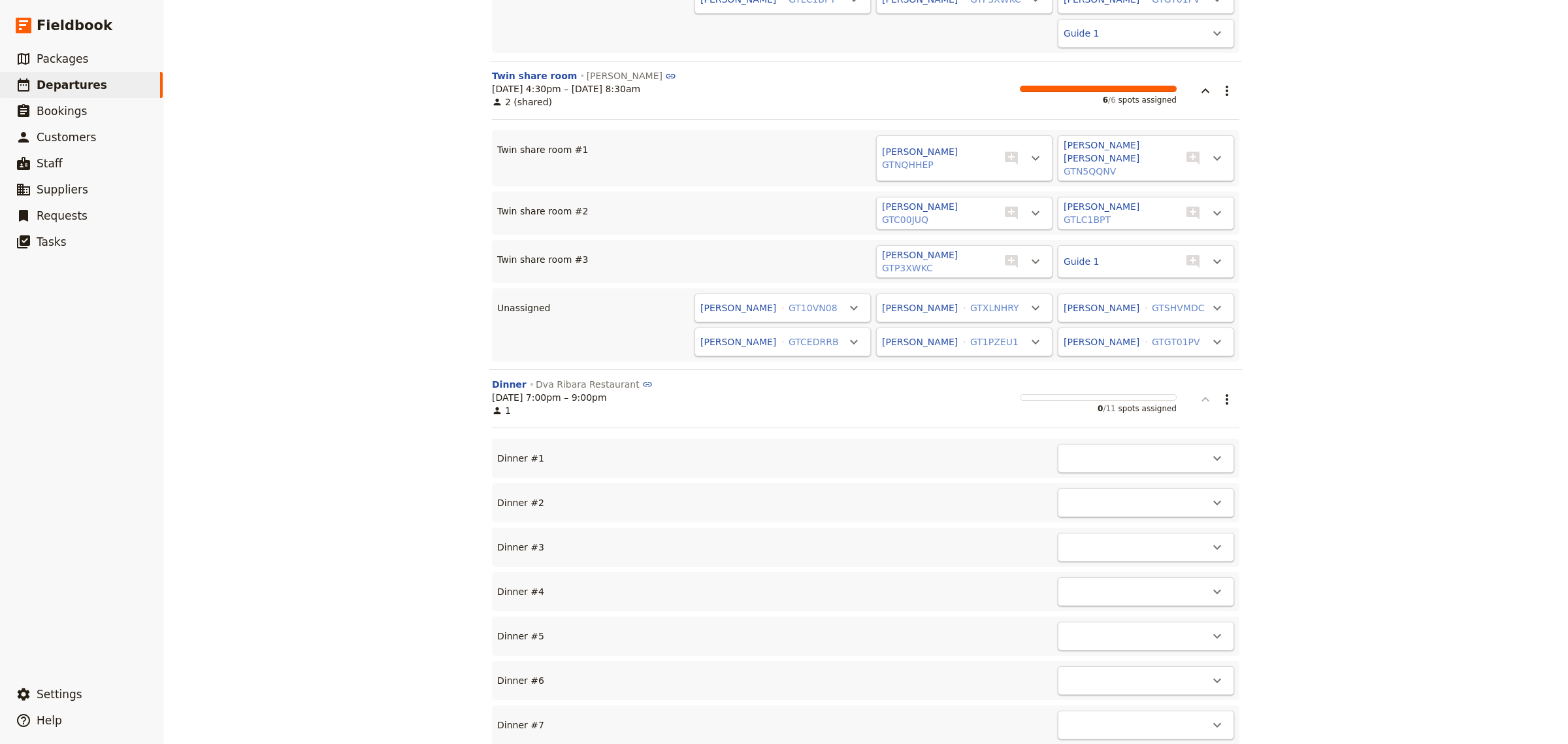
click at [1202, 397] on icon "button" at bounding box center [1205, 398] width 8 height 5
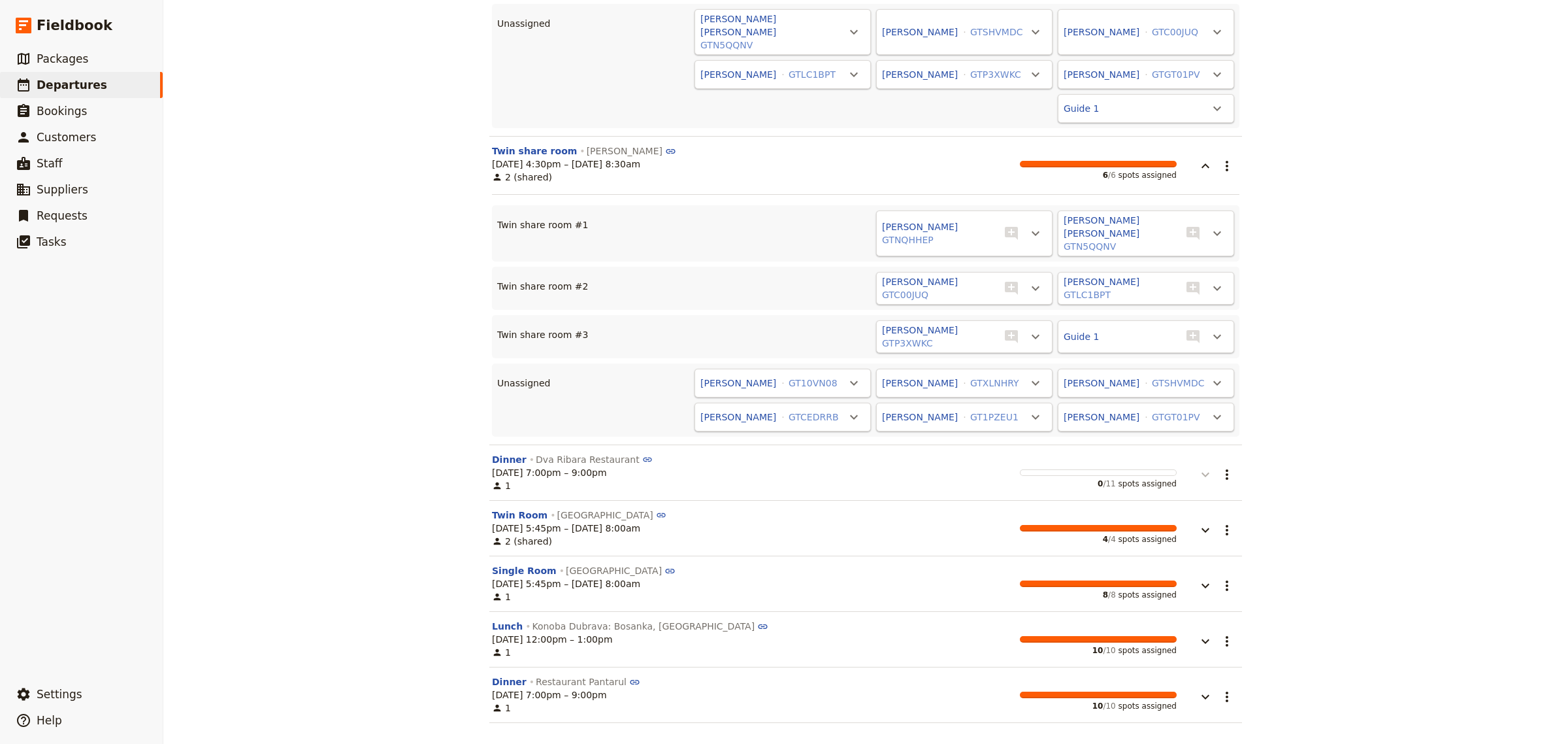
scroll to position [6166, 0]
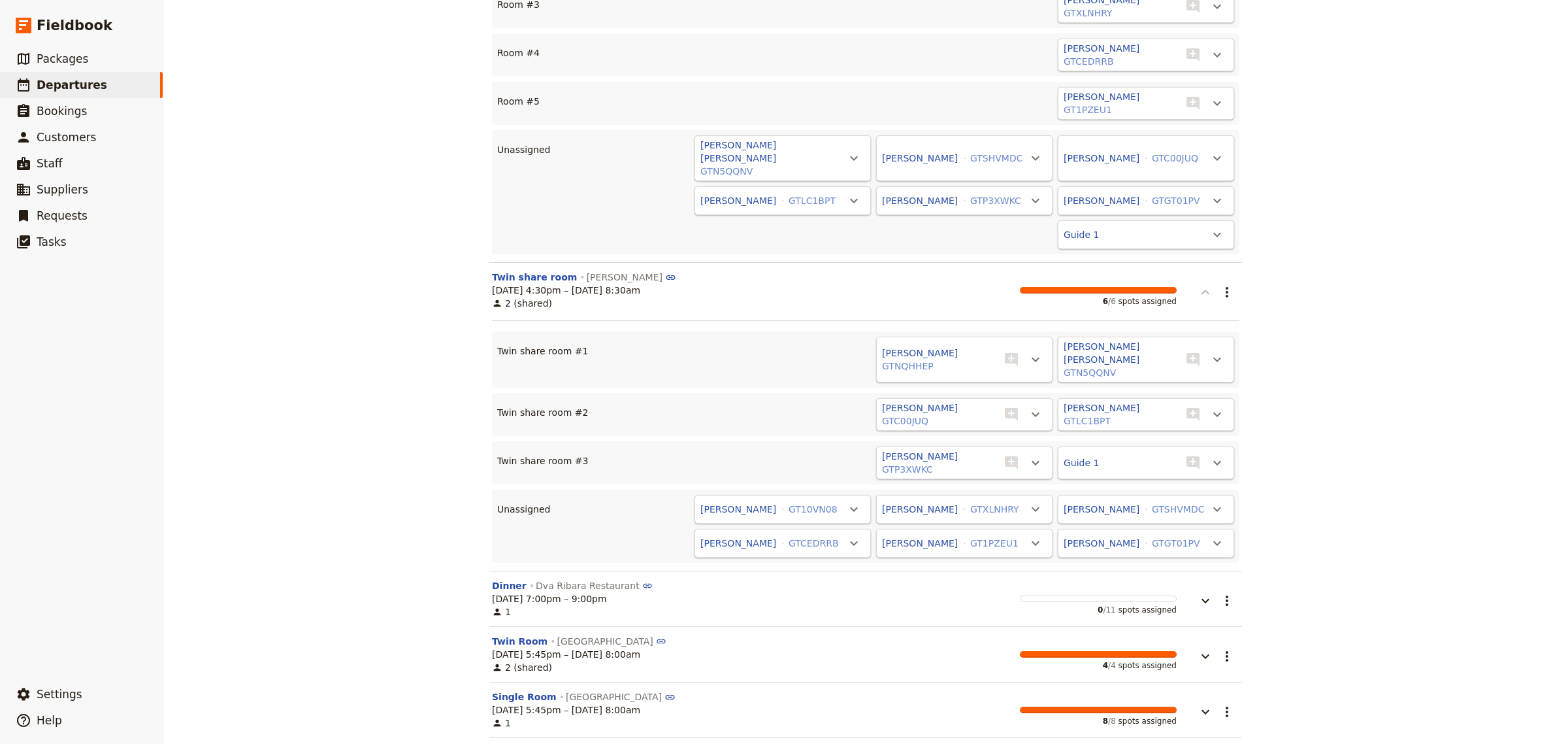
click at [1202, 289] on icon "button" at bounding box center [1205, 291] width 8 height 5
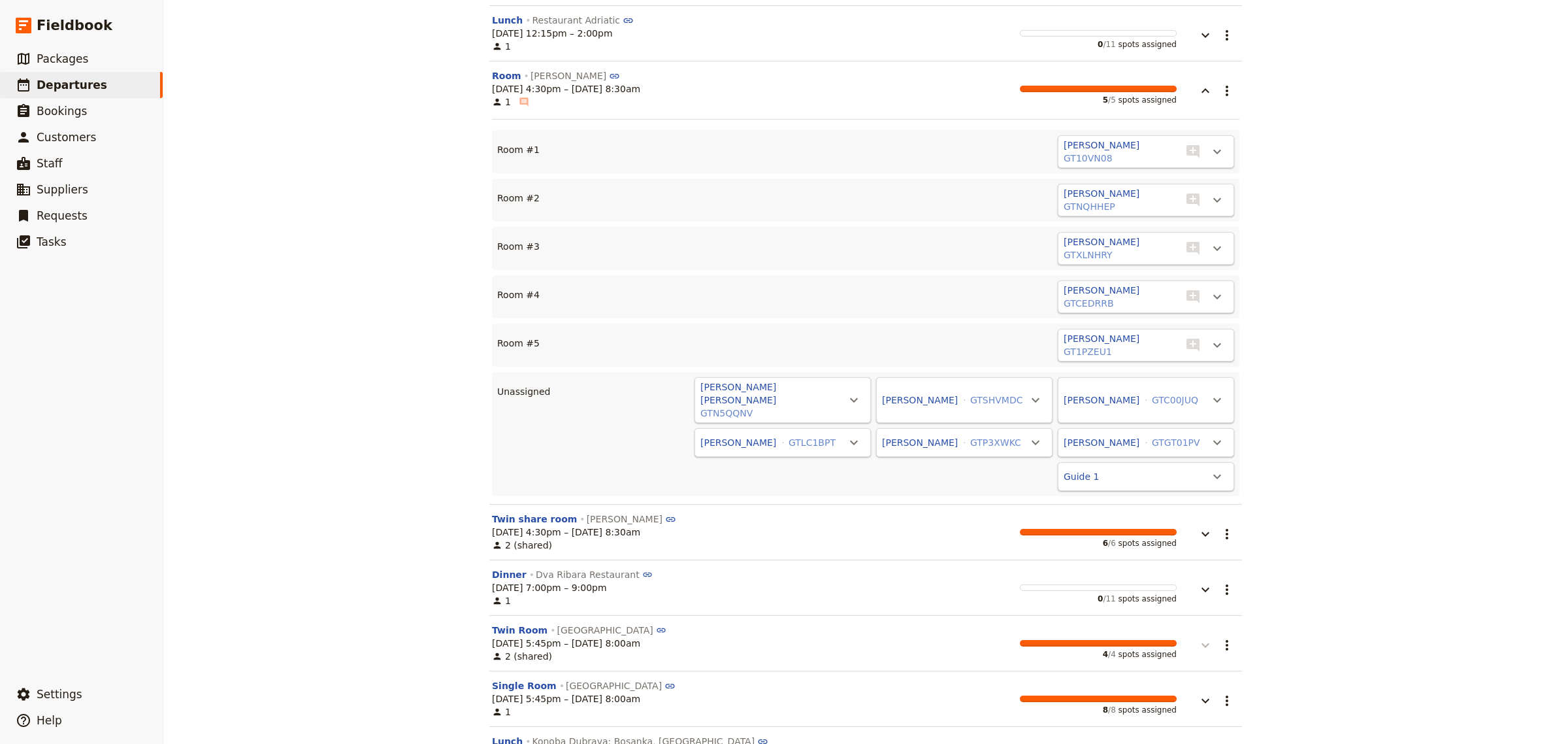
click at [1198, 638] on icon "button" at bounding box center [1205, 645] width 15 height 15
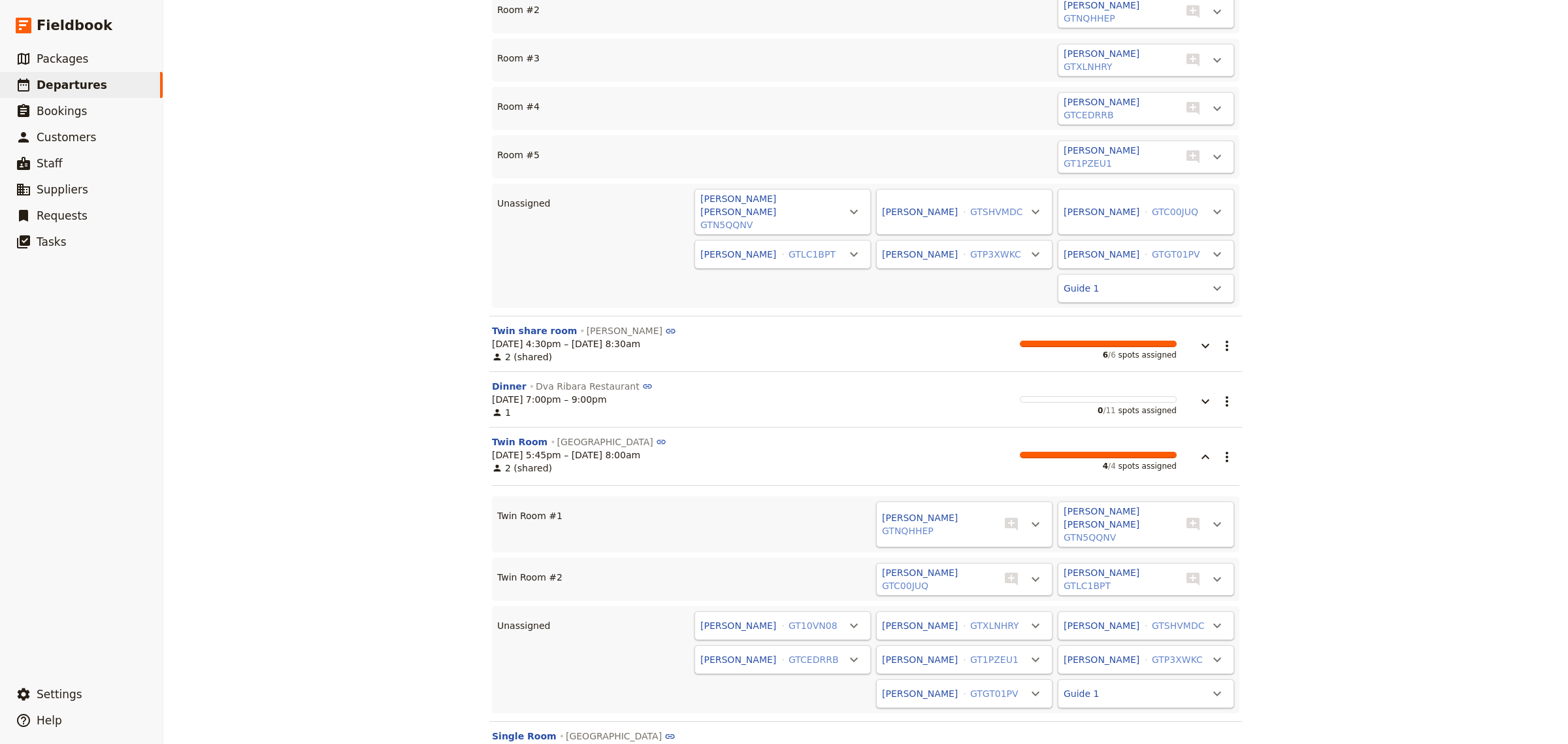
scroll to position [6151, 0]
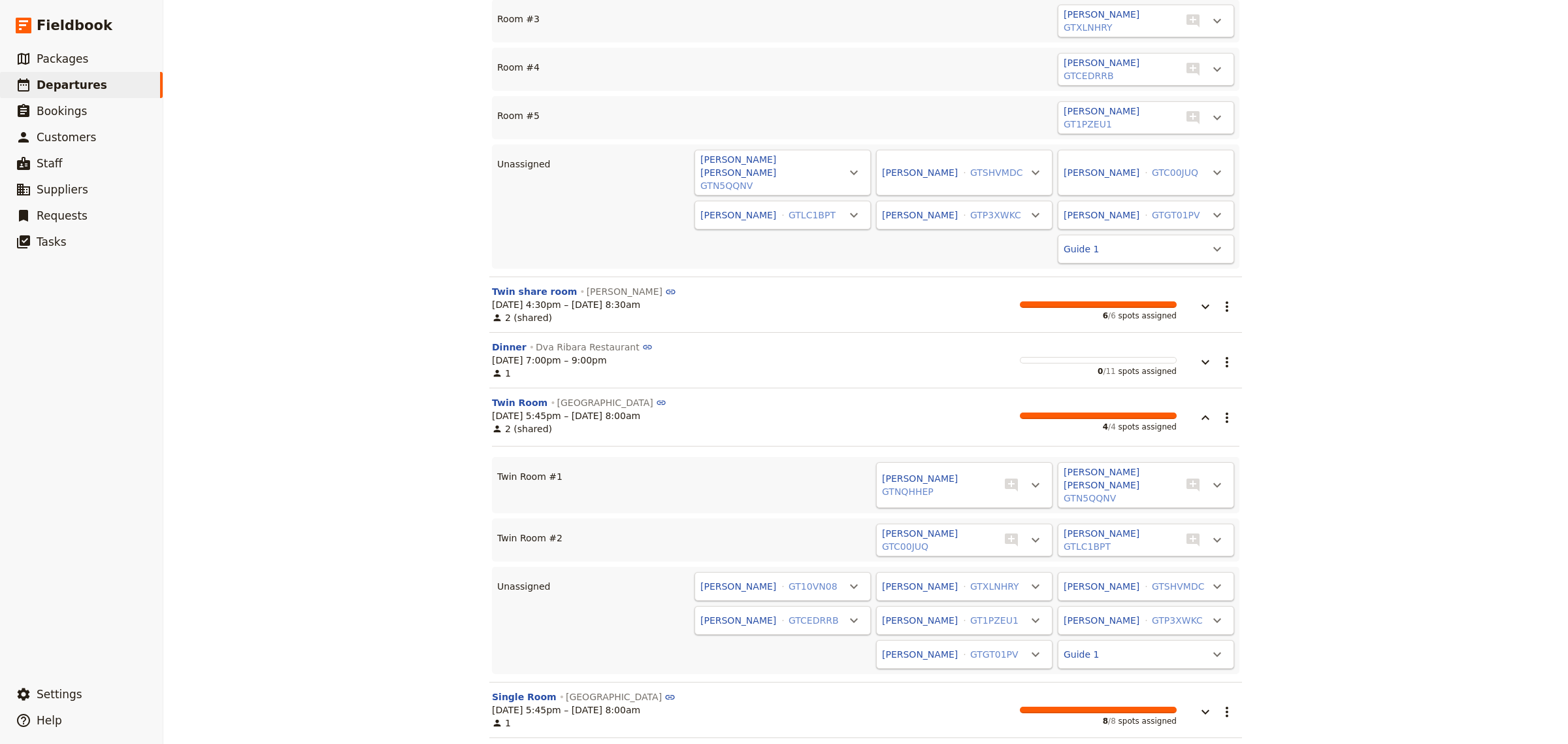
click at [1301, 525] on div "CRO20250910 ​ Scheduled [DATE] – [DATE] 12 days / 11 nights 11/12 booked 0 / 1 …" at bounding box center [866, 372] width 1405 height 744
click at [784, 409] on div "[DATE] 5:45pm – [DATE] 8:00am 2 (shared) 4 / 4 spots assigned" at bounding box center [834, 422] width 684 height 26
click at [1202, 415] on icon "button" at bounding box center [1205, 417] width 8 height 5
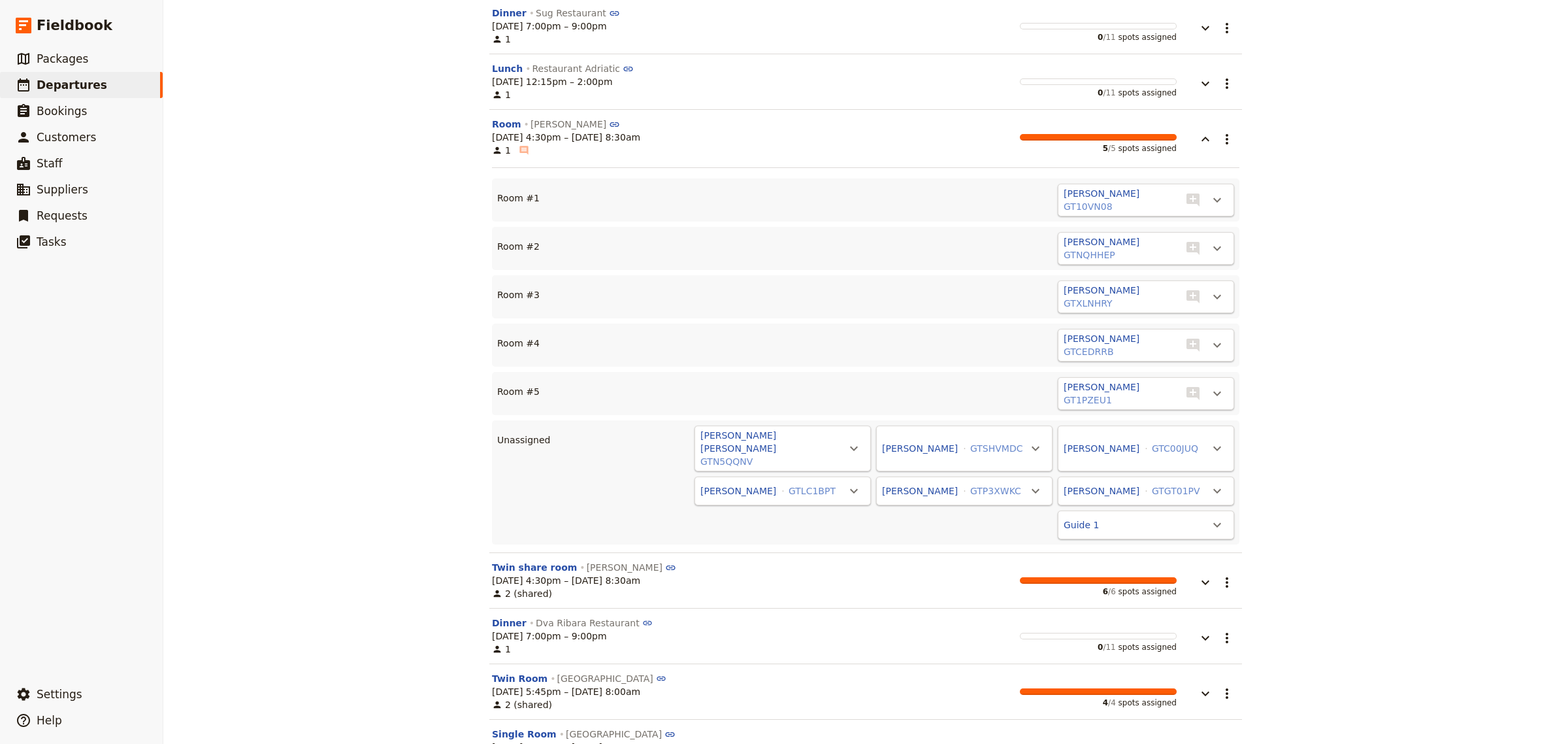
scroll to position [5735, 0]
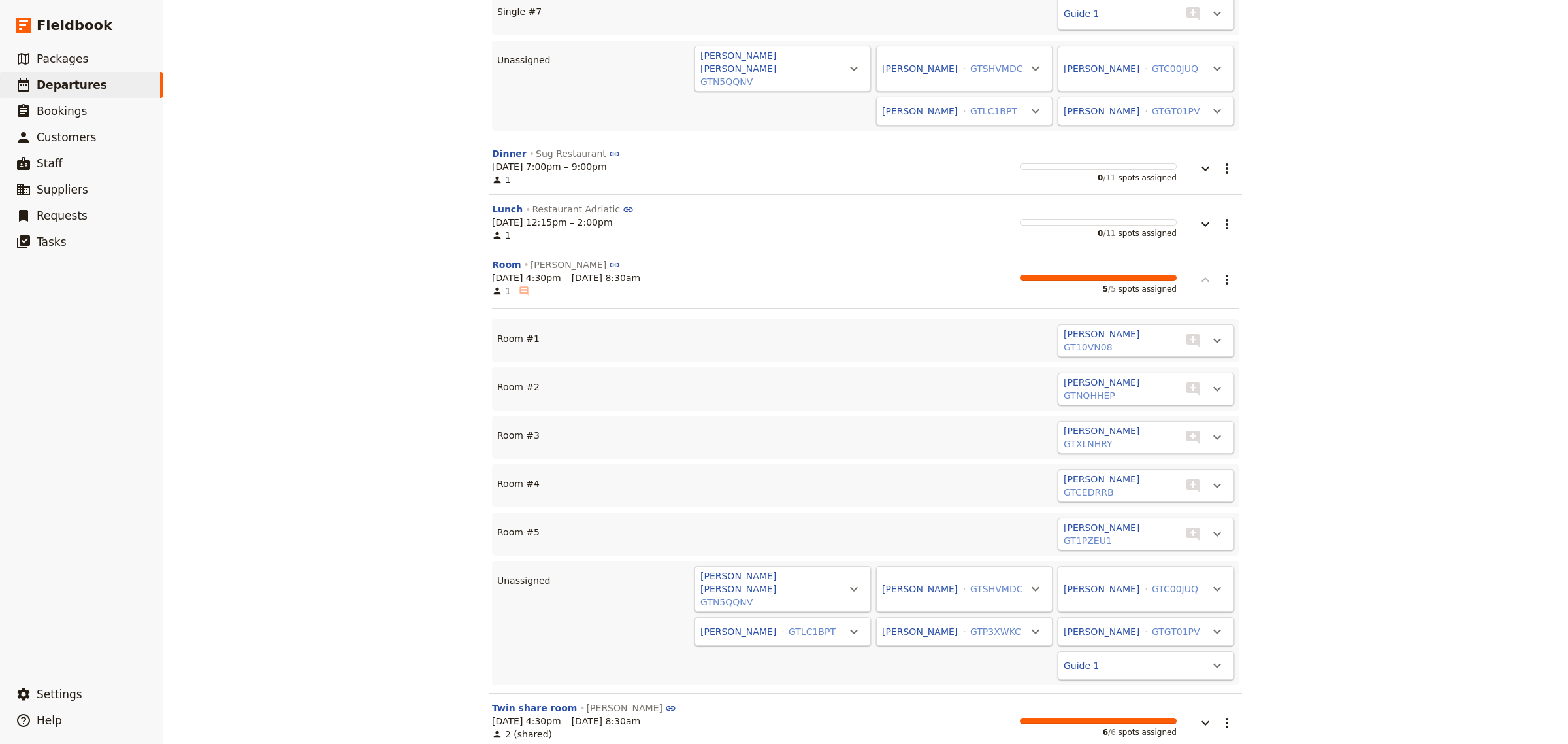
click at [1202, 277] on icon "button" at bounding box center [1205, 279] width 8 height 5
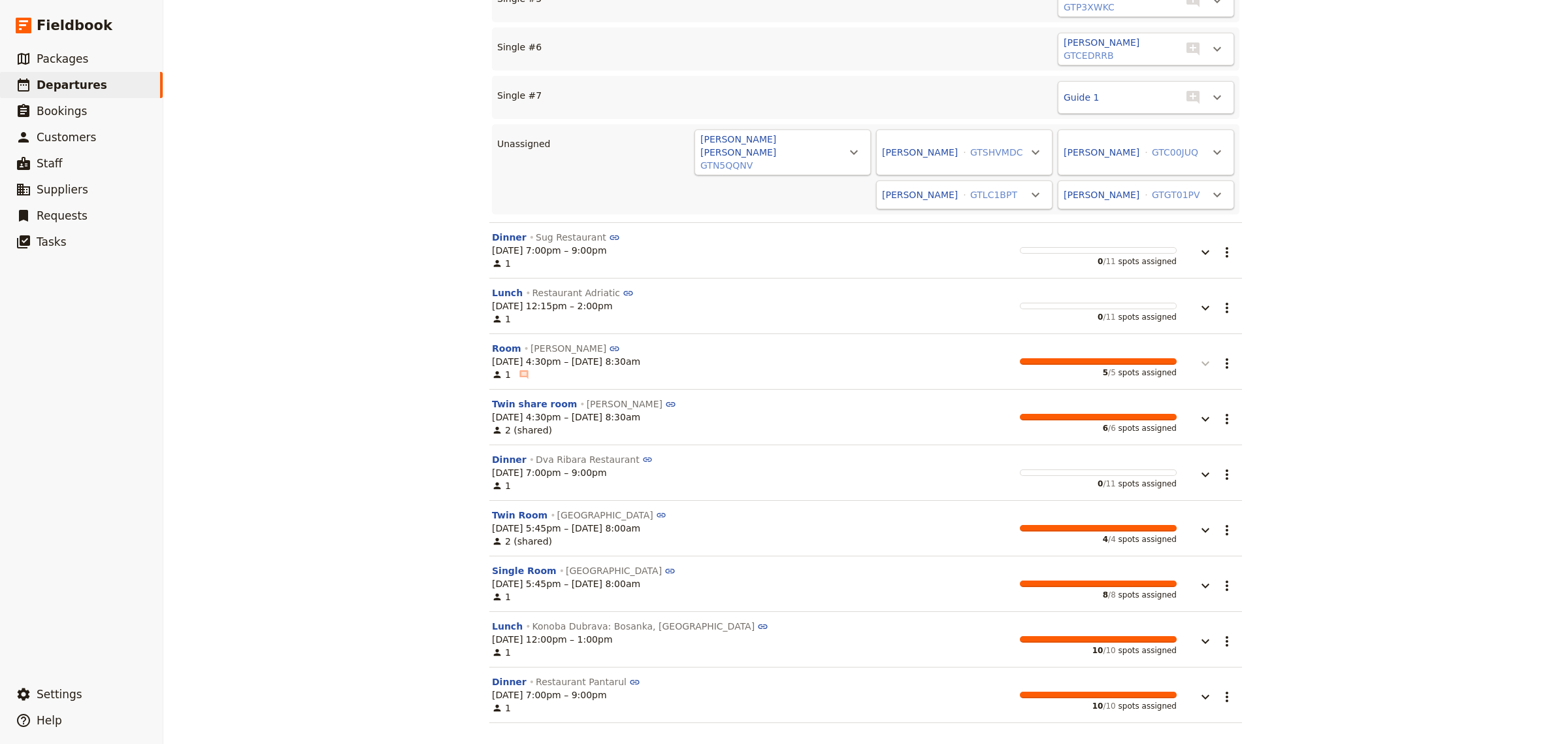
scroll to position [5546, 0]
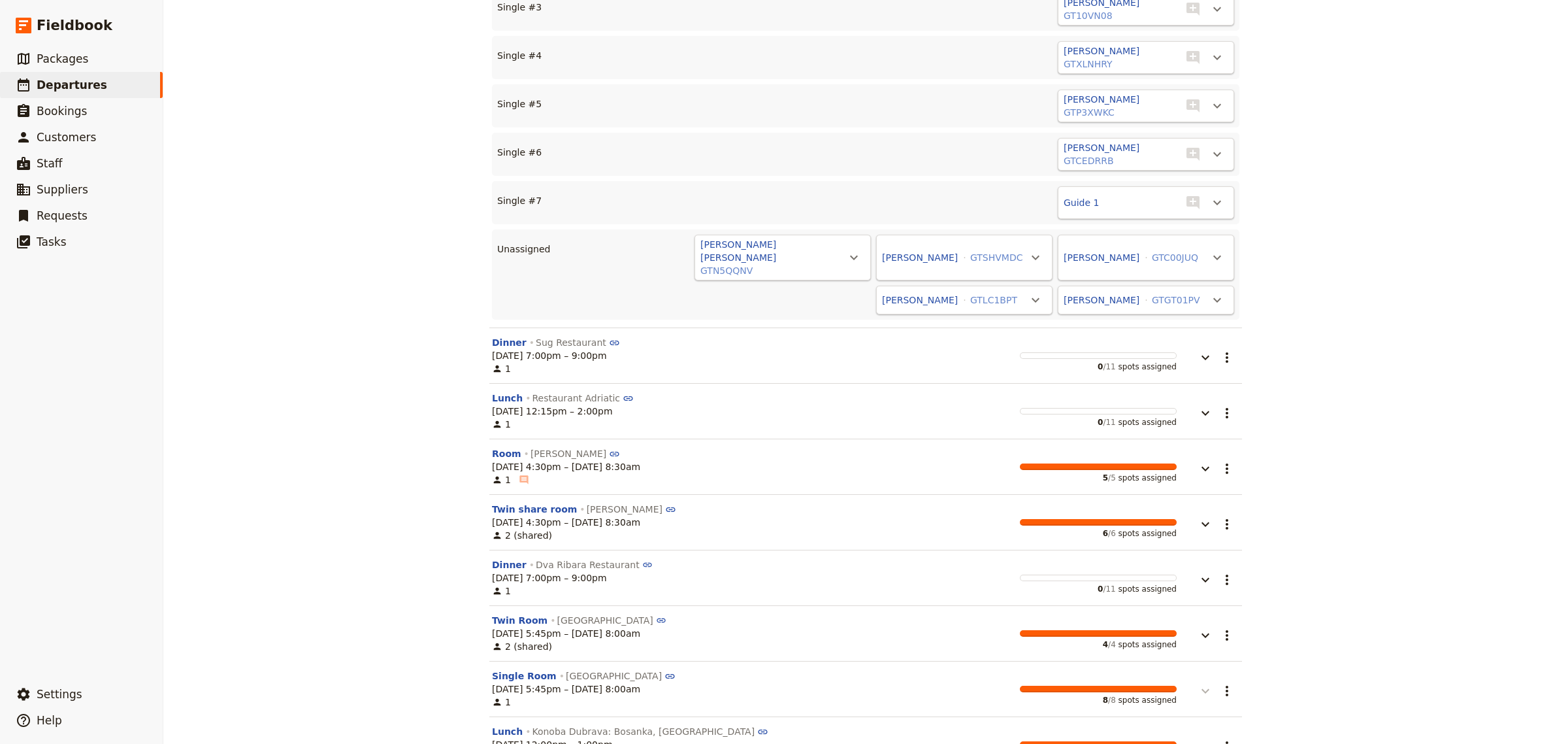
click at [1208, 669] on button "button" at bounding box center [1196, 684] width 39 height 29
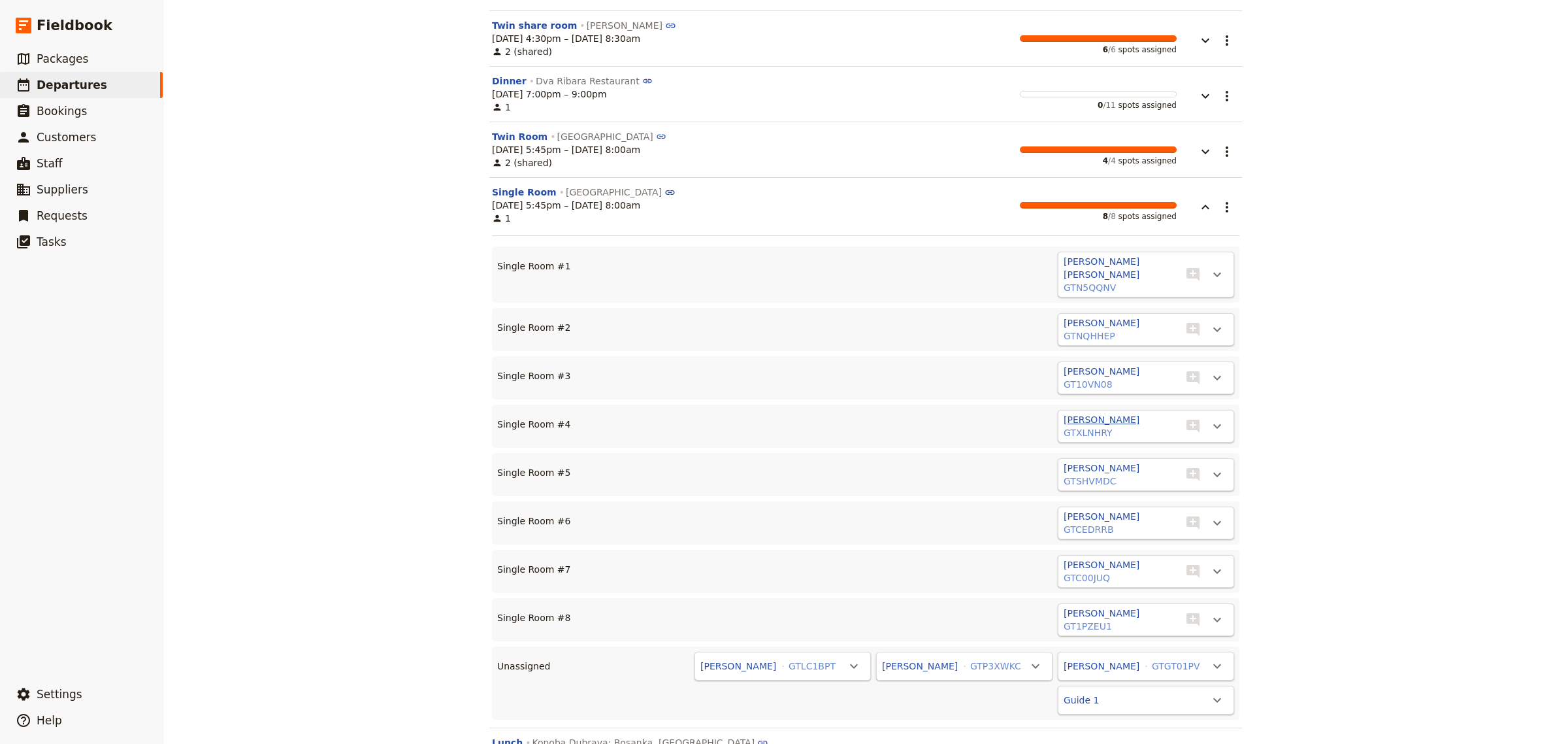
scroll to position [6032, 0]
click at [1213, 265] on icon "Actions" at bounding box center [1217, 272] width 15 height 15
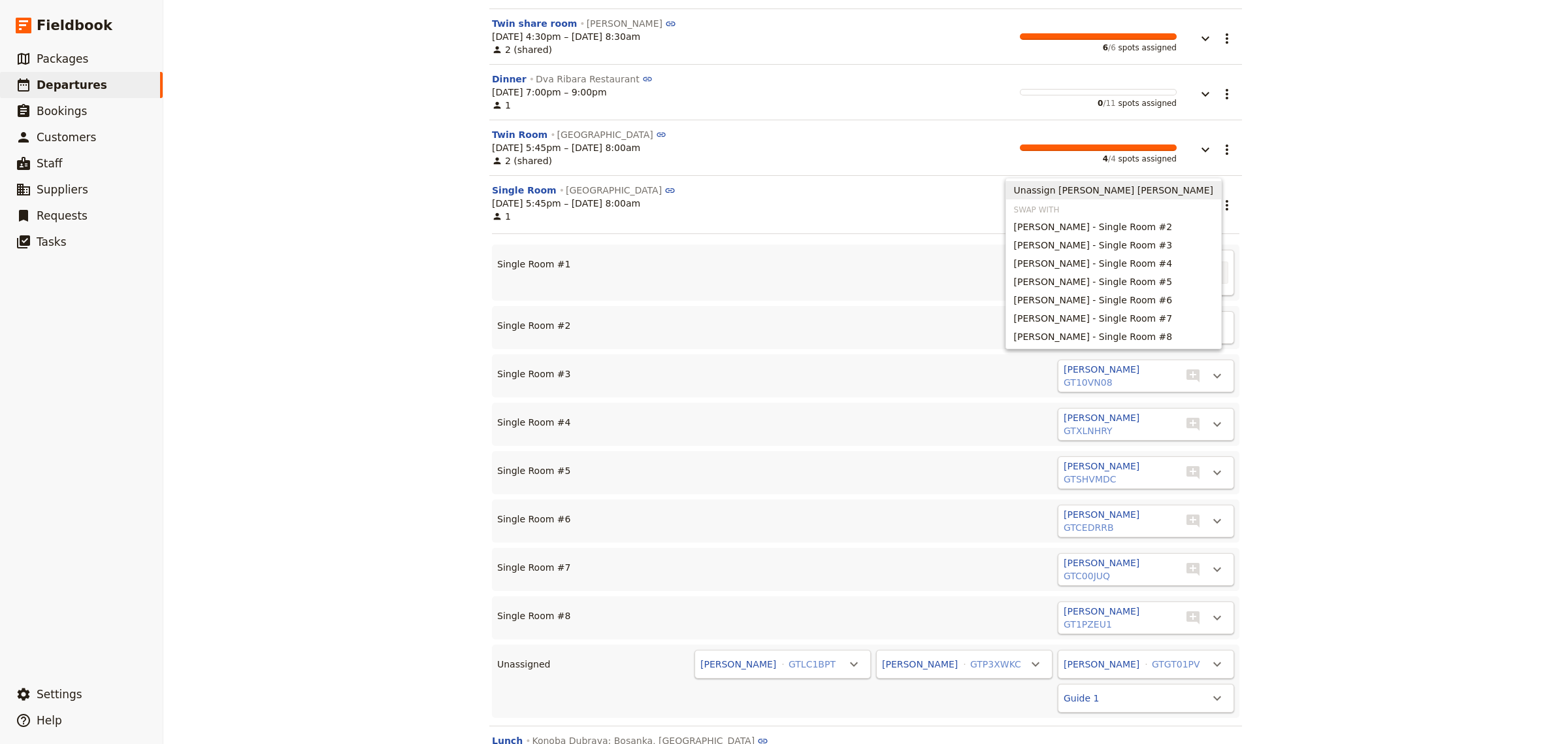
click at [1178, 193] on span "Unassign [PERSON_NAME] [PERSON_NAME]" at bounding box center [1114, 190] width 199 height 13
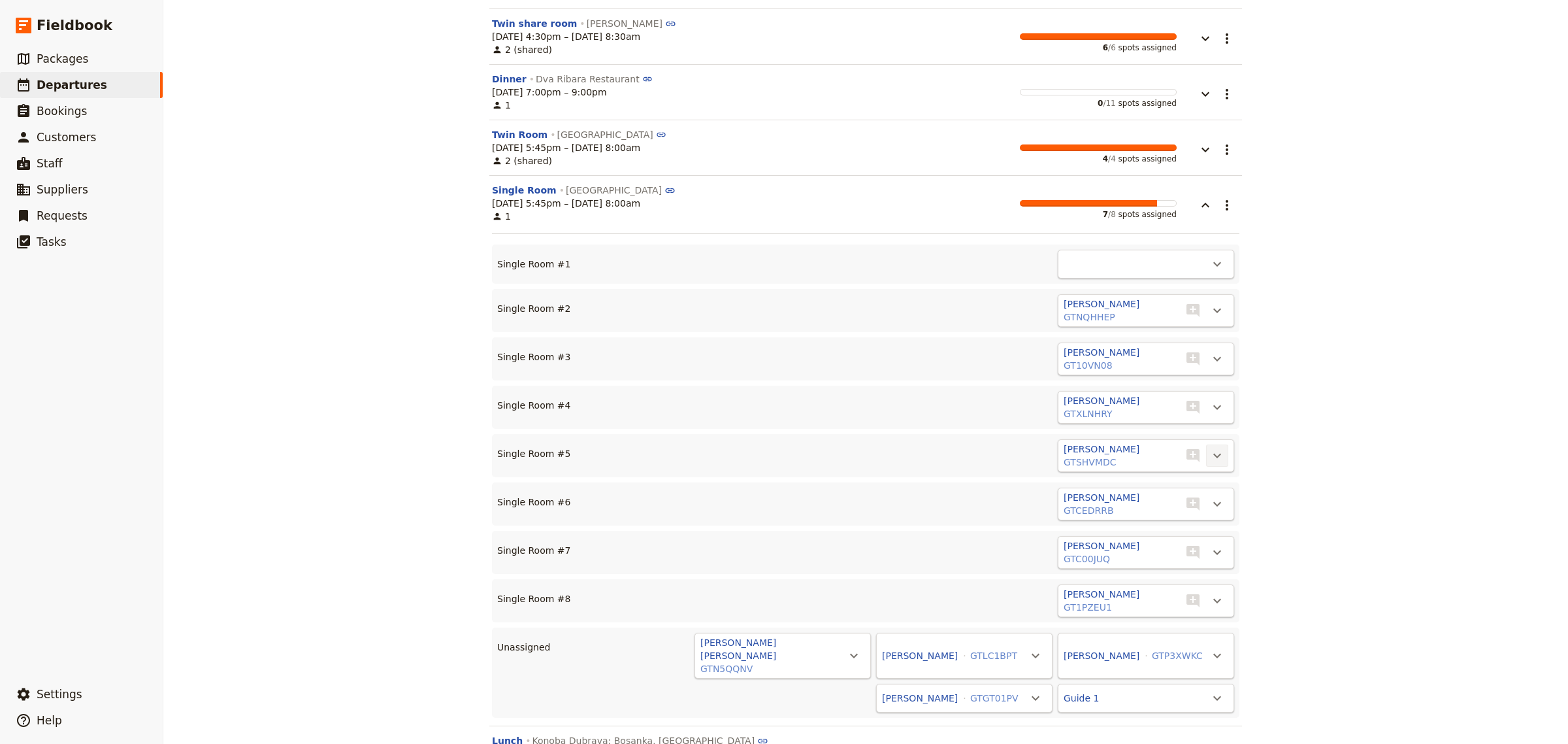
click at [1217, 447] on icon "Actions" at bounding box center [1217, 455] width 15 height 15
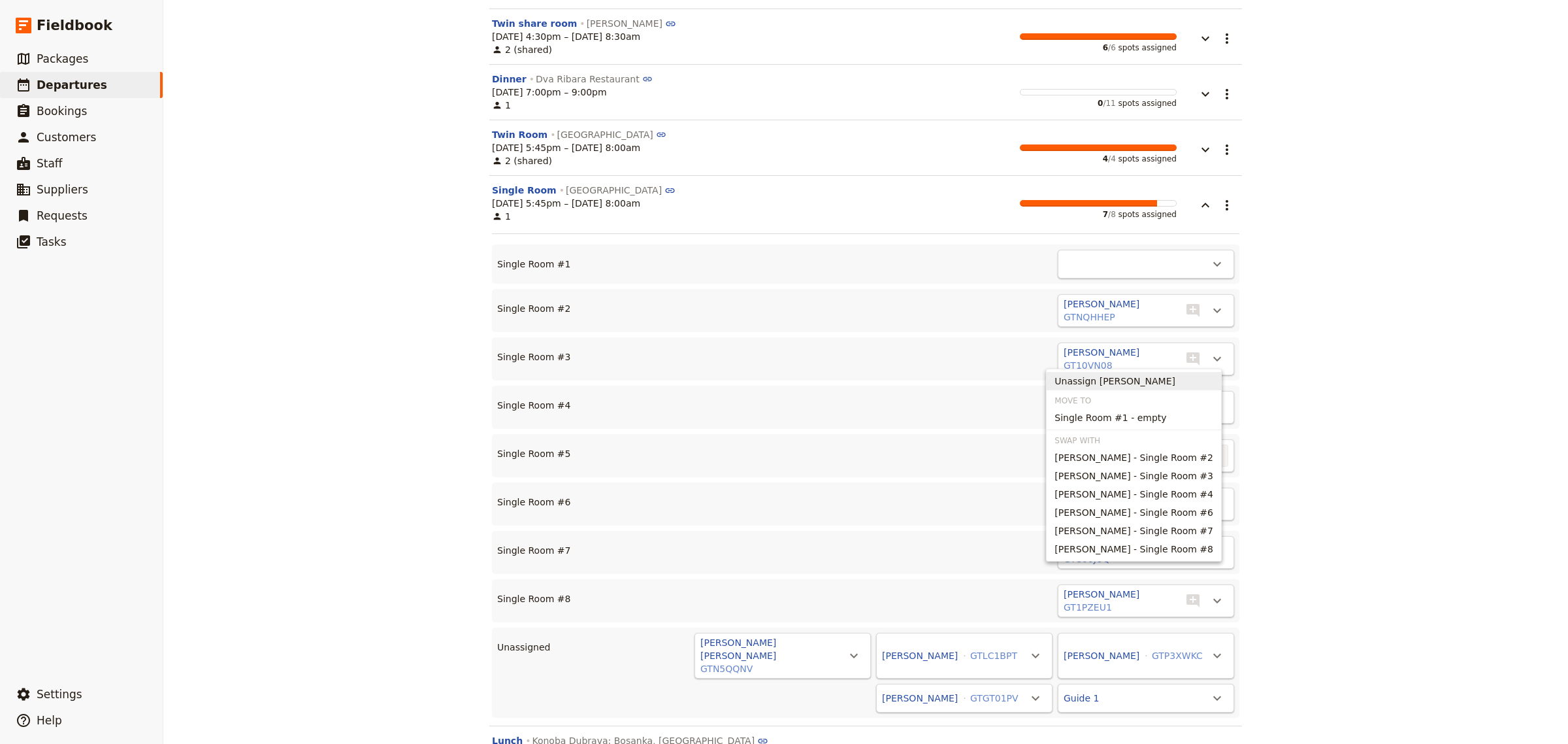
click at [1170, 383] on span "Unassign [PERSON_NAME]" at bounding box center [1134, 381] width 159 height 13
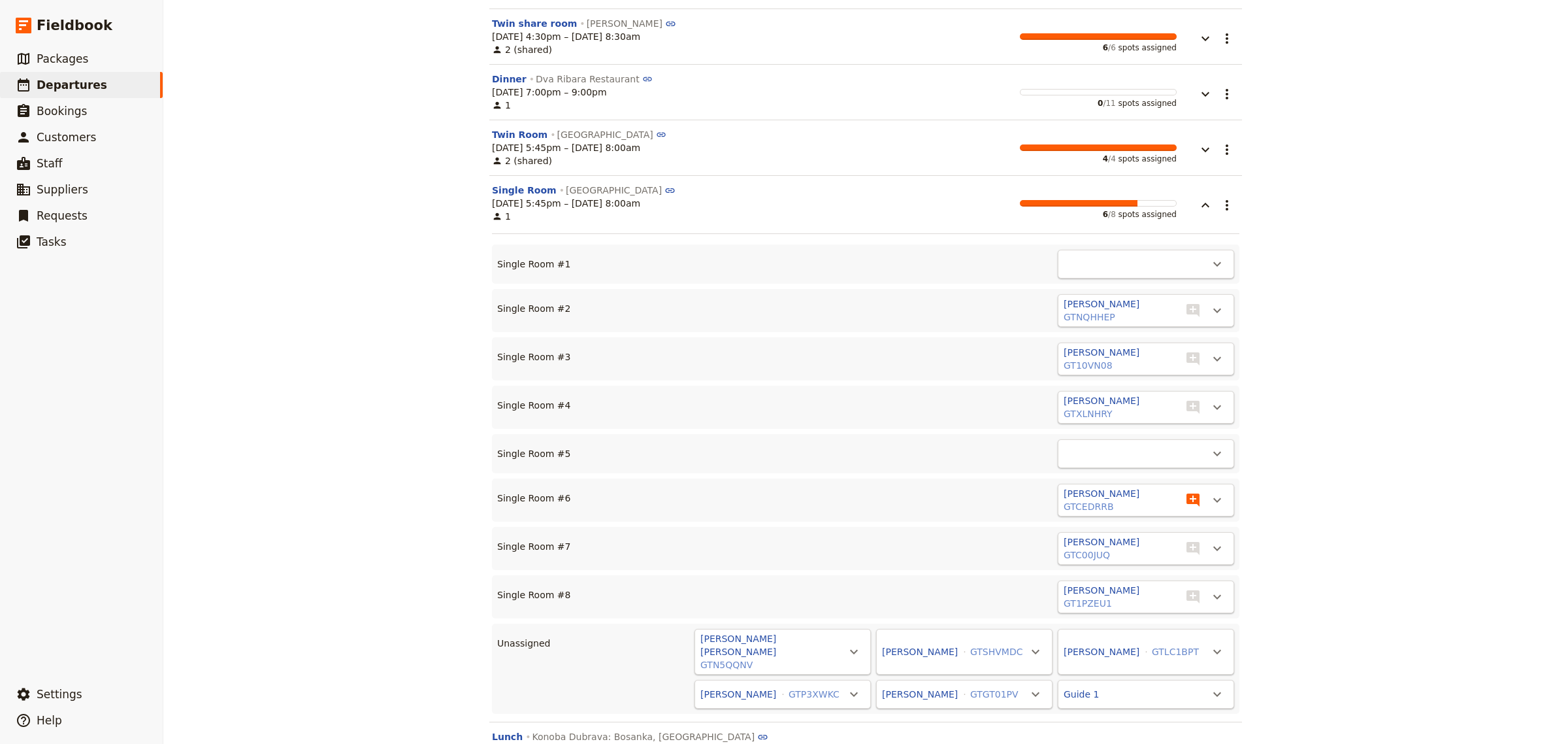
scroll to position [6027, 0]
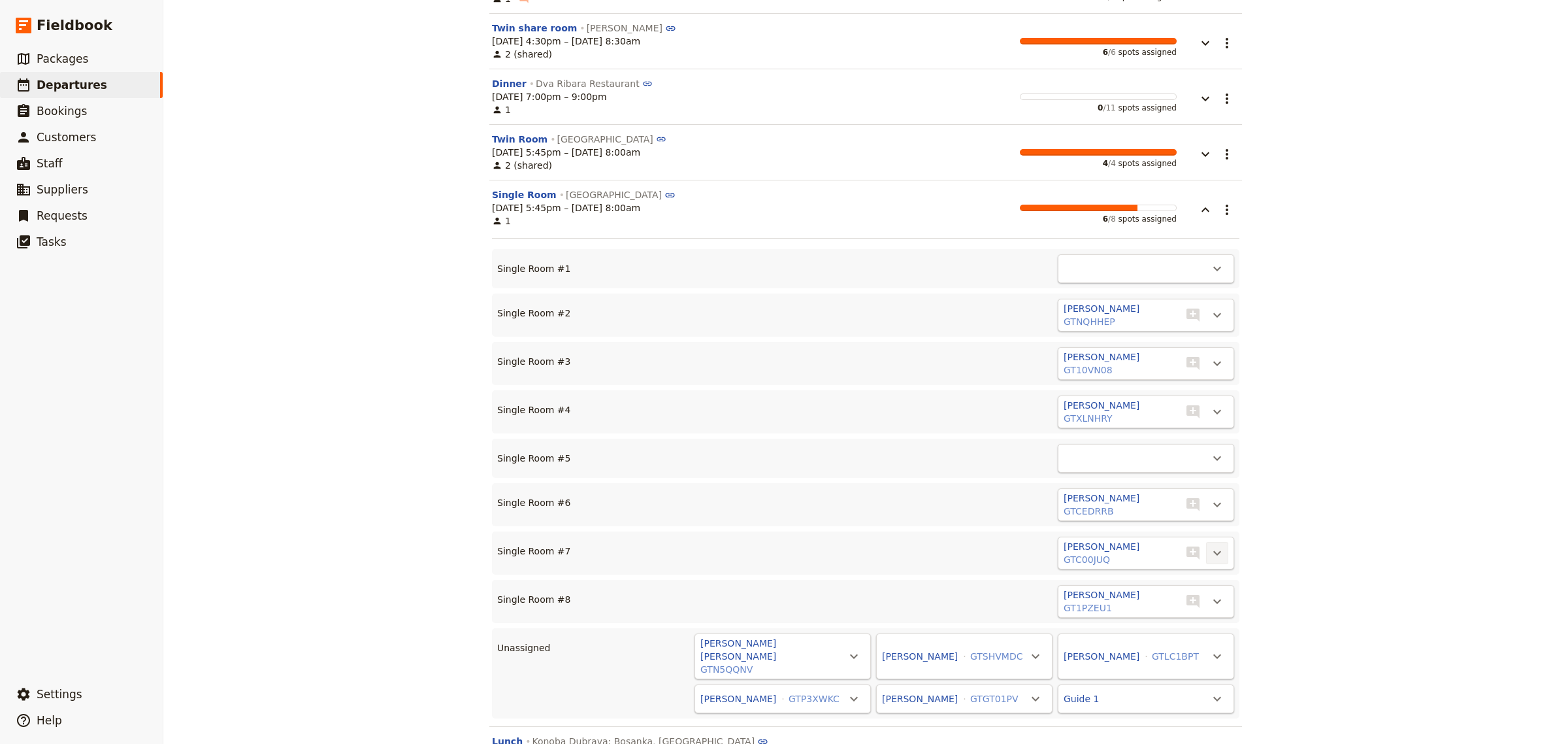
click at [1217, 546] on icon "Actions" at bounding box center [1217, 553] width 15 height 15
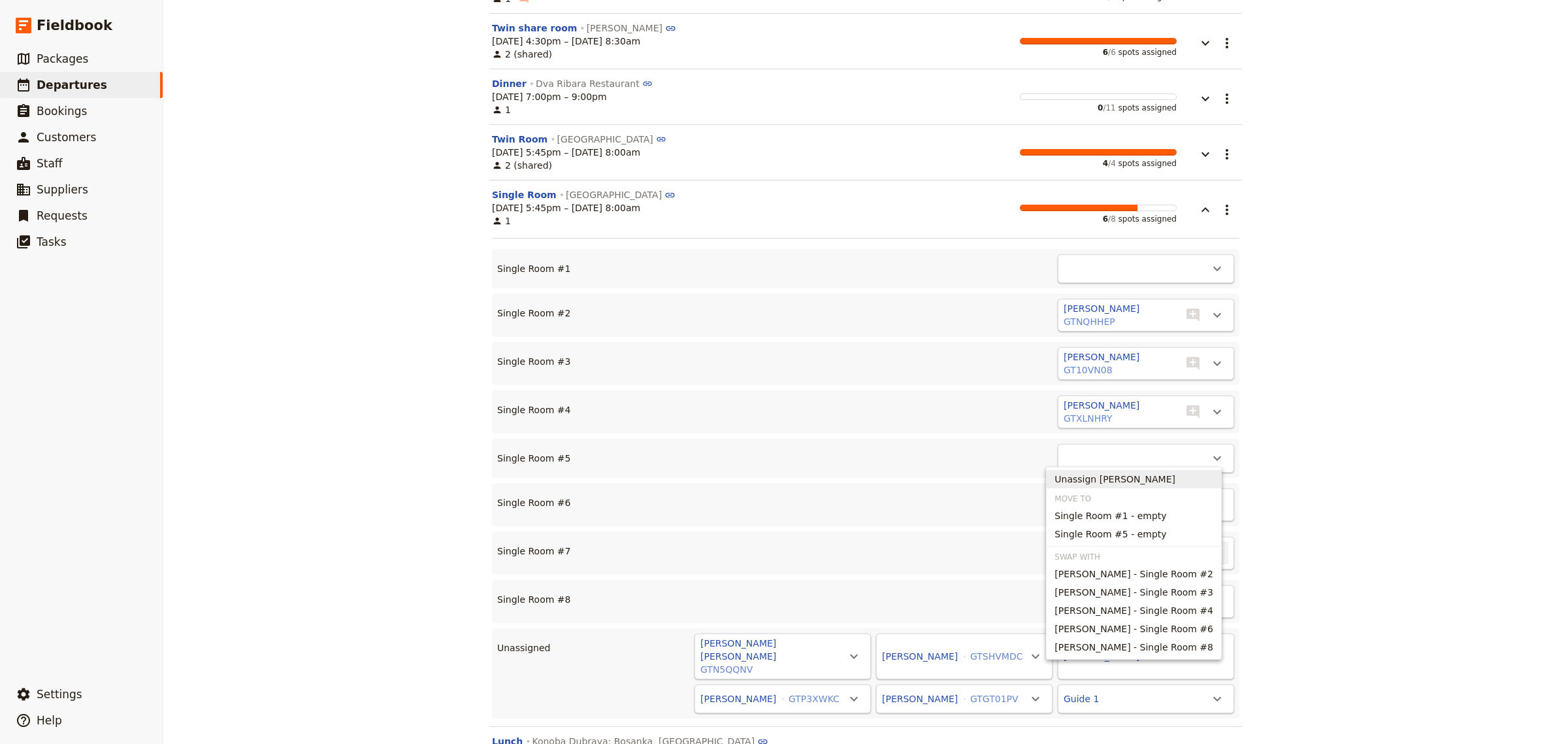
click at [1183, 475] on span "Unassign [PERSON_NAME]" at bounding box center [1134, 479] width 159 height 13
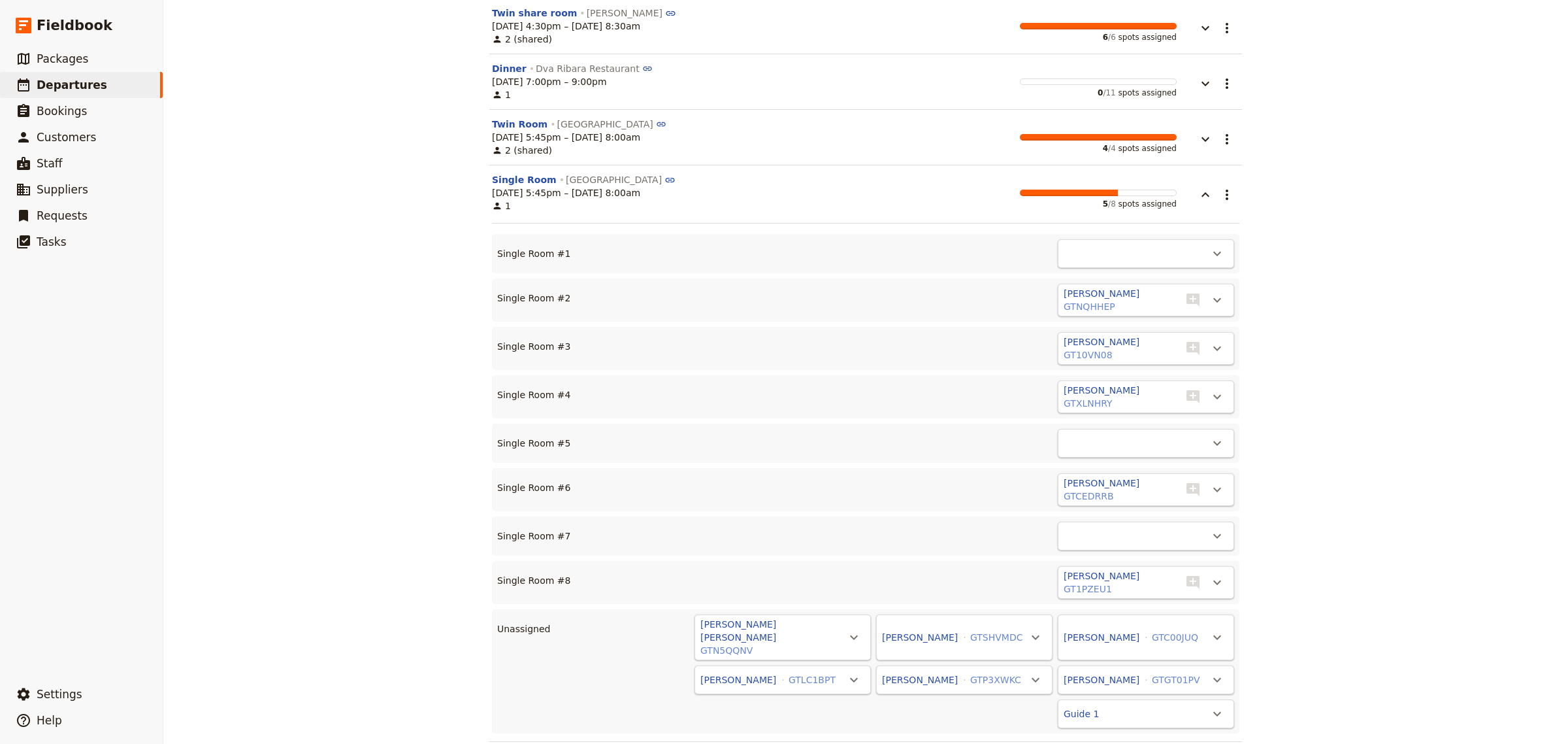
scroll to position [6043, 0]
click at [1030, 671] on icon "Actions" at bounding box center [1035, 679] width 15 height 15
click at [994, 610] on span "Single Room #1 - empty" at bounding box center [975, 609] width 112 height 13
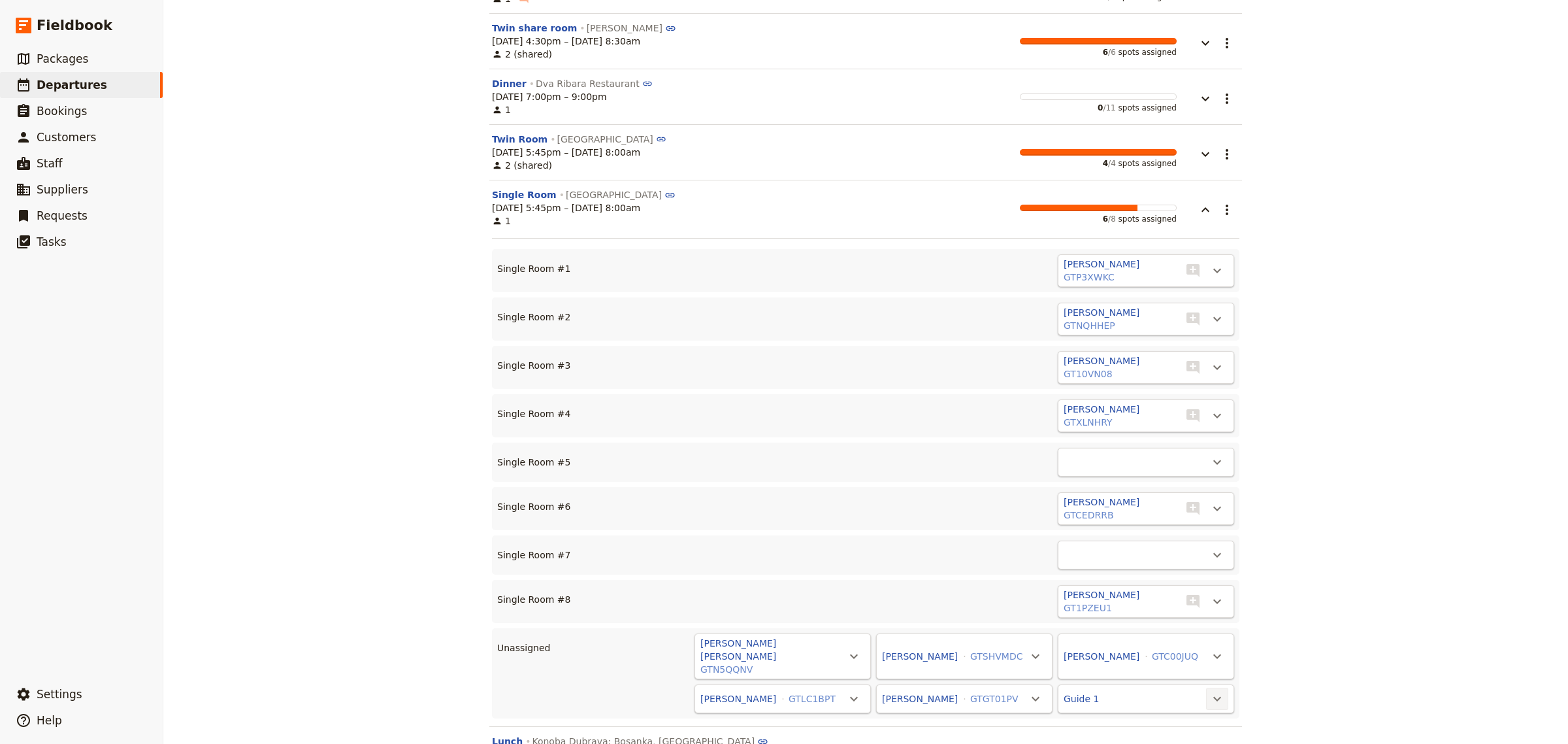
click at [1216, 691] on icon "Actions" at bounding box center [1217, 699] width 15 height 15
click at [1164, 633] on span "Single Room #5 - empty" at bounding box center [1157, 628] width 112 height 13
click at [1210, 695] on icon "Actions" at bounding box center [1217, 702] width 15 height 15
click at [1127, 629] on span "Single Room #7 - empty" at bounding box center [1157, 632] width 112 height 13
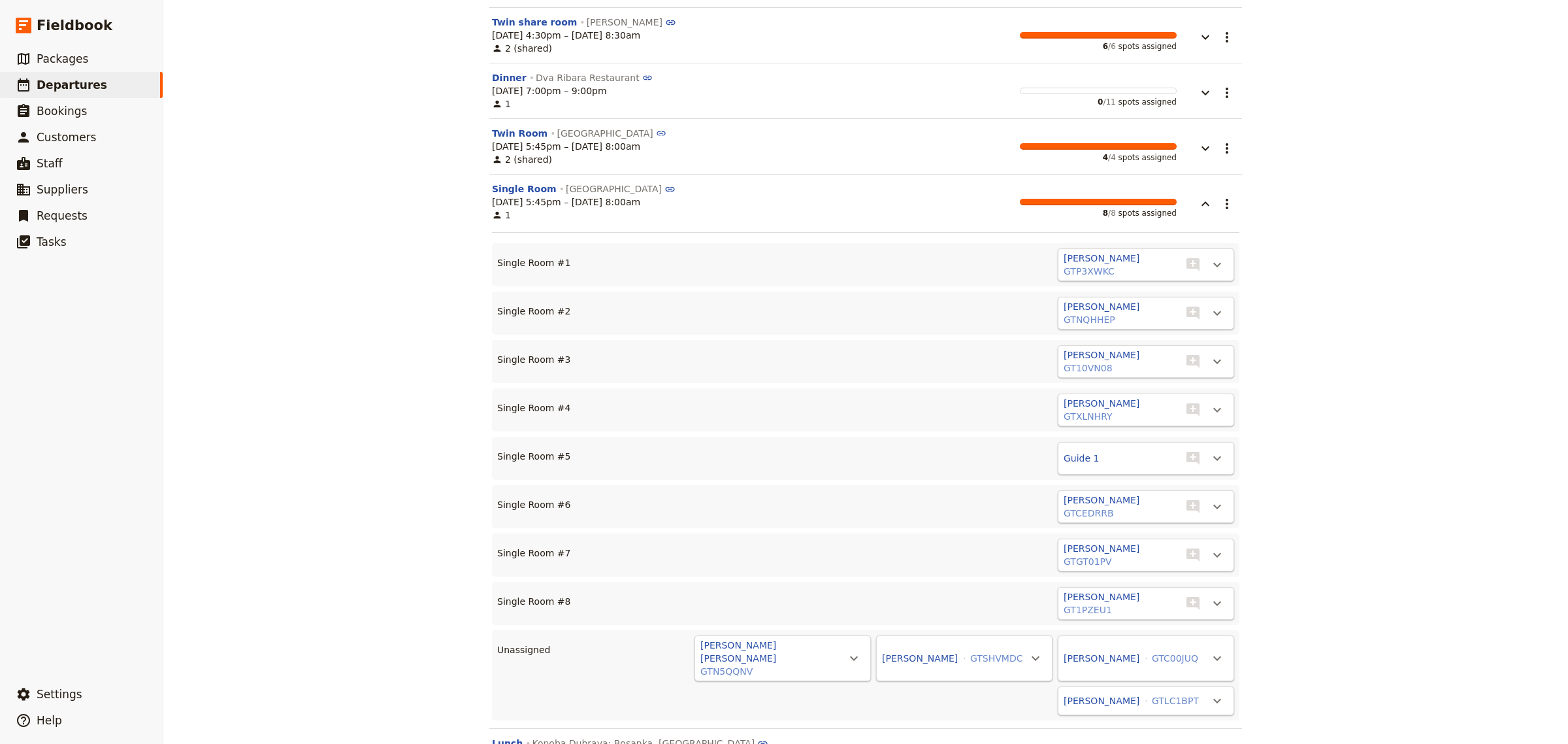
scroll to position [6035, 0]
click at [1200, 743] on icon "button" at bounding box center [1205, 756] width 15 height 15
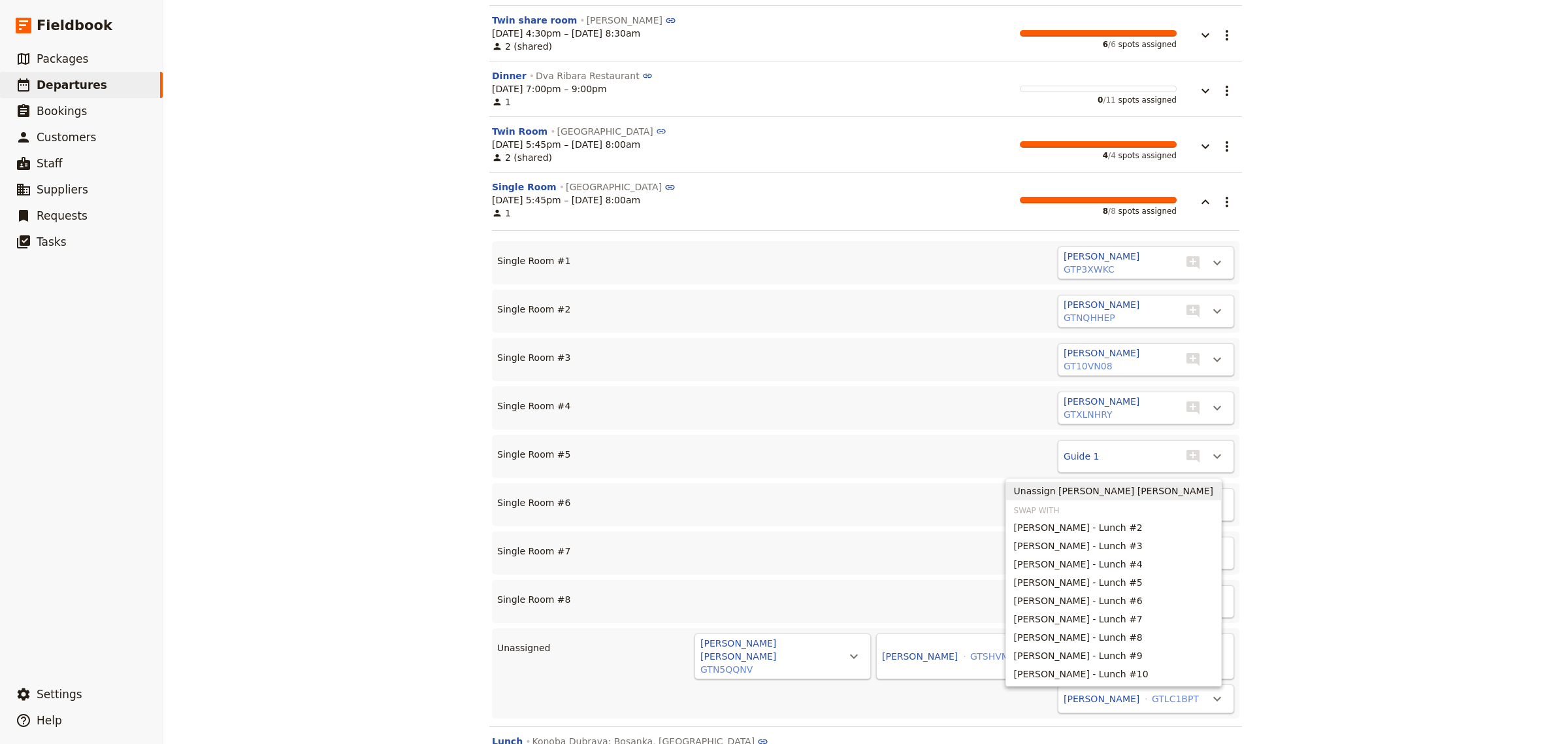
click at [1114, 496] on span "Unassign [PERSON_NAME] [PERSON_NAME]" at bounding box center [1114, 491] width 199 height 13
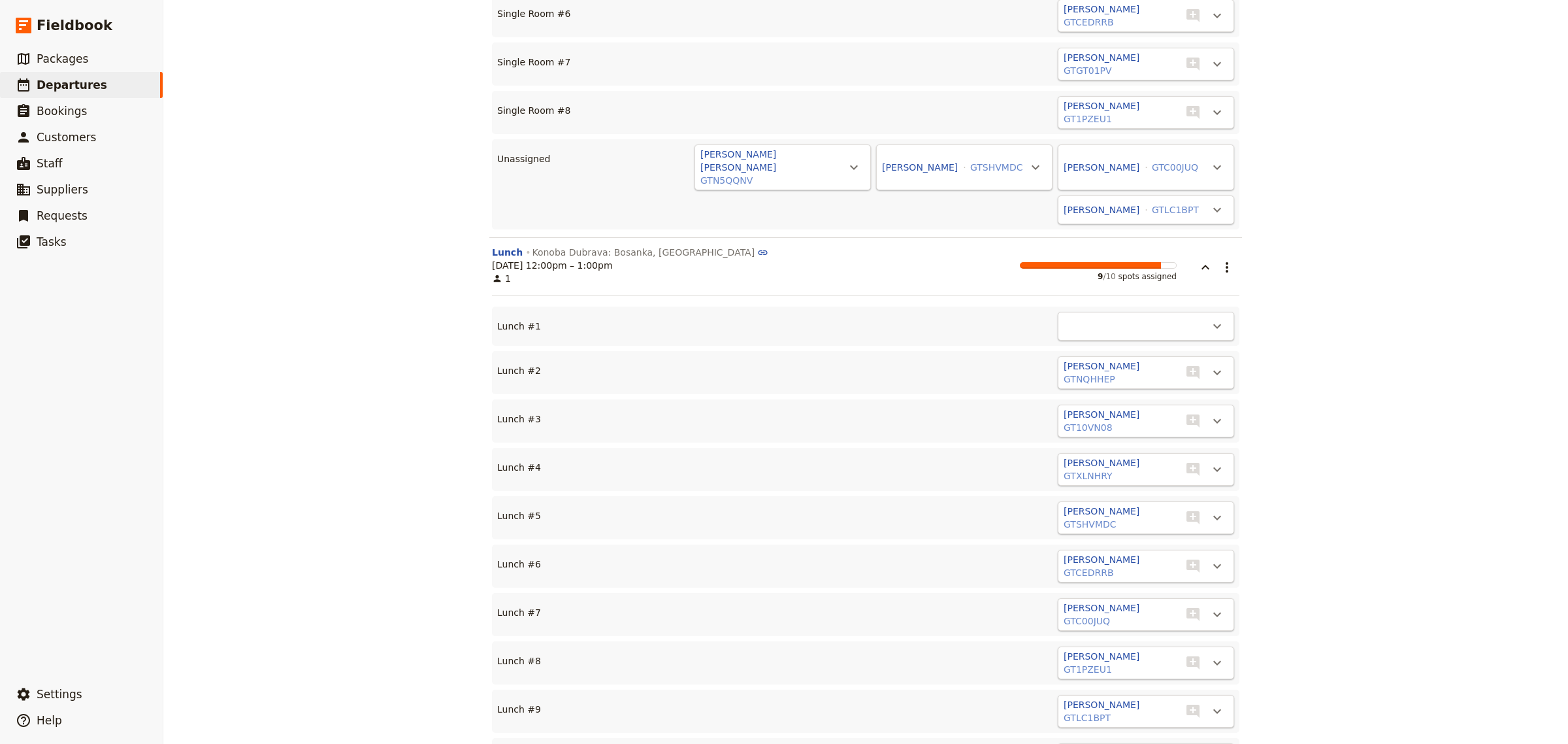
scroll to position [6543, 0]
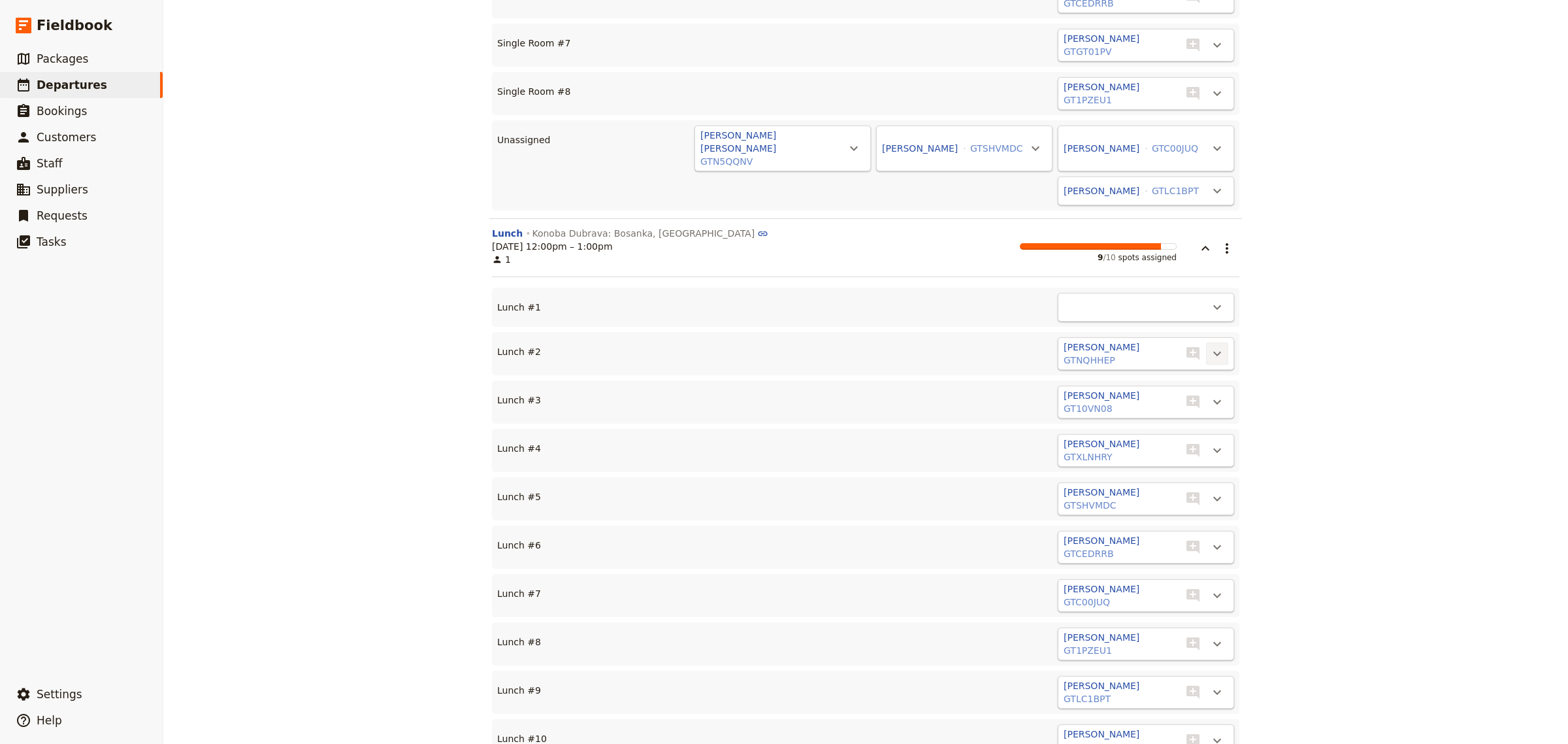
click at [1219, 346] on icon "Actions" at bounding box center [1217, 353] width 15 height 15
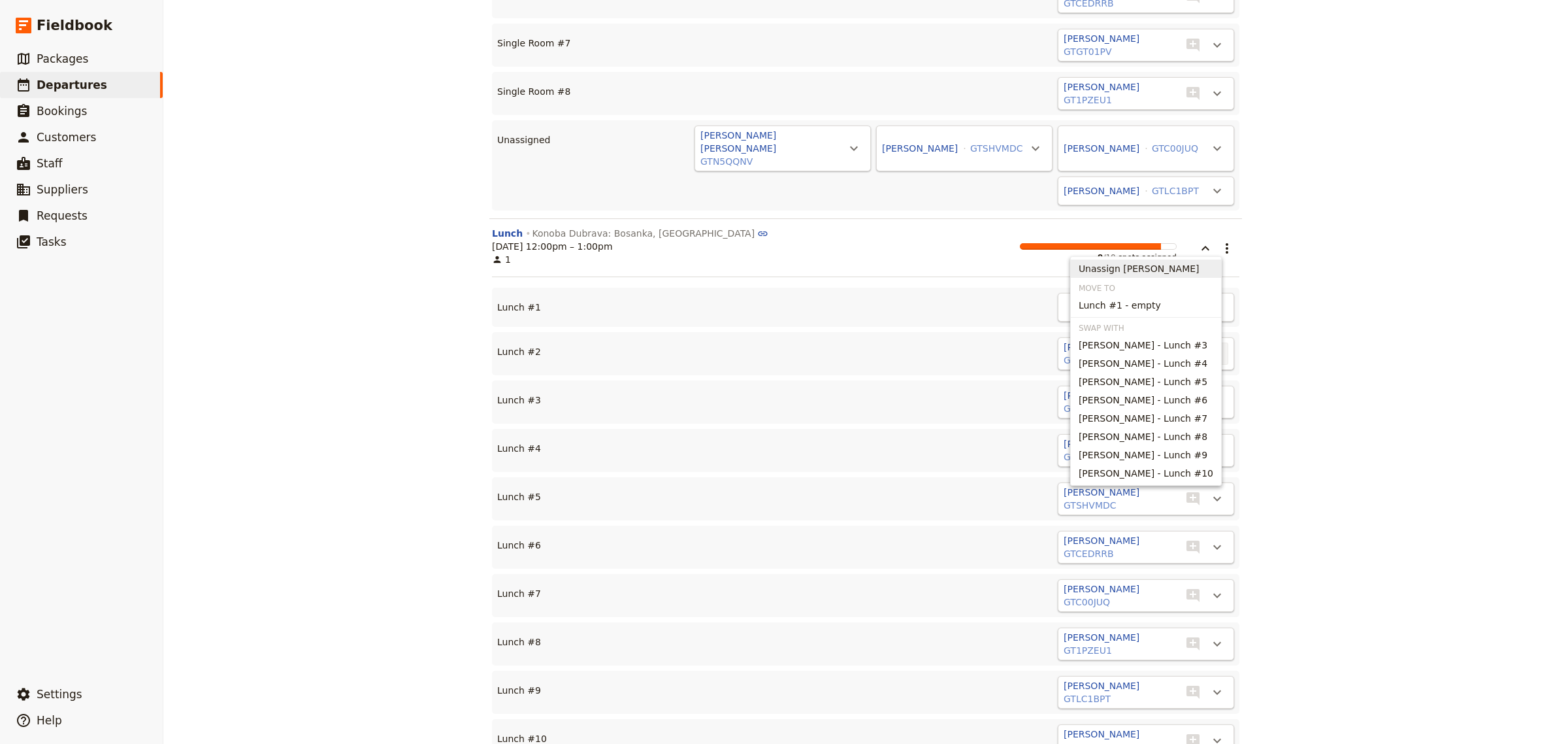
click at [1173, 268] on span "Unassign [PERSON_NAME]" at bounding box center [1139, 268] width 121 height 13
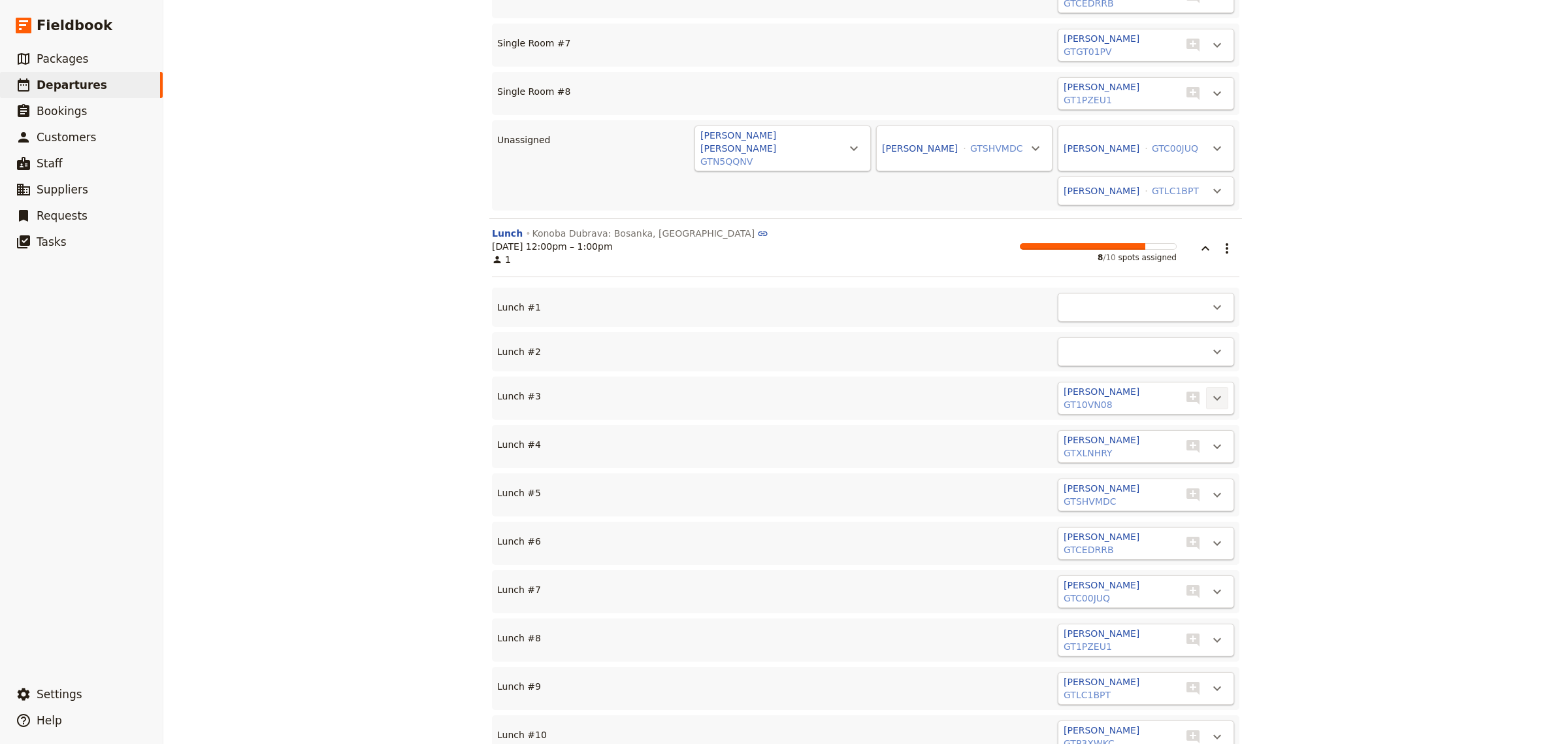
click at [1211, 390] on icon "Actions" at bounding box center [1217, 397] width 15 height 15
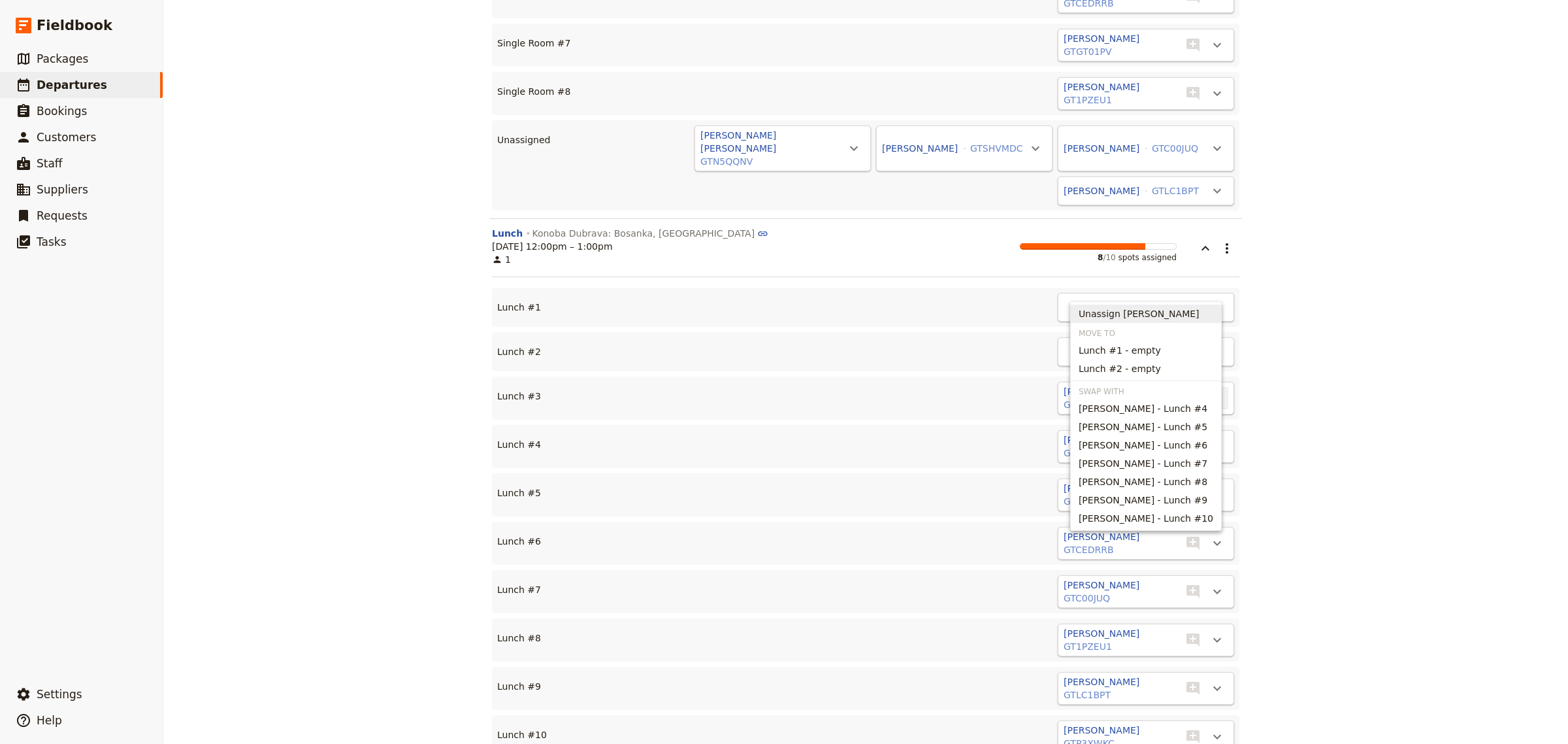
click at [1183, 310] on span "Unassign [PERSON_NAME]" at bounding box center [1146, 314] width 135 height 13
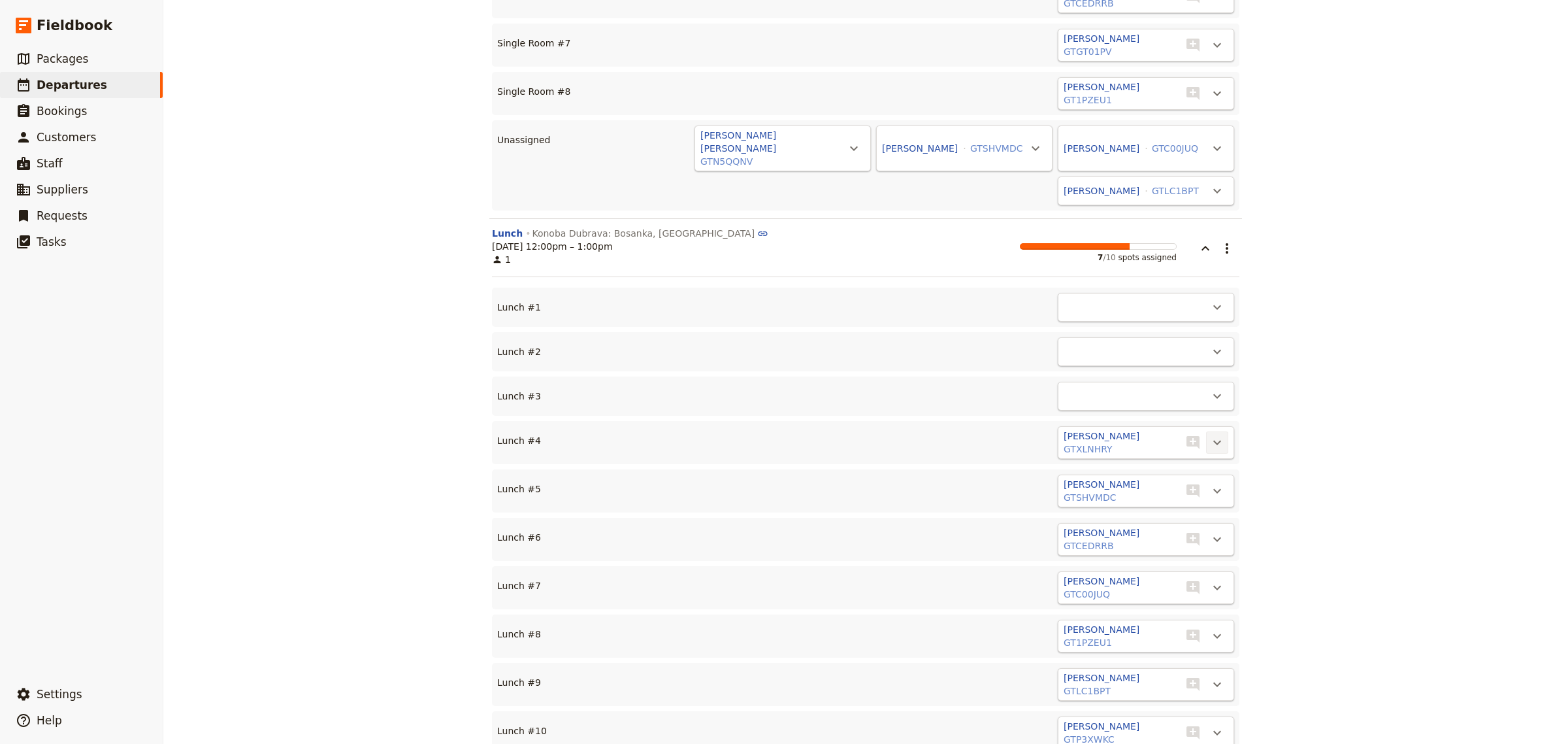
click at [1210, 435] on icon "Actions" at bounding box center [1217, 442] width 15 height 15
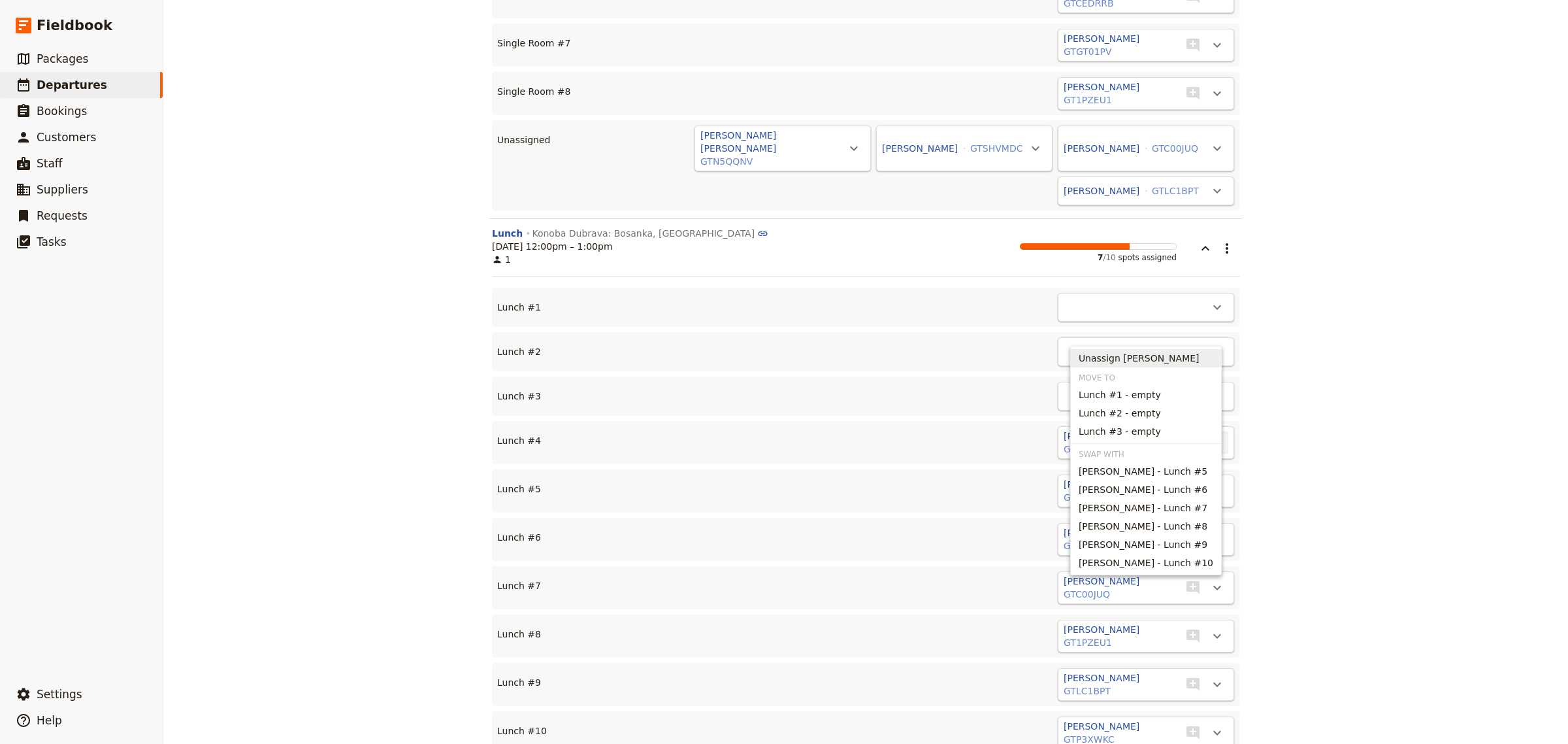
click at [1164, 357] on span "Unassign [PERSON_NAME]" at bounding box center [1139, 358] width 121 height 13
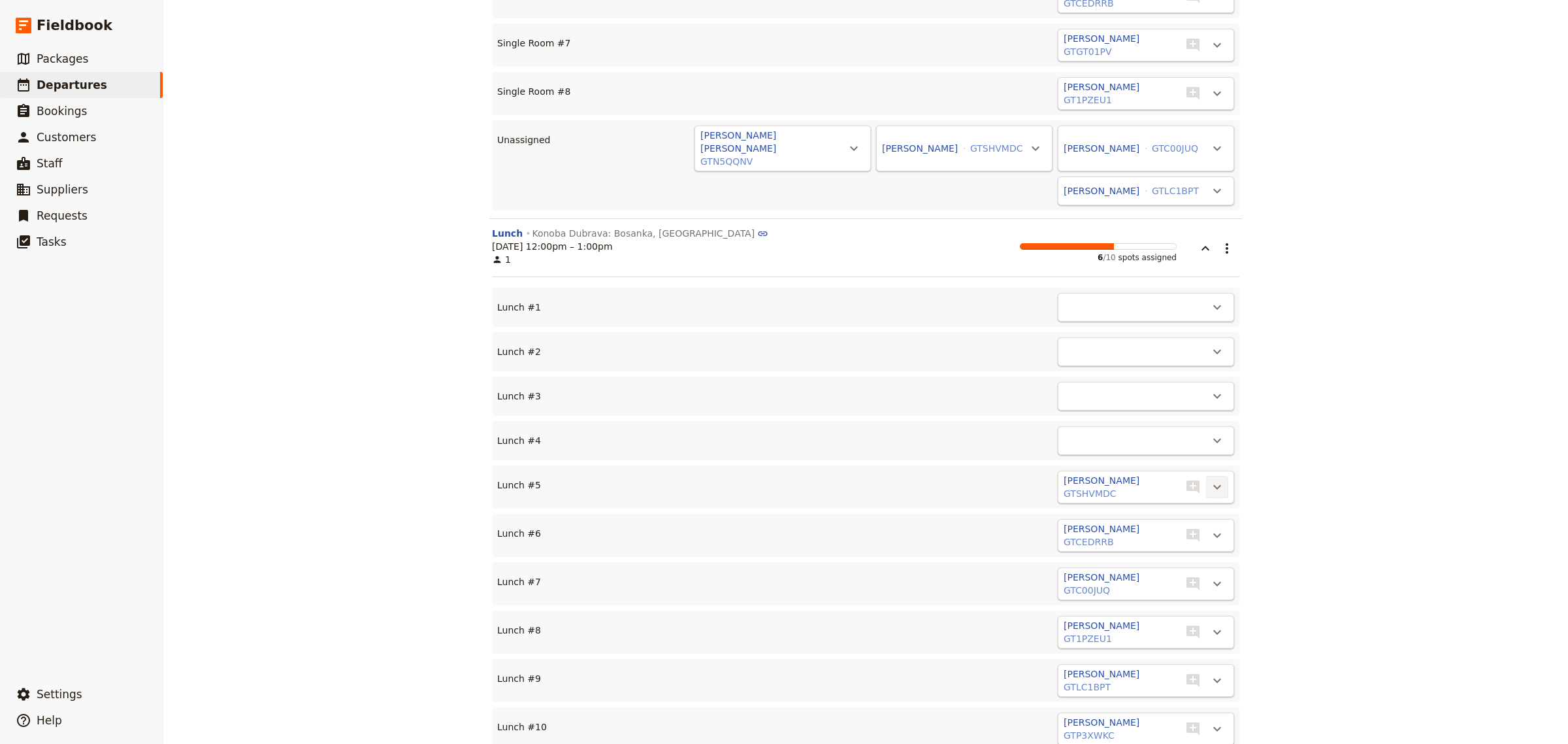
click at [1213, 485] on icon "Actions" at bounding box center [1217, 487] width 8 height 5
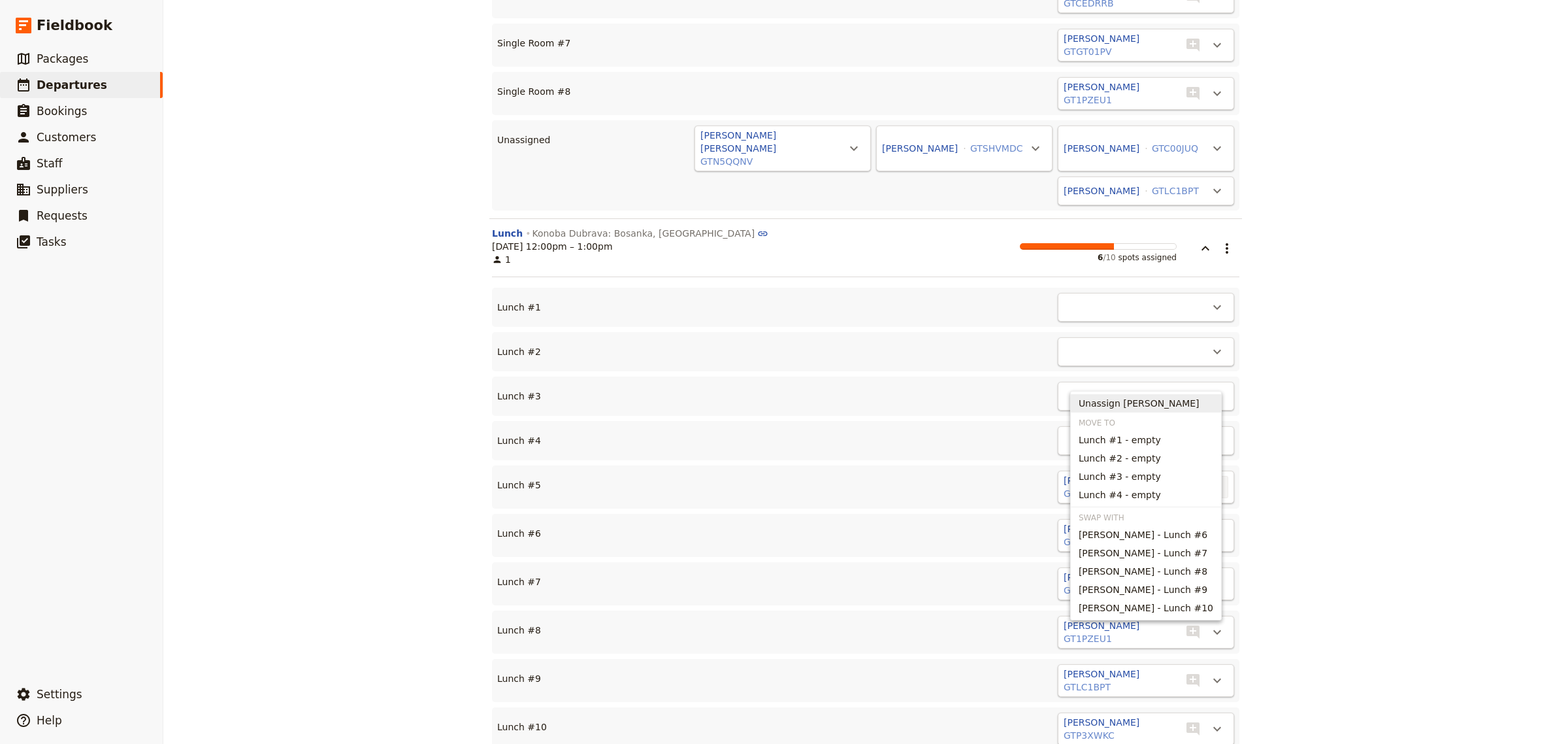
click at [1141, 403] on span "Unassign [PERSON_NAME]" at bounding box center [1139, 403] width 121 height 13
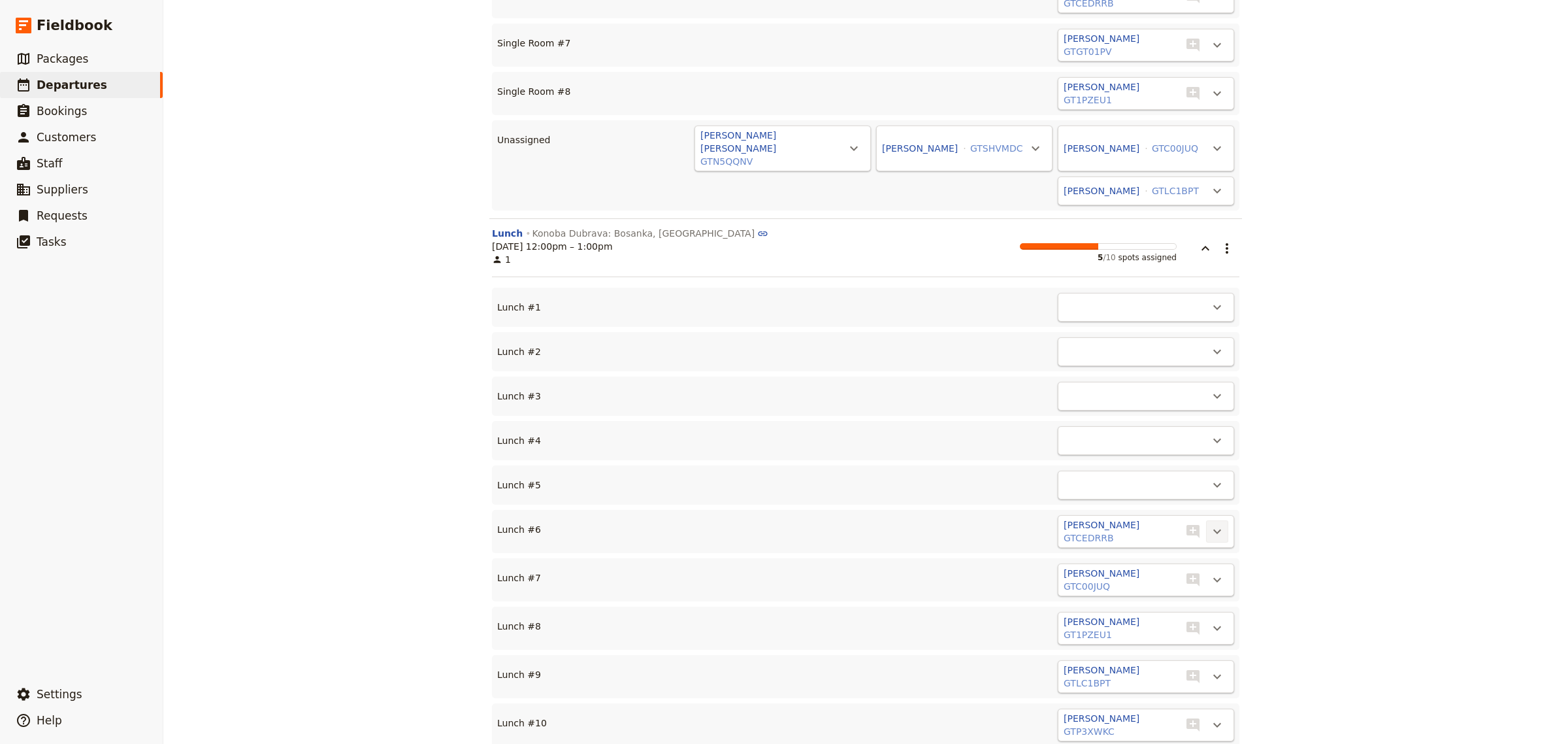
click at [1211, 524] on icon "Actions" at bounding box center [1217, 531] width 15 height 15
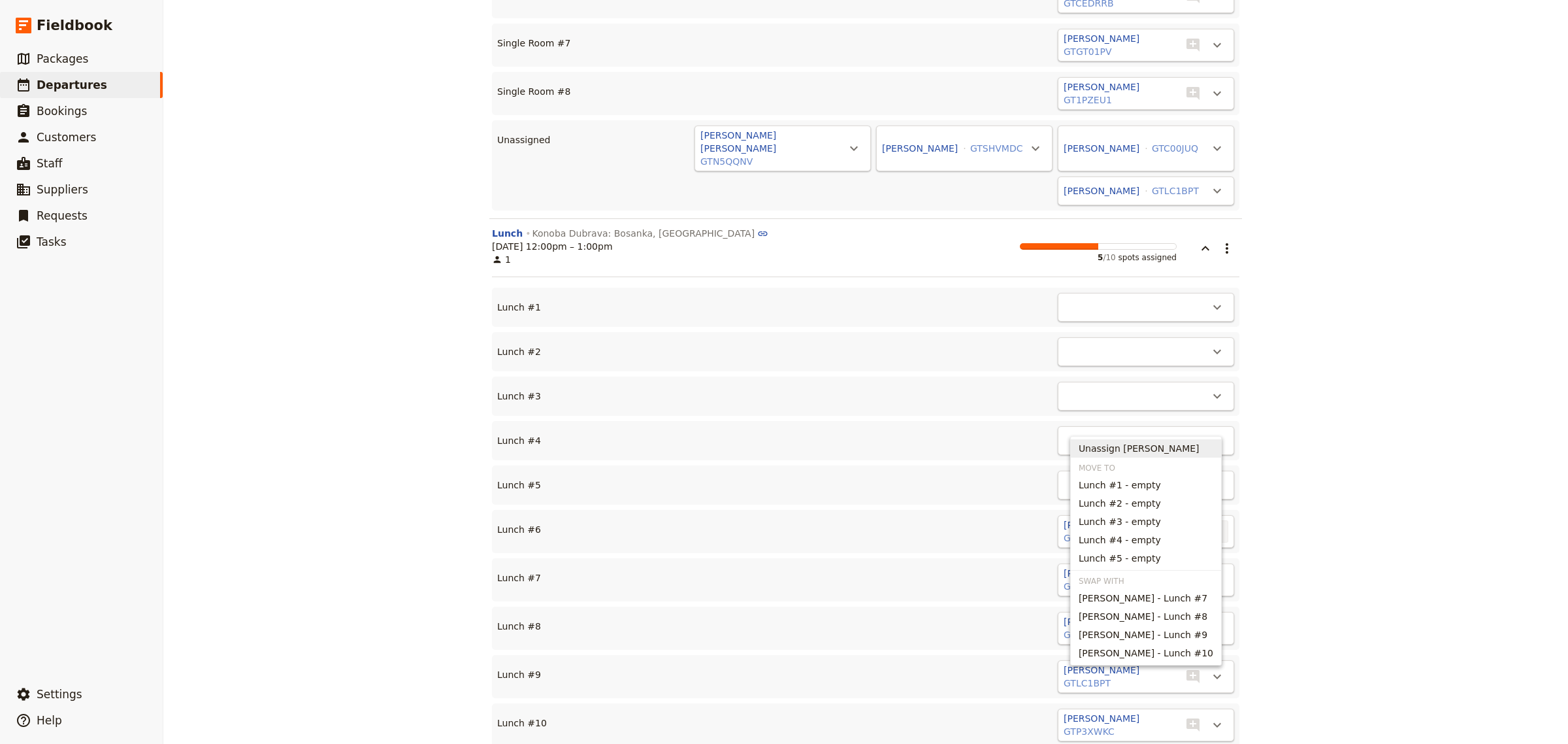
click at [1152, 447] on span "Unassign [PERSON_NAME]" at bounding box center [1139, 448] width 121 height 13
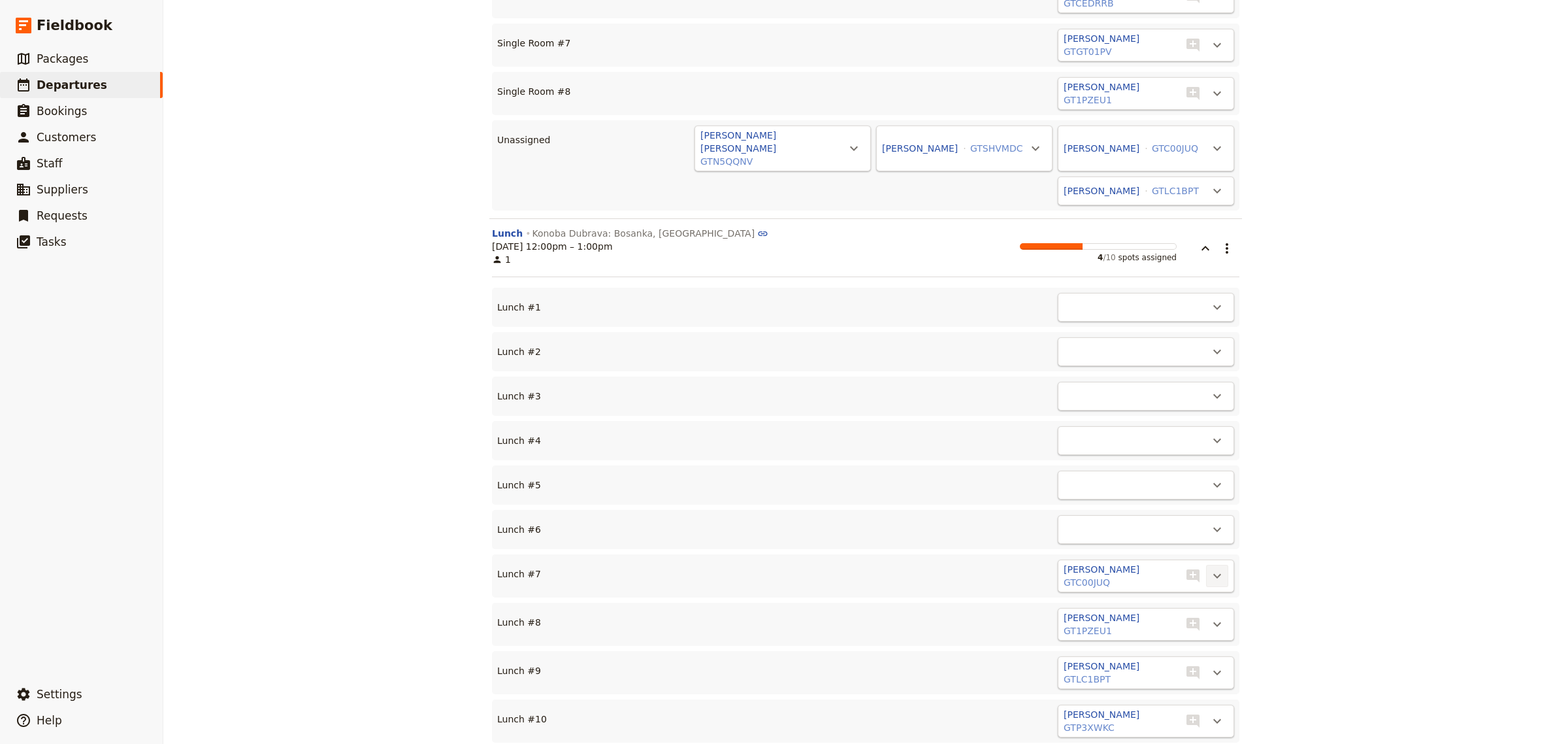
click at [1210, 568] on icon "Actions" at bounding box center [1217, 576] width 15 height 15
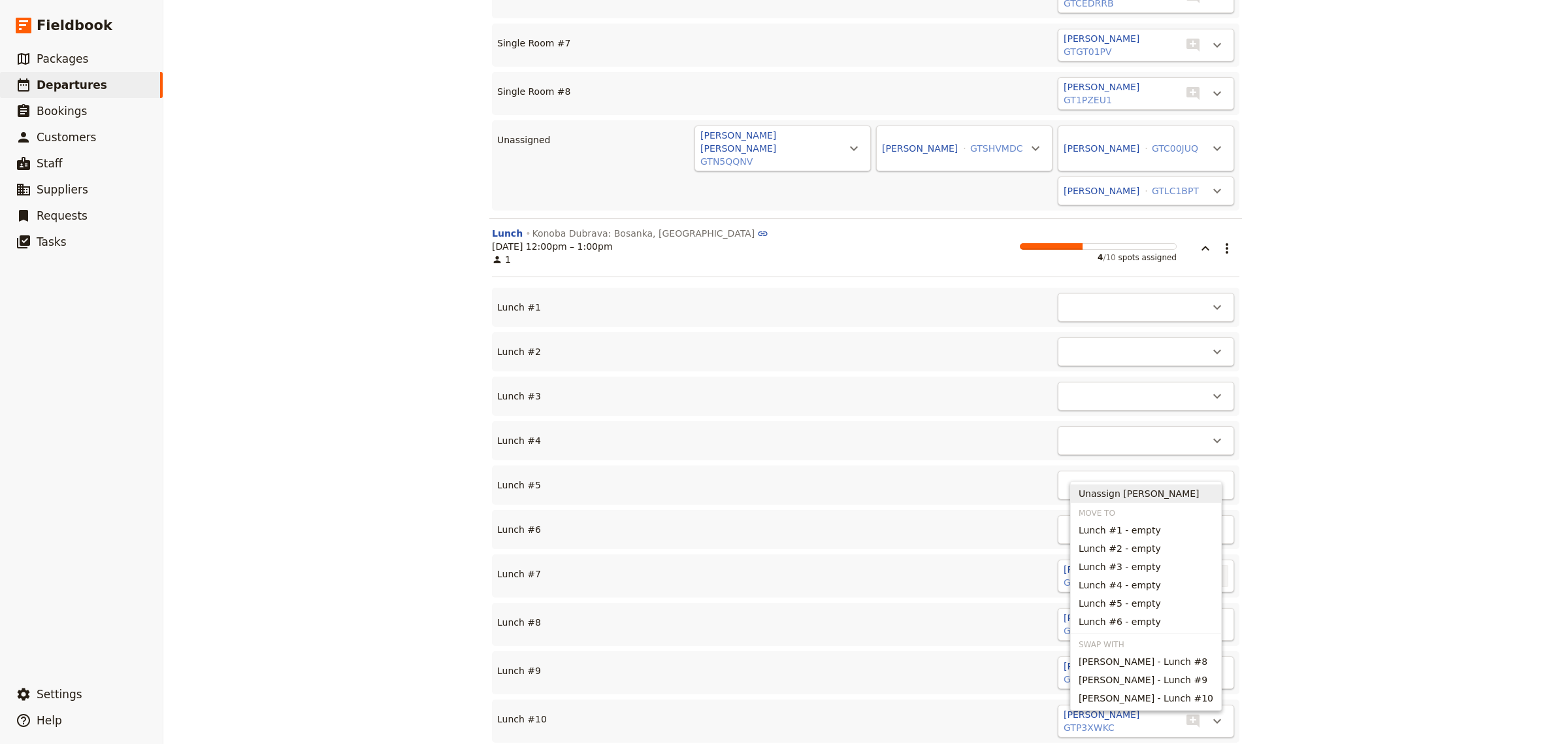
click at [1166, 490] on span "Unassign [PERSON_NAME]" at bounding box center [1139, 494] width 121 height 13
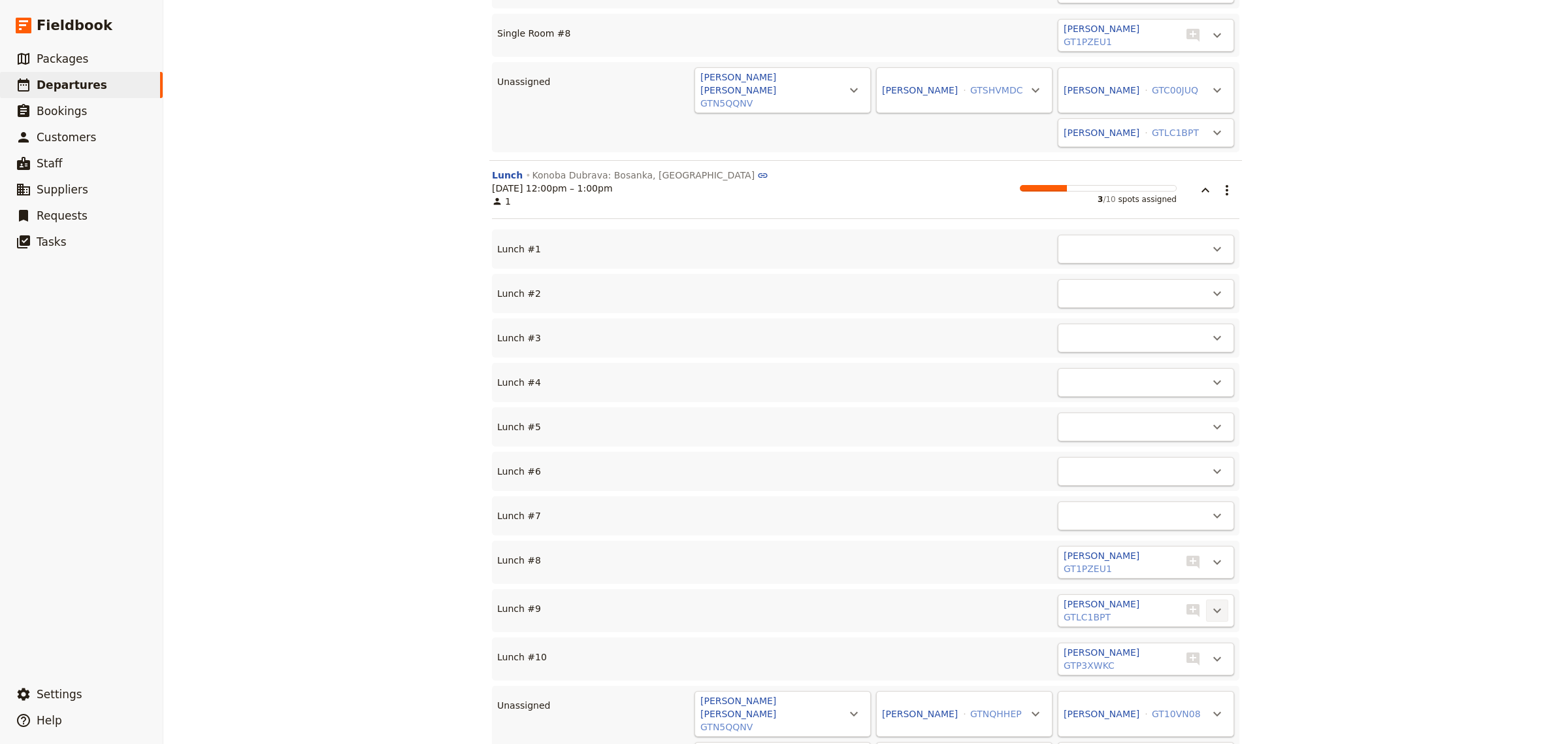
scroll to position [6631, 0]
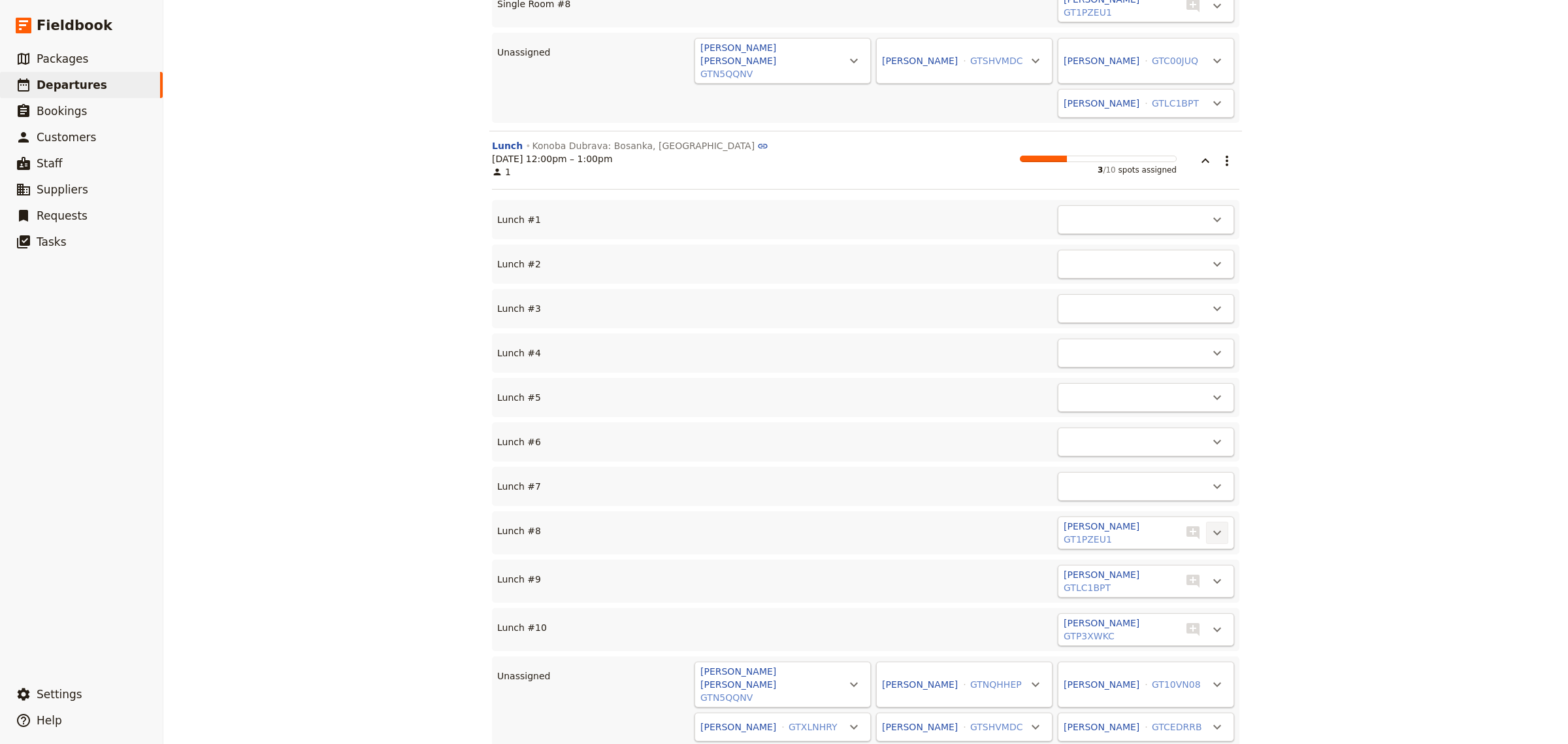
click at [1210, 525] on icon "Actions" at bounding box center [1217, 532] width 15 height 15
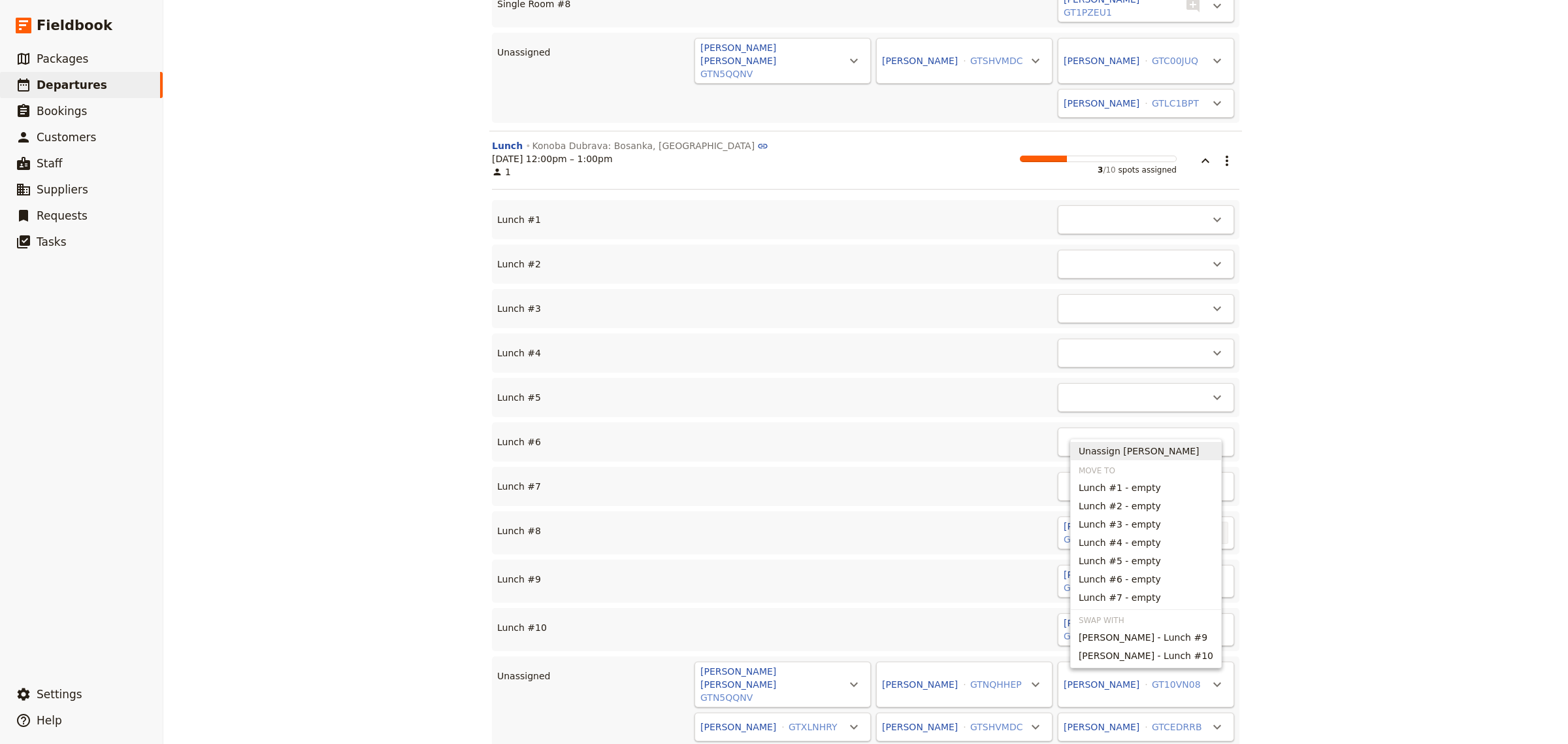
click at [1165, 452] on span "Unassign [PERSON_NAME]" at bounding box center [1139, 451] width 121 height 13
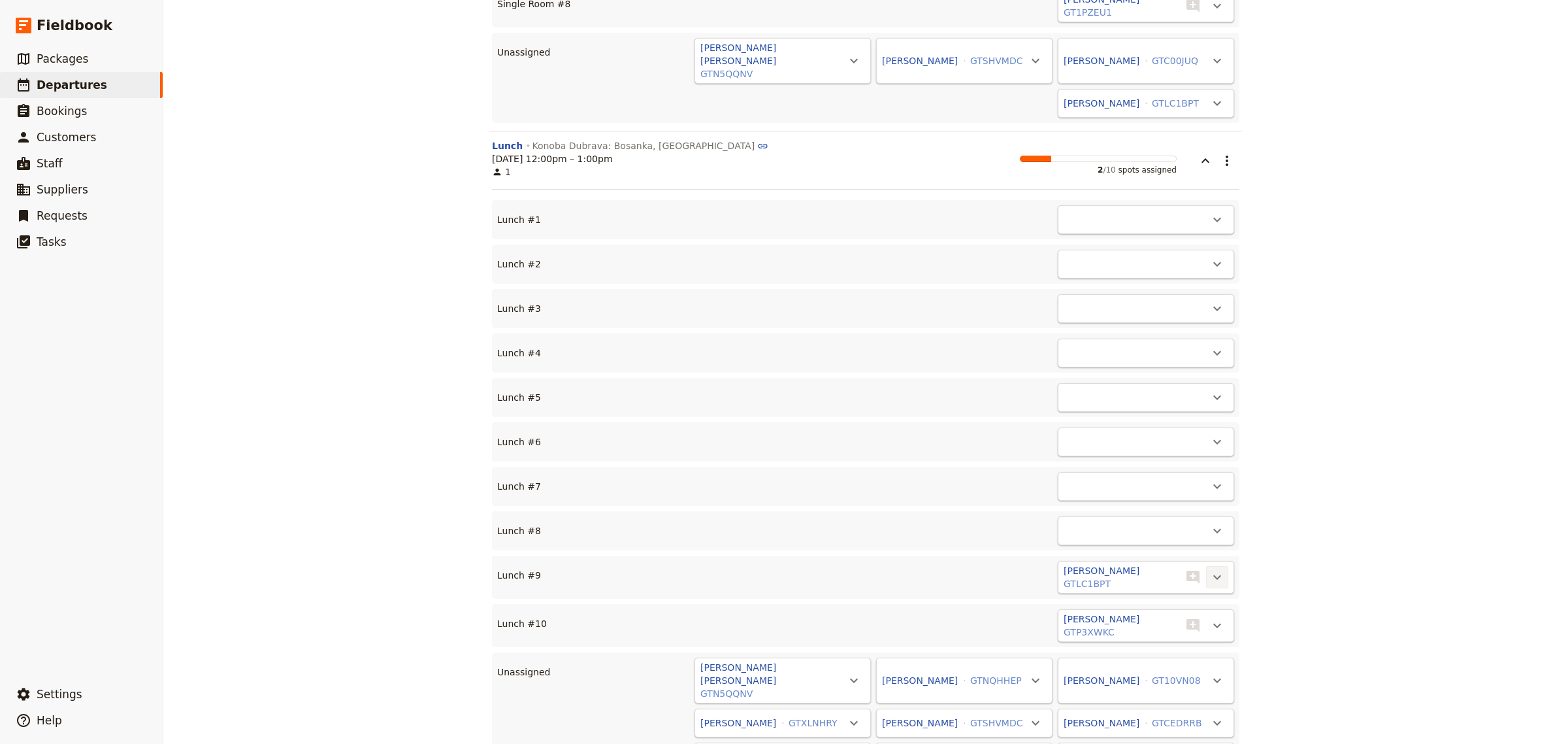
click at [1210, 569] on icon "Actions" at bounding box center [1217, 577] width 15 height 15
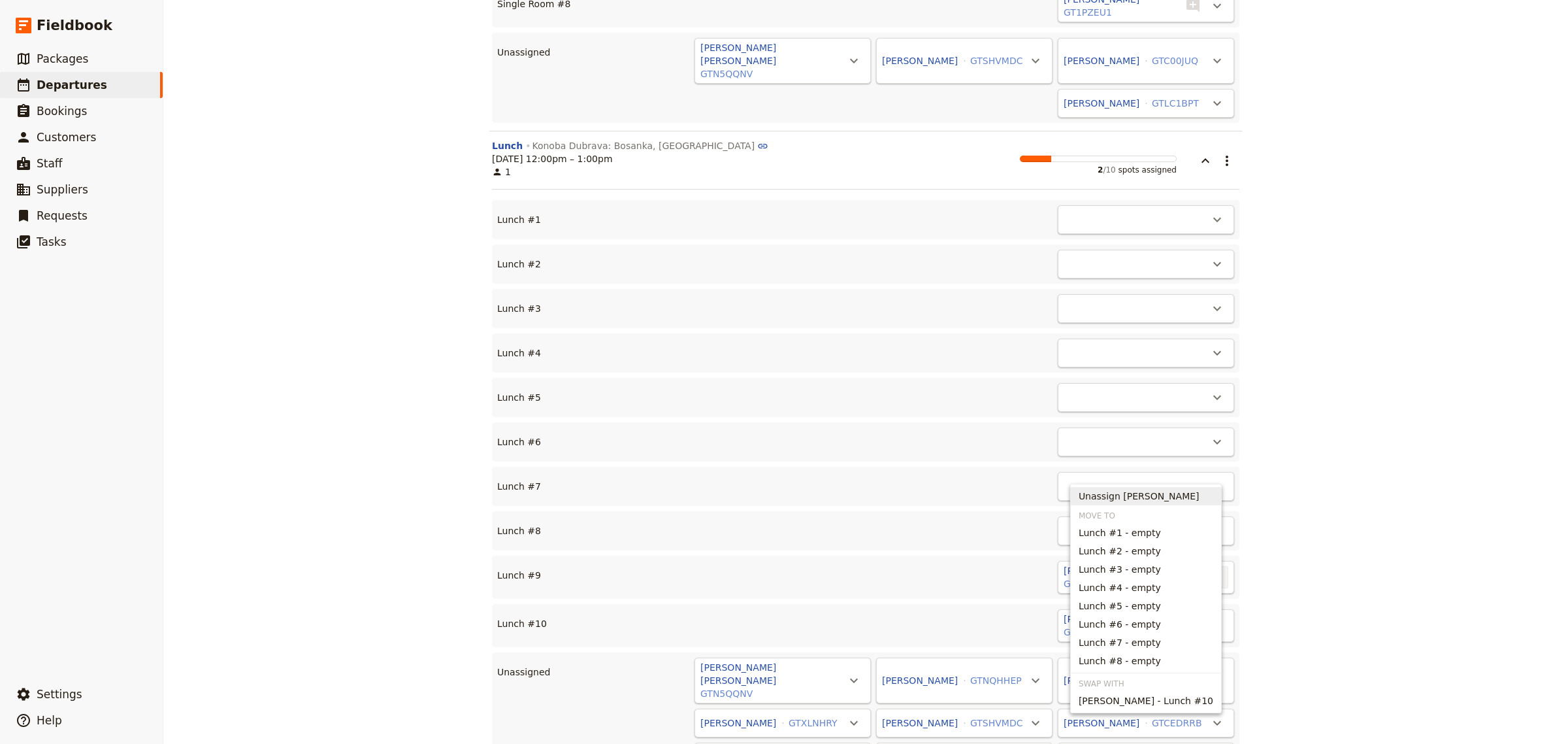
click at [1145, 492] on span "Unassign [PERSON_NAME]" at bounding box center [1139, 496] width 121 height 13
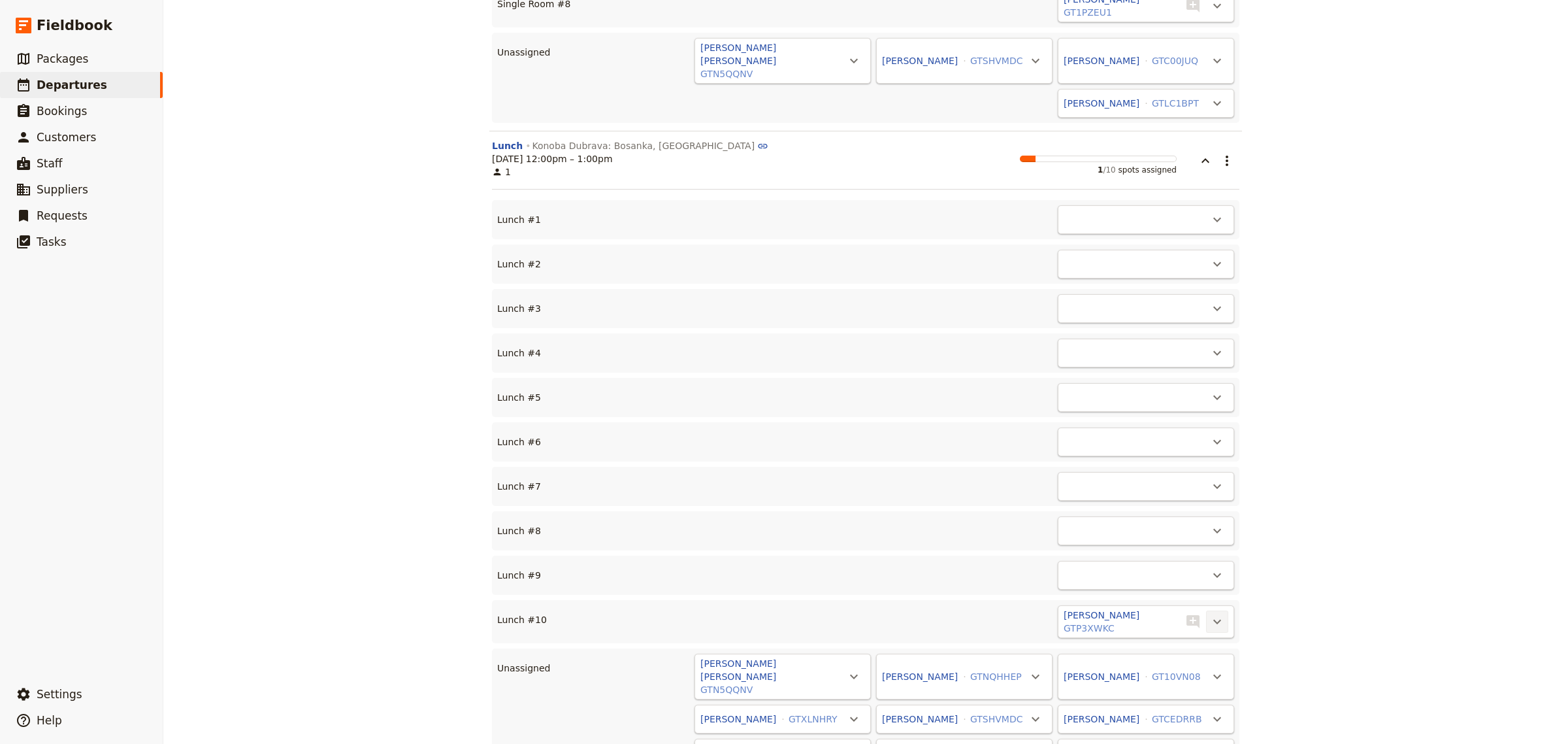
click at [1210, 614] on icon "Actions" at bounding box center [1217, 621] width 15 height 15
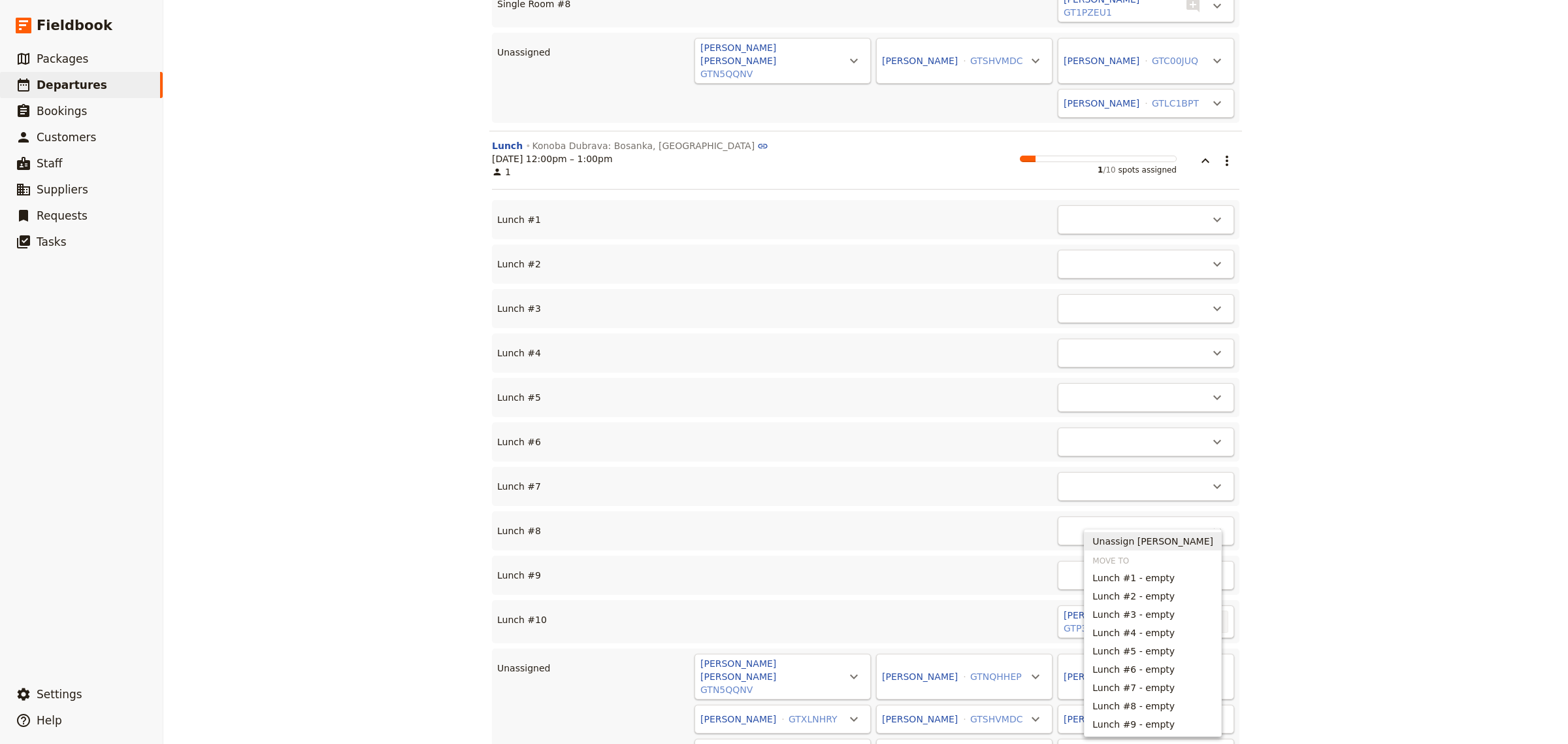
click at [1161, 541] on span "Unassign [PERSON_NAME]" at bounding box center [1153, 541] width 121 height 13
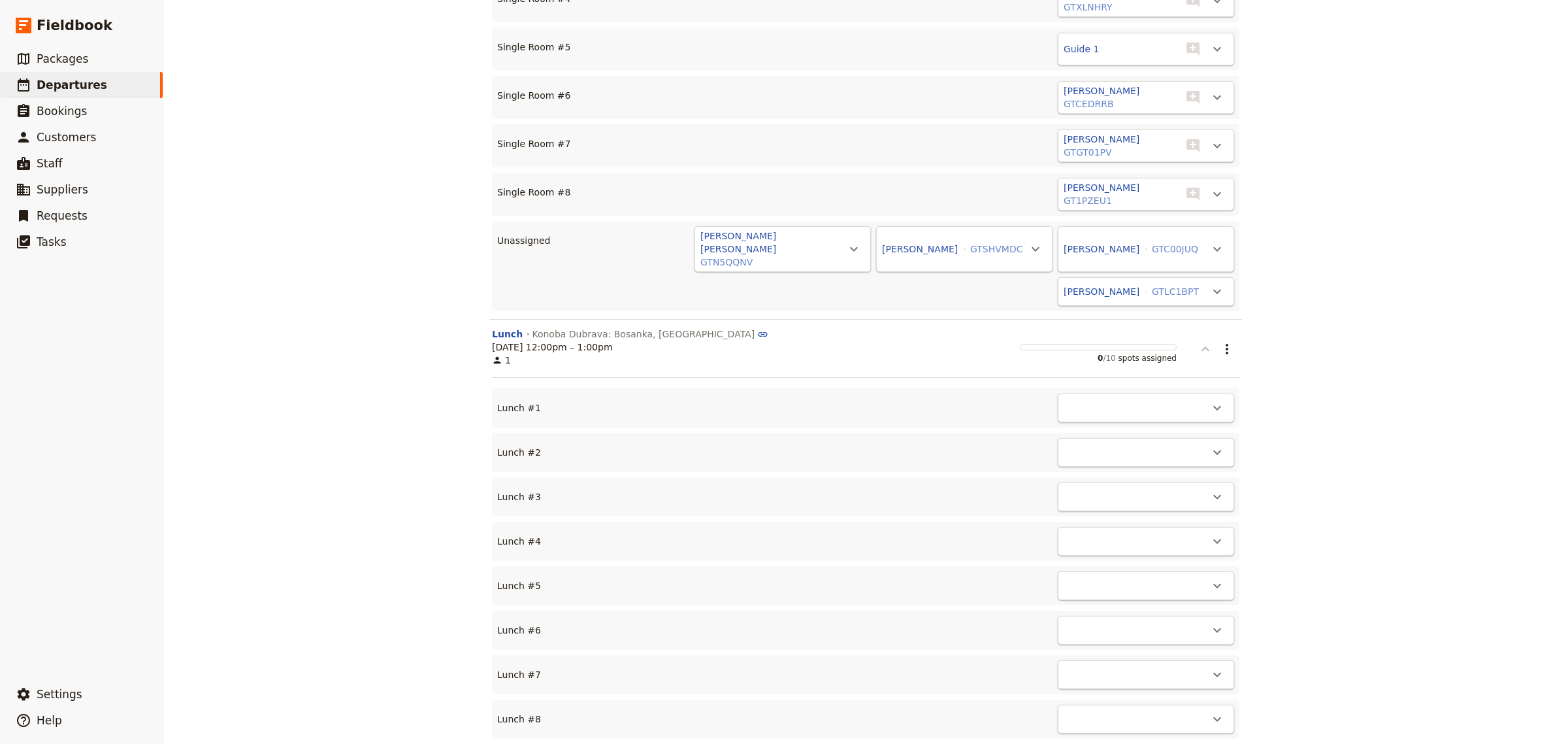
click at [1200, 341] on icon "button" at bounding box center [1205, 348] width 15 height 15
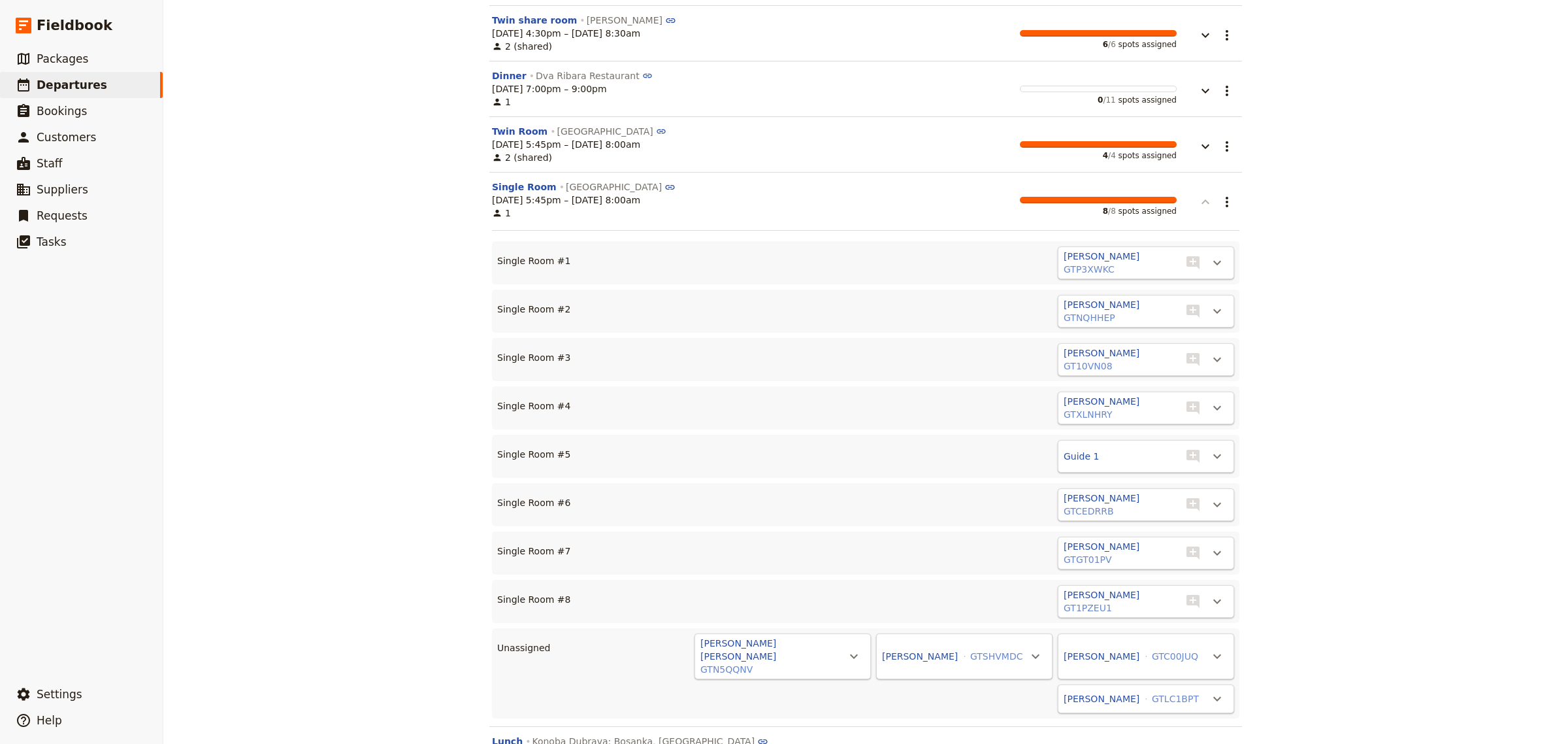
click at [1208, 180] on button "button" at bounding box center [1196, 195] width 39 height 29
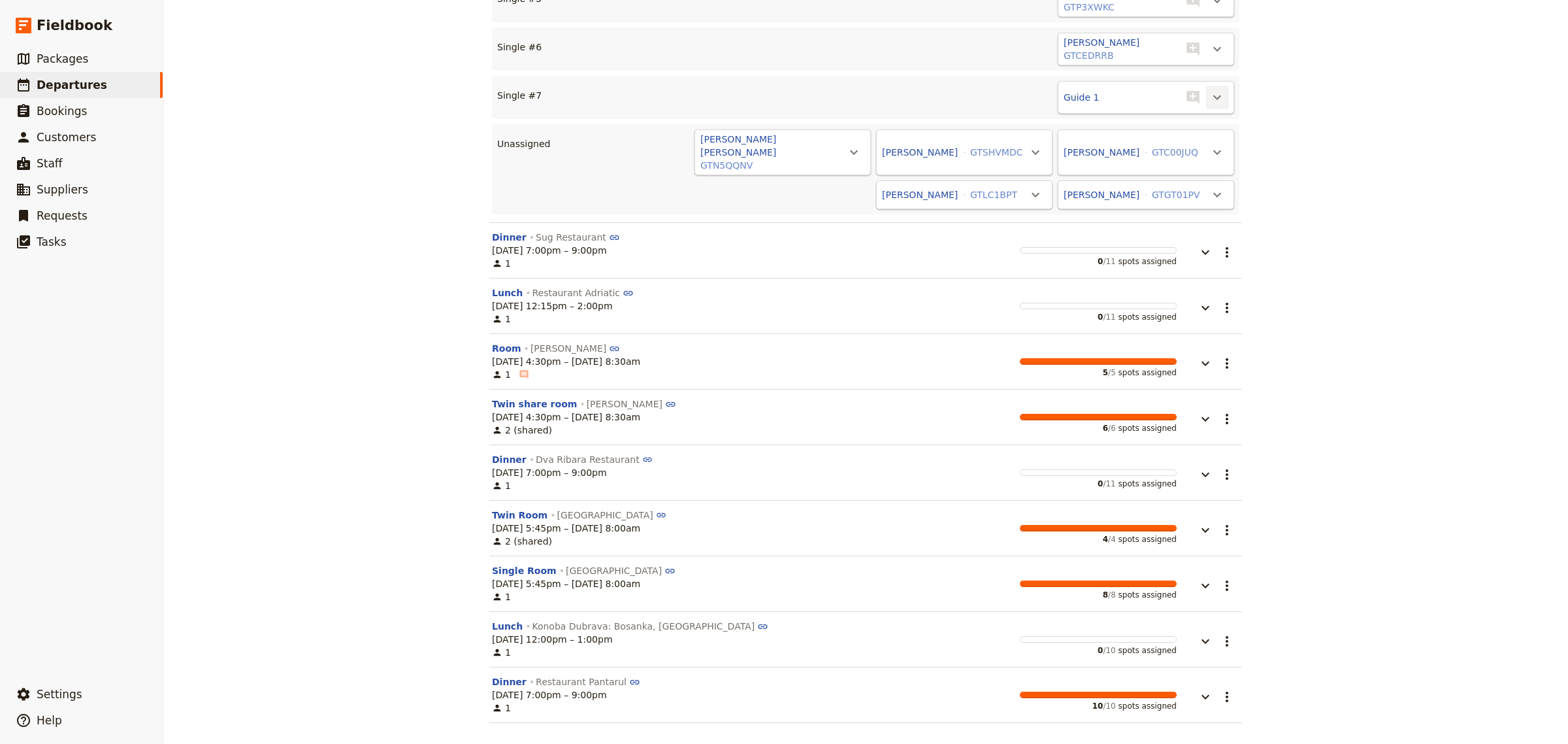
scroll to position [5546, 0]
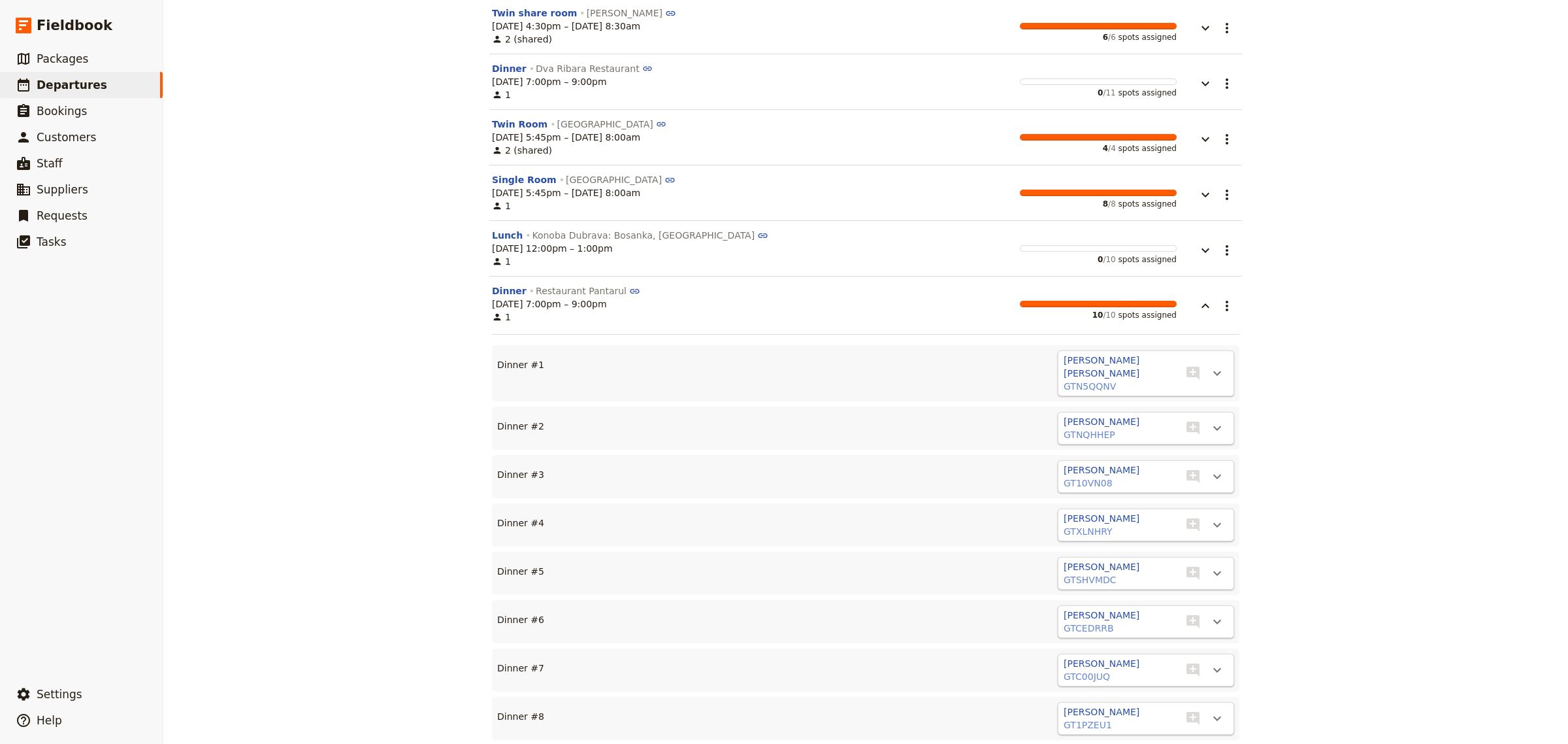
scroll to position [6043, 0]
click at [1210, 365] on icon "Actions" at bounding box center [1217, 372] width 15 height 15
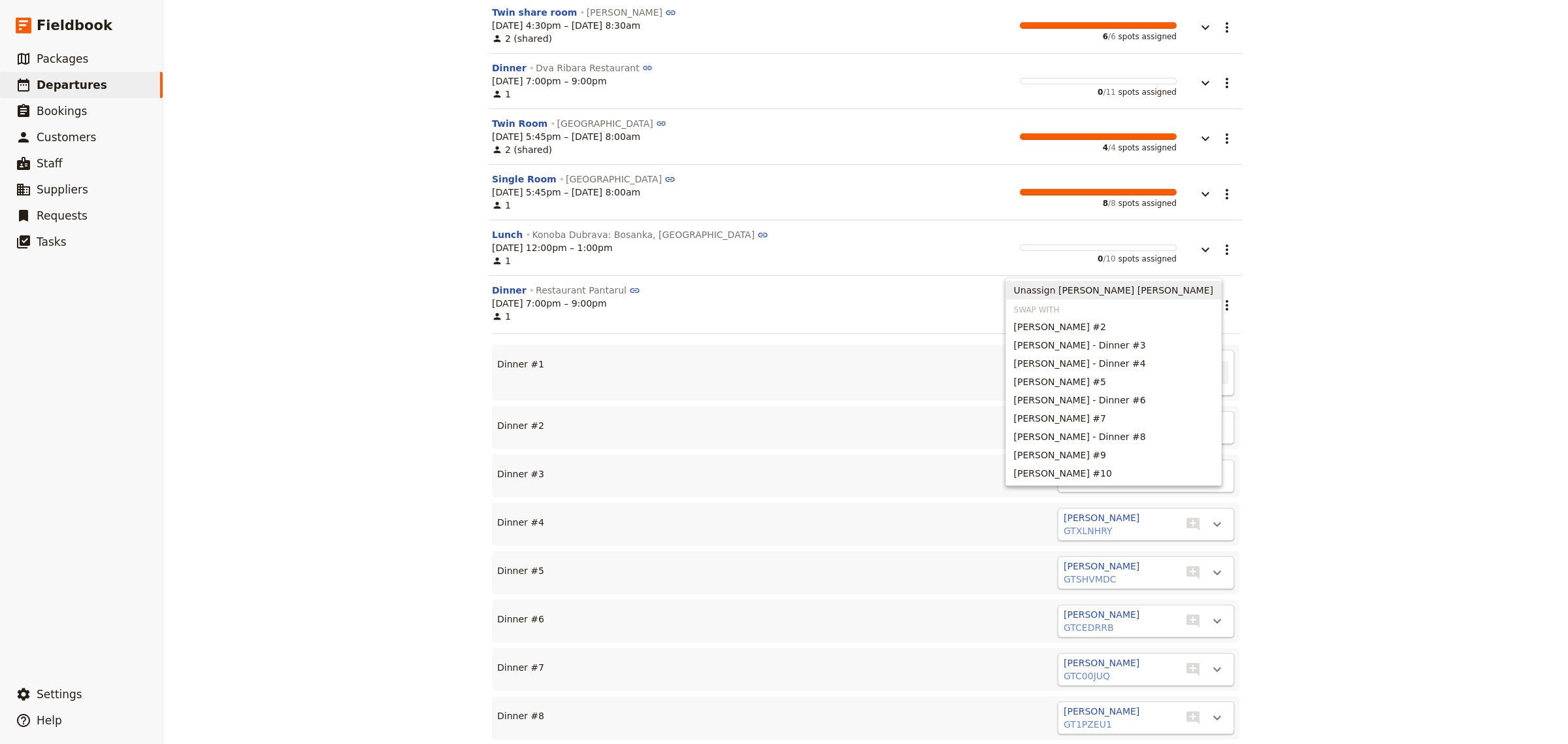
click at [1196, 295] on span "Unassign [PERSON_NAME] [PERSON_NAME]" at bounding box center [1114, 290] width 199 height 13
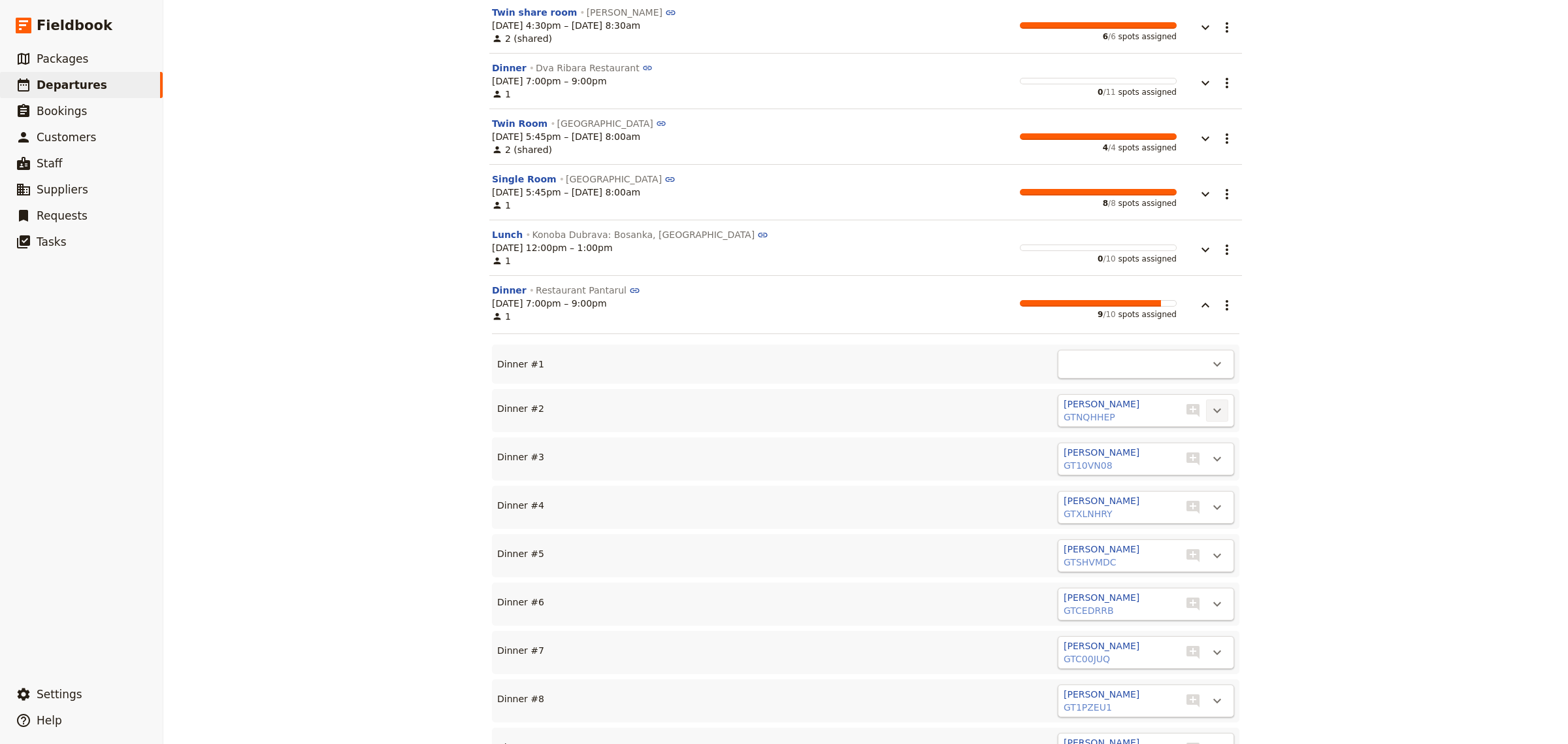
click at [1213, 408] on icon "Actions" at bounding box center [1217, 410] width 8 height 5
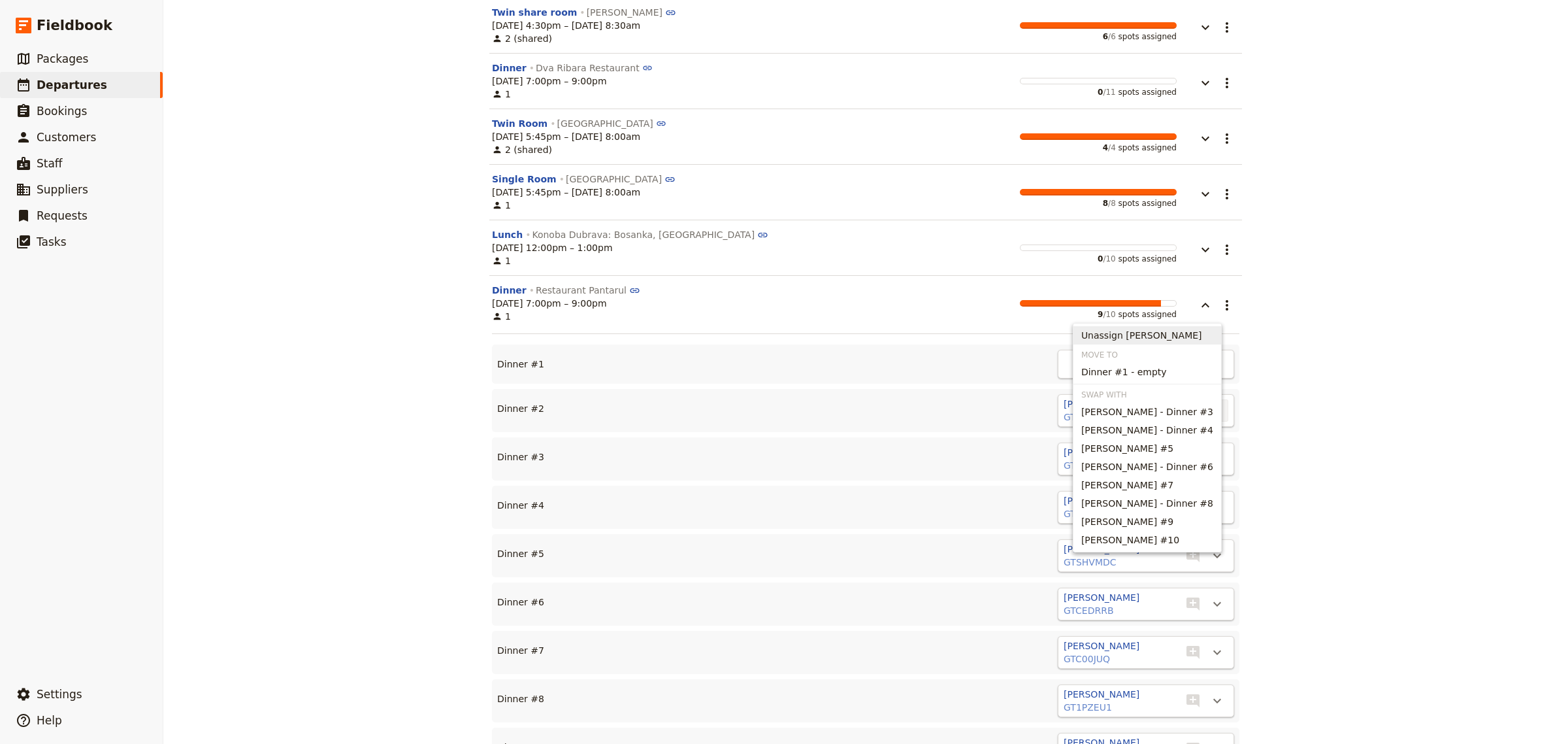
click at [1190, 334] on span "Unassign [PERSON_NAME]" at bounding box center [1142, 336] width 121 height 13
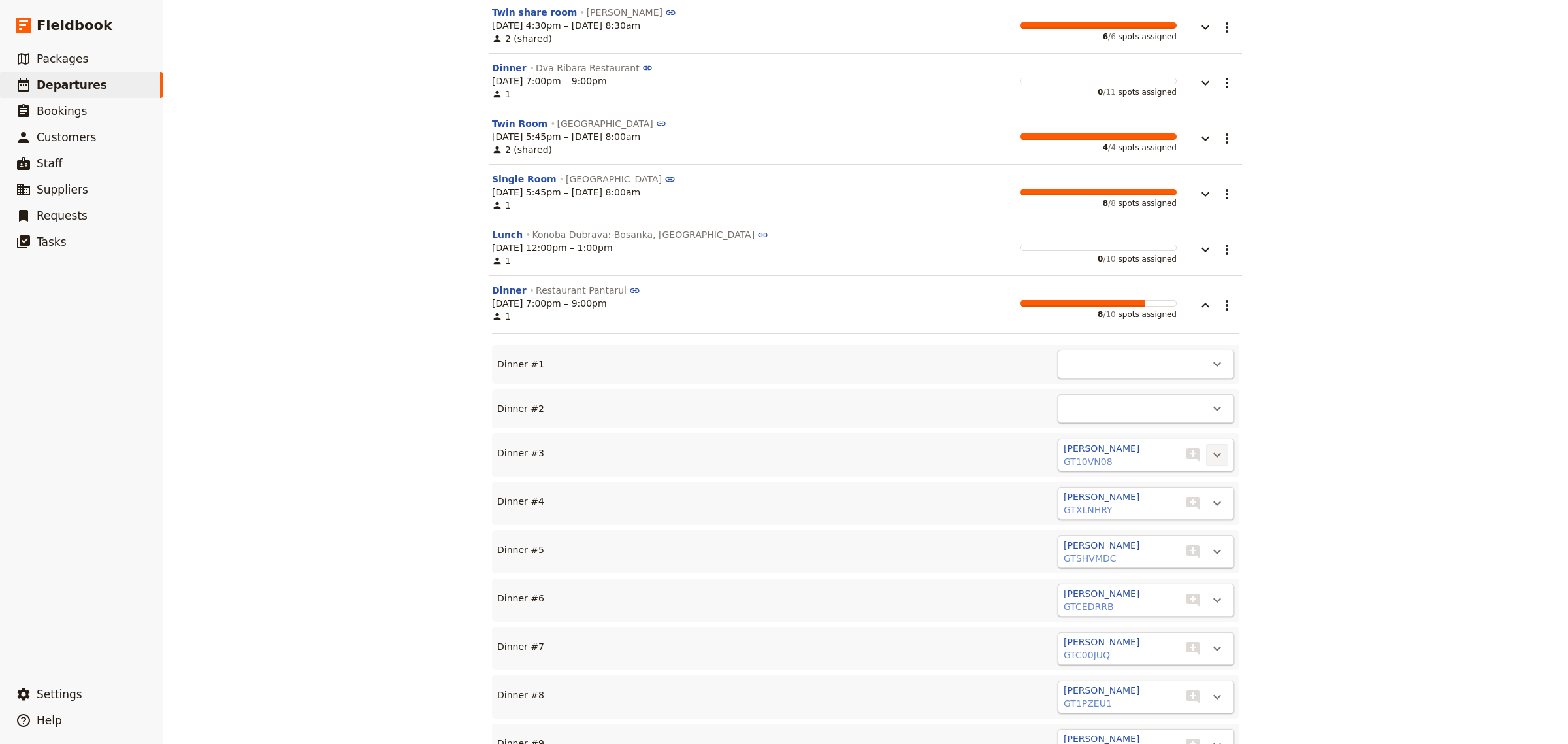
click at [1210, 447] on icon "Actions" at bounding box center [1217, 455] width 15 height 15
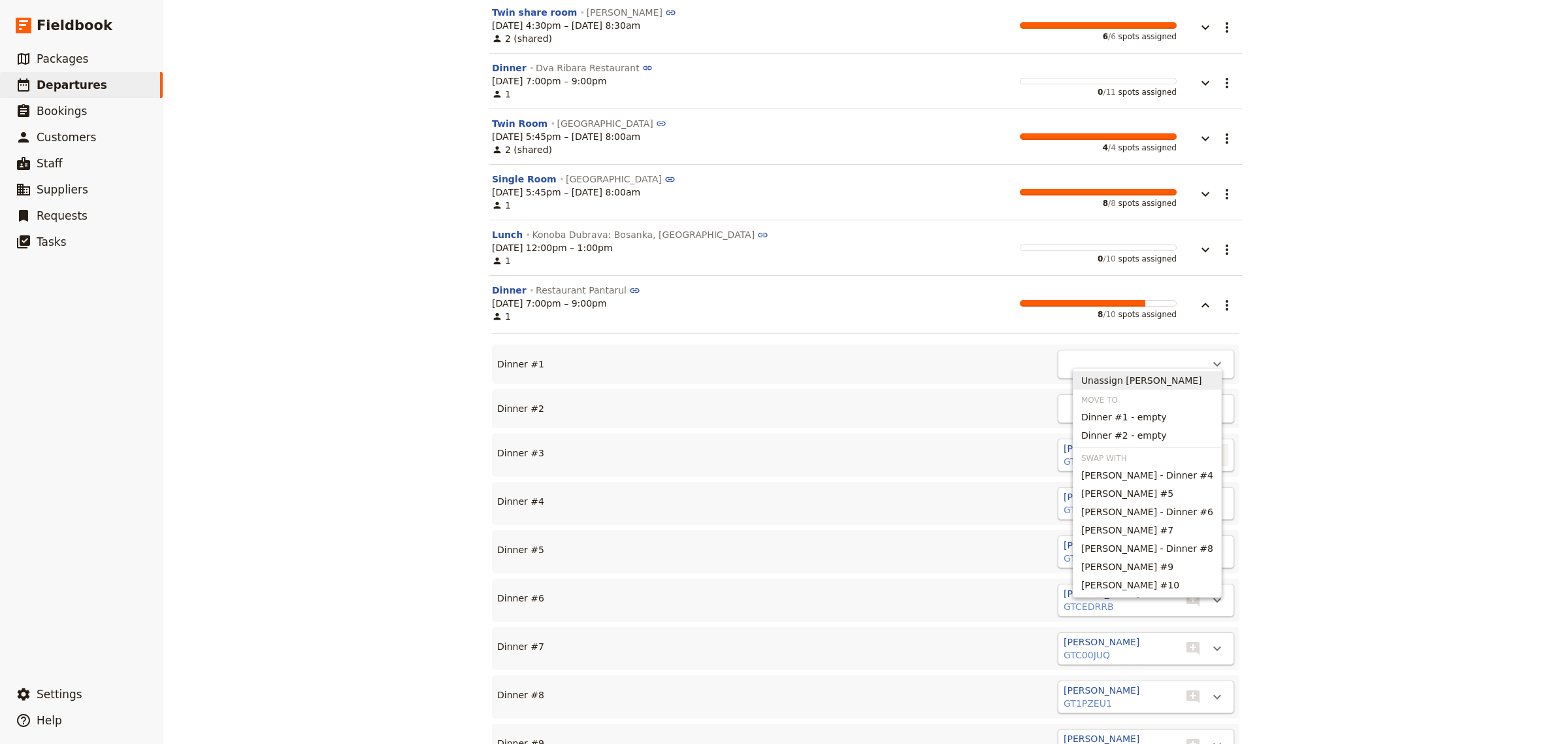
click at [1182, 383] on span "Unassign [PERSON_NAME]" at bounding box center [1147, 380] width 132 height 13
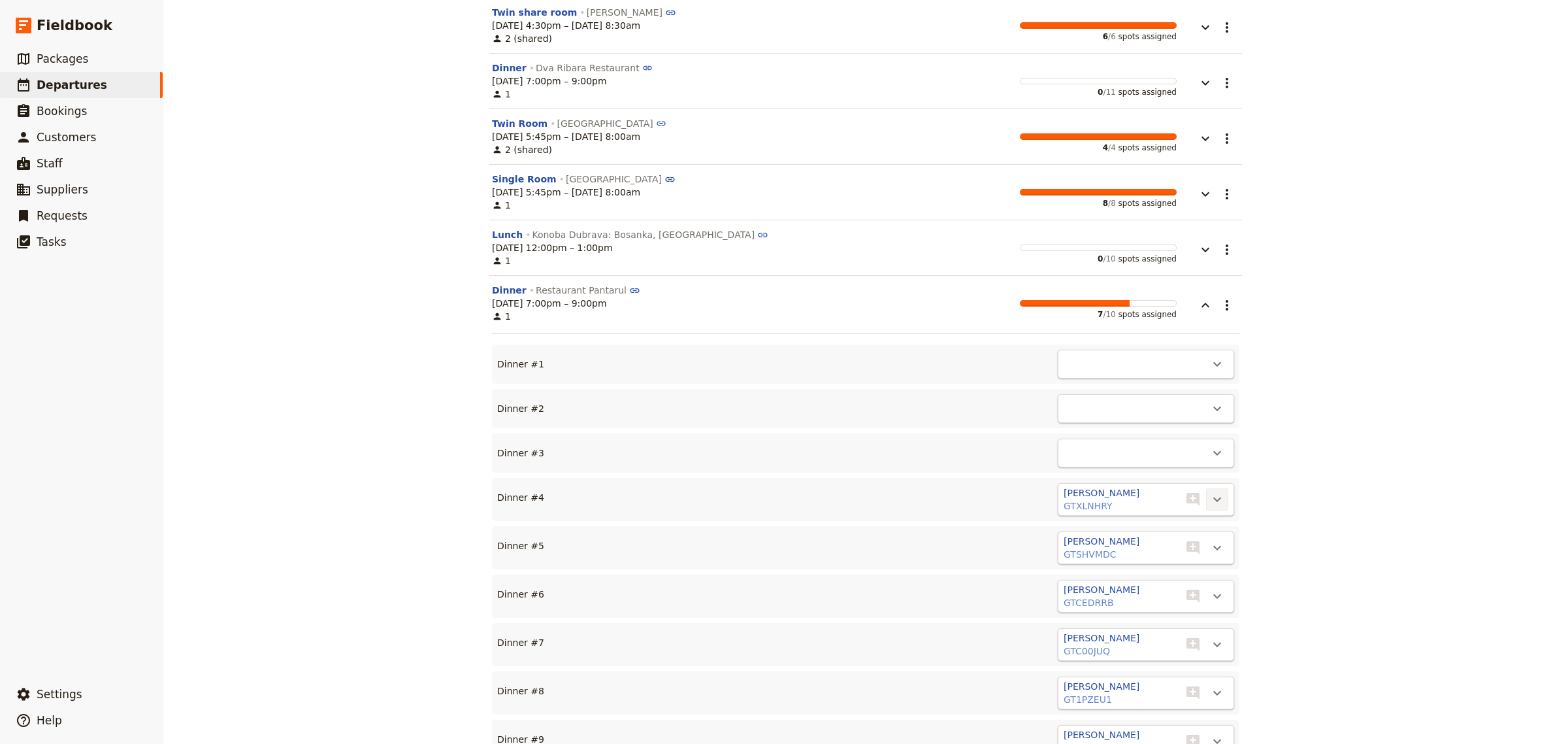
click at [1211, 492] on icon "Actions" at bounding box center [1217, 499] width 15 height 15
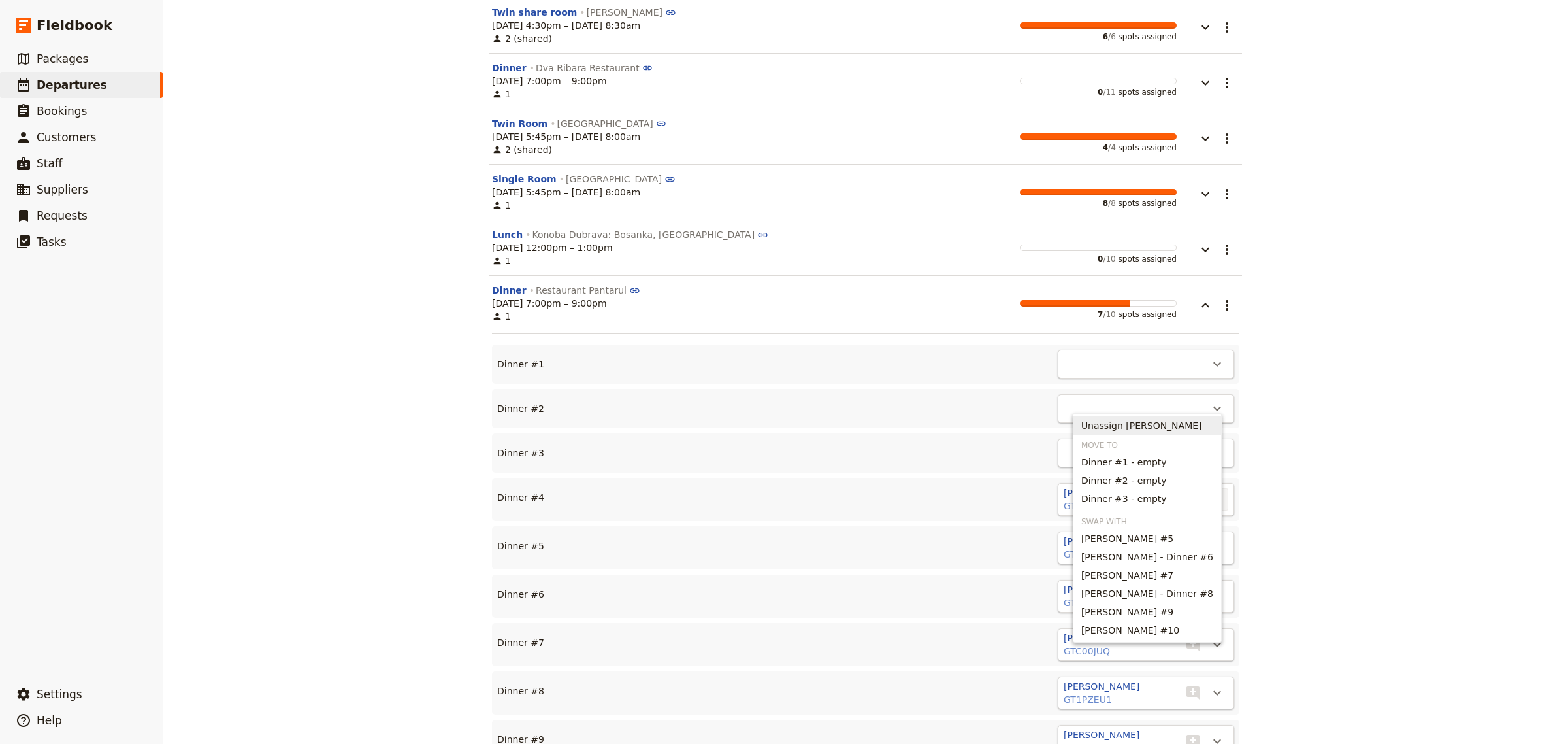
click at [1193, 419] on span "Unassign [PERSON_NAME]" at bounding box center [1142, 426] width 121 height 13
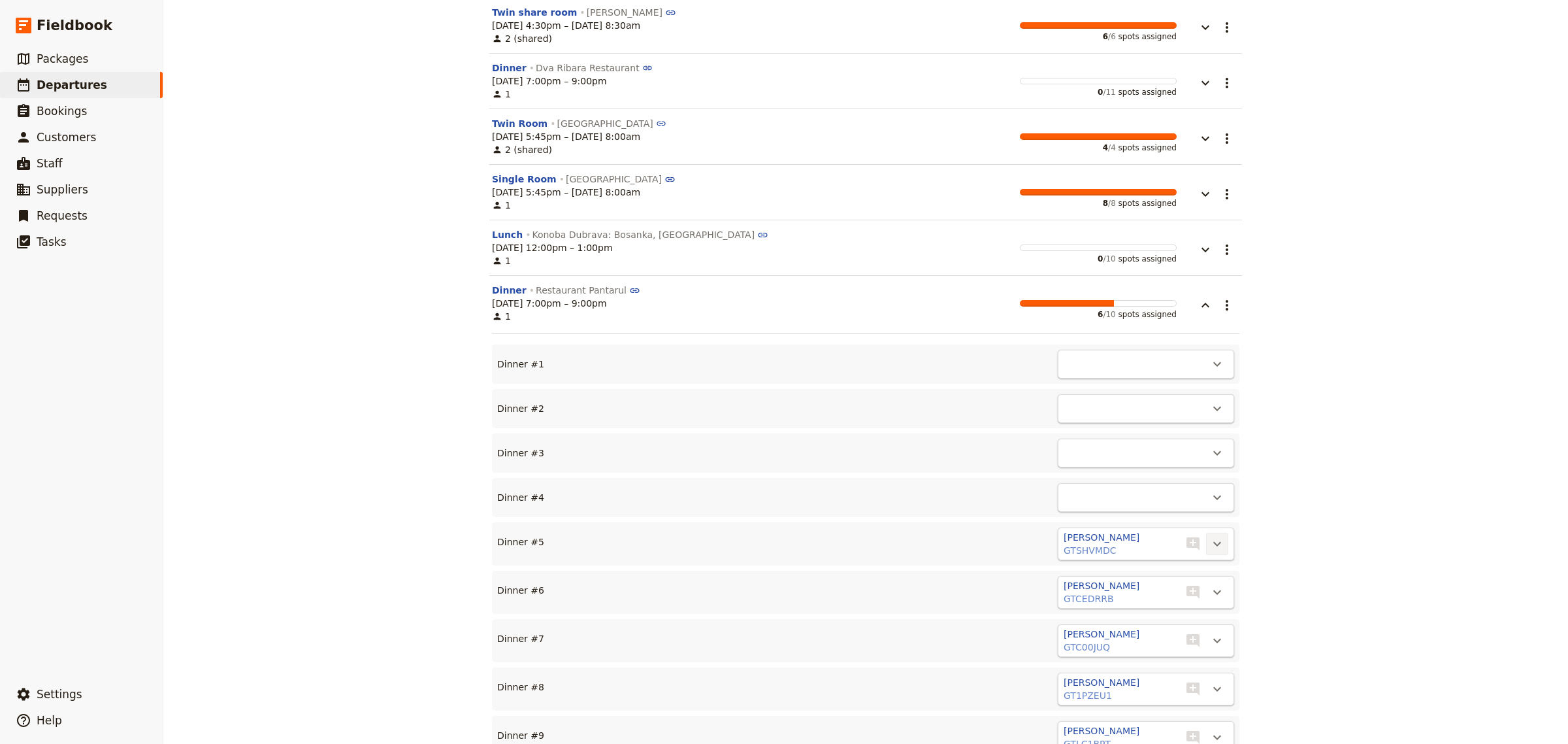
click at [1210, 536] on icon "Actions" at bounding box center [1217, 543] width 15 height 15
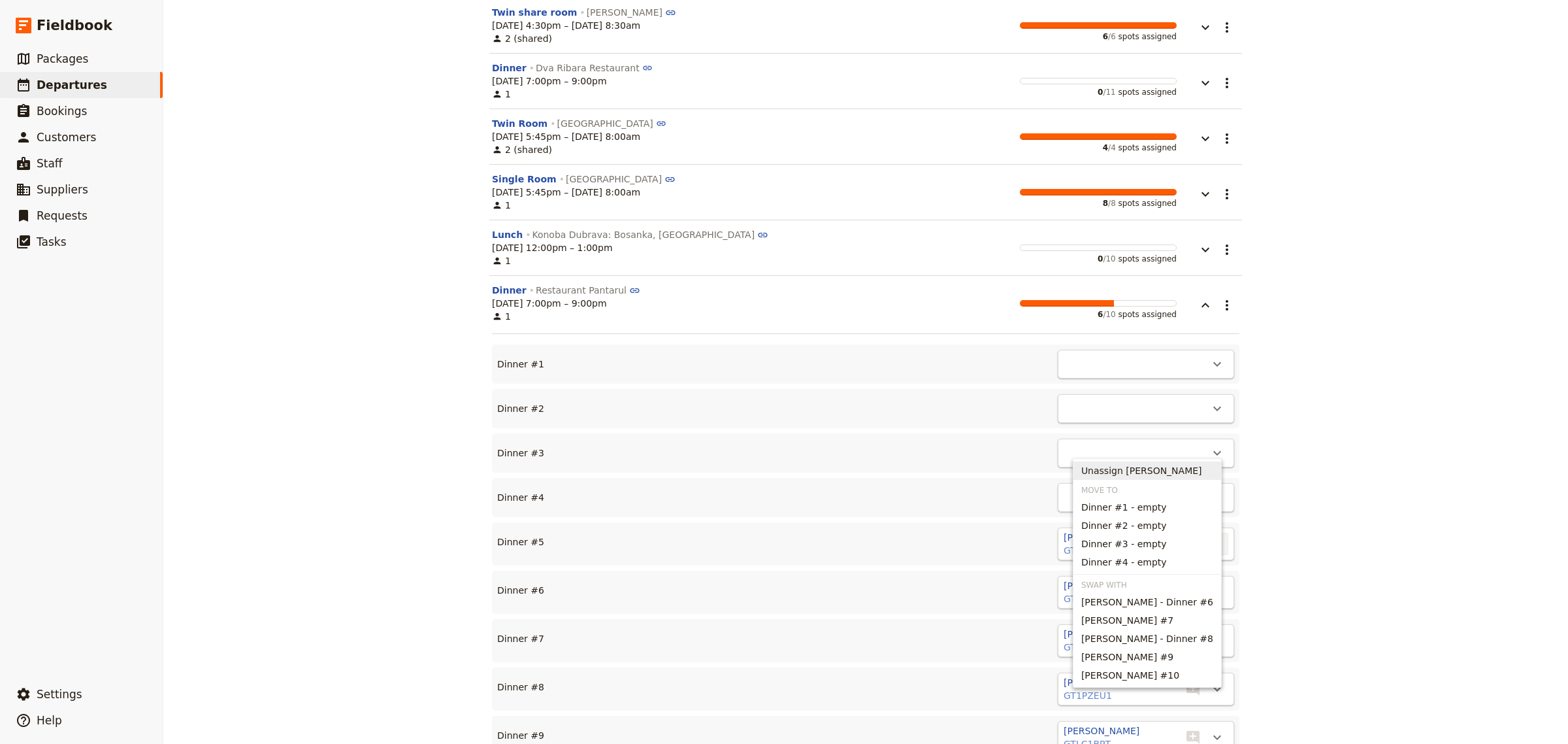
click at [1193, 468] on span "Unassign [PERSON_NAME]" at bounding box center [1142, 470] width 121 height 13
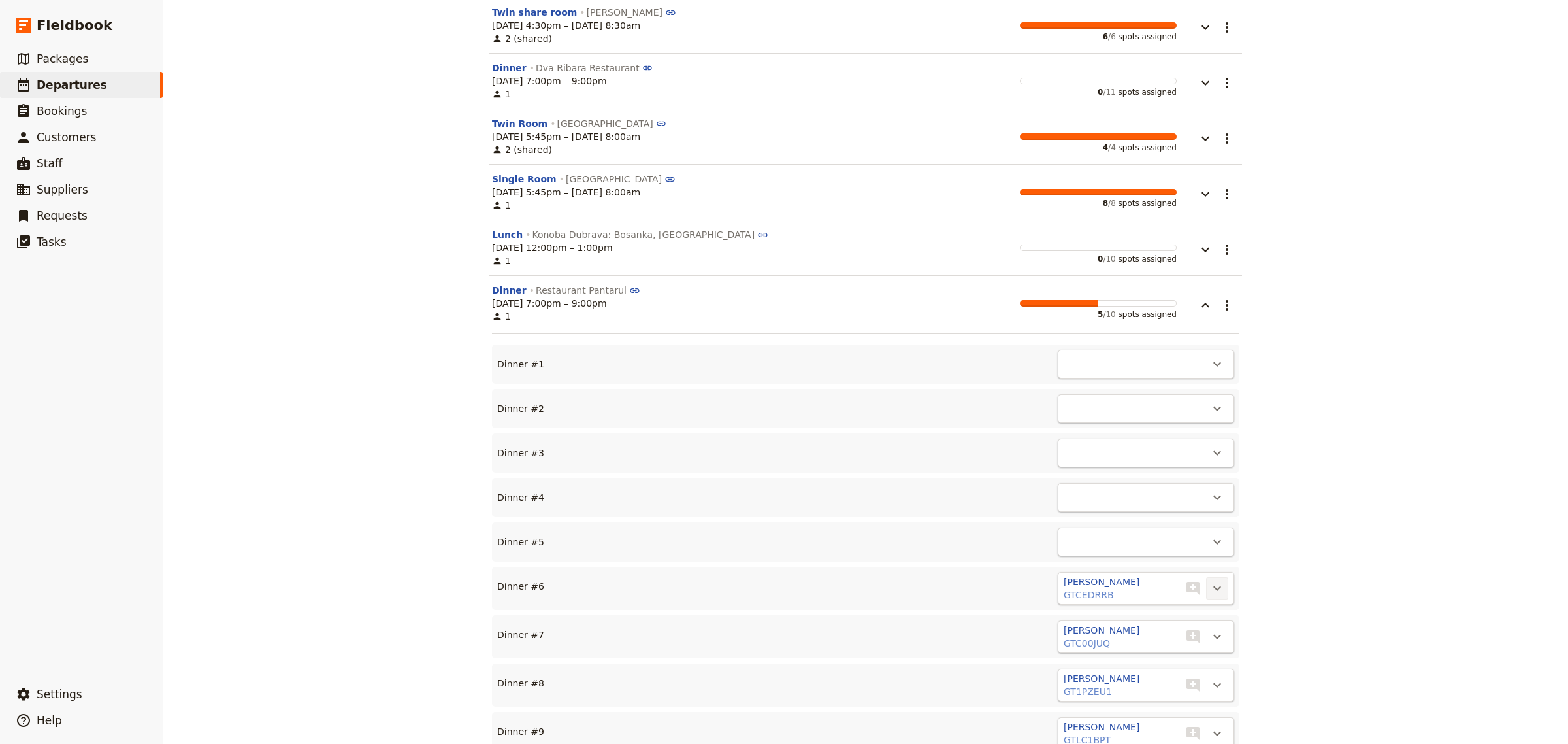
click at [1213, 587] on icon "Actions" at bounding box center [1217, 588] width 8 height 5
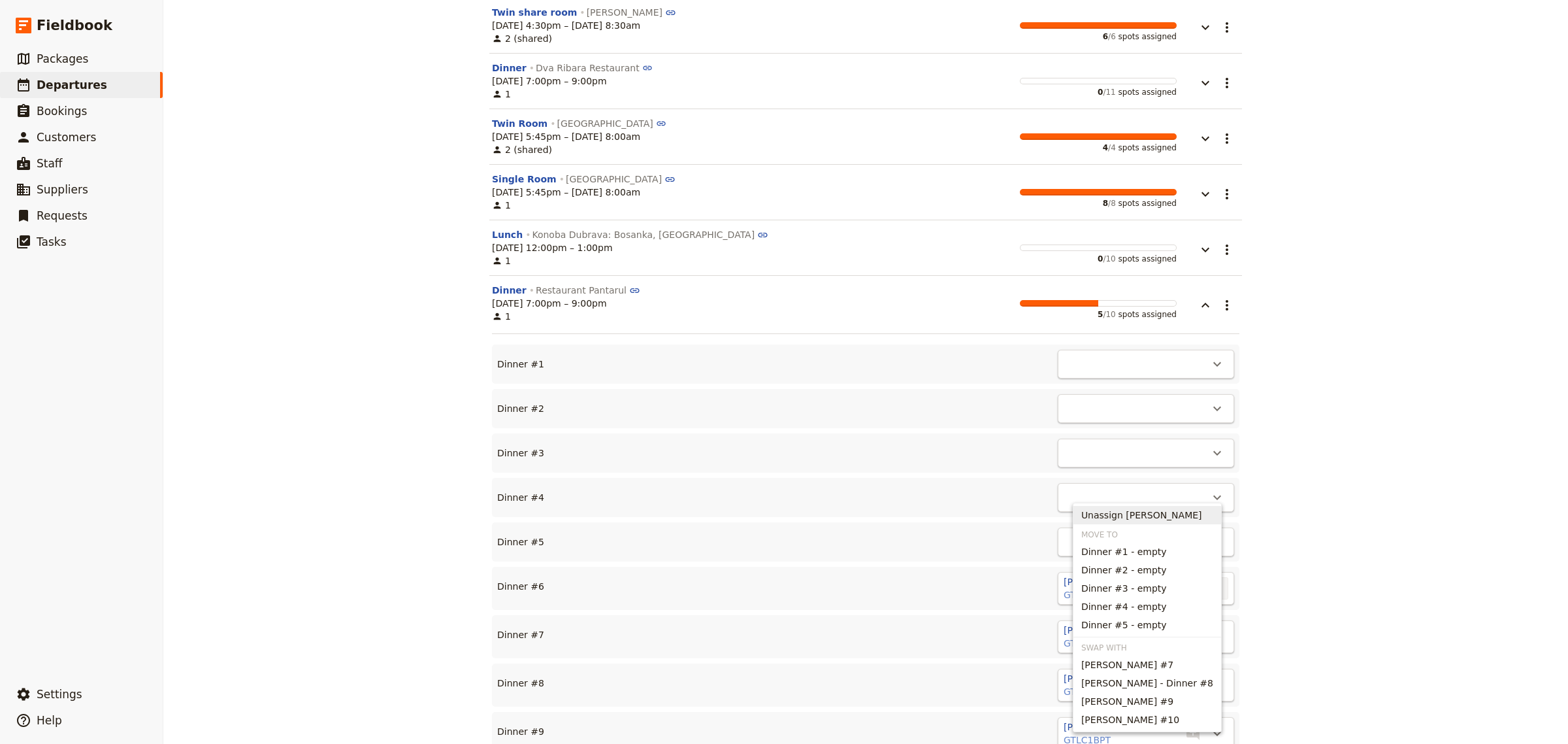
click at [1183, 512] on span "Unassign [PERSON_NAME]" at bounding box center [1142, 515] width 121 height 13
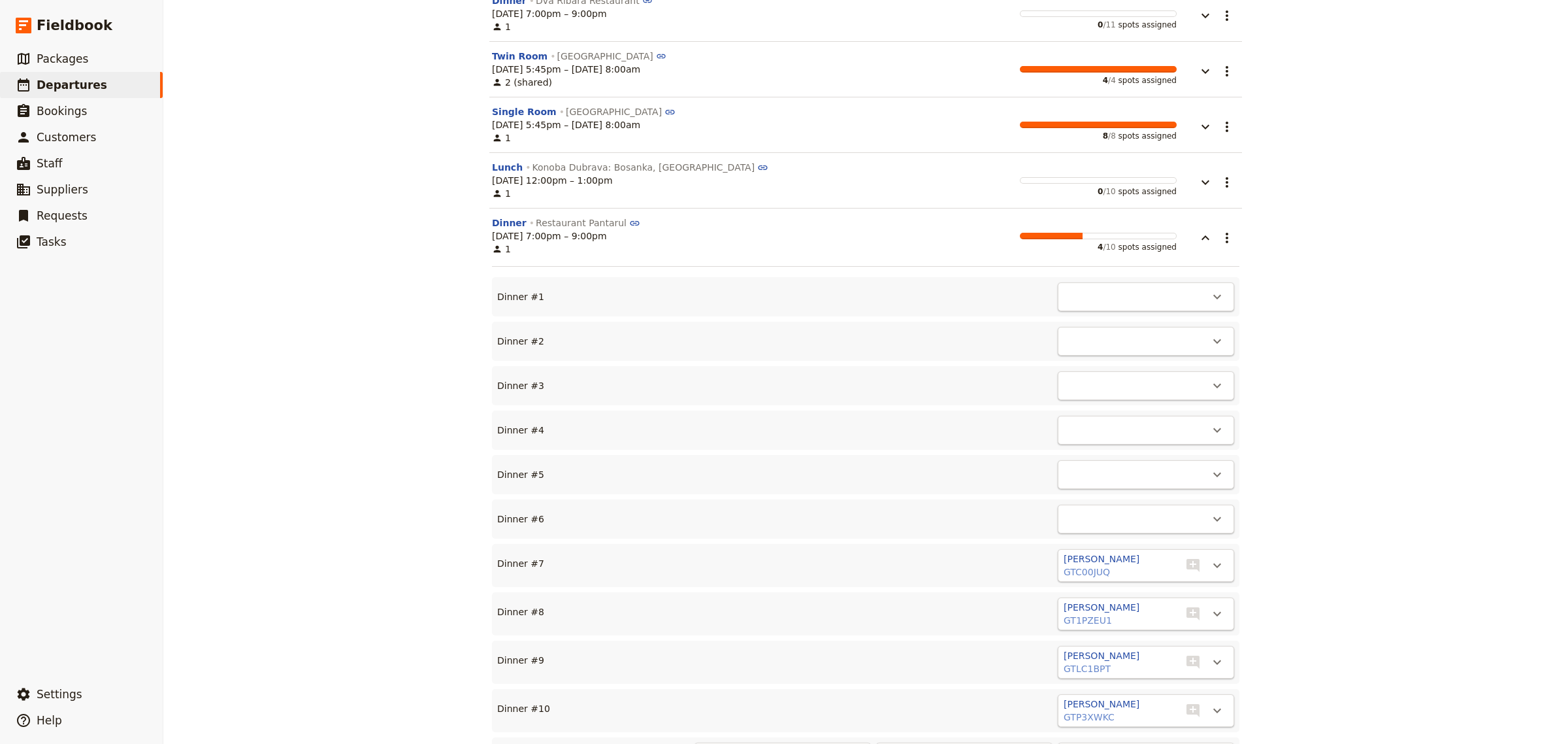
scroll to position [6145, 0]
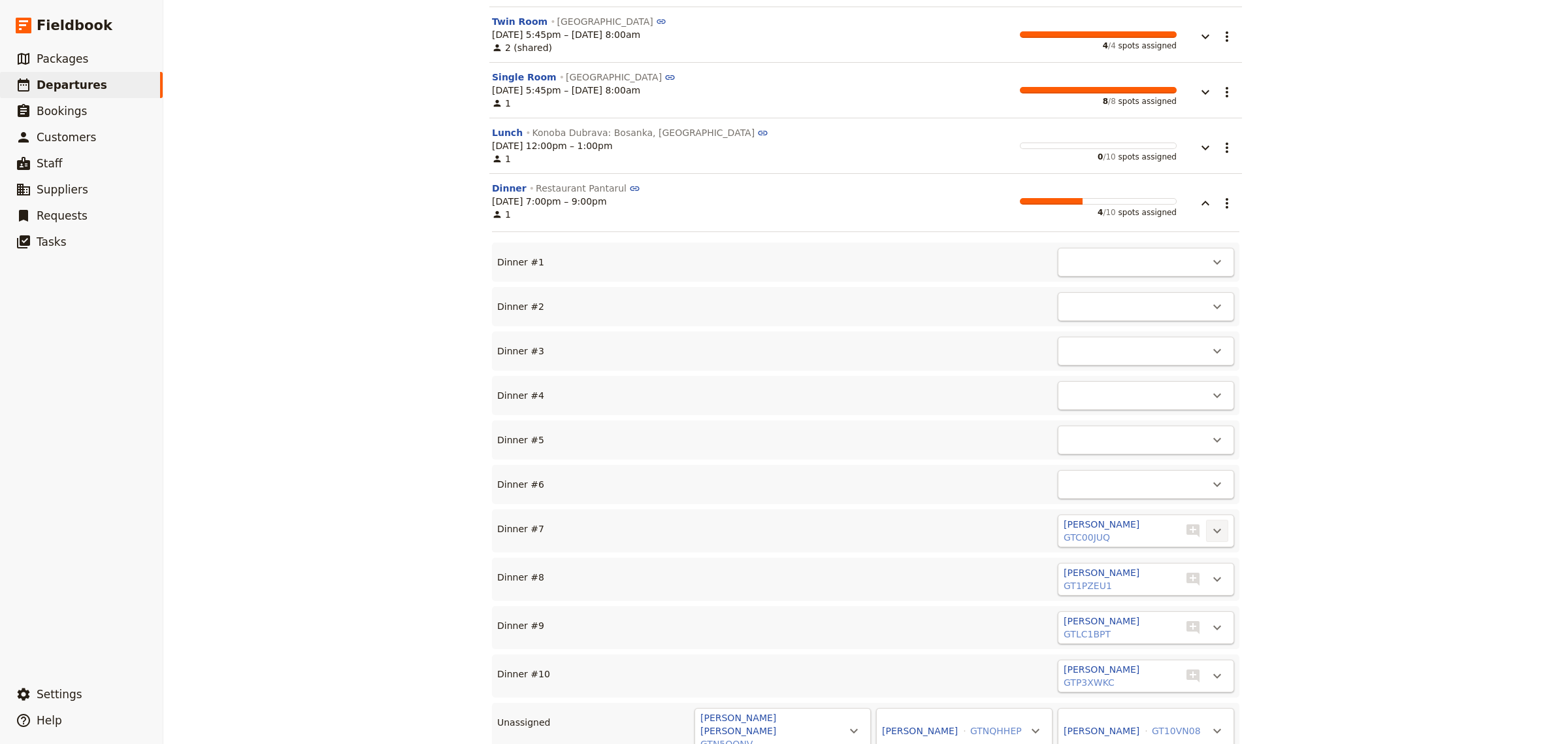
click at [1217, 523] on icon "Actions" at bounding box center [1217, 530] width 15 height 15
click at [1174, 459] on span "Unassign [PERSON_NAME]" at bounding box center [1142, 458] width 121 height 13
click at [1210, 571] on icon "Actions" at bounding box center [1217, 578] width 15 height 15
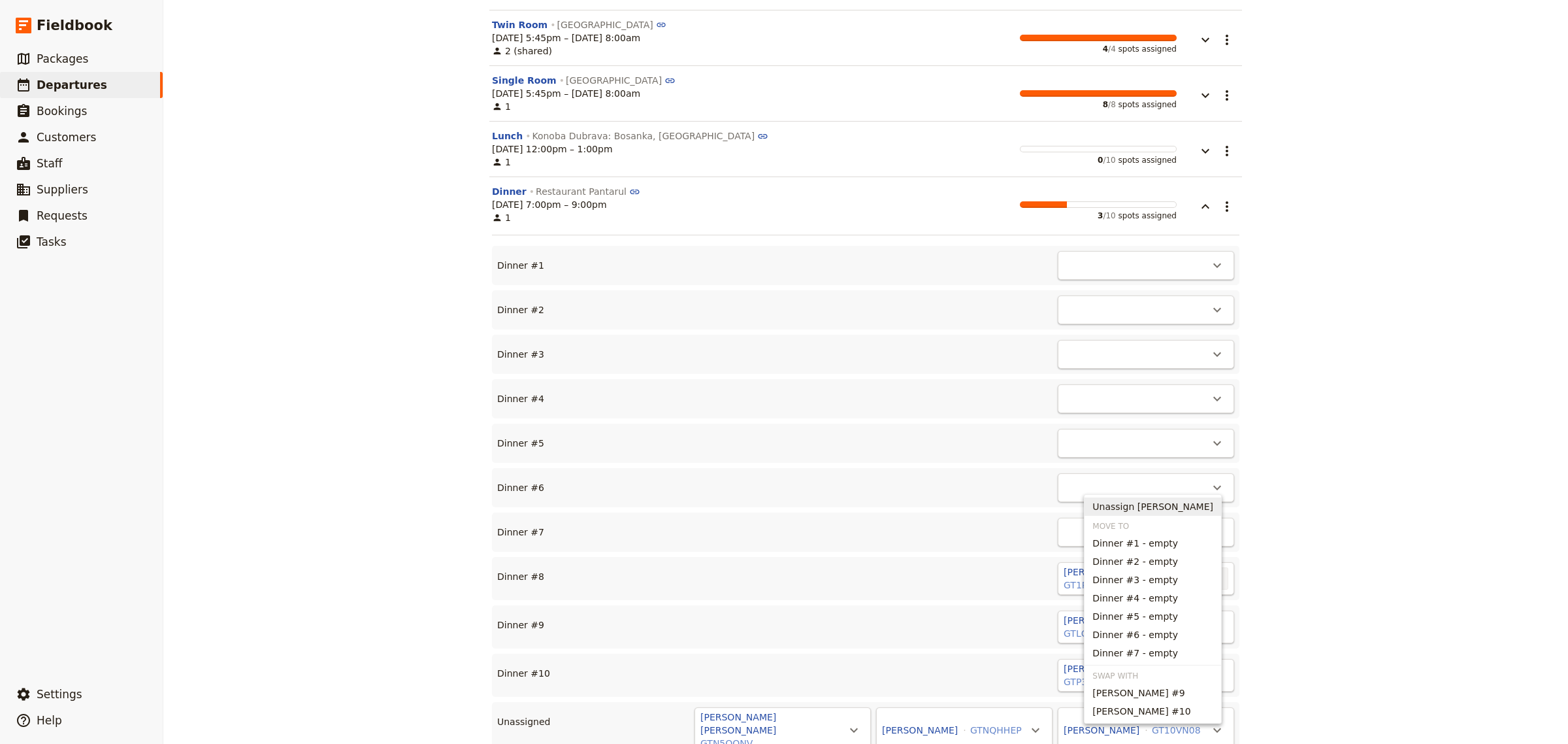
click at [1173, 506] on span "Unassign [PERSON_NAME]" at bounding box center [1153, 507] width 121 height 13
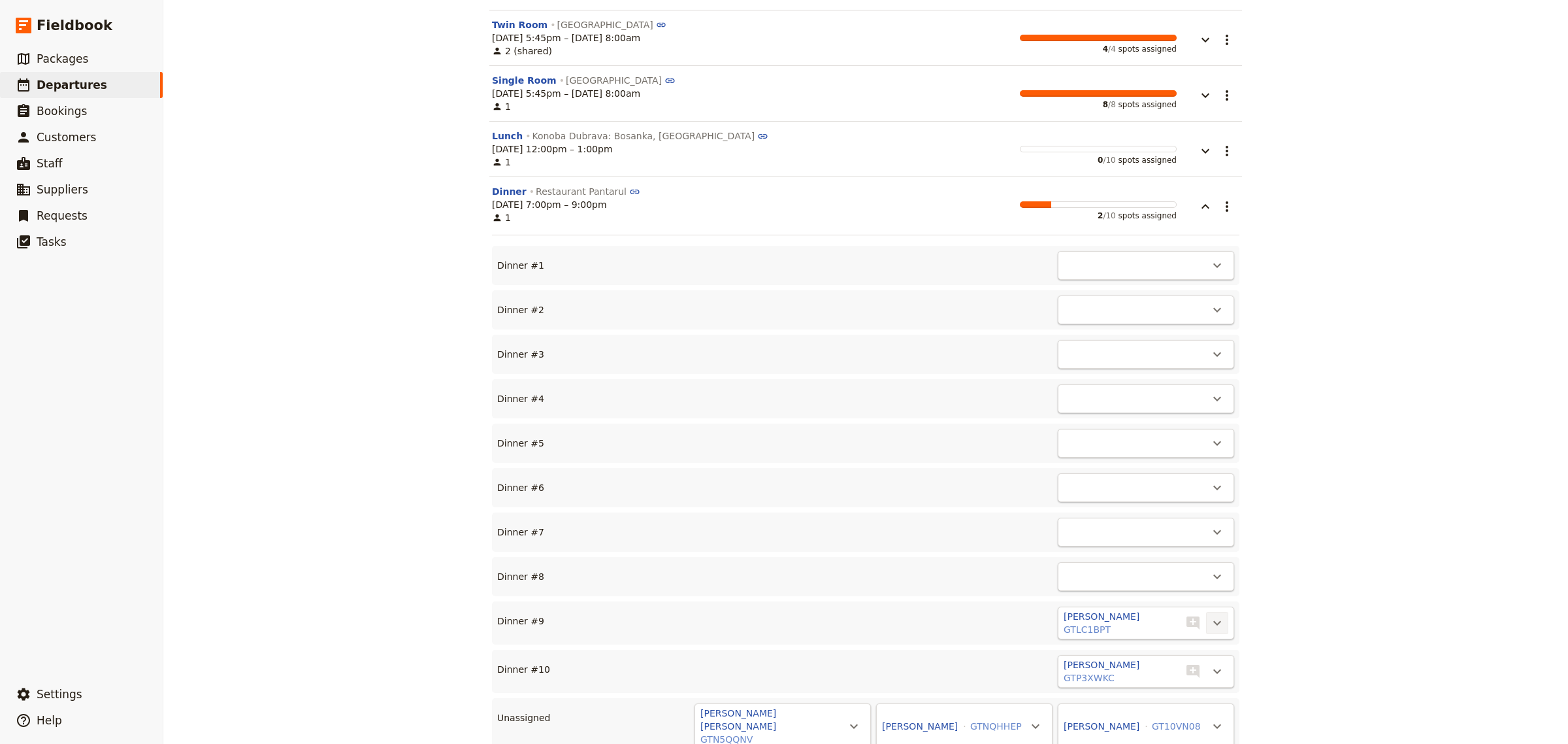
click at [1210, 615] on icon "Actions" at bounding box center [1217, 622] width 15 height 15
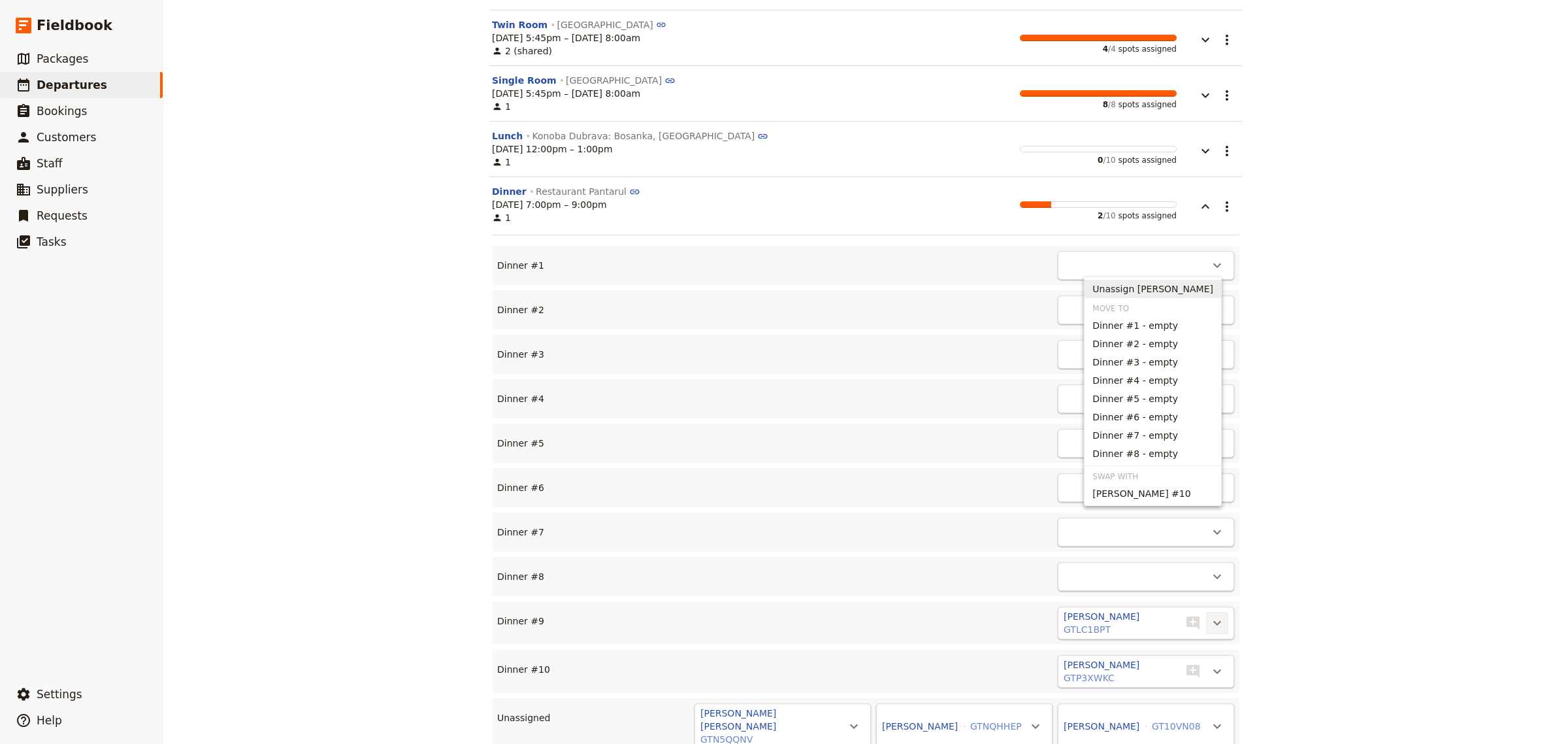
click at [1155, 282] on button "Unassign [PERSON_NAME]" at bounding box center [1153, 289] width 136 height 18
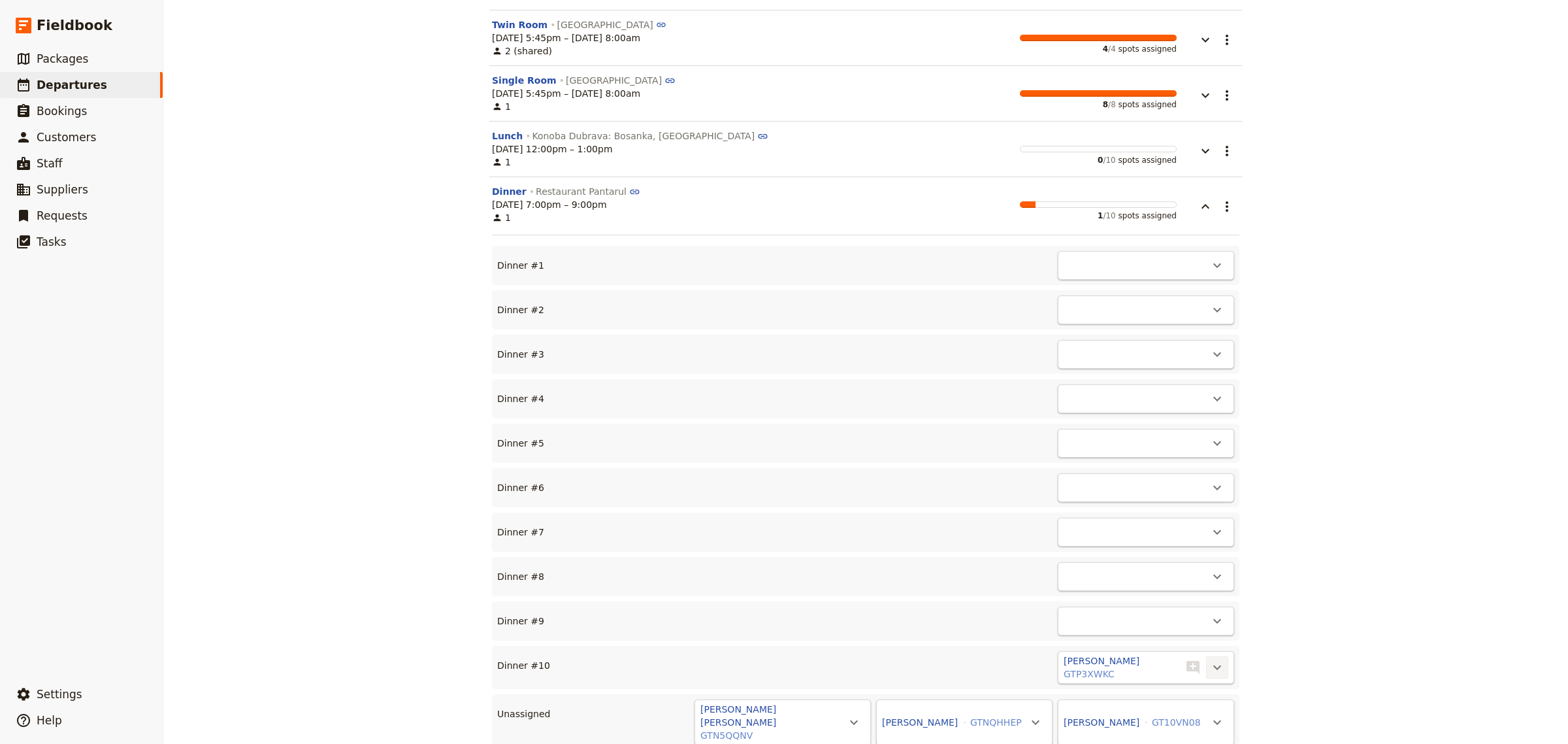
click at [1210, 659] on icon "Actions" at bounding box center [1217, 667] width 15 height 15
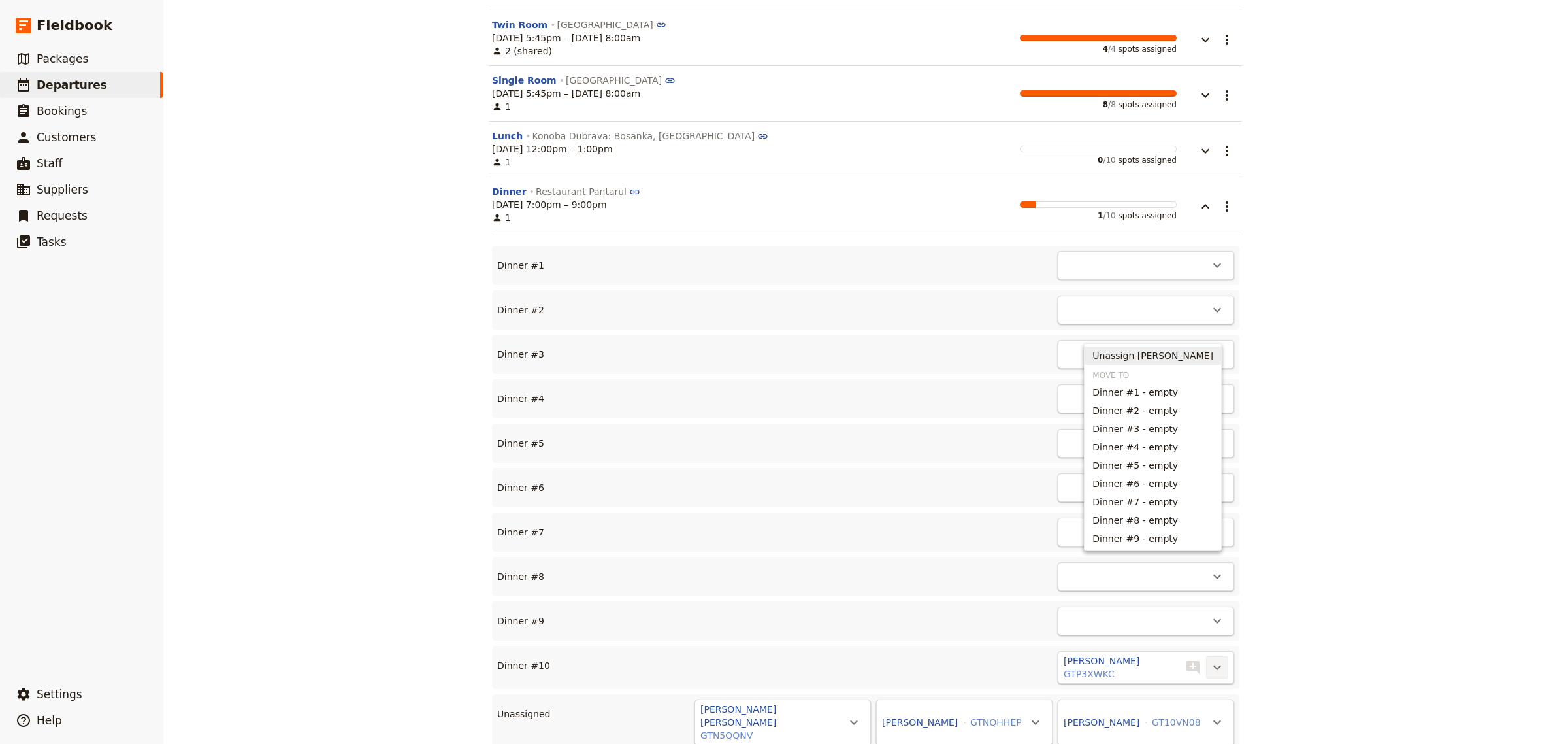
click at [1181, 354] on span "Unassign [PERSON_NAME]" at bounding box center [1153, 356] width 121 height 13
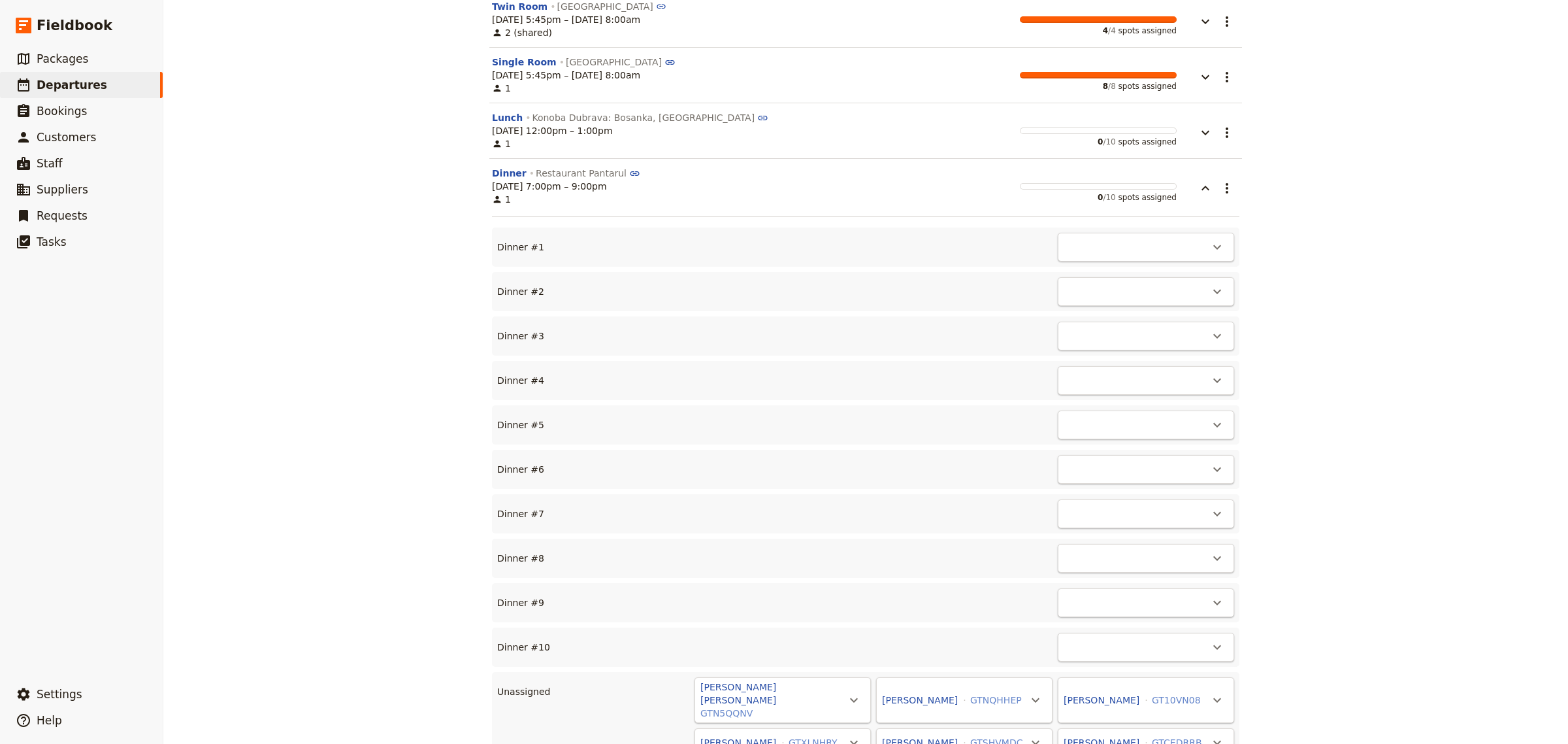
scroll to position [6159, 0]
click at [1270, 386] on div "CRO20250910 ​ Scheduled [DATE] – [DATE] 12 days / 11 nights 11/12 booked 0 / 1 …" at bounding box center [866, 372] width 1405 height 744
click at [1191, 167] on button "button" at bounding box center [1196, 182] width 39 height 29
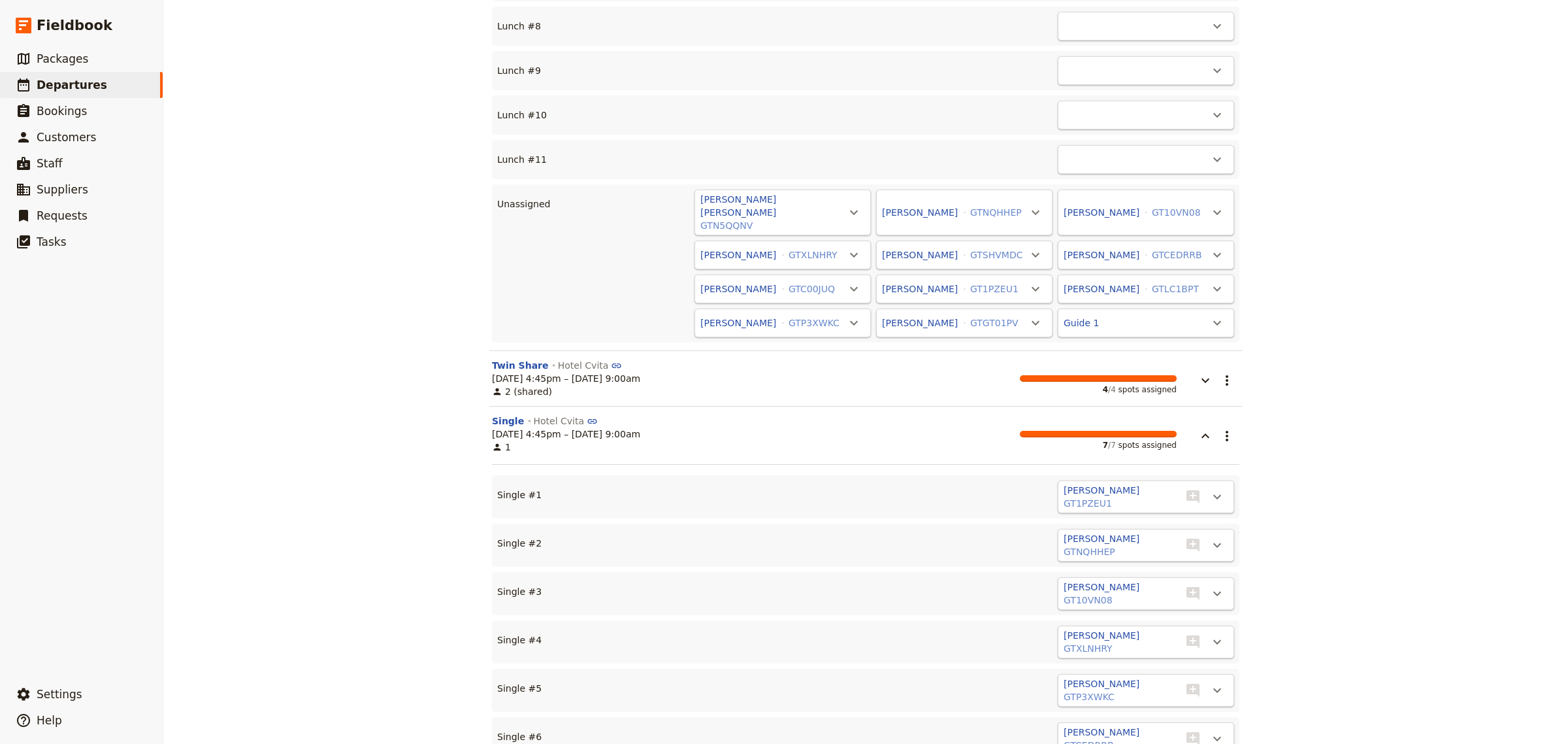
scroll to position [4962, 0]
click at [1200, 413] on button "button" at bounding box center [1196, 427] width 39 height 29
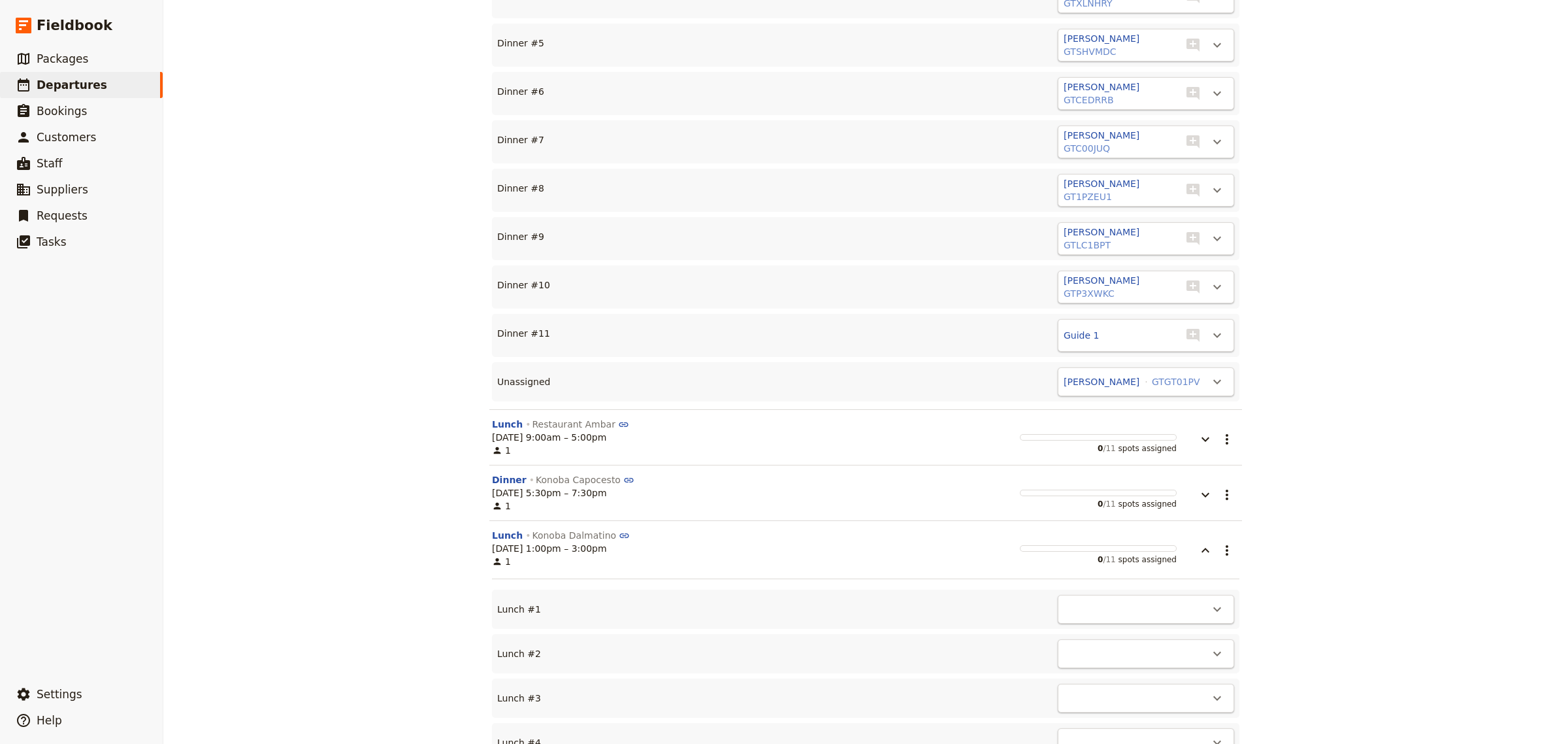
scroll to position [4046, 0]
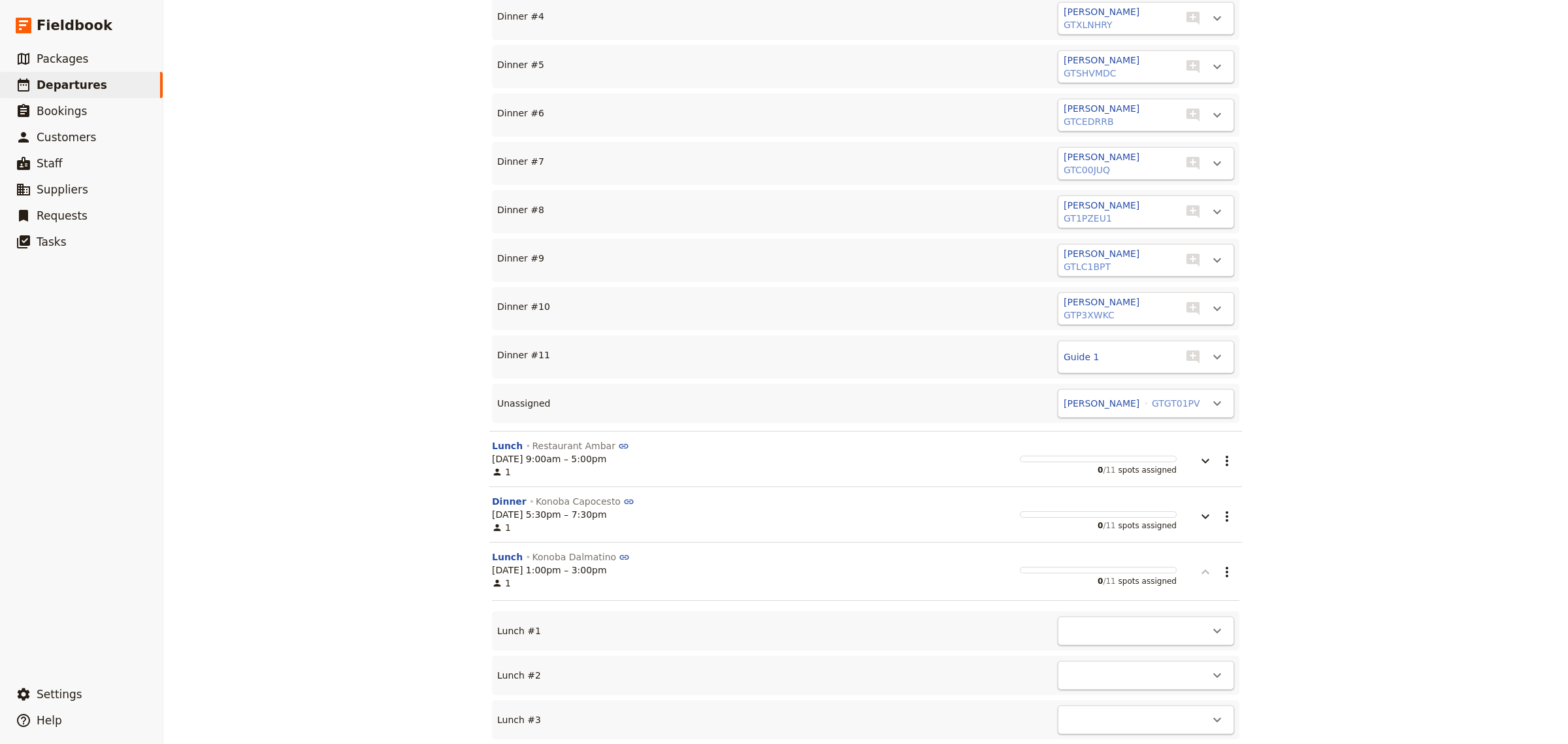
click at [1205, 564] on icon "button" at bounding box center [1205, 571] width 15 height 15
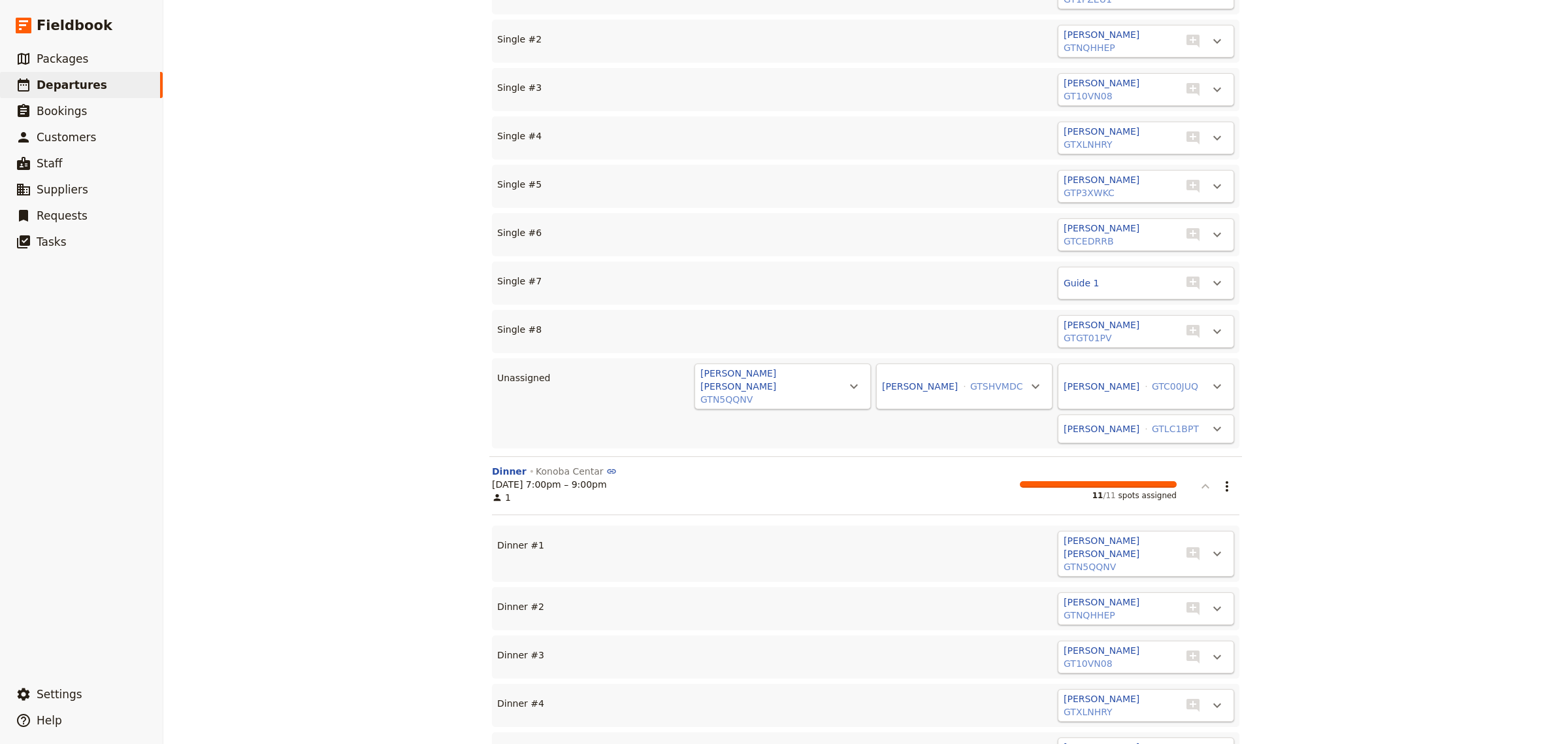
scroll to position [3356, 0]
click at [1201, 480] on icon "button" at bounding box center [1205, 488] width 15 height 15
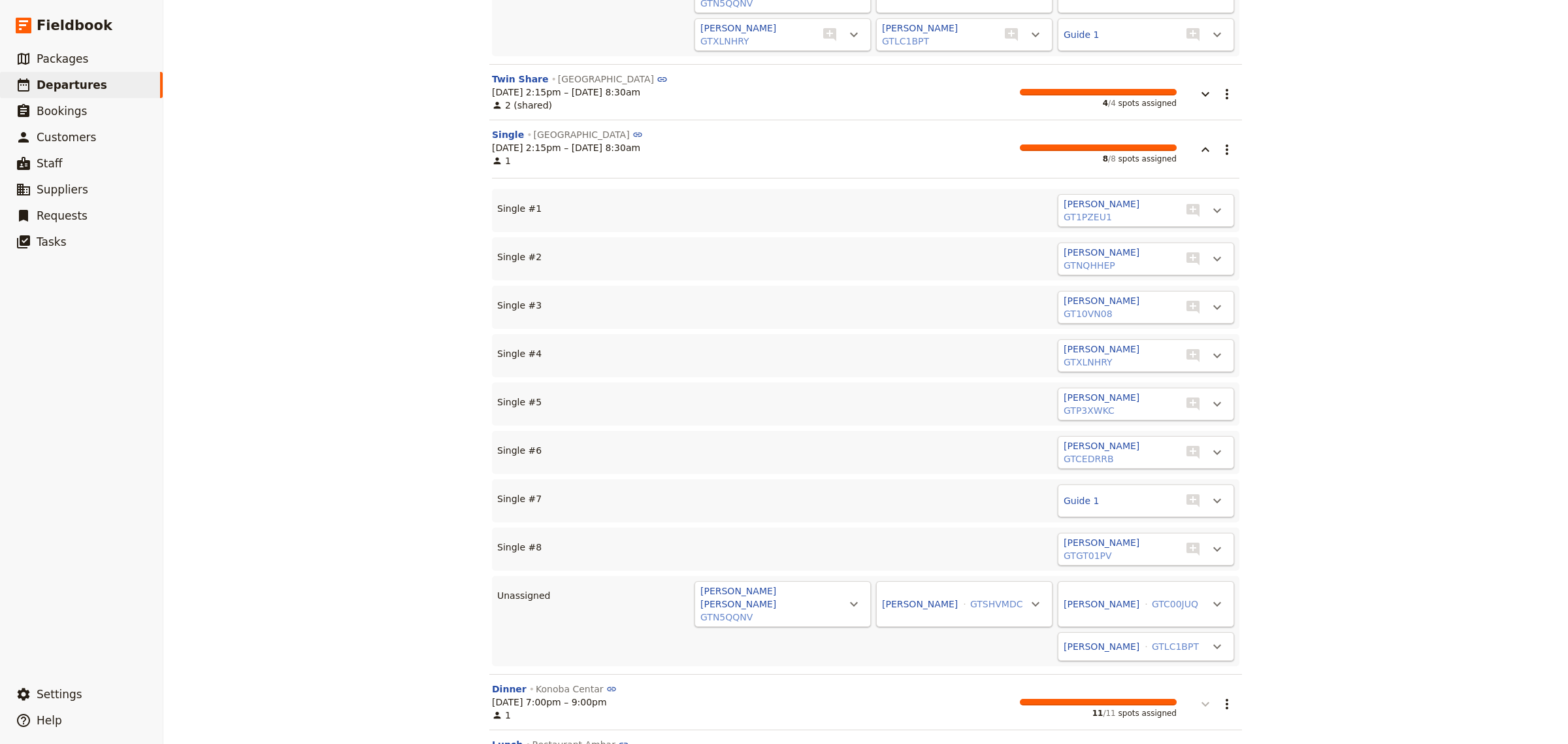
scroll to position [3116, 0]
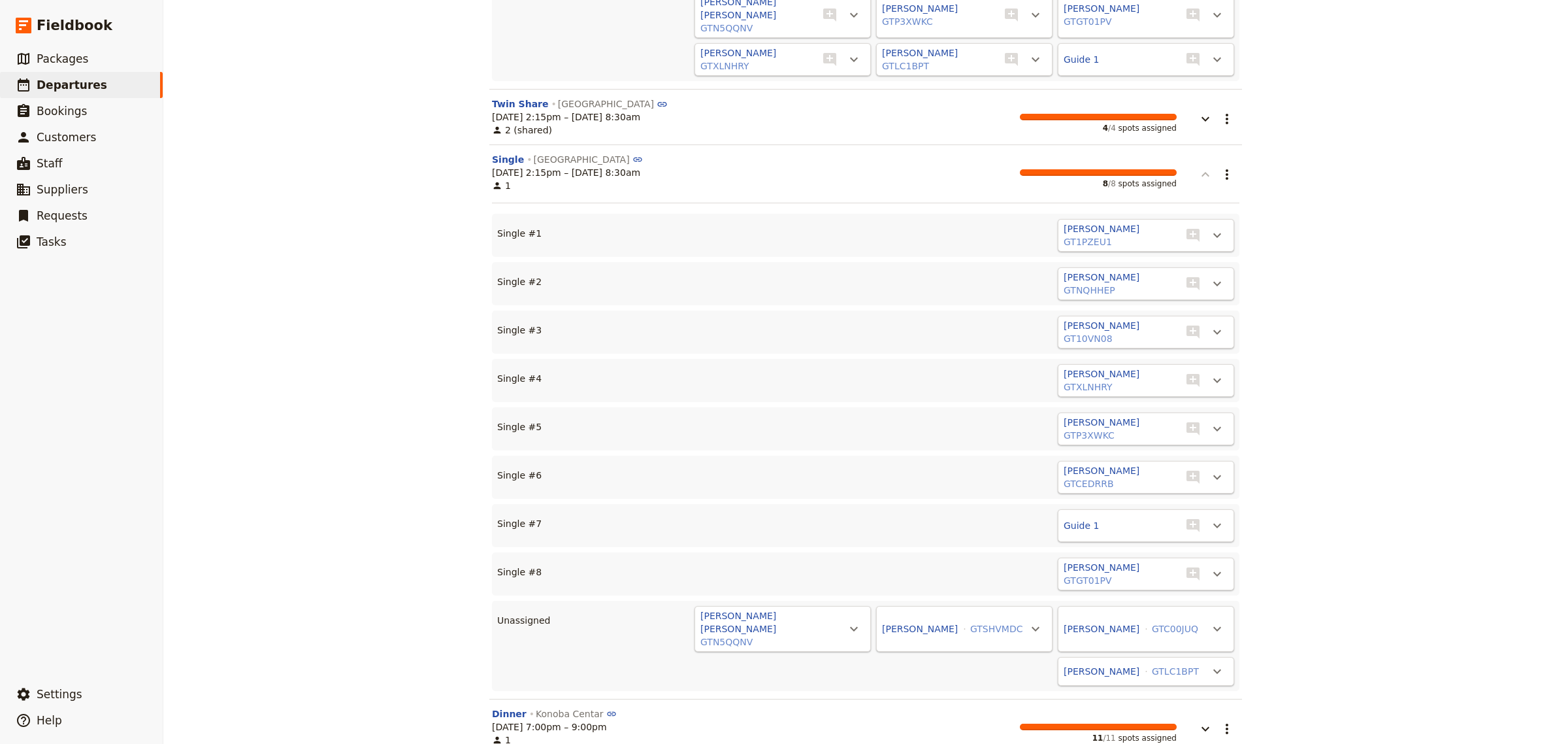
click at [1202, 172] on icon "button" at bounding box center [1205, 174] width 8 height 5
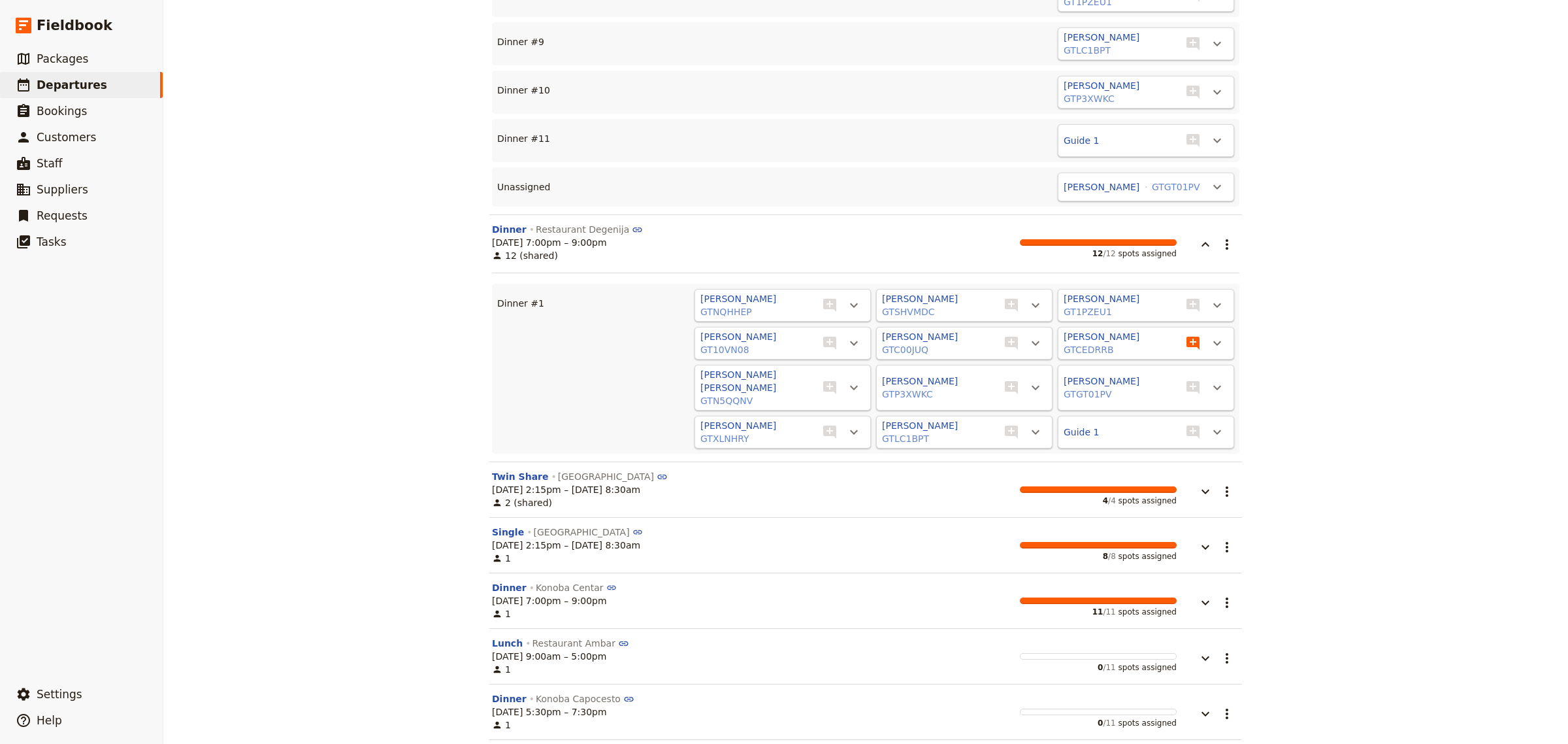
scroll to position [2741, 0]
click at [1210, 299] on icon "Actions" at bounding box center [1217, 307] width 15 height 15
click at [1203, 276] on span "Unassign [PERSON_NAME]" at bounding box center [1153, 273] width 121 height 13
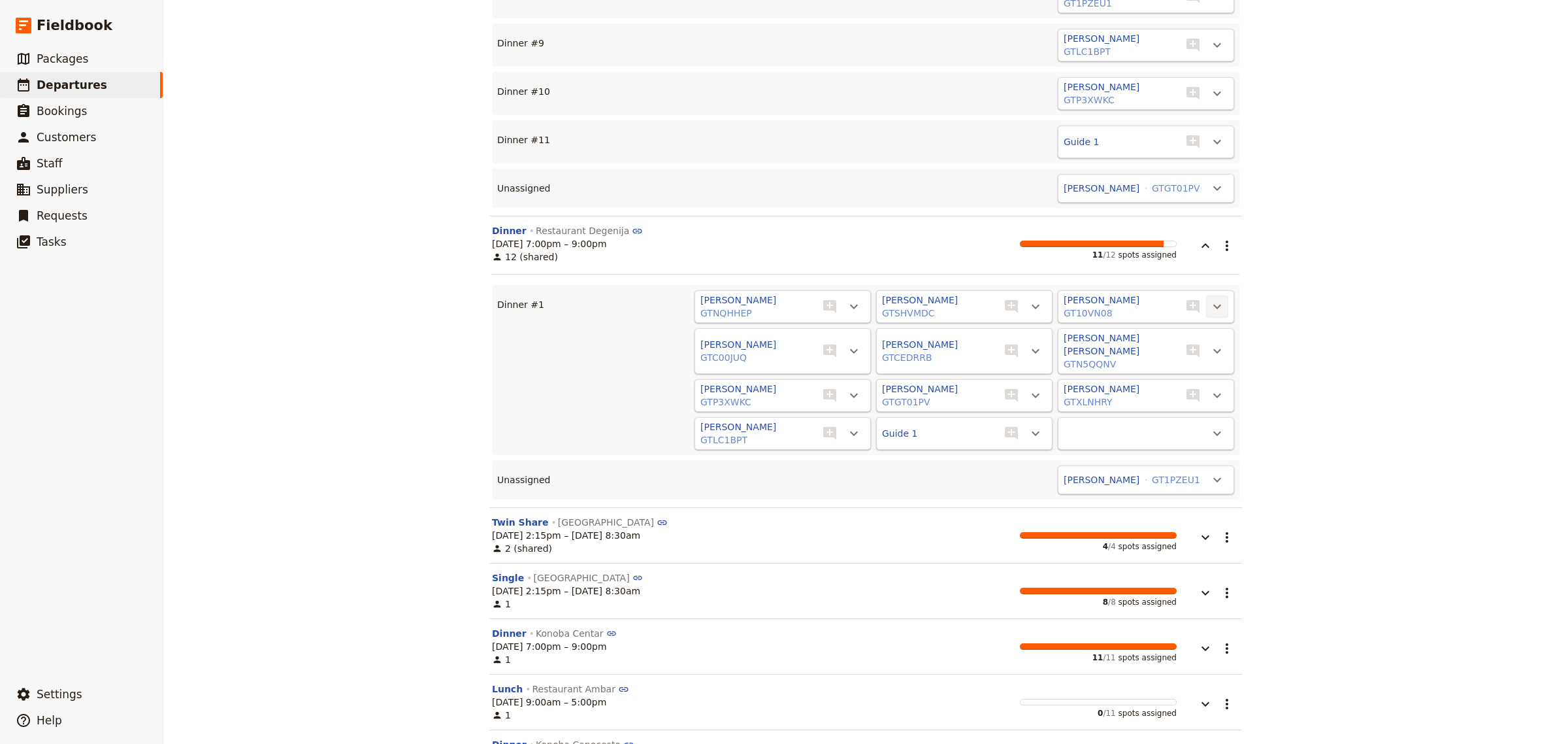
click at [1213, 299] on icon "Actions" at bounding box center [1217, 307] width 15 height 15
click at [1203, 269] on span "Unassign [PERSON_NAME]" at bounding box center [1153, 273] width 121 height 13
click at [1220, 296] on button "​" at bounding box center [1217, 307] width 22 height 22
click at [1209, 268] on span "Unassign [PERSON_NAME]" at bounding box center [1153, 273] width 121 height 13
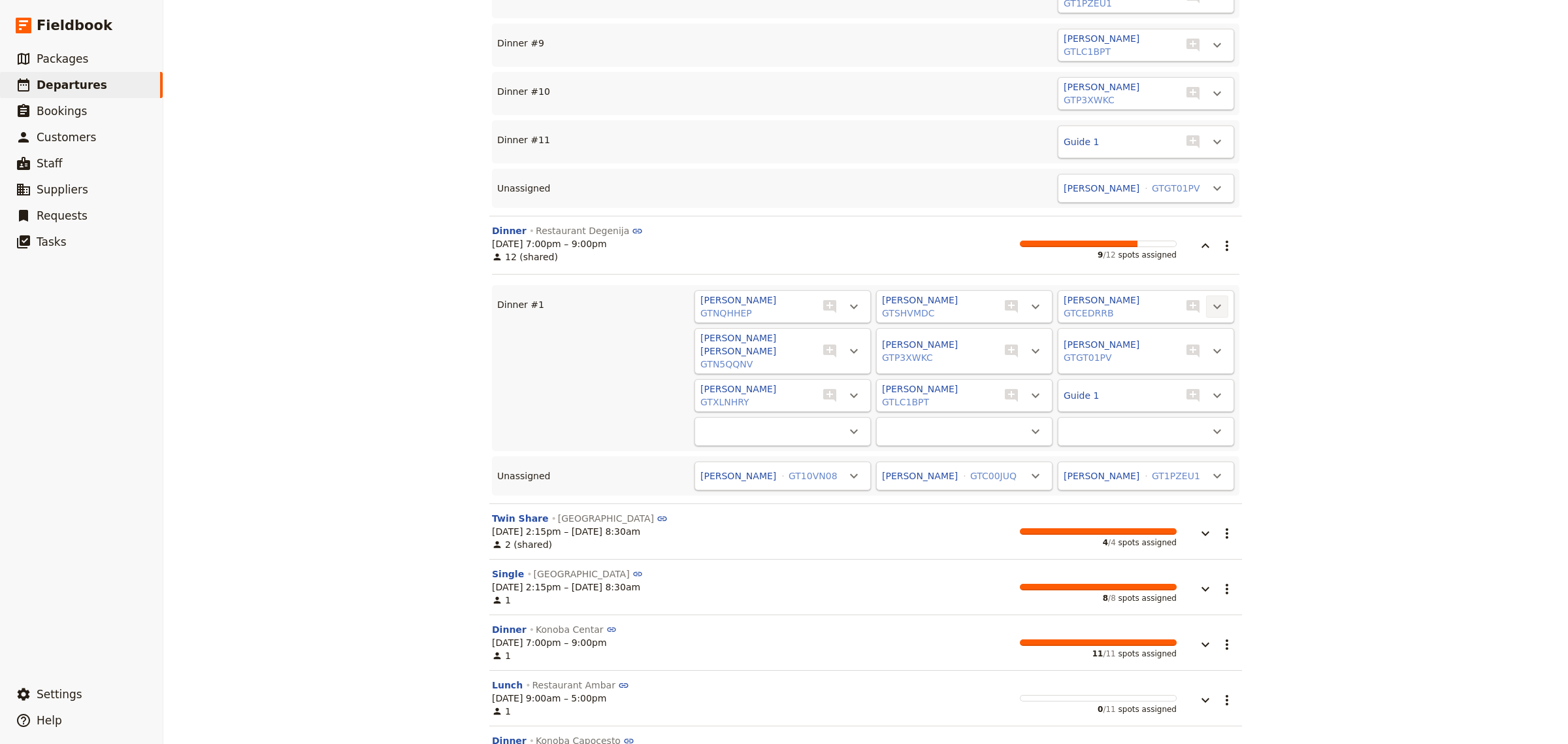
click at [1213, 305] on icon "Actions" at bounding box center [1217, 307] width 8 height 5
click at [1206, 270] on span "Unassign [PERSON_NAME]" at bounding box center [1153, 273] width 121 height 13
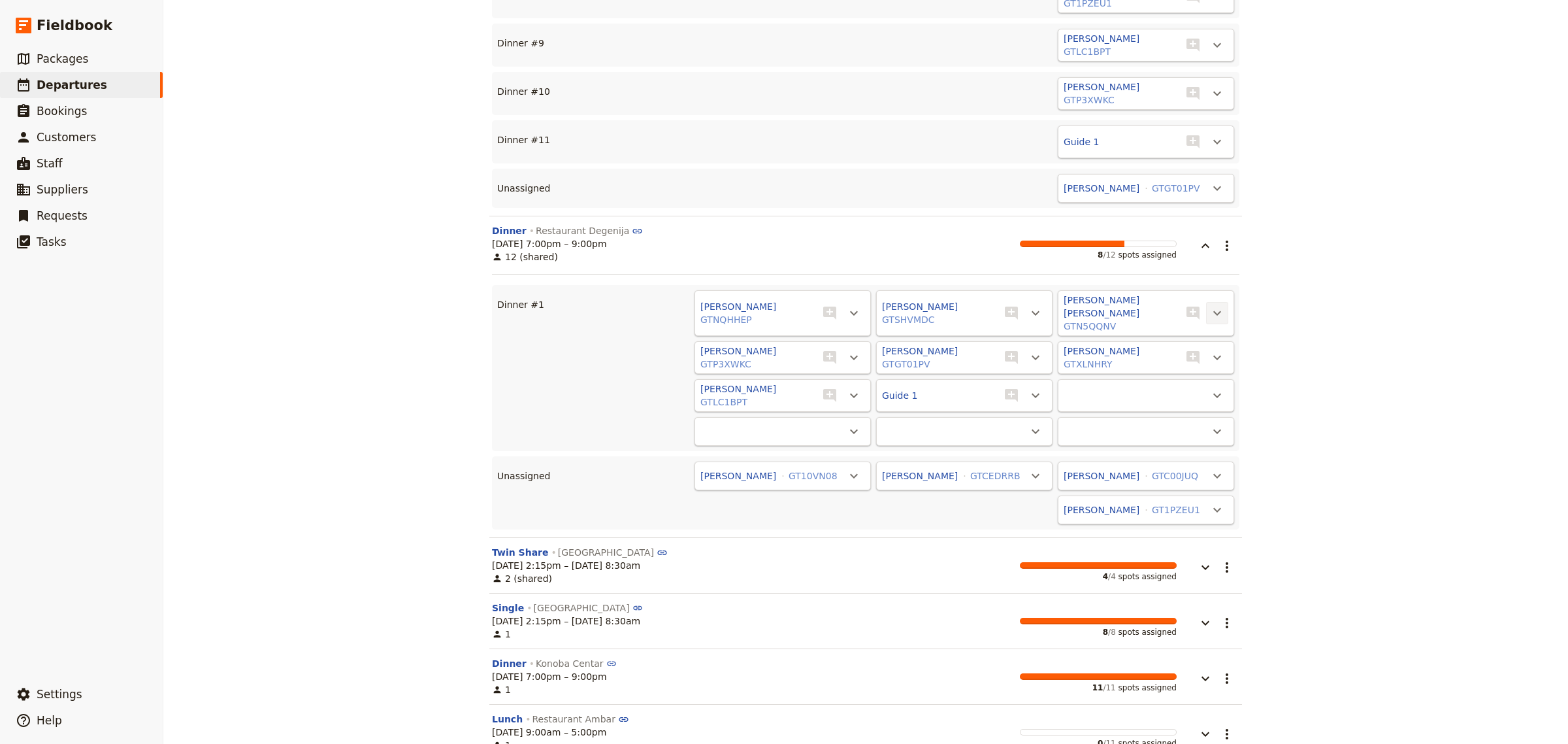
click at [1213, 306] on icon "Actions" at bounding box center [1217, 313] width 15 height 15
click at [1201, 269] on span "Unassign [PERSON_NAME] [PERSON_NAME]" at bounding box center [1114, 273] width 199 height 13
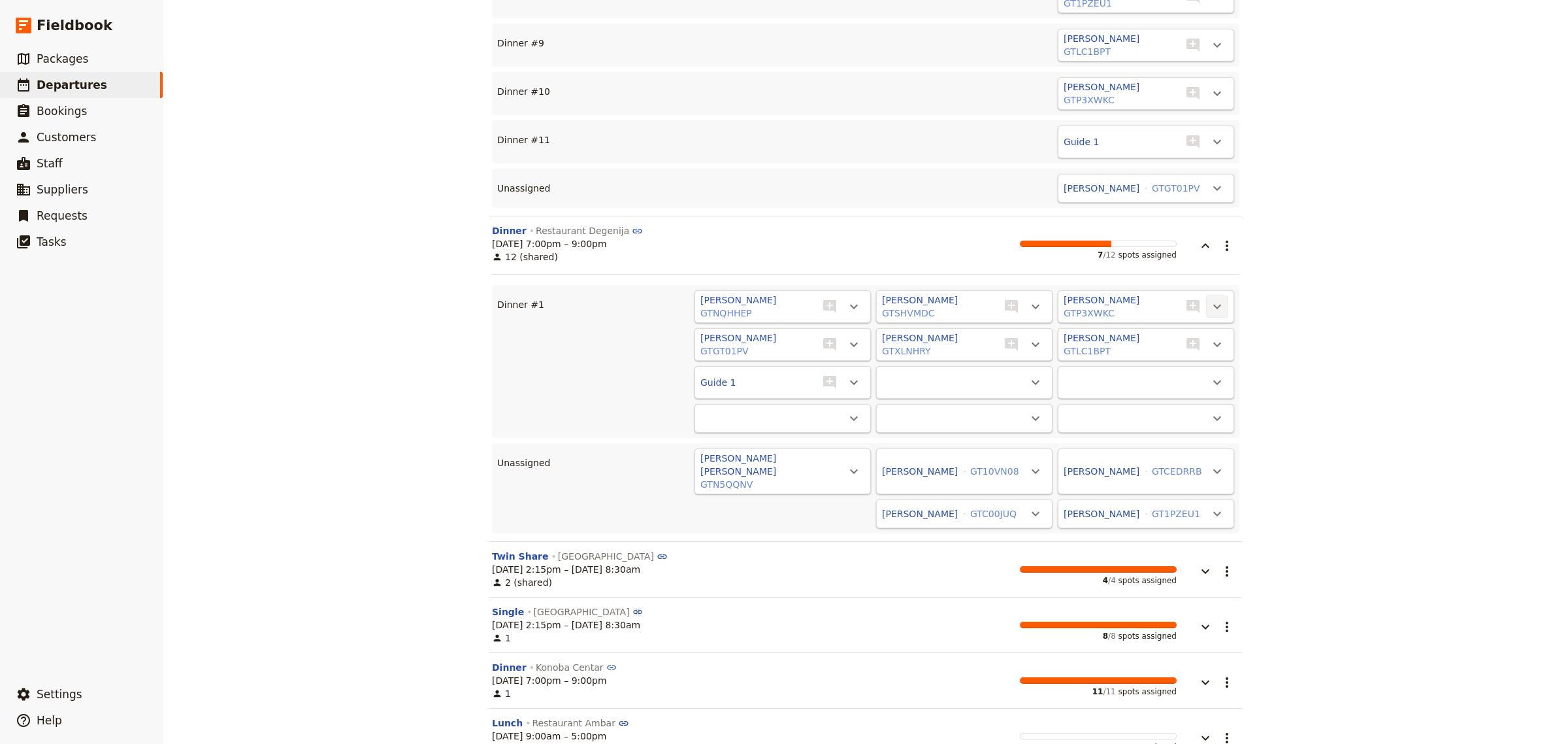
click at [1213, 299] on icon "Actions" at bounding box center [1217, 307] width 15 height 15
click at [1206, 276] on span "Unassign [PERSON_NAME]" at bounding box center [1153, 273] width 121 height 13
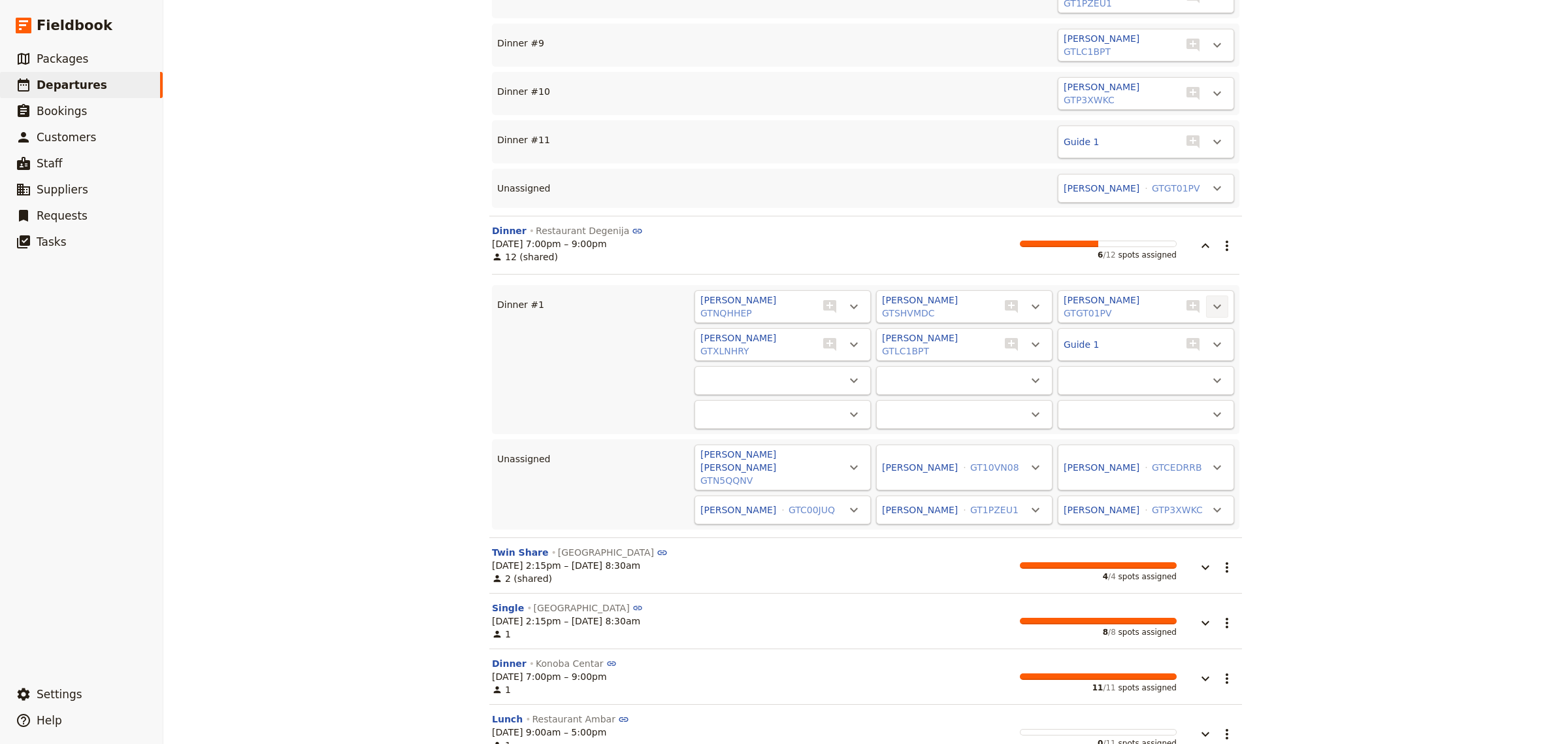
click at [1213, 299] on icon "Actions" at bounding box center [1217, 307] width 15 height 15
click at [1201, 266] on span "Unassign [PERSON_NAME]" at bounding box center [1153, 273] width 121 height 13
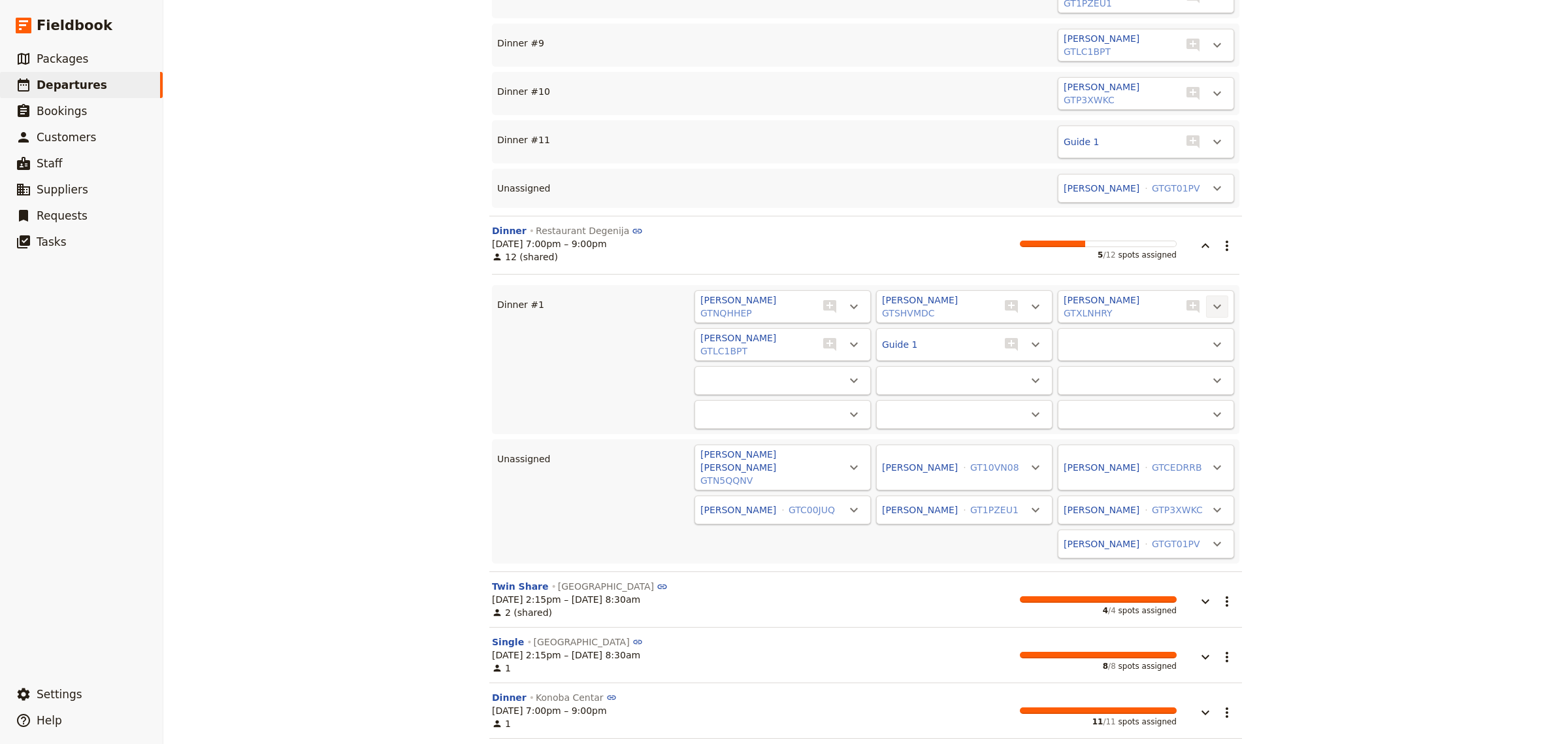
click at [1210, 299] on icon "Actions" at bounding box center [1217, 307] width 15 height 15
click at [1201, 276] on span "Unassign [PERSON_NAME]" at bounding box center [1153, 273] width 121 height 13
click at [1210, 299] on icon "Actions" at bounding box center [1217, 307] width 15 height 15
click at [1200, 276] on span "Unassign [PERSON_NAME]" at bounding box center [1153, 273] width 121 height 13
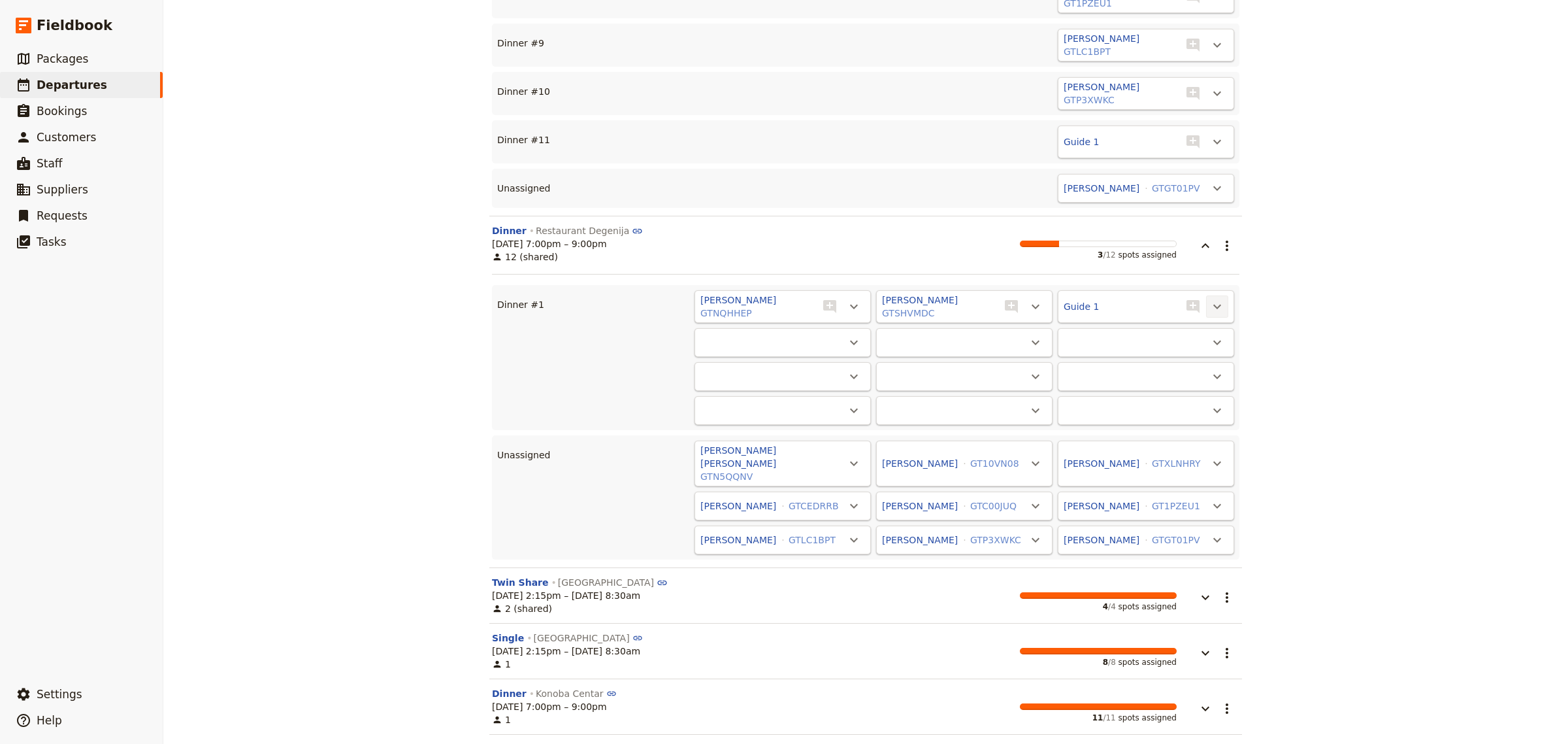
click at [1210, 299] on icon "Actions" at bounding box center [1217, 307] width 15 height 15
click at [1201, 270] on span "Unassign Guide 1" at bounding box center [1174, 273] width 80 height 13
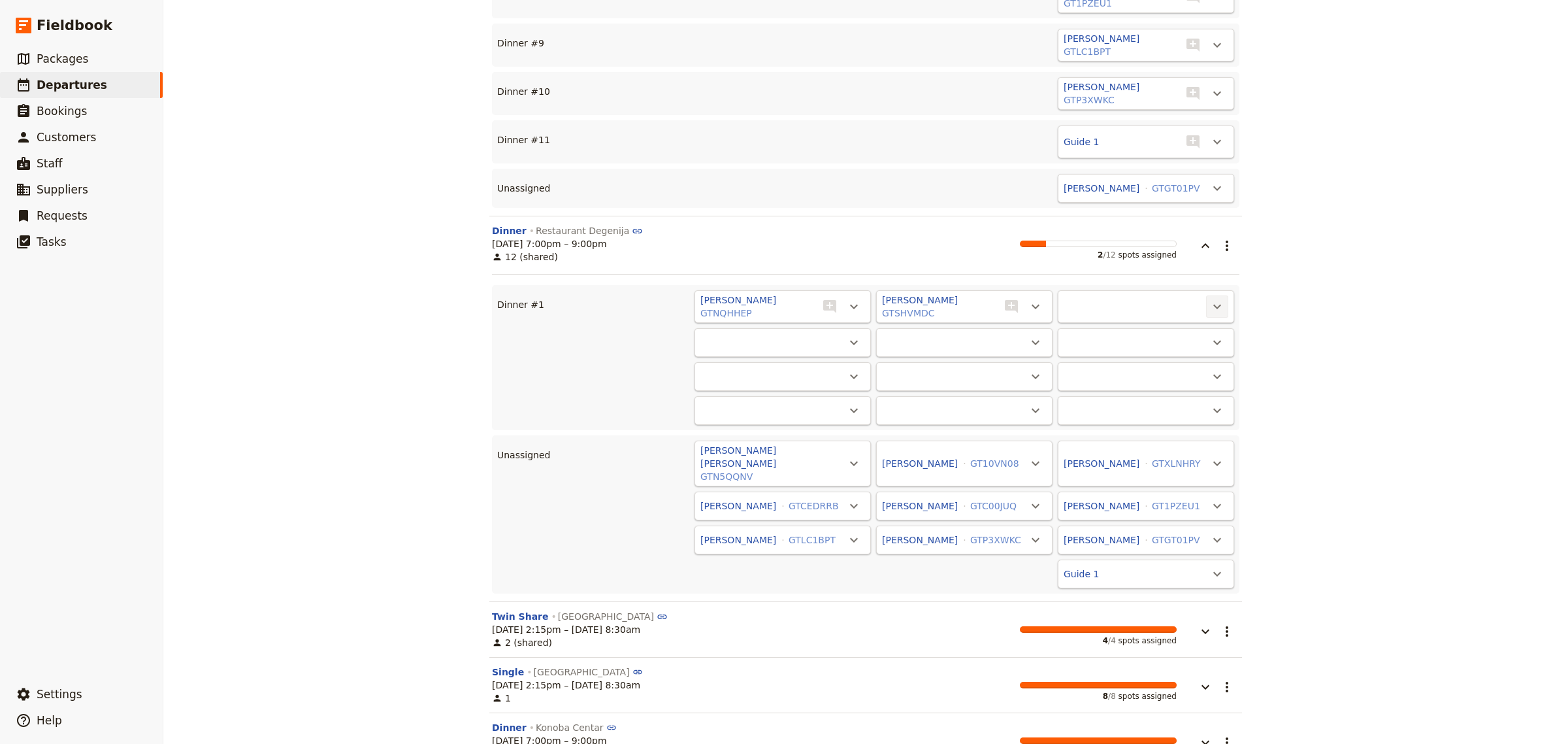
click at [1210, 299] on icon "Actions" at bounding box center [1217, 307] width 15 height 15
click at [1028, 299] on icon "Actions" at bounding box center [1035, 307] width 15 height 15
click at [1020, 273] on span "Unassign [PERSON_NAME]" at bounding box center [971, 273] width 121 height 13
click at [846, 299] on icon "Actions" at bounding box center [854, 307] width 15 height 15
click at [824, 266] on span "Unassign [PERSON_NAME]" at bounding box center [789, 273] width 121 height 13
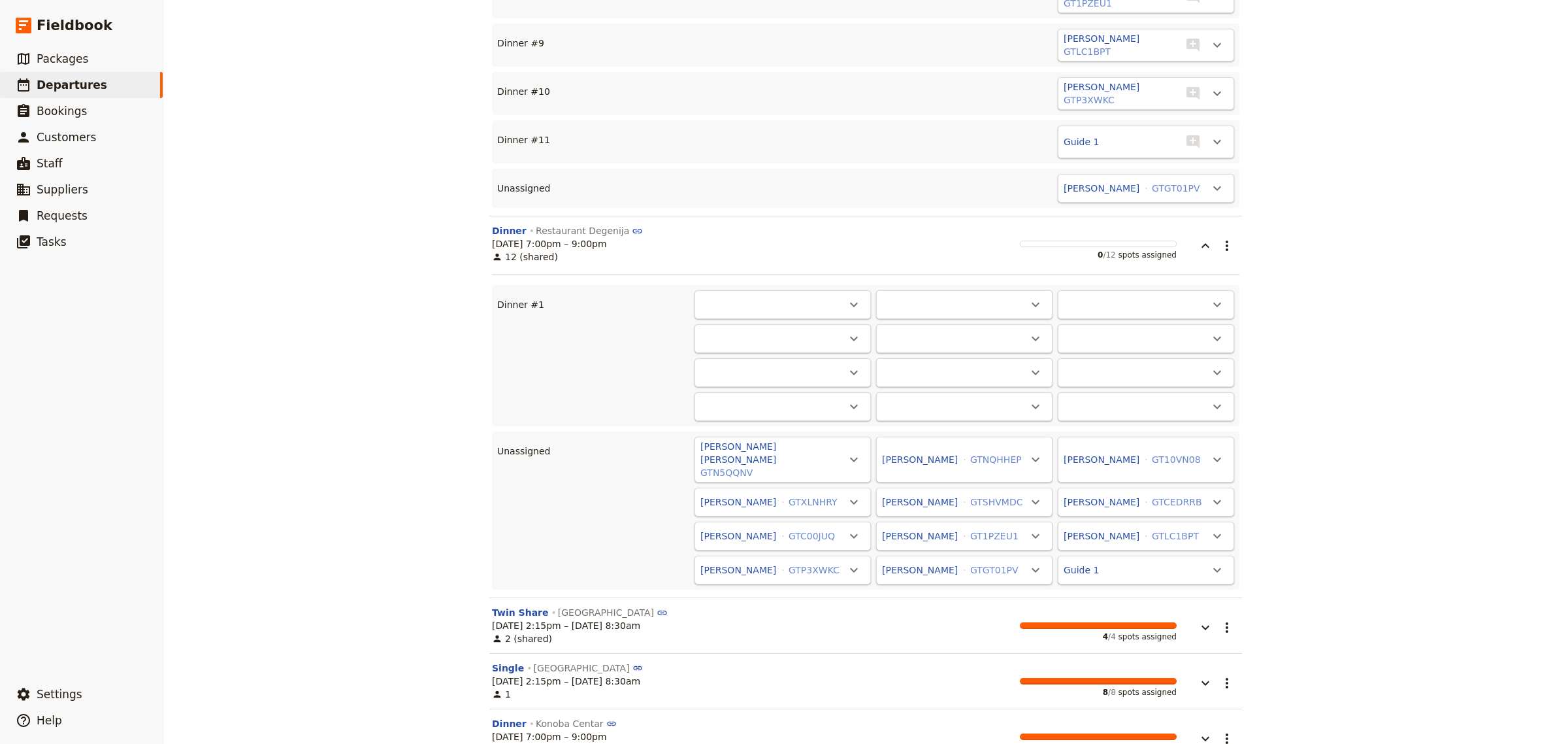
click at [1318, 296] on div "CRO20250910 ​ Saving... Scheduled [DATE] – [DATE] 12 days / 11 nights 11/12 boo…" at bounding box center [866, 372] width 1405 height 744
click at [1208, 225] on button "button" at bounding box center [1196, 239] width 39 height 29
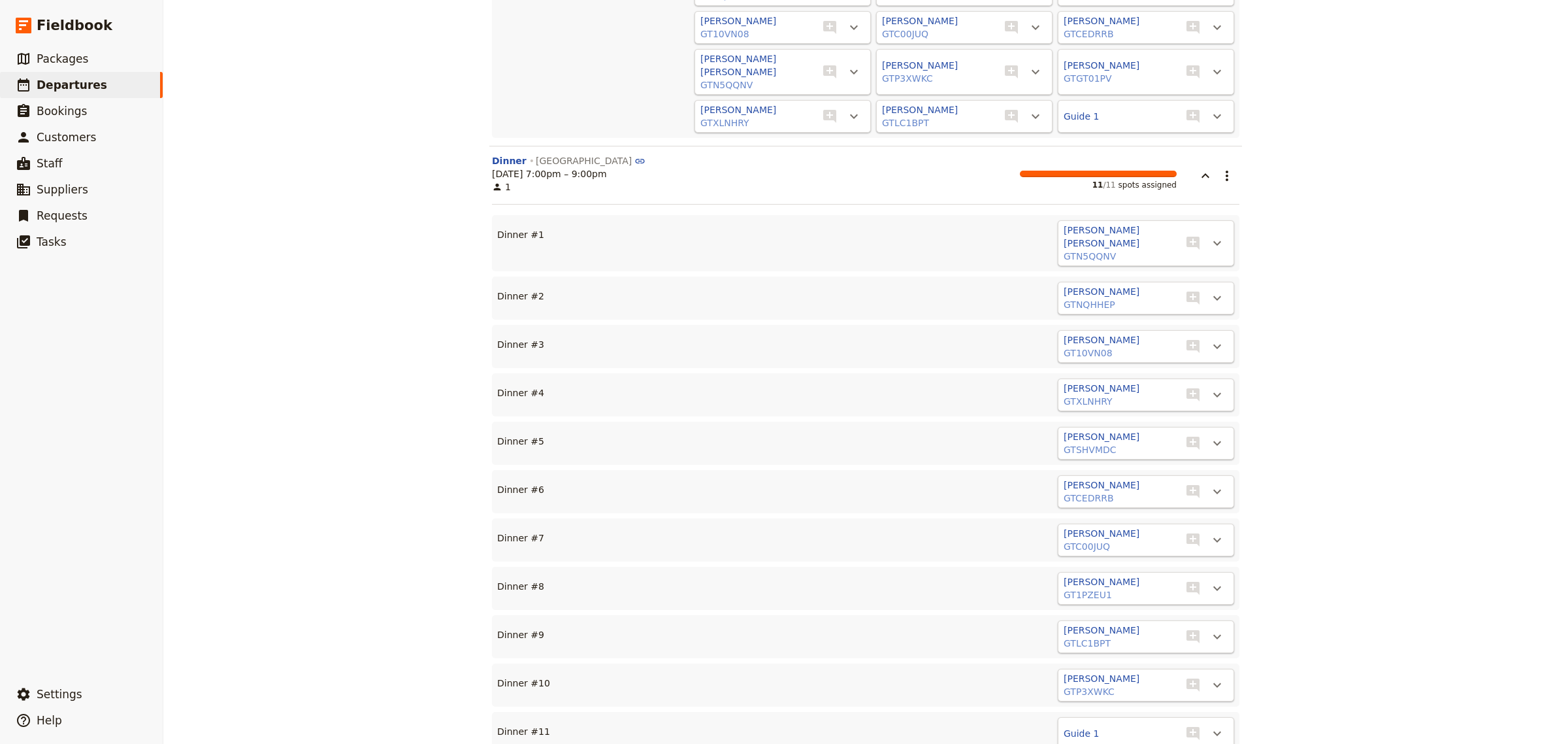
scroll to position [2151, 0]
click at [1217, 234] on icon "Actions" at bounding box center [1217, 241] width 15 height 15
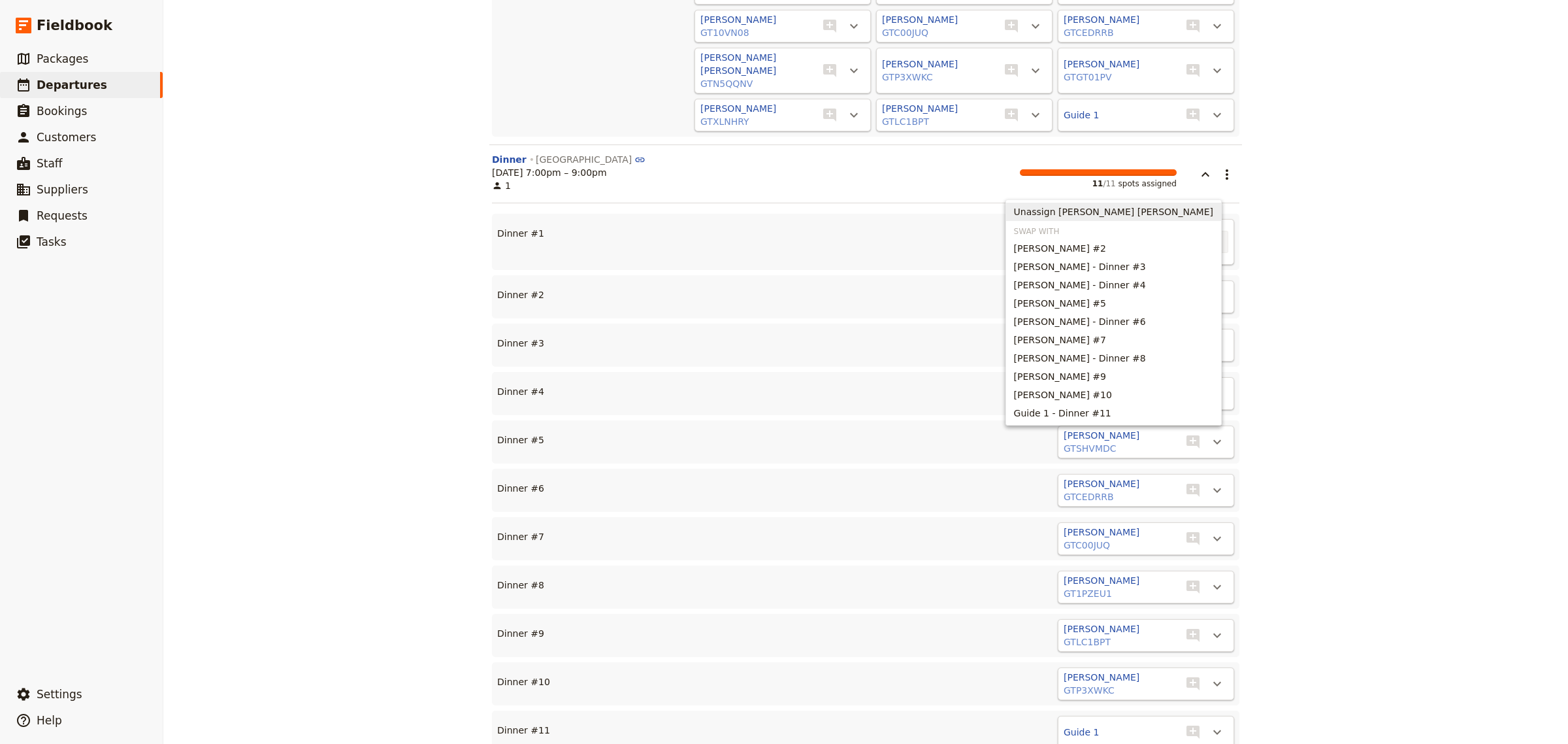
click at [1193, 210] on span "Unassign [PERSON_NAME] [PERSON_NAME]" at bounding box center [1114, 212] width 199 height 13
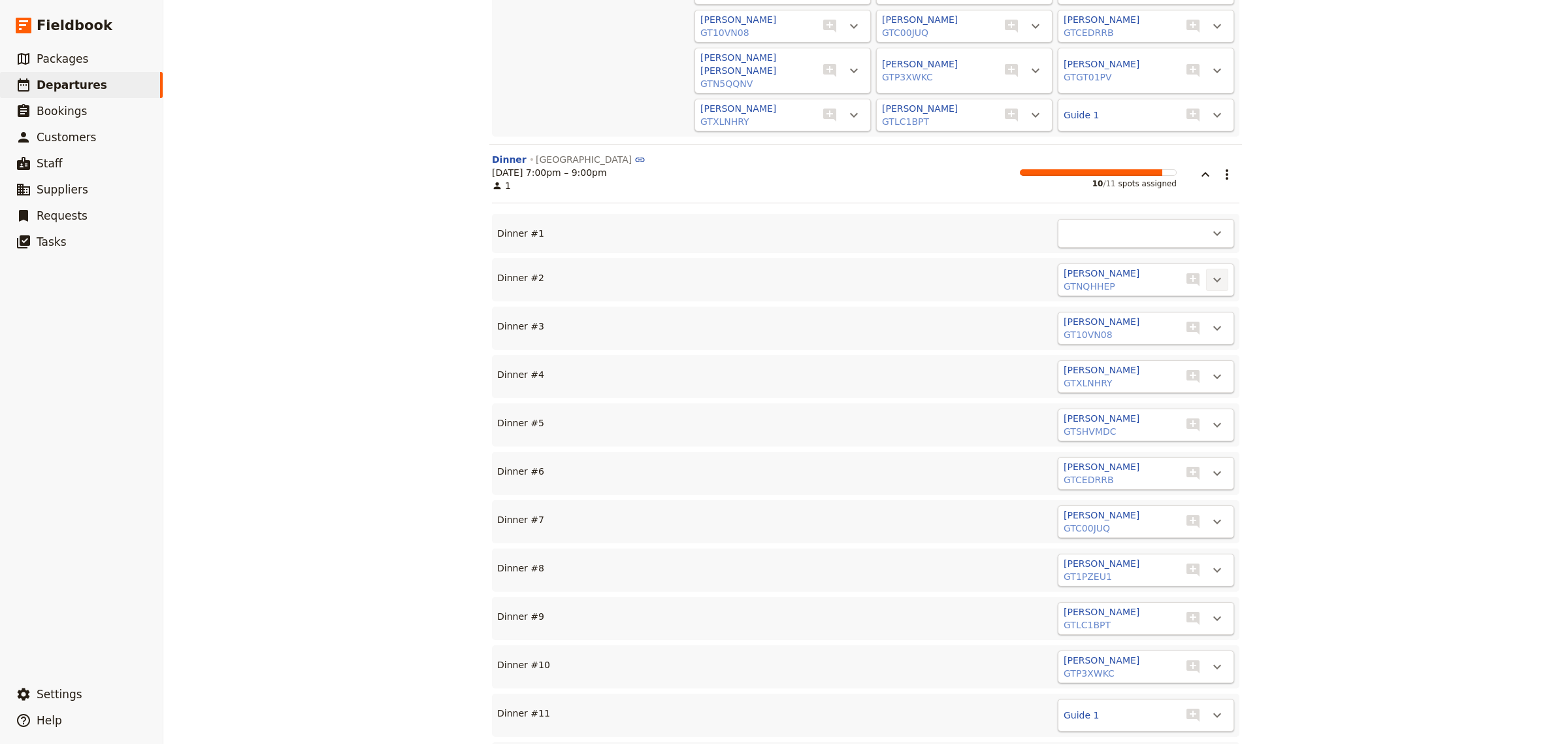
click at [1210, 272] on icon "Actions" at bounding box center [1217, 279] width 15 height 15
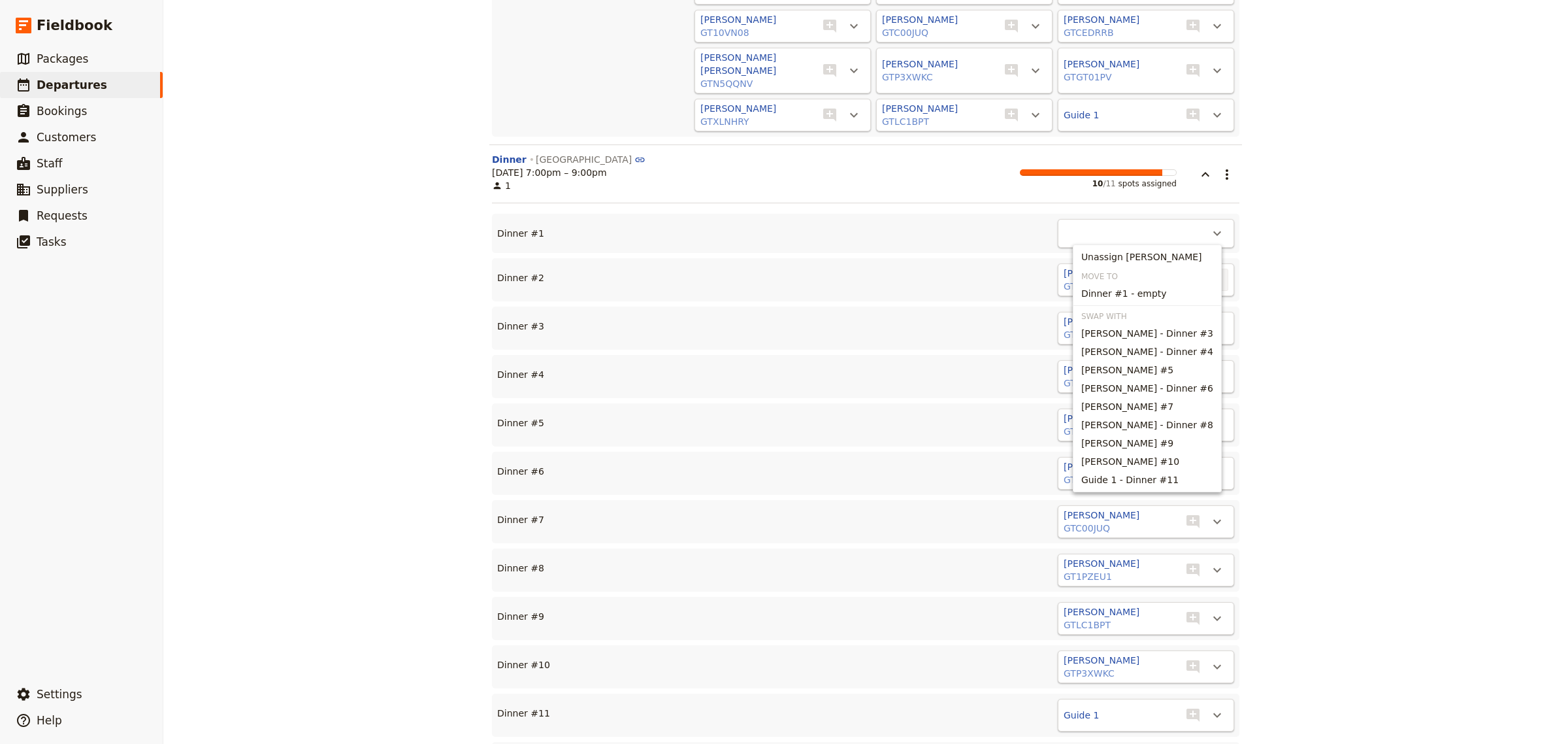
click at [1191, 246] on ul "Unassign [PERSON_NAME] Move to Dinner #1 - empty Swap with [PERSON_NAME] #3 [PE…" at bounding box center [1147, 368] width 149 height 247
click at [1203, 256] on span "Unassign [PERSON_NAME]" at bounding box center [1142, 256] width 121 height 13
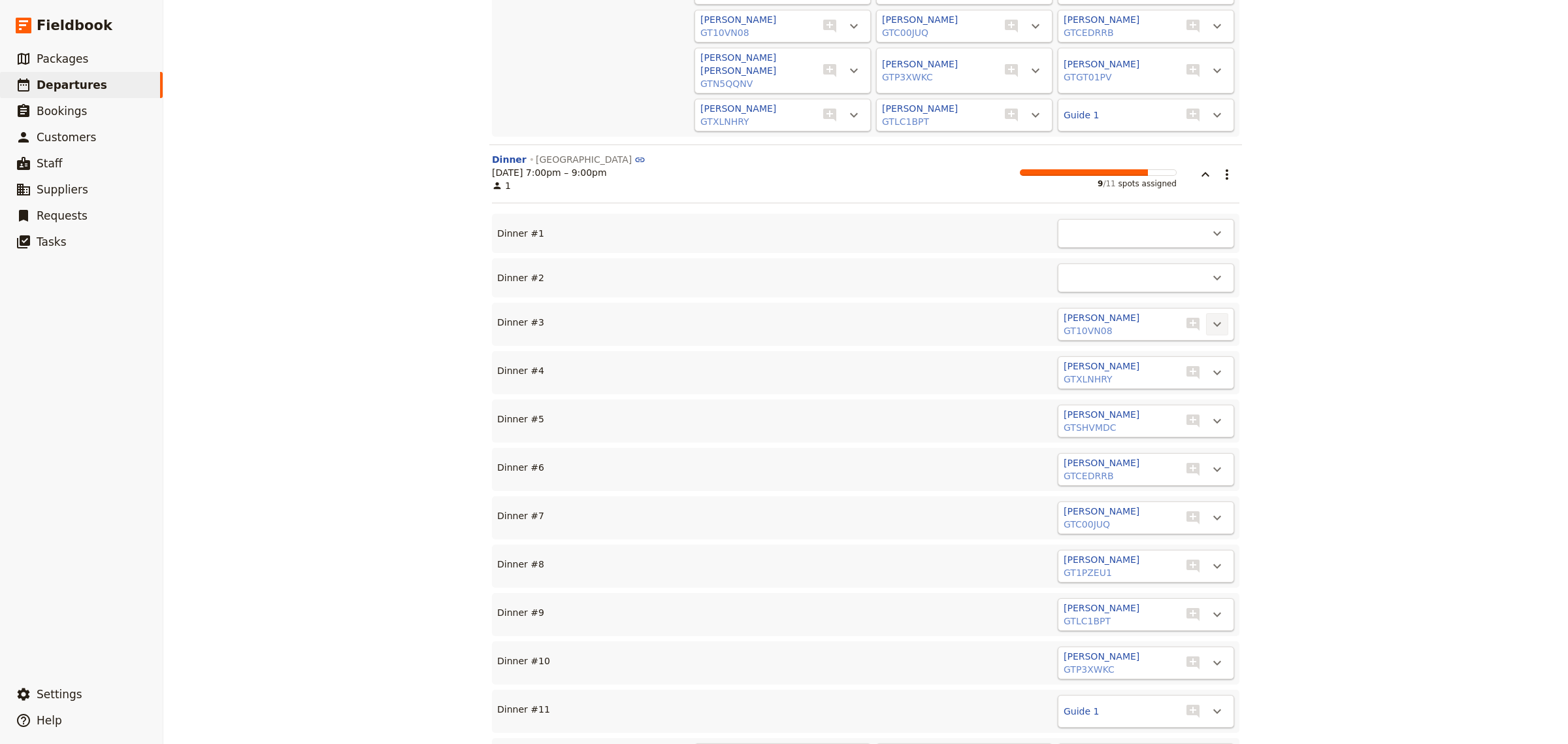
click at [1213, 322] on icon "Actions" at bounding box center [1217, 324] width 8 height 5
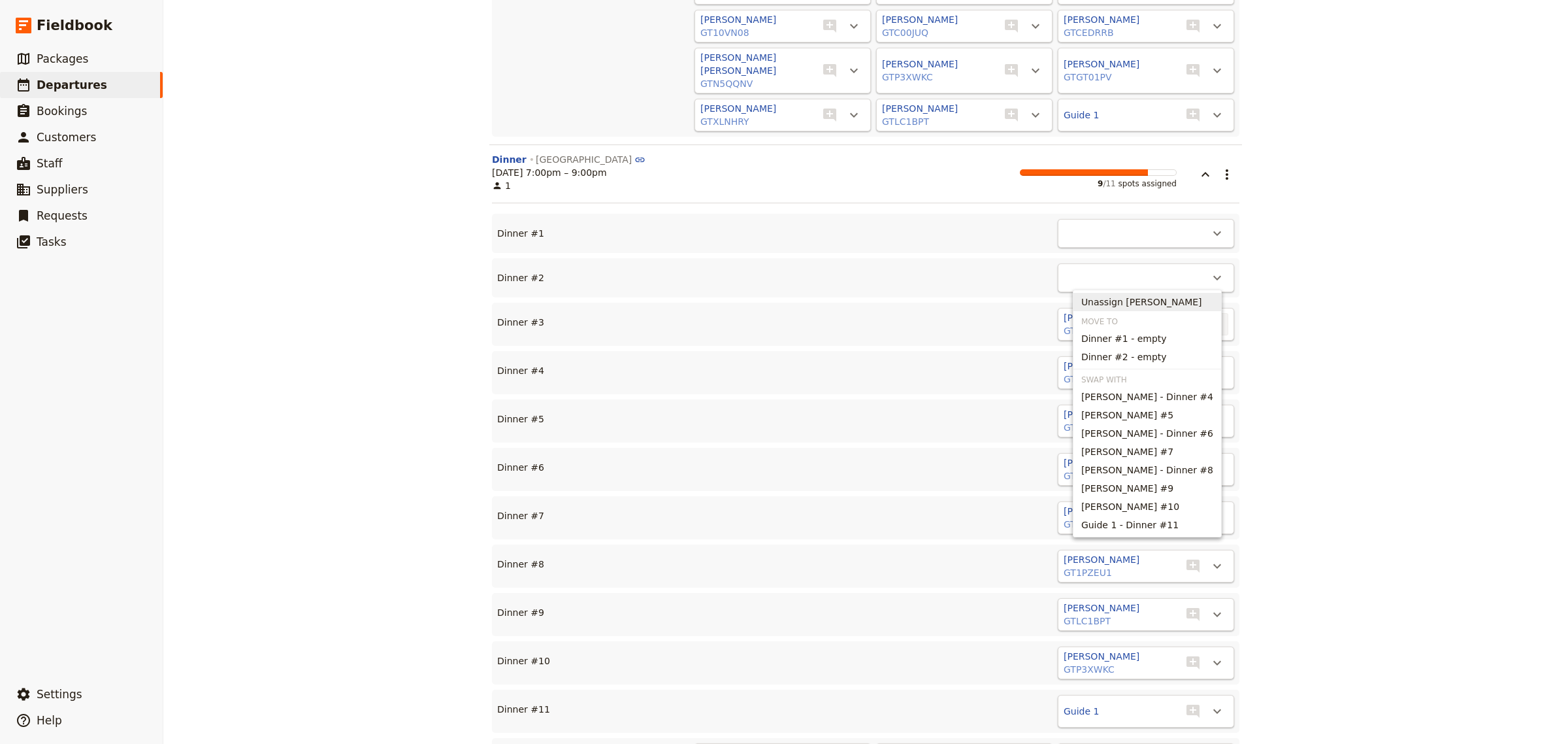
click at [1187, 298] on span "Unassign [PERSON_NAME]" at bounding box center [1147, 302] width 132 height 13
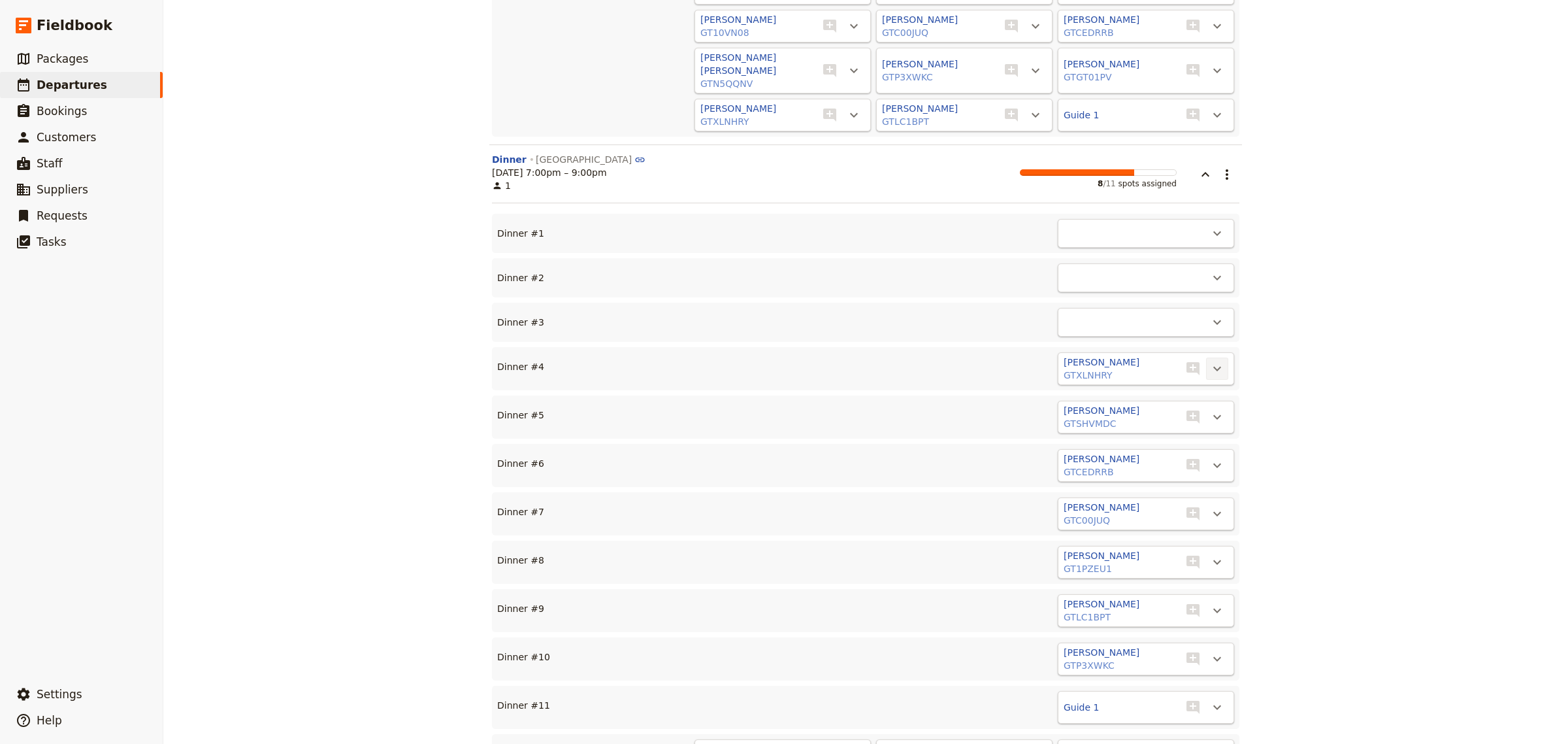
click at [1213, 367] on icon "Actions" at bounding box center [1217, 368] width 8 height 5
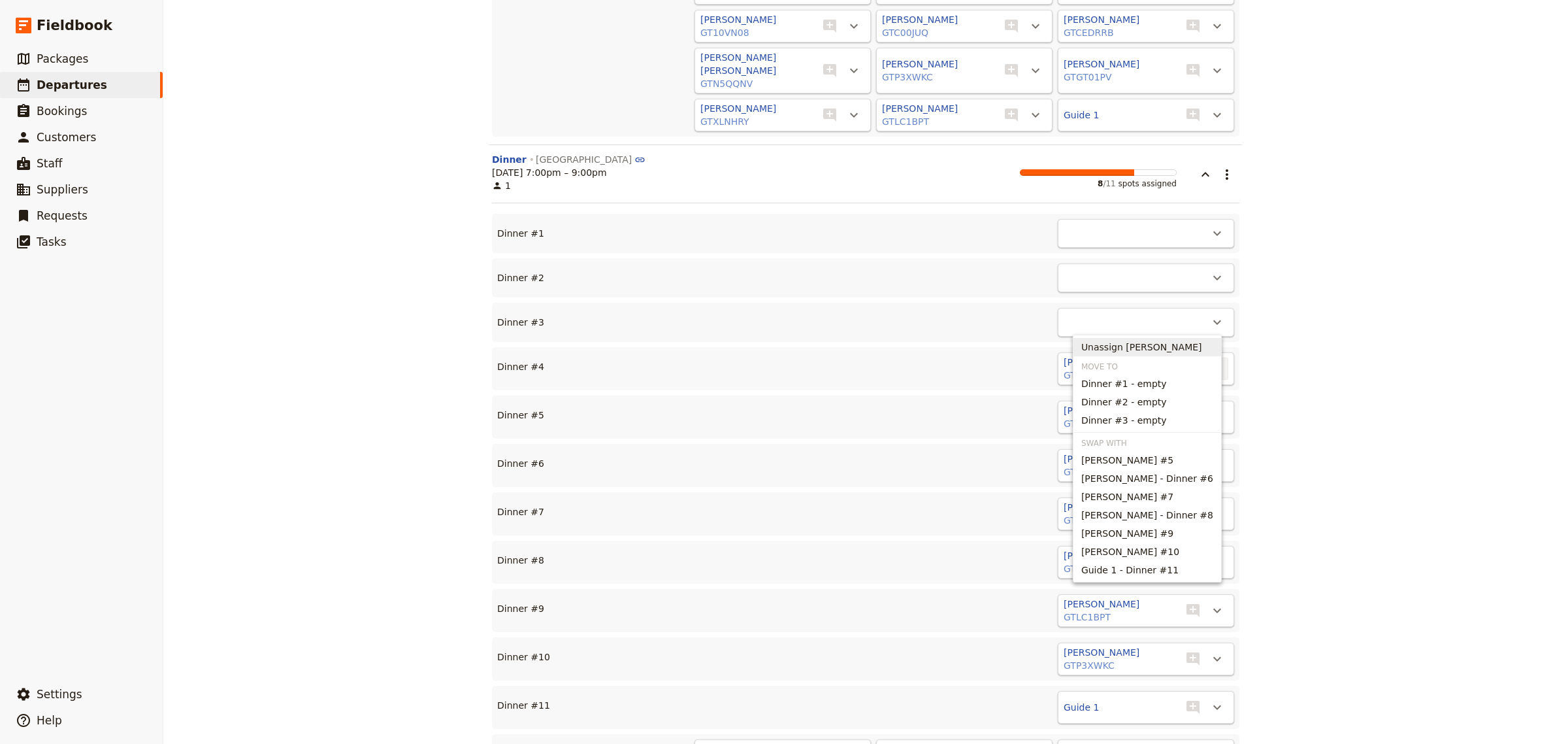
click at [1181, 341] on span "Unassign [PERSON_NAME]" at bounding box center [1142, 347] width 121 height 13
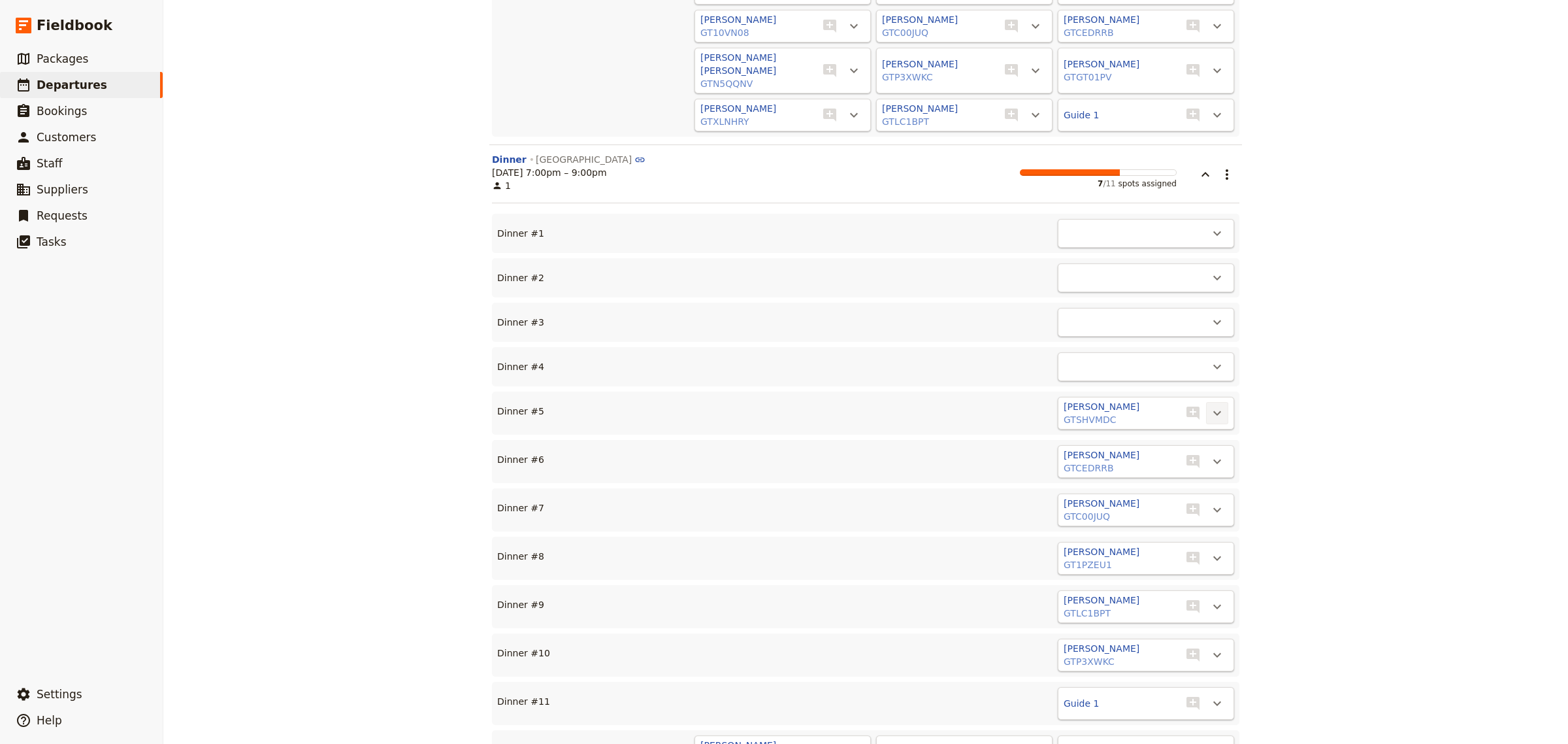
click at [1210, 406] on icon "Actions" at bounding box center [1217, 413] width 15 height 15
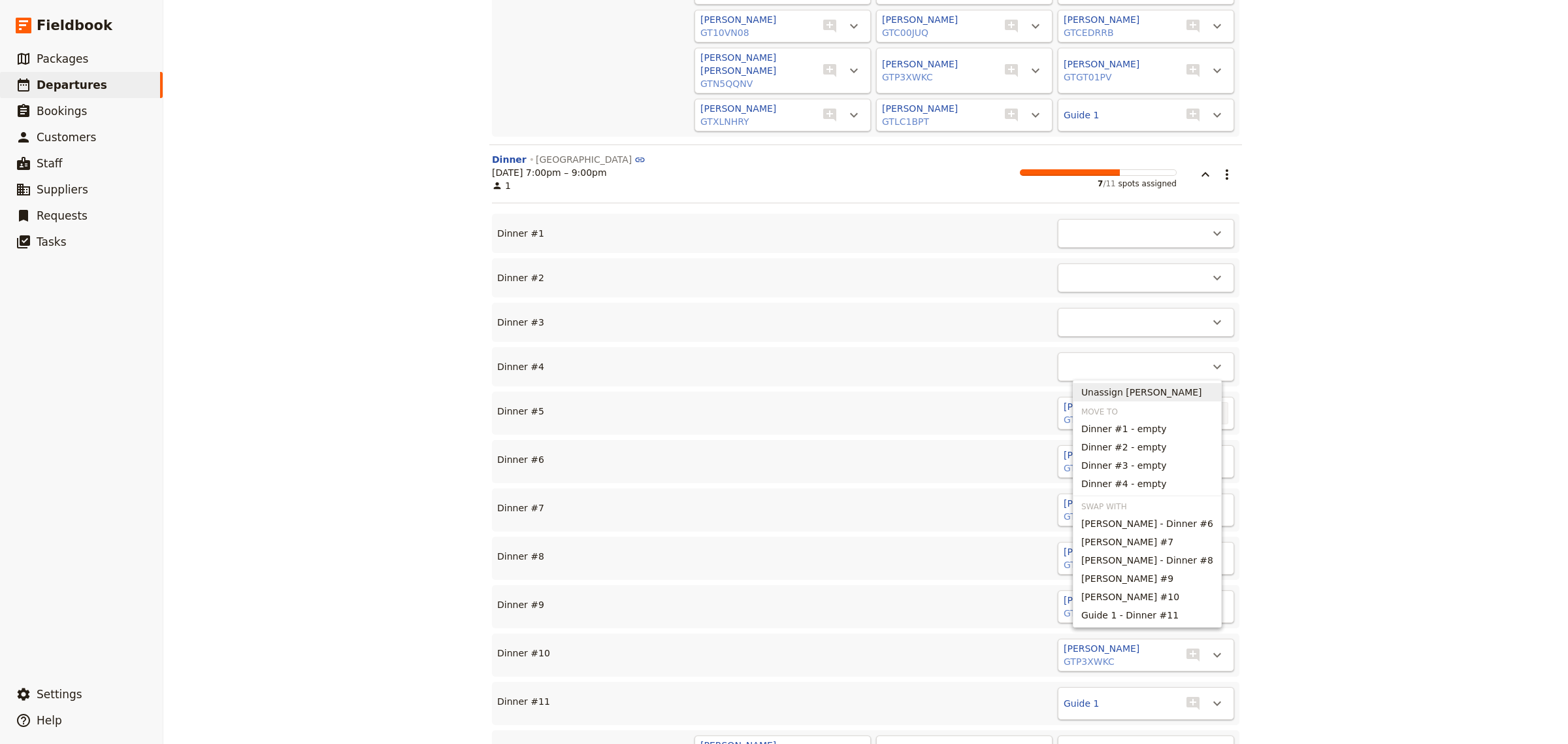
drag, startPoint x: 1173, startPoint y: 393, endPoint x: 1171, endPoint y: 410, distance: 17.1
click at [1173, 397] on span "Unassign [PERSON_NAME]" at bounding box center [1142, 392] width 121 height 13
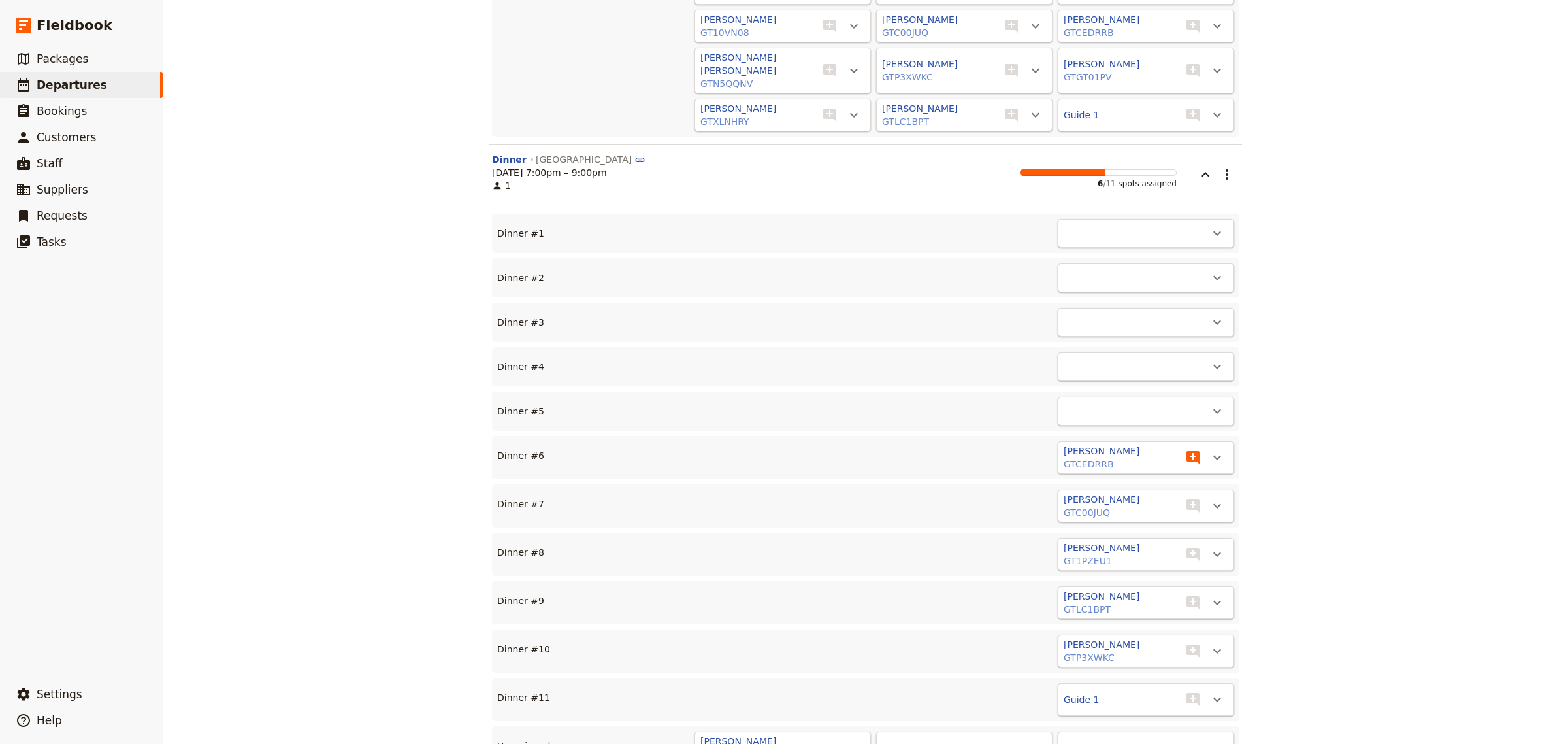
drag, startPoint x: 1210, startPoint y: 410, endPoint x: 1196, endPoint y: 416, distance: 15.2
click at [1210, 450] on icon "Actions" at bounding box center [1217, 457] width 15 height 15
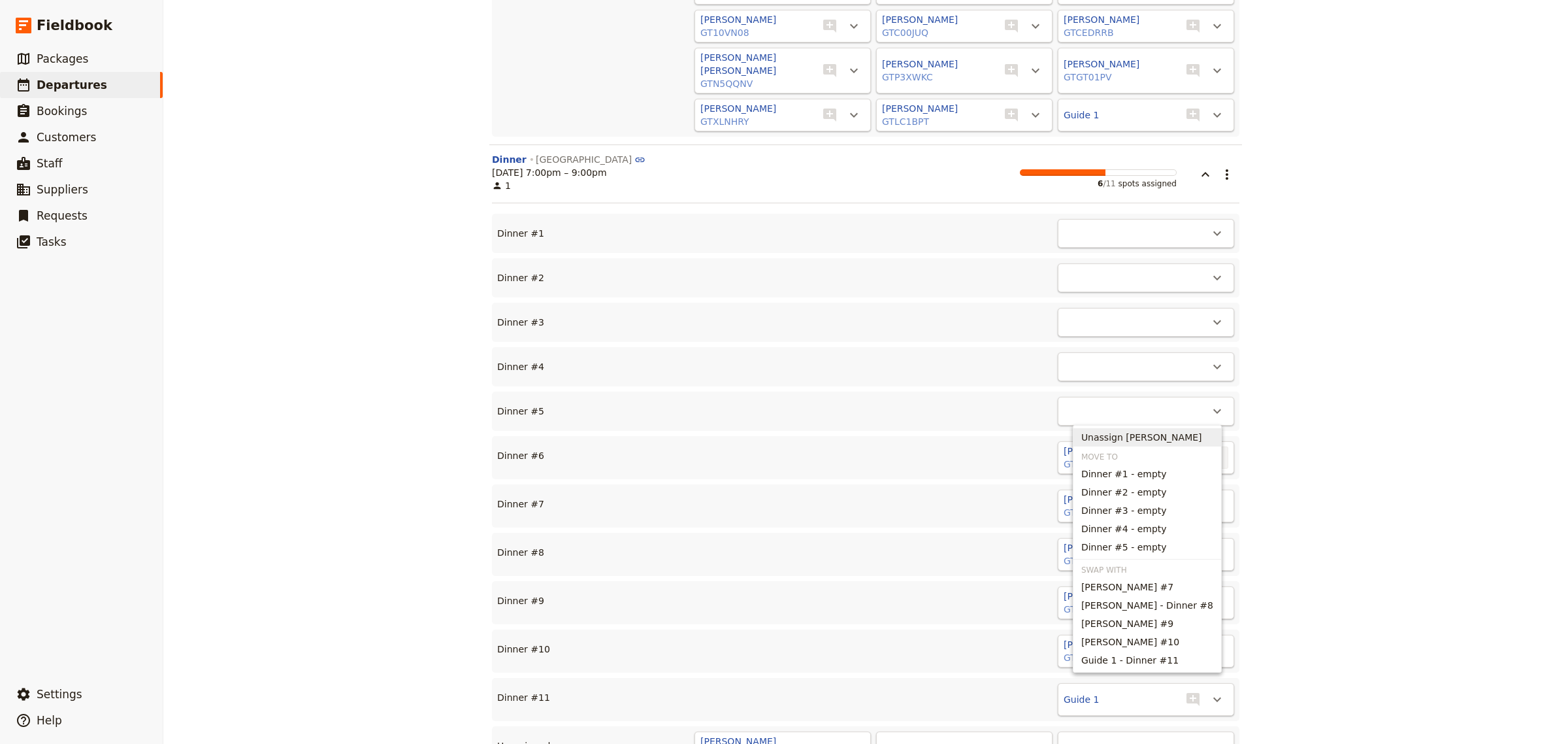
click at [1167, 438] on span "Unassign [PERSON_NAME]" at bounding box center [1142, 437] width 121 height 13
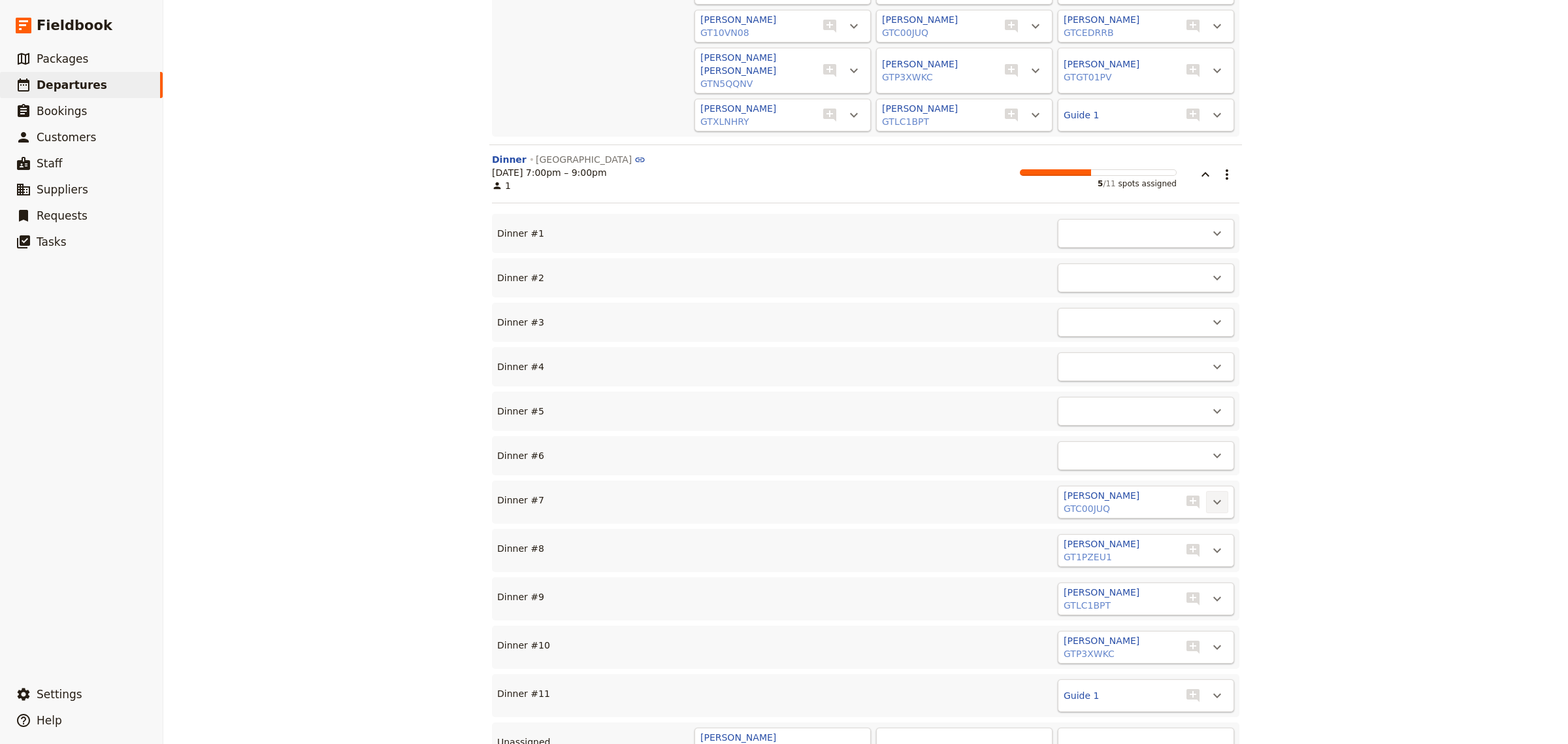
click at [1213, 500] on icon "Actions" at bounding box center [1217, 502] width 8 height 5
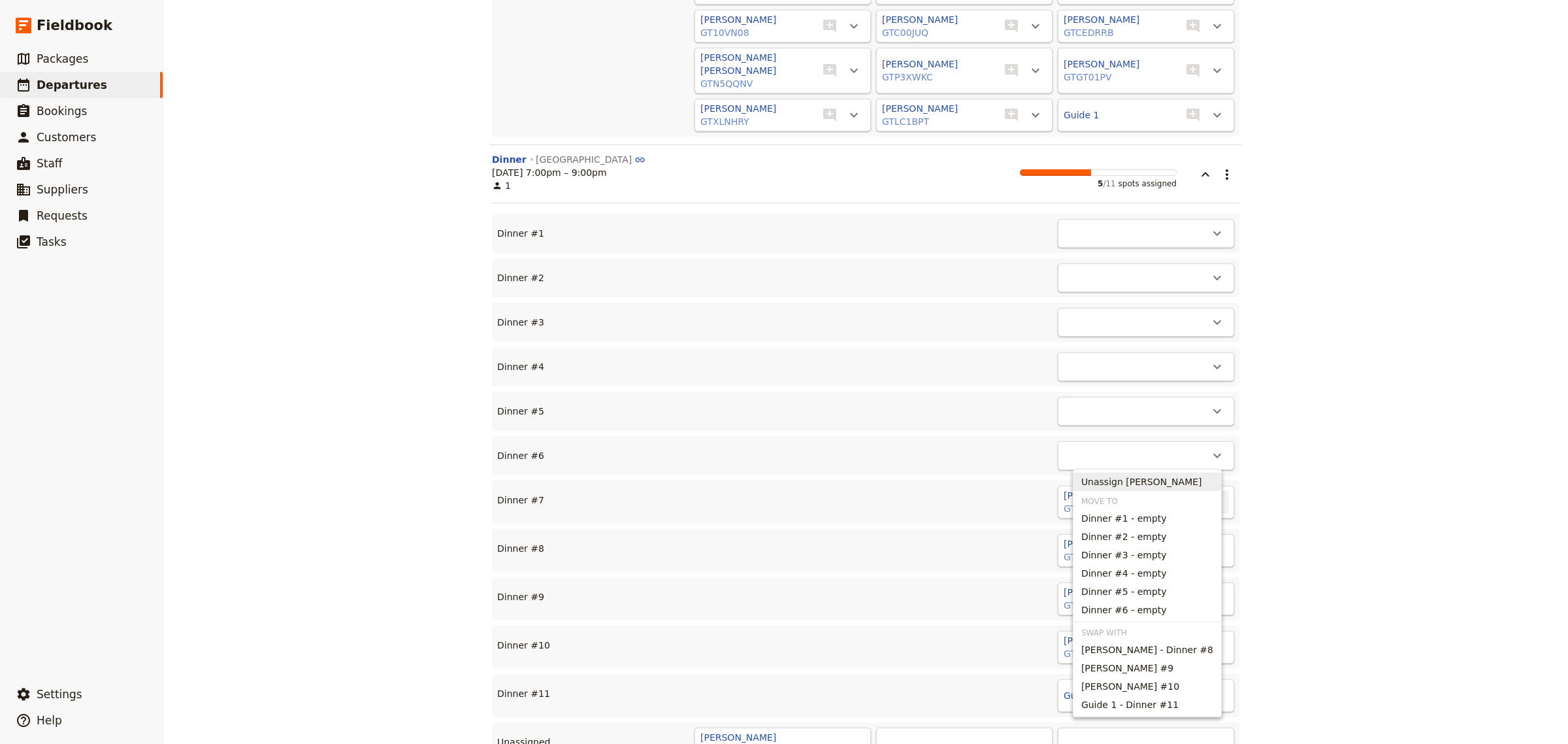
drag, startPoint x: 1161, startPoint y: 482, endPoint x: 1177, endPoint y: 492, distance: 18.9
click at [1162, 483] on span "Unassign [PERSON_NAME]" at bounding box center [1142, 482] width 121 height 13
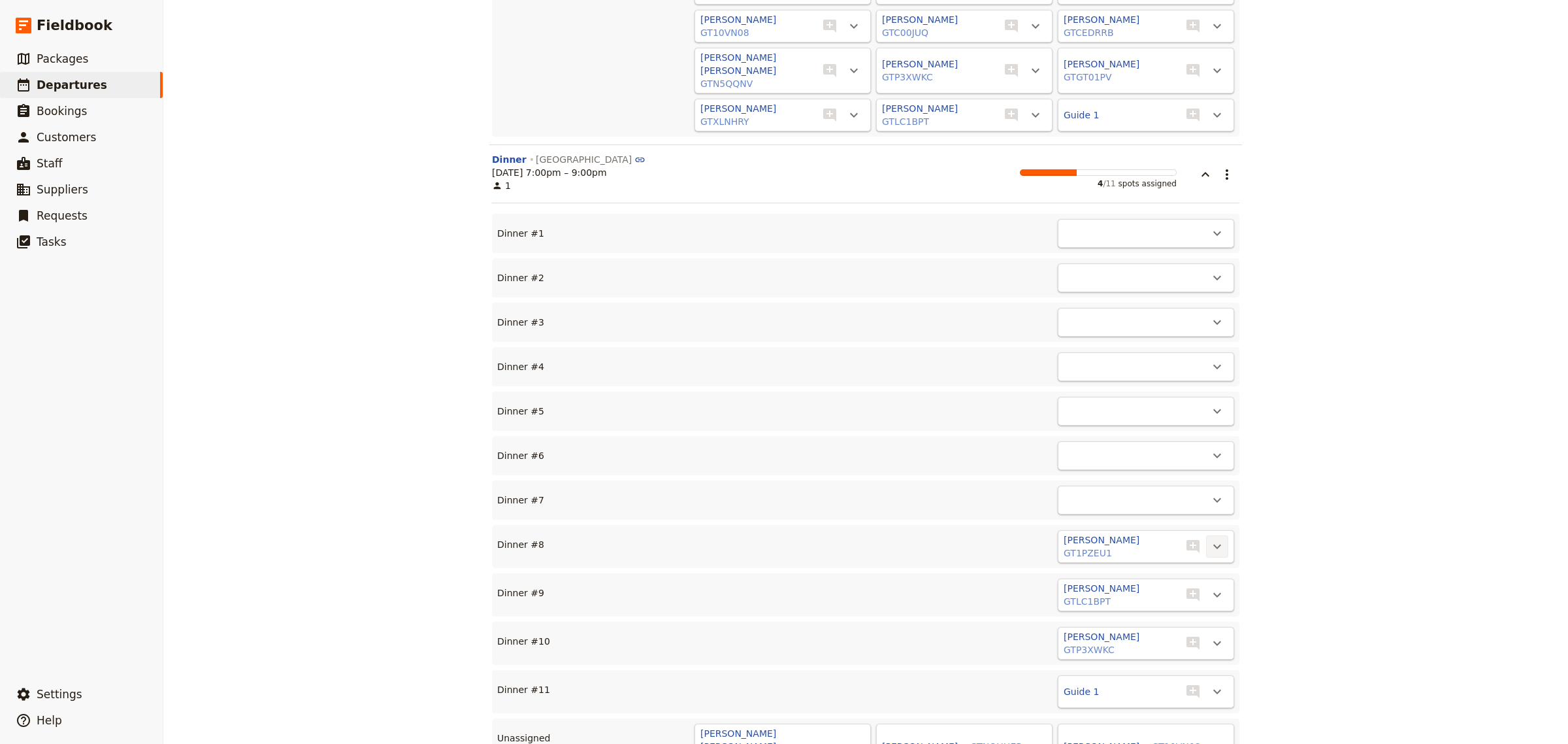
click at [1213, 538] on icon "Actions" at bounding box center [1217, 546] width 15 height 15
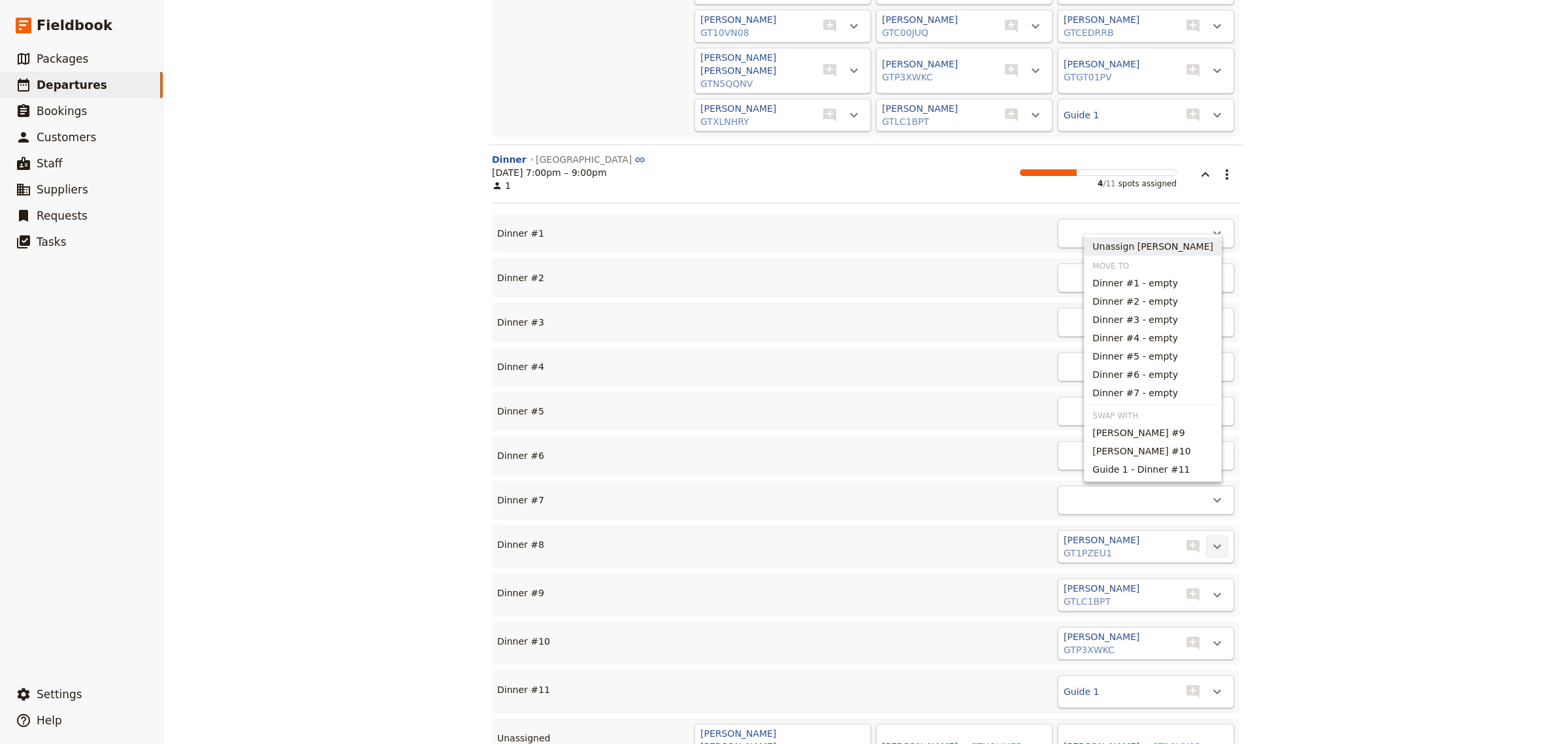
click at [1154, 243] on span "Unassign [PERSON_NAME]" at bounding box center [1153, 246] width 121 height 13
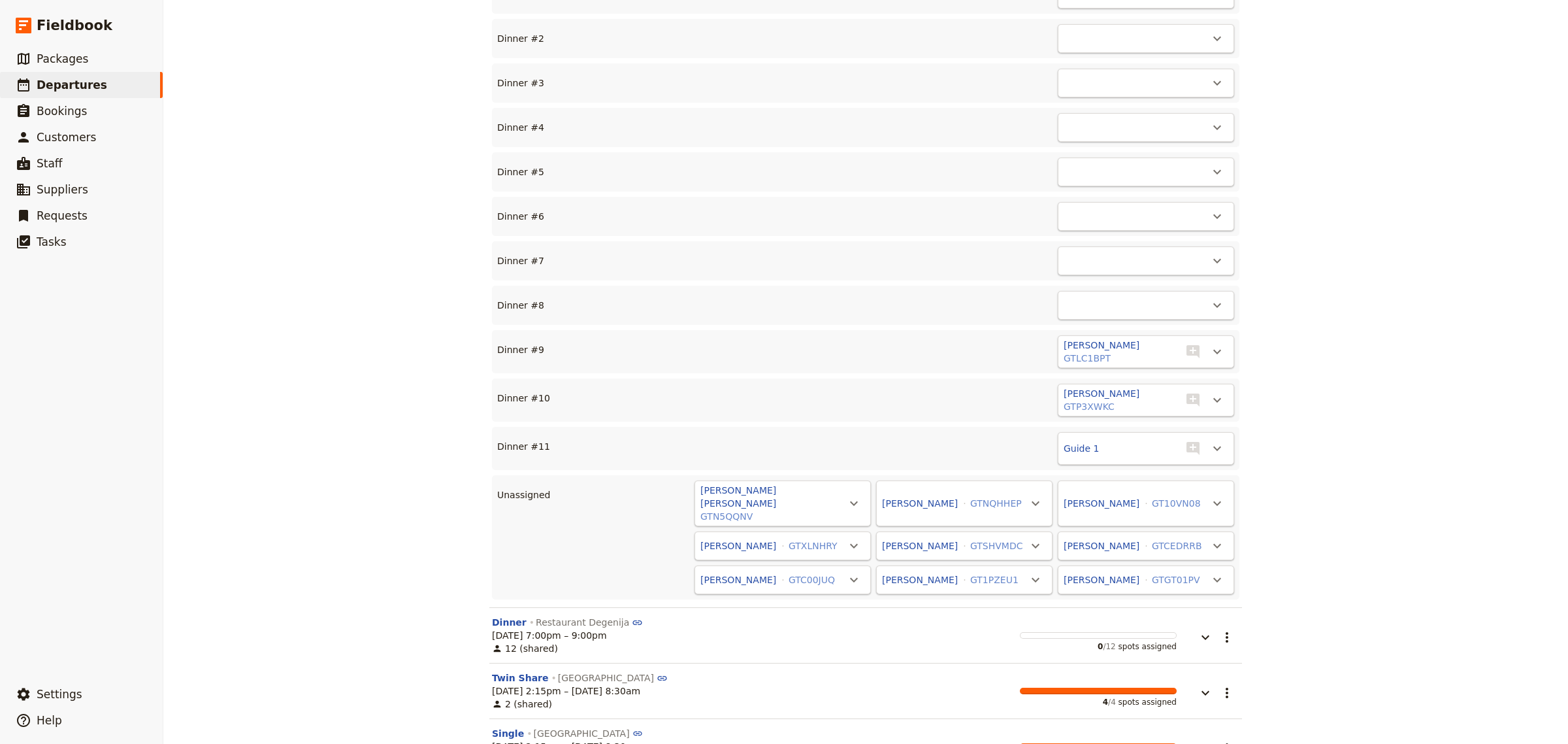
scroll to position [2392, 0]
click at [1210, 343] on icon "Actions" at bounding box center [1217, 350] width 15 height 15
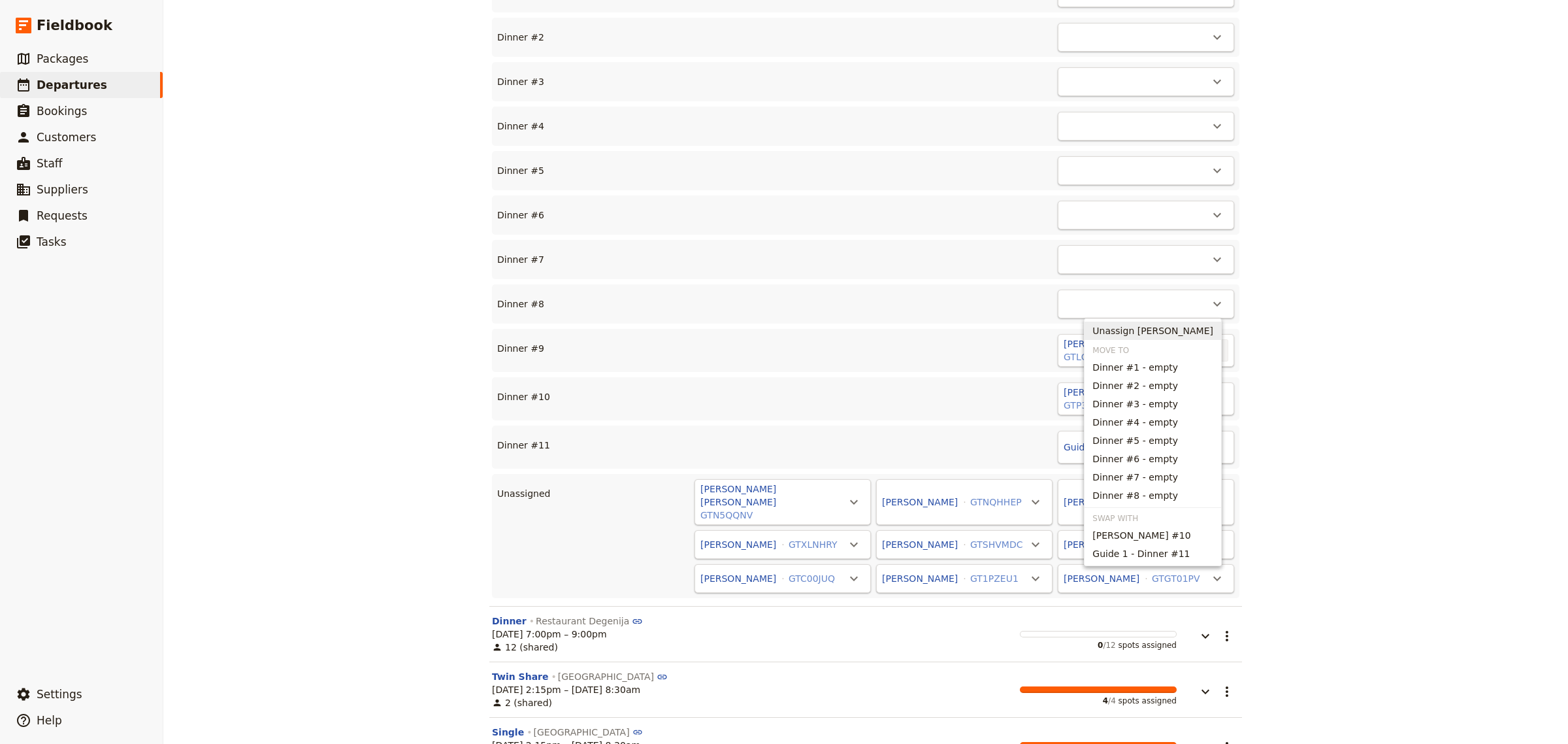
click at [1154, 327] on span "Unassign [PERSON_NAME]" at bounding box center [1153, 331] width 121 height 13
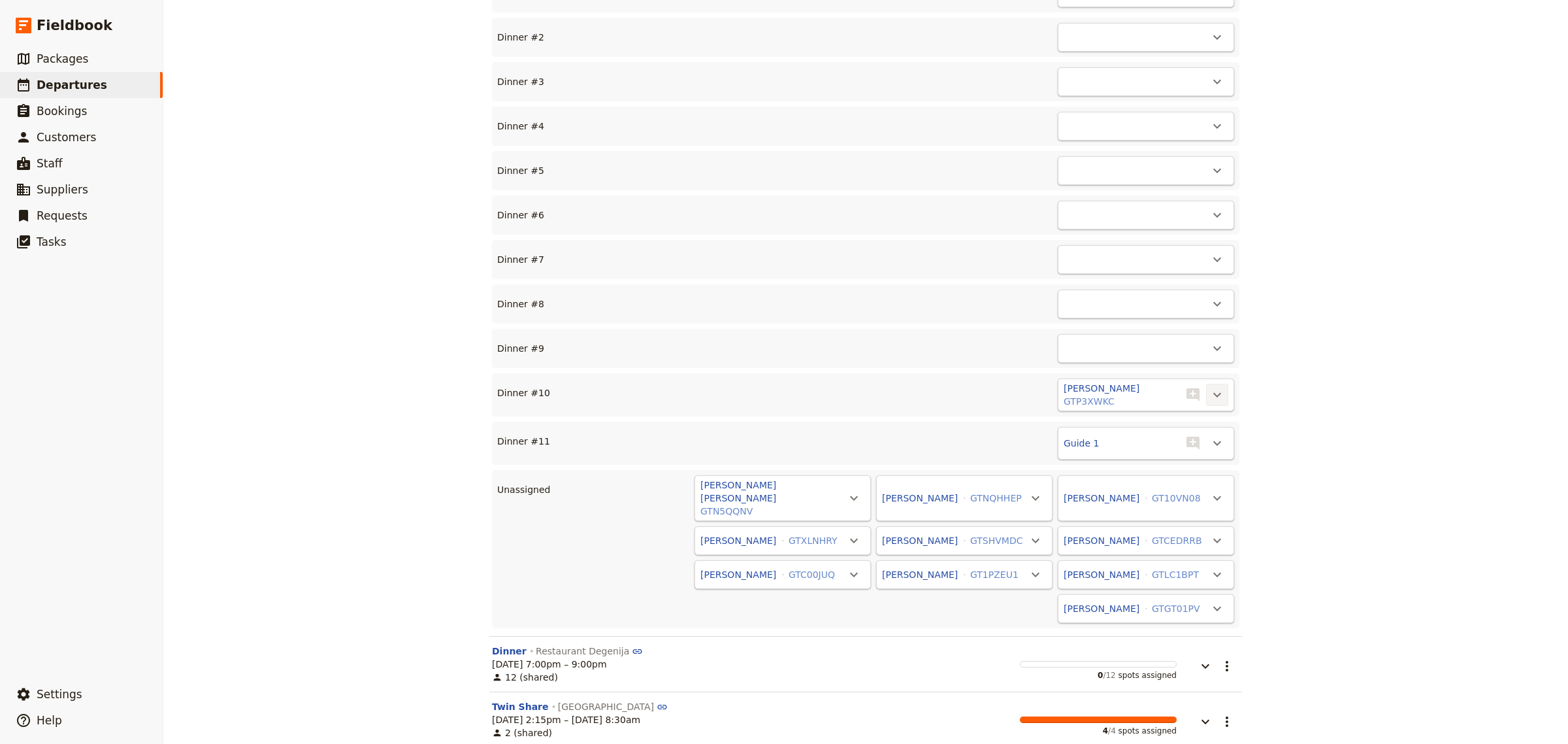
click at [1210, 387] on icon "Actions" at bounding box center [1217, 395] width 15 height 15
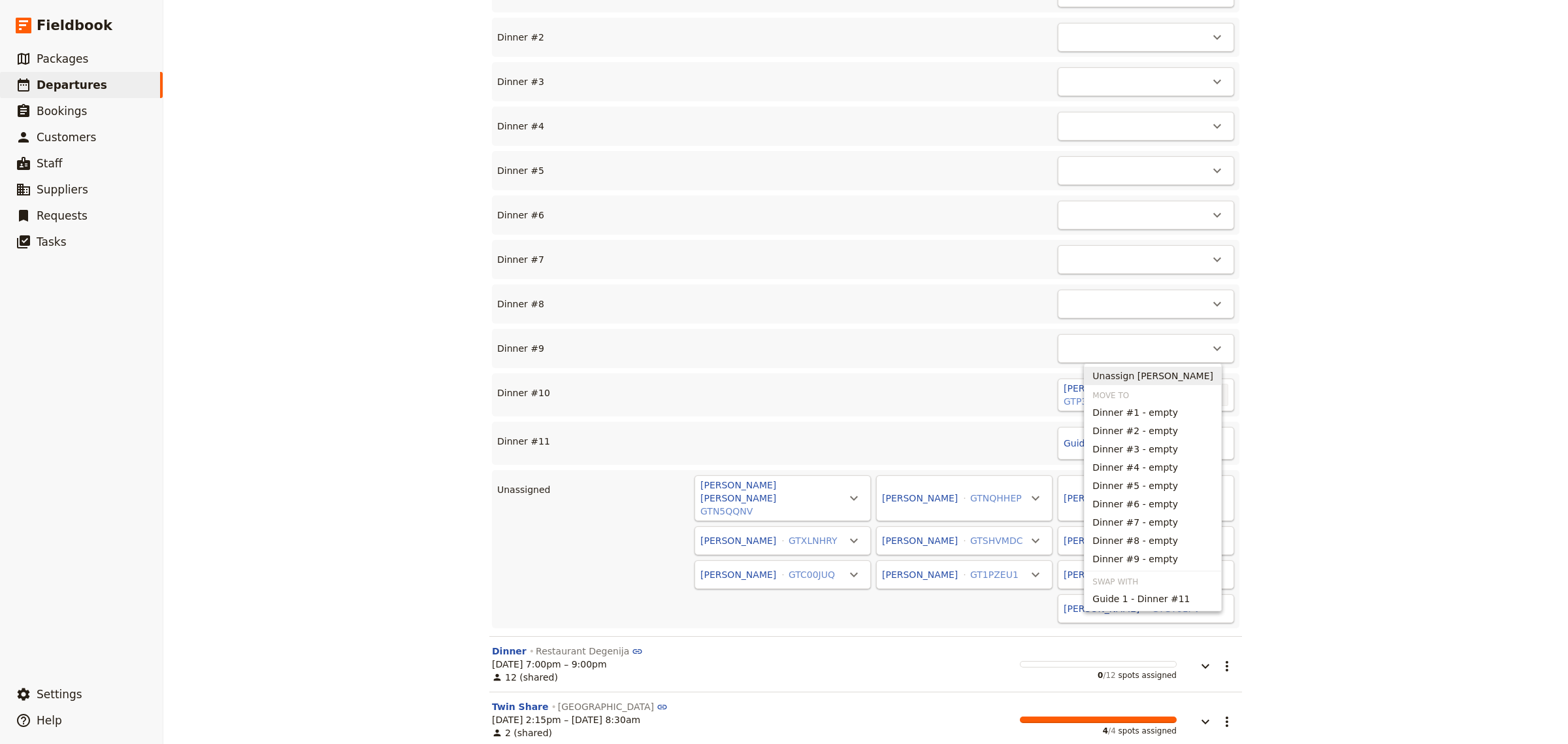
drag, startPoint x: 1157, startPoint y: 373, endPoint x: 1193, endPoint y: 387, distance: 38.6
click at [1158, 376] on span "Unassign [PERSON_NAME]" at bounding box center [1153, 376] width 121 height 13
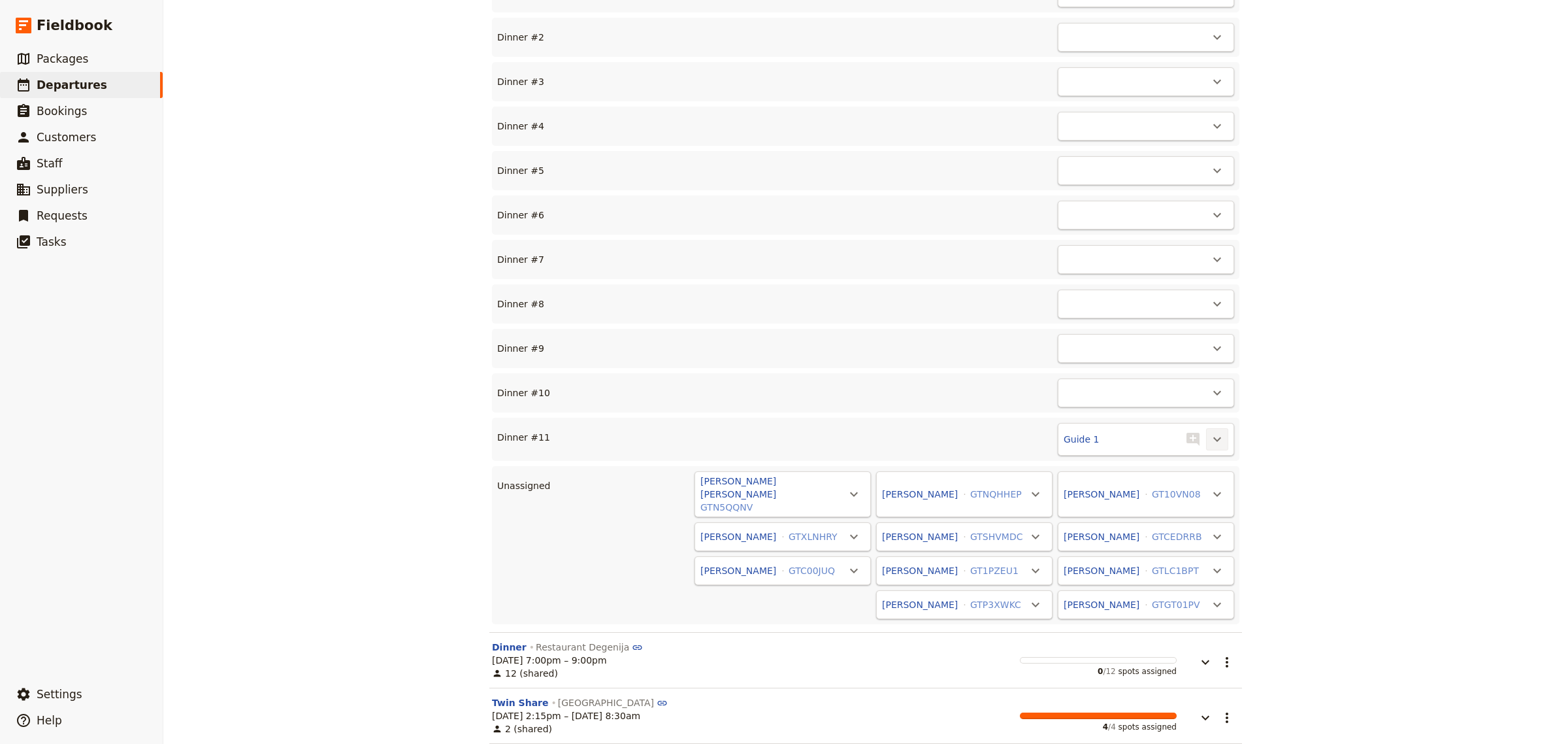
click at [1213, 431] on icon "Actions" at bounding box center [1217, 438] width 15 height 15
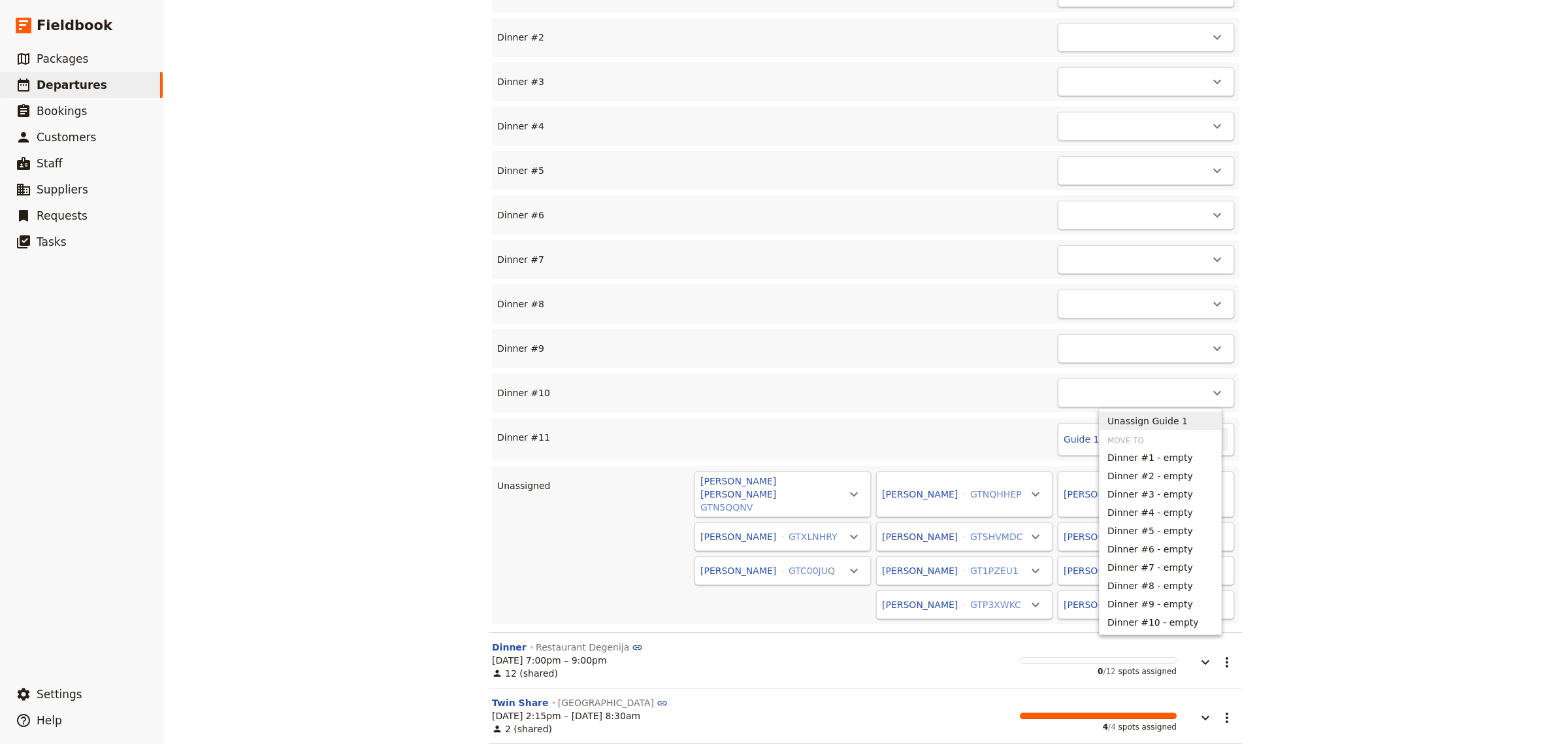
click at [1156, 422] on span "Unassign Guide 1" at bounding box center [1148, 421] width 80 height 13
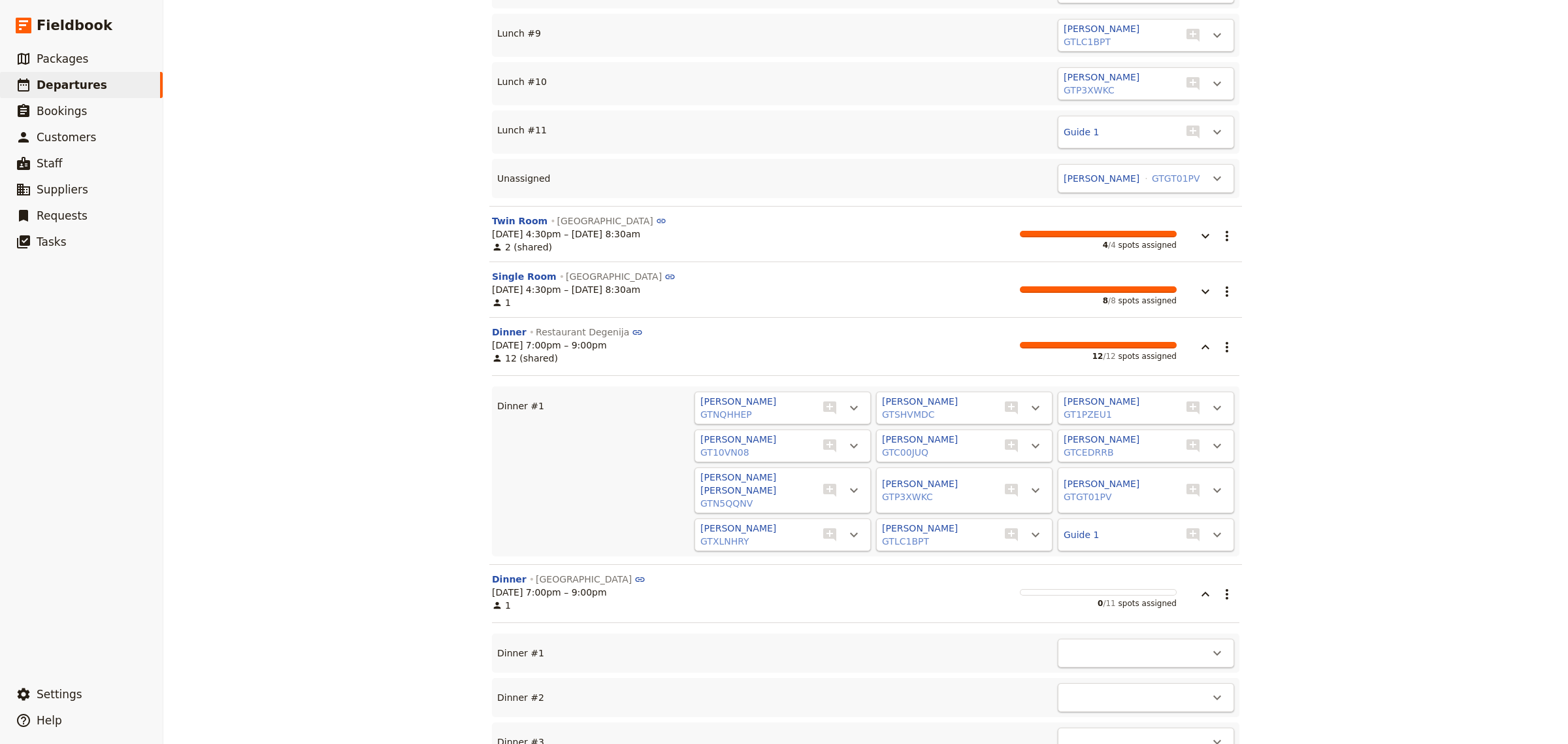
scroll to position [1731, 0]
click at [1198, 588] on icon "button" at bounding box center [1205, 595] width 15 height 15
click at [1210, 401] on icon "Actions" at bounding box center [1217, 408] width 15 height 15
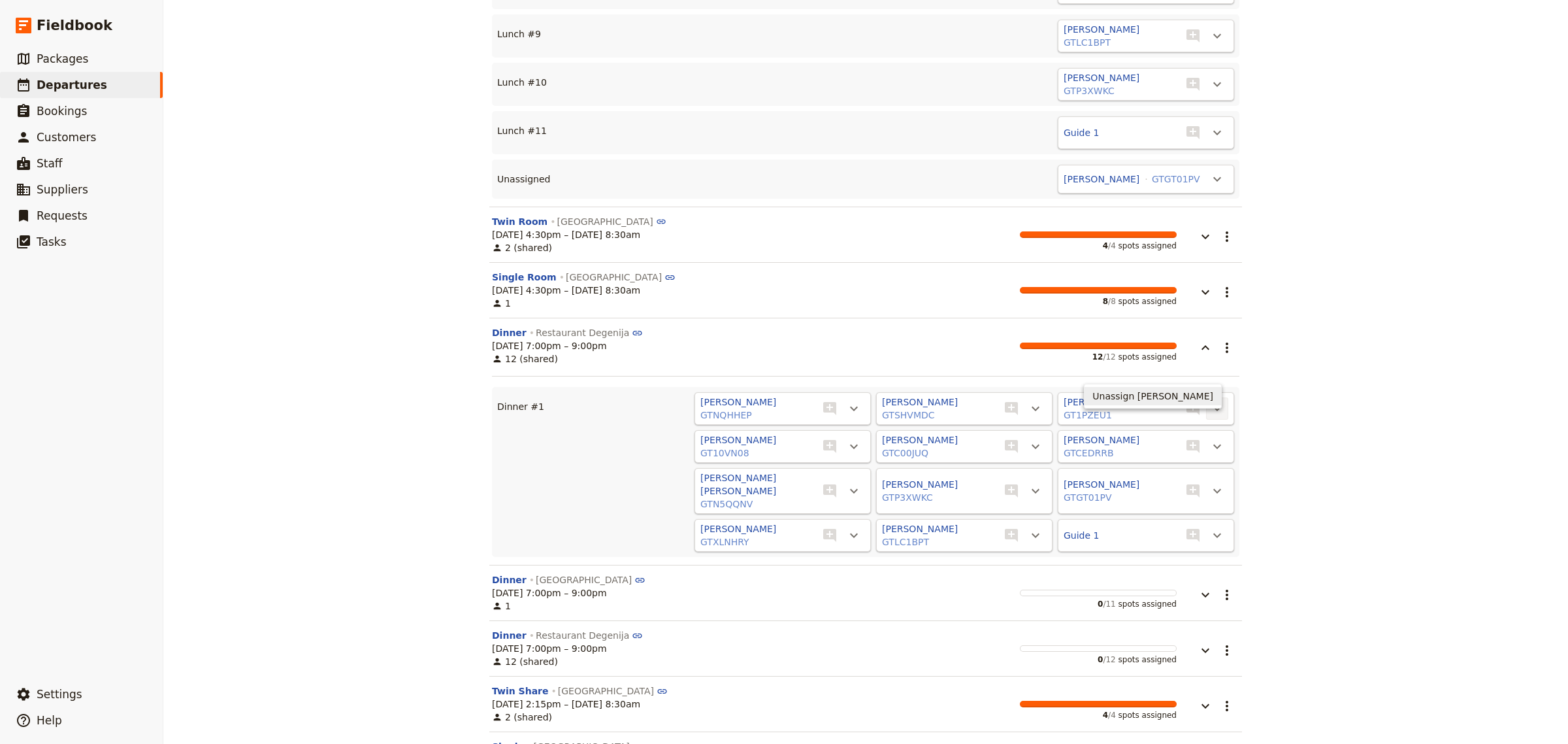
click at [1208, 400] on span "Unassign [PERSON_NAME]" at bounding box center [1153, 396] width 121 height 13
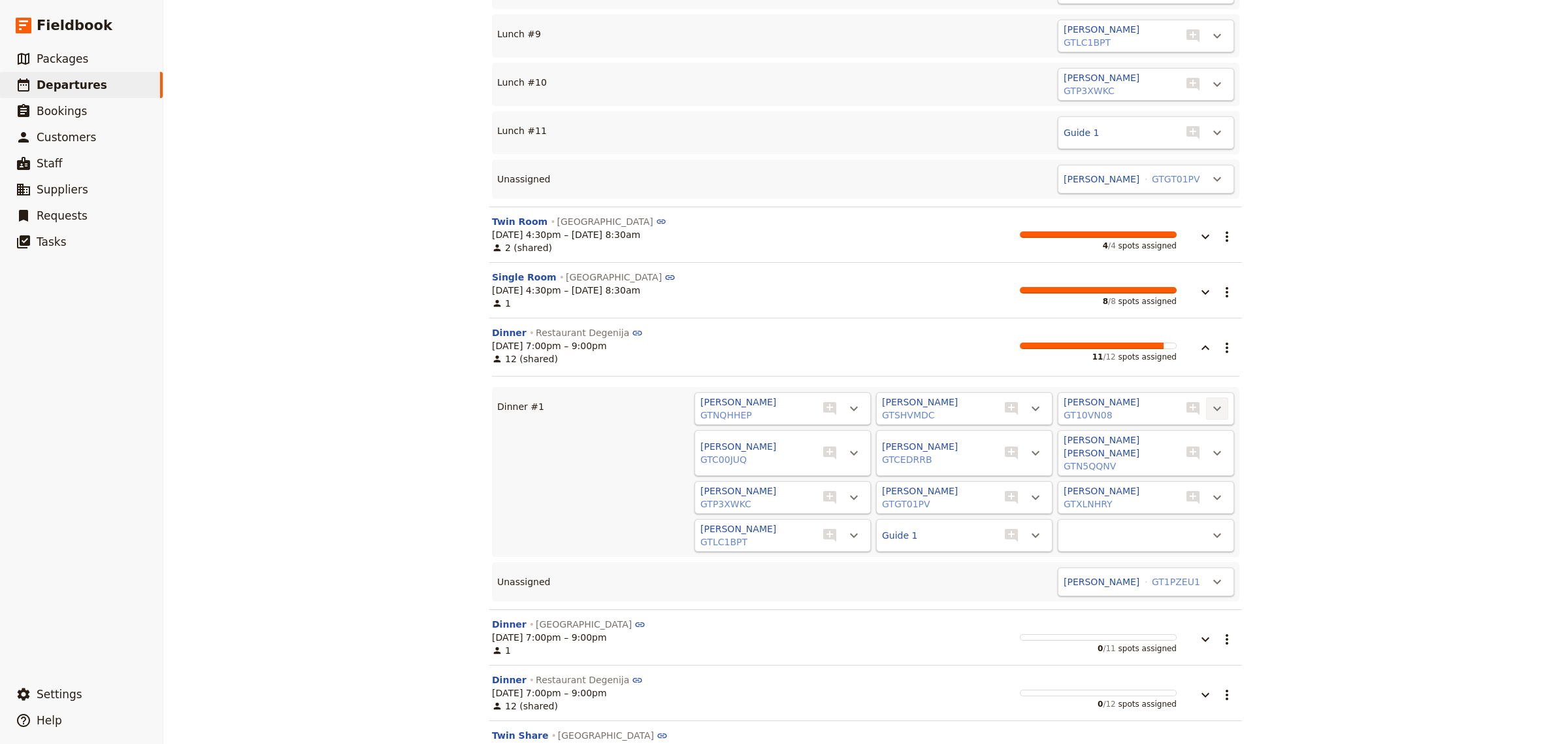
click at [1213, 401] on icon "Actions" at bounding box center [1217, 408] width 15 height 15
click at [1199, 390] on span "Unassign [PERSON_NAME]" at bounding box center [1153, 396] width 121 height 13
click at [1219, 401] on icon "Actions" at bounding box center [1217, 408] width 15 height 15
click at [1203, 390] on span "Unassign [PERSON_NAME]" at bounding box center [1153, 396] width 121 height 13
click at [1210, 401] on icon "Actions" at bounding box center [1217, 408] width 15 height 15
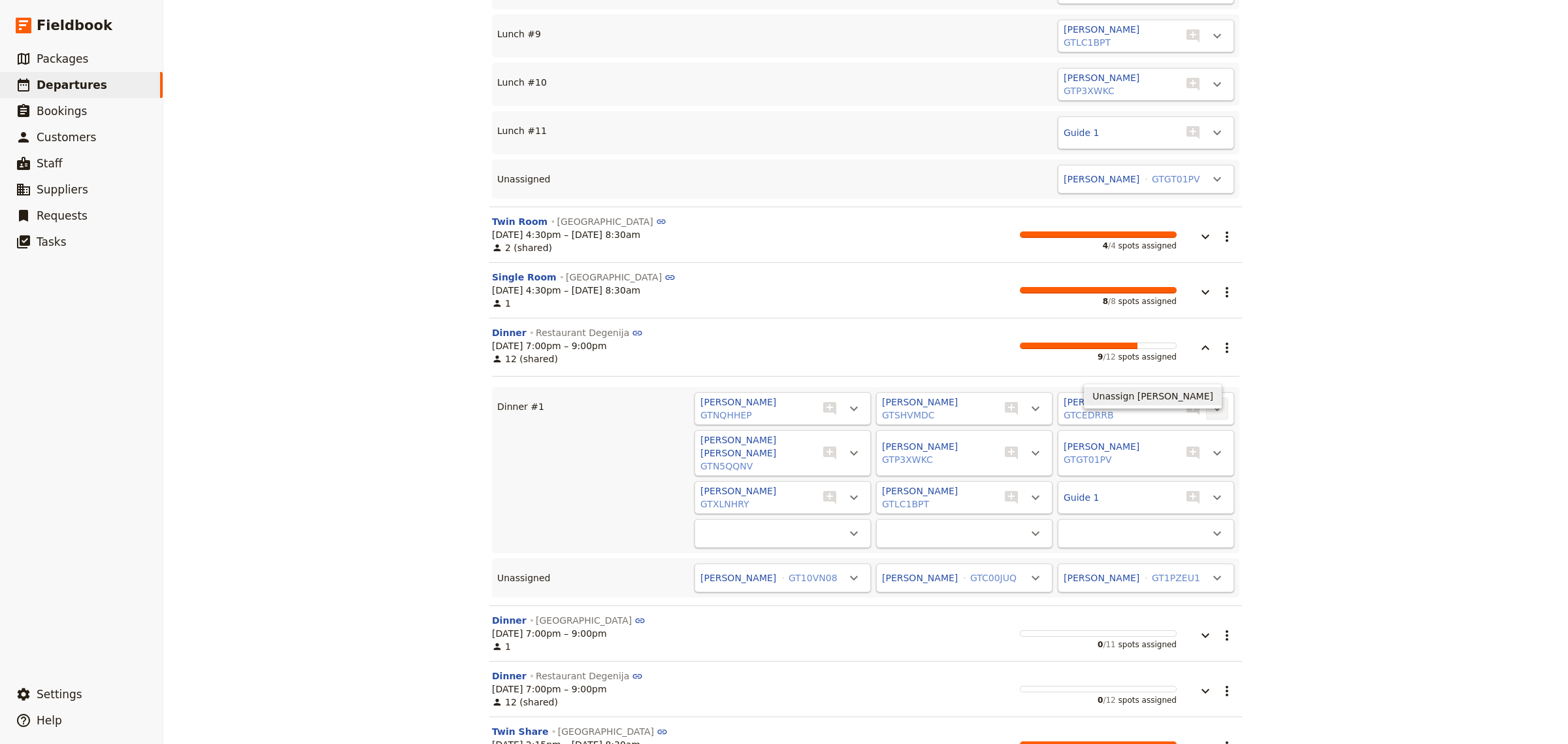
click at [1201, 399] on span "Unassign [PERSON_NAME]" at bounding box center [1153, 396] width 121 height 13
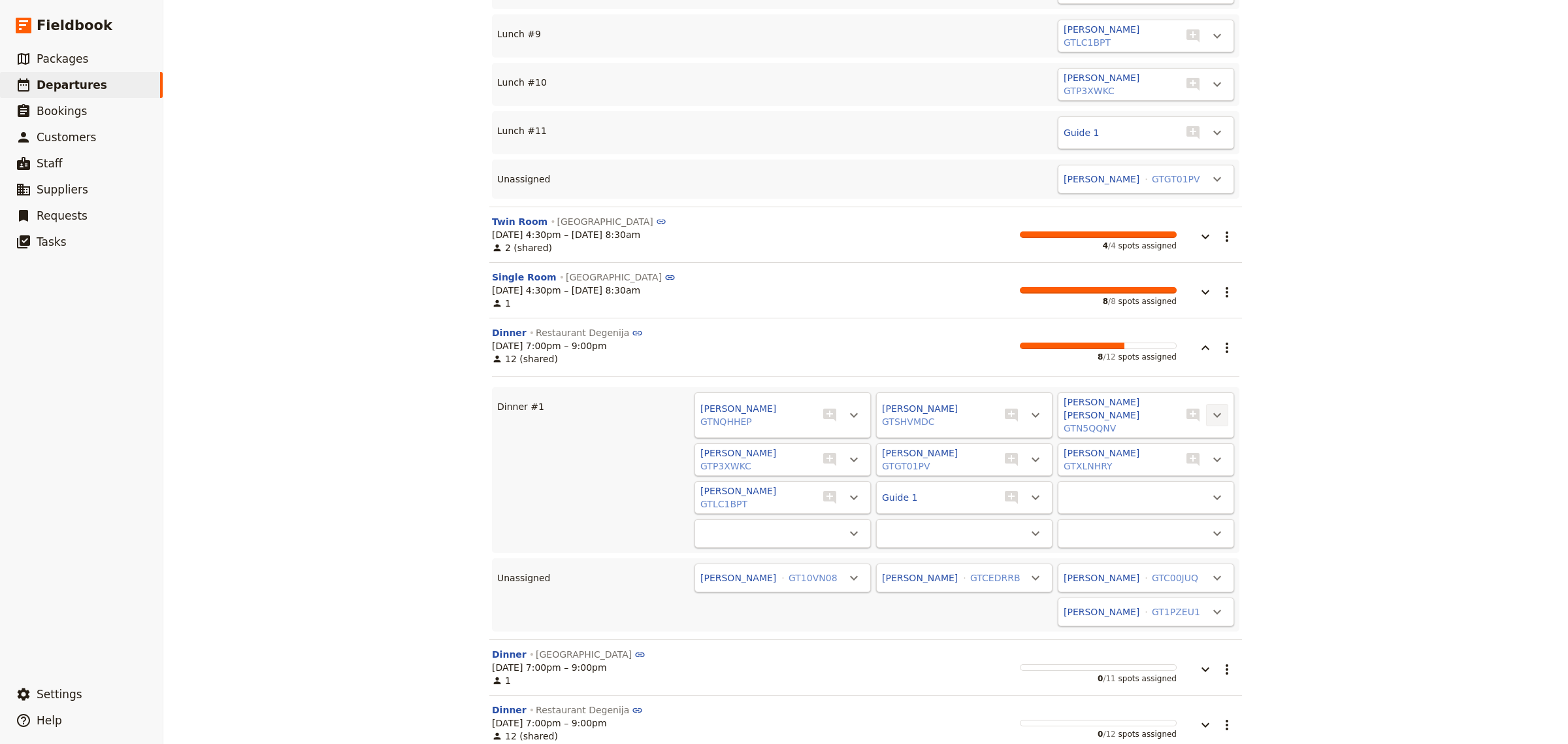
click at [1213, 407] on icon "Actions" at bounding box center [1217, 415] width 15 height 15
click at [1207, 389] on span "Unassign [PERSON_NAME] [PERSON_NAME]" at bounding box center [1114, 396] width 199 height 13
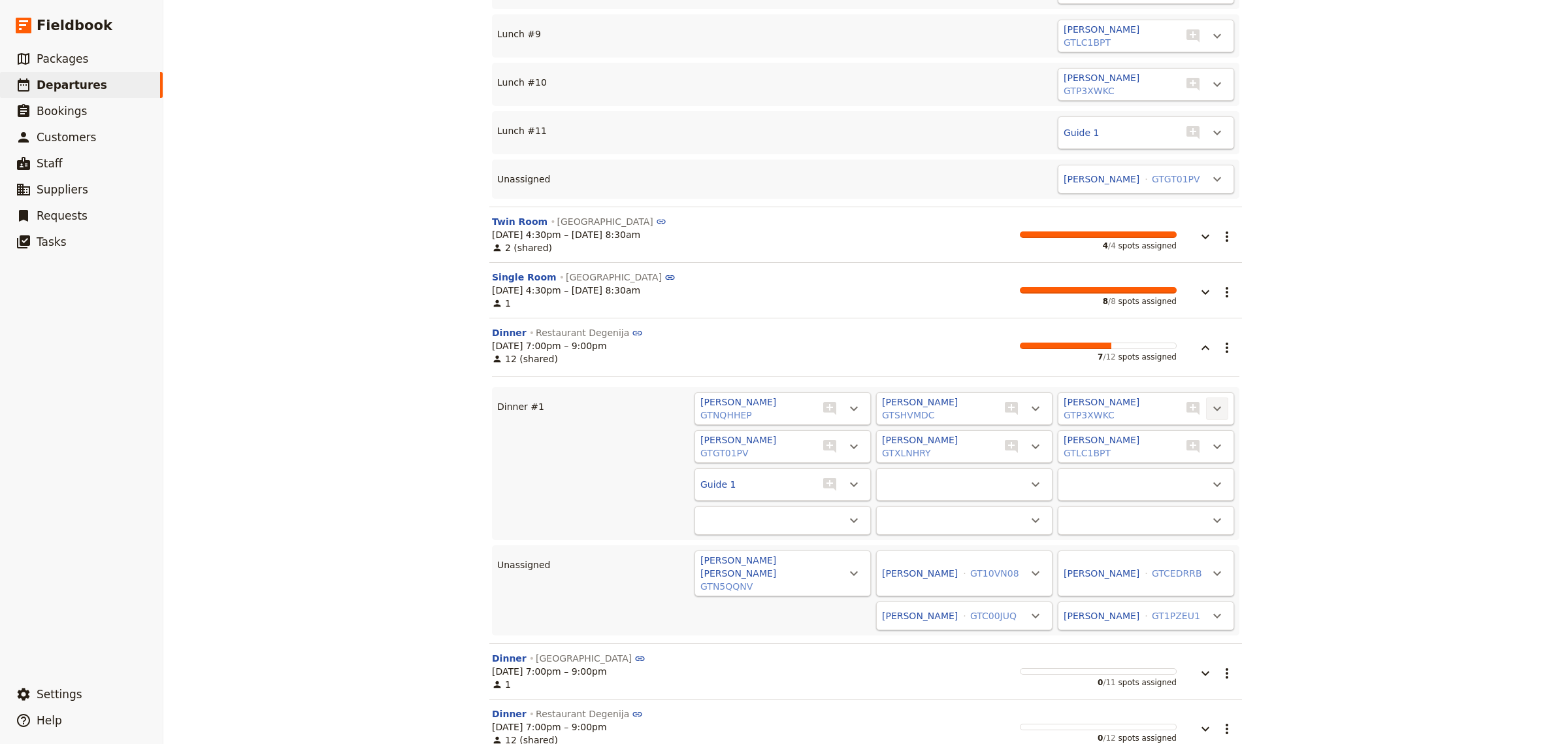
click at [1213, 401] on icon "Actions" at bounding box center [1217, 408] width 15 height 15
click at [1204, 391] on span "Unassign [PERSON_NAME]" at bounding box center [1153, 396] width 121 height 13
click at [1211, 401] on icon "Actions" at bounding box center [1217, 408] width 15 height 15
click at [1203, 397] on span "Unassign [PERSON_NAME]" at bounding box center [1153, 396] width 121 height 13
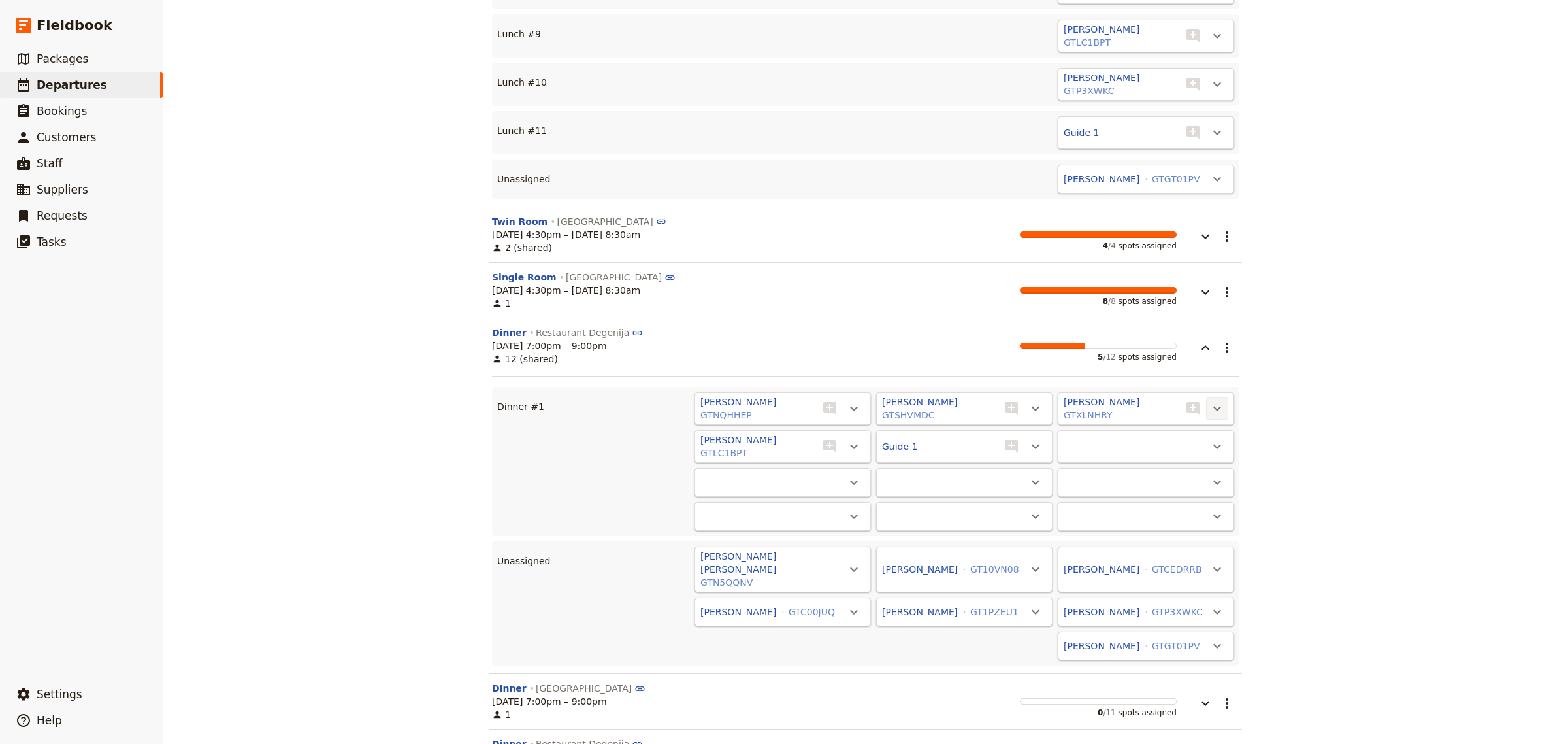
click at [1213, 401] on icon "Actions" at bounding box center [1217, 408] width 15 height 15
click at [1197, 391] on span "Unassign [PERSON_NAME]" at bounding box center [1153, 396] width 121 height 13
click at [1210, 401] on icon "Actions" at bounding box center [1217, 408] width 15 height 15
click at [1188, 399] on span "Unassign [PERSON_NAME]" at bounding box center [1153, 396] width 121 height 13
click at [1213, 401] on icon "Actions" at bounding box center [1217, 408] width 15 height 15
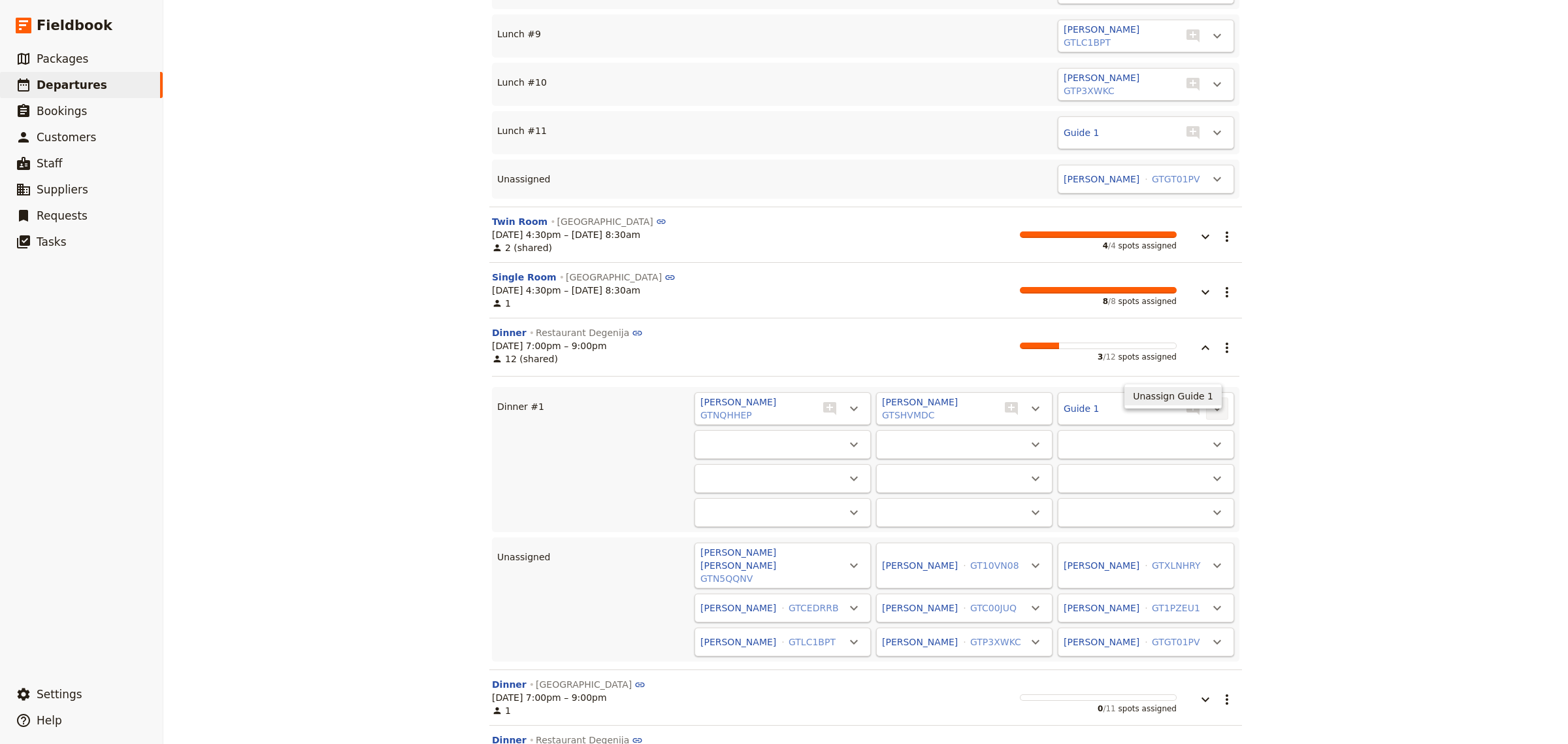
click at [1180, 399] on span "Unassign Guide 1" at bounding box center [1174, 396] width 80 height 13
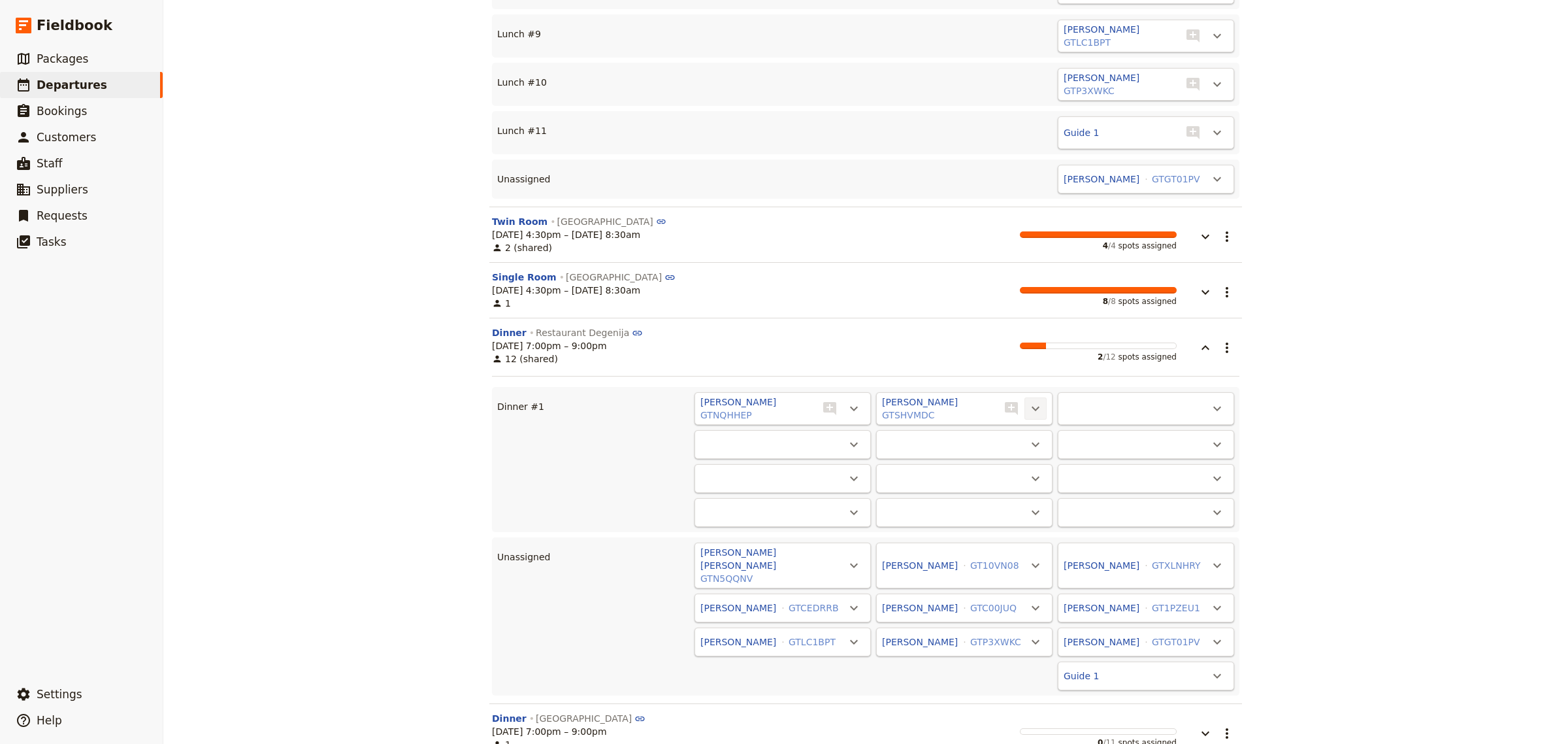
click at [1030, 401] on icon "Actions" at bounding box center [1035, 408] width 15 height 15
click at [1017, 389] on span "Unassign [PERSON_NAME]" at bounding box center [971, 396] width 121 height 13
click at [847, 401] on icon "Actions" at bounding box center [854, 408] width 15 height 15
click at [841, 396] on span "Unassign [PERSON_NAME]" at bounding box center [789, 396] width 121 height 13
click at [1204, 340] on icon "button" at bounding box center [1205, 347] width 15 height 15
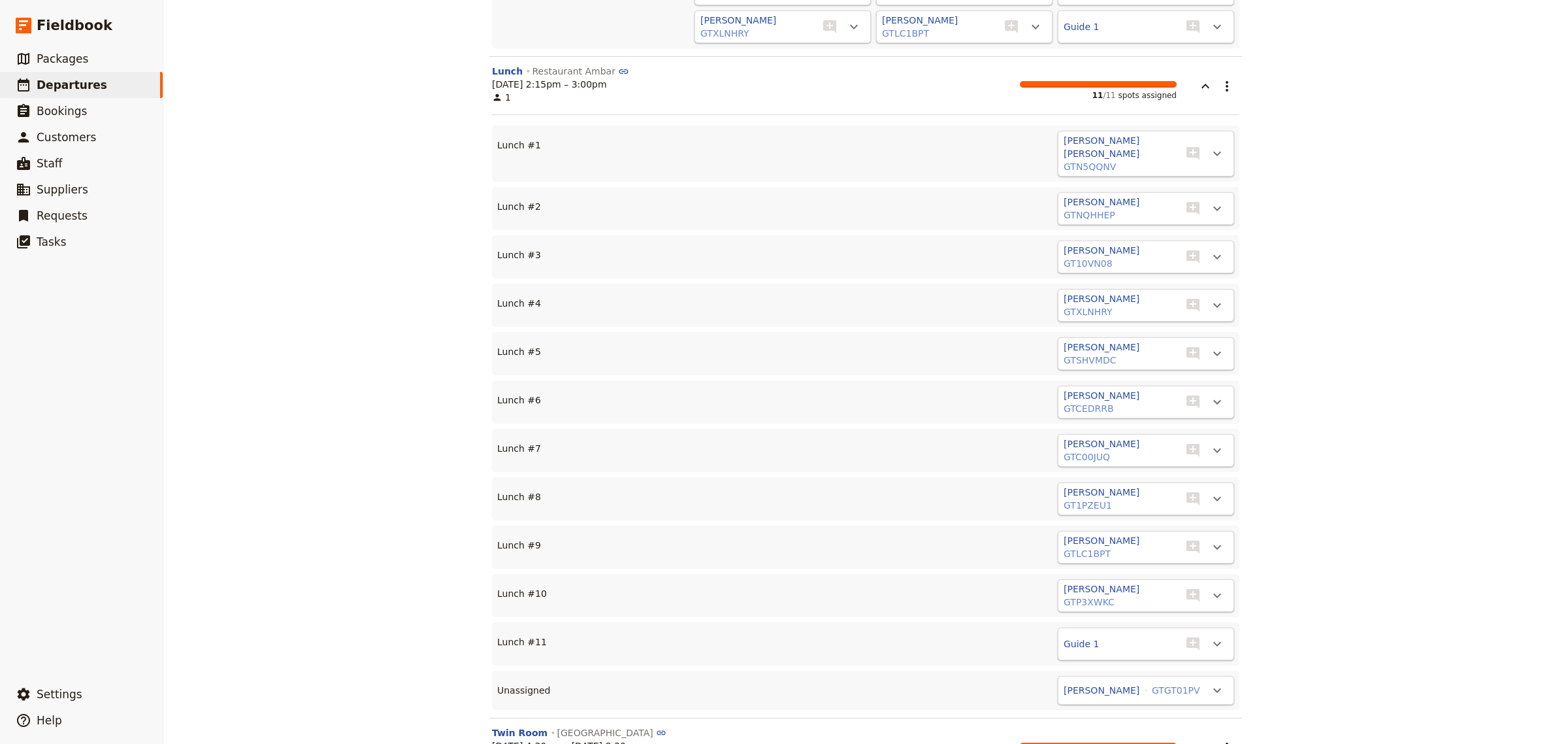
scroll to position [1210, 0]
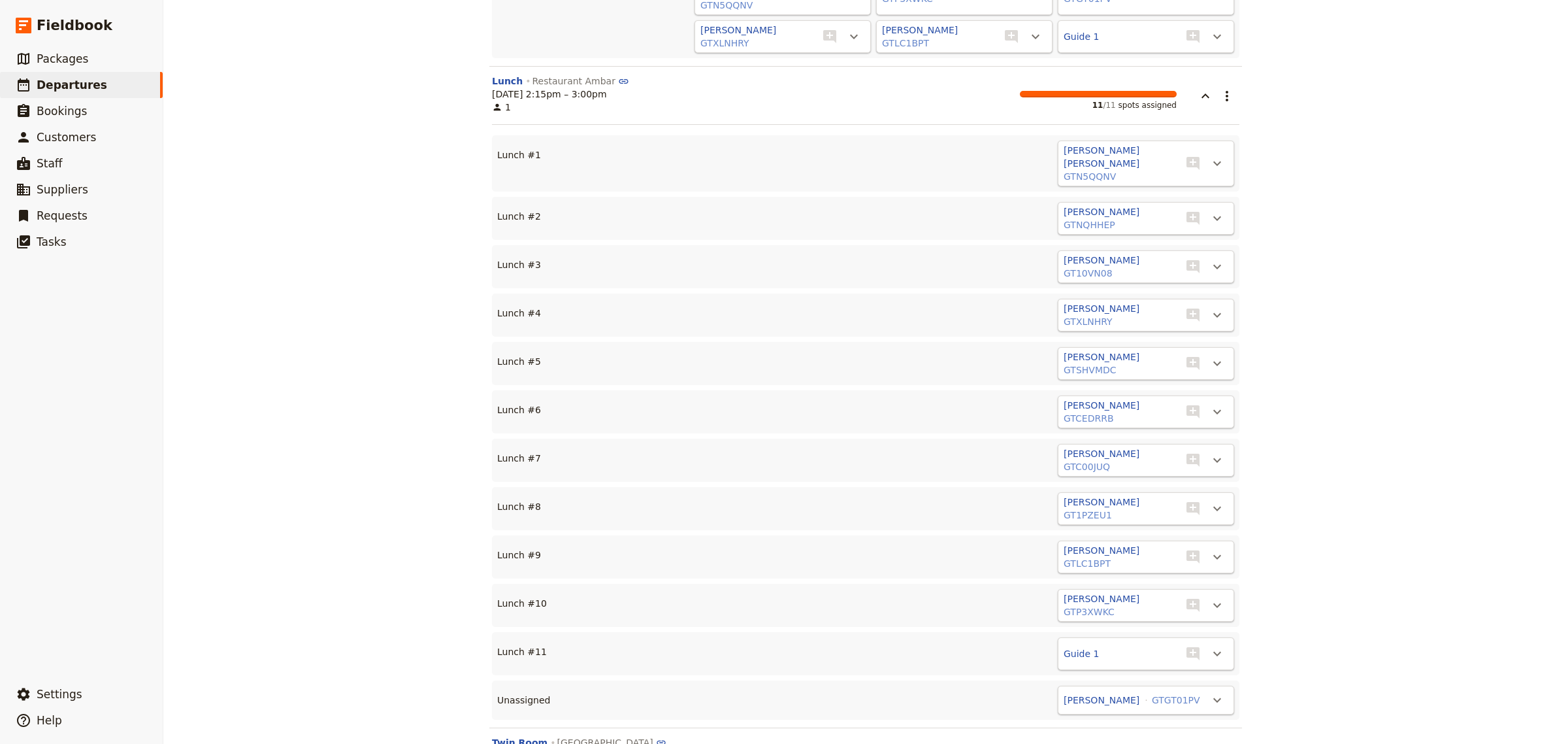
click at [1210, 141] on div "[PERSON_NAME] [PERSON_NAME] GTN5QQNV ​ ​" at bounding box center [1146, 164] width 176 height 45
click at [1216, 156] on icon "Actions" at bounding box center [1217, 163] width 15 height 15
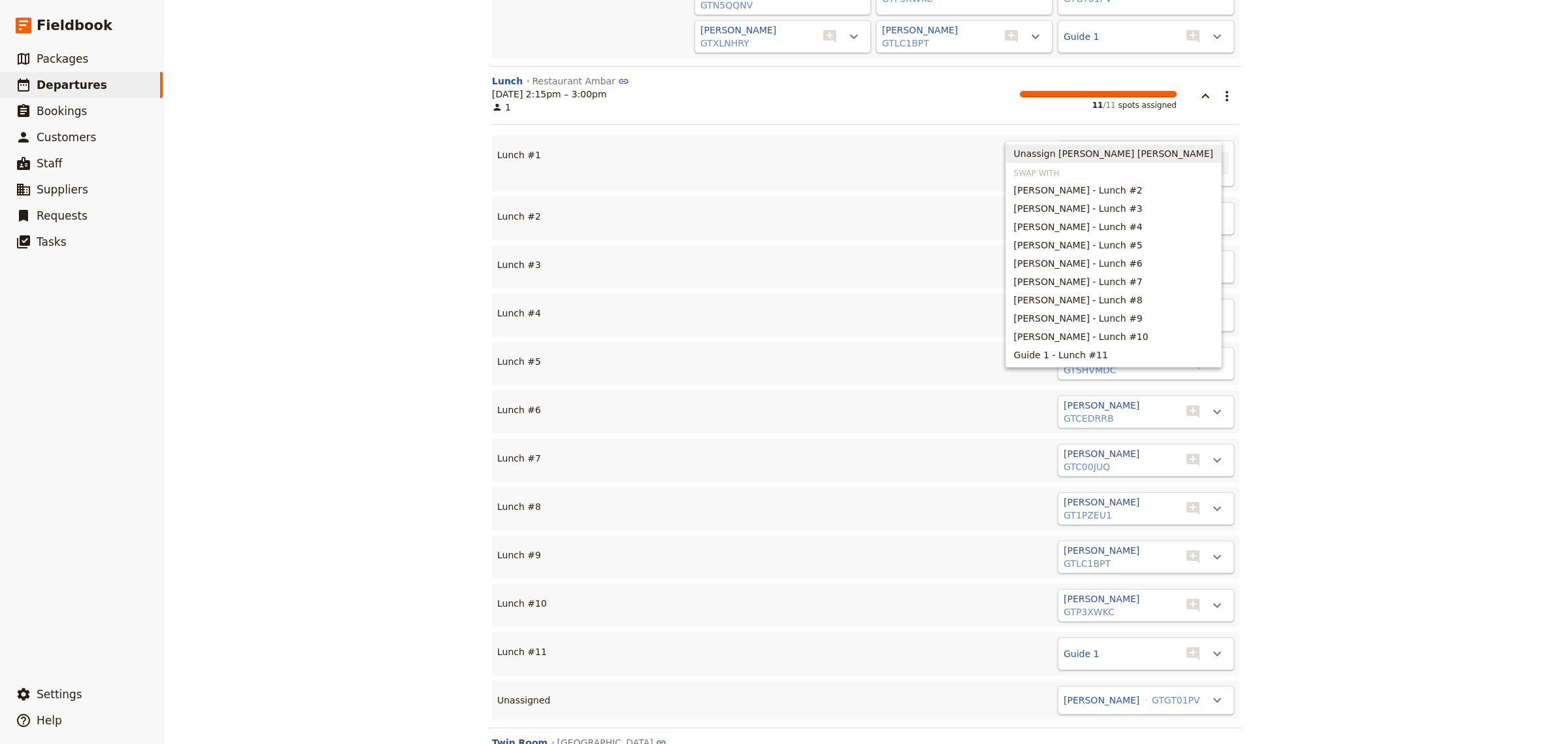
click at [1197, 146] on button "Unassign [PERSON_NAME] [PERSON_NAME]" at bounding box center [1114, 154] width 215 height 18
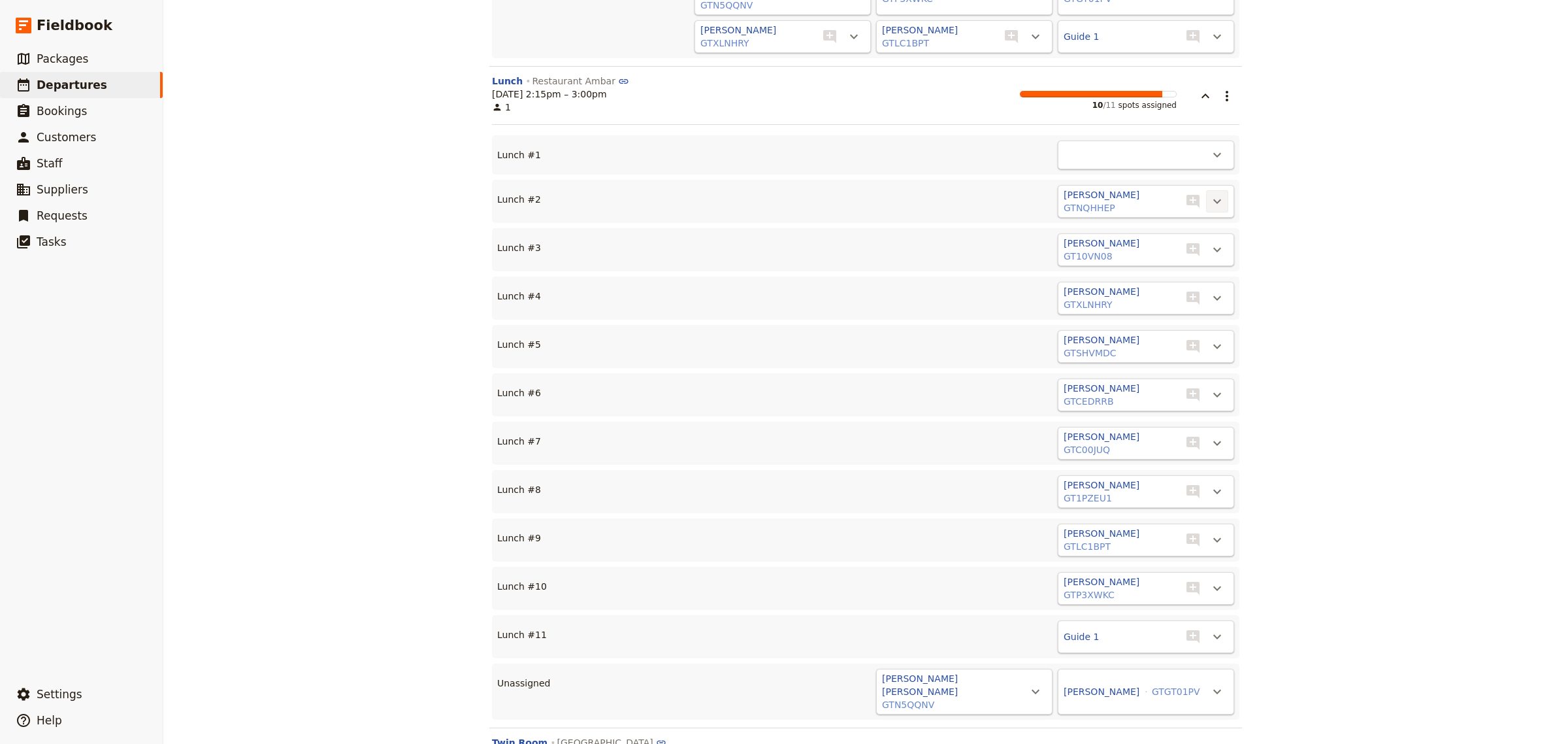
click at [1210, 194] on icon "Actions" at bounding box center [1217, 201] width 15 height 15
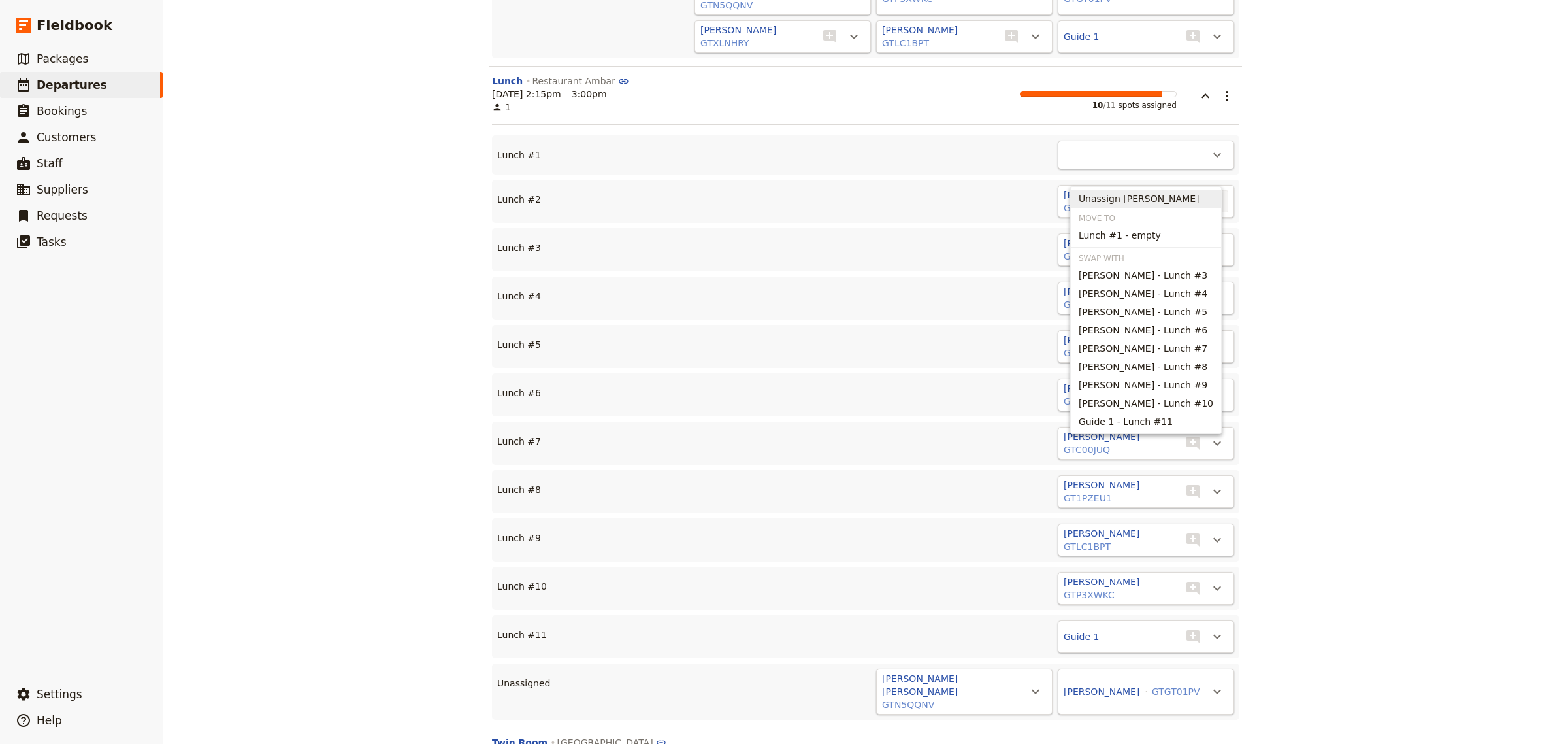
click at [1196, 198] on span "Unassign [PERSON_NAME]" at bounding box center [1139, 198] width 121 height 13
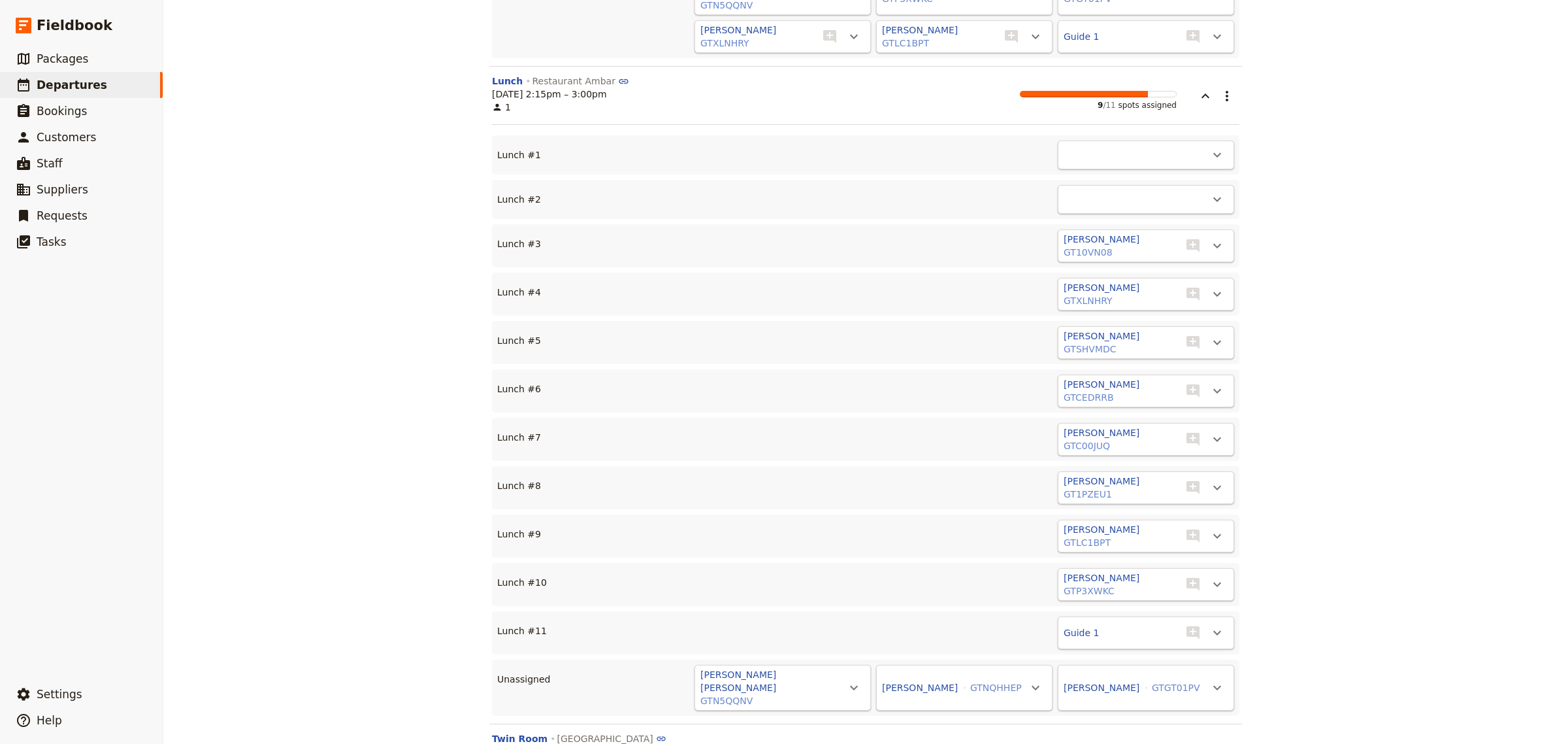
click at [1204, 233] on div "​ ​" at bounding box center [1203, 246] width 48 height 26
click at [1210, 238] on icon "Actions" at bounding box center [1217, 246] width 15 height 15
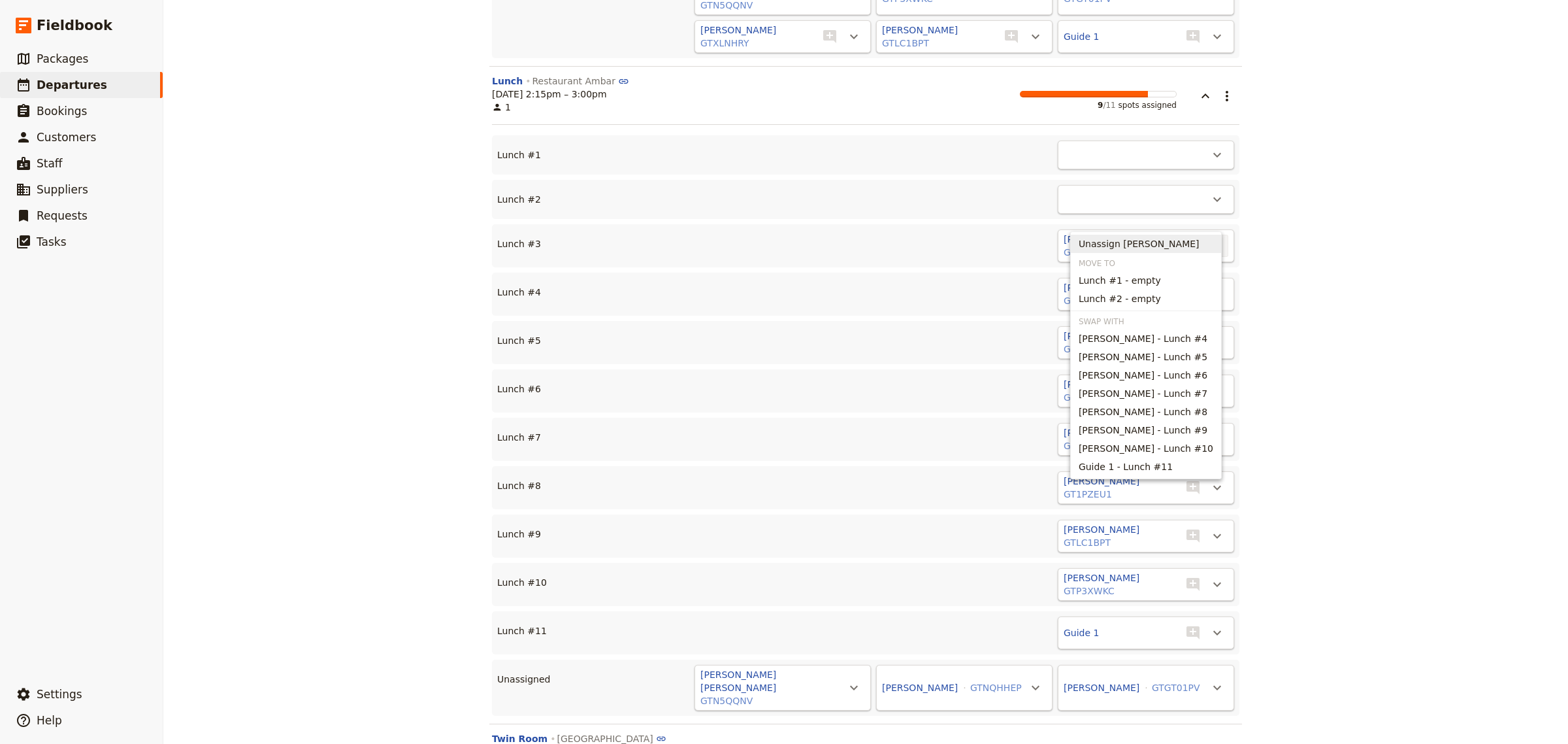
click at [1191, 246] on span "Unassign [PERSON_NAME]" at bounding box center [1146, 244] width 135 height 13
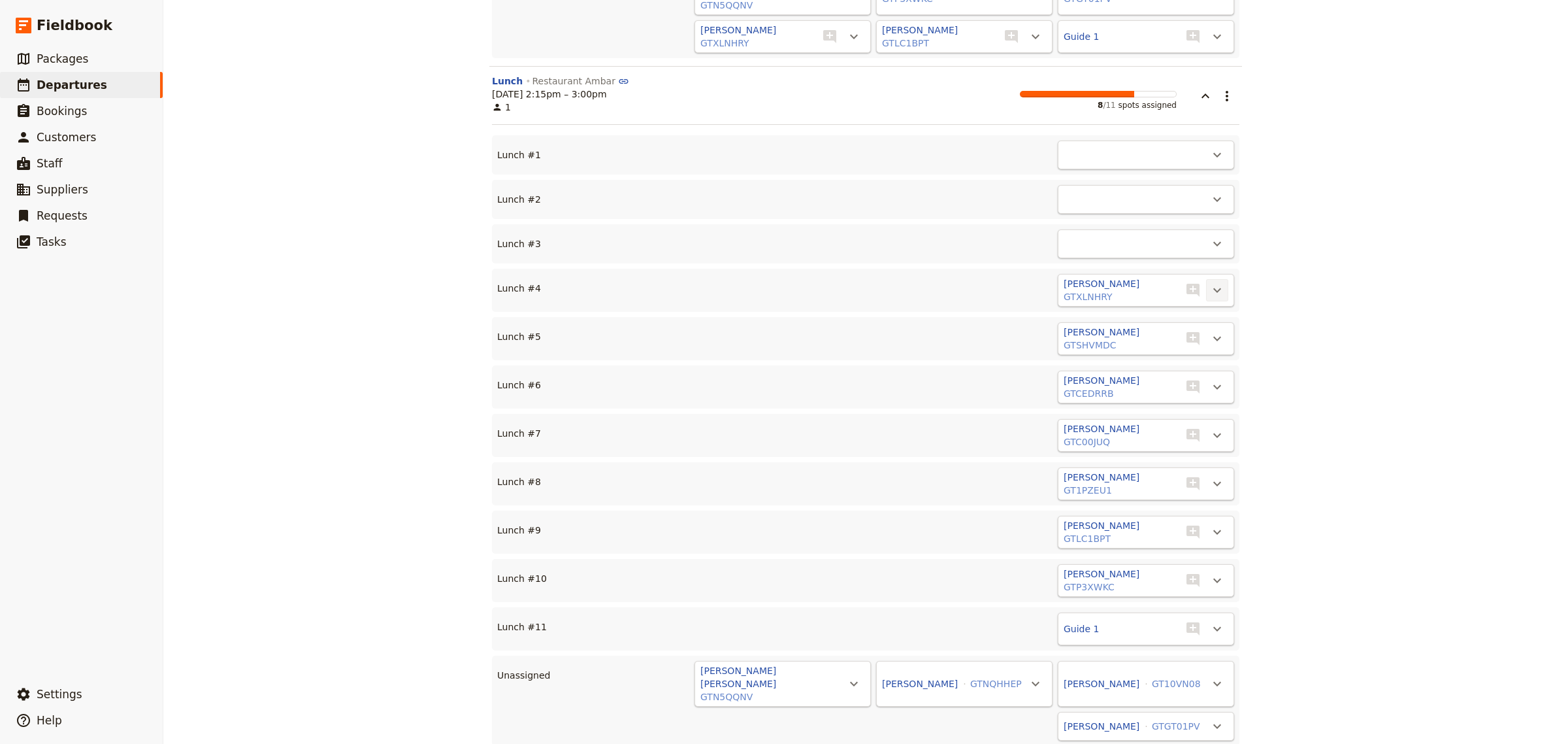
click at [1213, 288] on icon "Actions" at bounding box center [1217, 290] width 8 height 5
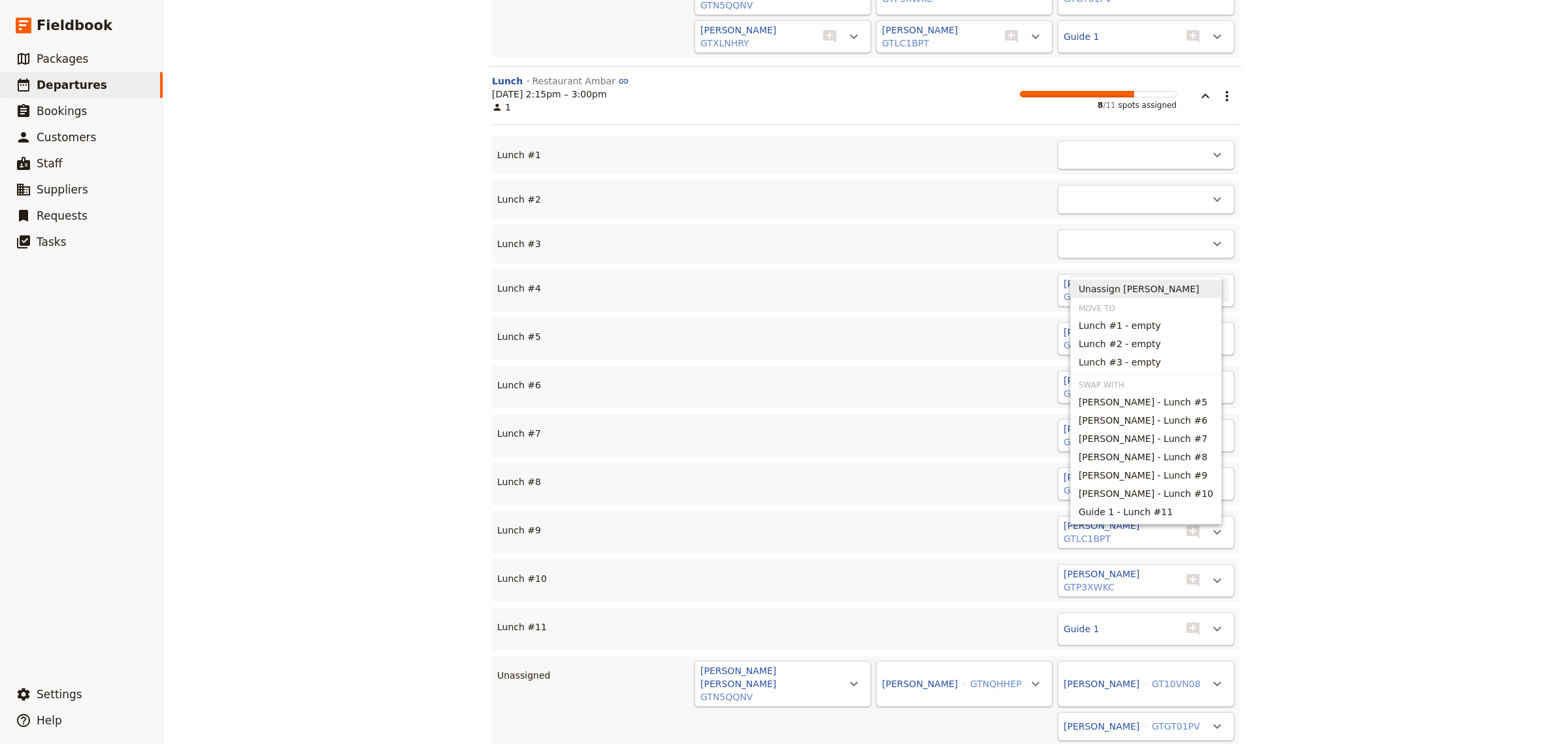
drag, startPoint x: 1184, startPoint y: 282, endPoint x: 1194, endPoint y: 297, distance: 18.0
click at [1184, 283] on span "Unassign [PERSON_NAME]" at bounding box center [1139, 289] width 121 height 13
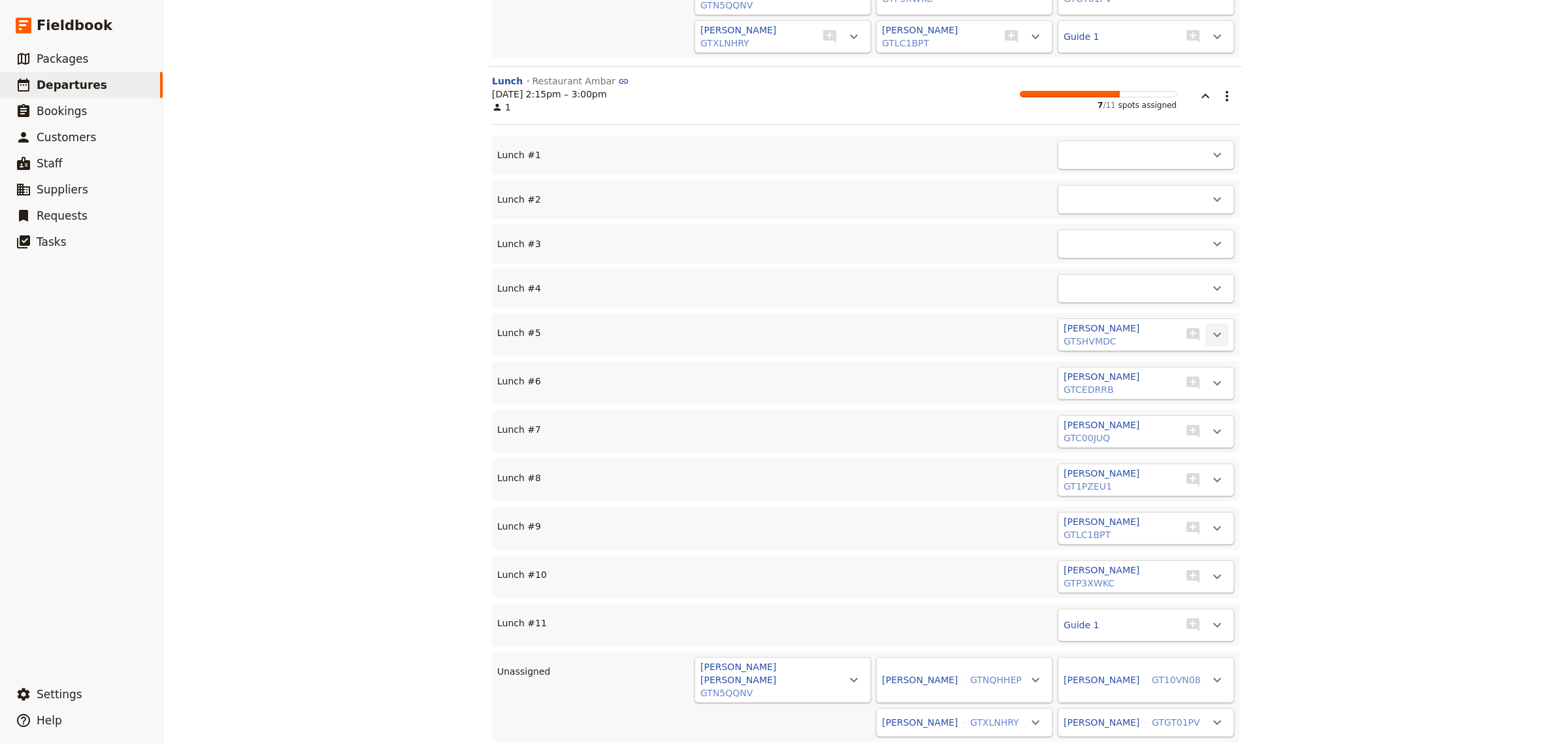
click at [1214, 327] on icon "Actions" at bounding box center [1217, 334] width 15 height 15
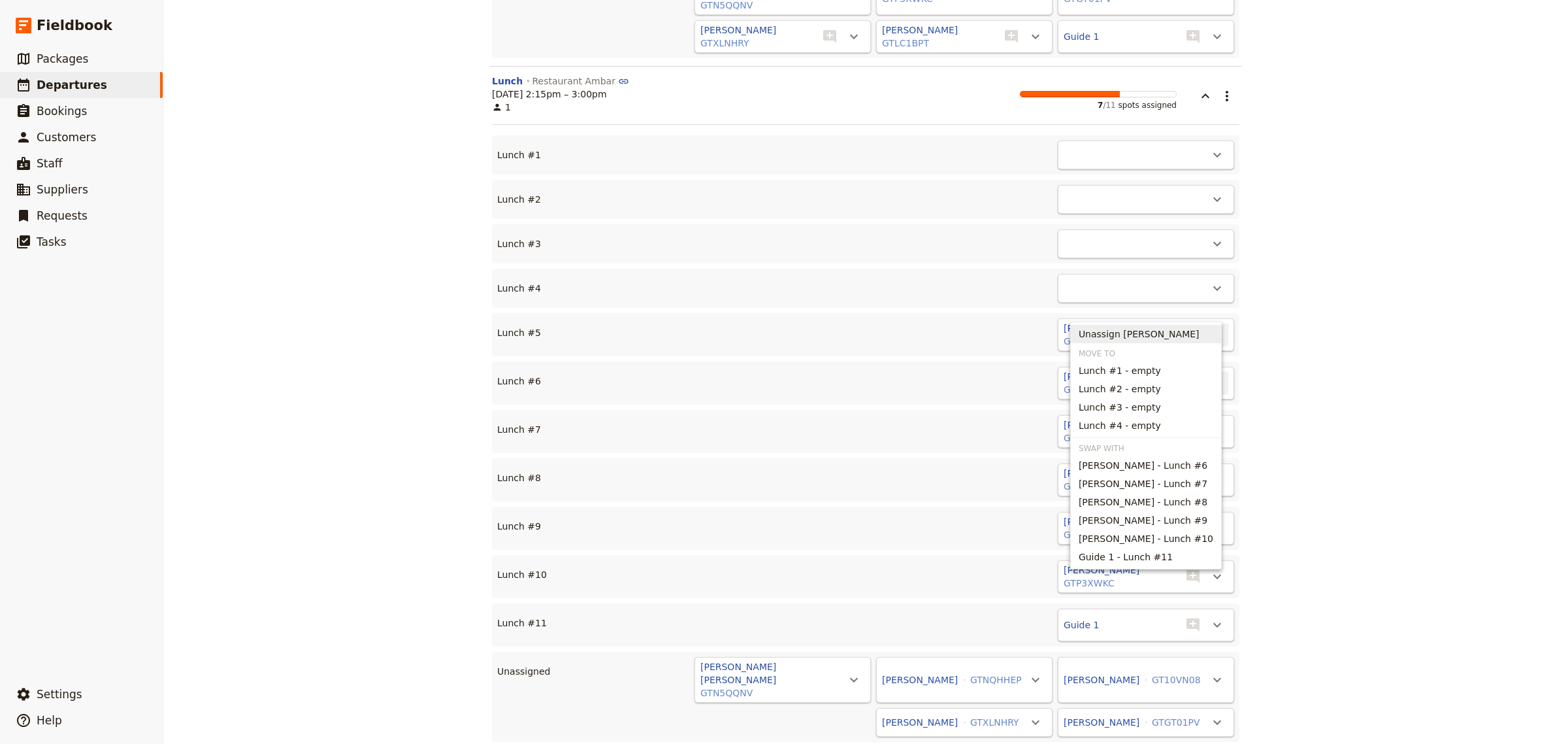
drag, startPoint x: 1194, startPoint y: 331, endPoint x: 1201, endPoint y: 343, distance: 13.9
click at [1196, 334] on span "Unassign [PERSON_NAME]" at bounding box center [1139, 334] width 121 height 13
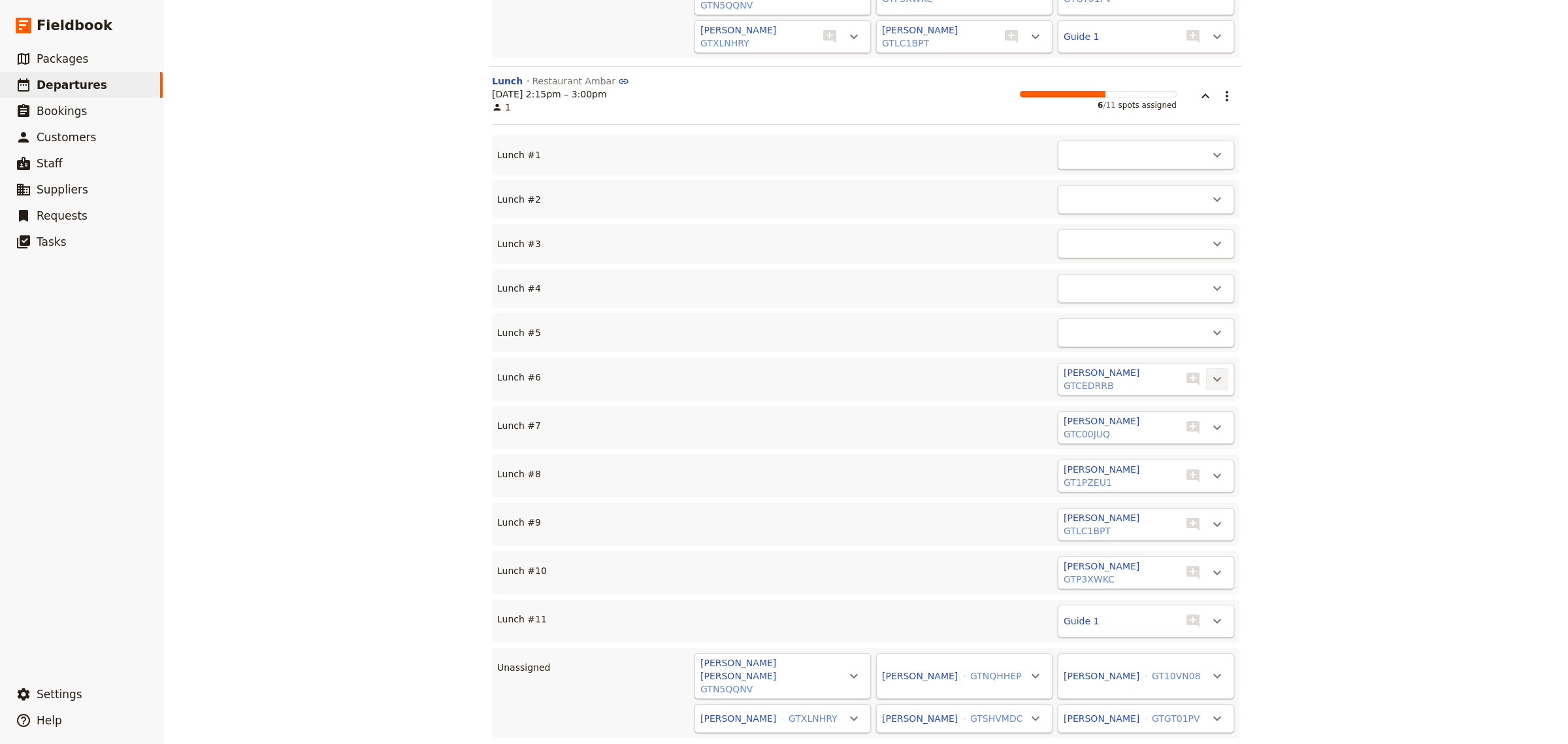
click at [1210, 371] on icon "Actions" at bounding box center [1217, 378] width 15 height 15
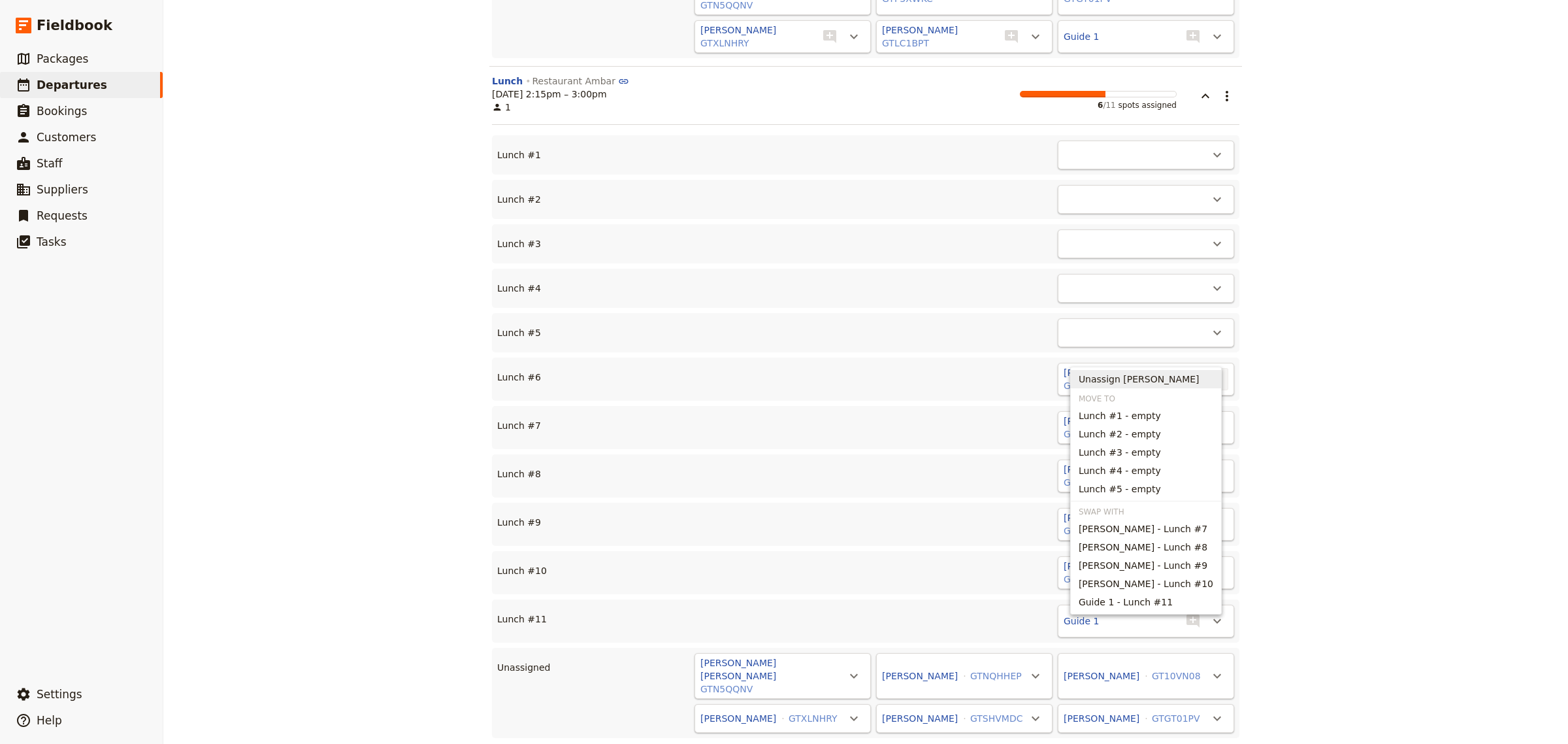
click at [1177, 378] on span "Unassign [PERSON_NAME]" at bounding box center [1139, 379] width 121 height 13
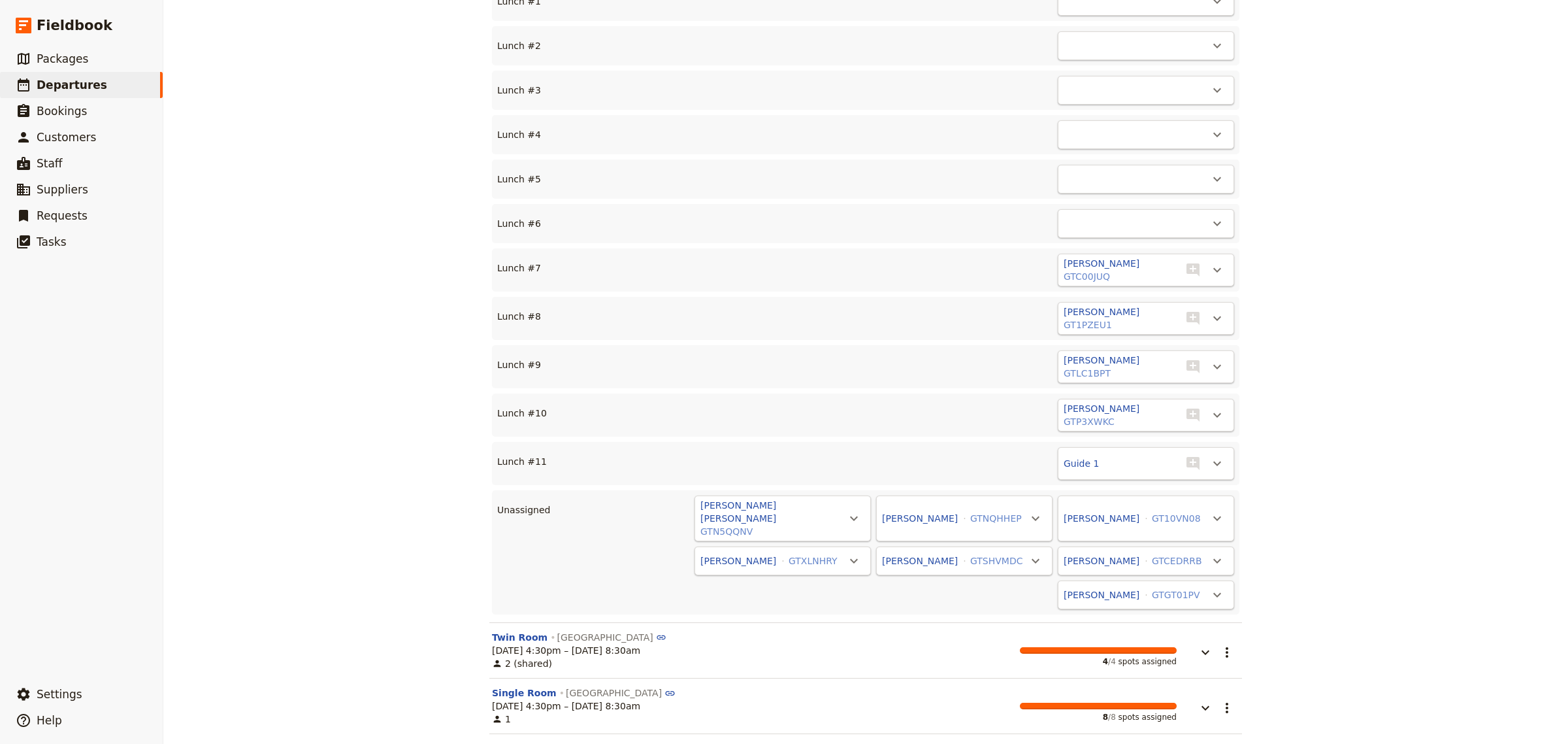
scroll to position [1392, 0]
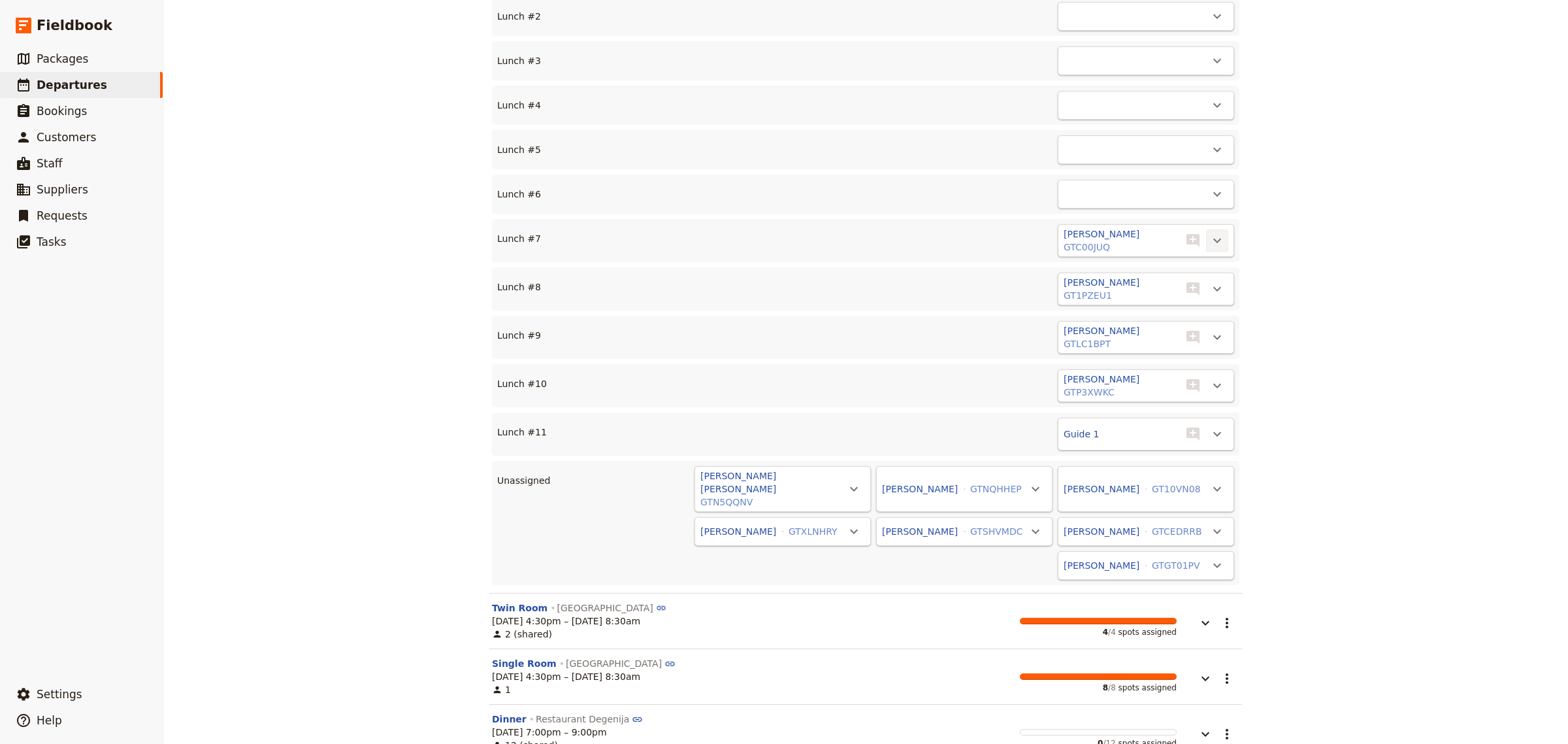
click at [1210, 233] on icon "Actions" at bounding box center [1217, 240] width 15 height 15
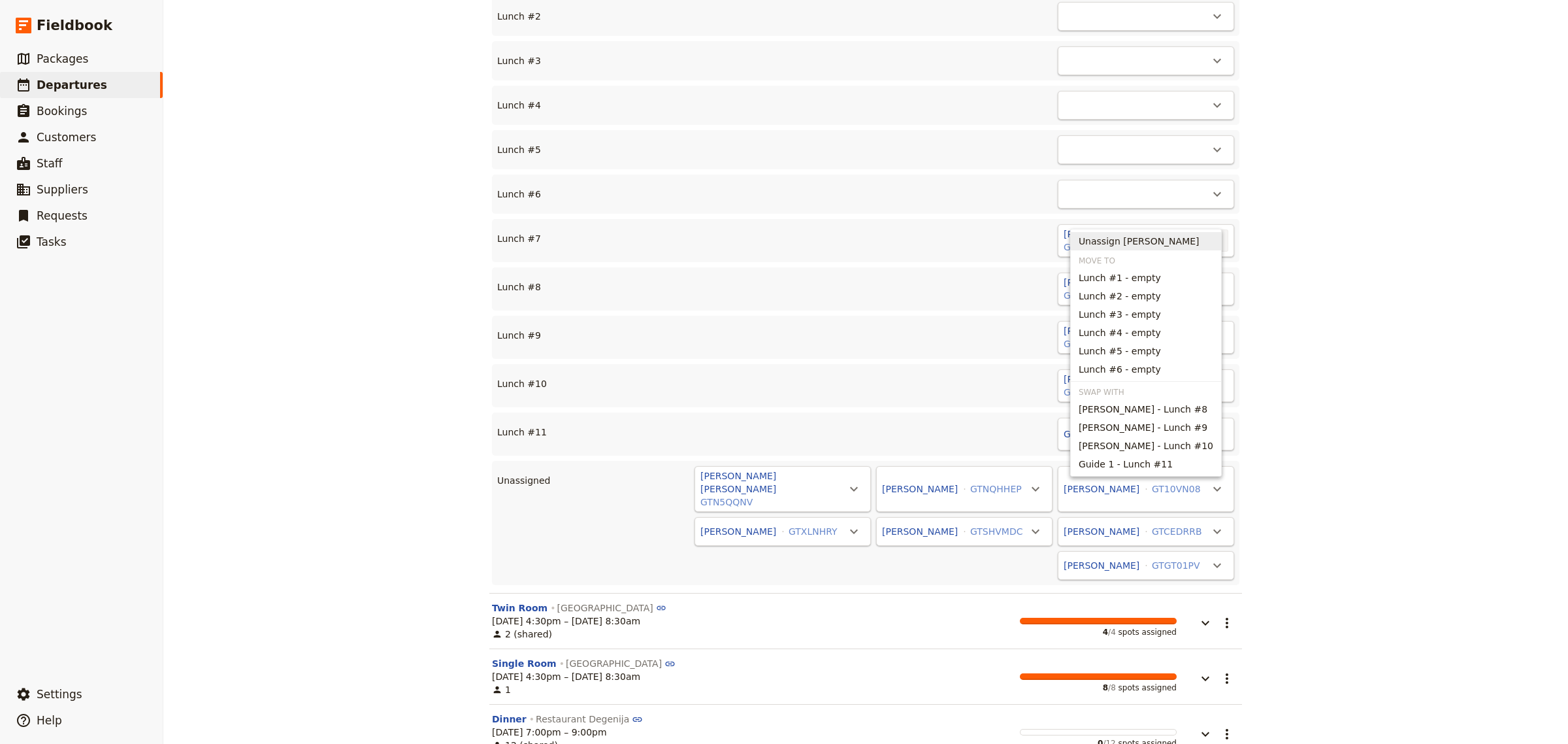
click at [1183, 238] on span "Unassign [PERSON_NAME]" at bounding box center [1139, 241] width 121 height 13
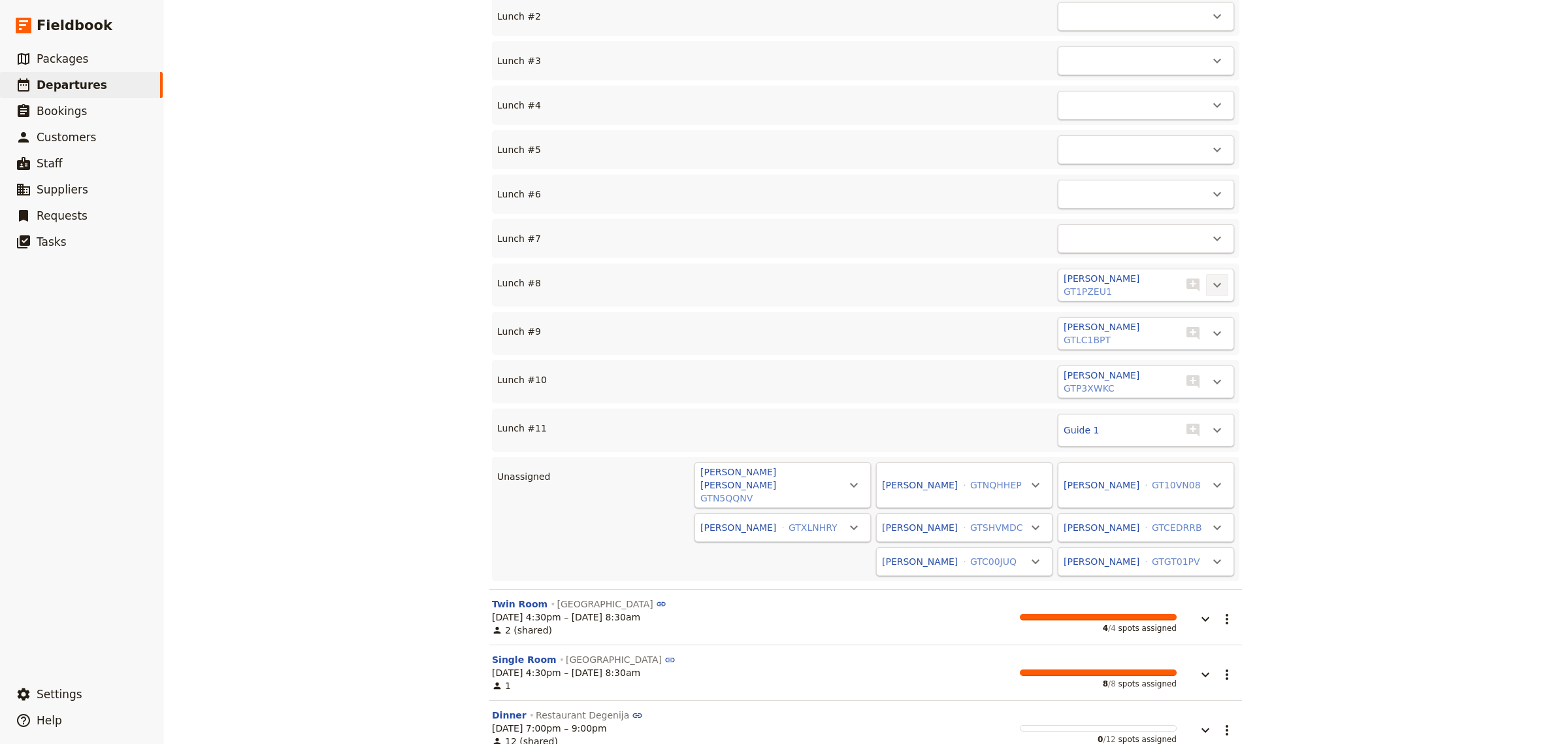
click at [1210, 277] on icon "Actions" at bounding box center [1217, 285] width 15 height 15
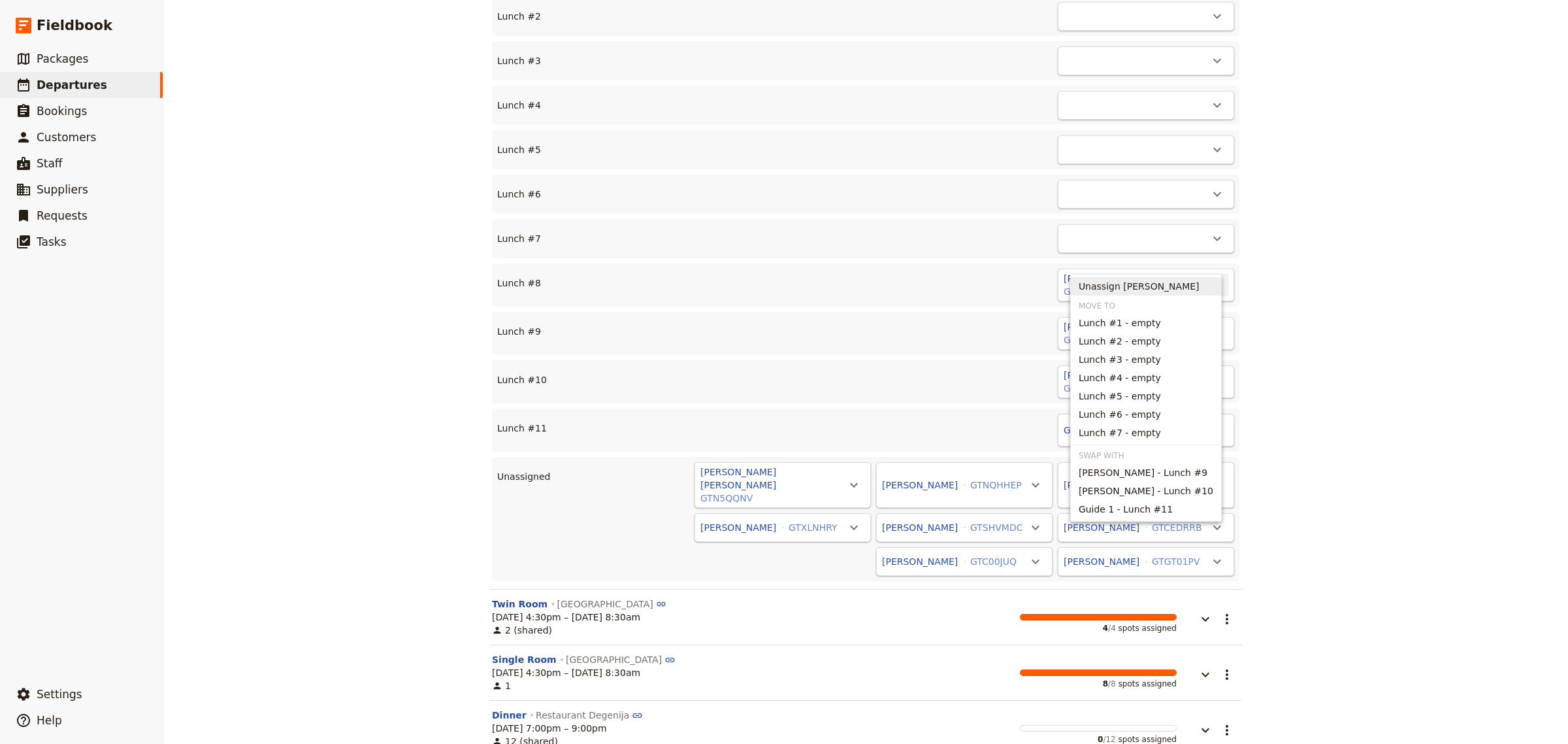
click at [1188, 282] on span "Unassign [PERSON_NAME]" at bounding box center [1139, 287] width 121 height 13
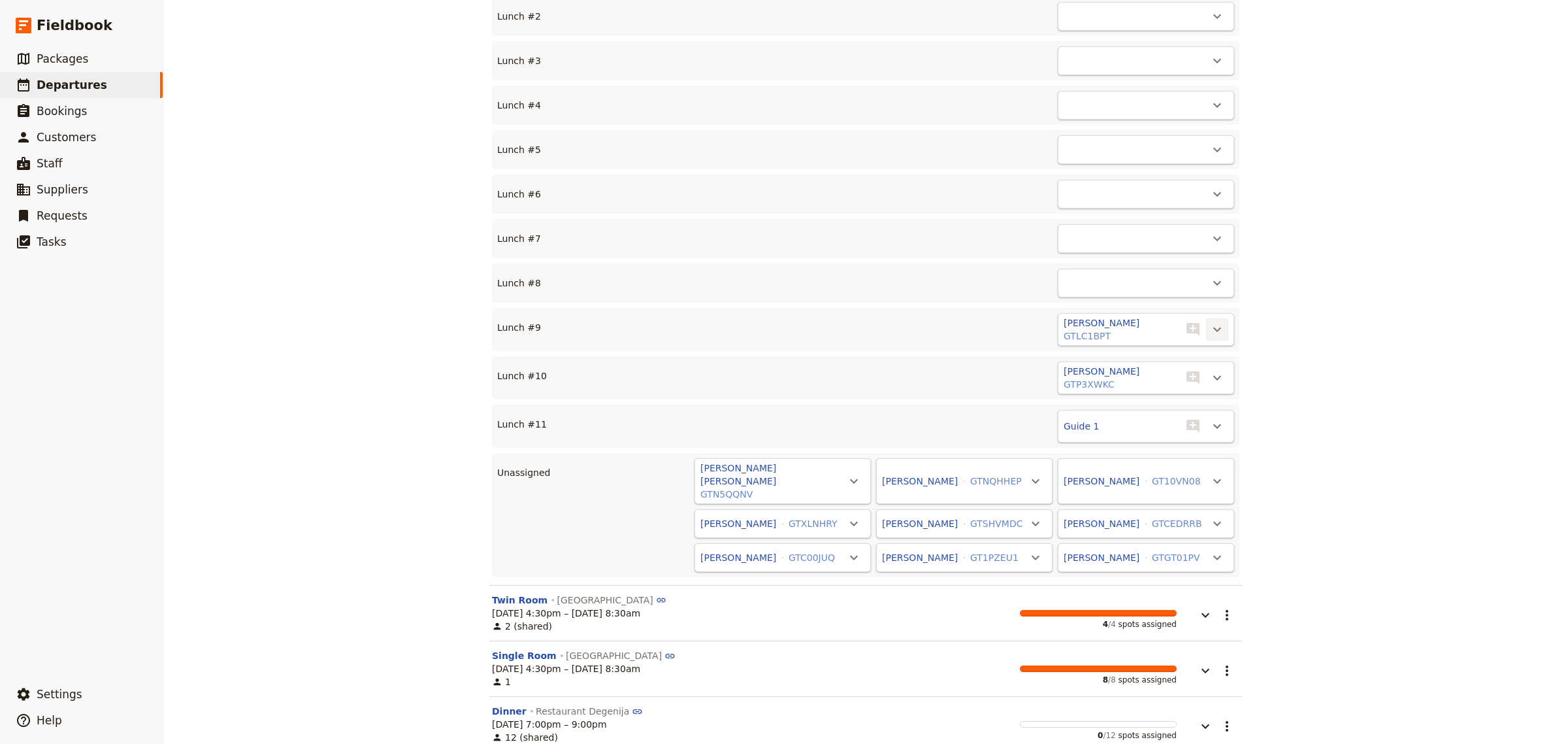
click at [1214, 322] on icon "Actions" at bounding box center [1217, 329] width 15 height 15
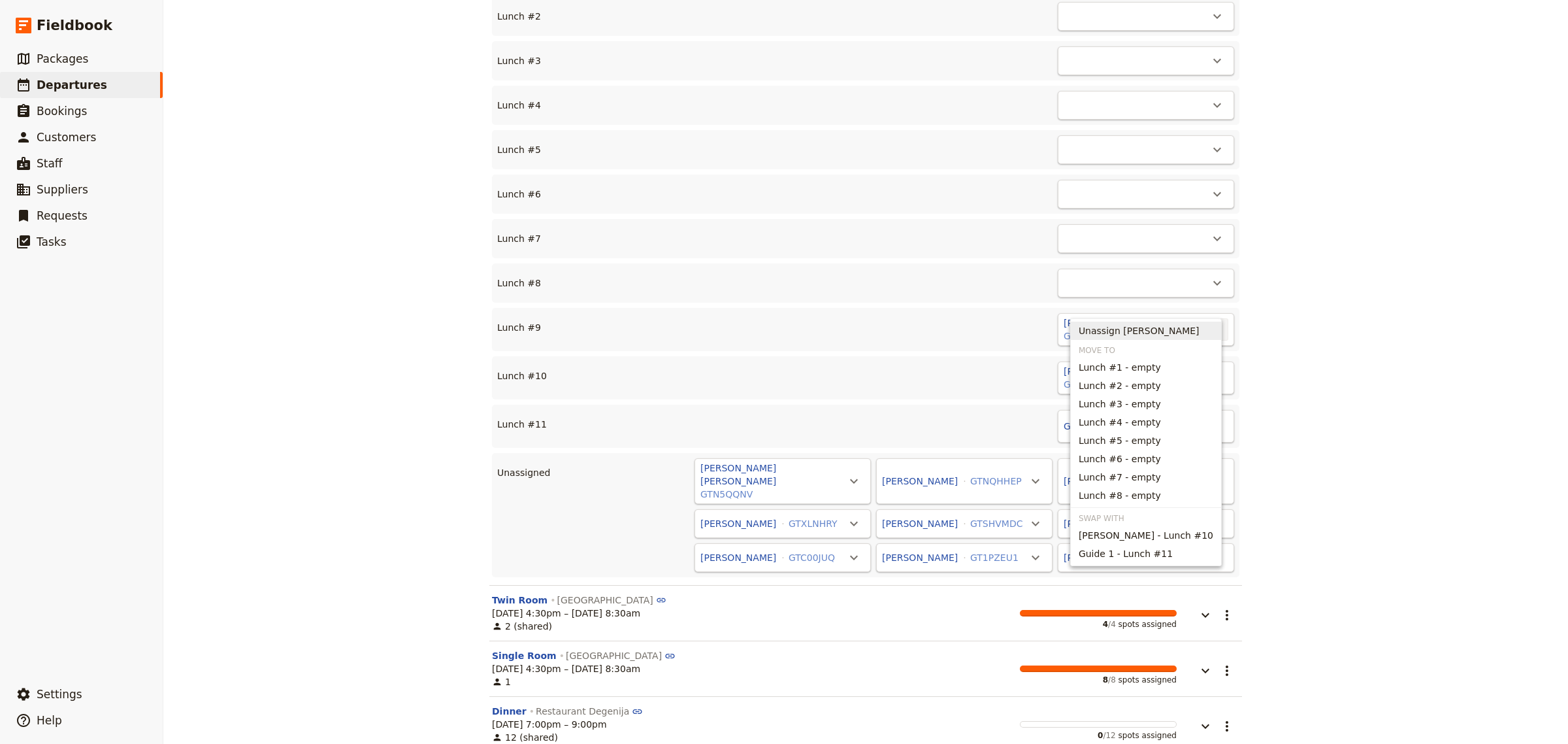
click at [1193, 331] on span "Unassign [PERSON_NAME]" at bounding box center [1139, 331] width 121 height 13
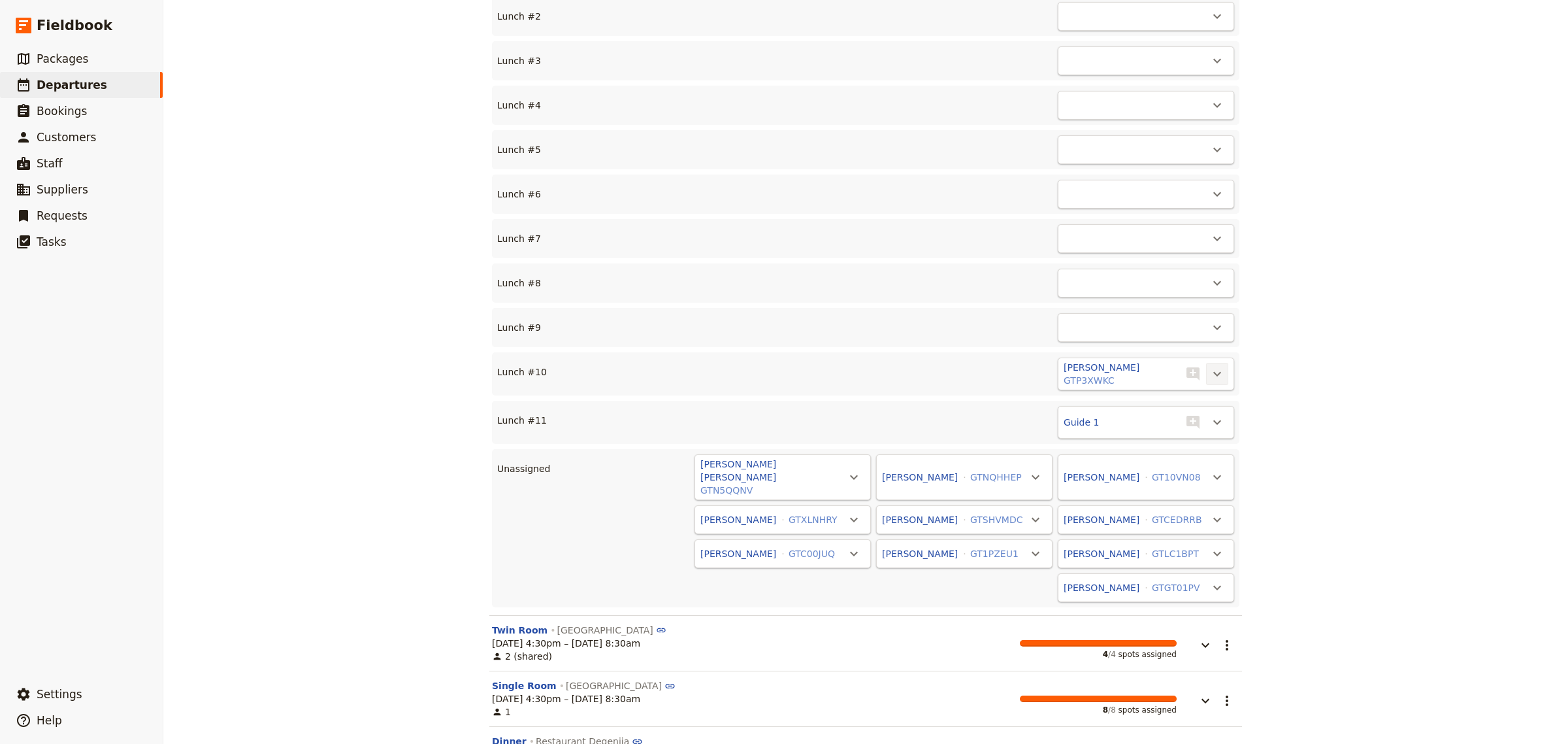
click at [1210, 367] on icon "Actions" at bounding box center [1217, 374] width 15 height 15
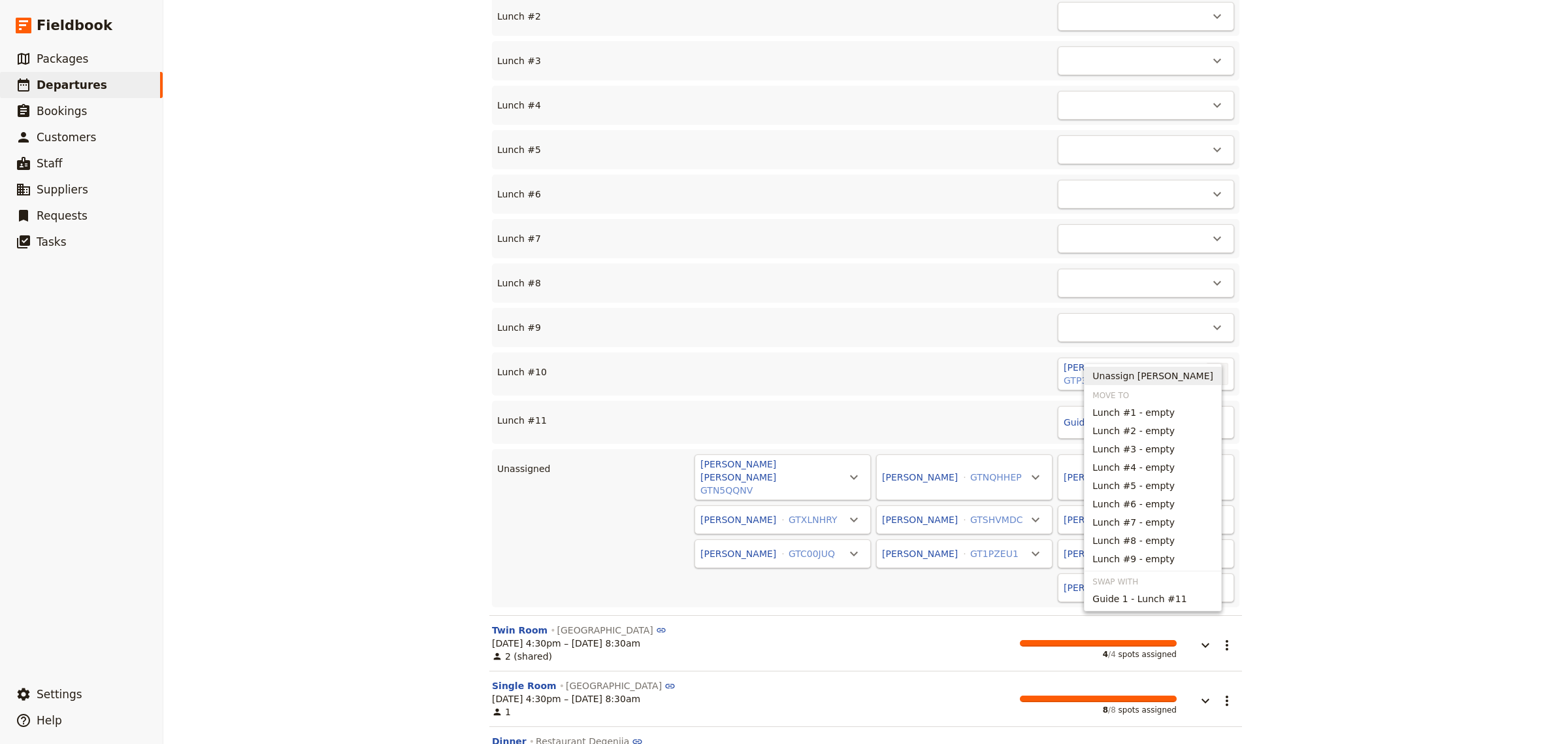
click at [1193, 370] on span "Unassign [PERSON_NAME]" at bounding box center [1153, 376] width 121 height 13
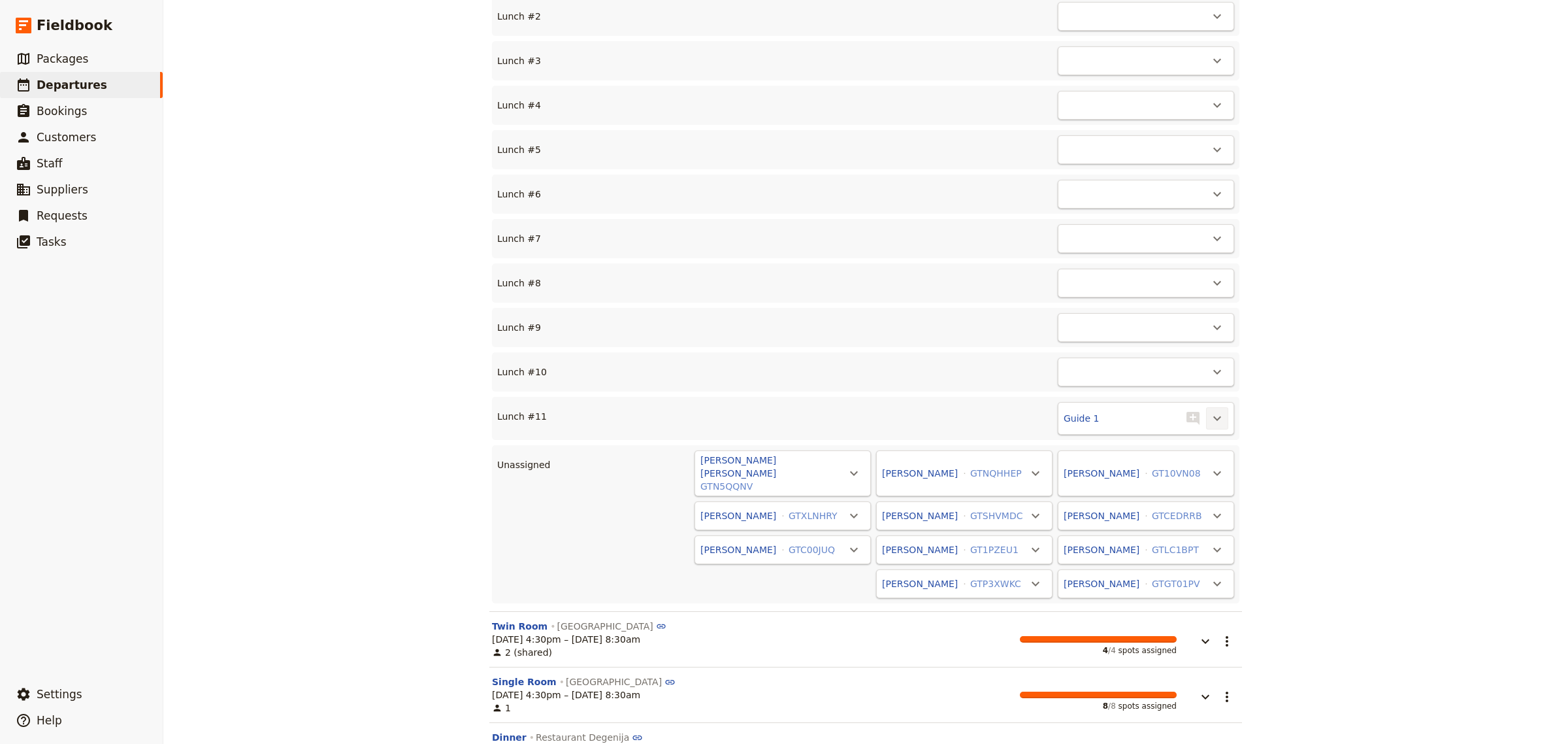
click at [1210, 410] on icon "Actions" at bounding box center [1217, 417] width 15 height 15
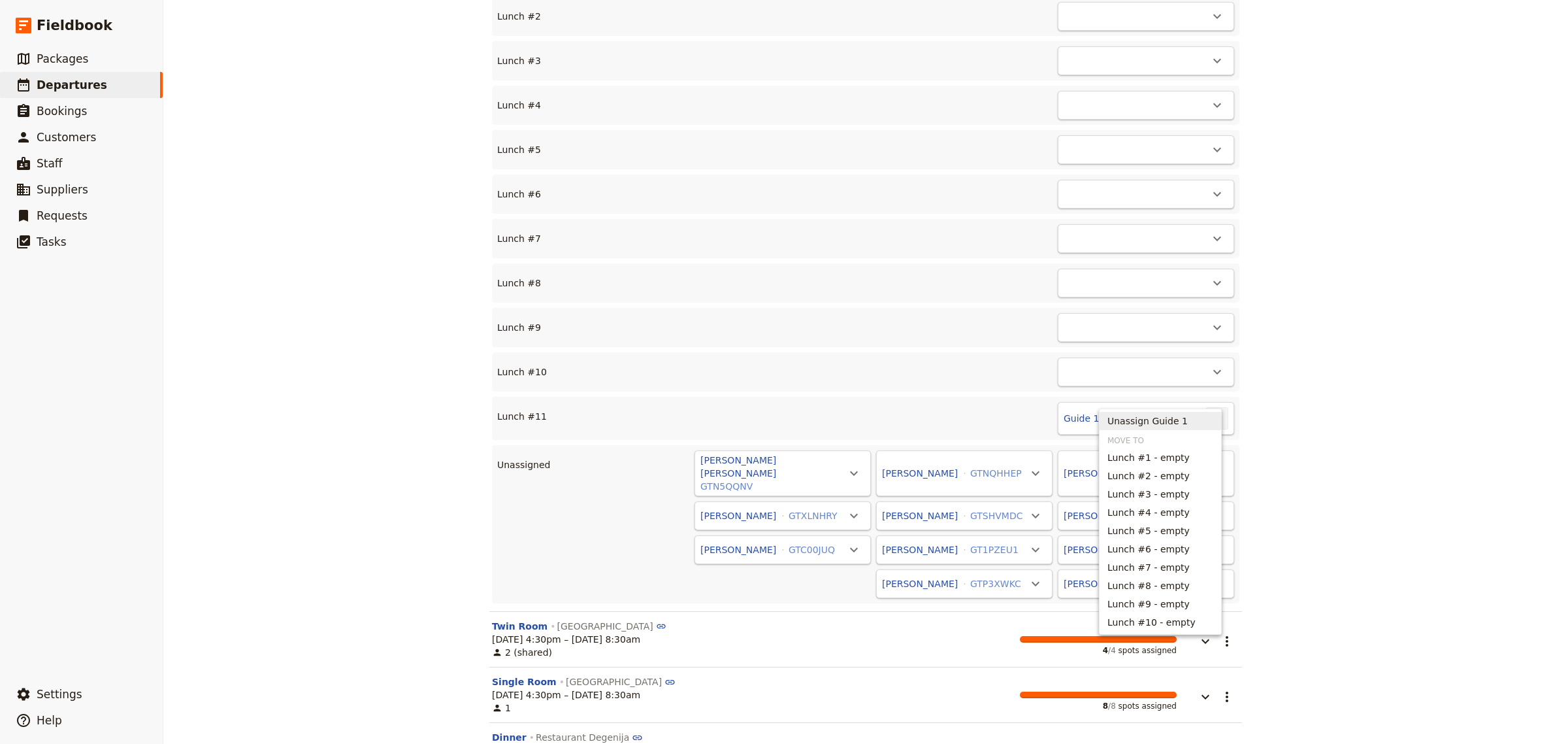
click at [1173, 413] on button "Unassign Guide 1" at bounding box center [1161, 421] width 122 height 18
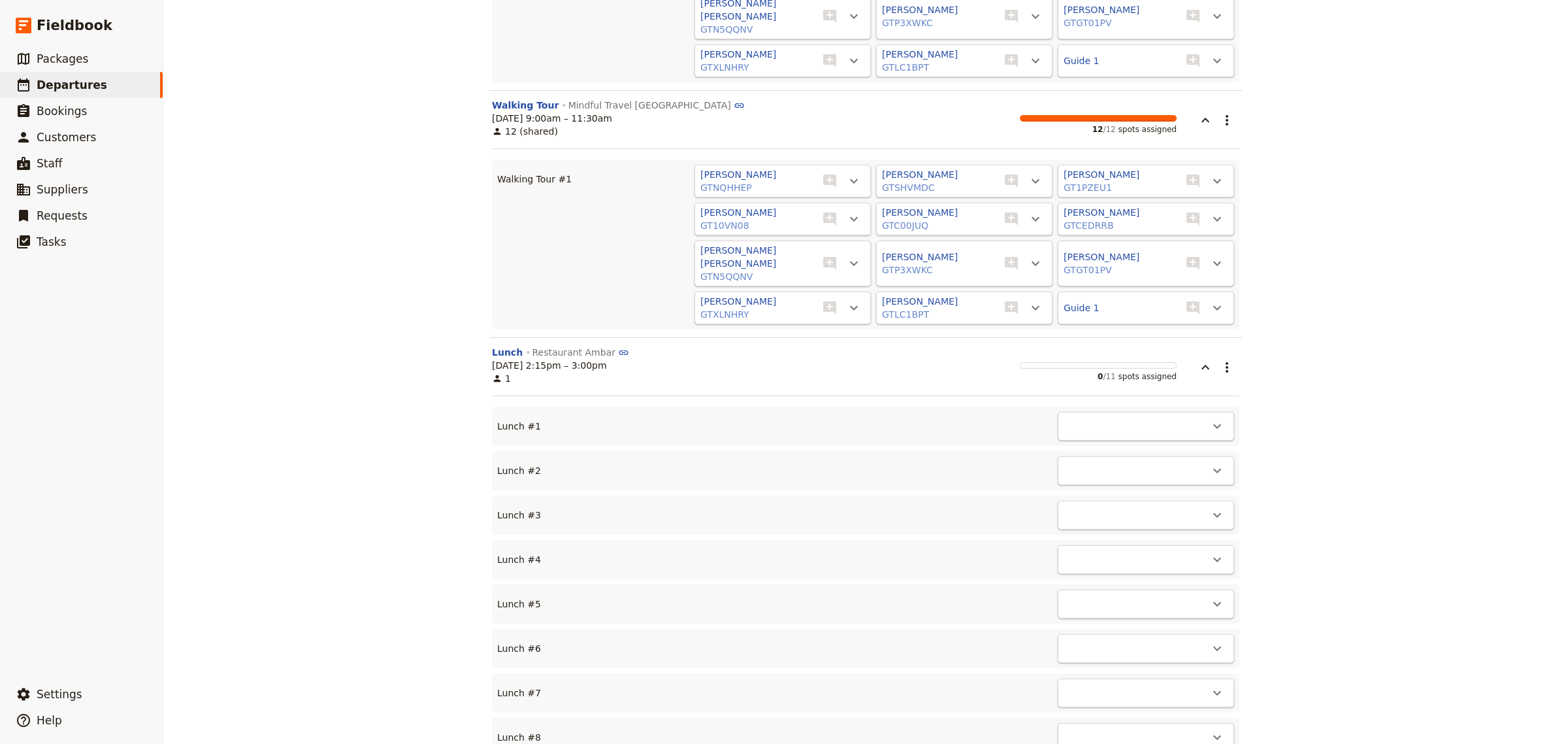
scroll to position [907, 0]
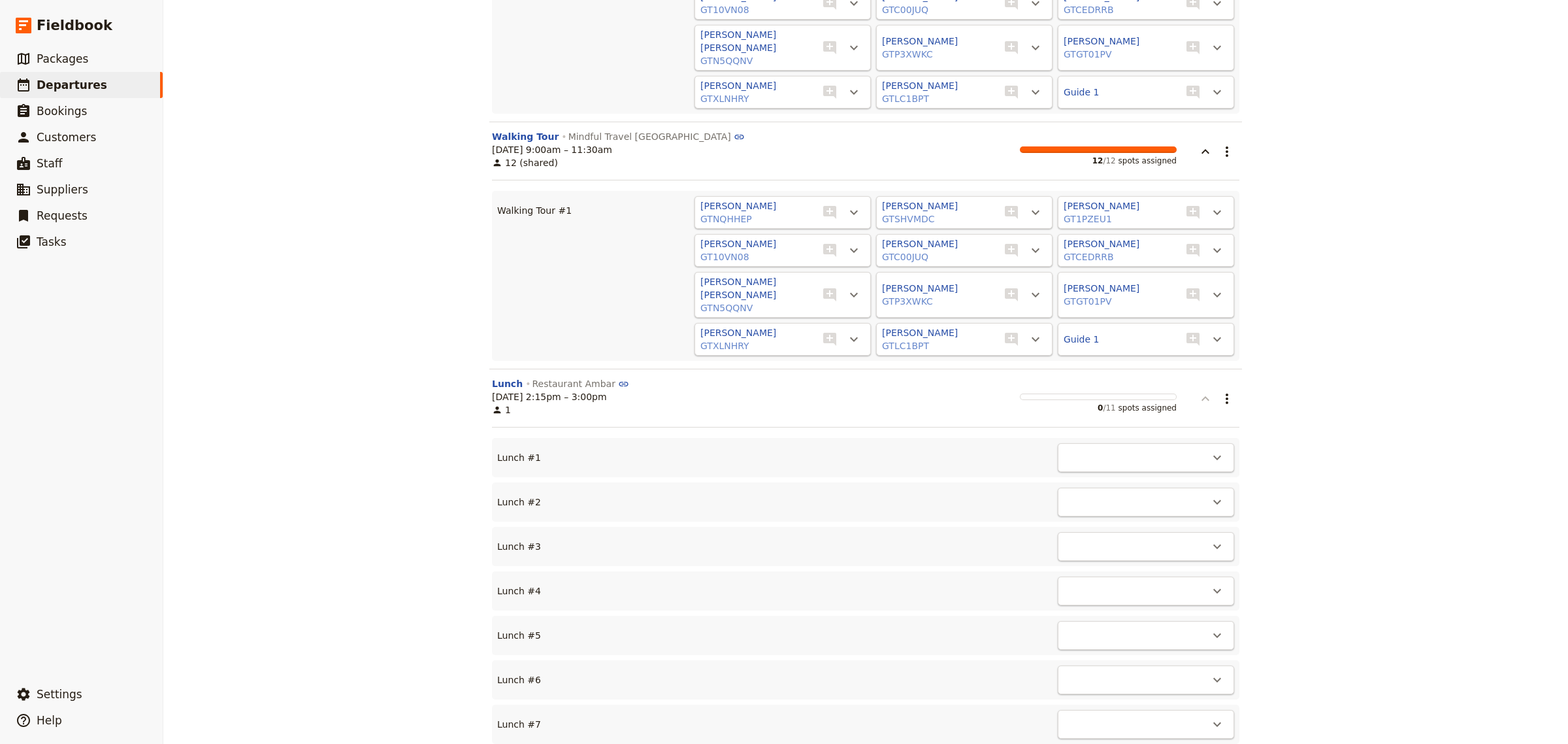
click at [1203, 391] on icon "button" at bounding box center [1205, 398] width 15 height 15
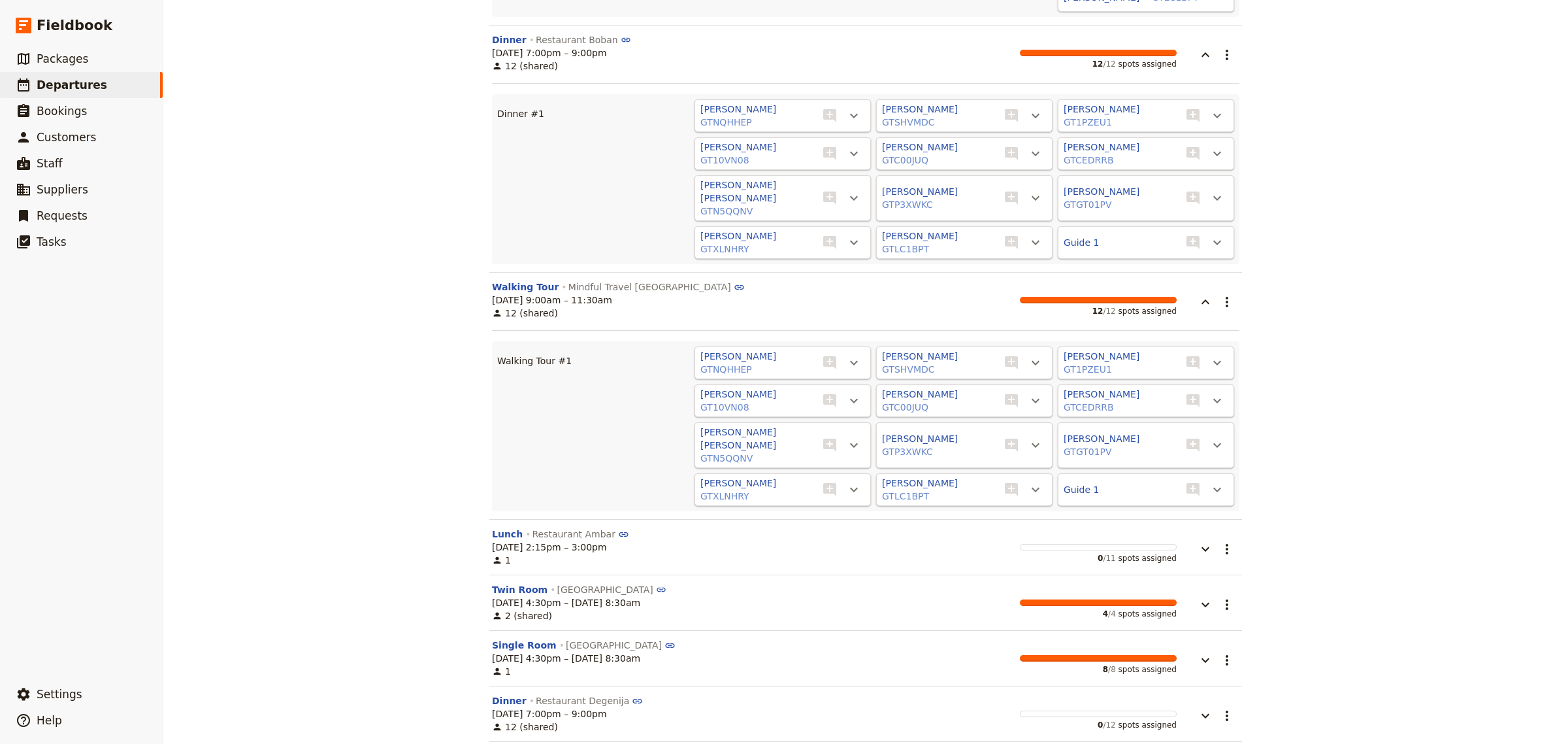
scroll to position [741, 0]
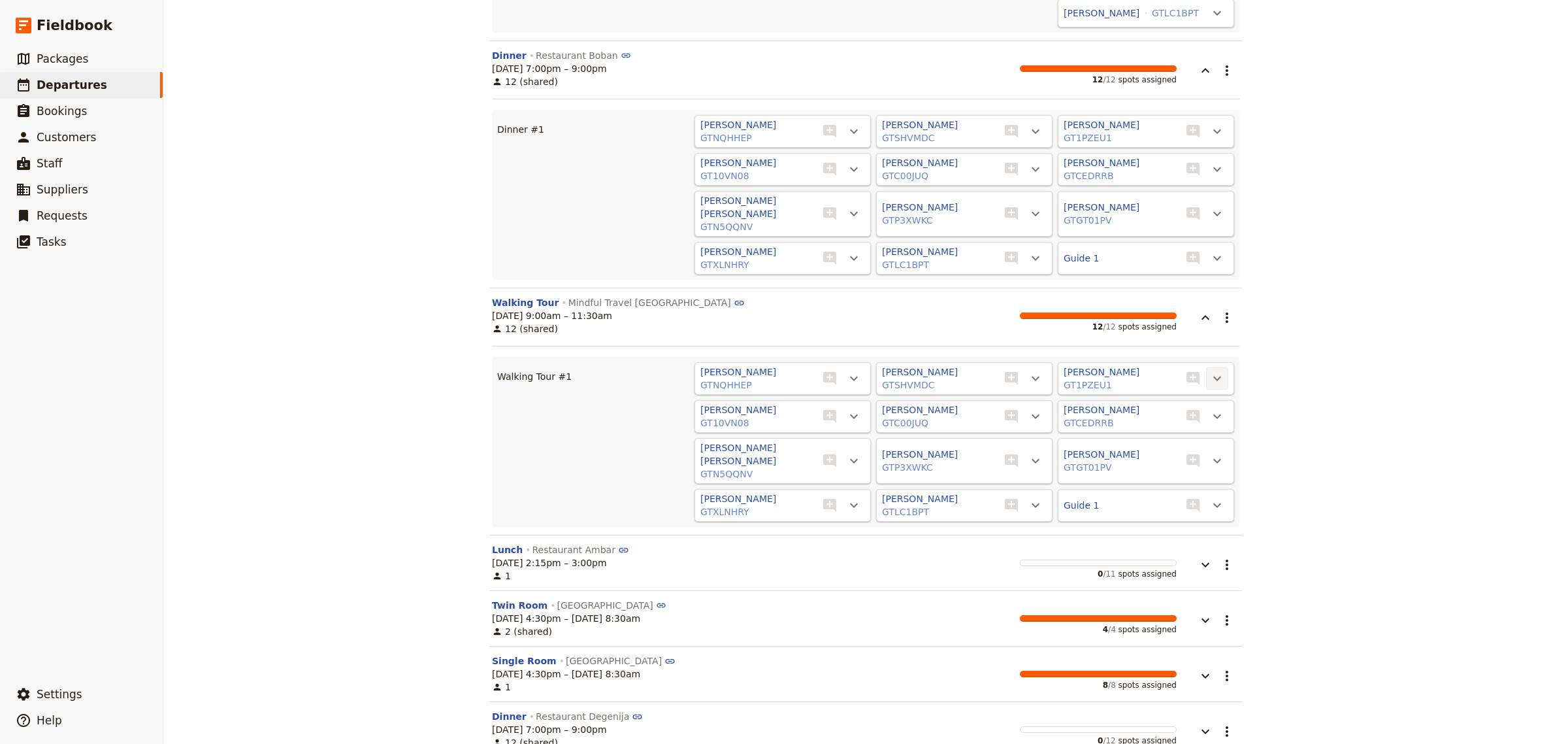
click at [1213, 371] on icon "Actions" at bounding box center [1217, 378] width 15 height 15
click at [1210, 389] on span "Unassign [PERSON_NAME]" at bounding box center [1153, 387] width 121 height 13
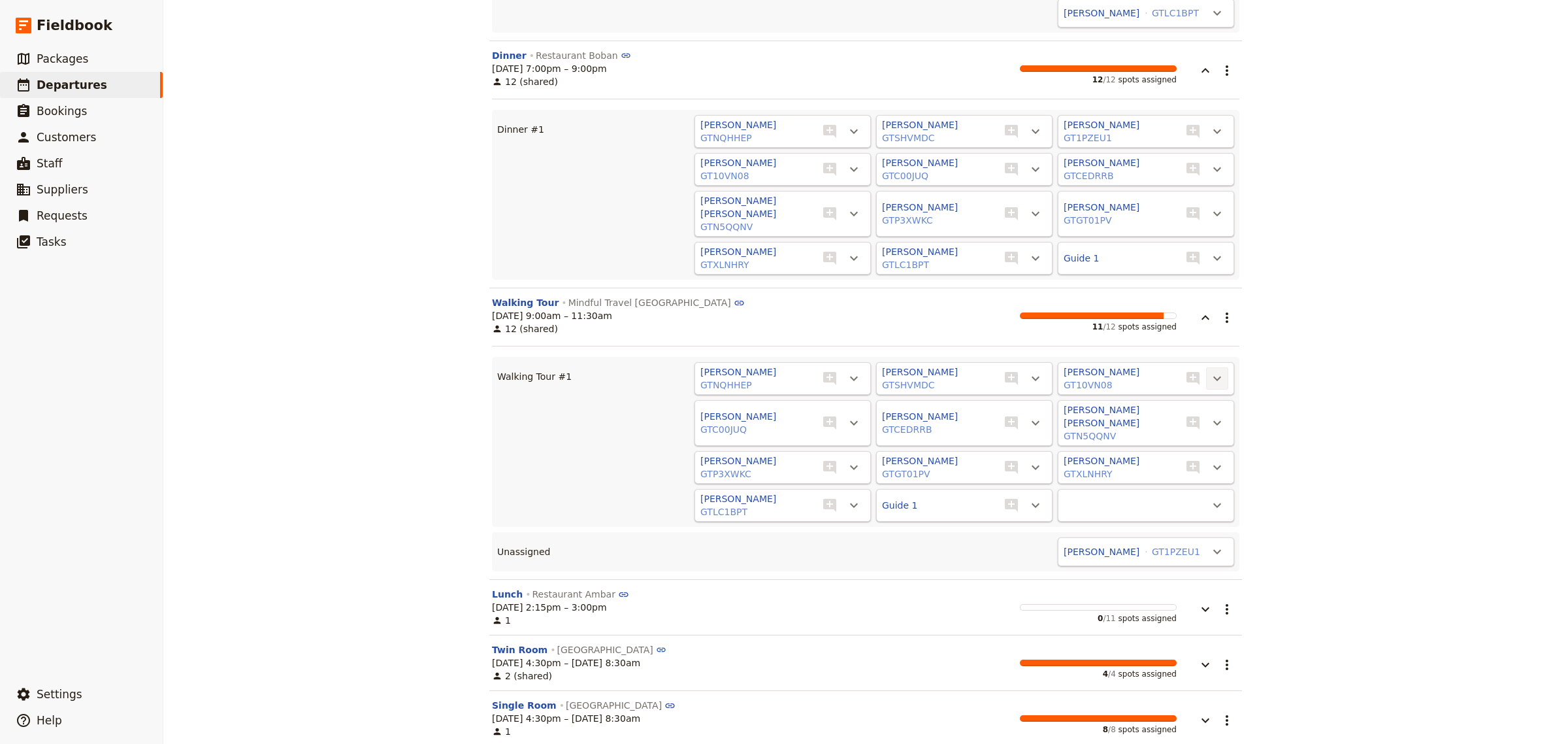
click at [1213, 377] on icon "Actions" at bounding box center [1217, 378] width 8 height 5
click at [1214, 386] on button "Unassign [PERSON_NAME]" at bounding box center [1153, 387] width 136 height 18
click at [1214, 371] on icon "Actions" at bounding box center [1217, 378] width 15 height 15
click at [1213, 384] on span "Unassign [PERSON_NAME]" at bounding box center [1153, 387] width 121 height 13
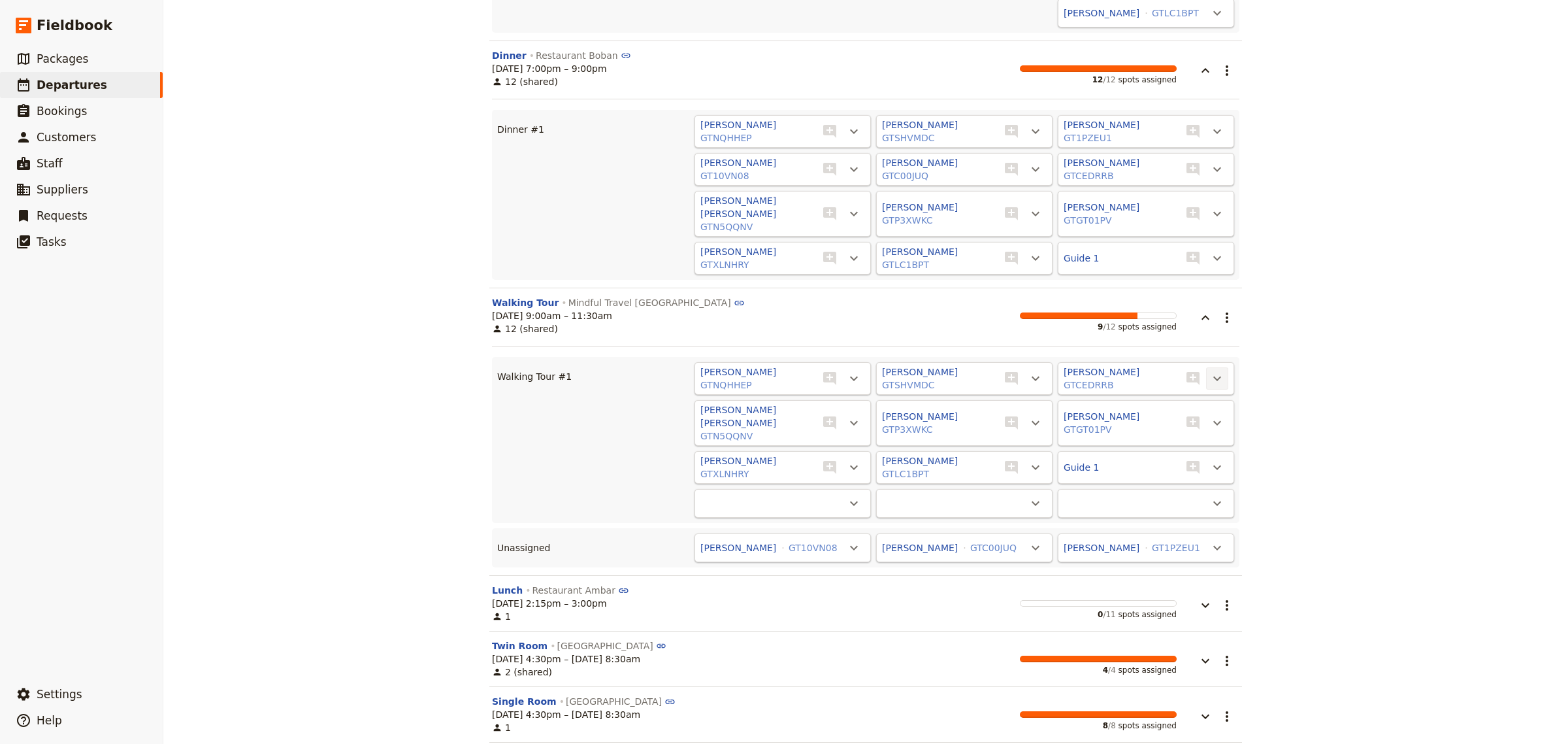
click at [1211, 371] on icon "Actions" at bounding box center [1217, 378] width 15 height 15
click at [1210, 381] on span "Unassign [PERSON_NAME]" at bounding box center [1153, 387] width 121 height 13
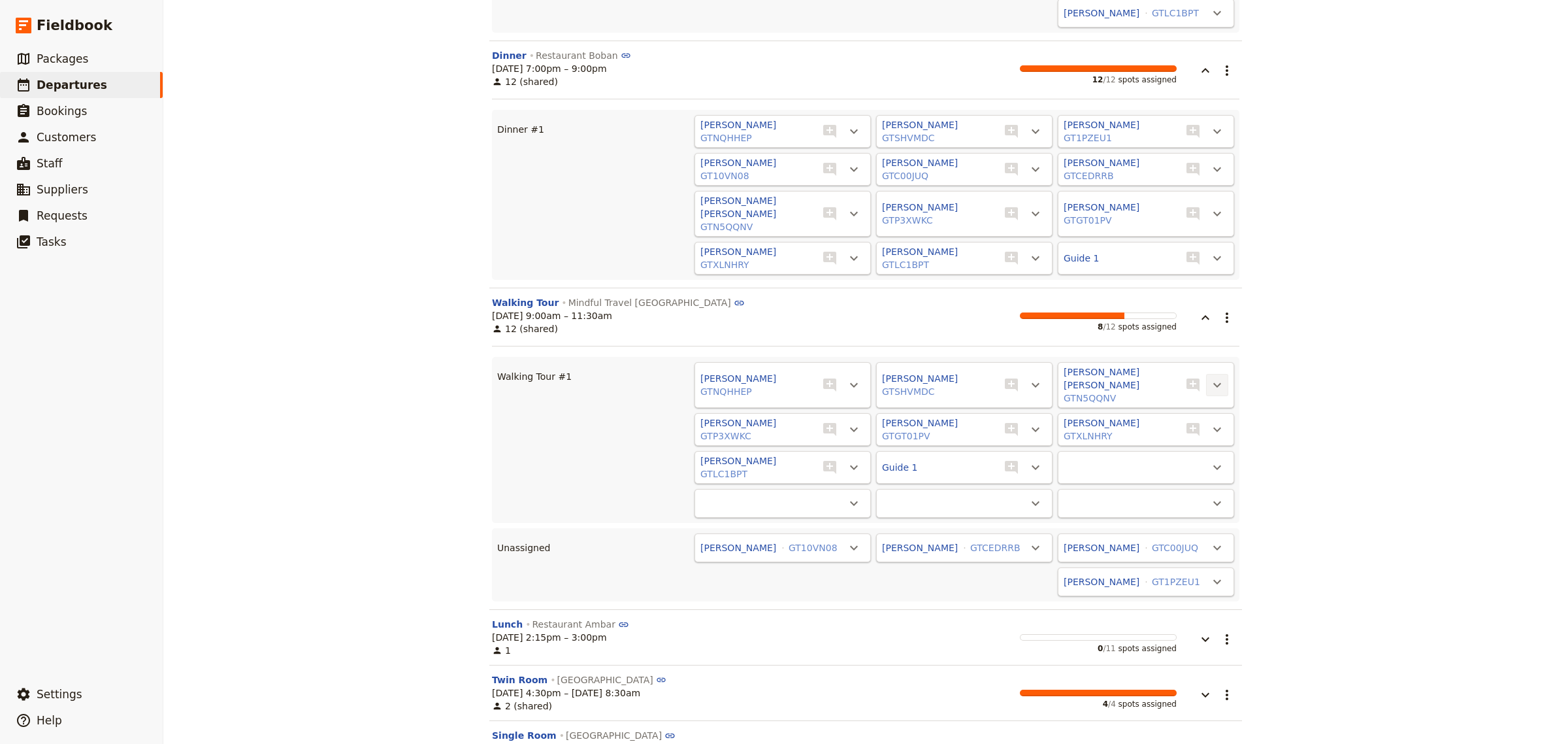
click at [1214, 383] on icon "Actions" at bounding box center [1217, 385] width 8 height 5
click at [1209, 383] on span "Unassign [PERSON_NAME] [PERSON_NAME]" at bounding box center [1114, 387] width 199 height 13
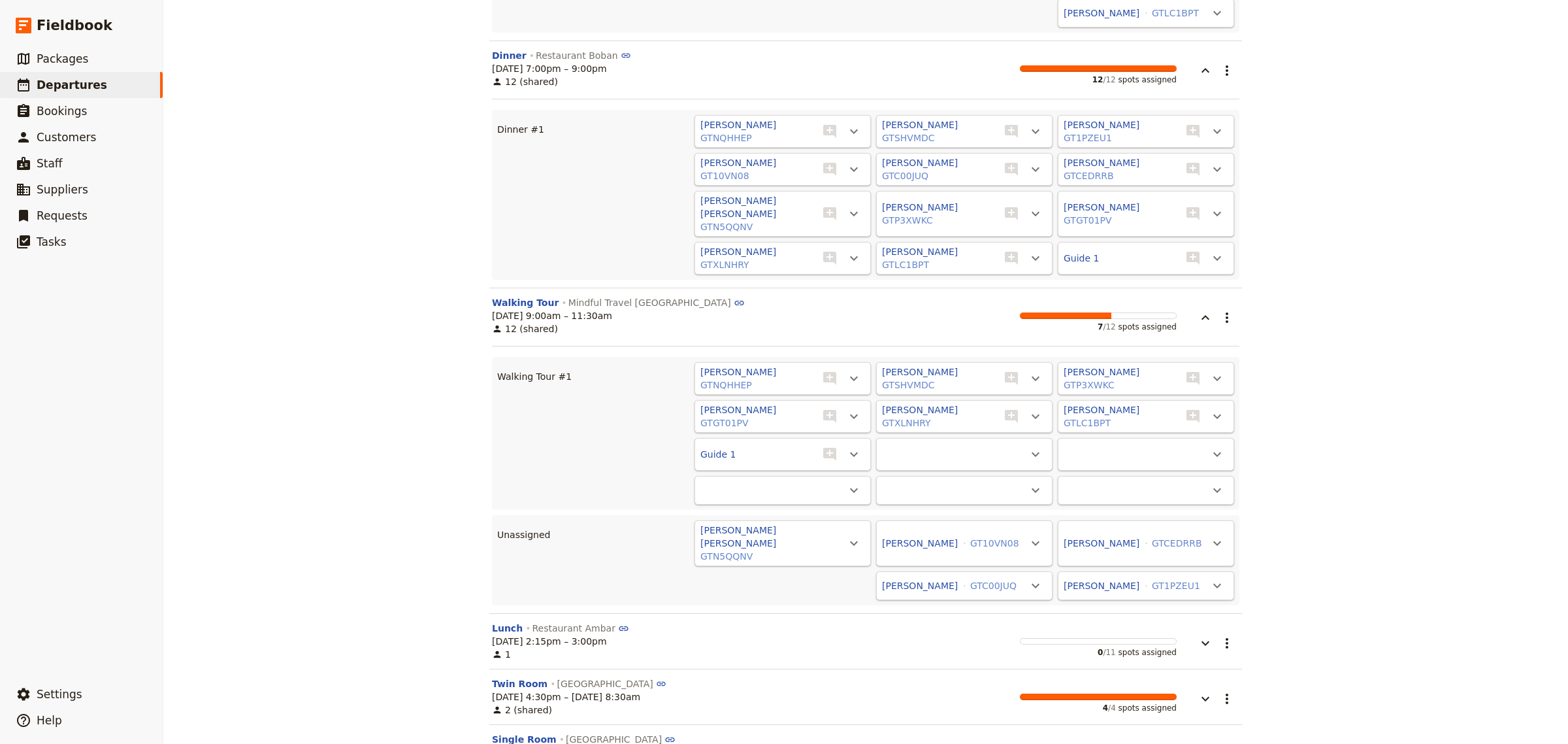
drag, startPoint x: 1207, startPoint y: 354, endPoint x: 1207, endPoint y: 373, distance: 19.0
click at [1210, 371] on icon "Actions" at bounding box center [1217, 378] width 15 height 15
click at [1207, 387] on span "Unassign [PERSON_NAME]" at bounding box center [1153, 387] width 121 height 13
click at [1211, 371] on icon "Actions" at bounding box center [1217, 378] width 15 height 15
click at [1206, 380] on span "Unassign [PERSON_NAME]" at bounding box center [1153, 387] width 121 height 13
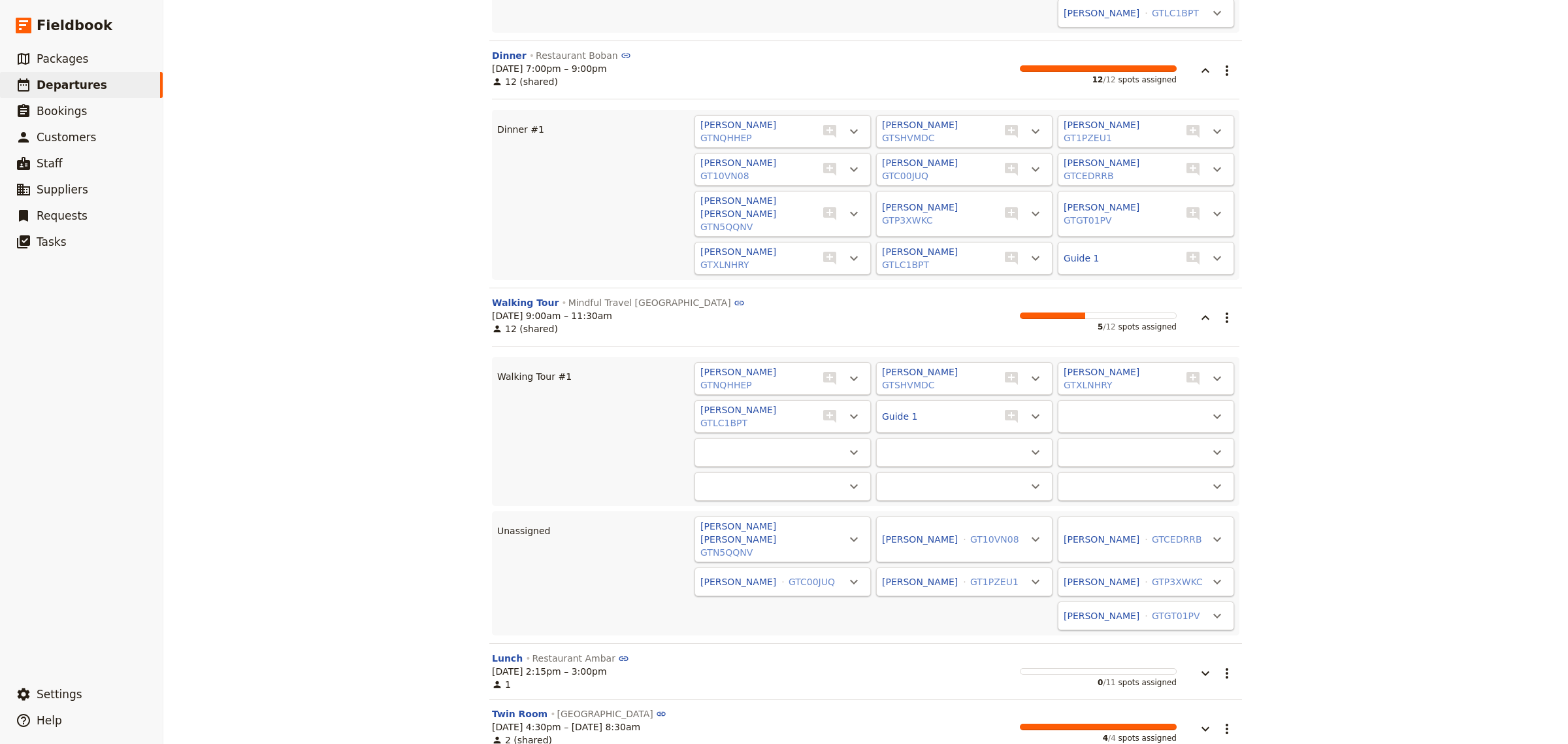
drag, startPoint x: 1219, startPoint y: 357, endPoint x: 1216, endPoint y: 370, distance: 13.3
click at [1219, 367] on button "​" at bounding box center [1217, 378] width 22 height 22
drag, startPoint x: 1210, startPoint y: 389, endPoint x: 1211, endPoint y: 370, distance: 19.0
click at [1210, 387] on span "Unassign [PERSON_NAME]" at bounding box center [1153, 387] width 121 height 13
click at [1211, 371] on icon "Actions" at bounding box center [1217, 378] width 15 height 15
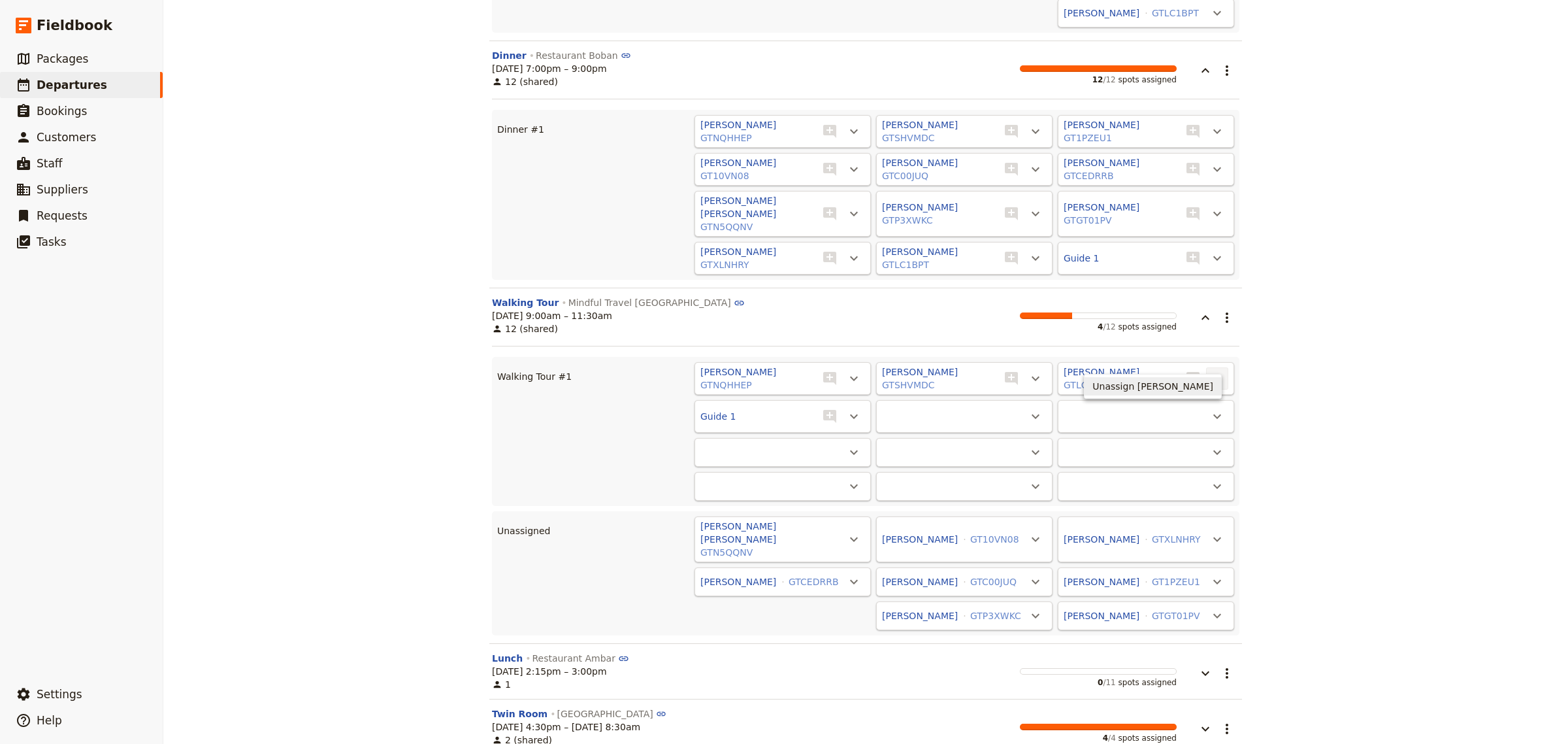
click at [1203, 383] on span "Unassign [PERSON_NAME]" at bounding box center [1153, 387] width 121 height 13
click at [1217, 371] on icon "Actions" at bounding box center [1217, 378] width 15 height 15
click at [1210, 390] on span "Unassign Guide 1" at bounding box center [1174, 387] width 80 height 13
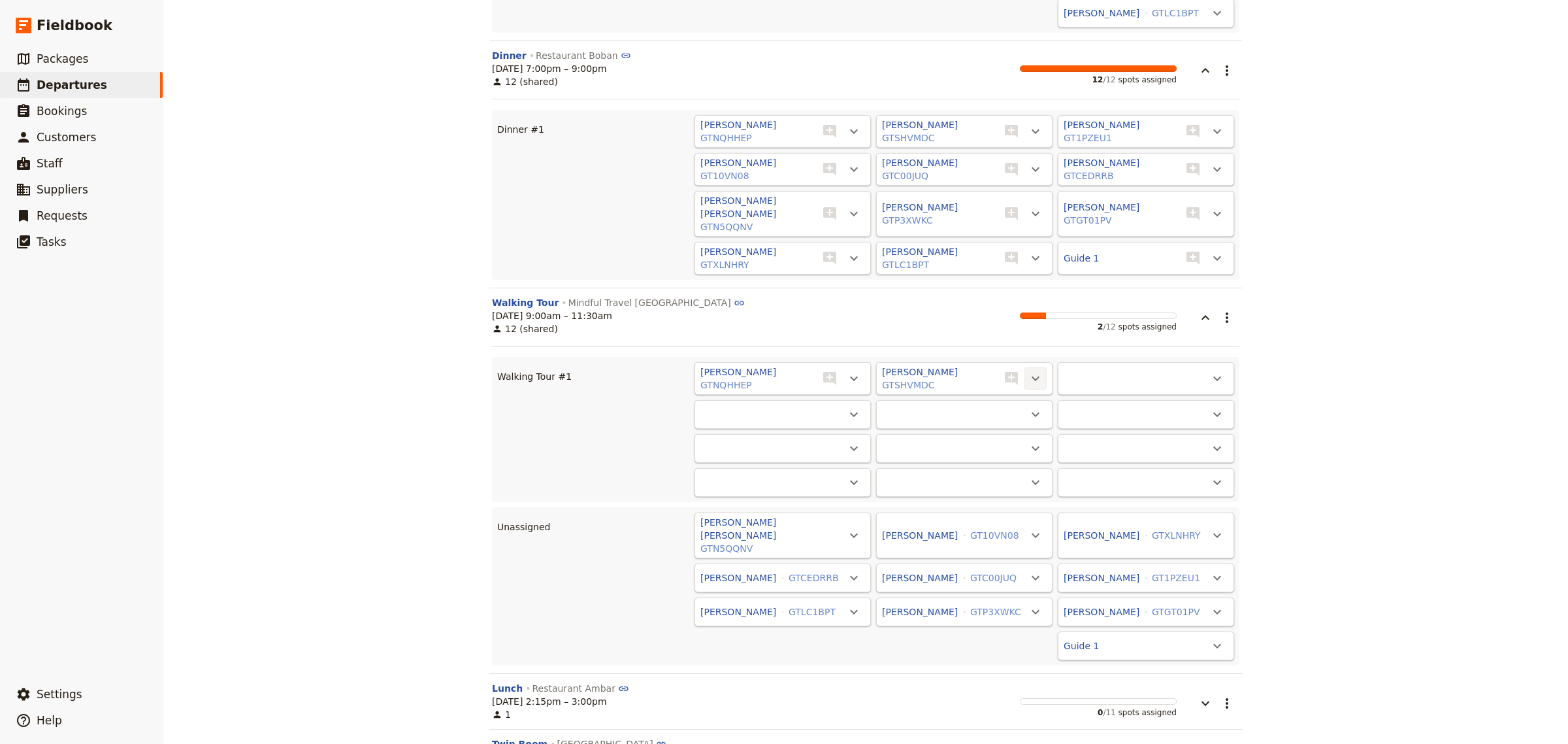
click at [1032, 377] on icon "Actions" at bounding box center [1035, 378] width 8 height 5
drag, startPoint x: 1026, startPoint y: 384, endPoint x: 1017, endPoint y: 381, distance: 9.5
click at [1017, 381] on span "Unassign [PERSON_NAME]" at bounding box center [971, 387] width 121 height 13
click at [852, 371] on icon "Actions" at bounding box center [854, 378] width 15 height 15
click at [838, 380] on span "Unassign [PERSON_NAME]" at bounding box center [789, 387] width 121 height 13
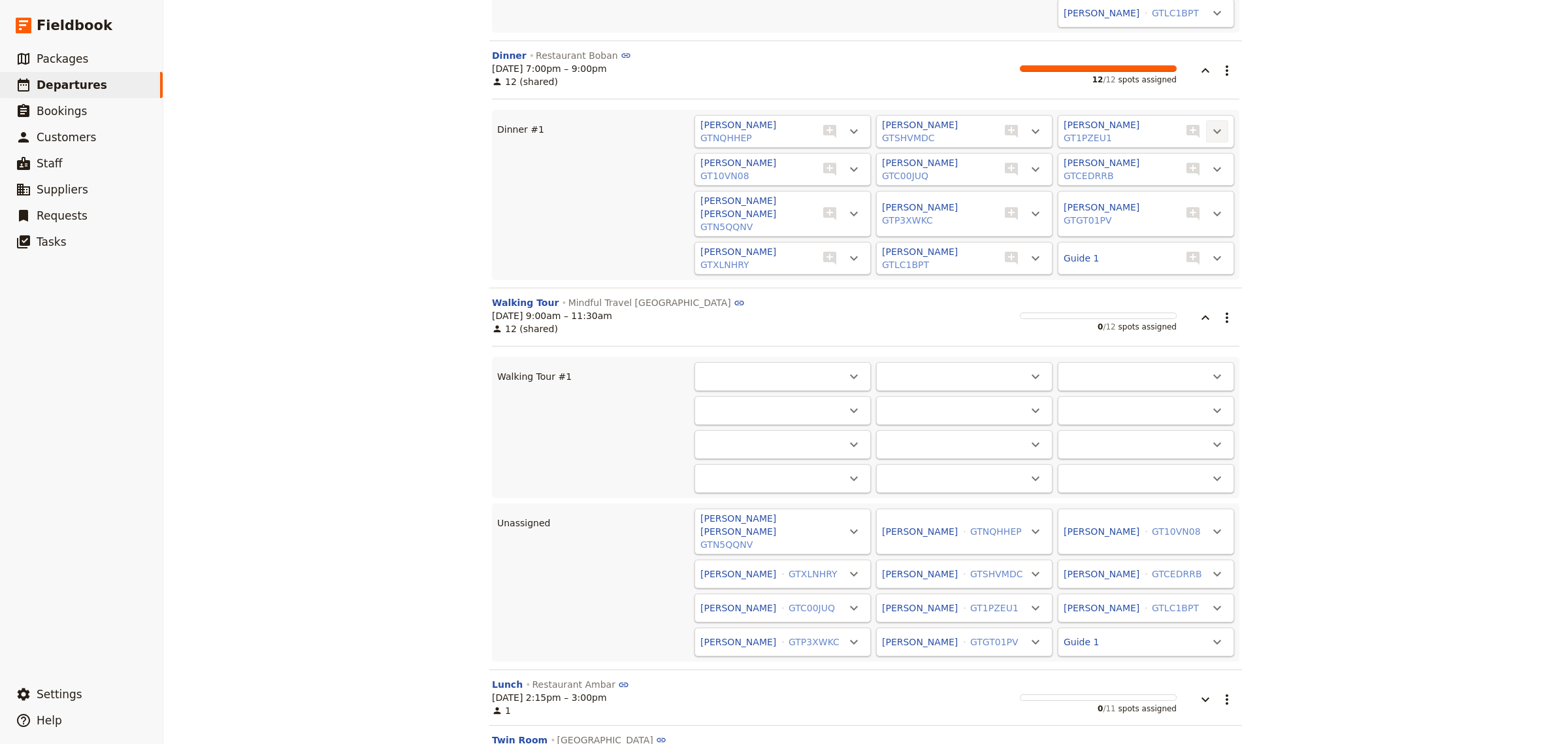
click at [1213, 129] on icon "Actions" at bounding box center [1217, 131] width 8 height 5
click at [1207, 142] on button "Unassign [PERSON_NAME]" at bounding box center [1153, 151] width 136 height 18
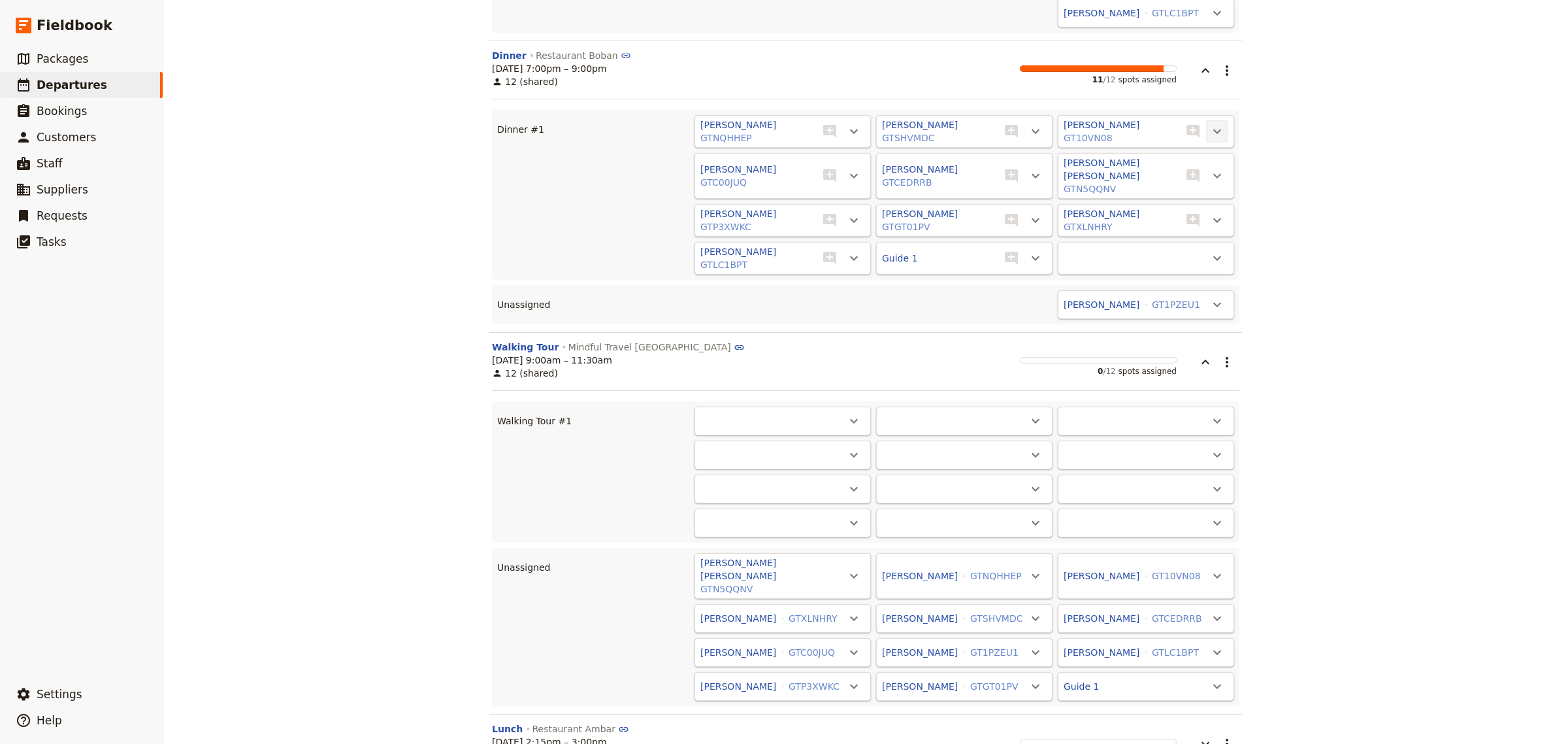
click at [1213, 124] on icon "Actions" at bounding box center [1217, 131] width 15 height 15
click at [1205, 139] on ul "Unassign [PERSON_NAME]" at bounding box center [1154, 150] width 138 height 25
click at [1196, 146] on span "Unassign [PERSON_NAME]" at bounding box center [1153, 151] width 121 height 13
drag, startPoint x: 1206, startPoint y: 129, endPoint x: 1205, endPoint y: 137, distance: 8.1
click at [1210, 129] on icon "Actions" at bounding box center [1217, 131] width 15 height 15
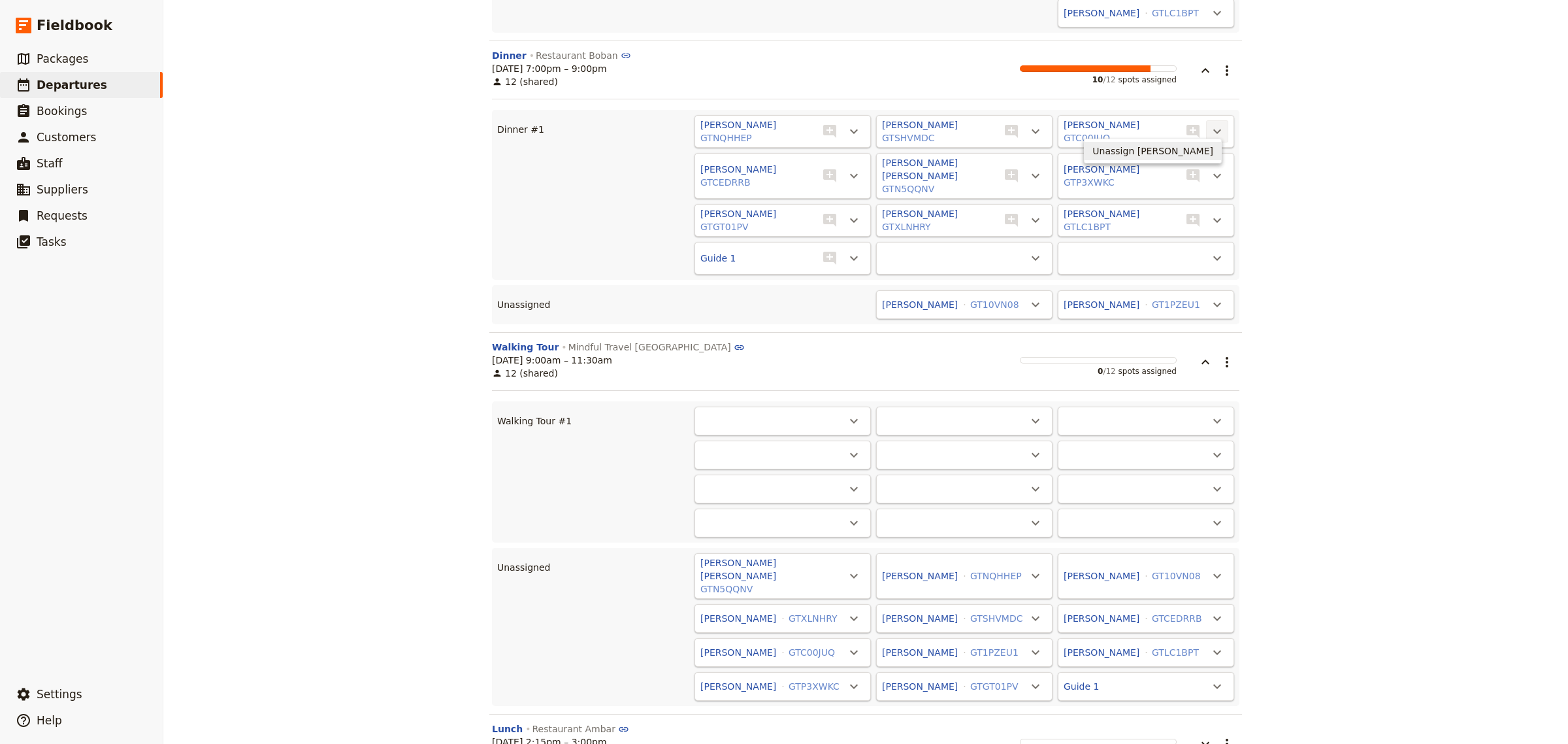
click at [1196, 154] on span "Unassign [PERSON_NAME]" at bounding box center [1153, 151] width 121 height 13
click at [1213, 129] on icon "Actions" at bounding box center [1217, 131] width 8 height 5
click at [1191, 147] on span "Unassign [PERSON_NAME]" at bounding box center [1153, 151] width 121 height 13
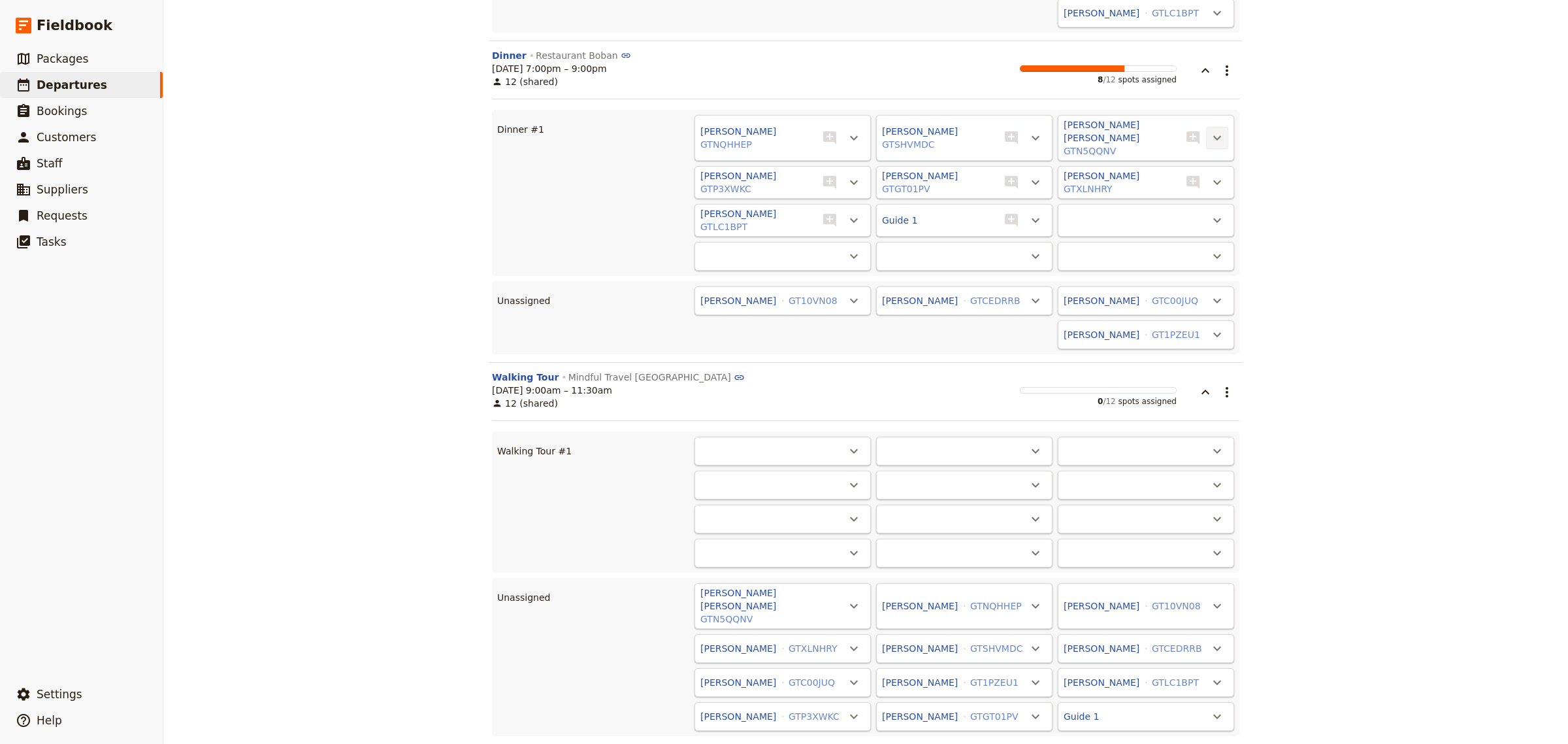
click at [1213, 130] on icon "Actions" at bounding box center [1217, 137] width 15 height 15
click at [1197, 148] on span "Unassign [PERSON_NAME] [PERSON_NAME]" at bounding box center [1114, 151] width 199 height 13
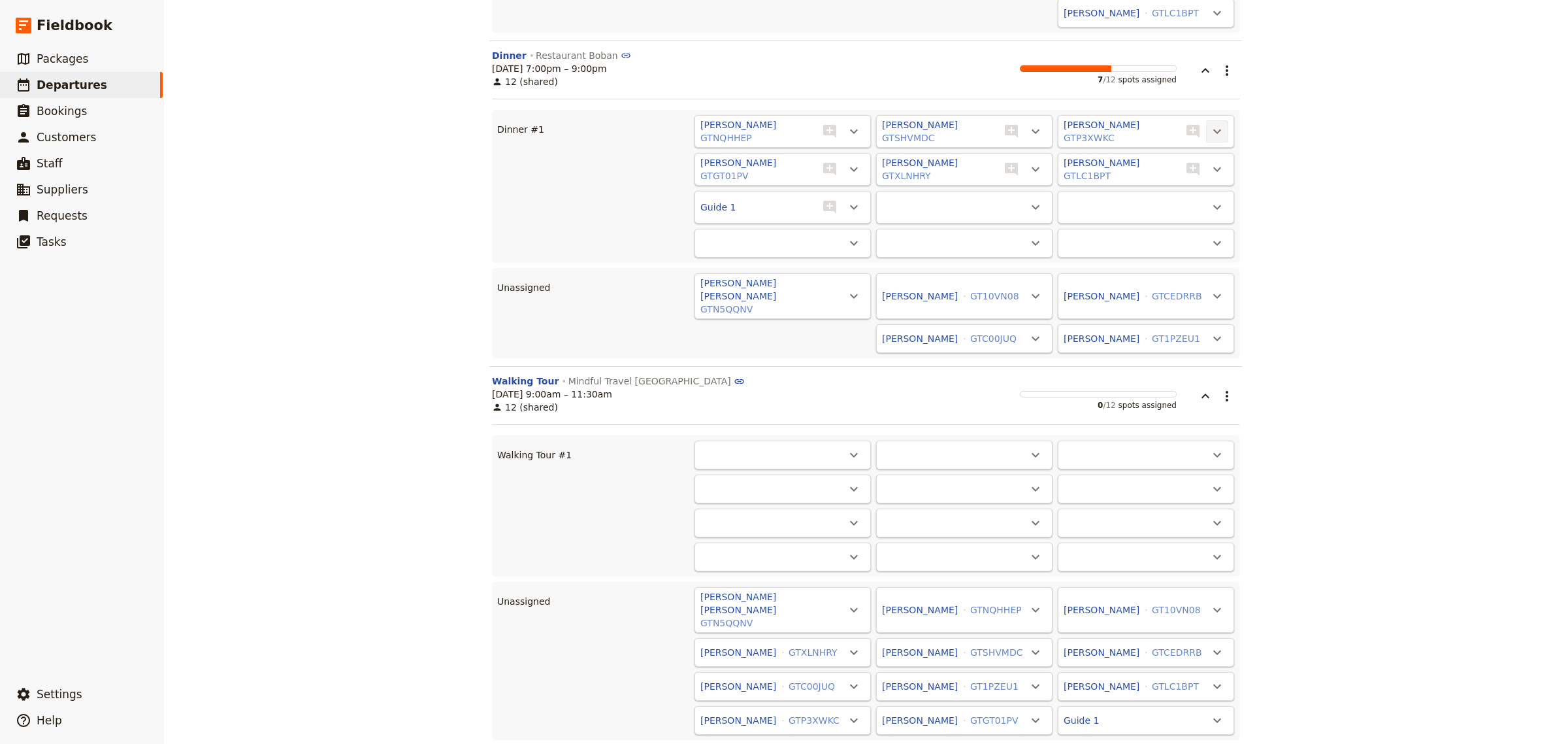
click at [1213, 126] on icon "Actions" at bounding box center [1217, 131] width 15 height 15
click at [1200, 150] on span "Unassign [PERSON_NAME]" at bounding box center [1153, 151] width 121 height 13
click at [1213, 129] on icon "Actions" at bounding box center [1217, 131] width 8 height 5
click at [1199, 145] on span "Unassign [PERSON_NAME]" at bounding box center [1153, 151] width 121 height 13
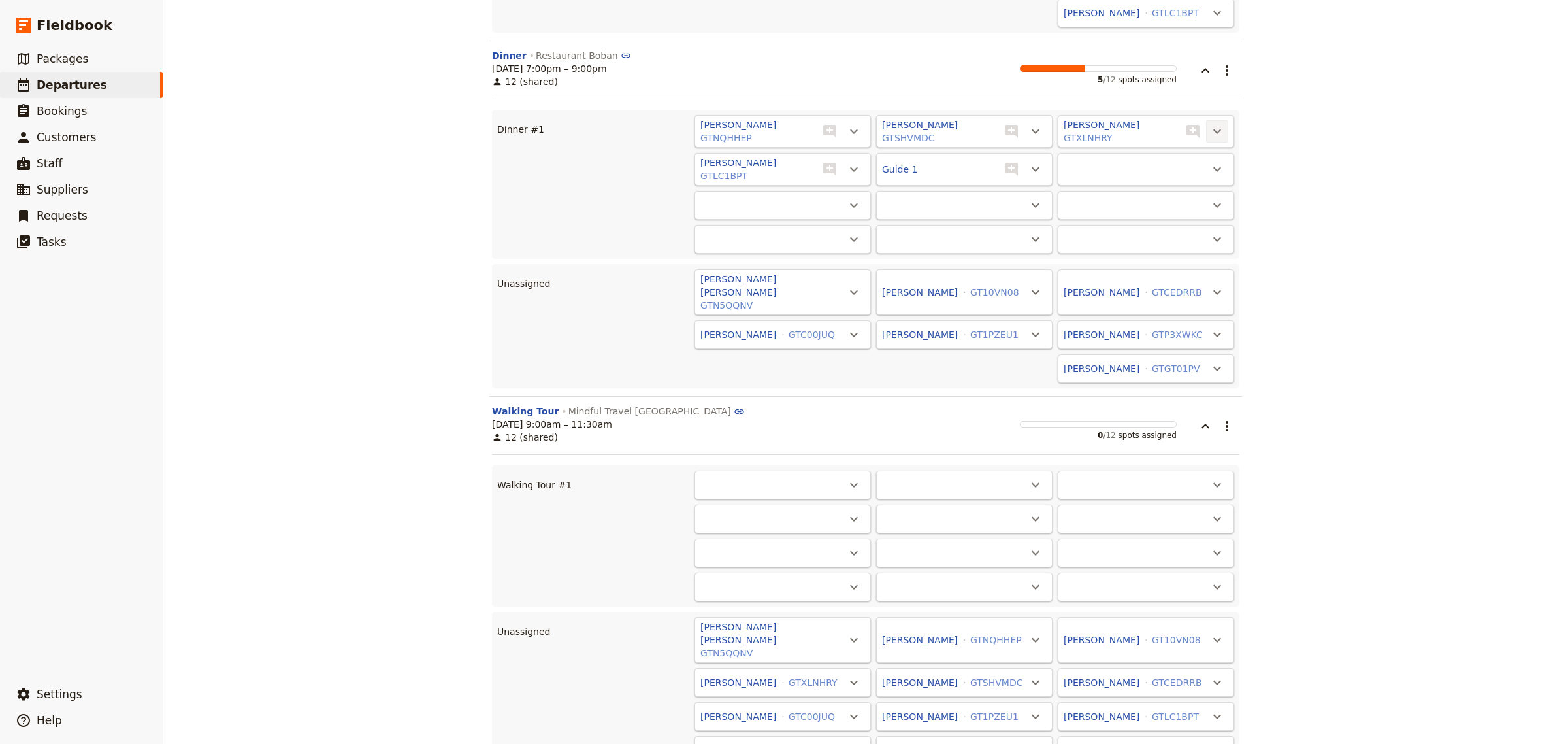
click at [1213, 129] on icon "Actions" at bounding box center [1217, 131] width 8 height 5
click at [1171, 118] on div "[PERSON_NAME] GTXLNHRY" at bounding box center [1121, 132] width 117 height 29
click at [1206, 120] on button "​" at bounding box center [1217, 131] width 22 height 22
click at [1183, 152] on span "Unassign [PERSON_NAME]" at bounding box center [1153, 151] width 121 height 13
click at [1216, 125] on icon "Actions" at bounding box center [1217, 131] width 15 height 15
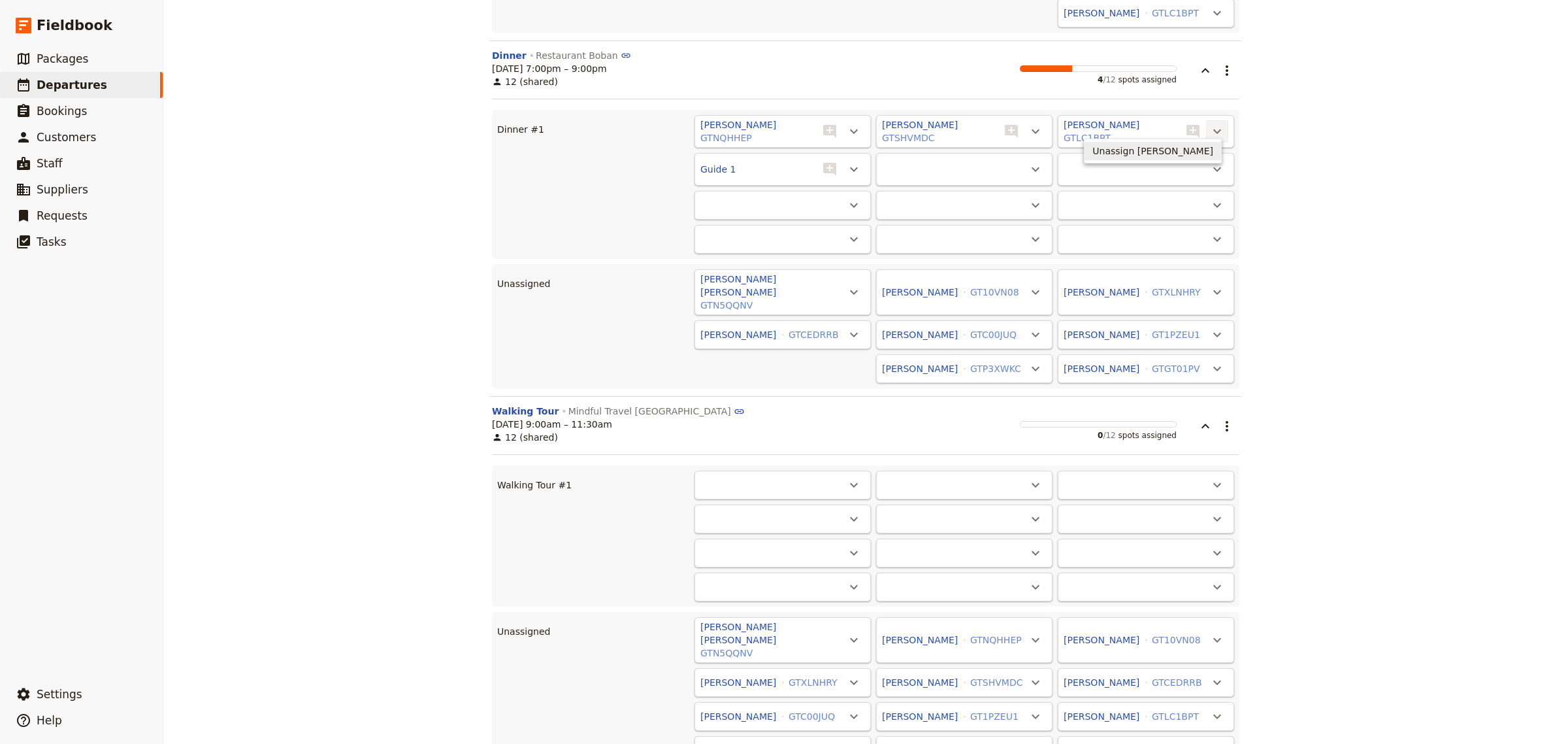
click at [1204, 149] on span "Unassign [PERSON_NAME]" at bounding box center [1153, 151] width 121 height 13
click at [1213, 124] on icon "Actions" at bounding box center [1217, 131] width 15 height 15
click at [1193, 153] on span "Unassign Guide 1" at bounding box center [1174, 151] width 80 height 13
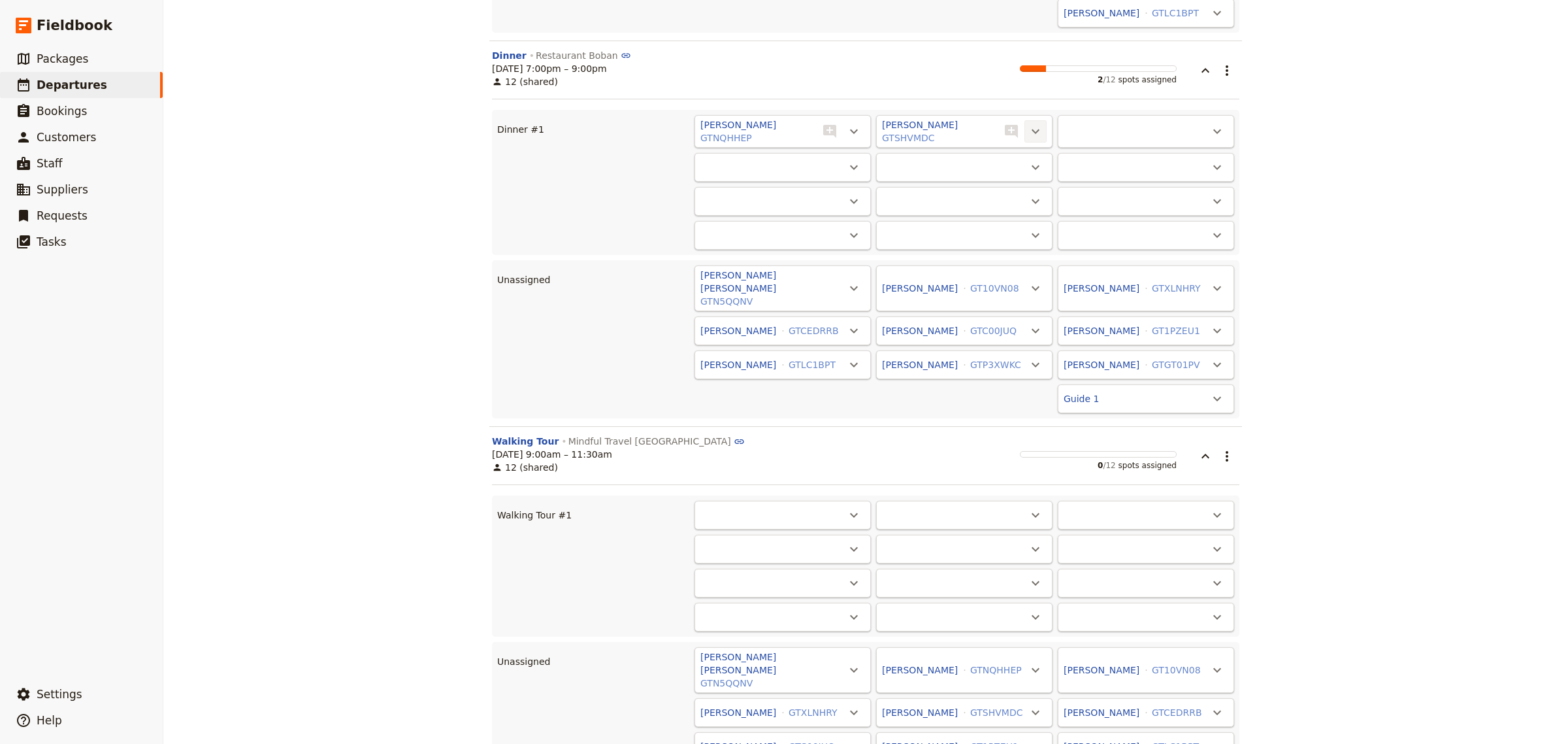
click at [1034, 124] on icon "Actions" at bounding box center [1035, 131] width 15 height 15
click at [1019, 148] on span "Unassign [PERSON_NAME]" at bounding box center [971, 151] width 121 height 13
click at [852, 124] on icon "Actions" at bounding box center [854, 131] width 15 height 15
click at [837, 155] on span "Unassign [PERSON_NAME]" at bounding box center [789, 151] width 121 height 13
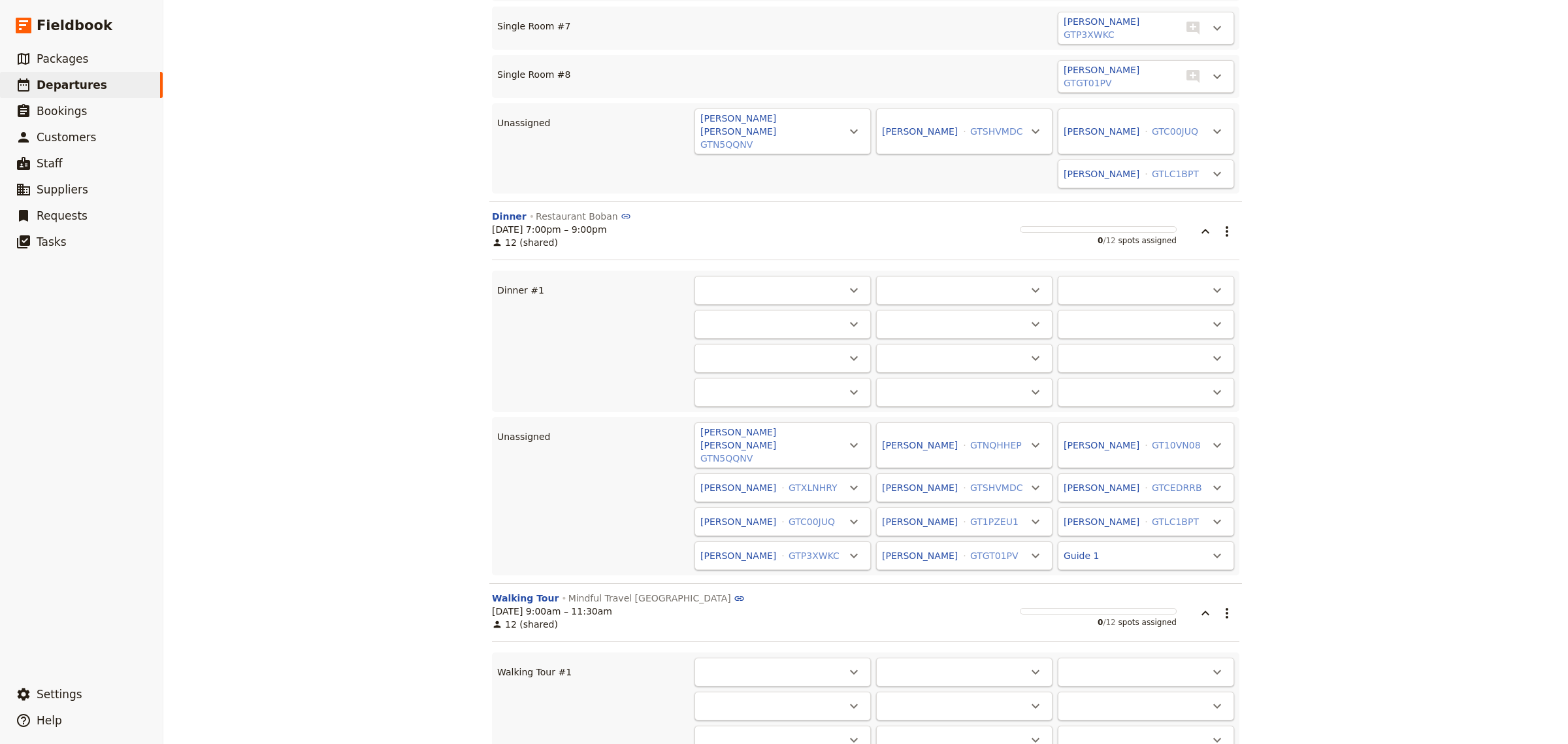
scroll to position [559, 0]
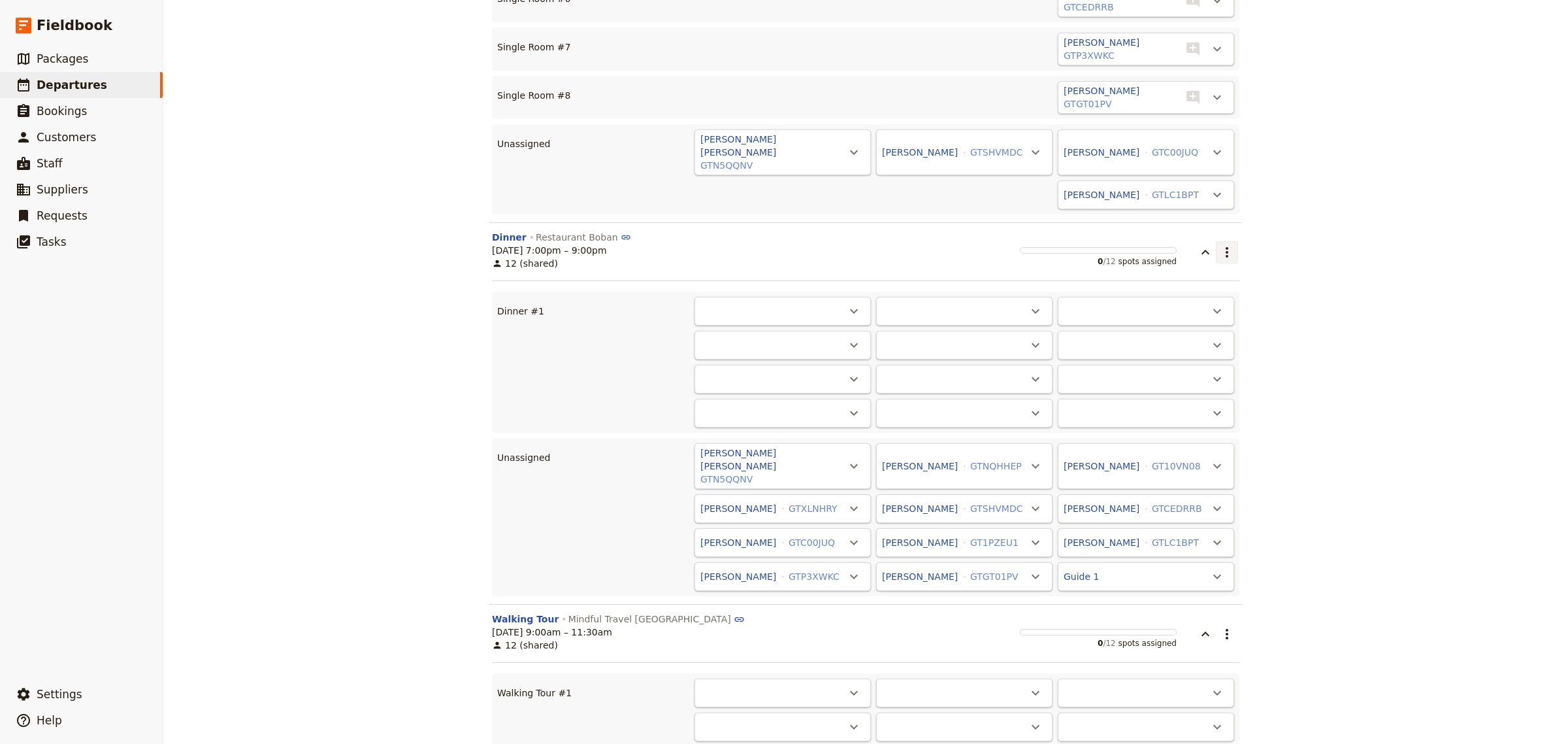
click at [1216, 241] on button "​" at bounding box center [1227, 252] width 22 height 22
click at [1188, 243] on button "button" at bounding box center [1196, 246] width 39 height 29
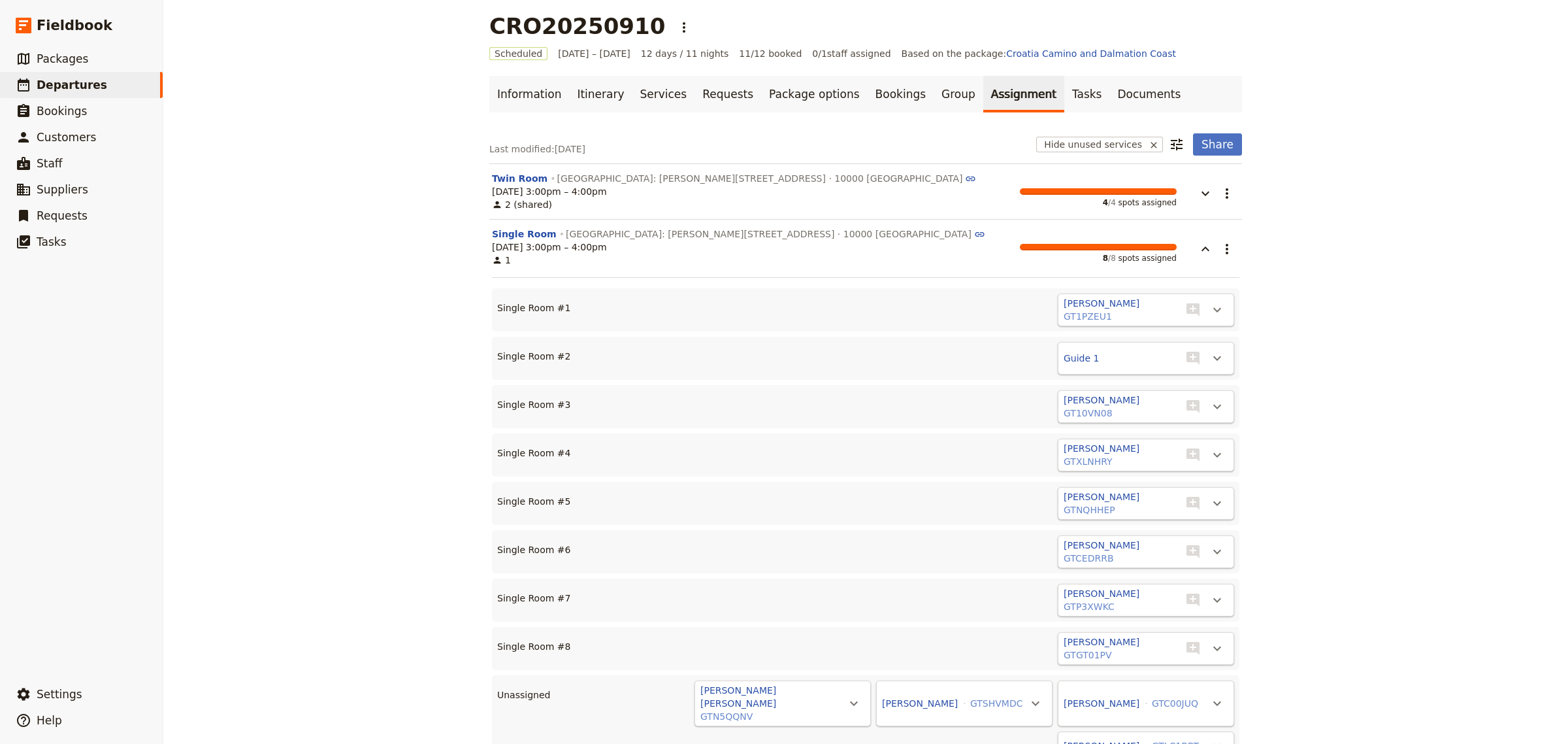
scroll to position [0, 0]
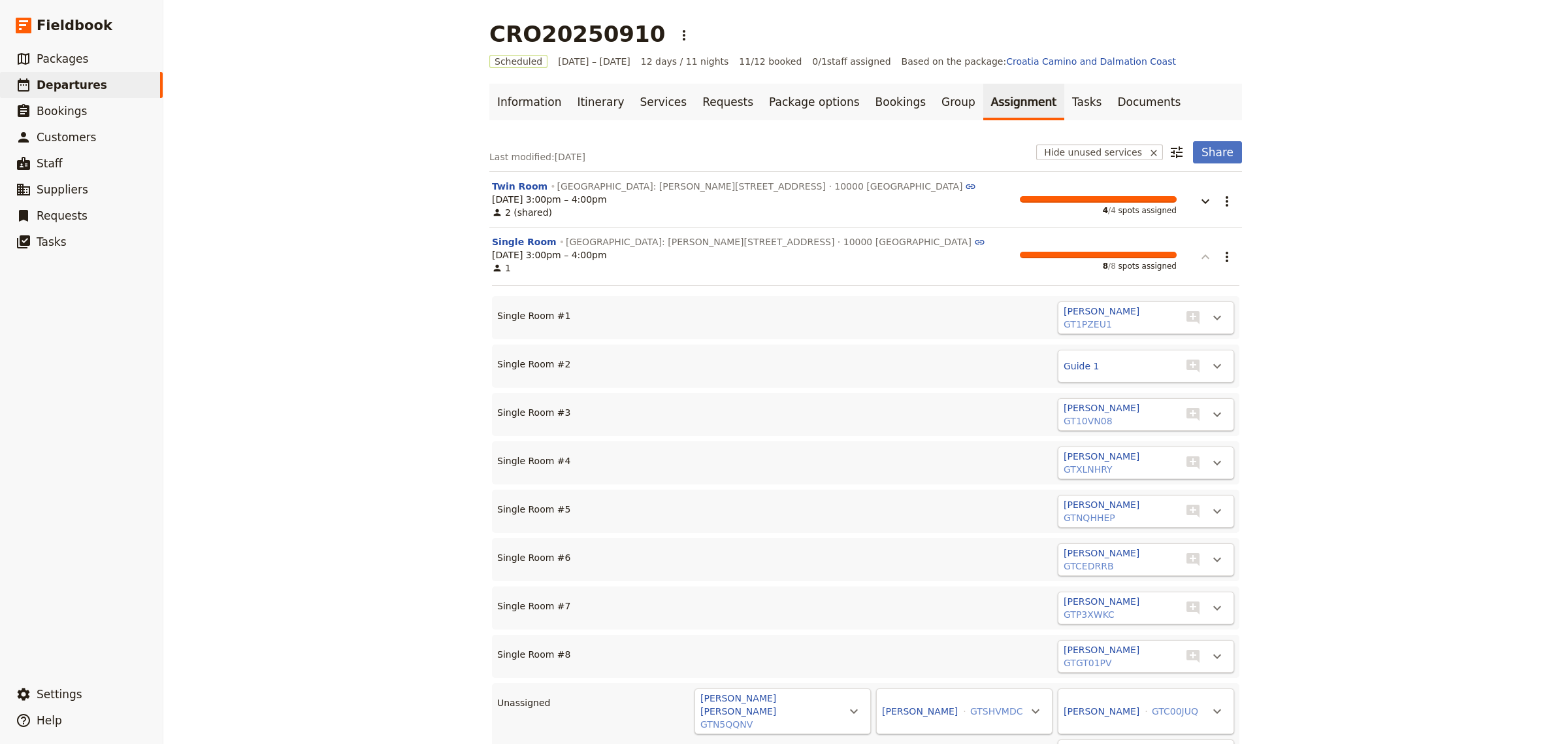
click at [1198, 259] on icon "button" at bounding box center [1205, 256] width 15 height 15
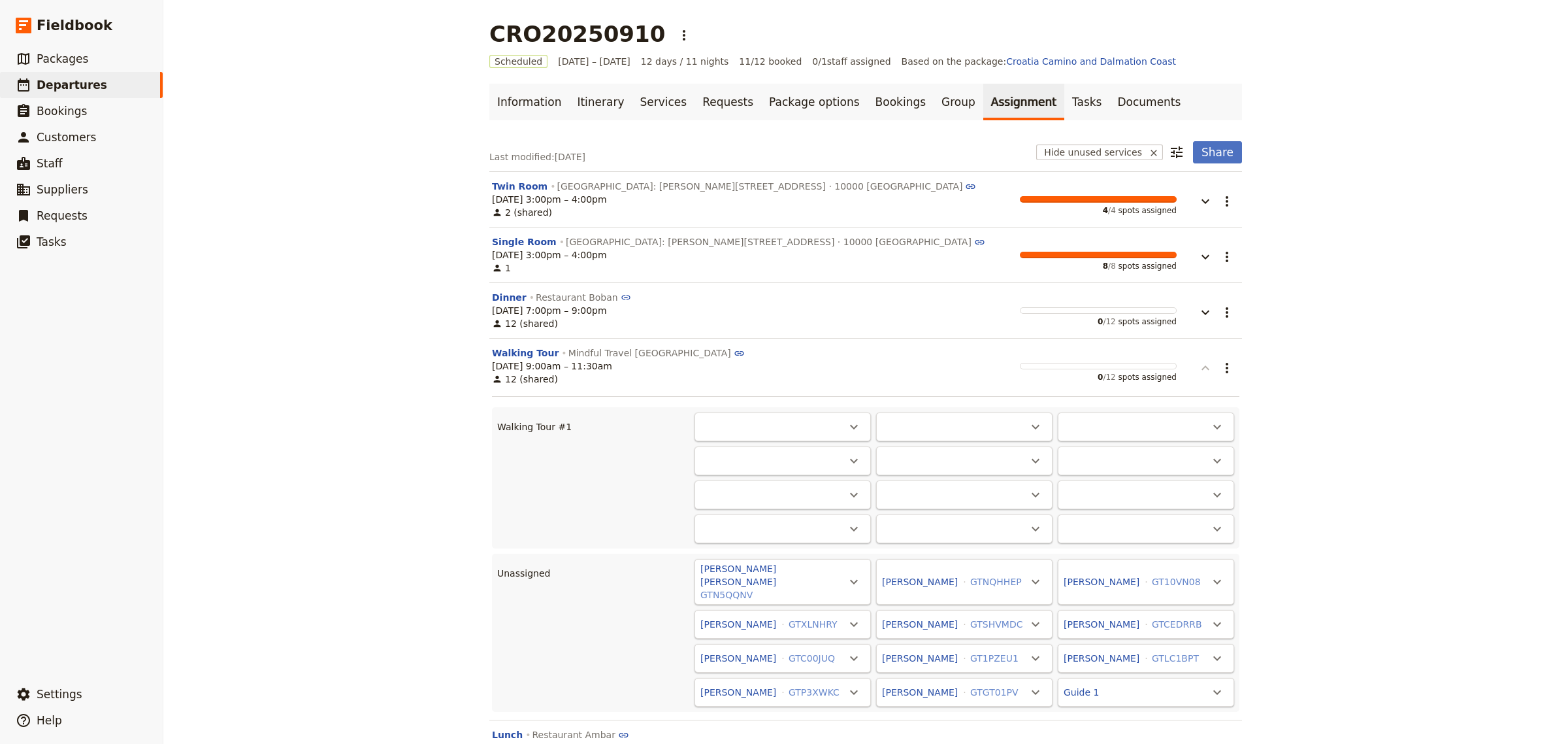
click at [1201, 373] on icon "button" at bounding box center [1205, 367] width 15 height 15
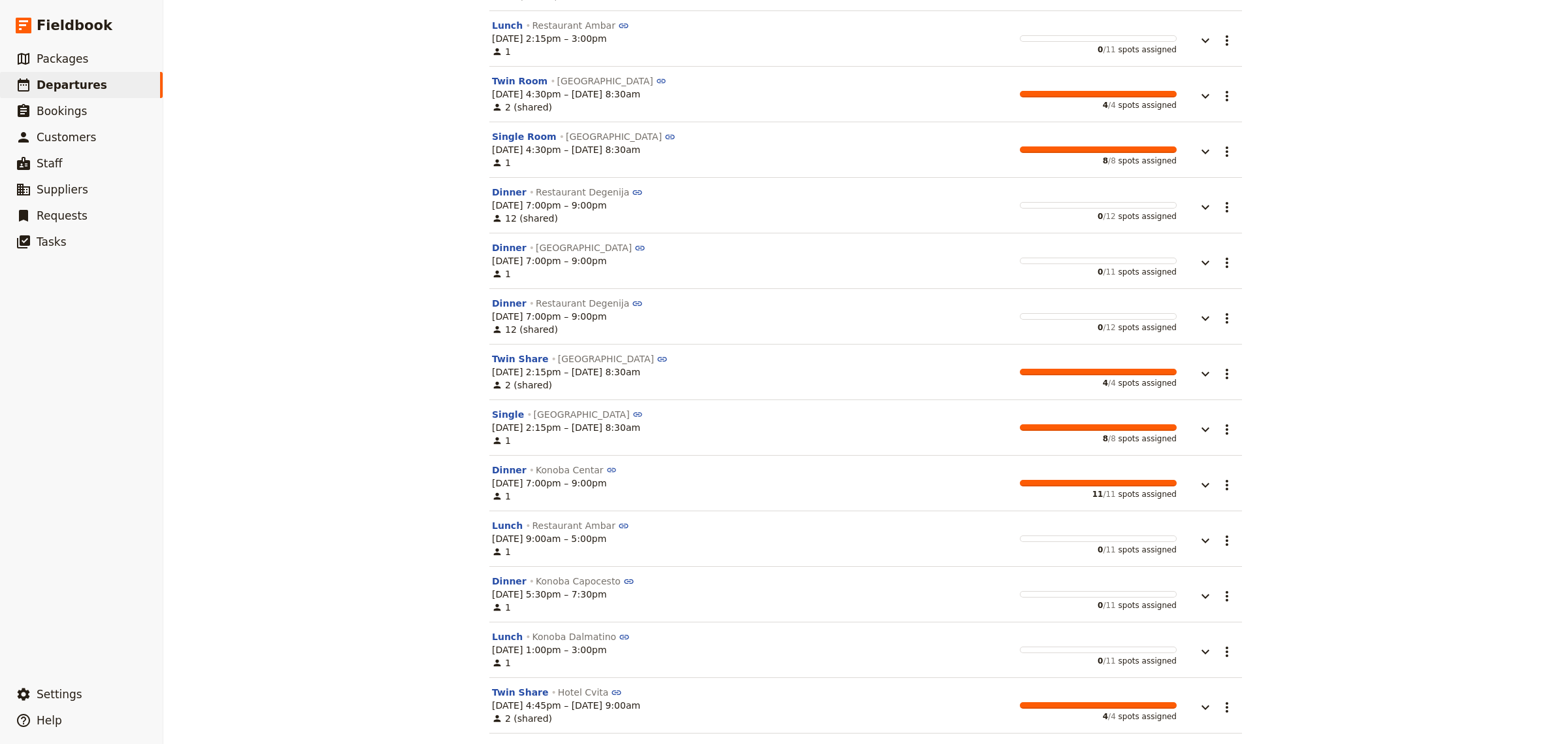
scroll to position [348, 0]
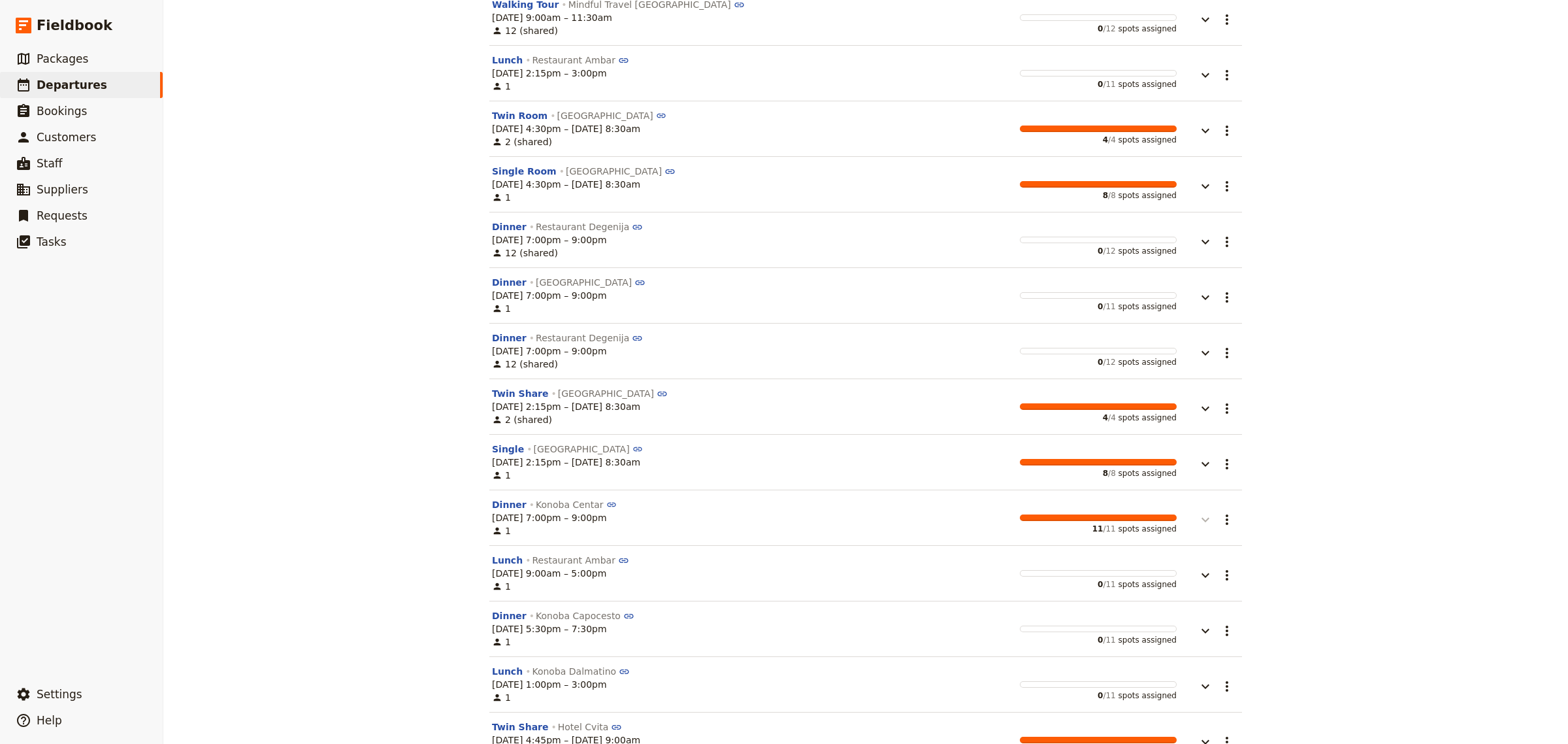
click at [1203, 521] on icon "button" at bounding box center [1205, 519] width 8 height 5
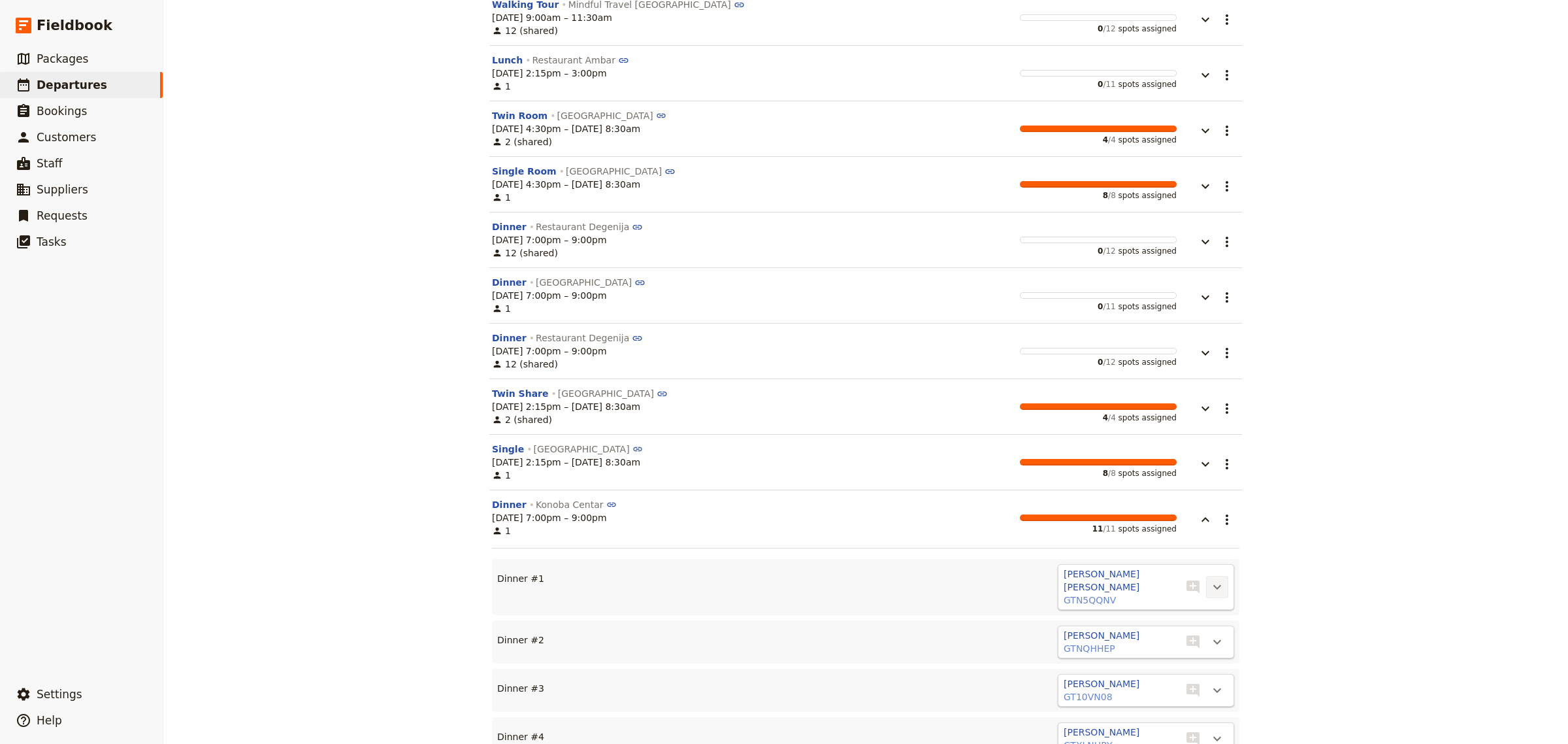
click at [1210, 582] on icon "Actions" at bounding box center [1217, 587] width 15 height 15
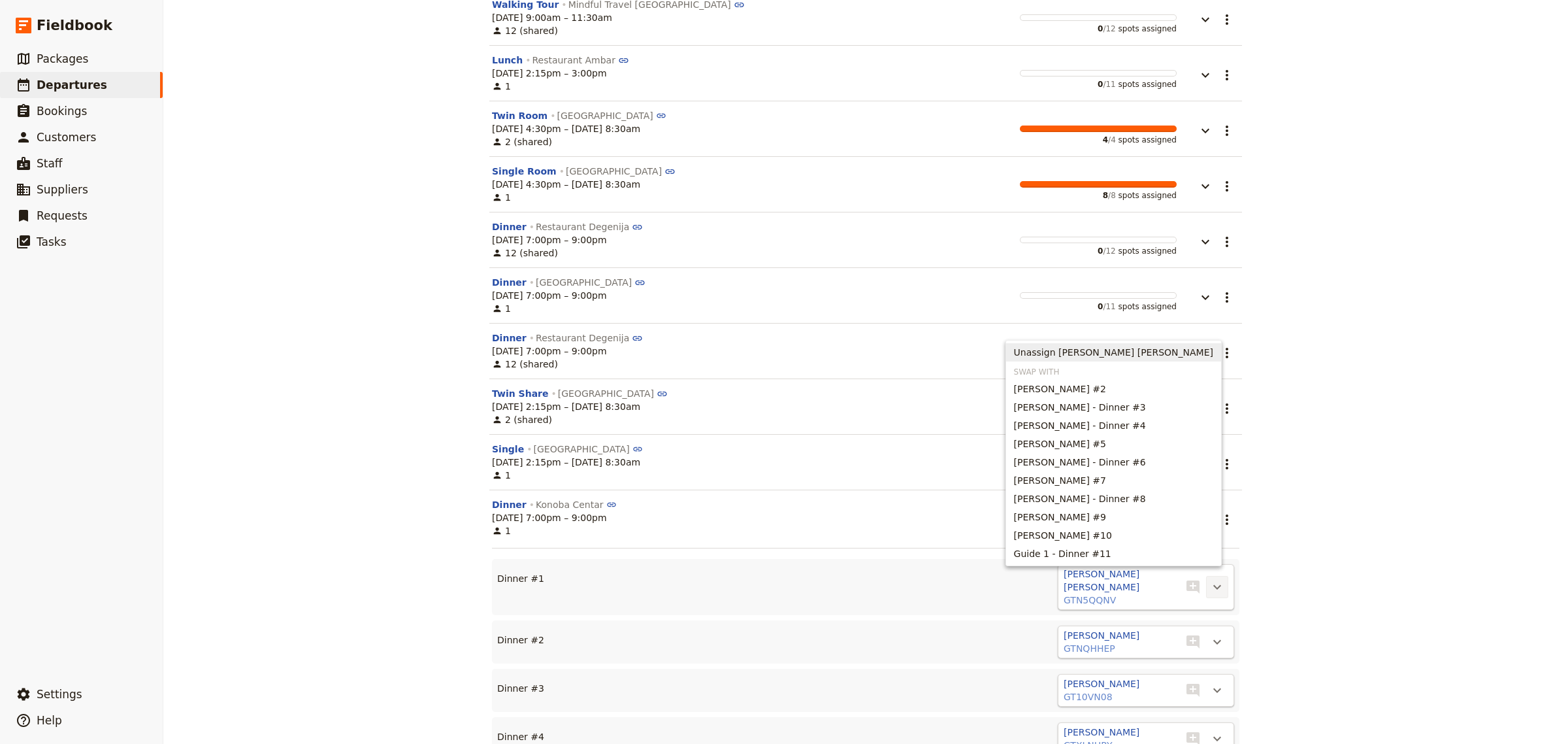
click at [1196, 357] on span "Unassign [PERSON_NAME] [PERSON_NAME]" at bounding box center [1114, 352] width 199 height 13
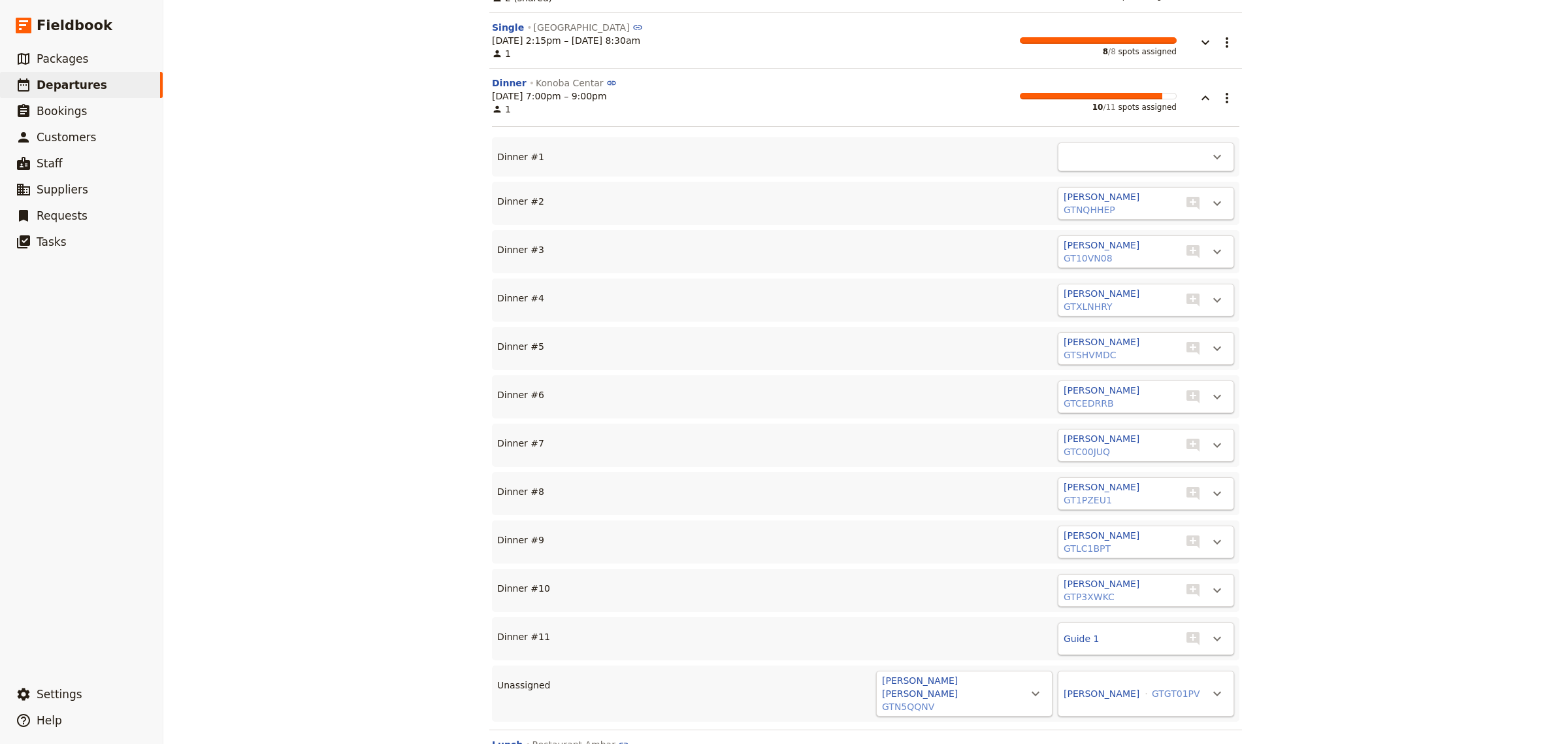
scroll to position [778, 0]
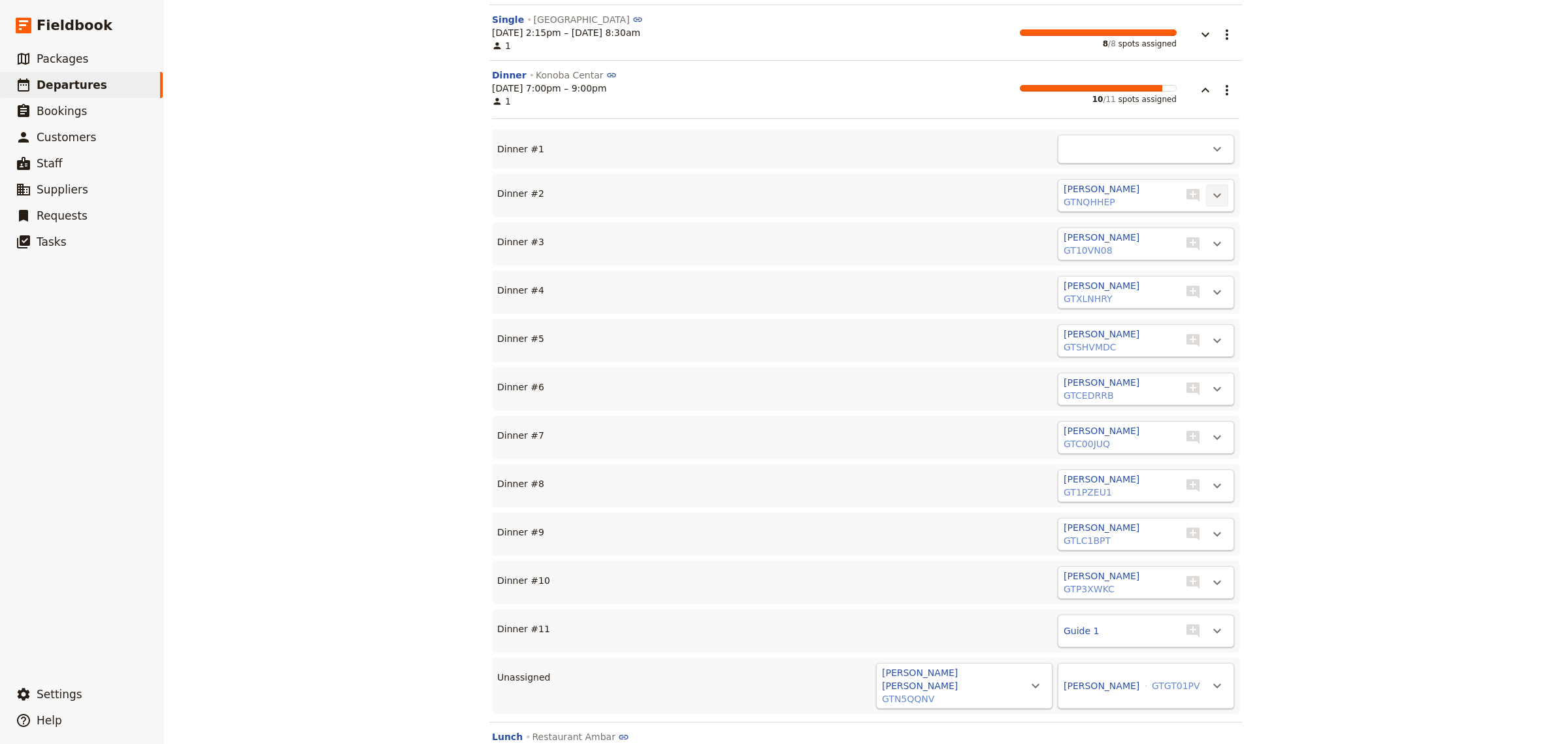
click at [1217, 196] on icon "Actions" at bounding box center [1217, 195] width 15 height 15
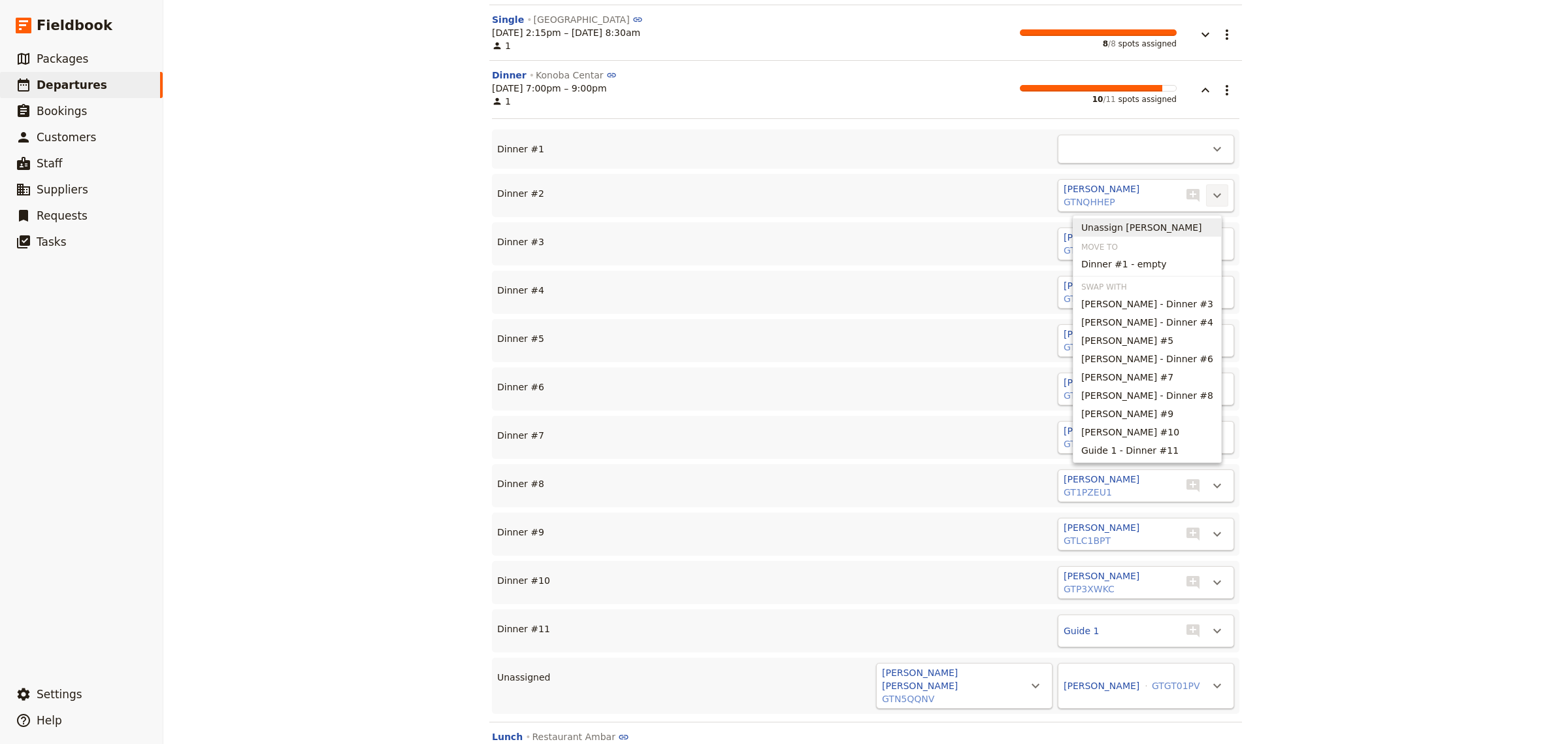
click at [1203, 224] on span "Unassign [PERSON_NAME]" at bounding box center [1142, 227] width 121 height 13
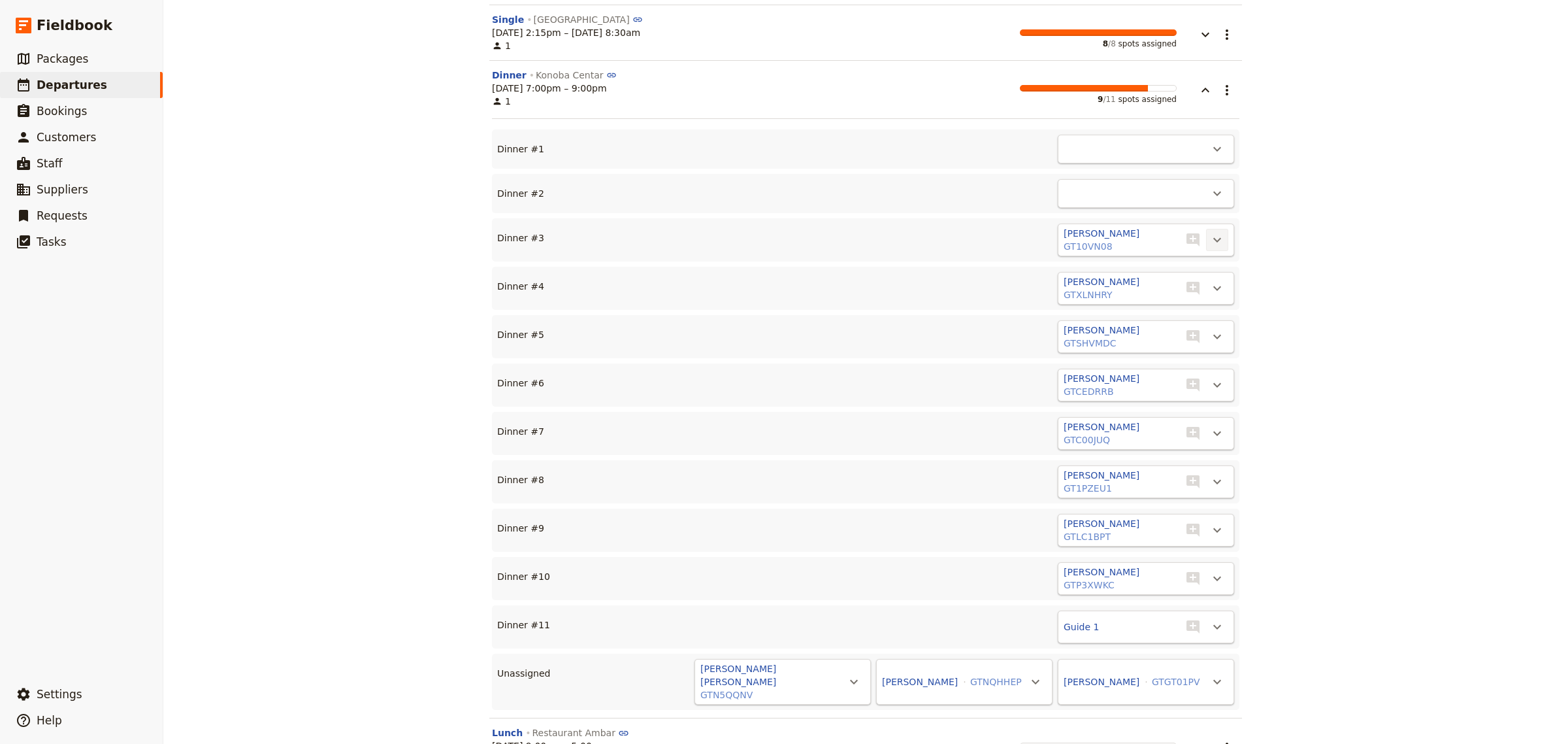
click at [1210, 244] on icon "Actions" at bounding box center [1217, 239] width 15 height 15
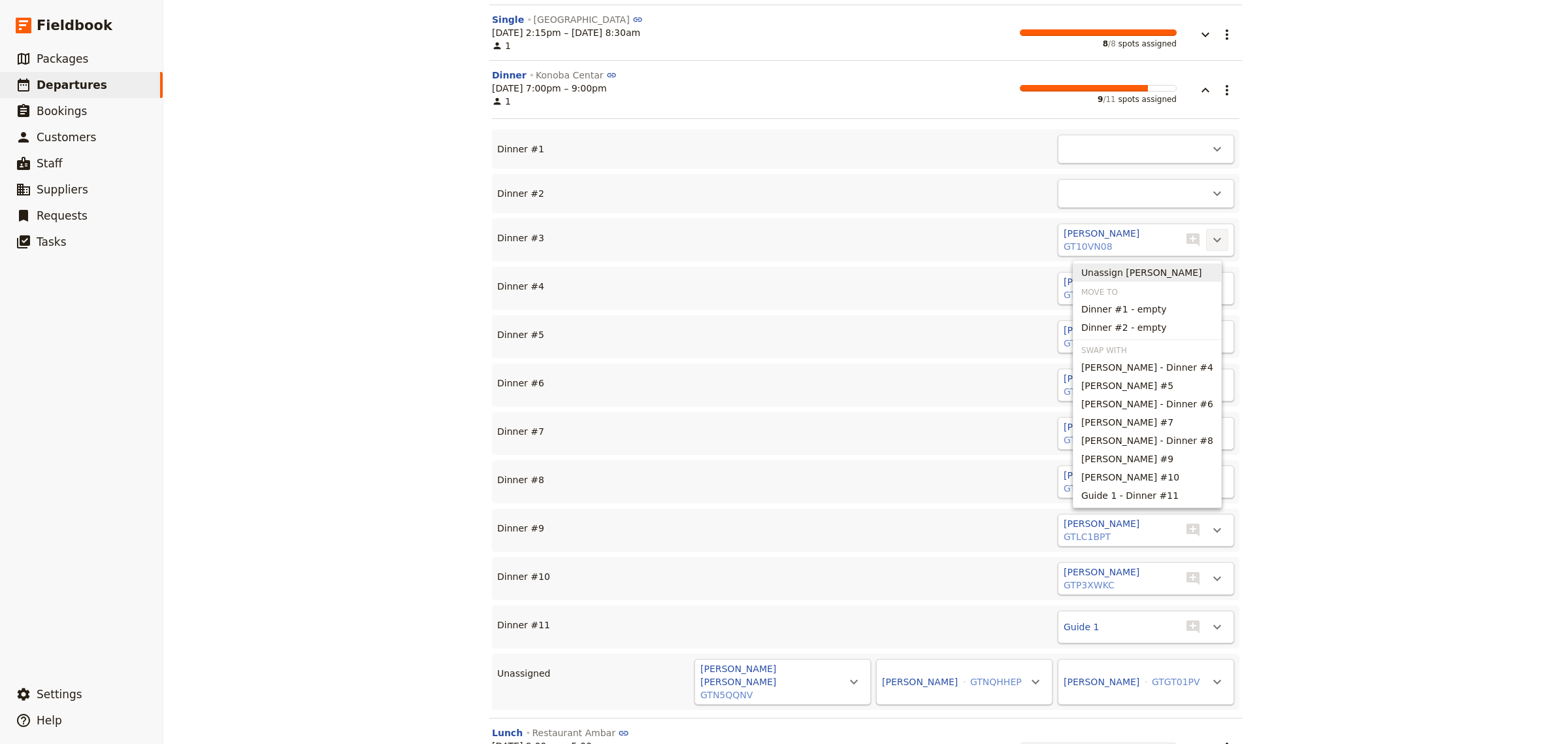
click at [1186, 269] on span "Unassign [PERSON_NAME]" at bounding box center [1147, 273] width 132 height 13
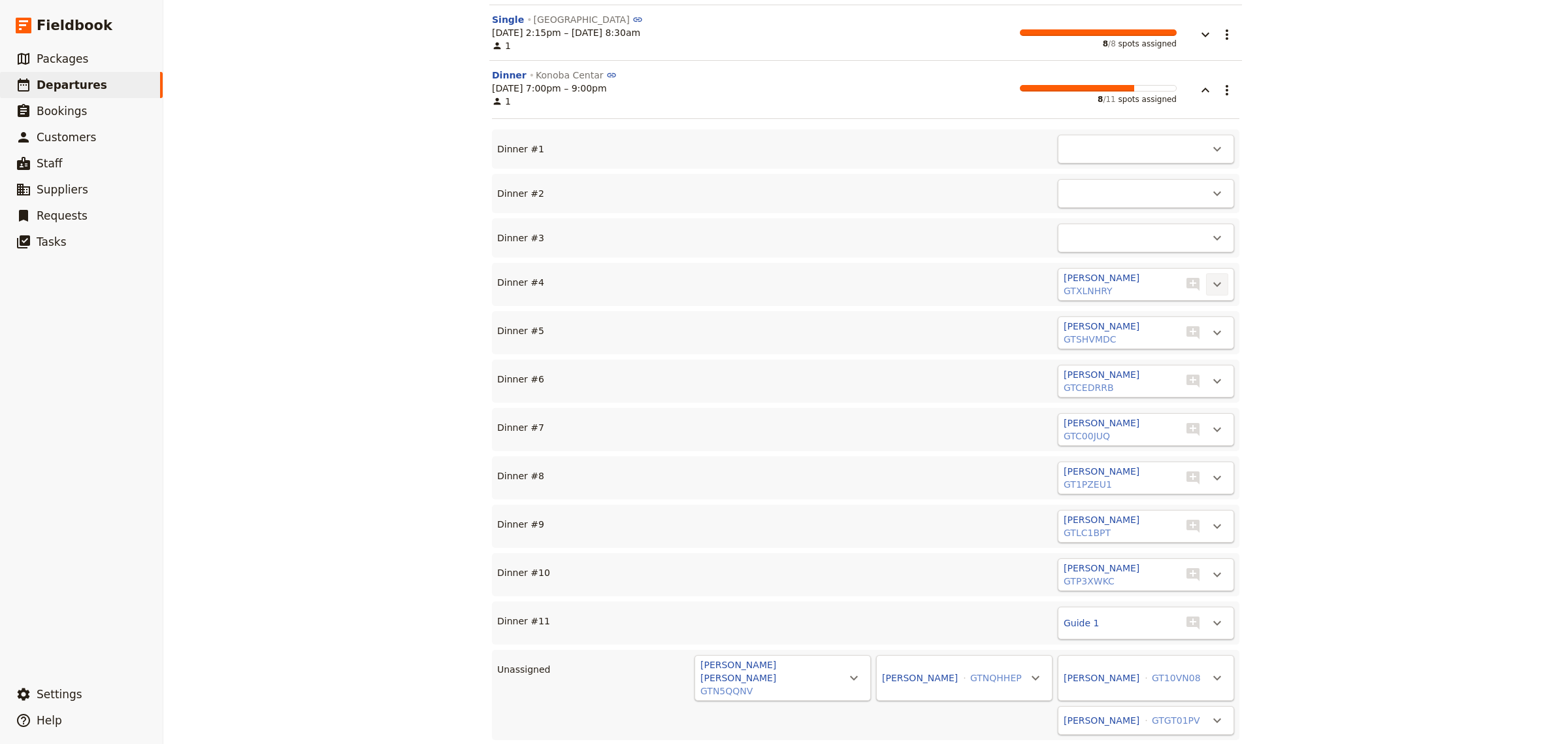
click at [1211, 283] on icon "Actions" at bounding box center [1217, 284] width 15 height 15
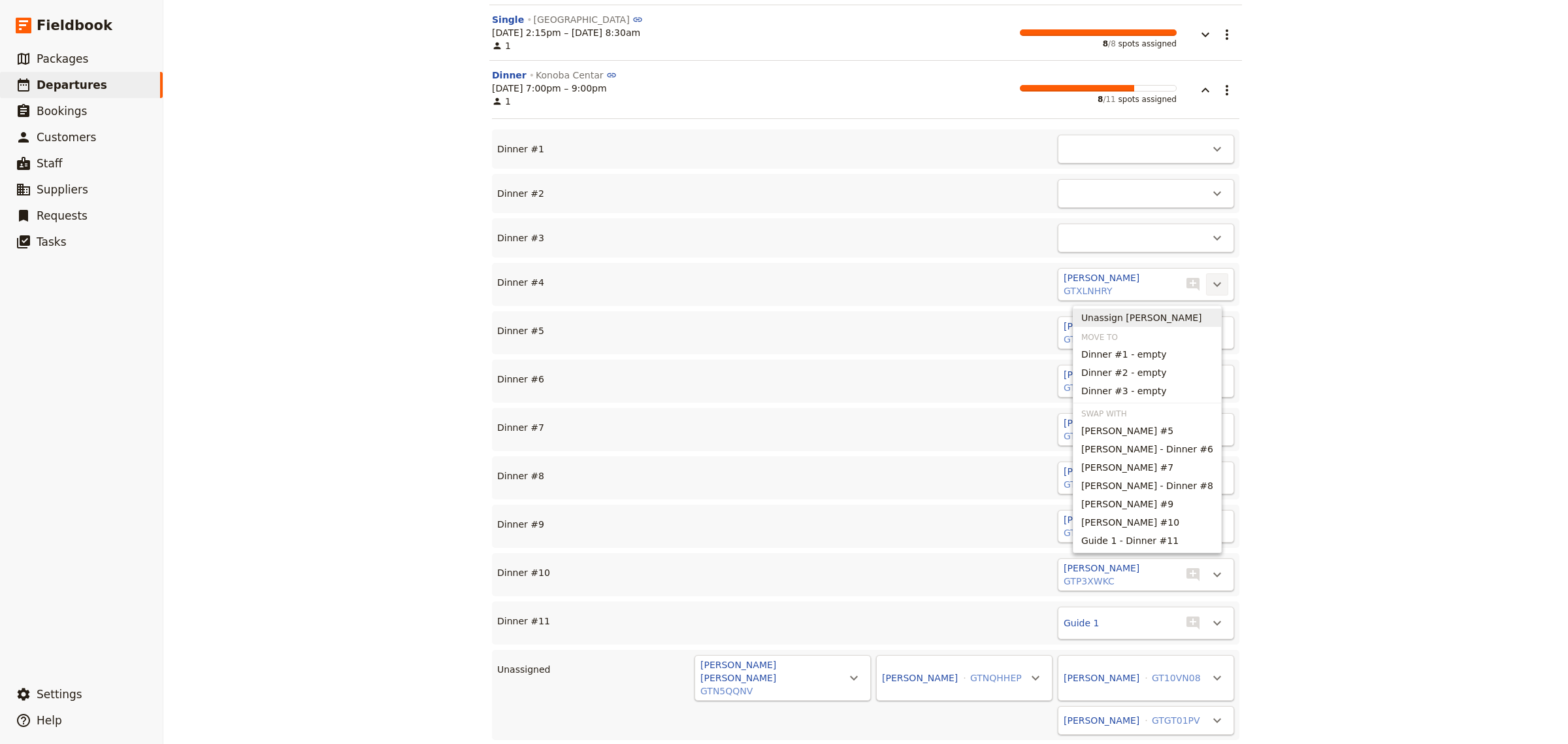
click at [1187, 313] on span "Unassign [PERSON_NAME]" at bounding box center [1142, 317] width 121 height 13
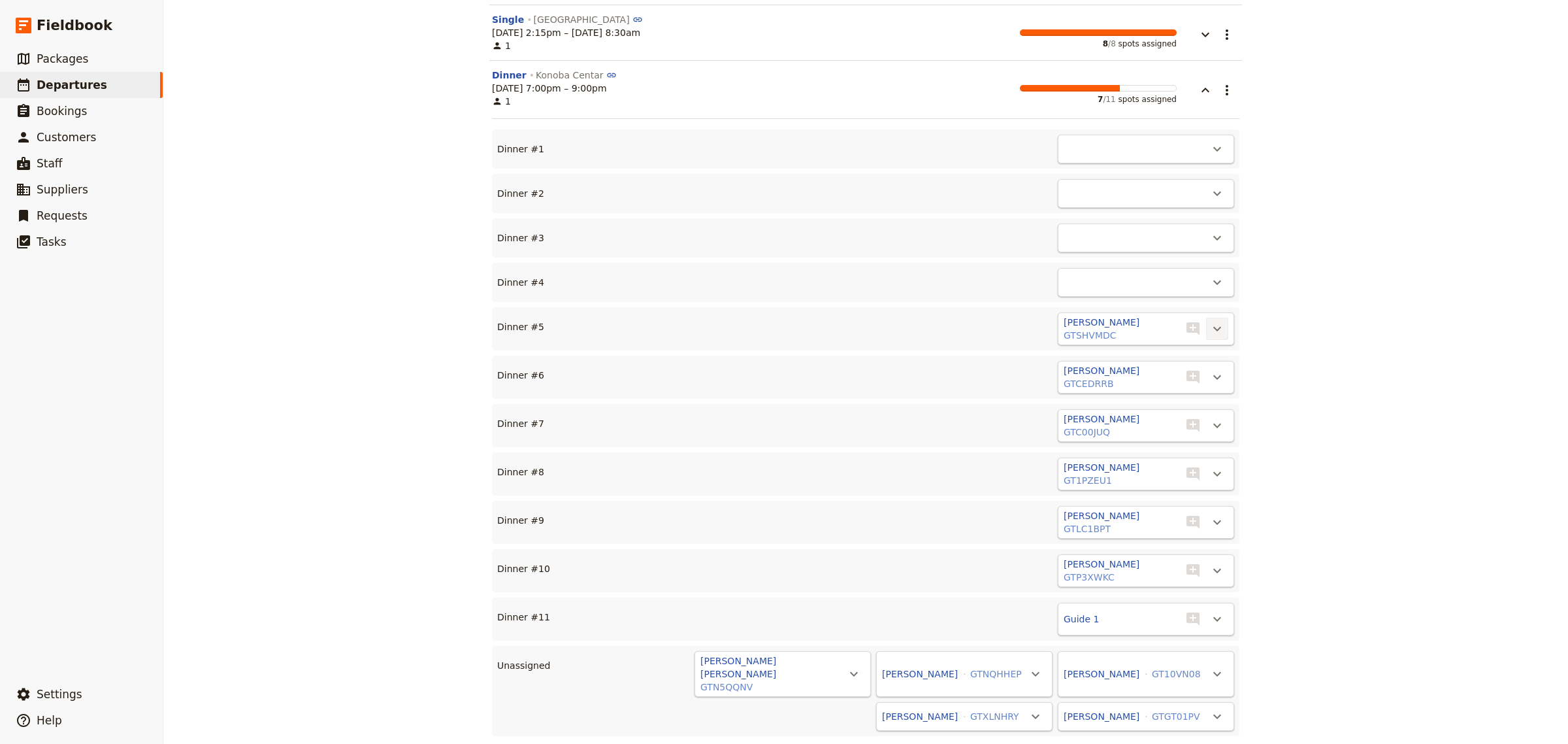
click at [1213, 331] on icon "Actions" at bounding box center [1217, 328] width 8 height 5
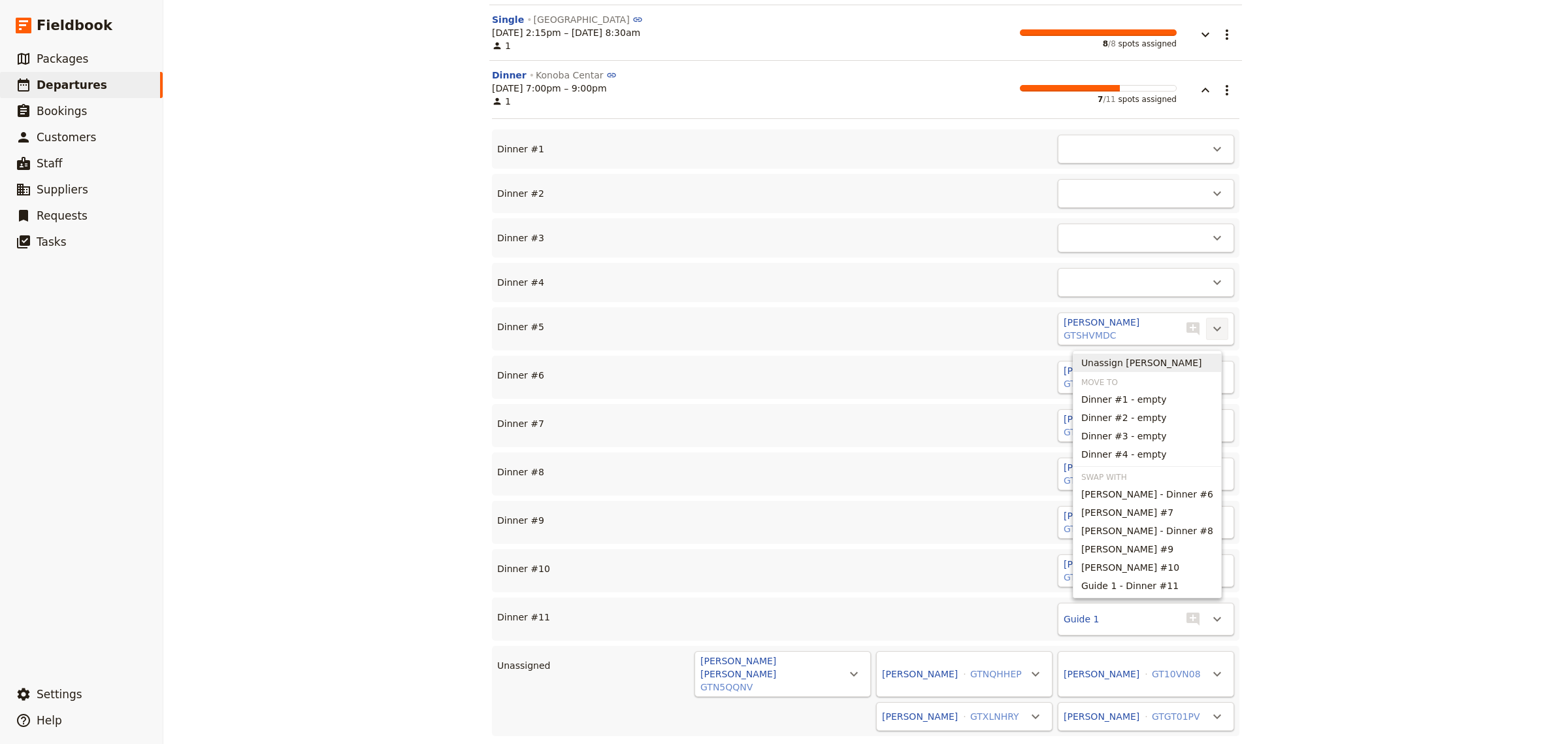
click at [1182, 359] on span "Unassign [PERSON_NAME]" at bounding box center [1142, 363] width 121 height 13
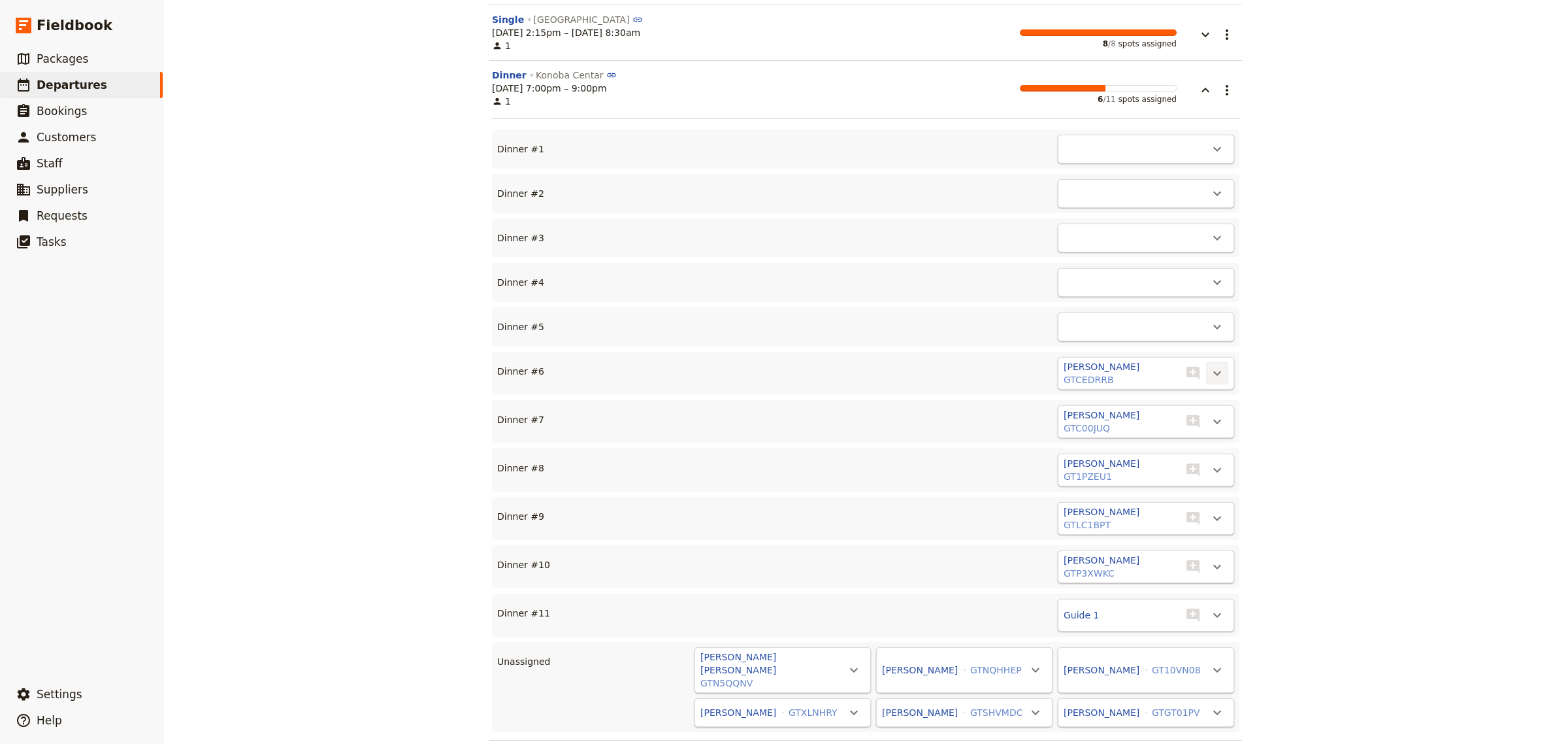
click at [1215, 379] on icon "Actions" at bounding box center [1217, 373] width 15 height 15
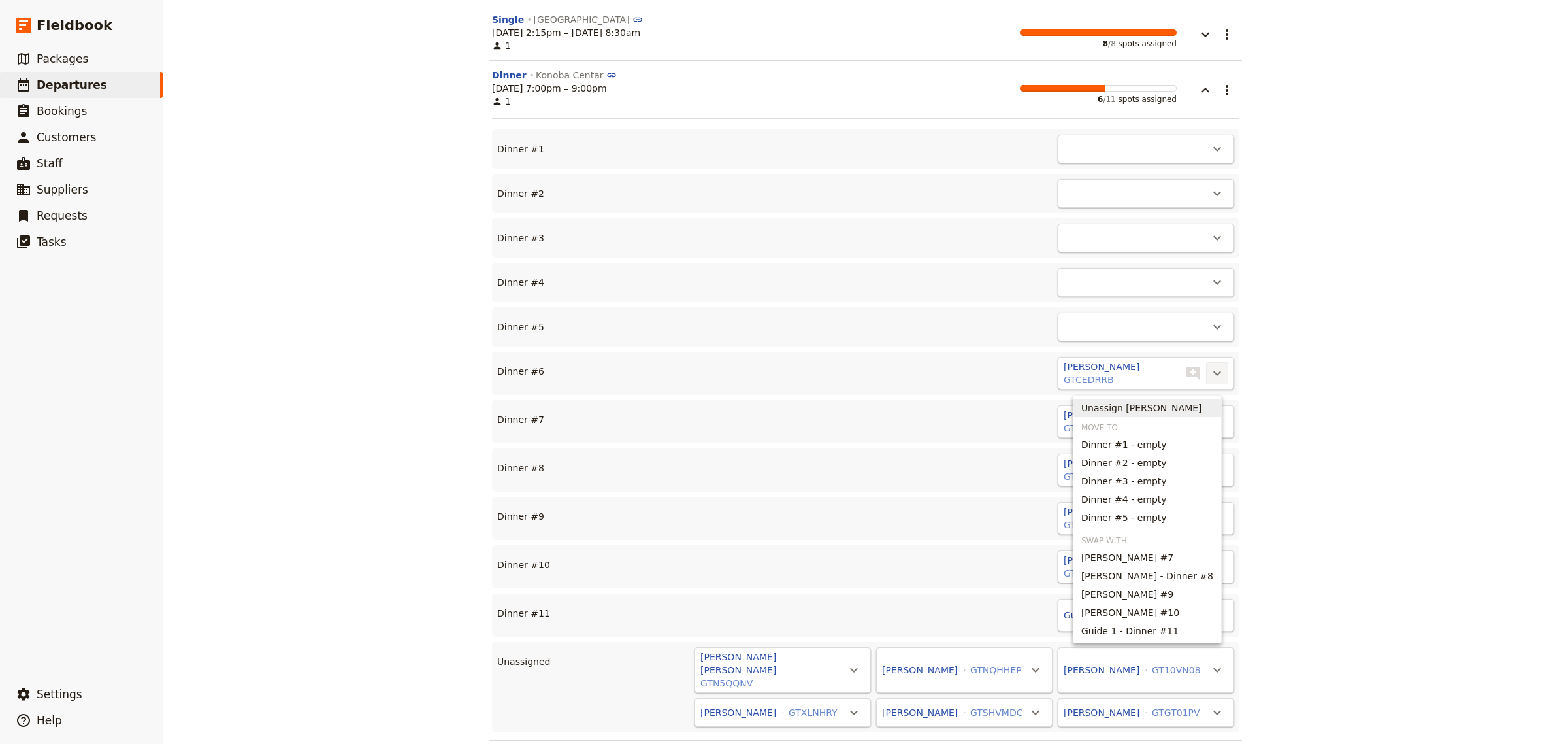
click at [1165, 402] on span "Unassign [PERSON_NAME]" at bounding box center [1142, 407] width 121 height 13
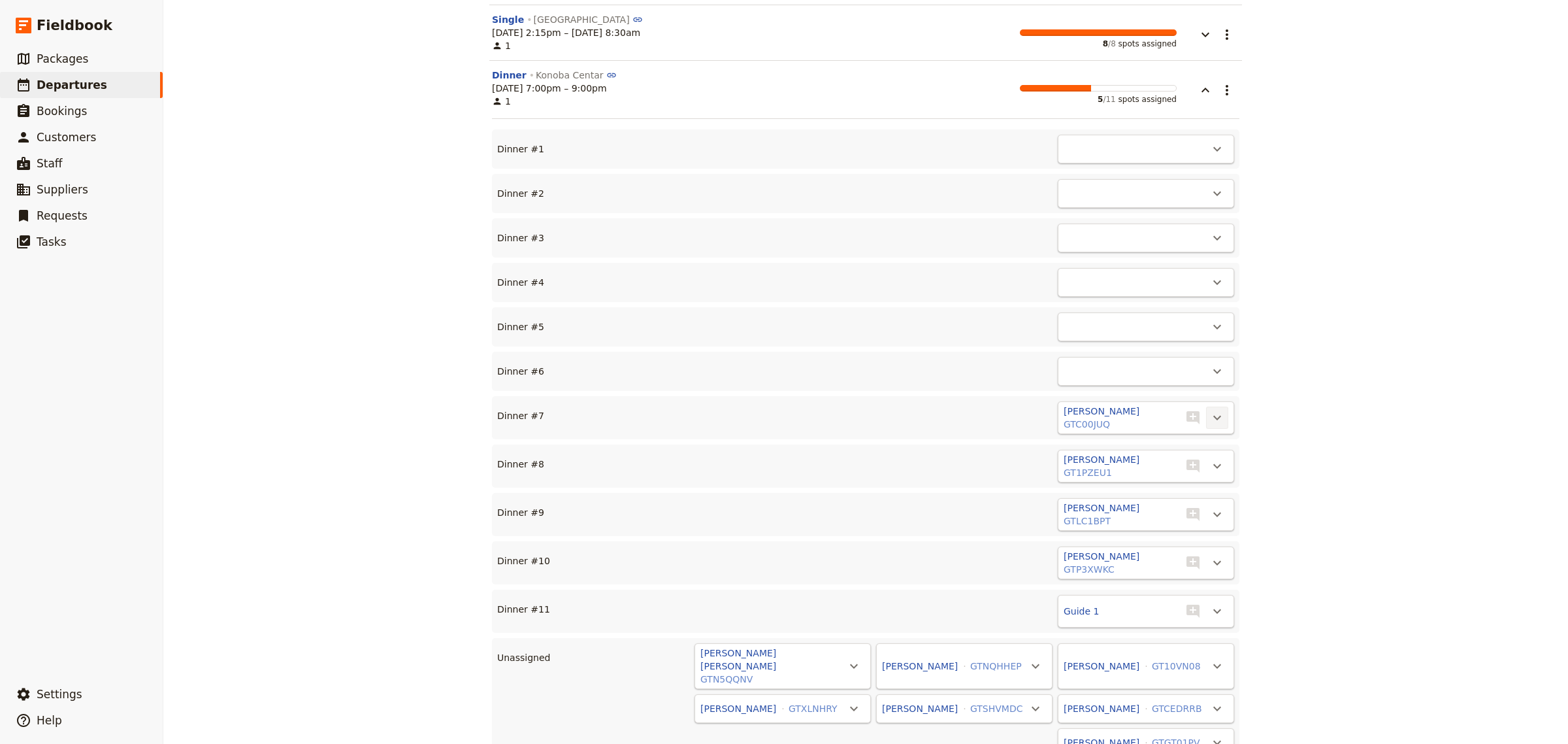
click at [1210, 422] on icon "Actions" at bounding box center [1217, 417] width 15 height 15
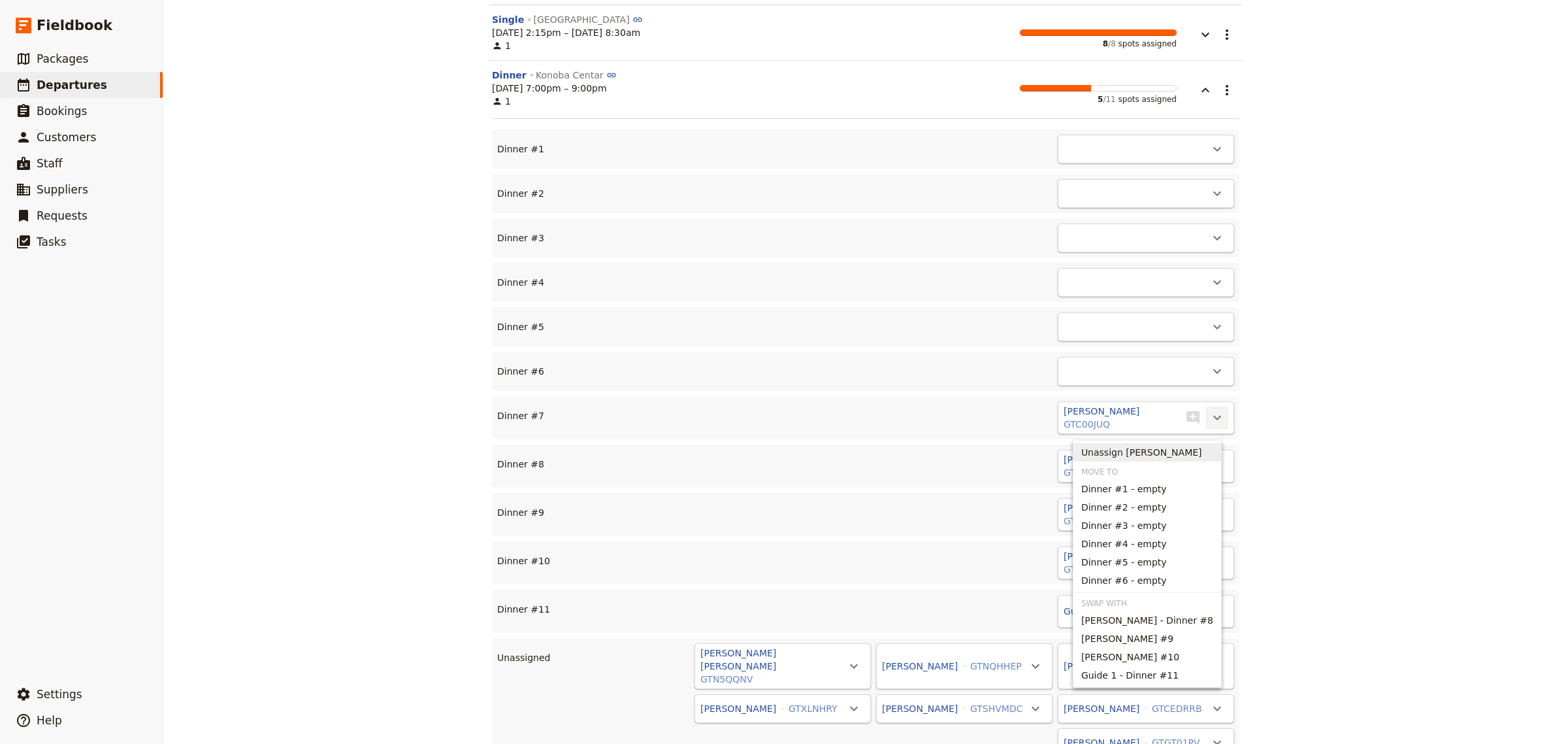
click at [1147, 452] on span "Unassign [PERSON_NAME]" at bounding box center [1142, 452] width 121 height 13
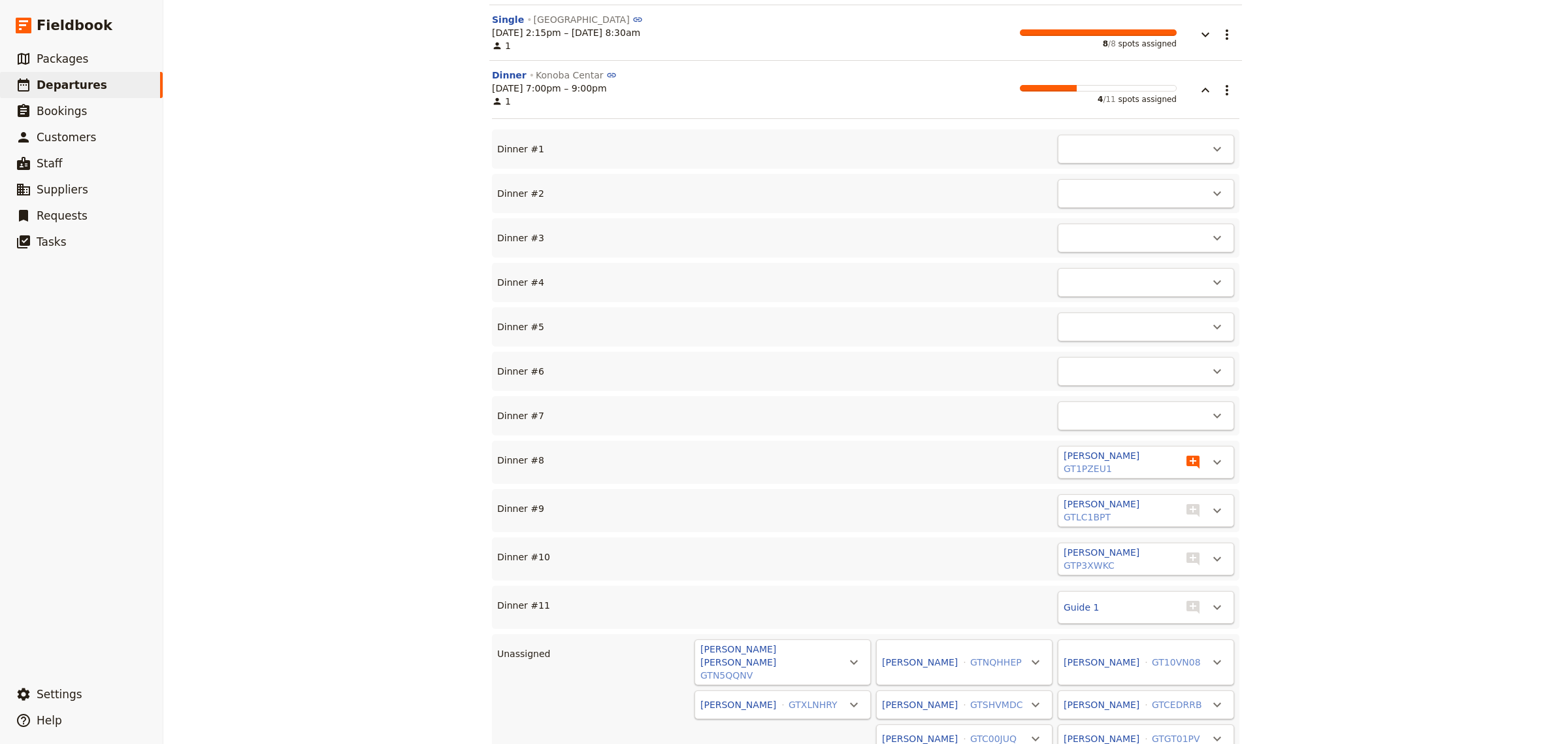
drag, startPoint x: 1204, startPoint y: 465, endPoint x: 1196, endPoint y: 472, distance: 10.6
click at [1210, 466] on icon "Actions" at bounding box center [1217, 462] width 15 height 15
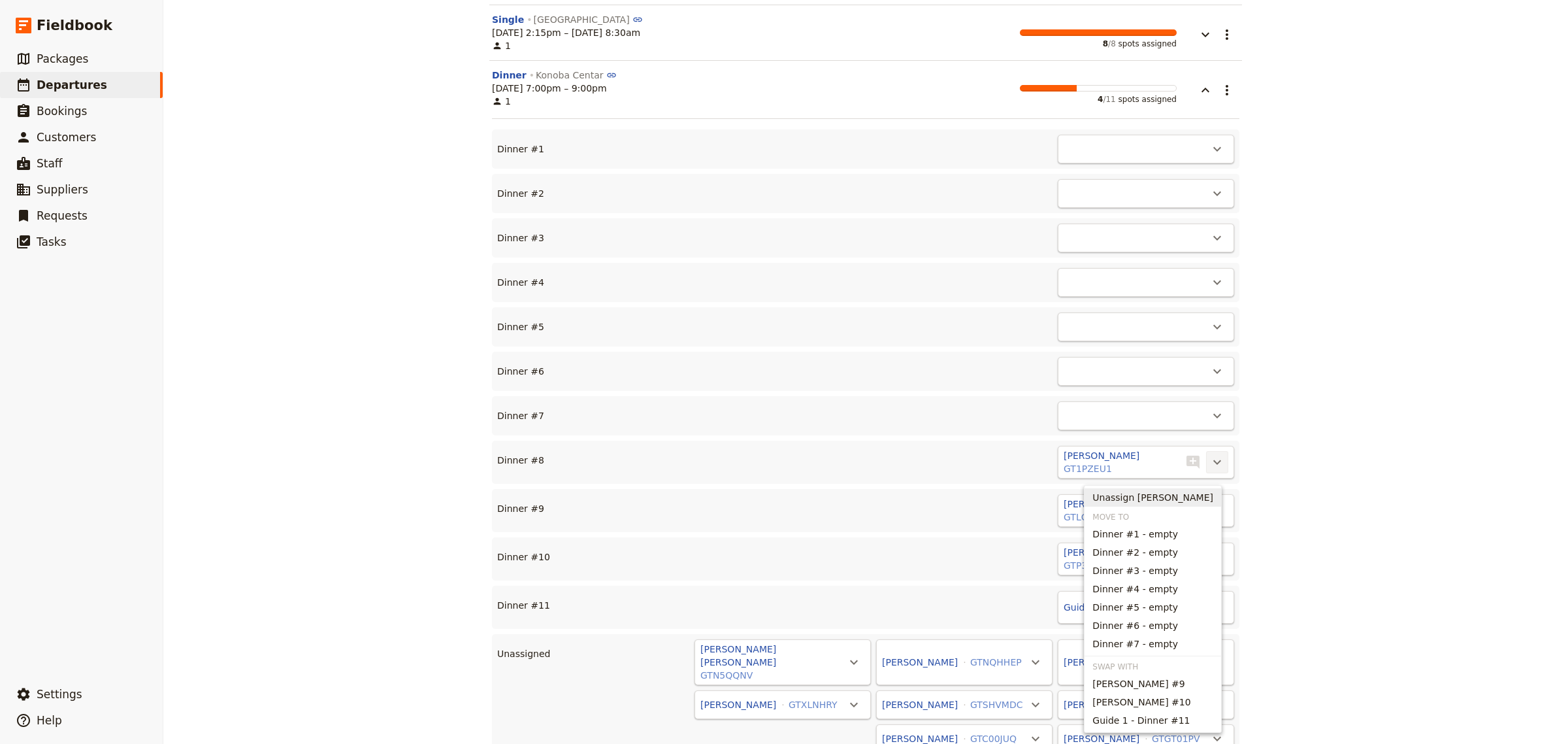
click at [1138, 497] on span "Unassign [PERSON_NAME]" at bounding box center [1153, 498] width 121 height 13
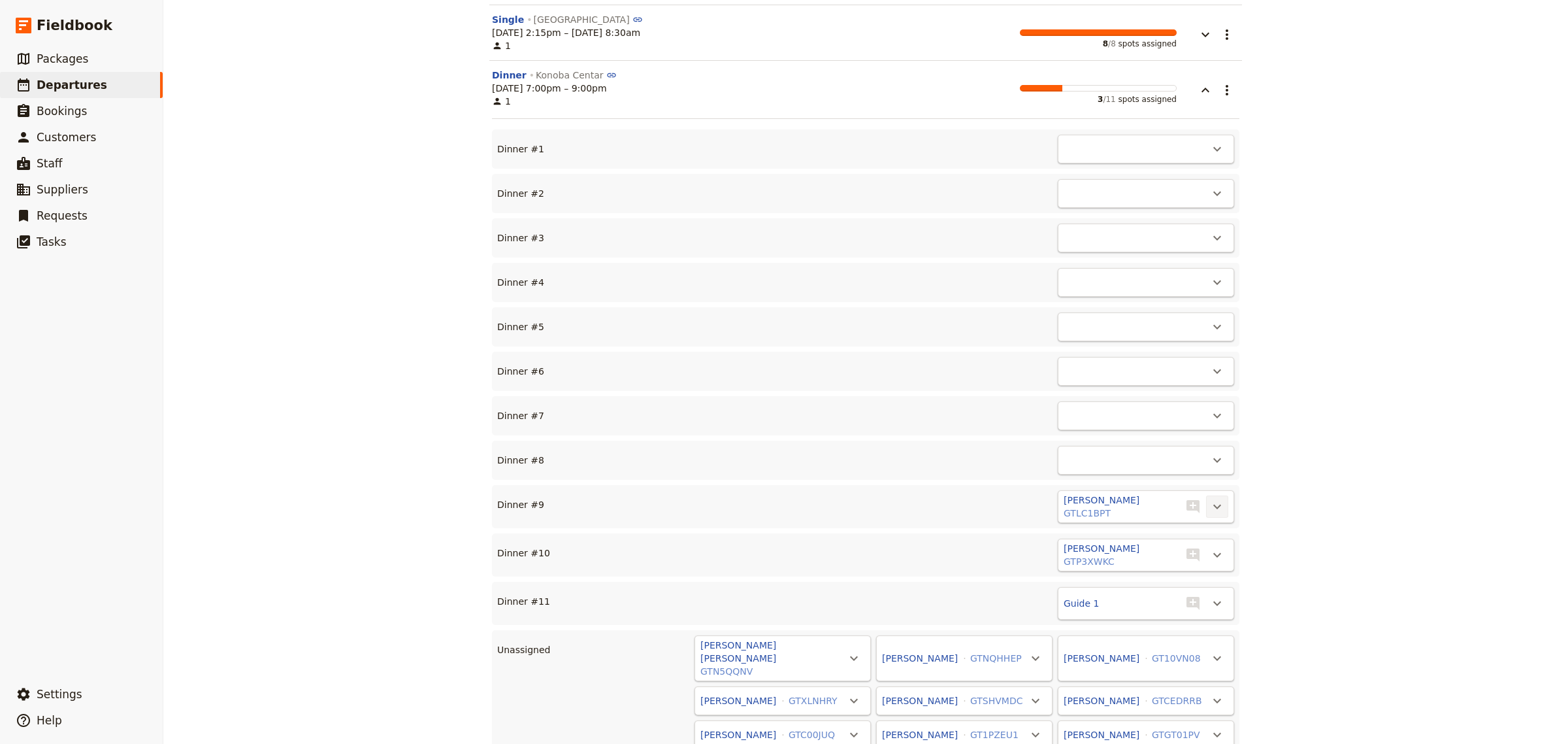
click at [1219, 515] on button "​" at bounding box center [1217, 507] width 22 height 22
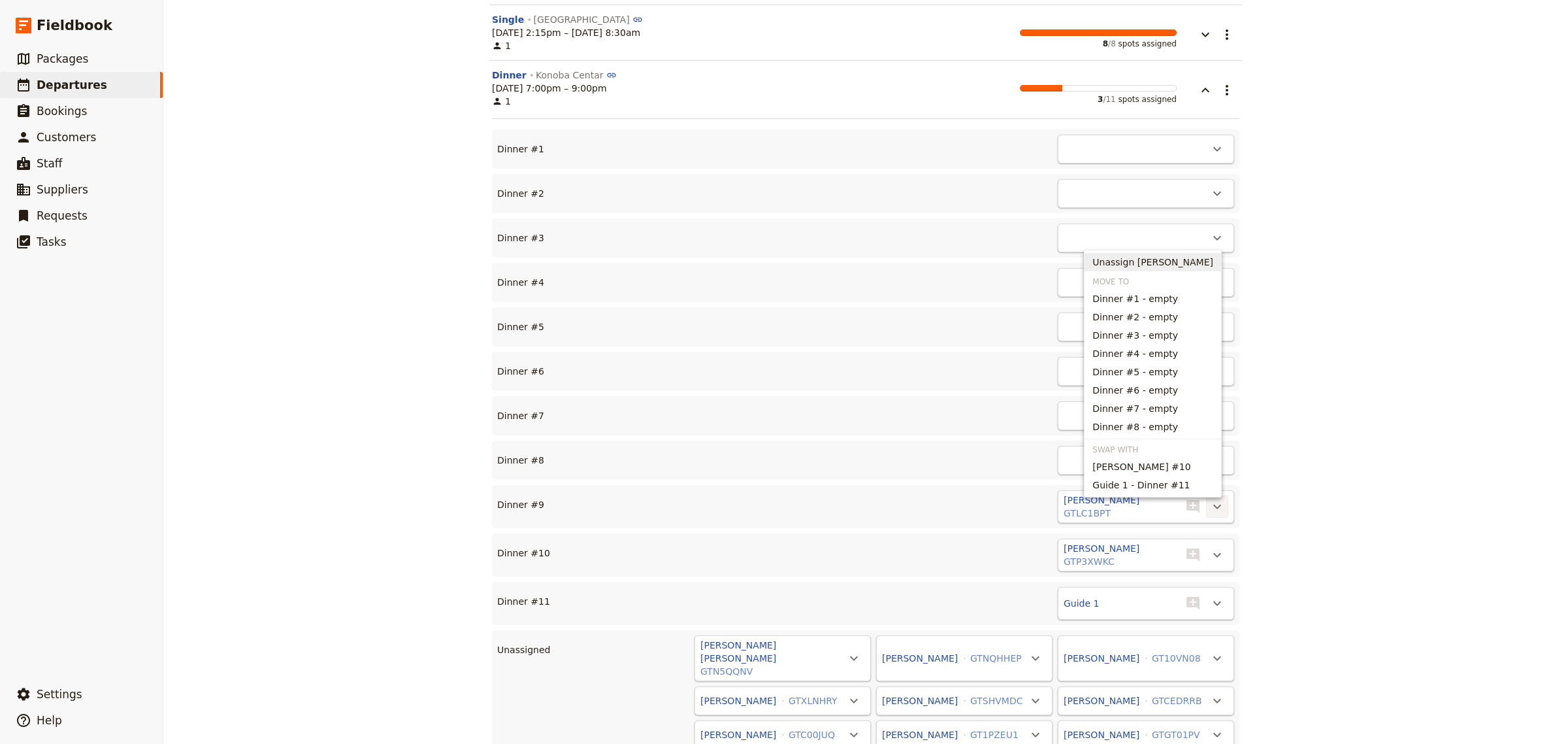
click at [1160, 259] on span "Unassign [PERSON_NAME]" at bounding box center [1153, 262] width 121 height 13
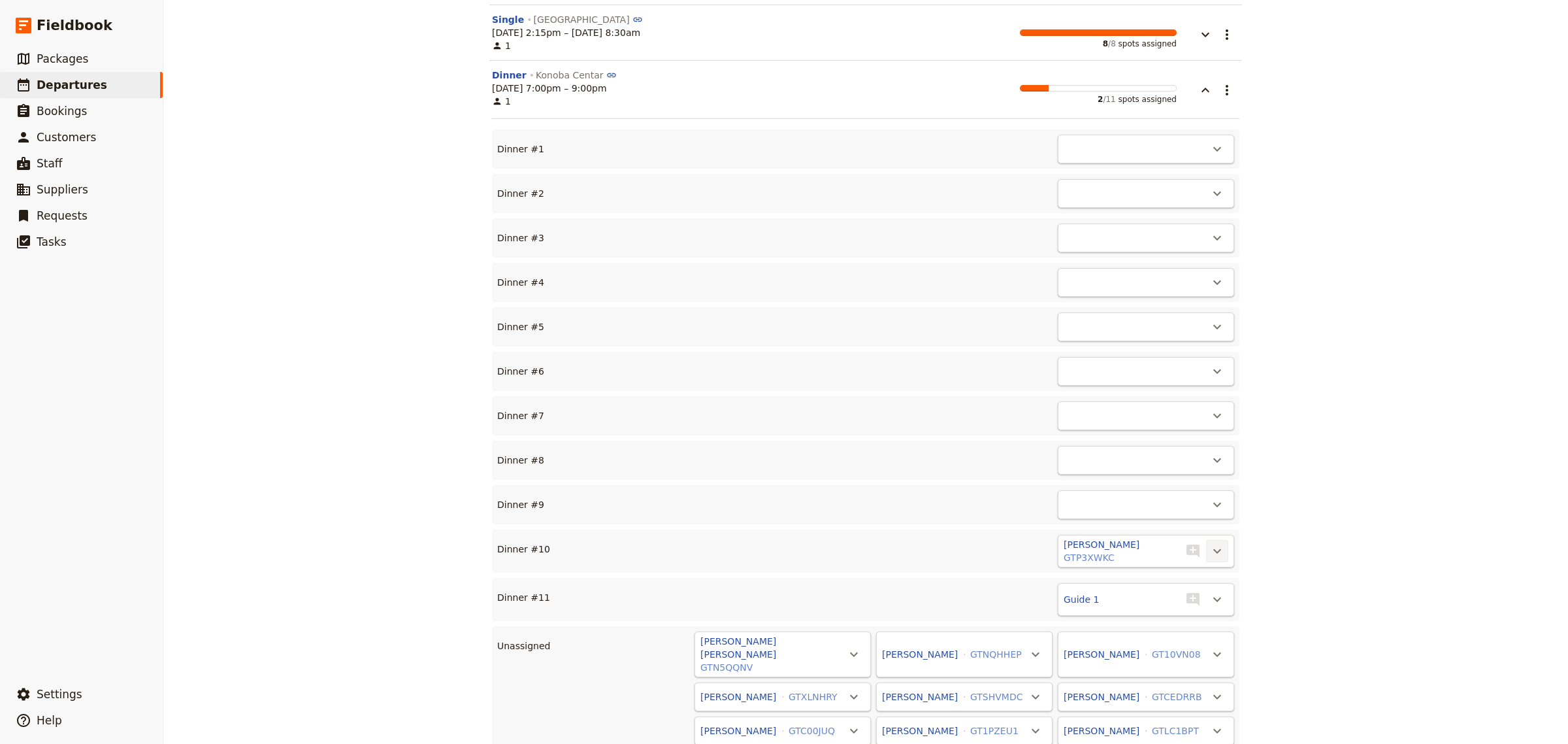
click at [1214, 559] on icon "Actions" at bounding box center [1217, 550] width 15 height 15
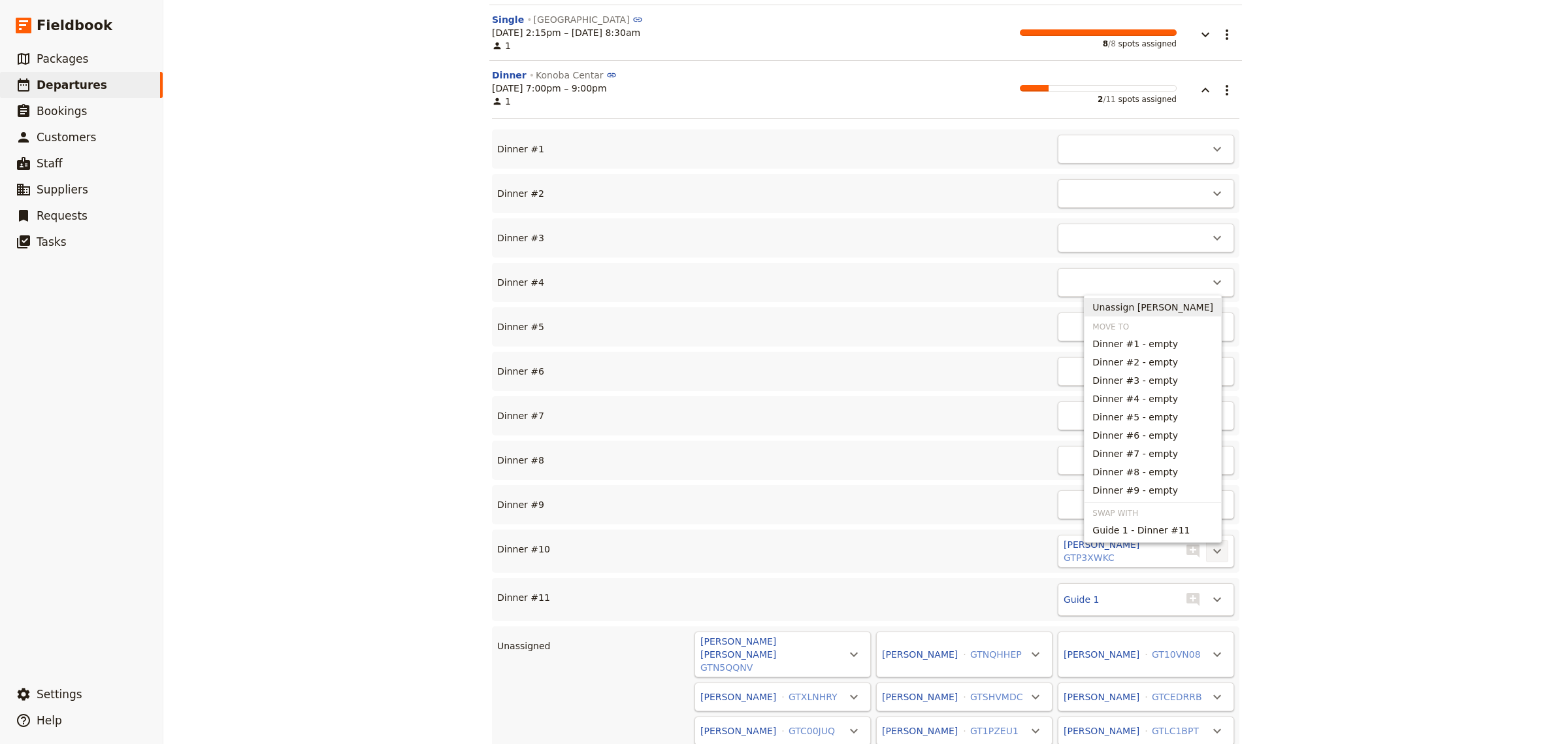
click at [1171, 302] on span "Unassign [PERSON_NAME]" at bounding box center [1153, 307] width 121 height 13
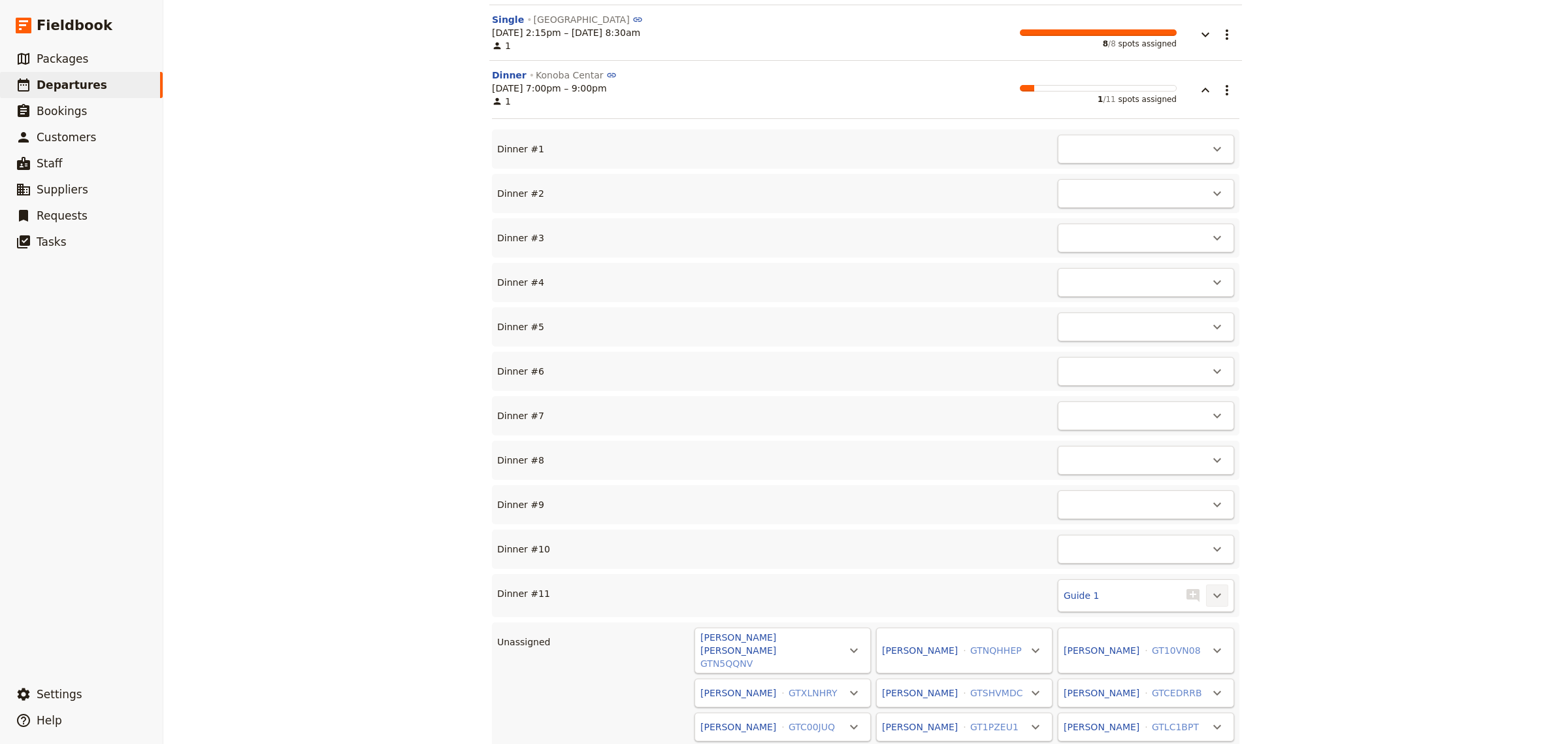
click at [1210, 602] on icon "Actions" at bounding box center [1217, 595] width 15 height 15
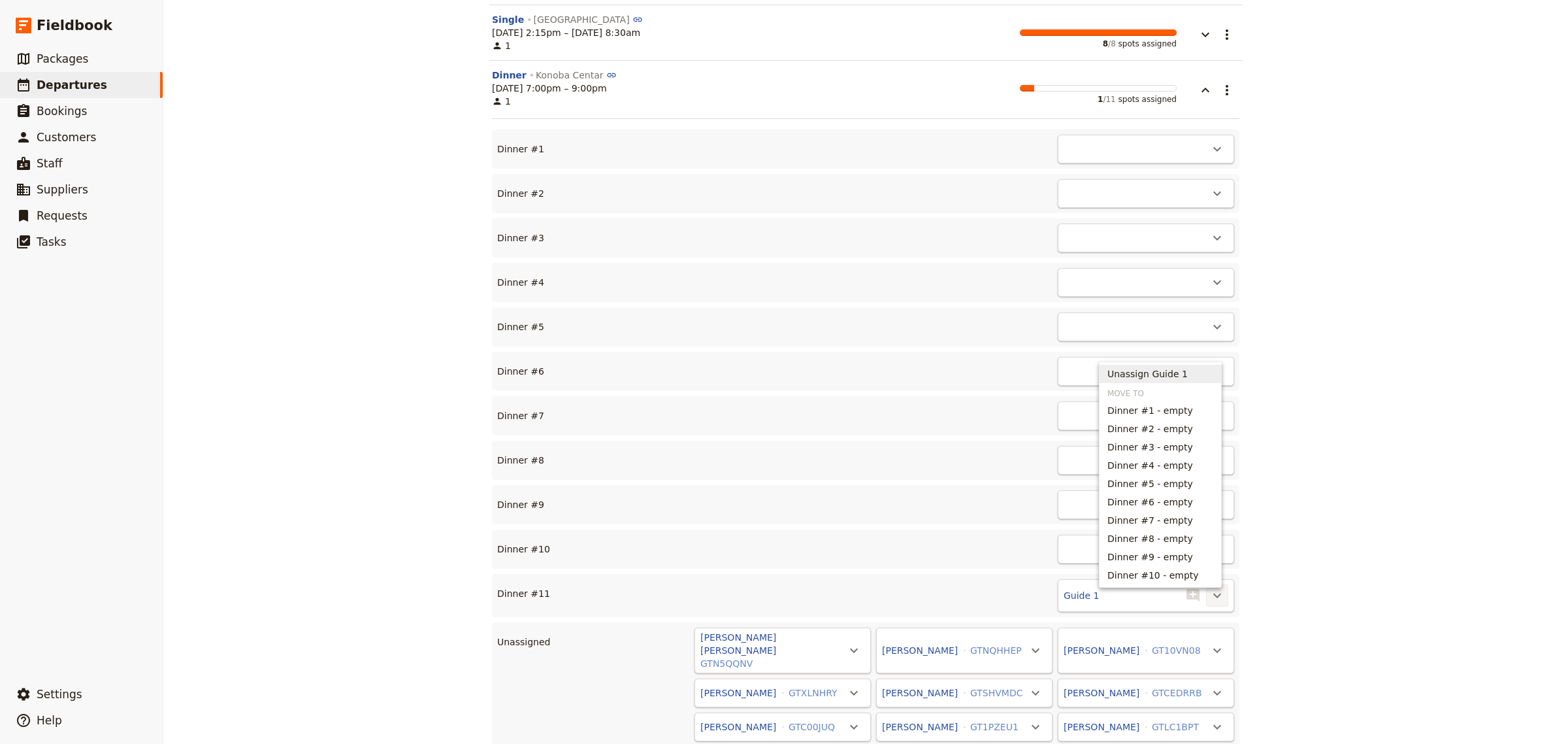
click at [1164, 374] on span "Unassign Guide 1" at bounding box center [1148, 374] width 80 height 13
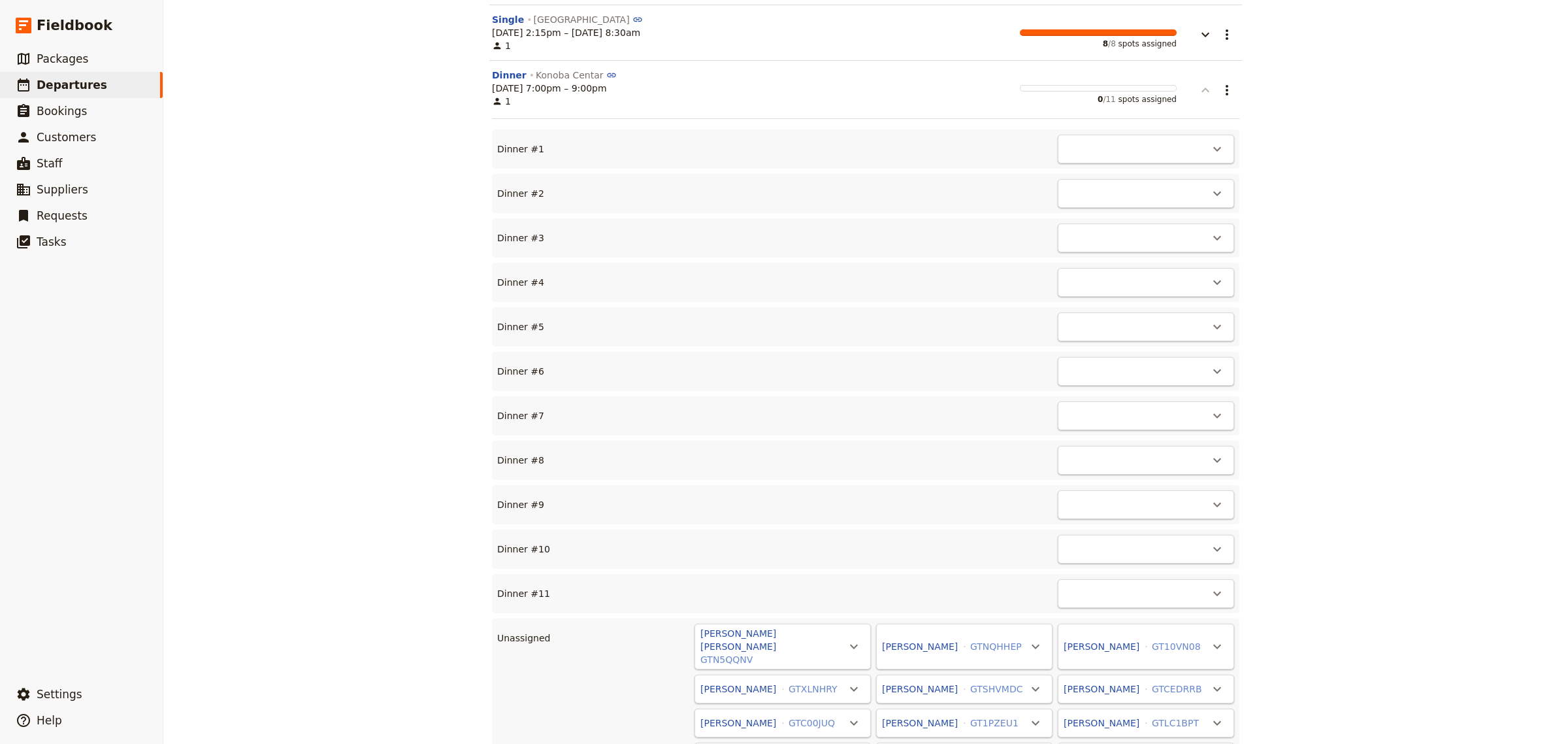
click at [1207, 93] on icon "button" at bounding box center [1205, 90] width 15 height 15
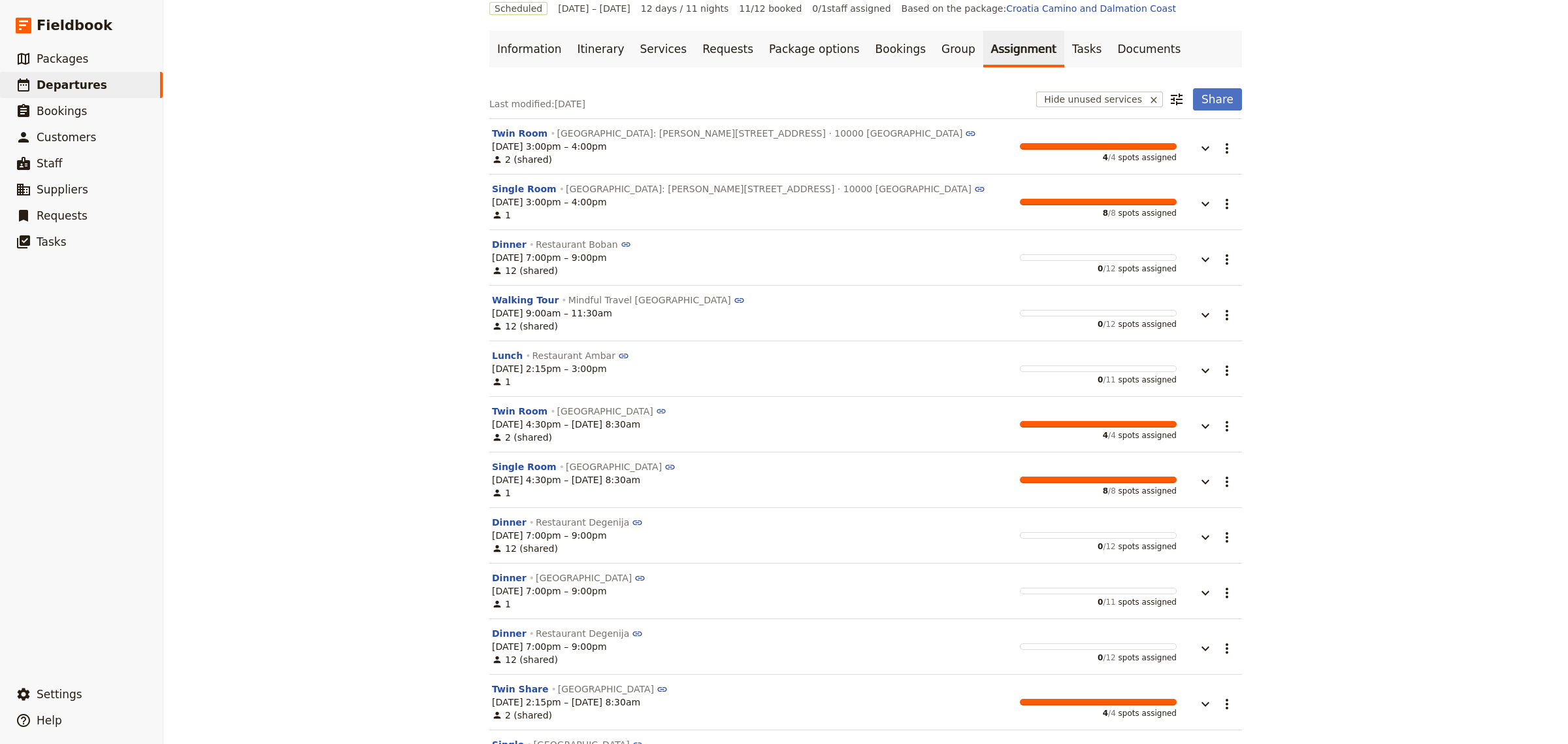
scroll to position [0, 0]
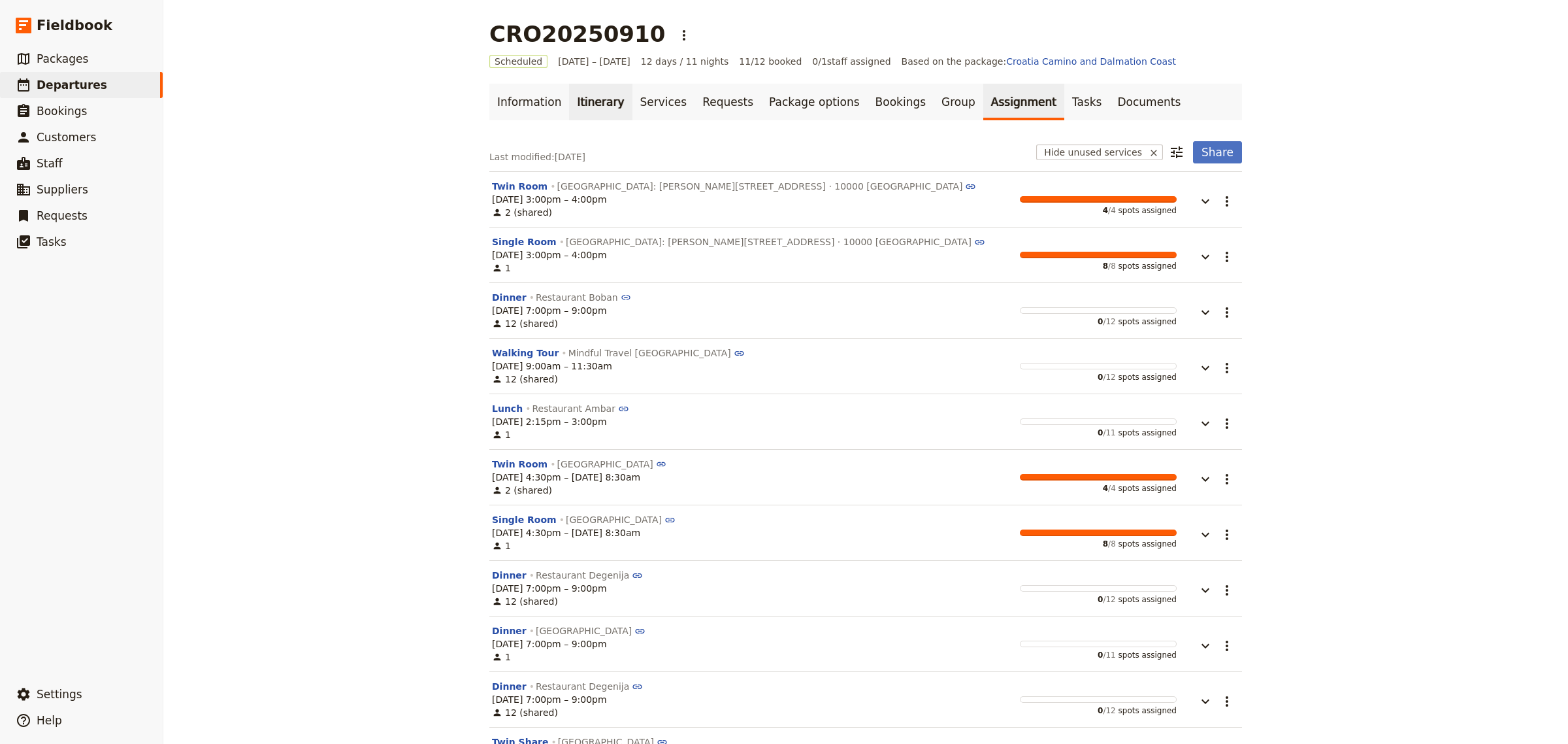
click at [588, 110] on link "Itinerary" at bounding box center [600, 102] width 63 height 36
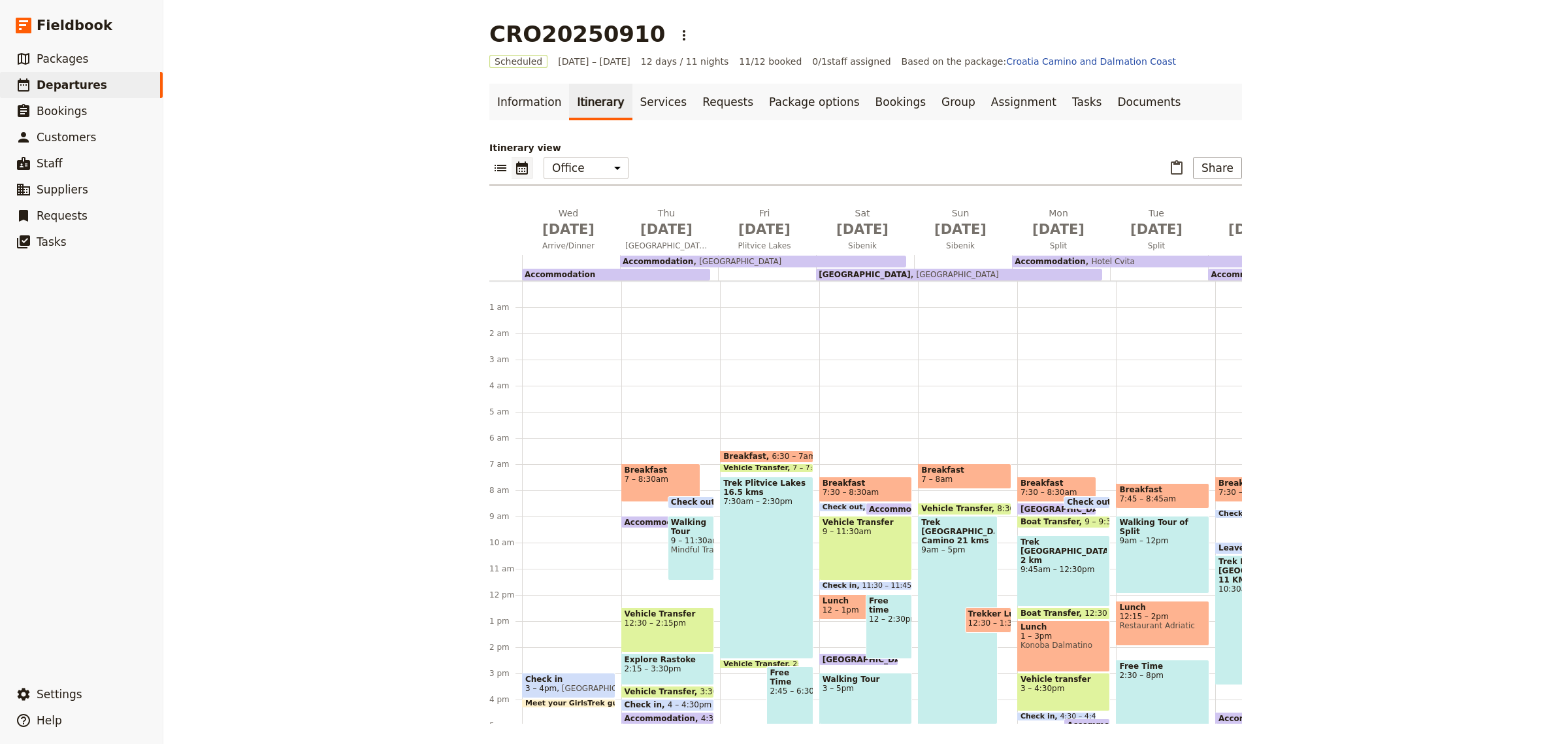
scroll to position [157, 0]
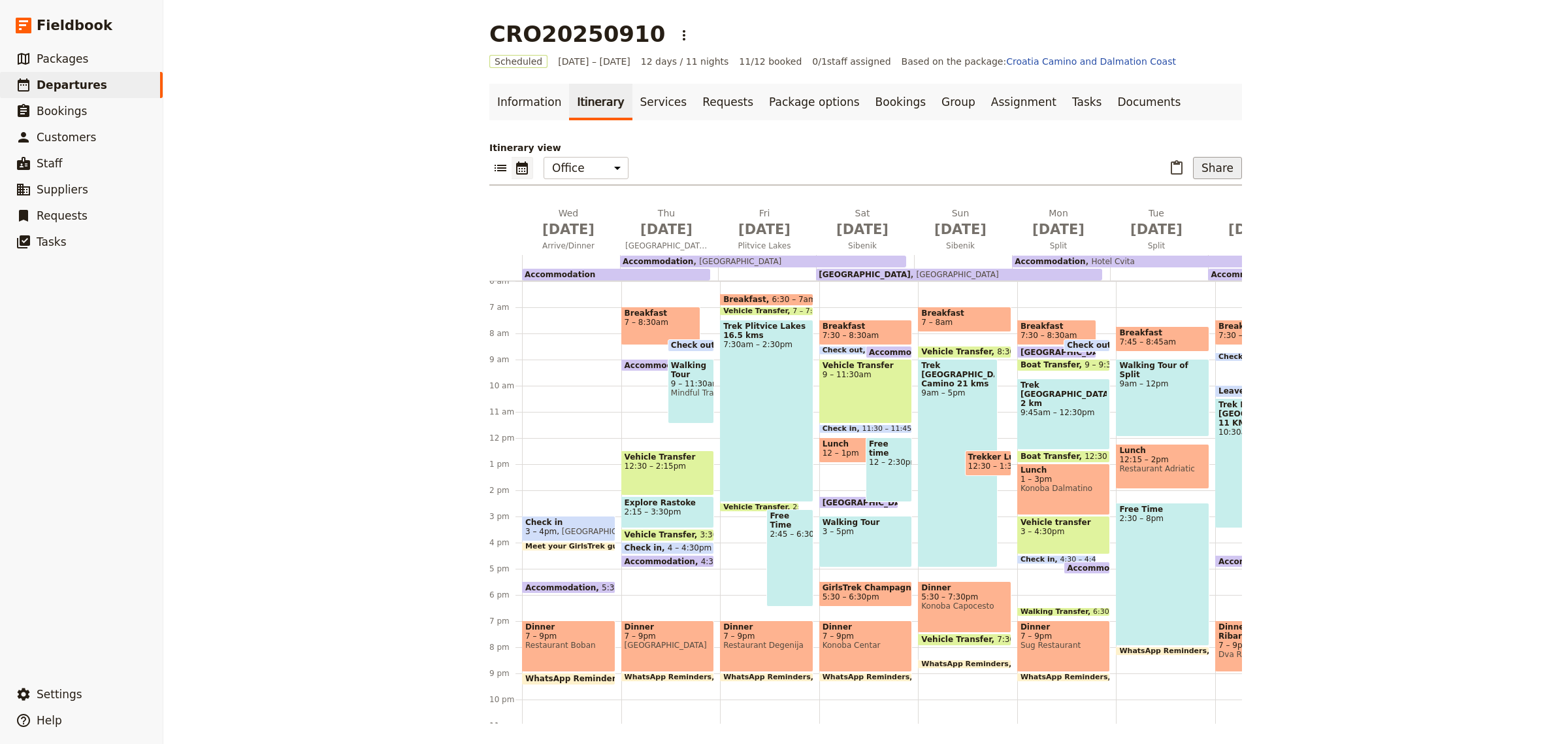
click
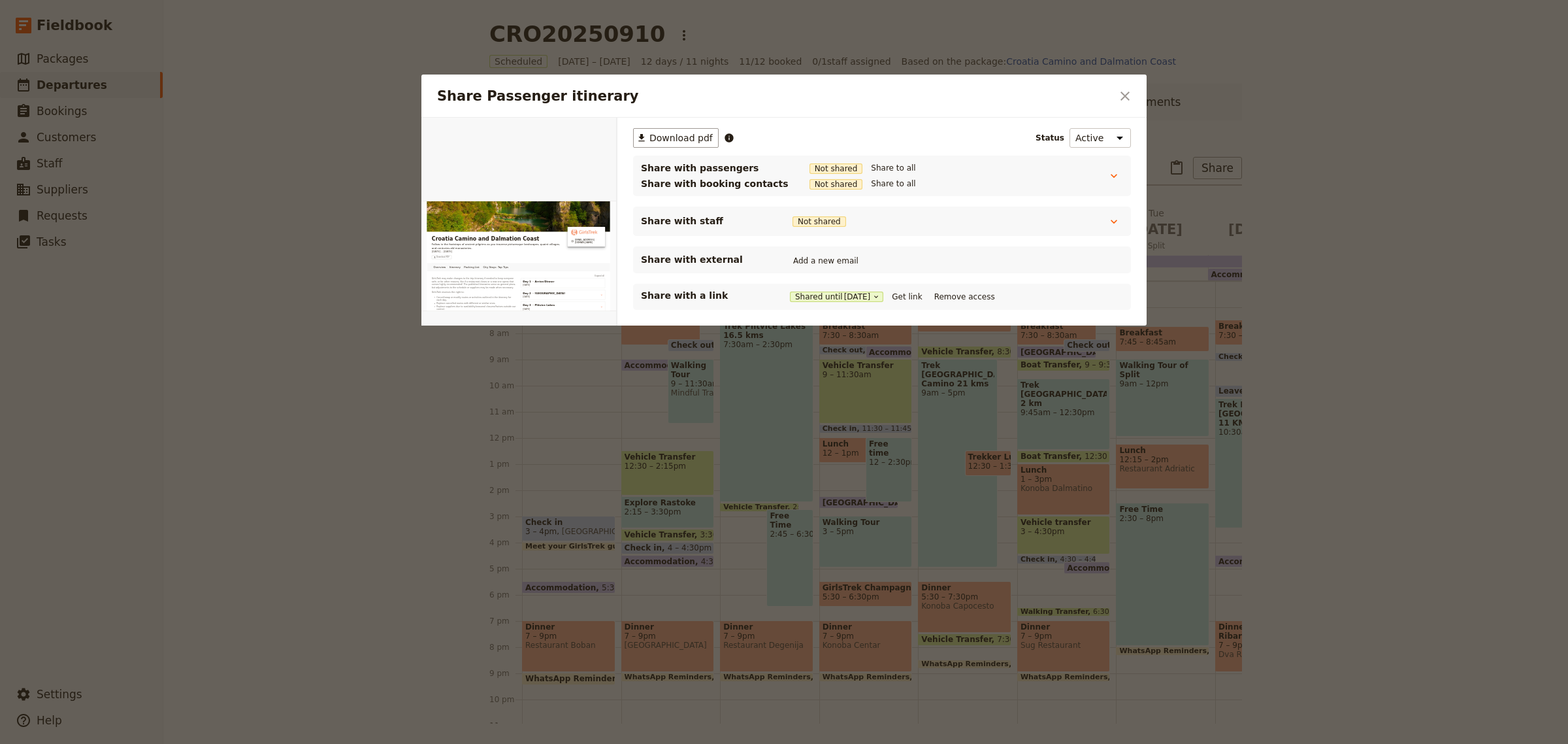
scroll to position [0, 0]
click at [914, 296] on button "Get link" at bounding box center [907, 297] width 36 height 15
click at [1128, 99] on icon "Close dialog" at bounding box center [1125, 96] width 9 height 9
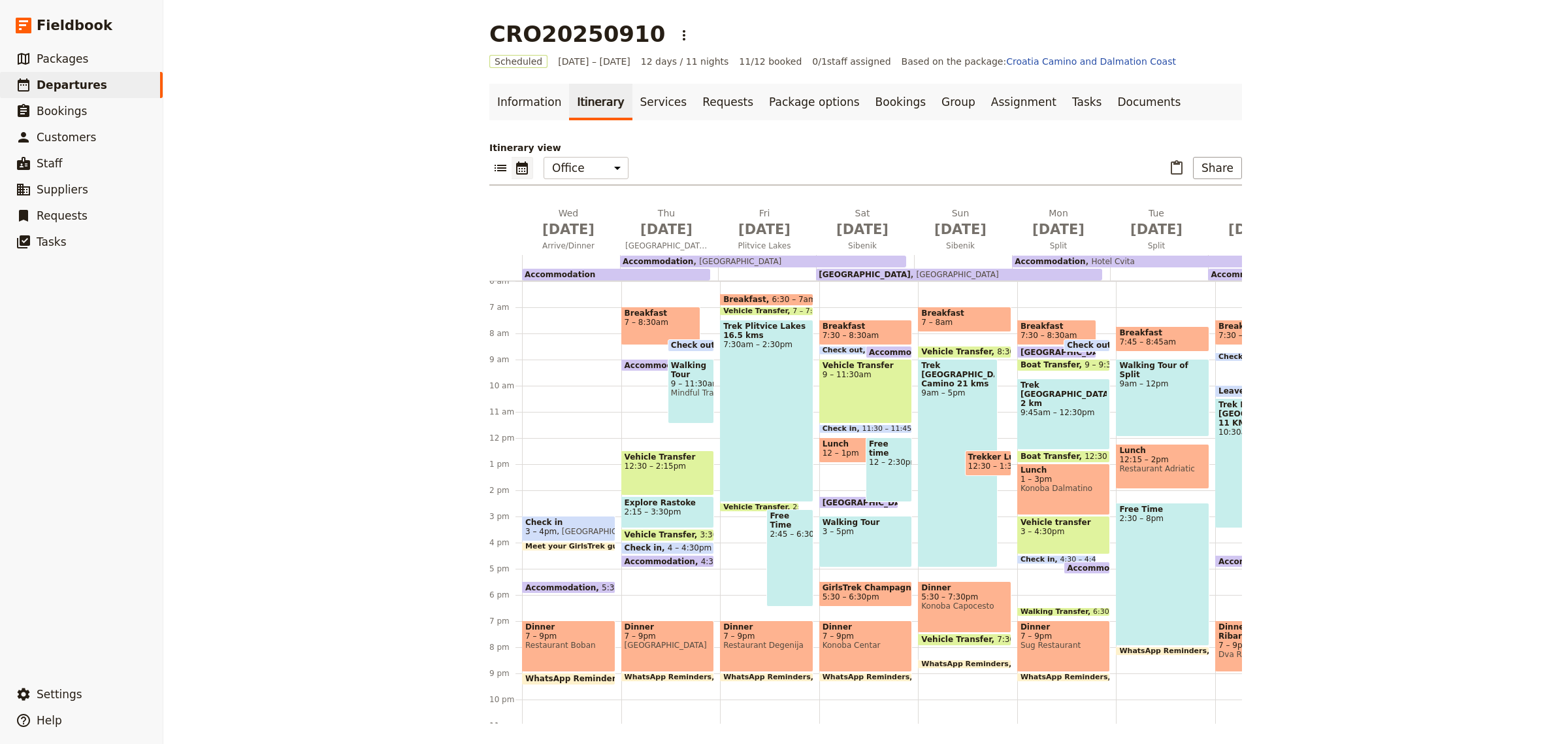
click at [594, 669] on span at bounding box center [568, 669] width 92 height 5
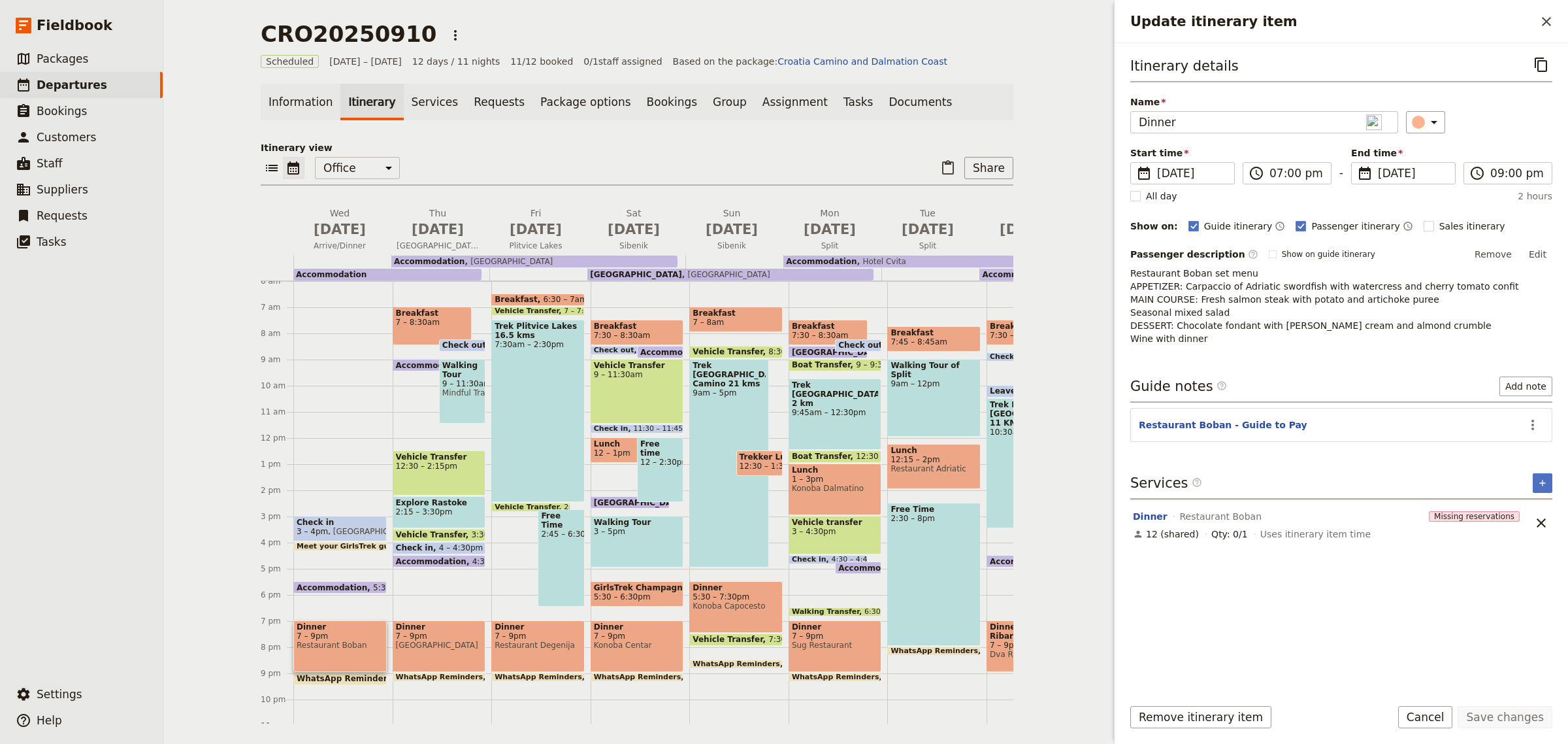
click at [1233, 340] on p "Restaurant Boban set menu APPETIZER: Carpaccio of Adriatic swordfish with water…" at bounding box center [1342, 306] width 422 height 78
click at [1539, 255] on button "Edit" at bounding box center [1538, 255] width 29 height 20
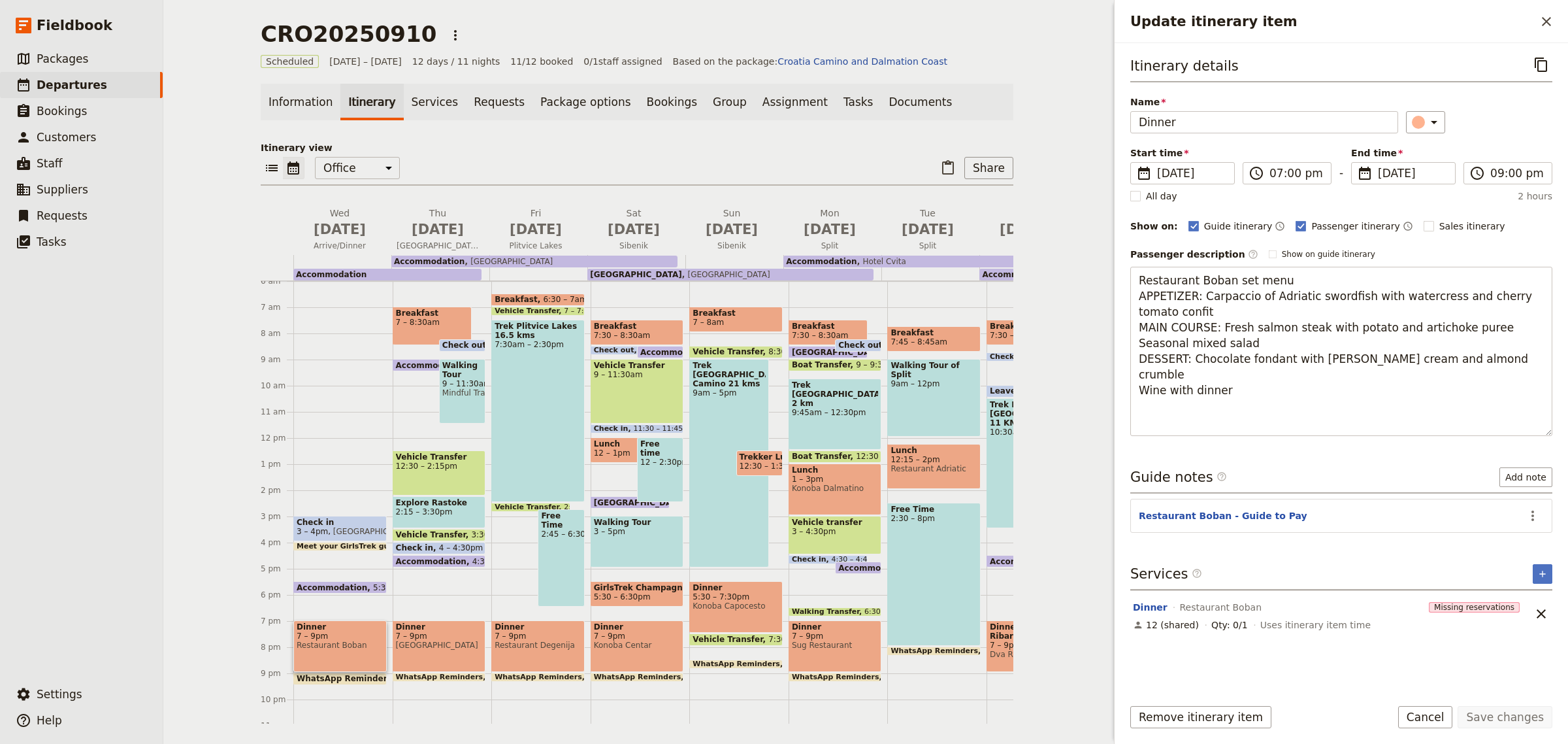
drag, startPoint x: 1250, startPoint y: 373, endPoint x: 1123, endPoint y: 381, distance: 127.3
click at [1123, 381] on div "Itinerary details ​ Name Dinner ​ Start time ​ [DATE] [DATE] [DATE] 19:00 ​ 07:…" at bounding box center [1341, 364] width 454 height 643
type textarea "Restaurant Boban set menu APPETIZER: Carpaccio of Adriatic swordfish with water…"
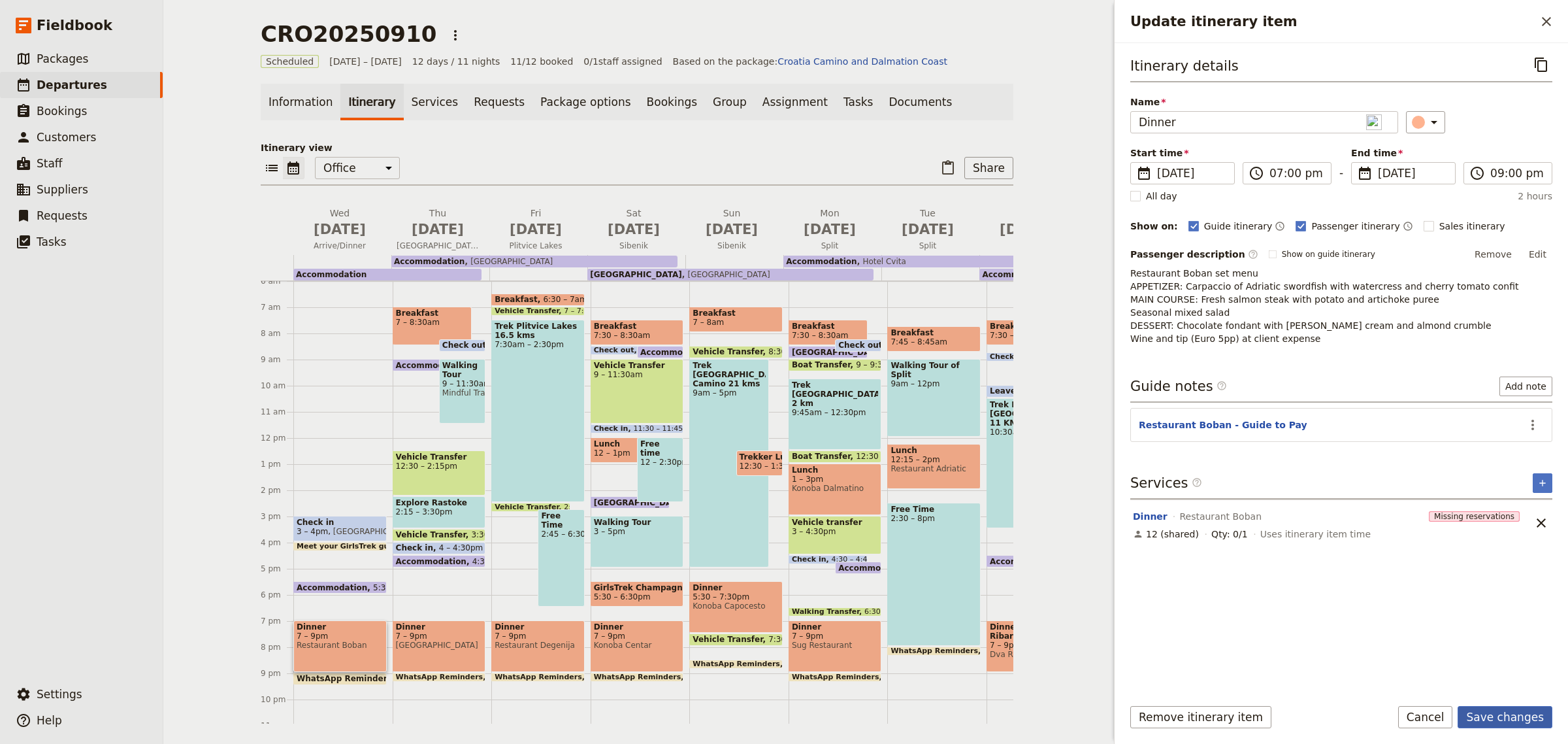
click at [1494, 724] on button "Save changes" at bounding box center [1505, 717] width 95 height 22
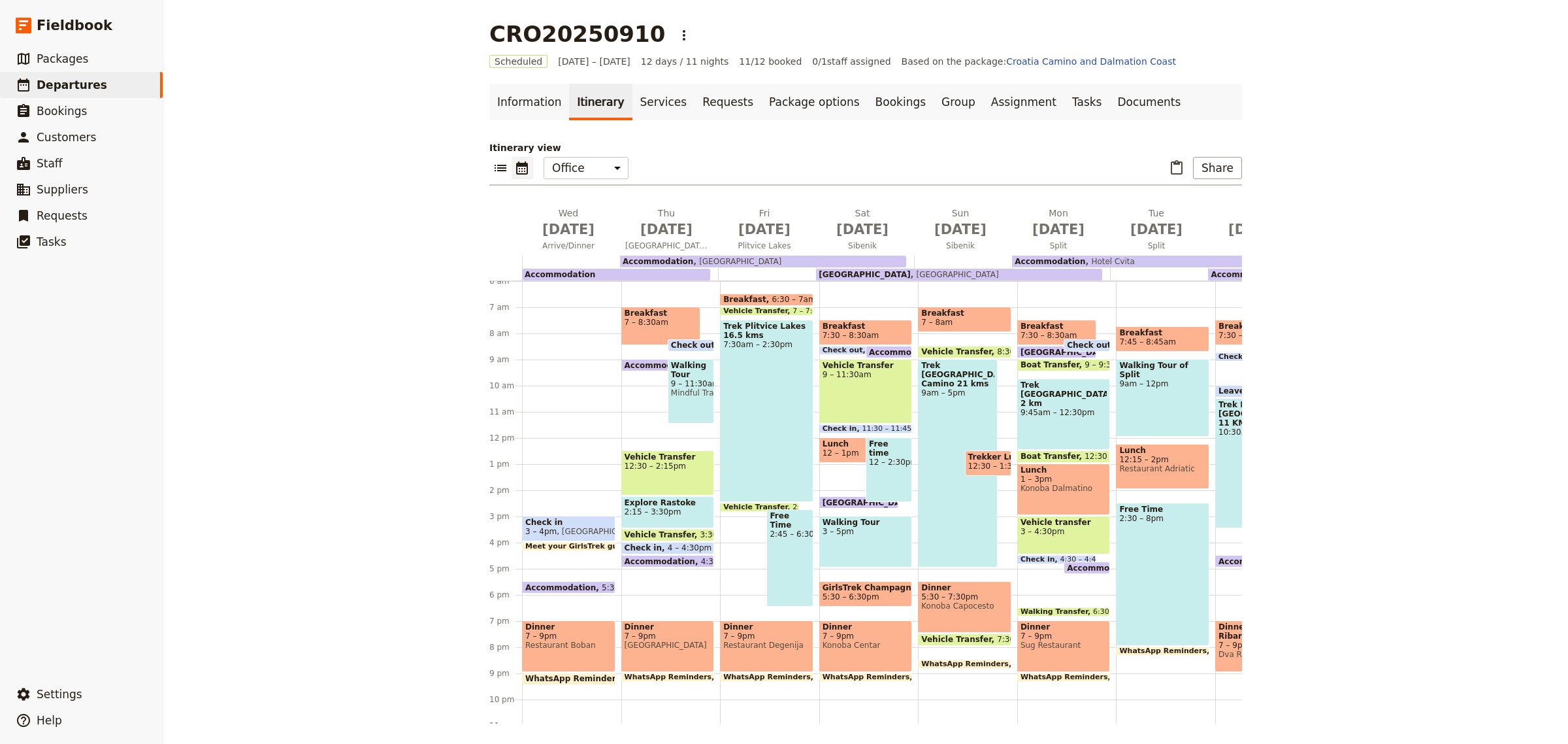
click at [667, 646] on span "[GEOGRAPHIC_DATA]" at bounding box center [668, 646] width 87 height 9
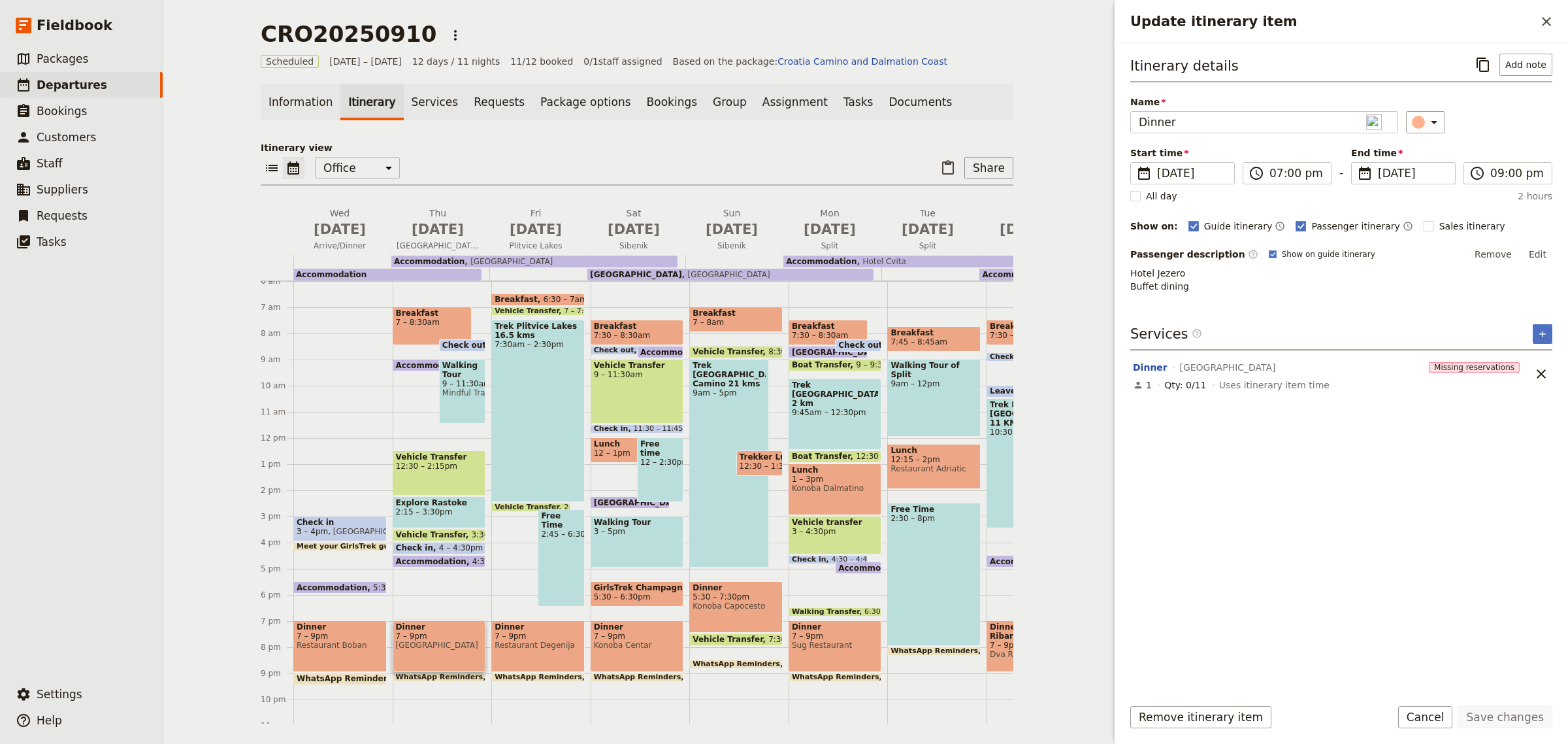
click at [536, 641] on span "Restaurant Degenija" at bounding box center [538, 646] width 87 height 9
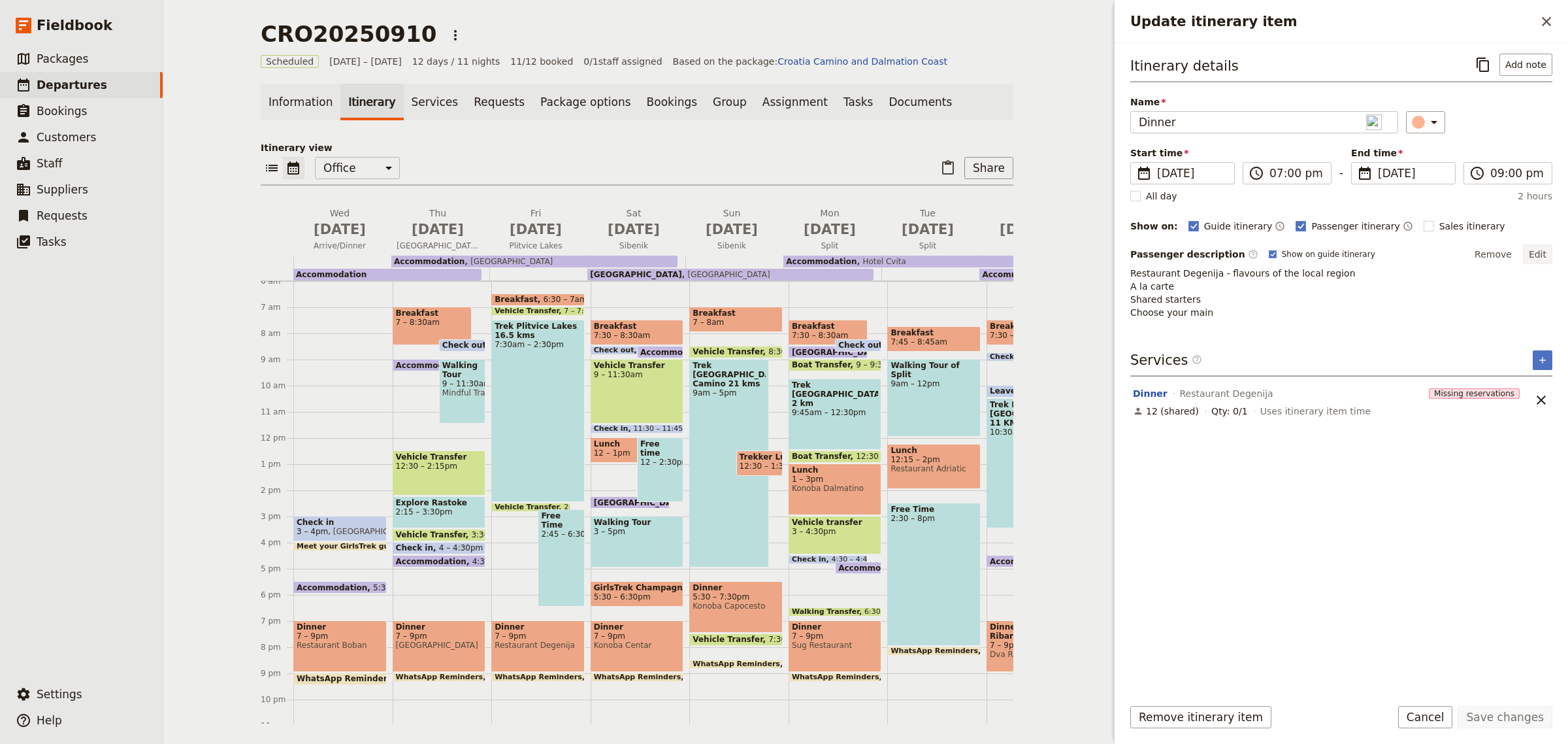
click at [1544, 256] on button "Edit" at bounding box center [1538, 255] width 29 height 20
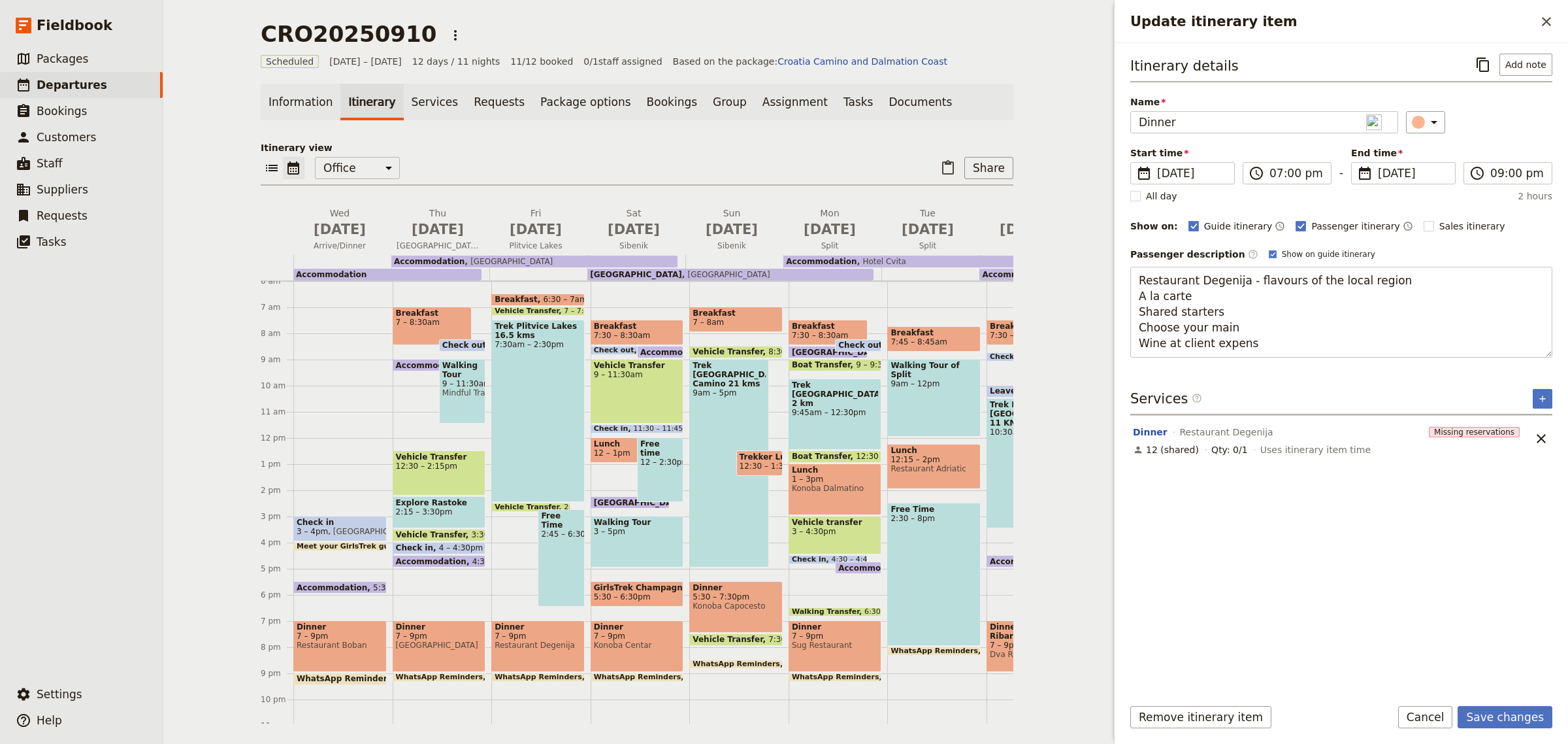
type textarea "Restaurant Degenija - flavours of the local region A la carte Shared starters C…"
click at [1514, 717] on button "Save changes" at bounding box center [1505, 717] width 95 height 22
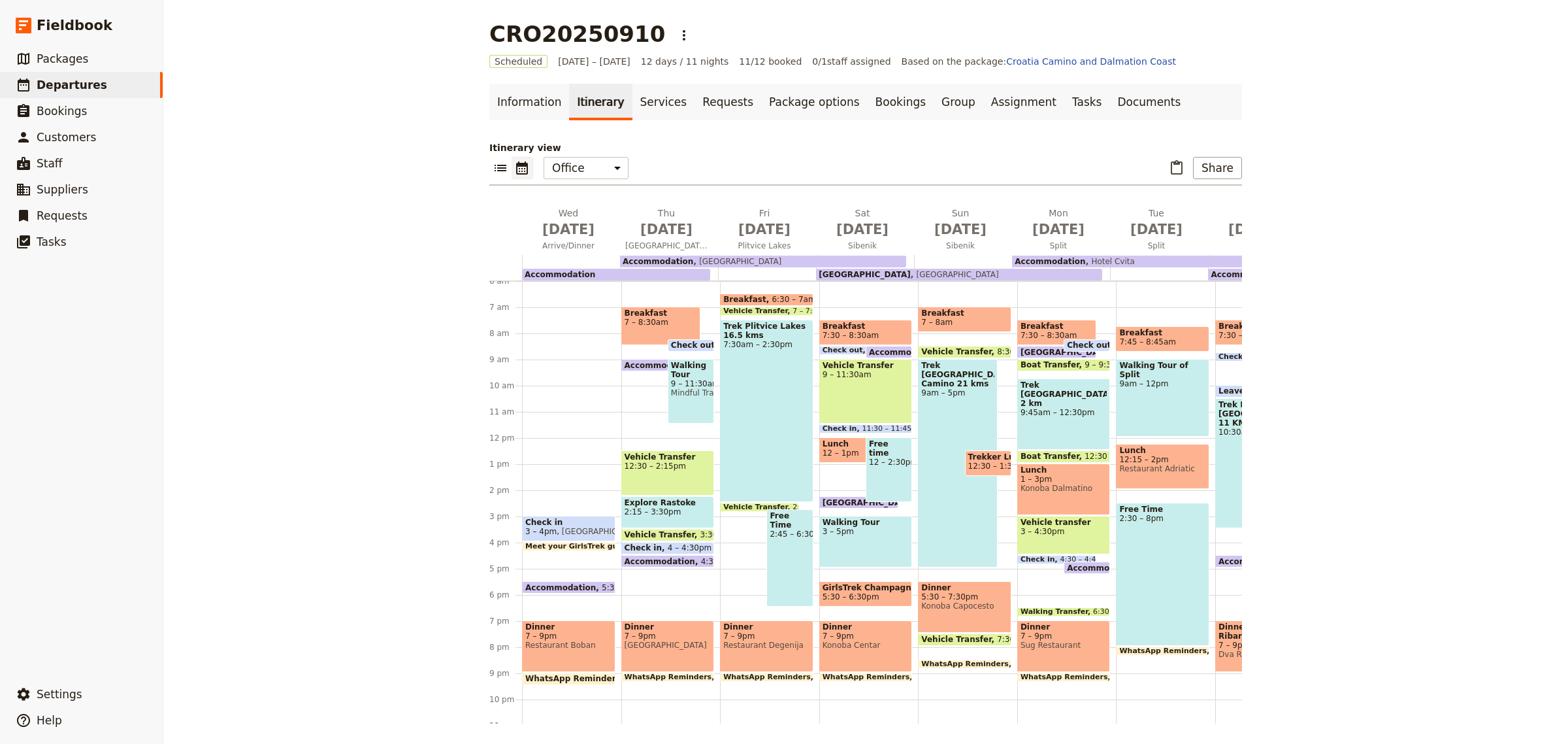
click at [963, 400] on div "Trek [GEOGRAPHIC_DATA] Camino 21 kms 9am – 5pm" at bounding box center [957, 463] width 79 height 208
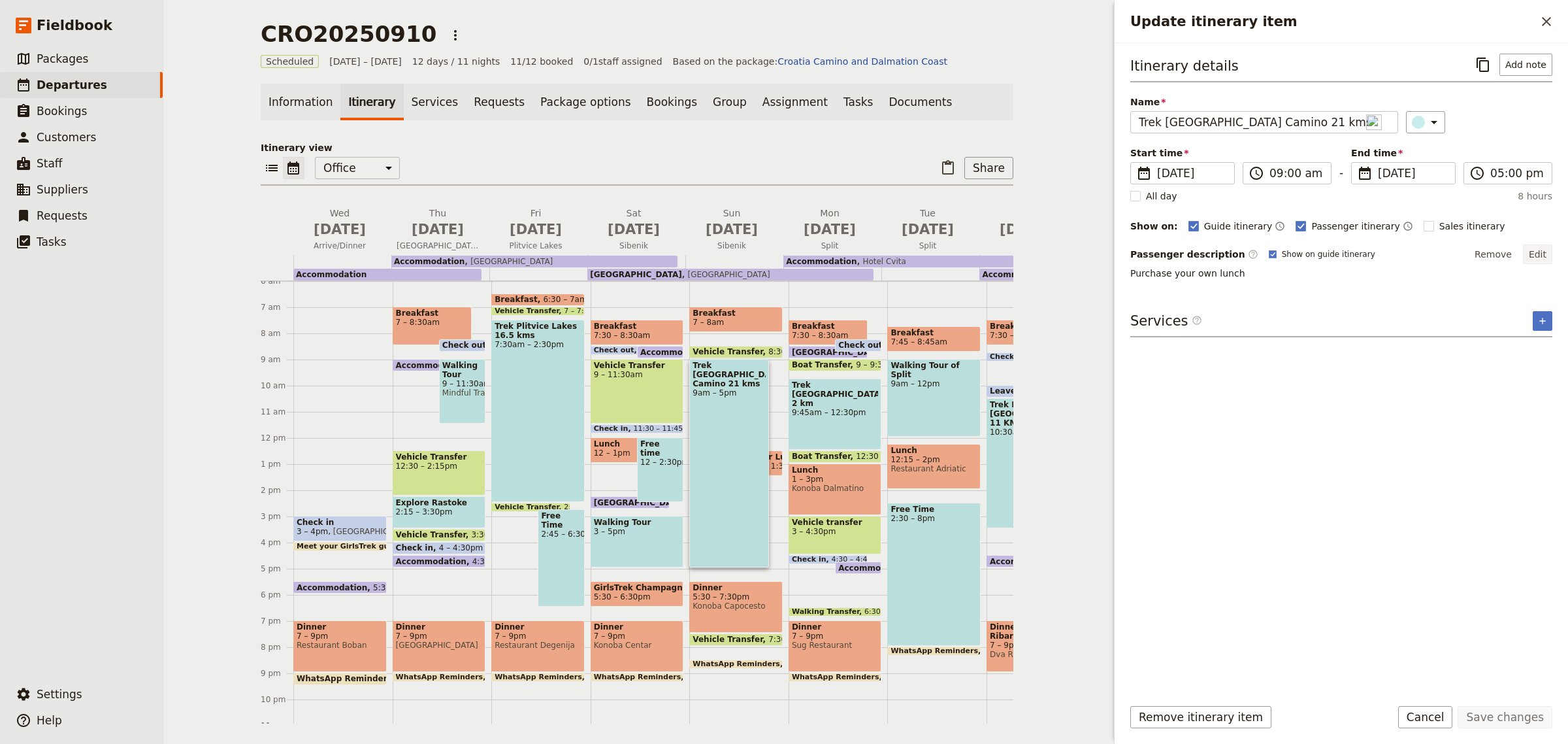
click at [1540, 256] on button "Edit" at bounding box center [1538, 255] width 29 height 20
click at [764, 467] on span "12:30 – 1:30pm" at bounding box center [771, 467] width 62 height 9
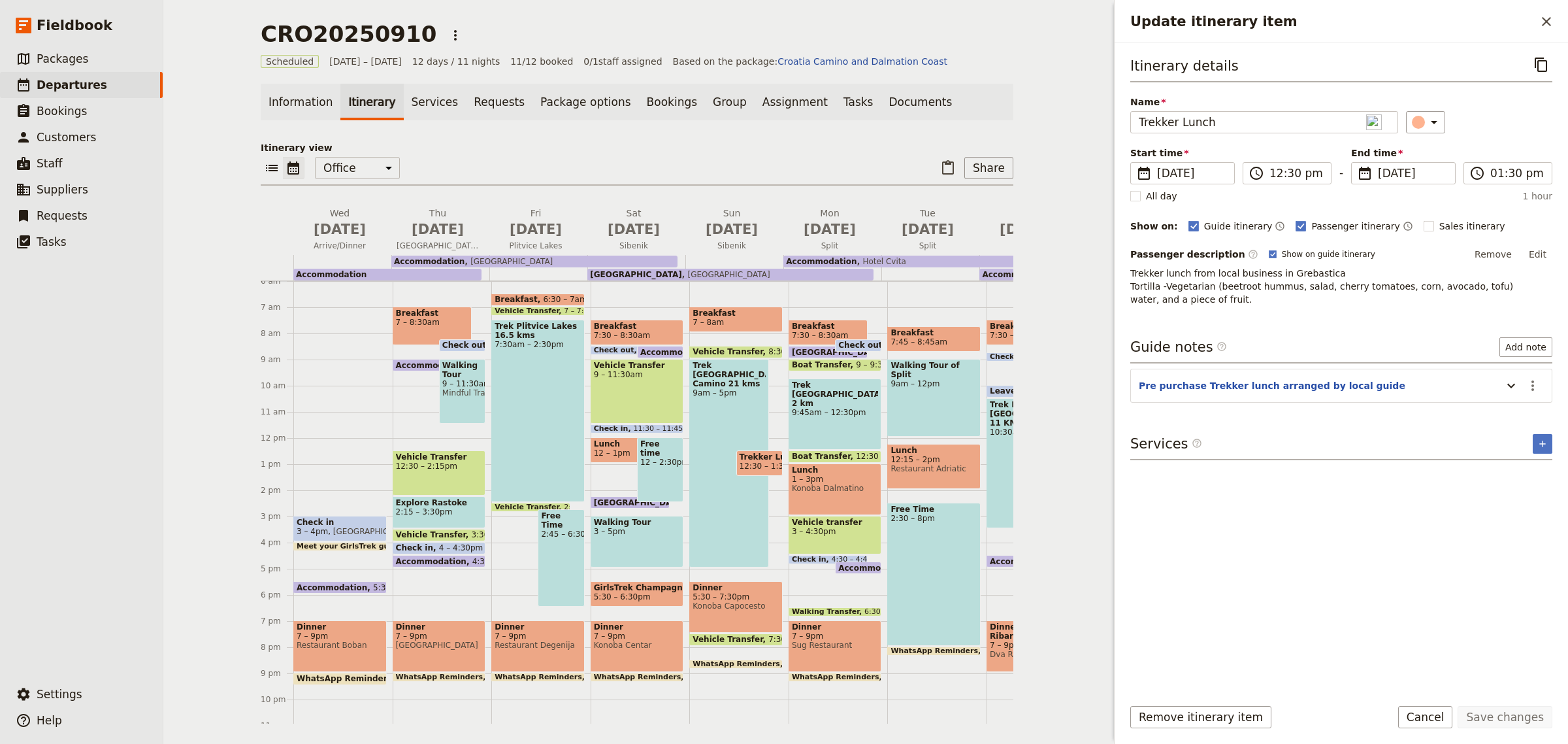
click at [720, 479] on div "Trek [GEOGRAPHIC_DATA] Camino 21 kms 9am – 5pm" at bounding box center [728, 463] width 79 height 208
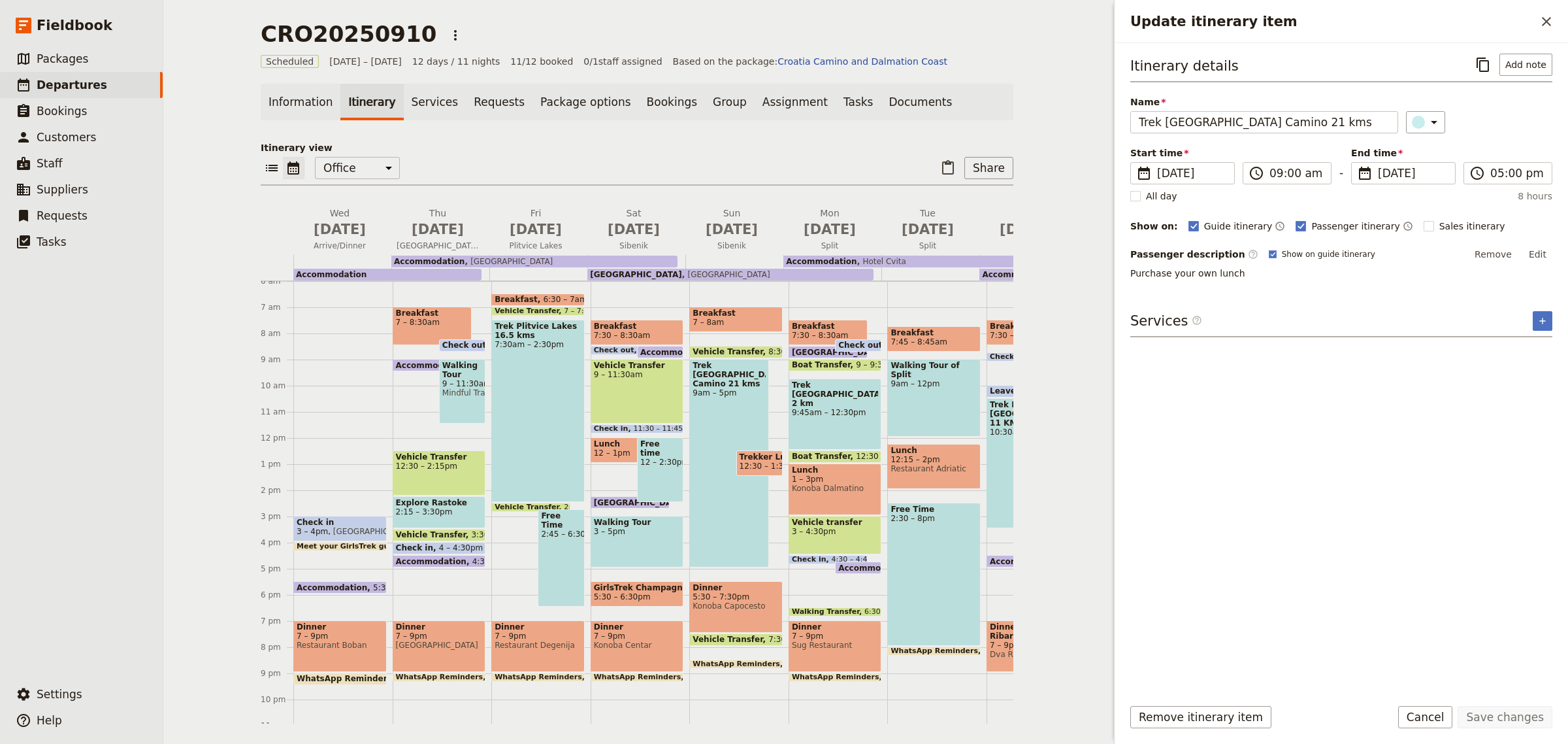
click at [1233, 273] on p "Purchase your own lunch" at bounding box center [1342, 273] width 422 height 13
click at [1243, 273] on p "Purchase your own lunch" at bounding box center [1342, 273] width 422 height 13
click at [1239, 275] on p "Purchase your own lunch" at bounding box center [1342, 273] width 422 height 13
click at [1540, 258] on button "Edit" at bounding box center [1538, 255] width 29 height 20
drag, startPoint x: 1291, startPoint y: 281, endPoint x: 1108, endPoint y: 289, distance: 183.2
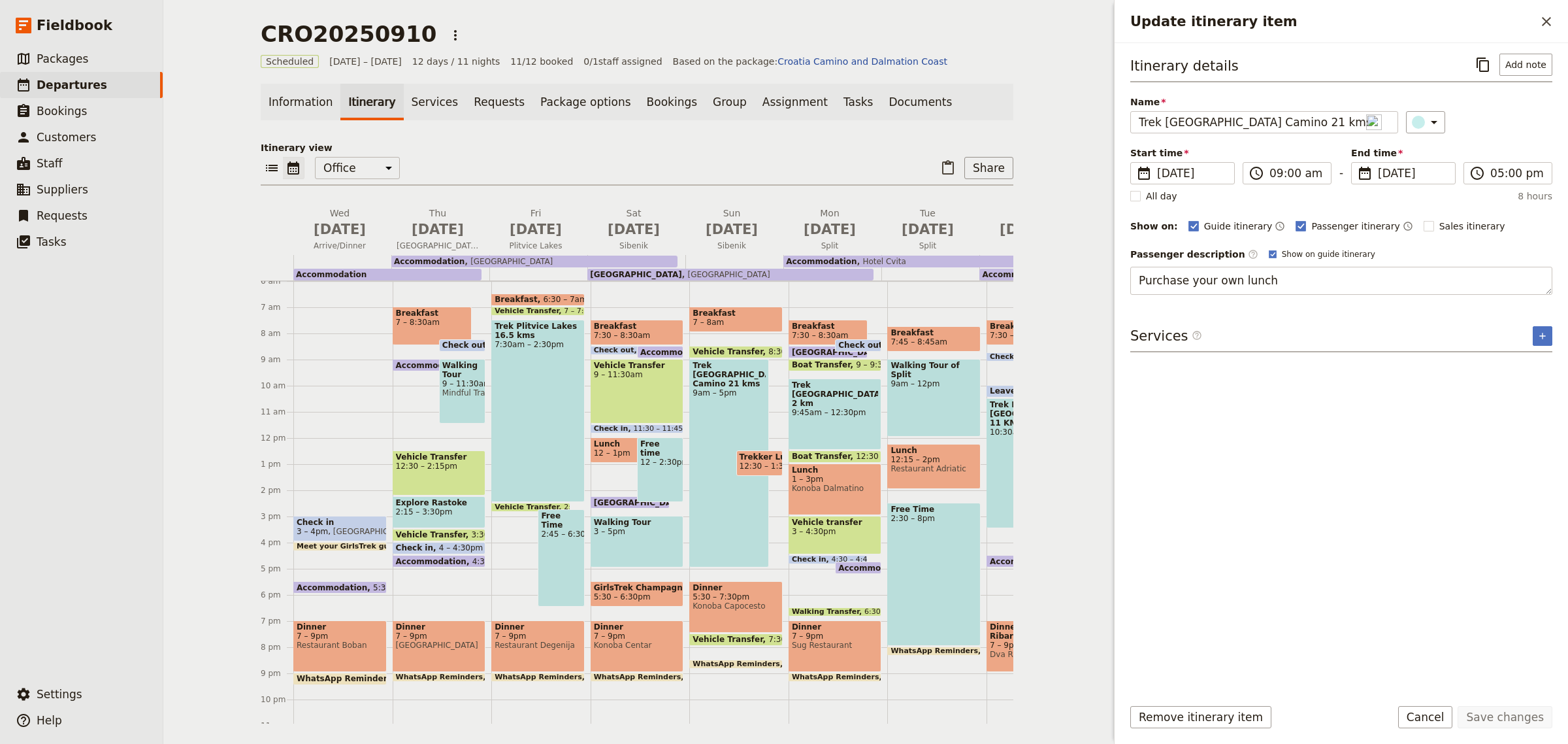
click at [1108, 289] on div "CRO20250910 ​ Scheduled [DATE] – [DATE] 12 days / 11 nights 11/12 booked 0 / 1 …" at bounding box center [866, 372] width 1405 height 744
type textarea "C"
type textarea "Please have Euro 10 per person Tip in cash available for guide"
click at [1501, 714] on button "Save changes" at bounding box center [1505, 717] width 95 height 22
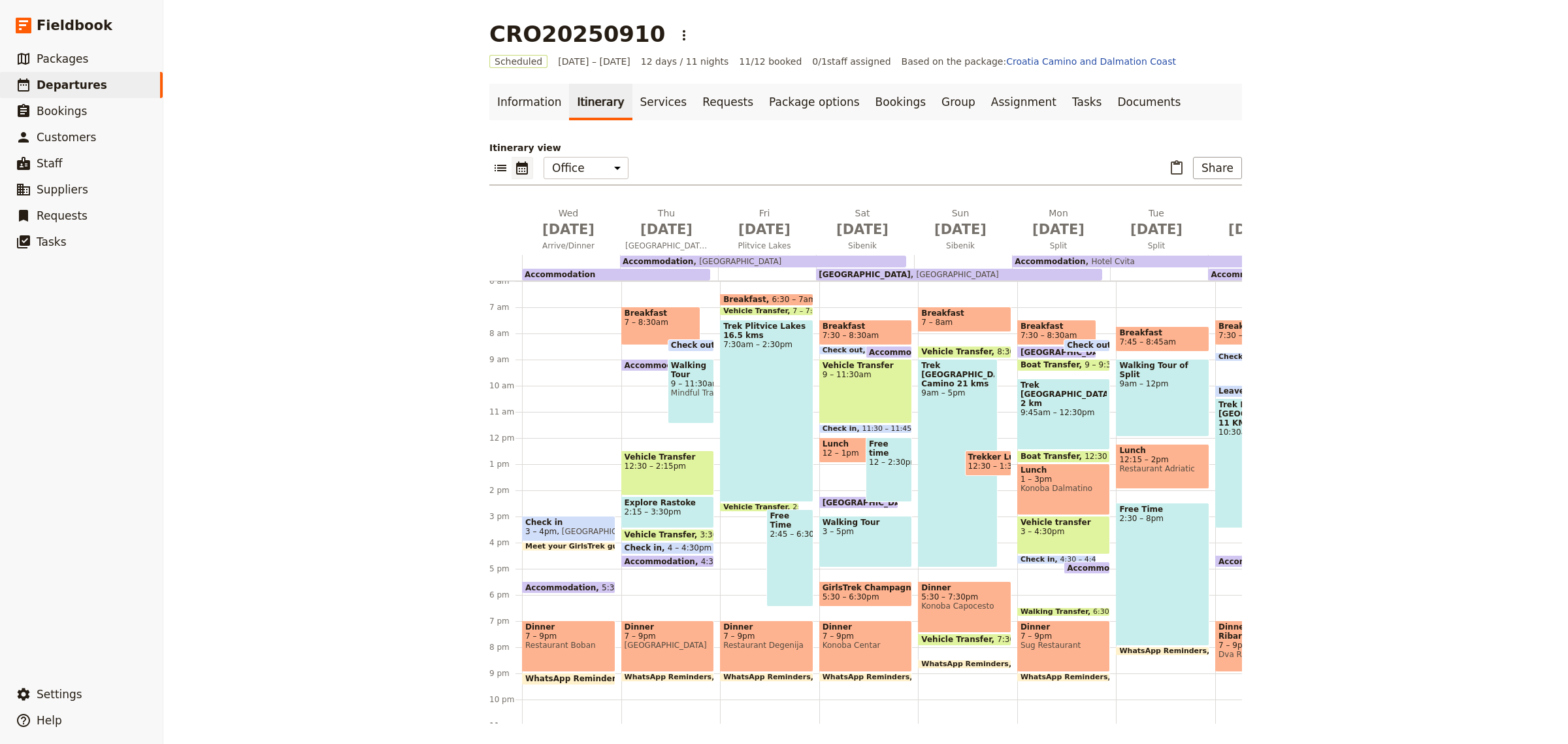
click at [766, 455] on div "Trek Plitvice Lakes 16.5 kms 7:30am – 2:30pm" at bounding box center [766, 411] width 94 height 183
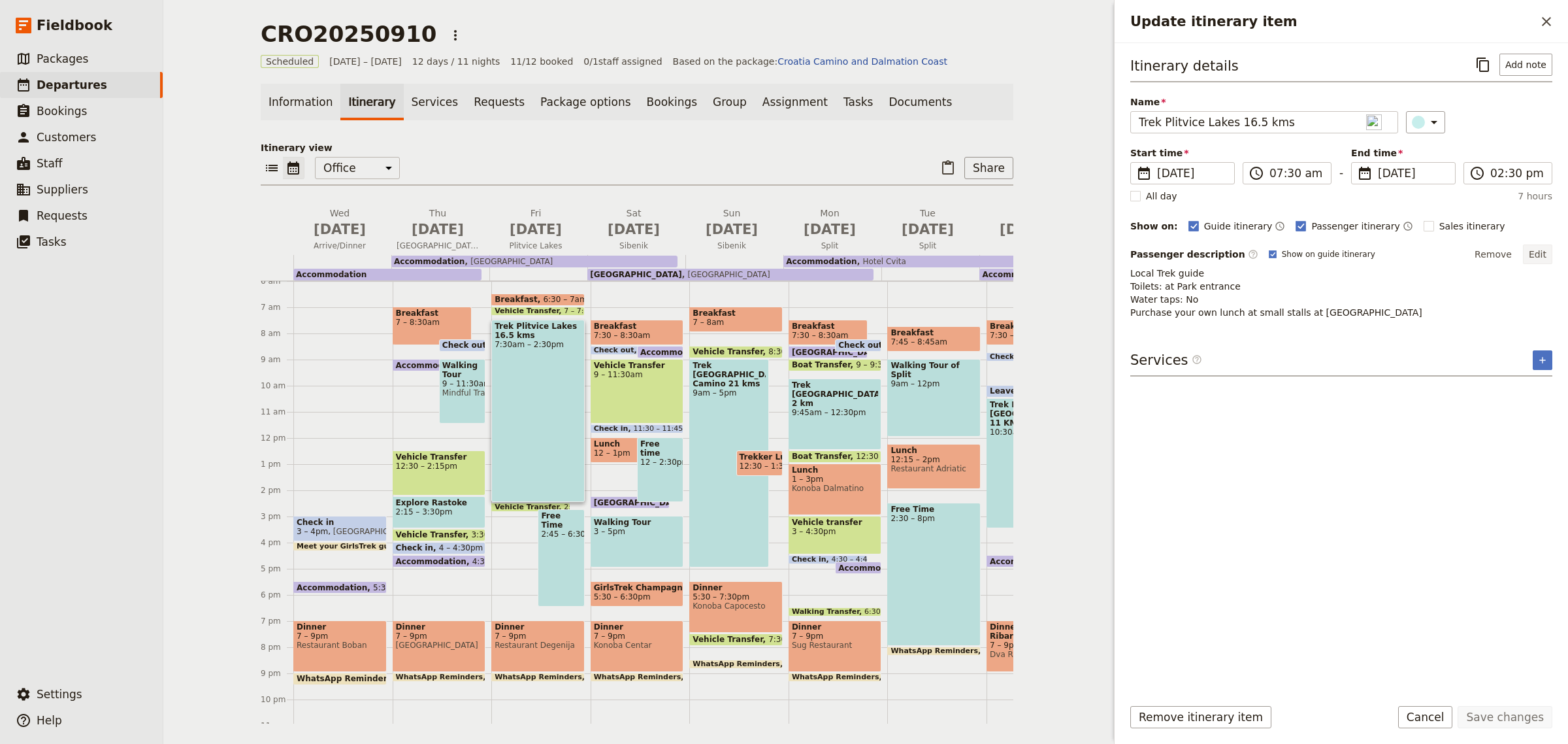
click at [1547, 255] on button "Edit" at bounding box center [1538, 255] width 29 height 20
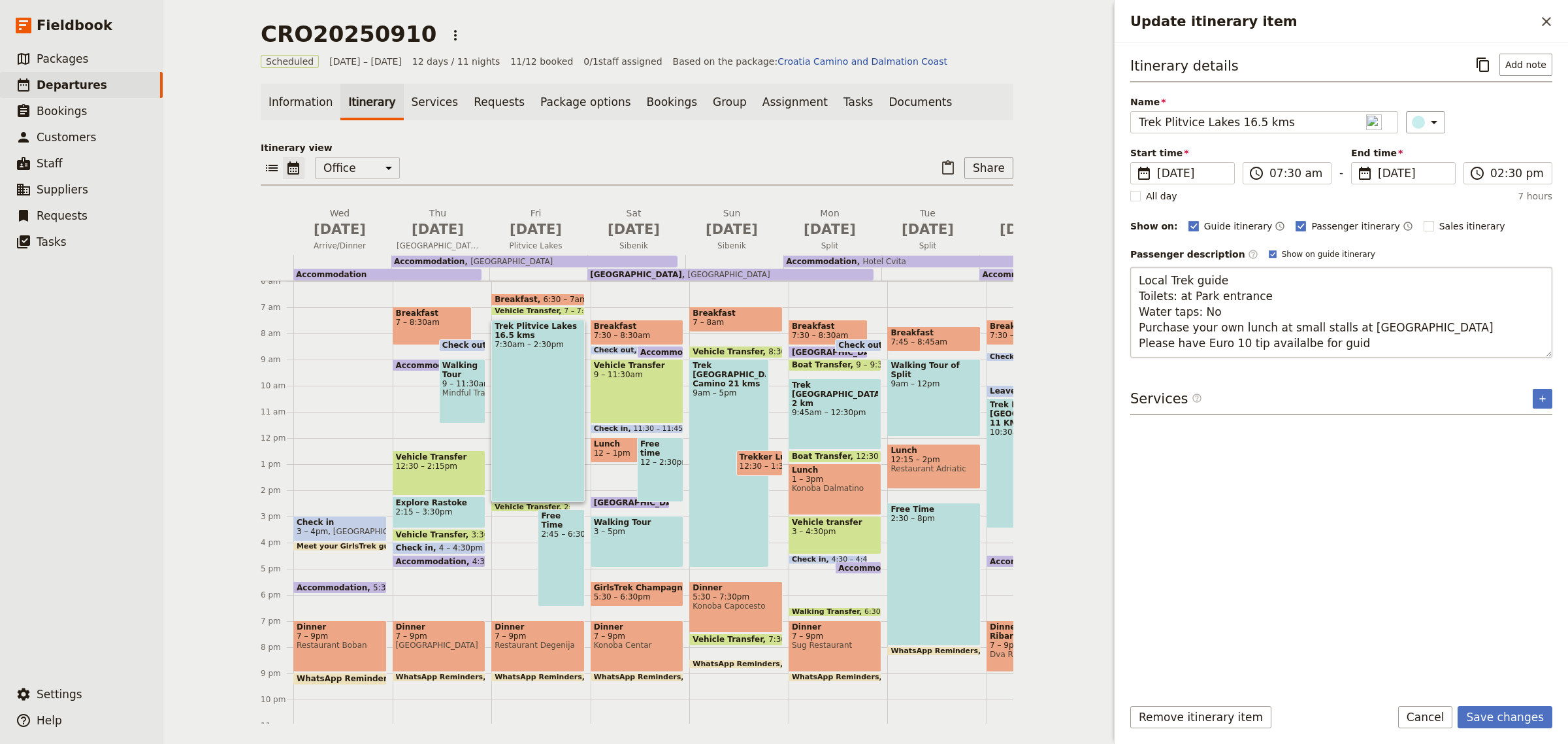
type textarea "Local Trek guide Toilets: at Park entrance Water taps: No Purchase your own lun…"
click at [1500, 718] on button "Save changes" at bounding box center [1505, 717] width 95 height 22
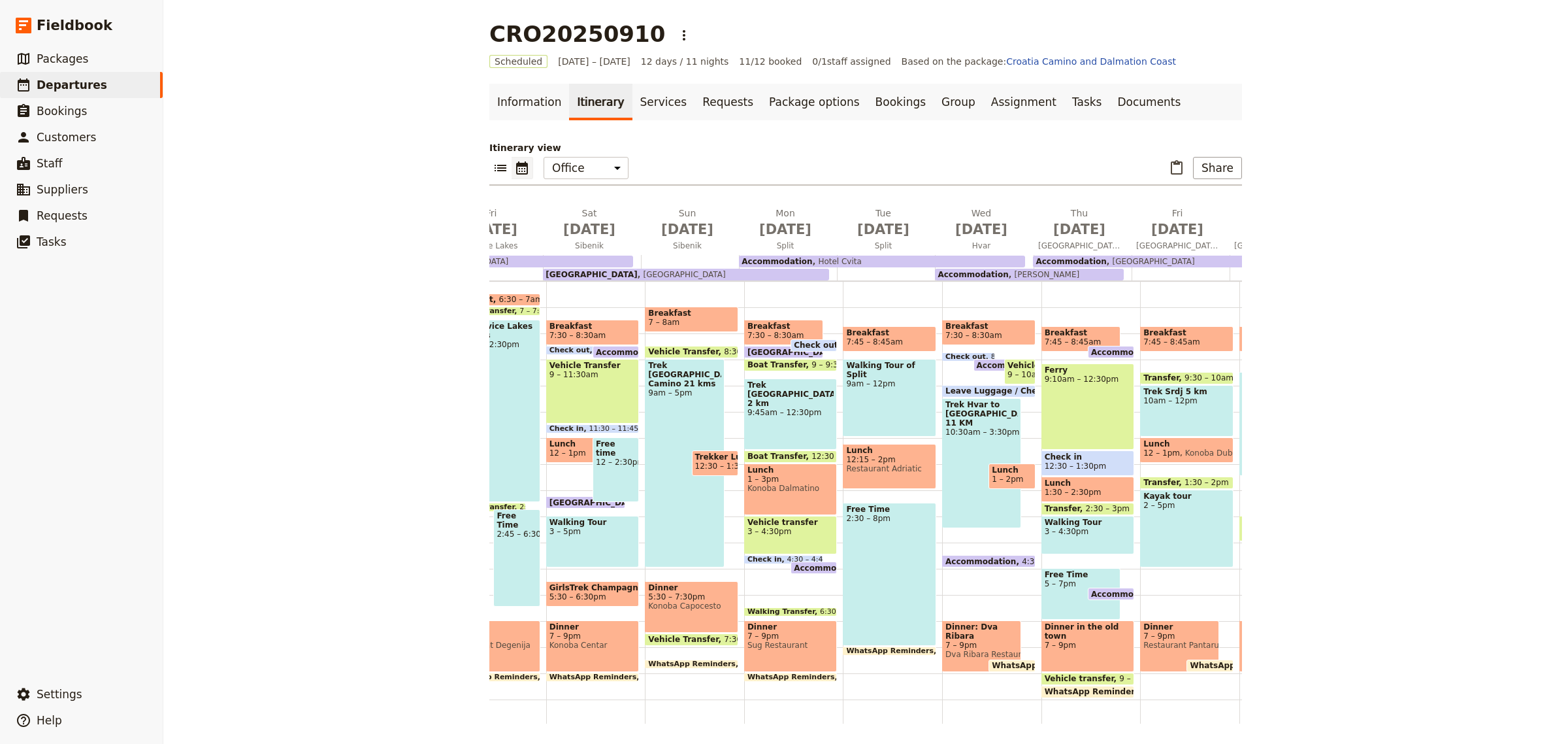
scroll to position [0, 276]
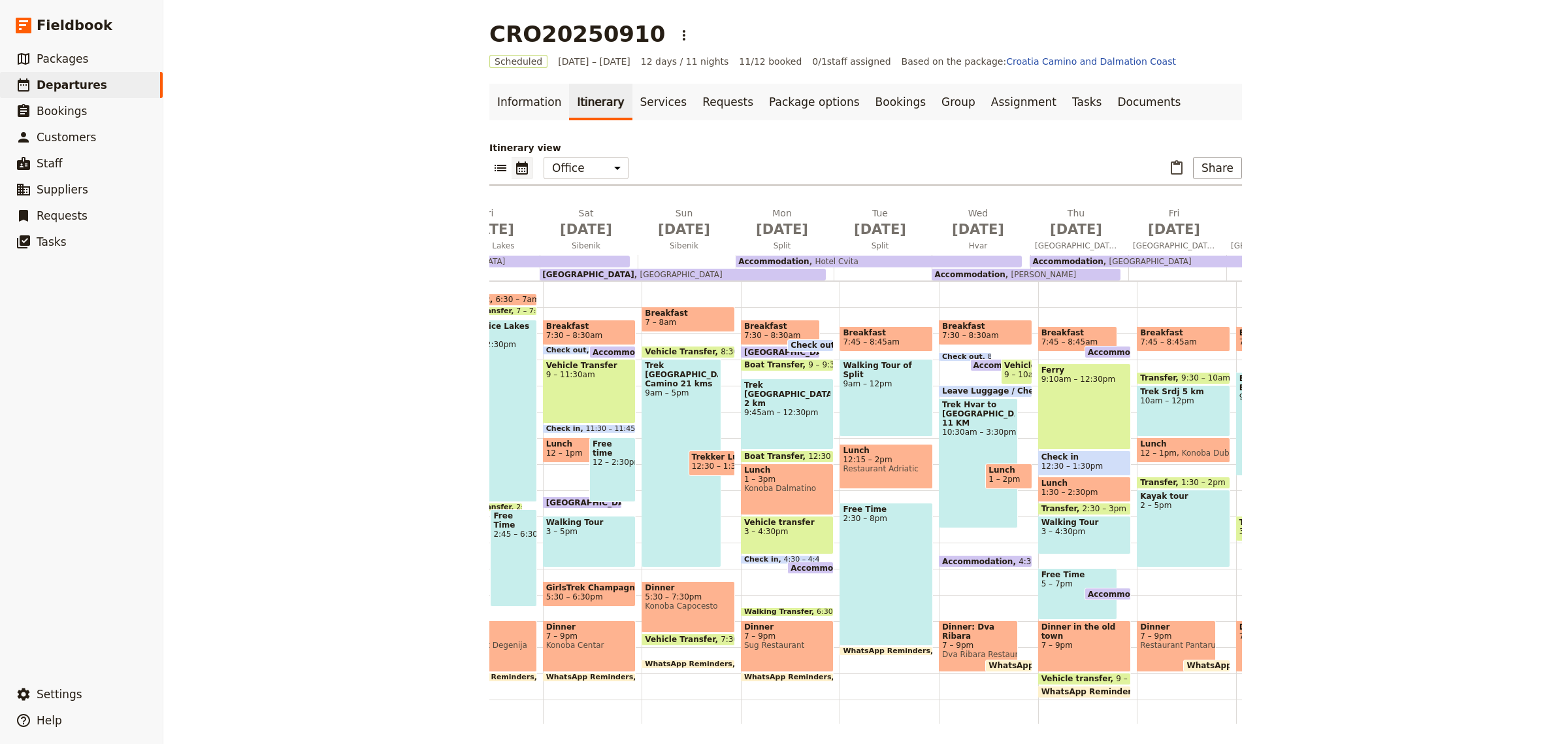
click at [957, 441] on div "Trek Hvar to [GEOGRAPHIC_DATA] 11 KM 10:30am – 3:30pm" at bounding box center [978, 463] width 79 height 130
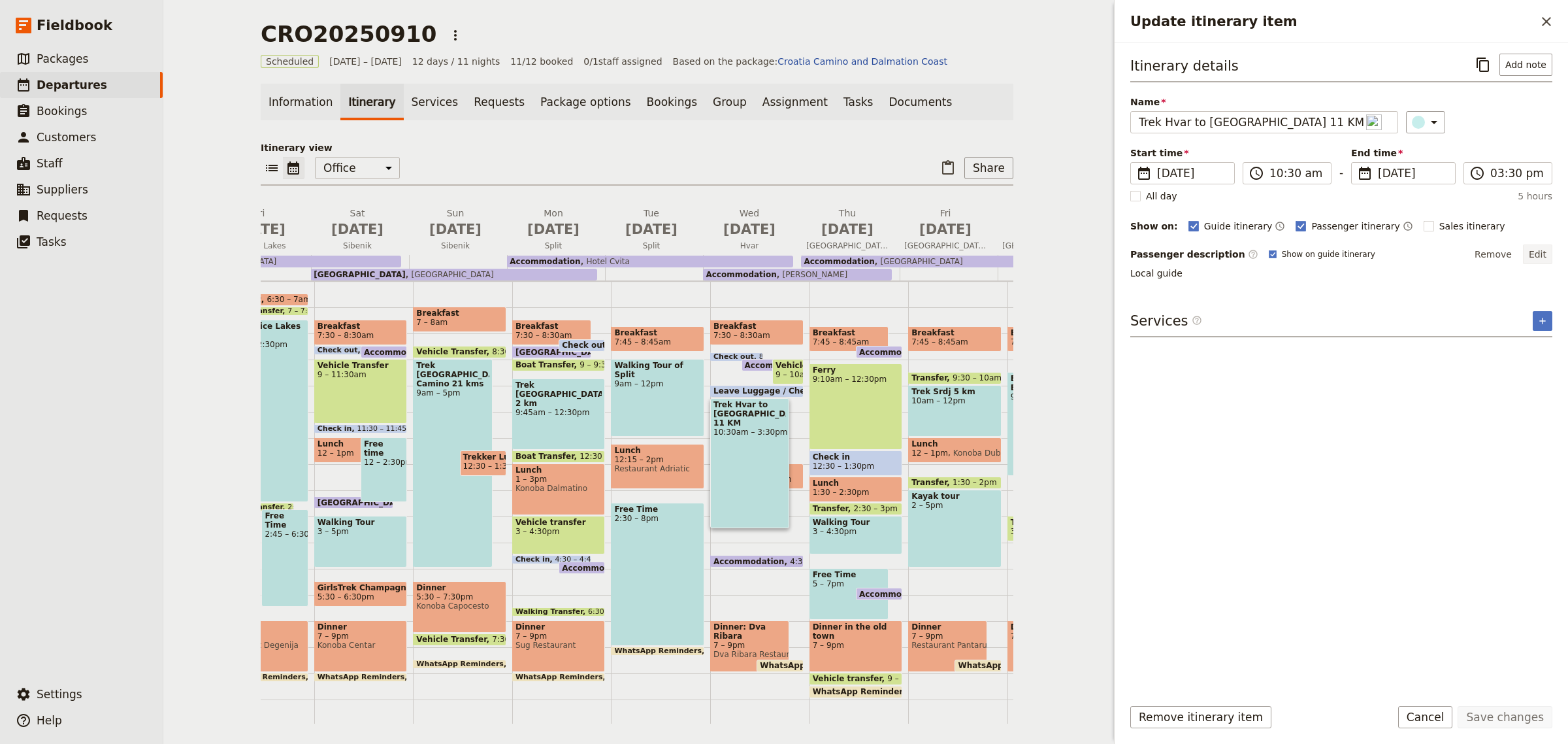
click at [1543, 259] on button "Edit" at bounding box center [1538, 255] width 29 height 20
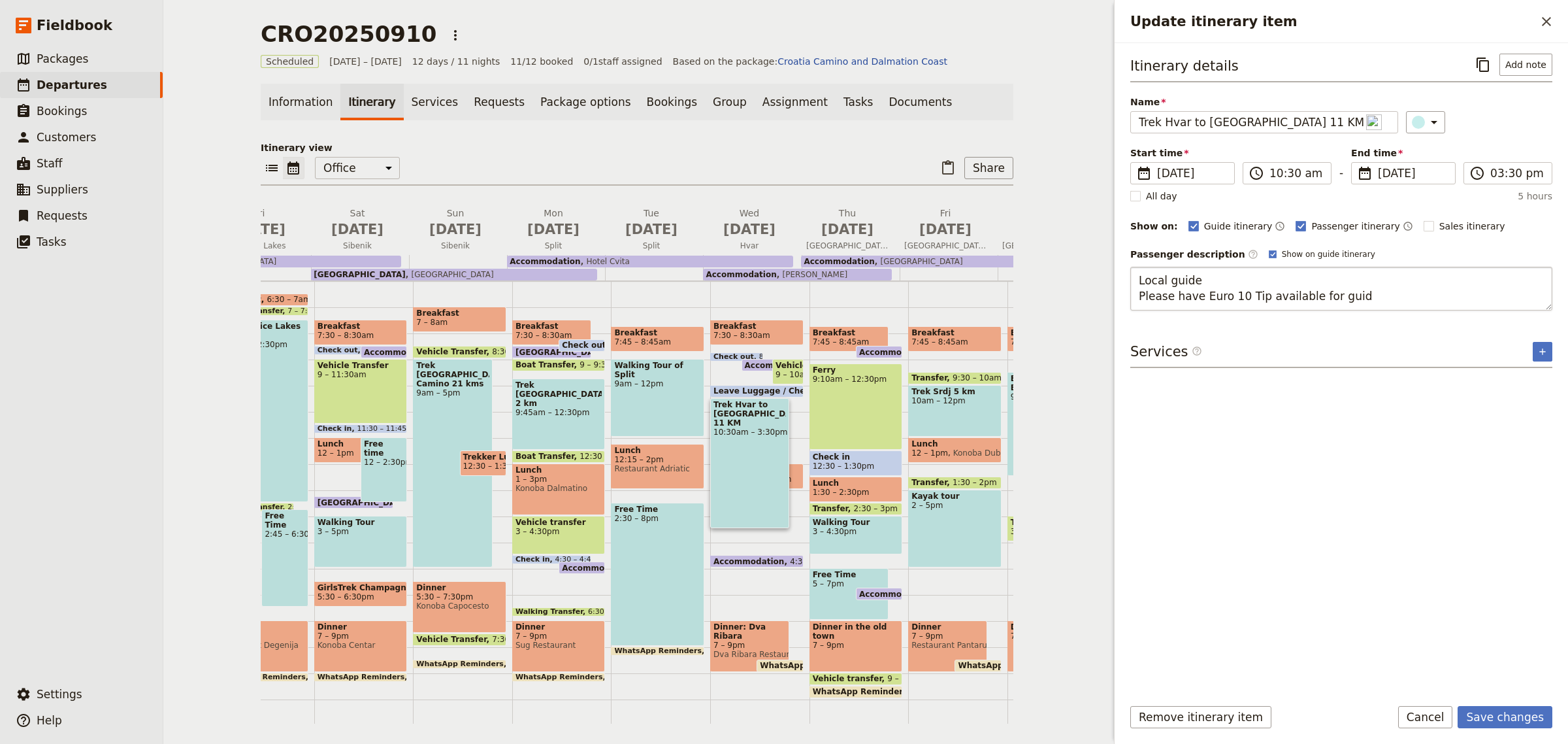
type textarea "Local guide Please have Euro 10 Tip available for guide"
click at [1514, 720] on button "Save changes" at bounding box center [1505, 717] width 95 height 22
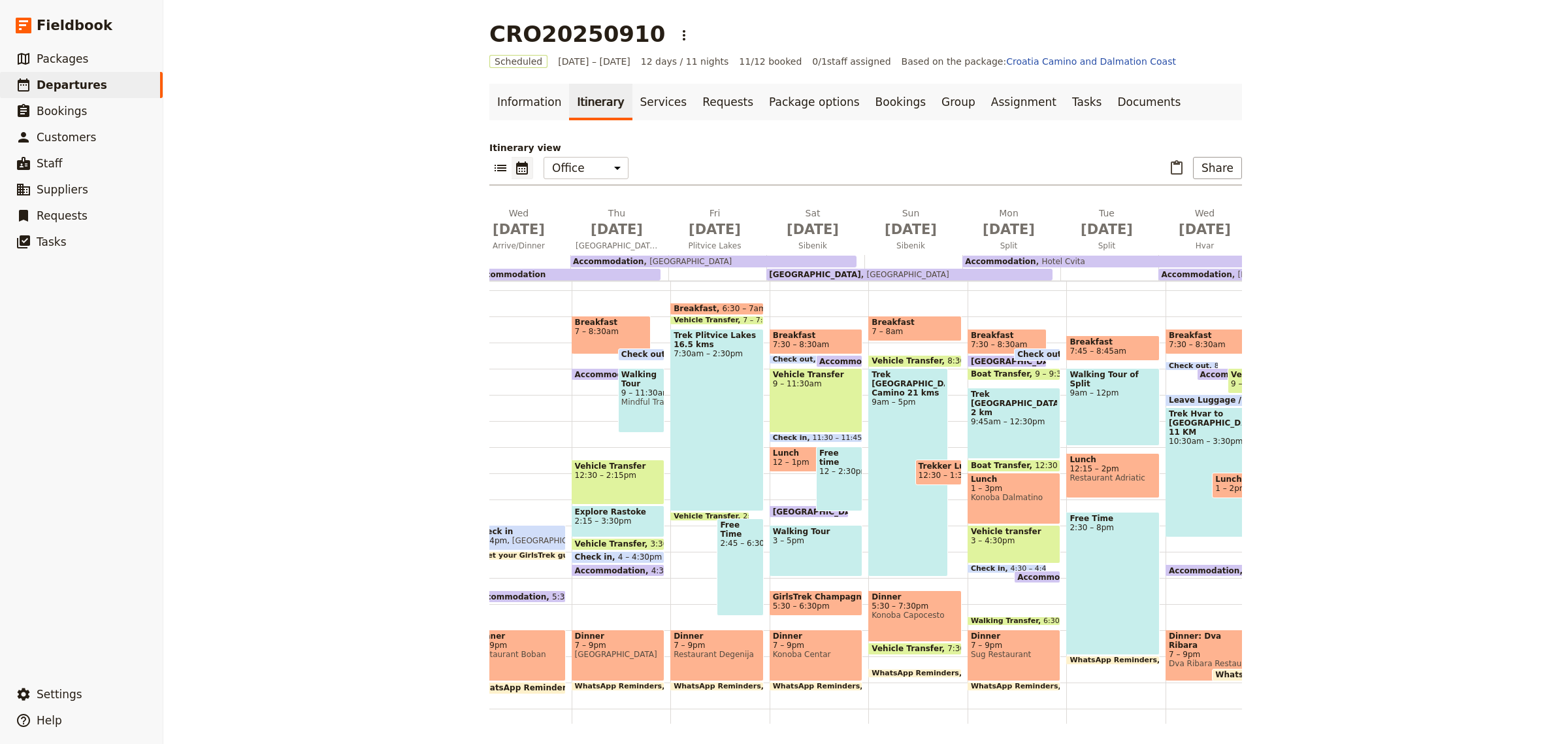
scroll to position [185, 0]
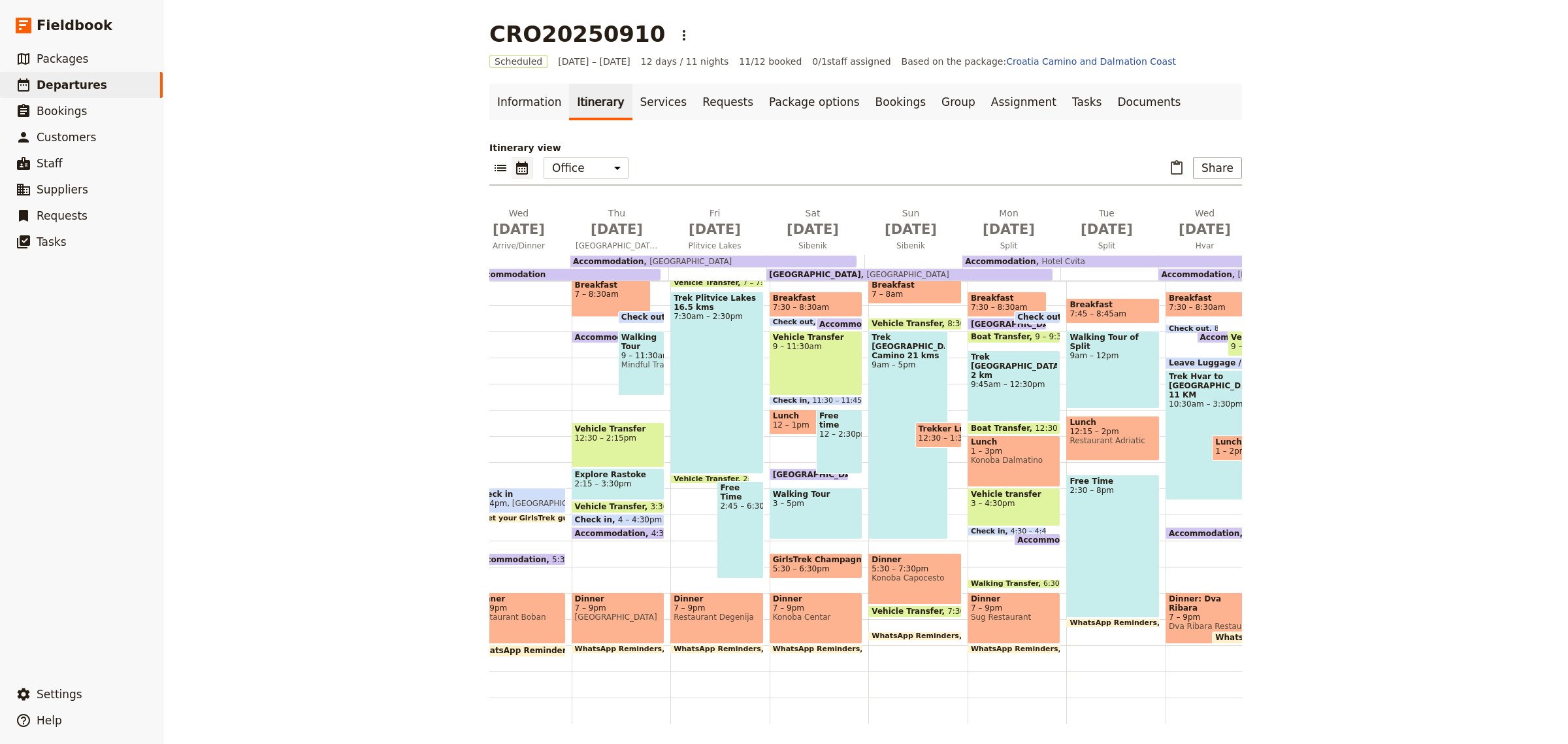
click at [830, 564] on span "5:30 – 6:30pm" at bounding box center [816, 568] width 87 height 9
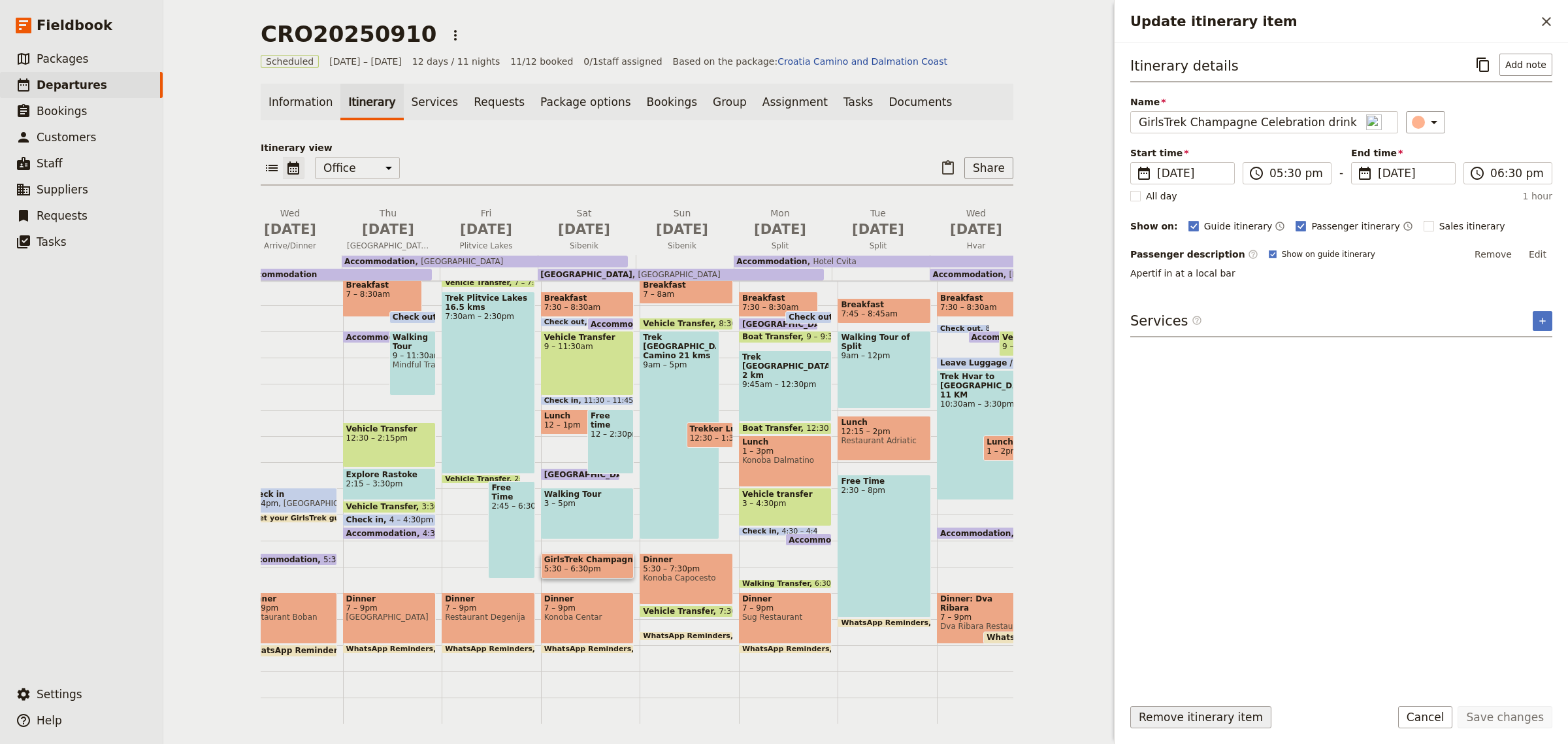
click at [1219, 725] on button "Remove itinerary item" at bounding box center [1201, 717] width 141 height 22
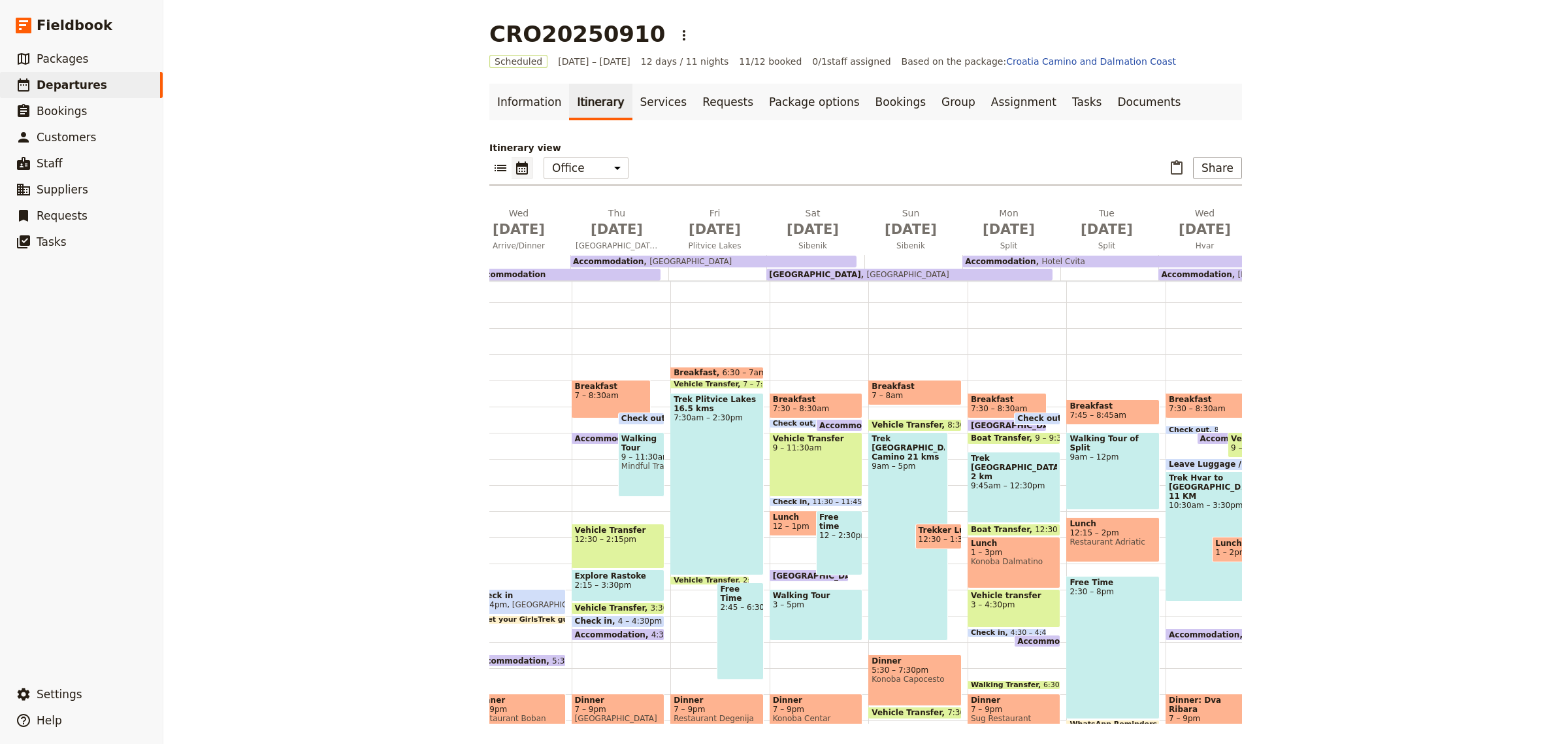
scroll to position [0, 0]
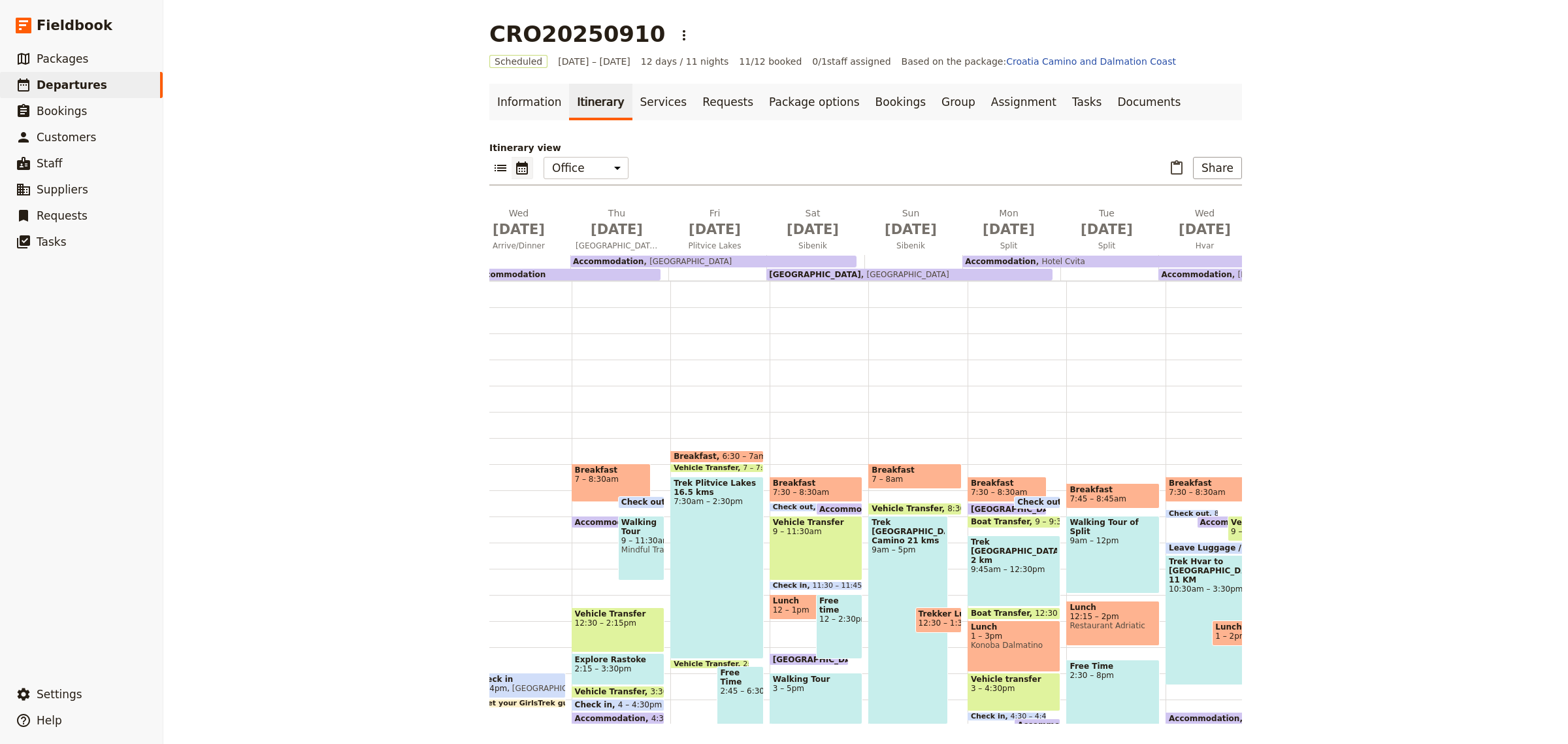
click at [1098, 628] on span "Restaurant Adriatic" at bounding box center [1114, 626] width 87 height 9
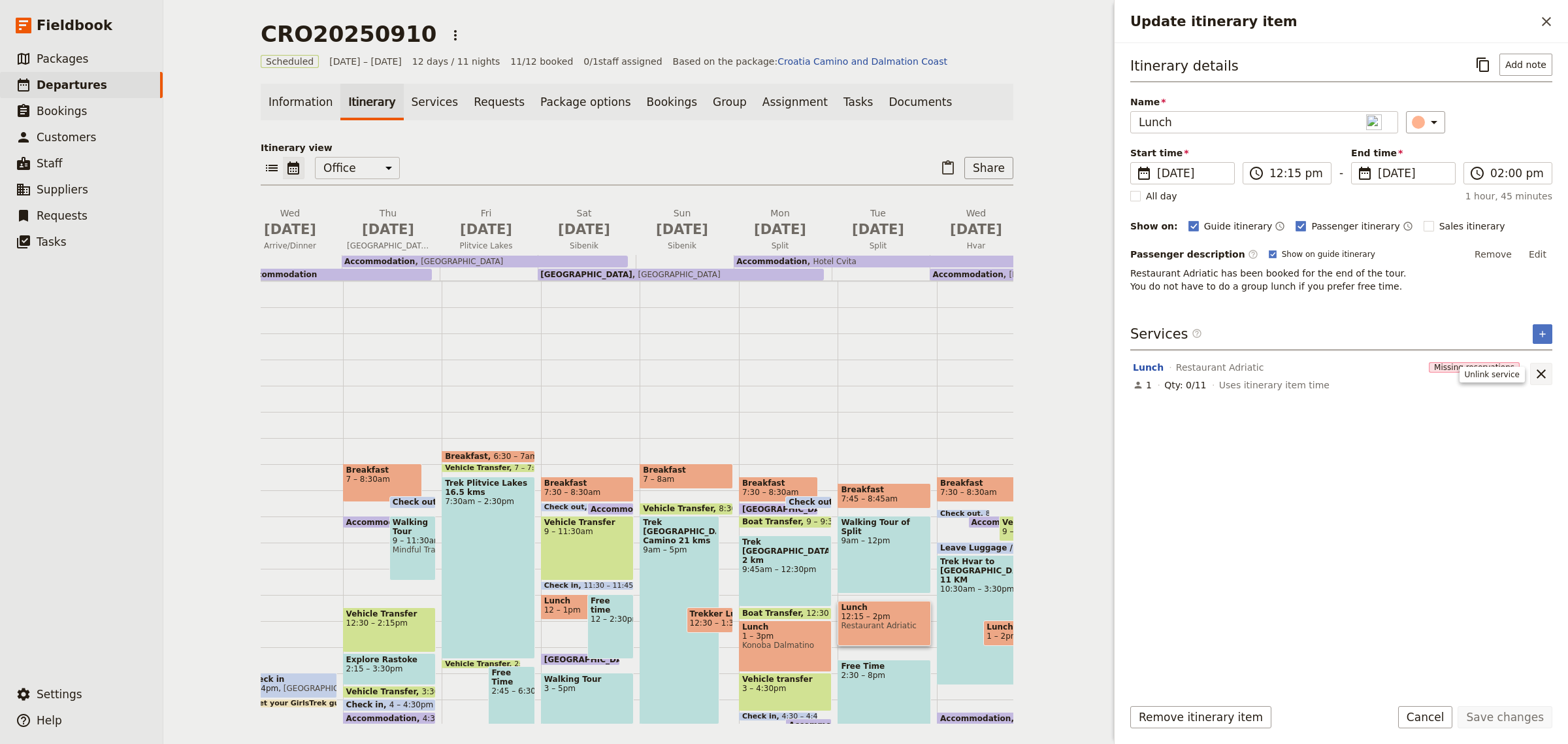
click at [1539, 368] on icon "Unlink service" at bounding box center [1541, 374] width 15 height 15
click at [1547, 256] on button "Edit" at bounding box center [1538, 255] width 29 height 20
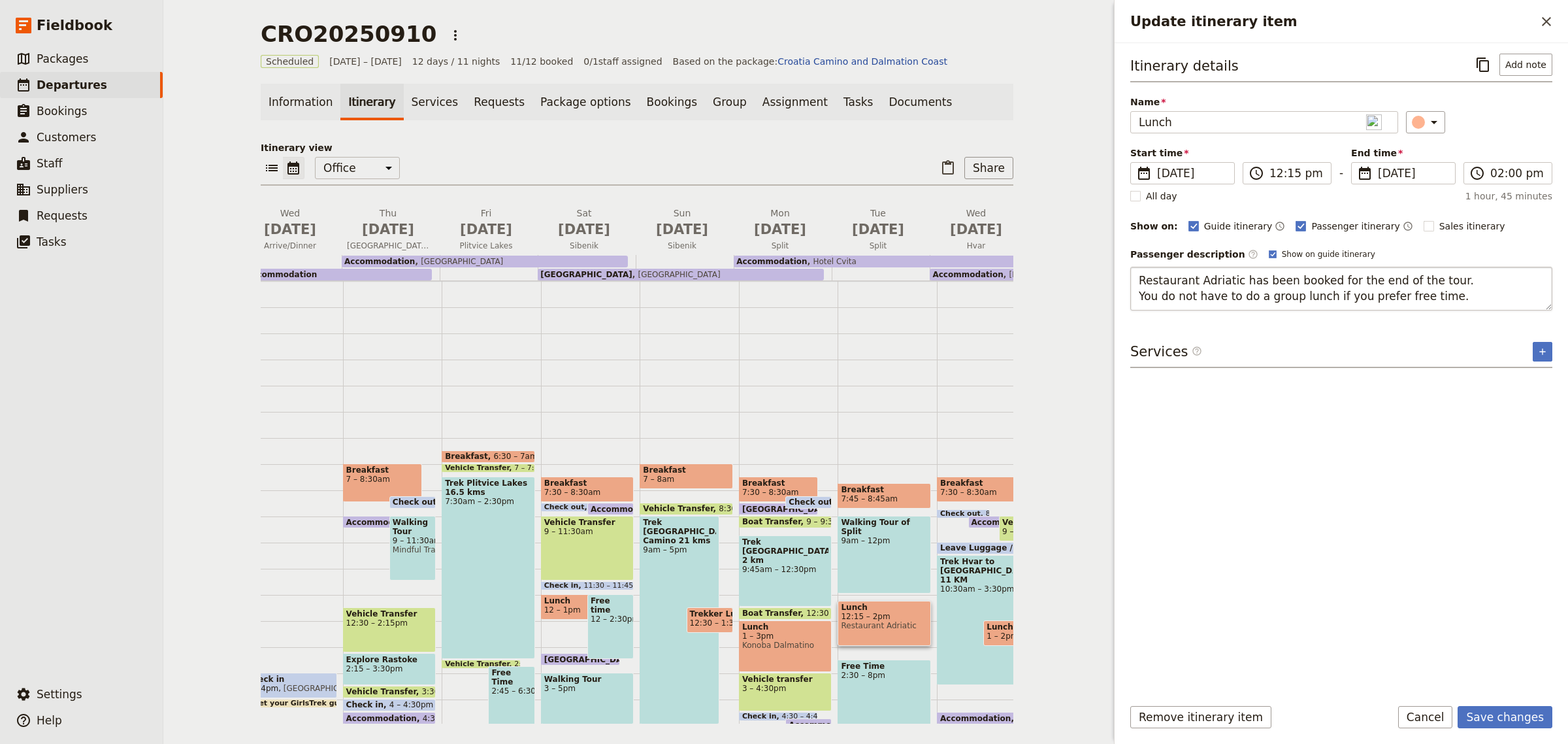
click at [1235, 283] on textarea "Restaurant Adriatic has been booked for the end of the tour. You do not have to…" at bounding box center [1342, 288] width 422 height 44
drag, startPoint x: 1231, startPoint y: 283, endPoint x: 1194, endPoint y: 283, distance: 37.0
click at [1194, 283] on textarea "Restaurant Adriatic has been booked for the end of the tour. You do not have to…" at bounding box center [1342, 288] width 422 height 44
type textarea "Restaurant Articok has been booked for the end of the tour. You do not have to …"
click at [1505, 711] on button "Save changes" at bounding box center [1505, 717] width 95 height 22
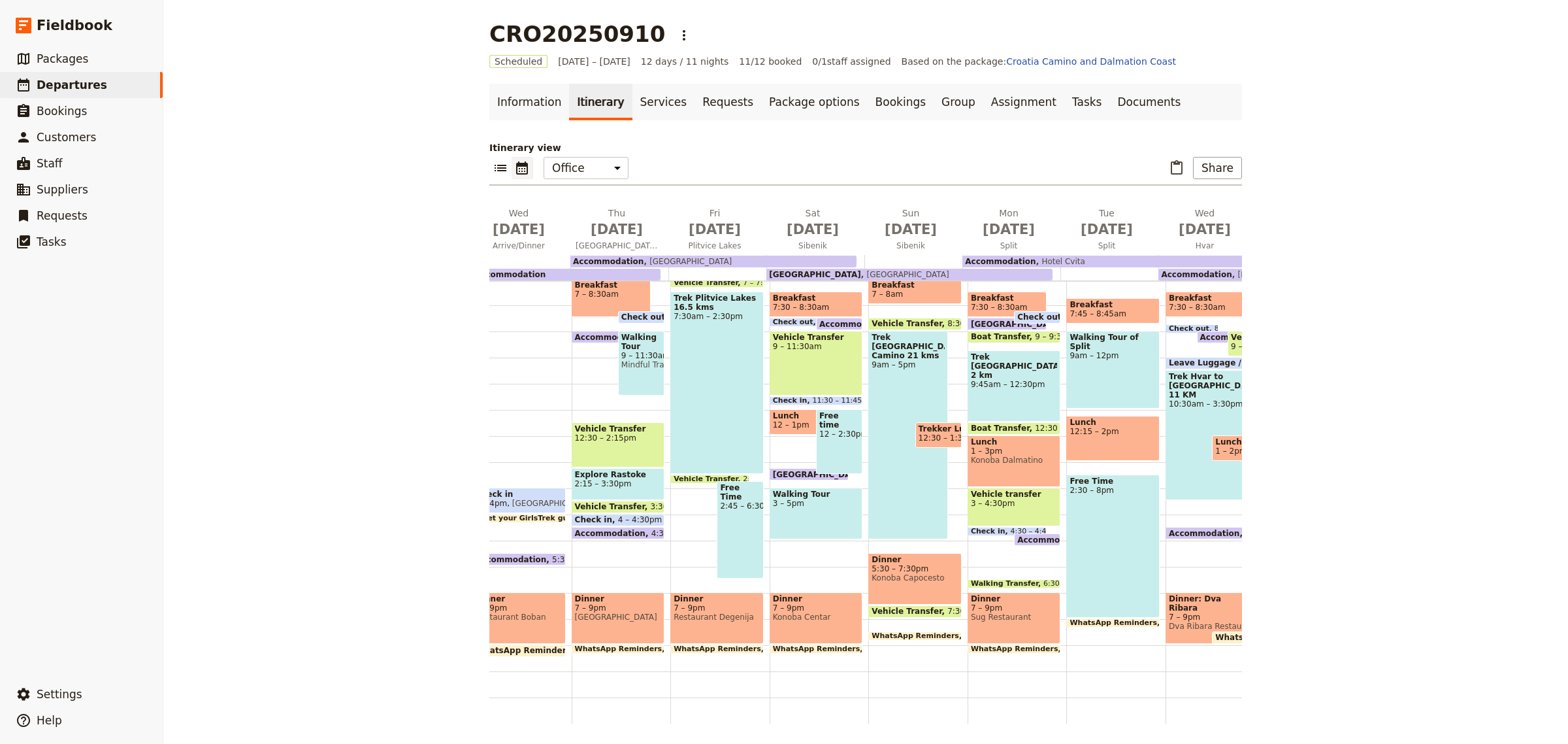
scroll to position [209, 0]
click at [689, 613] on span "Restaurant Degenija" at bounding box center [717, 618] width 87 height 9
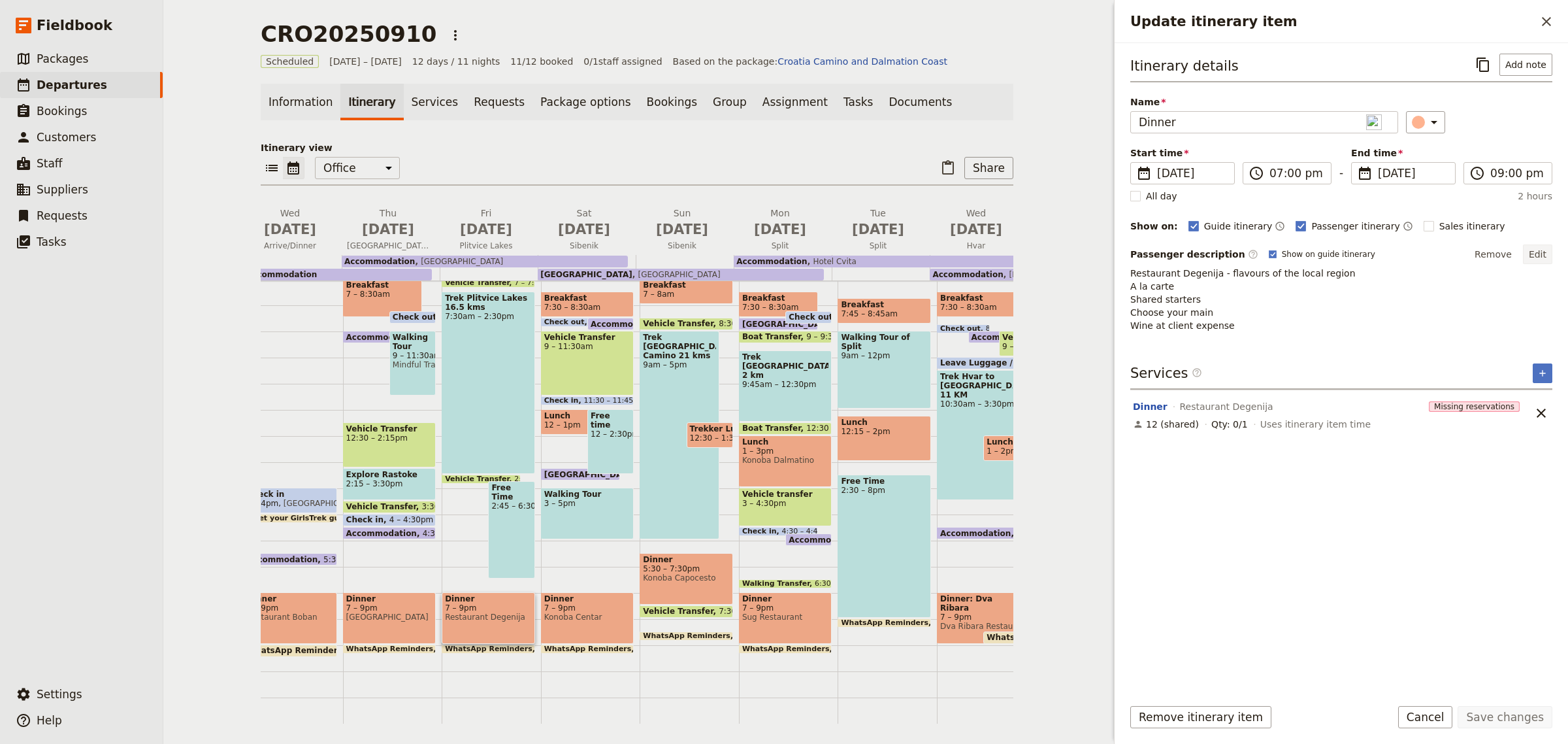
click at [1543, 256] on button "Edit" at bounding box center [1538, 255] width 29 height 20
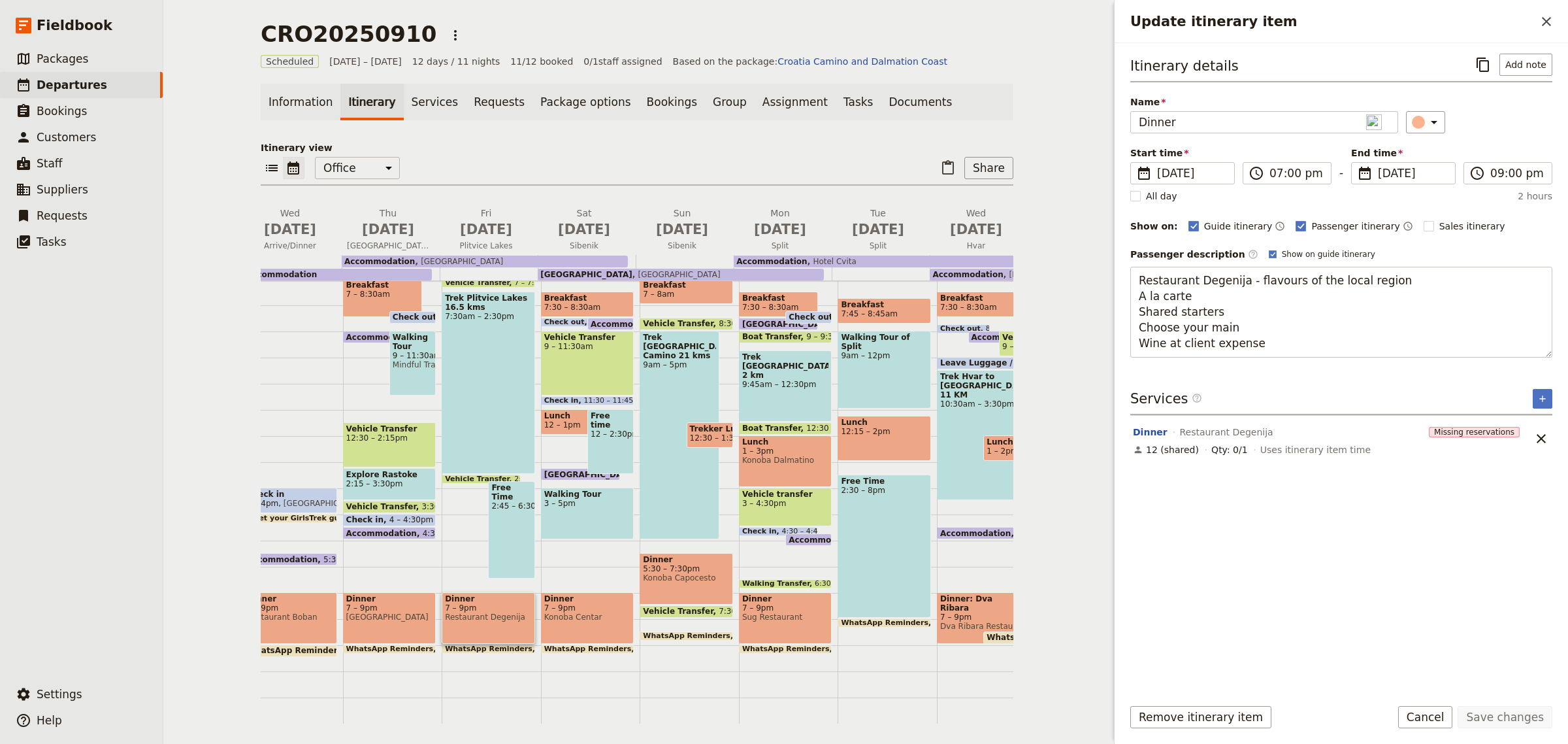
drag, startPoint x: 1232, startPoint y: 316, endPoint x: 1118, endPoint y: 316, distance: 114.0
click at [1118, 316] on div "Itinerary details ​ Add note Name Dinner ​ Start time ​ [DATE] [DATE] [DATE] 19…" at bounding box center [1341, 364] width 454 height 643
type textarea "Restaurant Degenija - flavours of the local region A la carte Choose your main …"
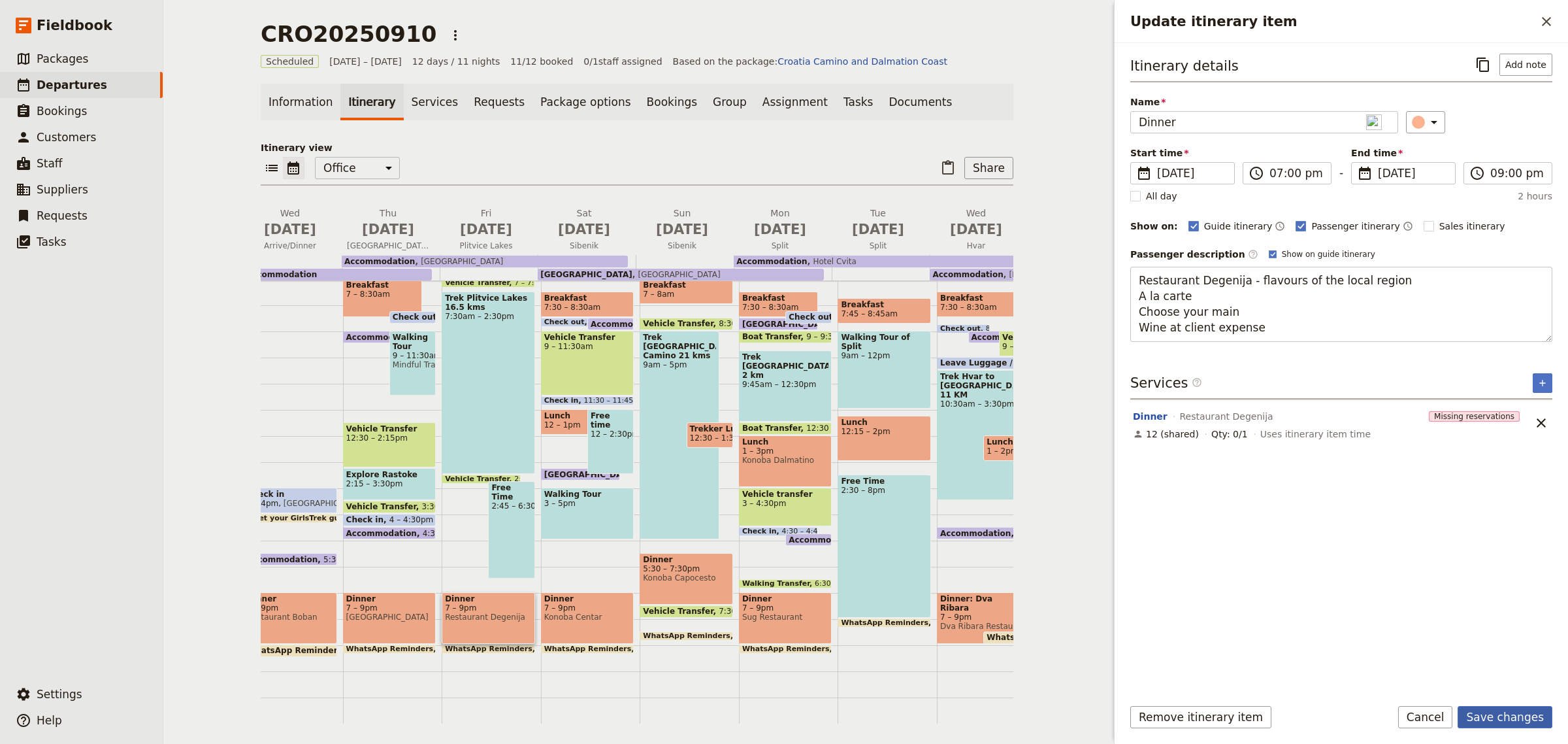
click at [1498, 715] on button "Save changes" at bounding box center [1505, 717] width 95 height 22
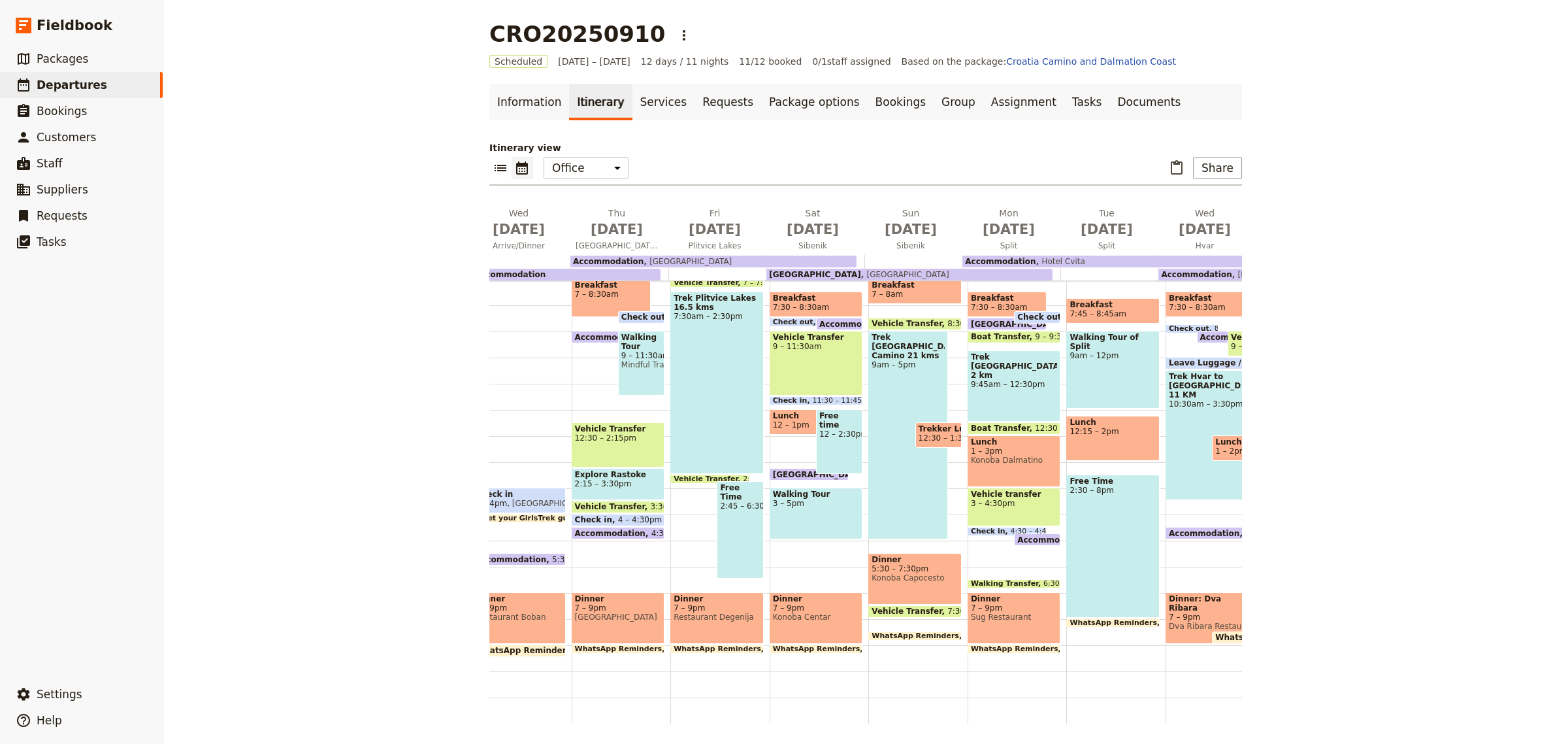
click at [776, 599] on div "Dinner 7 – 9pm Konoba Centar" at bounding box center [816, 618] width 94 height 52
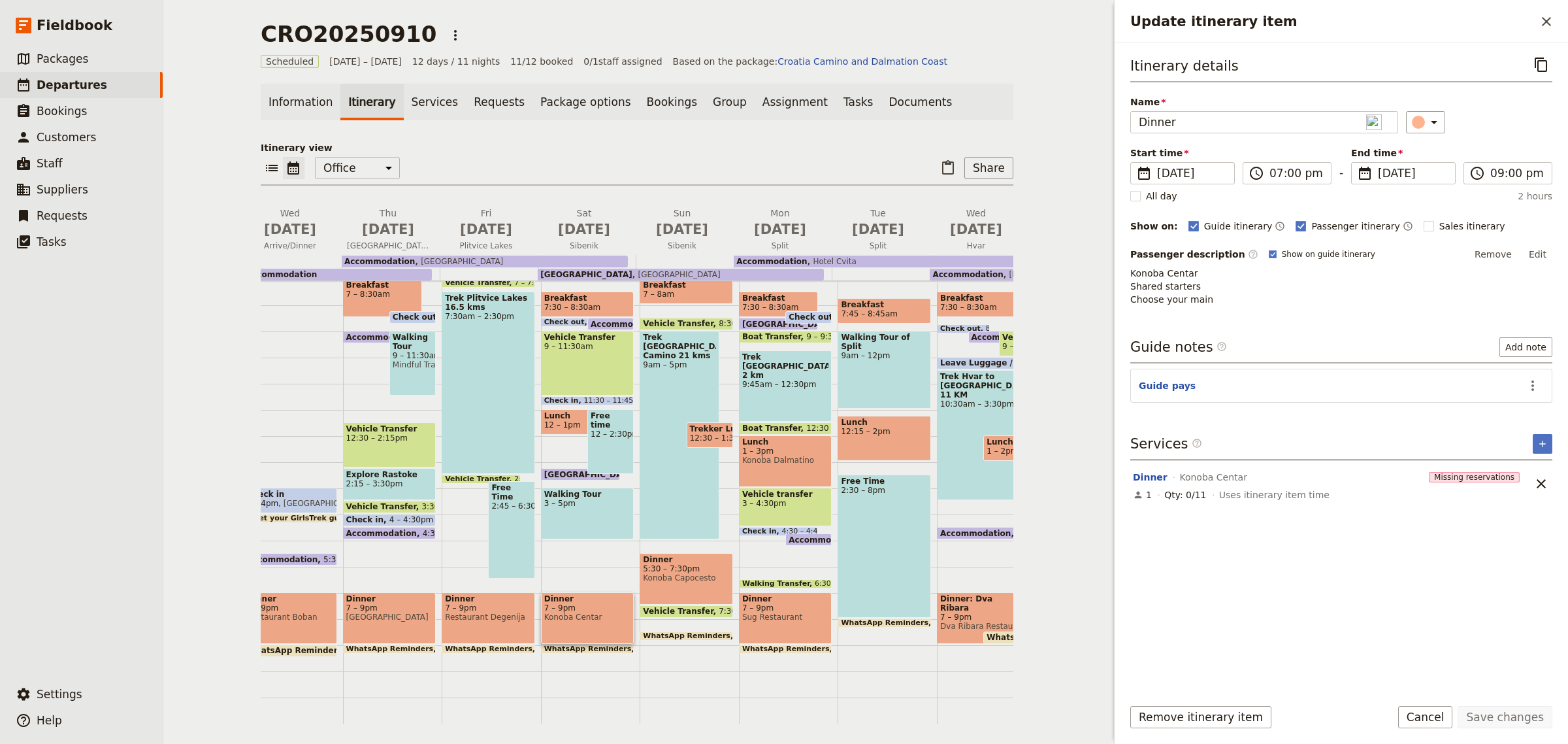
click at [1203, 287] on p "Konoba Centar Shared starters Choose your main" at bounding box center [1342, 286] width 422 height 39
drag, startPoint x: 1545, startPoint y: 250, endPoint x: 1510, endPoint y: 253, distance: 35.1
click at [1544, 252] on button "Edit" at bounding box center [1538, 255] width 29 height 20
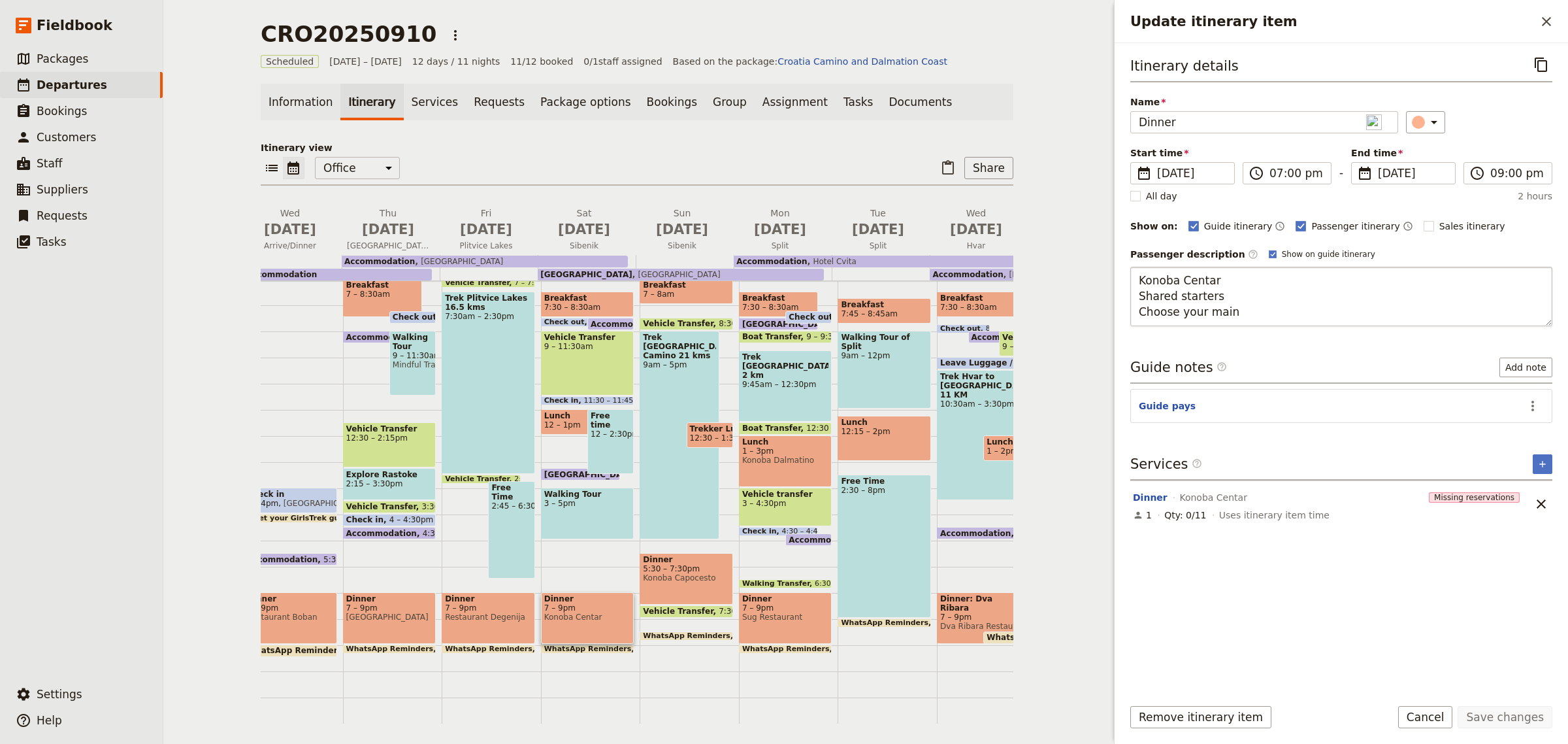
drag, startPoint x: 1225, startPoint y: 301, endPoint x: 1134, endPoint y: 298, distance: 91.0
click at [1134, 298] on textarea "Konoba Centar Shared starters Choose your main" at bounding box center [1342, 296] width 422 height 59
click at [1240, 316] on textarea "Konoba Centar Choose your main" at bounding box center [1342, 296] width 422 height 59
click at [1177, 303] on textarea "Konoba Centar Choose your main" at bounding box center [1342, 296] width 422 height 59
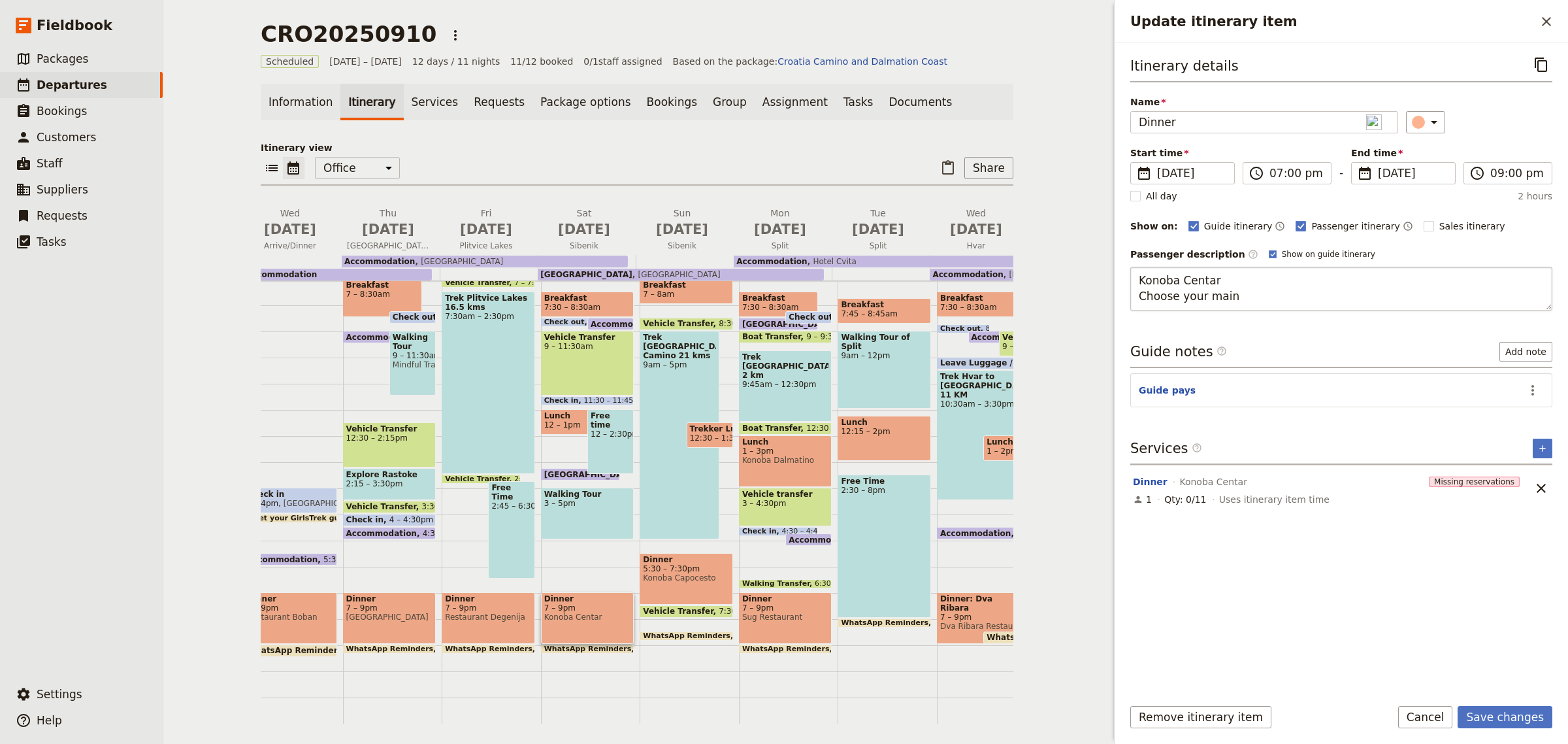
click at [1243, 297] on textarea "Konoba Centar Choose your main" at bounding box center [1342, 288] width 422 height 44
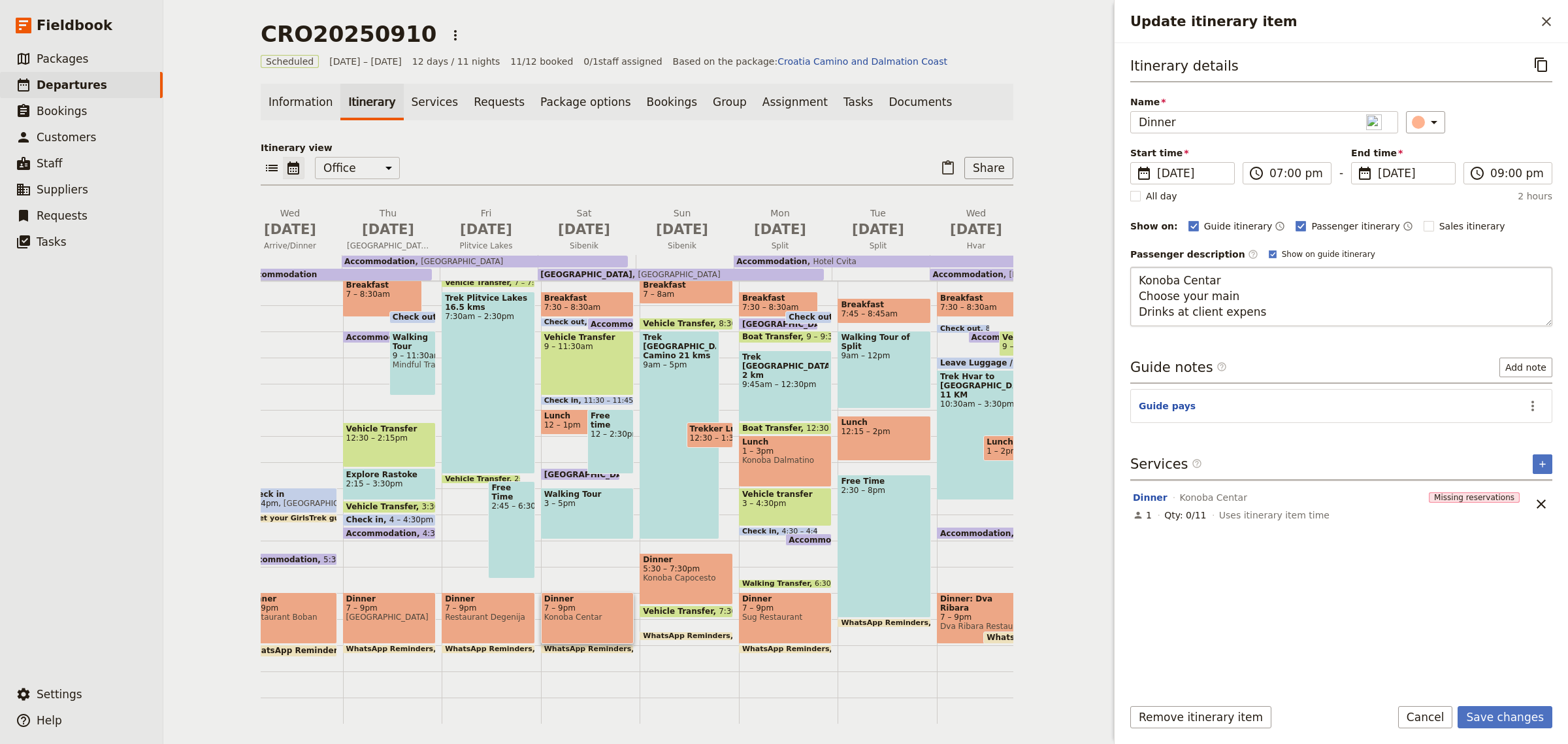
type textarea "Konoba Centar Choose your main Drinks at client expense"
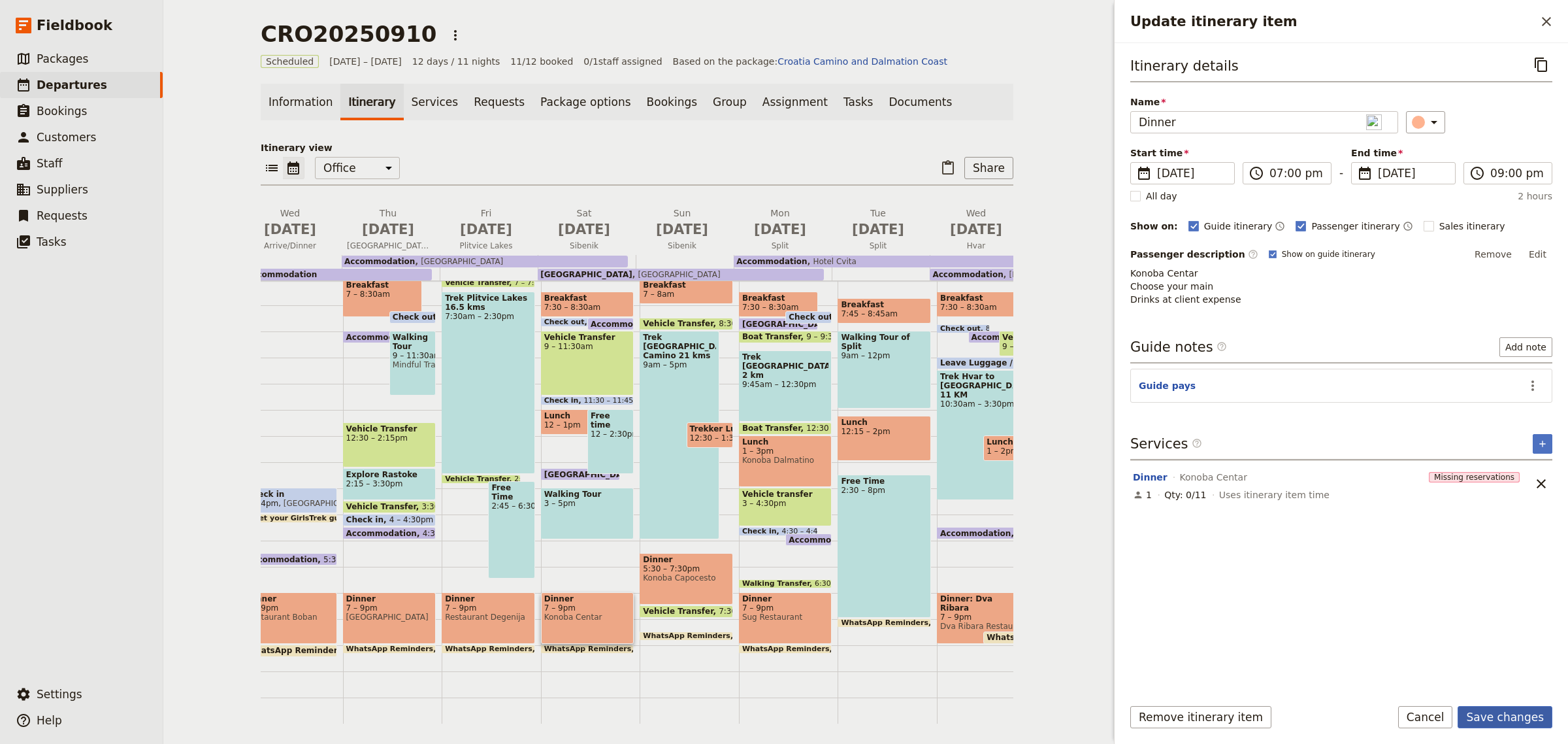
click at [1523, 715] on button "Save changes" at bounding box center [1505, 717] width 95 height 22
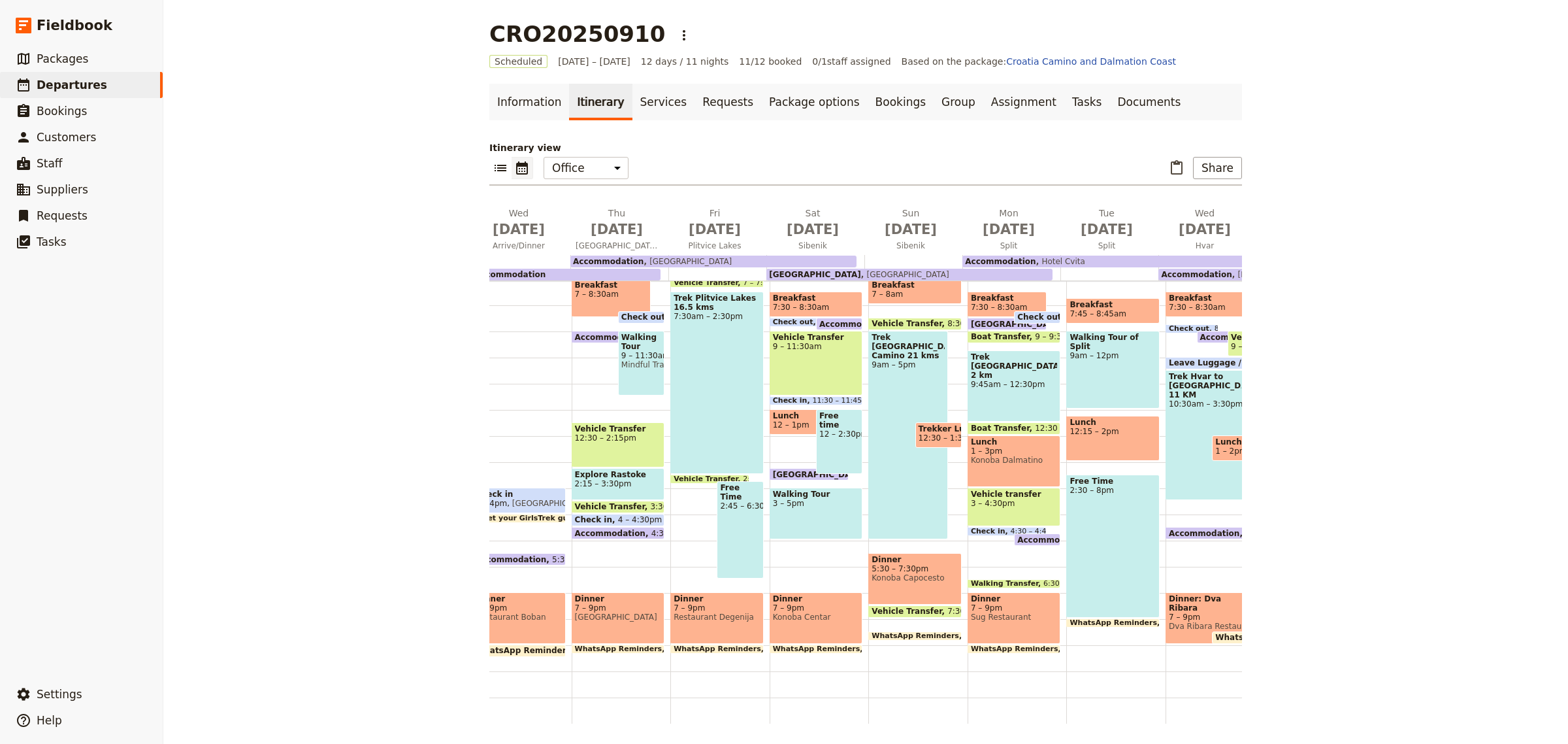
click at [520, 613] on span "Restaurant Boban" at bounding box center [519, 618] width 87 height 9
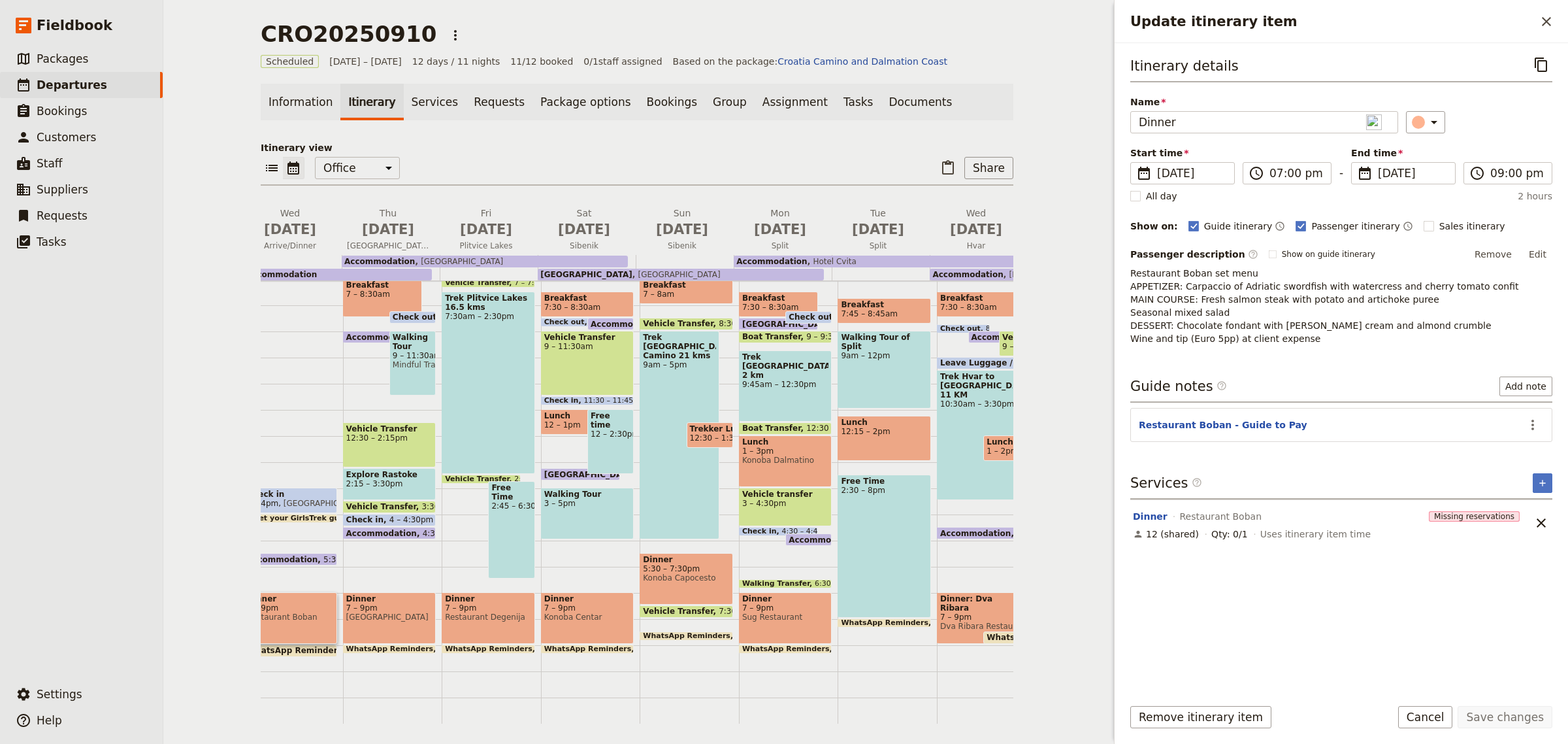
click at [1541, 253] on button "Edit" at bounding box center [1538, 255] width 29 height 20
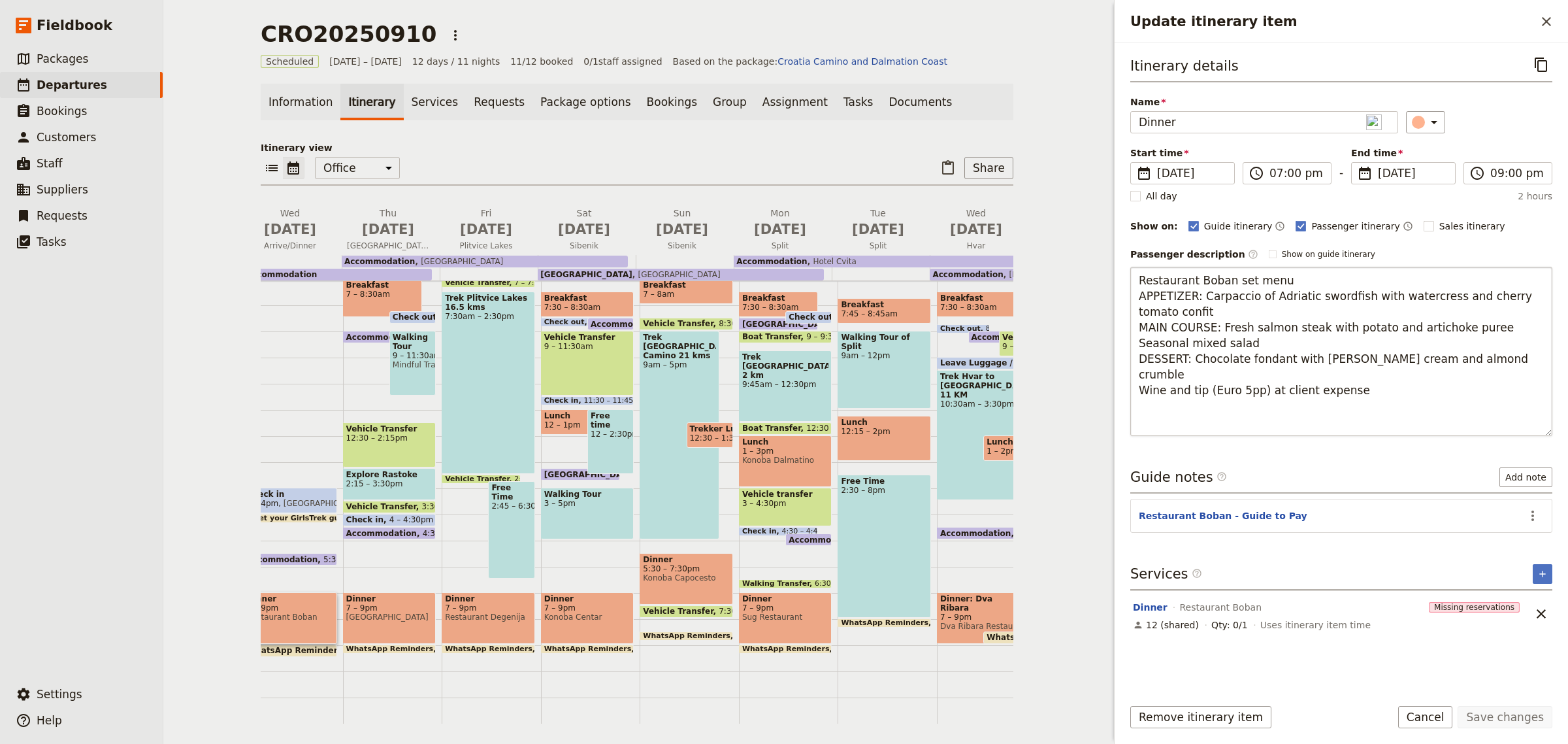
drag, startPoint x: 1165, startPoint y: 374, endPoint x: 1140, endPoint y: 375, distance: 25.0
click at [1140, 375] on textarea "Restaurant Boban set menu APPETIZER: Carpaccio of Adriatic swordfish with water…" at bounding box center [1342, 351] width 422 height 169
type textarea "Restaurant Boban set menu APPETIZER: Carpaccio of Adriatic swordfish with water…"
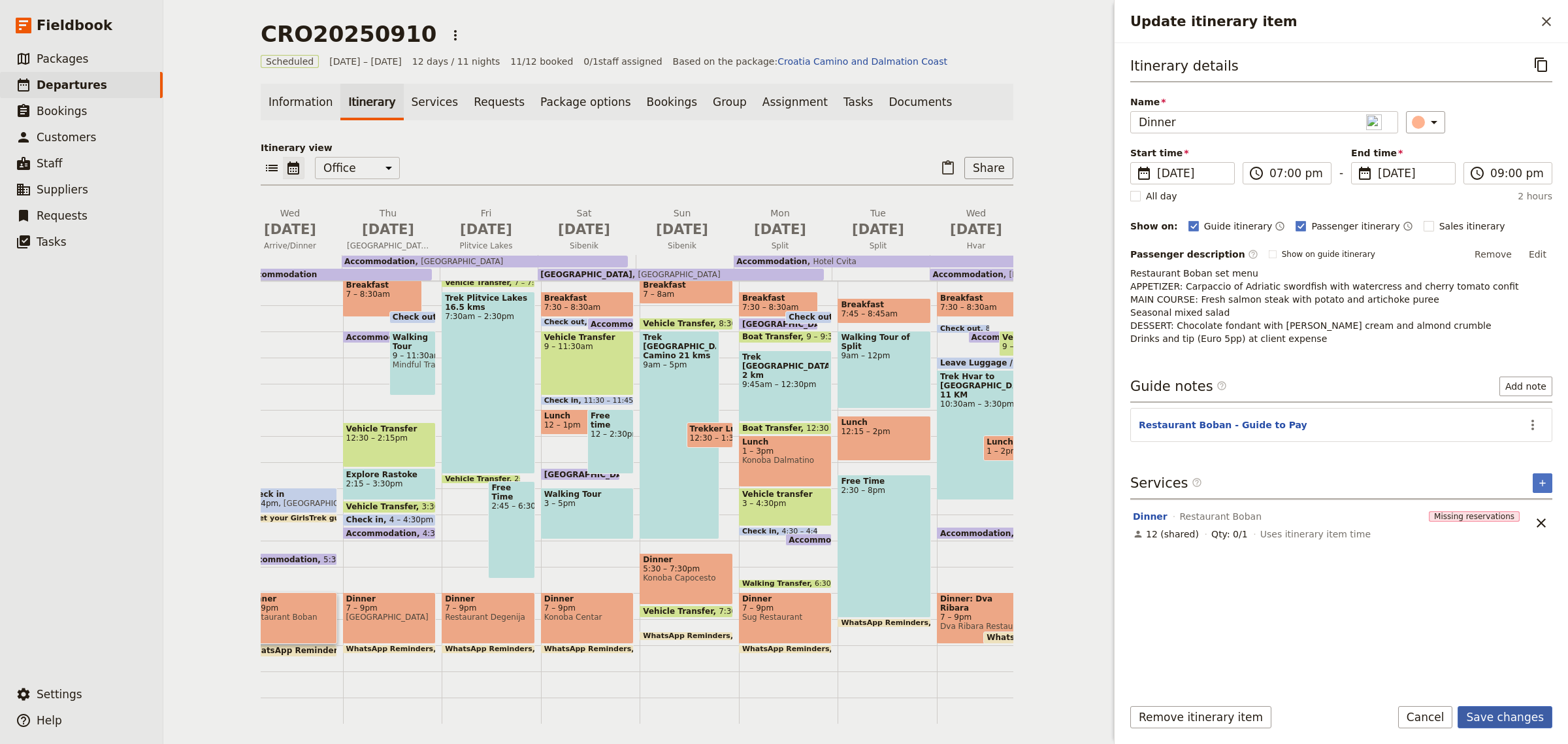
click at [1507, 713] on button "Save changes" at bounding box center [1505, 717] width 95 height 22
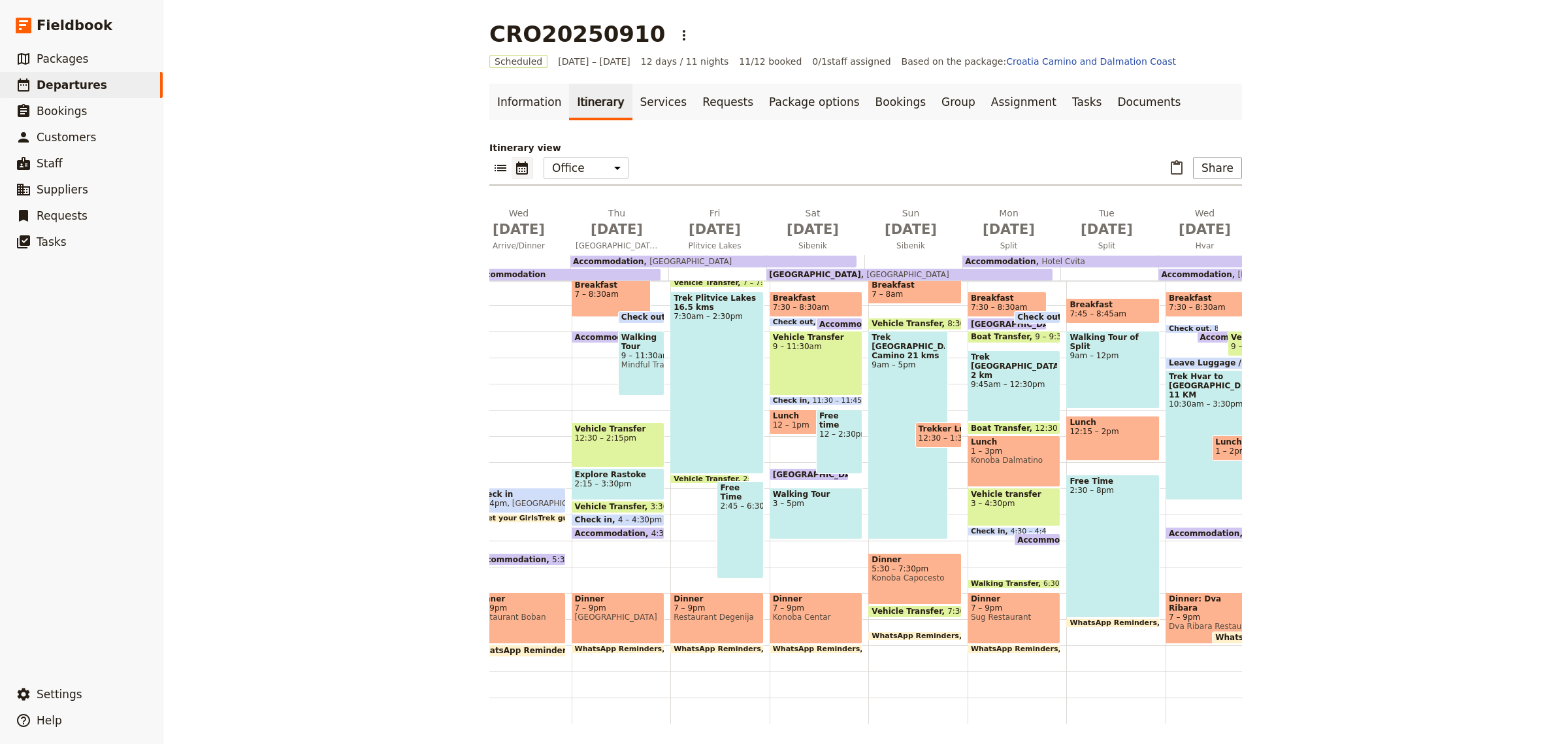
click at [634, 605] on div "Dinner 7 – 9pm [GEOGRAPHIC_DATA]" at bounding box center [618, 618] width 94 height 52
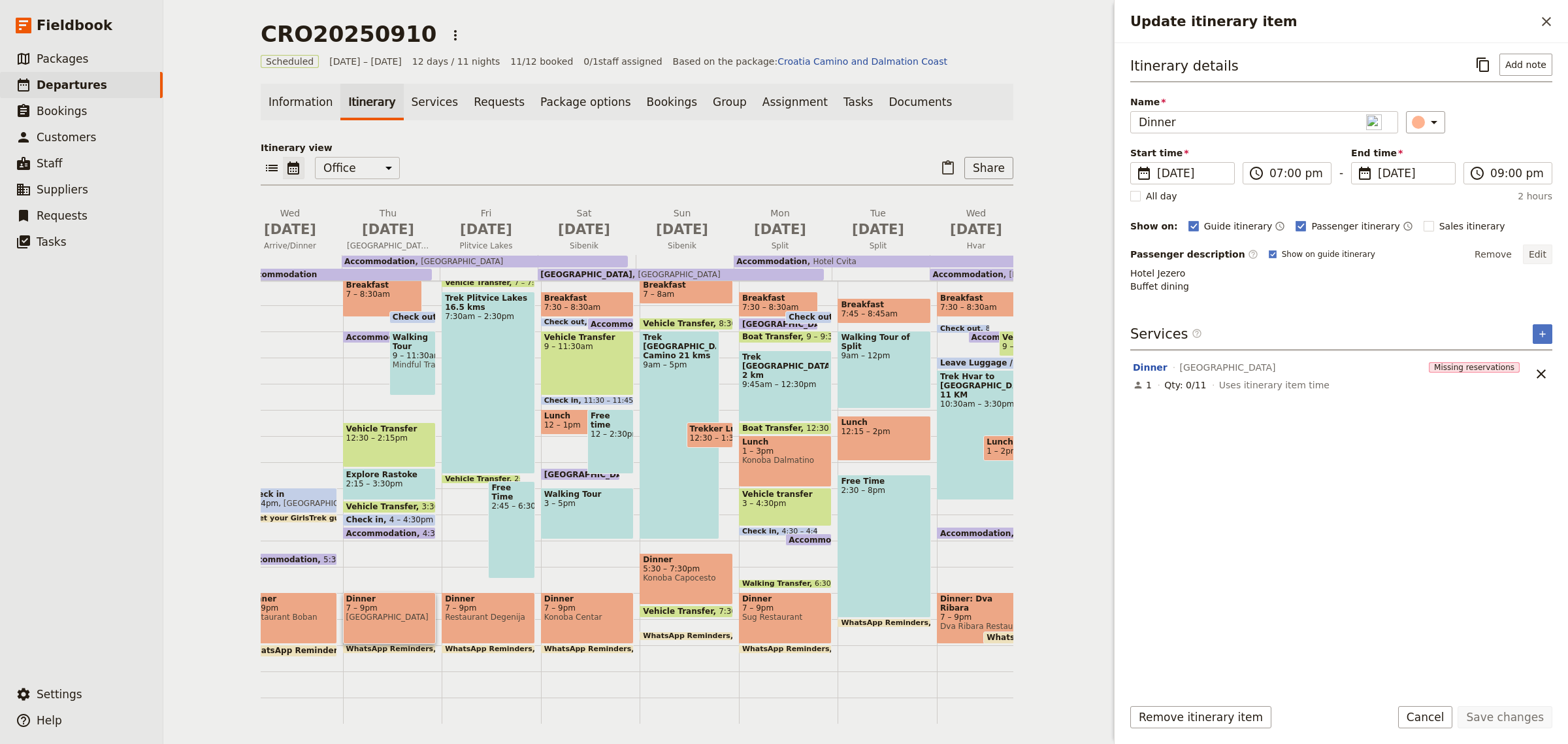
click at [1534, 258] on button "Edit" at bounding box center [1538, 255] width 29 height 20
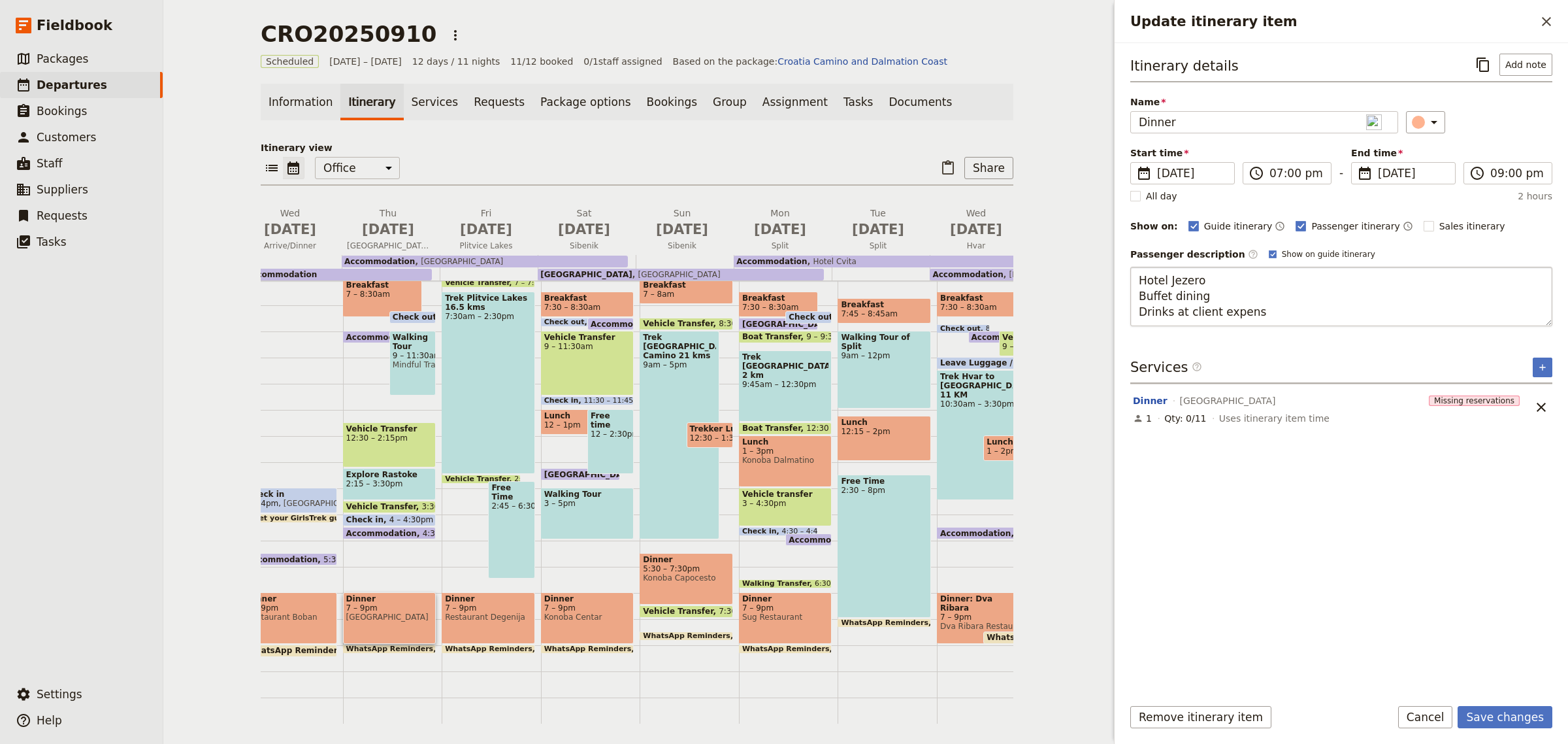
type textarea "Hotel Jezero Buffet dining Drinks at client expense"
drag, startPoint x: 1276, startPoint y: 307, endPoint x: 1139, endPoint y: 309, distance: 137.0
click at [1139, 309] on textarea "Hotel Jezero Buffet dining Drinks at client expense" at bounding box center [1342, 296] width 422 height 59
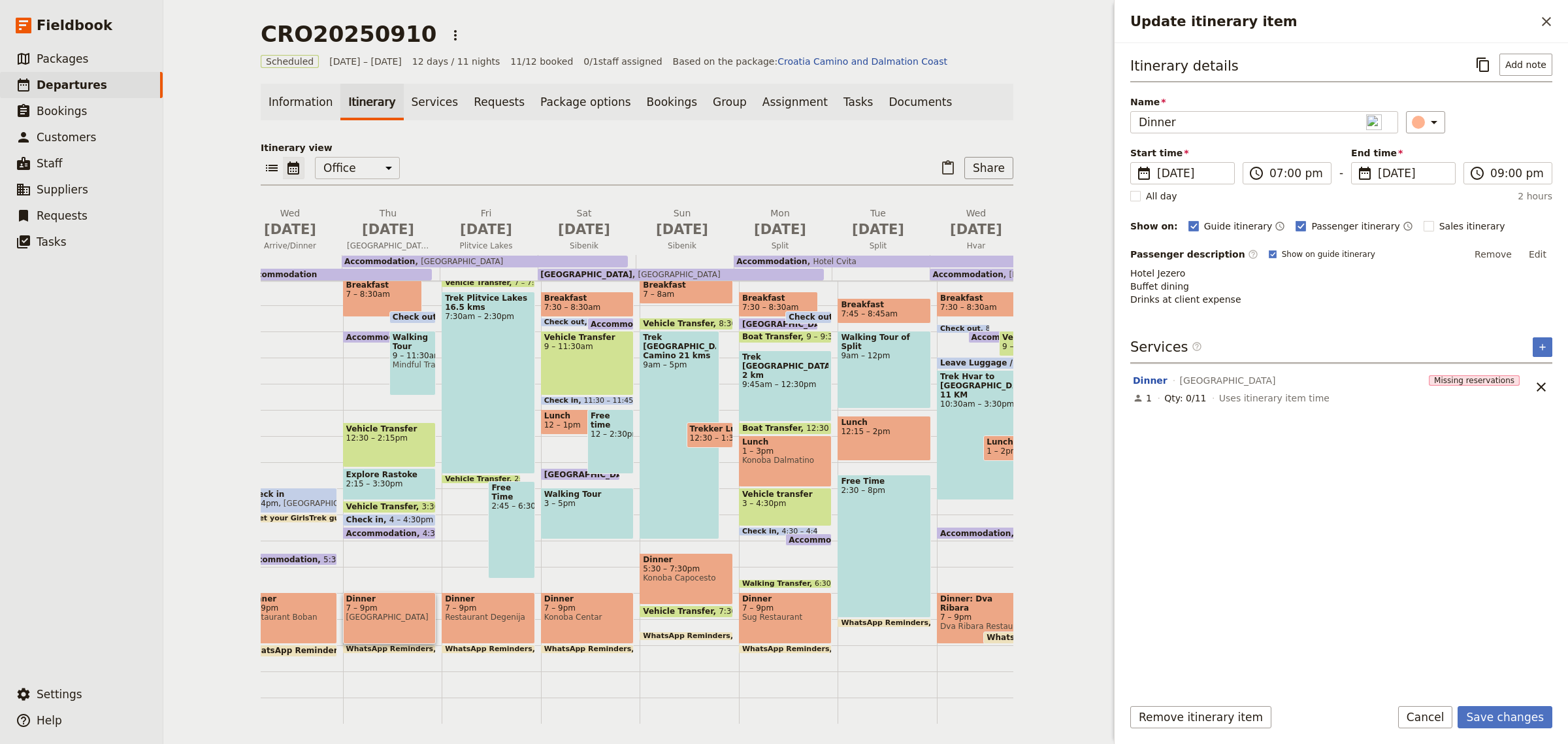
drag, startPoint x: 1543, startPoint y: 722, endPoint x: 1213, endPoint y: 608, distance: 349.1
click at [1213, 608] on div "Itinerary details ​ Add note Name Dinner ​ Start time ​ [DATE] [DATE] [DATE] 19…" at bounding box center [1342, 369] width 422 height 631
click at [1494, 716] on button "Save changes" at bounding box center [1505, 717] width 95 height 22
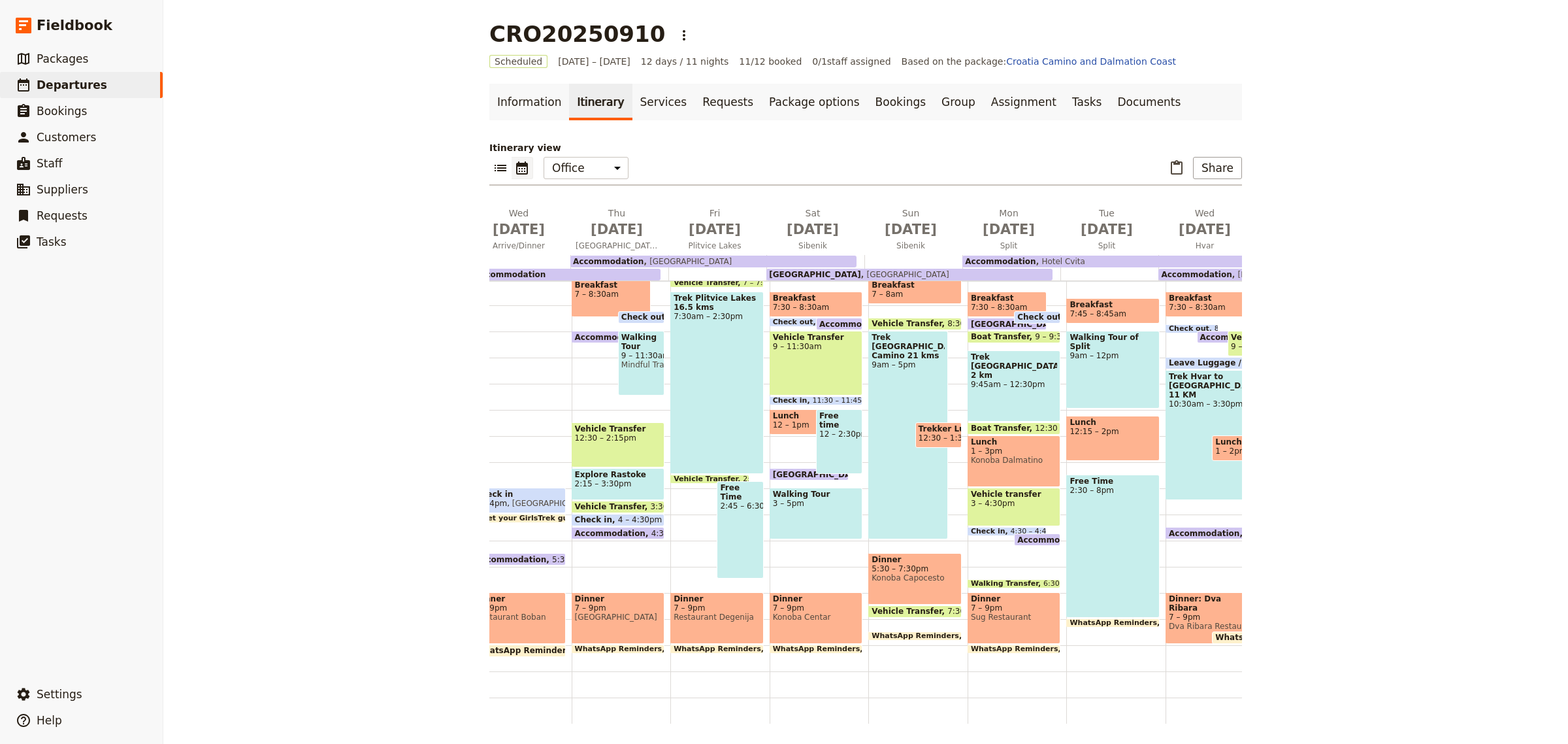
click at [631, 608] on div "Dinner 7 – 9pm [GEOGRAPHIC_DATA]" at bounding box center [618, 618] width 94 height 52
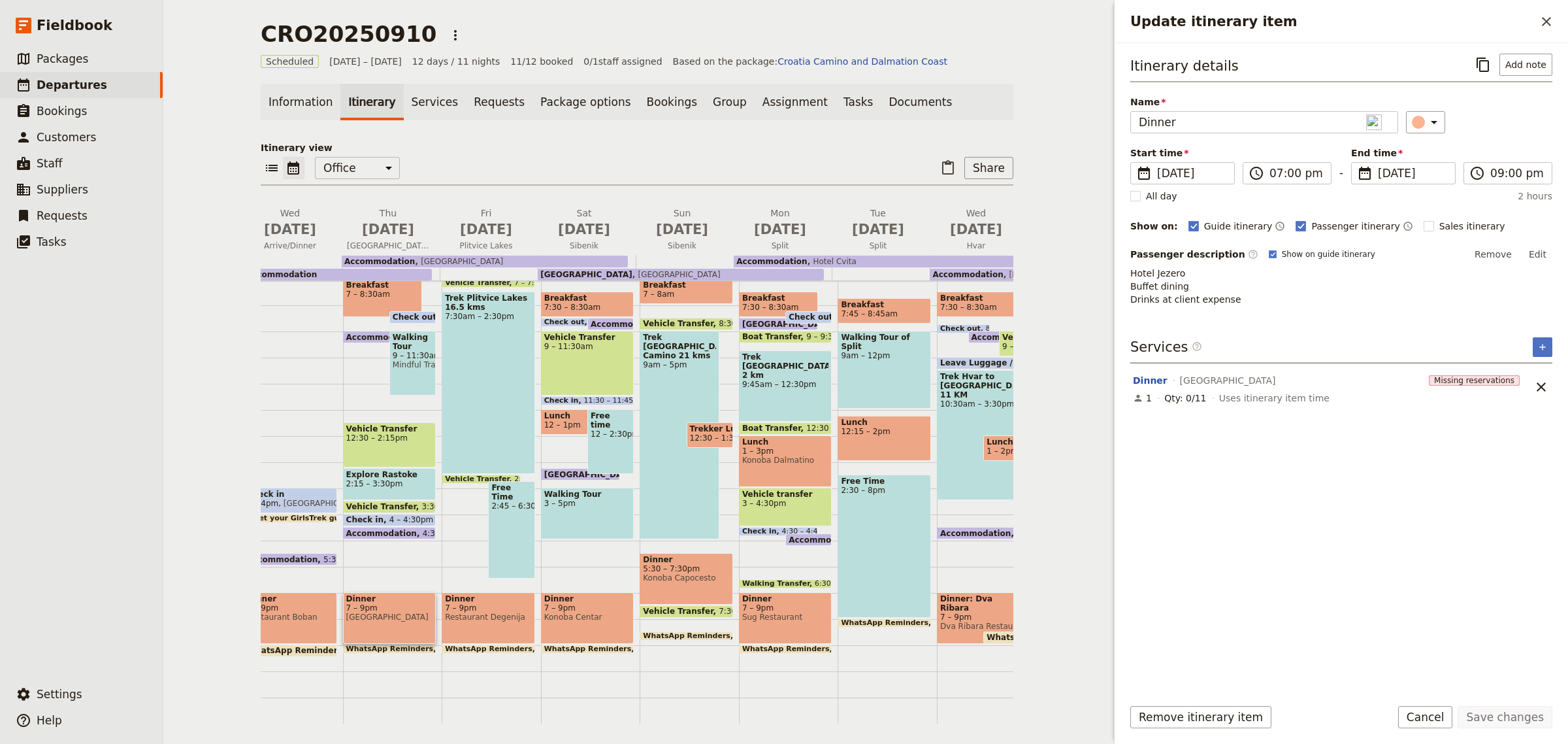
click at [506, 598] on div "Dinner 7 – 9pm Restaurant Degenija" at bounding box center [488, 618] width 94 height 52
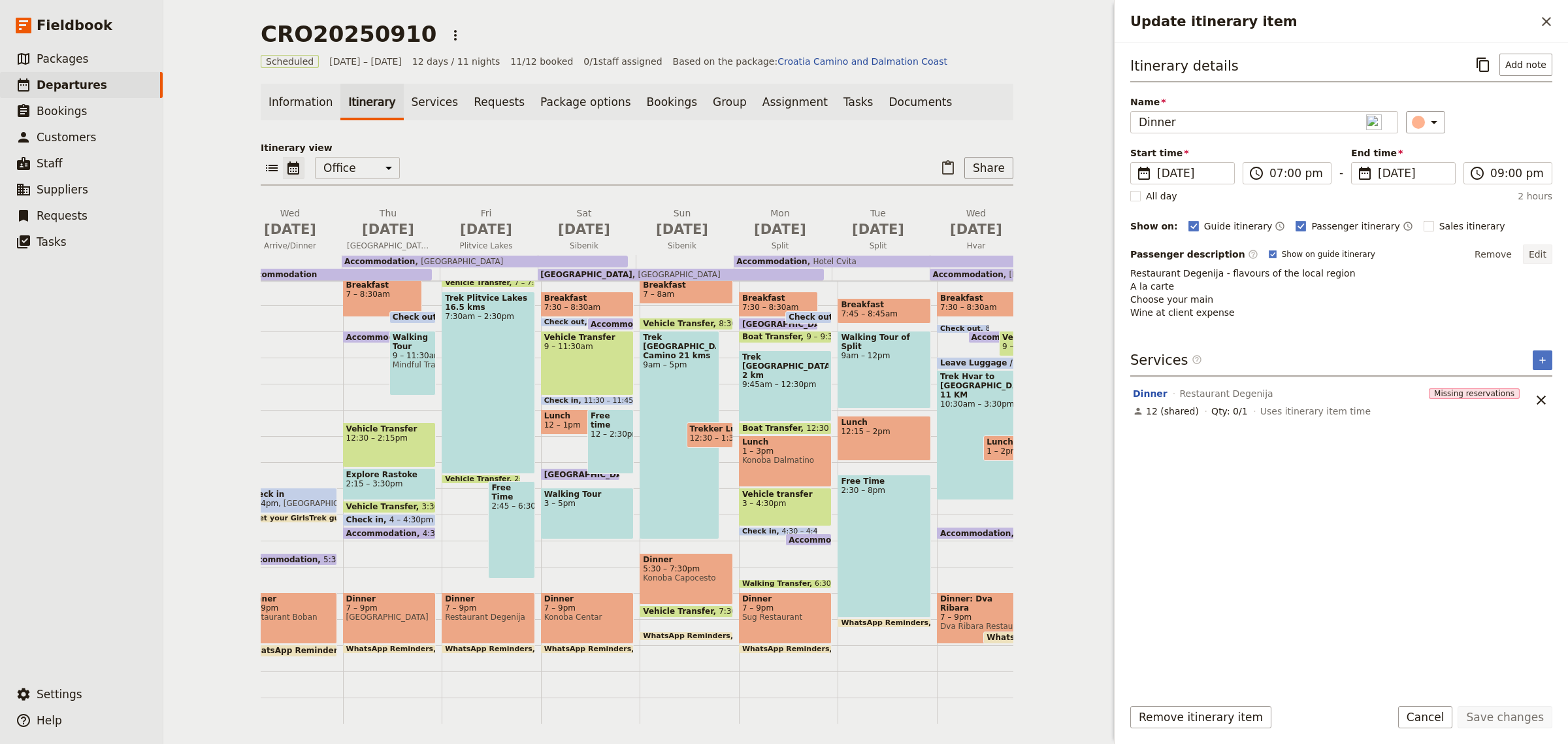
click at [1531, 254] on button "Edit" at bounding box center [1538, 255] width 29 height 20
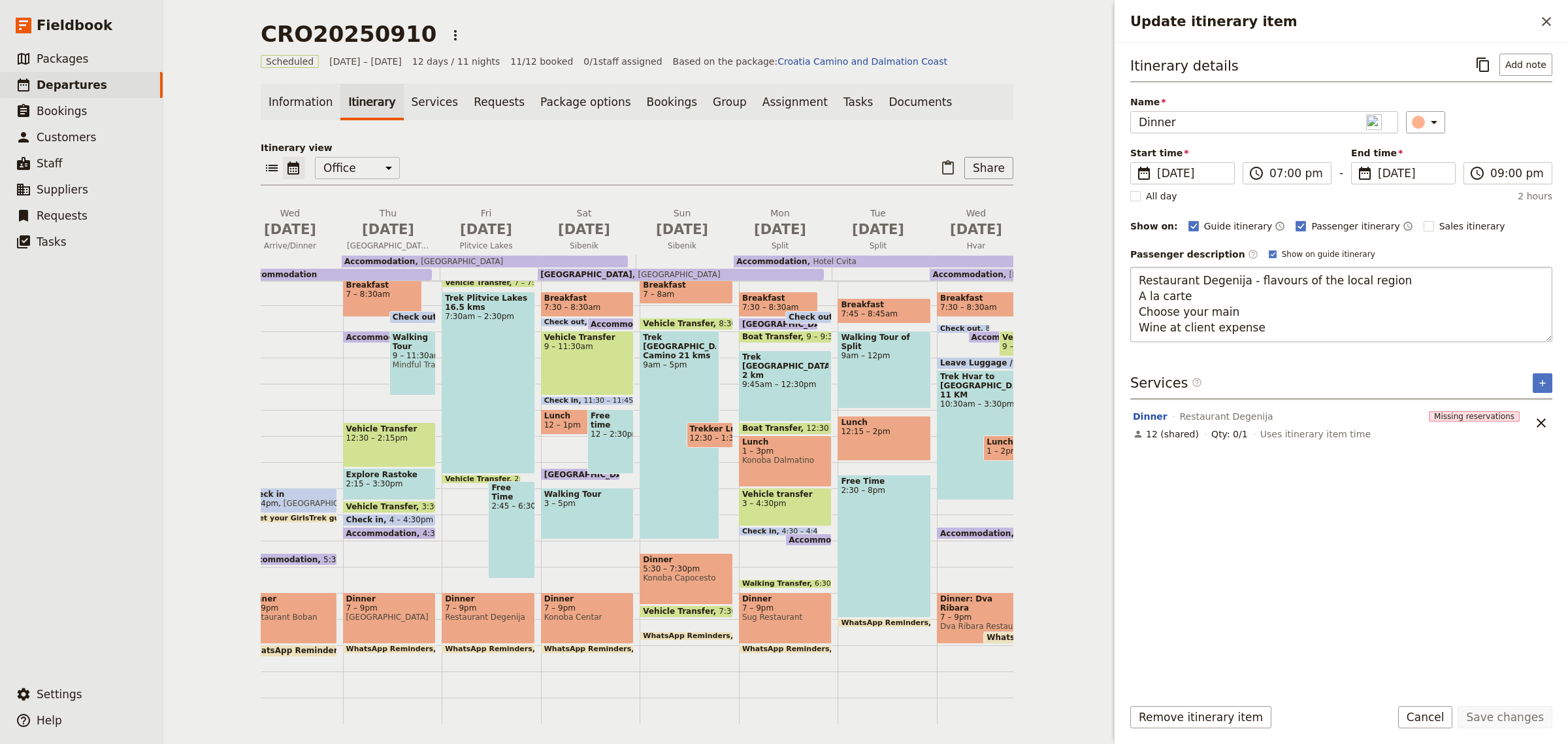
drag, startPoint x: 1277, startPoint y: 326, endPoint x: 1135, endPoint y: 331, distance: 142.1
click at [1135, 331] on textarea "Restaurant Degenija - flavours of the local region A la carte Choose your main …" at bounding box center [1342, 304] width 422 height 75
type textarea "Restaurant Degenija - flavours of the local region A la carte Choose your main …"
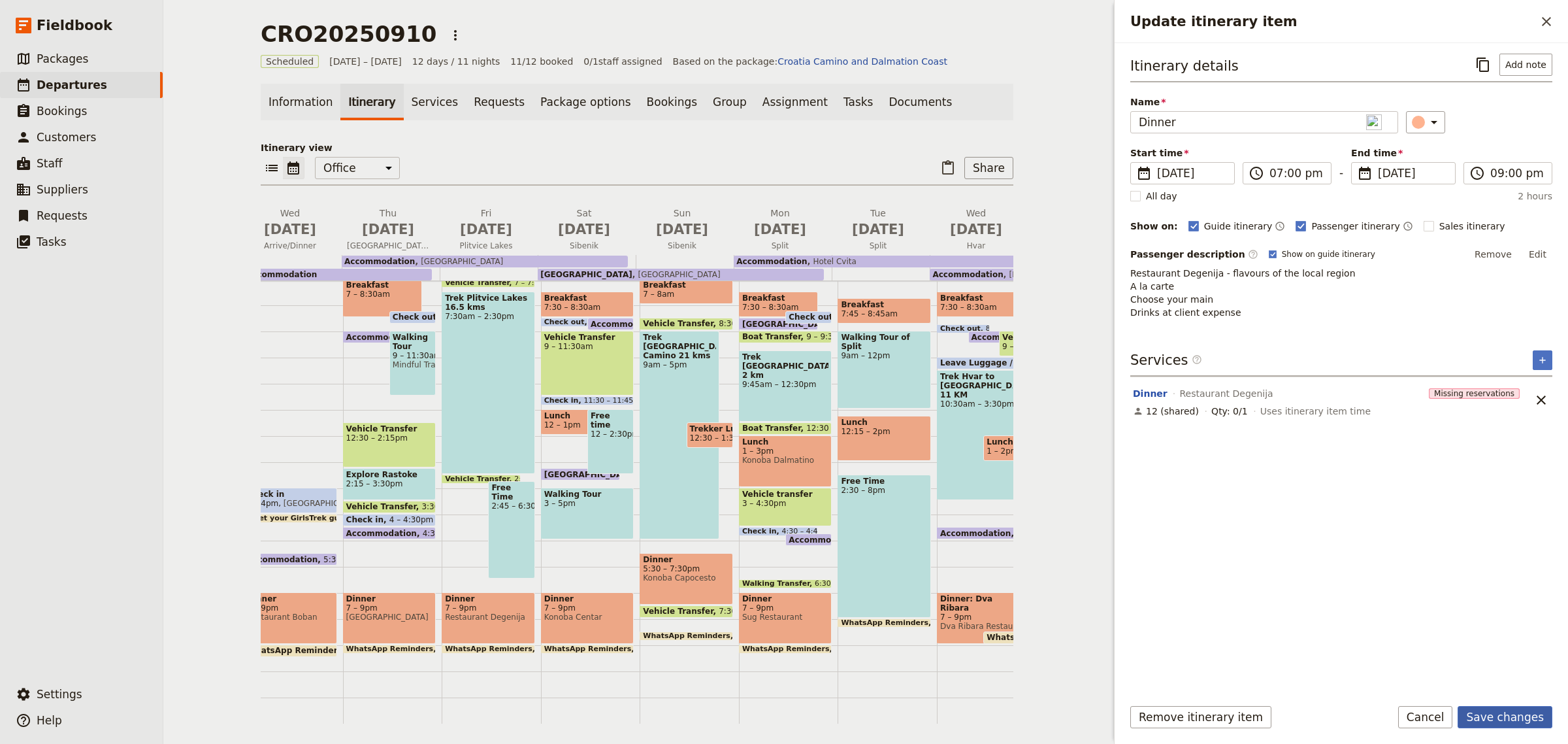
click at [1511, 716] on button "Save changes" at bounding box center [1505, 717] width 95 height 22
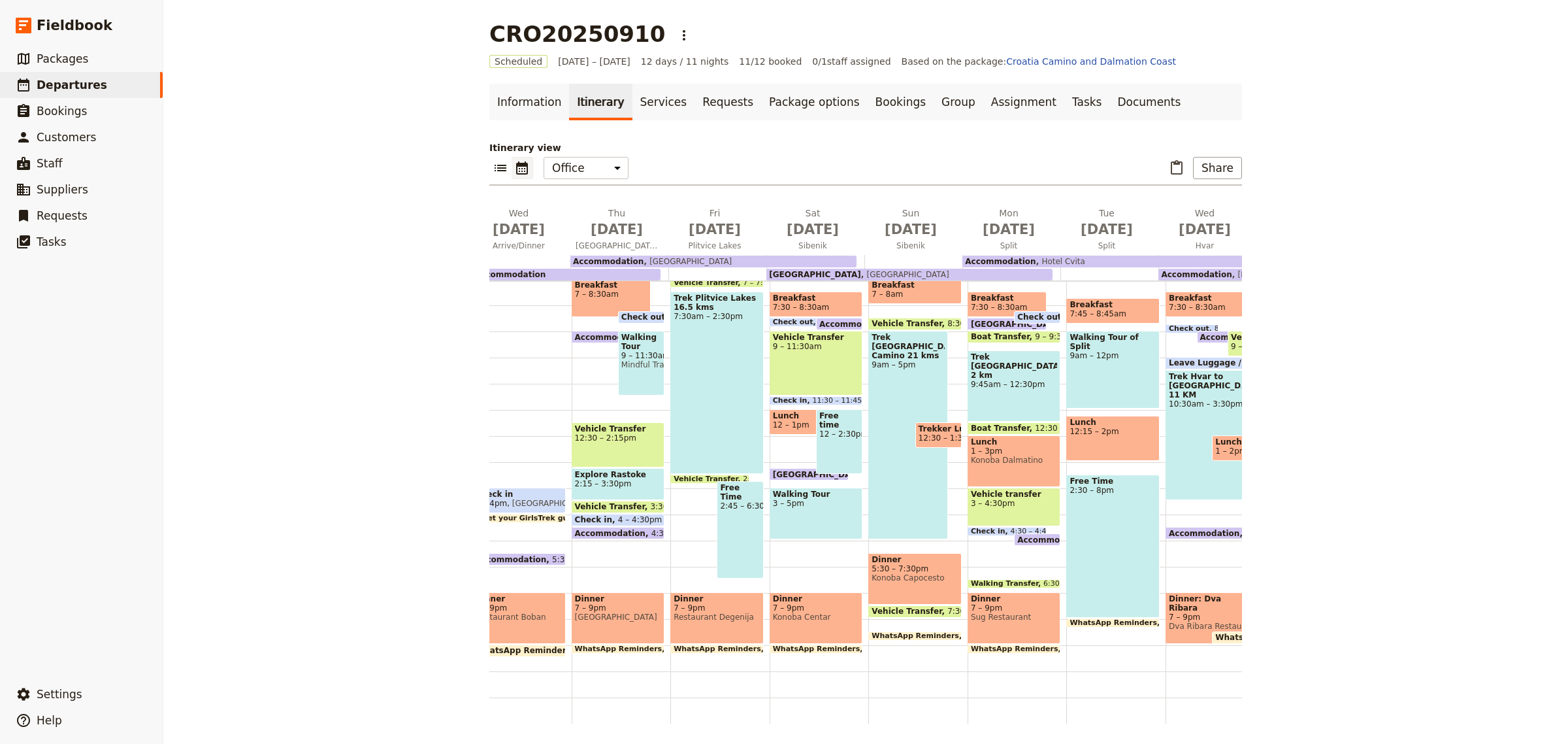
click at [817, 603] on div "Dinner 7 – 9pm Konoba Centar" at bounding box center [816, 618] width 94 height 52
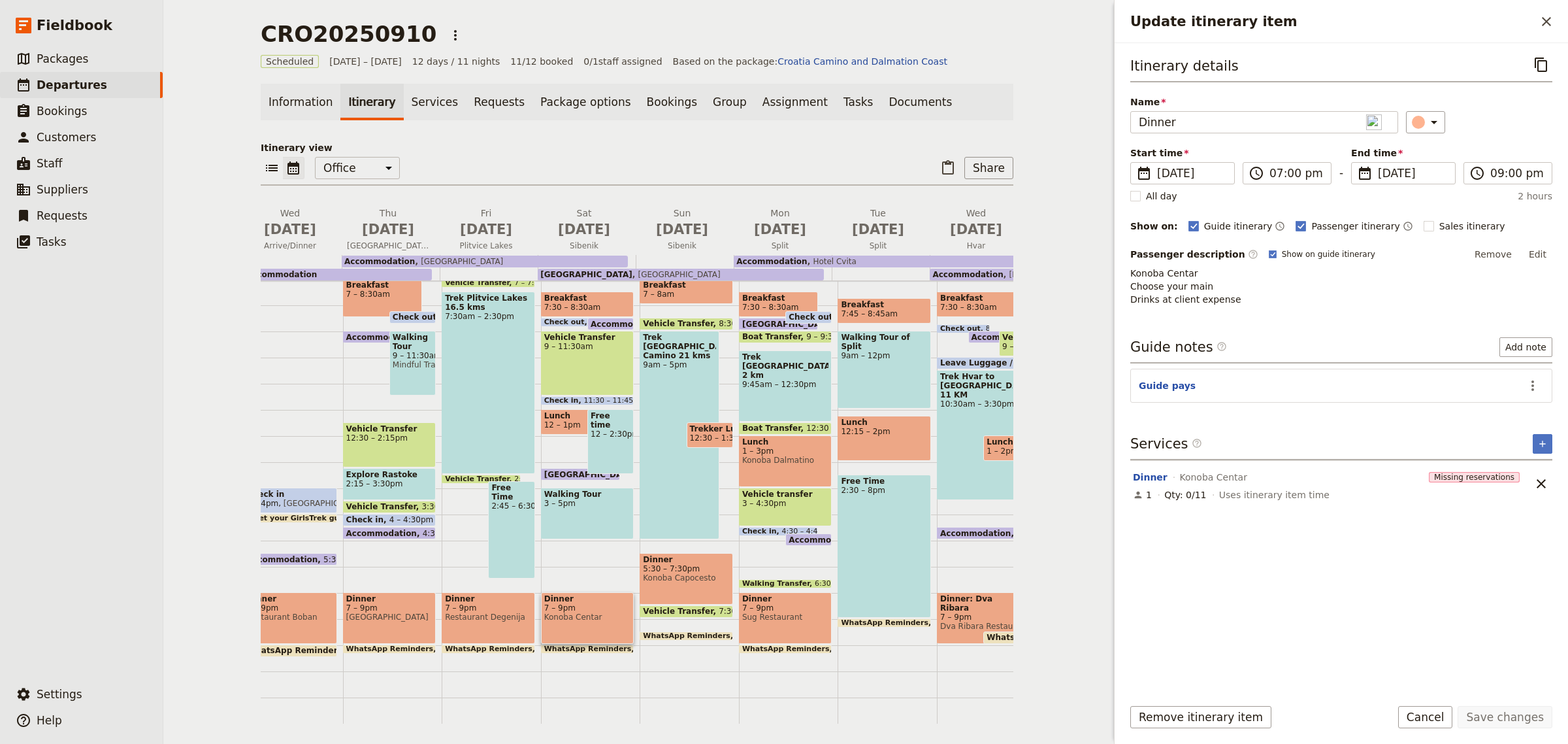
click at [686, 573] on span "Konoba Capocesto" at bounding box center [686, 578] width 87 height 9
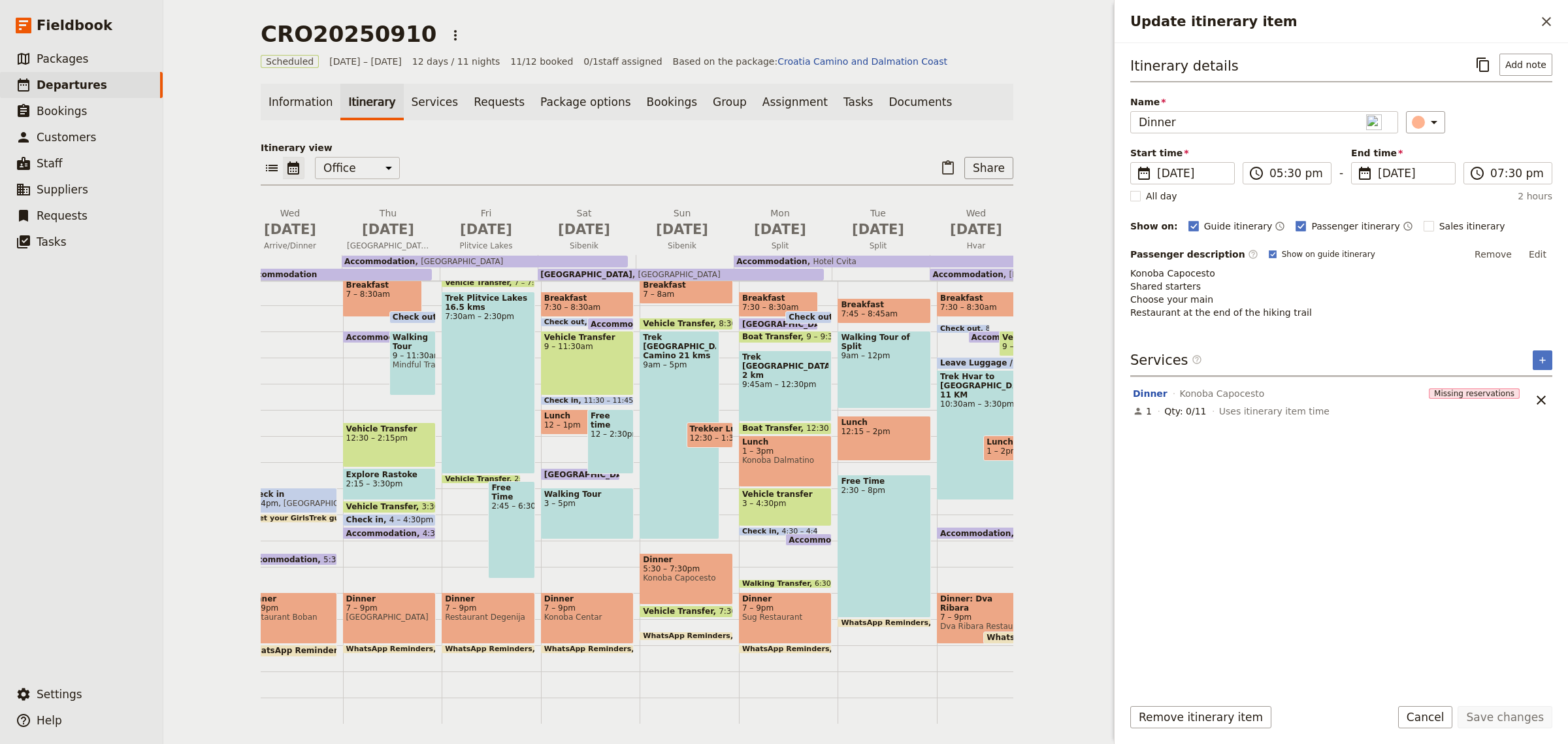
click at [1324, 312] on p "Konoba Capocesto Shared starters Choose your main Restaurant at the end of the …" at bounding box center [1342, 293] width 422 height 53
click at [1292, 310] on p "Konoba Capocesto Shared starters Choose your main Restaurant at the end of the …" at bounding box center [1342, 293] width 422 height 53
click at [1551, 252] on button "Edit" at bounding box center [1538, 255] width 29 height 20
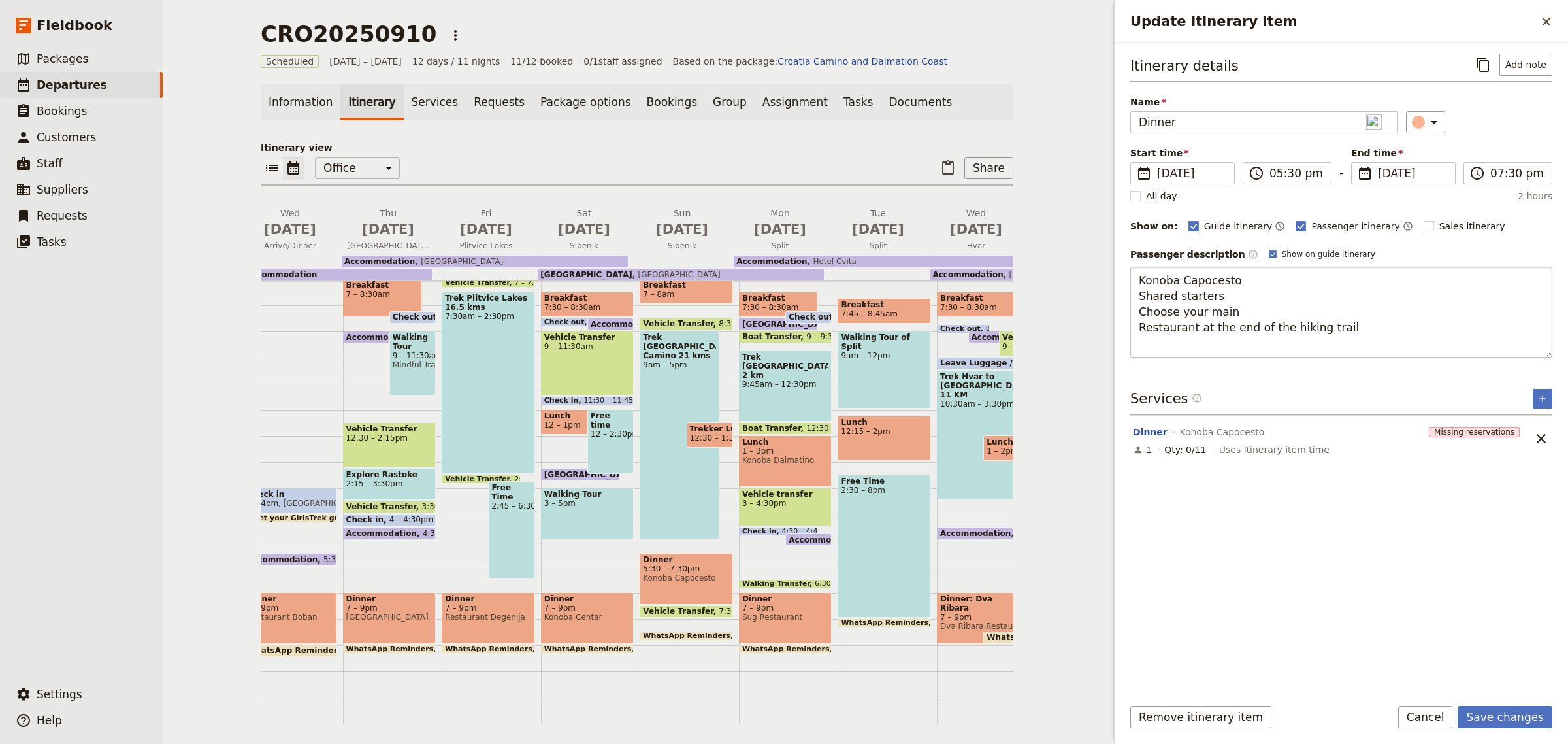
type textarea "Konoba Capocesto Shared starters Choose your main Restaurant at the end of the …"
click at [1510, 720] on button "Save changes" at bounding box center [1505, 717] width 95 height 22
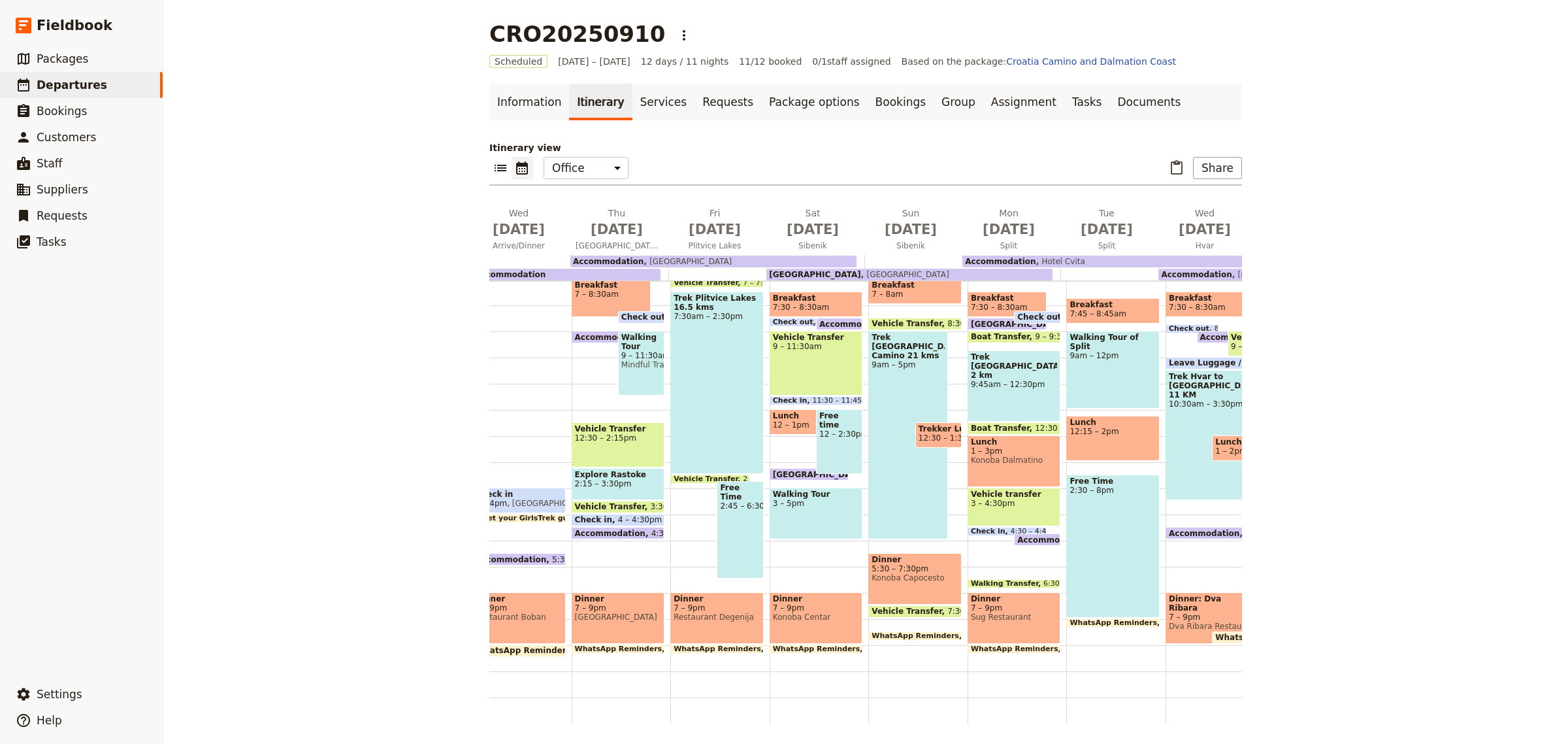
click at [989, 604] on span "7 – 9pm" at bounding box center [1014, 608] width 87 height 9
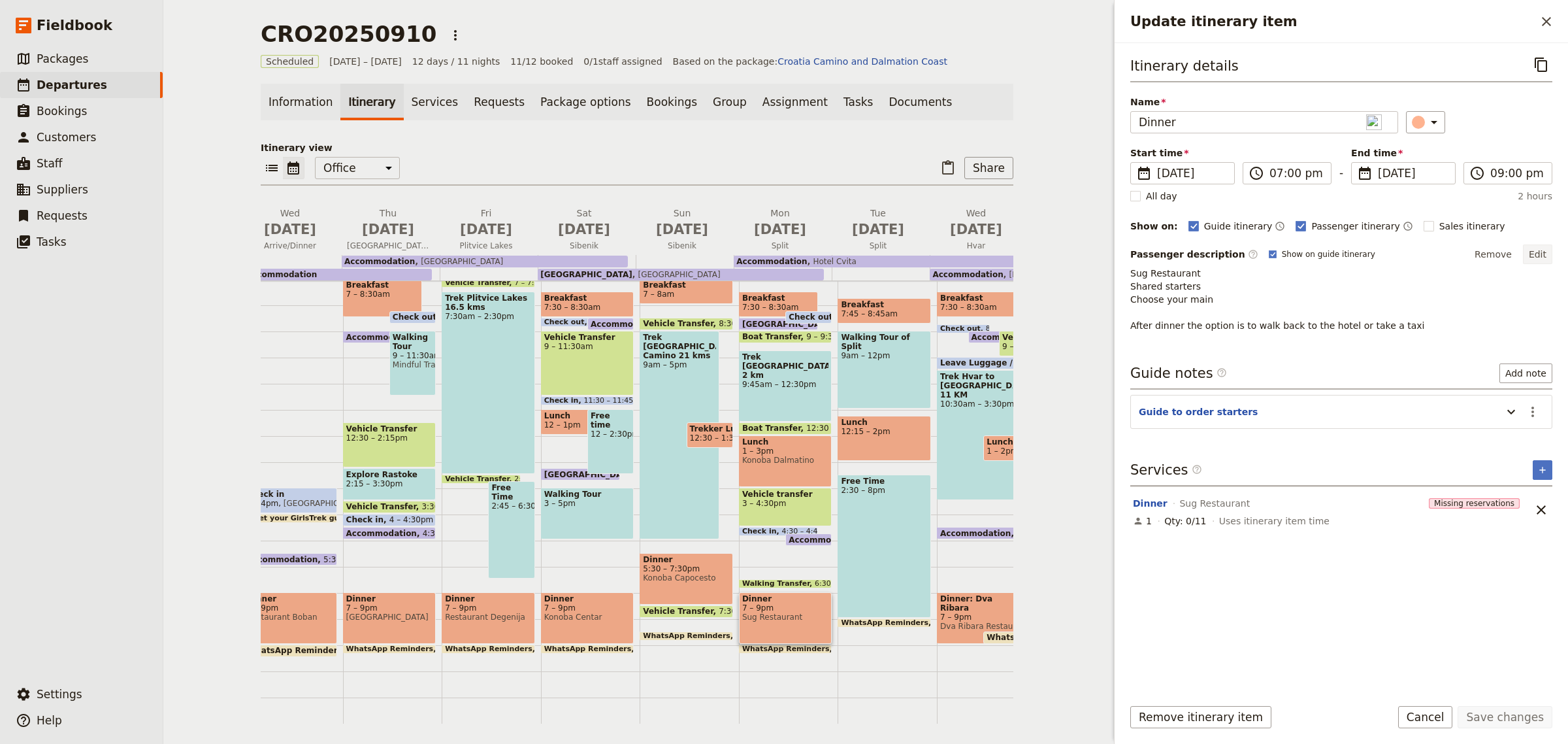
click at [1546, 256] on button "Edit" at bounding box center [1538, 255] width 29 height 20
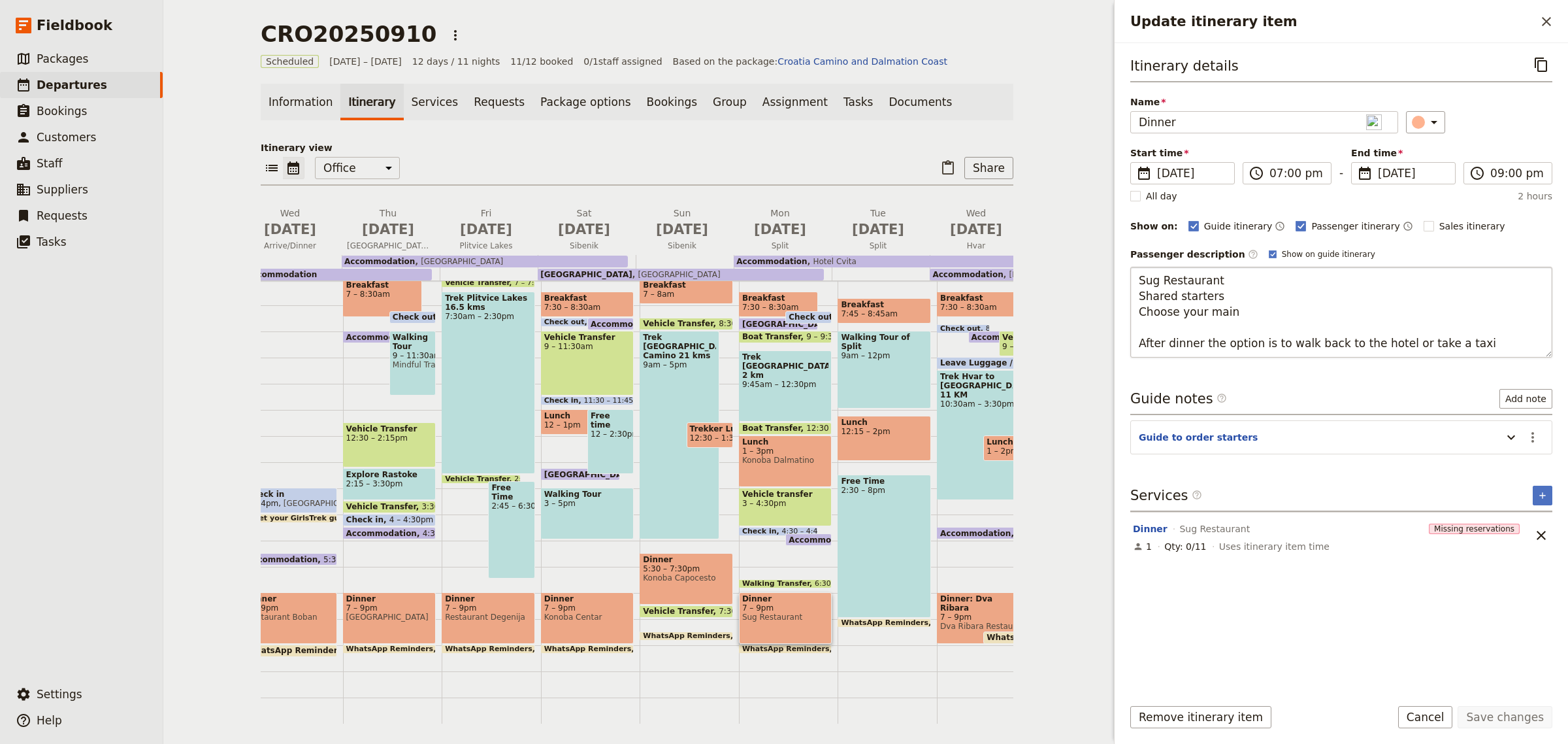
click at [1243, 317] on textarea "Sug Restaurant Shared starters Choose your main After dinner the option is to w…" at bounding box center [1342, 312] width 422 height 91
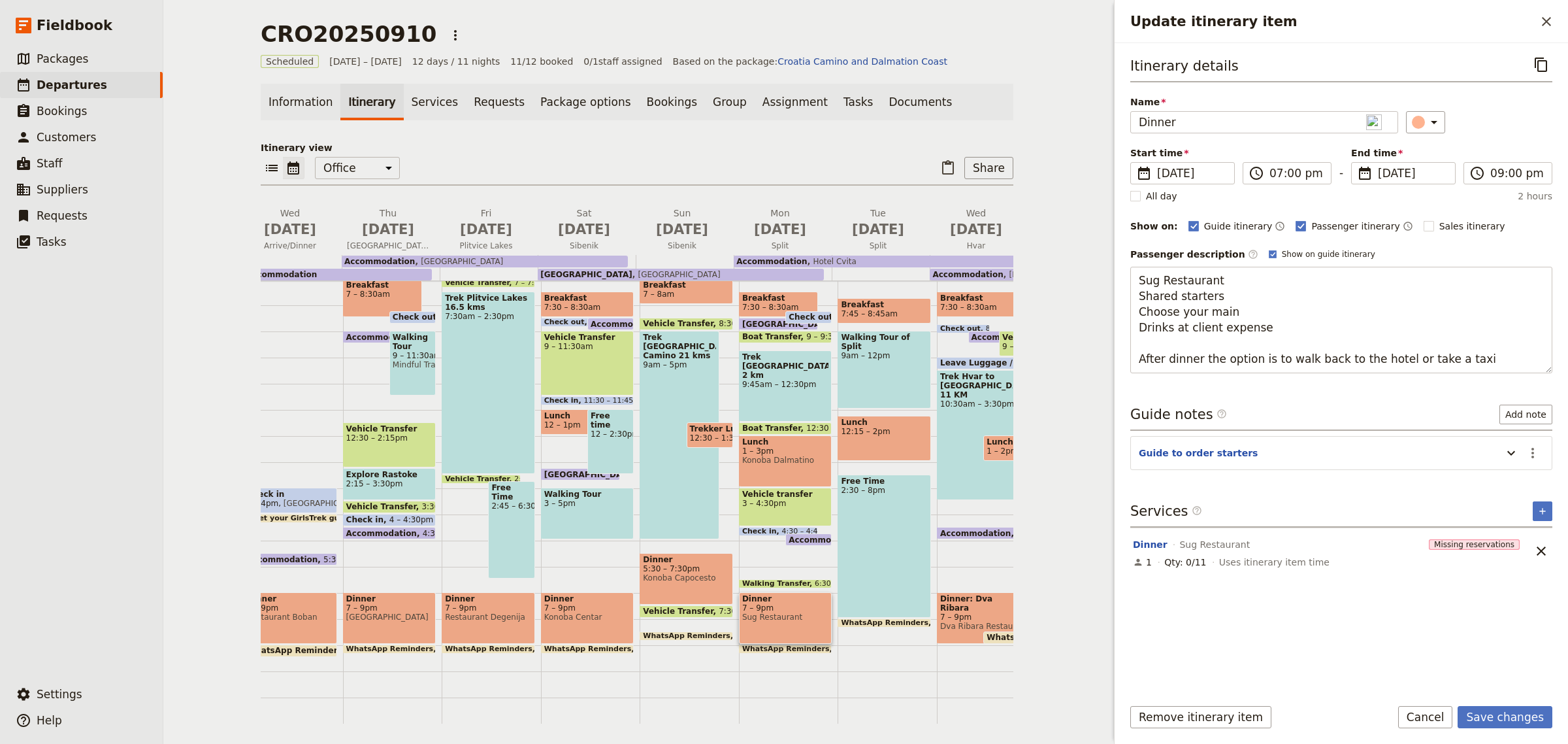
drag, startPoint x: 1232, startPoint y: 296, endPoint x: 1106, endPoint y: 297, distance: 126.0
click at [1106, 297] on div "CRO20250910 ​ Scheduled [DATE] – [DATE] 12 days / 11 nights 11/12 booked 0 / 1 …" at bounding box center [866, 372] width 1405 height 744
type textarea "Sug Restaurant Choose your main Drinks at client expense After dinner the optio…"
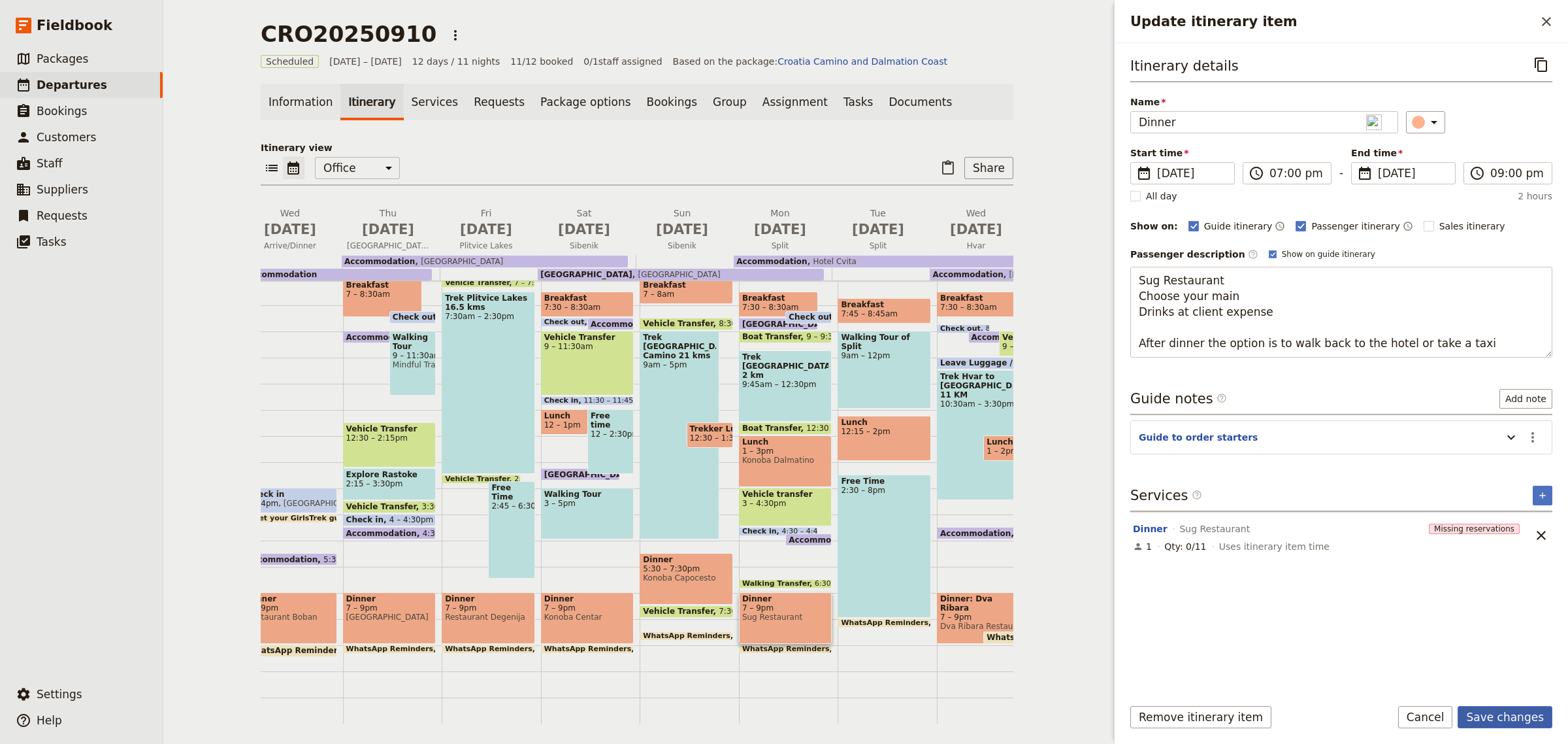
click at [1500, 711] on button "Save changes" at bounding box center [1505, 717] width 95 height 22
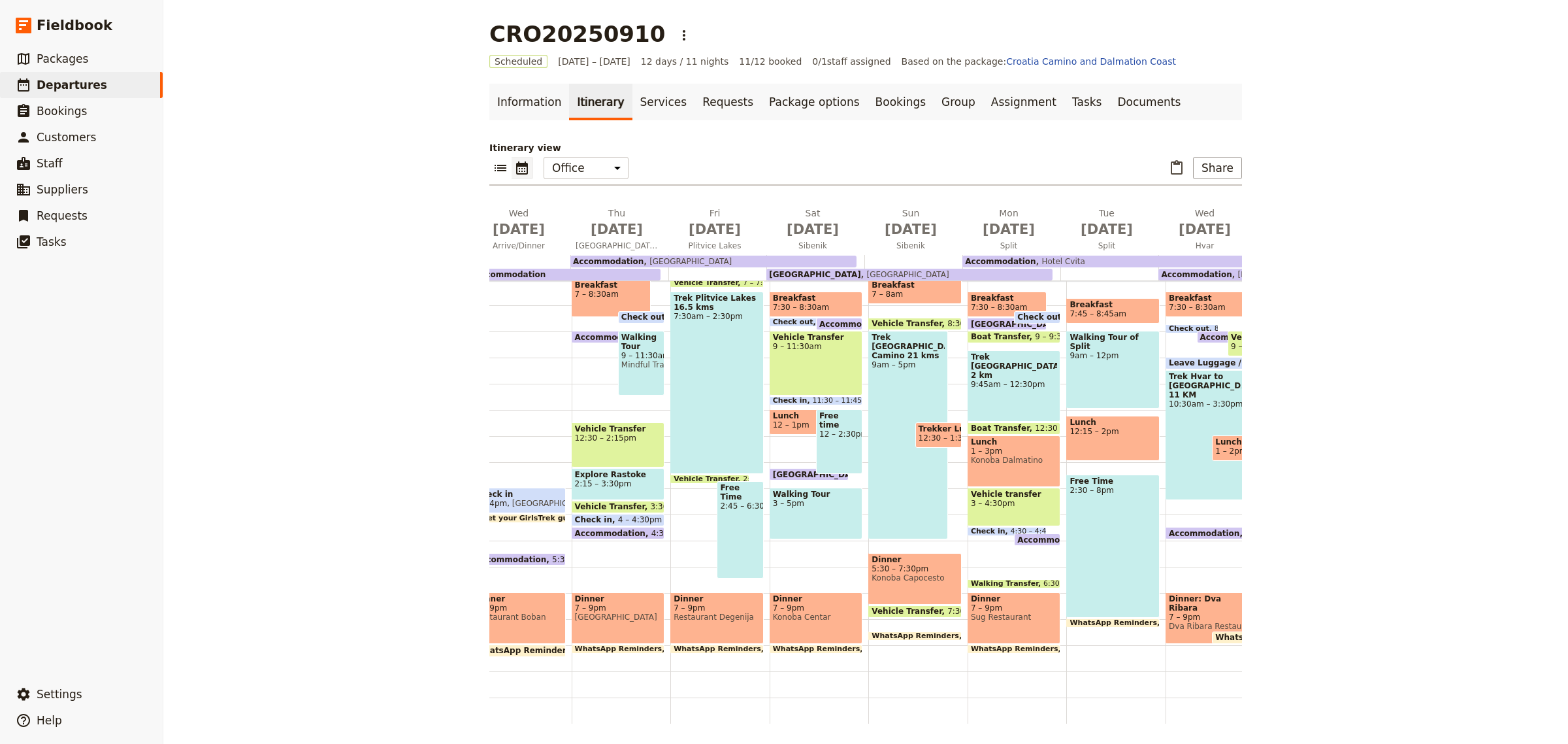
click at [1184, 622] on span "Dva Ribara Restaurant" at bounding box center [1205, 627] width 73 height 9
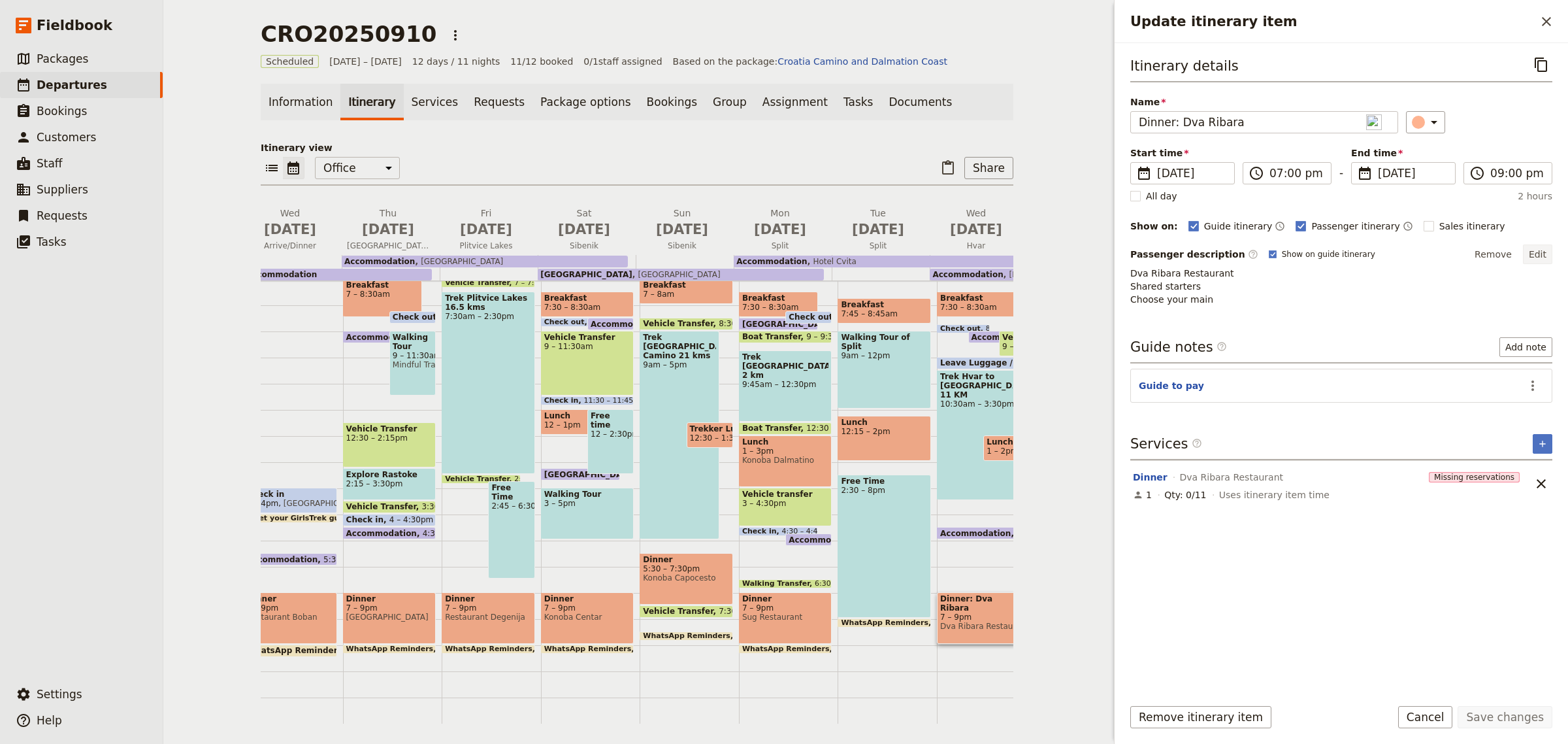
click at [1547, 249] on button "Edit" at bounding box center [1538, 255] width 29 height 20
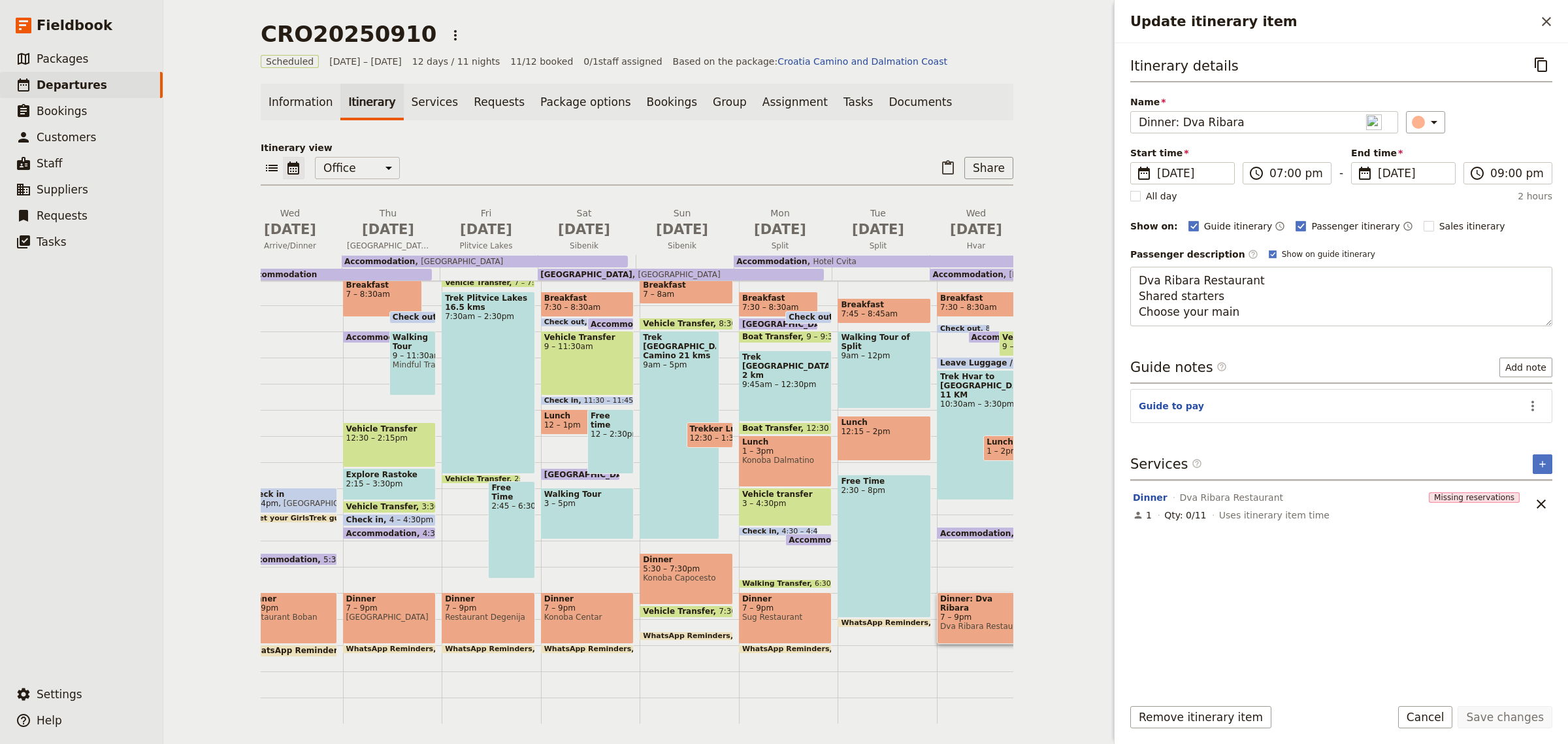
drag, startPoint x: 1239, startPoint y: 299, endPoint x: 1117, endPoint y: 299, distance: 122.0
click at [1117, 299] on div "Itinerary details ​ Name Dinner: Dva Ribara ​ Start time ​ [DATE] [DATE] [DATE]…" at bounding box center [1341, 364] width 454 height 643
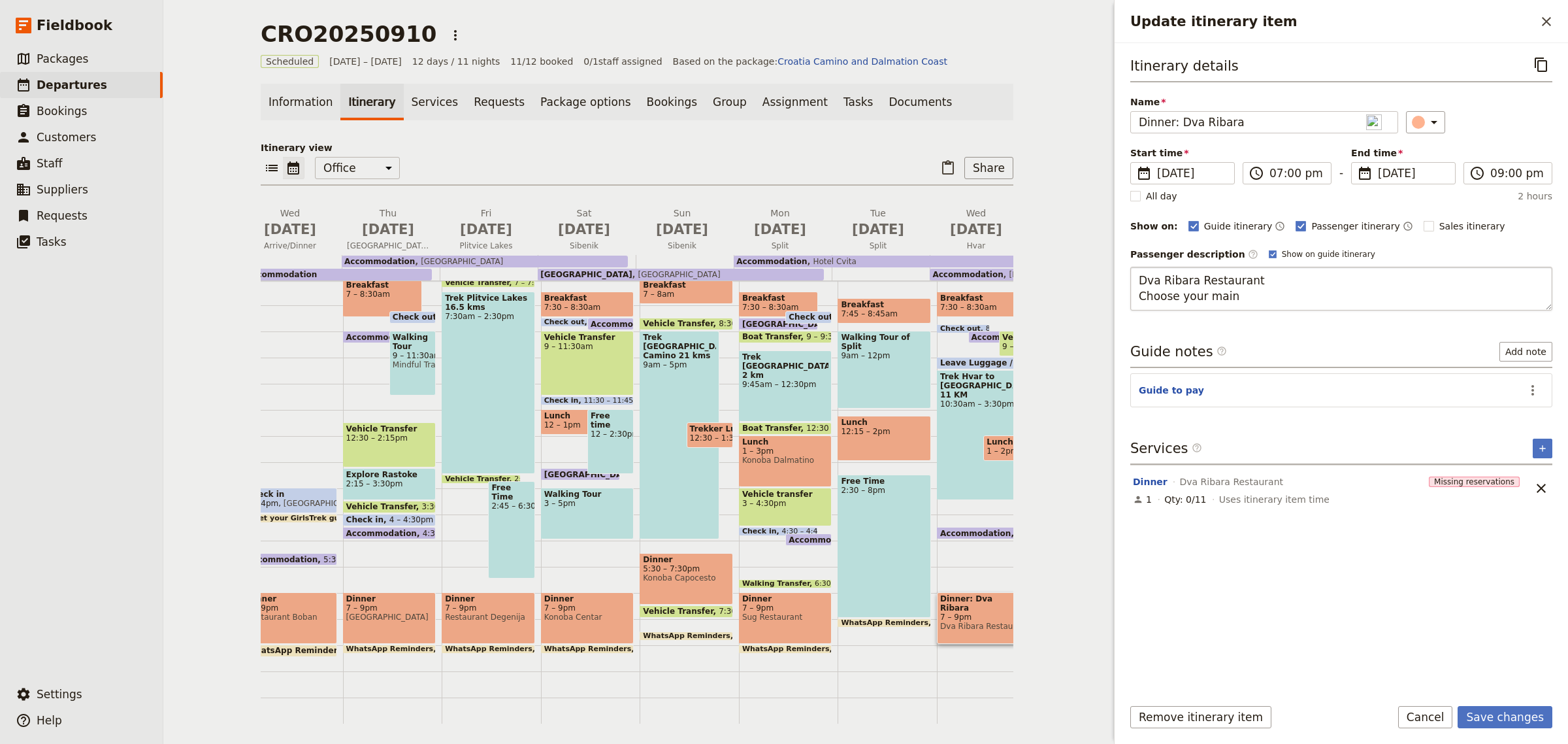
click at [1233, 305] on textarea "Dva Ribara Restaurant Choose your main" at bounding box center [1342, 288] width 422 height 44
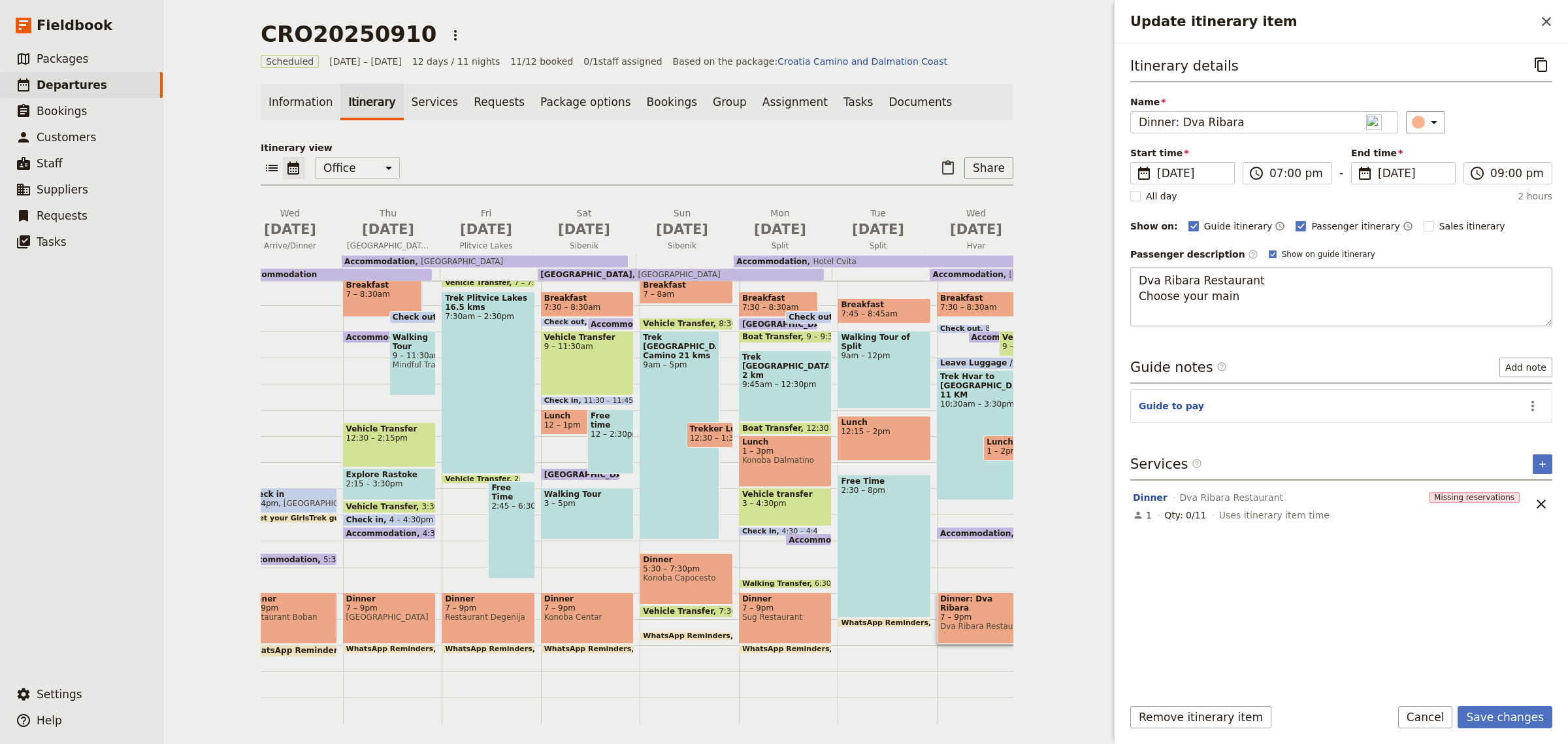
type textarea "Dva Ribara Restaurant Choose your main Drinks at client expense"
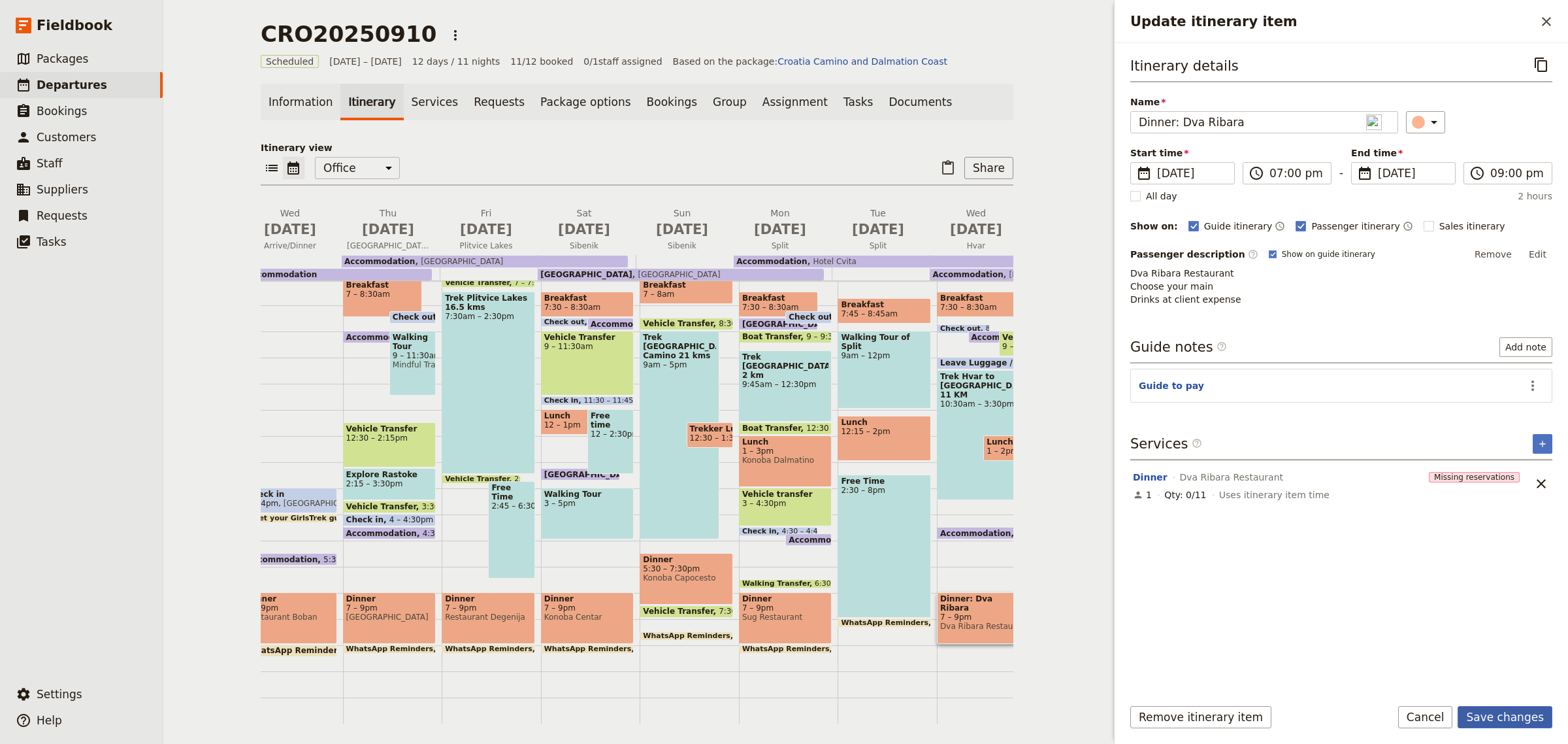
click at [1493, 707] on button "Save changes" at bounding box center [1505, 717] width 95 height 22
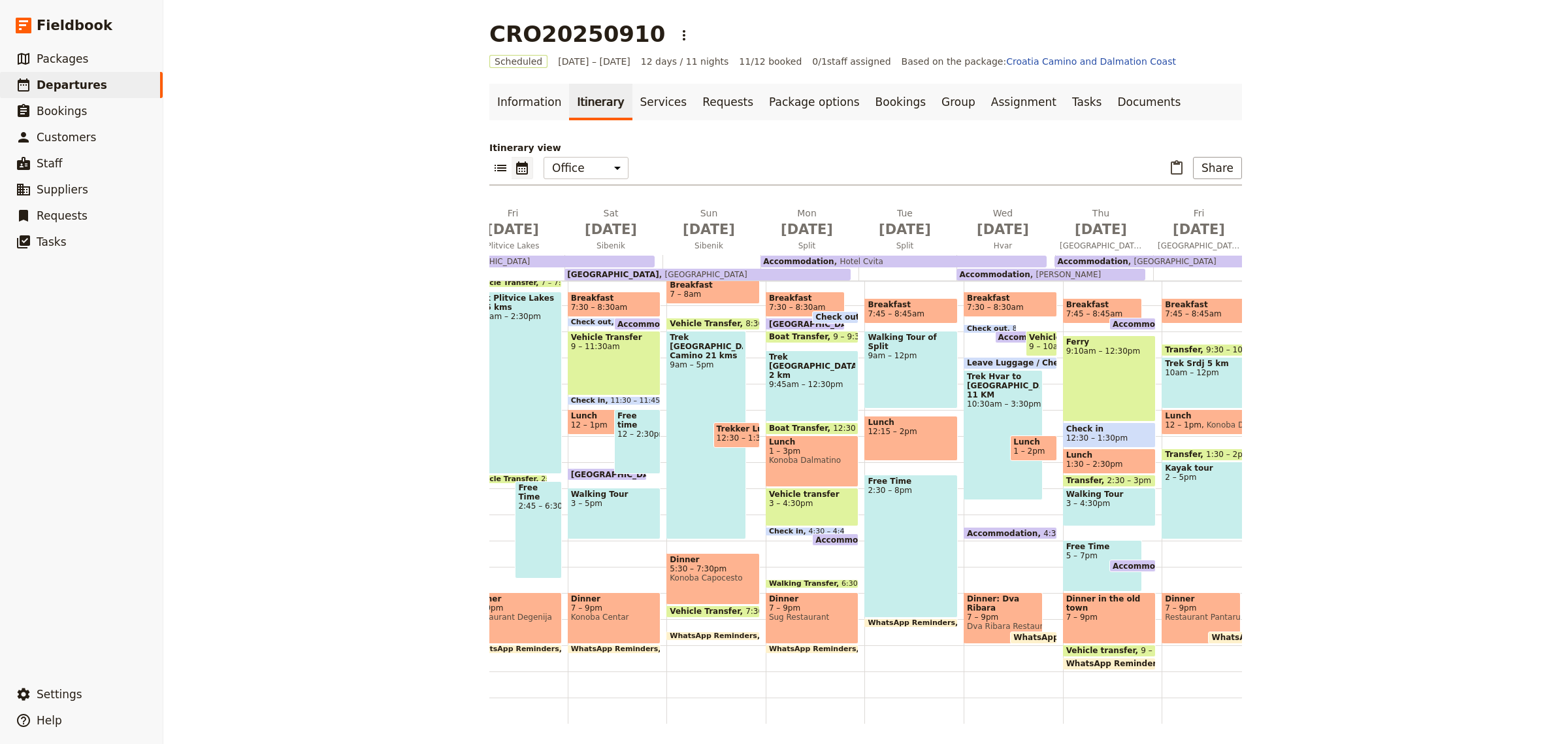
scroll to position [0, 283]
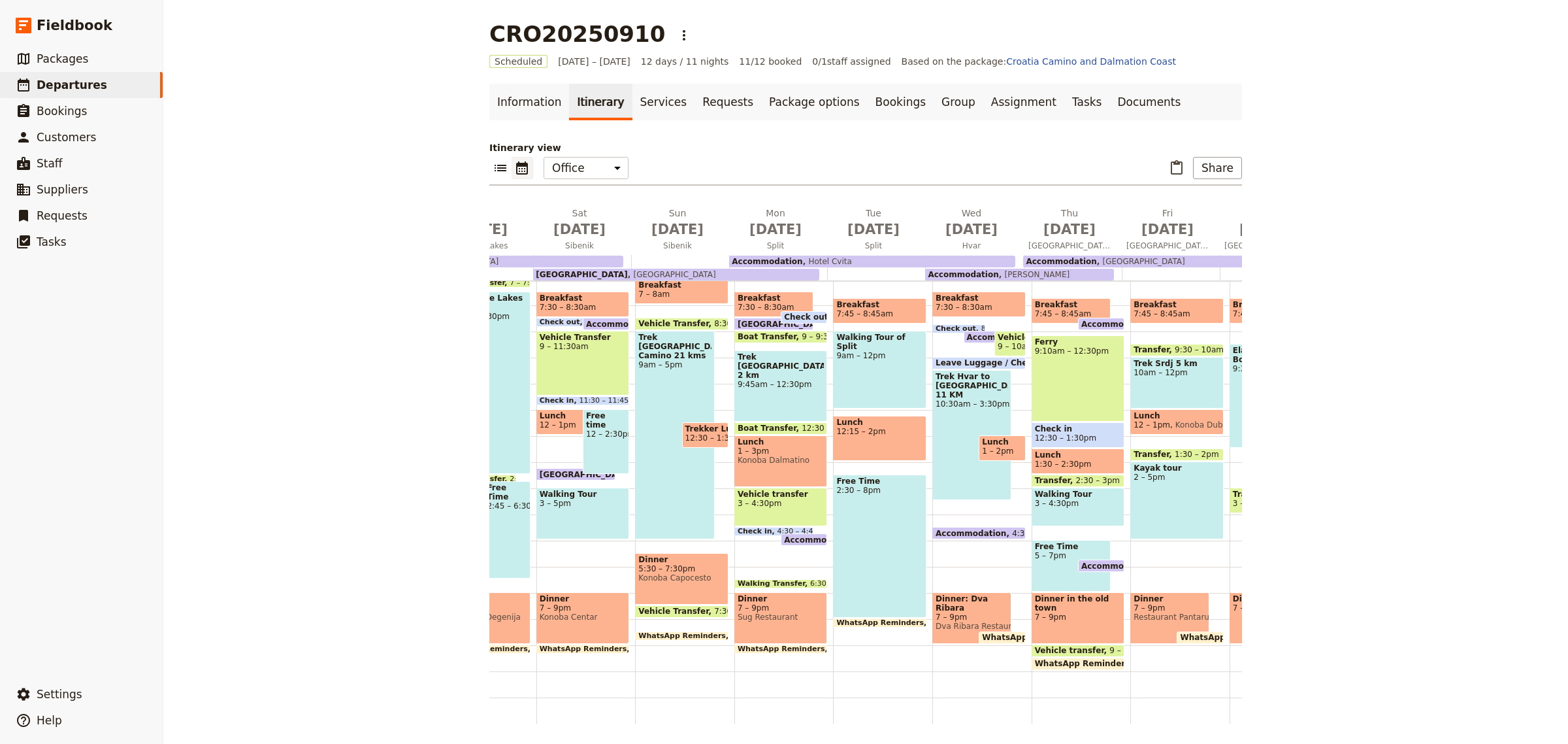
click at [1096, 600] on div "Dinner in the old town 7 – 9pm" at bounding box center [1078, 618] width 94 height 52
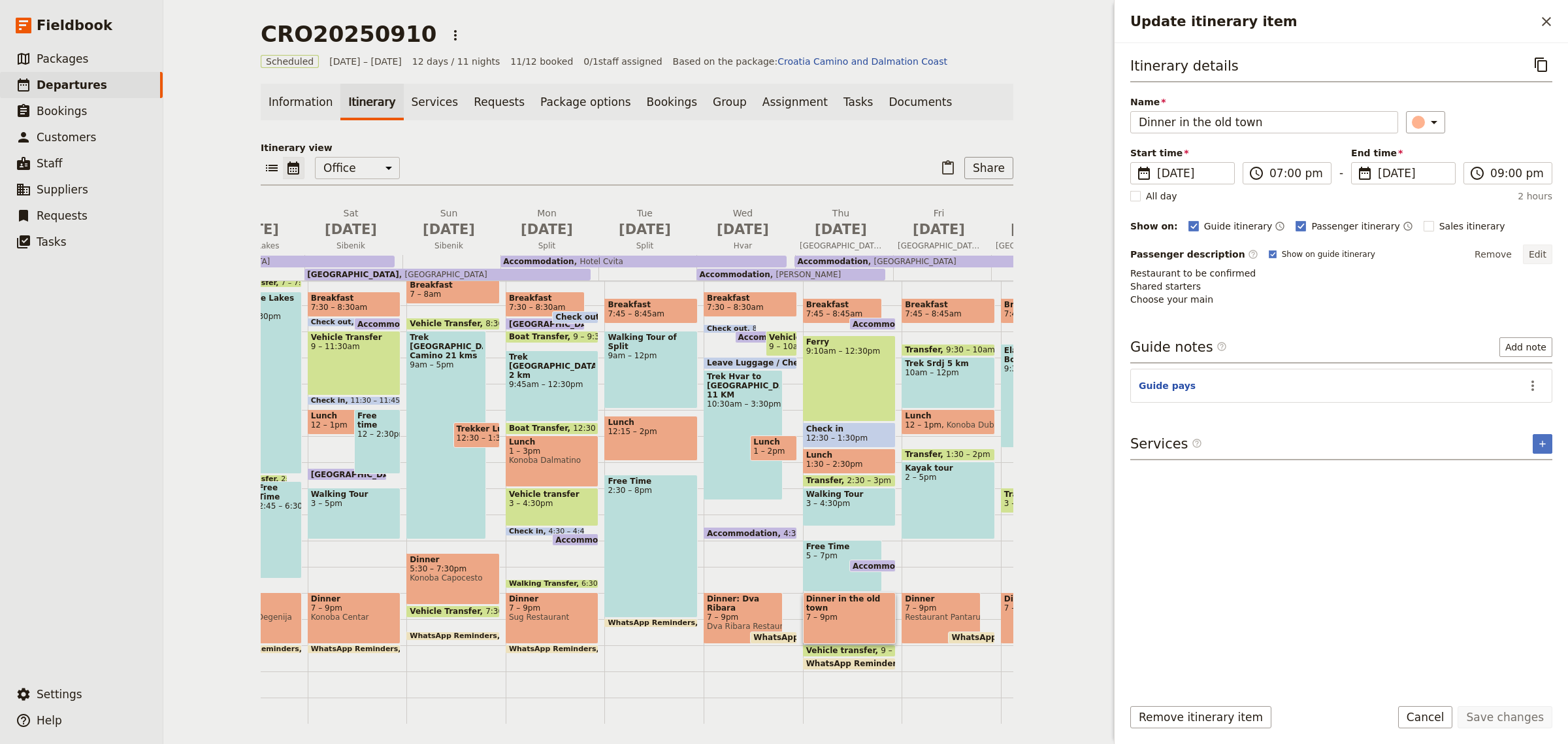
click at [1543, 253] on button "Edit" at bounding box center [1538, 255] width 29 height 20
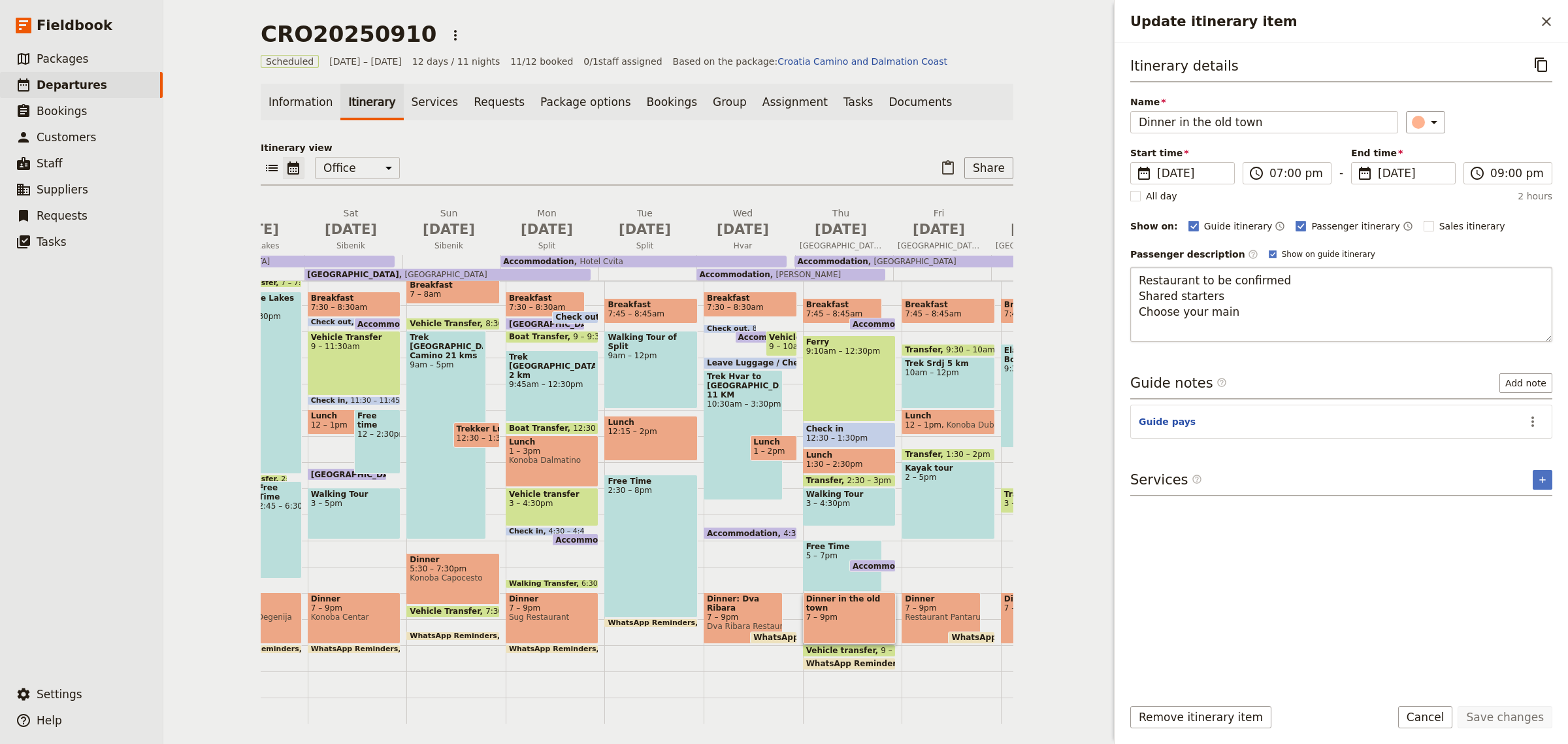
drag, startPoint x: 1310, startPoint y: 280, endPoint x: 1131, endPoint y: 281, distance: 179.0
click at [1131, 281] on textarea "Restaurant to be confirmed Shared starters Choose your main" at bounding box center [1342, 304] width 422 height 75
type textarea "Kopun Restaurant Shared starters Choose your main"
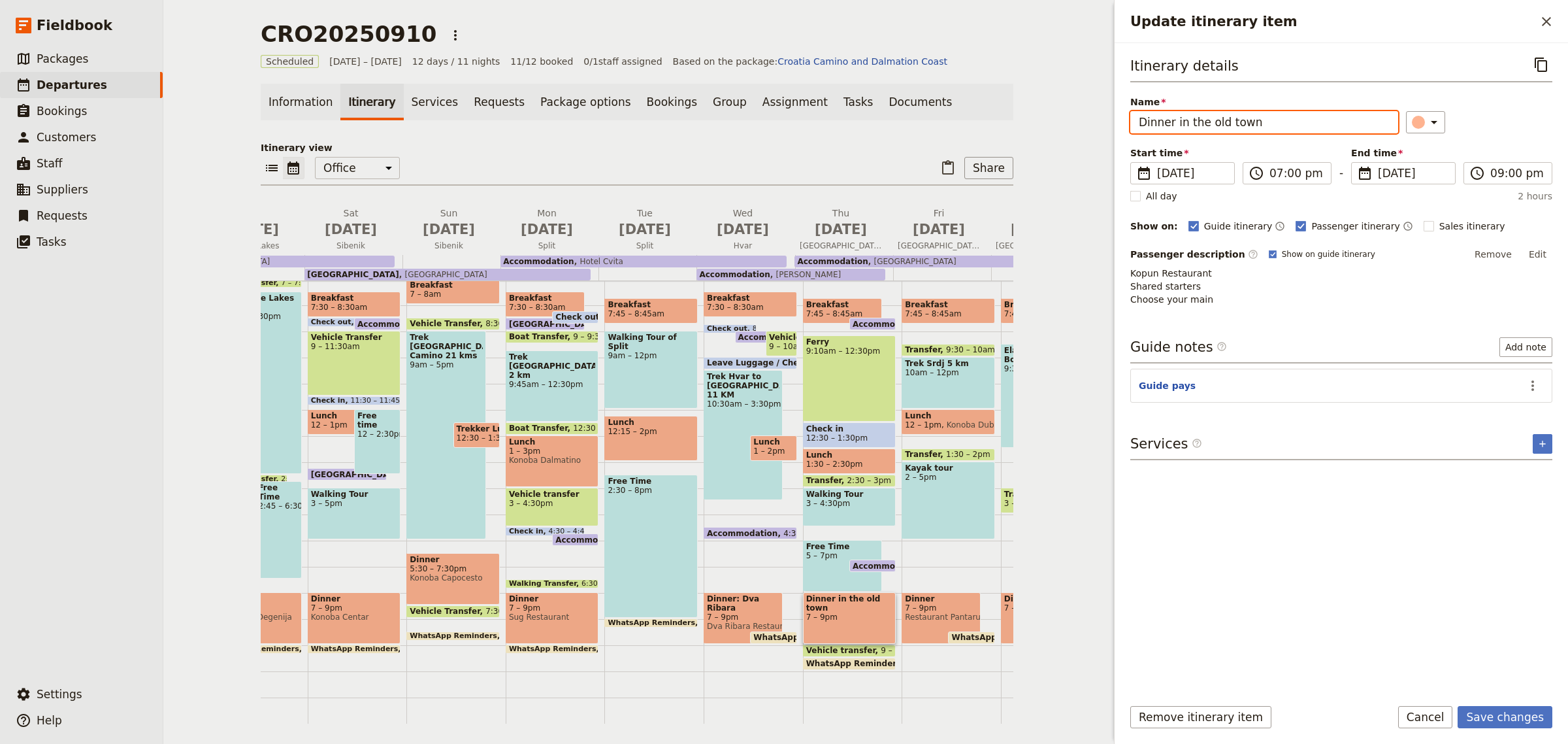
drag, startPoint x: 1285, startPoint y: 129, endPoint x: 1172, endPoint y: 131, distance: 113.0
click at [1172, 131] on input "Dinner in the old town" at bounding box center [1264, 122] width 268 height 22
type input "Dinner"
click at [1323, 301] on p "Kopun Restaurant Shared starters Choose your main" at bounding box center [1342, 286] width 422 height 39
drag, startPoint x: 1544, startPoint y: 259, endPoint x: 1500, endPoint y: 266, distance: 44.6
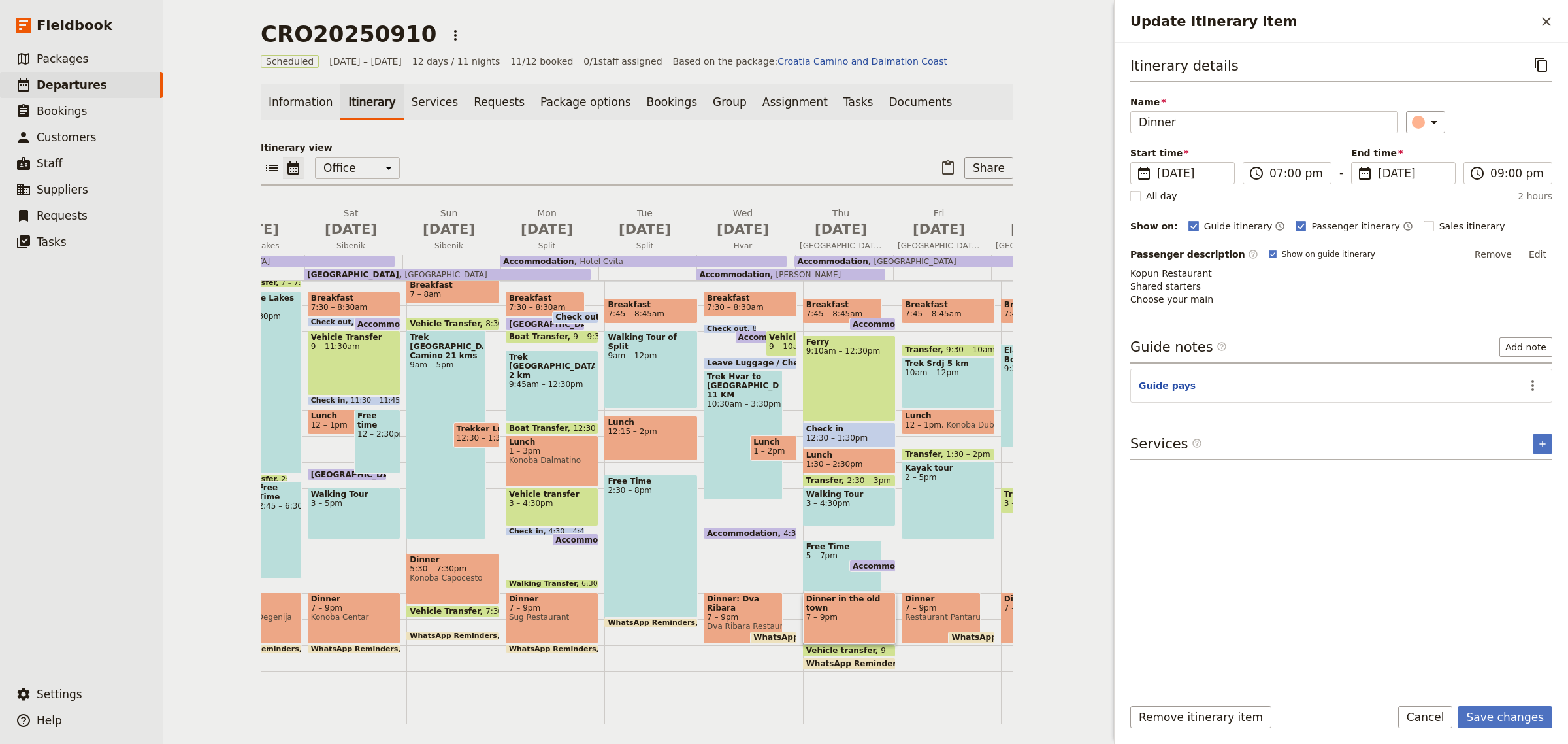
click at [1539, 259] on button "Edit" at bounding box center [1538, 255] width 29 height 20
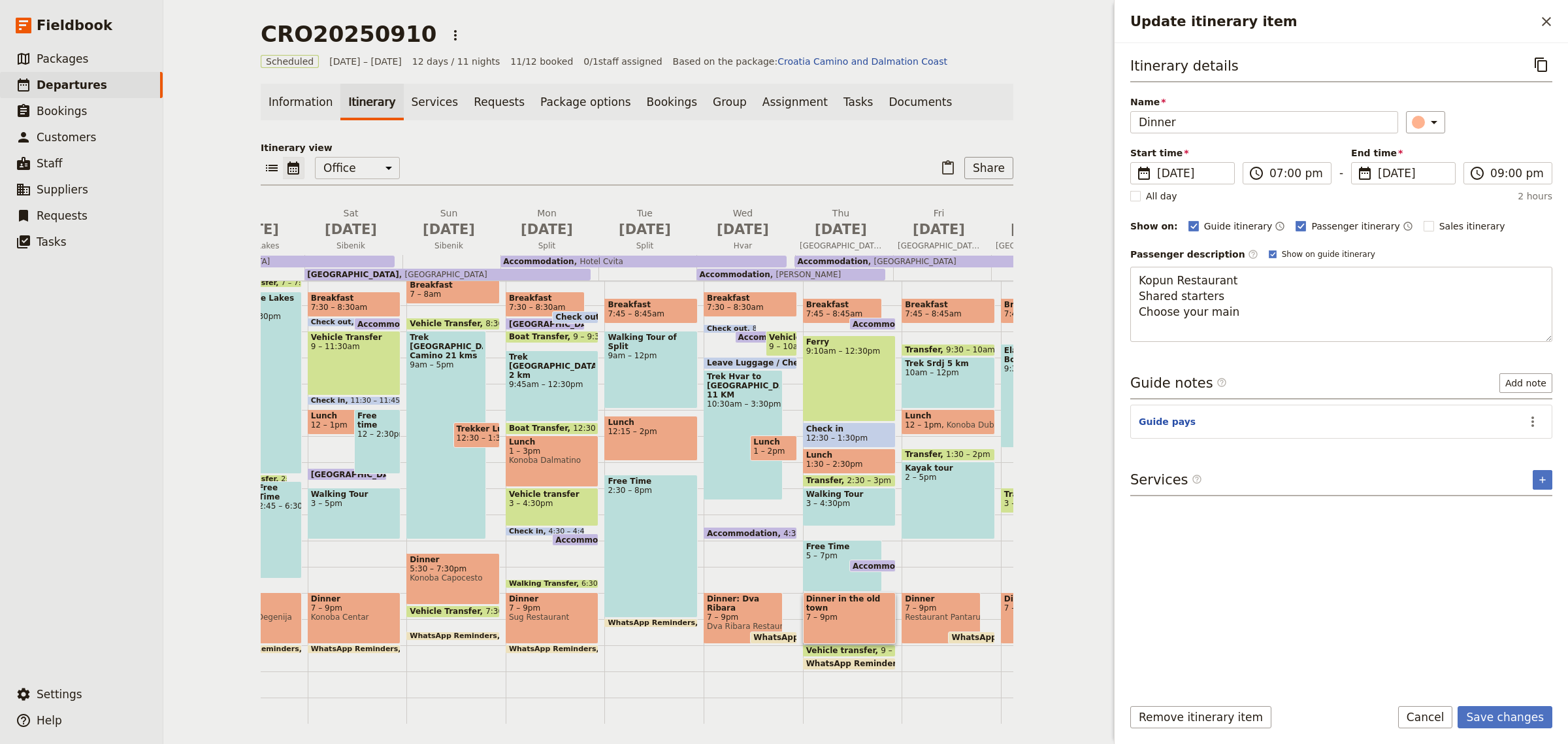
drag, startPoint x: 1215, startPoint y: 297, endPoint x: 1124, endPoint y: 304, distance: 91.3
click at [1124, 304] on div "Itinerary details ​ Name Dinner ​ Start time ​ [DATE] [DATE] [DATE] 19:00 ​ 07:…" at bounding box center [1341, 364] width 454 height 643
click at [1264, 303] on textarea "Kopun Restaurant Choose your main" at bounding box center [1342, 296] width 422 height 59
type textarea "Kopun Restaurant Choose your main Drinks at client expense"
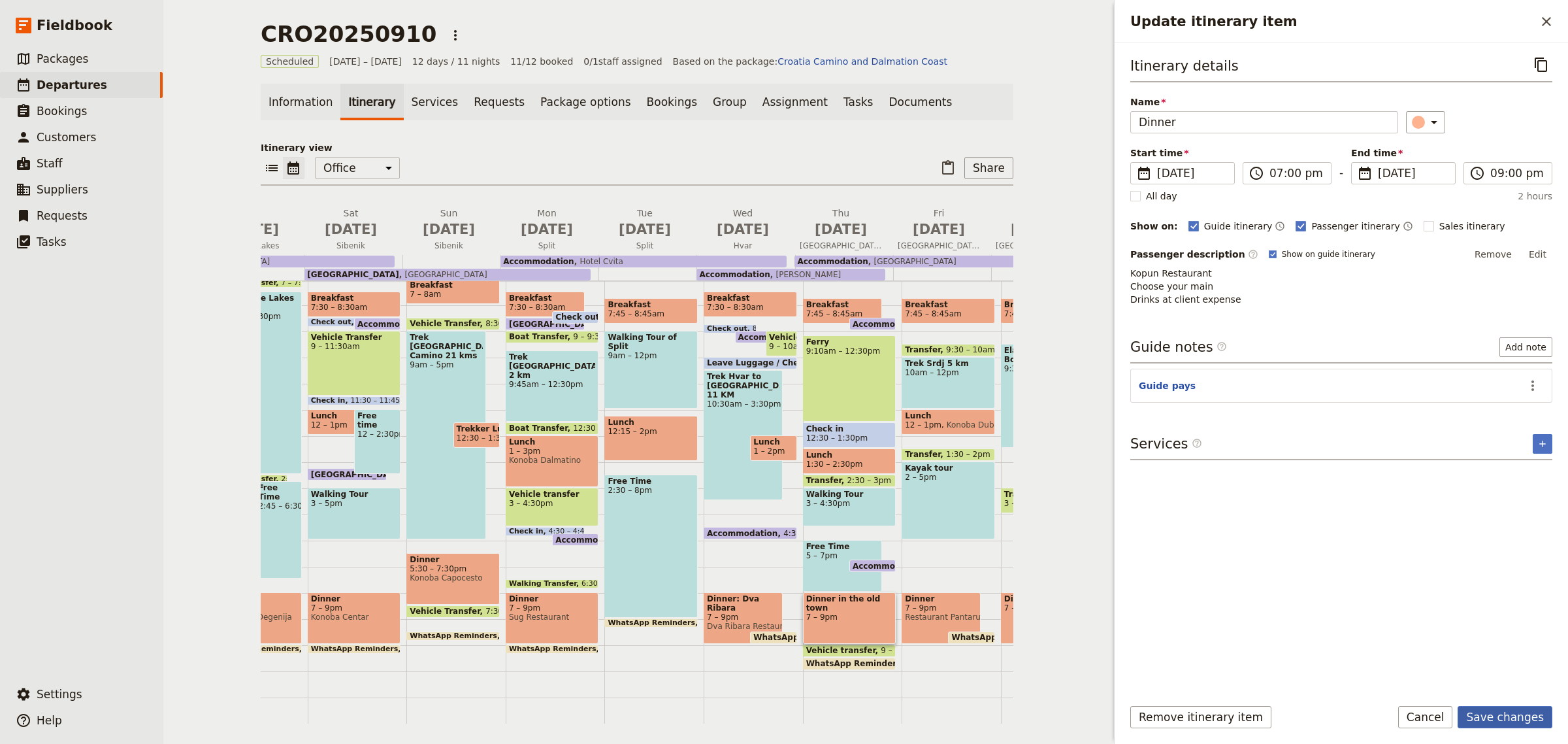
click at [1510, 713] on button "Save changes" at bounding box center [1505, 717] width 95 height 22
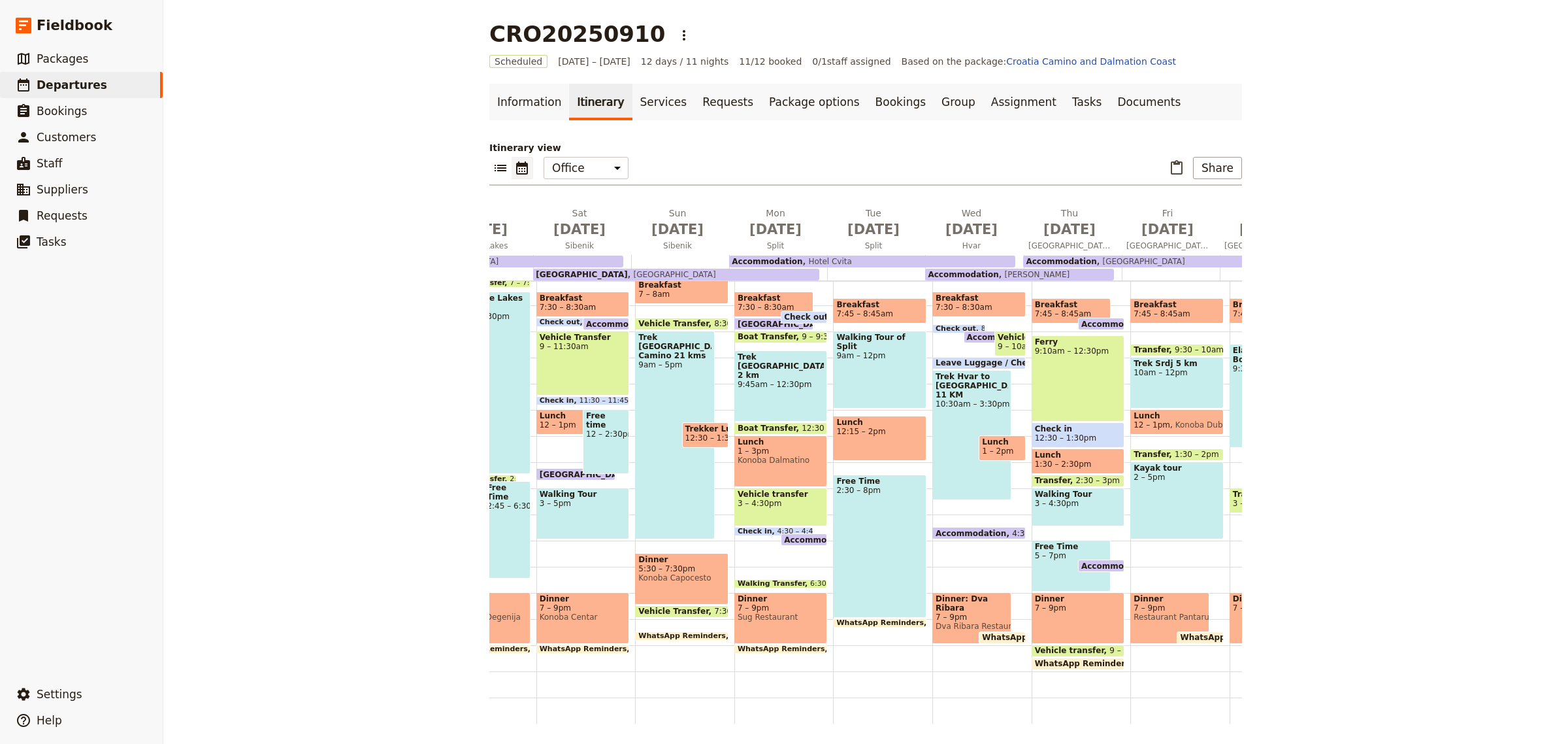
click at [1157, 613] on span "Restaurant Pantarul" at bounding box center [1170, 618] width 73 height 9
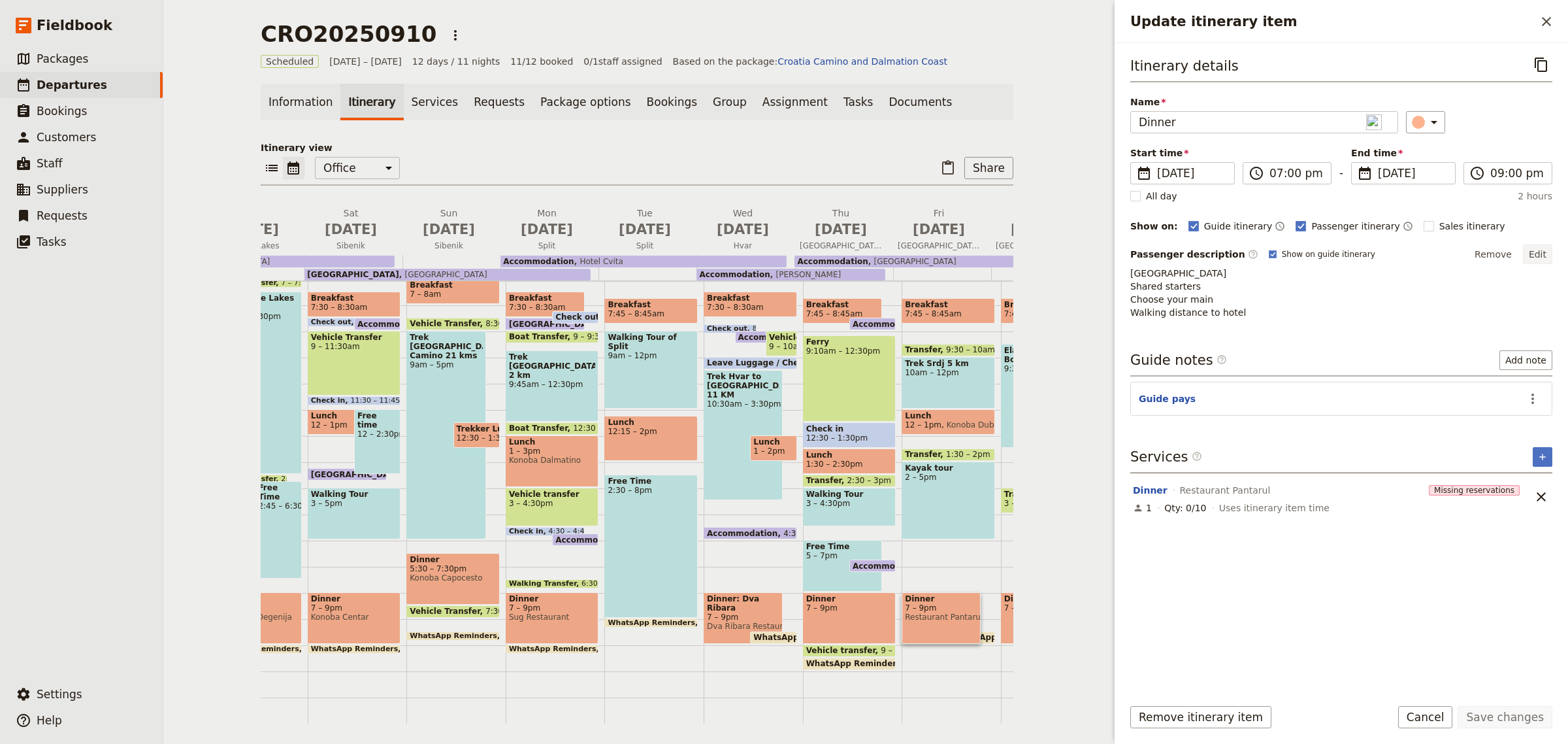
click at [1541, 250] on button "Edit" at bounding box center [1538, 255] width 29 height 20
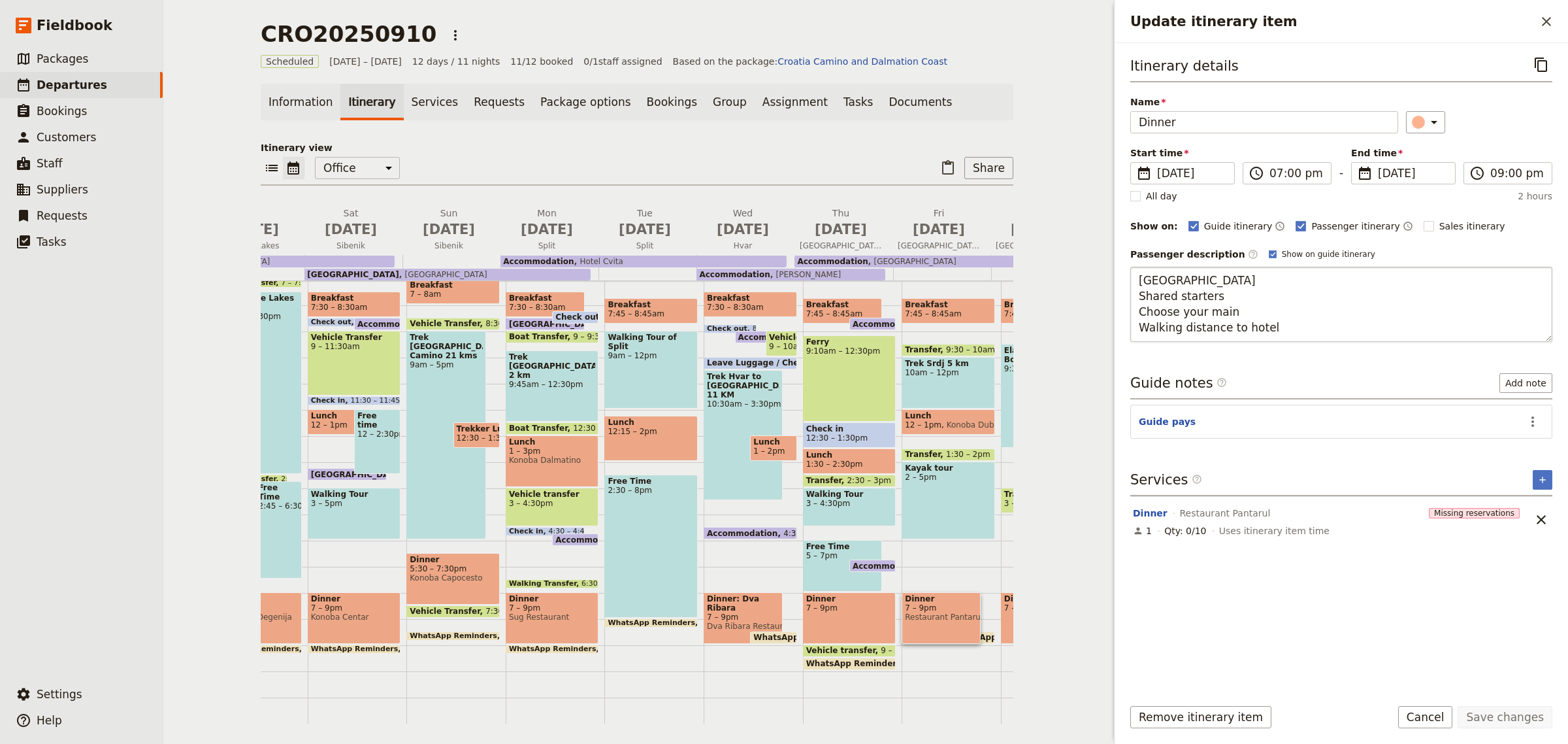
click at [1193, 301] on textarea "[GEOGRAPHIC_DATA] Shared starters Choose your main Walking distance to hotel" at bounding box center [1342, 304] width 422 height 75
drag, startPoint x: 1271, startPoint y: 306, endPoint x: 1158, endPoint y: 308, distance: 113.0
click at [1158, 308] on textarea "[GEOGRAPHIC_DATA] Shared starters Choose your main Walking distance to hotel" at bounding box center [1342, 304] width 422 height 75
click at [1206, 295] on textarea "[GEOGRAPHIC_DATA] Shared starters Choose your main Walking distance to hotel" at bounding box center [1342, 304] width 422 height 75
drag, startPoint x: 1221, startPoint y: 292, endPoint x: 1134, endPoint y: 297, distance: 87.1
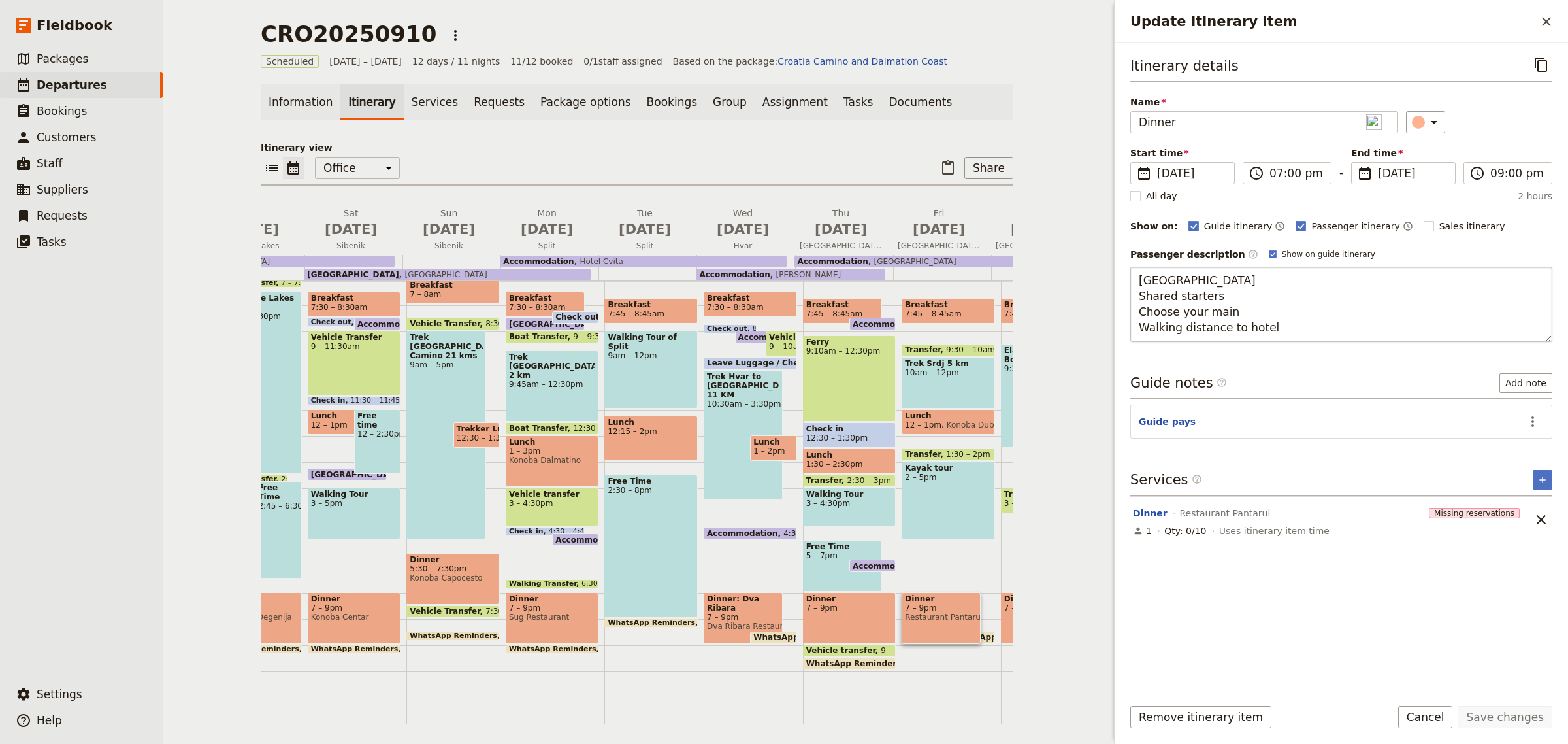
click at [1134, 297] on textarea "[GEOGRAPHIC_DATA] Shared starters Choose your main Walking distance to hotel" at bounding box center [1342, 304] width 422 height 75
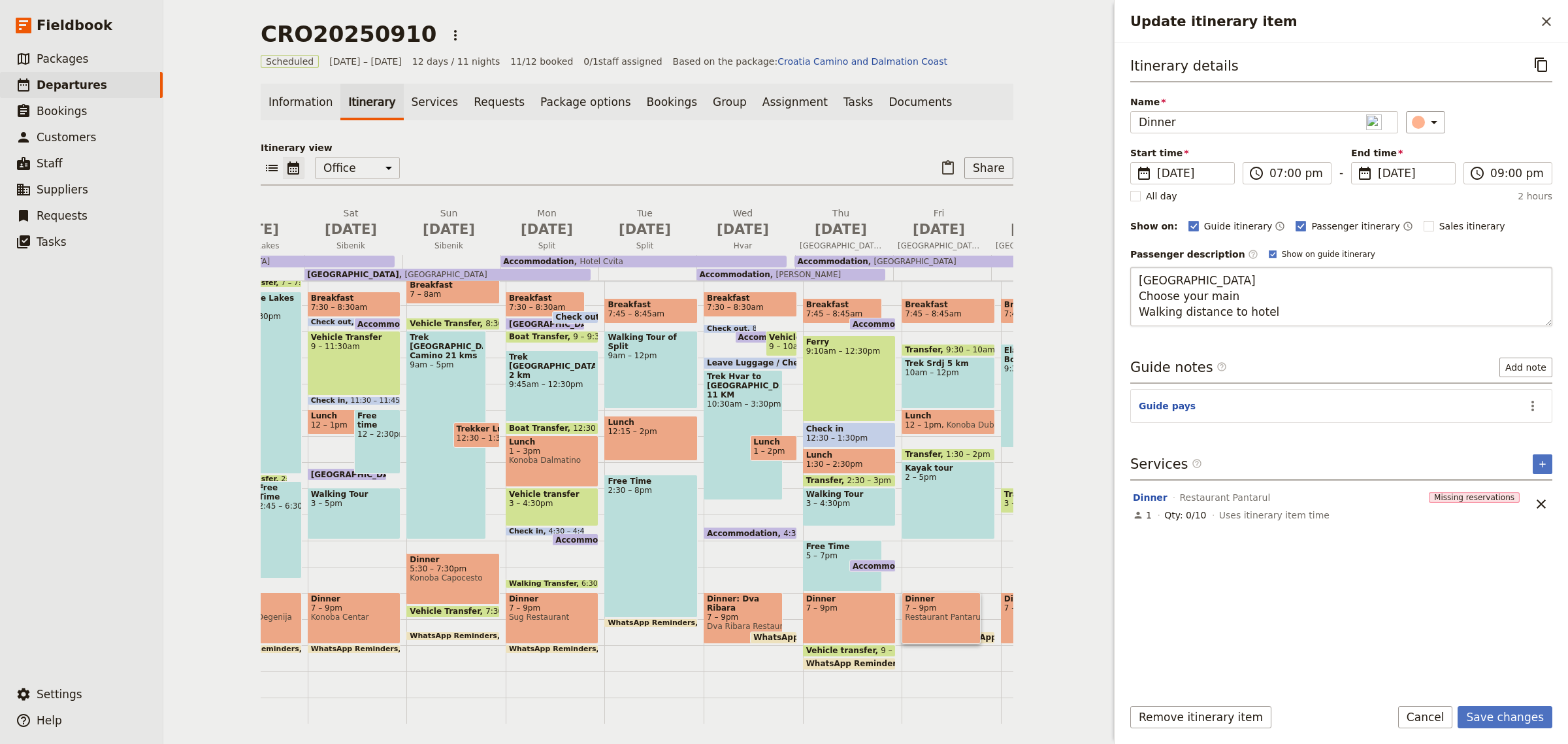
click at [1235, 297] on textarea "[GEOGRAPHIC_DATA] Choose your main Walking distance to hotel" at bounding box center [1342, 296] width 422 height 59
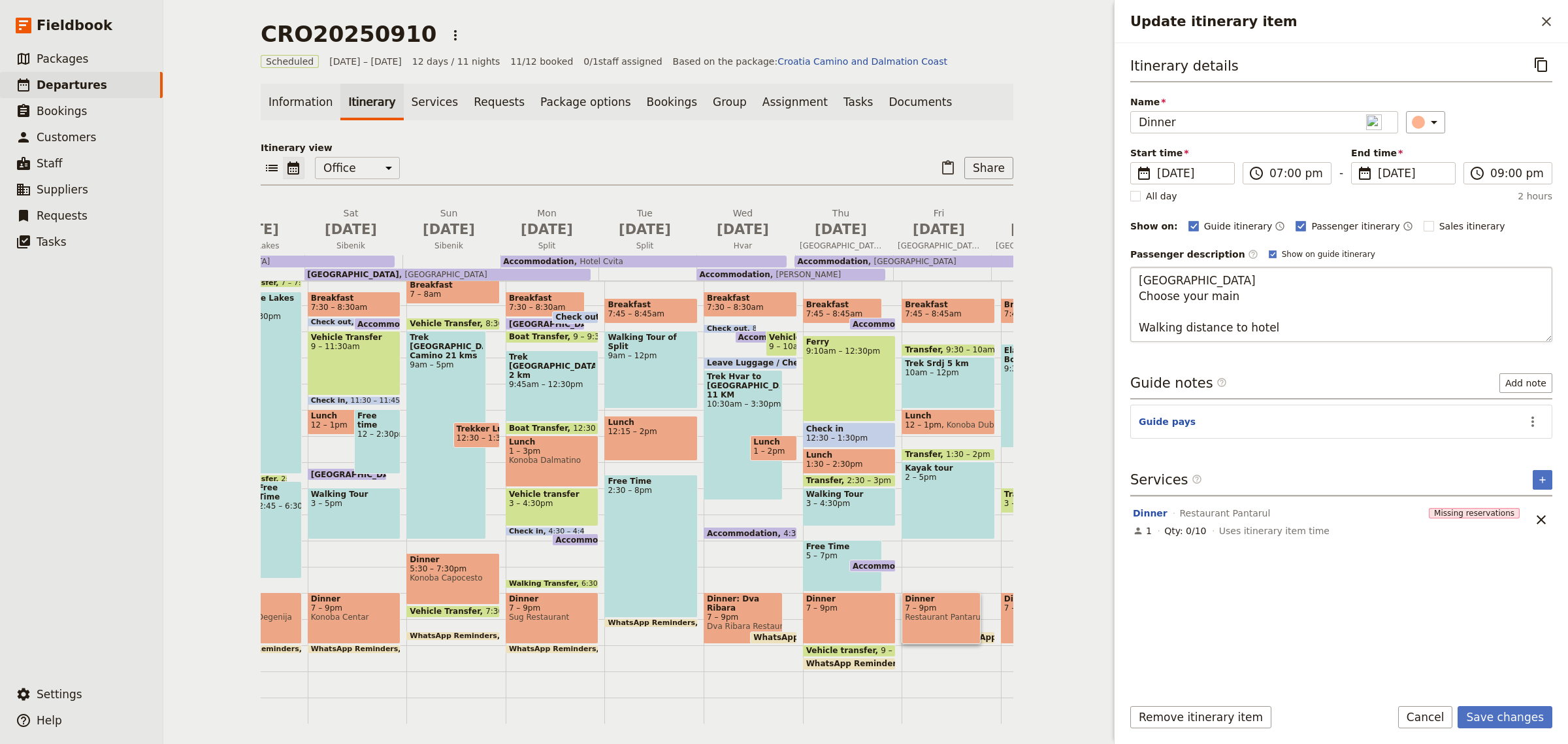
type textarea "[GEOGRAPHIC_DATA] Choose your main Drinks at client expense Walking distance to…"
click at [1501, 714] on button "Save changes" at bounding box center [1505, 717] width 95 height 22
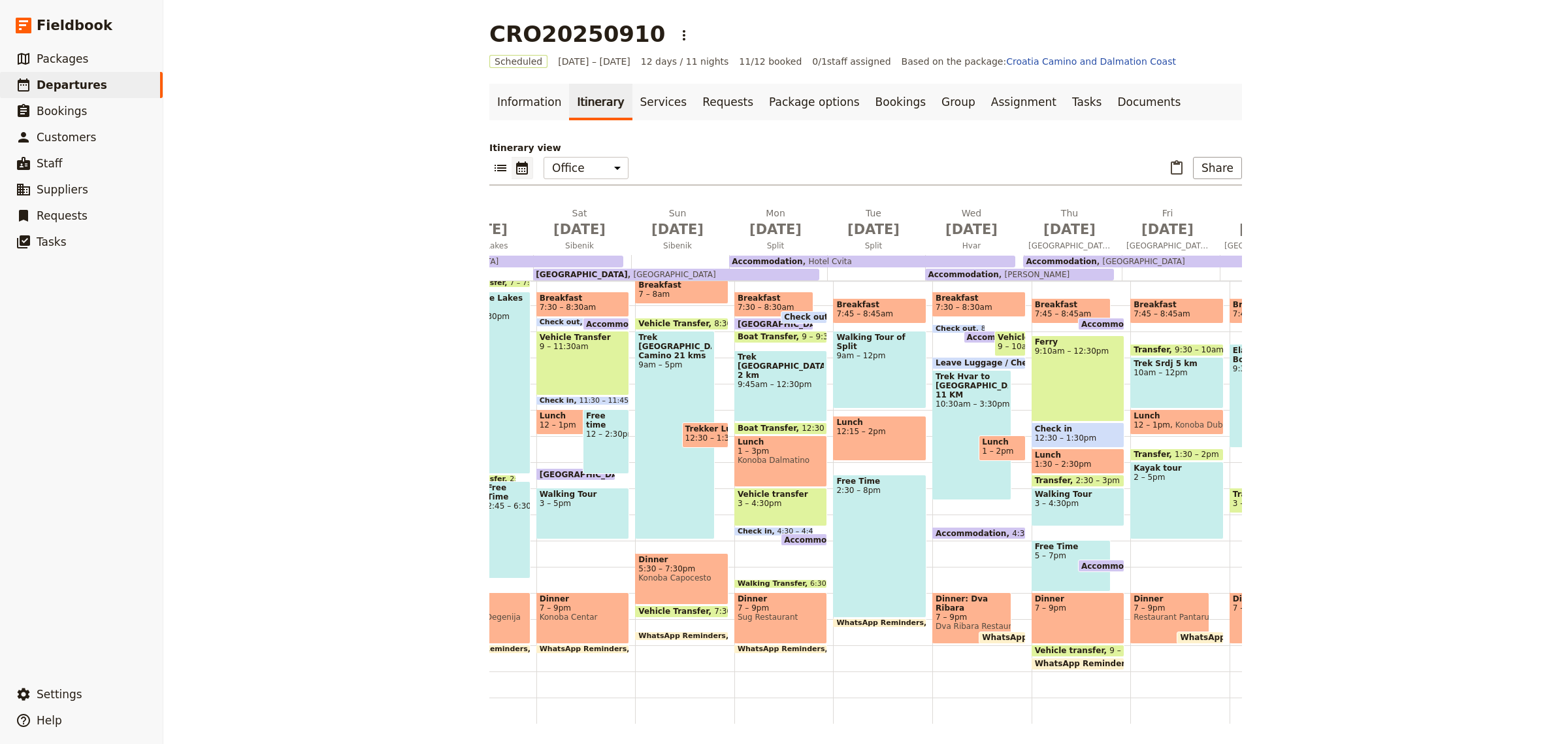
click at [1230, 608] on div "Dinner 7 – 9pm" at bounding box center [1269, 618] width 79 height 52
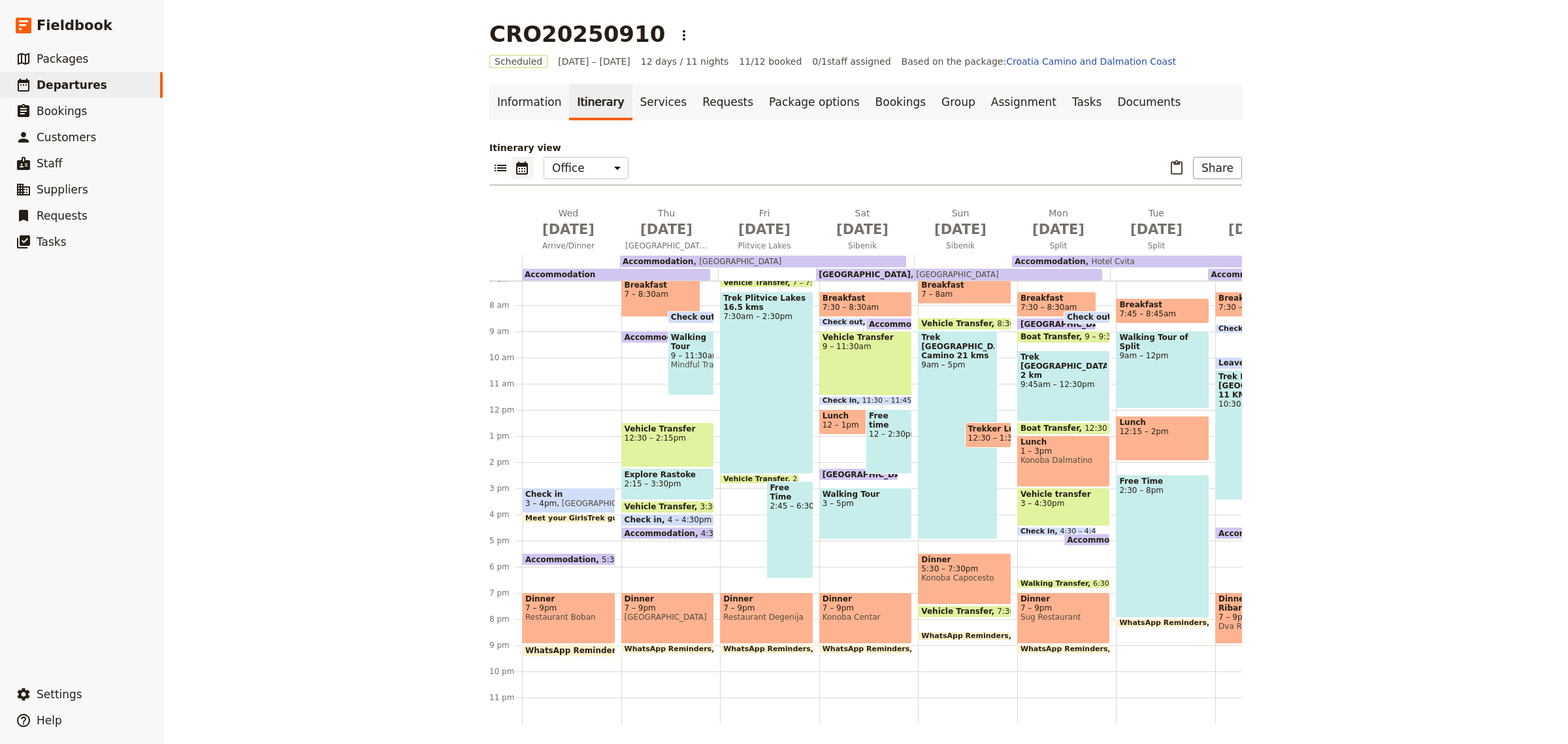
scroll to position [209, 0]
click at [1110, 105] on link "Documents" at bounding box center [1149, 102] width 79 height 36
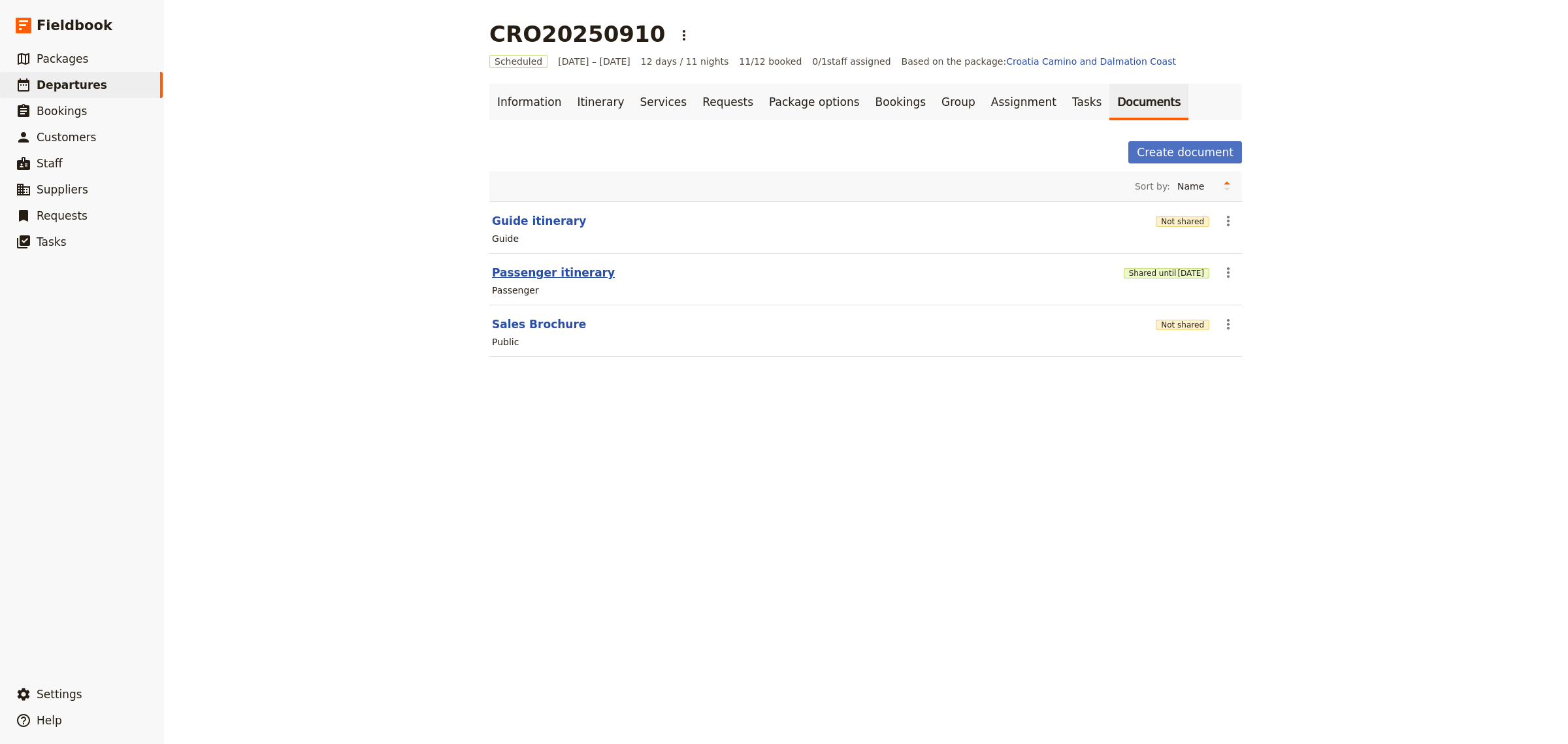
click at [531, 278] on button "Passenger itinerary" at bounding box center [553, 272] width 123 height 15
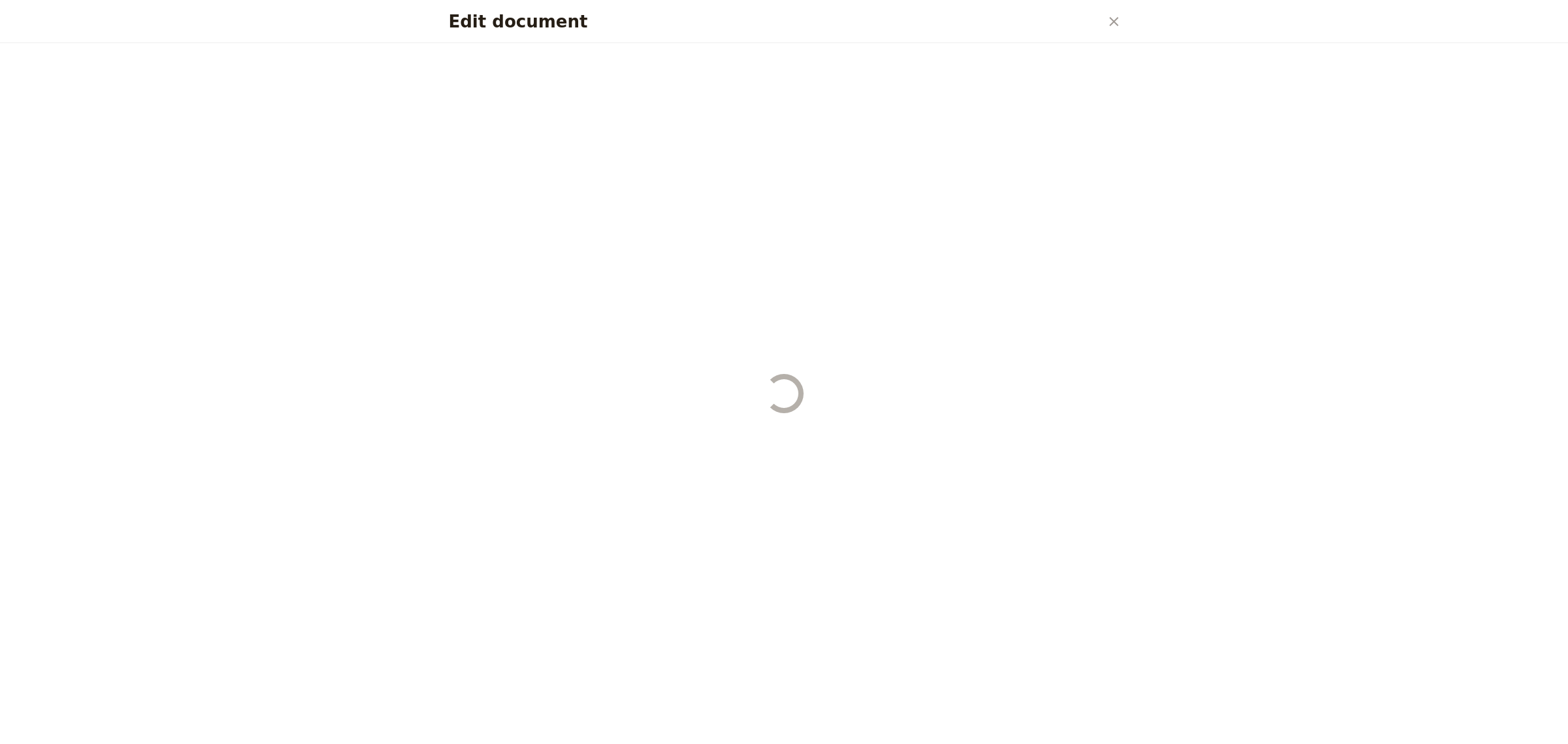
select select "PASSENGER"
select select "RUN_SHEET"
select select "DEFAULT"
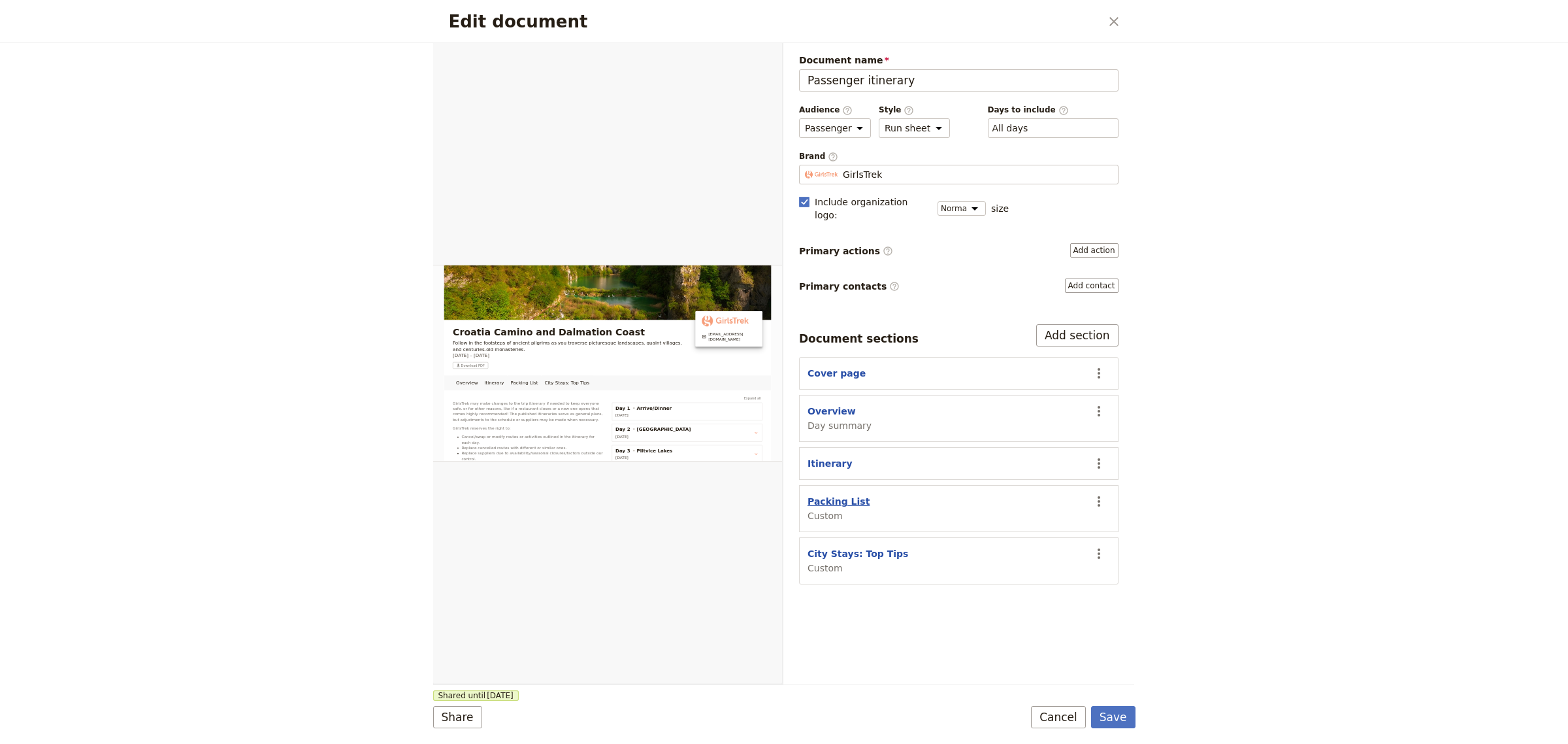
click at [835, 495] on button "Packing List" at bounding box center [839, 501] width 62 height 13
select select "CUSTOM"
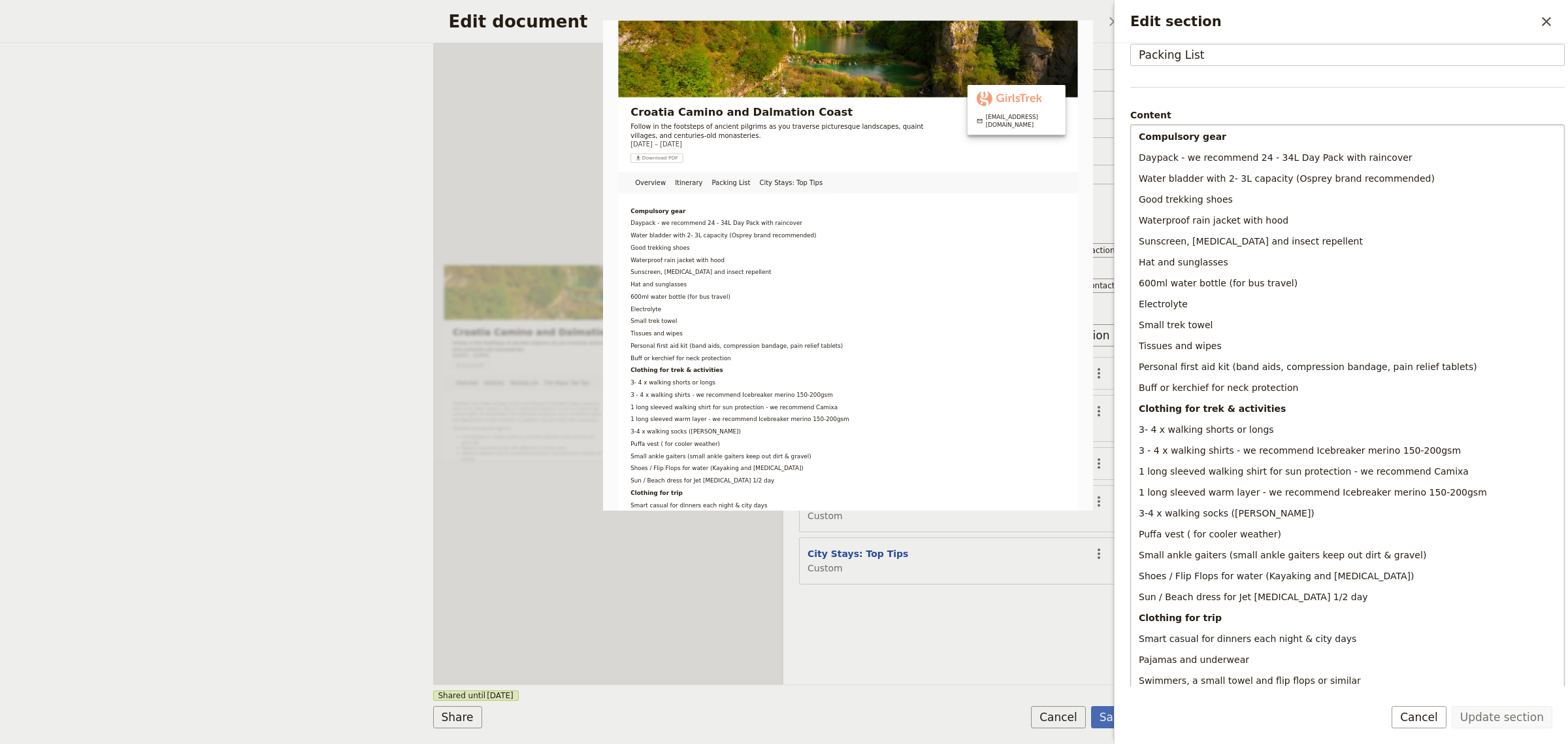
scroll to position [83, 0]
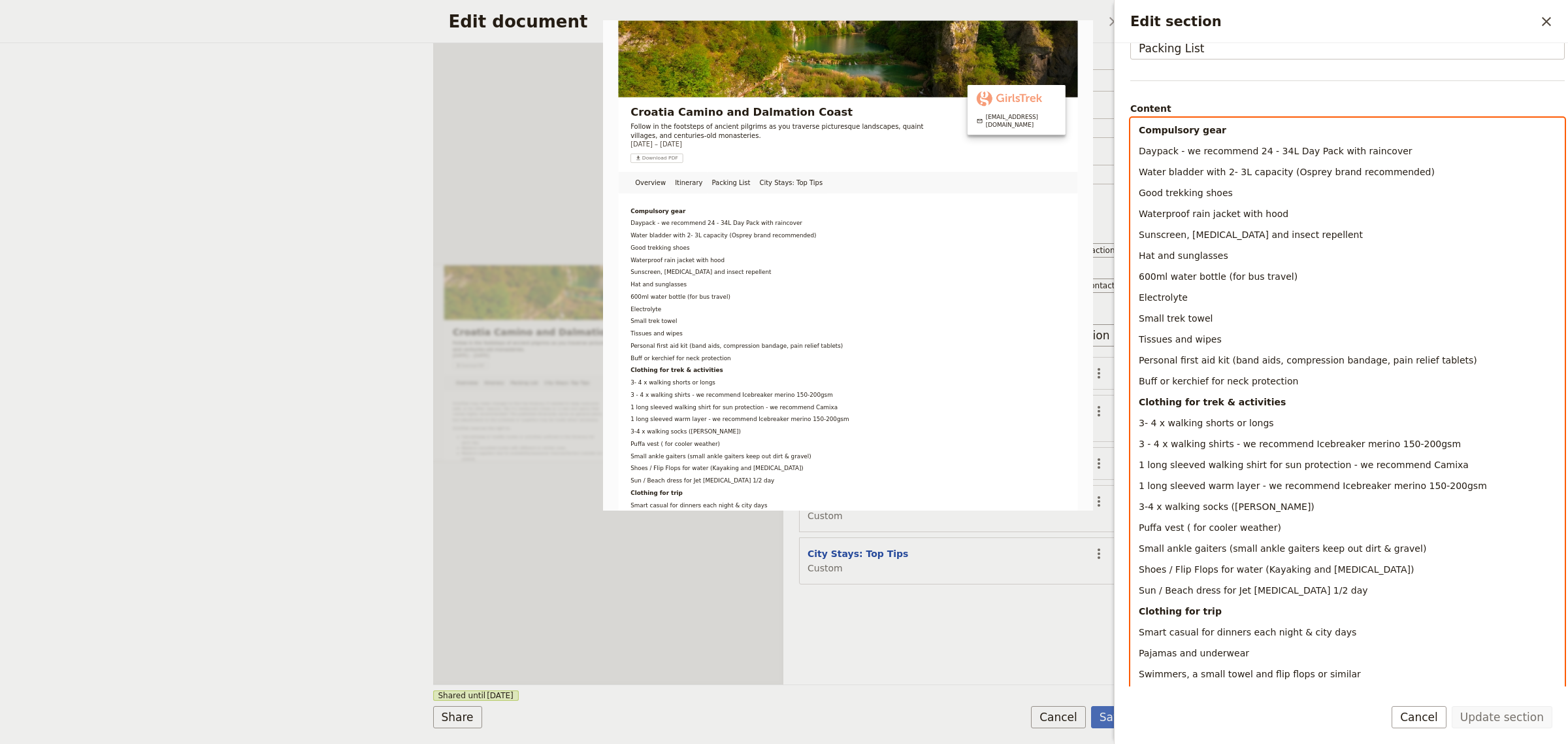
click at [1229, 320] on p "Small trek towel" at bounding box center [1347, 318] width 417 height 13
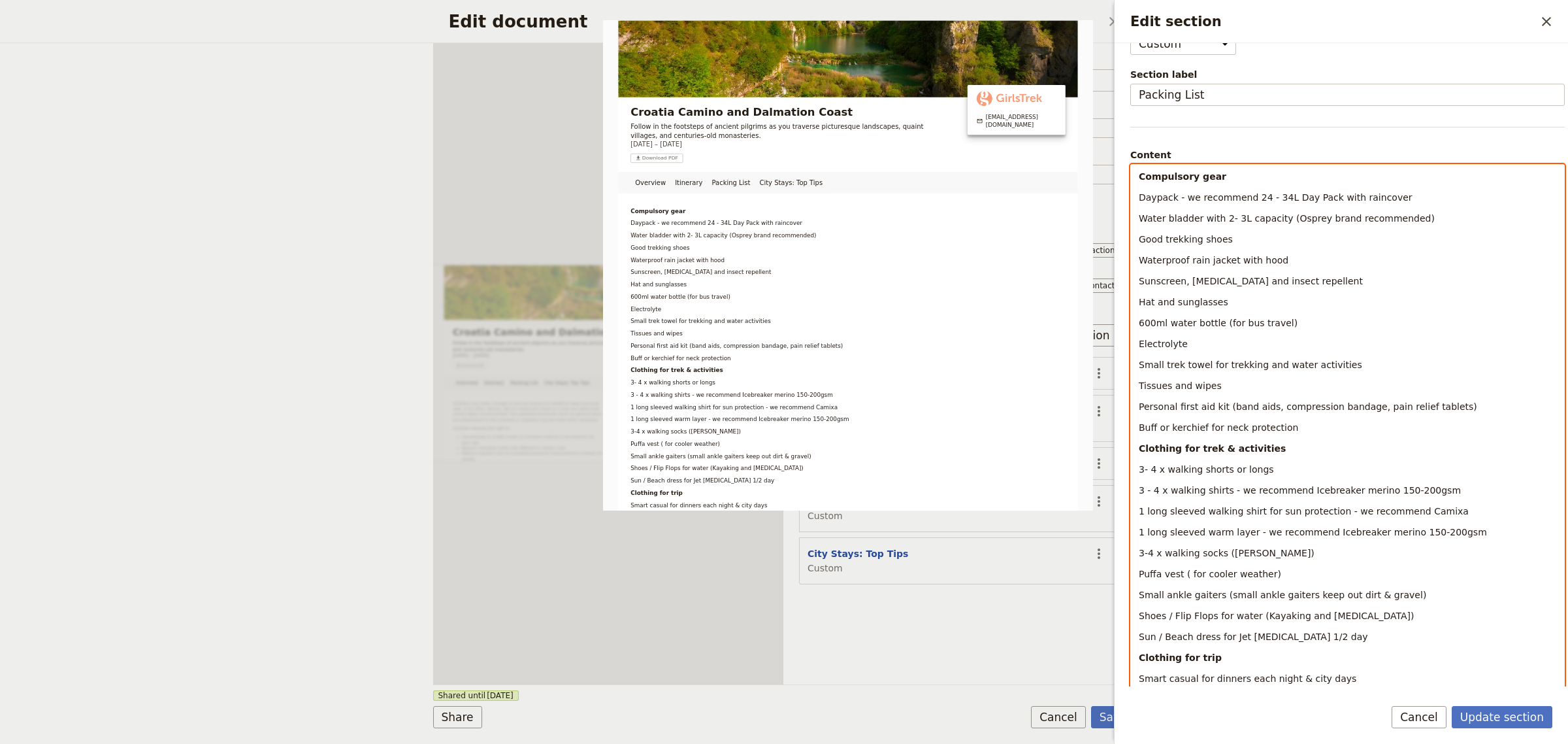
scroll to position [0, 0]
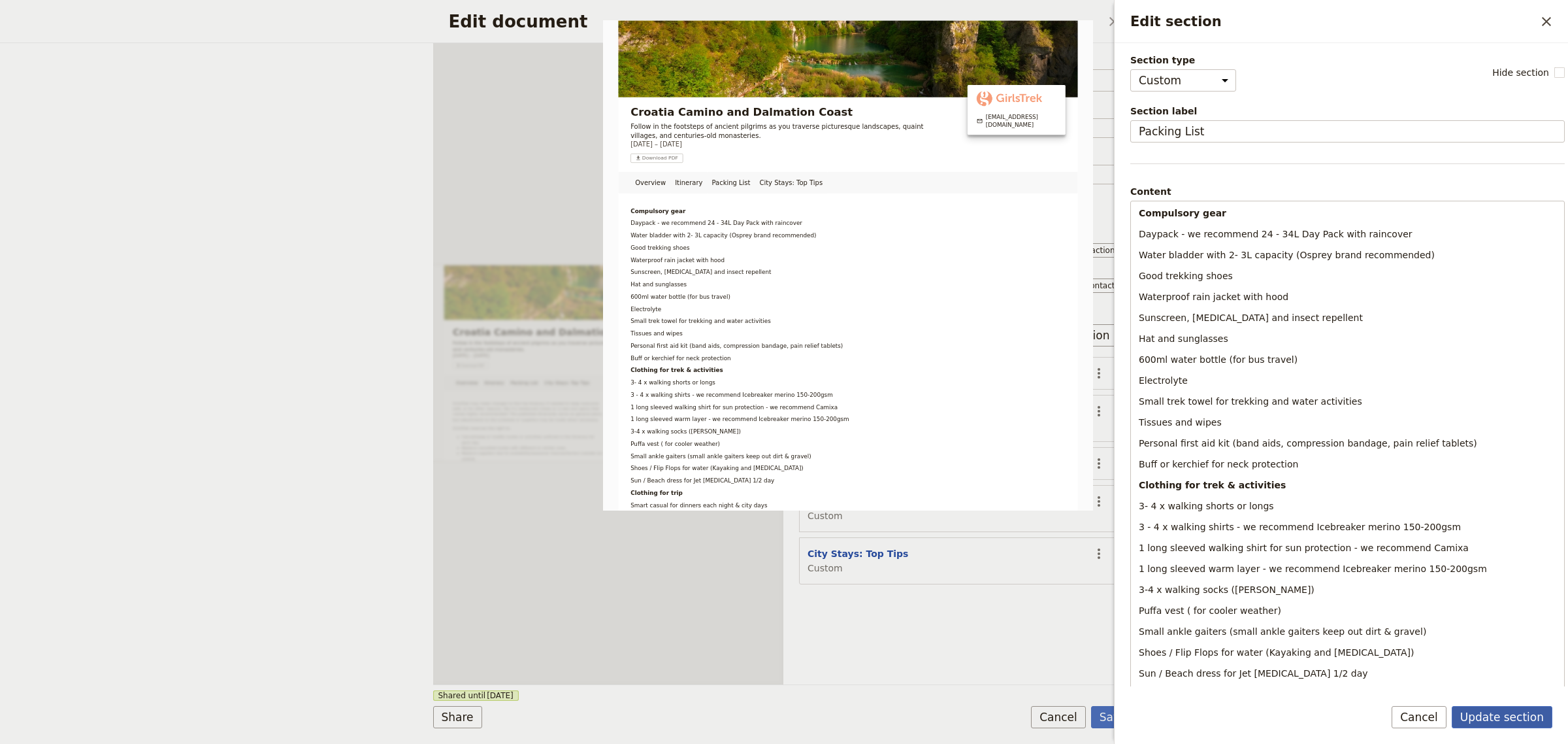
click at [1514, 721] on button "Update section" at bounding box center [1502, 717] width 101 height 22
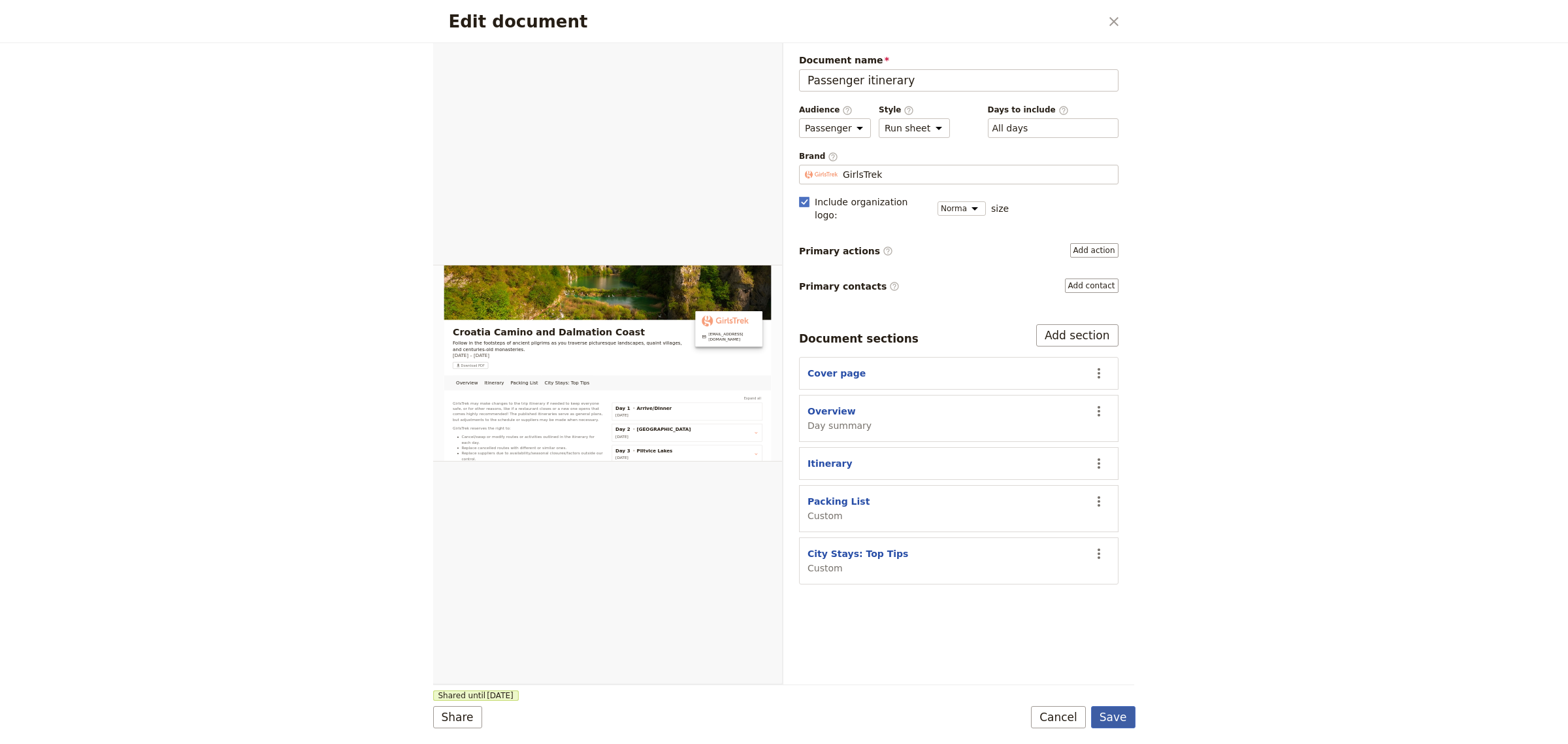
click at [1114, 718] on button "Save" at bounding box center [1114, 717] width 45 height 22
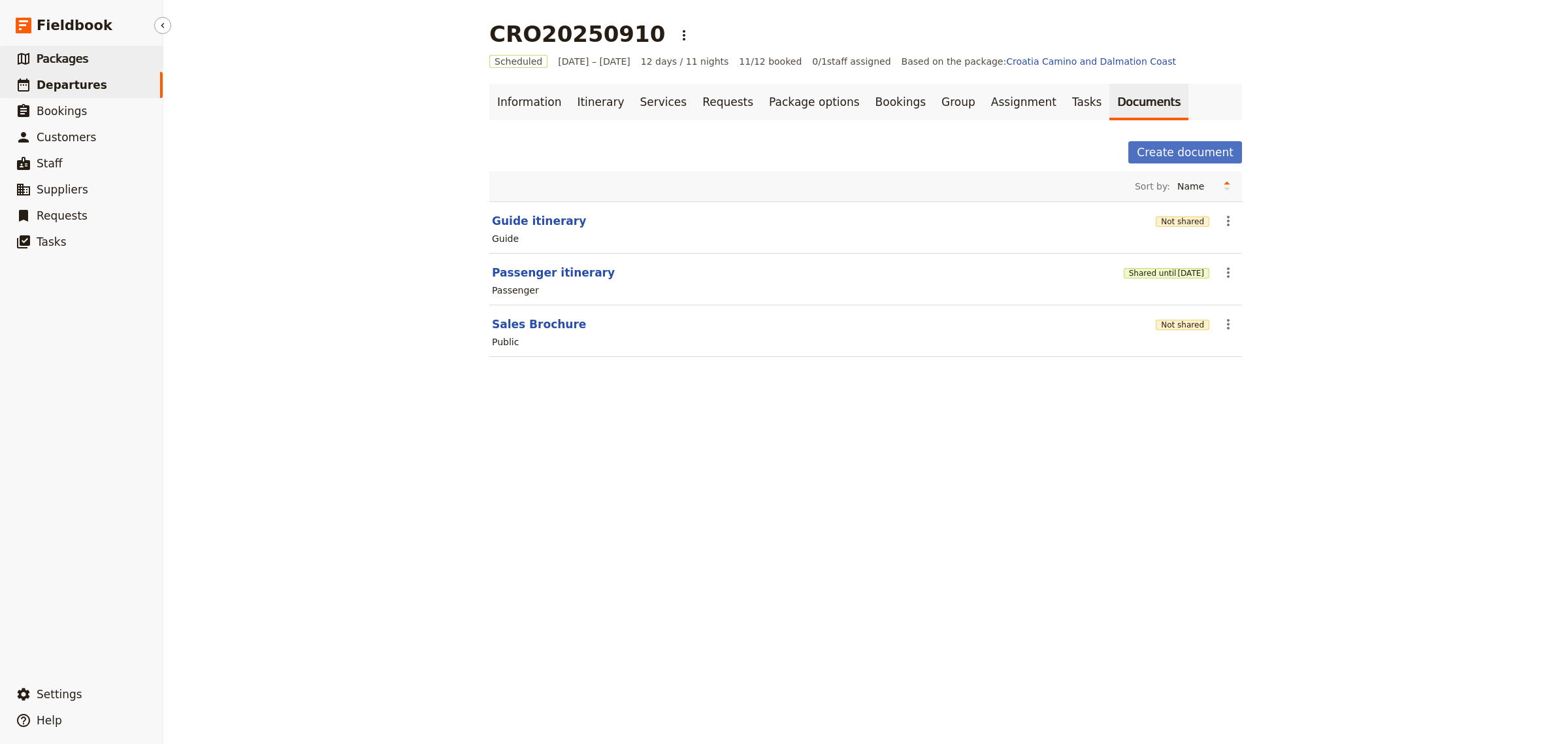
click at [57, 62] on span "Packages" at bounding box center [62, 59] width 52 height 13
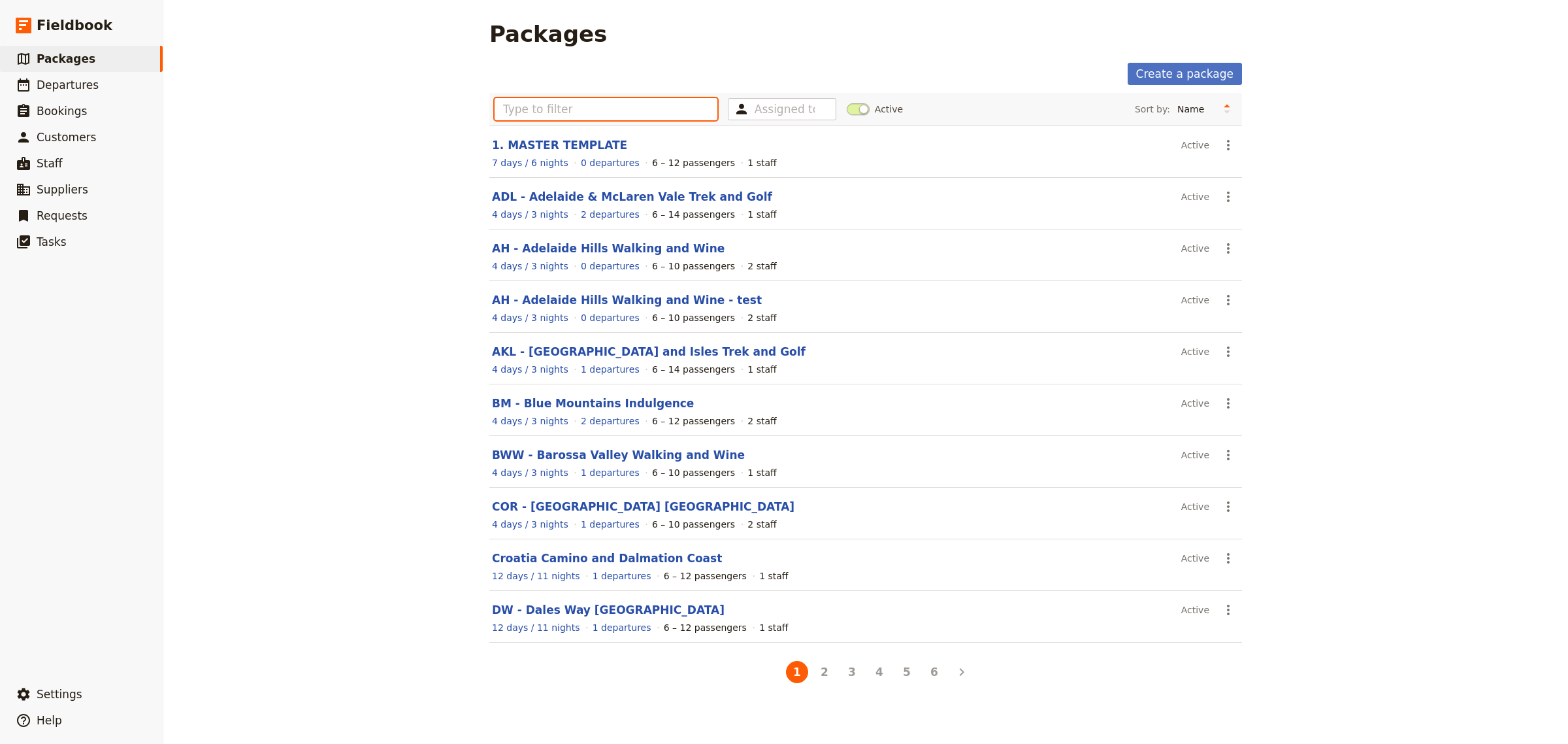
click at [583, 116] on input "text" at bounding box center [605, 109] width 223 height 22
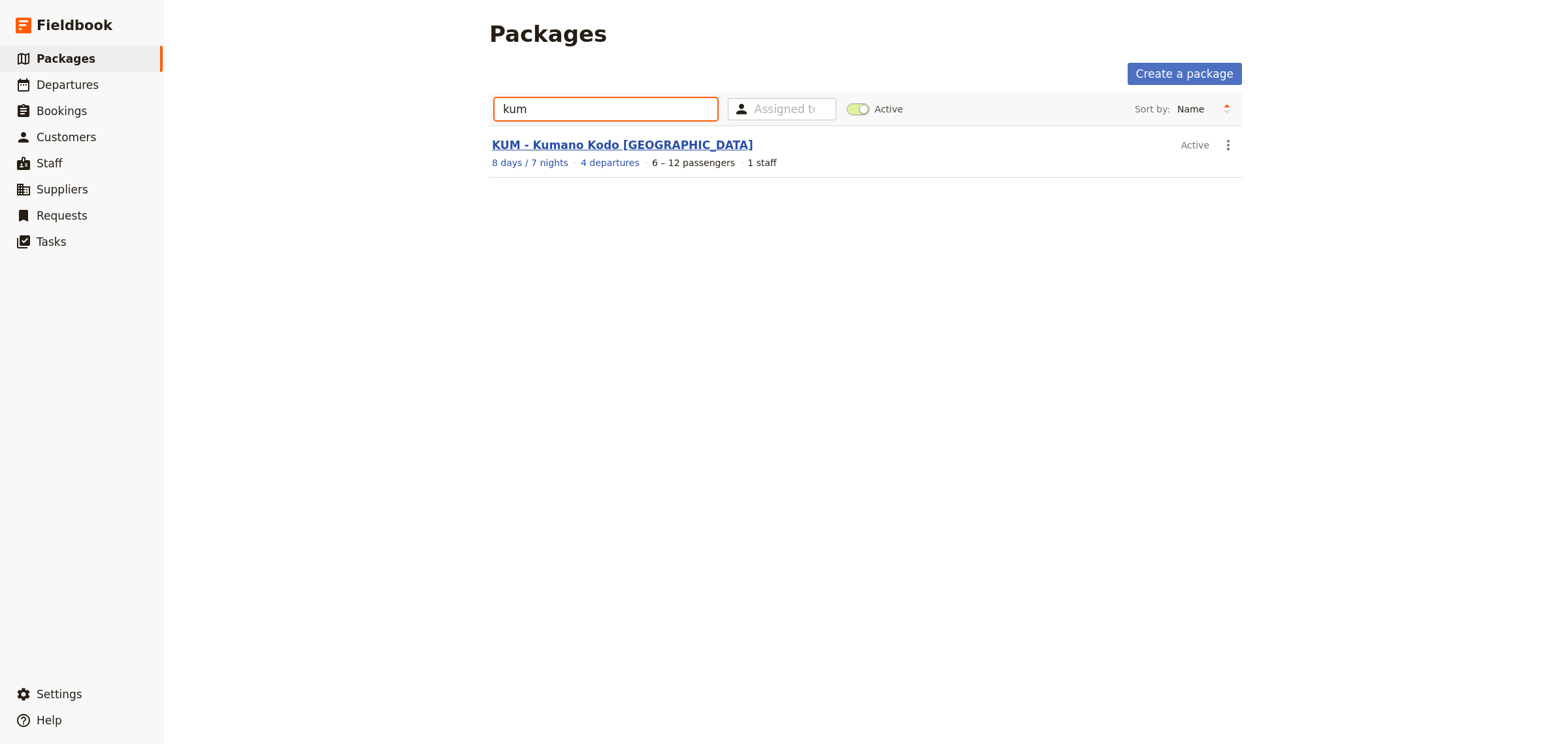
type input "kum"
click at [579, 144] on link "KUM - Kumano Kodo [GEOGRAPHIC_DATA]" at bounding box center [623, 145] width 262 height 13
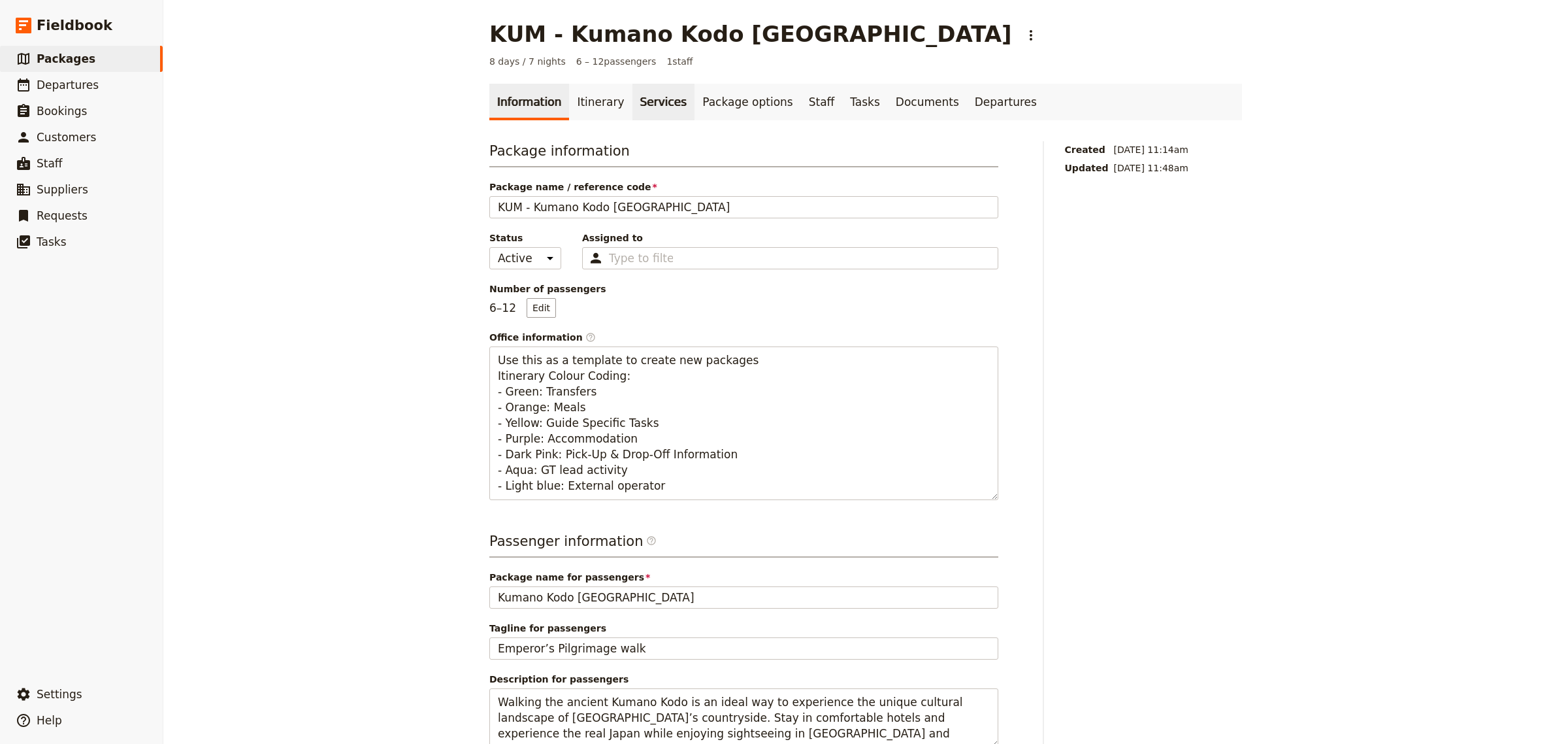
click at [633, 104] on link "Services" at bounding box center [664, 102] width 63 height 36
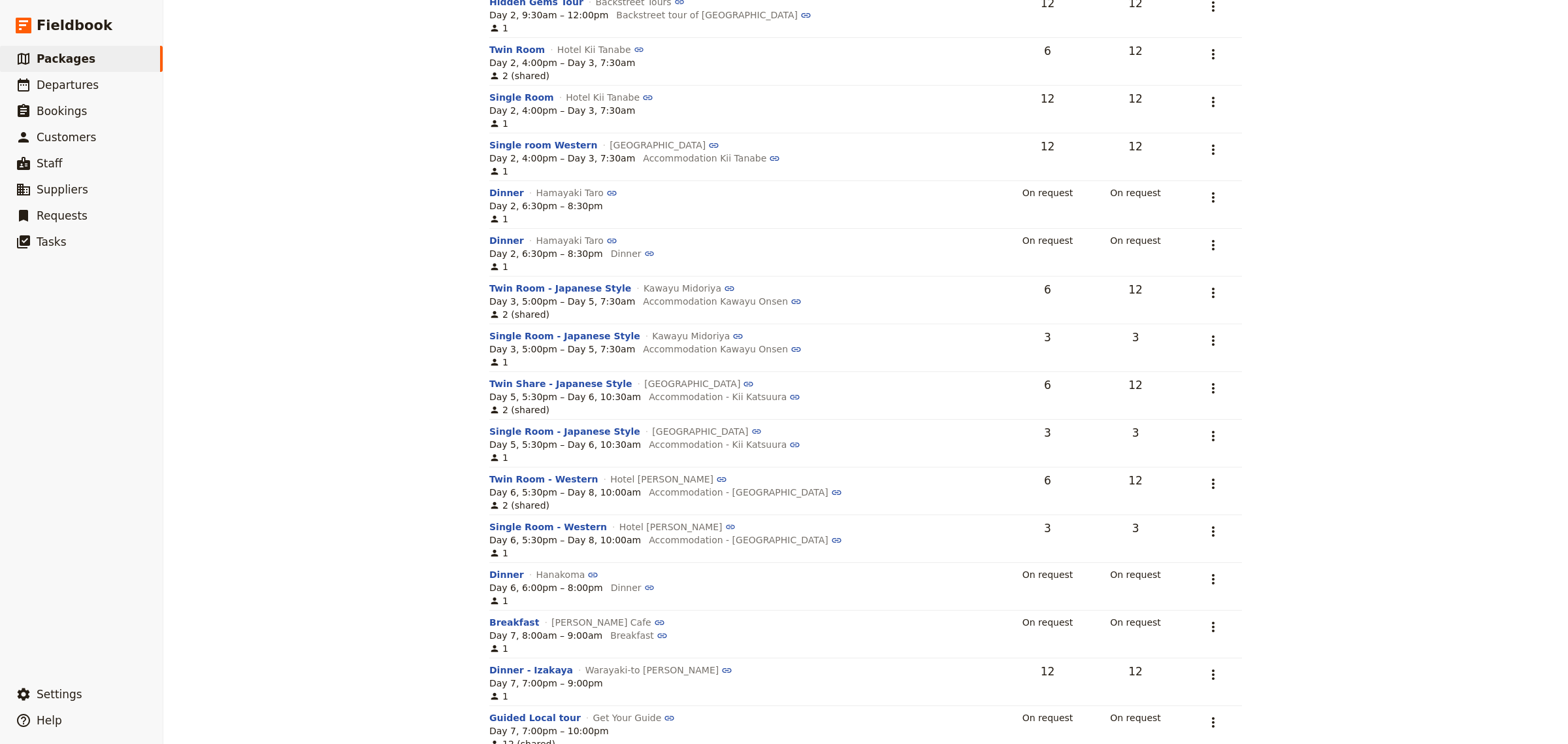
scroll to position [379, 0]
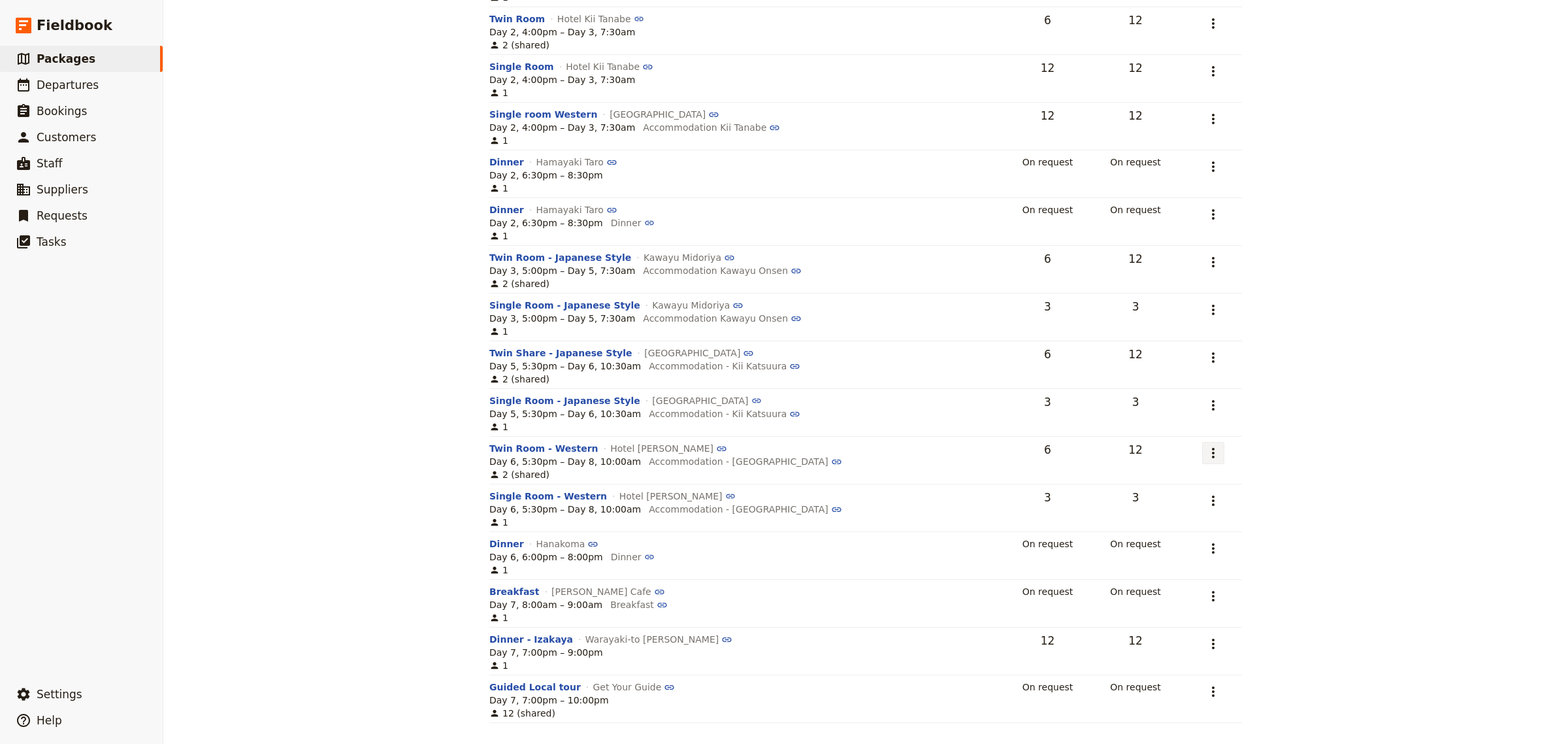
click at [1209, 452] on icon "Actions" at bounding box center [1213, 453] width 15 height 15
click at [1133, 518] on span "Remove service" at bounding box center [1097, 518] width 73 height 13
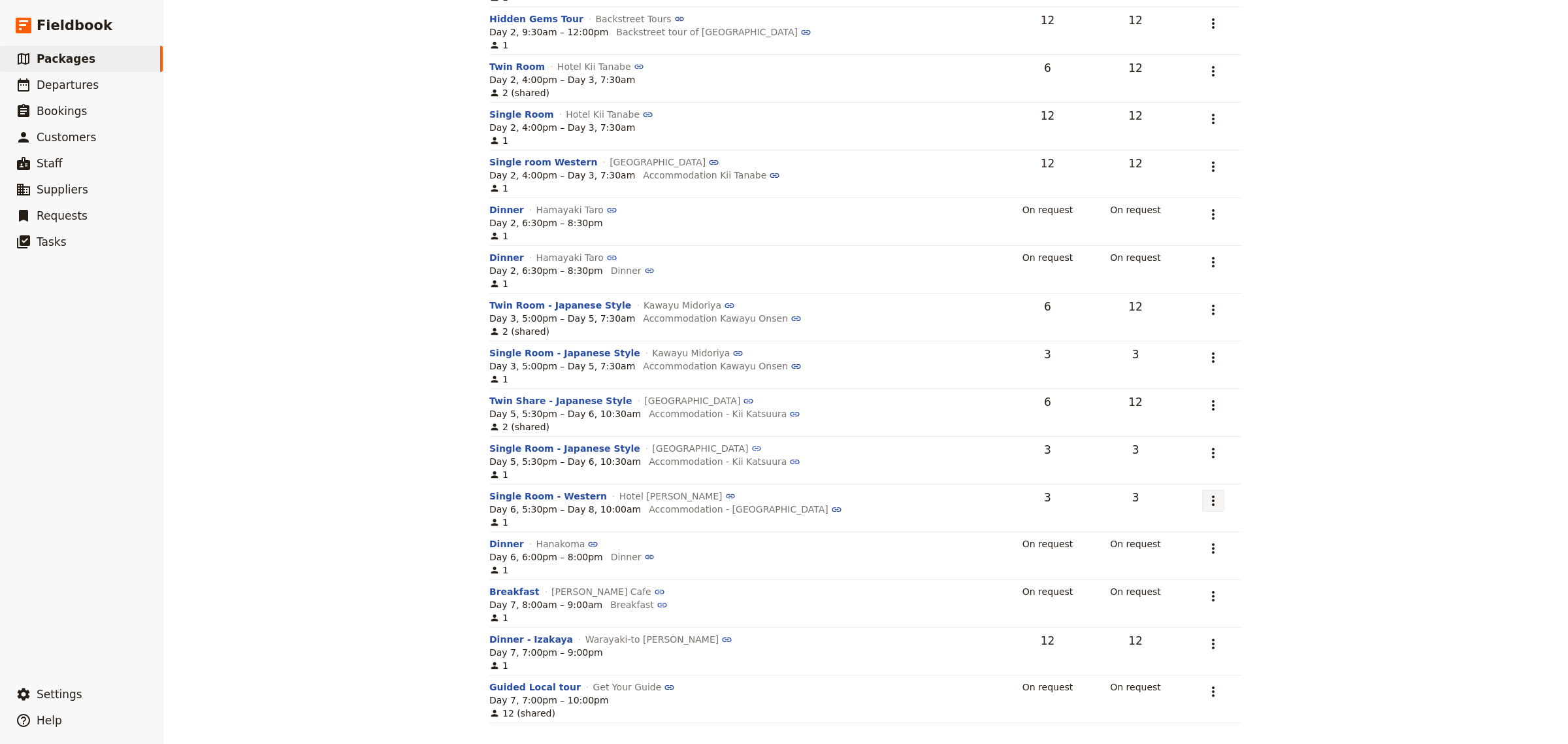
click at [1205, 501] on icon "Actions" at bounding box center [1213, 500] width 15 height 15
click at [1124, 567] on span "Remove service" at bounding box center [1088, 566] width 73 height 13
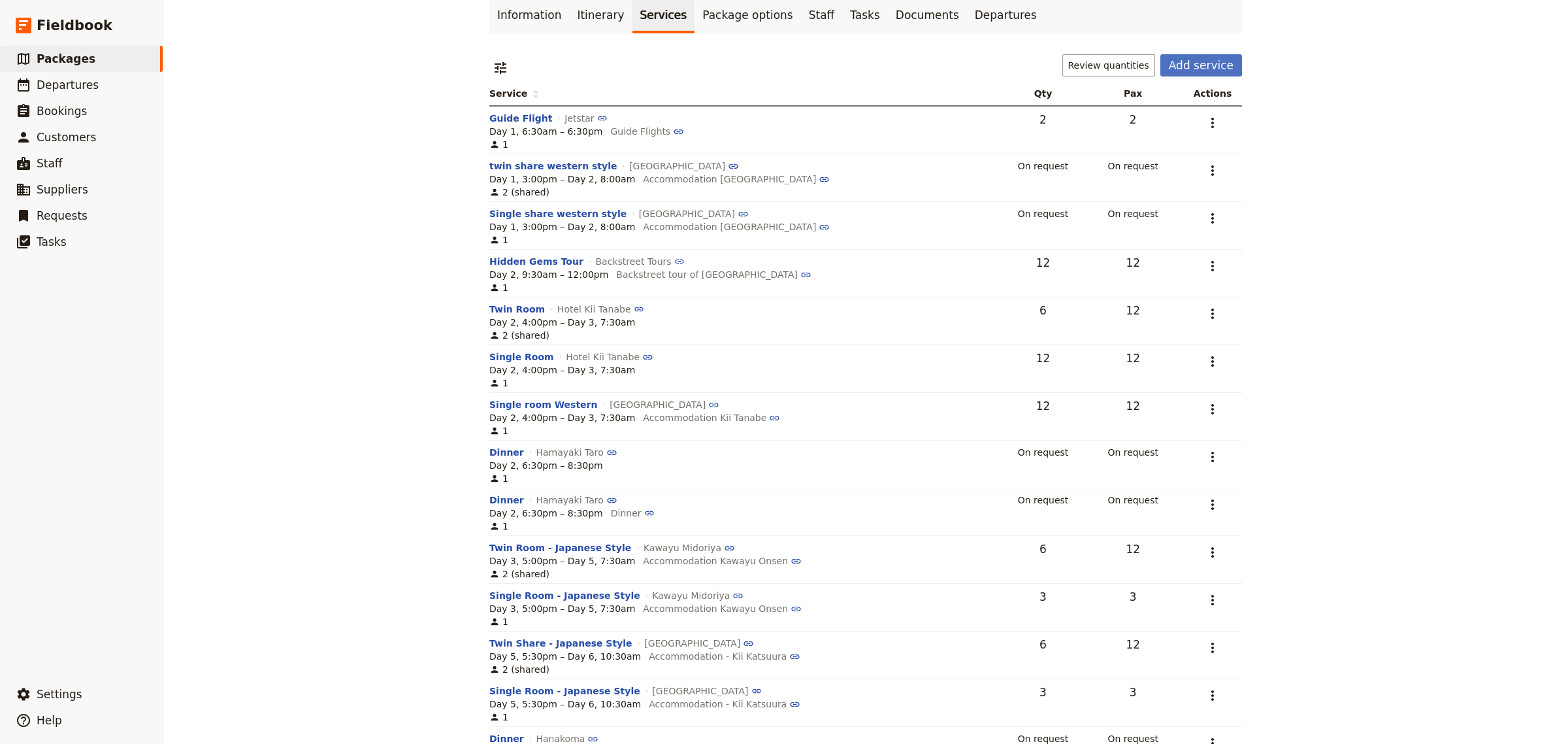
scroll to position [0, 0]
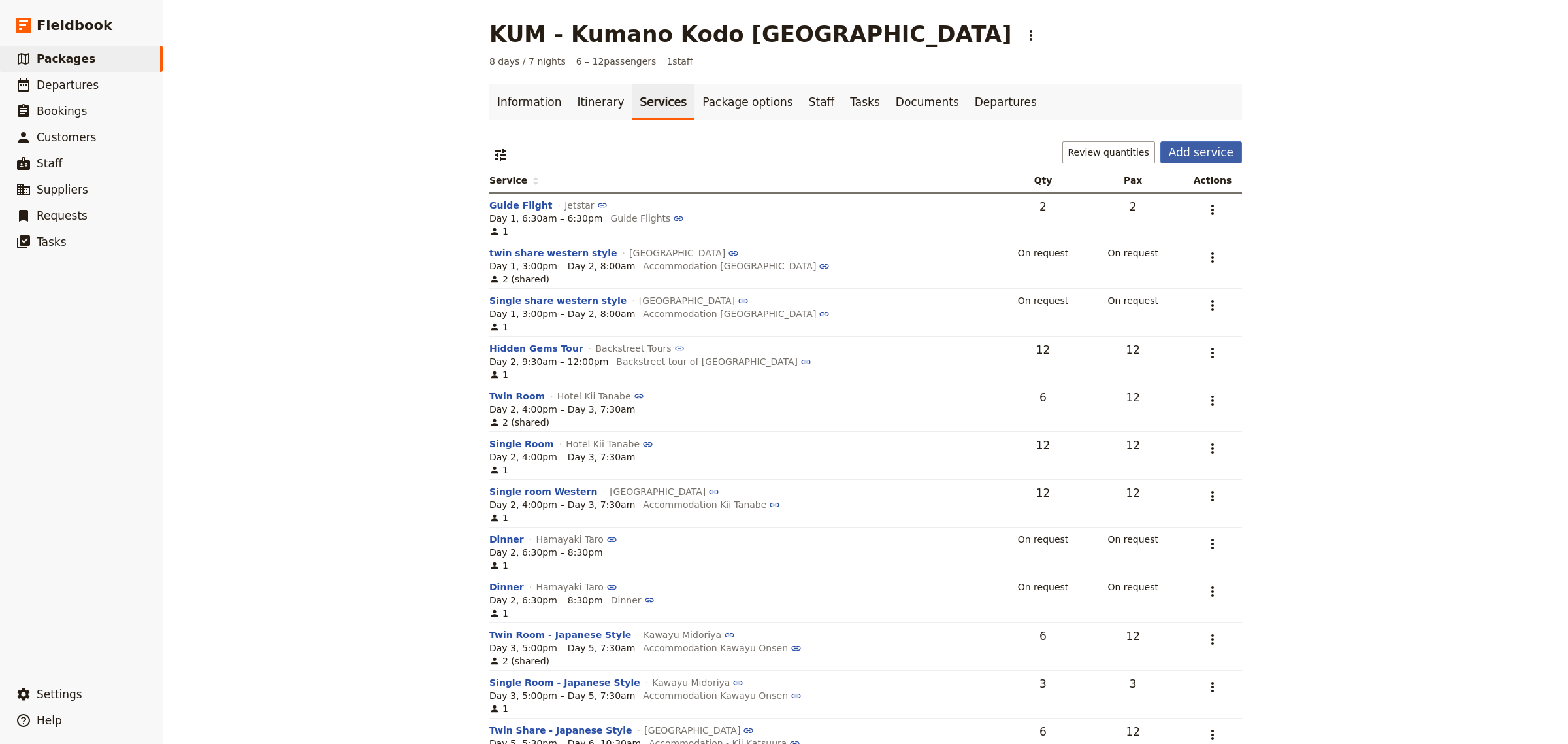
click at [1191, 156] on button "Add service" at bounding box center [1202, 152] width 82 height 22
select select "8"
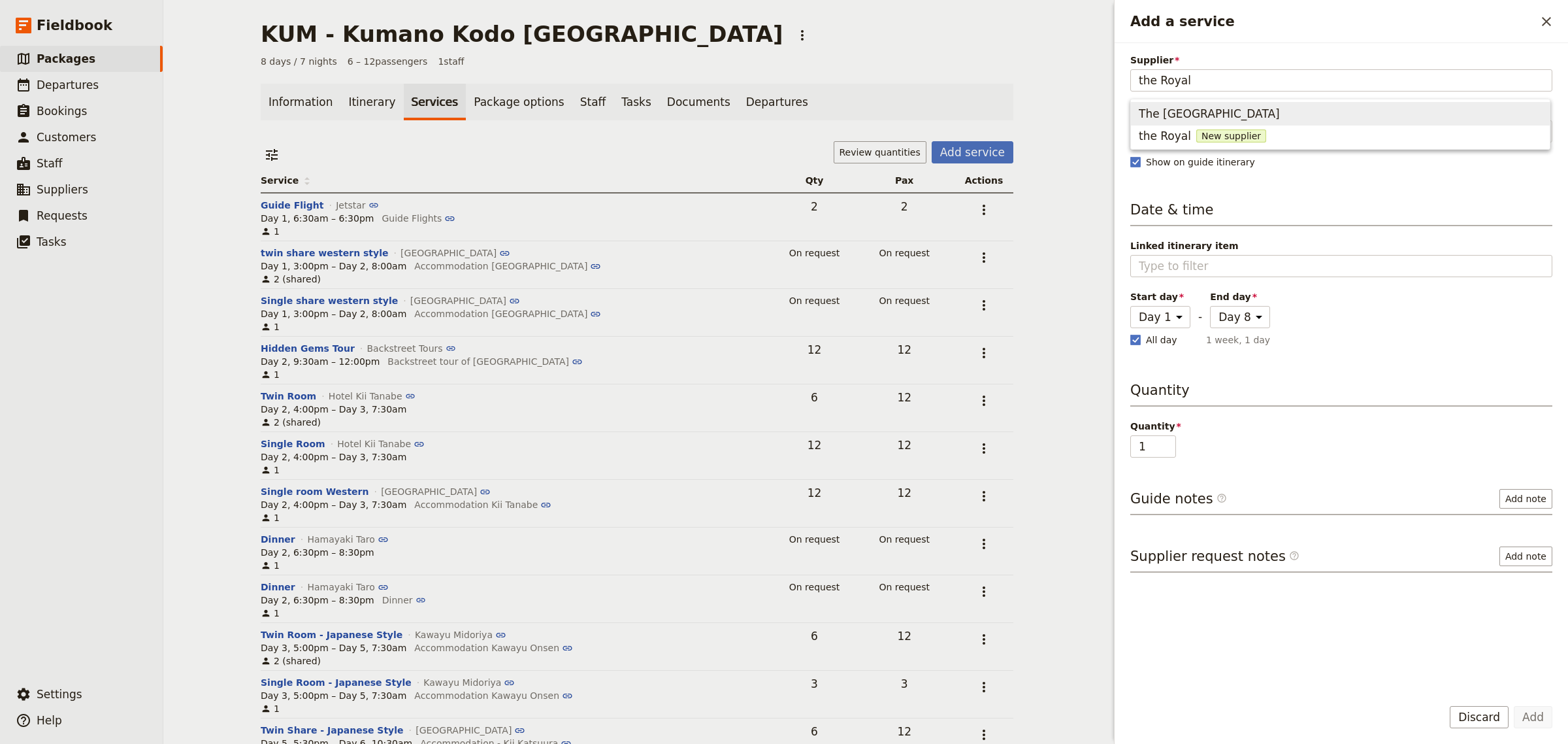
click at [1193, 108] on span "The [GEOGRAPHIC_DATA]" at bounding box center [1209, 113] width 141 height 15
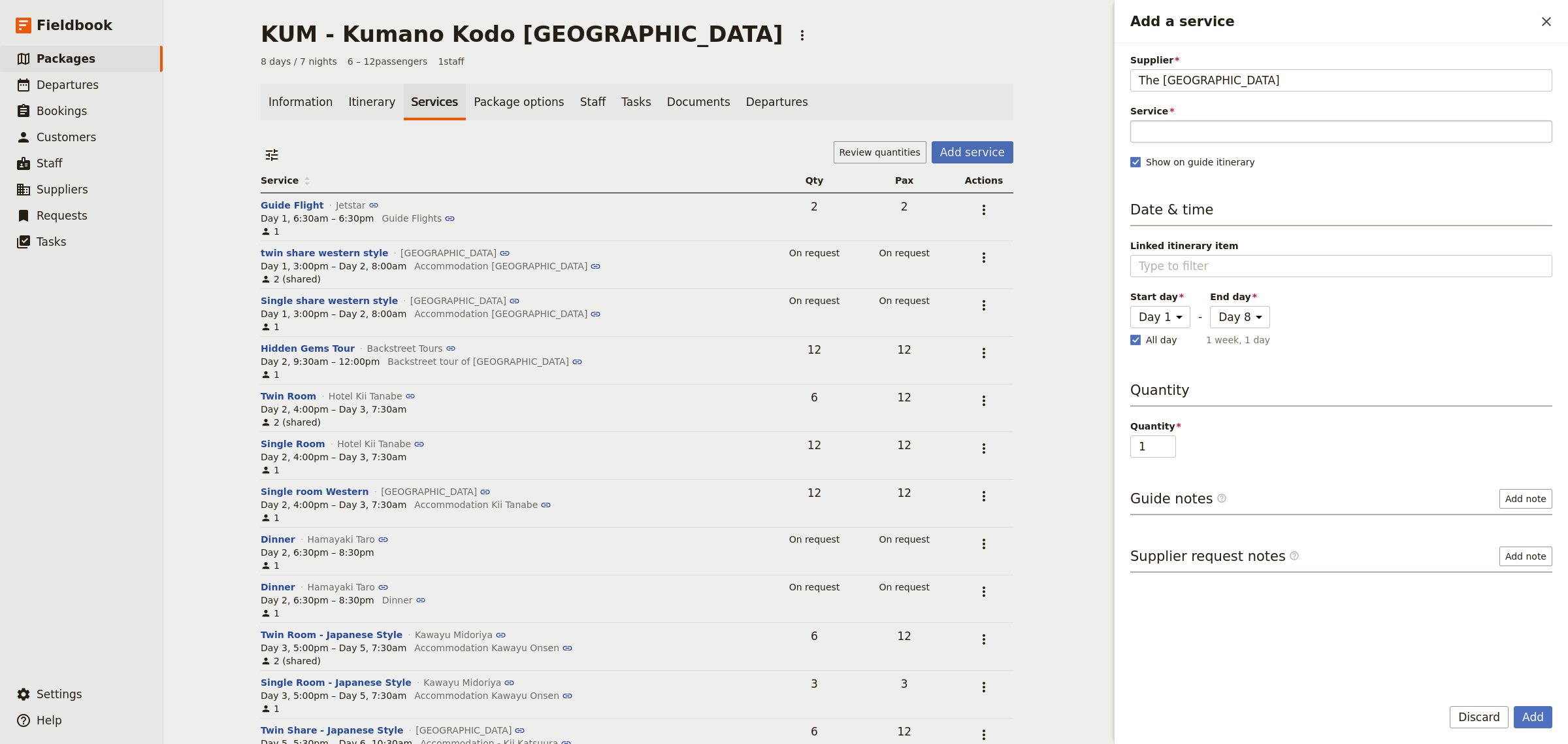
type input "The [GEOGRAPHIC_DATA]"
click at [1183, 129] on input "Service" at bounding box center [1342, 131] width 422 height 22
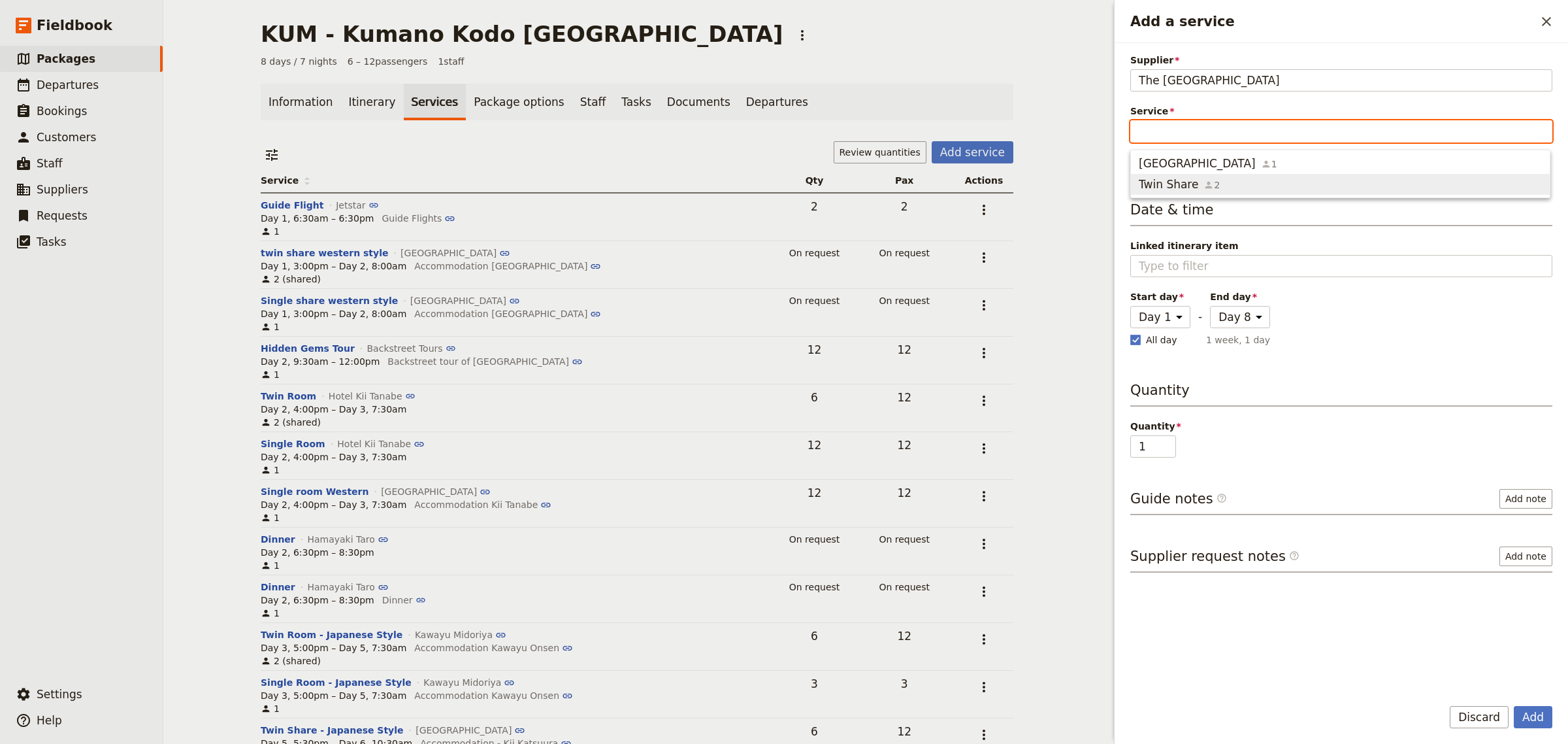
click at [1175, 181] on span "Twin Share" at bounding box center [1168, 184] width 59 height 15
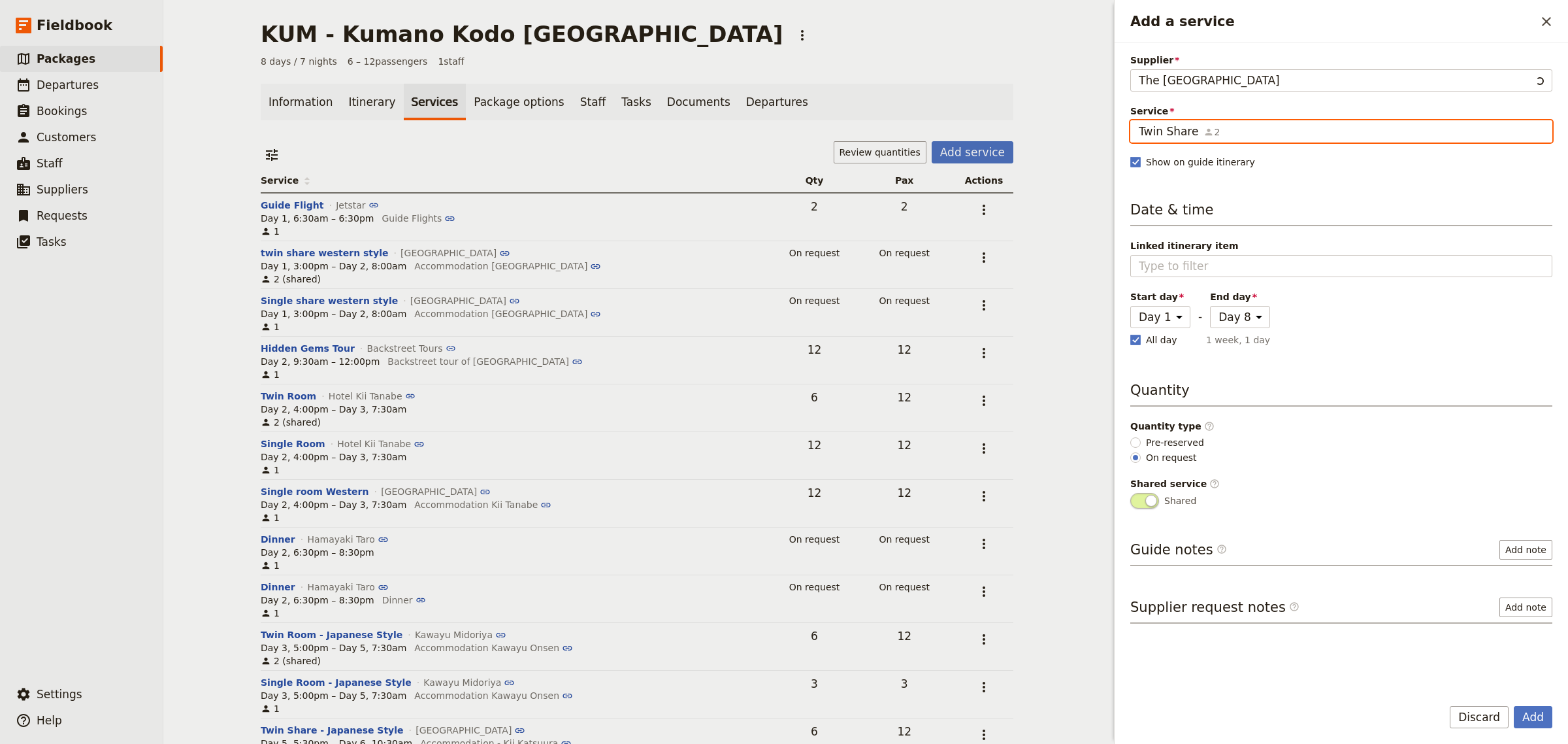
type input "Twin Share"
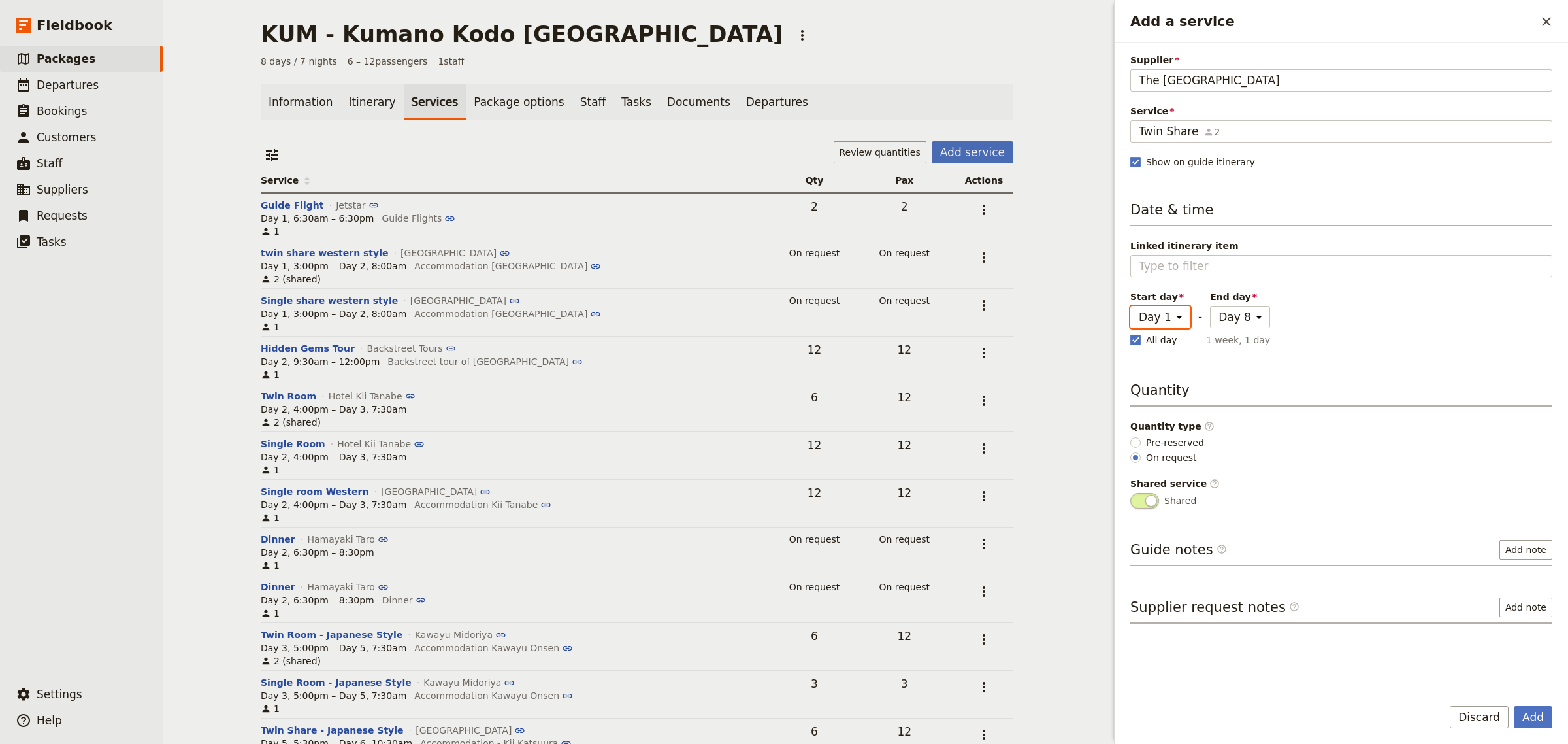
click at [1178, 320] on select "Day 1 Day 2 Day 3 Day 4 Day 5 Day 6 Day 7 Day 8" at bounding box center [1161, 317] width 60 height 22
select select "6"
click at [1131, 307] on select "Day 1 Day 2 Day 3 Day 4 Day 5 Day 6 Day 7 Day 8" at bounding box center [1161, 317] width 60 height 22
click at [1539, 721] on button "Add" at bounding box center [1533, 717] width 38 height 22
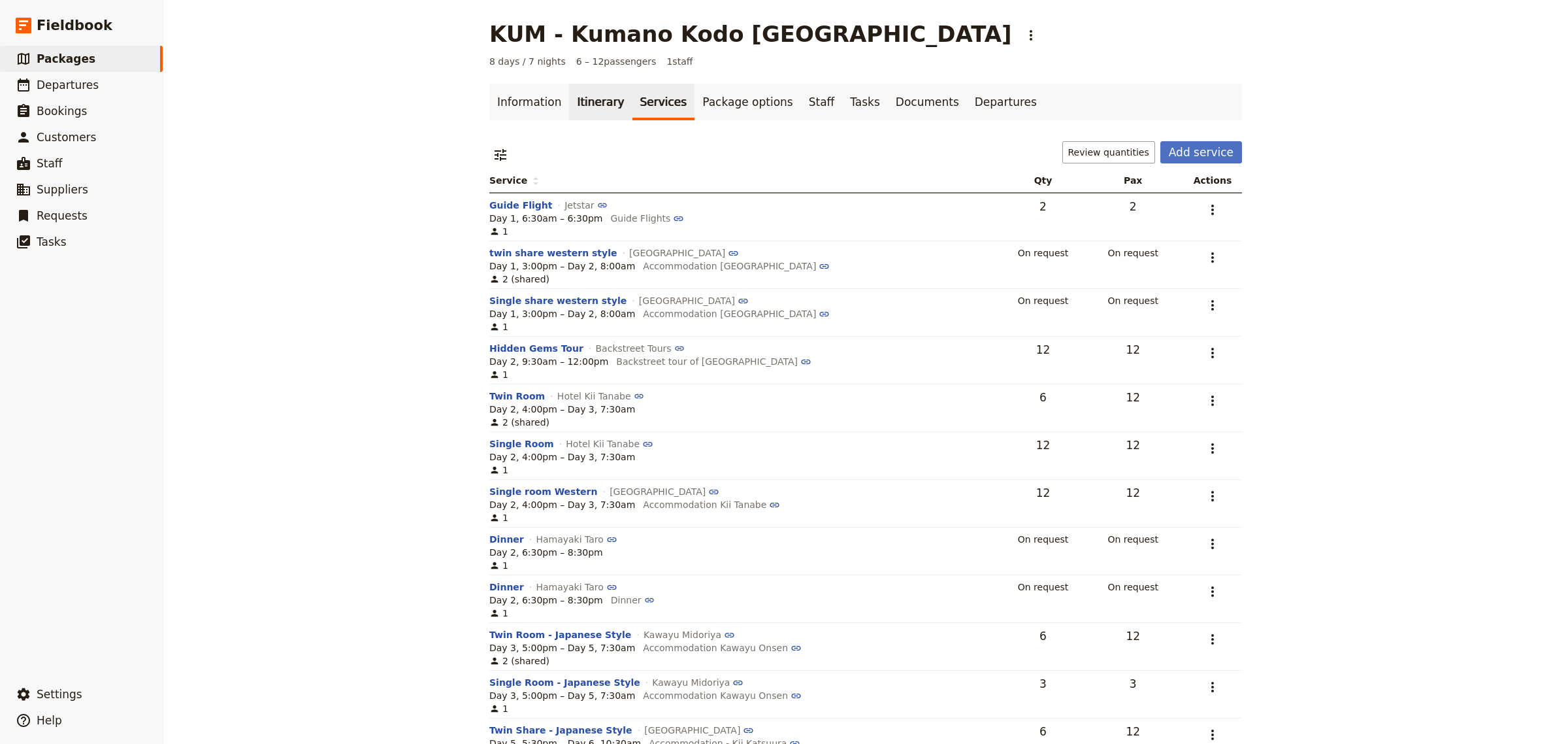
click at [570, 103] on link "Itinerary" at bounding box center [600, 102] width 63 height 36
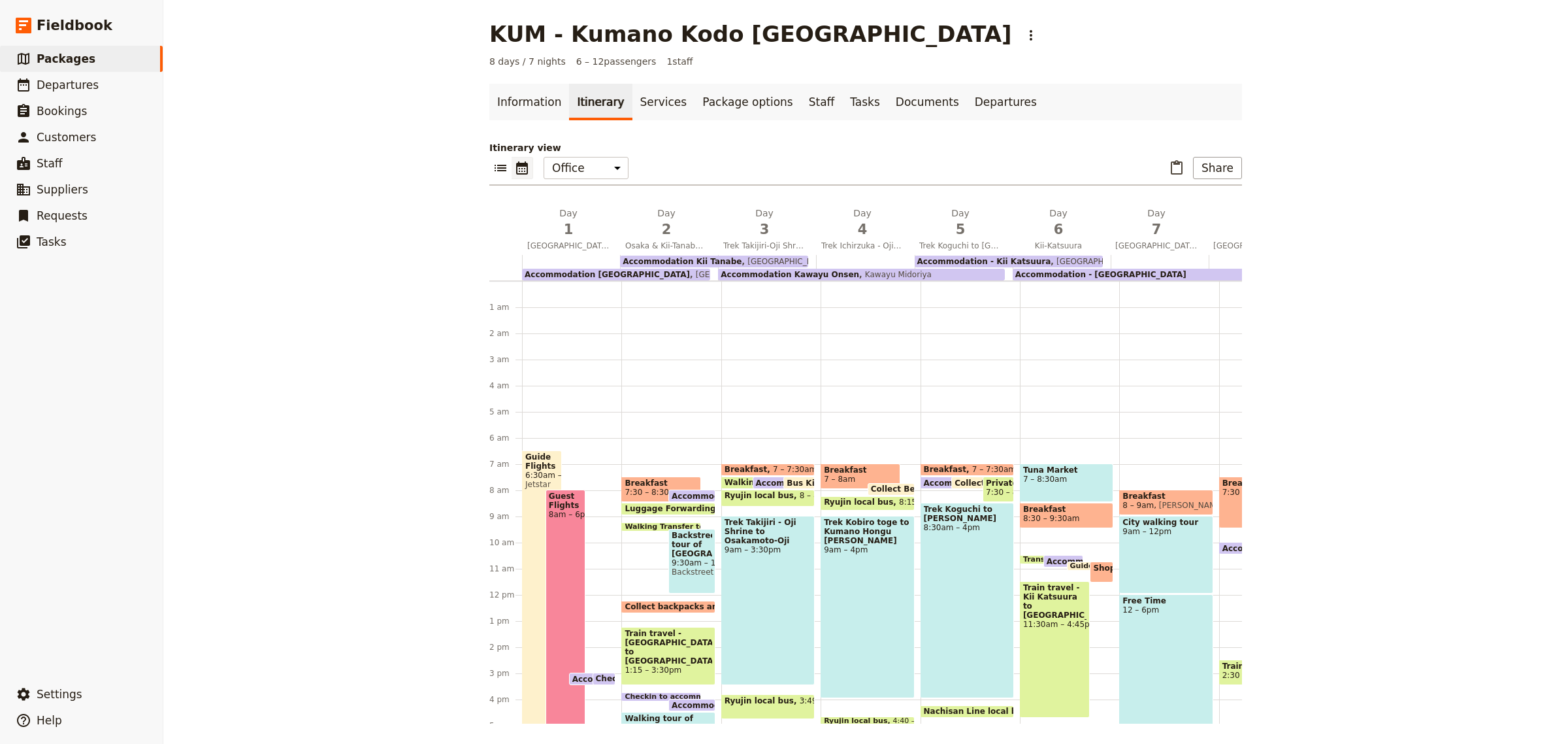
scroll to position [157, 0]
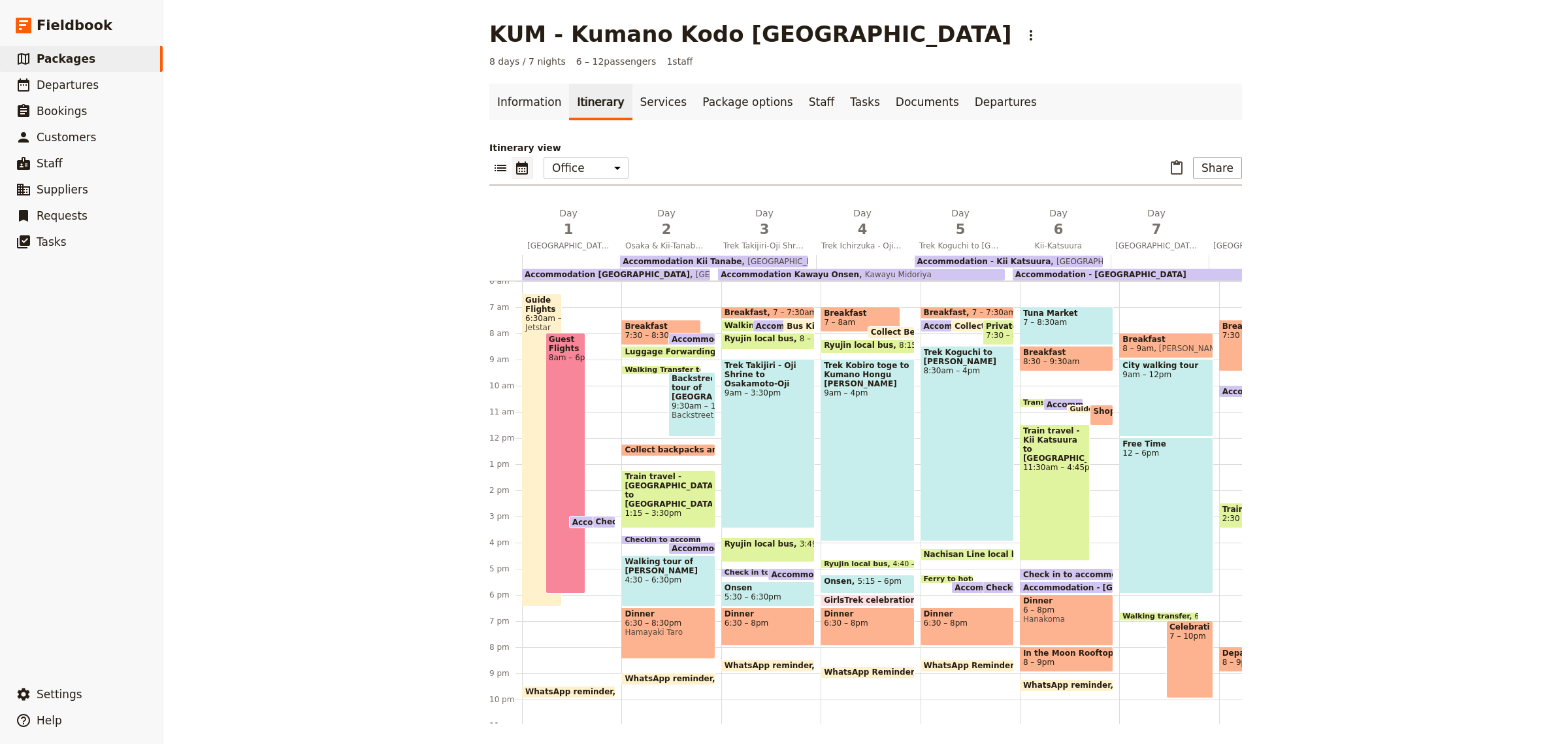
click at [1055, 583] on span "Accommodation - [GEOGRAPHIC_DATA]" at bounding box center [1112, 587] width 177 height 8
select select "6"
select select "8"
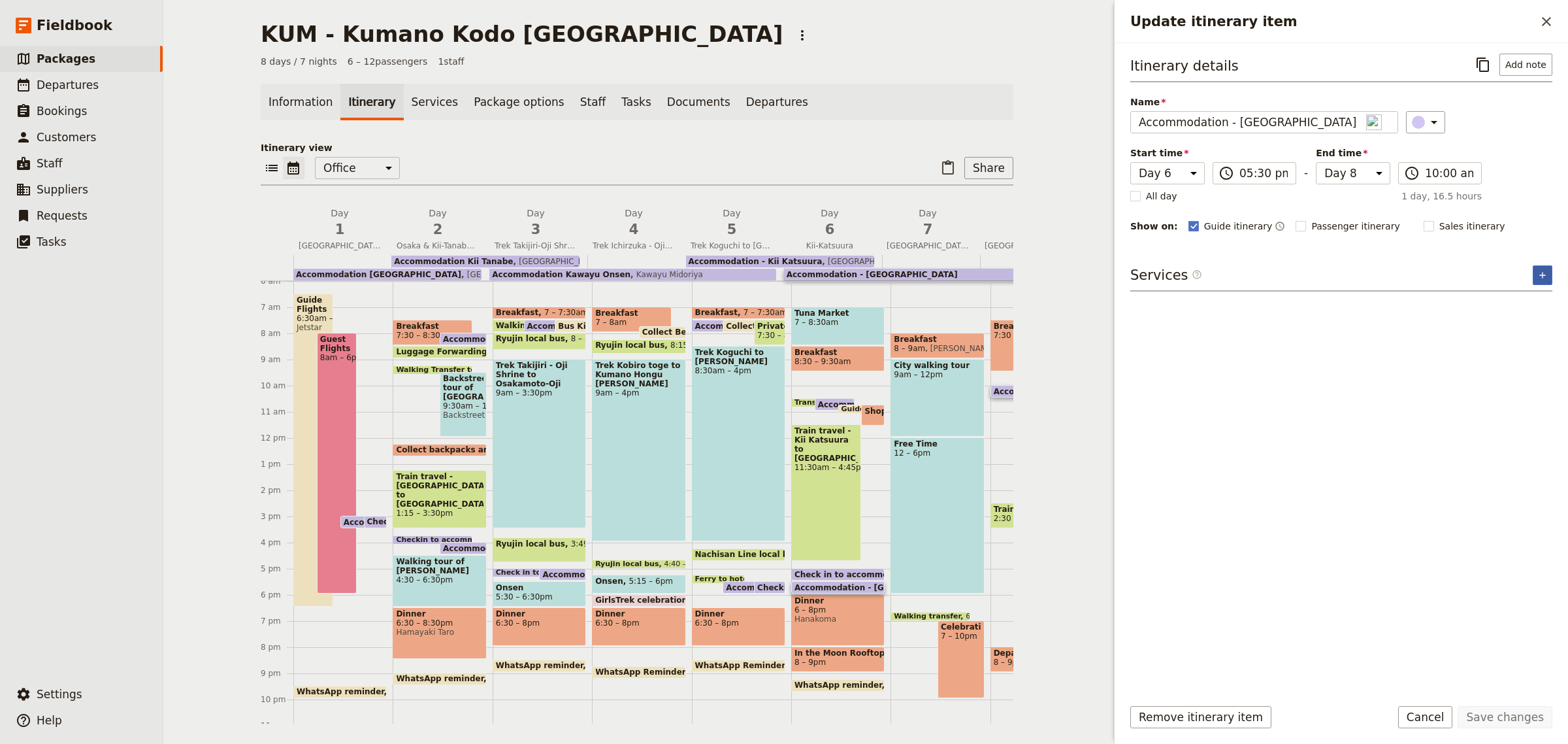
click at [1541, 278] on icon "Add service inclusion" at bounding box center [1543, 276] width 11 height 11
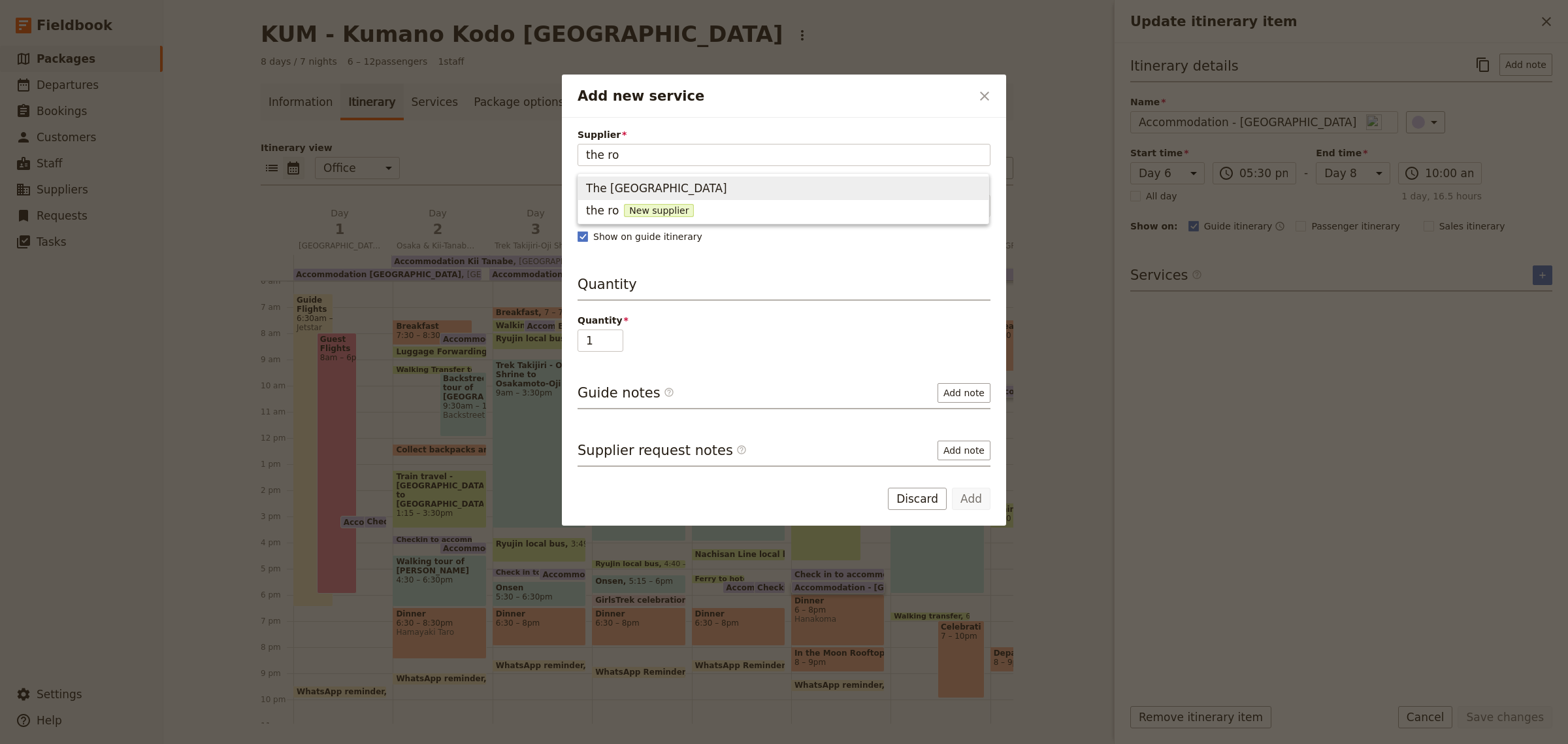
click at [704, 194] on span "The [GEOGRAPHIC_DATA]" at bounding box center [656, 187] width 141 height 15
type input "The [GEOGRAPHIC_DATA]"
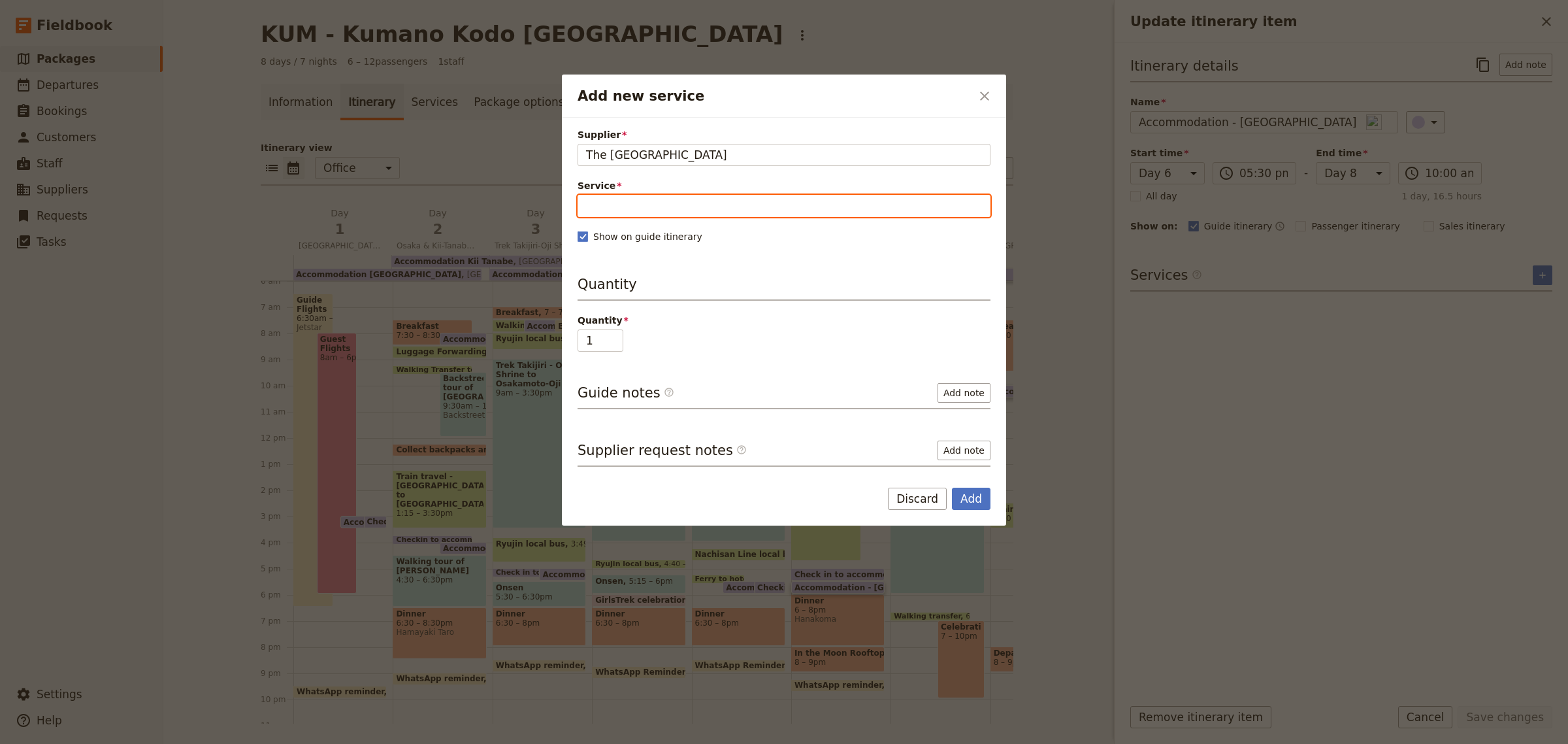
click at [697, 208] on input "Service" at bounding box center [784, 206] width 413 height 22
click at [666, 252] on span "Twin Share 2" at bounding box center [784, 258] width 394 height 15
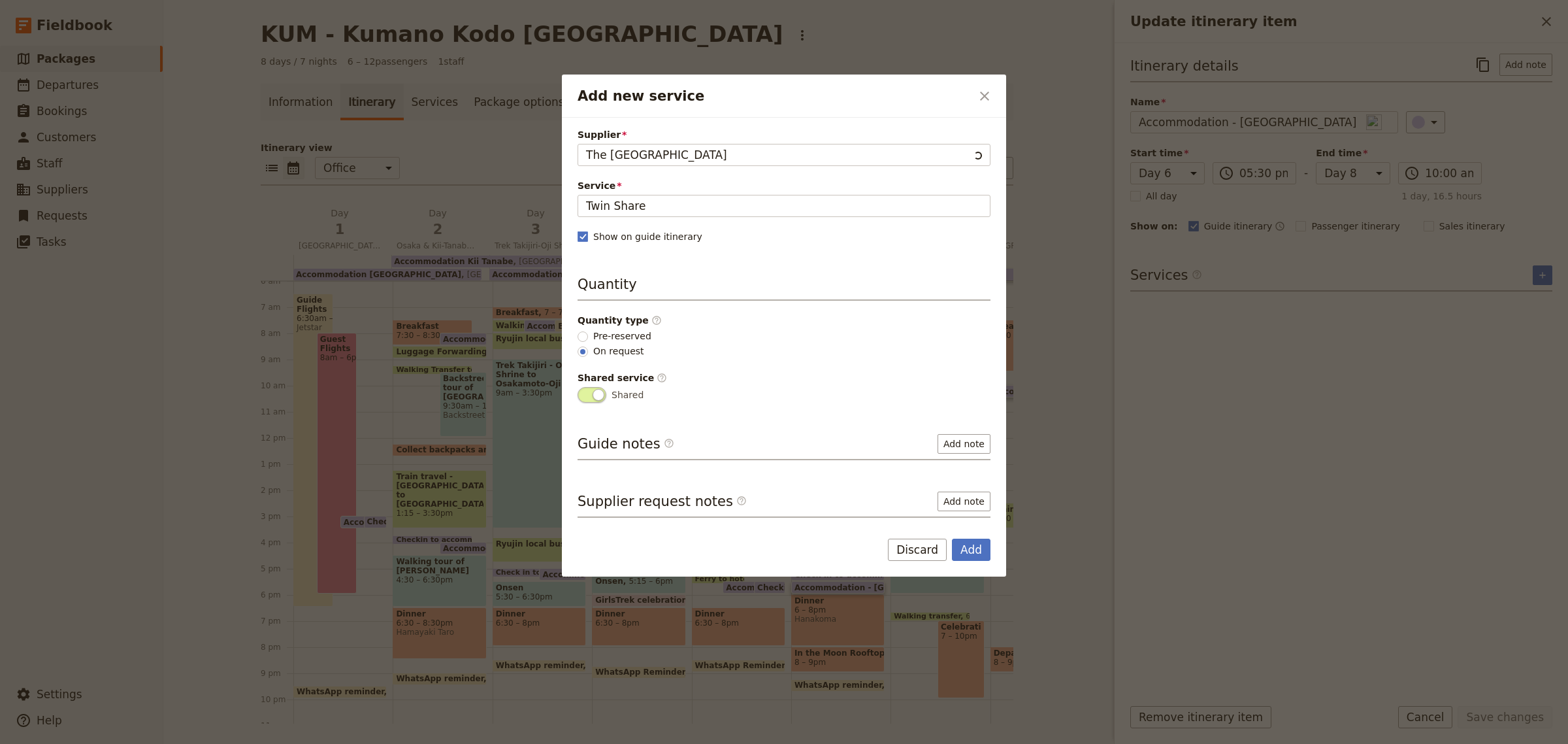
scroll to position [0, 0]
click at [975, 553] on button "Add" at bounding box center [971, 549] width 38 height 22
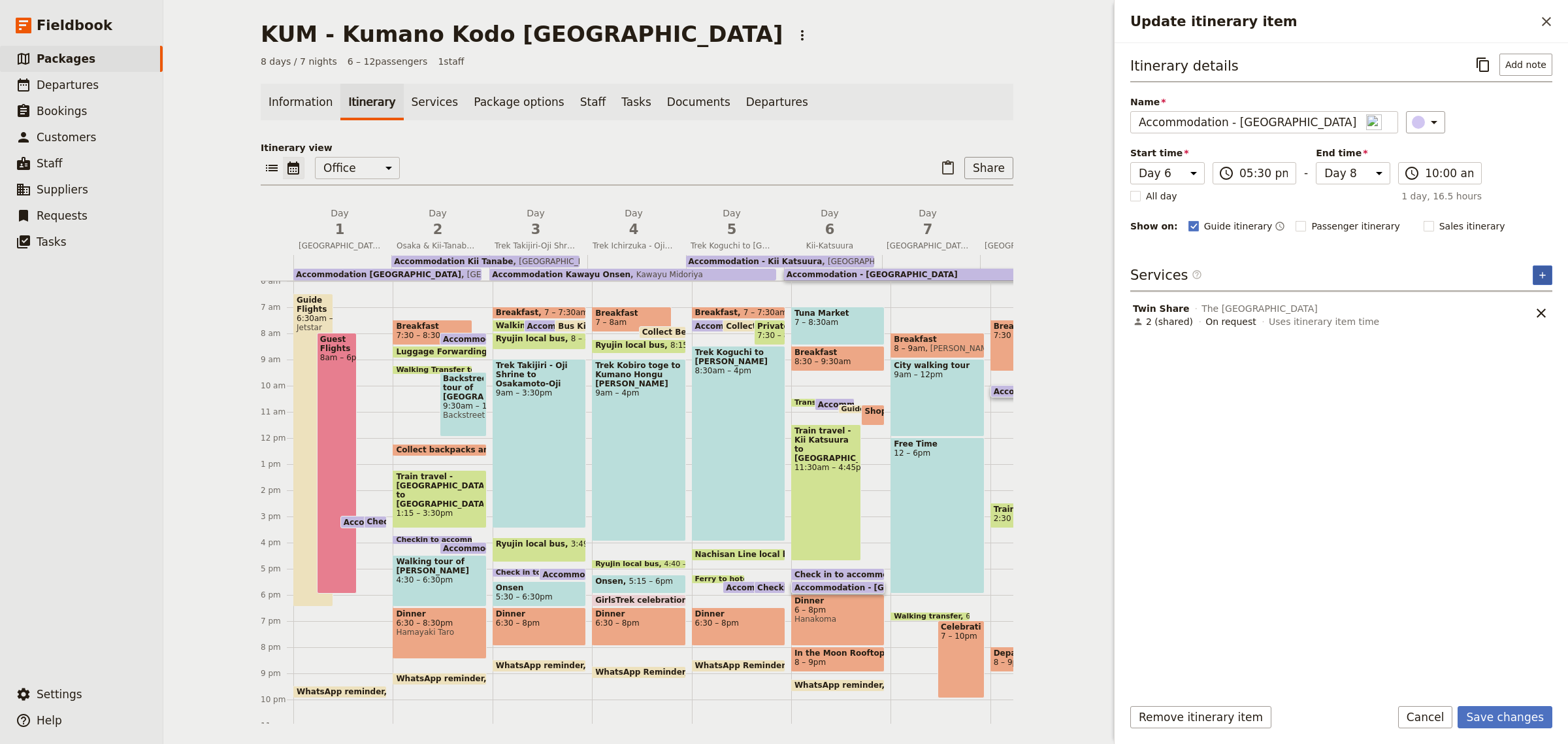
click at [1547, 275] on icon "Add service inclusion" at bounding box center [1543, 276] width 11 height 11
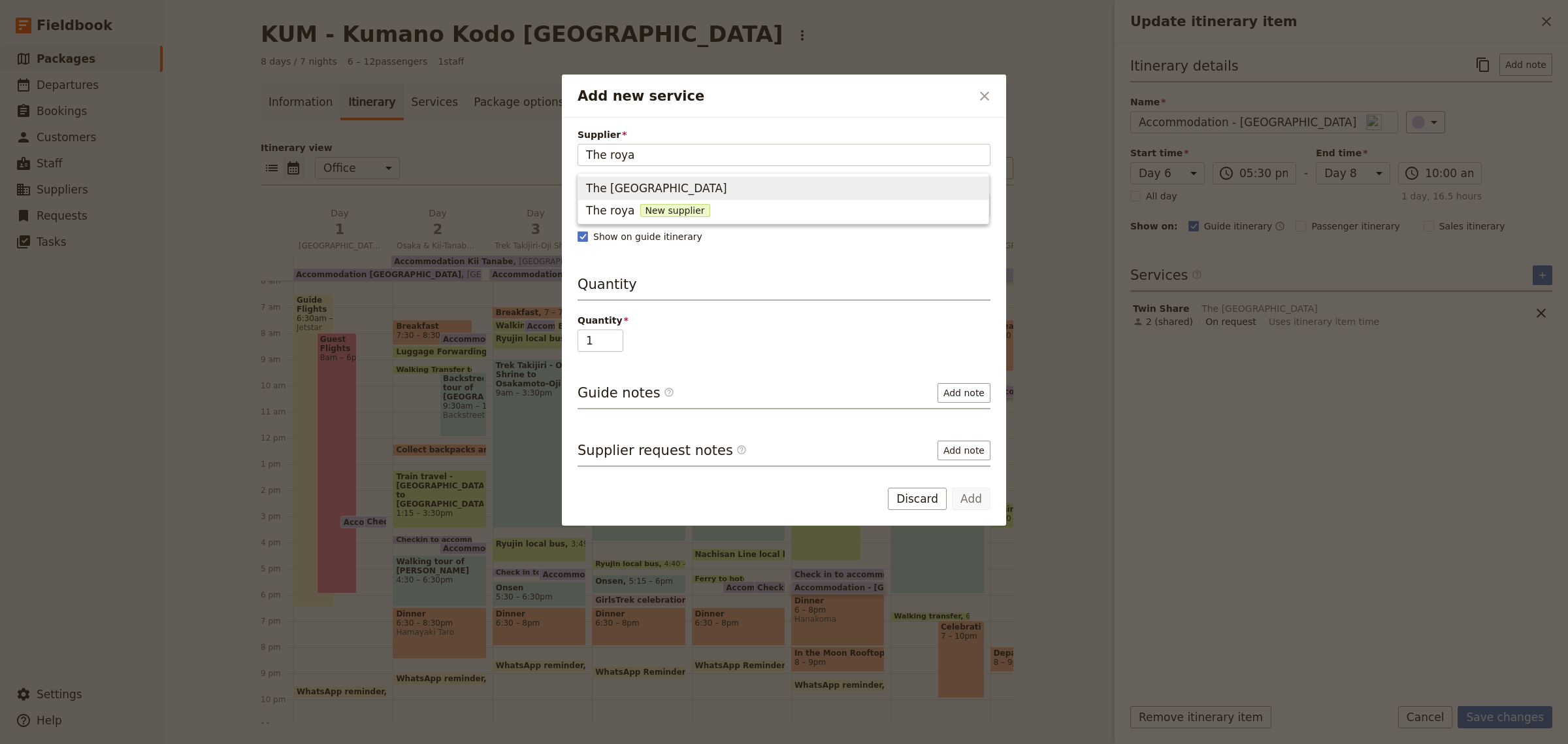
click at [724, 192] on span "The [GEOGRAPHIC_DATA]" at bounding box center [784, 188] width 394 height 18
type input "The [GEOGRAPHIC_DATA]"
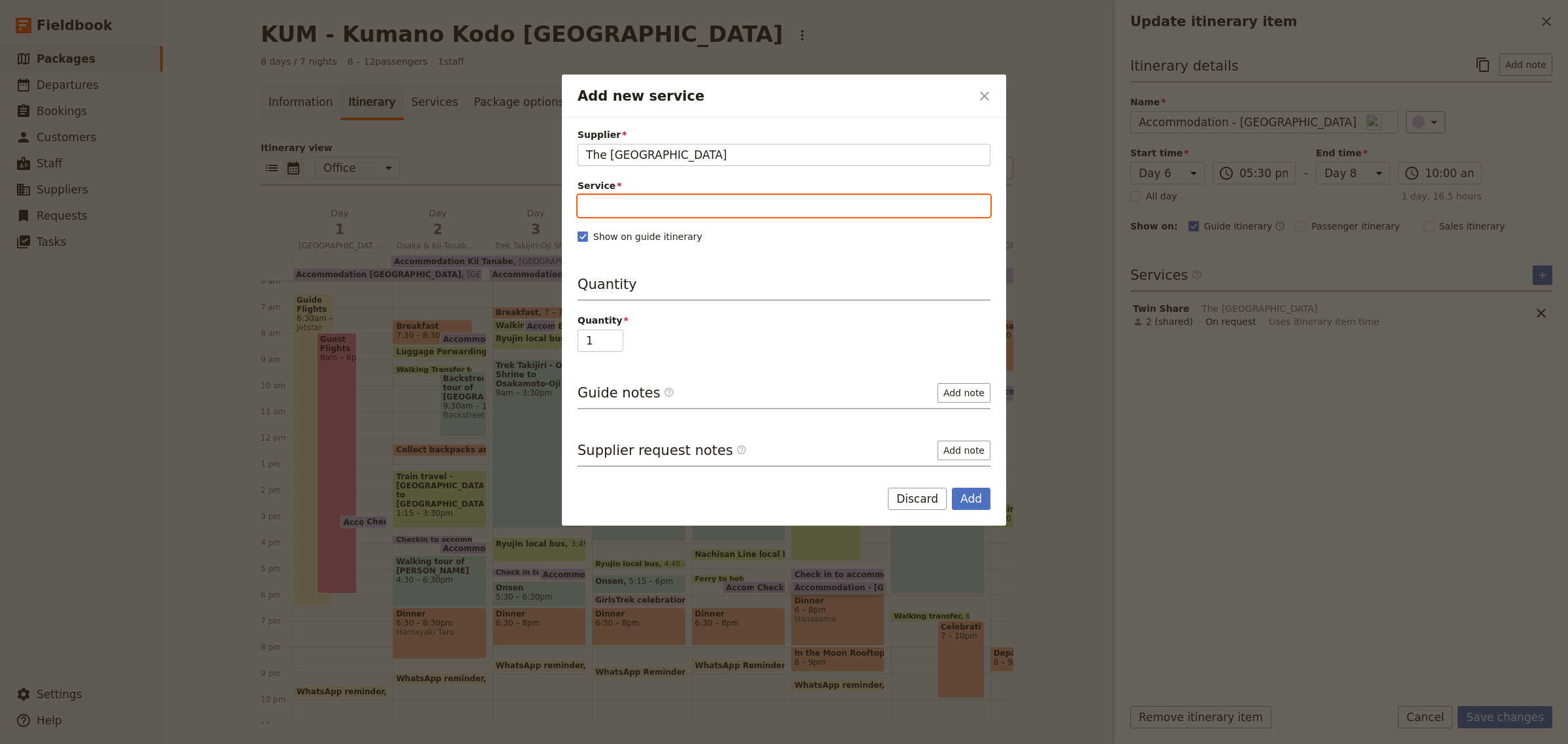
click at [713, 209] on input "Service" at bounding box center [784, 206] width 413 height 22
click at [664, 246] on span "King Room 1" at bounding box center [784, 237] width 394 height 15
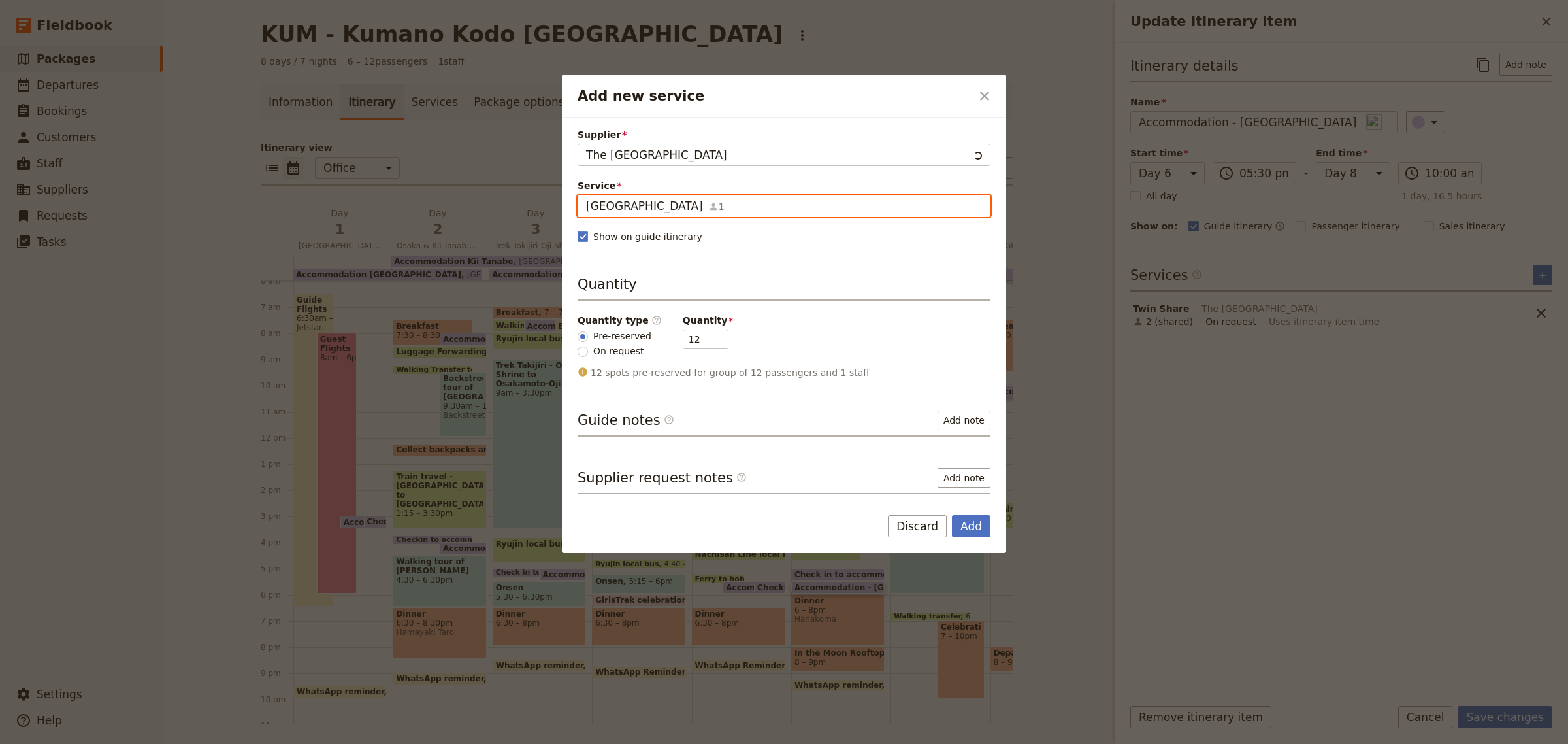
type input "[GEOGRAPHIC_DATA]"
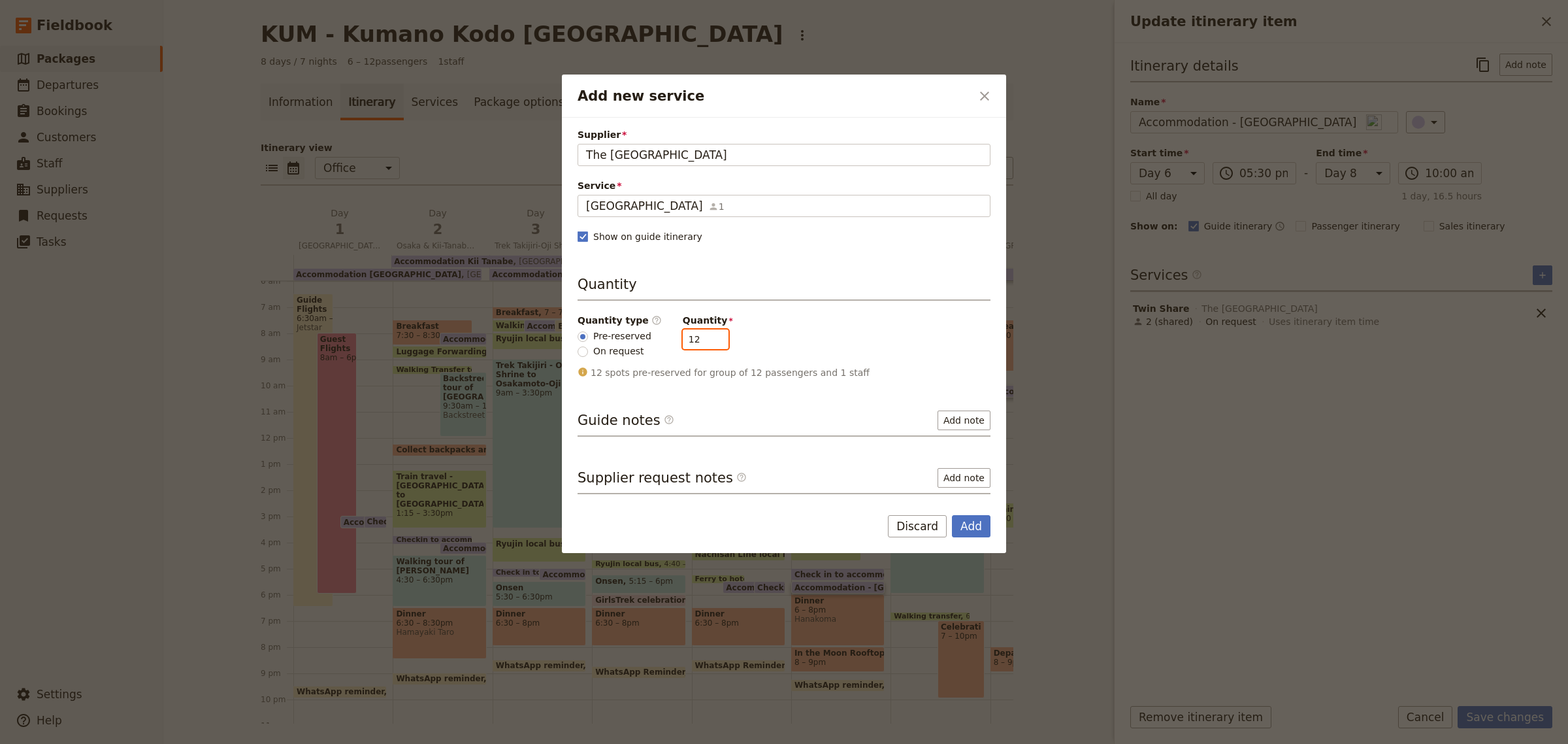
click at [689, 338] on input "12" at bounding box center [705, 339] width 45 height 20
drag, startPoint x: 689, startPoint y: 338, endPoint x: 672, endPoint y: 337, distance: 17.0
click at [683, 337] on input "12" at bounding box center [705, 339] width 45 height 20
type input "3"
click at [966, 518] on button "Add" at bounding box center [971, 526] width 38 height 22
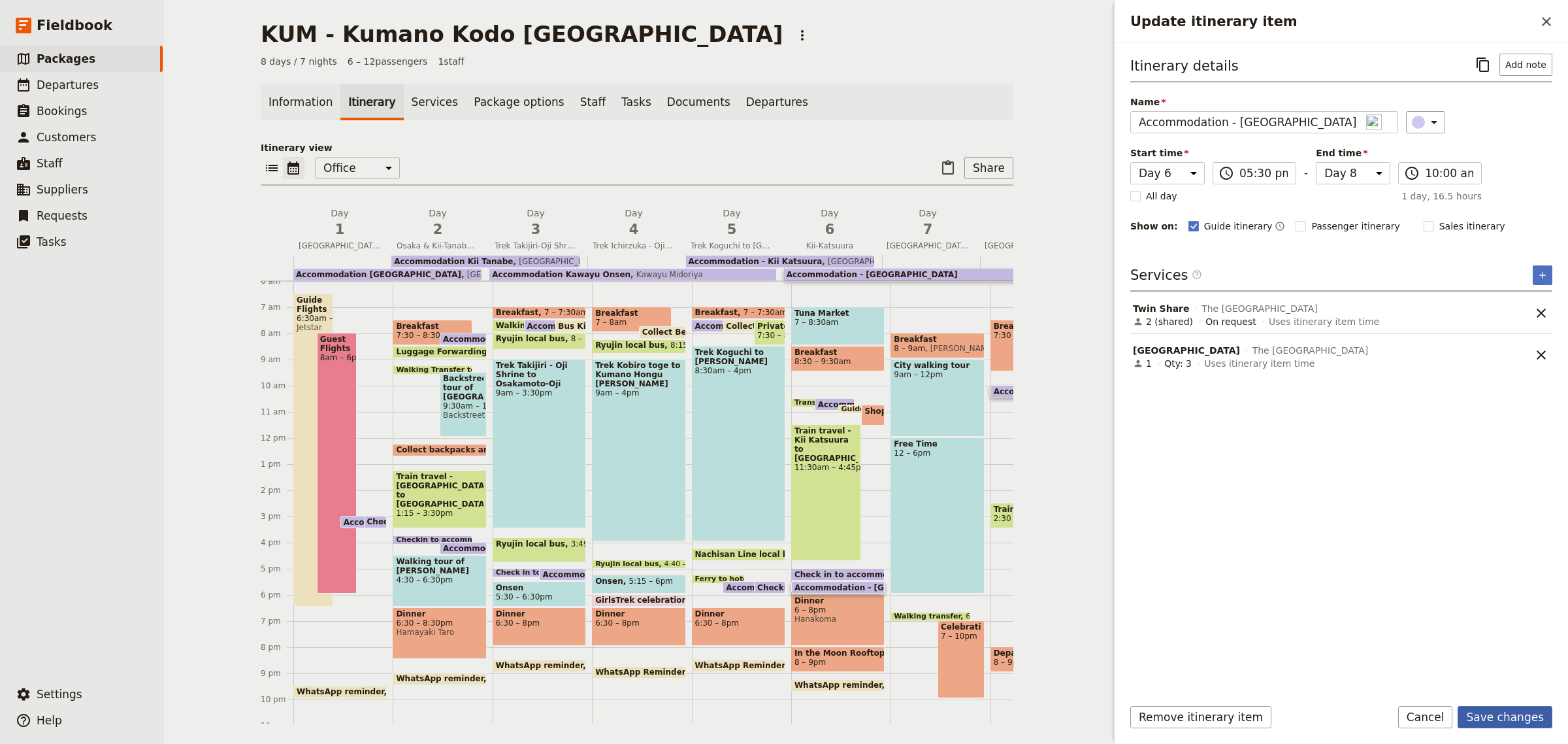
click at [1495, 713] on button "Save changes" at bounding box center [1505, 717] width 95 height 22
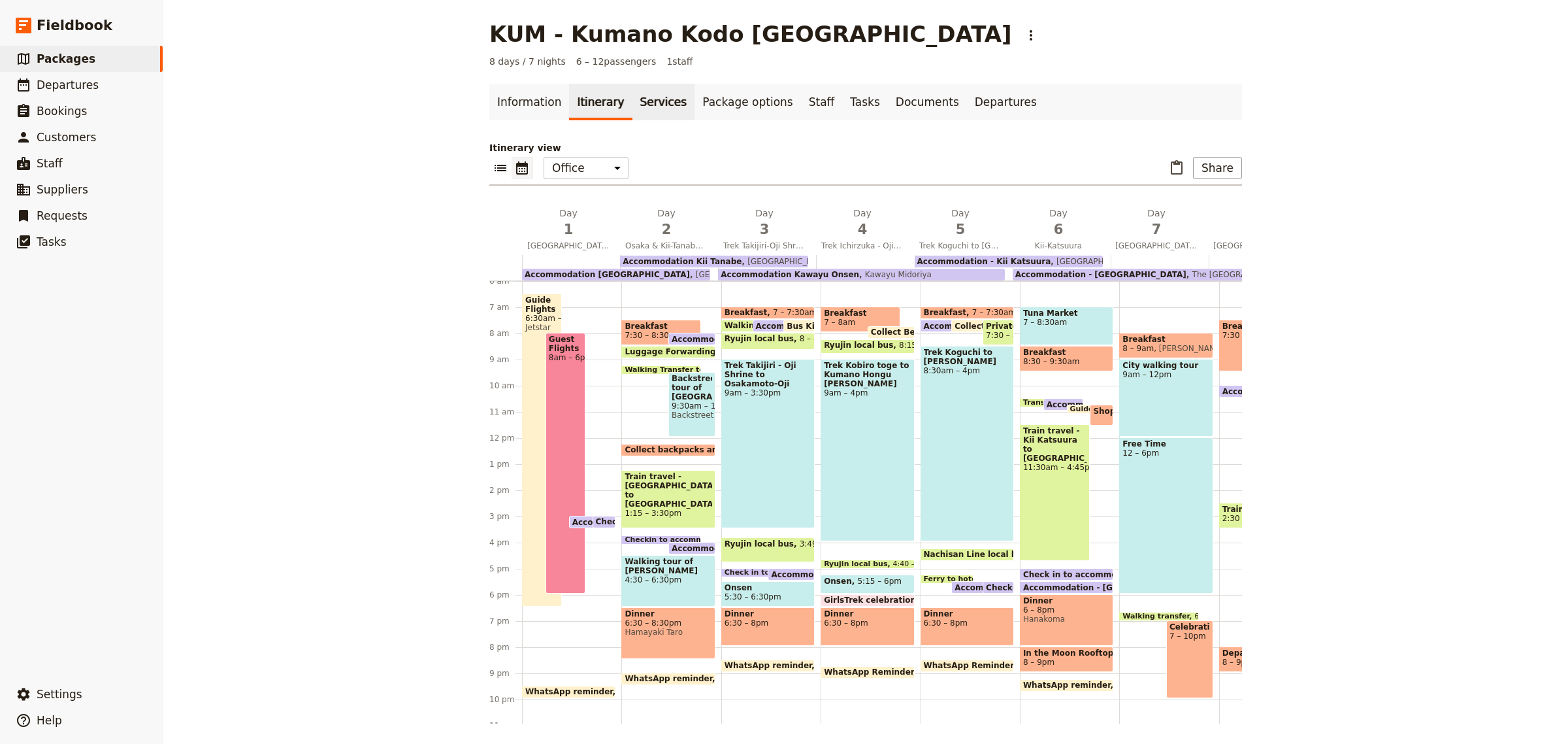
click at [633, 100] on link "Services" at bounding box center [664, 102] width 63 height 36
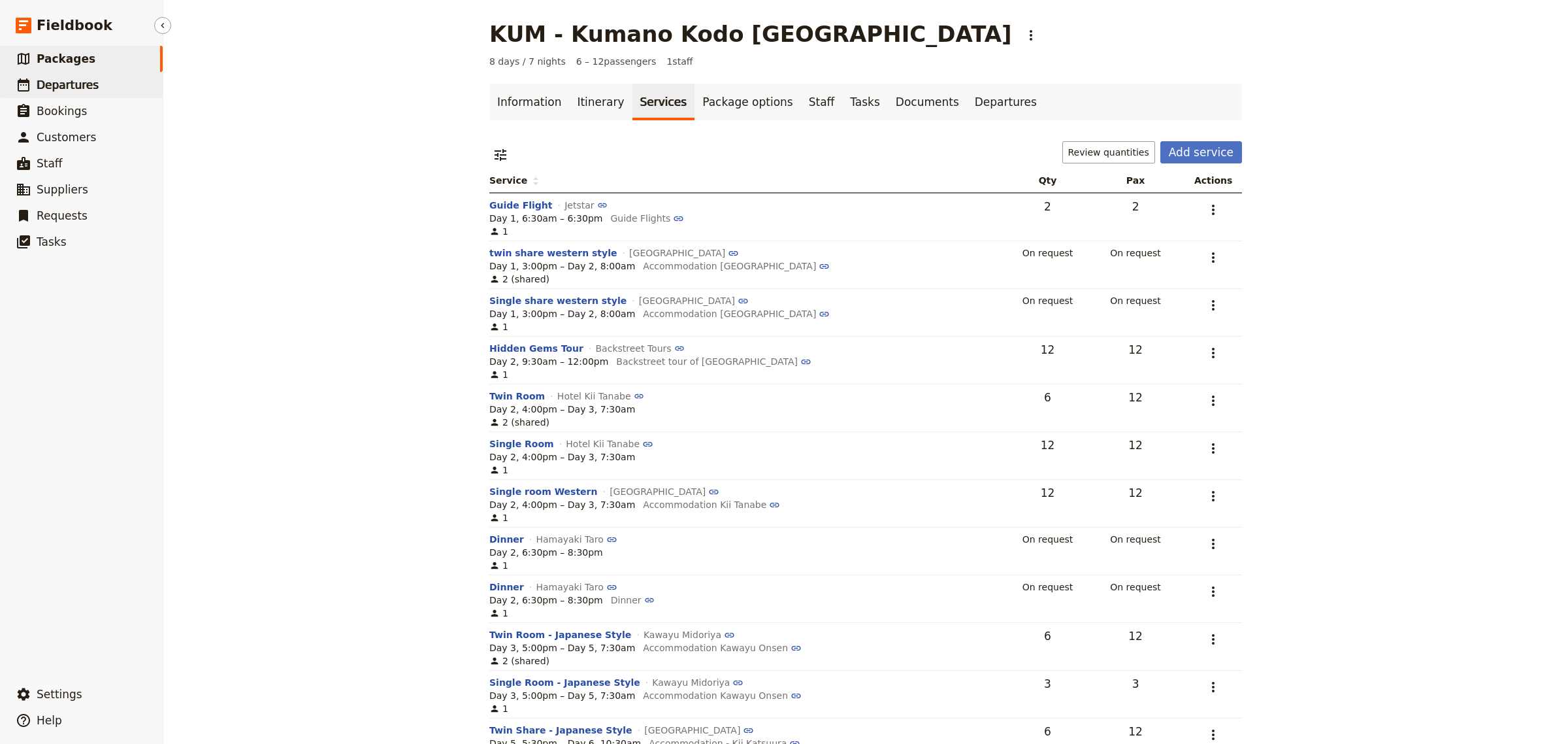
click at [50, 78] on span "Departures" at bounding box center [67, 85] width 62 height 13
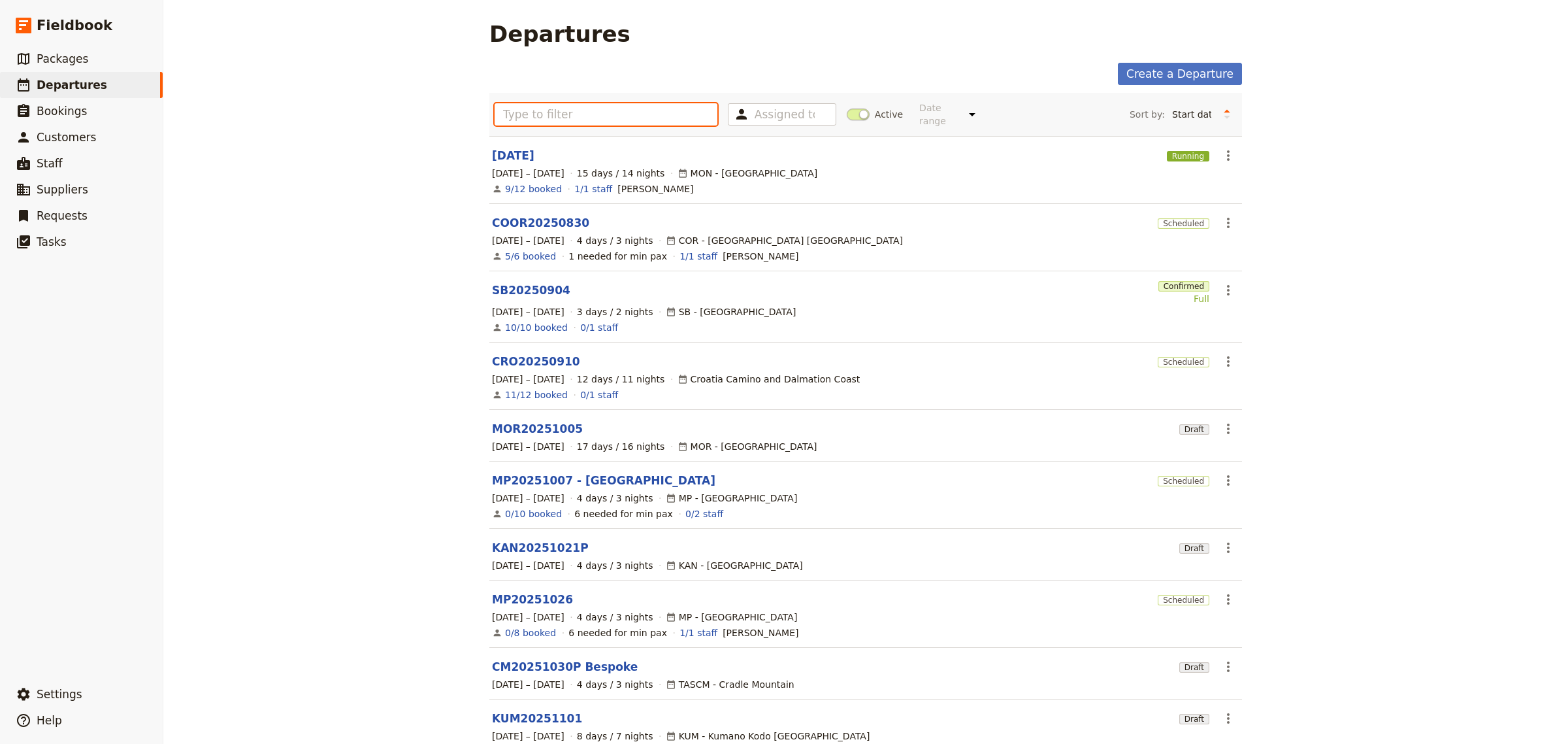
click at [562, 105] on input "text" at bounding box center [605, 115] width 223 height 22
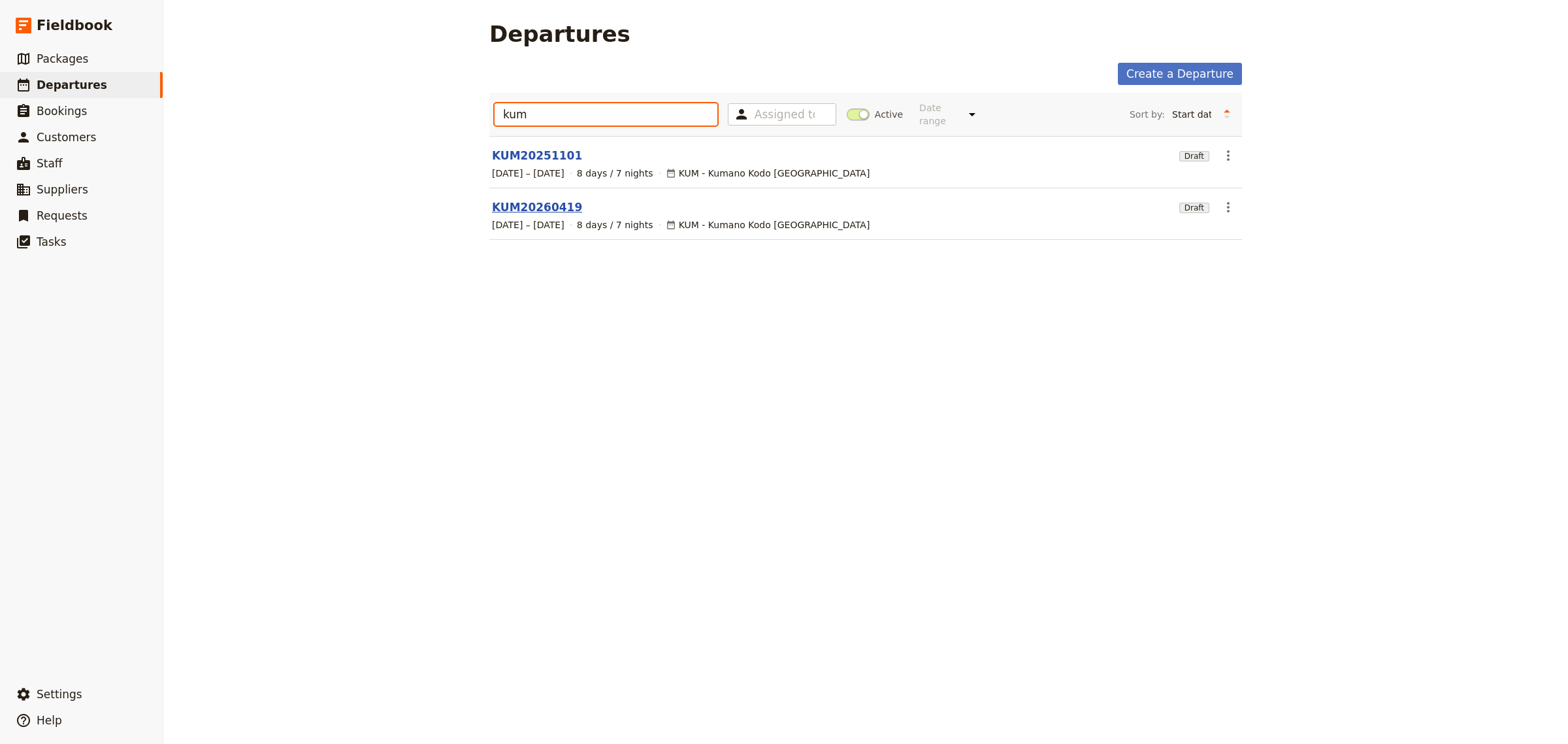
type input "kum"
click at [534, 199] on link "KUM20260419" at bounding box center [536, 206] width 90 height 15
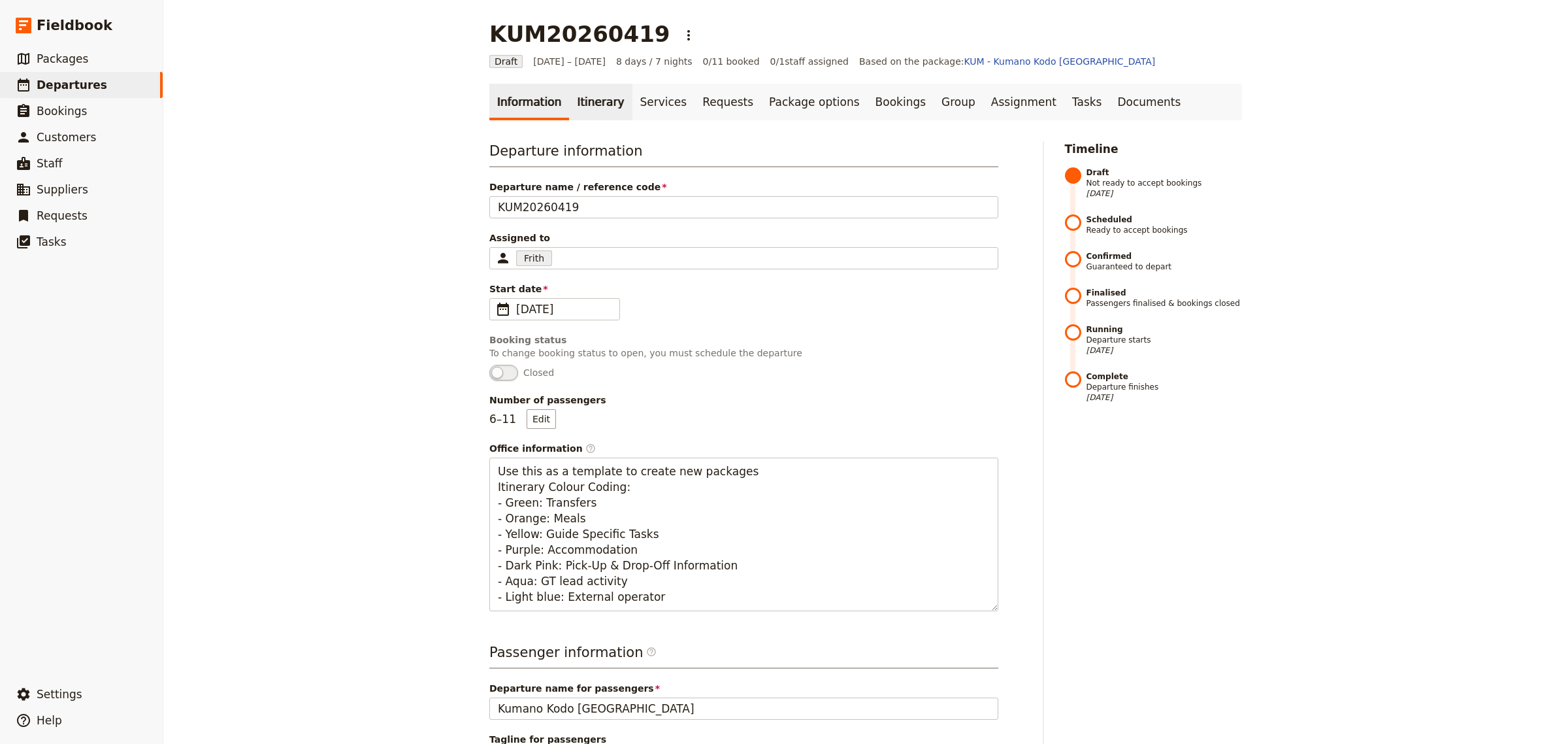
click at [579, 96] on link "Itinerary" at bounding box center [600, 102] width 63 height 36
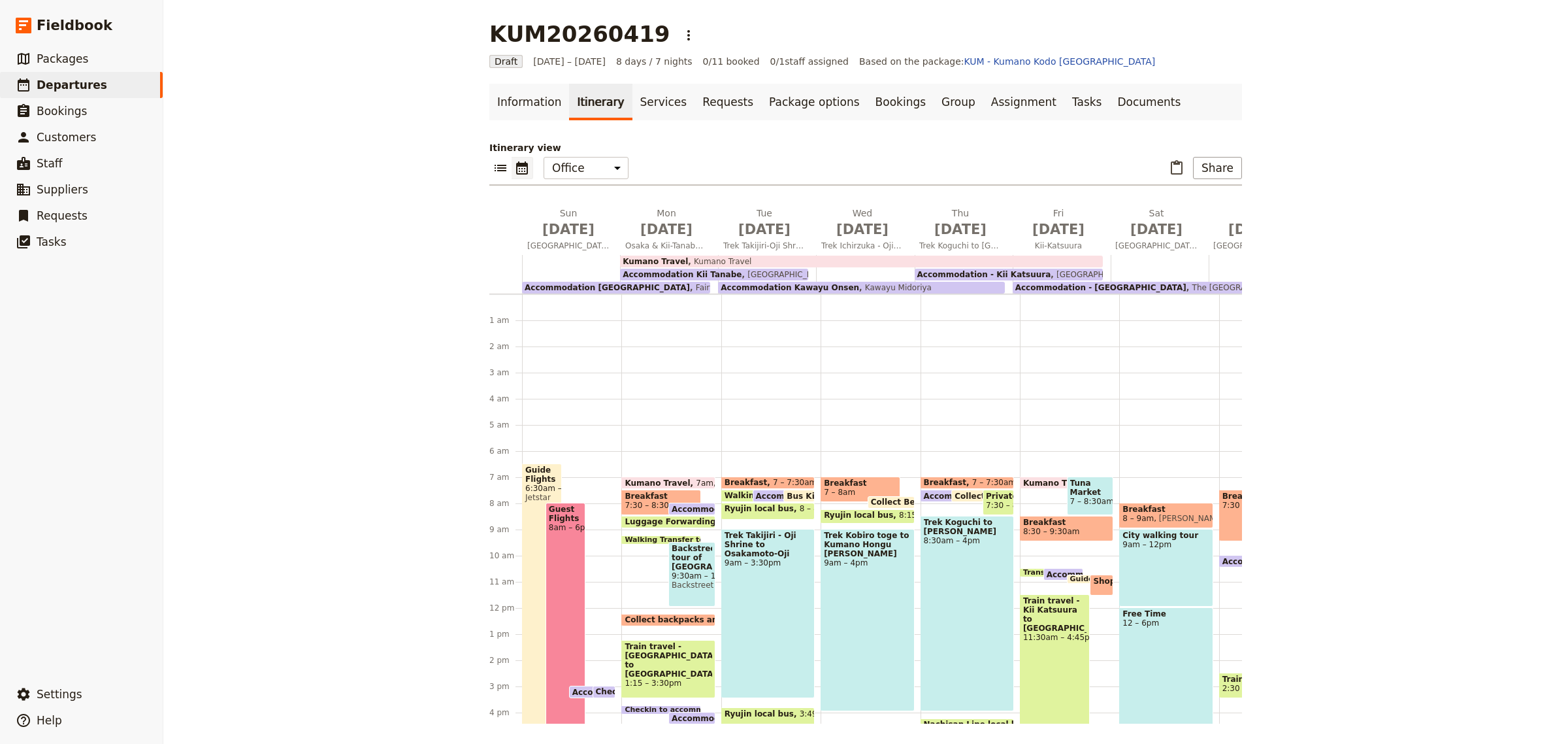
scroll to position [157, 0]
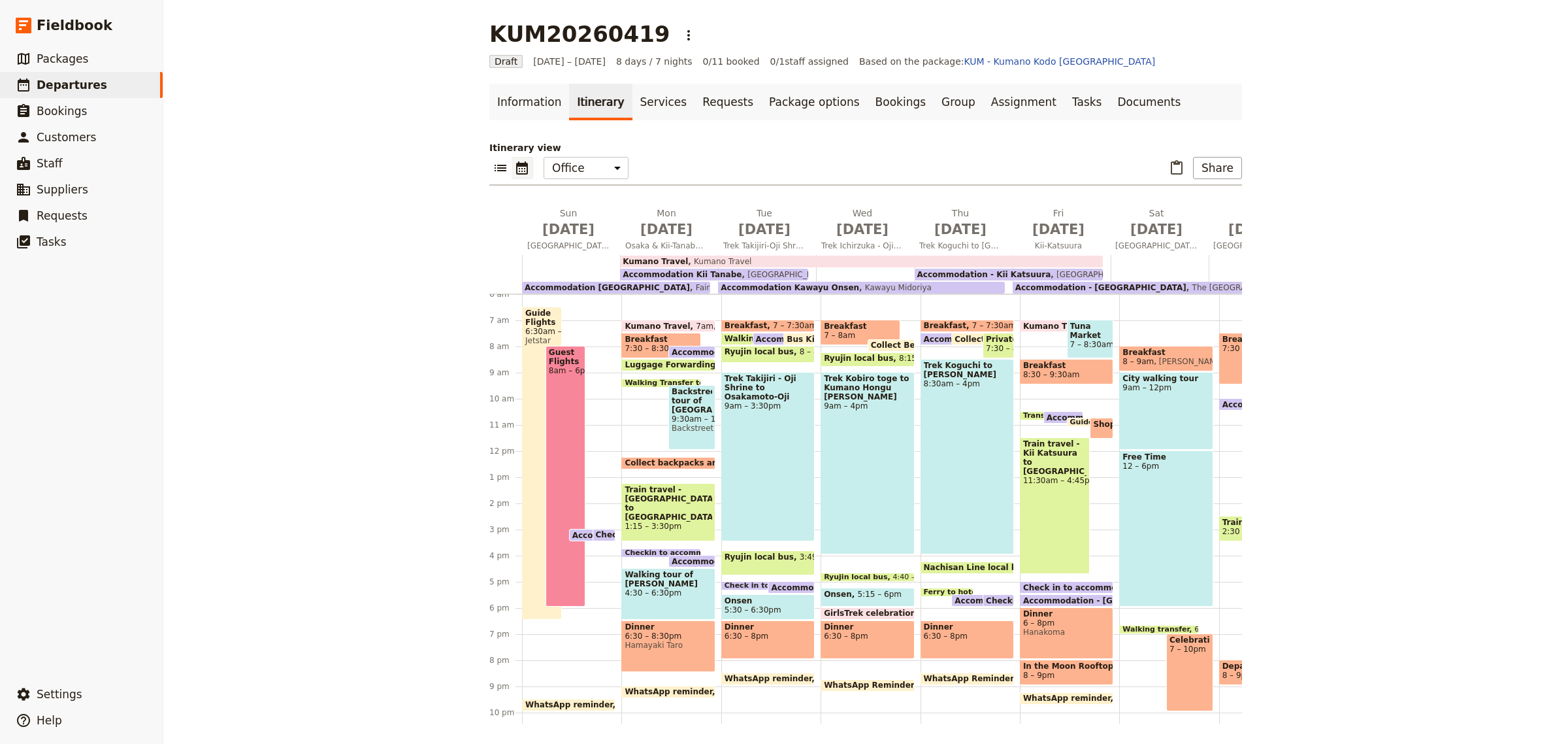
click at [1069, 600] on span "Accommodation - [GEOGRAPHIC_DATA]" at bounding box center [1112, 600] width 177 height 8
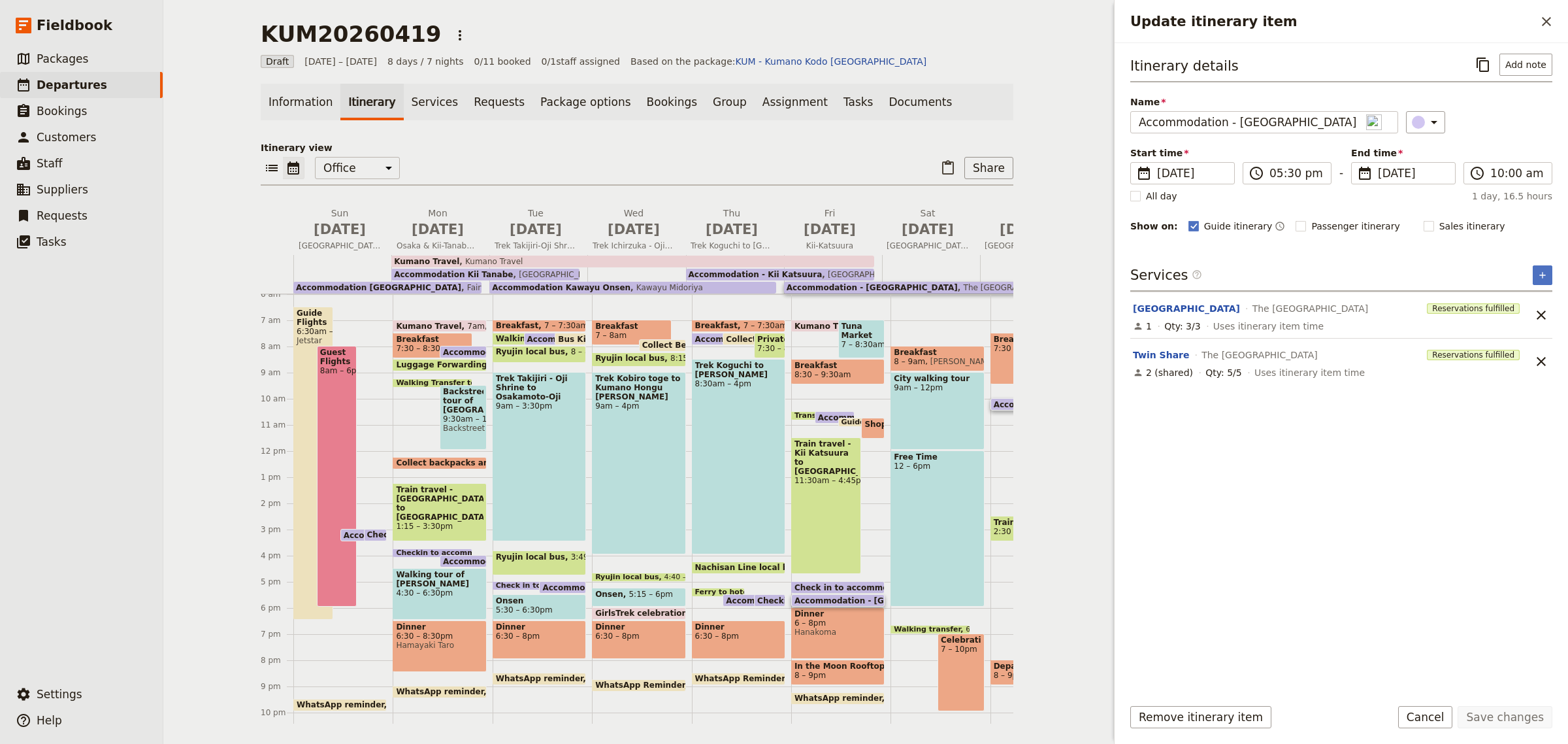
click at [1292, 322] on span "Uses itinerary item time" at bounding box center [1268, 327] width 110 height 13
click at [1157, 305] on button "[GEOGRAPHIC_DATA]" at bounding box center [1187, 308] width 107 height 13
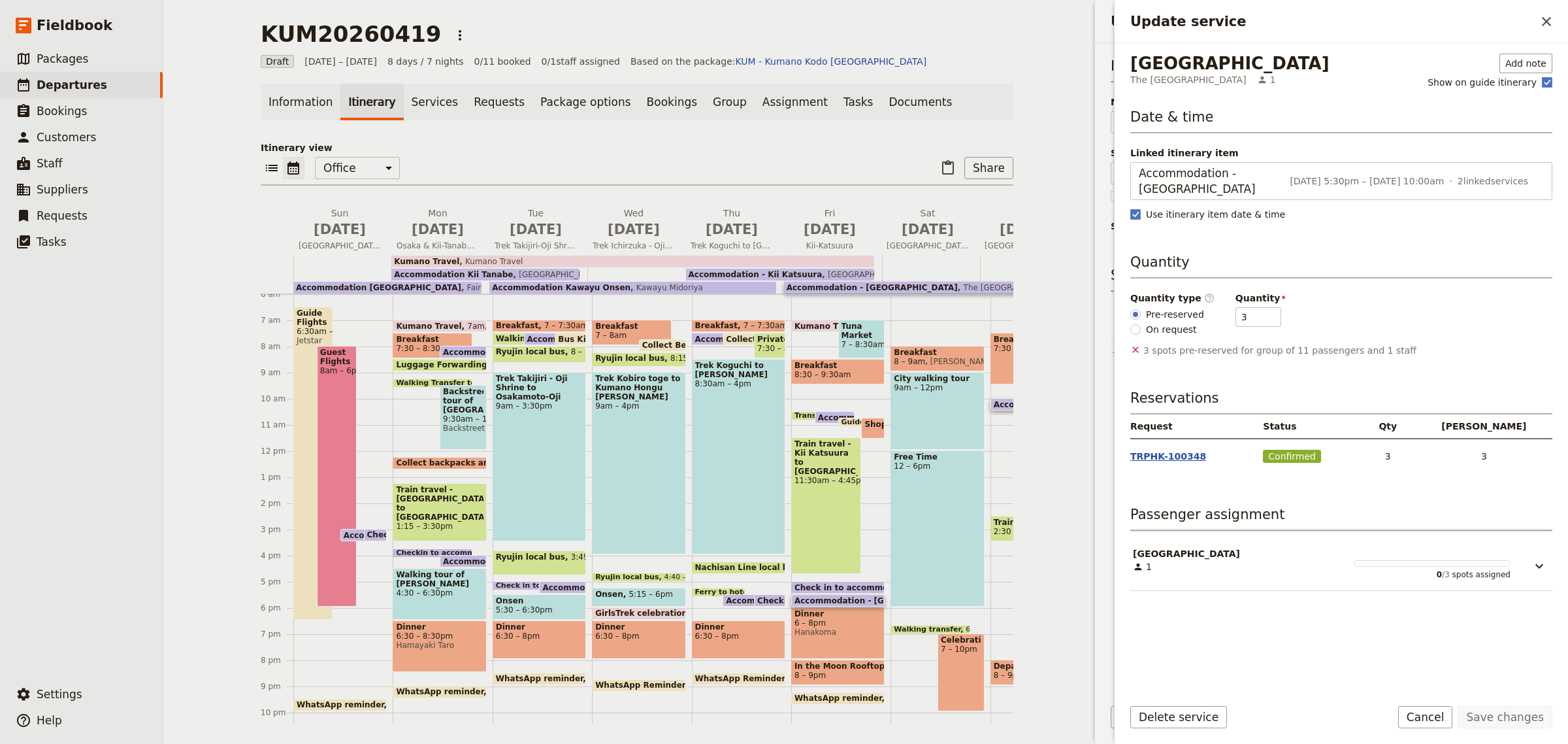
click at [1177, 450] on button "TRPHK-100348" at bounding box center [1168, 457] width 75 height 13
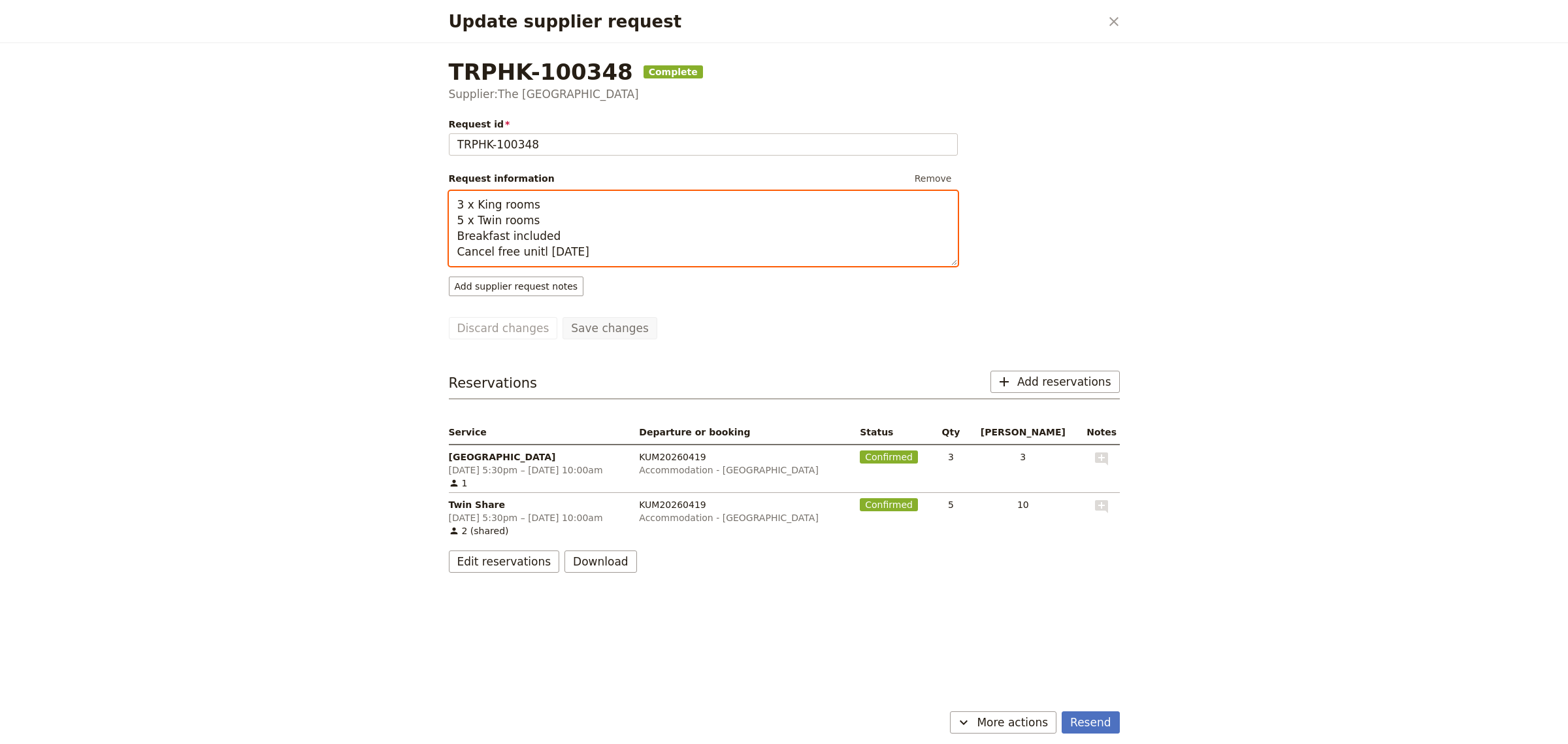
click at [608, 249] on textarea "3 x King rooms 5 x Twin rooms Breakfast included Cancel free unitl [DATE]" at bounding box center [704, 228] width 509 height 75
drag, startPoint x: 608, startPoint y: 249, endPoint x: 452, endPoint y: 256, distance: 156.2
click at [452, 256] on textarea "3 x King rooms 5 x Twin rooms Breakfast included Cancel free unitl [DATE]" at bounding box center [704, 228] width 509 height 75
drag, startPoint x: 592, startPoint y: 252, endPoint x: 448, endPoint y: 256, distance: 144.1
click at [449, 256] on textarea "3 x King rooms 5 x Twin rooms Breakfast included Cancel free unitl [DATE]" at bounding box center [704, 228] width 509 height 75
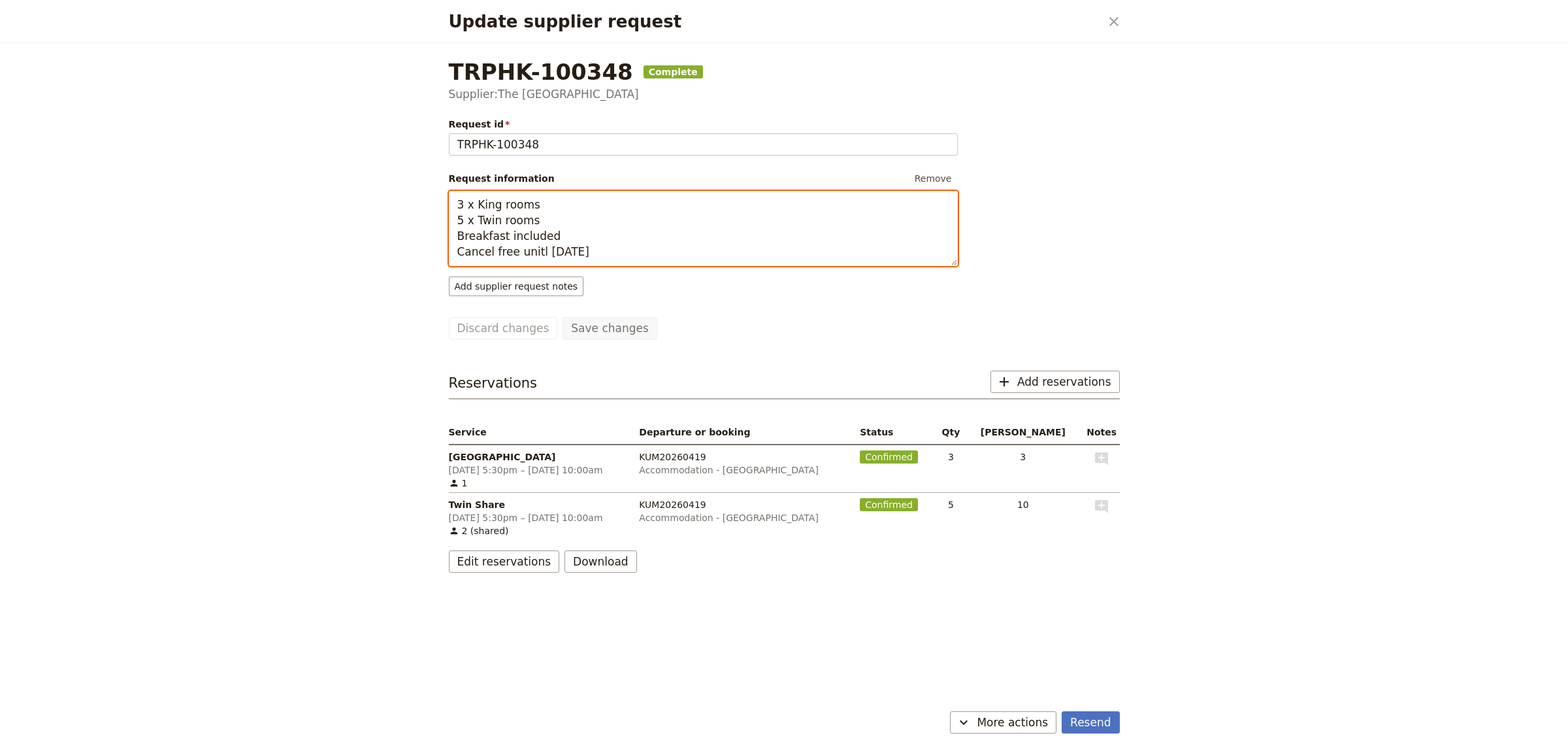
paste textarea "Update supplier request"
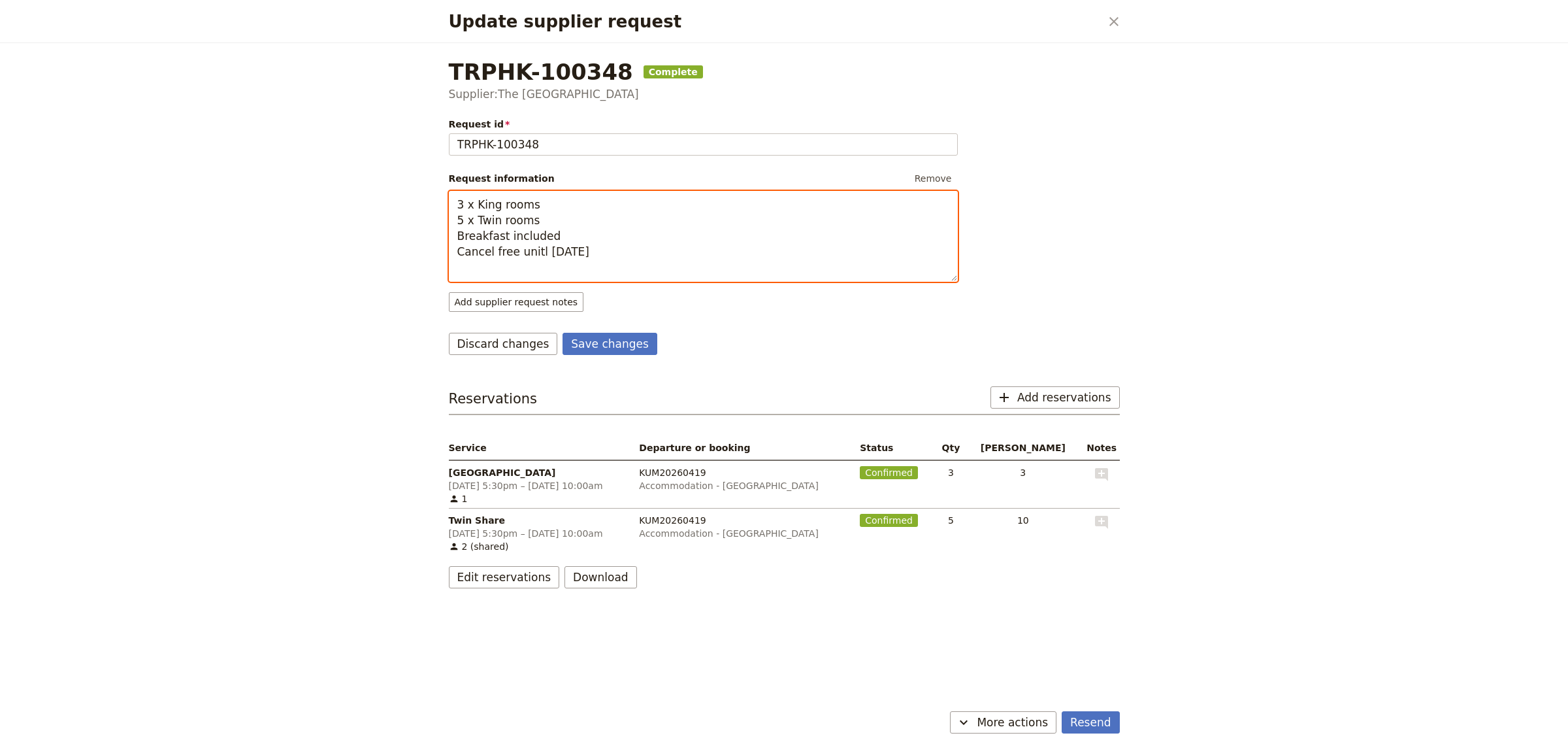
paste textarea "Cancel free unitl [DATE]"
type textarea "3 x King rooms 5 x Twin rooms Breakfast included Cancel free unitl [DATE]"
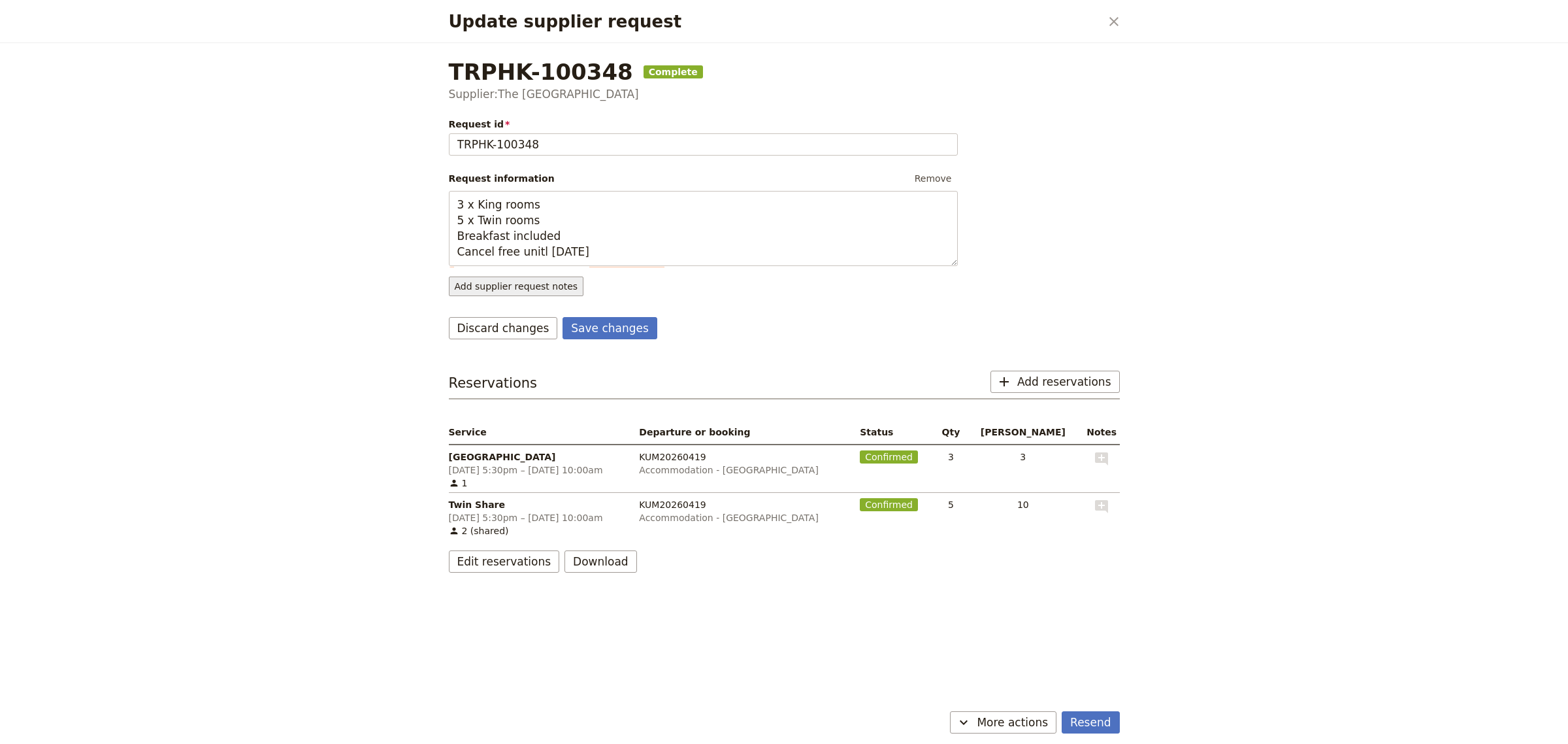
click at [477, 291] on button "Add supplier request notes" at bounding box center [516, 287] width 135 height 20
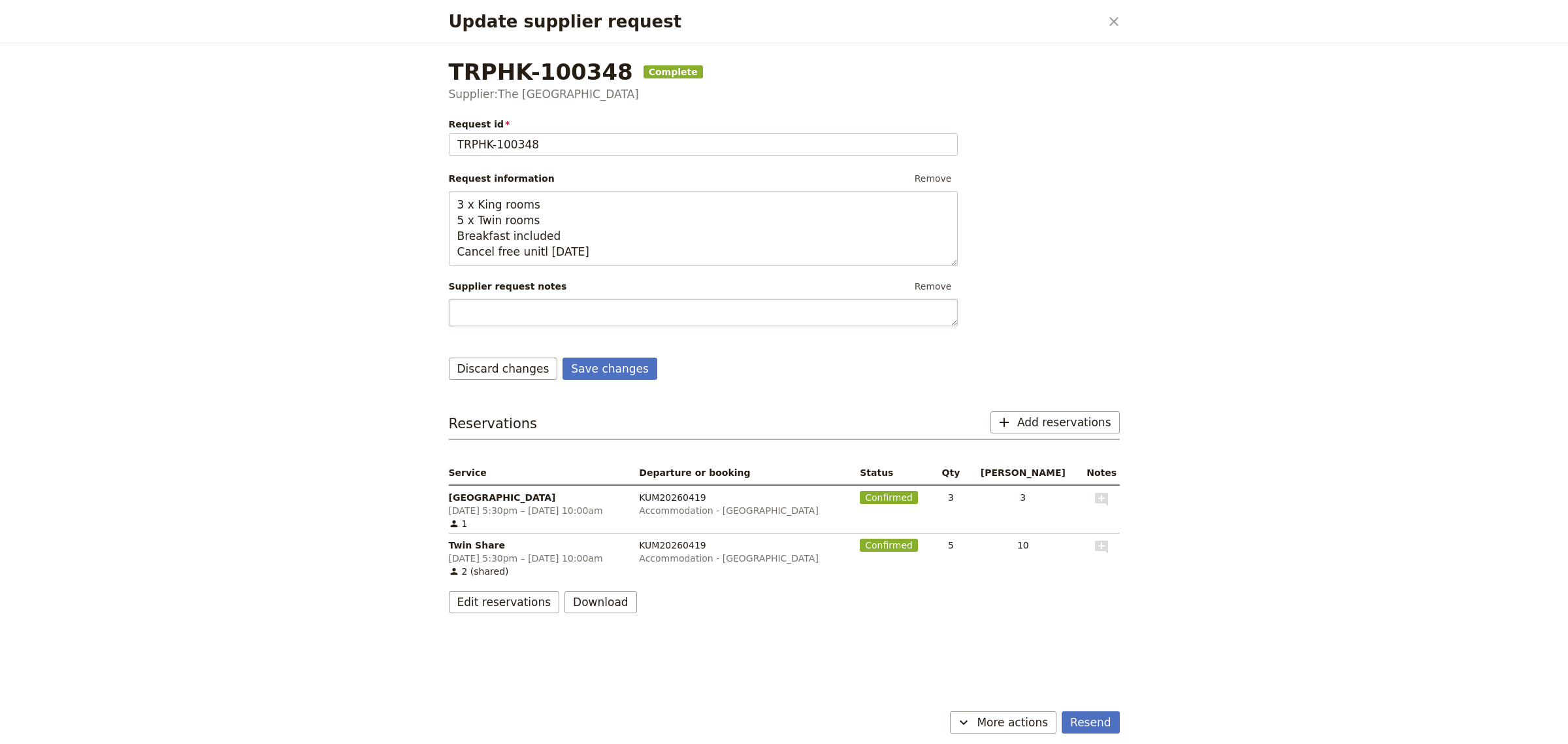
click at [480, 320] on textarea "Update supplier request" at bounding box center [704, 313] width 509 height 28
type textarea "C"
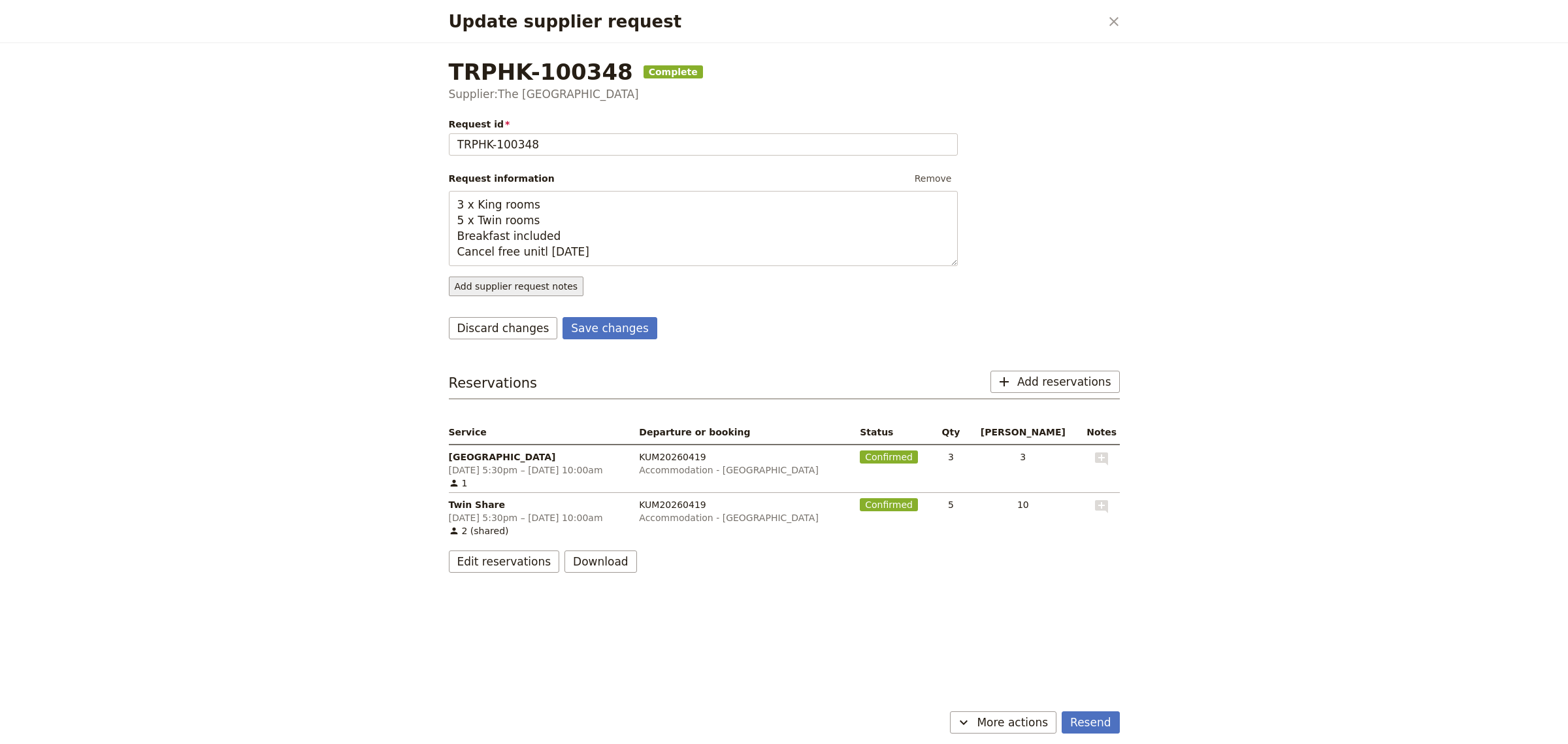
click at [477, 288] on button "Add supplier request notes" at bounding box center [516, 287] width 135 height 20
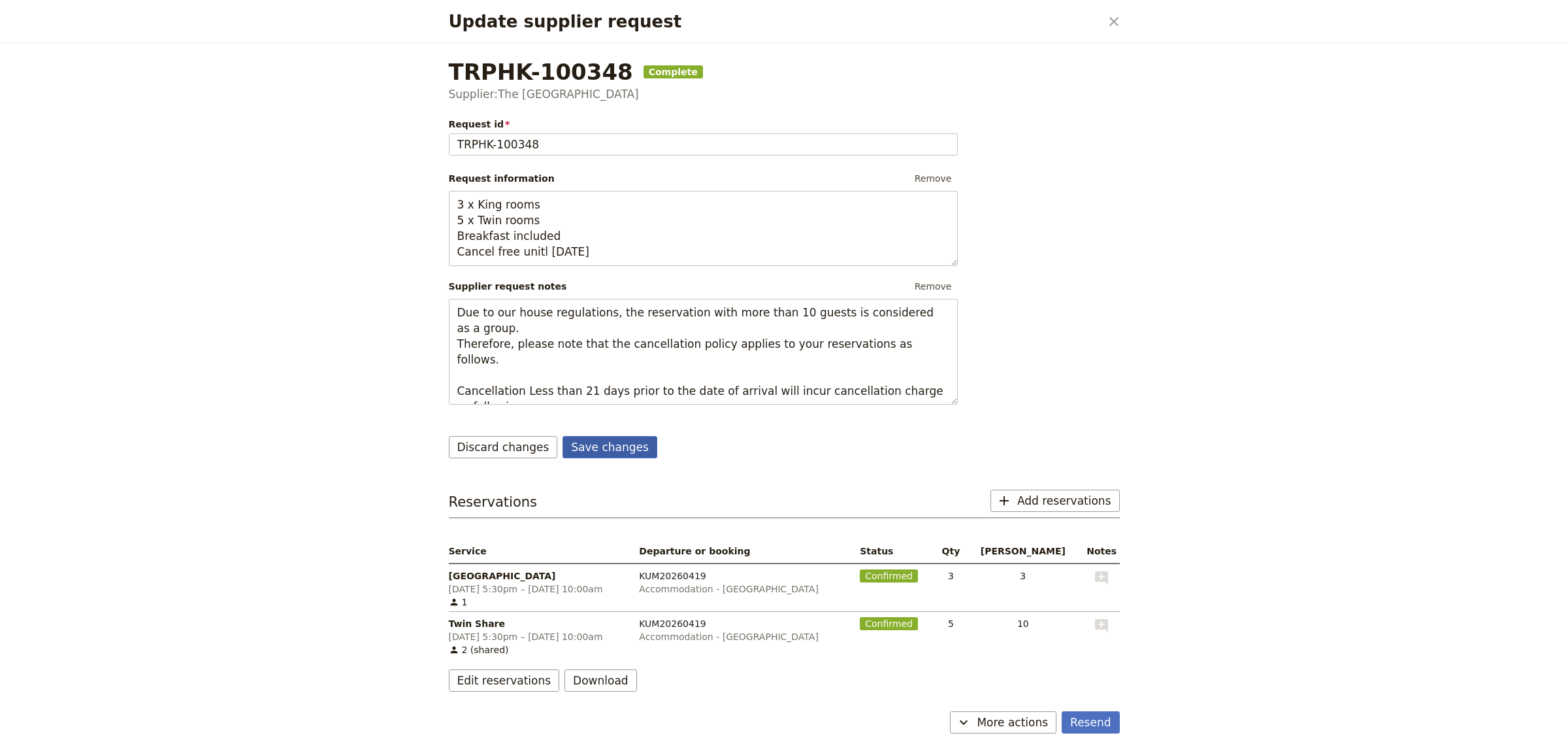
type textarea "Due to our house regulations, the reservation with more than 10 guests is consi…"
click at [592, 442] on button "Save changes" at bounding box center [610, 447] width 95 height 22
click at [1275, 701] on div "Update supplier request ​ TRPHK-100348 Complete Supplier: The [GEOGRAPHIC_DATA]…" at bounding box center [784, 372] width 1568 height 744
click at [1112, 22] on icon "Close dialog" at bounding box center [1114, 21] width 15 height 15
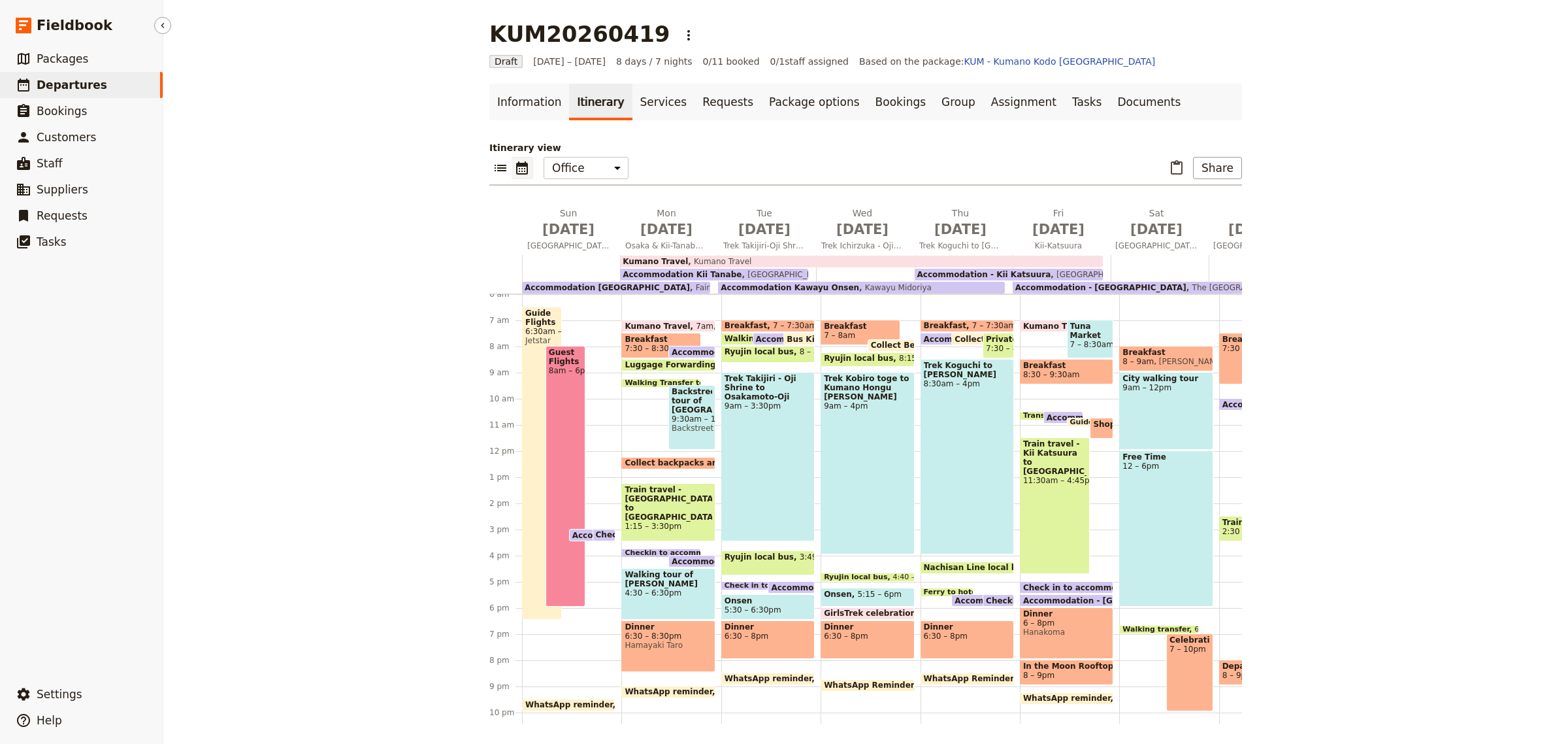
drag, startPoint x: 59, startPoint y: 89, endPoint x: 82, endPoint y: 89, distance: 23.0
click at [59, 89] on span "Departures" at bounding box center [72, 85] width 71 height 13
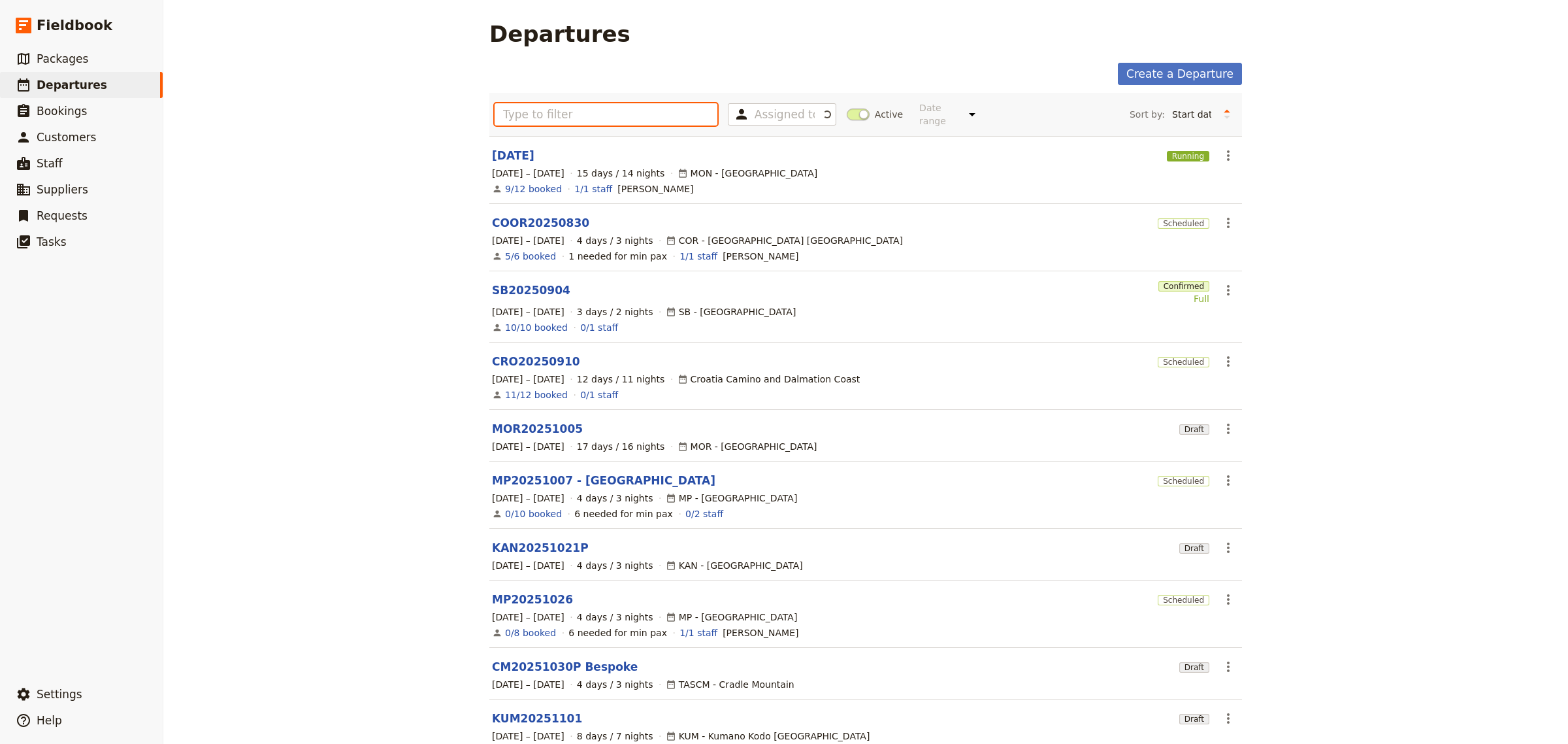
click at [520, 112] on input "text" at bounding box center [605, 115] width 223 height 22
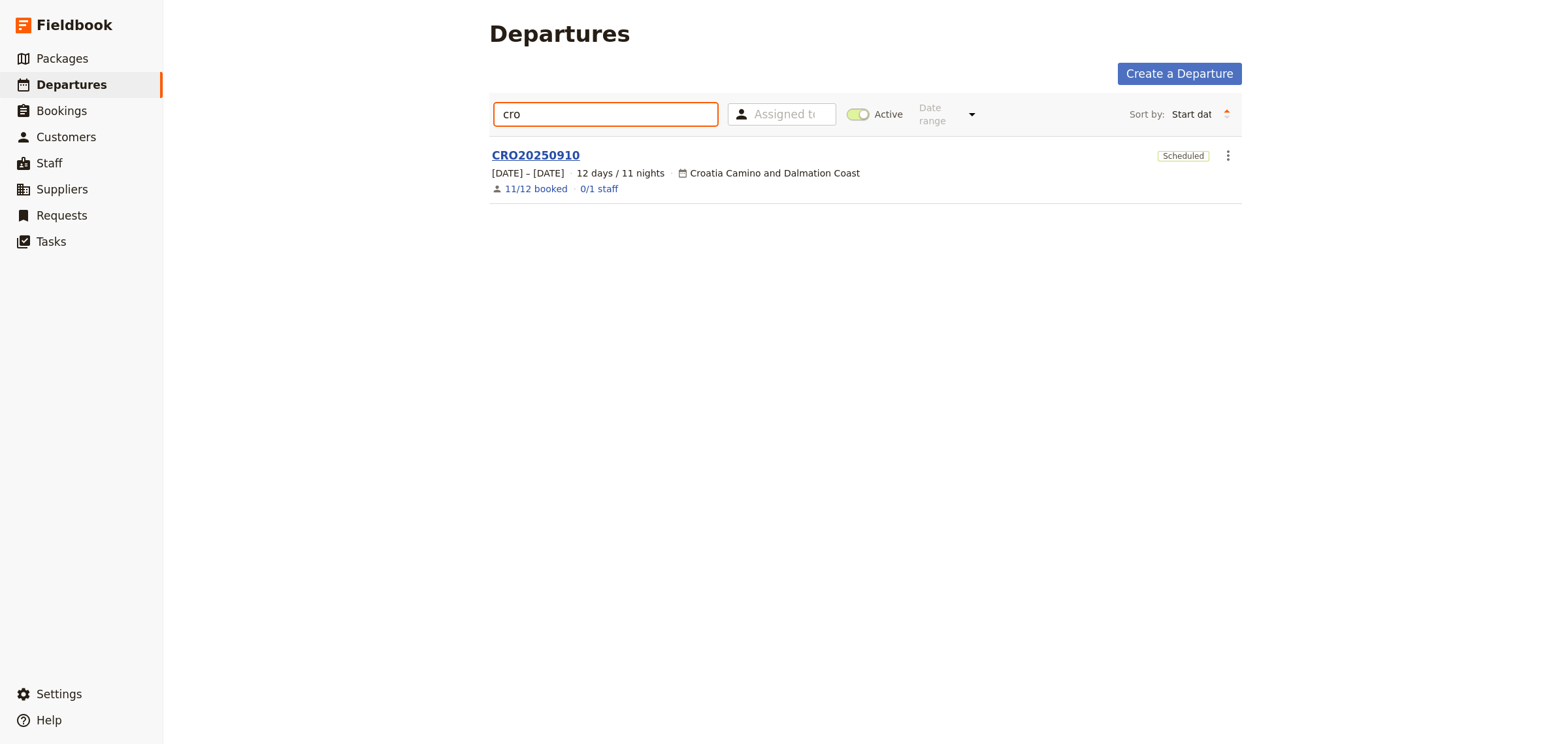
type input "cro"
click at [510, 147] on link "CRO20250910" at bounding box center [535, 155] width 88 height 15
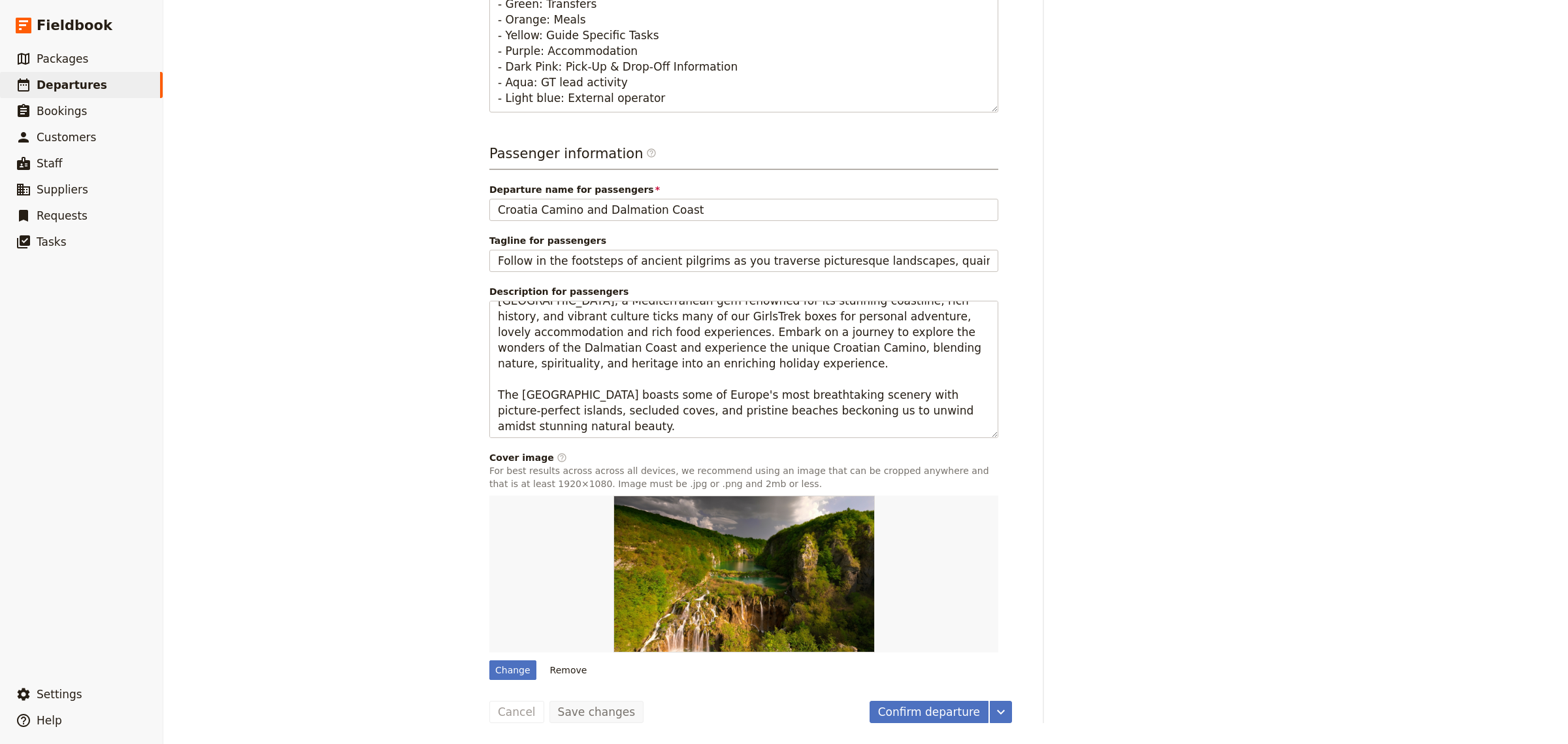
scroll to position [15, 0]
click at [945, 713] on button "Confirm departure" at bounding box center [929, 712] width 119 height 22
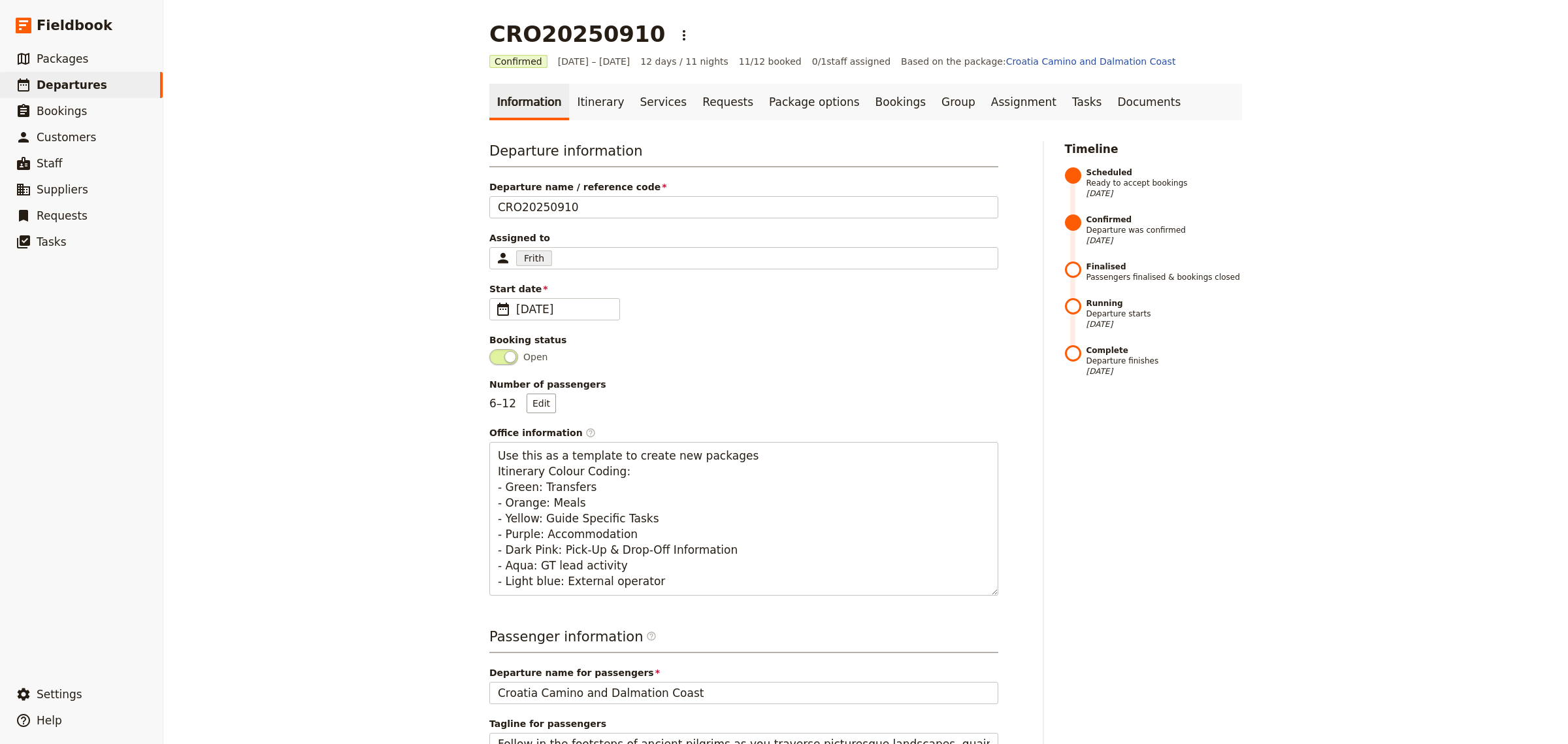
scroll to position [484, 0]
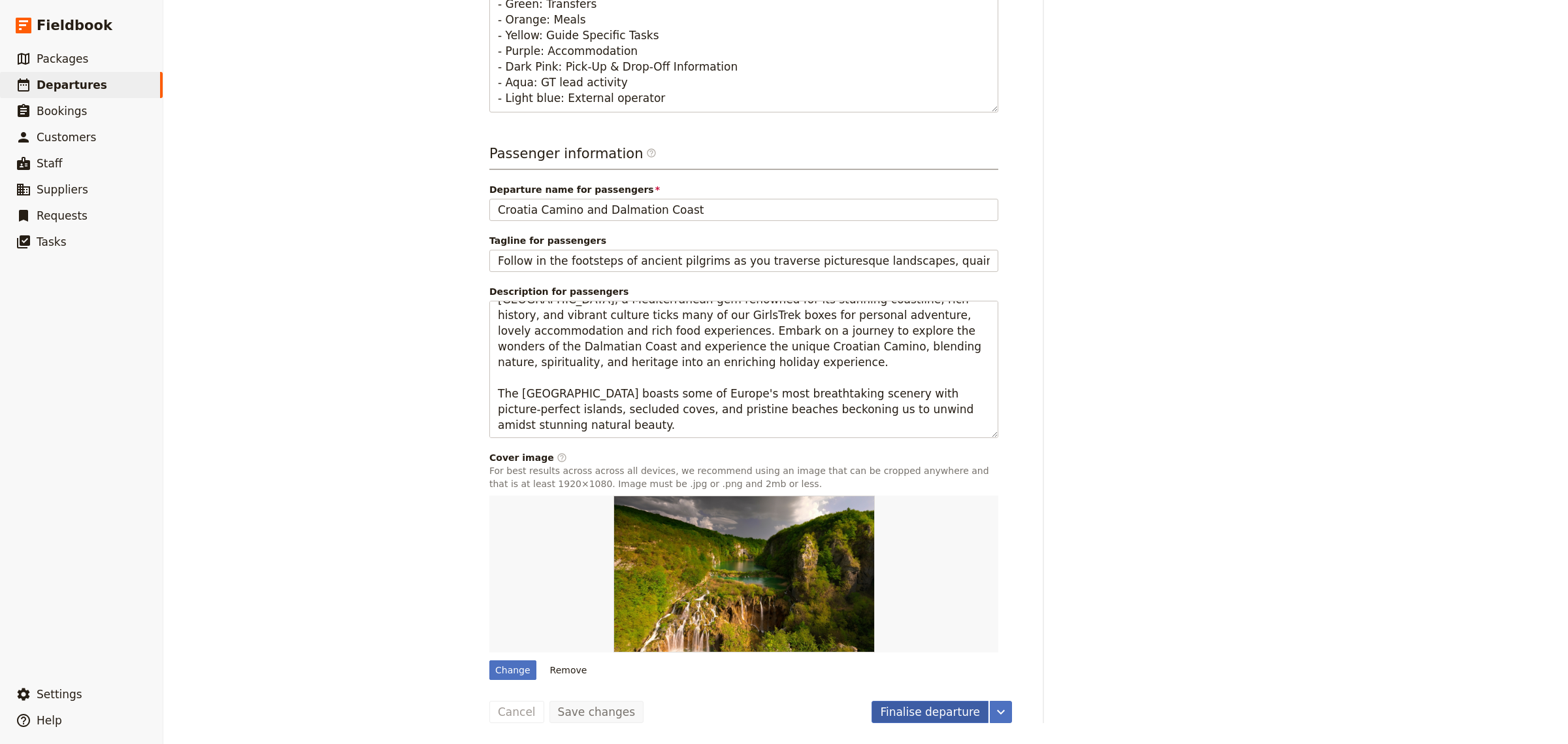
click at [935, 716] on button "Finalise departure" at bounding box center [930, 712] width 117 height 22
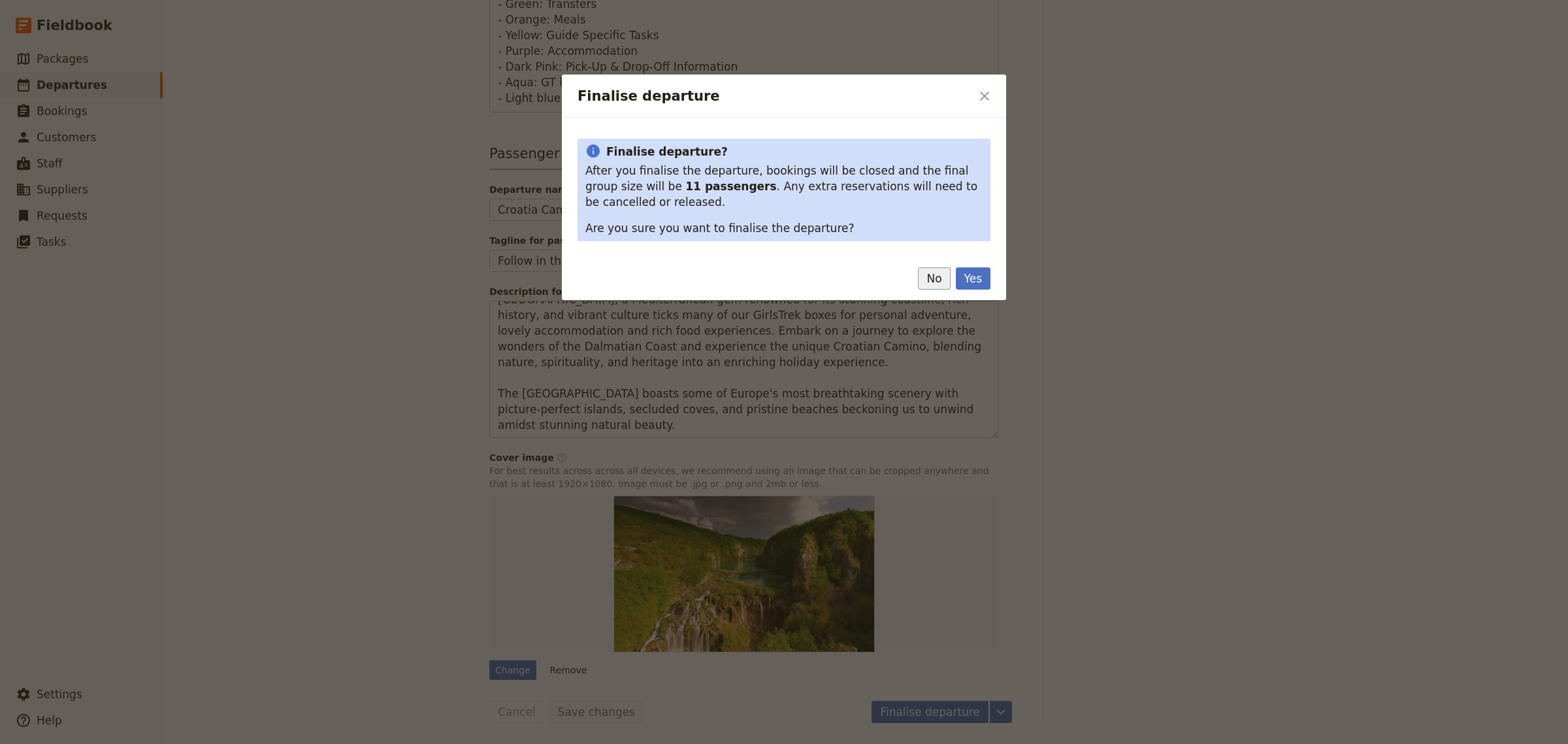
click at [944, 282] on button "No" at bounding box center [934, 278] width 32 height 22
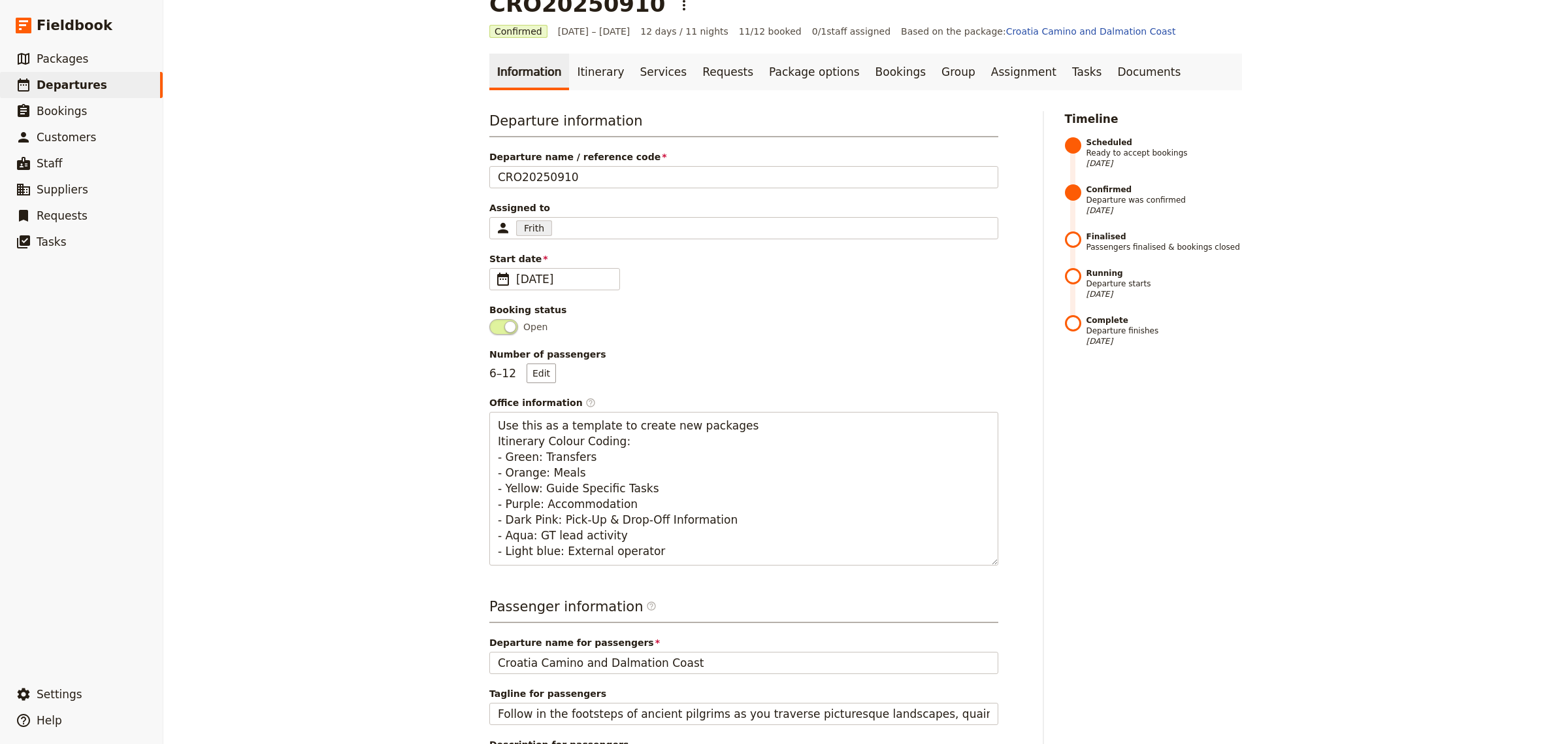
scroll to position [0, 0]
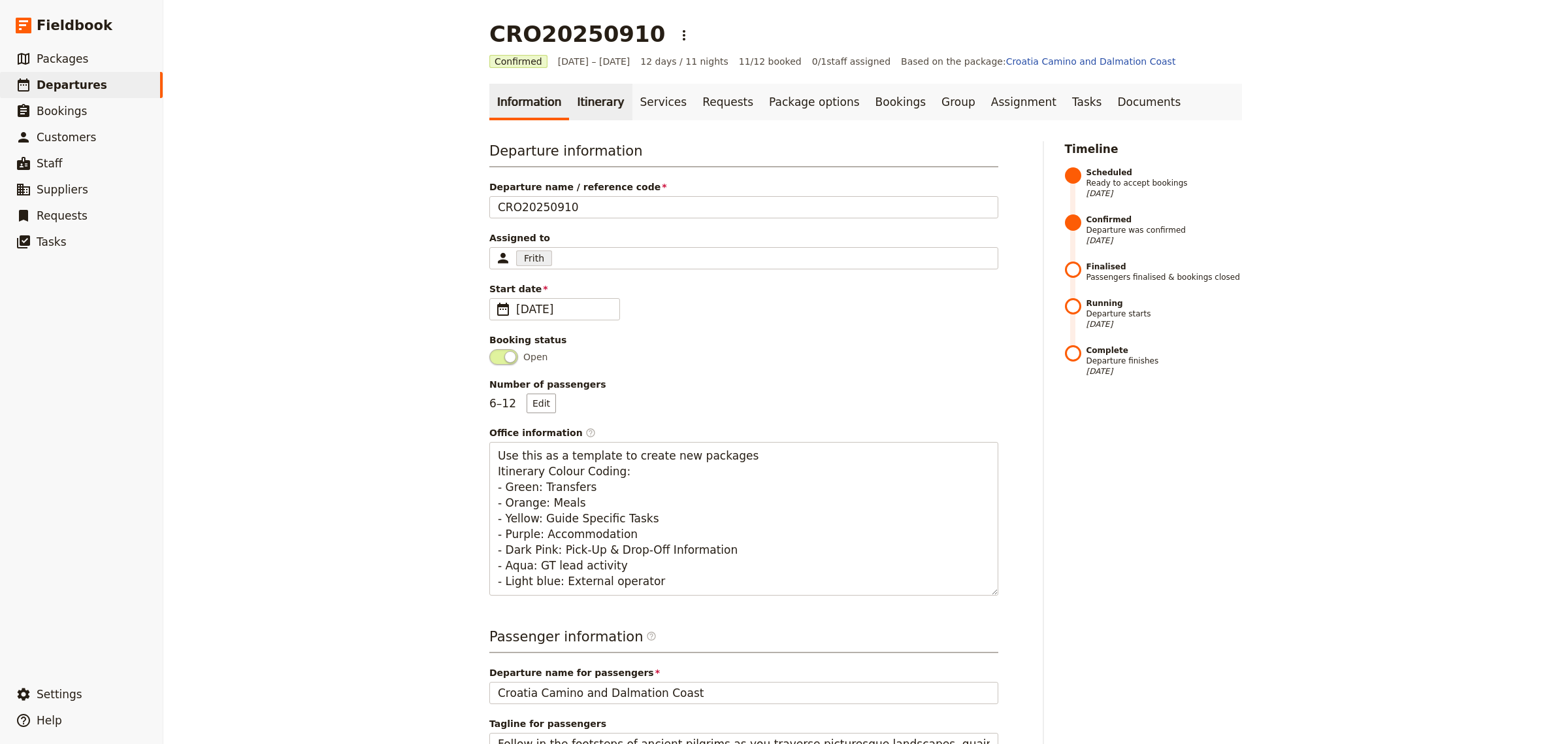
drag, startPoint x: 585, startPoint y: 106, endPoint x: 599, endPoint y: 106, distance: 14.0
click at [585, 106] on link "Itinerary" at bounding box center [600, 102] width 63 height 36
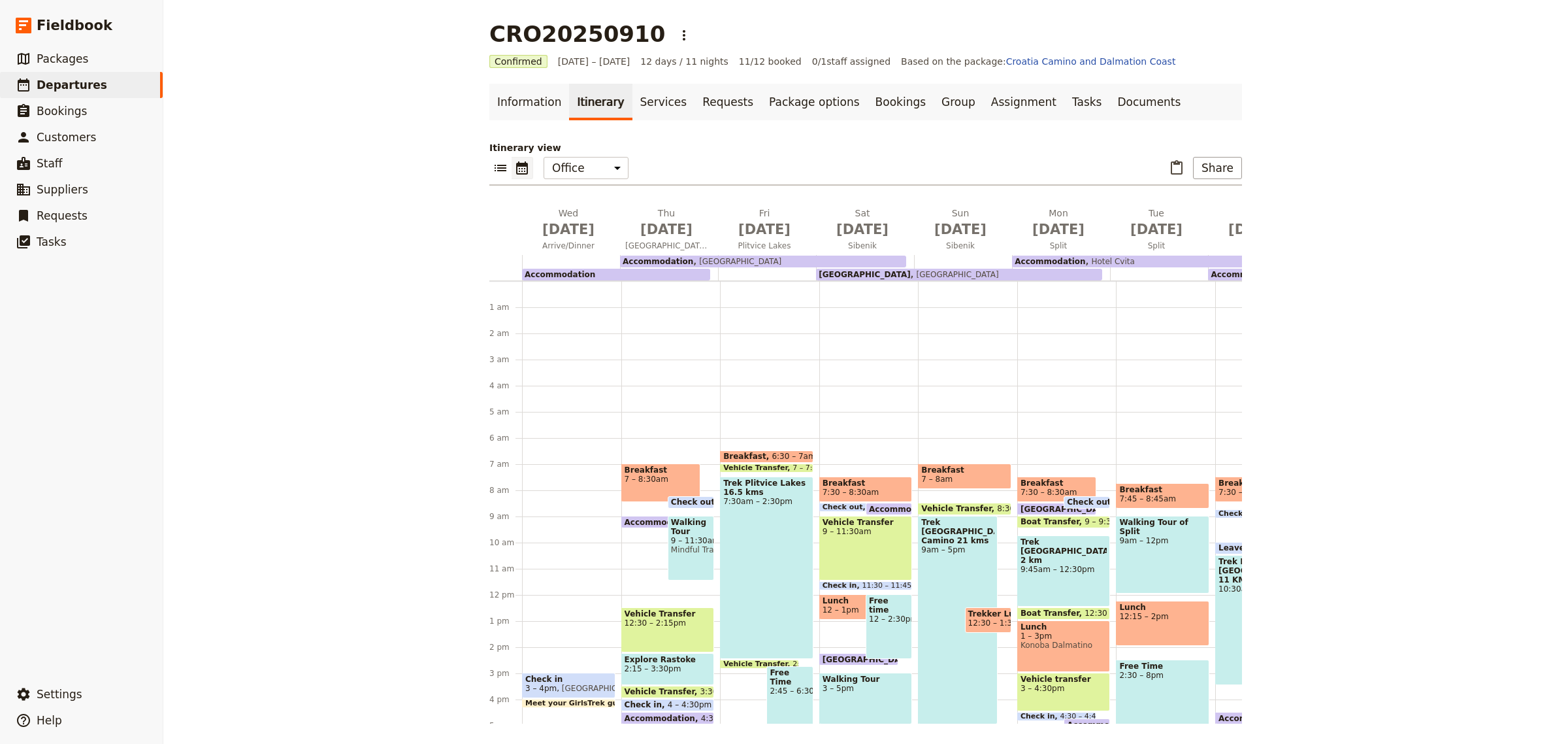
scroll to position [157, 0]
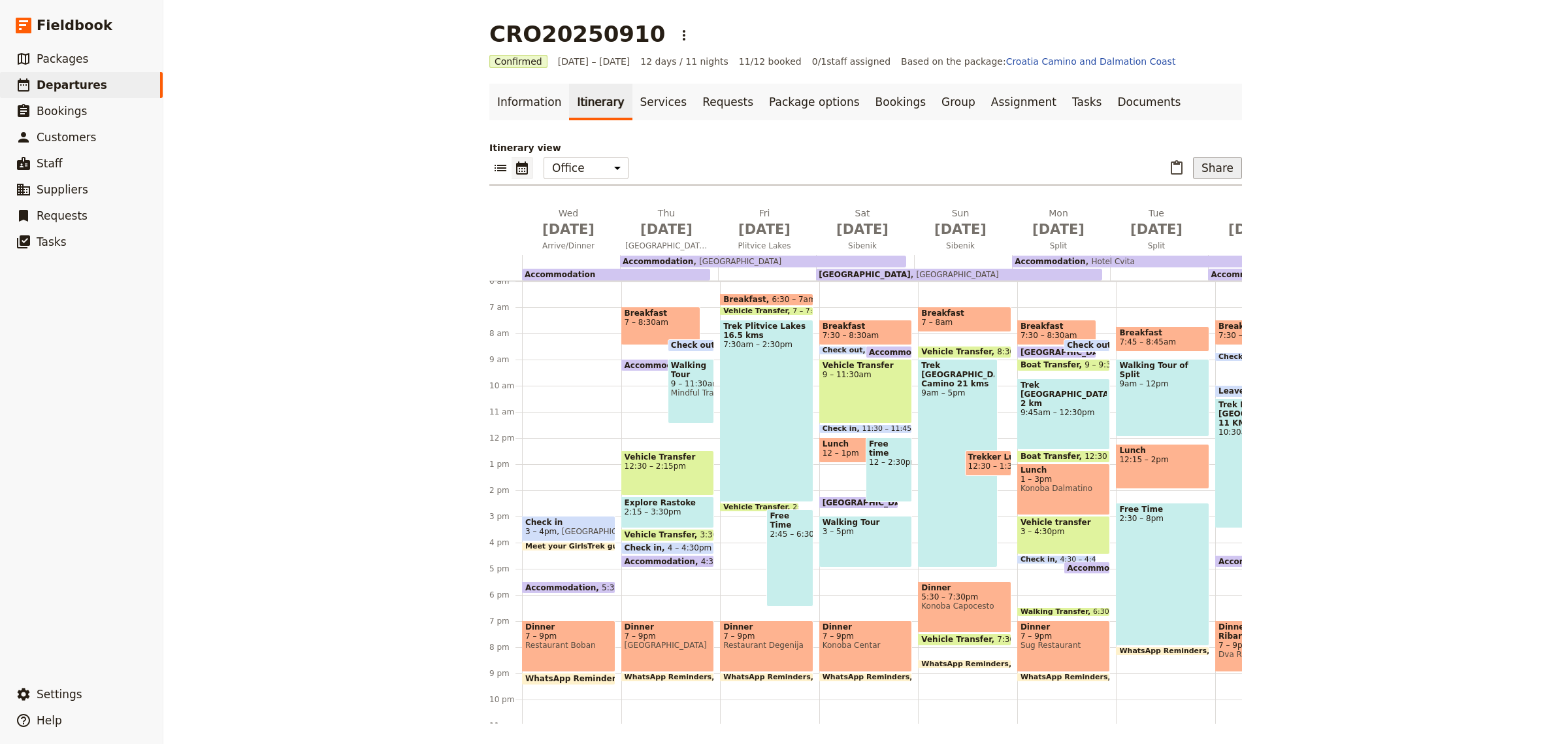
click at [1217, 172] on button "Share" at bounding box center [1218, 168] width 49 height 22
click at [1193, 196] on span "Guide itinerary" at bounding box center [1174, 196] width 68 height 13
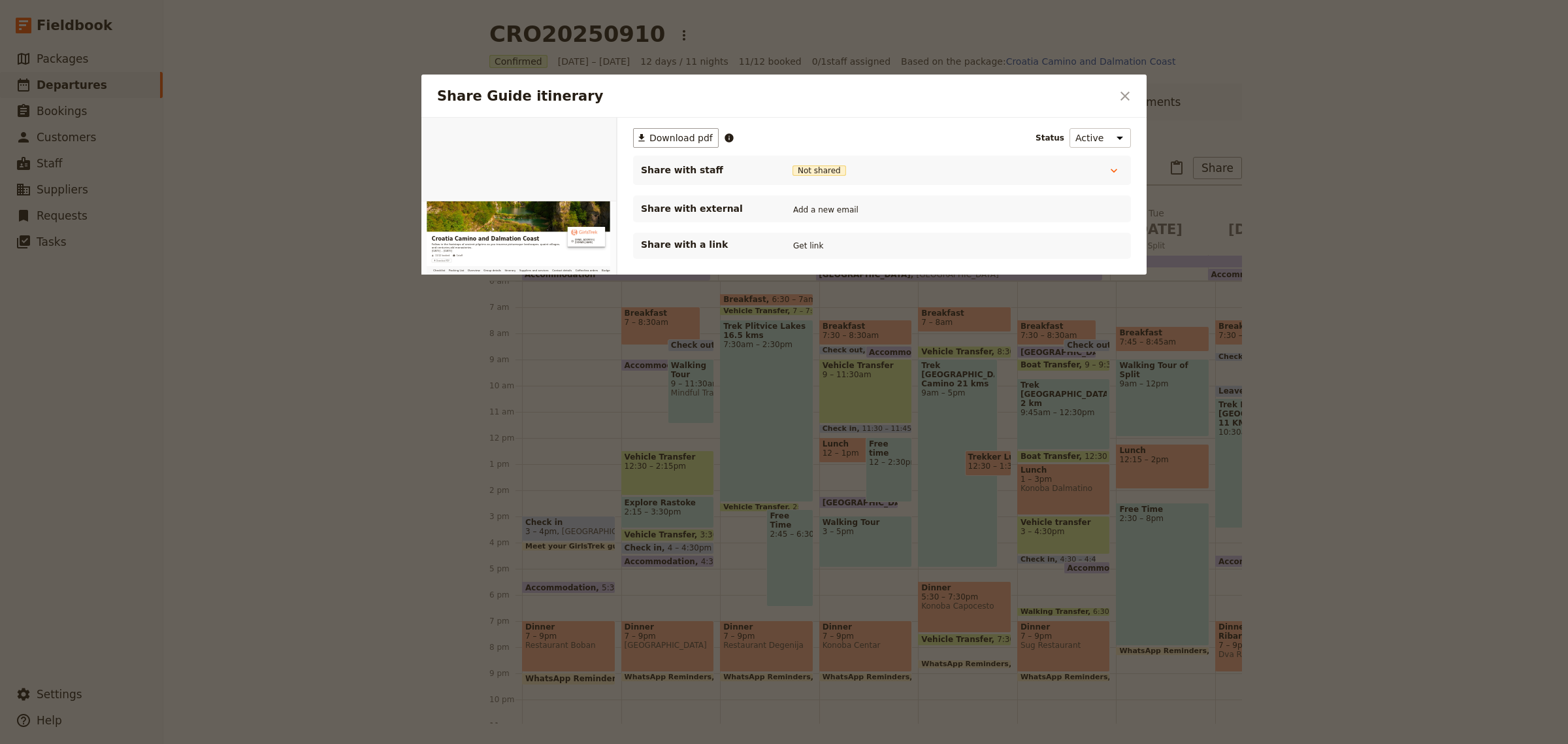
scroll to position [0, 0]
click at [648, 138] on button "​ Download pdf" at bounding box center [676, 138] width 85 height 20
click at [801, 238] on div "Share with a link Get link" at bounding box center [882, 246] width 483 height 15
click at [803, 247] on button "Get link" at bounding box center [808, 246] width 36 height 15
click at [910, 243] on button "Get link" at bounding box center [907, 246] width 36 height 15
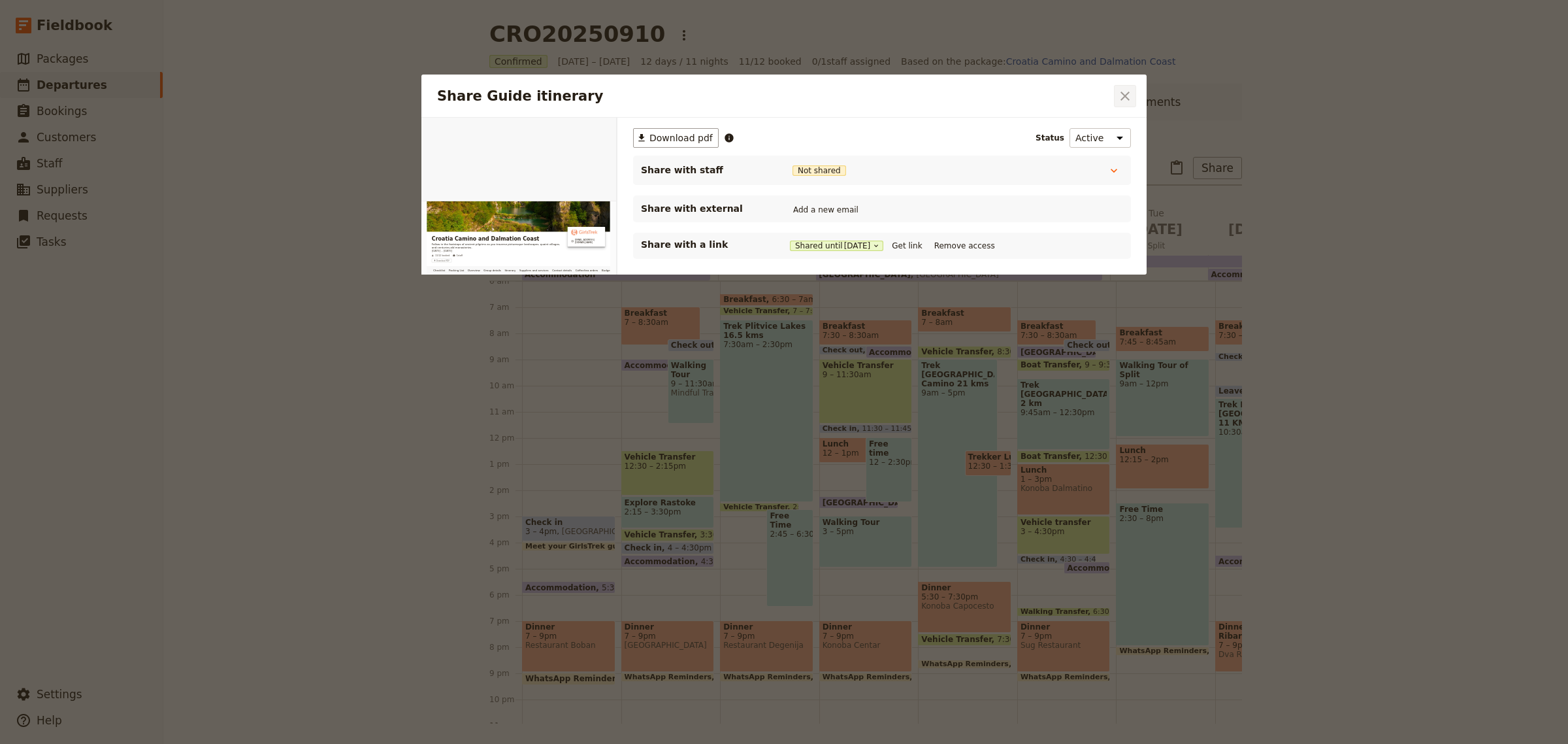
click at [1127, 98] on icon "Close dialog" at bounding box center [1125, 96] width 9 height 9
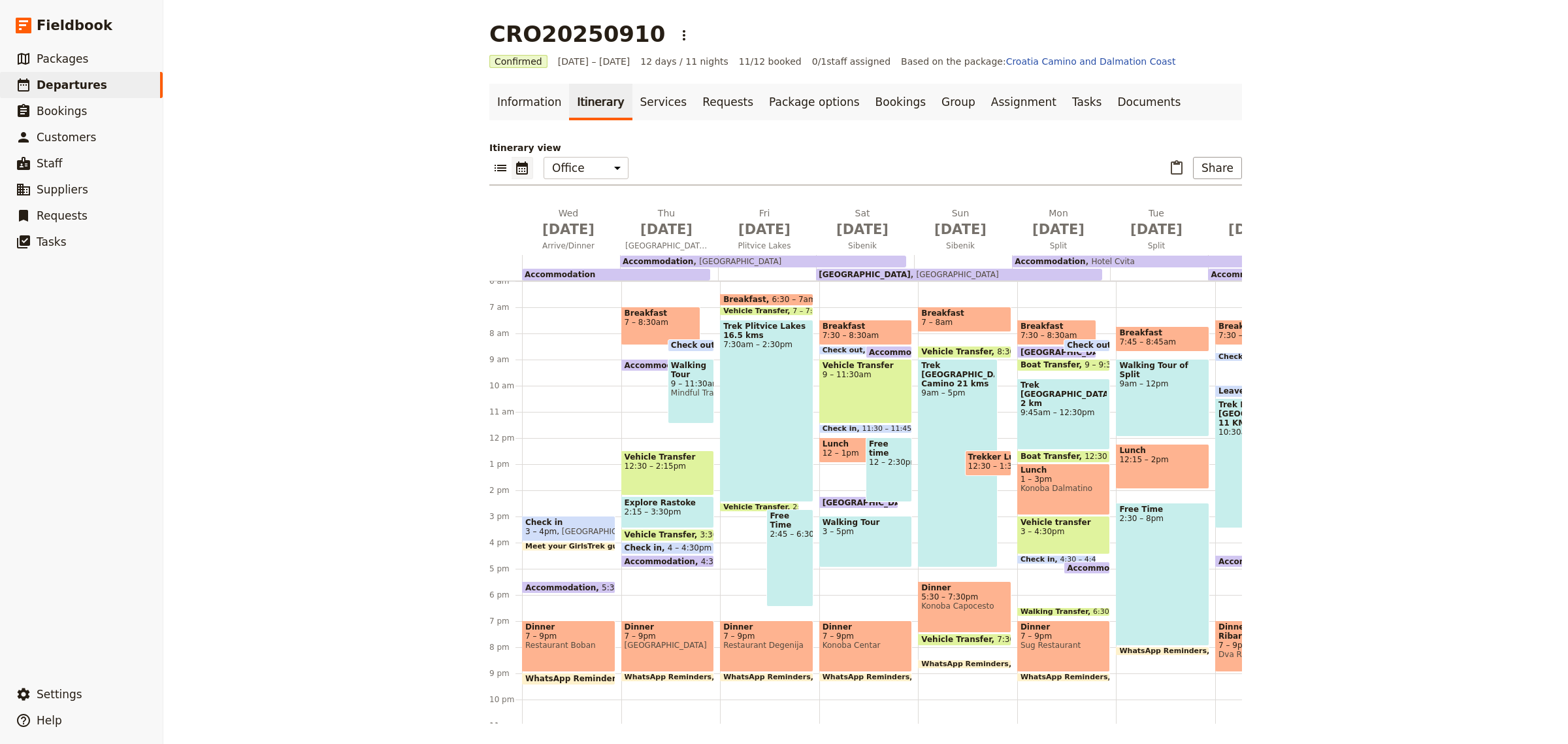
click at [545, 634] on span "7 – 9pm" at bounding box center [569, 636] width 87 height 9
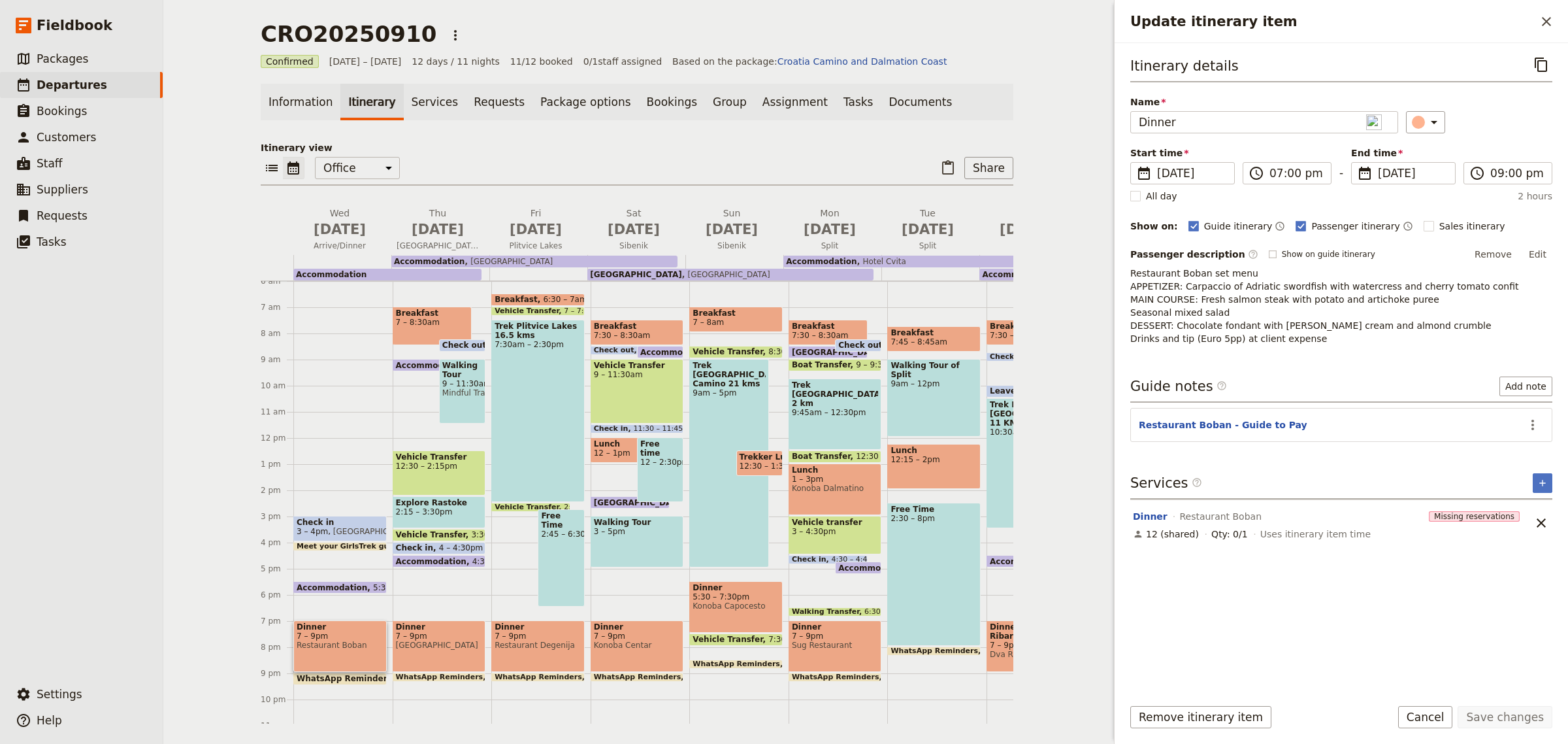
click at [1269, 255] on rect "Update itinerary item" at bounding box center [1273, 254] width 7 height 7
click at [1268, 249] on input "Show on guide itinerary" at bounding box center [1268, 248] width 1 height 1
checkbox input "true"
click at [1510, 721] on button "Save changes" at bounding box center [1505, 717] width 95 height 22
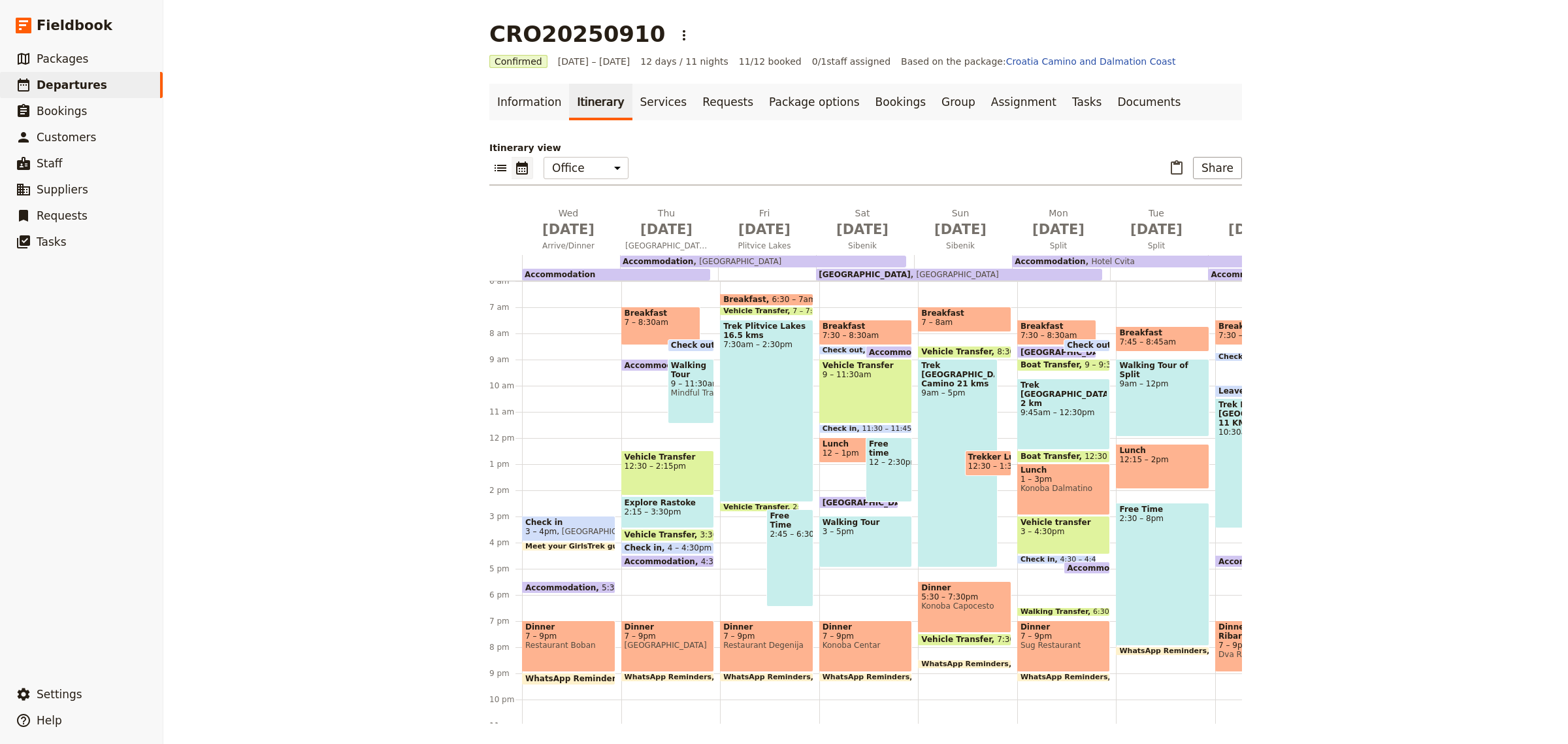
click at [658, 646] on span "[GEOGRAPHIC_DATA]" at bounding box center [668, 646] width 87 height 9
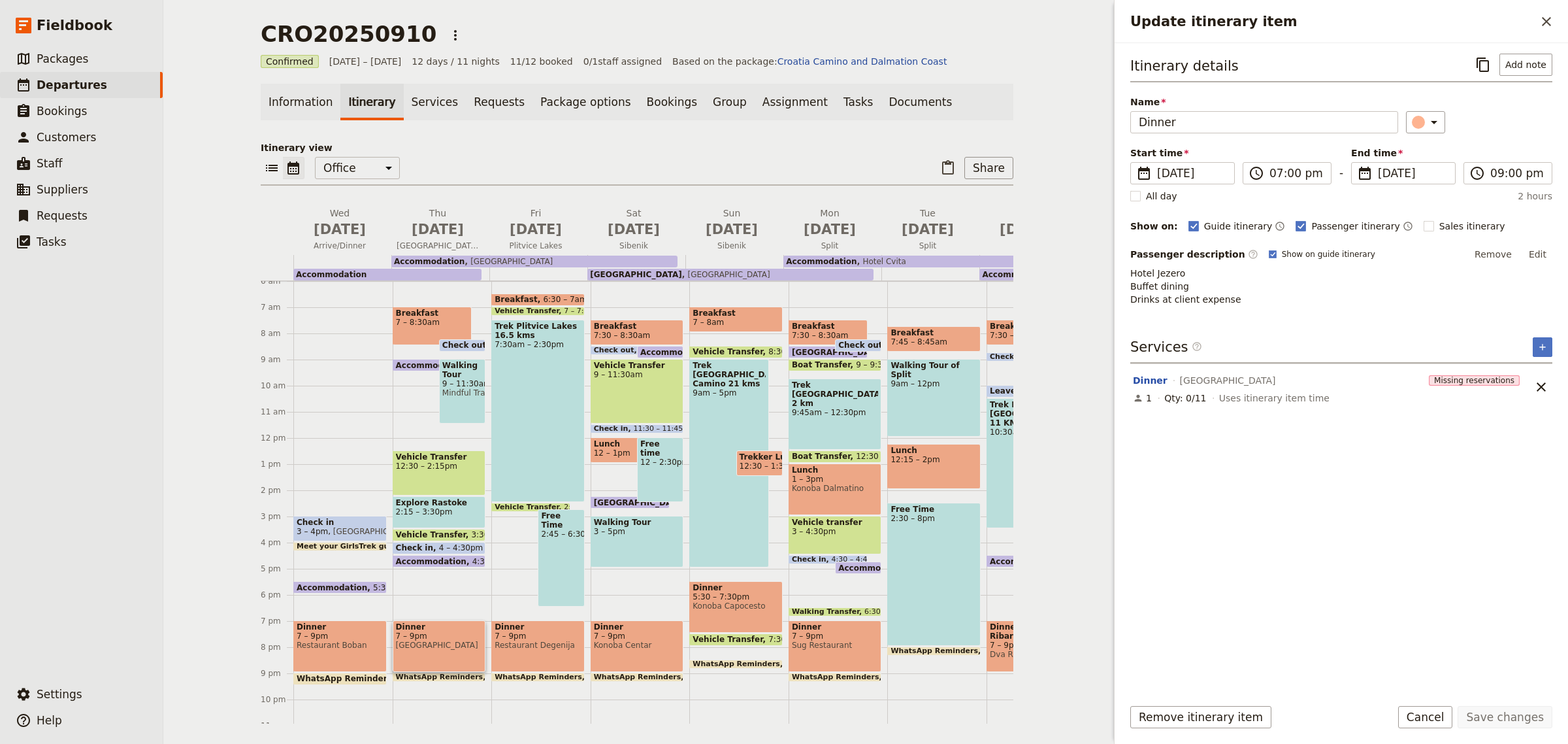
click at [547, 648] on span "Restaurant Degenija" at bounding box center [538, 646] width 87 height 9
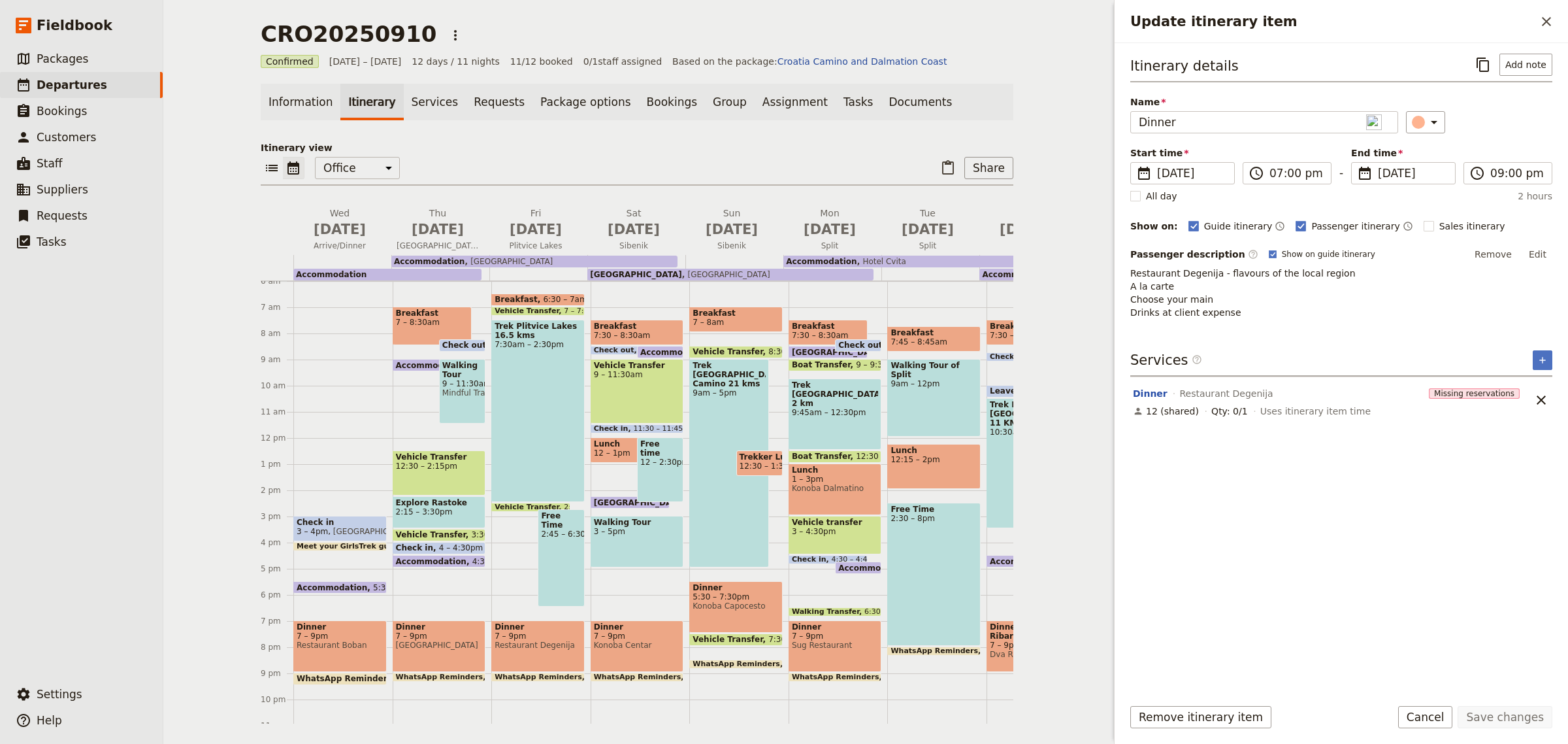
click at [600, 642] on span "Konoba Centar" at bounding box center [637, 646] width 87 height 9
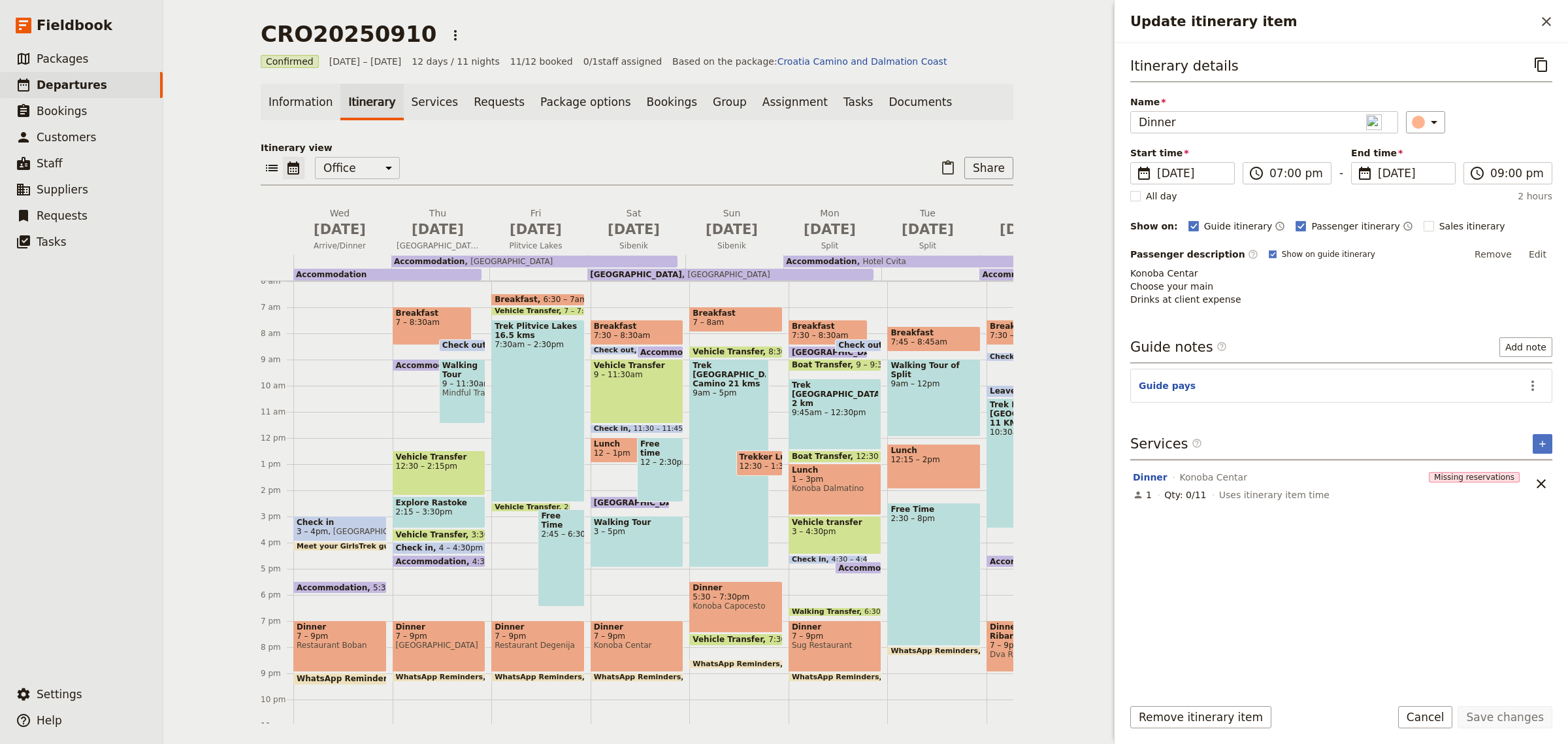
click at [714, 615] on div "Dinner 5:30 – 7:30pm Konoba Capocesto" at bounding box center [735, 607] width 94 height 52
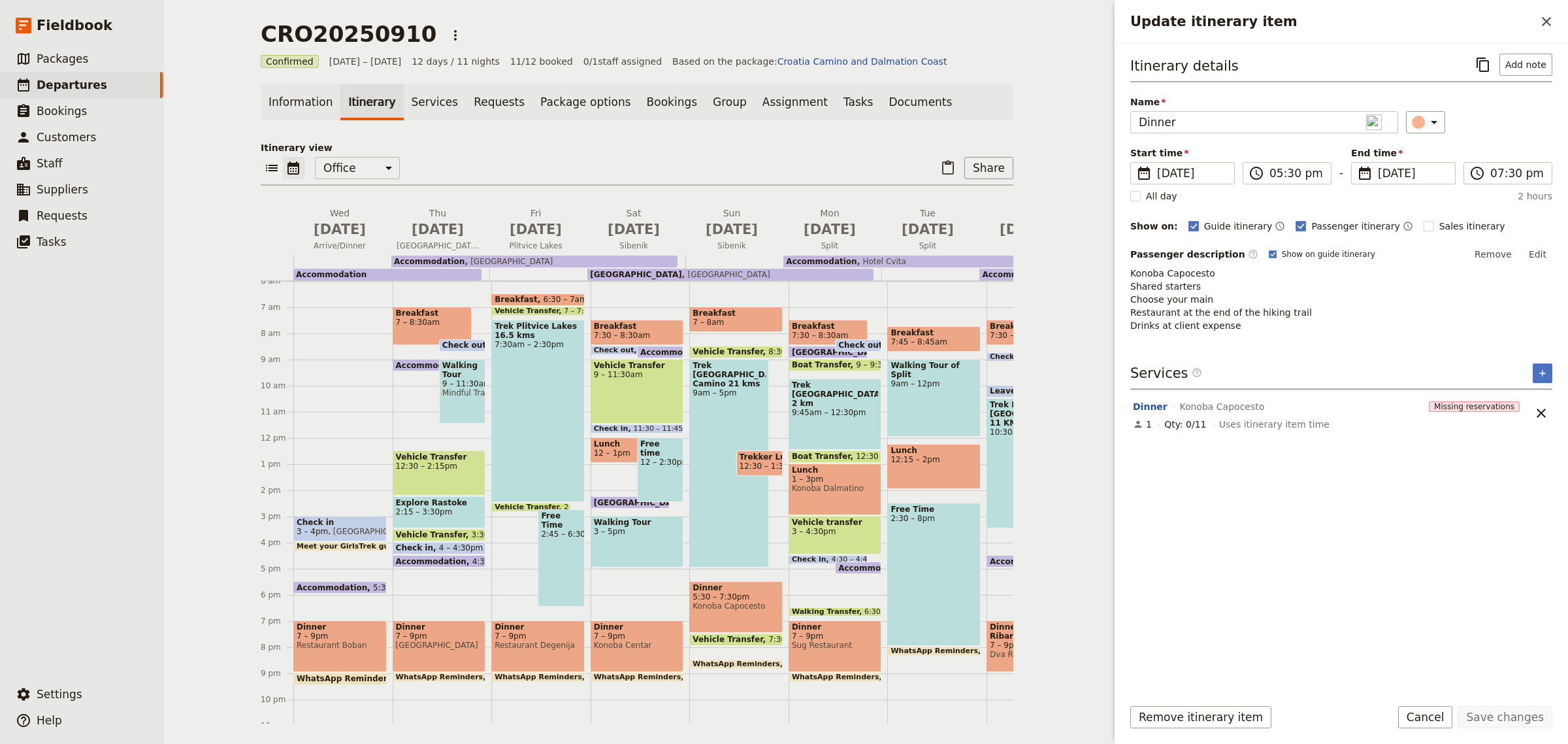
click at [810, 638] on span "7 – 9pm" at bounding box center [835, 636] width 87 height 9
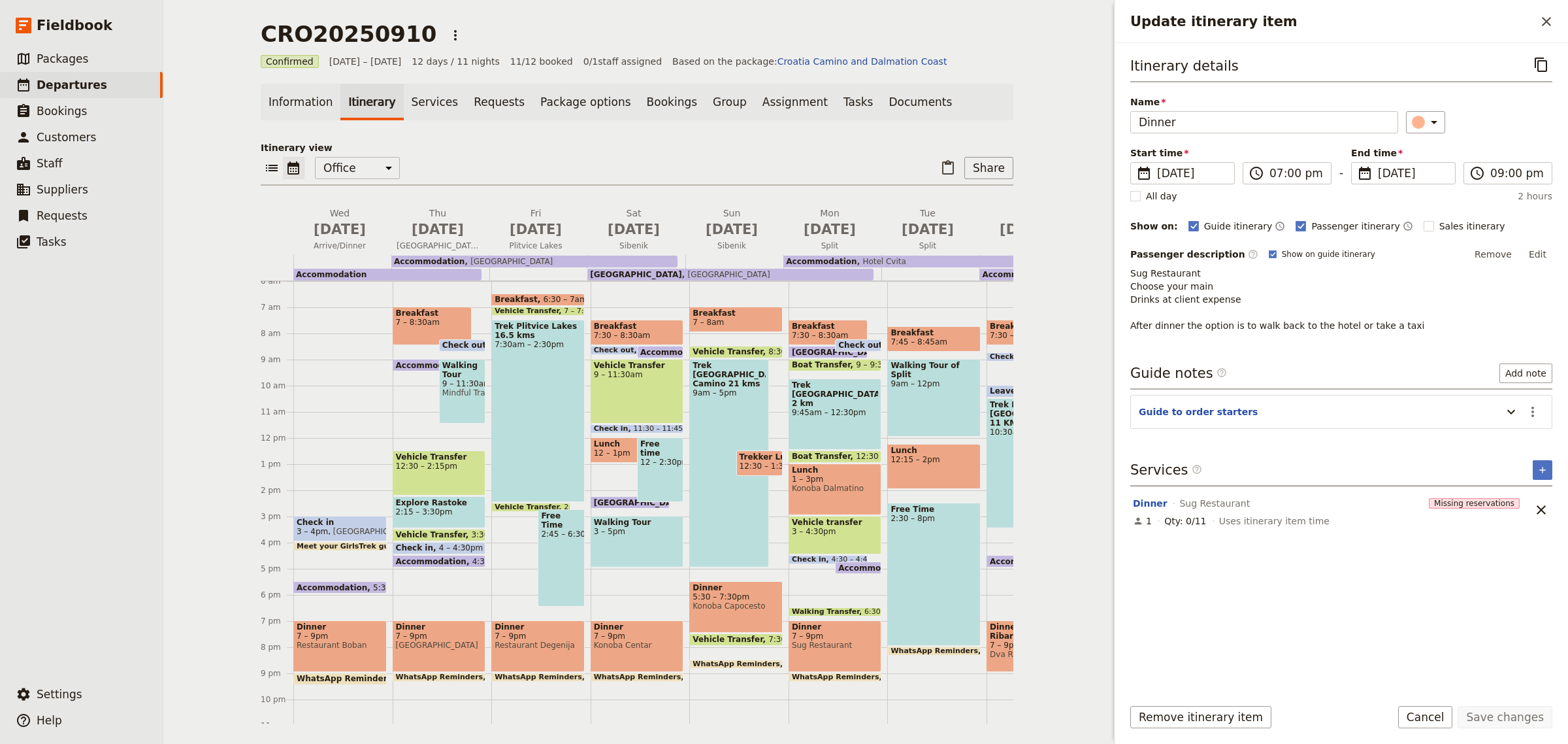
click at [1014, 654] on main "CRO20250910 ​ Confirmed [DATE] – [DATE] 12 days / 11 nights 11/12 booked 0 / 1 …" at bounding box center [637, 372] width 784 height 745
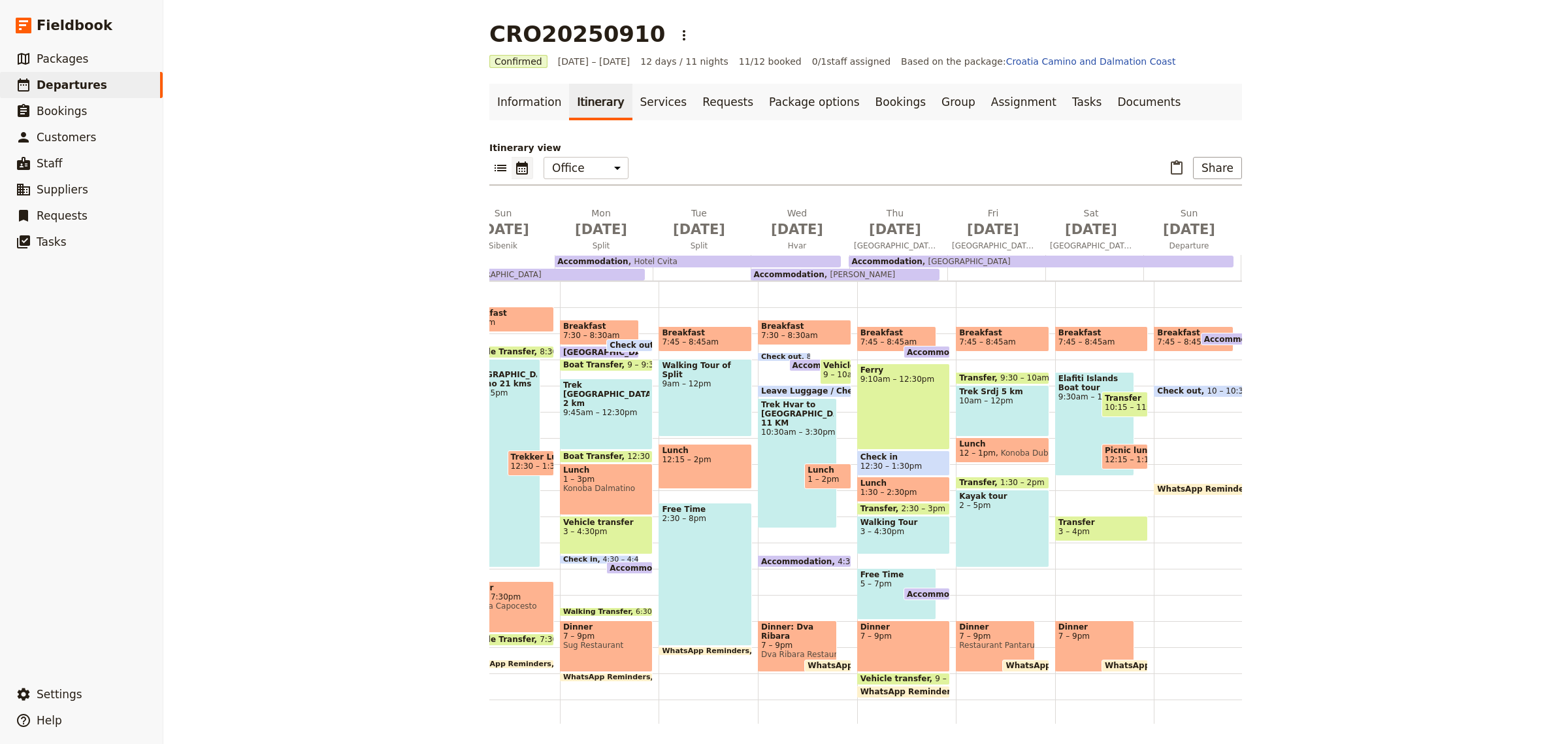
scroll to position [0, 474]
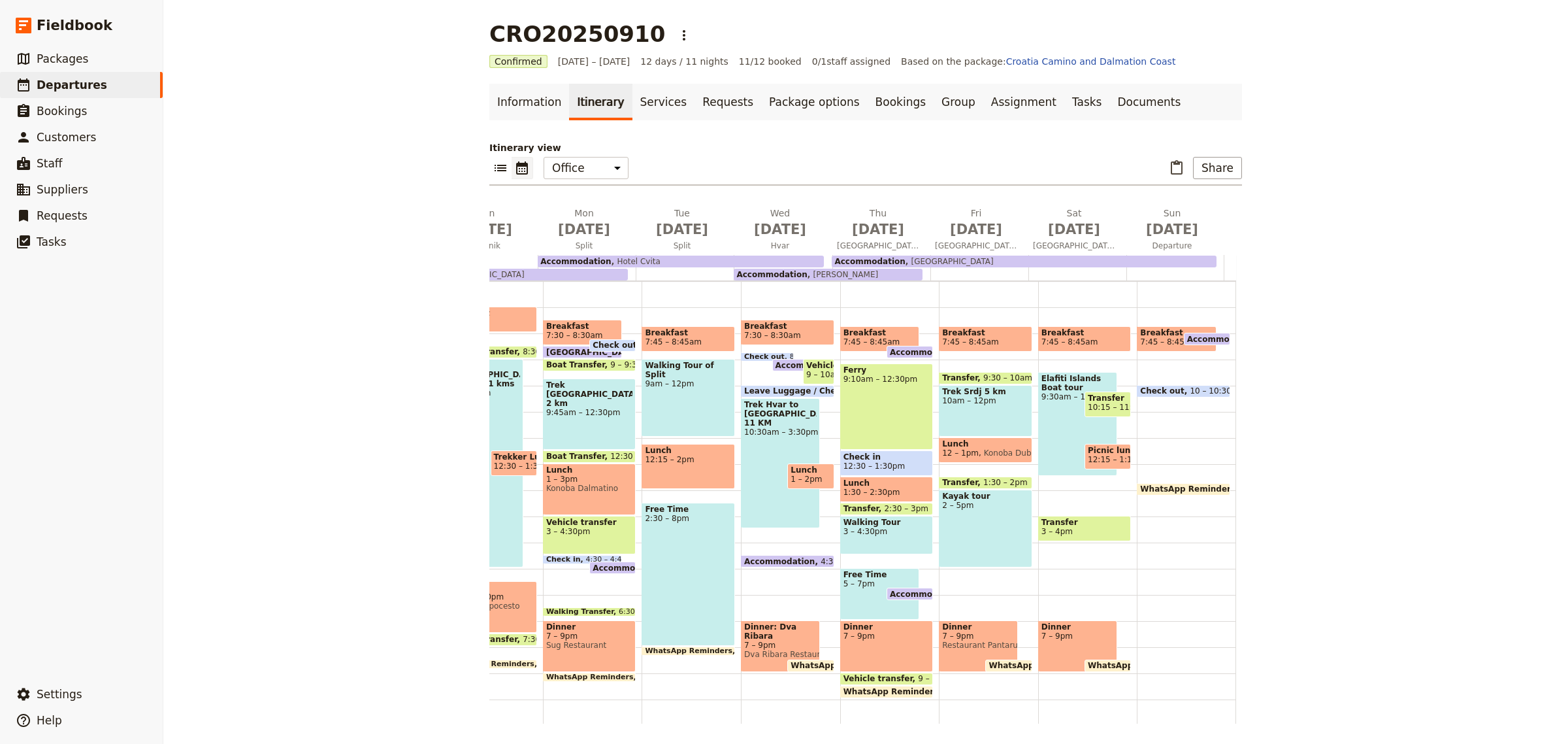
click at [881, 648] on div "Dinner 7 – 9pm" at bounding box center [886, 646] width 94 height 52
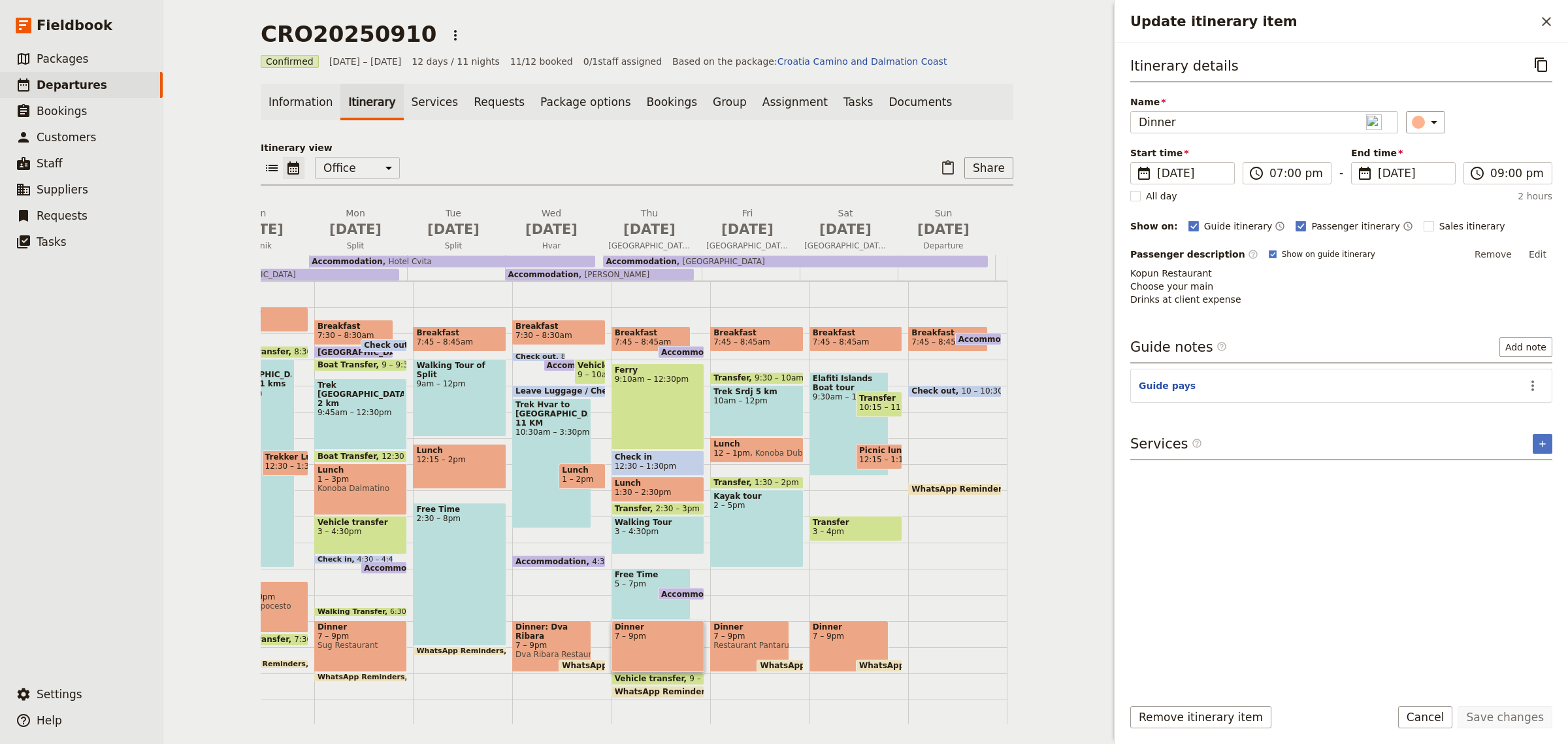
click at [741, 646] on span "Restaurant Pantarul" at bounding box center [750, 646] width 73 height 9
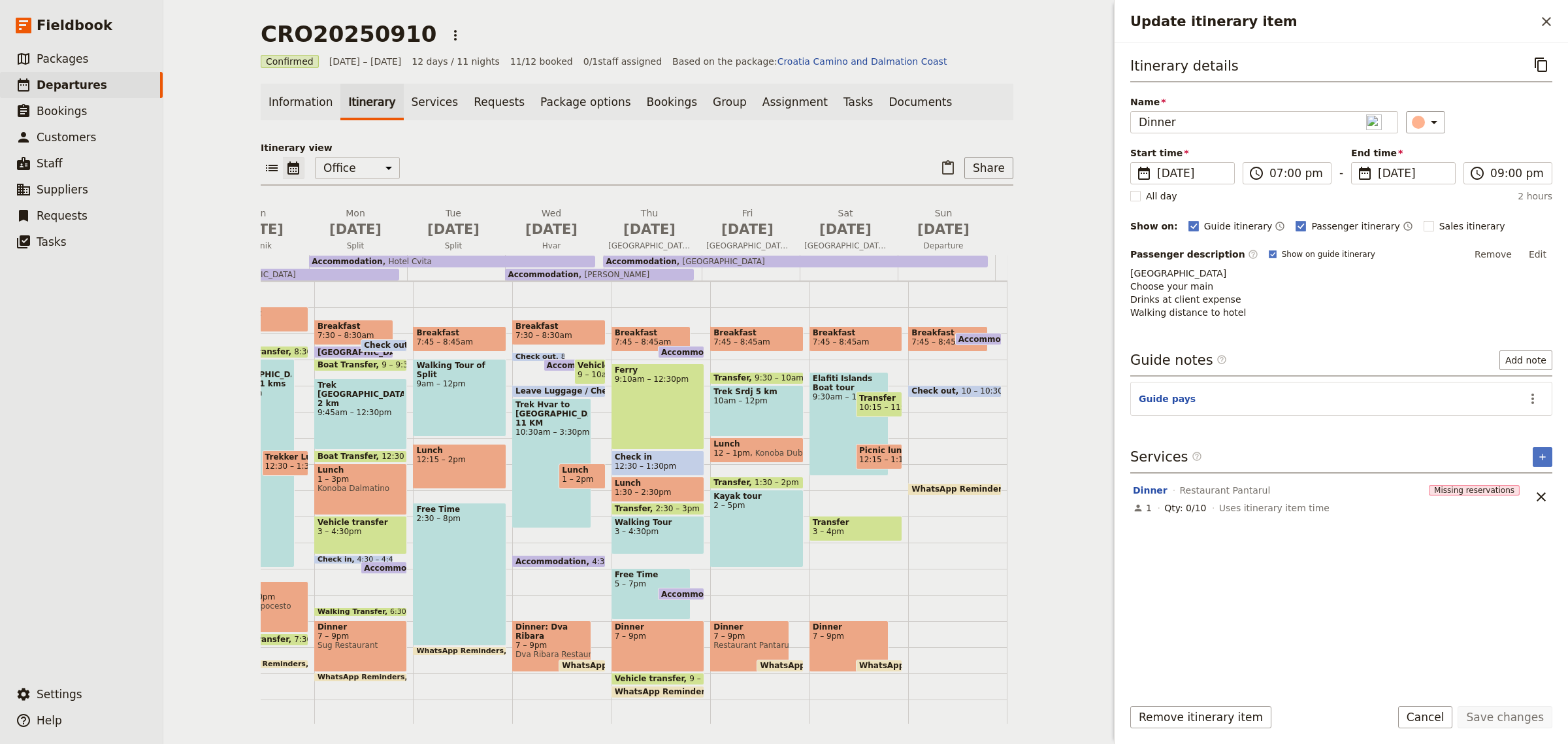
click at [848, 646] on div "Dinner 7 – 9pm" at bounding box center [849, 646] width 79 height 52
